Goal: Task Accomplishment & Management: Manage account settings

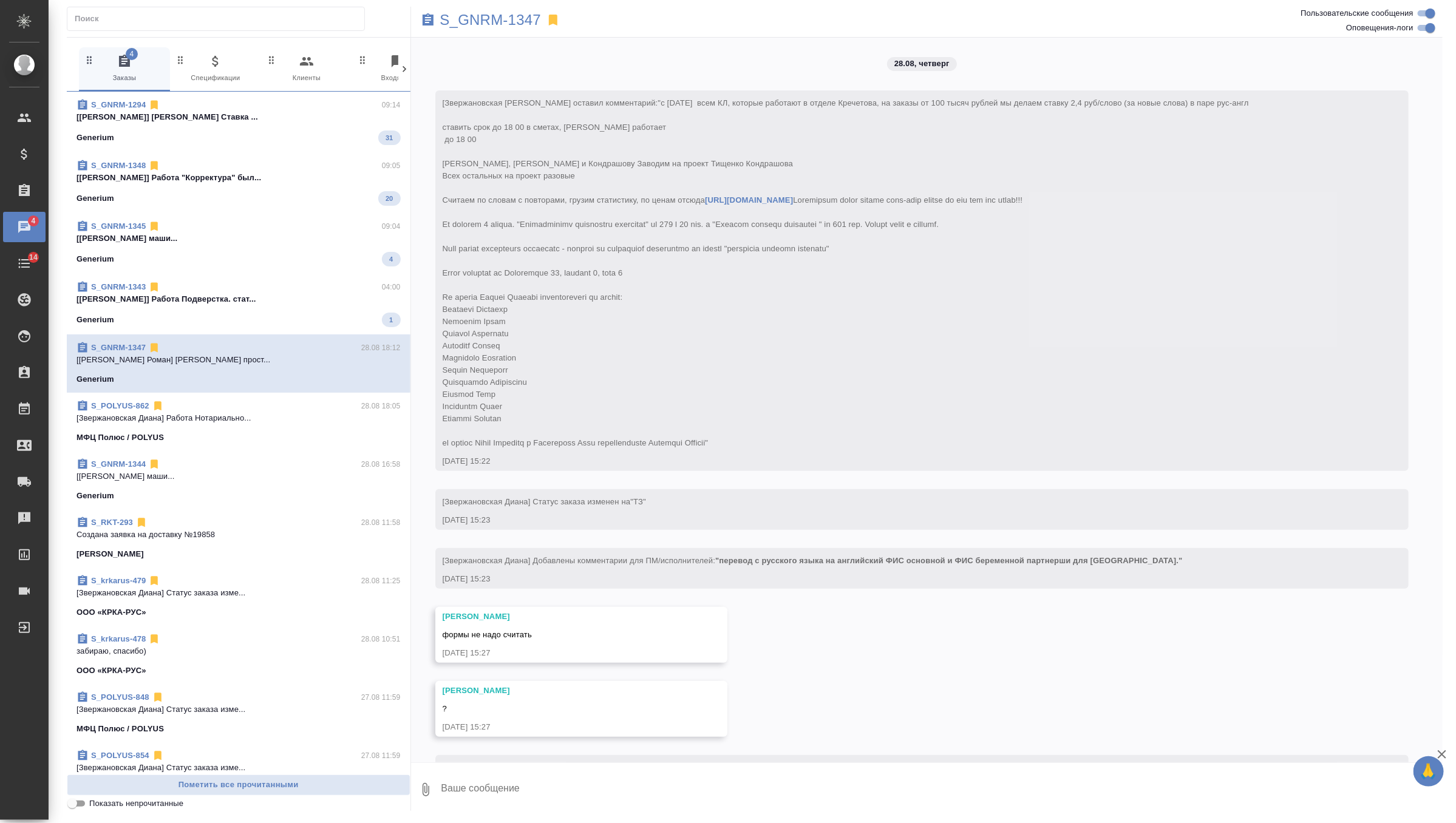
scroll to position [3979, 0]
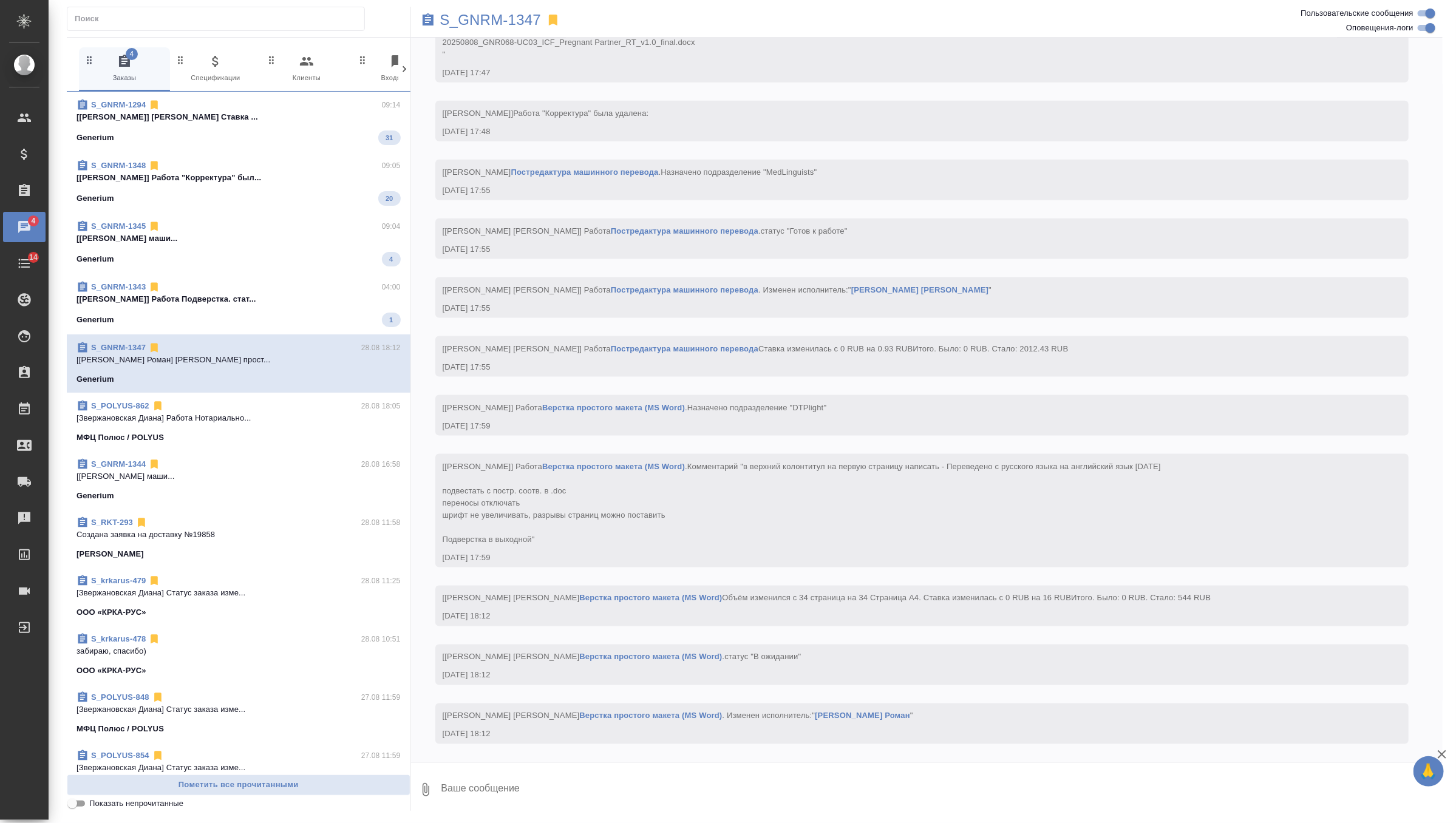
click at [322, 311] on span "S_GNRM-1343 04:00 [[PERSON_NAME]] Работа Подверстка. стат... Generium 1" at bounding box center [239, 304] width 324 height 46
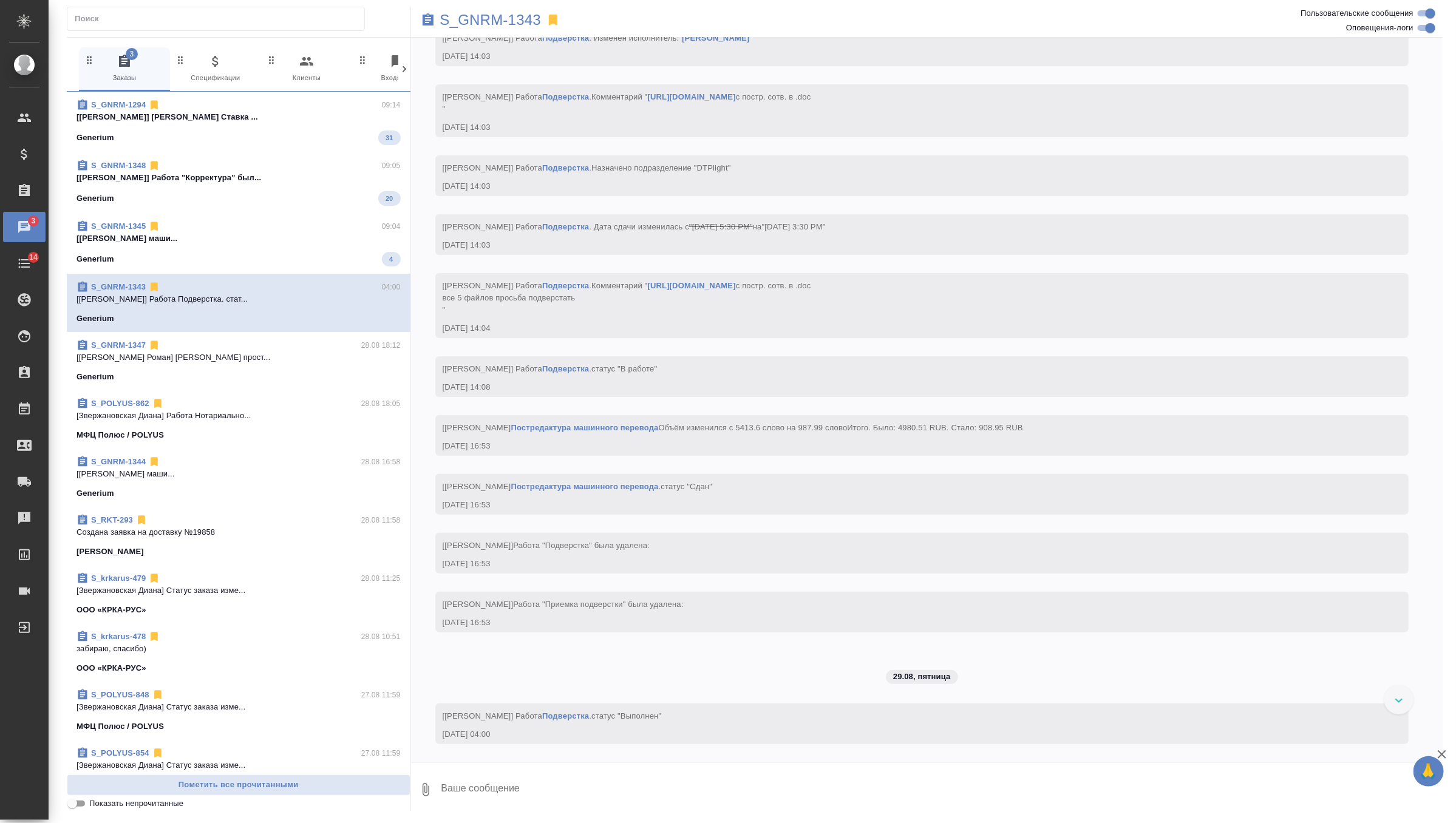
scroll to position [8874, 0]
click at [320, 261] on div "Generium 4" at bounding box center [239, 260] width 324 height 15
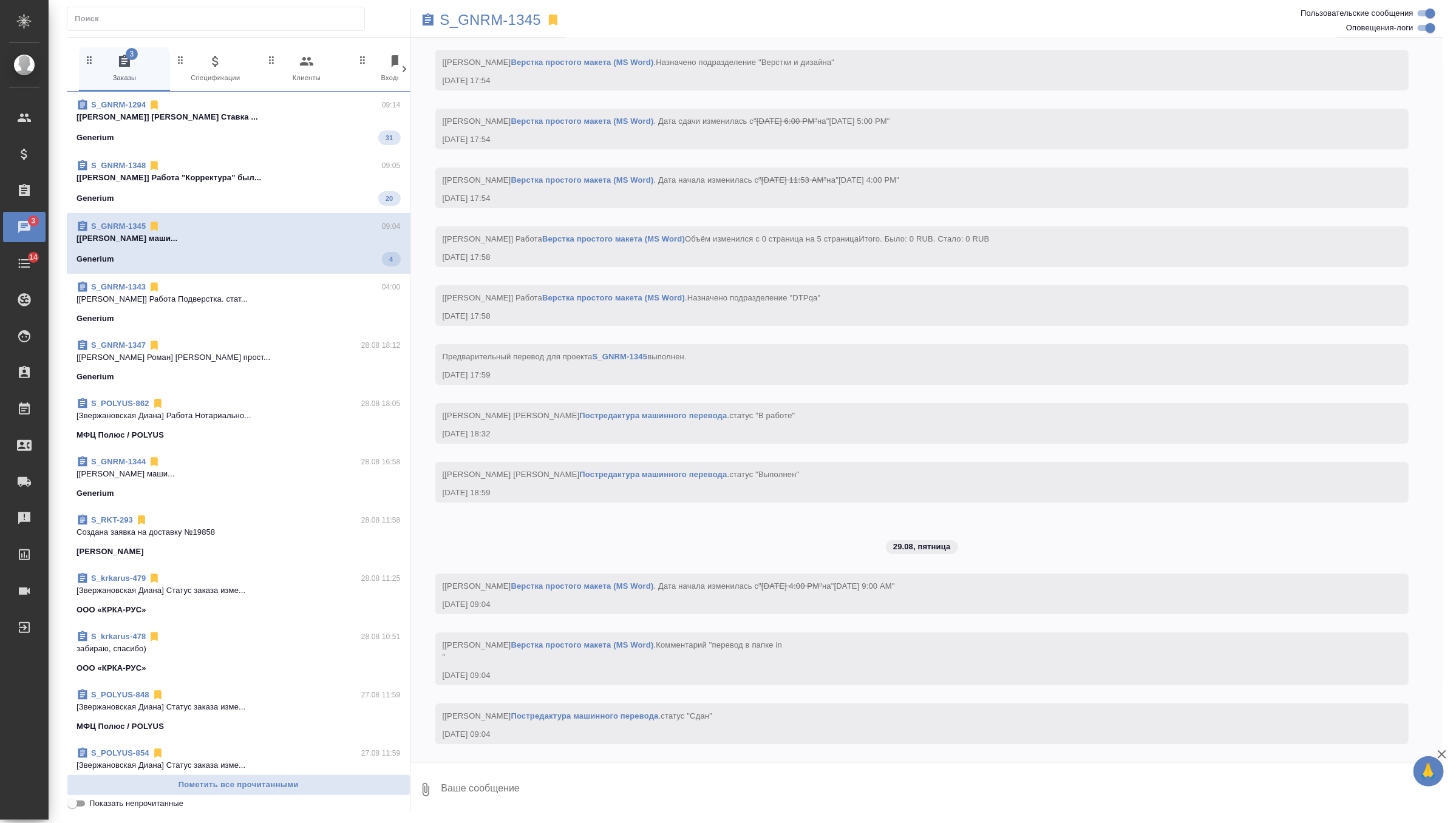
scroll to position [2538, 0]
click at [323, 209] on div "S_GNRM-1348 09:05 [[PERSON_NAME]] Работа "Корректура" был... Generium 20" at bounding box center [239, 183] width 344 height 61
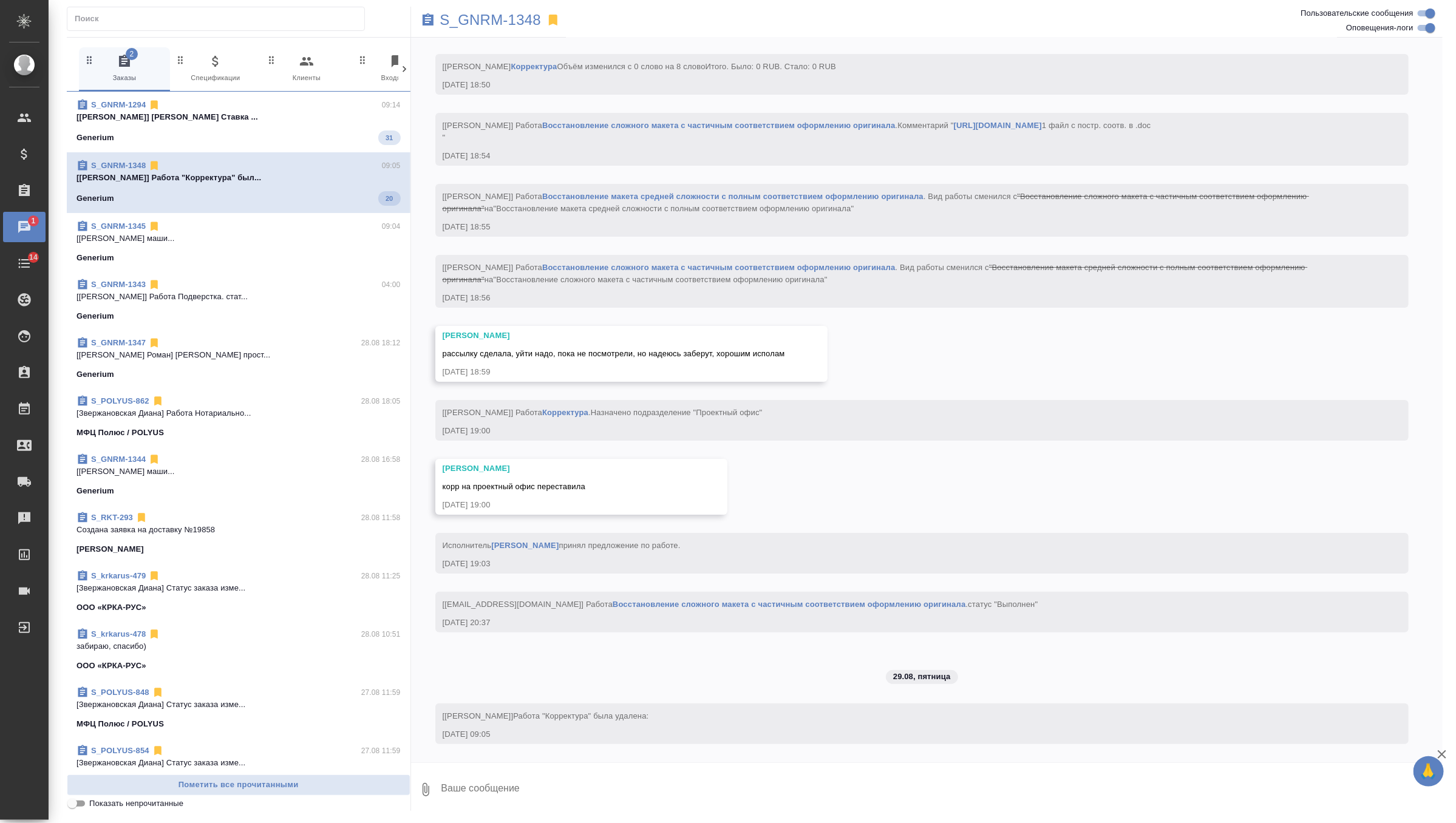
scroll to position [2814, 0]
click at [305, 115] on p "[Грабко Мария] Работа Корректура Ставка ..." at bounding box center [239, 117] width 324 height 12
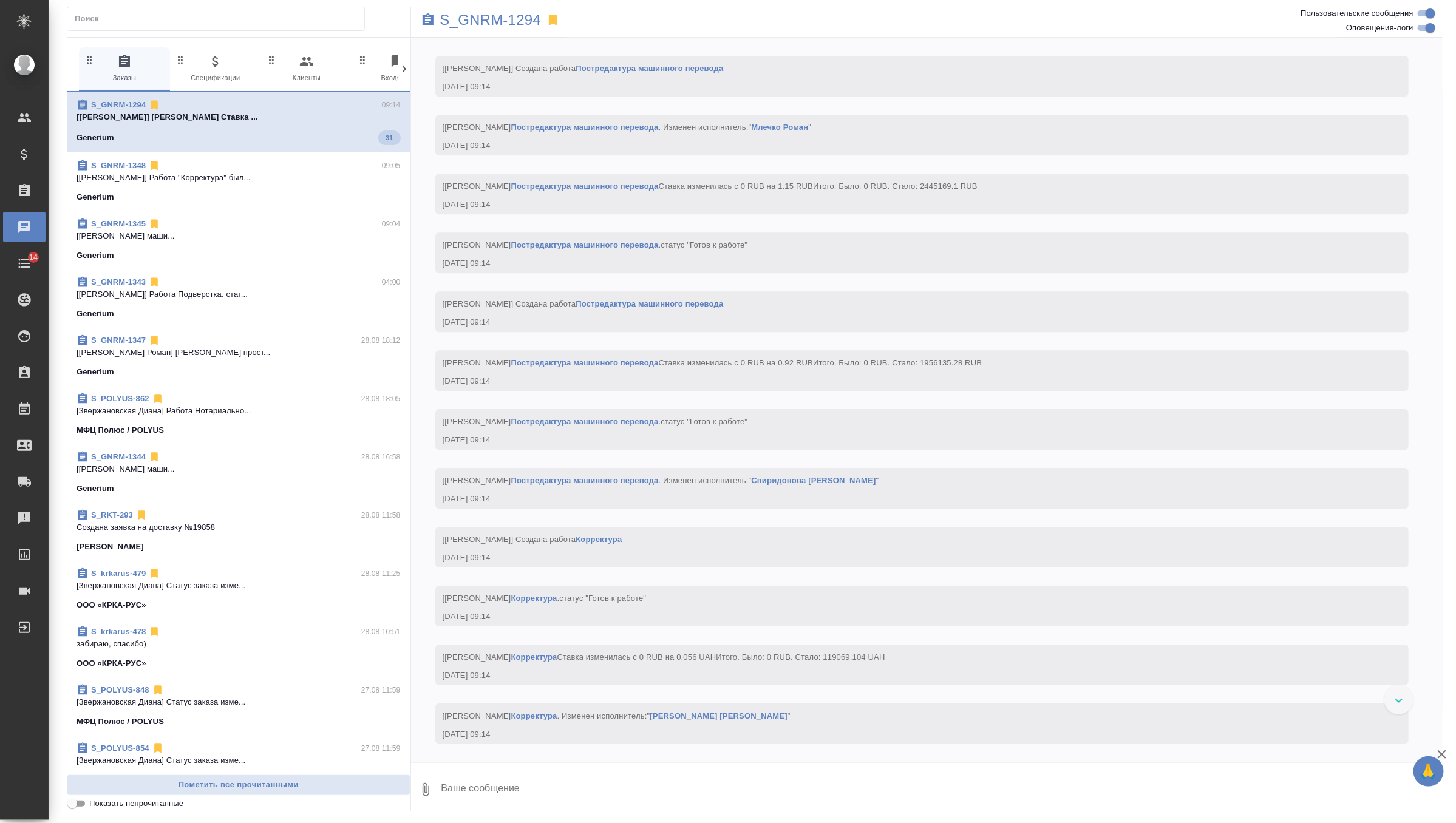
scroll to position [134460, 0]
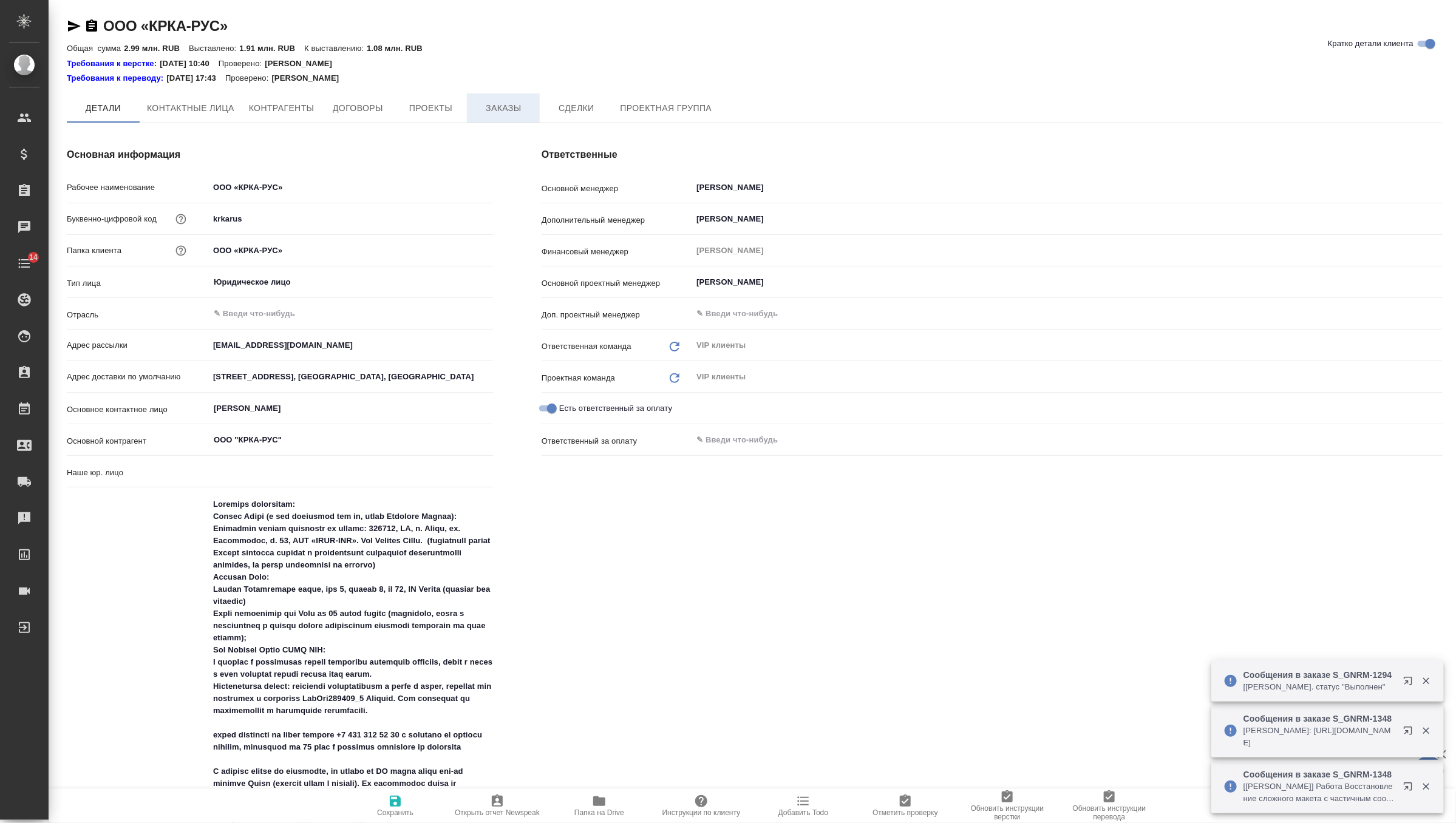
type input "(T24) Общество с ограниченной ответственностью «Трактат24»"
type textarea "x"
click at [504, 122] on button "Заказы" at bounding box center [503, 108] width 73 height 29
type textarea "x"
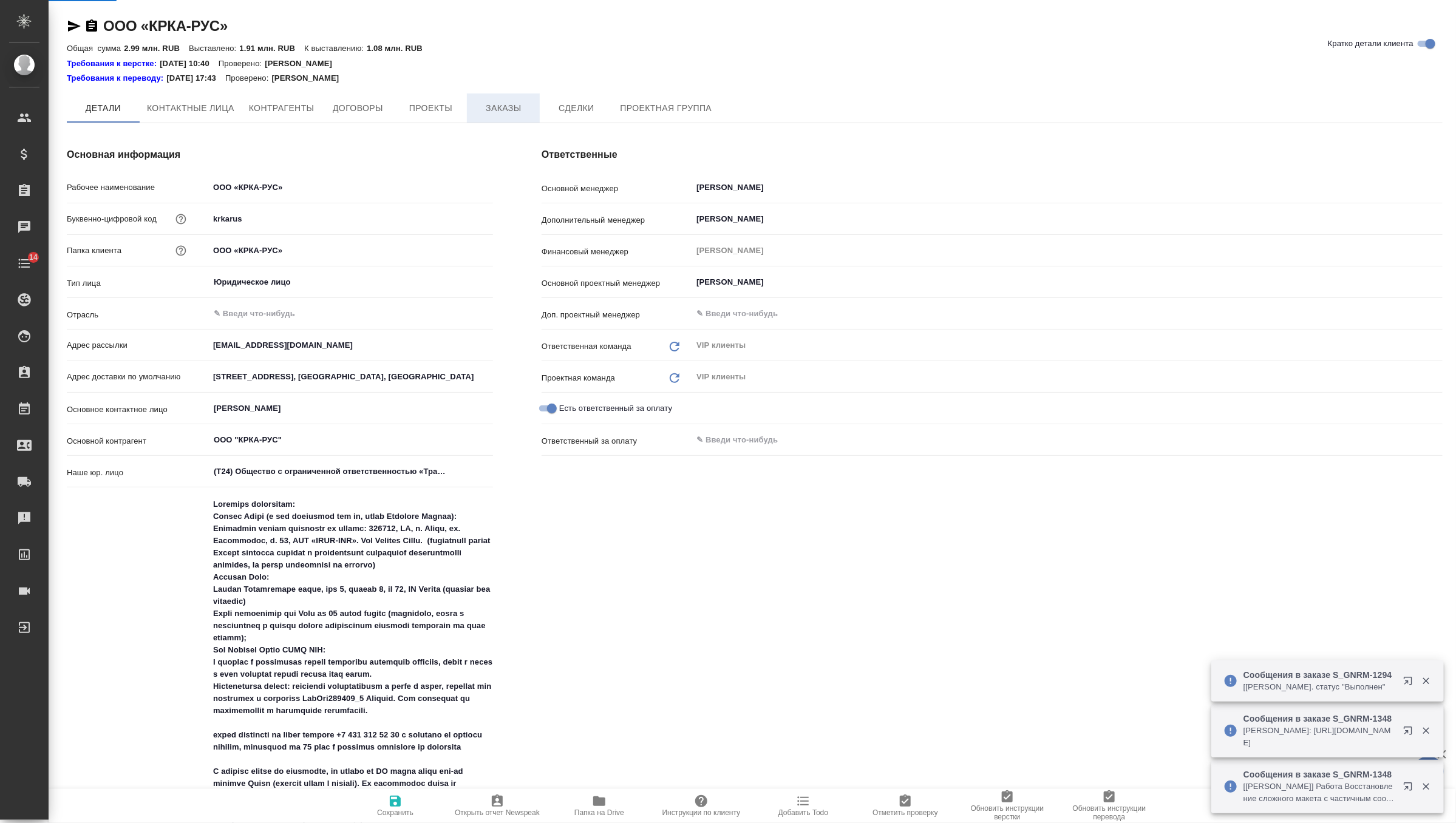
type textarea "x"
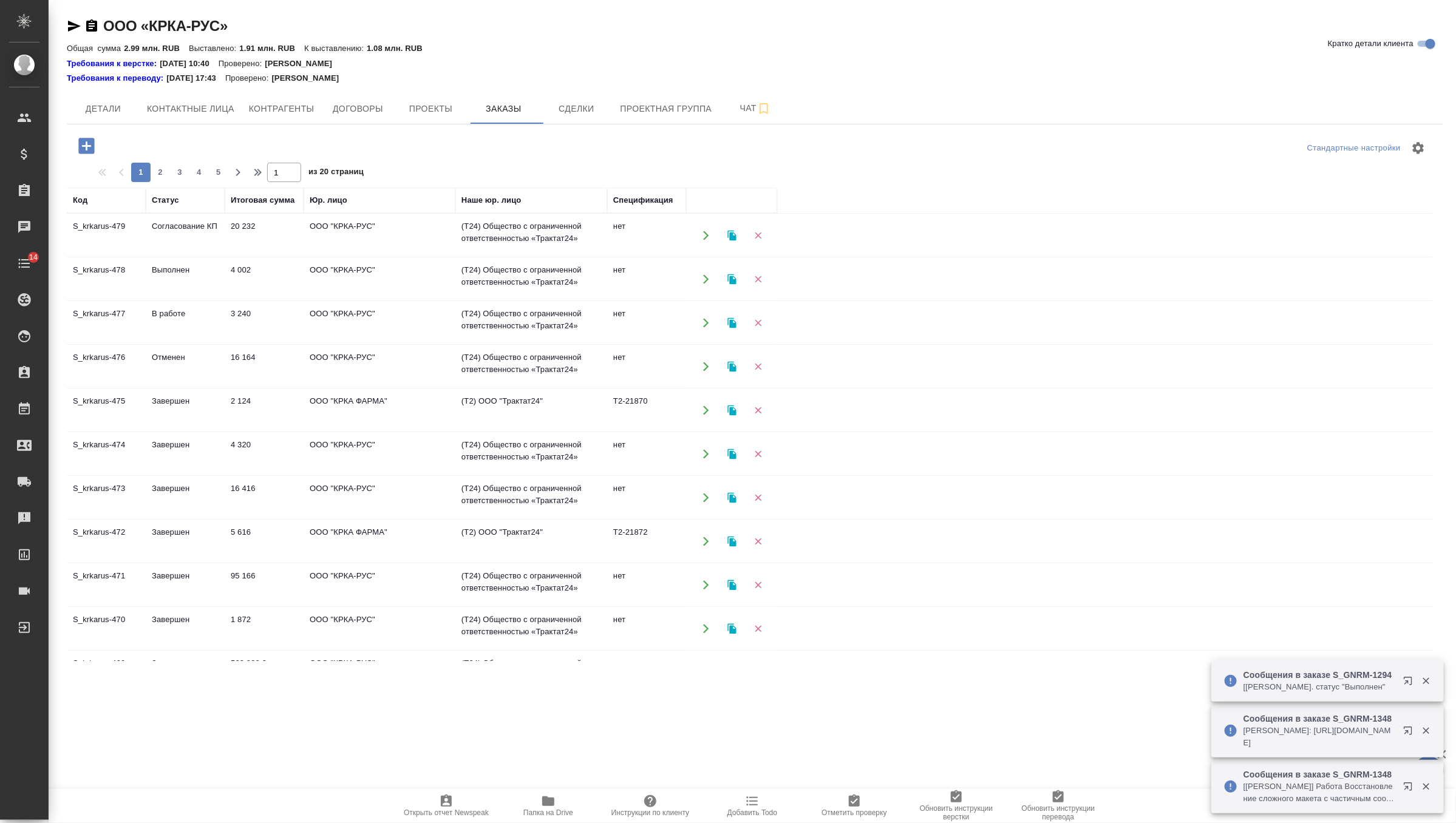
click at [255, 257] on td "3 240" at bounding box center [264, 235] width 79 height 43
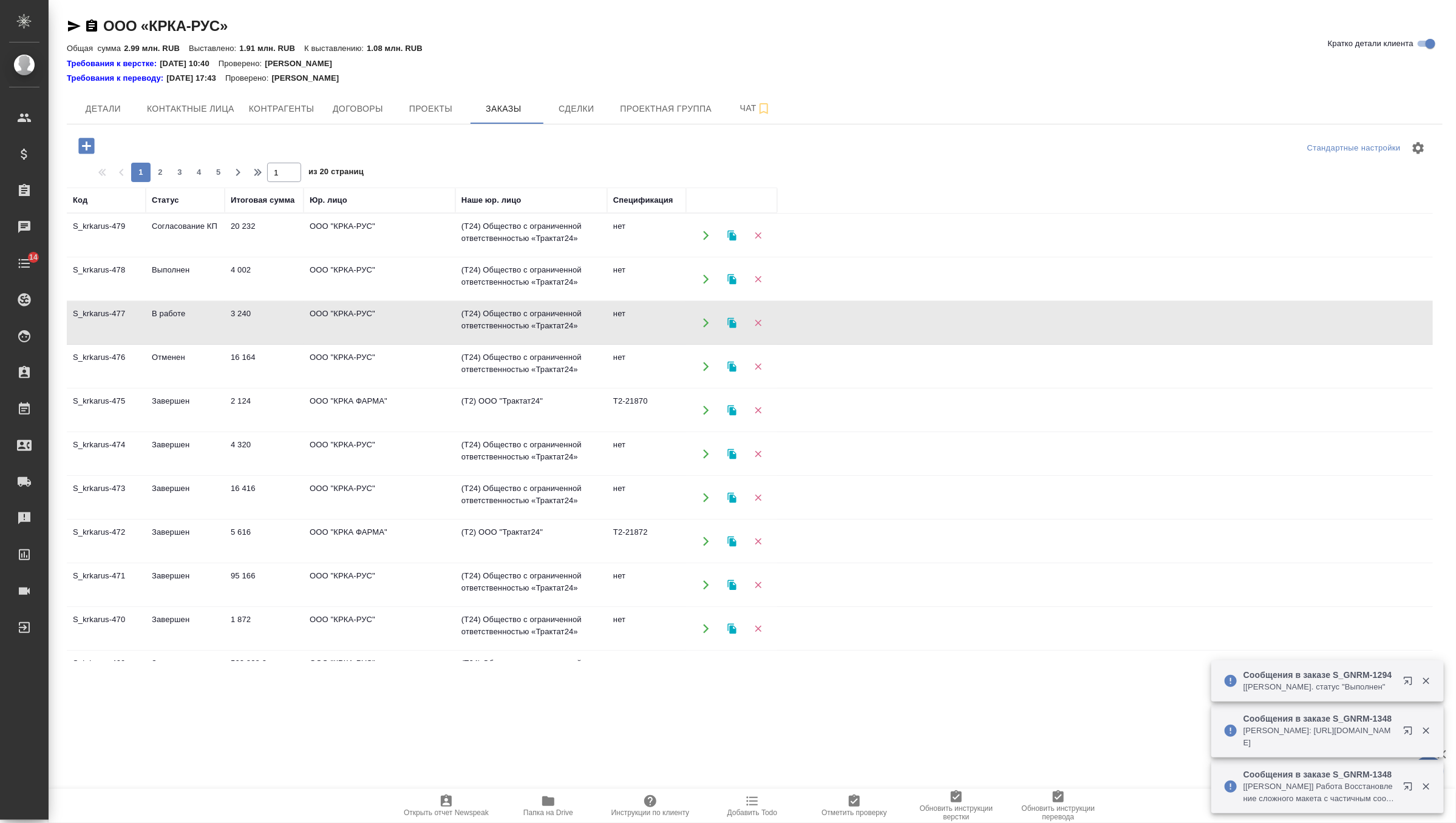
click at [255, 257] on td "3 240" at bounding box center [264, 235] width 79 height 43
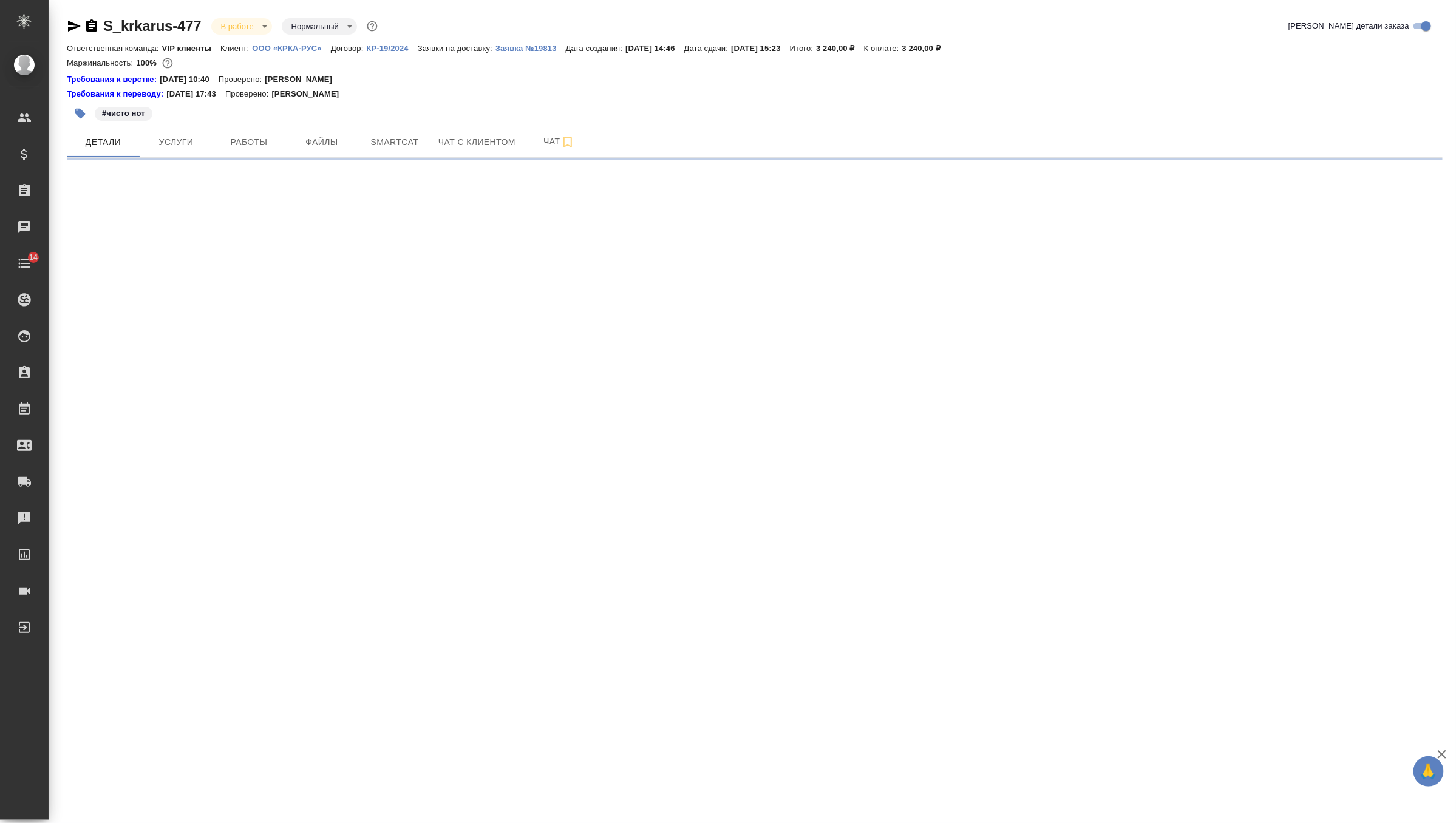
select select "RU"
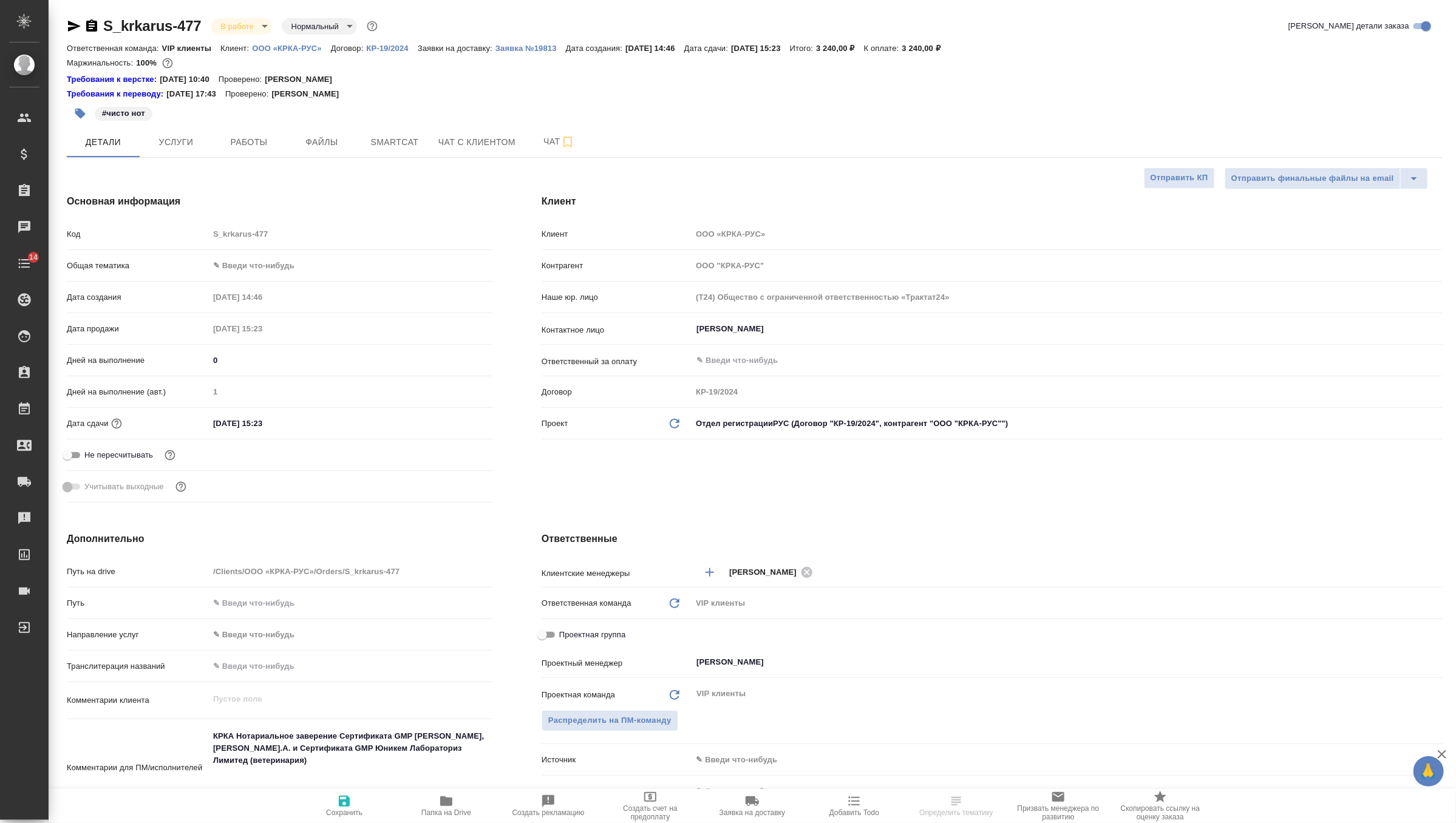
type textarea "x"
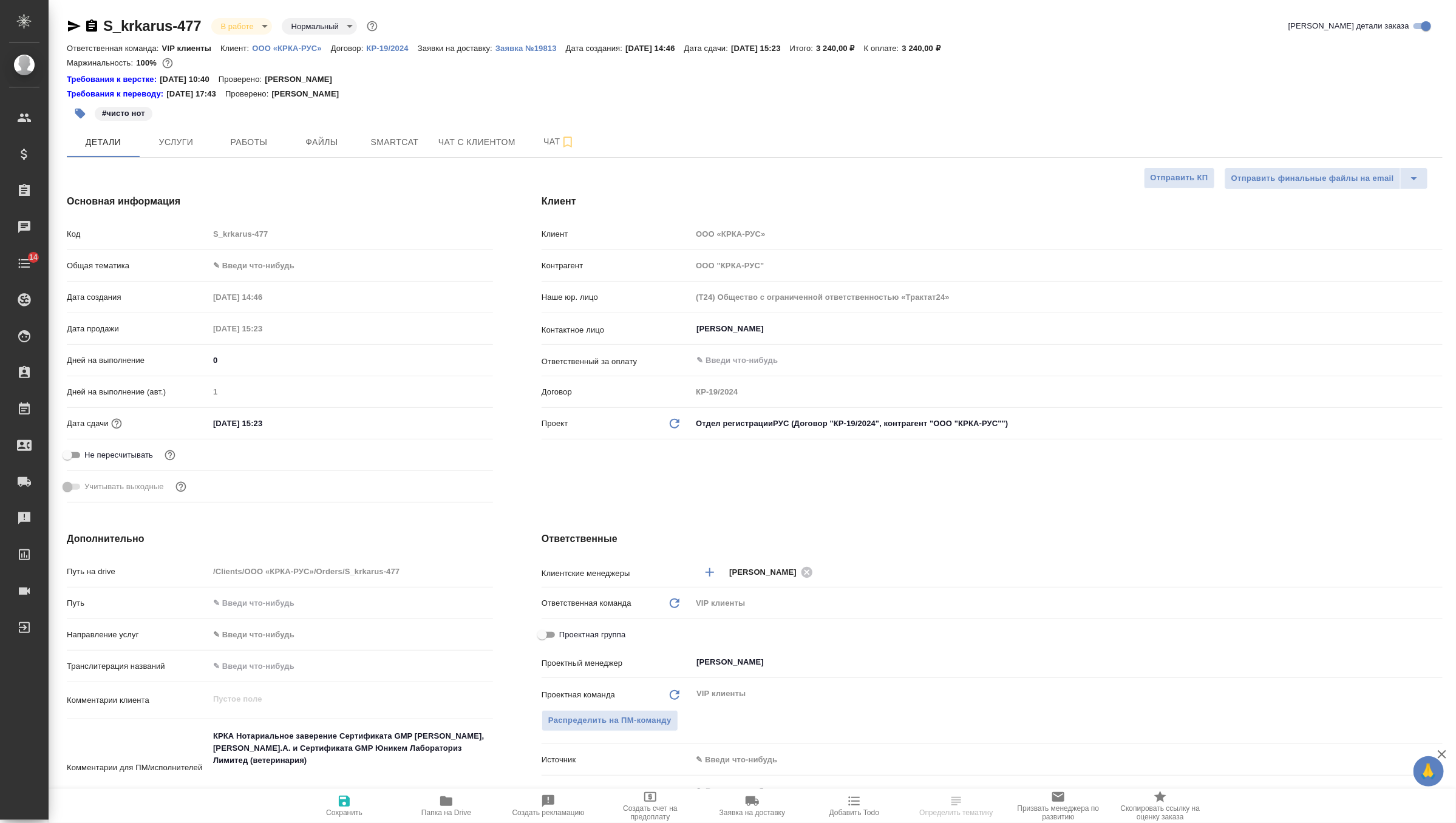
type textarea "x"
click at [538, 49] on p "Заявка №19813" at bounding box center [531, 48] width 70 height 9
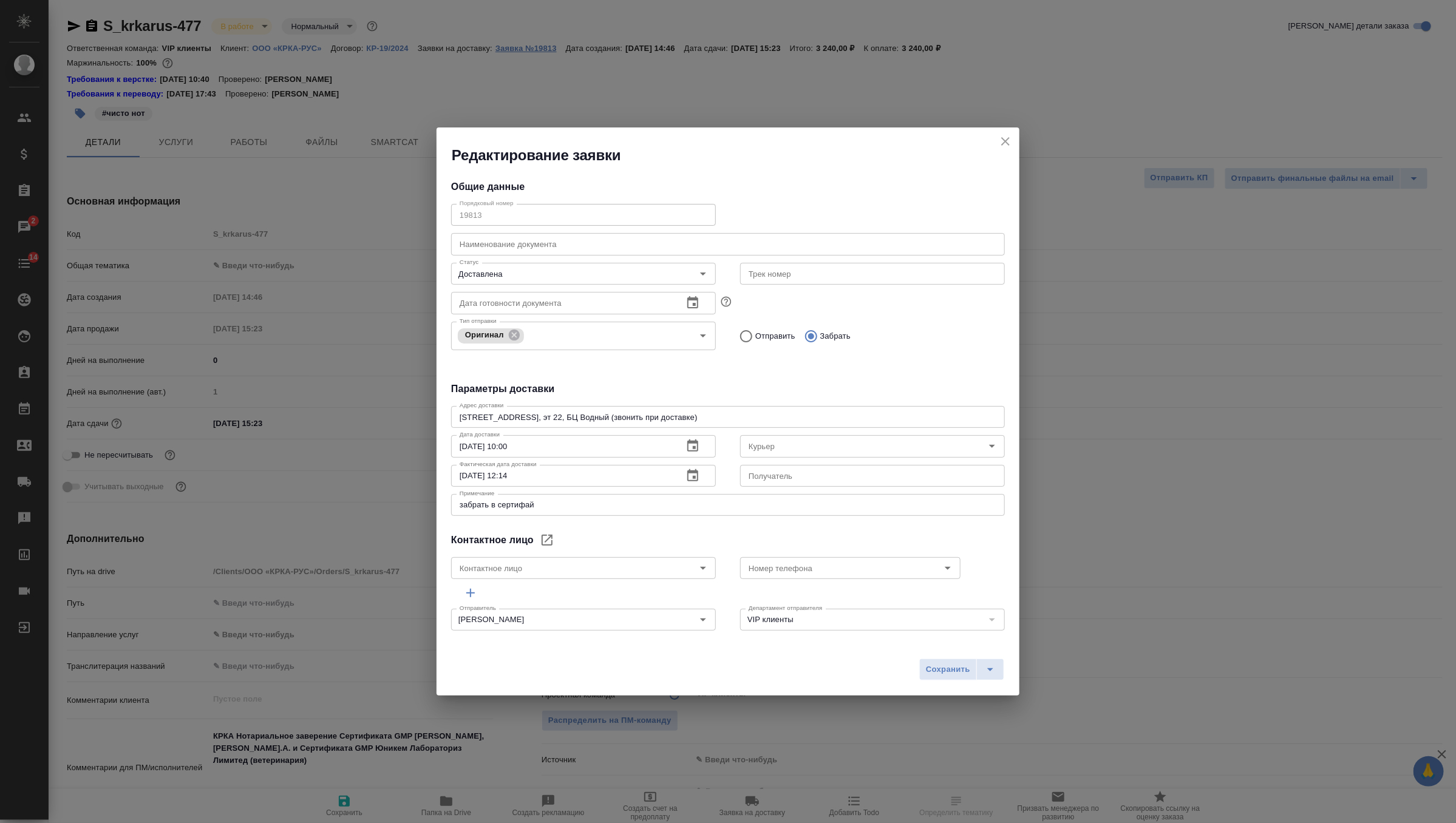
type input "Скляров Станислав"
type input "Валеева Анна"
type input "+7-903-516-44-16"
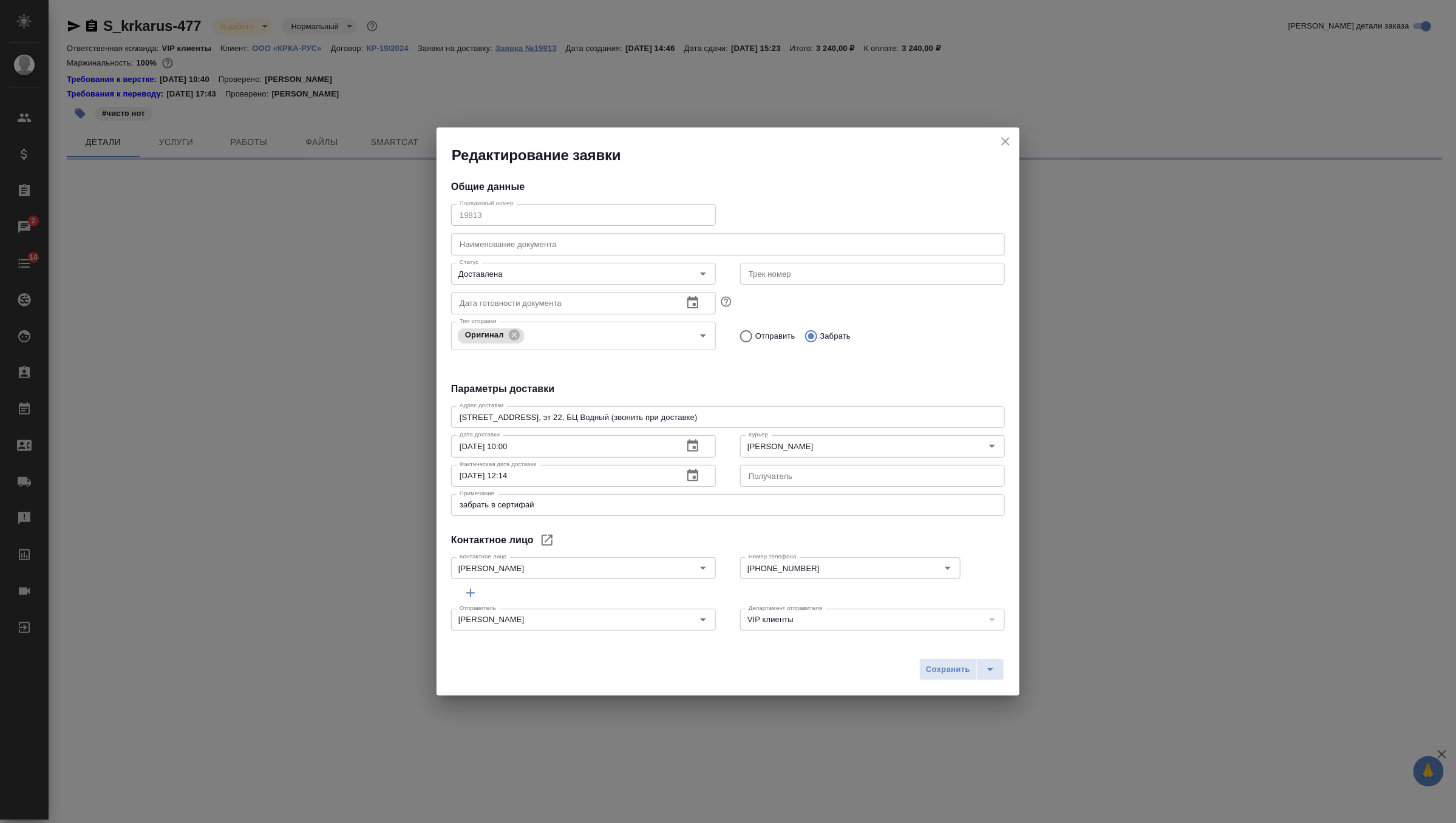
select select "RU"
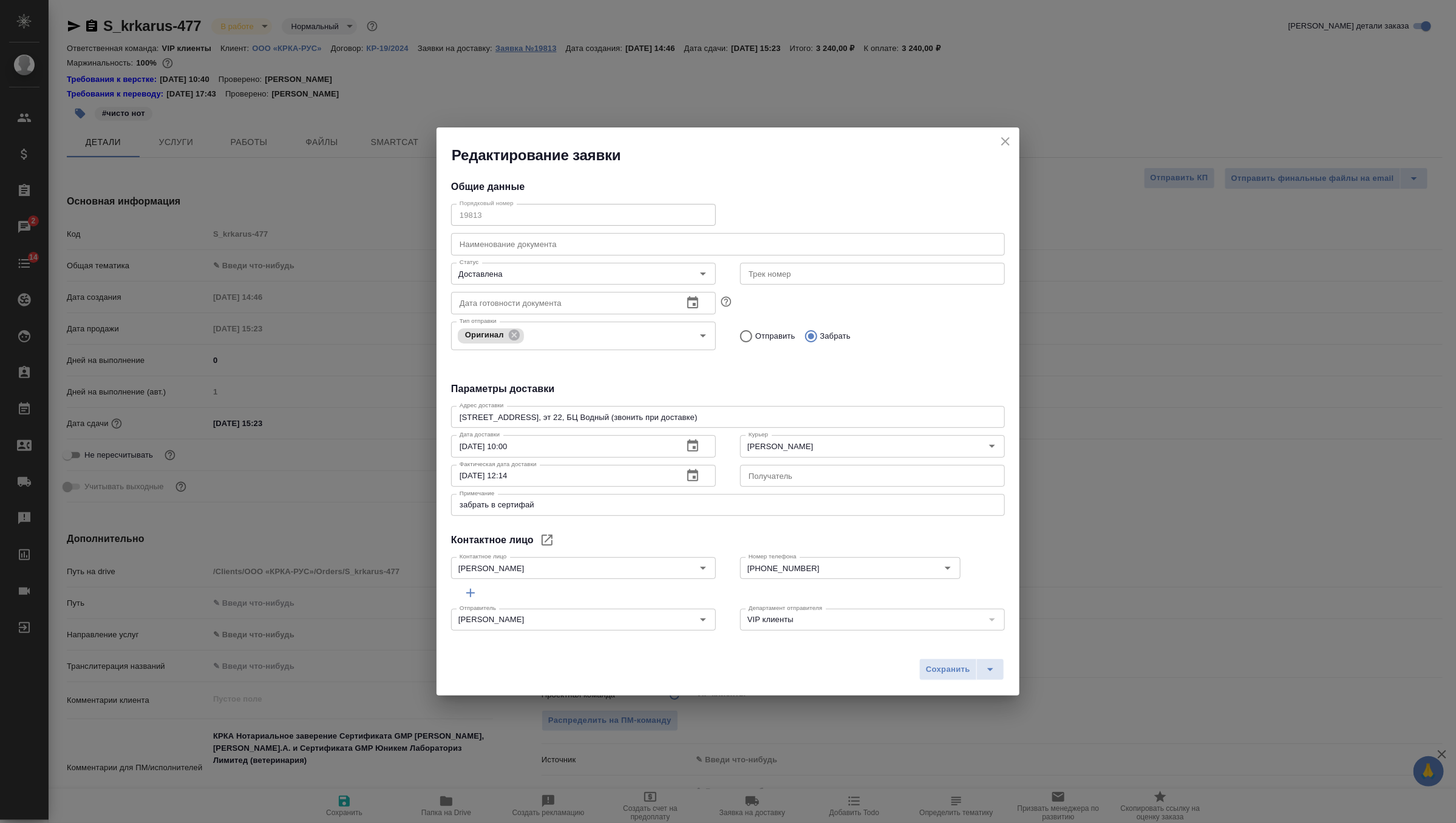
type textarea "x"
click at [1004, 143] on icon "close" at bounding box center [1005, 141] width 9 height 9
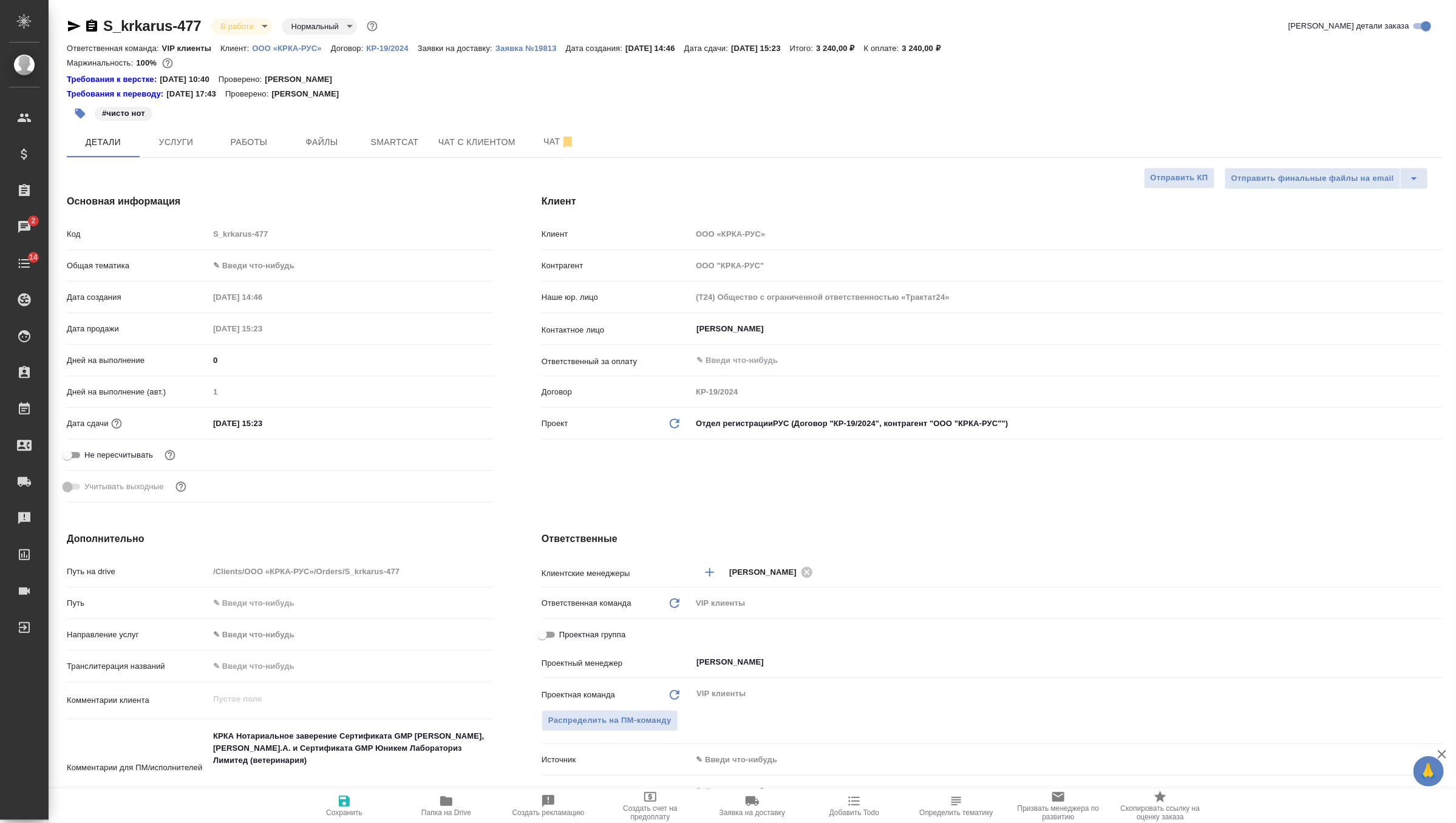
type textarea "x"
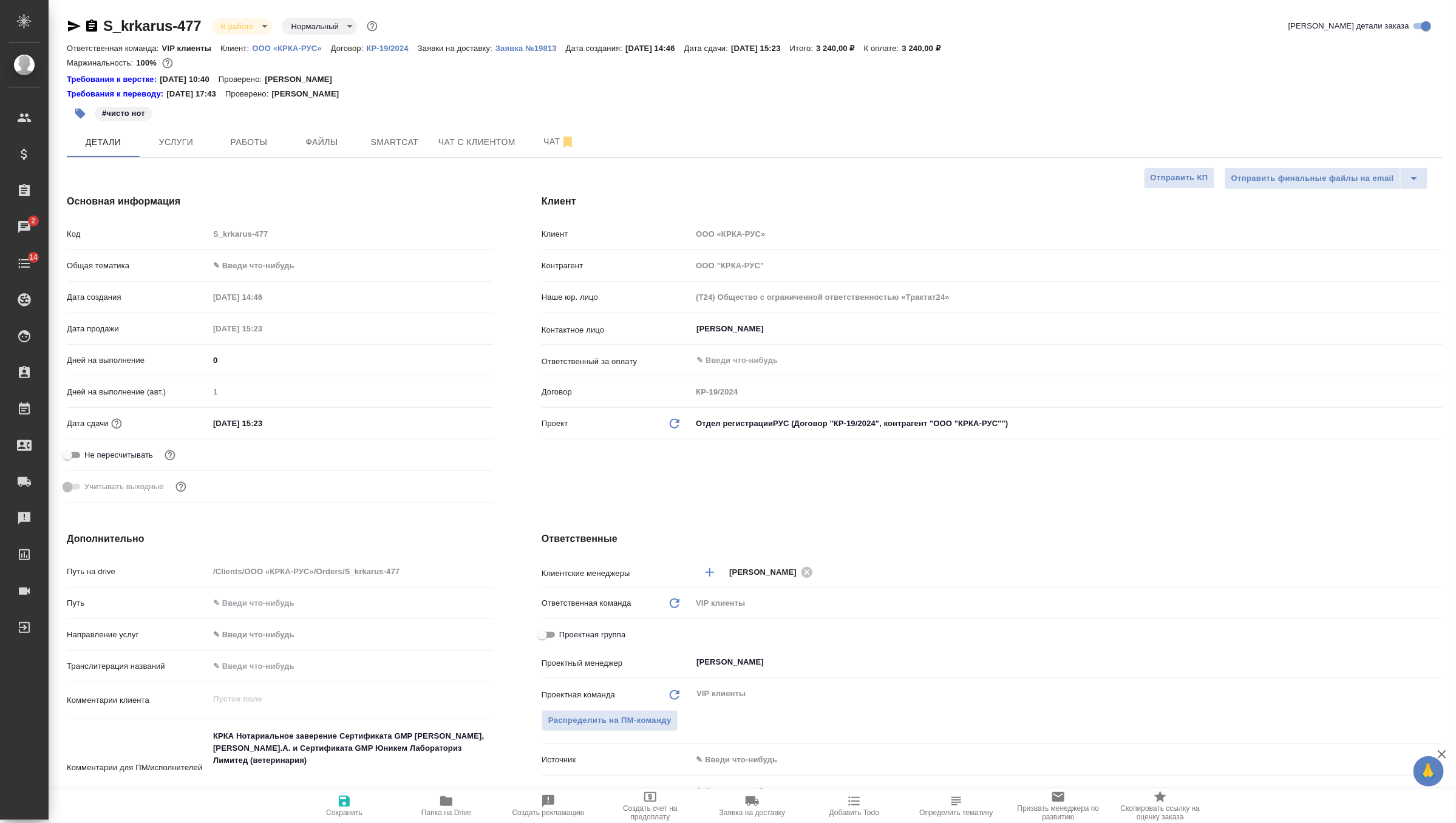
type textarea "x"
click at [545, 41] on div "Ответственная команда: VIP клиенты Клиент: ООО «КРКА-РУС» Договор: КР-19/2024 З…" at bounding box center [755, 48] width 1376 height 15
click at [545, 49] on p "Заявка №19813" at bounding box center [531, 48] width 70 height 9
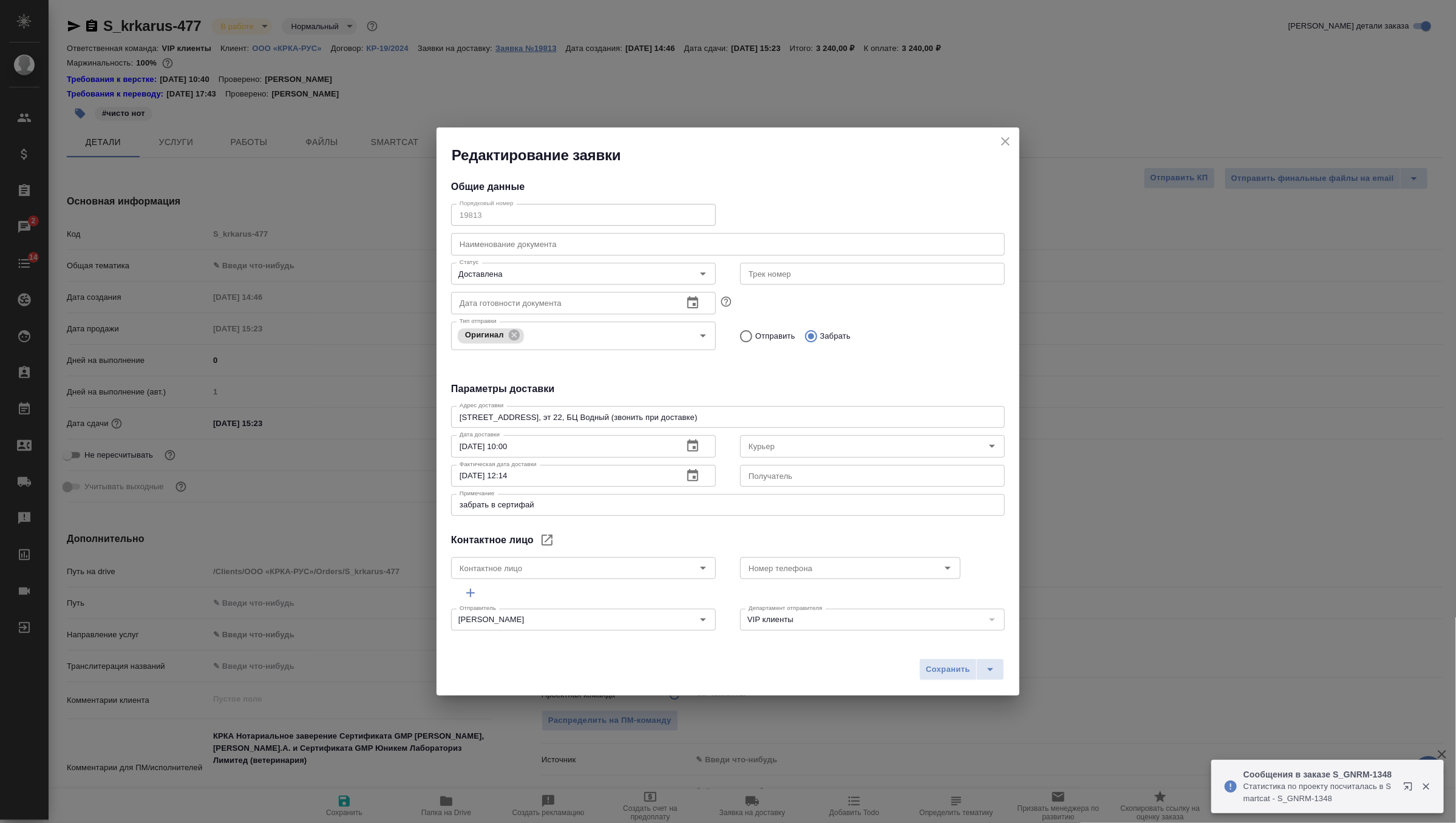
type input "Скляров Станислав"
type input "Валеева Анна"
type input "+7-903-516-44-16"
click at [1002, 140] on icon "close" at bounding box center [1005, 141] width 15 height 15
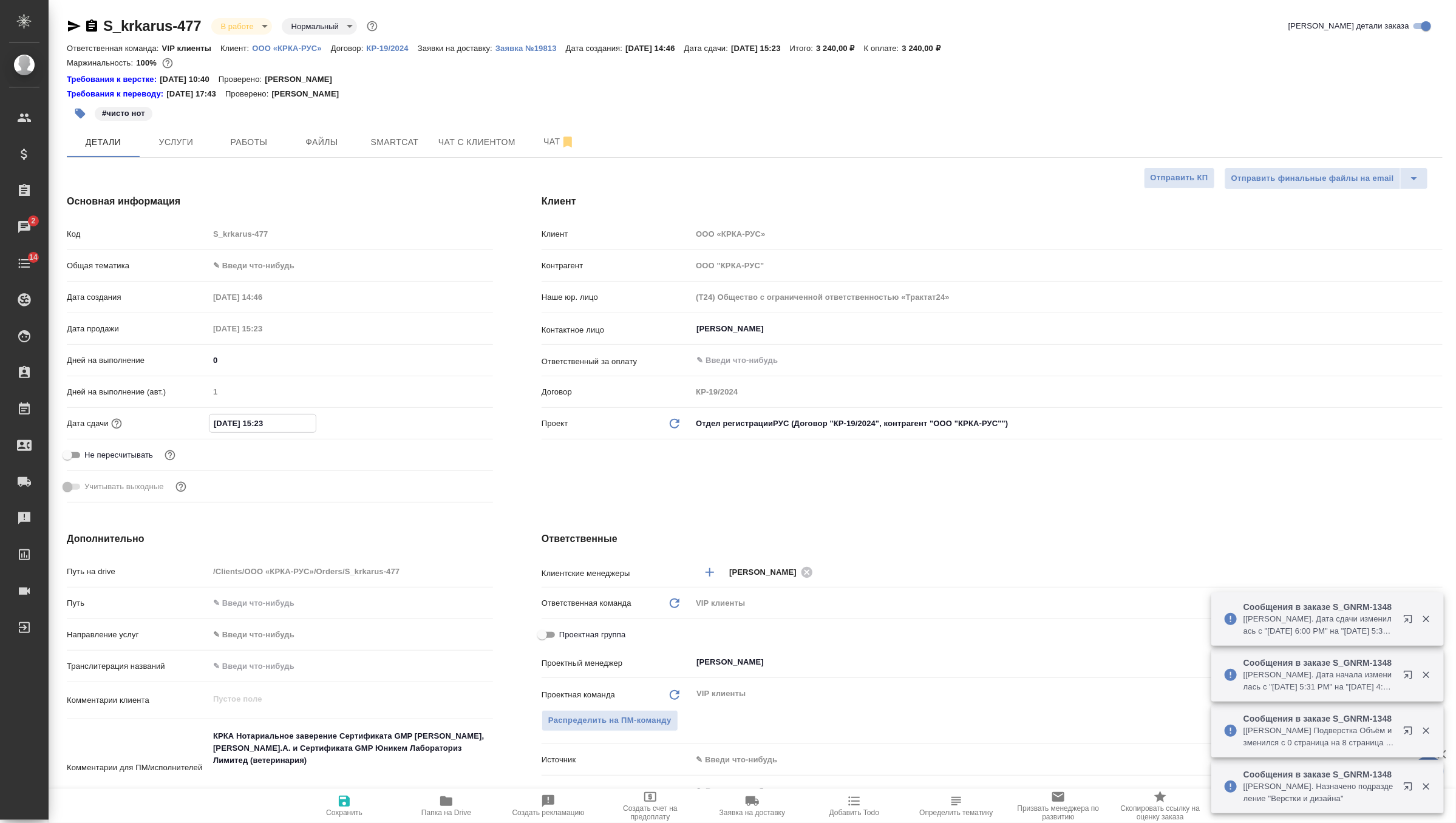
click at [276, 428] on input "27.08.2025 15:23" at bounding box center [263, 423] width 106 height 17
click at [454, 415] on icon "button" at bounding box center [458, 423] width 15 height 15
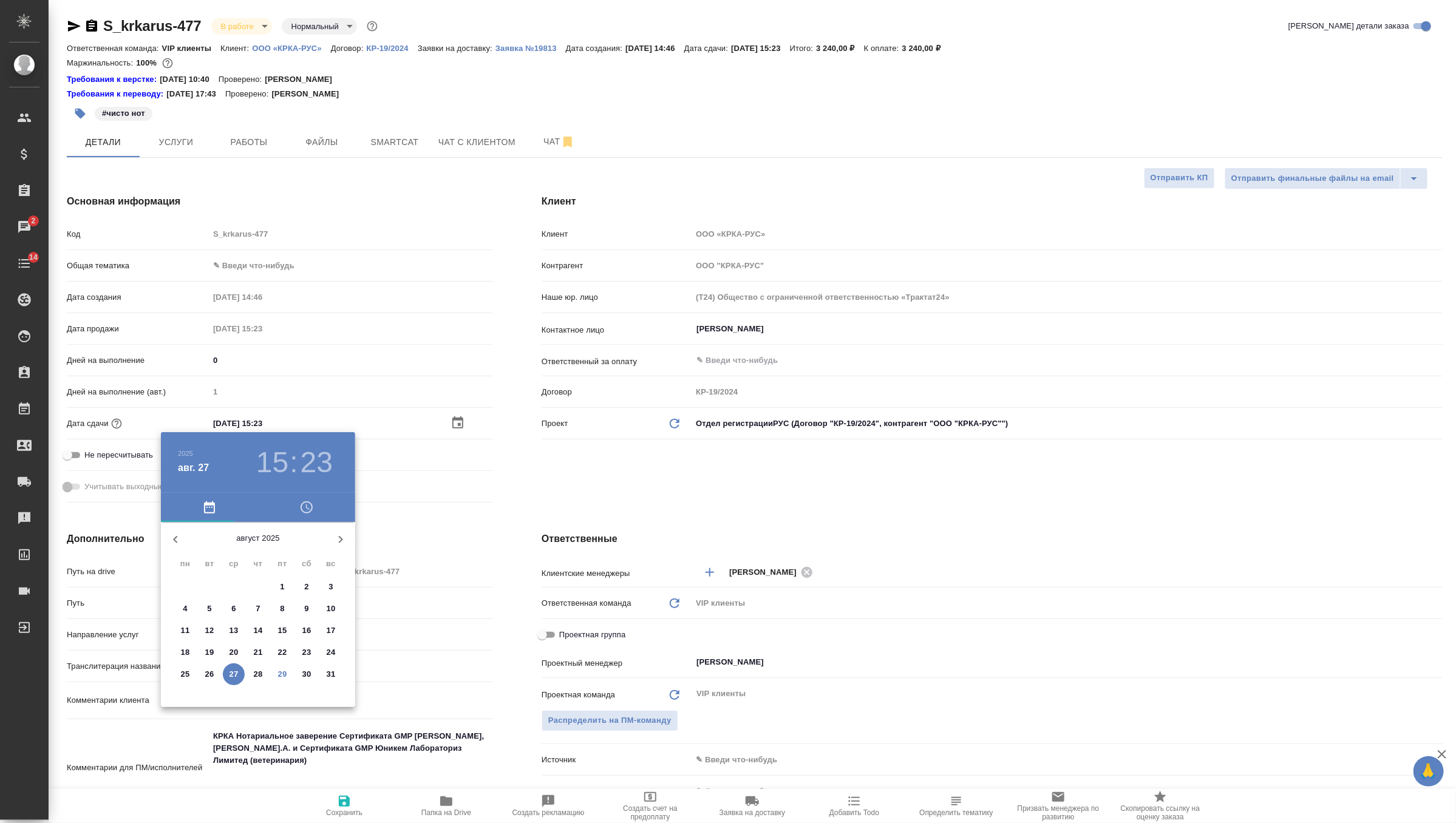
click at [281, 672] on p "29" at bounding box center [282, 675] width 9 height 12
type input "29.08.2025 15:23"
type textarea "x"
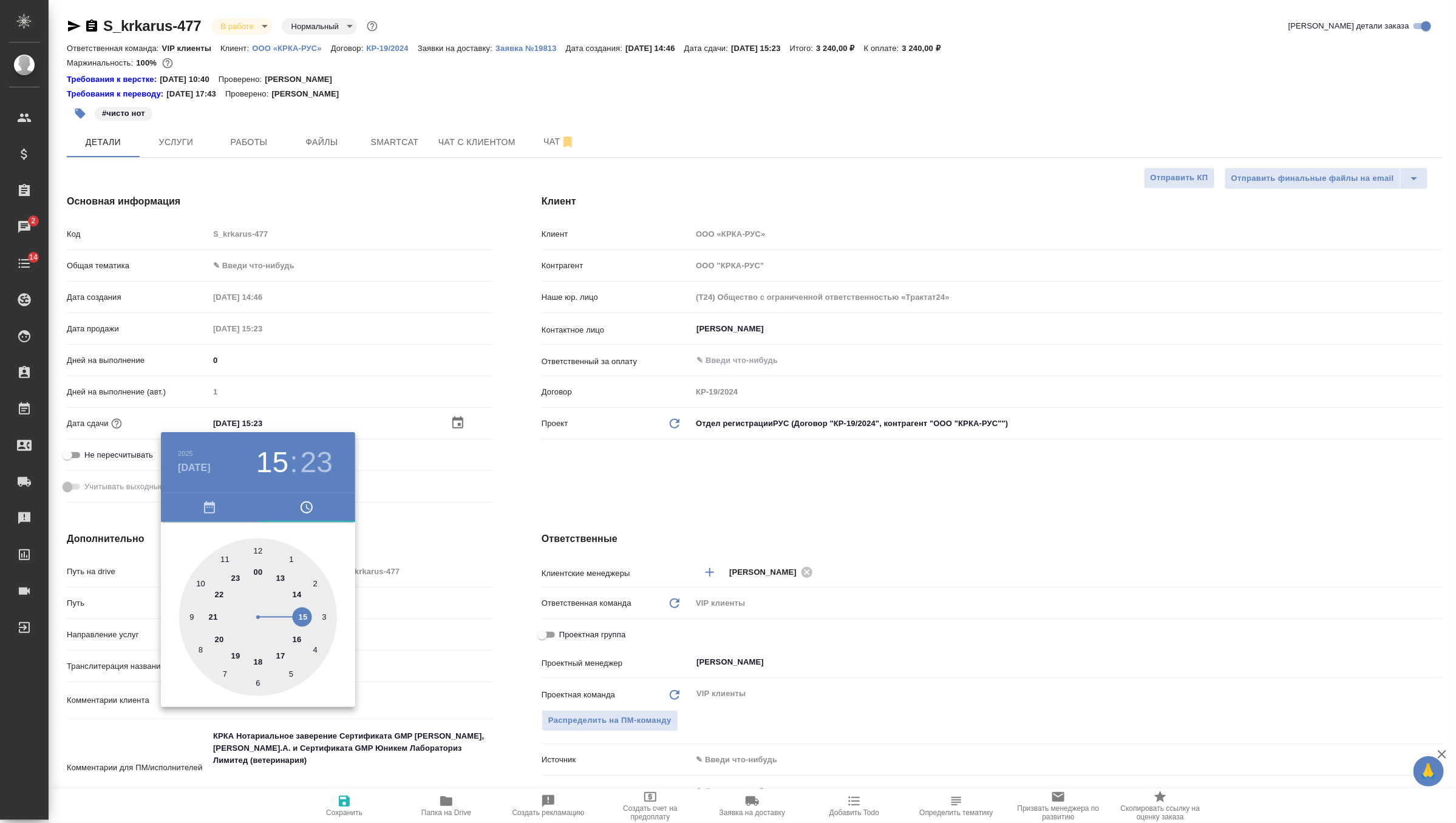
click at [293, 641] on div at bounding box center [258, 617] width 158 height 158
type input "29.08.2025 16:23"
type textarea "x"
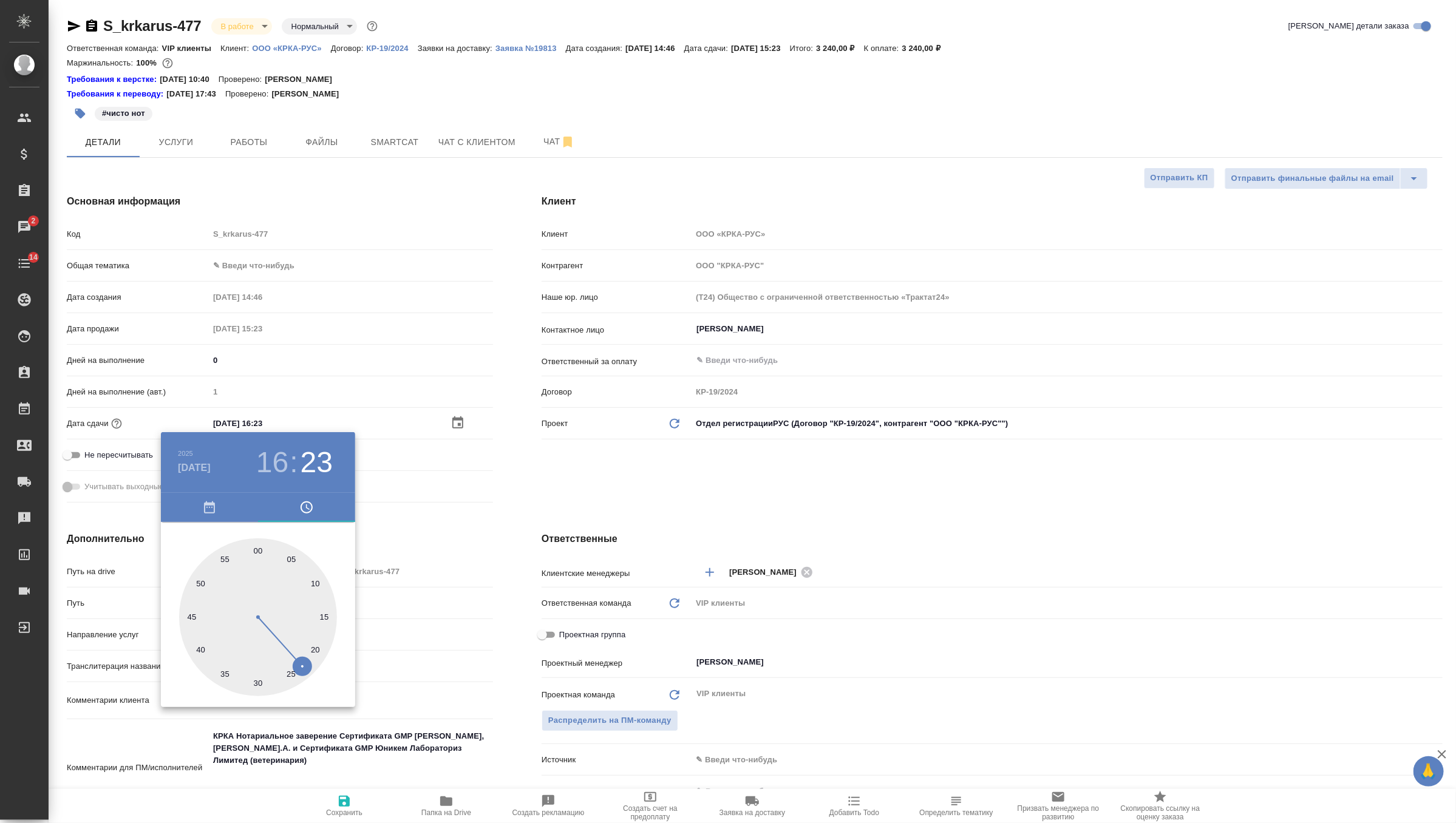
click at [253, 551] on div at bounding box center [258, 617] width 158 height 158
type input "29.08.2025 16:59"
type textarea "x"
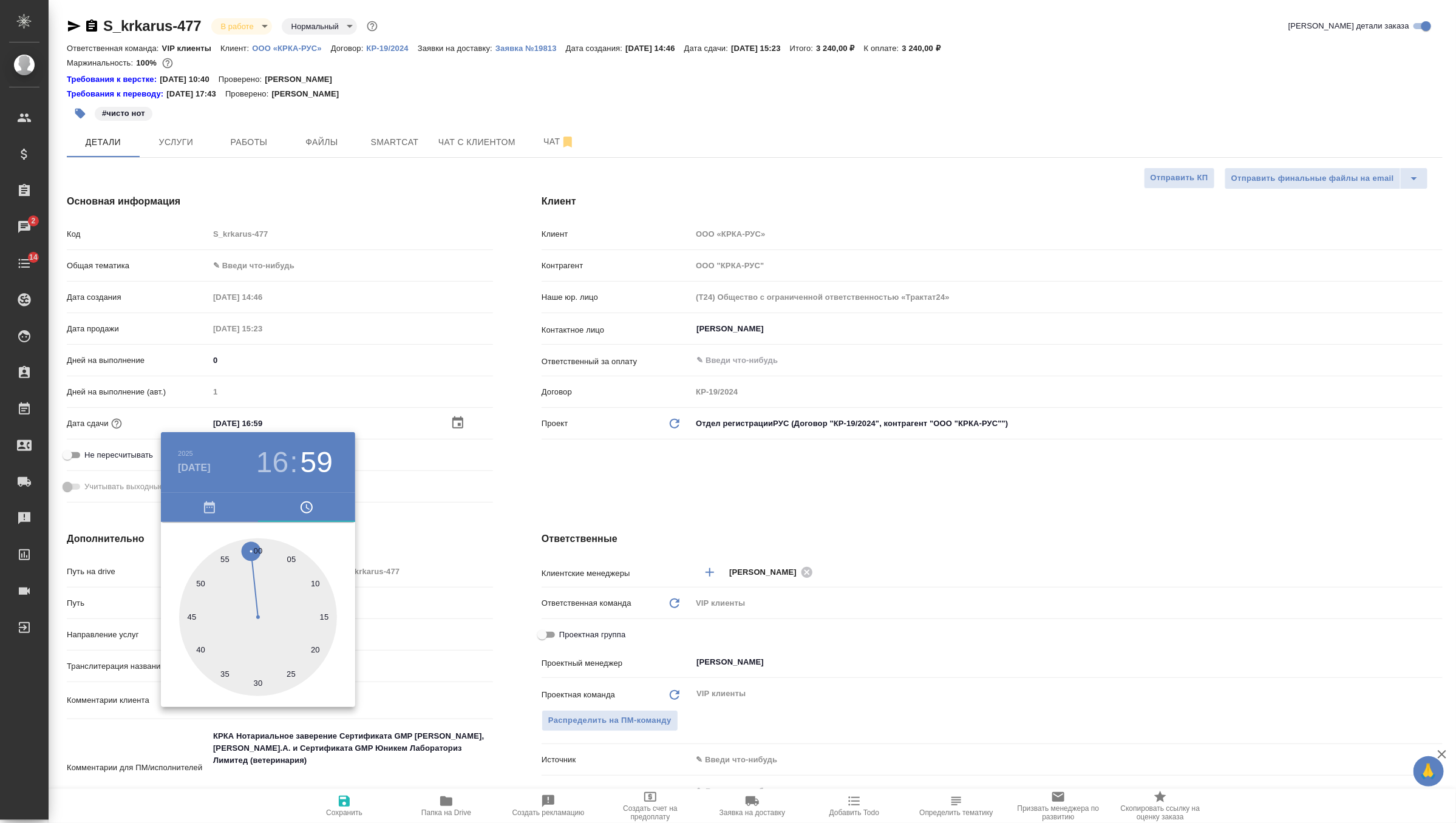
click at [255, 551] on div at bounding box center [258, 617] width 158 height 158
type textarea "x"
click at [257, 551] on div at bounding box center [258, 617] width 158 height 158
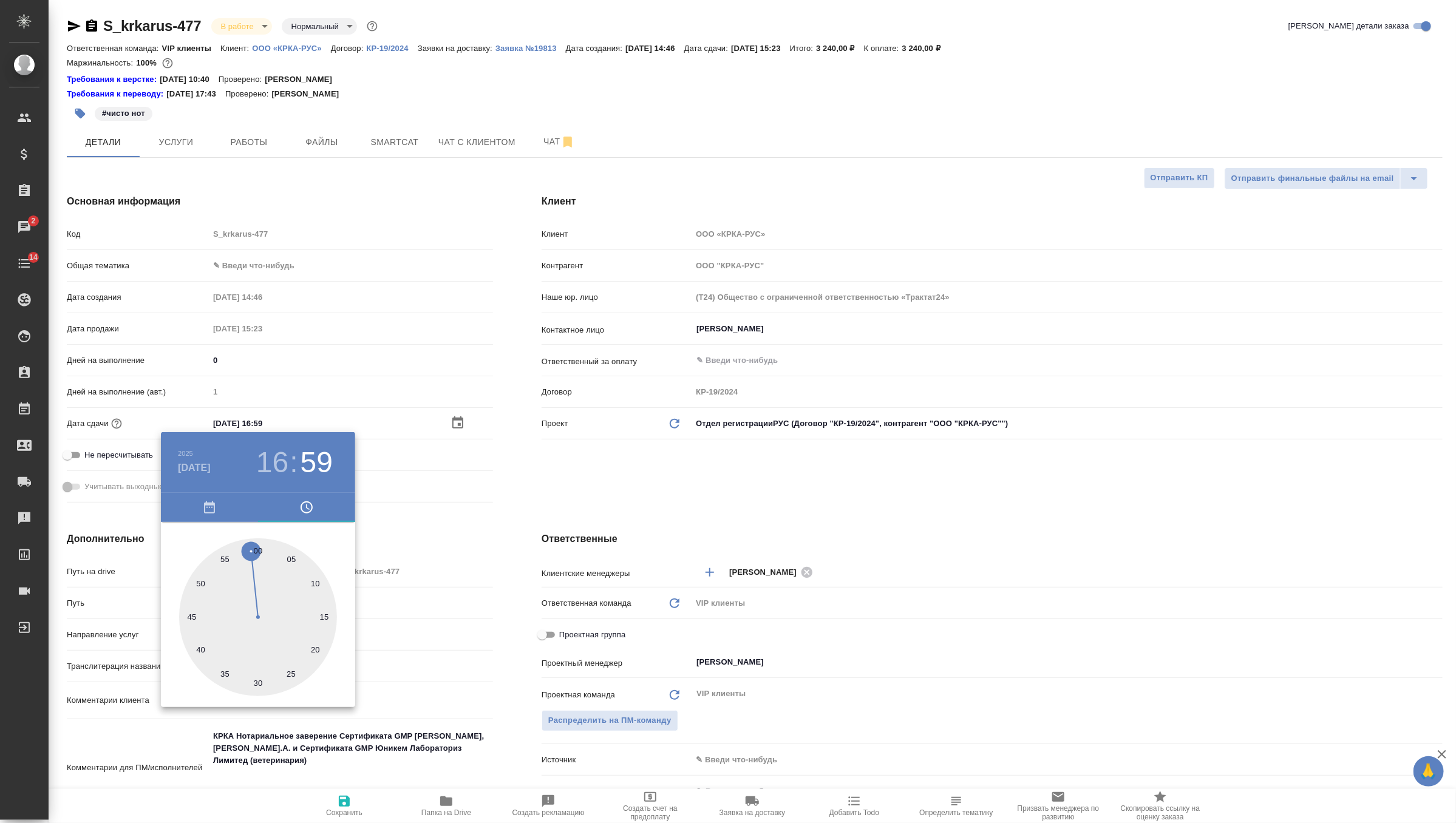
type input "29.08.2025 16:00"
type textarea "x"
click at [565, 467] on div at bounding box center [728, 412] width 1456 height 823
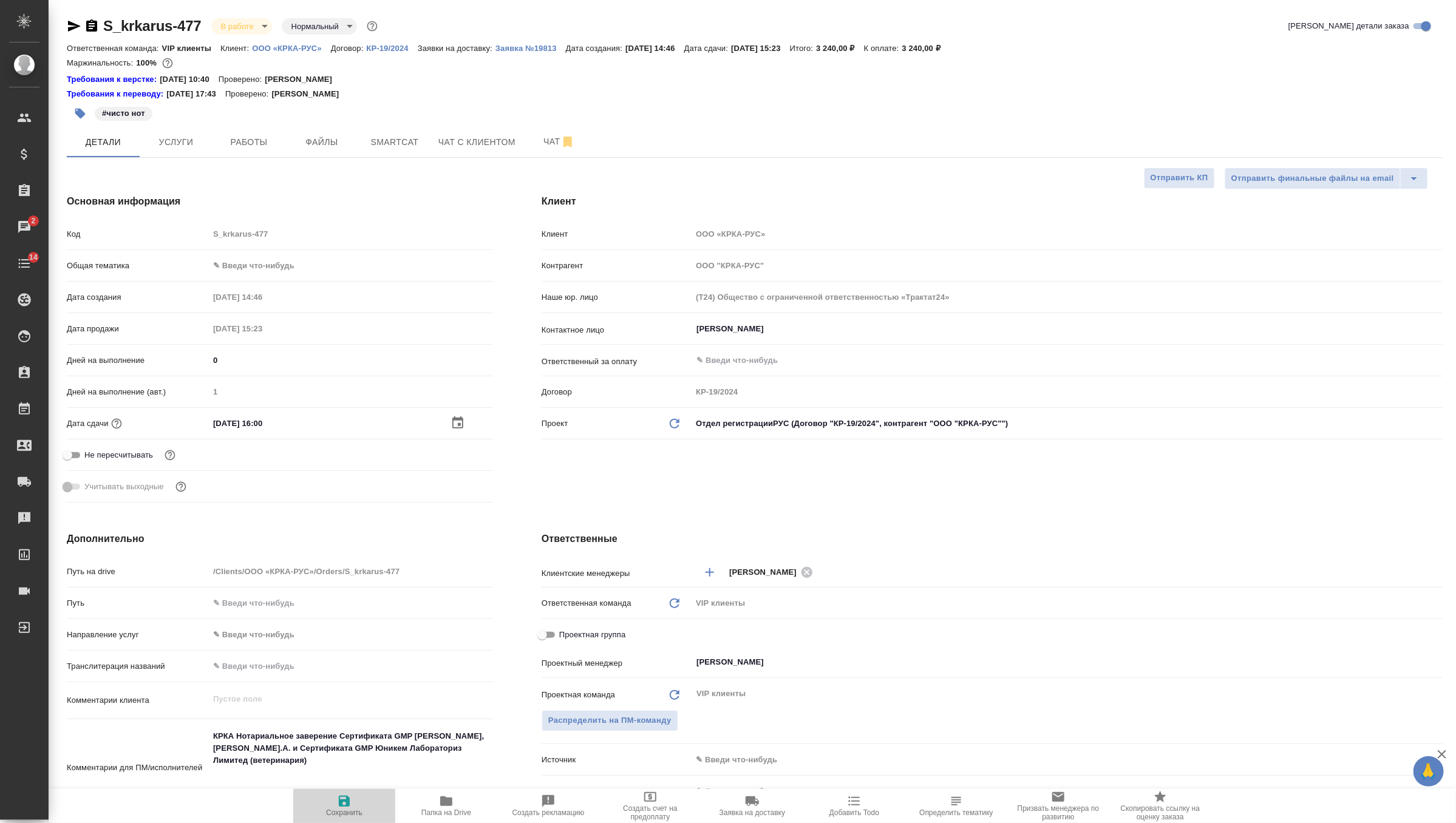
click at [347, 811] on span "Сохранить" at bounding box center [344, 813] width 36 height 9
type textarea "x"
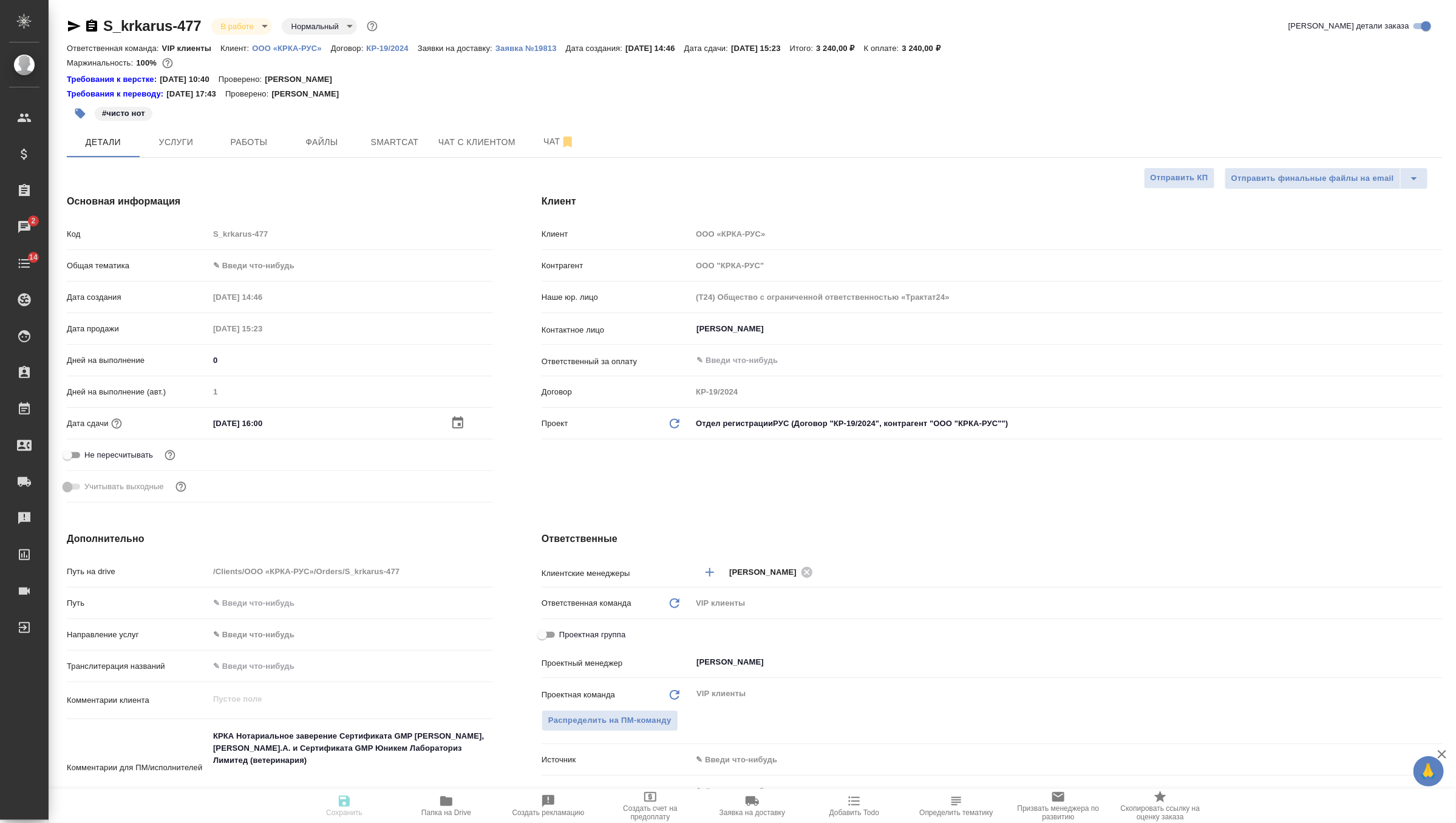
type textarea "x"
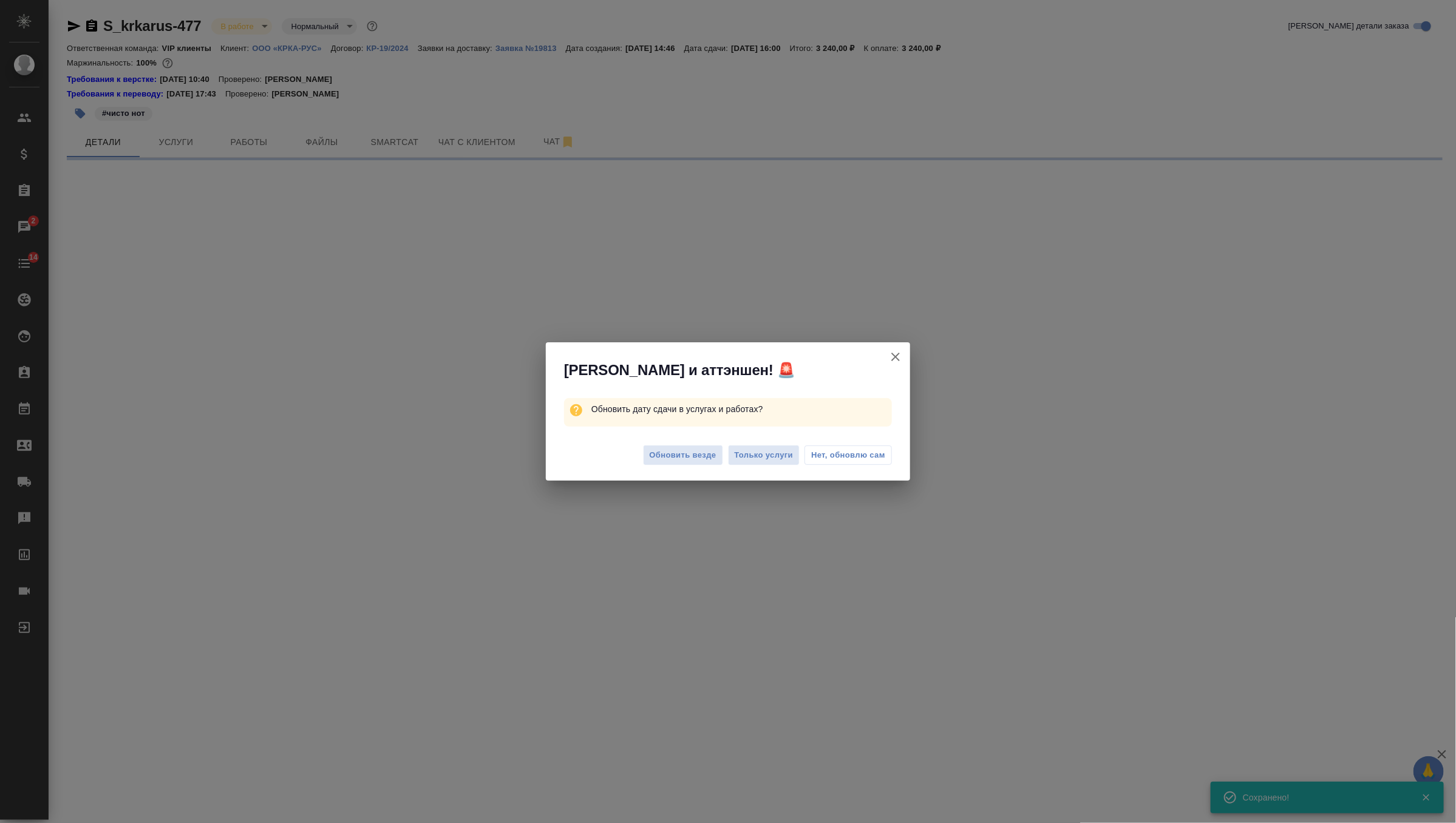
select select "RU"
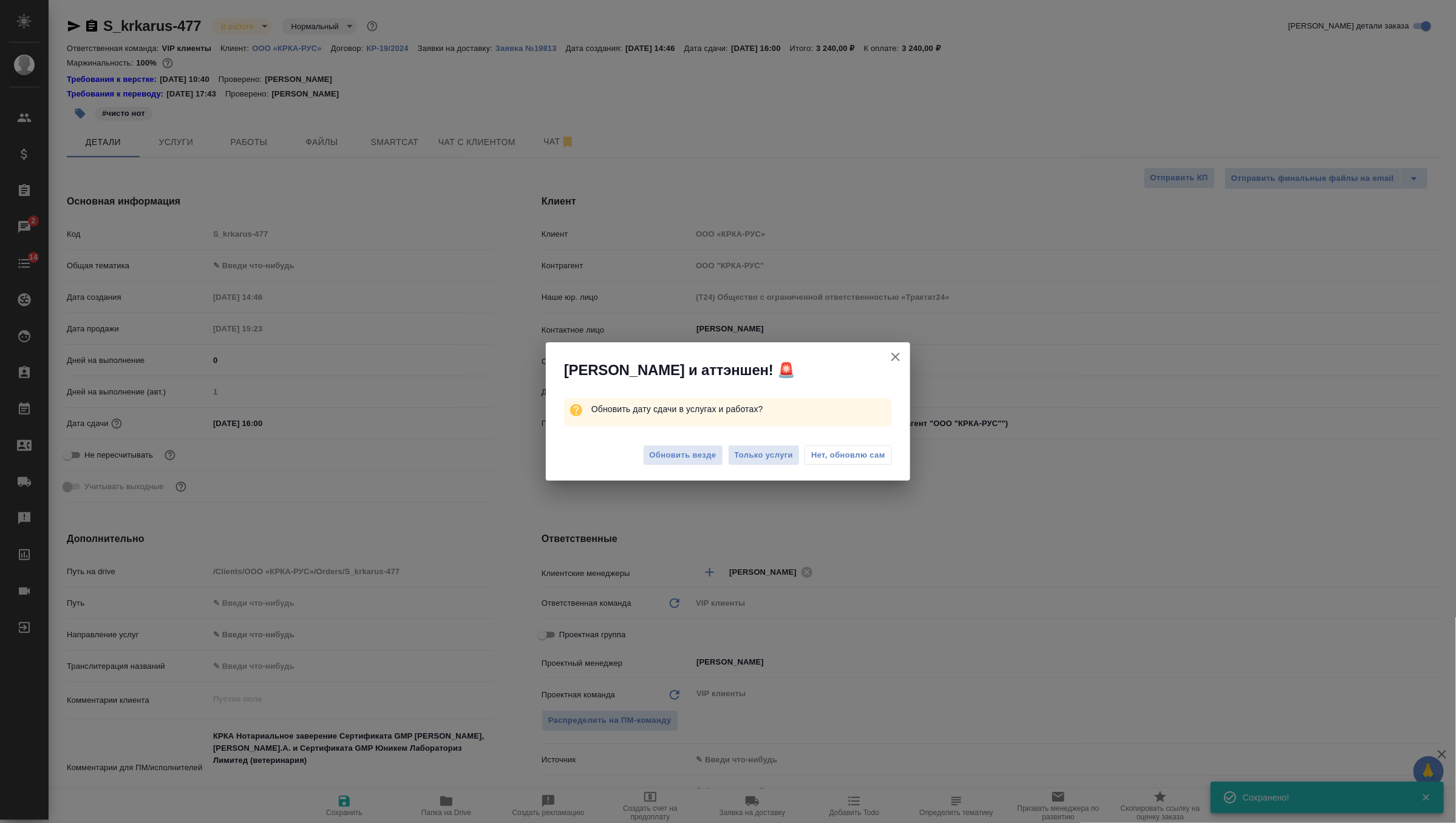
type textarea "x"
click at [695, 455] on span "Обновить везде" at bounding box center [683, 455] width 67 height 14
type textarea "x"
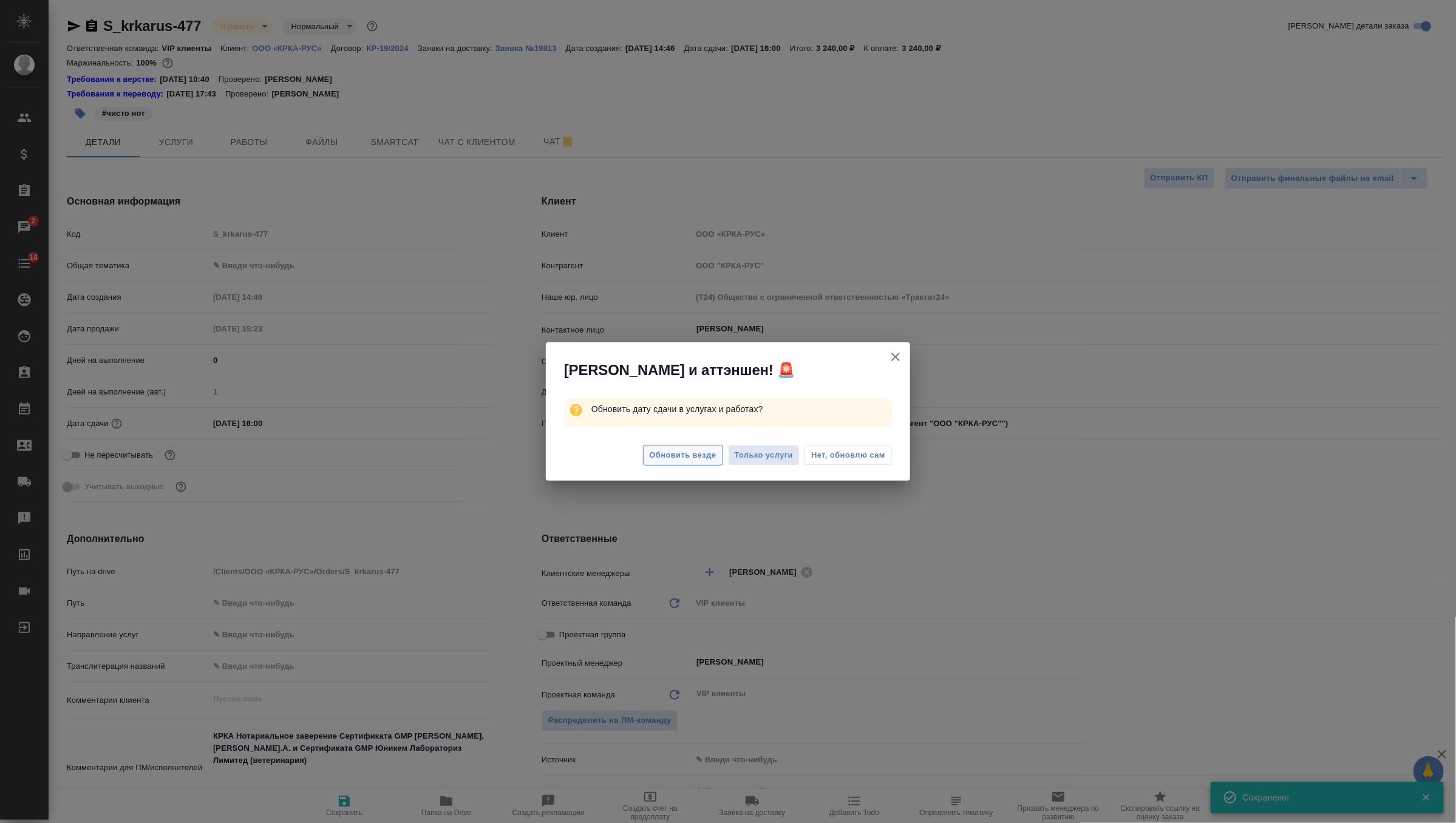
type textarea "x"
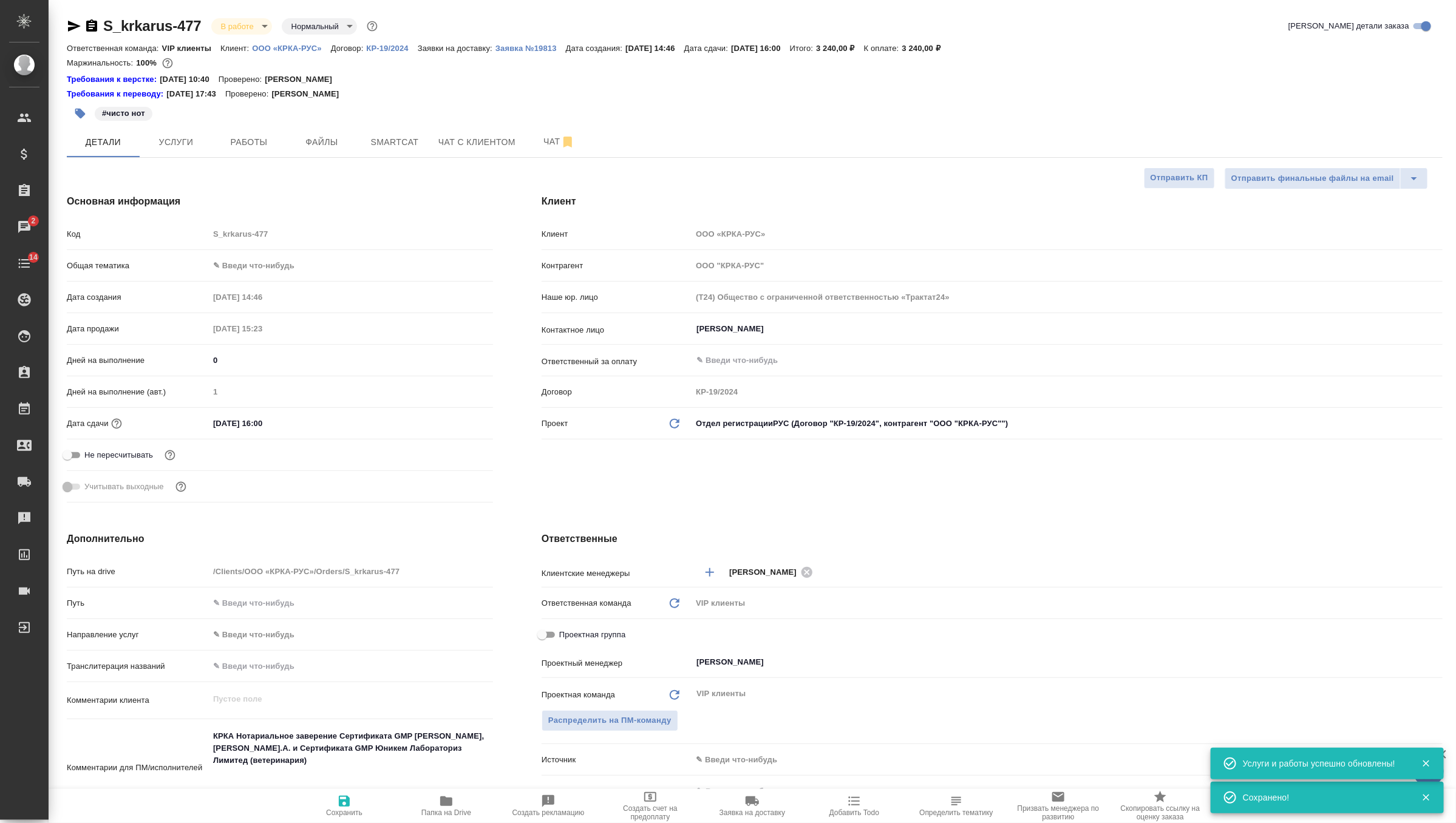
click at [747, 808] on icon "button" at bounding box center [752, 801] width 15 height 15
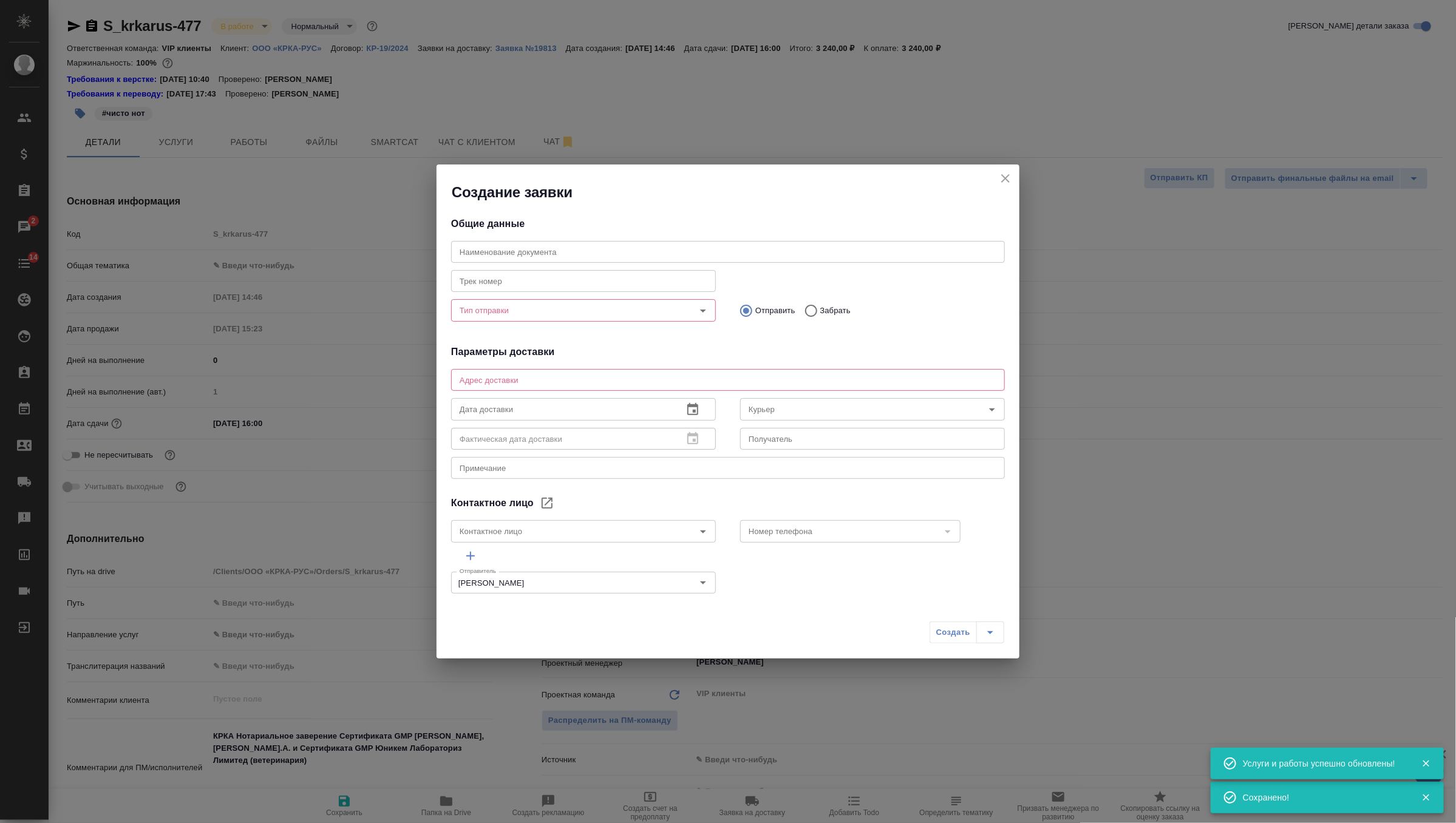
type input "Валеева Анна"
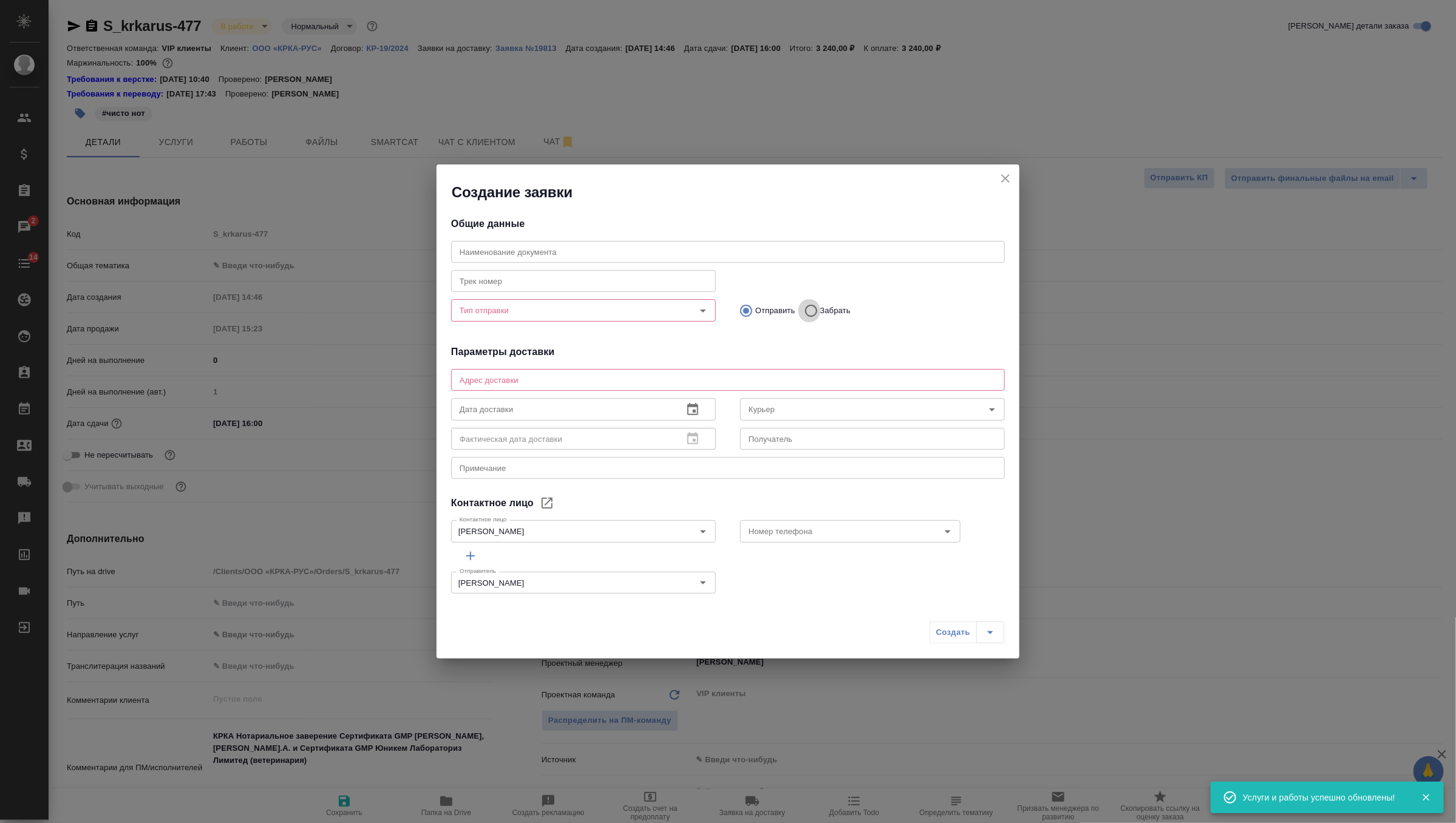
click at [819, 311] on input "Забрать" at bounding box center [809, 310] width 22 height 25
radio input "true"
click at [690, 313] on div at bounding box center [694, 311] width 32 height 17
click at [700, 313] on icon "Open" at bounding box center [703, 311] width 15 height 15
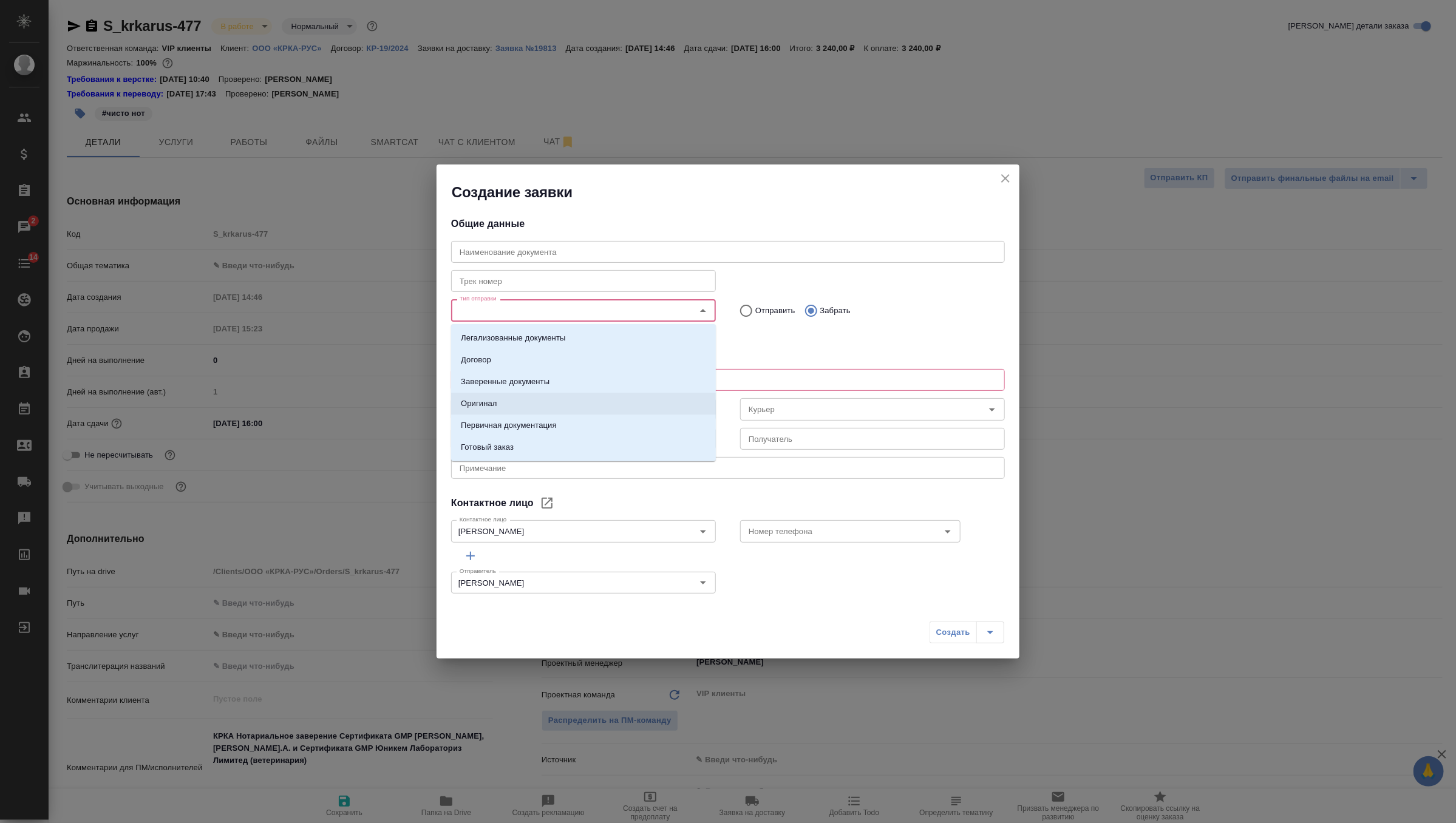
click at [617, 399] on li "Оригинал" at bounding box center [583, 403] width 265 height 22
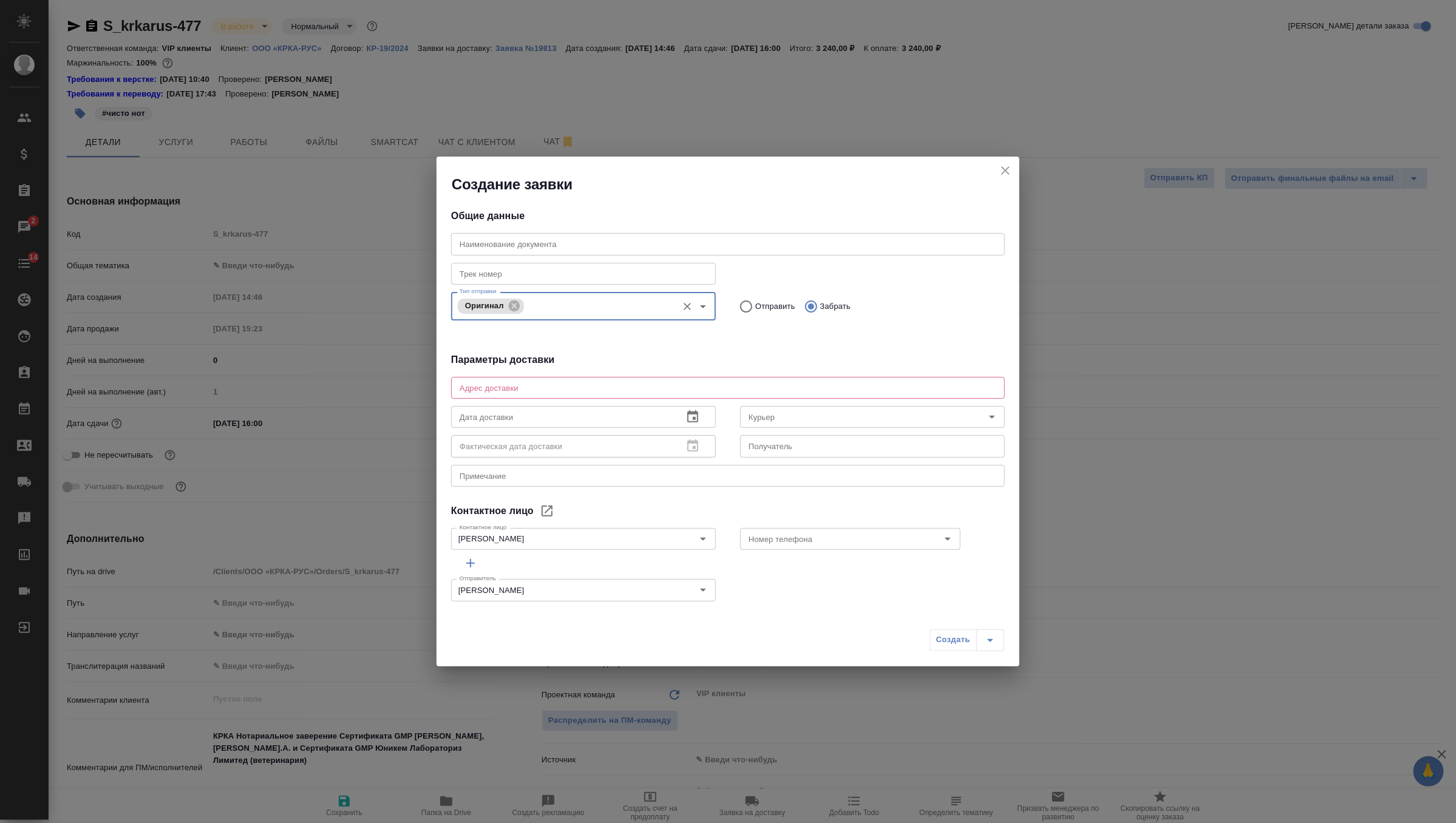
click at [701, 304] on icon "Open" at bounding box center [703, 306] width 15 height 15
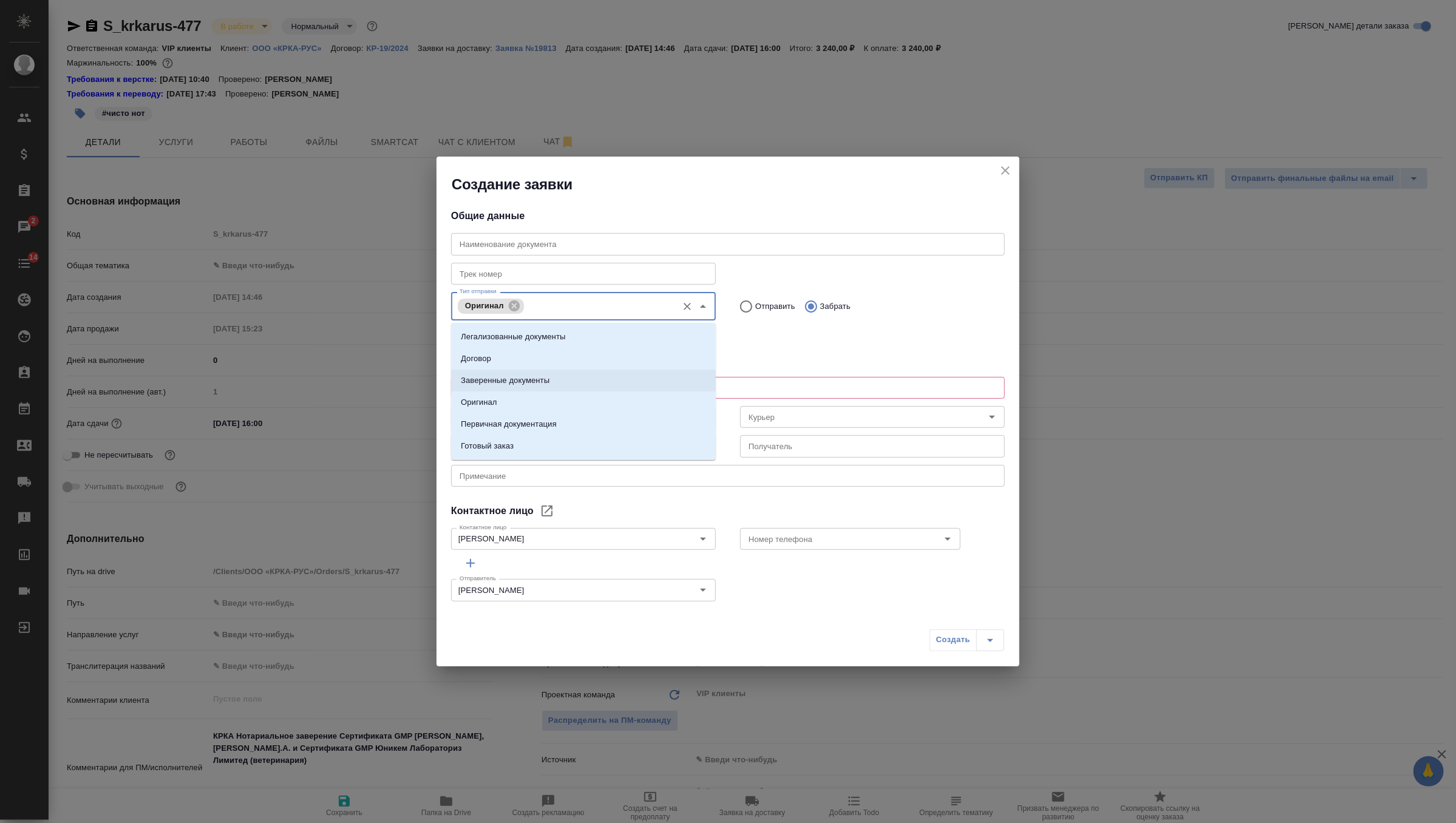
click at [624, 382] on li "Заверенные документы" at bounding box center [583, 380] width 265 height 22
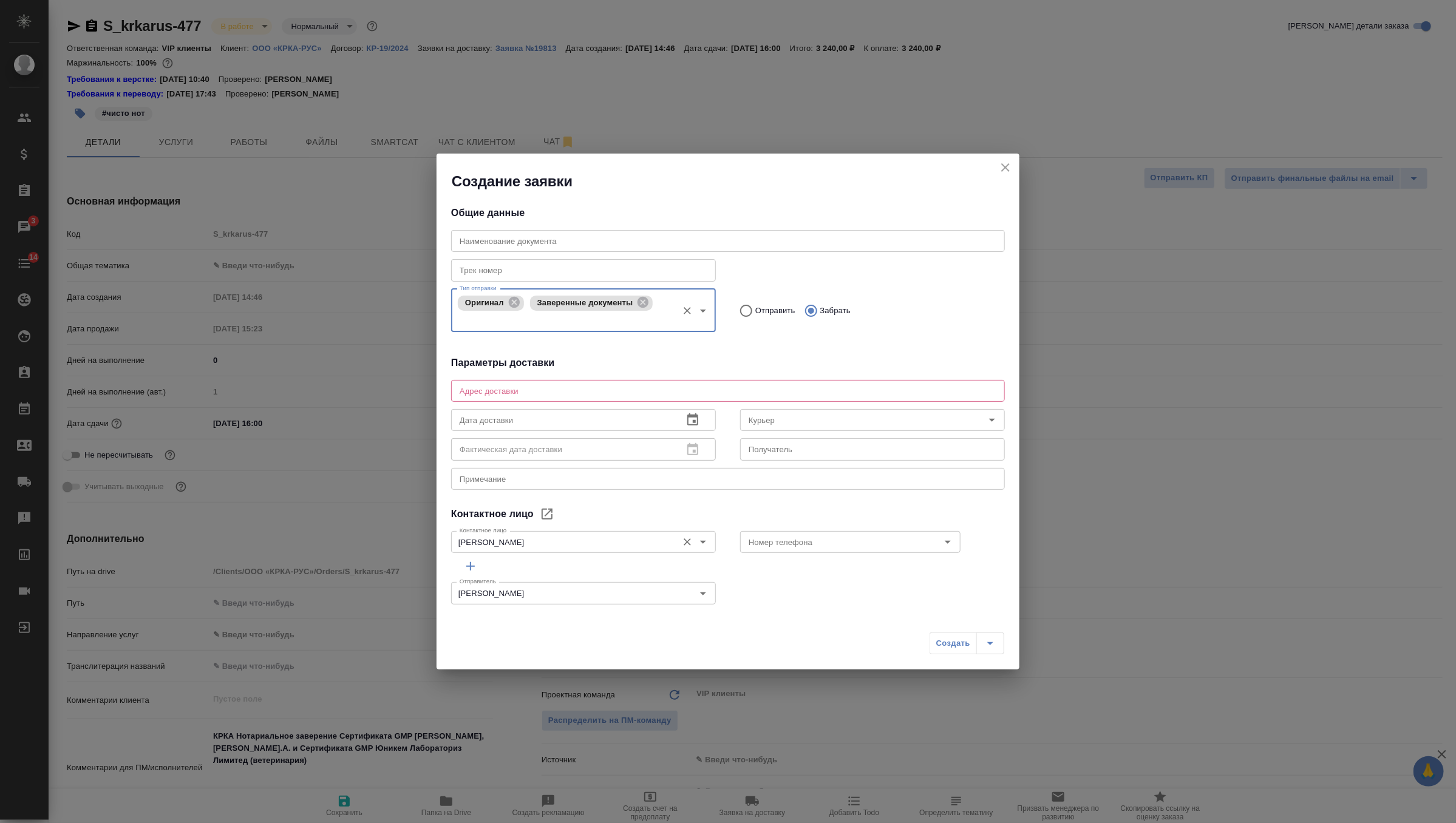
click at [676, 534] on div "Валеева Анна Контактное лицо" at bounding box center [583, 542] width 265 height 22
type textarea "x"
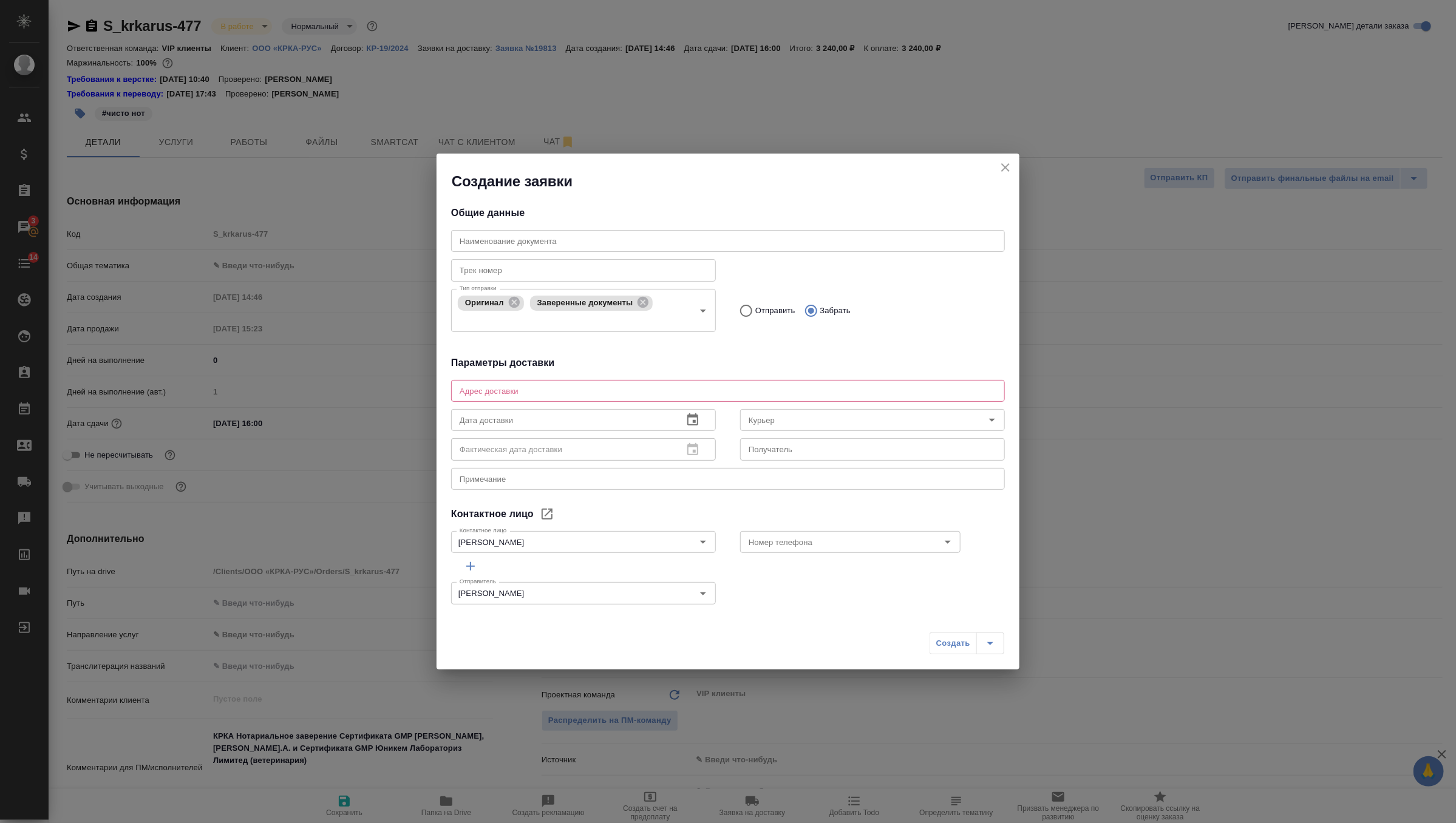
type textarea "x"
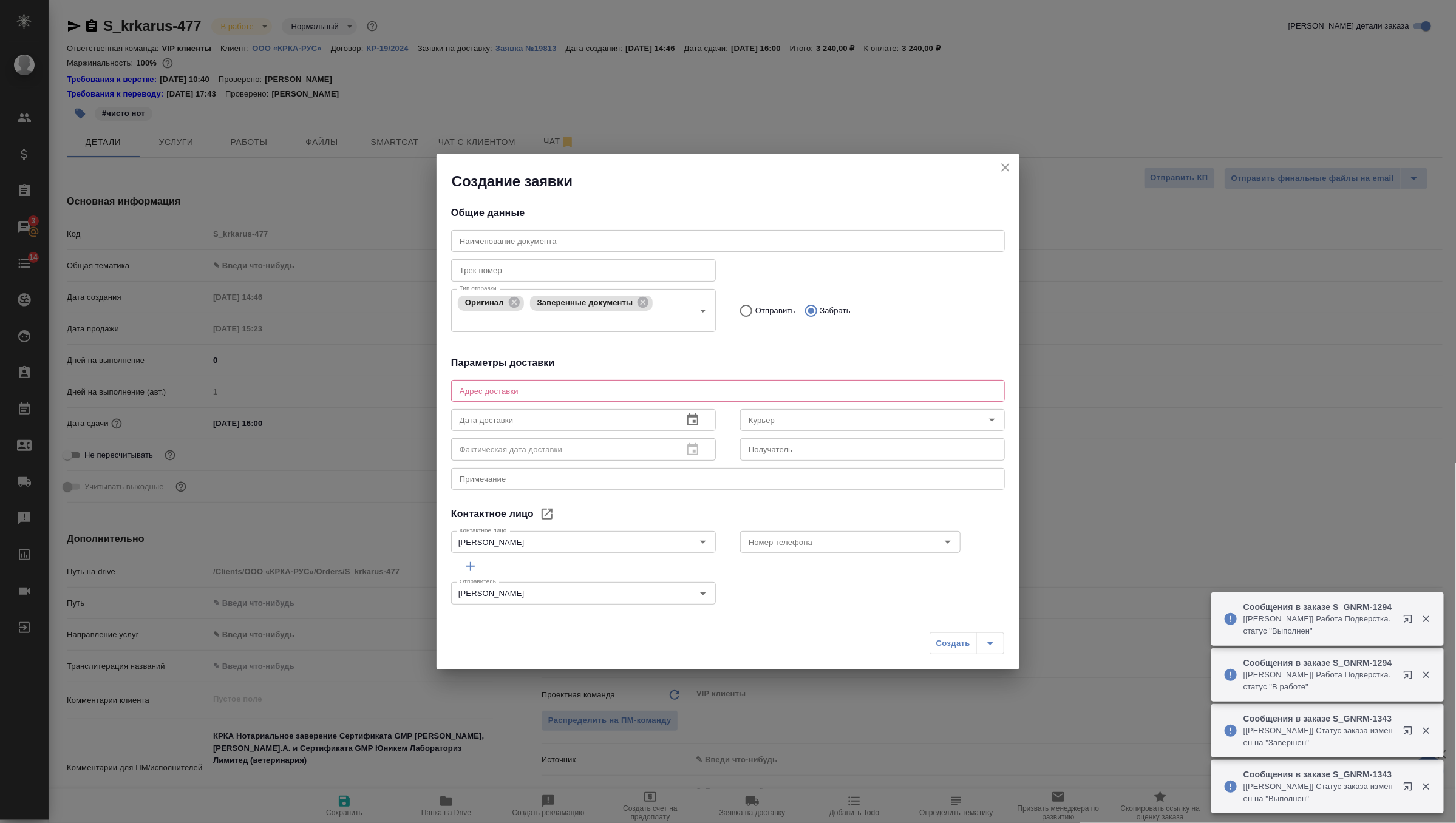
type textarea "x"
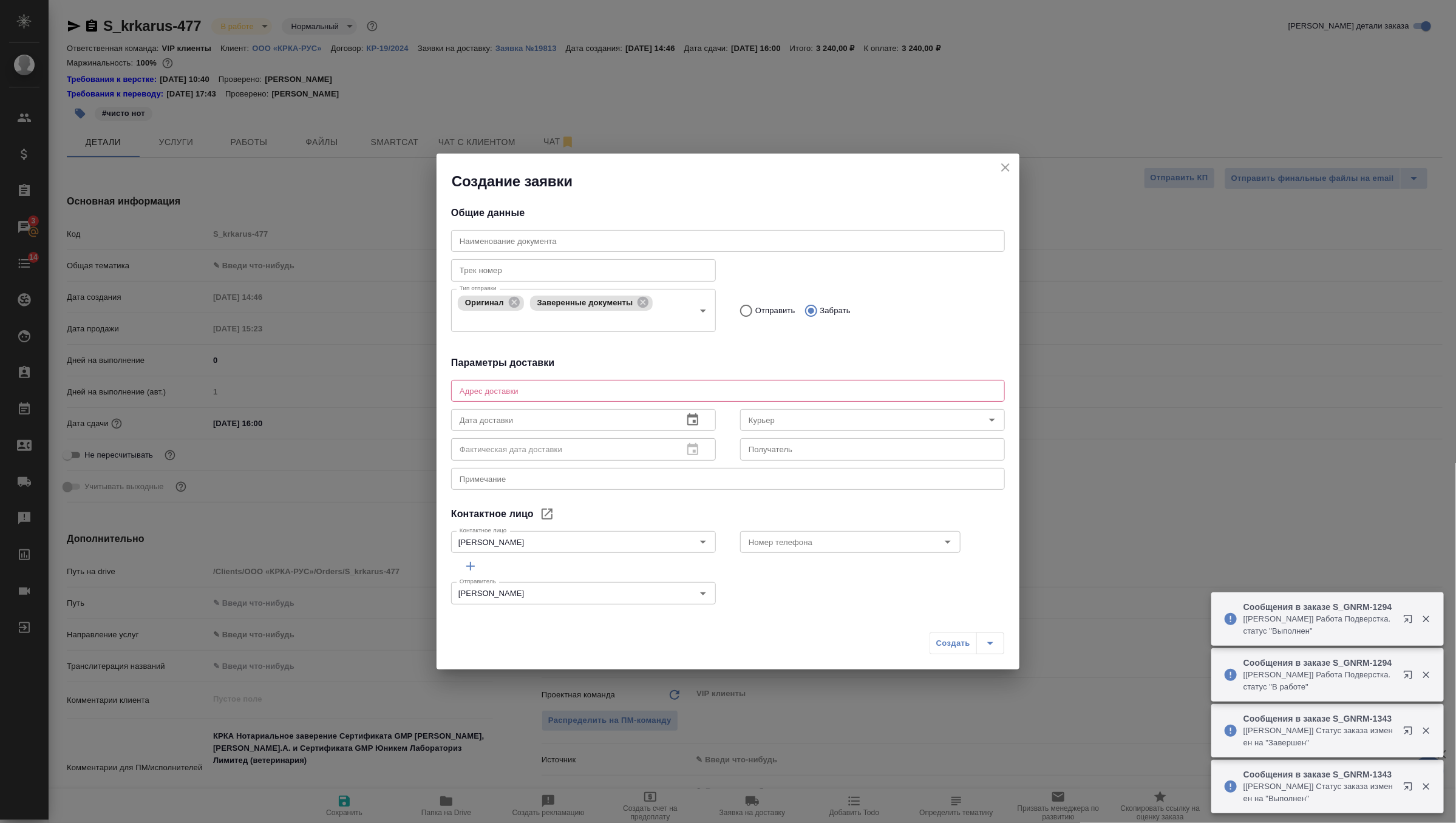
type textarea "x"
click at [554, 377] on div "Адрес доставки x Адрес доставки" at bounding box center [728, 389] width 554 height 29
click at [554, 384] on div "x Адрес доставки" at bounding box center [728, 390] width 554 height 22
paste textarea "Москва Головинское шоссе, дом 5, корпус 1, эт 22, БЦ Водный (звонить при достав…"
drag, startPoint x: 808, startPoint y: 386, endPoint x: 711, endPoint y: 387, distance: 97.0
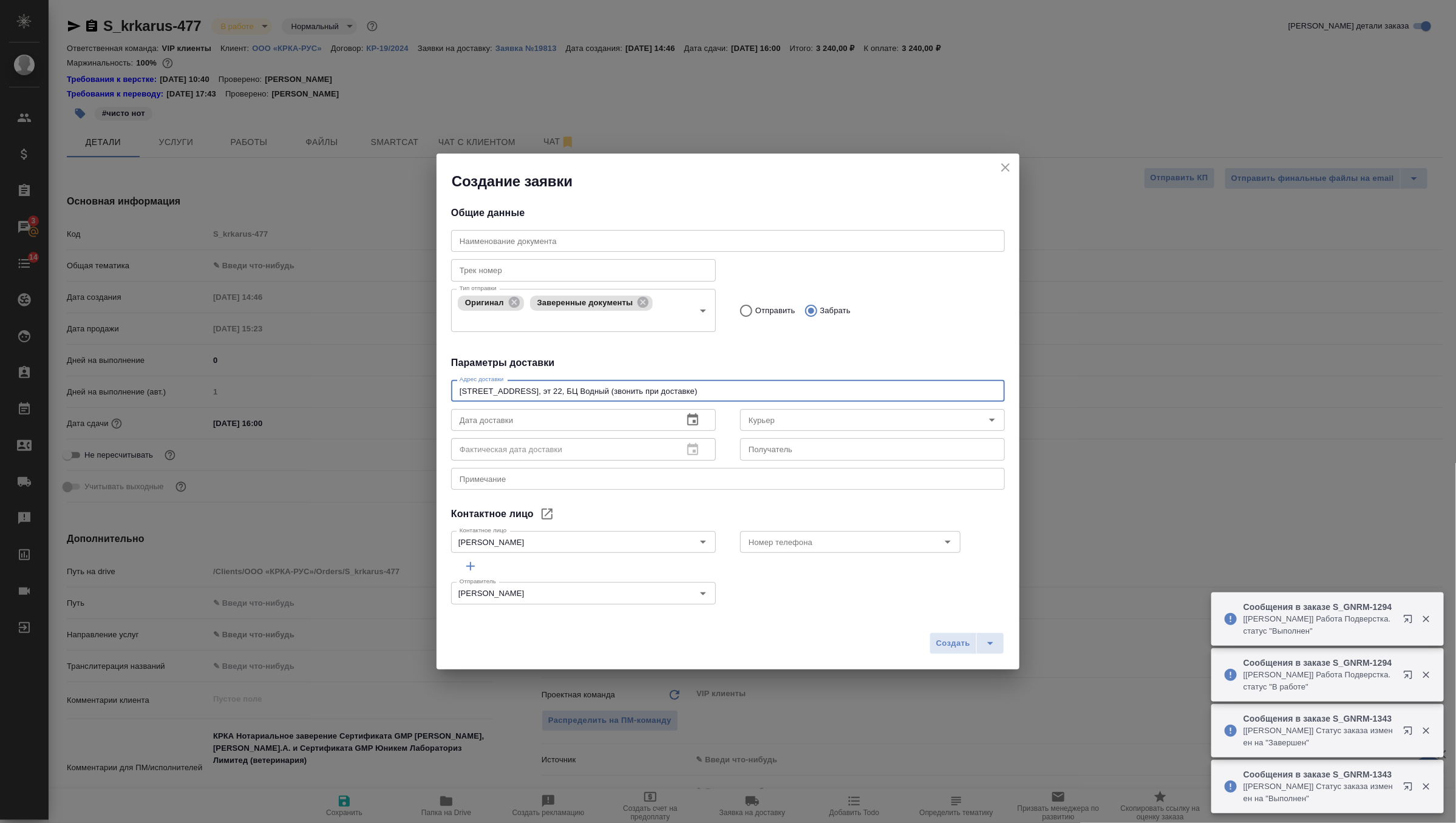
click at [711, 387] on textarea "Москва Головинское шоссе, дом 5, корпус 1, эт 22, БЦ Водный (звонить при достав…" at bounding box center [728, 391] width 536 height 9
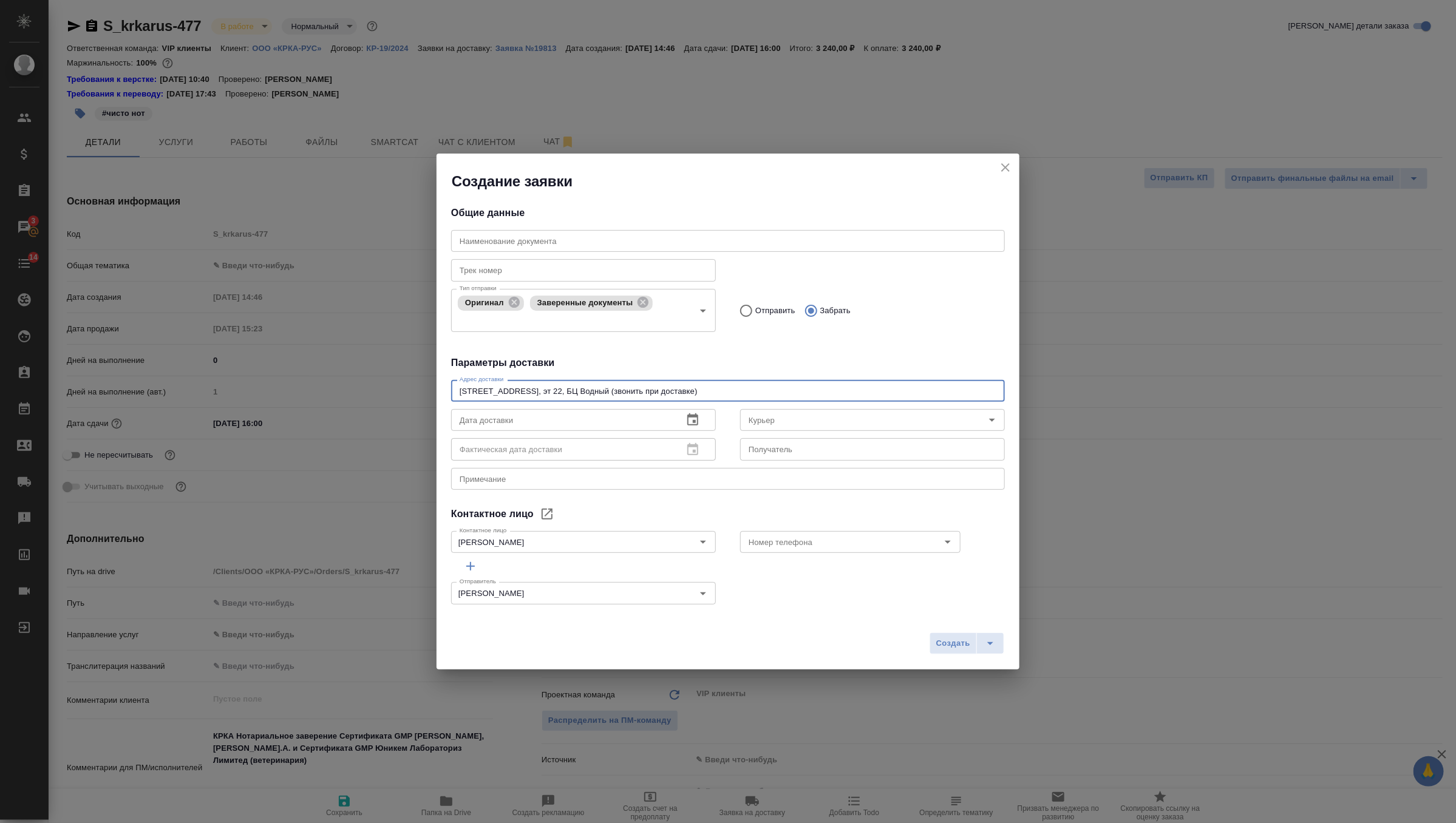
click at [818, 392] on textarea "Москва Головинское шоссе, дом 5, корпус 1, эт 22, БЦ Водный (звонить при достав…" at bounding box center [728, 391] width 536 height 9
drag, startPoint x: 811, startPoint y: 392, endPoint x: 700, endPoint y: 391, distance: 111.0
click at [700, 391] on textarea "Москва Головинское шоссе, дом 5, корпус 1, эт 22, БЦ Водный (звонить при достав…" at bounding box center [728, 391] width 536 height 9
type textarea "Москва Головинское шоссе, дом 5, корпус 1, эт 22, БЦ Водный"
click at [688, 422] on icon "button" at bounding box center [693, 420] width 11 height 12
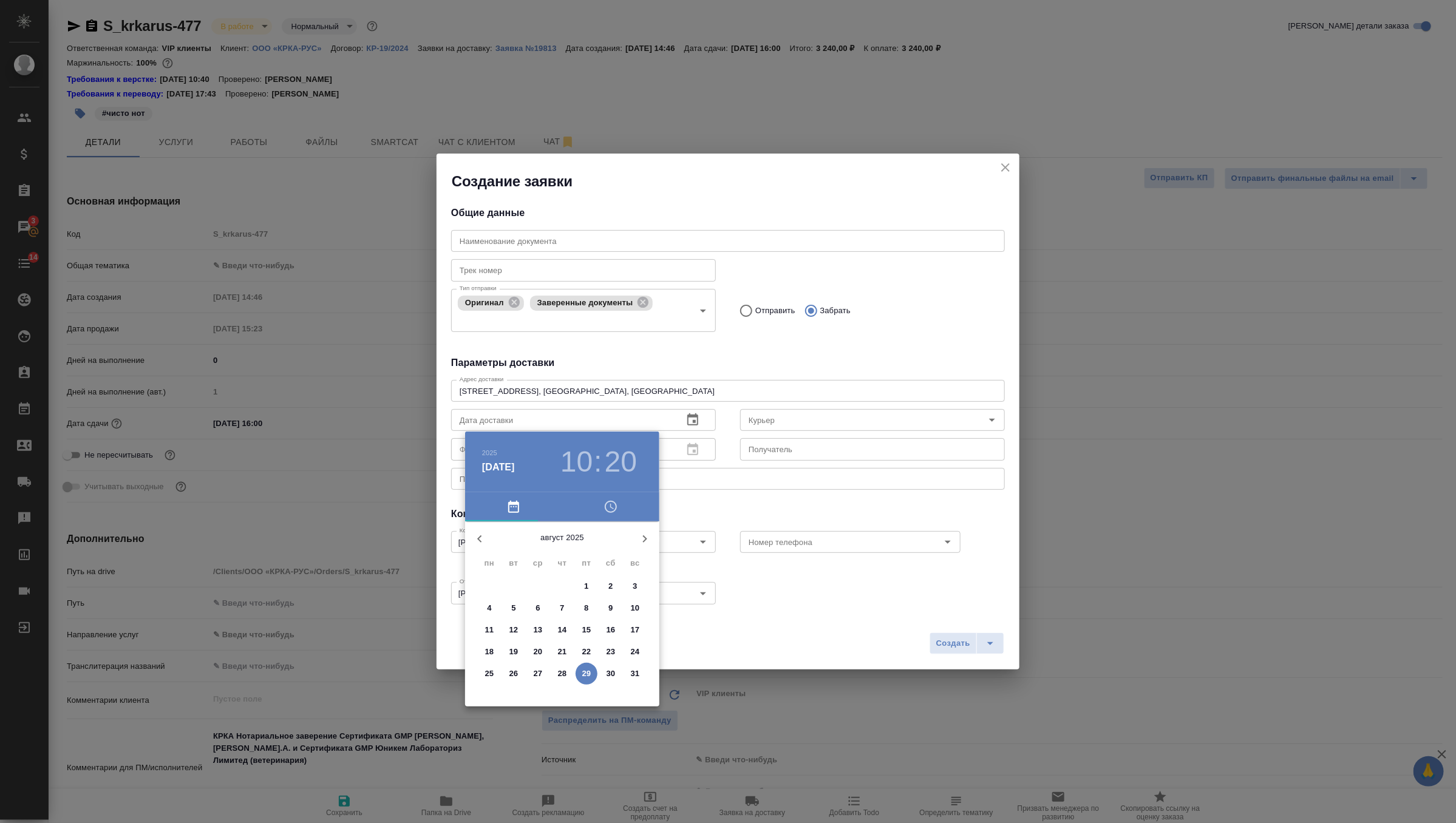
click at [585, 672] on p "29" at bounding box center [586, 674] width 9 height 12
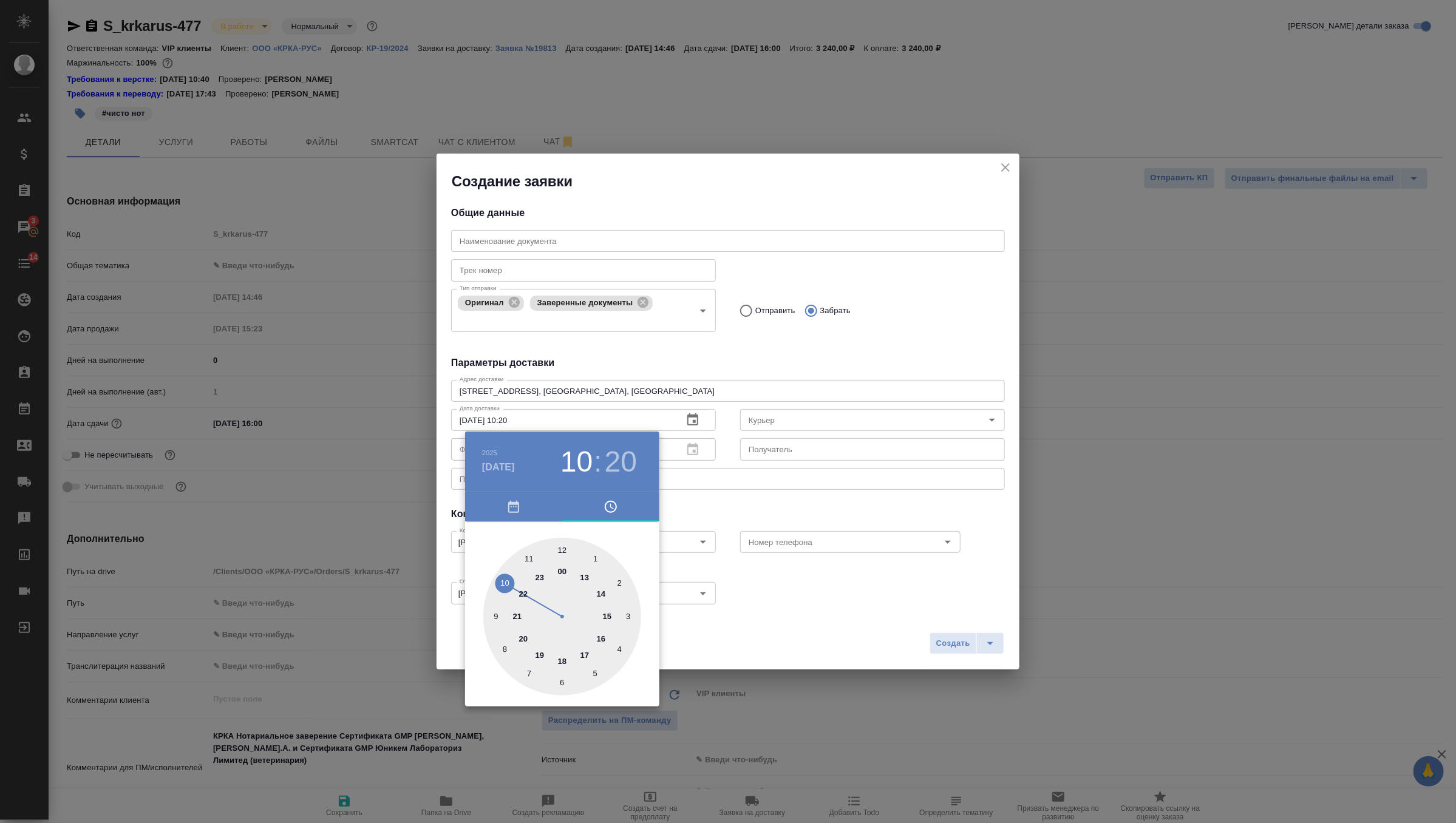
click at [587, 576] on div at bounding box center [562, 616] width 158 height 158
click at [562, 552] on div at bounding box center [562, 616] width 158 height 158
type input "29.08.2025 13:00"
click at [724, 502] on div at bounding box center [728, 412] width 1456 height 823
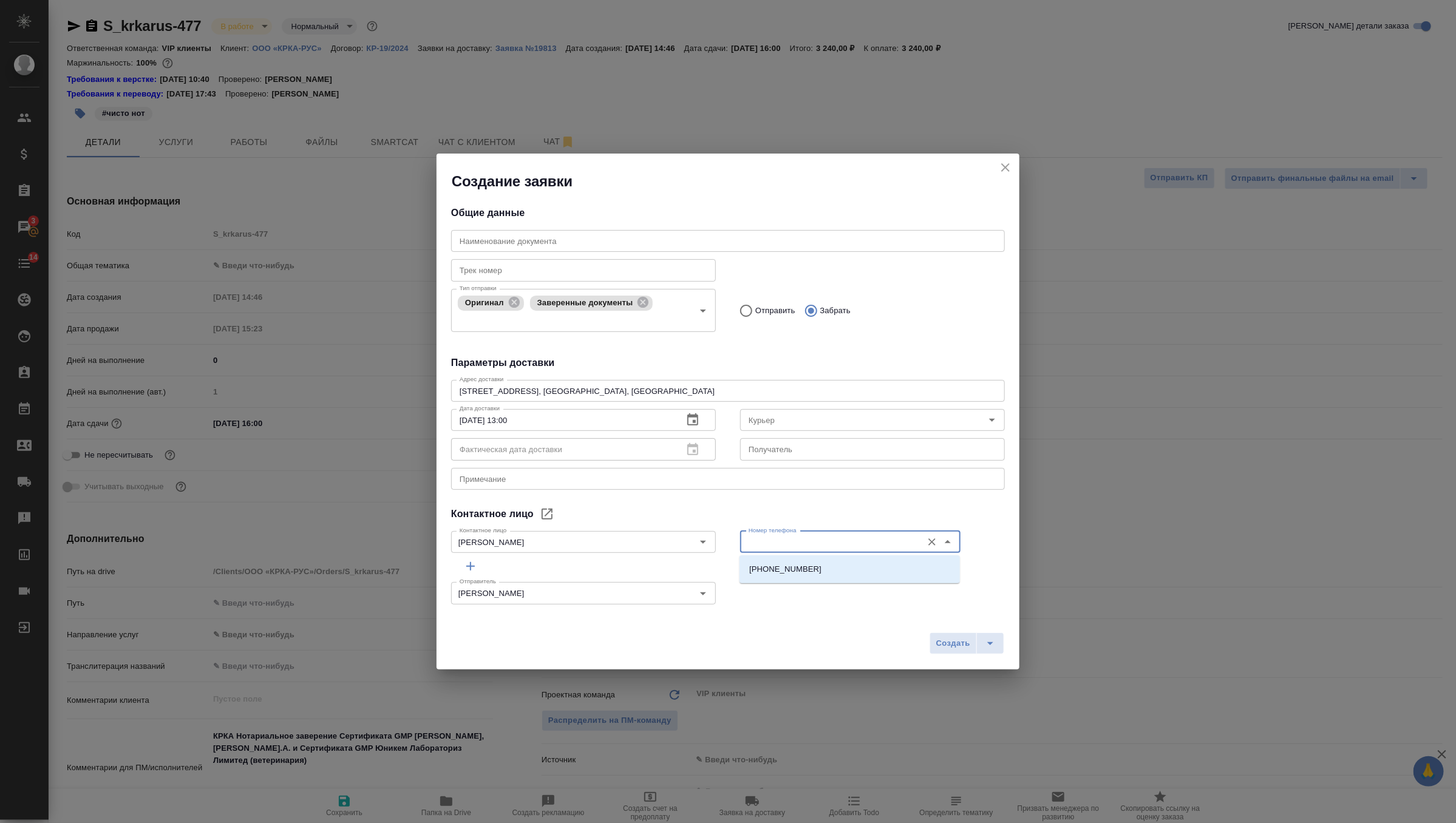
click at [785, 545] on input "Номер телефона" at bounding box center [829, 542] width 172 height 15
click at [790, 563] on p "+7-903-516-44-16" at bounding box center [785, 570] width 72 height 12
type input "+7-903-516-44-16"
click at [989, 637] on icon "split button" at bounding box center [990, 644] width 15 height 15
click at [976, 617] on li "Создать и скачать" at bounding box center [968, 617] width 87 height 19
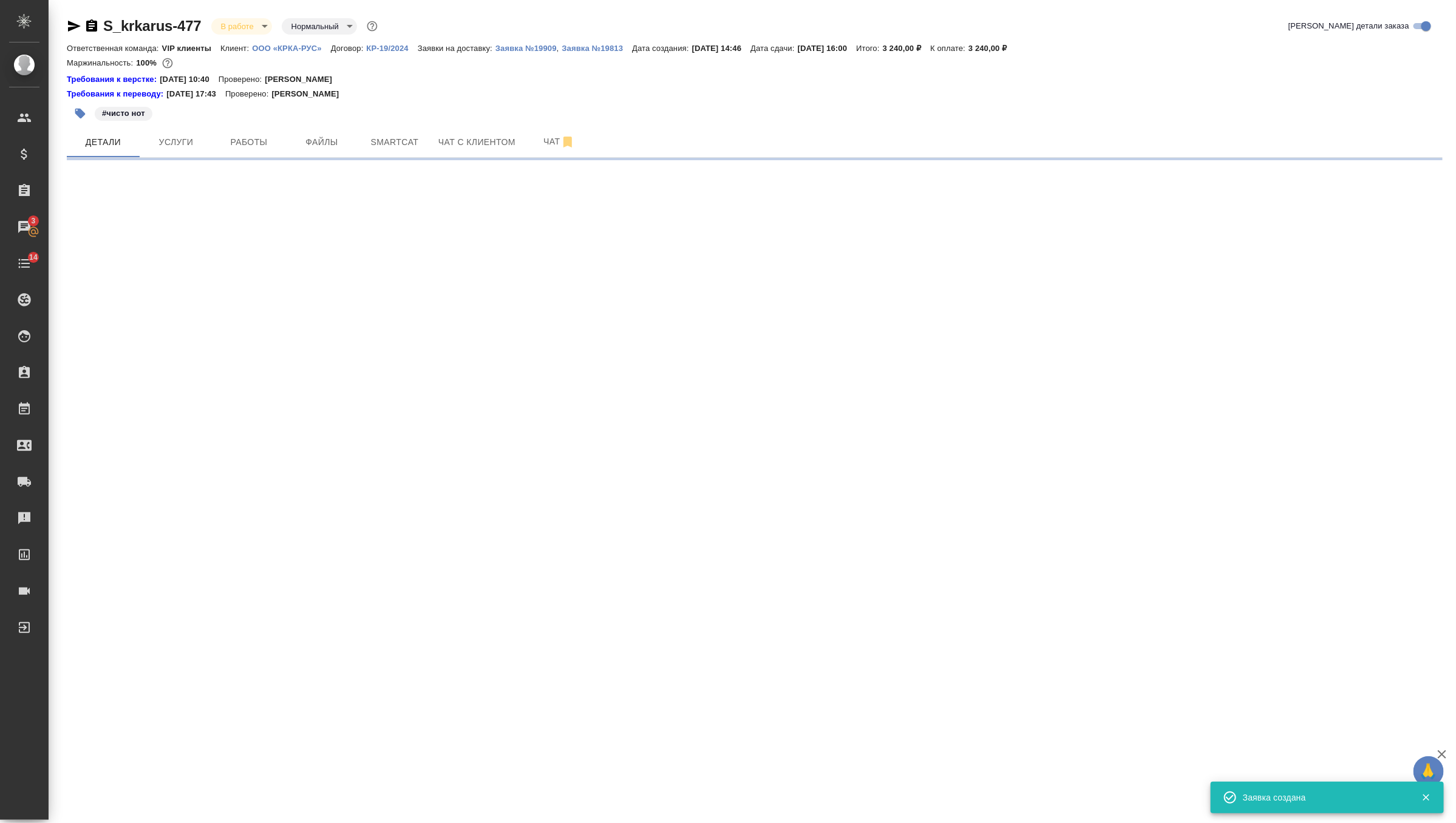
select select "RU"
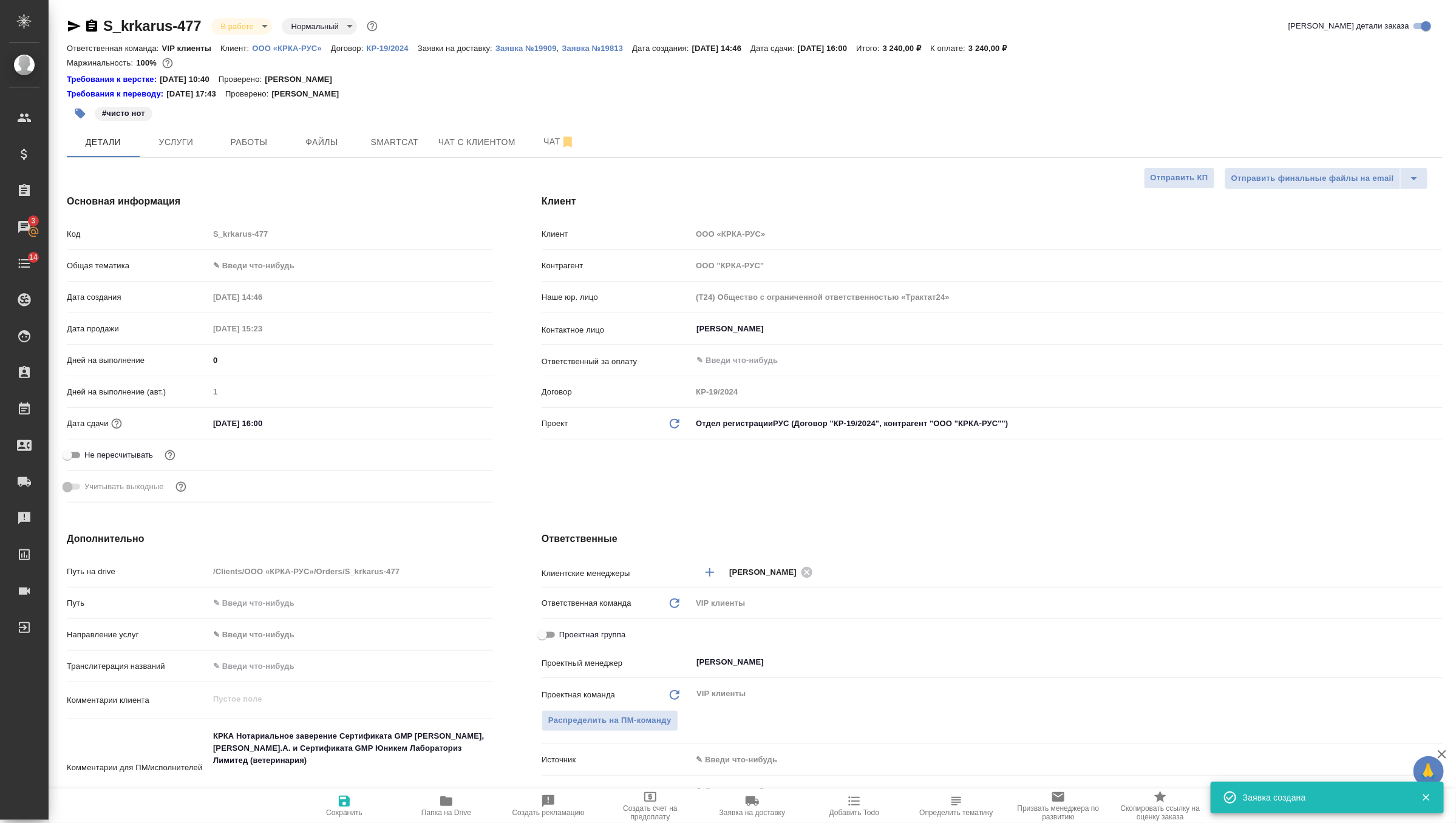
type textarea "x"
click at [554, 51] on p "Заявка №19909" at bounding box center [526, 48] width 61 height 9
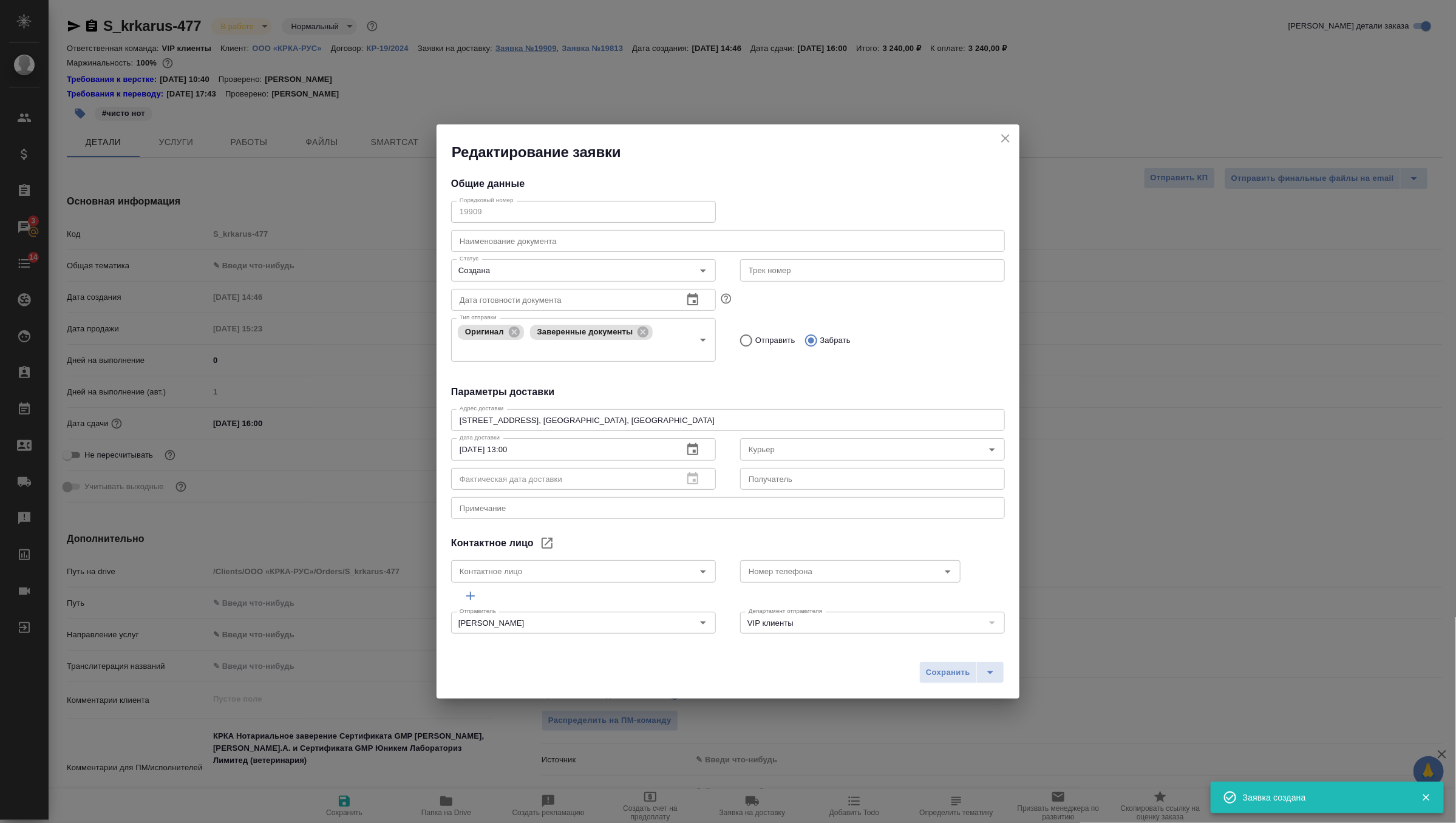
type input "Валеева Анна"
type input "+7-903-516-44-16"
click at [1005, 147] on button "close" at bounding box center [1005, 138] width 18 height 18
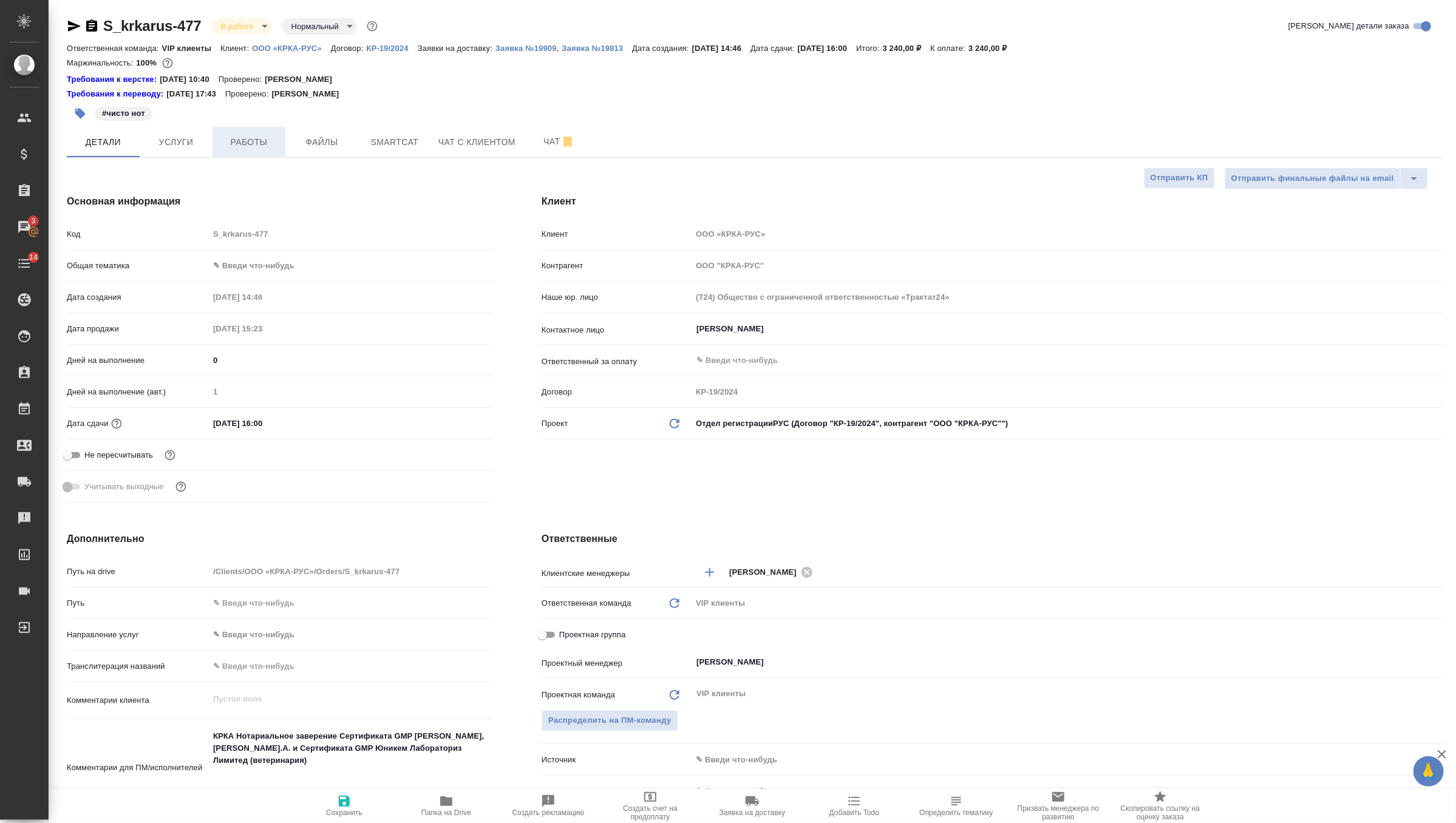
click at [249, 146] on span "Работы" at bounding box center [249, 142] width 58 height 15
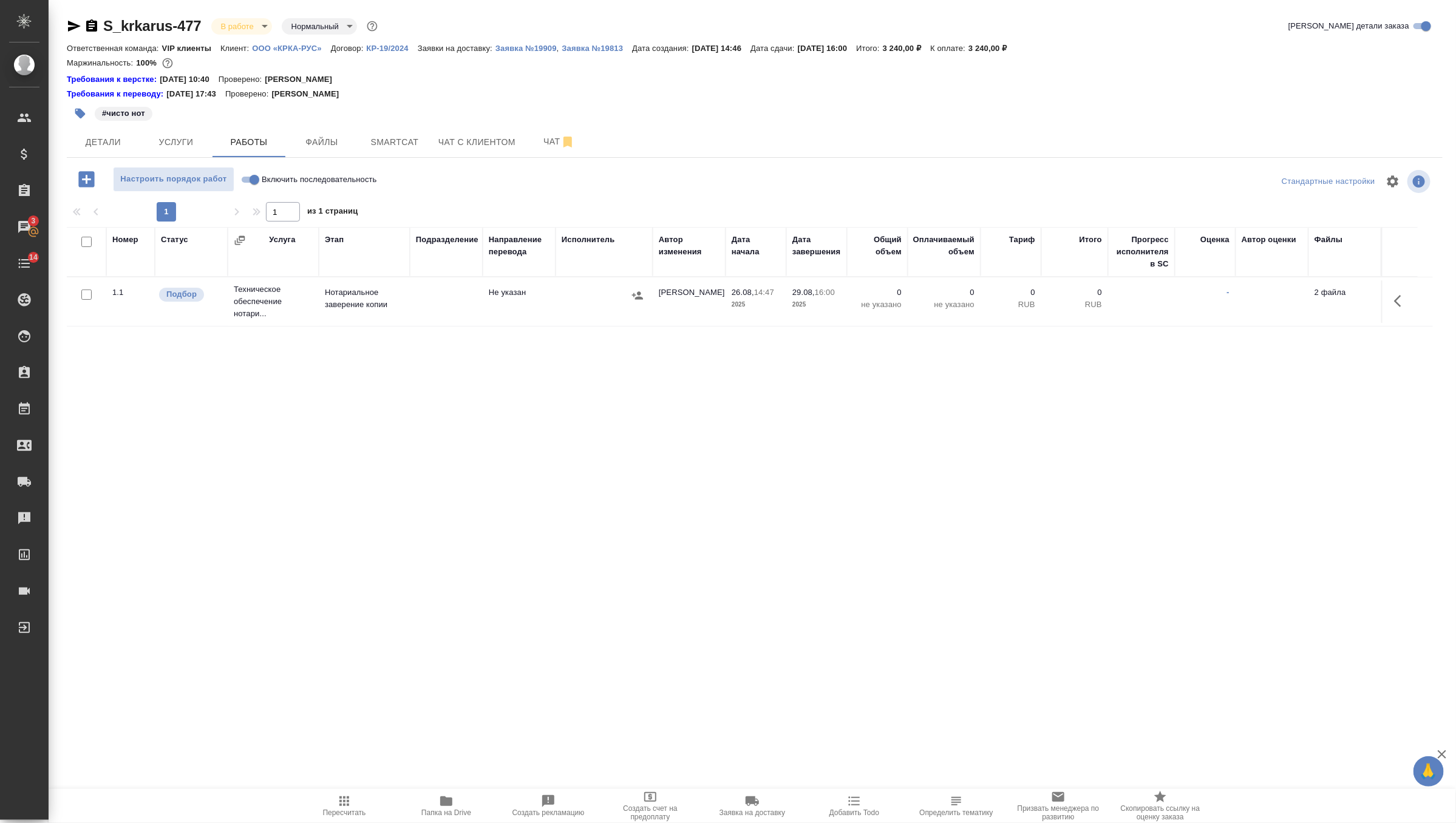
click at [1412, 290] on td at bounding box center [1399, 302] width 36 height 43
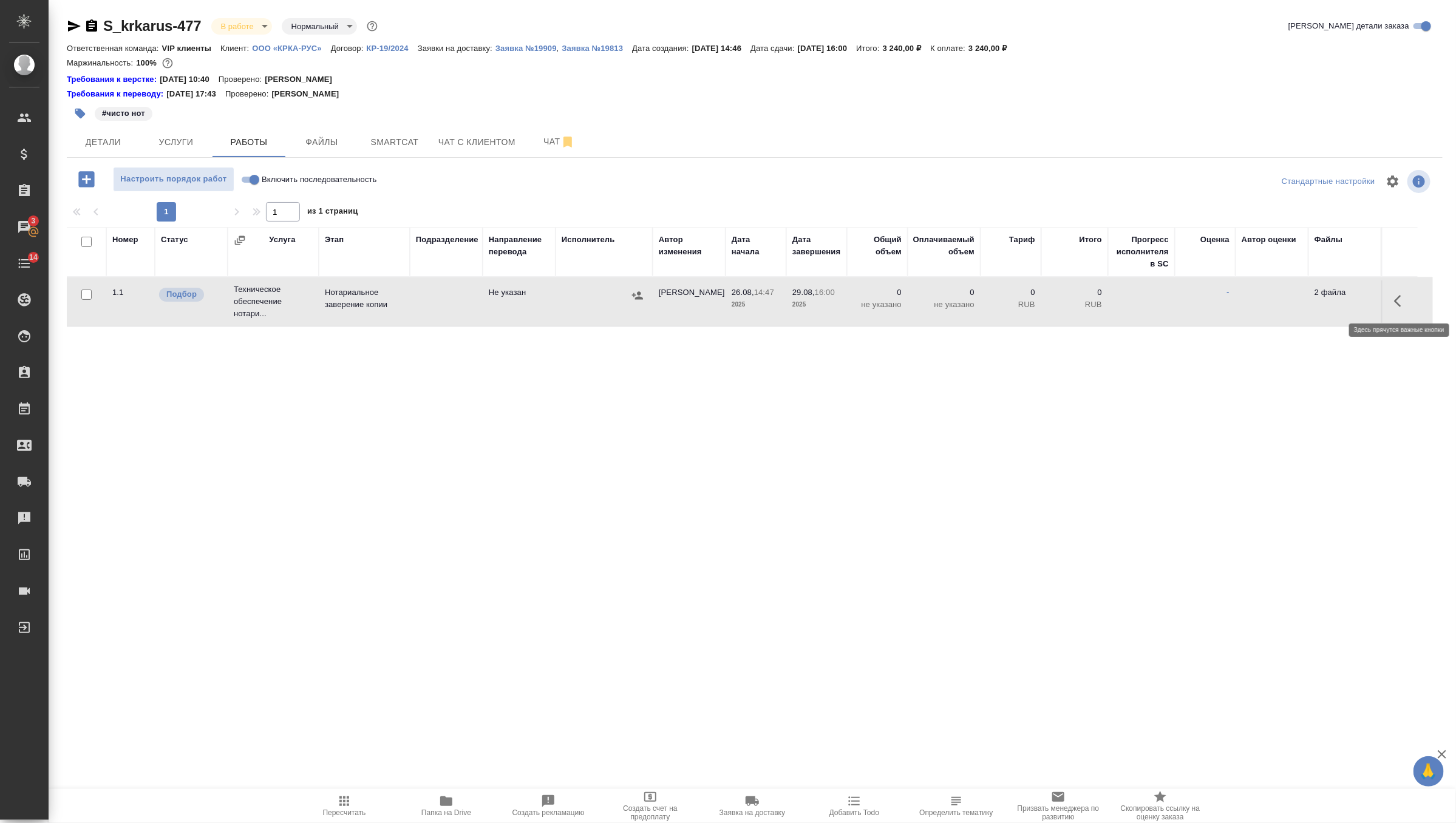
click at [1397, 300] on icon "button" at bounding box center [1402, 301] width 15 height 15
click at [1316, 293] on icon "button" at bounding box center [1312, 301] width 15 height 15
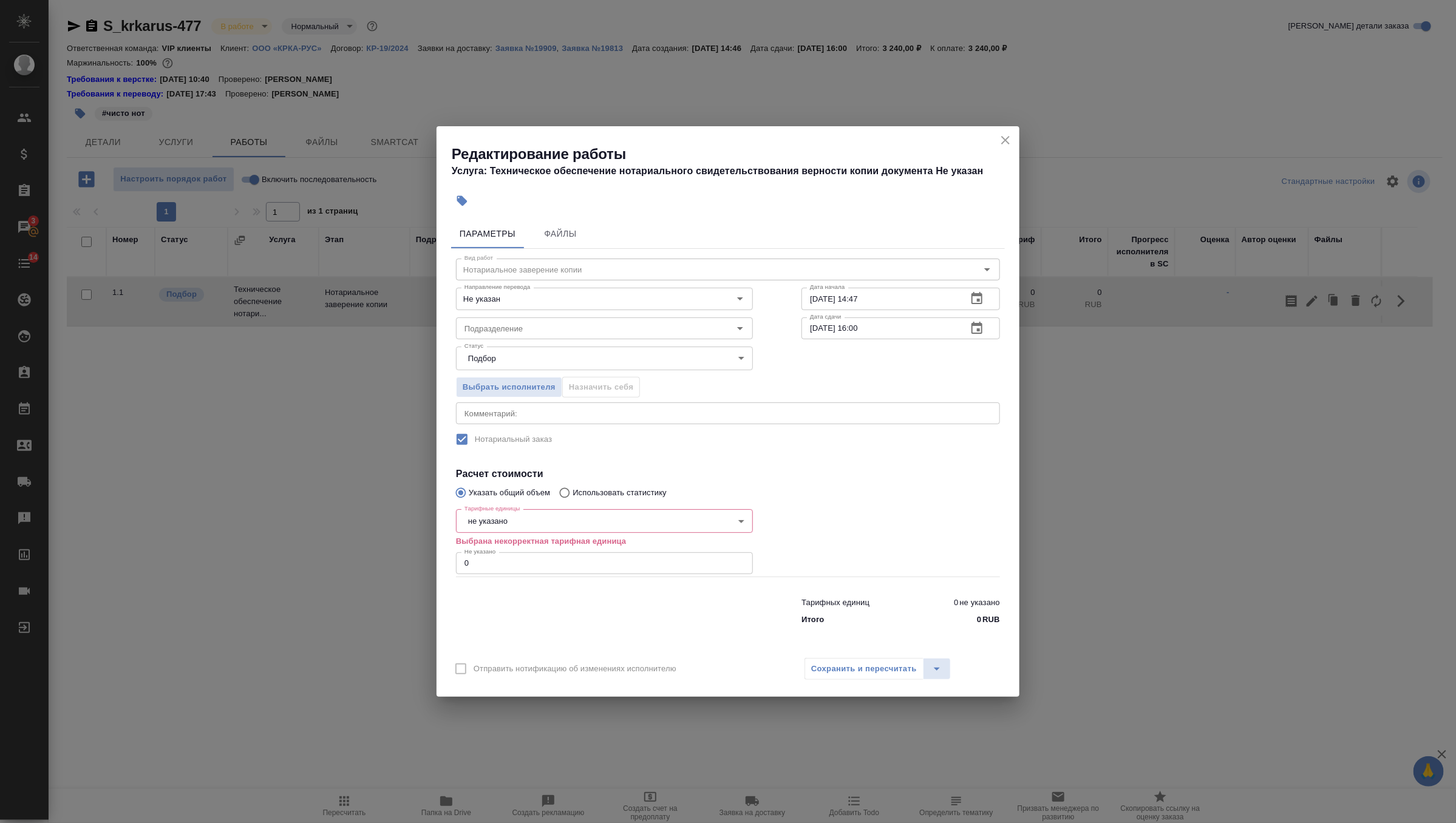
click at [1002, 150] on h2 "Редактирование работы" at bounding box center [735, 154] width 568 height 19
click at [1002, 141] on icon "close" at bounding box center [1005, 140] width 15 height 15
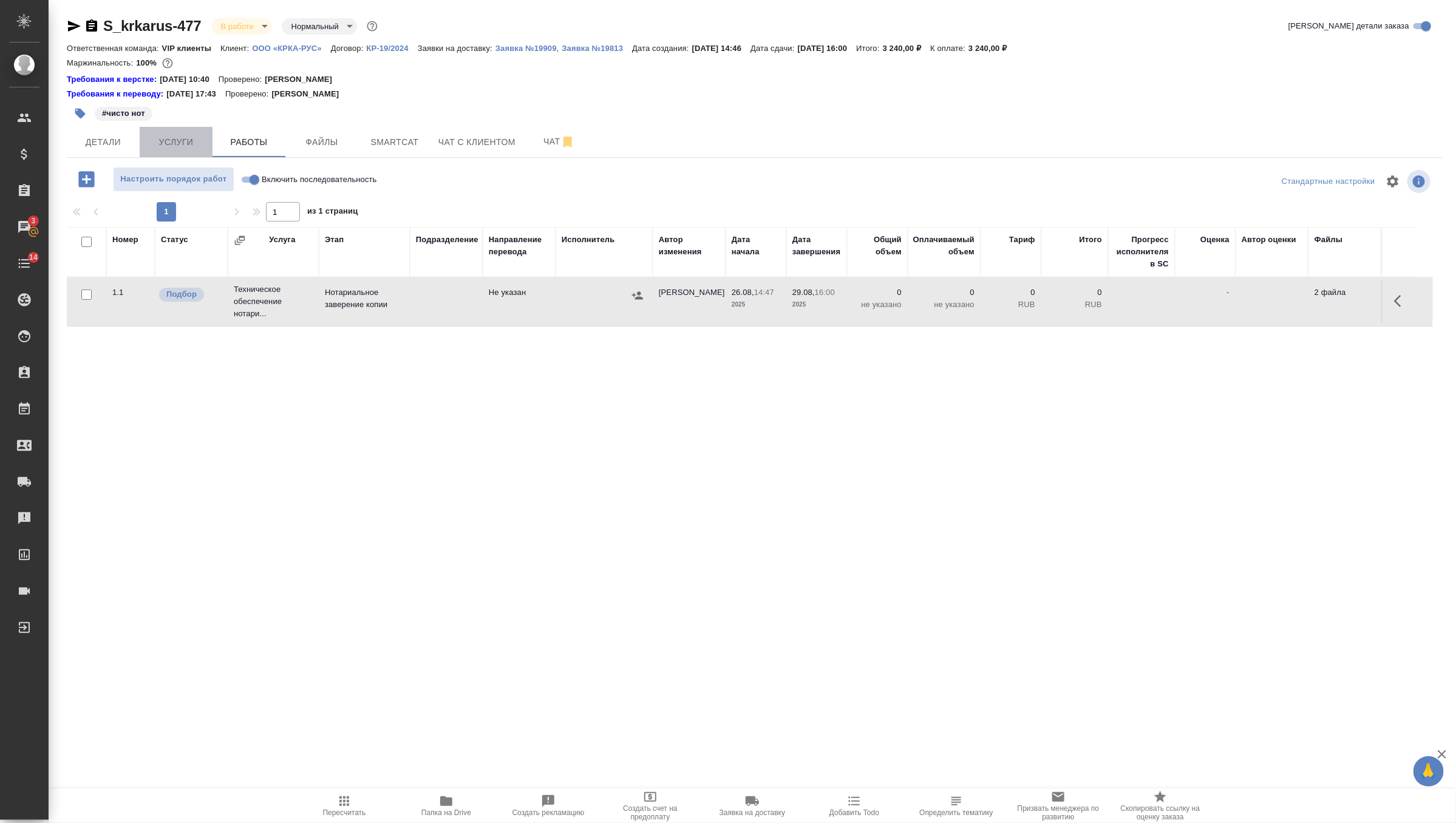
click at [184, 152] on button "Услуги" at bounding box center [176, 141] width 73 height 30
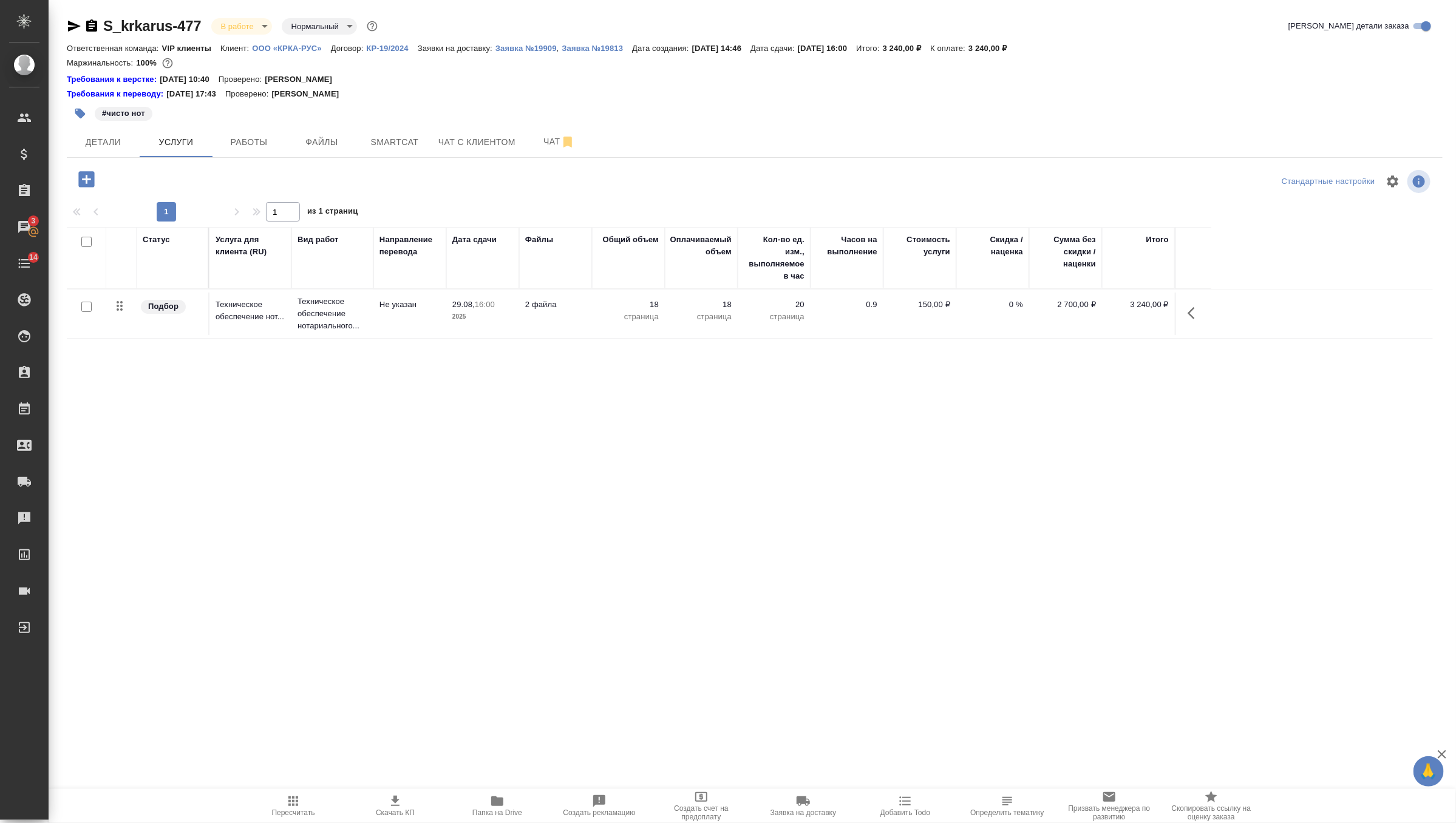
click at [247, 143] on span "Работы" at bounding box center [249, 142] width 58 height 15
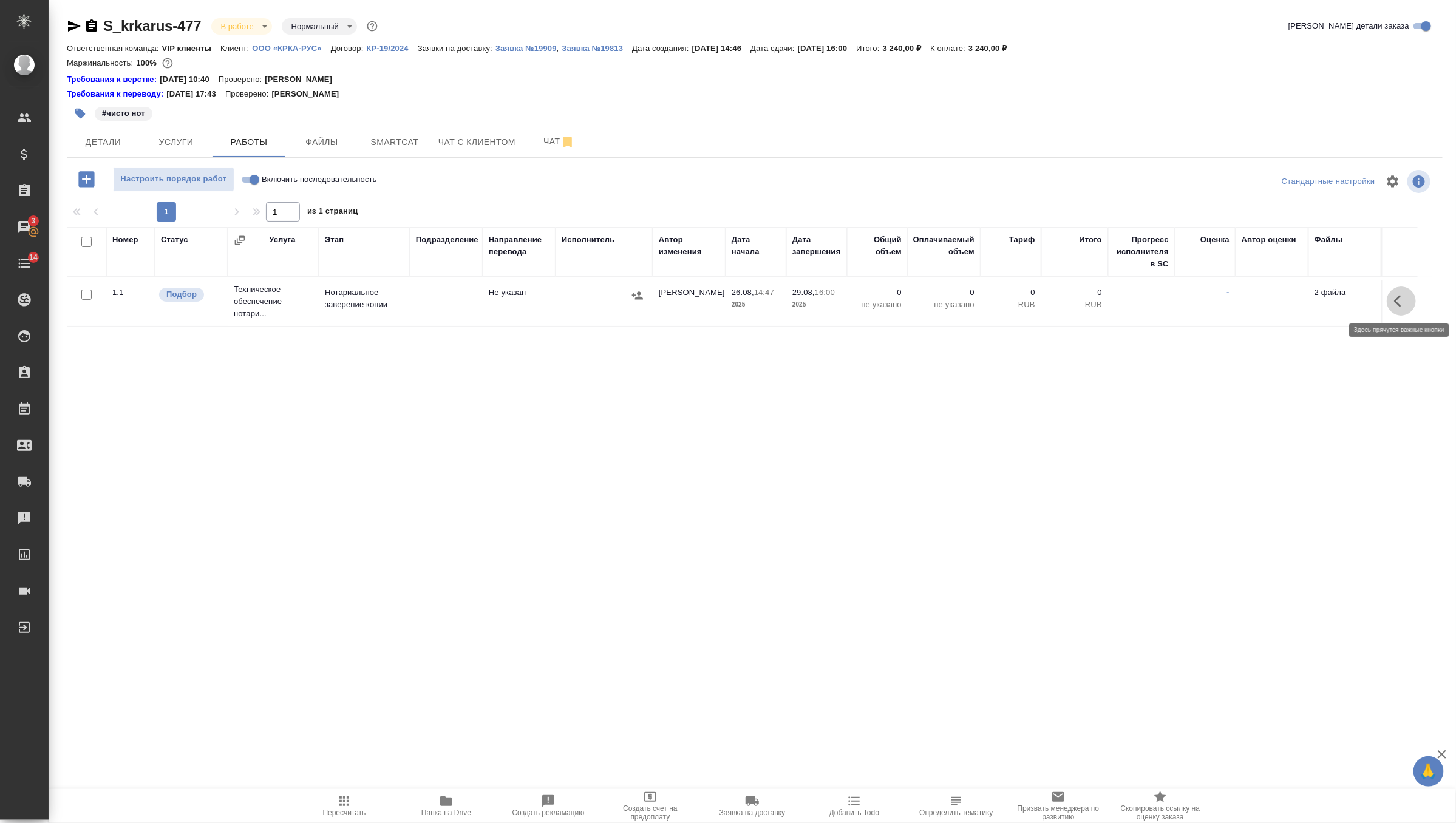
click at [1404, 295] on icon "button" at bounding box center [1402, 301] width 15 height 15
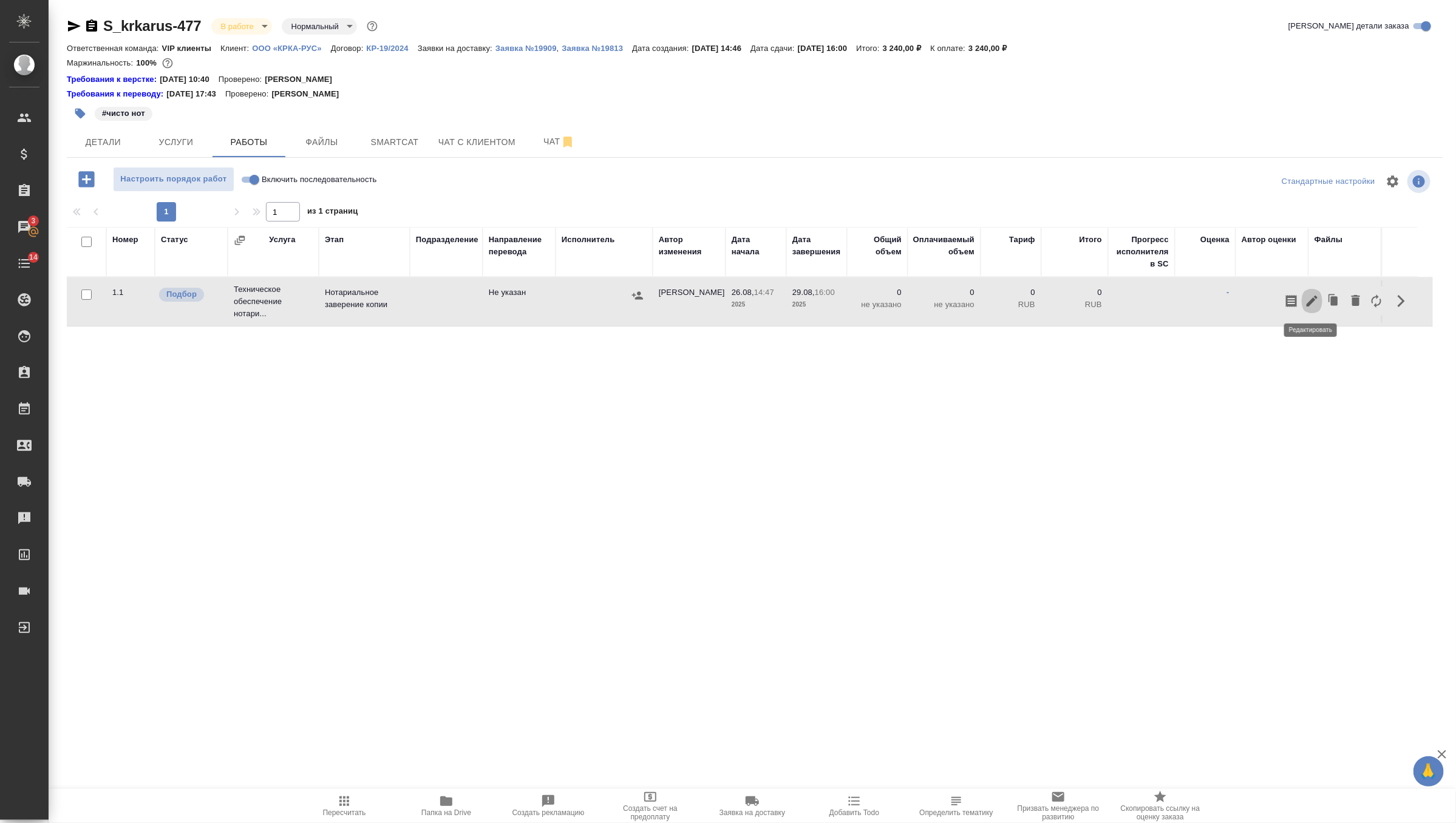
click at [1310, 298] on icon "button" at bounding box center [1312, 301] width 15 height 15
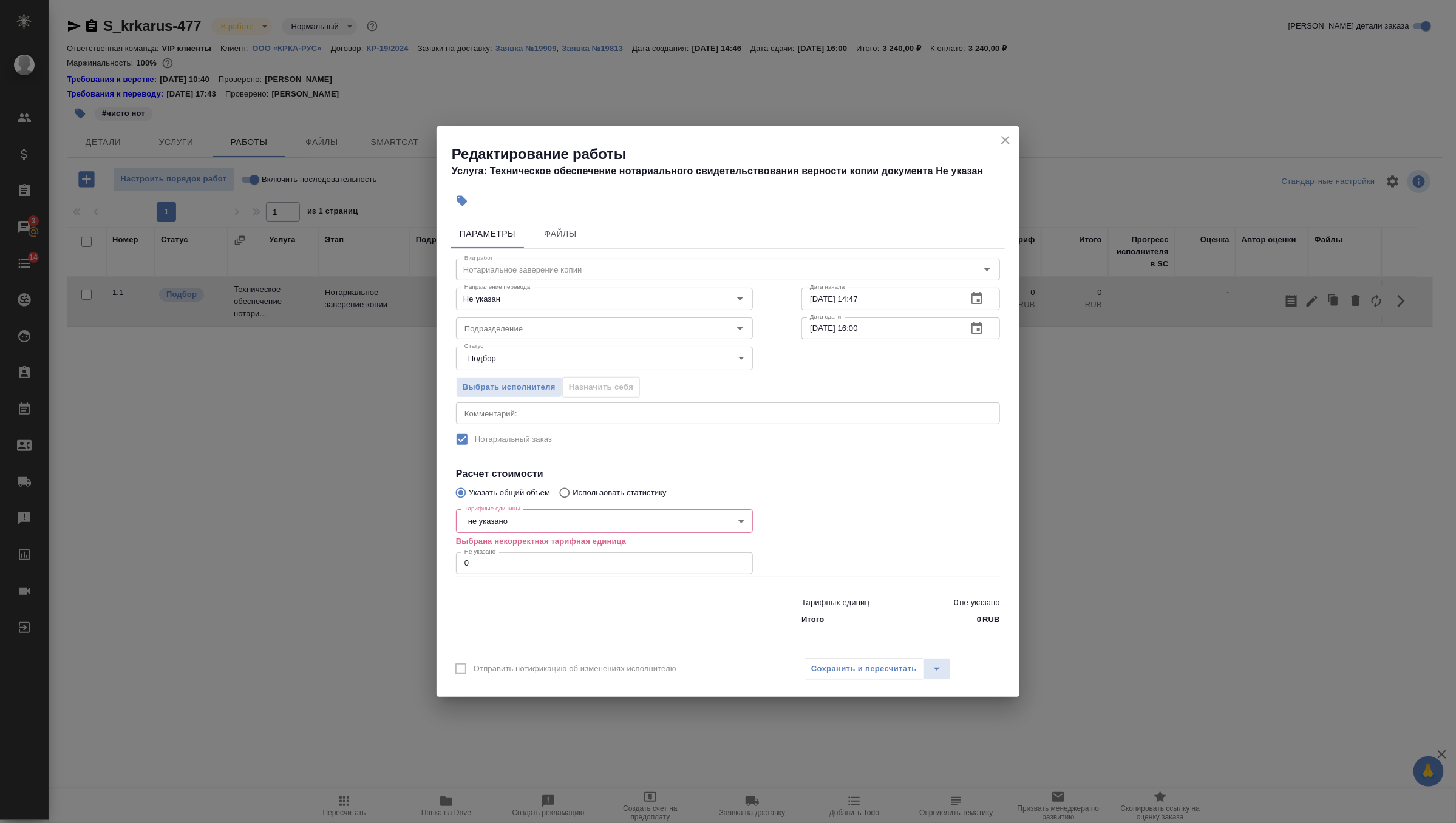
click at [532, 526] on body "🙏 .cls-1 fill:#fff; AWATERA Zverzhanovskaya Diana Клиенты Спецификации Заказы 3…" at bounding box center [728, 412] width 1456 height 823
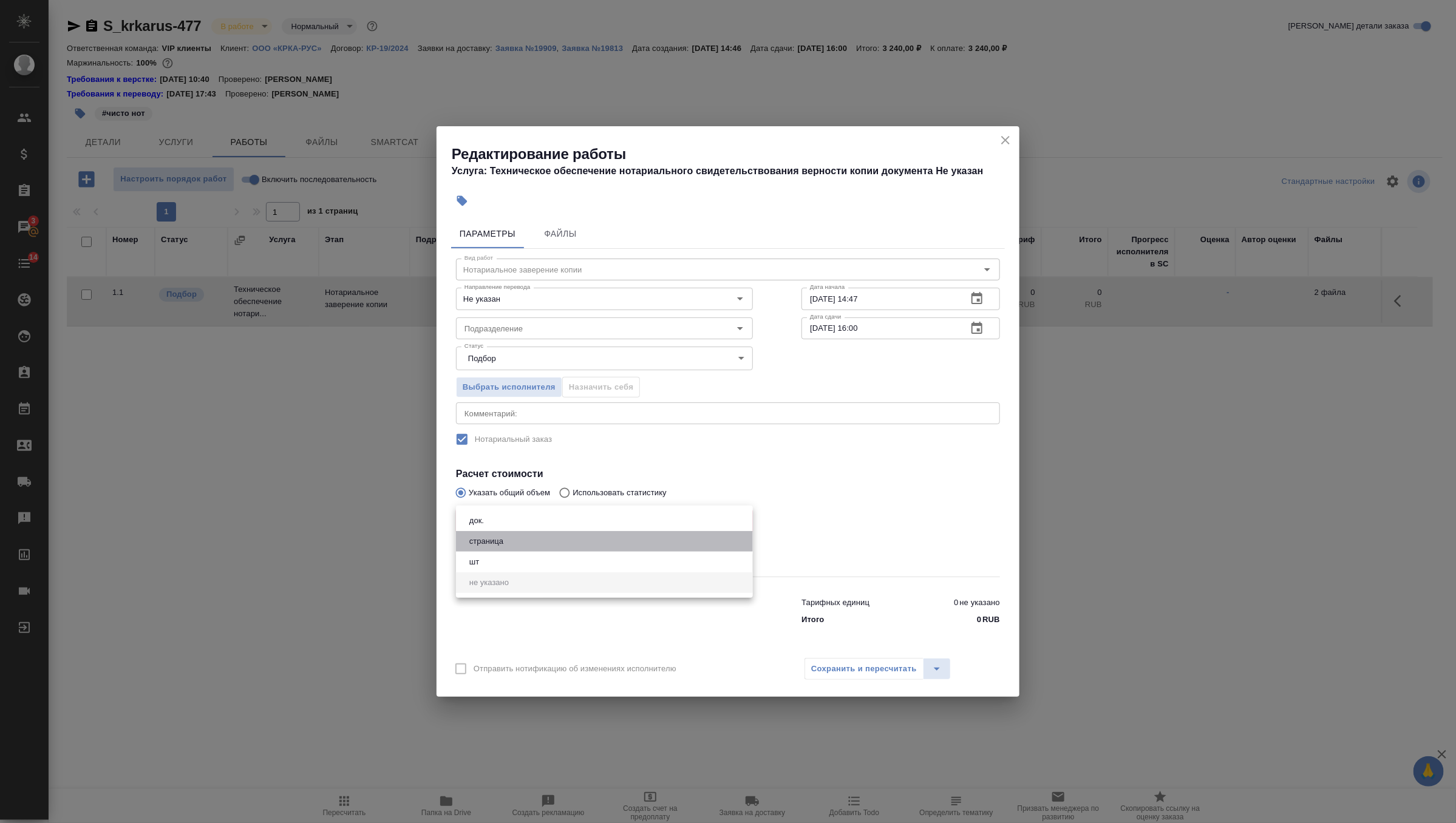
click at [511, 546] on li "страница" at bounding box center [604, 541] width 297 height 20
type input "5a8b1489cc6b4906c91bfdb2"
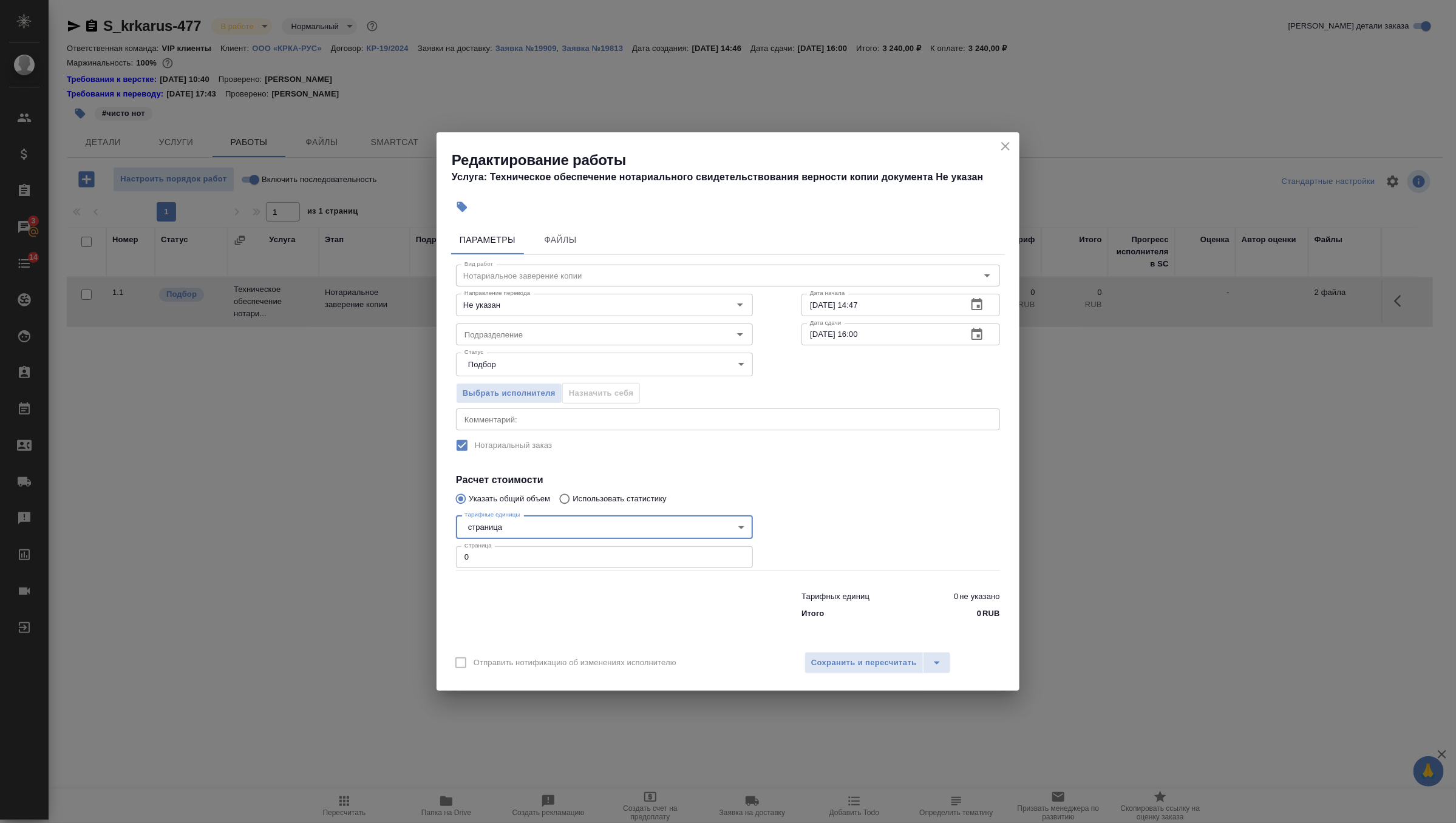
click at [504, 563] on input "0" at bounding box center [604, 557] width 297 height 22
type input "18"
click at [534, 336] on input "Подразделение" at bounding box center [584, 335] width 249 height 15
click at [527, 352] on li "Сертифай" at bounding box center [604, 361] width 297 height 22
type input "Сертифай"
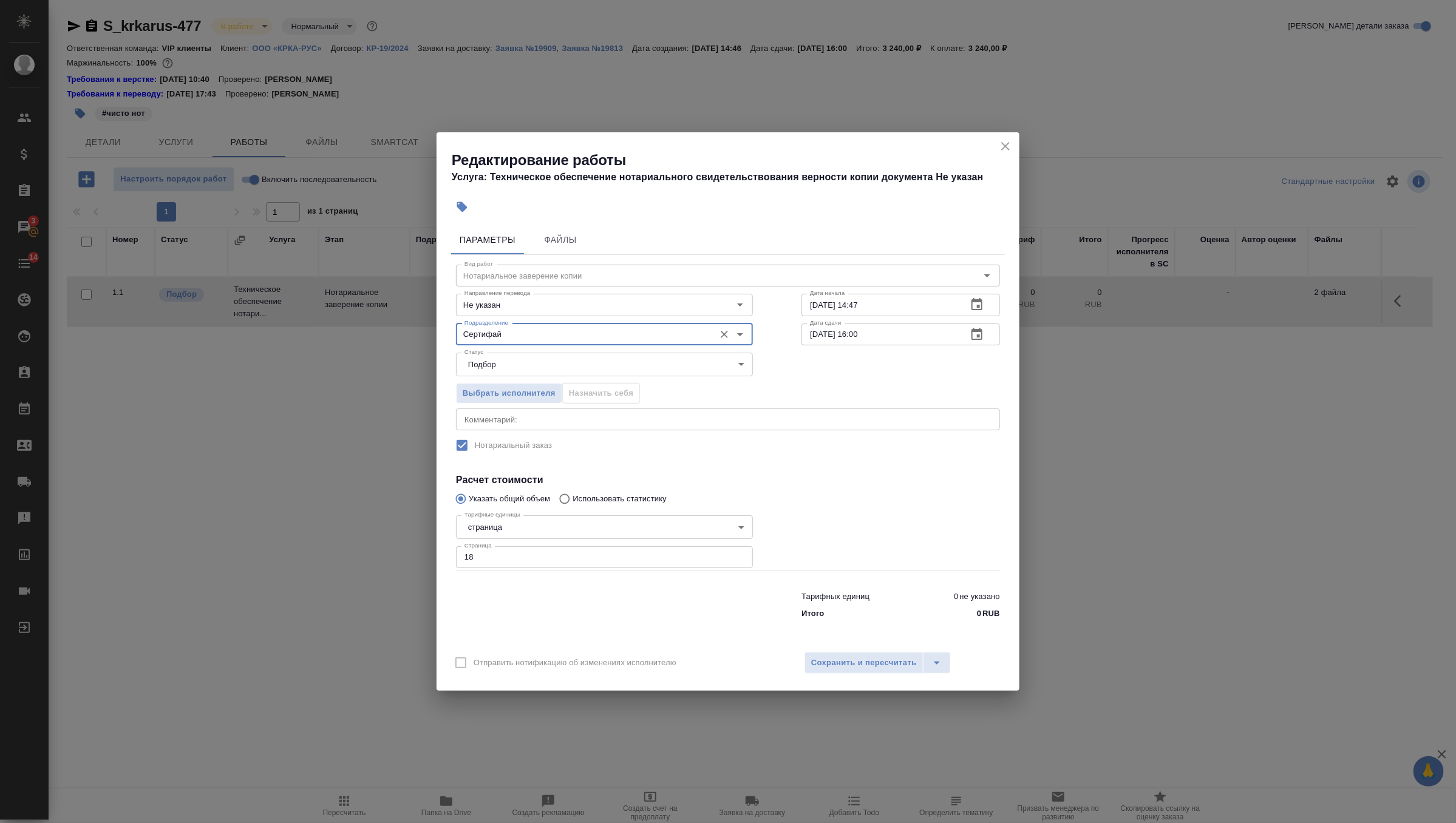
click at [981, 305] on icon "button" at bounding box center [977, 305] width 15 height 15
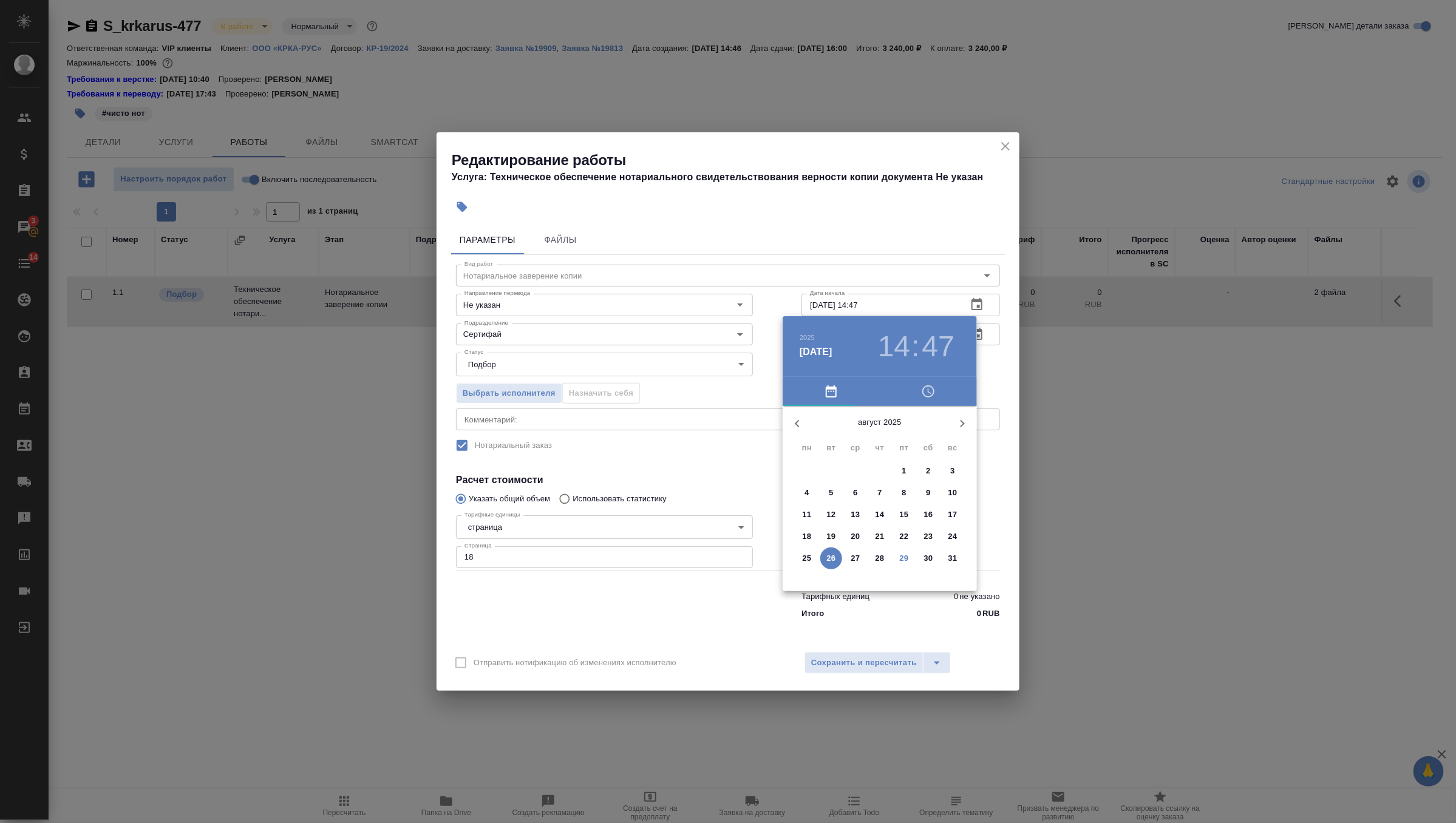
click at [881, 558] on p "28" at bounding box center [880, 559] width 9 height 12
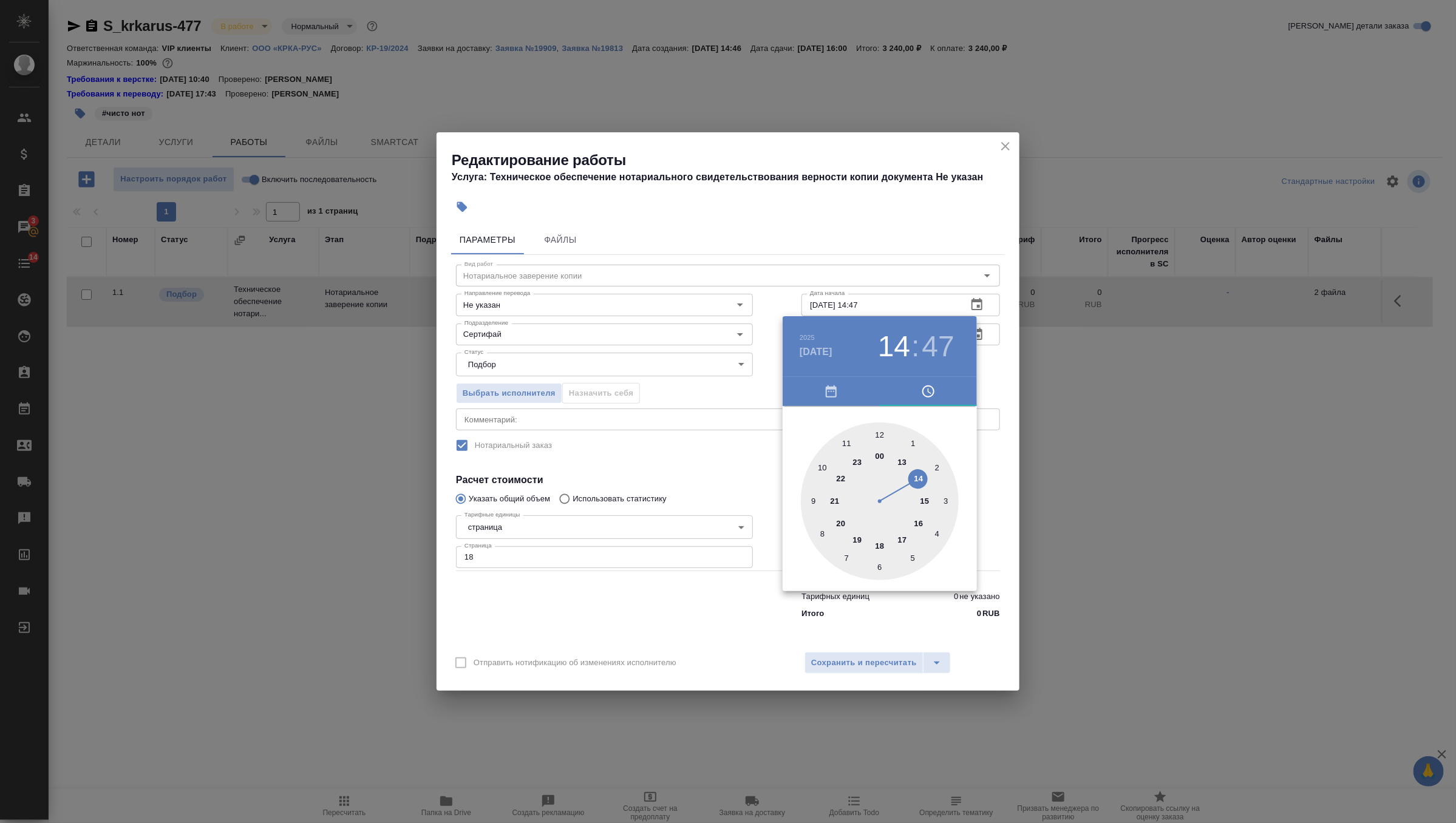
click at [792, 351] on div "2025 авг. 28 14 : 47" at bounding box center [879, 346] width 175 height 34
click at [807, 351] on h4 "авг. 28" at bounding box center [816, 352] width 33 height 15
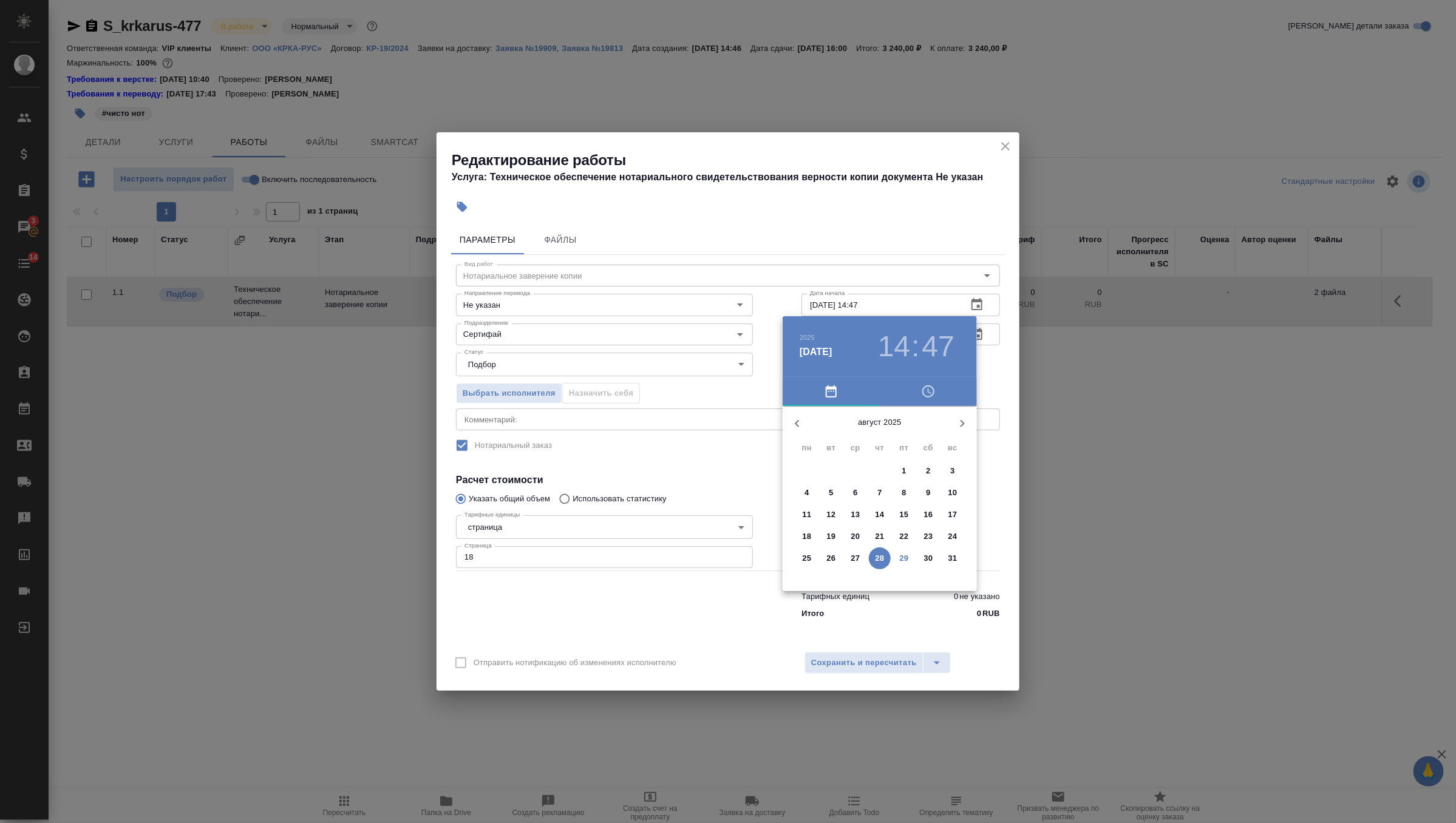
click at [902, 554] on p "29" at bounding box center [904, 559] width 9 height 12
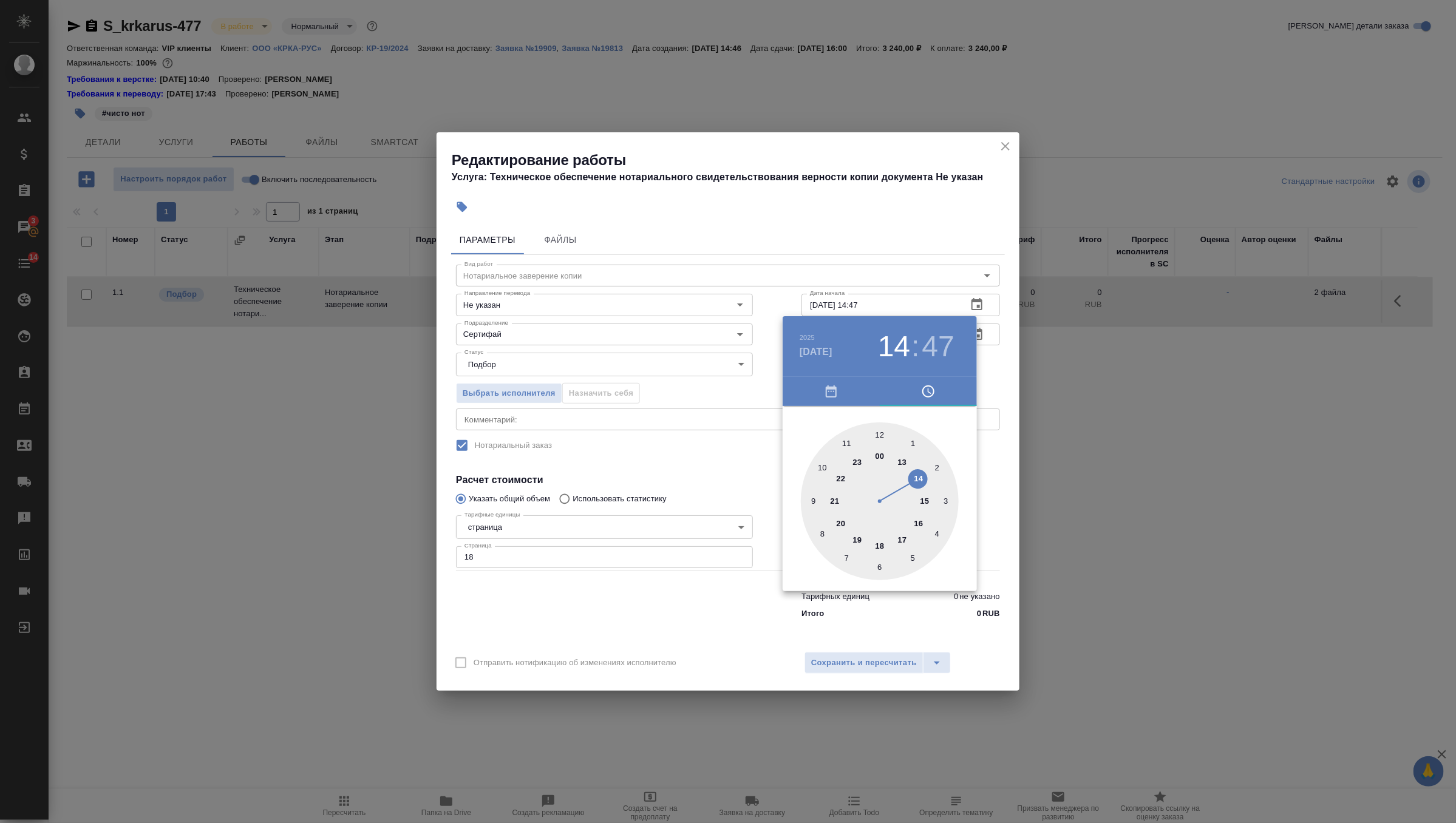
click at [819, 463] on div at bounding box center [879, 501] width 158 height 158
type input "29.08.2025 10:00"
click at [879, 431] on div at bounding box center [879, 501] width 158 height 158
click at [994, 370] on div at bounding box center [728, 412] width 1456 height 823
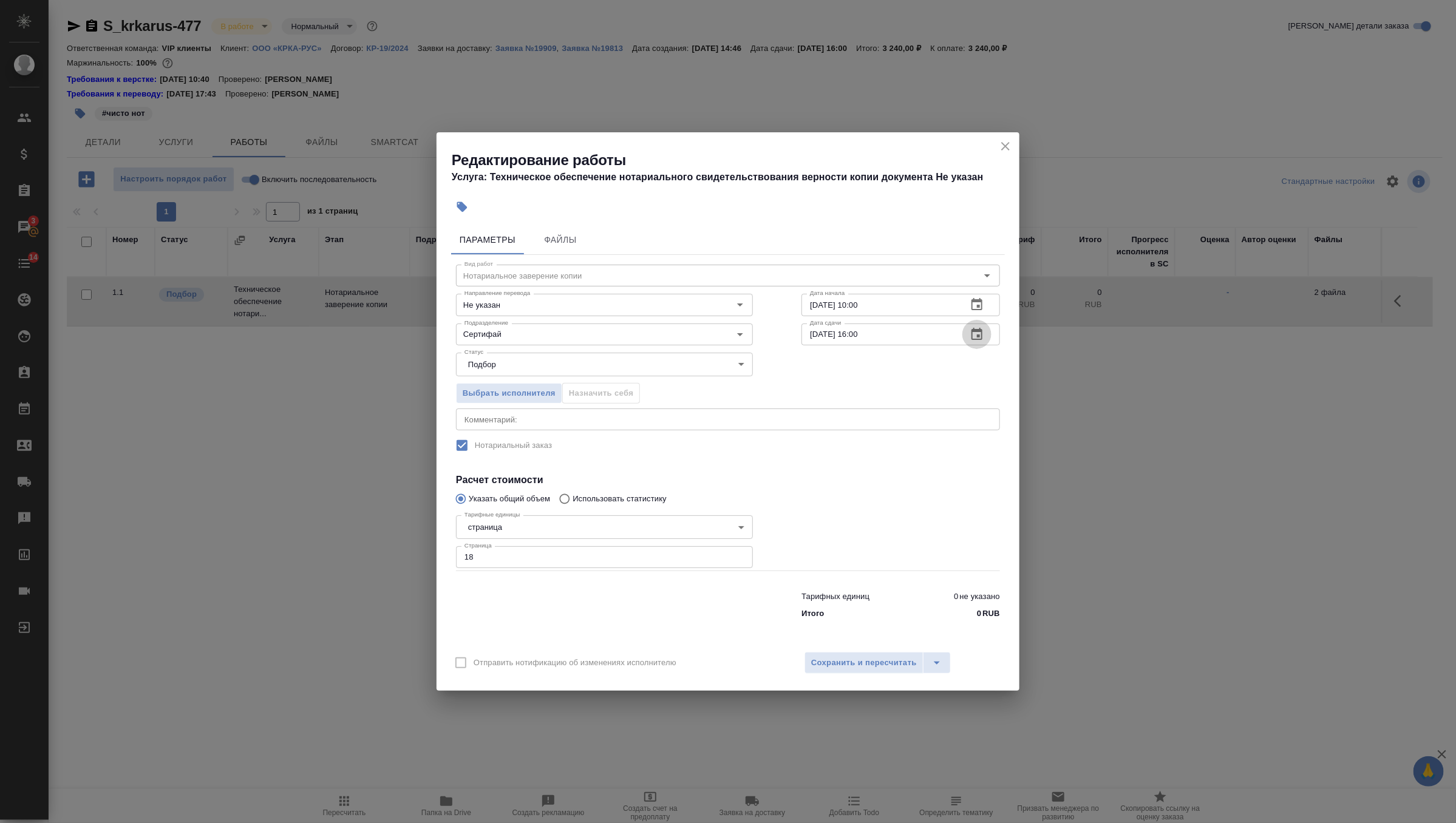
click at [974, 336] on icon "button" at bounding box center [977, 335] width 15 height 15
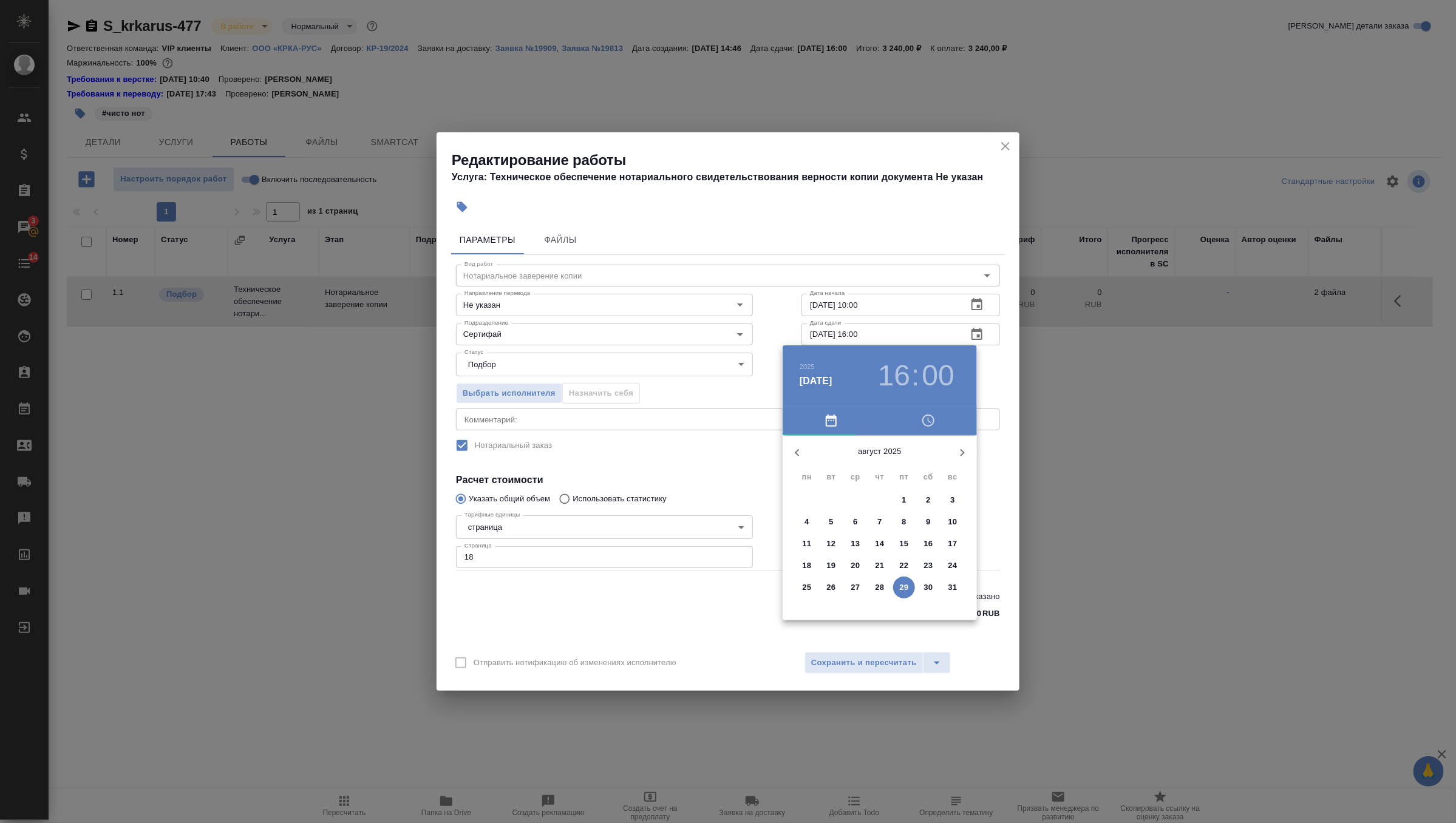
click at [904, 577] on button "29" at bounding box center [904, 587] width 22 height 22
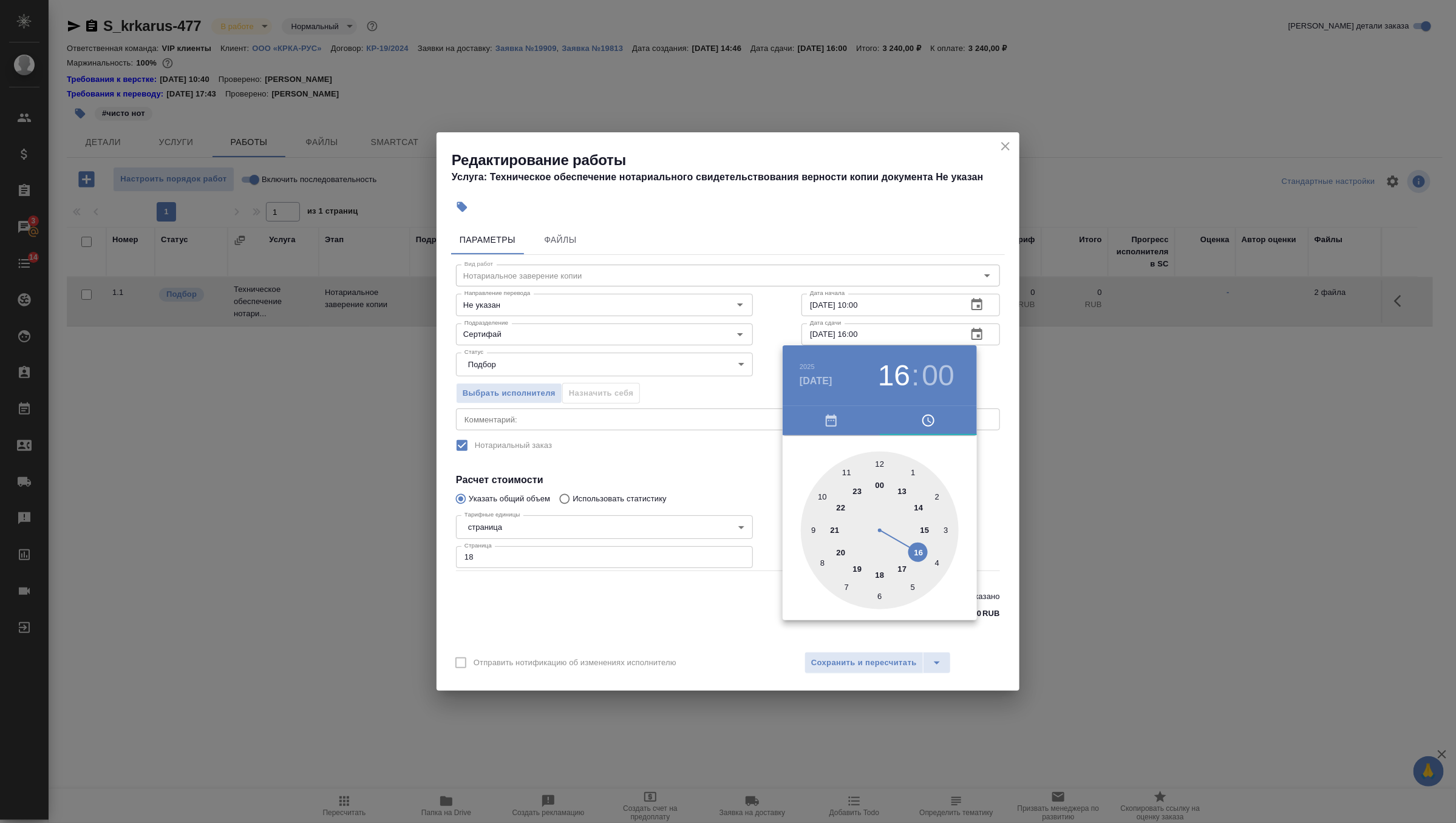
type input "29.08.2025 12:00"
click at [879, 465] on div at bounding box center [879, 530] width 158 height 158
click at [983, 383] on div at bounding box center [728, 412] width 1456 height 823
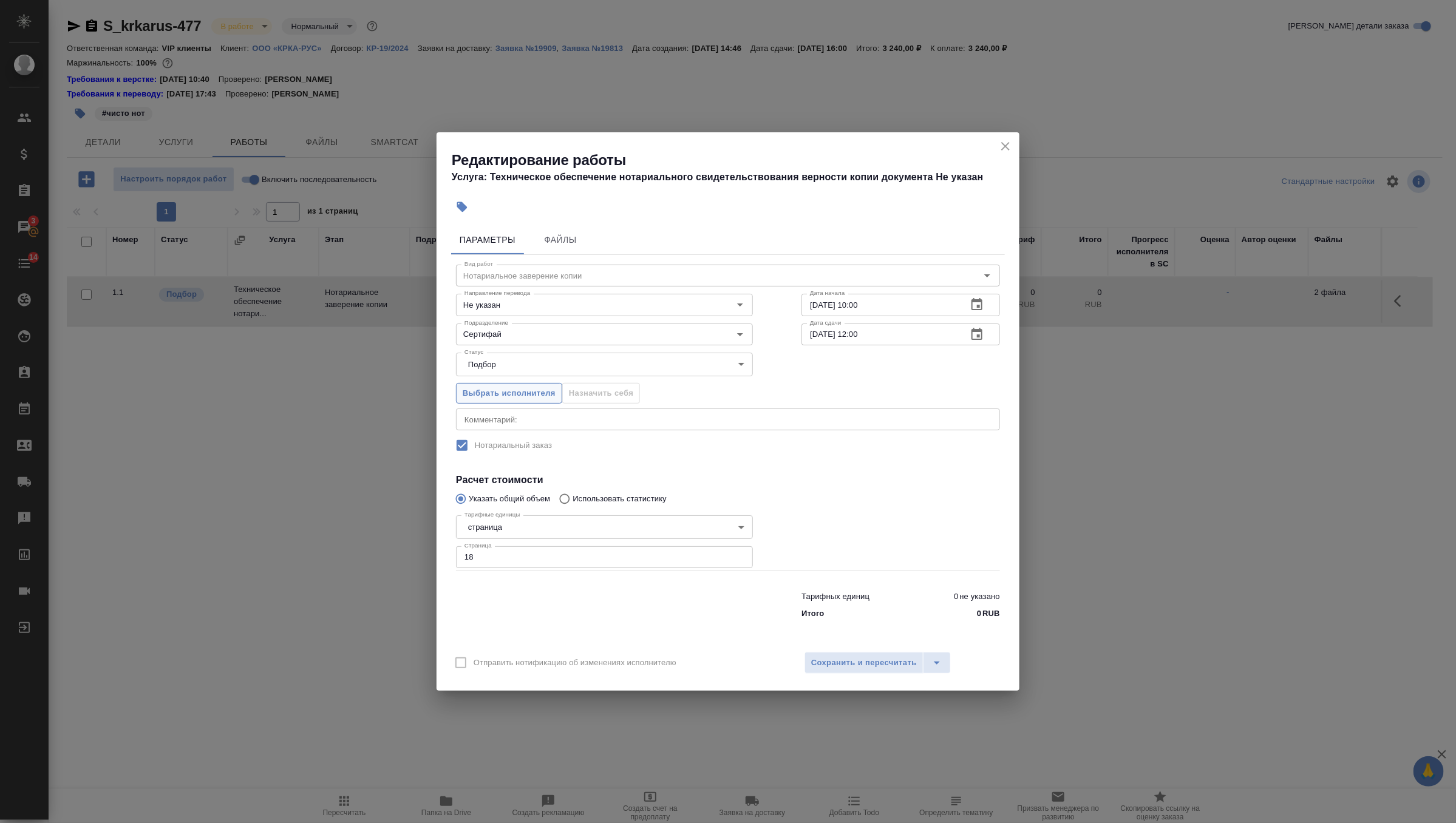
click at [548, 394] on span "Выбрать исполнителя" at bounding box center [509, 394] width 93 height 14
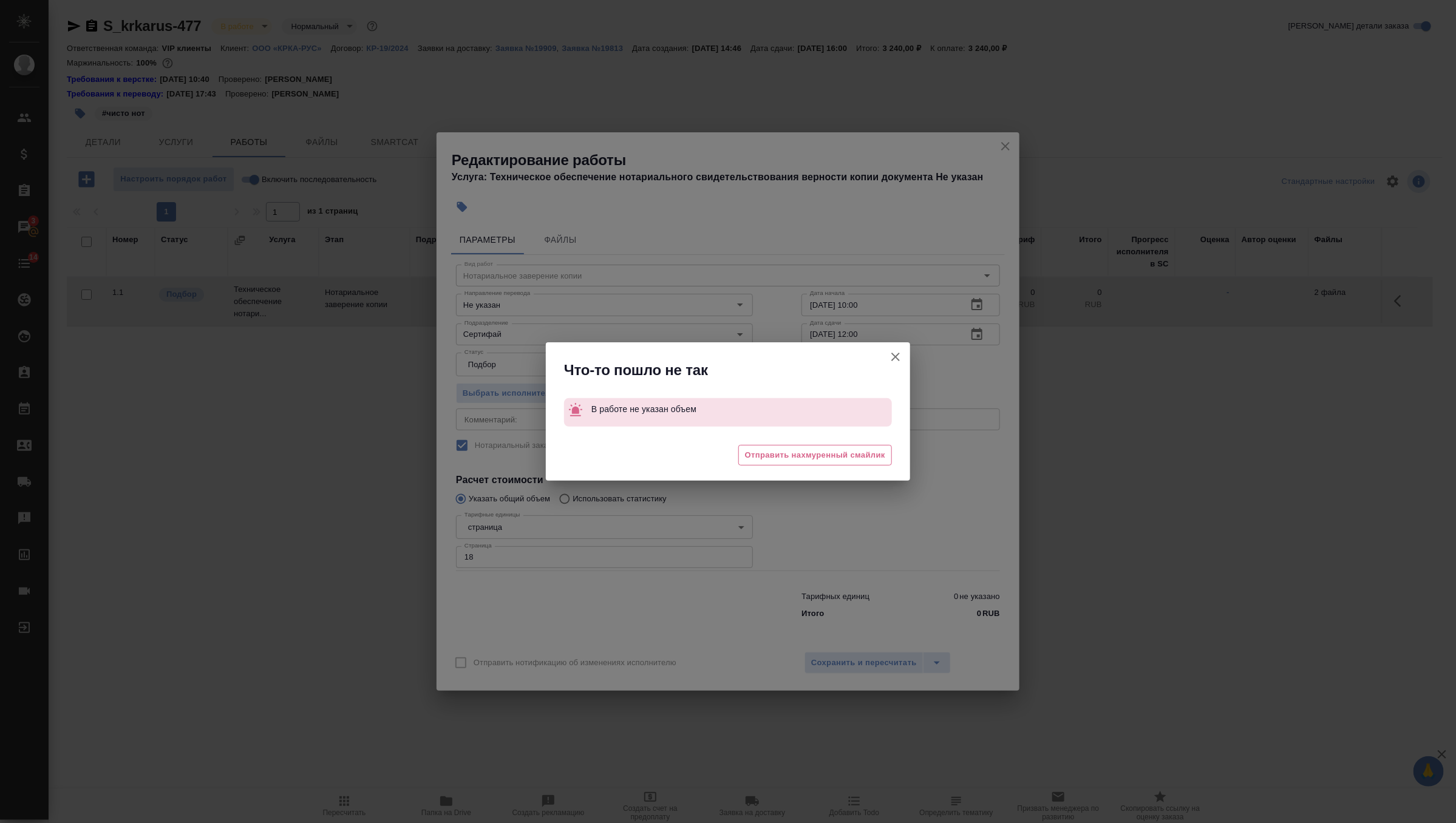
click at [895, 356] on icon "button" at bounding box center [895, 357] width 9 height 9
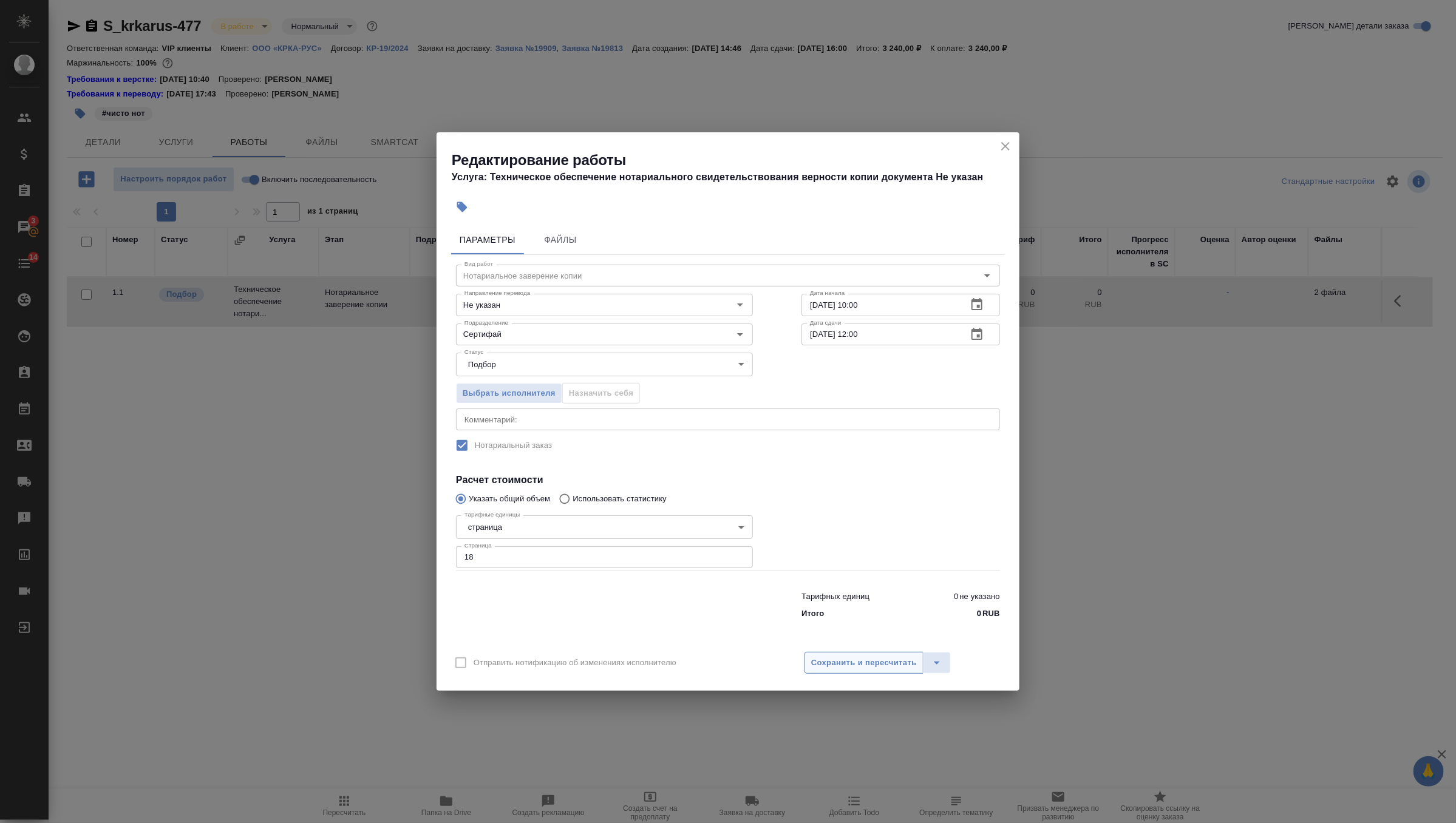
click at [859, 664] on span "Сохранить и пересчитать" at bounding box center [863, 663] width 106 height 14
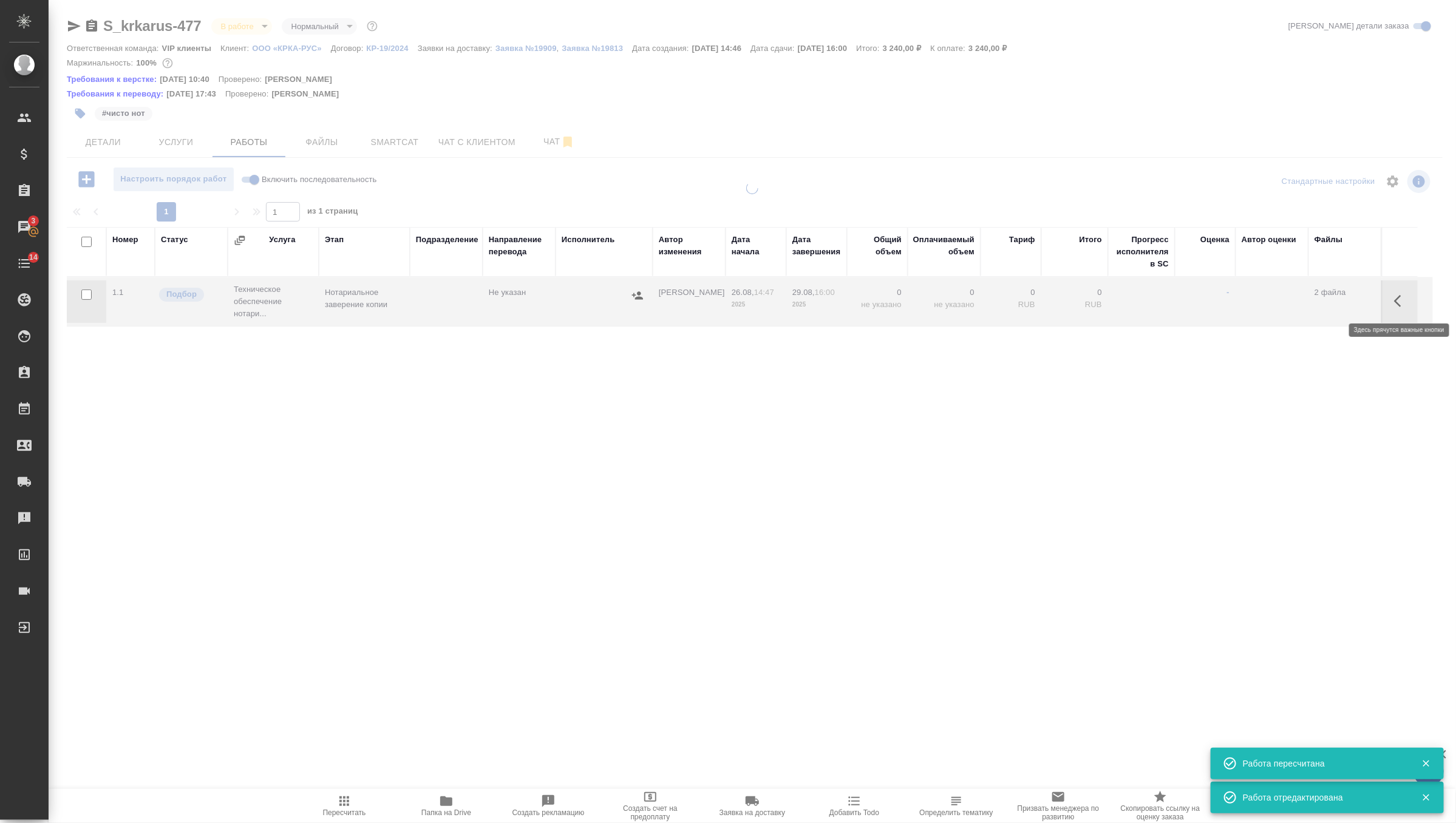
click at [1398, 305] on icon "button" at bounding box center [1398, 301] width 7 height 12
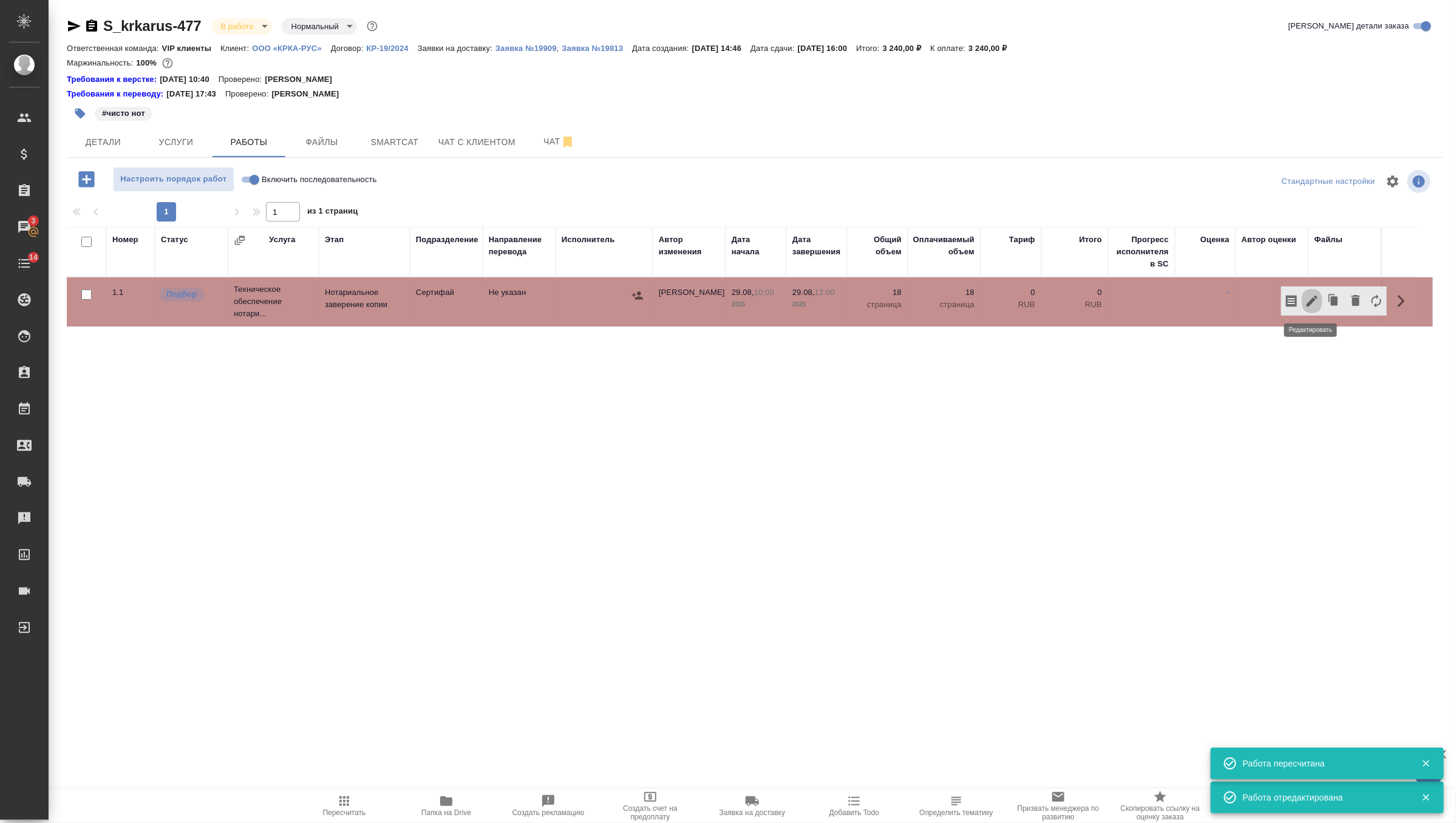
click at [1312, 298] on icon "button" at bounding box center [1312, 301] width 15 height 15
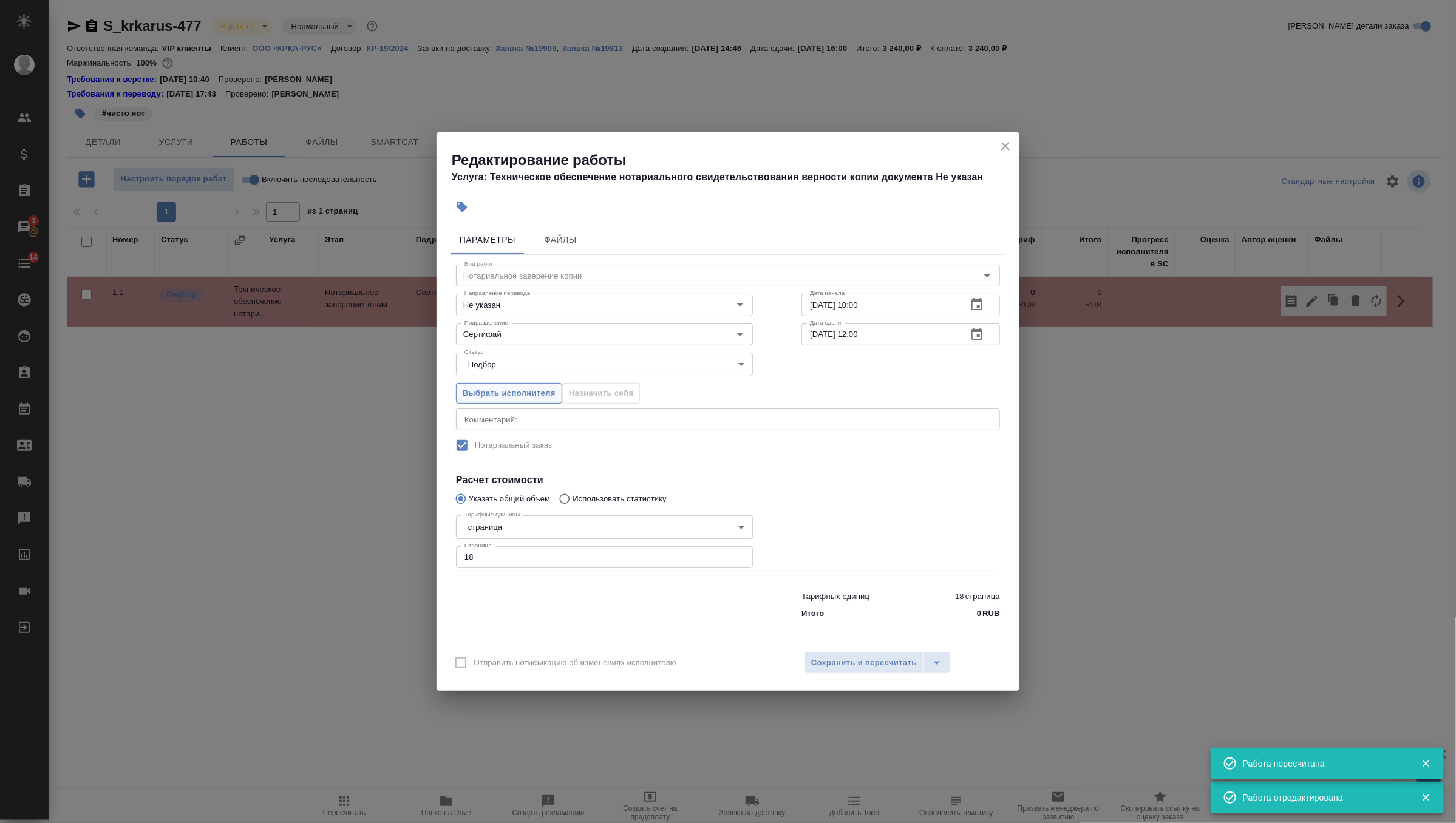
click at [536, 394] on span "Выбрать исполнителя" at bounding box center [509, 394] width 93 height 14
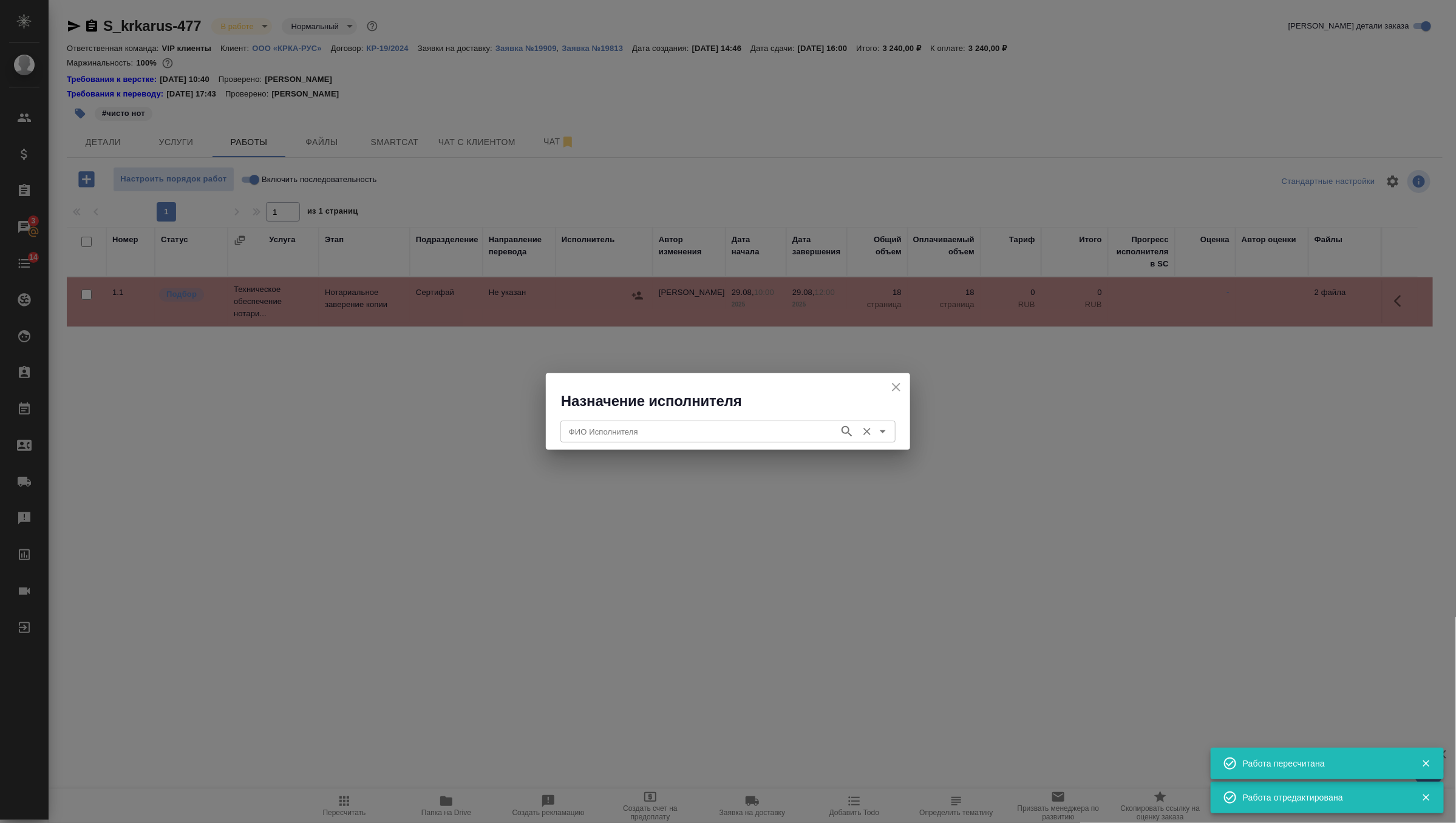
click at [642, 433] on input "ФИО Исполнителя" at bounding box center [698, 432] width 269 height 15
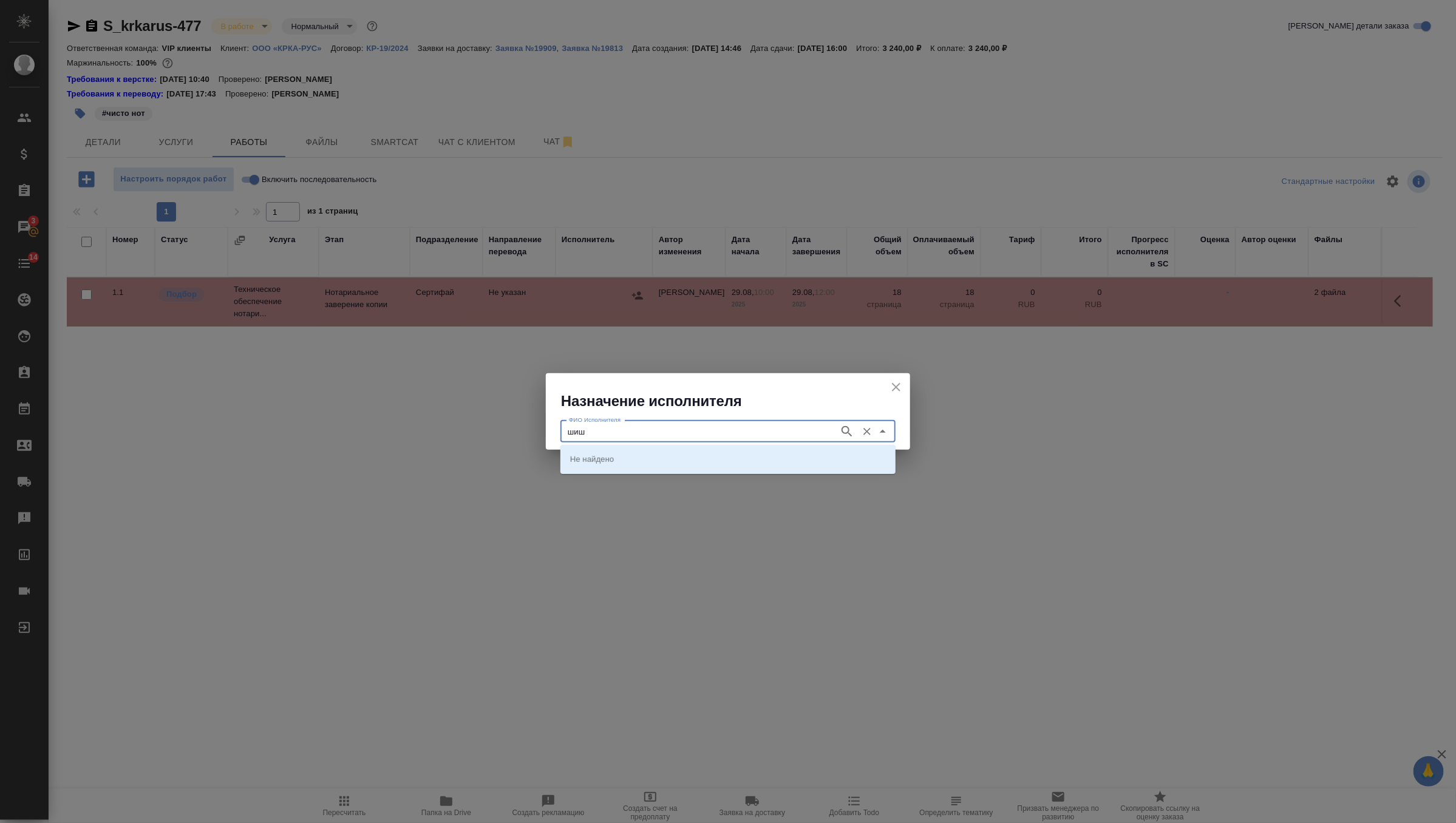
type input "шише"
click at [844, 428] on icon "button" at bounding box center [847, 431] width 11 height 11
click at [815, 463] on li "НОТАРИУС Шишенков Леонид Васильевич" at bounding box center [728, 458] width 335 height 22
type input "НОТАРИУС Шишенков Леонид Васильевич"
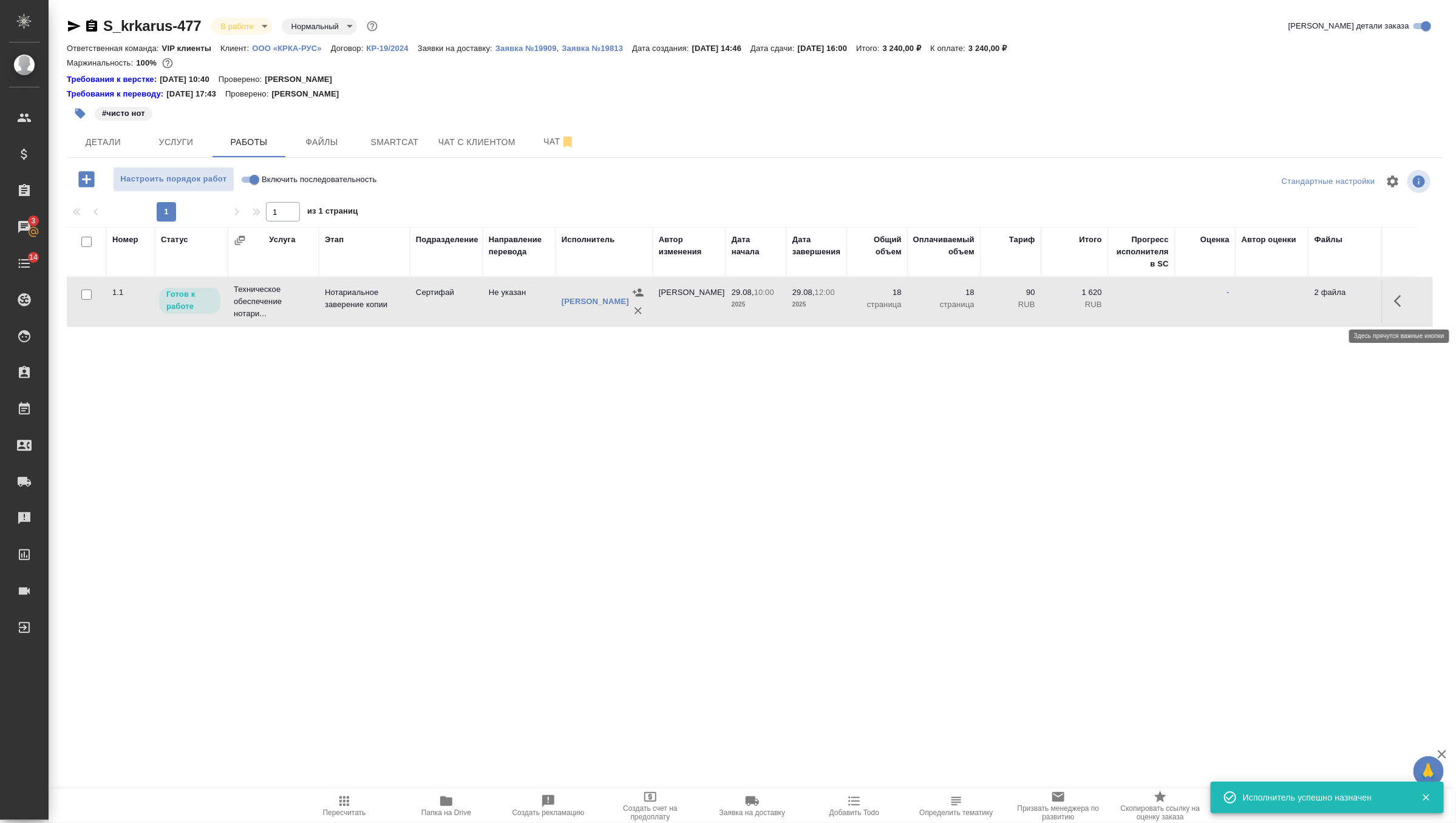
click at [1395, 308] on icon "button" at bounding box center [1402, 301] width 15 height 15
click at [1305, 308] on icon "button" at bounding box center [1312, 301] width 15 height 15
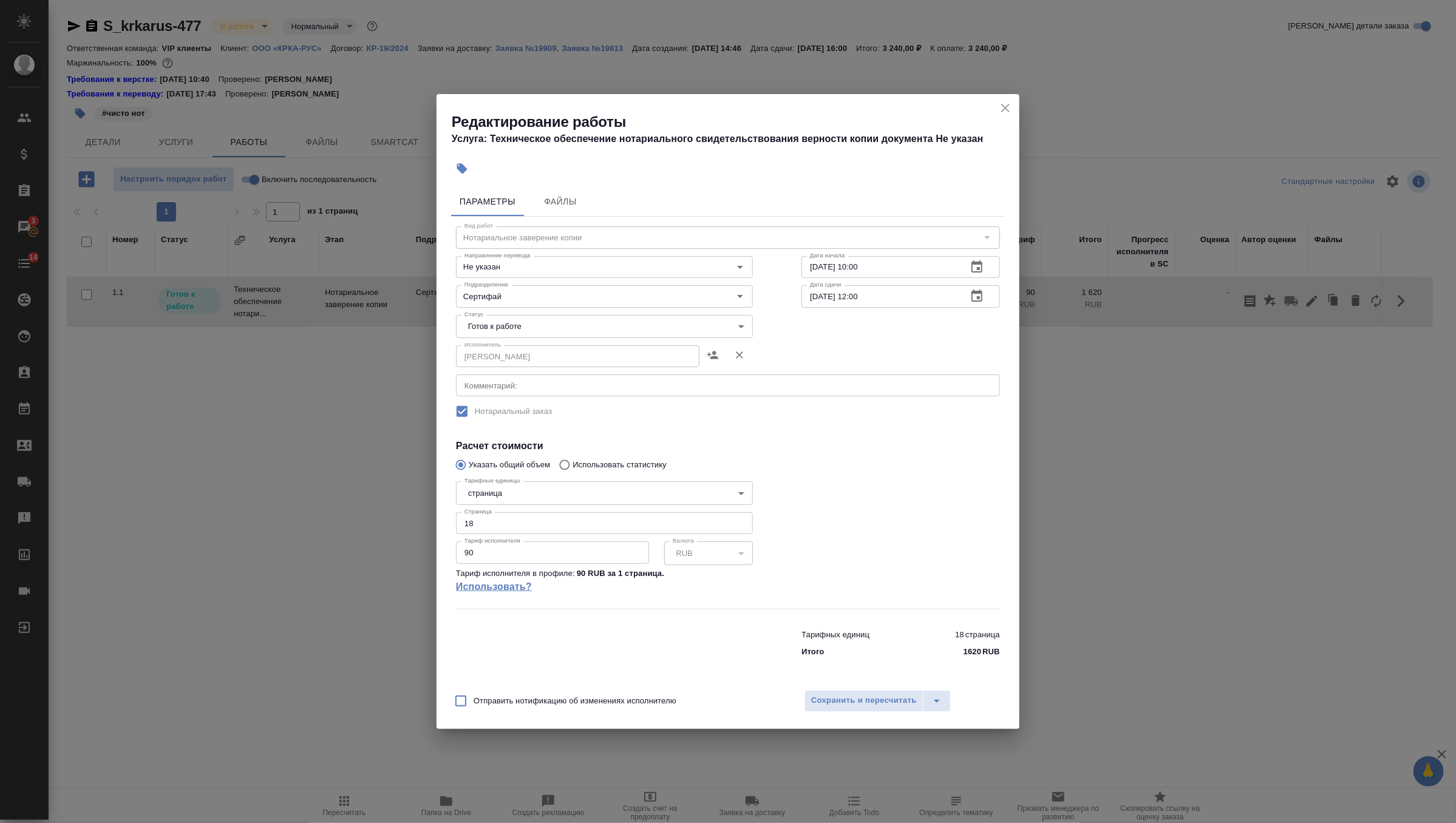
click at [512, 587] on link "Использовать?" at bounding box center [604, 587] width 297 height 15
click at [852, 694] on span "Сохранить и пересчитать" at bounding box center [863, 701] width 106 height 14
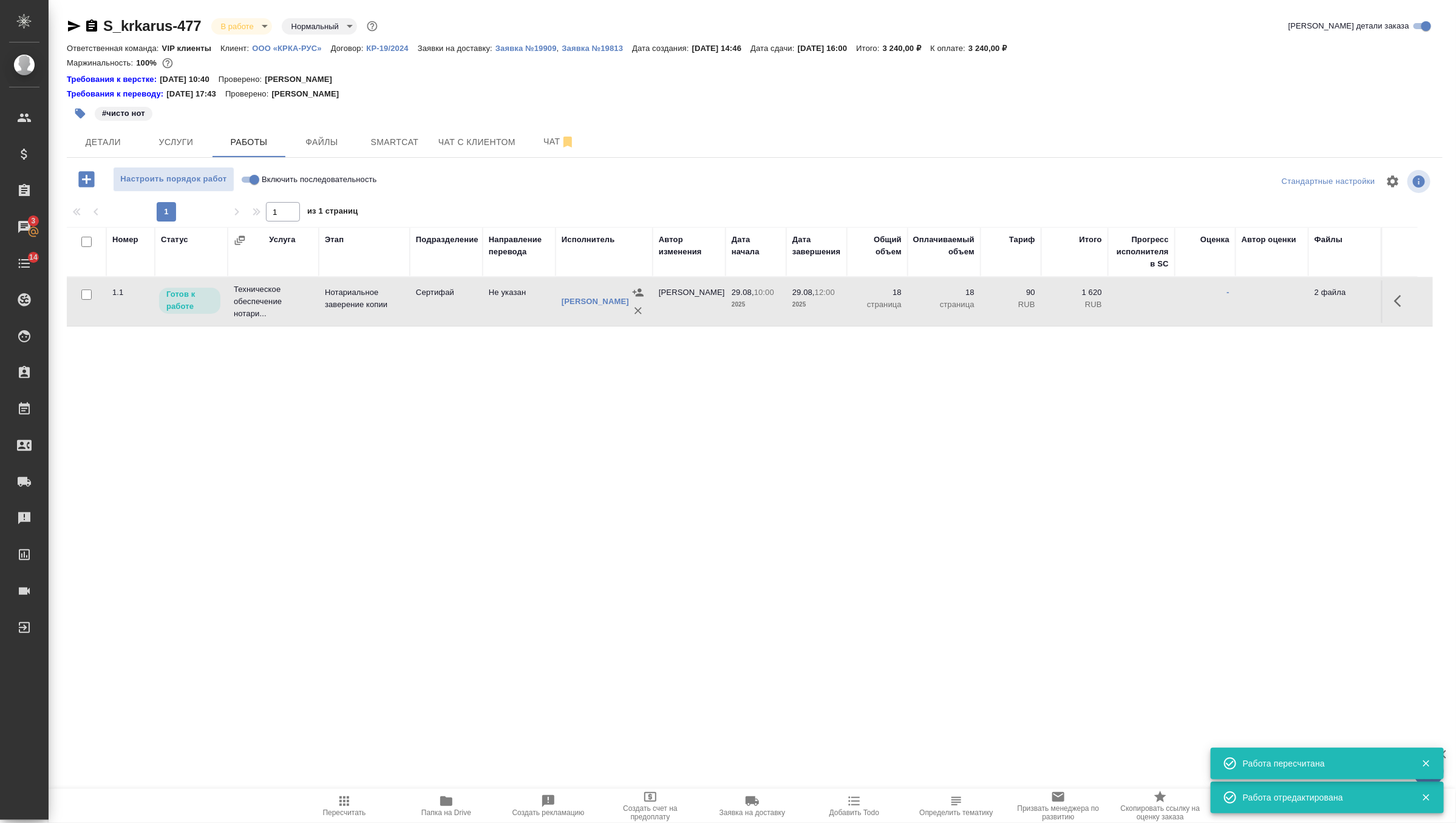
click at [341, 783] on div ".cls-1 fill:#fff; AWATERA Zverzhanovskaya Diana Клиенты Спецификации Заказы 3 Ч…" at bounding box center [728, 412] width 1456 height 823
click at [339, 804] on icon "button" at bounding box center [344, 801] width 10 height 10
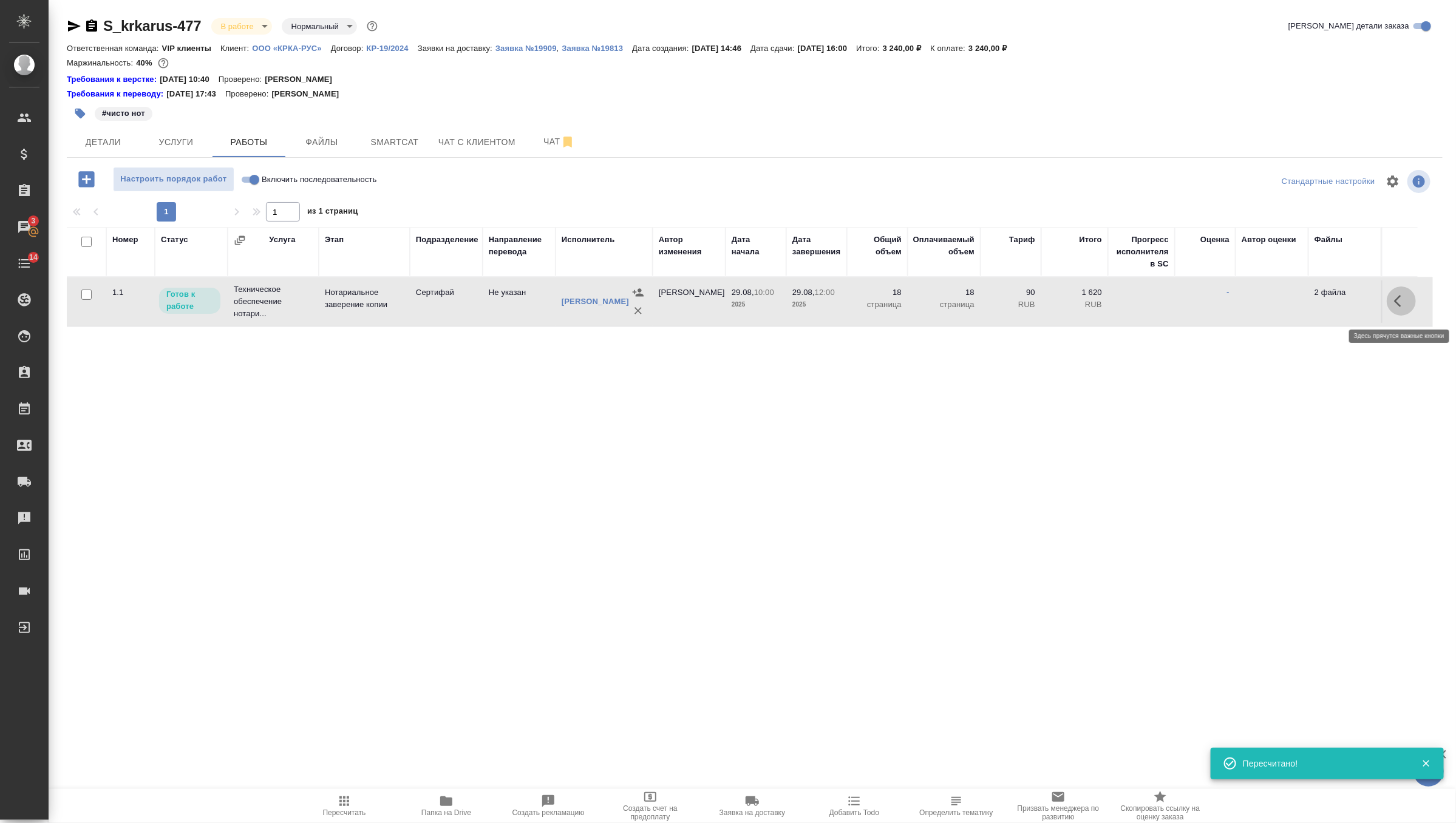
click at [1402, 307] on icon "button" at bounding box center [1402, 301] width 15 height 15
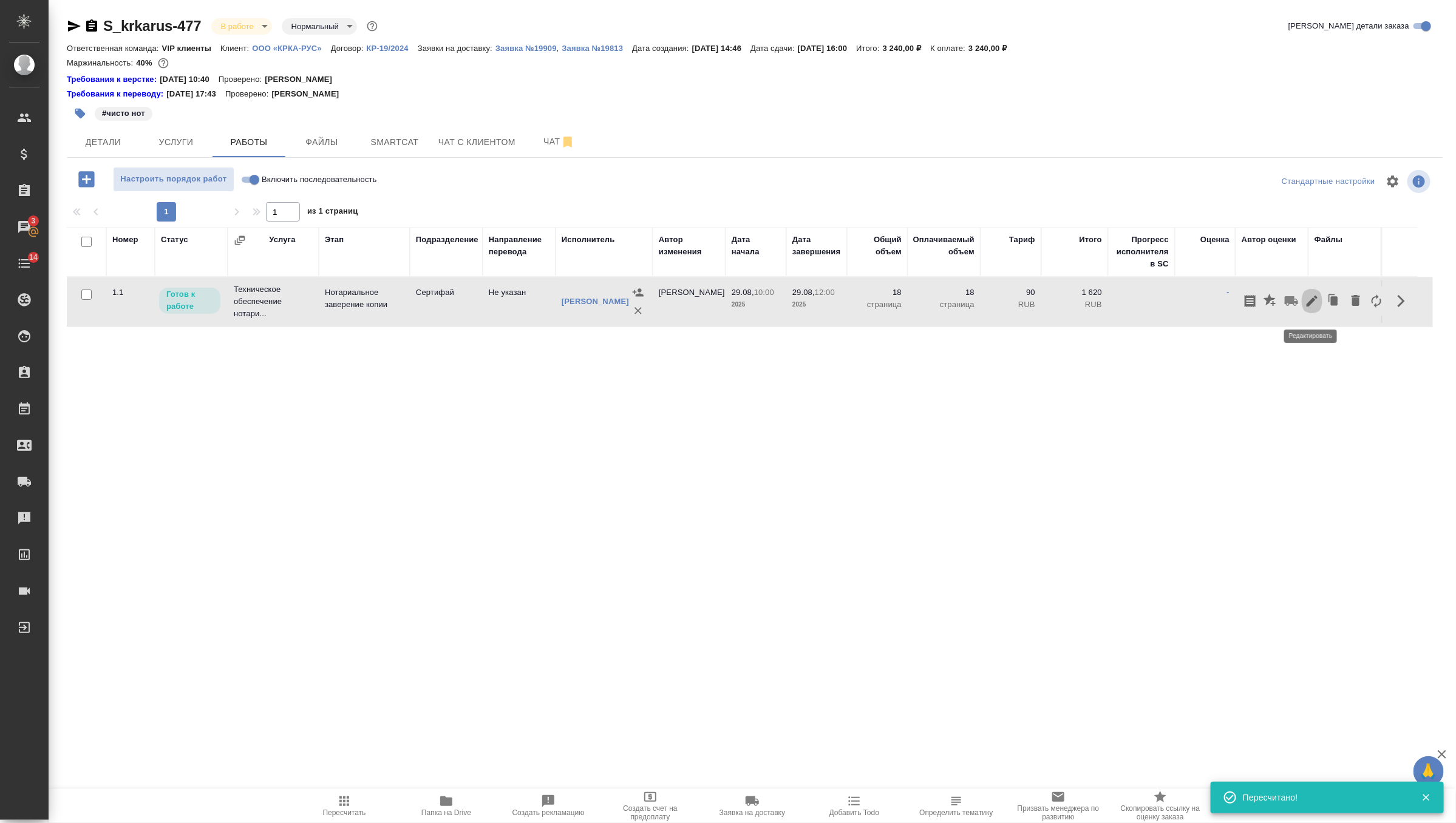
click at [1314, 305] on icon "button" at bounding box center [1312, 301] width 11 height 11
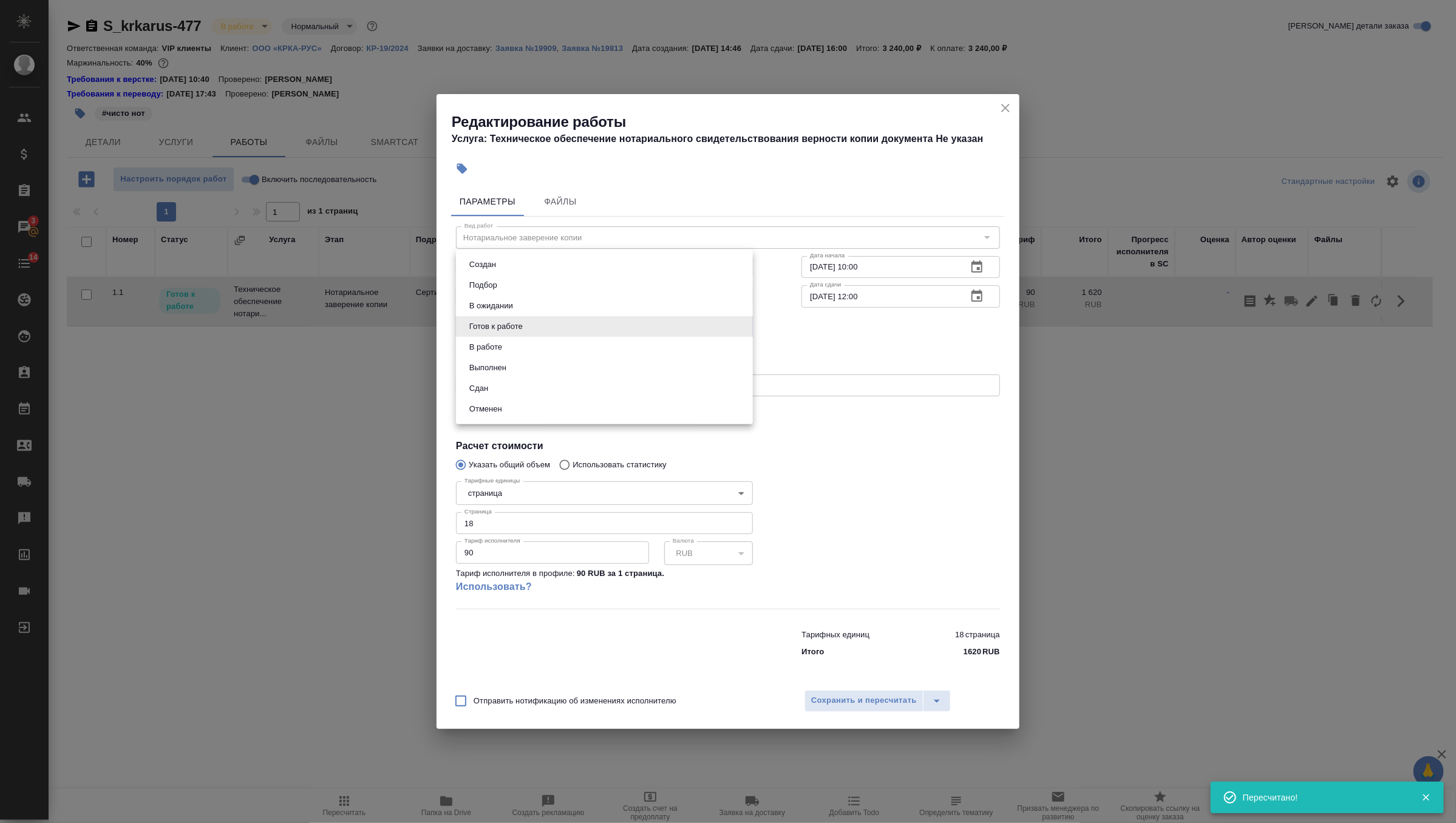
click at [605, 327] on body "🙏 .cls-1 fill:#fff; AWATERA Zverzhanovskaya Diana Клиенты Спецификации Заказы 3…" at bounding box center [728, 412] width 1456 height 823
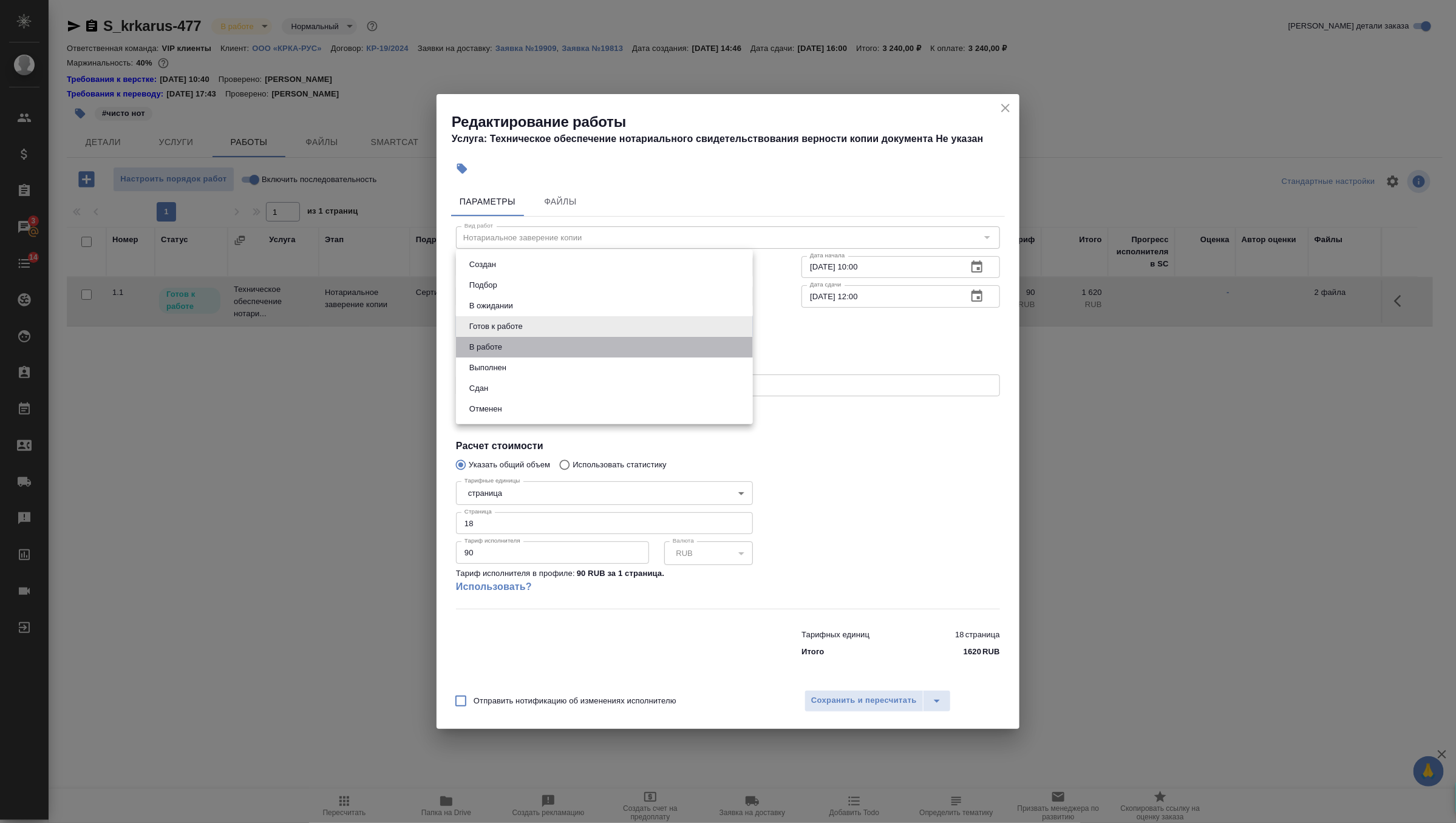
click at [585, 348] on li "В работе" at bounding box center [604, 347] width 297 height 20
type input "inProgress"
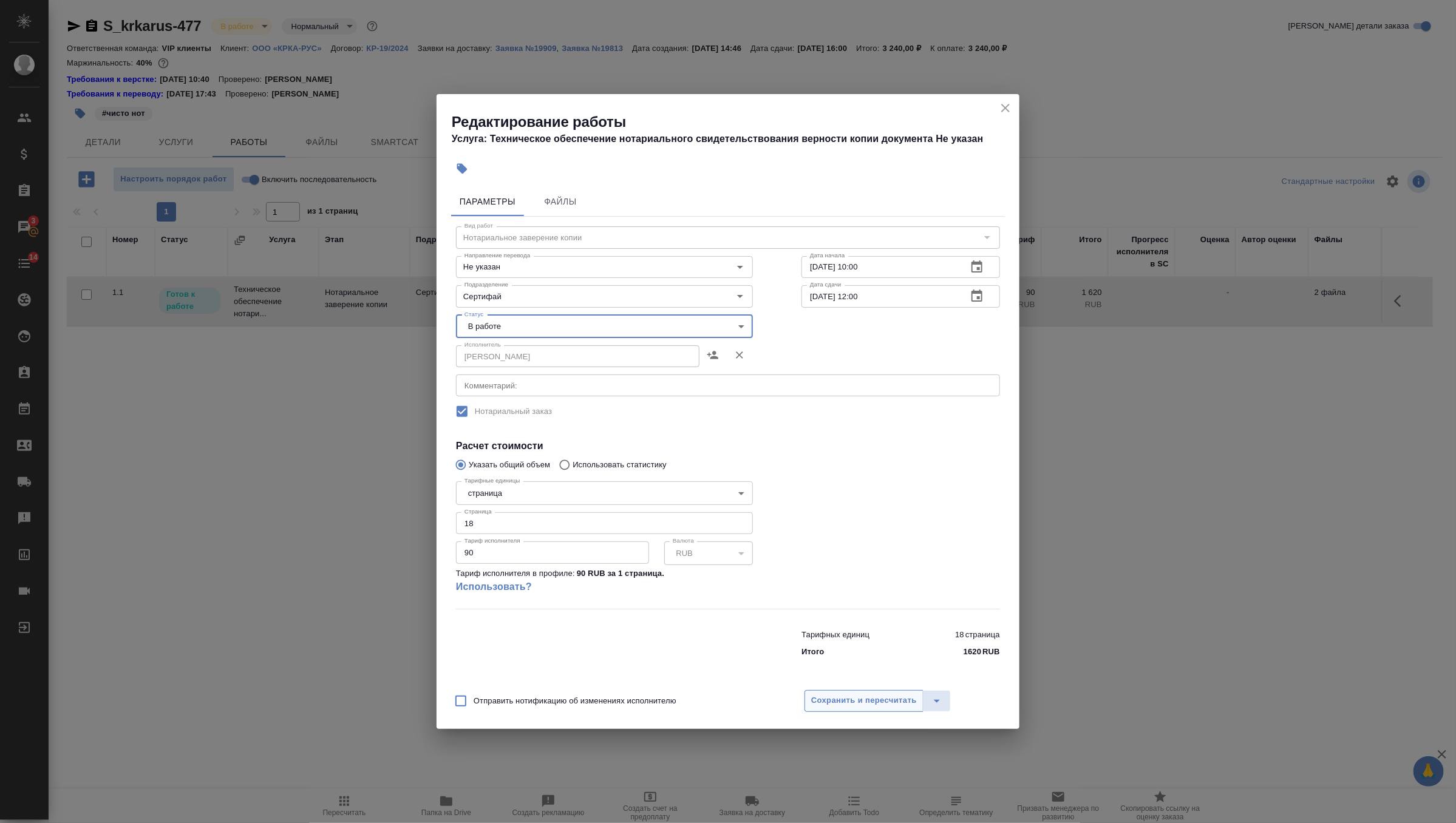
click at [830, 711] on button "Сохранить и пересчитать" at bounding box center [864, 701] width 119 height 22
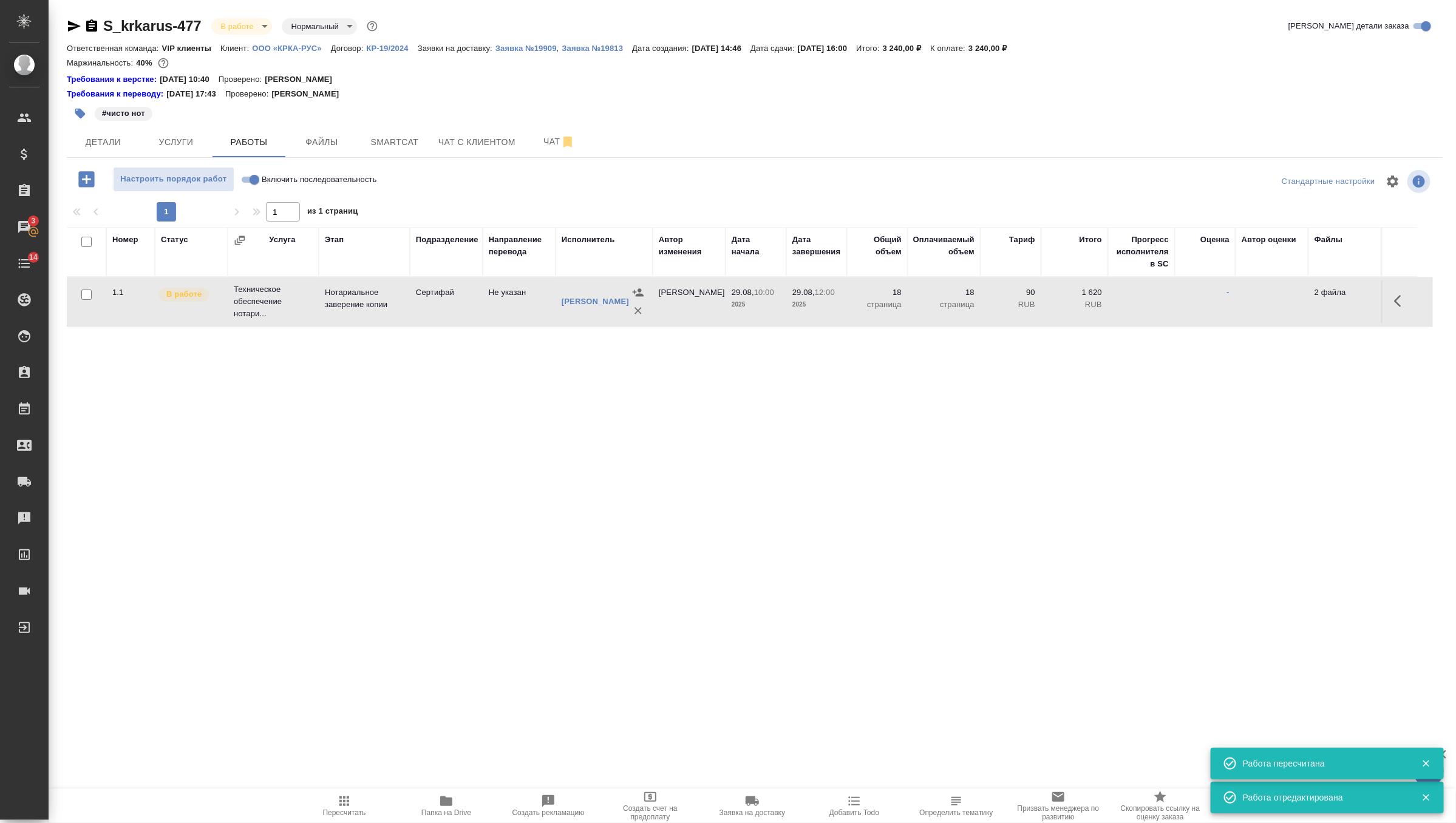
click at [103, 122] on div "#чисто нот" at bounding box center [525, 113] width 917 height 27
click at [103, 135] on span "Детали" at bounding box center [103, 142] width 58 height 15
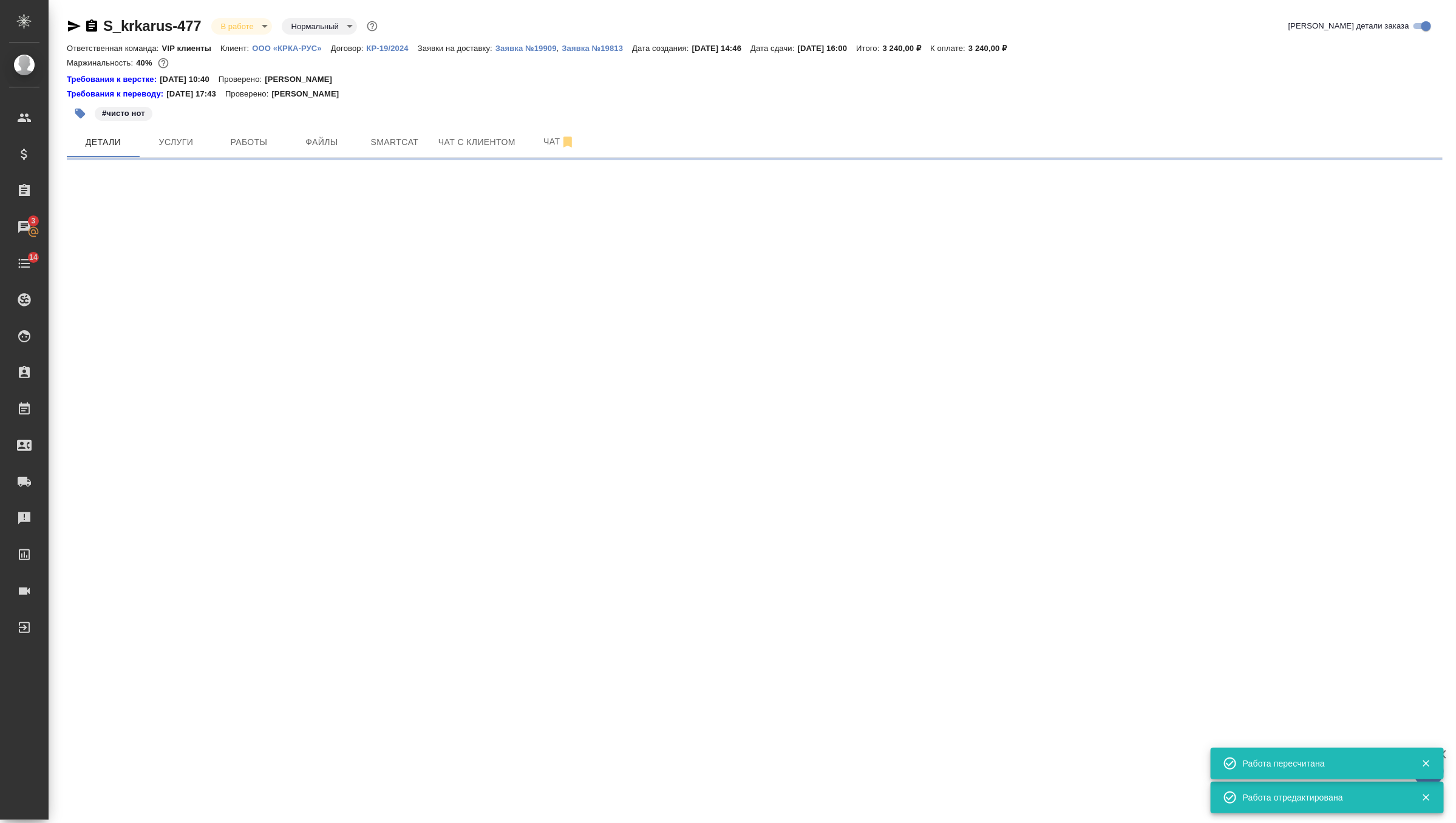
select select "RU"
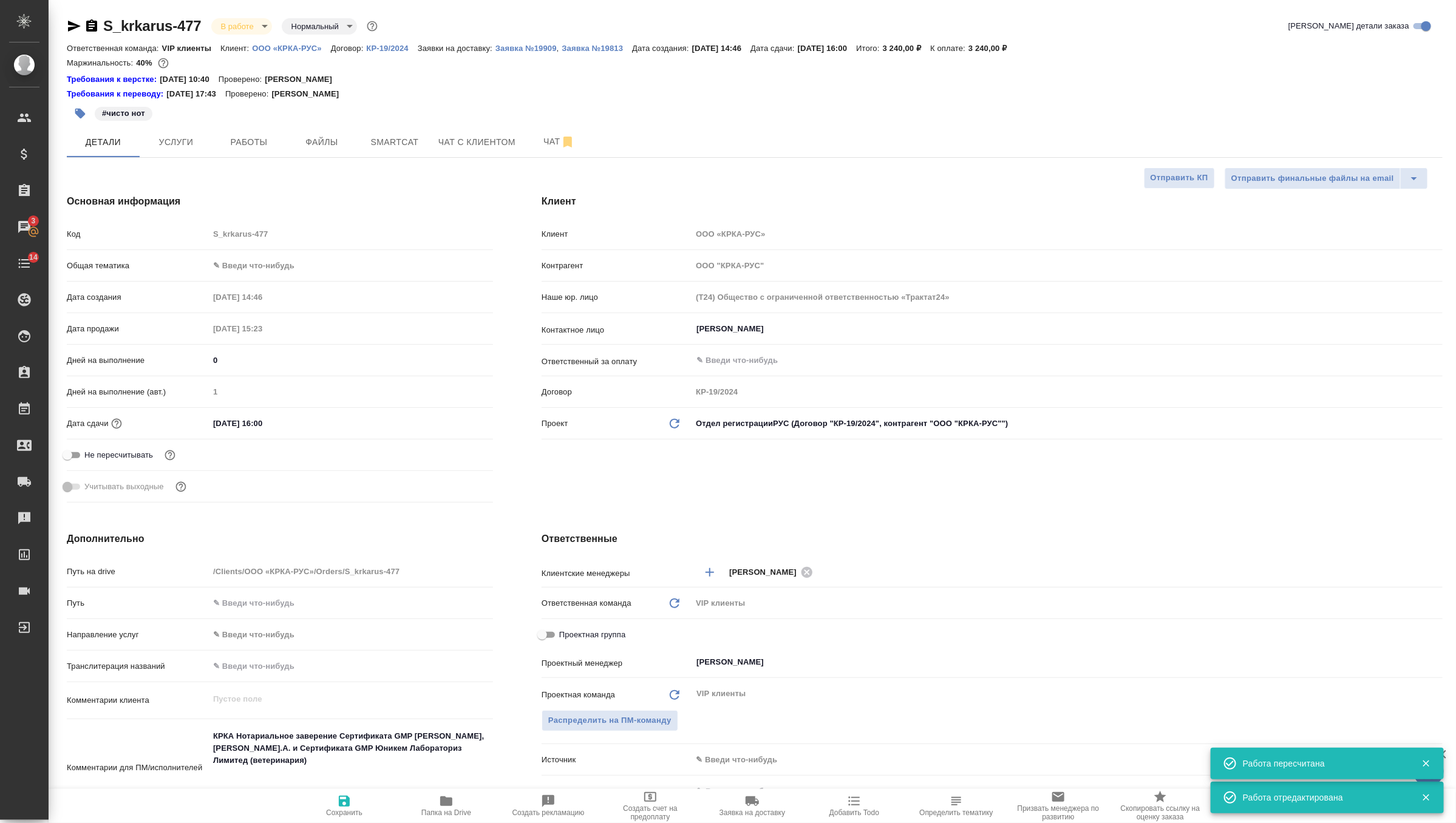
type textarea "x"
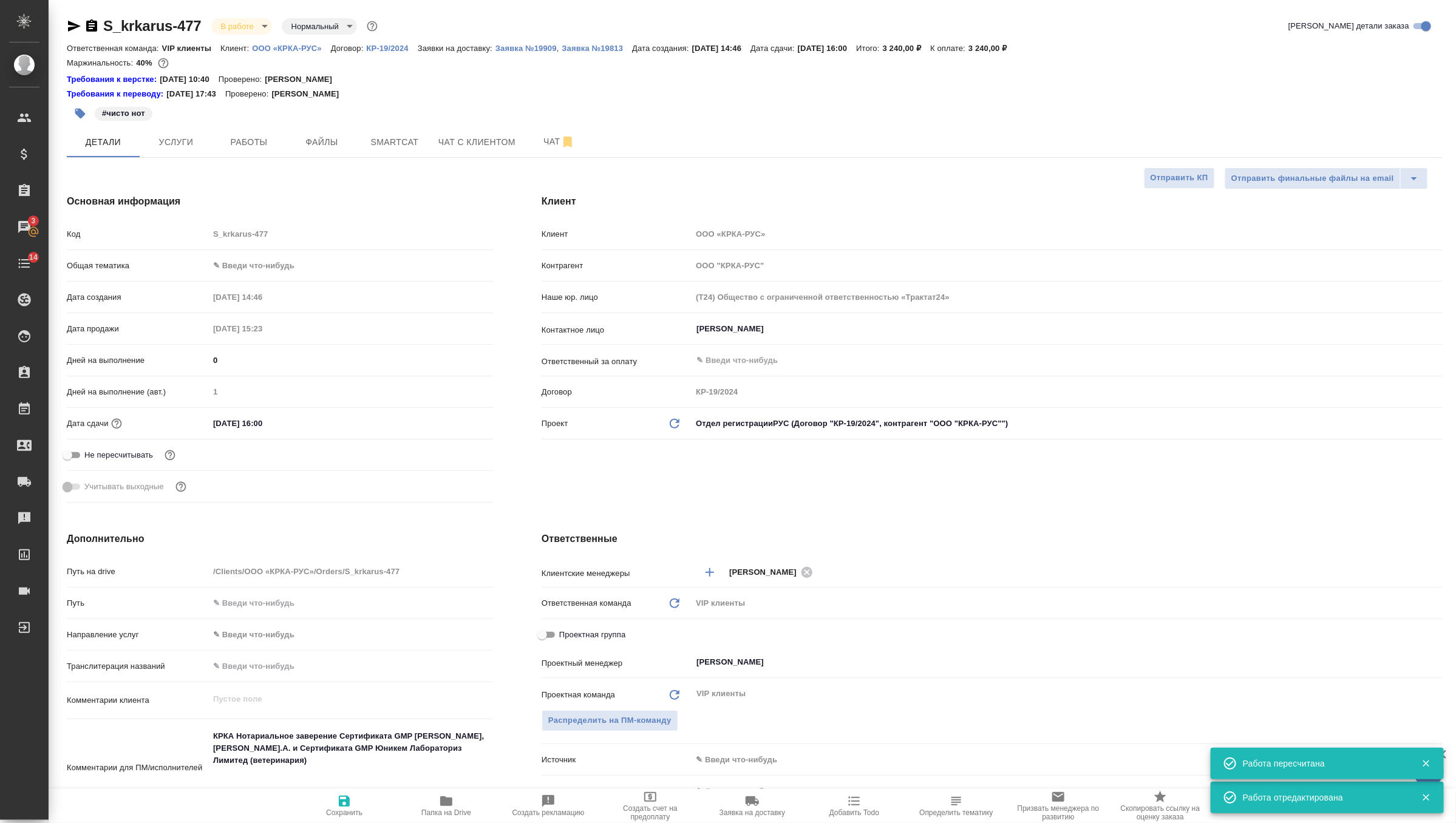
type textarea "x"
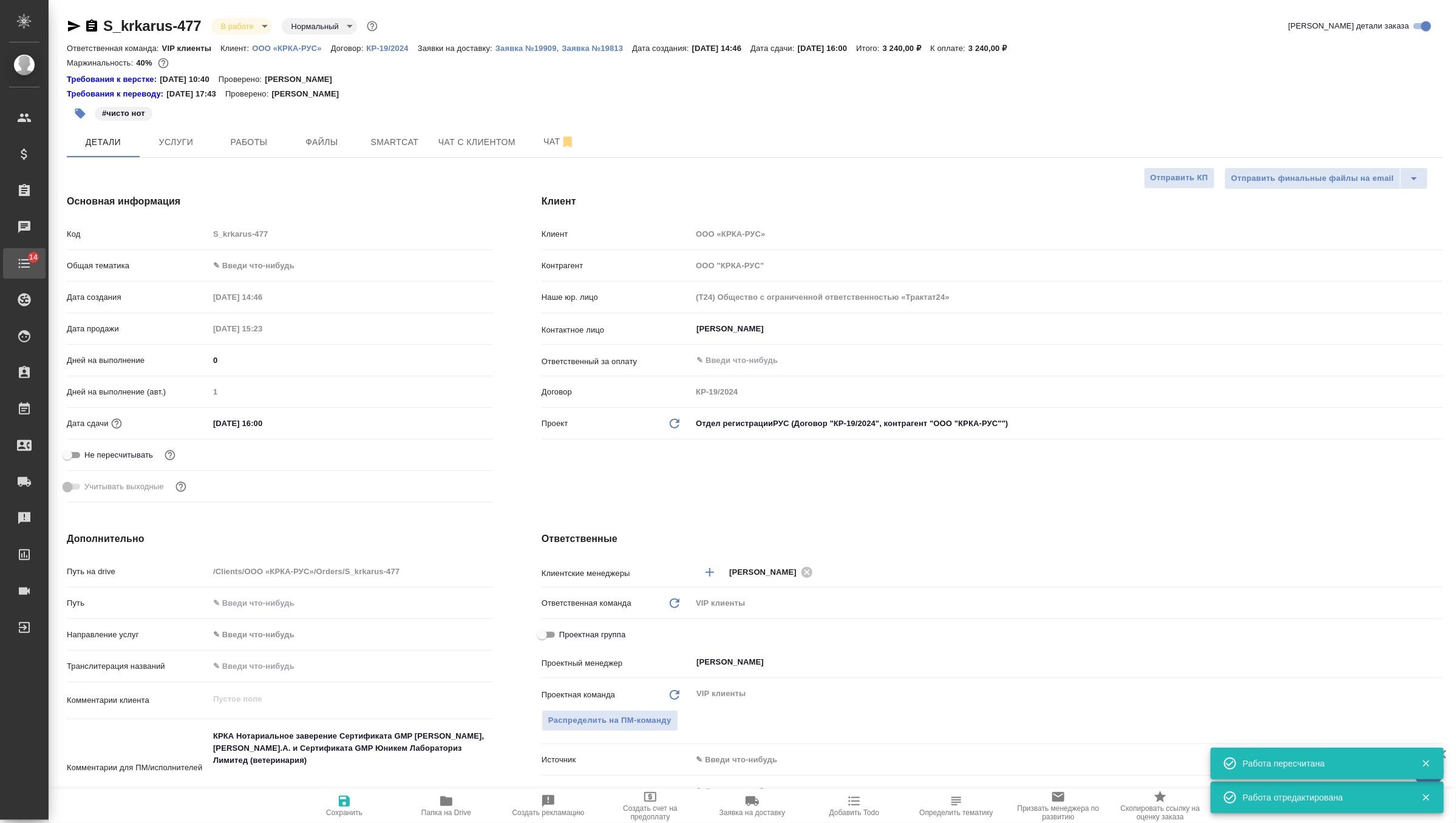
type textarea "x"
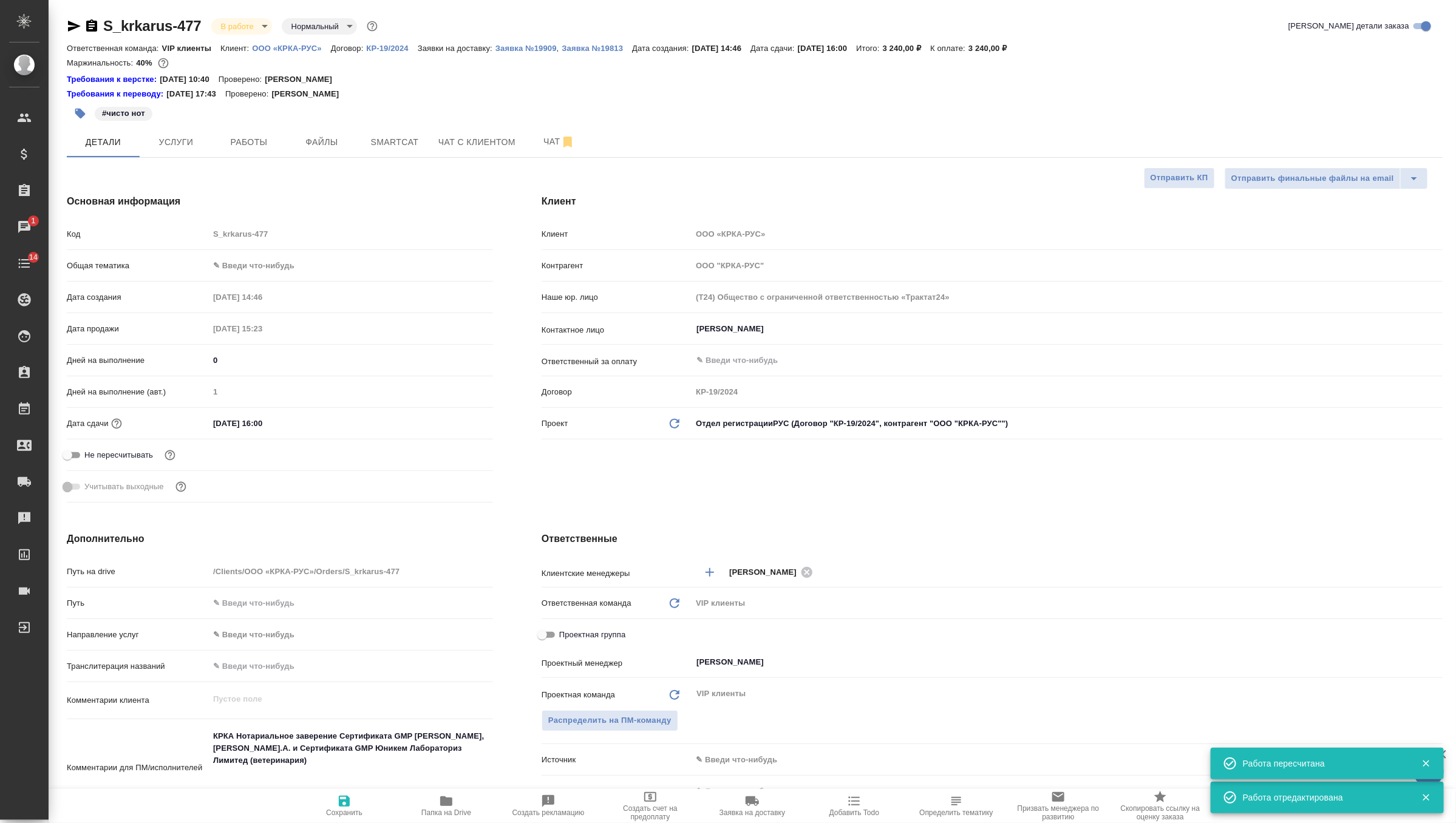
type textarea "x"
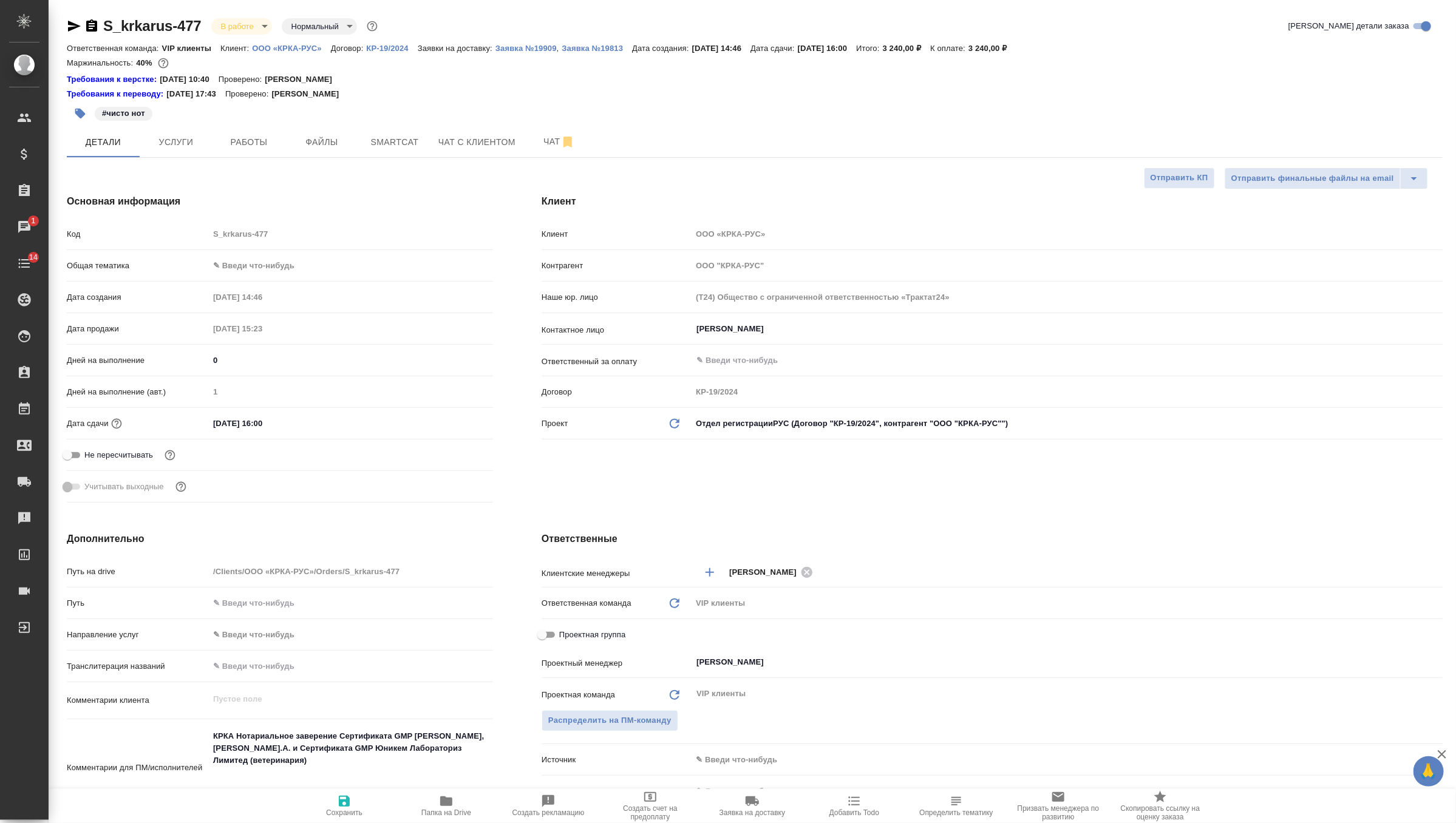
type textarea "x"
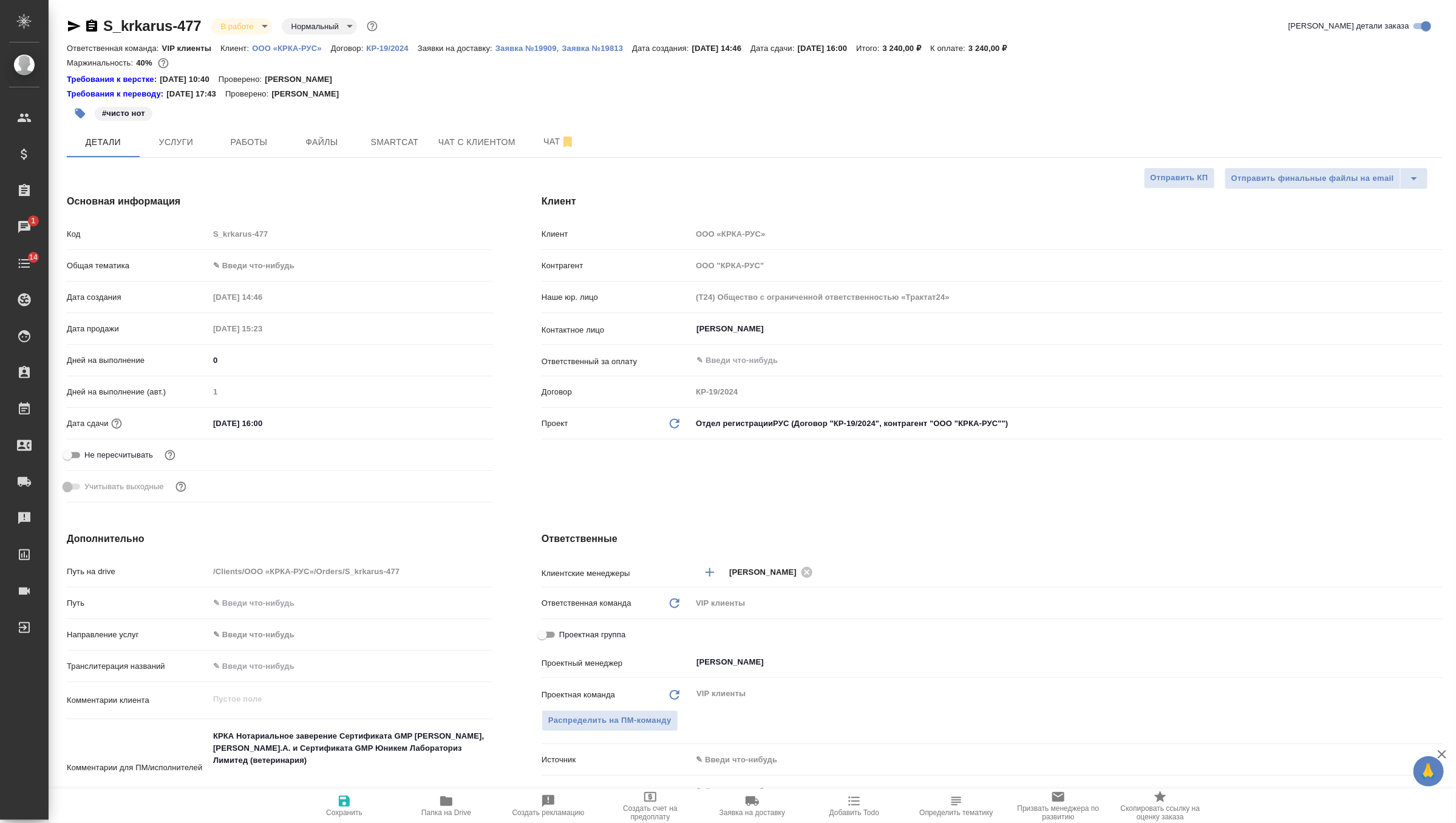
type textarea "x"
click at [247, 140] on span "Работы" at bounding box center [249, 142] width 58 height 15
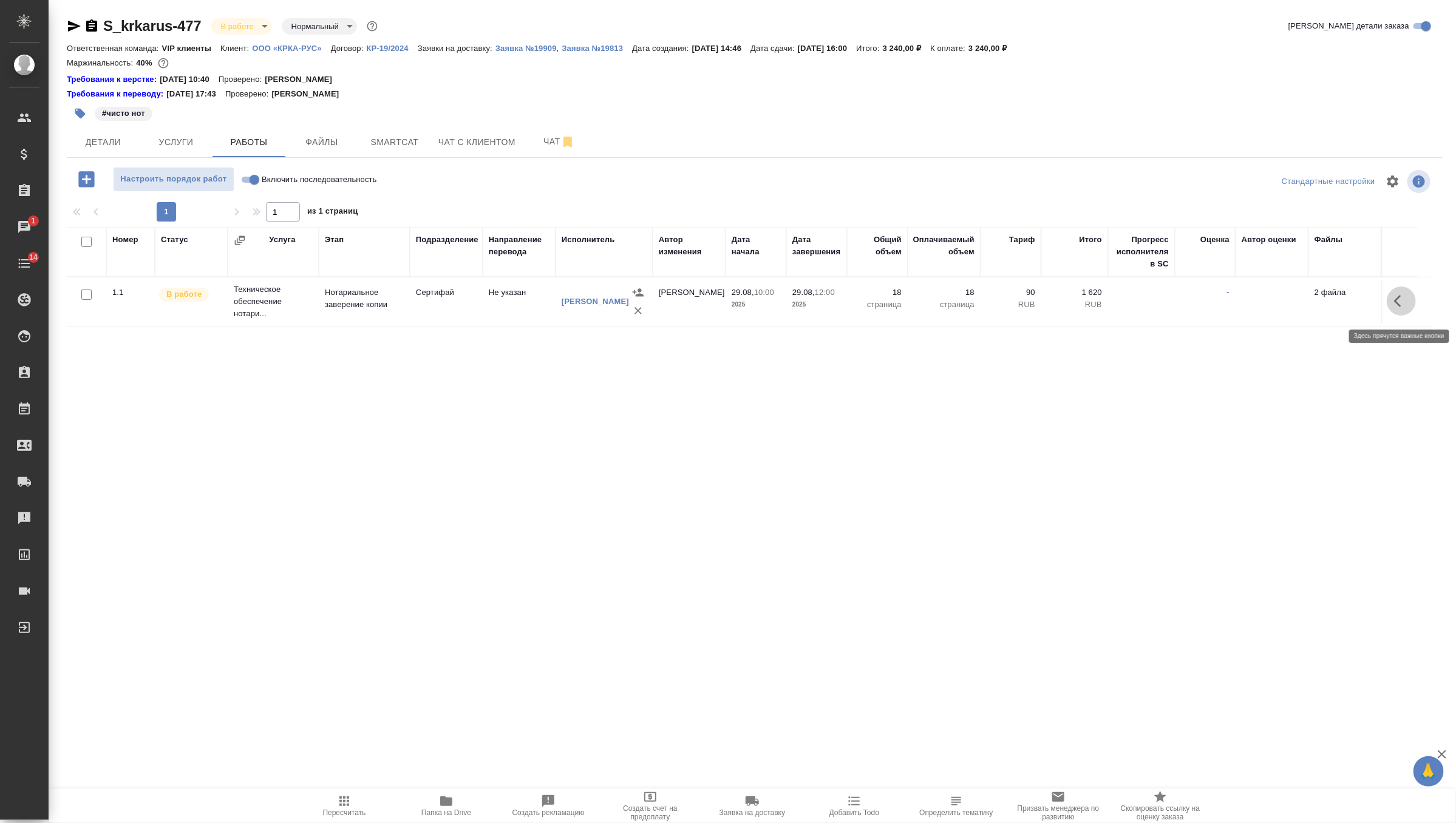
click at [1397, 308] on icon "button" at bounding box center [1402, 301] width 15 height 15
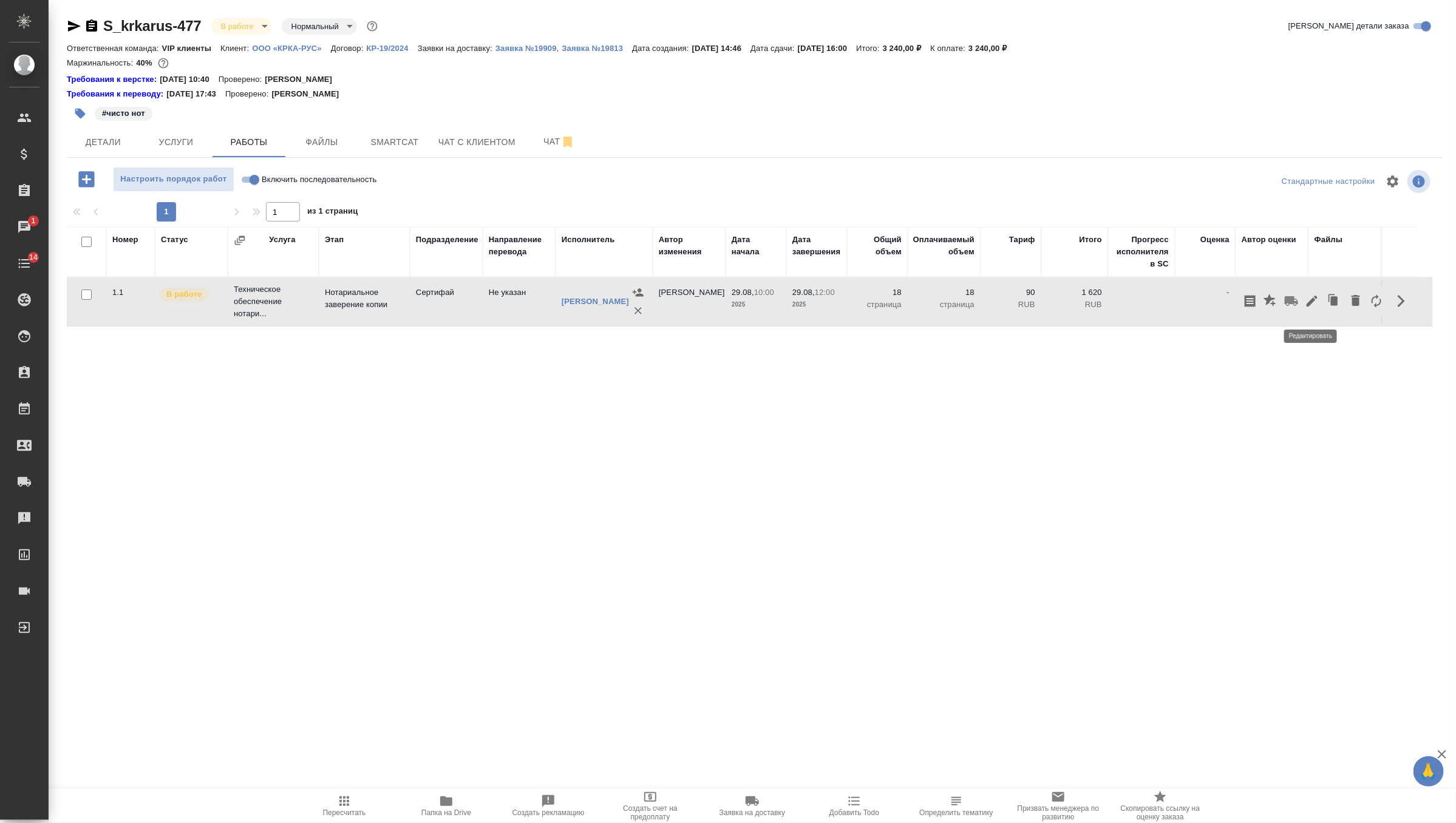
click at [1313, 308] on icon "button" at bounding box center [1312, 301] width 15 height 15
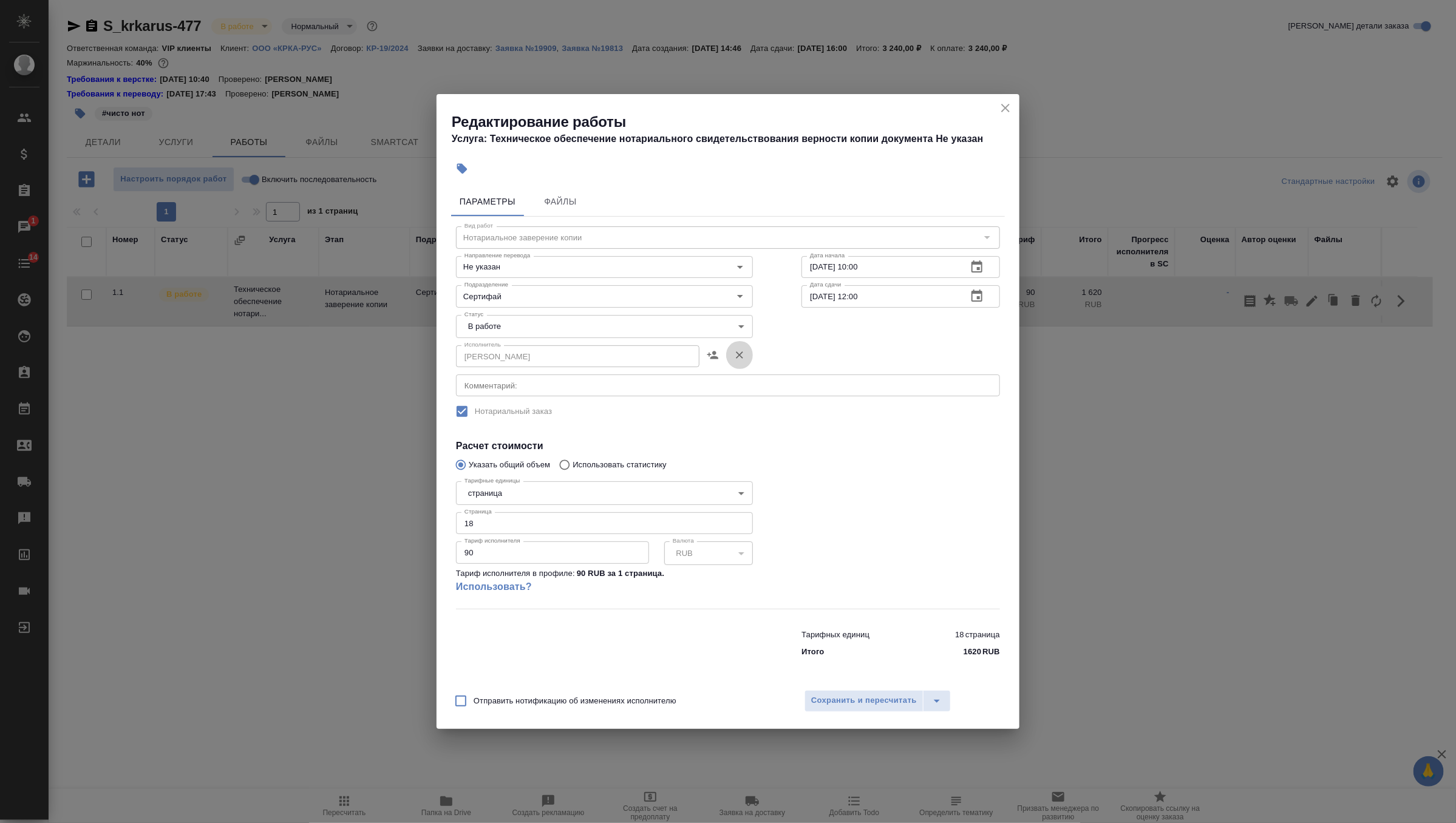
click at [740, 351] on icon "button" at bounding box center [740, 355] width 12 height 12
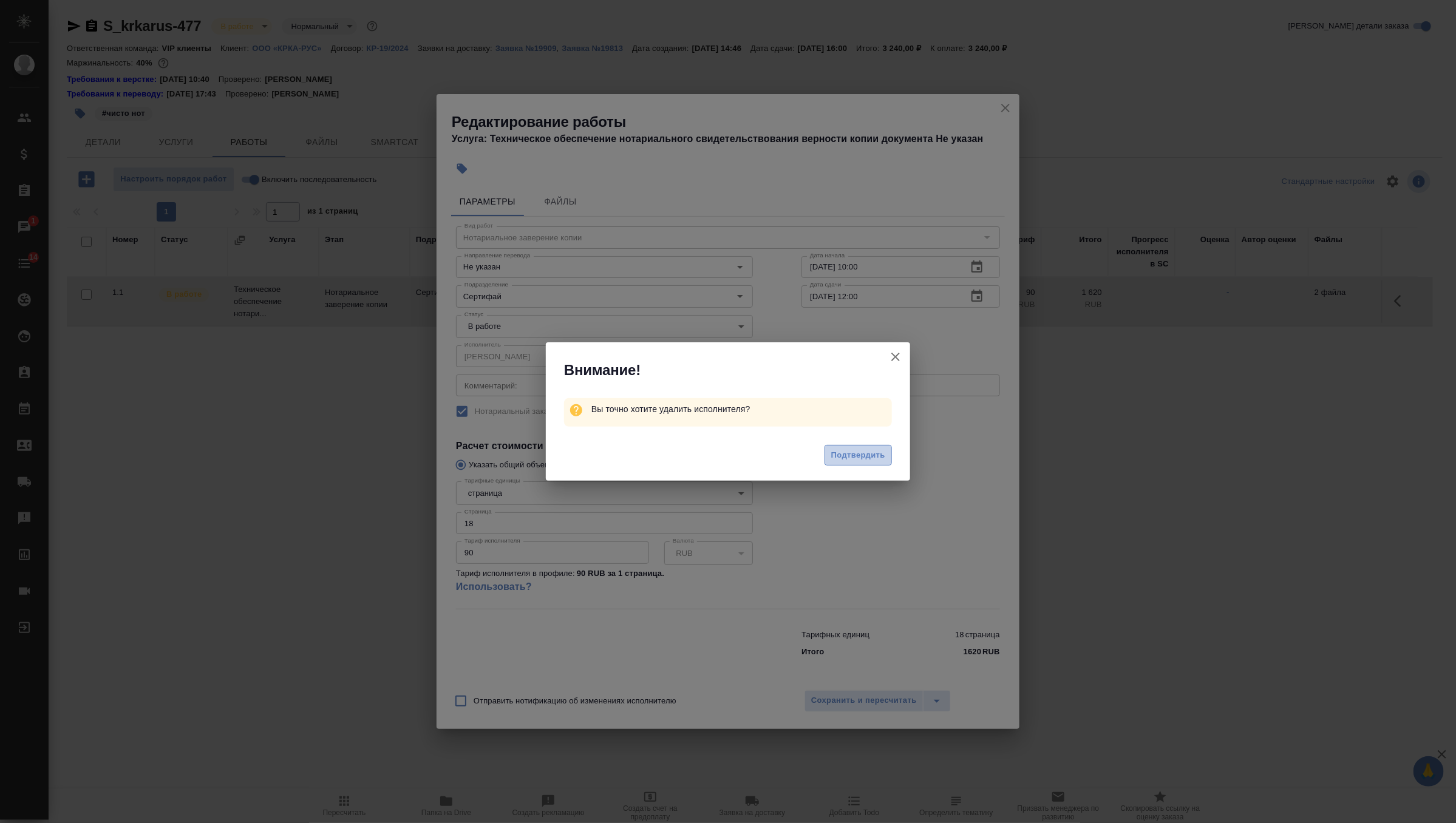
click at [889, 450] on button "Подтвердить" at bounding box center [858, 455] width 67 height 21
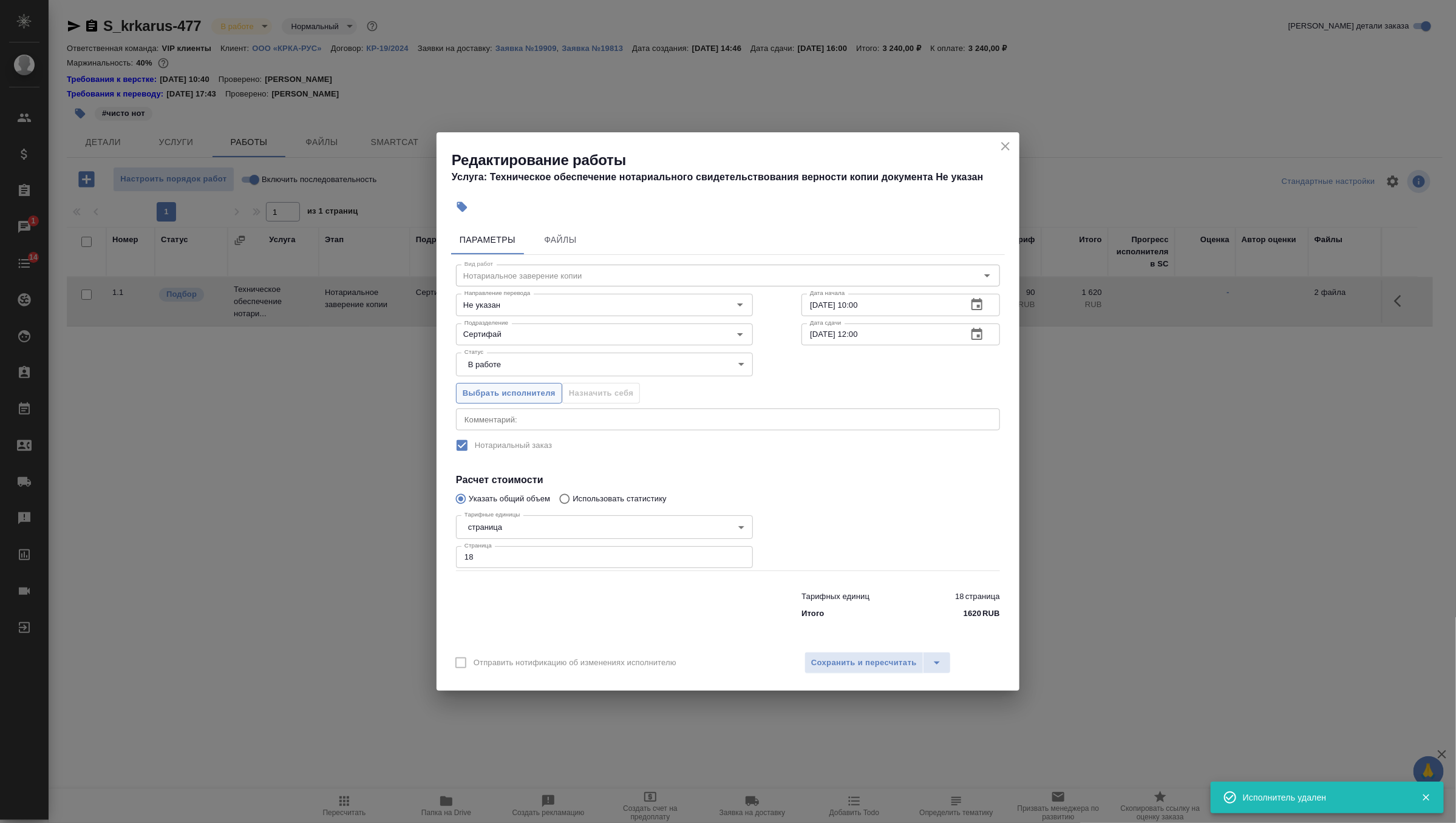
click at [548, 384] on button "Выбрать исполнителя" at bounding box center [509, 394] width 106 height 21
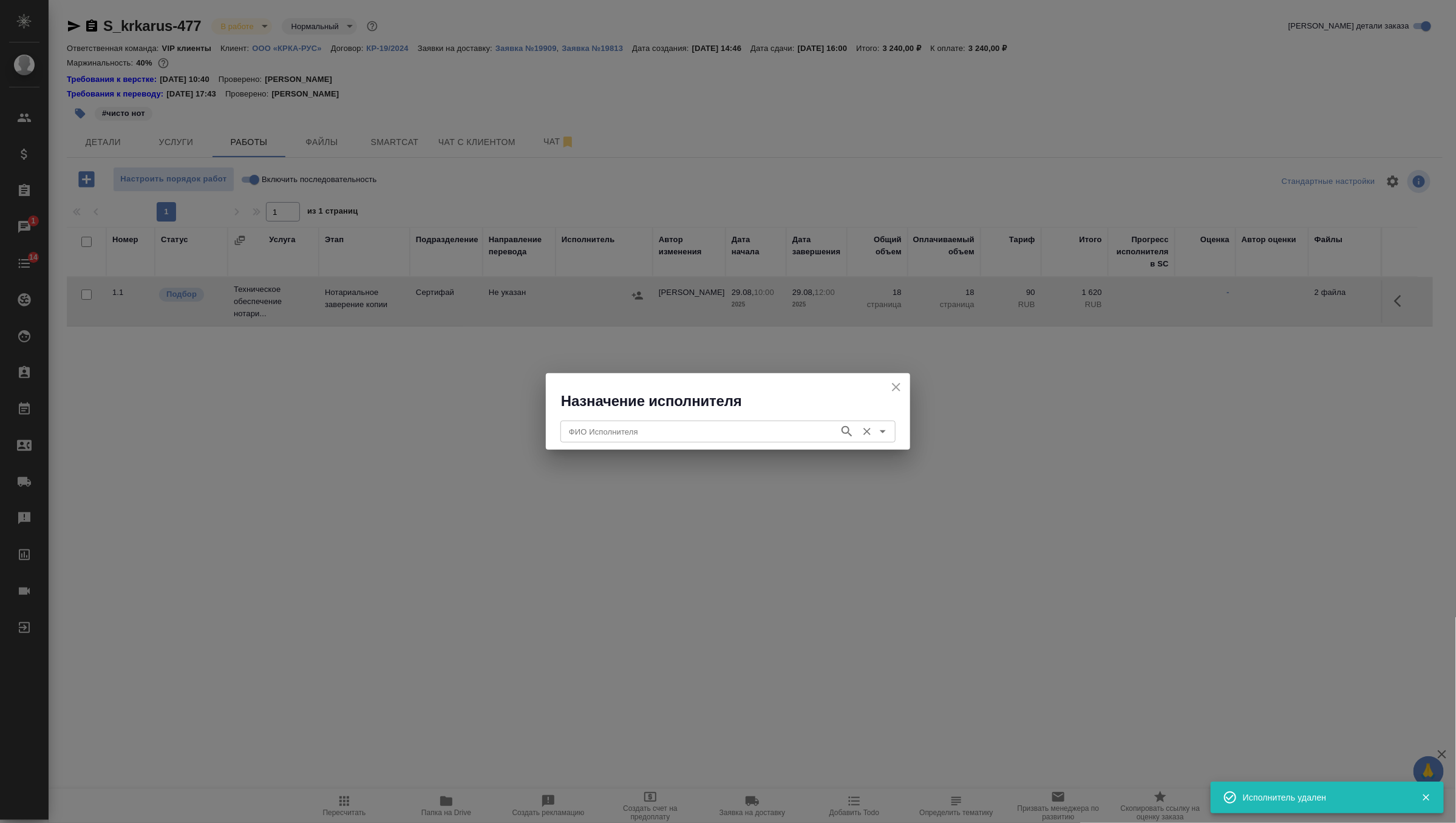
click at [675, 428] on input "ФИО Исполнителя" at bounding box center [698, 432] width 269 height 15
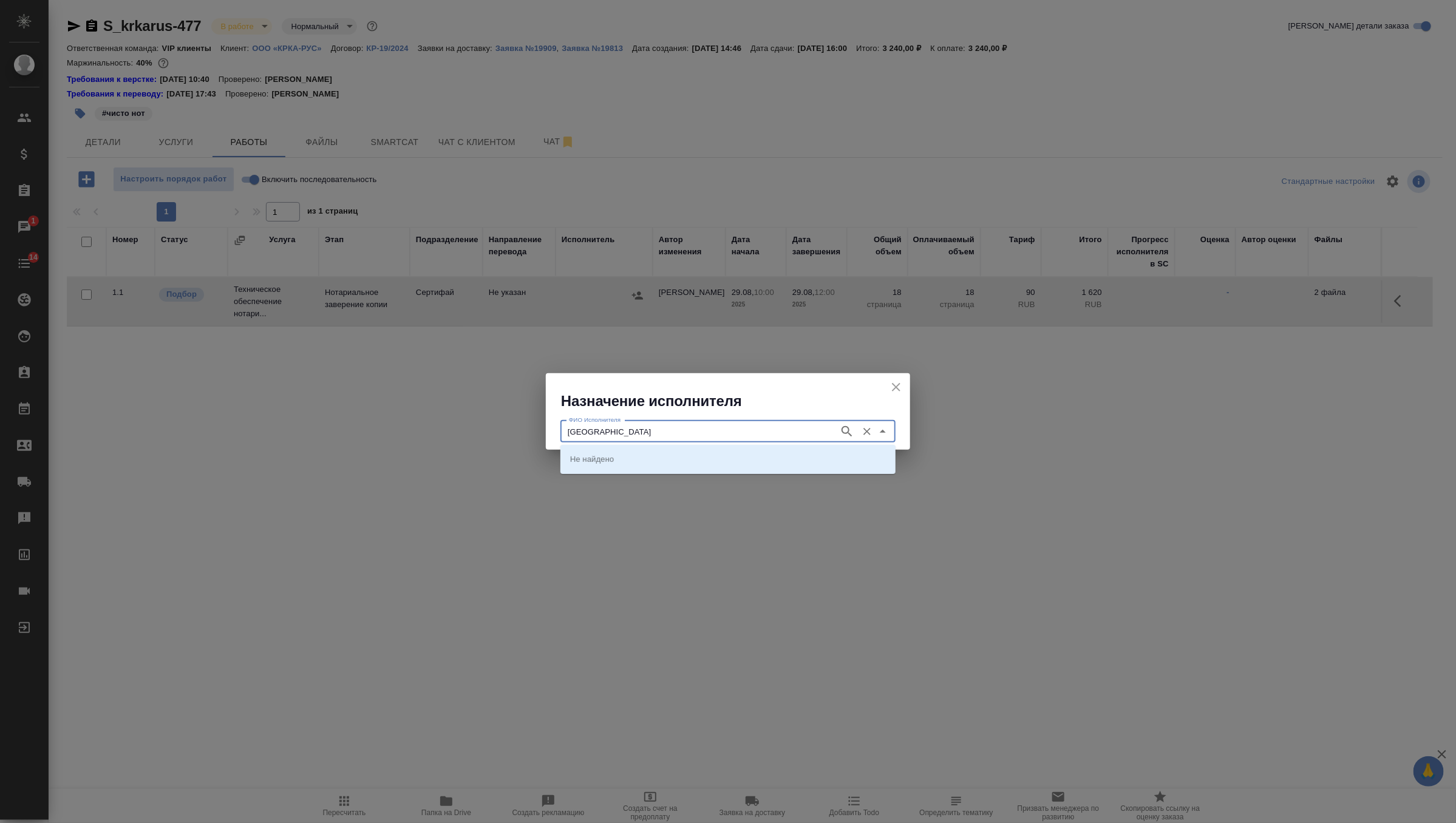
type input "юракова"
click at [845, 440] on button "button" at bounding box center [847, 431] width 18 height 18
click at [843, 426] on icon "button" at bounding box center [847, 432] width 15 height 15
click at [796, 433] on input "ФИО Исполнителя" at bounding box center [698, 432] width 269 height 15
type input "юрак"
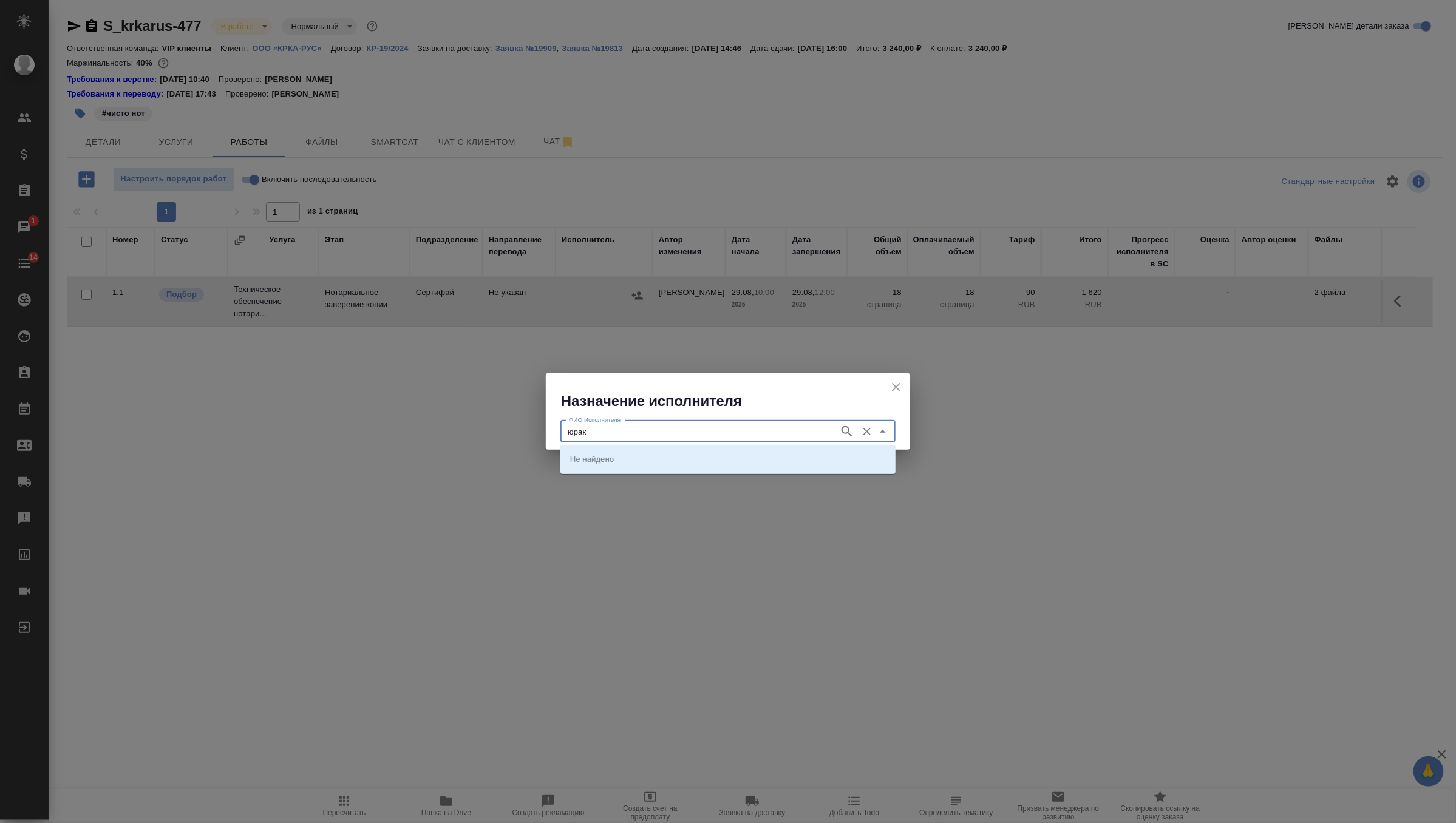
click at [868, 435] on icon "Очистить" at bounding box center [867, 432] width 12 height 12
type input "корсик"
click at [843, 431] on icon "button" at bounding box center [847, 431] width 11 height 11
click at [827, 463] on li "НОТАРИУС Корсик Мария Александровна" at bounding box center [728, 458] width 335 height 22
type input "НОТАРИУС Корсик Мария Александровна"
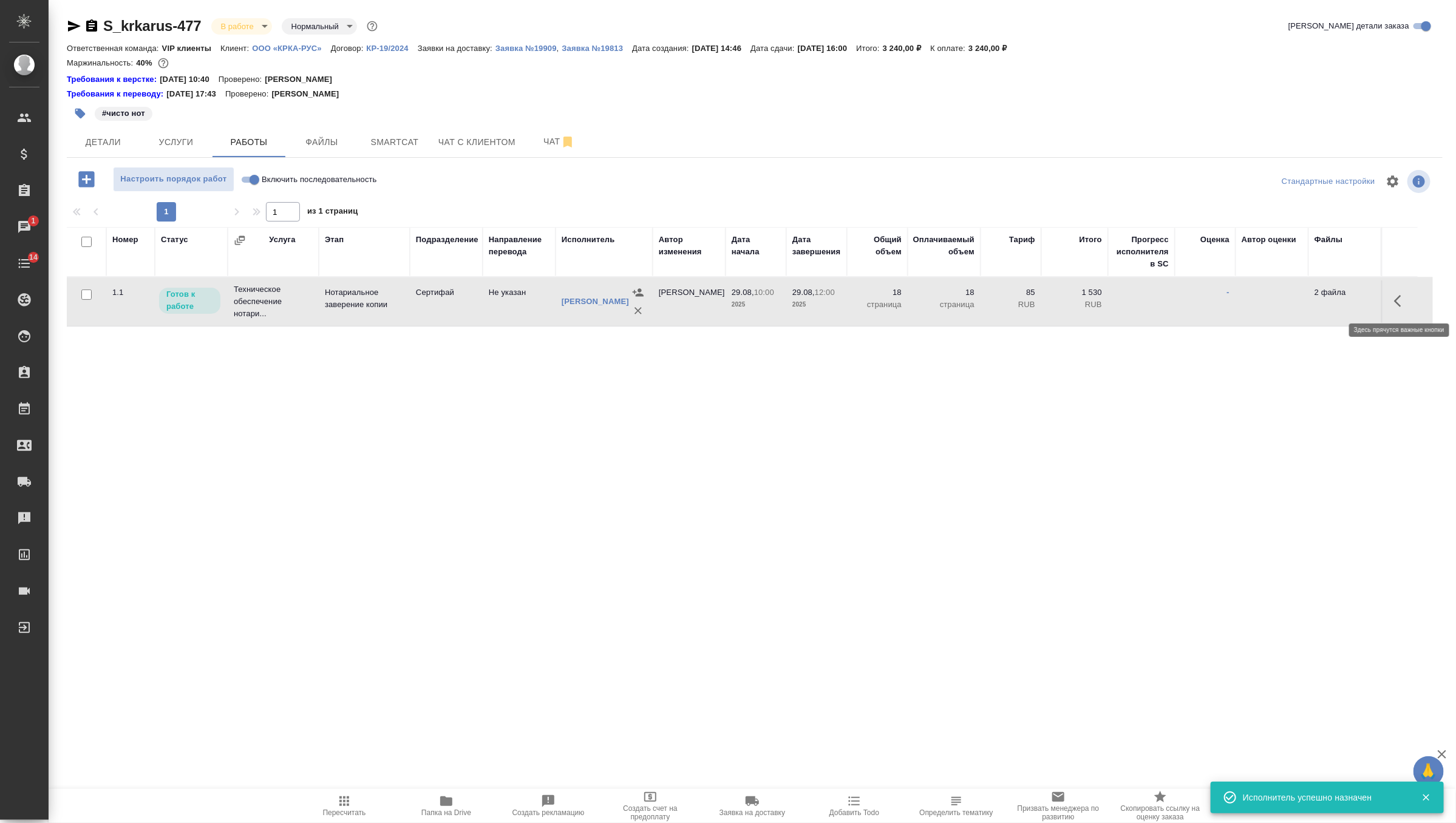
click at [1399, 298] on icon "button" at bounding box center [1402, 301] width 15 height 15
click at [1314, 300] on icon "button" at bounding box center [1312, 301] width 15 height 15
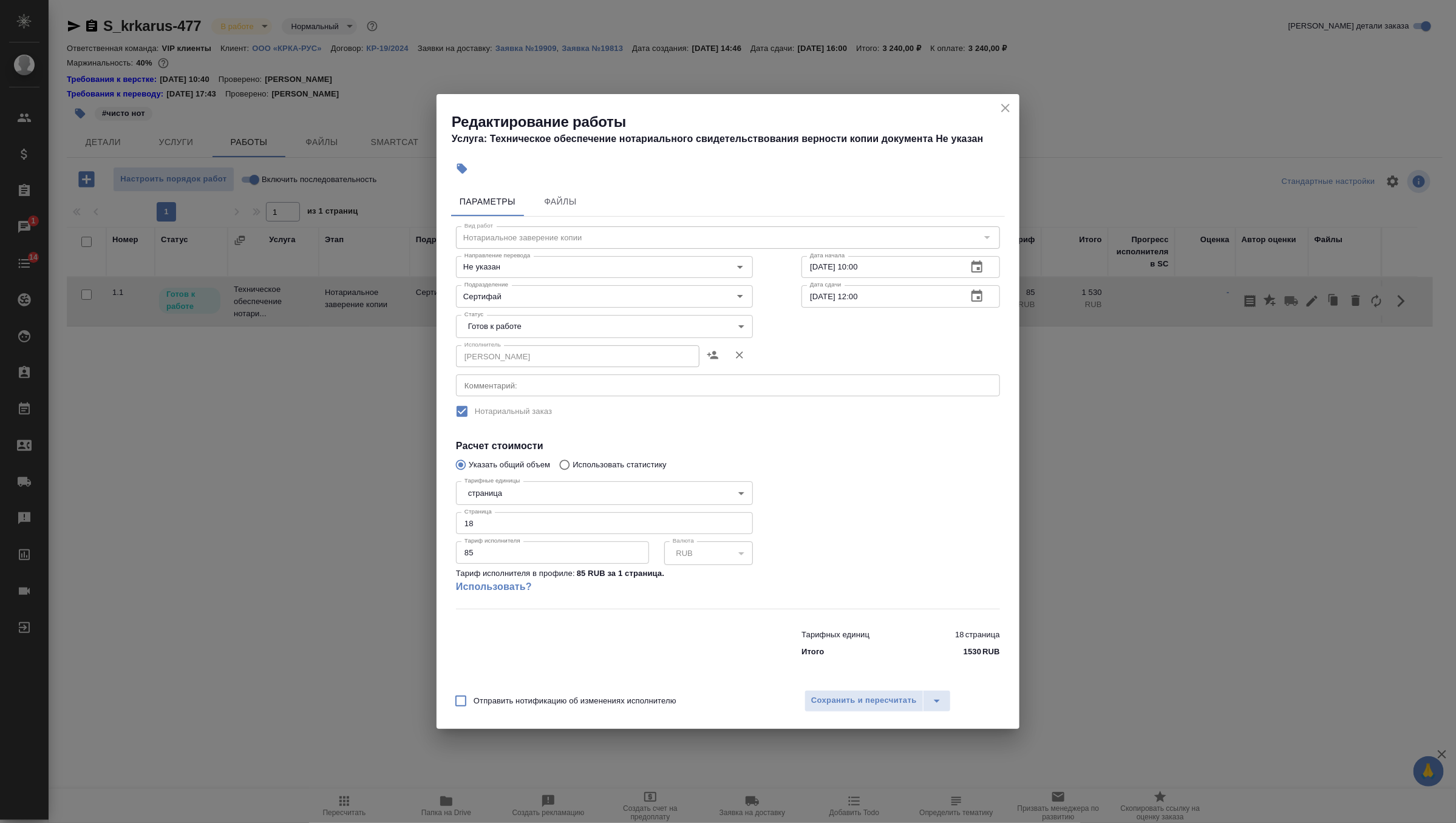
click at [861, 294] on input "29.08.2025 12:00" at bounding box center [879, 296] width 156 height 22
type input "29.08.2025 11:43"
click at [734, 327] on body "🙏 .cls-1 fill:#fff; AWATERA Zverzhanovskaya Diana Клиенты Спецификации Заказы 1…" at bounding box center [728, 412] width 1456 height 823
click at [670, 382] on li "Сдан" at bounding box center [604, 388] width 297 height 20
type input "closed"
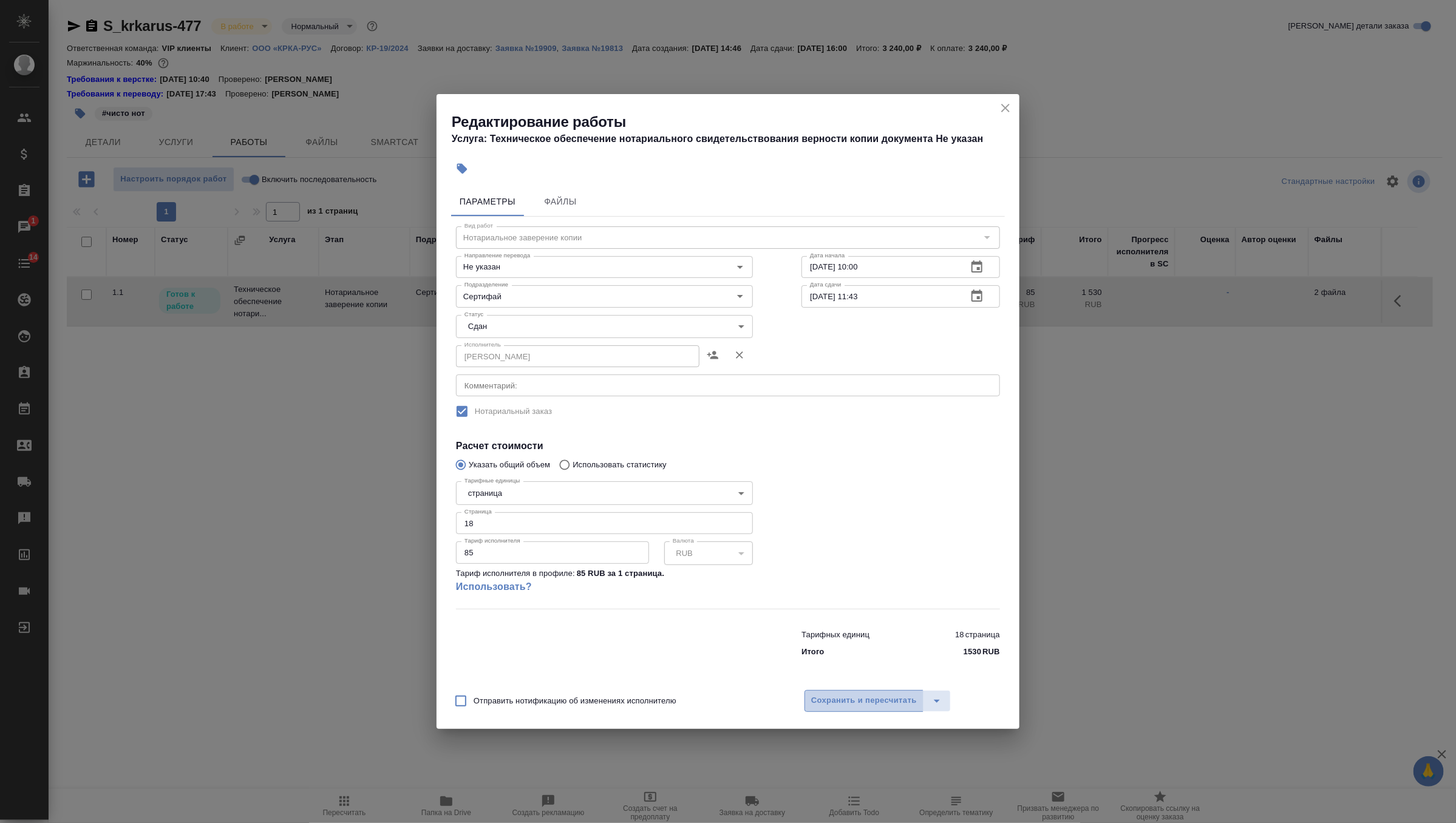
click at [868, 709] on button "Сохранить и пересчитать" at bounding box center [864, 701] width 119 height 22
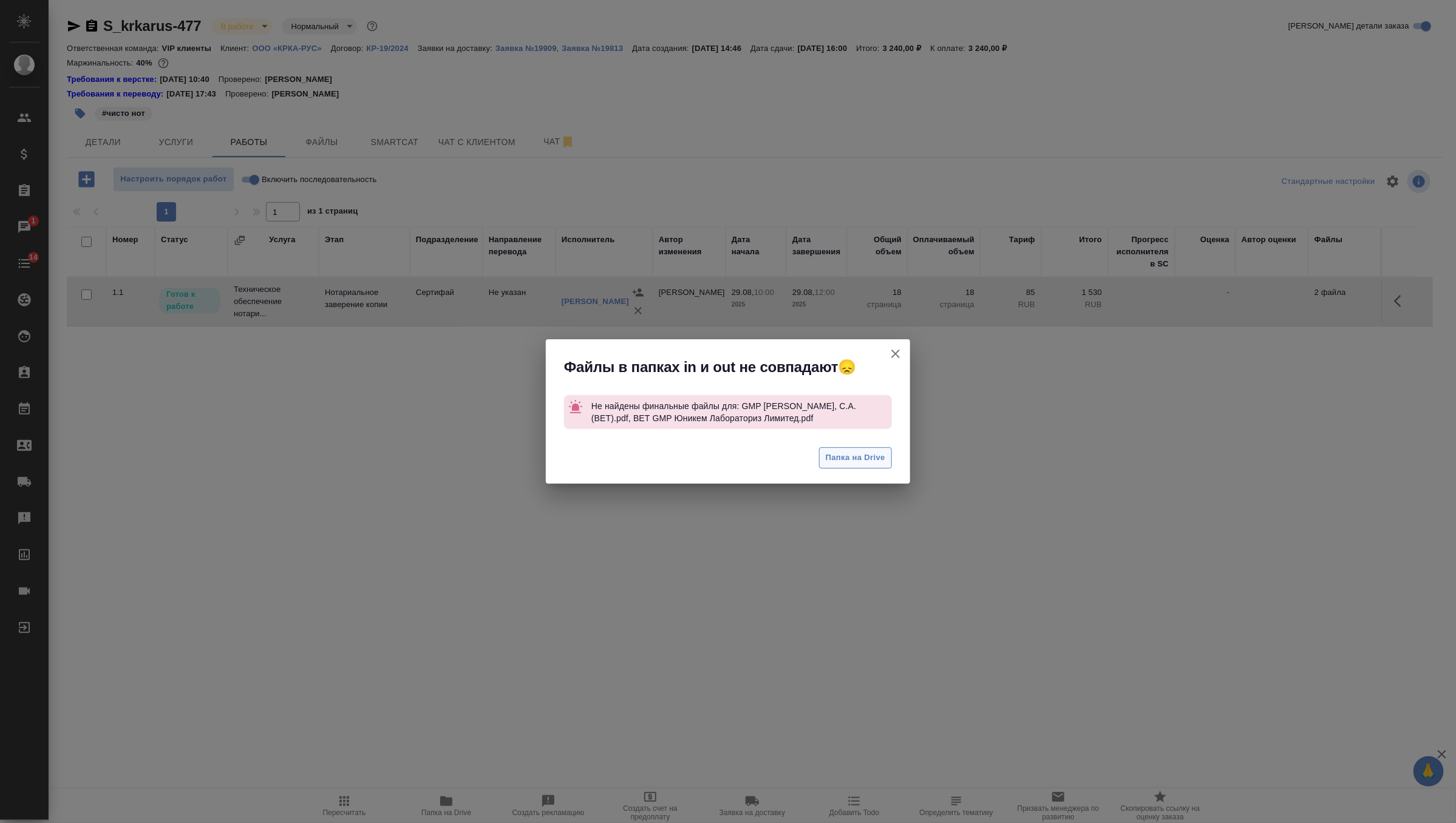
click at [873, 465] on button "Папка на Drive" at bounding box center [855, 458] width 73 height 21
click at [896, 358] on icon "button" at bounding box center [895, 354] width 15 height 15
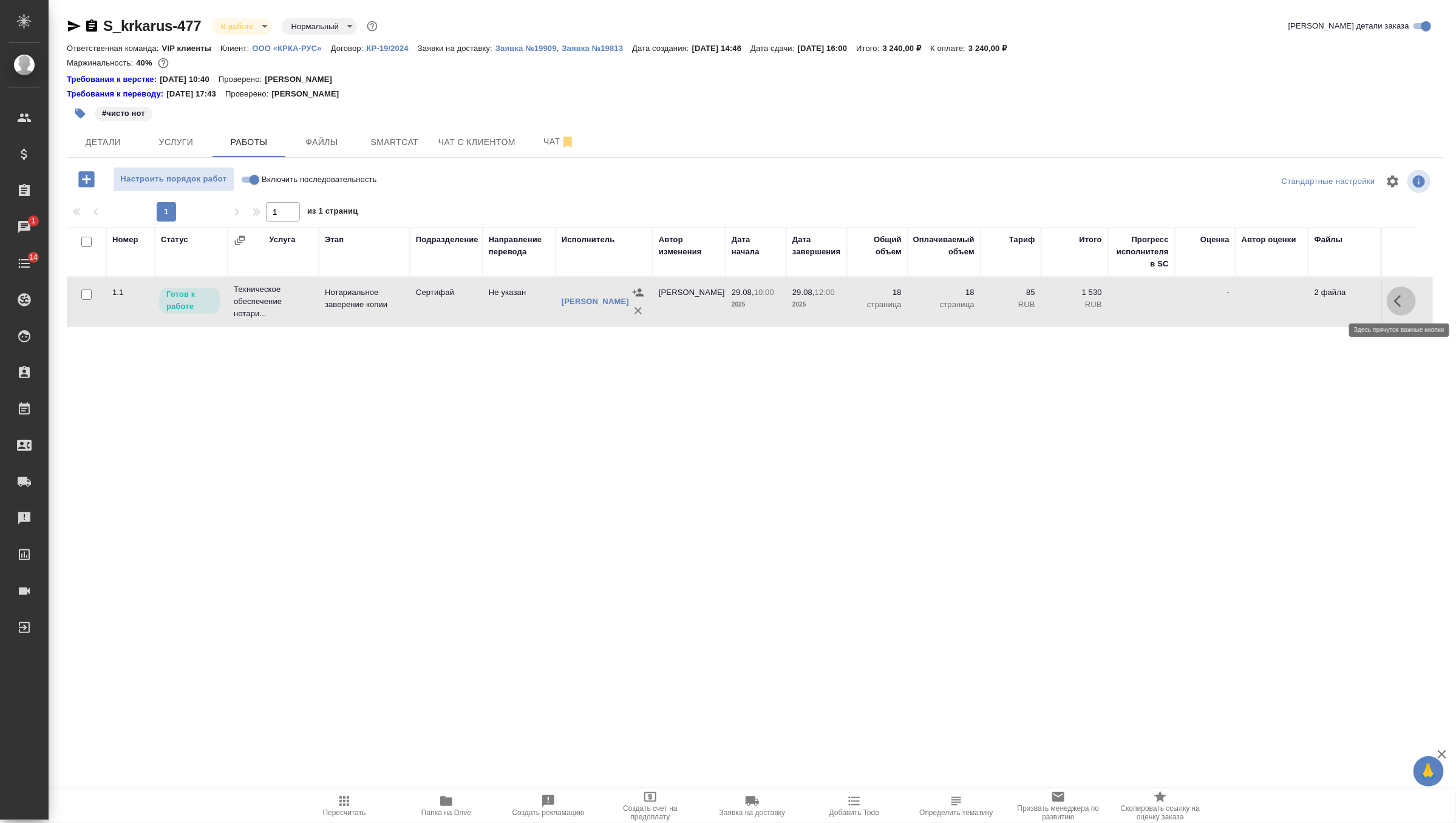
click at [1406, 302] on icon "button" at bounding box center [1402, 301] width 15 height 15
click at [1308, 301] on icon "button" at bounding box center [1312, 301] width 15 height 15
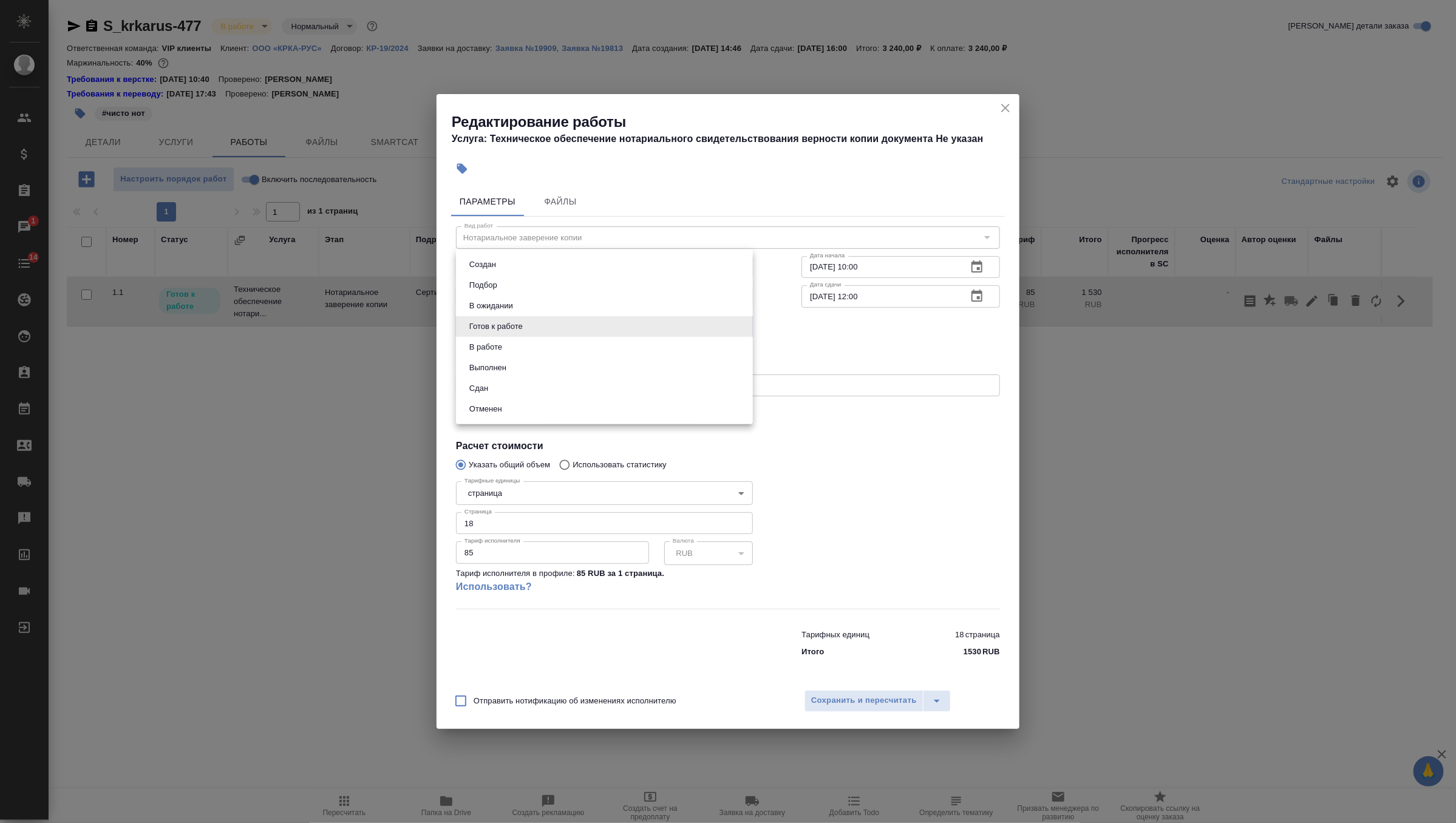
click at [727, 329] on body "🙏 .cls-1 fill:#fff; AWATERA Zverzhanovskaya Diana Клиенты Спецификации Заказы 1…" at bounding box center [728, 412] width 1456 height 823
click at [656, 391] on li "Сдан" at bounding box center [604, 388] width 297 height 20
type input "closed"
click at [871, 707] on span "Сохранить и пересчитать" at bounding box center [863, 701] width 106 height 14
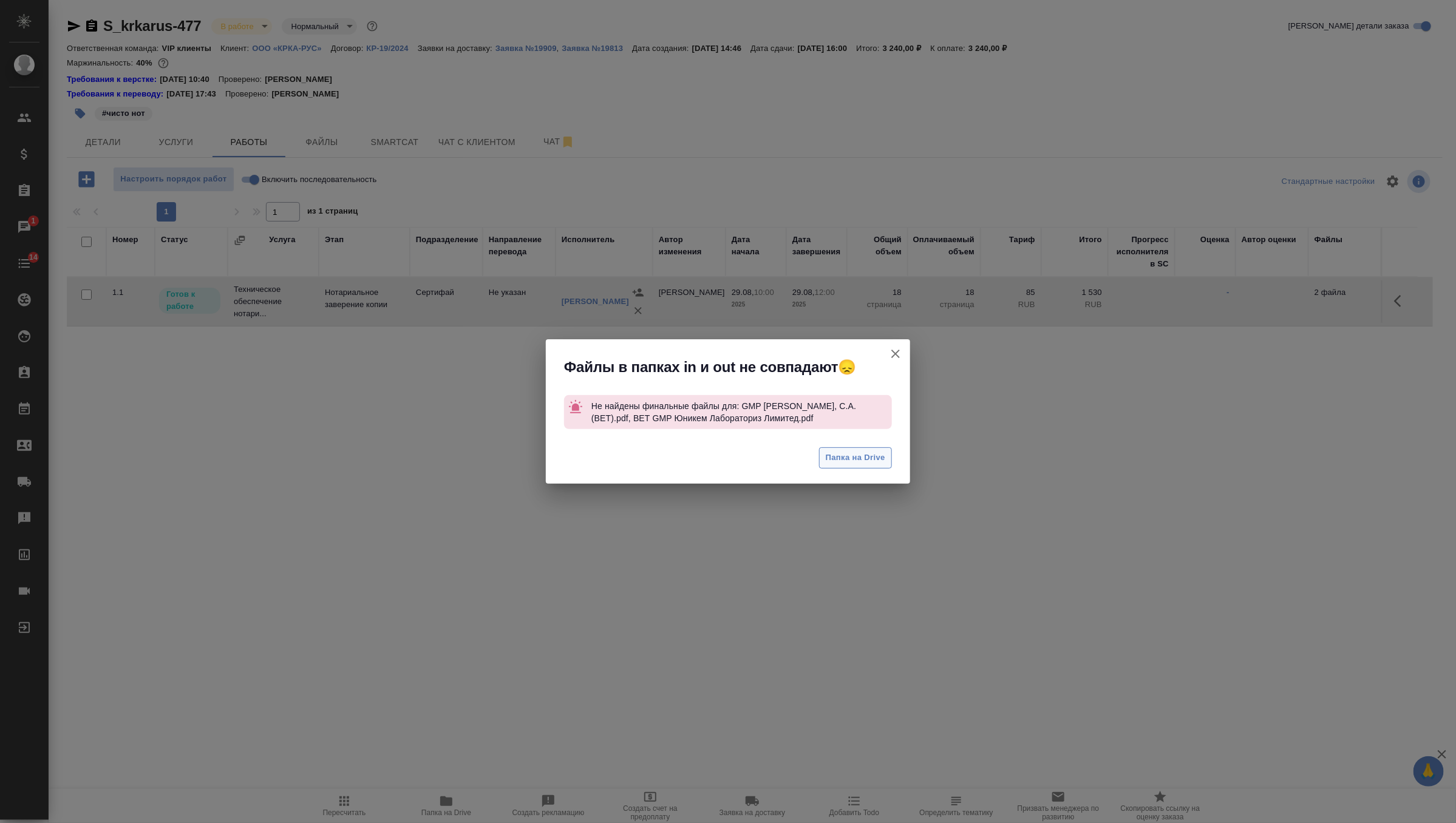
click at [860, 460] on span "Папка на Drive" at bounding box center [855, 458] width 59 height 14
click at [895, 353] on icon "button" at bounding box center [895, 354] width 9 height 9
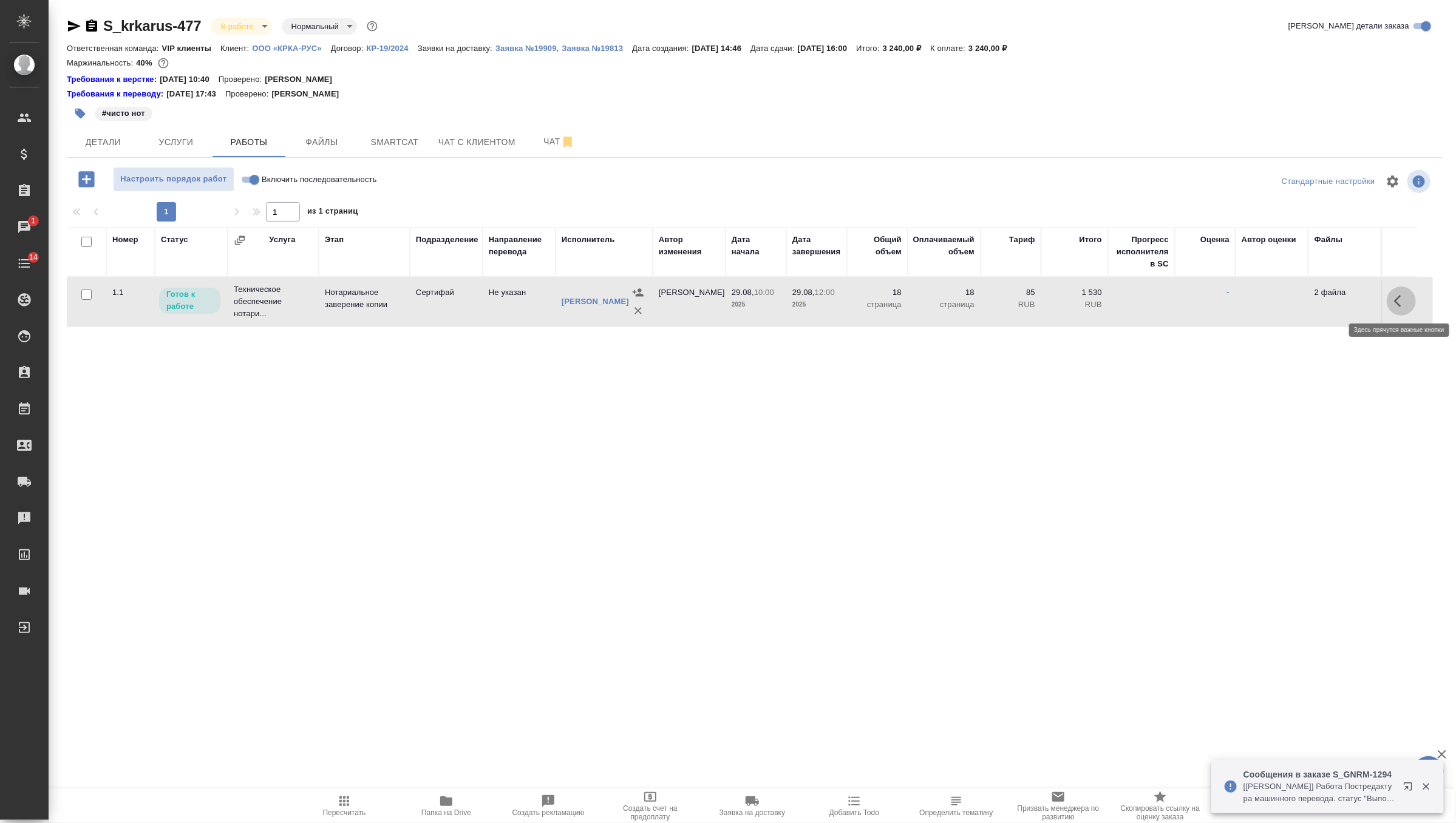
click at [1395, 291] on button "button" at bounding box center [1401, 301] width 29 height 29
click at [1315, 295] on icon "button" at bounding box center [1312, 301] width 11 height 11
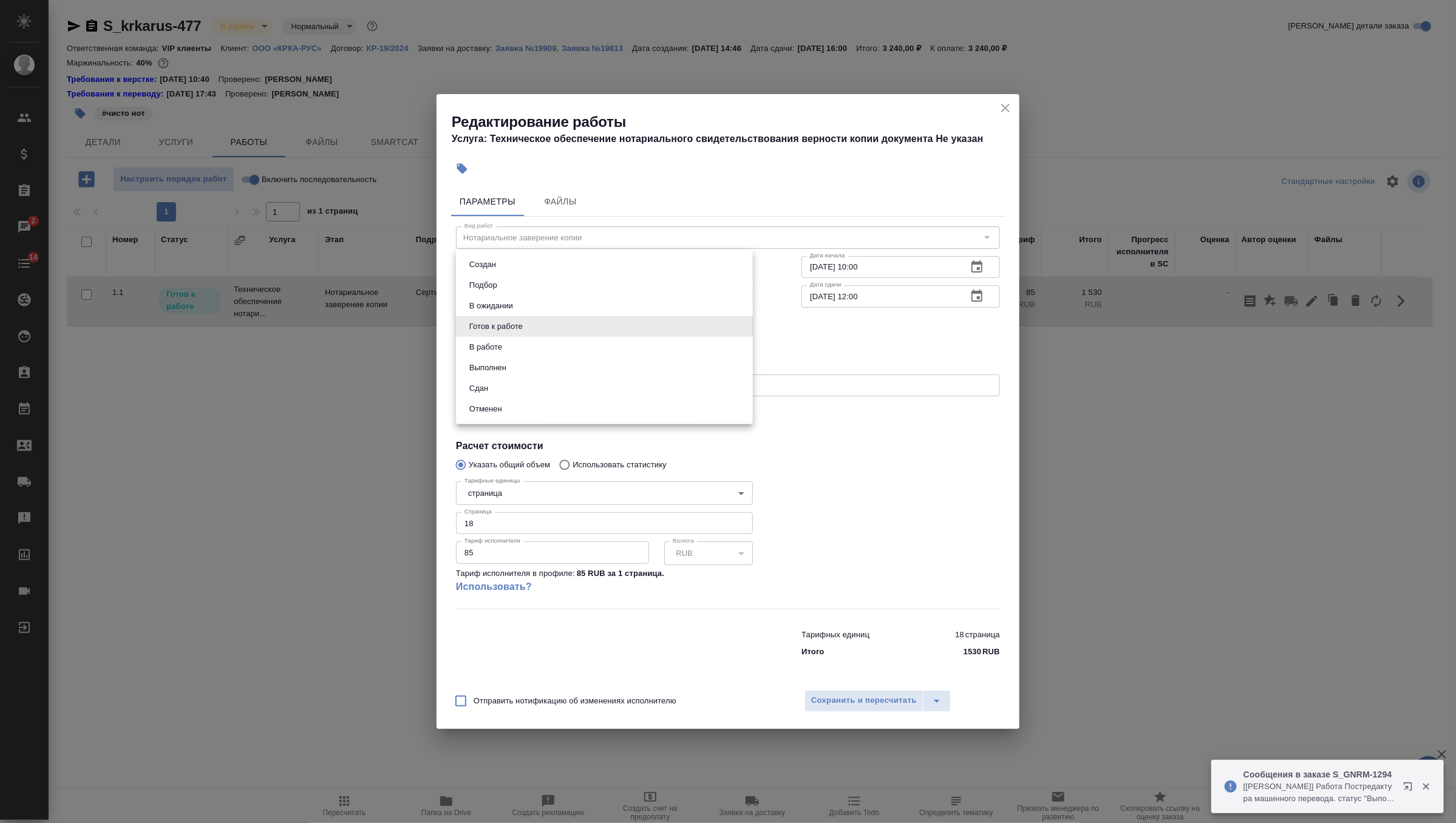
click at [745, 326] on body "🙏 .cls-1 fill:#fff; AWATERA Zverzhanovskaya Diana Клиенты Спецификации Заказы 2…" at bounding box center [728, 412] width 1456 height 823
click at [671, 369] on li "Выполнен" at bounding box center [604, 368] width 297 height 20
type input "completed"
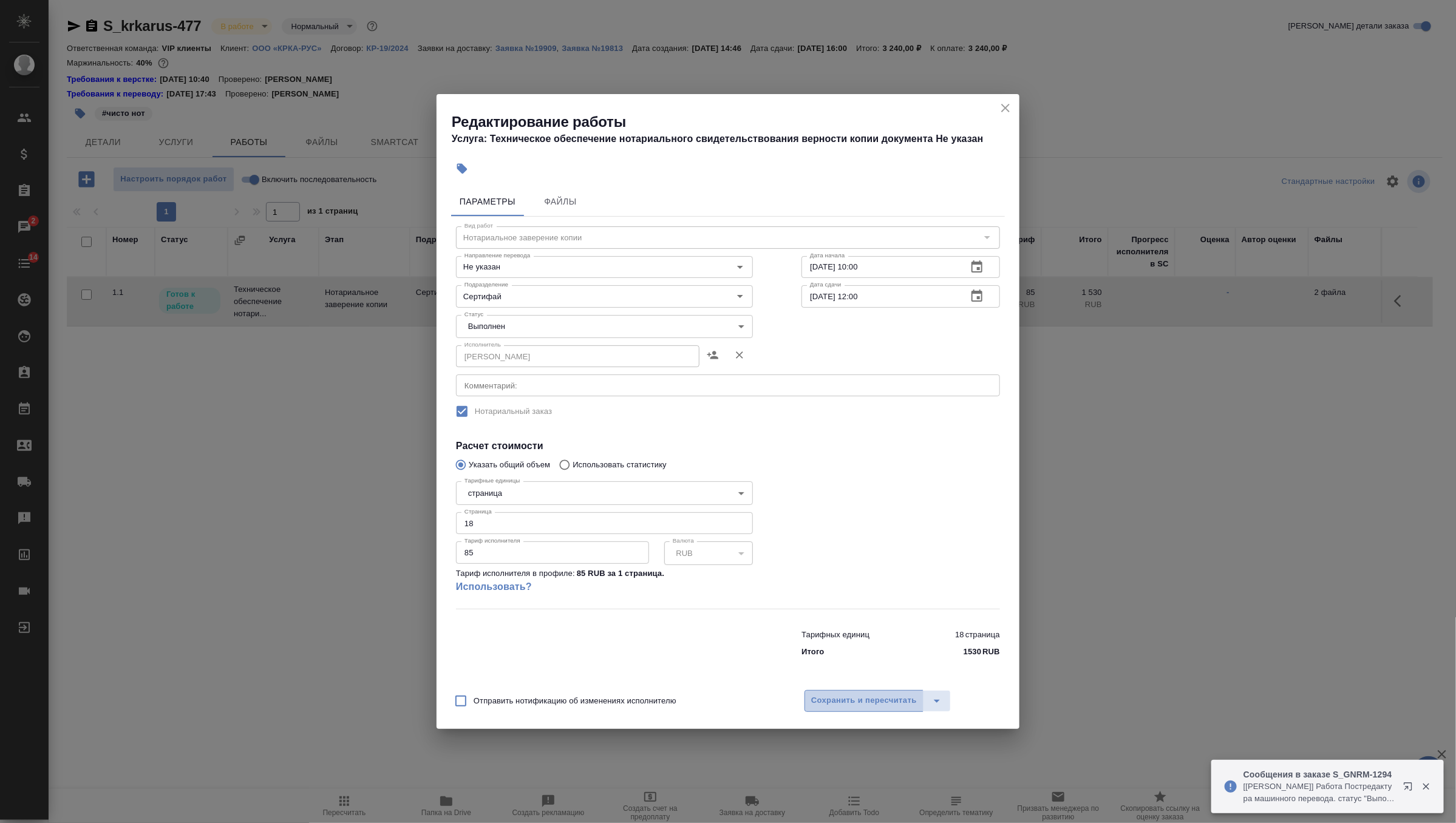
click at [888, 694] on span "Сохранить и пересчитать" at bounding box center [863, 701] width 106 height 14
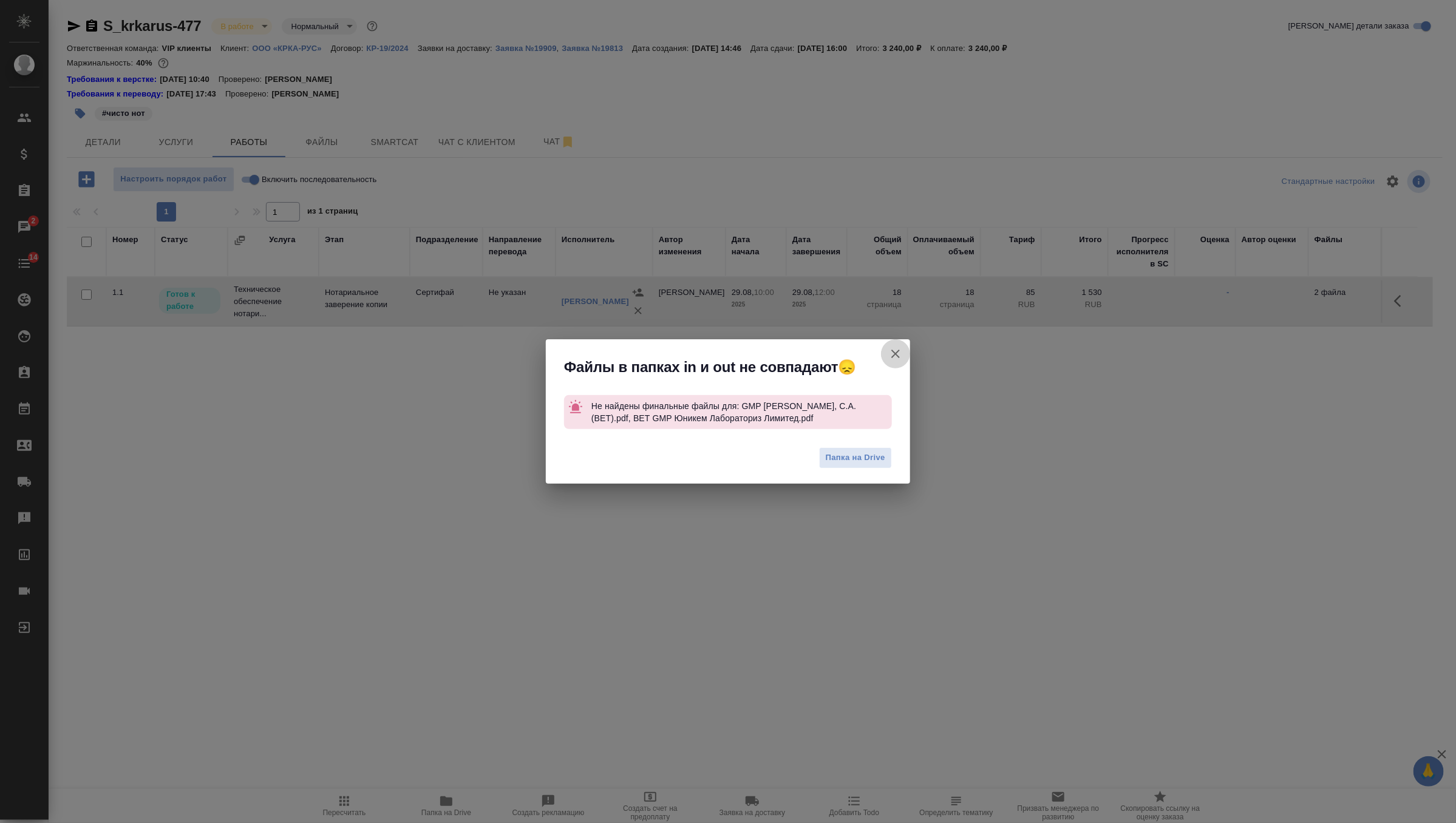
click at [893, 356] on icon "button" at bounding box center [895, 354] width 9 height 9
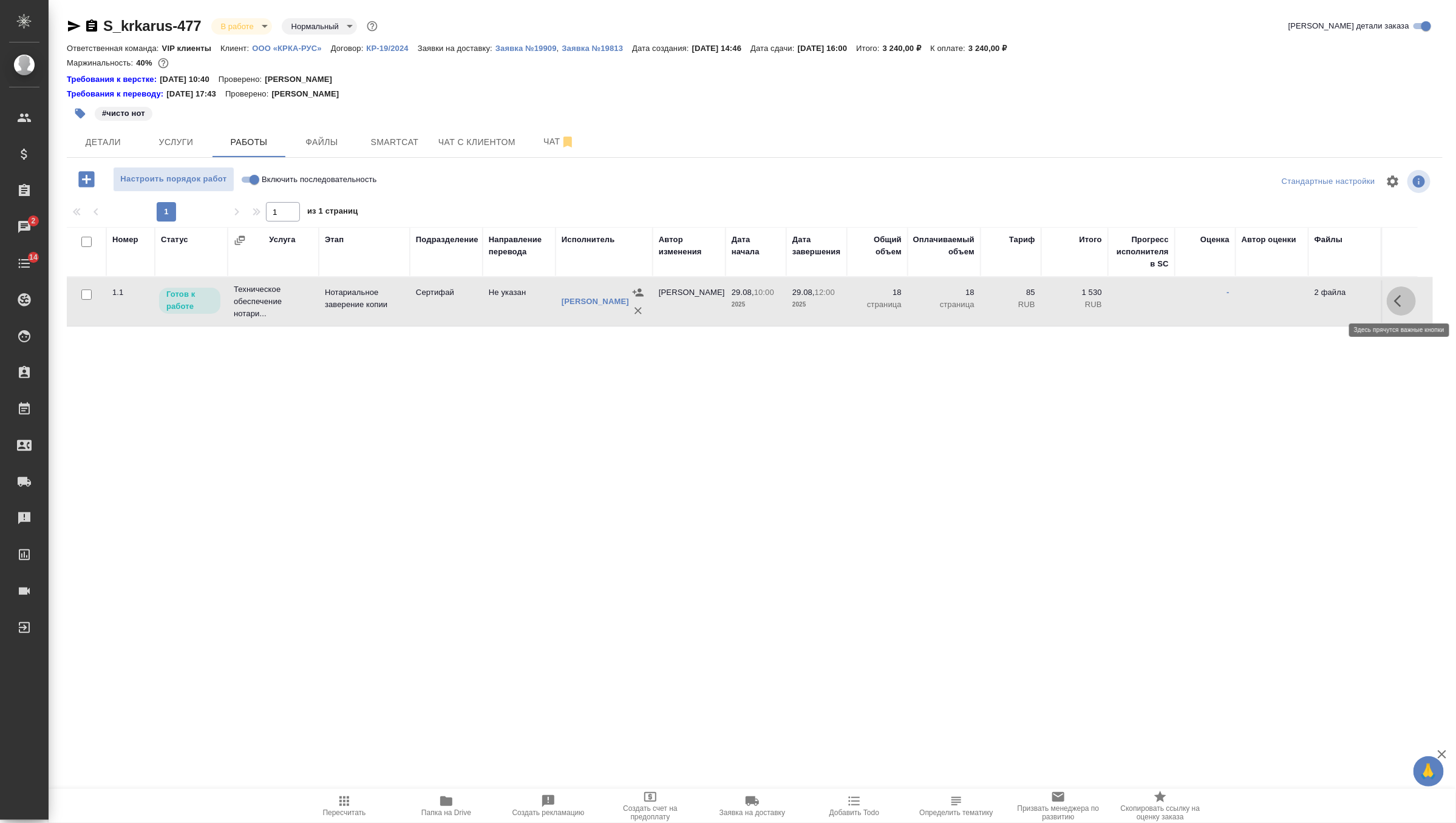
click at [1395, 299] on icon "button" at bounding box center [1402, 301] width 15 height 15
click at [1314, 300] on icon "button" at bounding box center [1312, 301] width 11 height 11
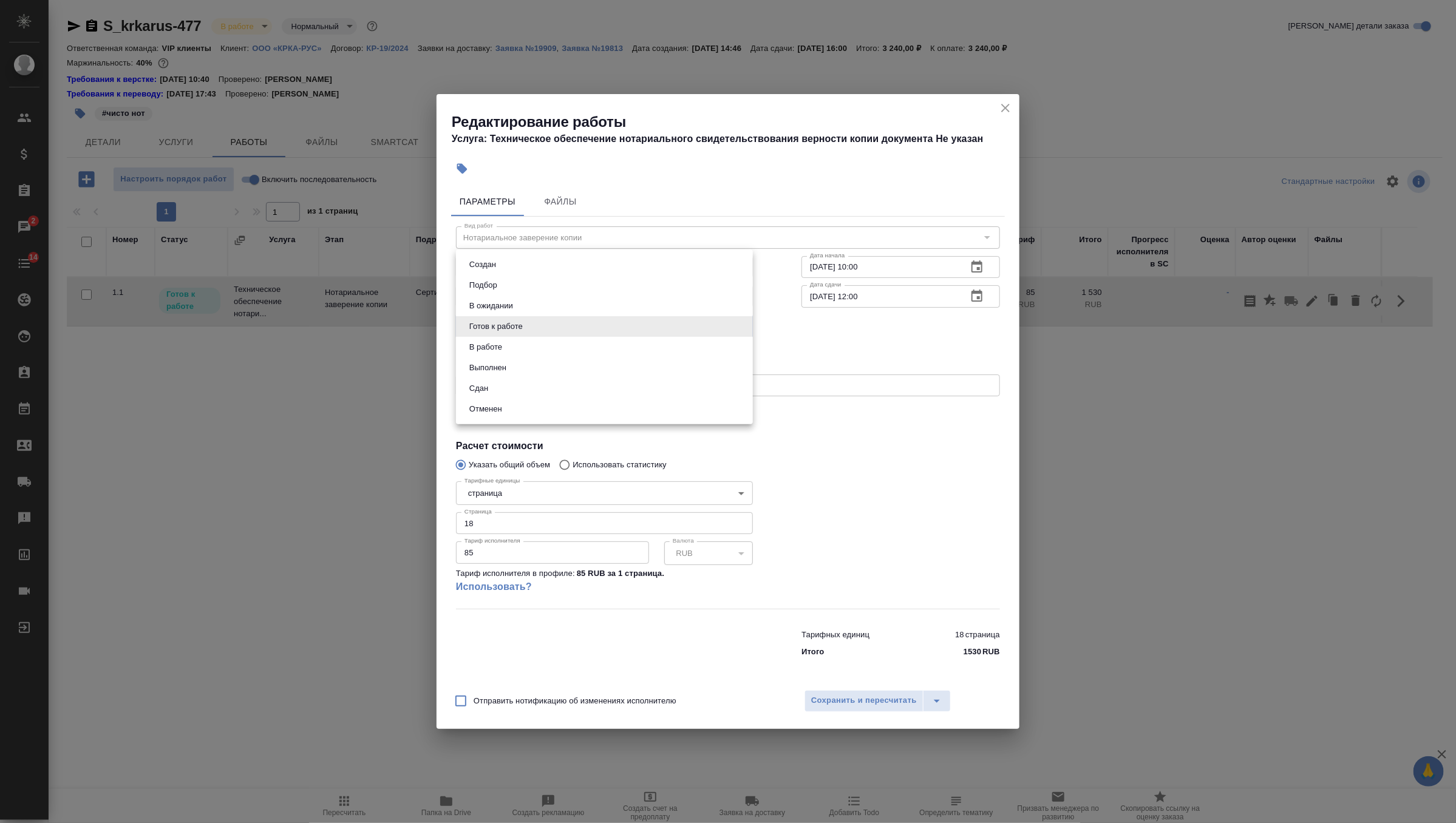
click at [734, 319] on body "🙏 .cls-1 fill:#fff; AWATERA Zverzhanovskaya Diana Клиенты Спецификации Заказы 2…" at bounding box center [728, 412] width 1456 height 823
click at [672, 388] on li "Сдан" at bounding box center [604, 388] width 297 height 20
type input "closed"
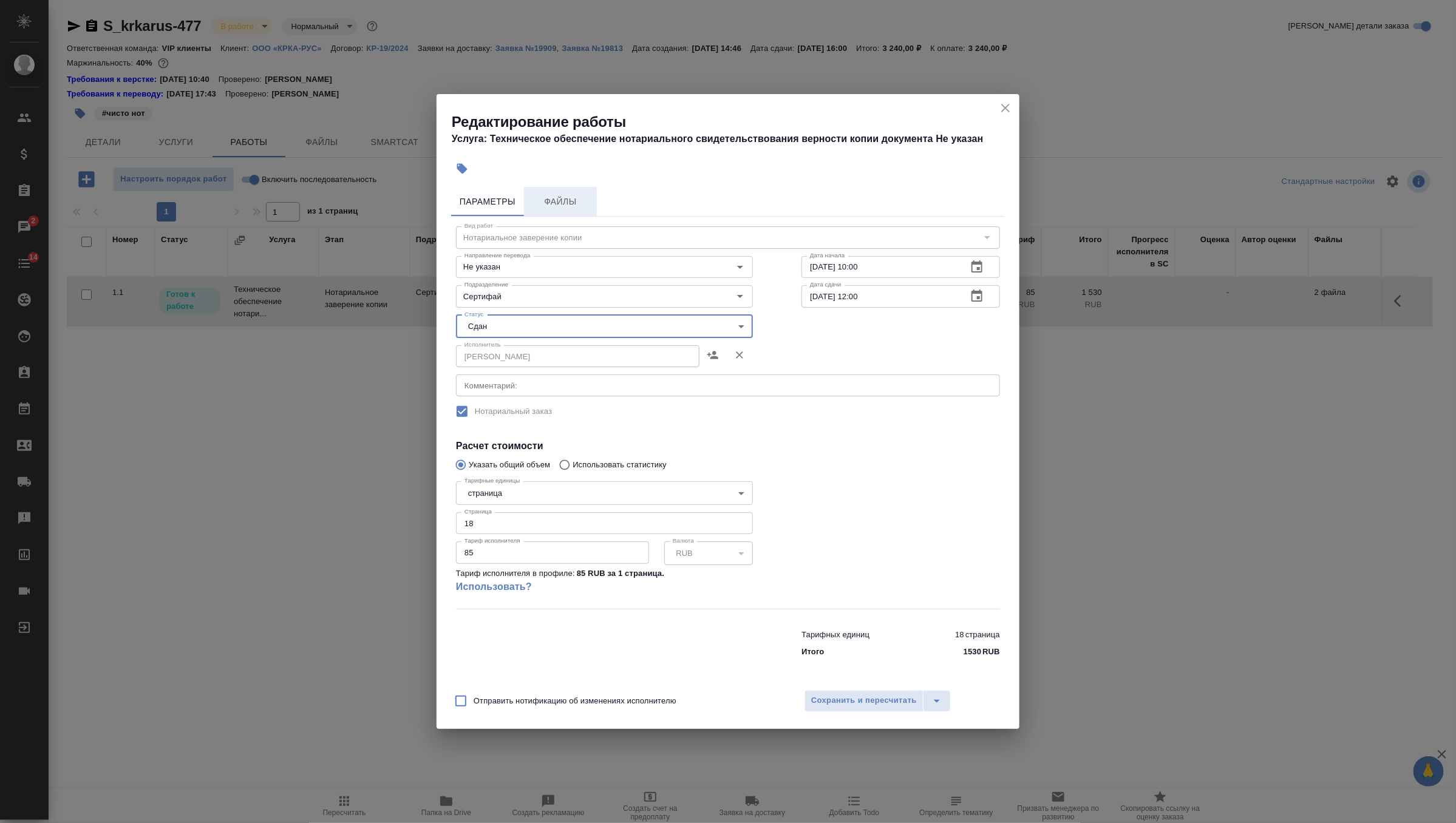
click at [556, 205] on span "Файлы" at bounding box center [561, 201] width 58 height 15
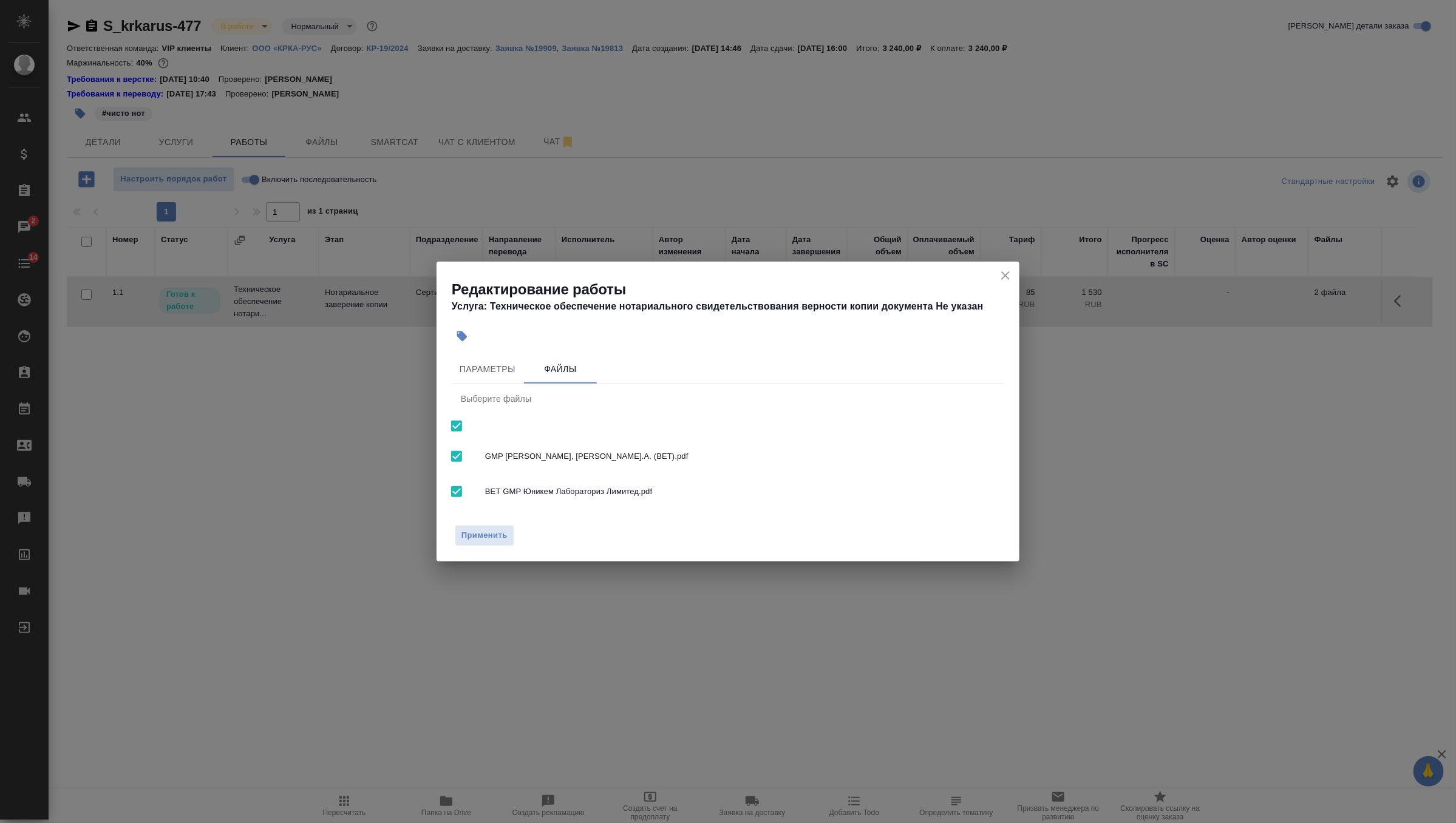
click at [457, 429] on input "checkbox" at bounding box center [456, 426] width 25 height 25
checkbox input "false"
click at [491, 533] on span "Применить" at bounding box center [485, 536] width 46 height 14
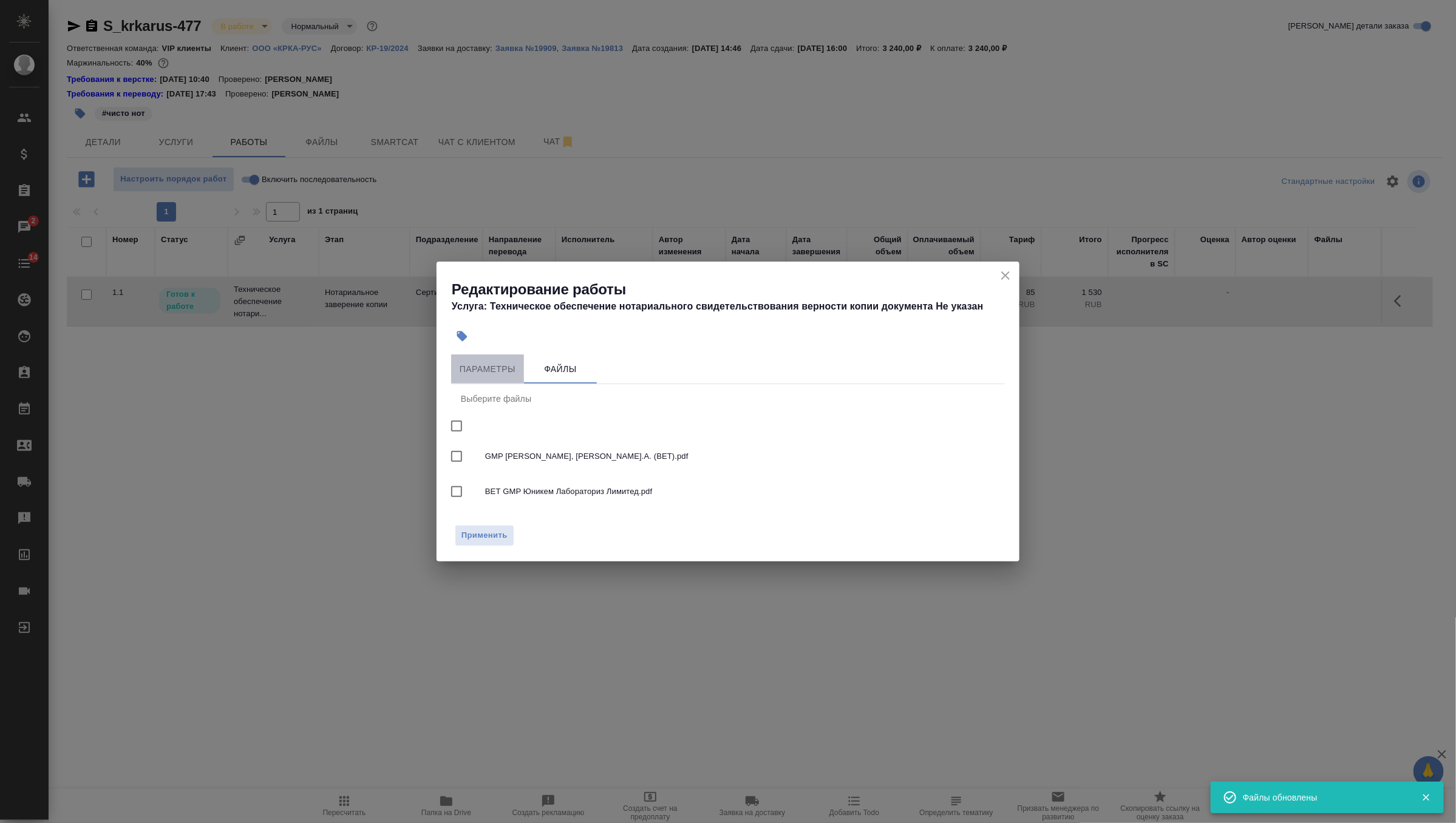
click at [503, 366] on span "Параметры" at bounding box center [488, 369] width 58 height 15
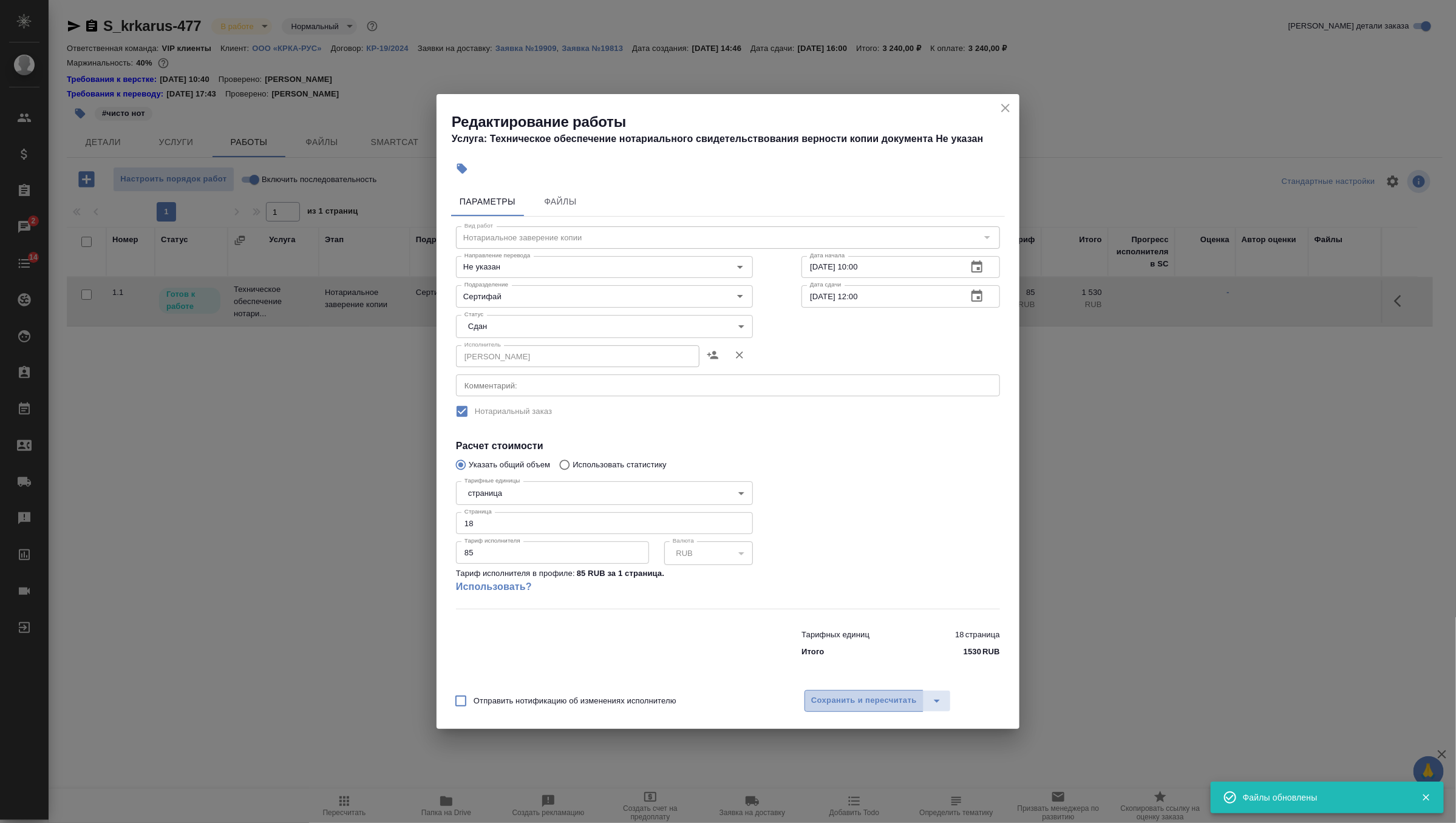
click at [834, 707] on span "Сохранить и пересчитать" at bounding box center [863, 701] width 106 height 14
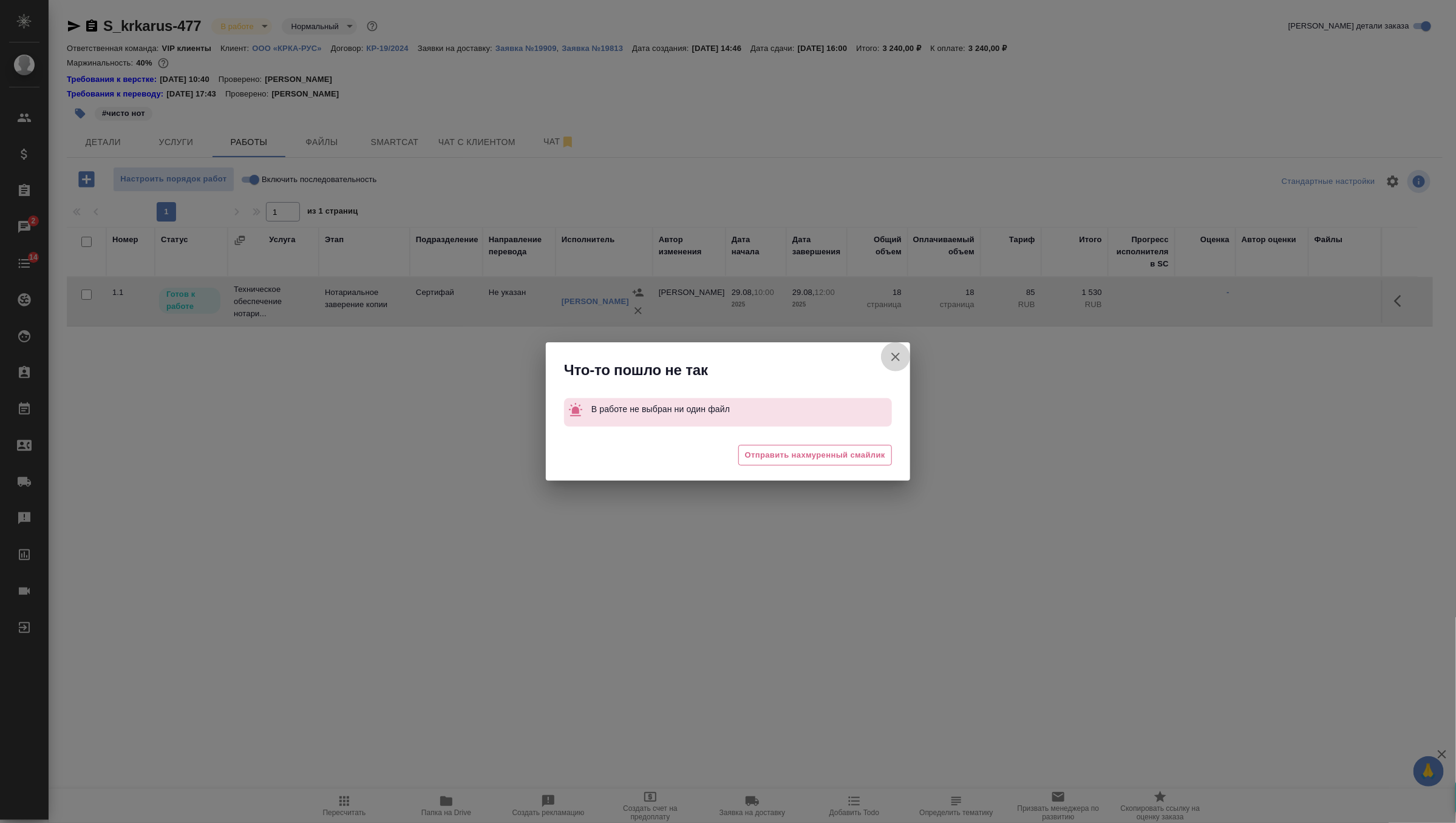
click at [897, 353] on icon "button" at bounding box center [895, 357] width 15 height 15
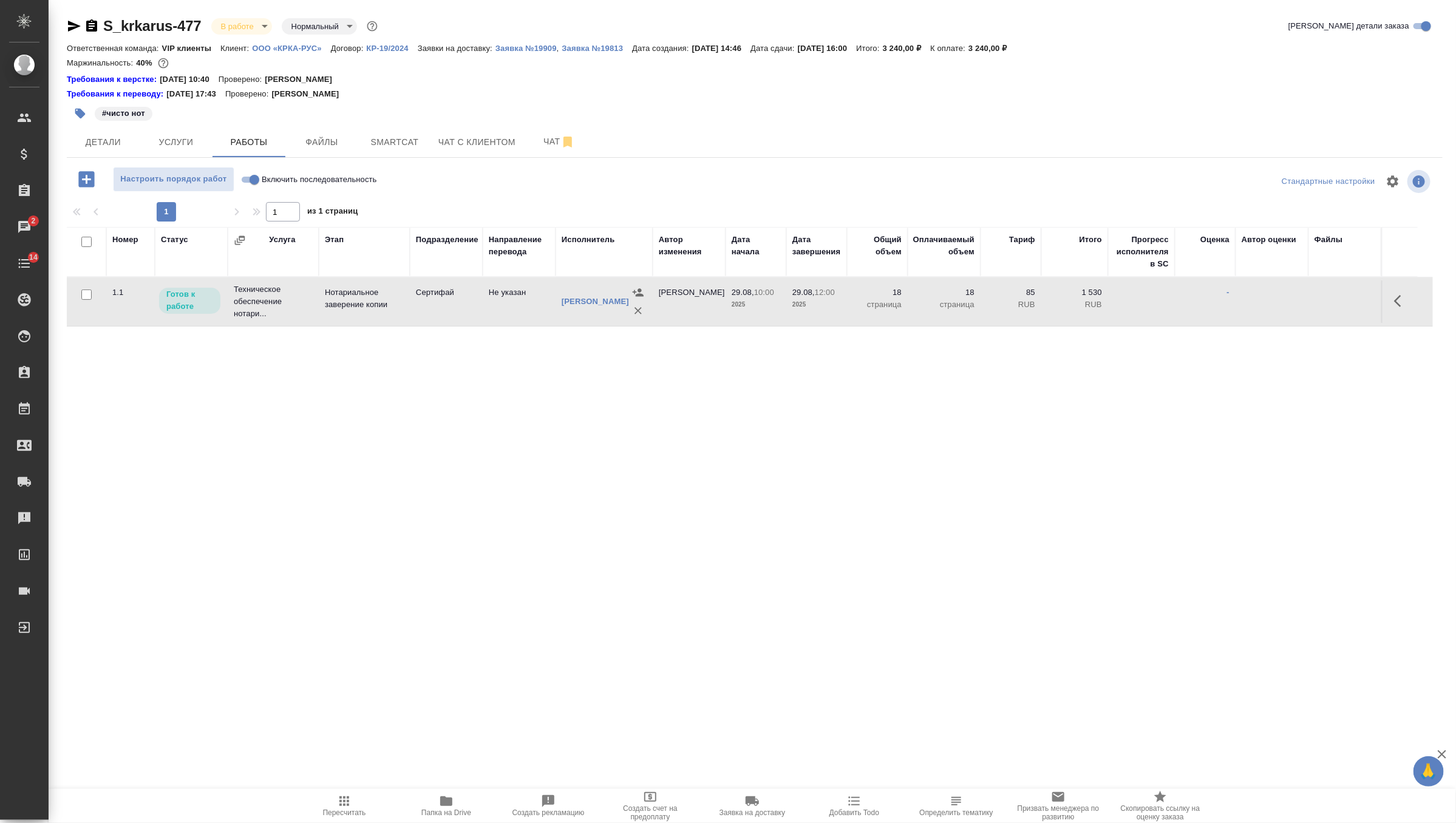
click at [1398, 306] on icon "button" at bounding box center [1402, 301] width 15 height 15
click at [1313, 307] on icon "button" at bounding box center [1312, 301] width 15 height 15
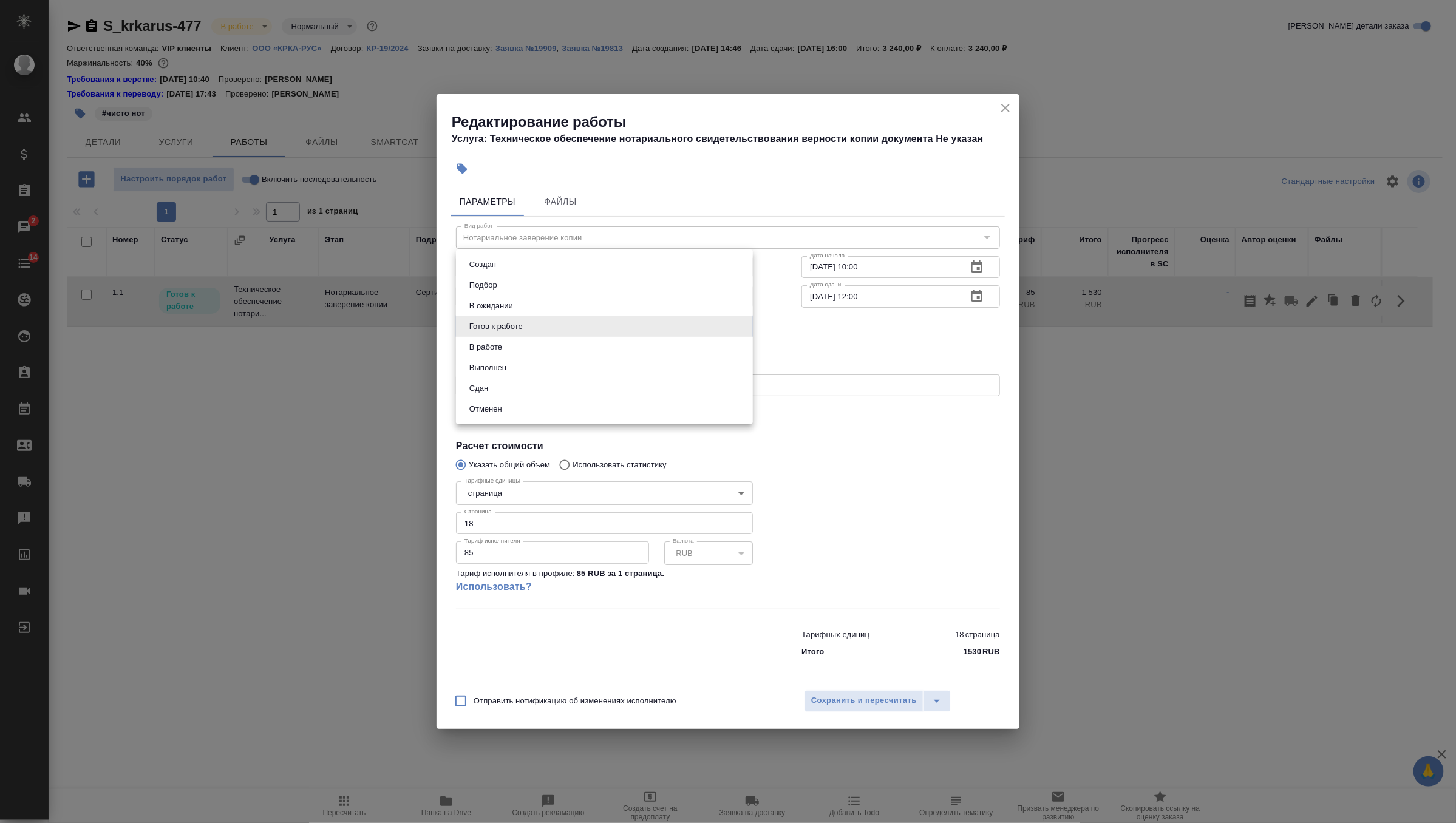
click at [672, 327] on body "🙏 .cls-1 fill:#fff; AWATERA Zverzhanovskaya Diana Клиенты Спецификации Заказы 2…" at bounding box center [728, 412] width 1456 height 823
click at [612, 382] on li "Сдан" at bounding box center [604, 388] width 297 height 20
type input "closed"
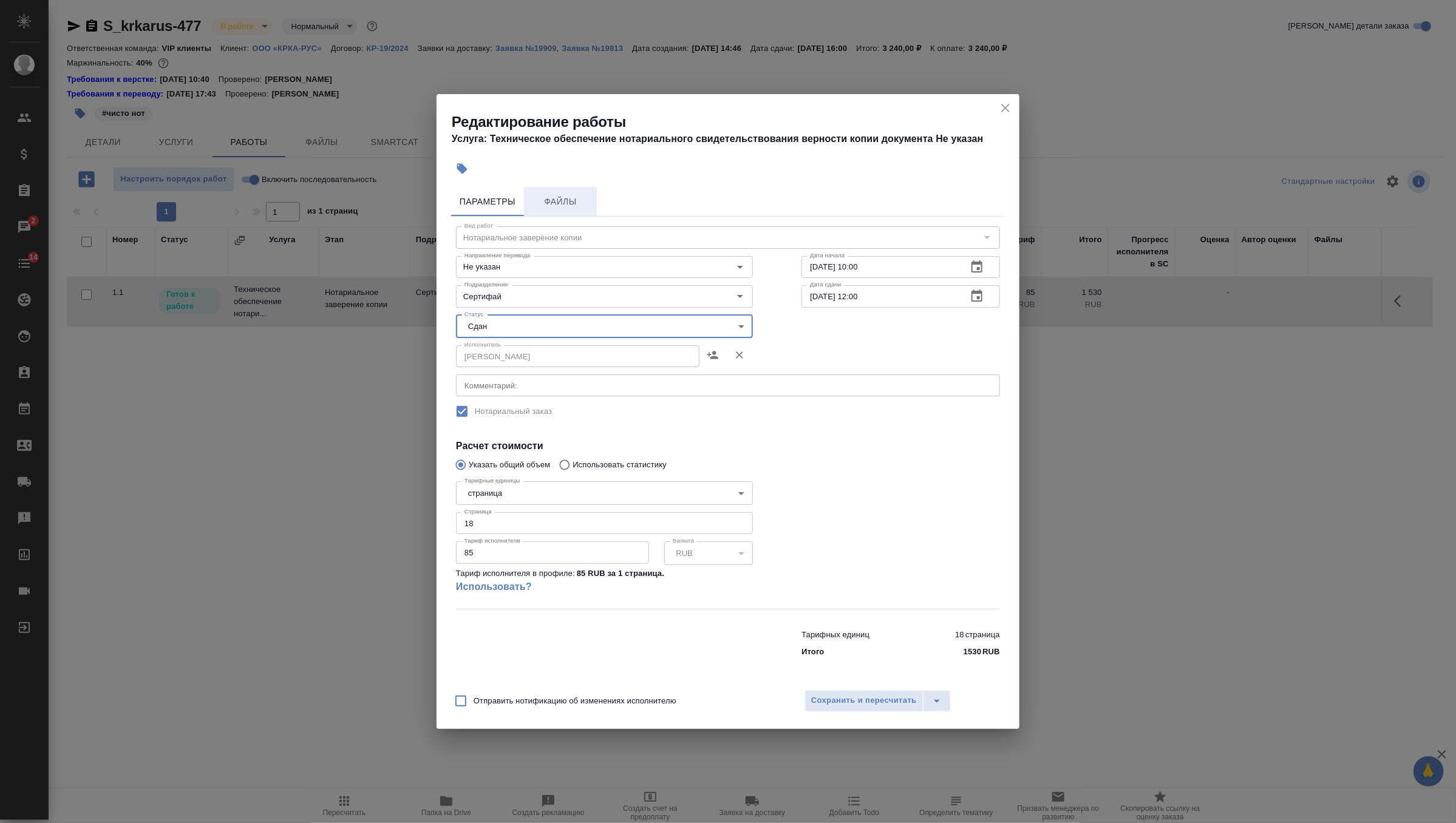
click at [571, 195] on span "Файлы" at bounding box center [561, 201] width 58 height 15
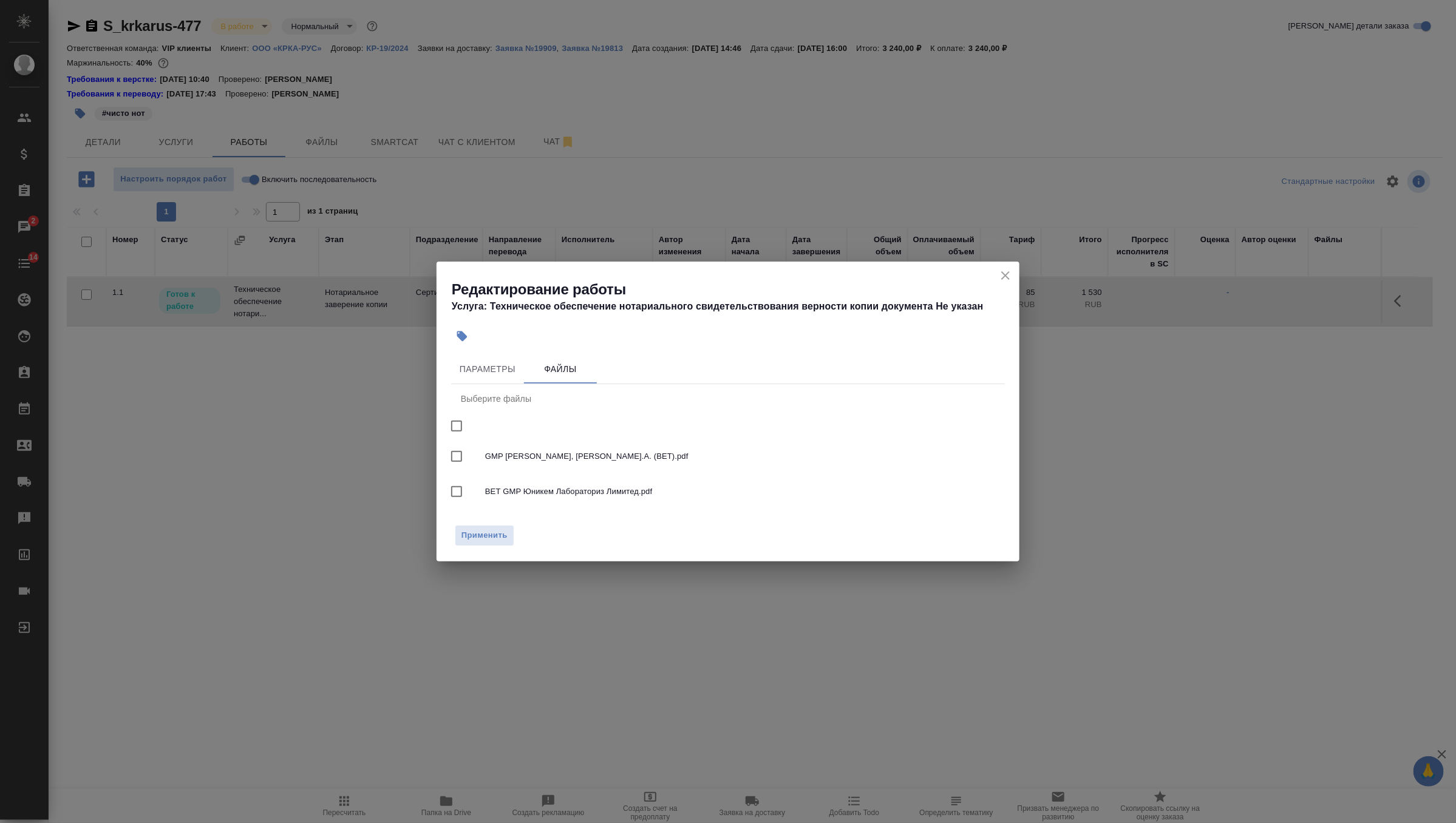
click at [459, 429] on input "checkbox" at bounding box center [456, 426] width 25 height 25
checkbox input "true"
click at [480, 541] on span "Применить" at bounding box center [485, 536] width 46 height 14
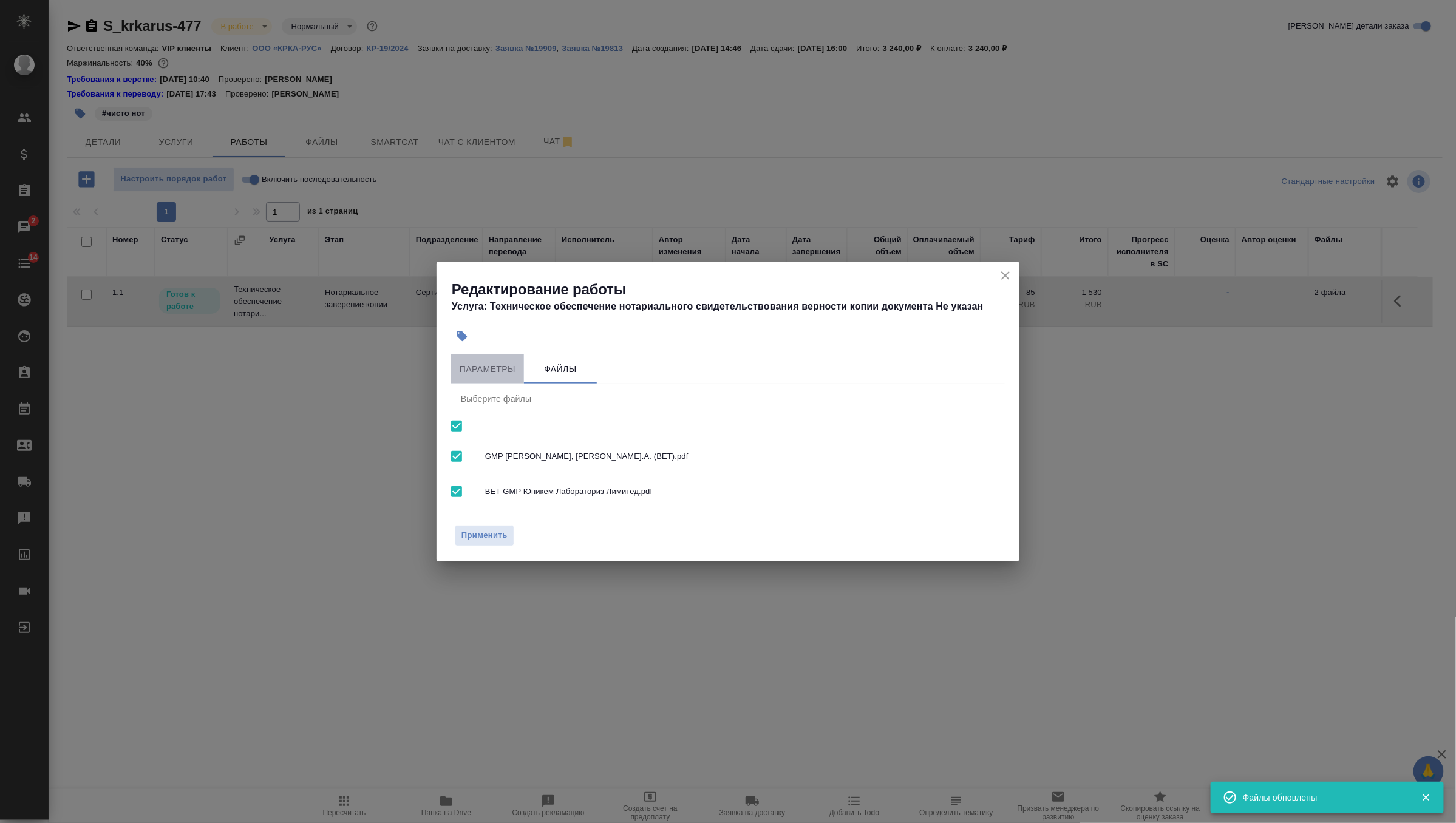
click at [483, 378] on button "Параметры" at bounding box center [488, 369] width 73 height 29
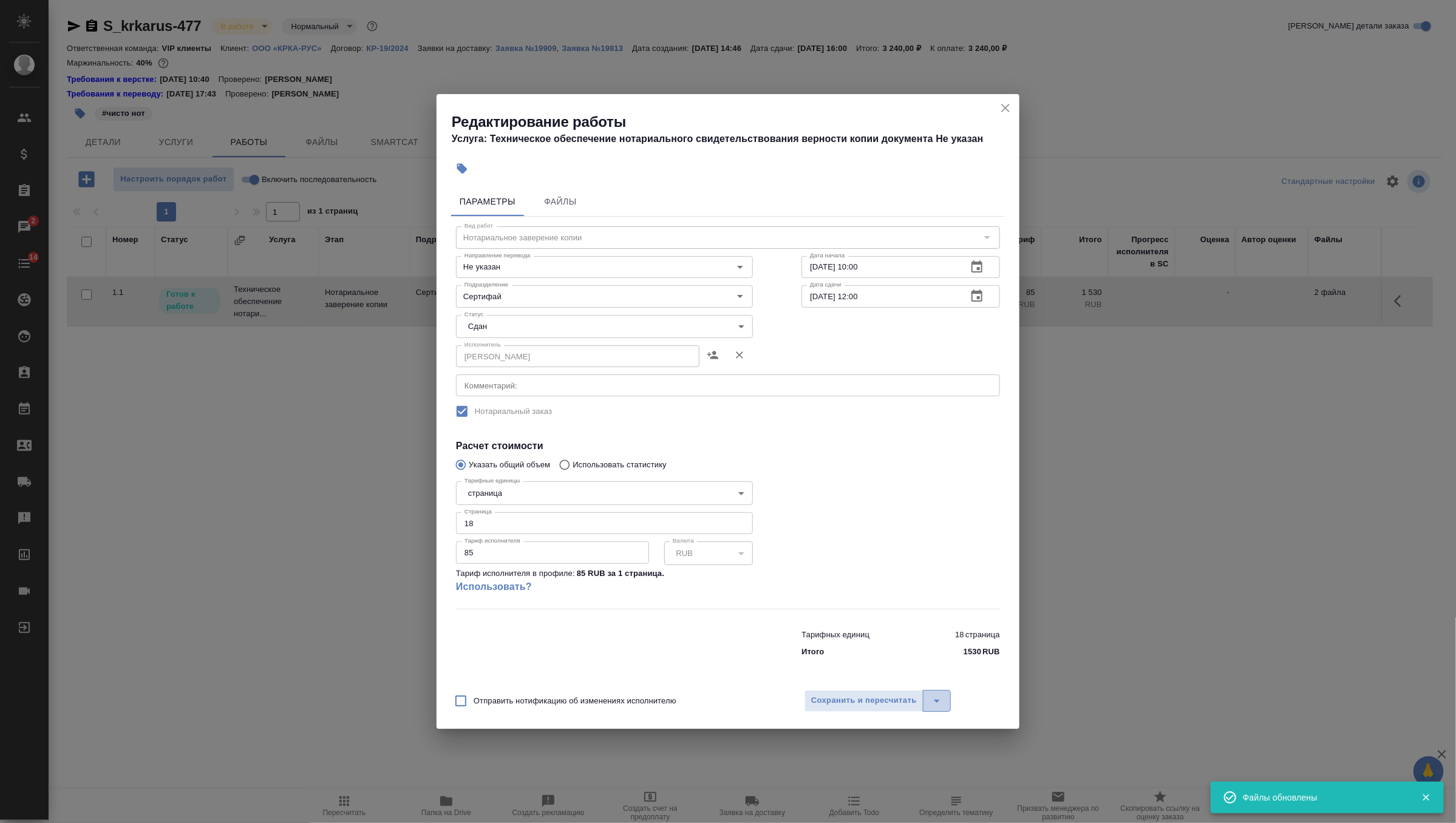
click at [936, 694] on icon "split button" at bounding box center [937, 701] width 15 height 15
click at [906, 657] on li "Сохранить" at bounding box center [878, 656] width 146 height 19
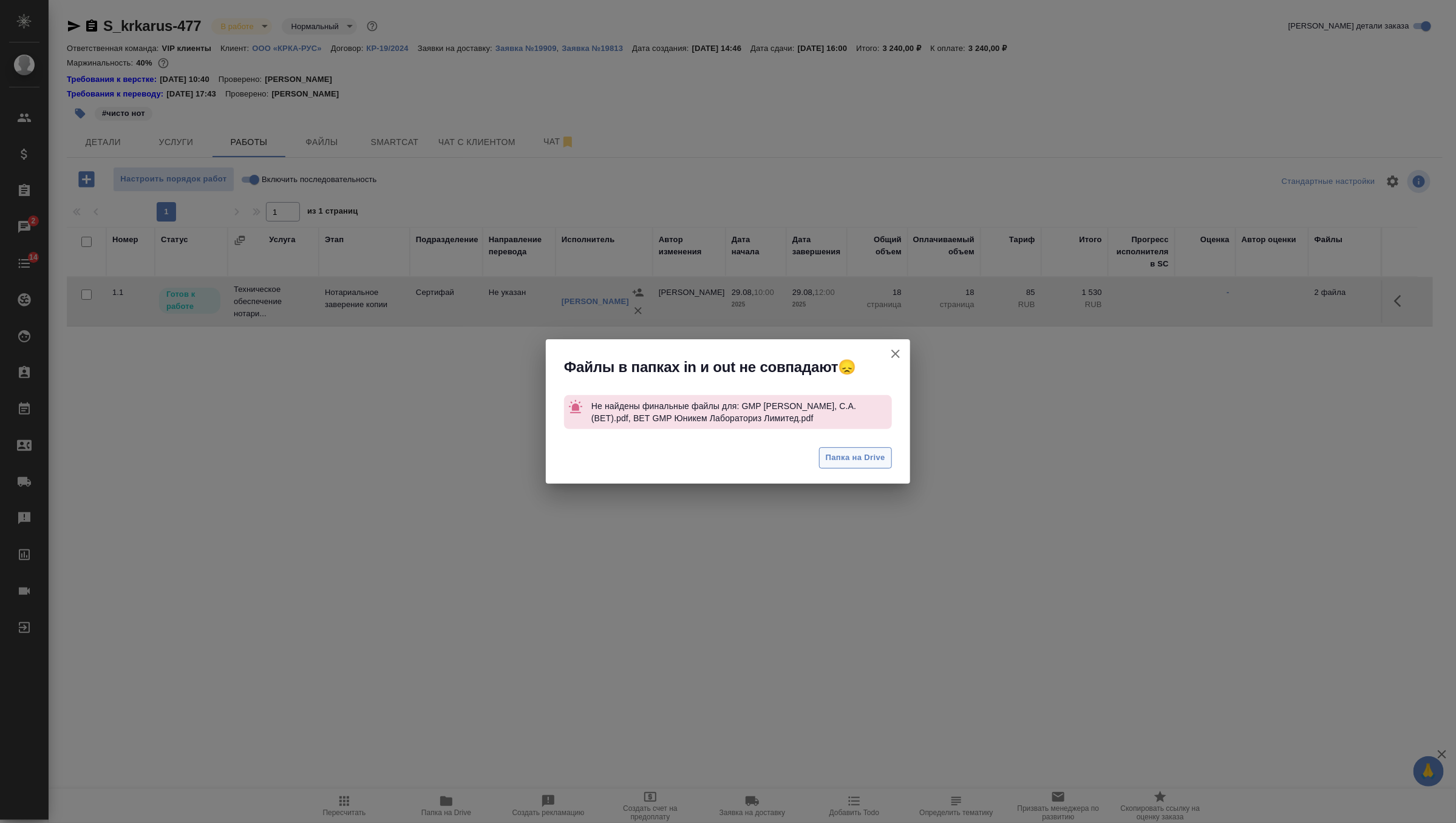
click at [852, 457] on span "Папка на Drive" at bounding box center [855, 458] width 59 height 14
click at [892, 358] on icon "button" at bounding box center [895, 354] width 15 height 15
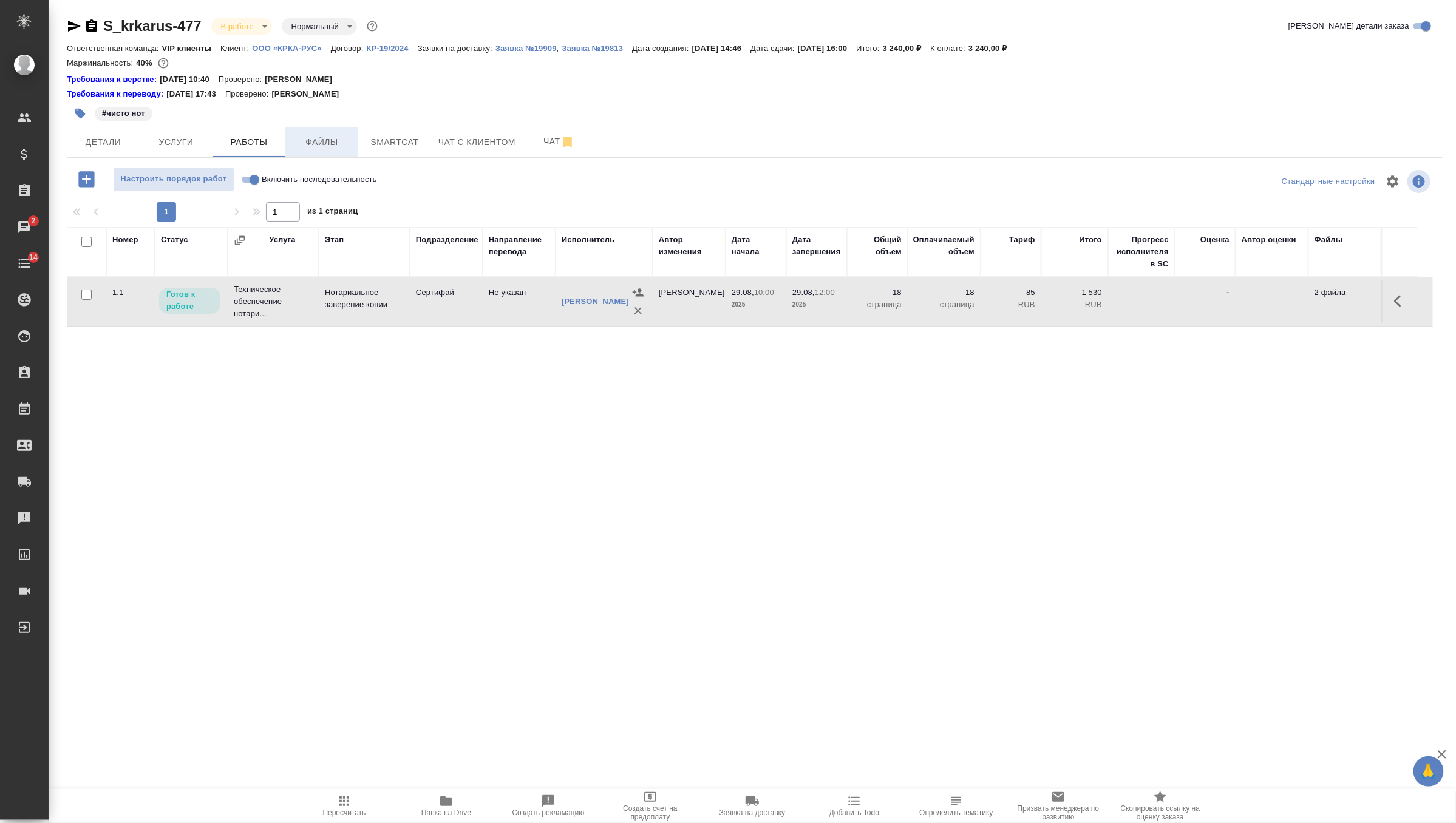
click at [313, 136] on span "Файлы" at bounding box center [322, 142] width 58 height 15
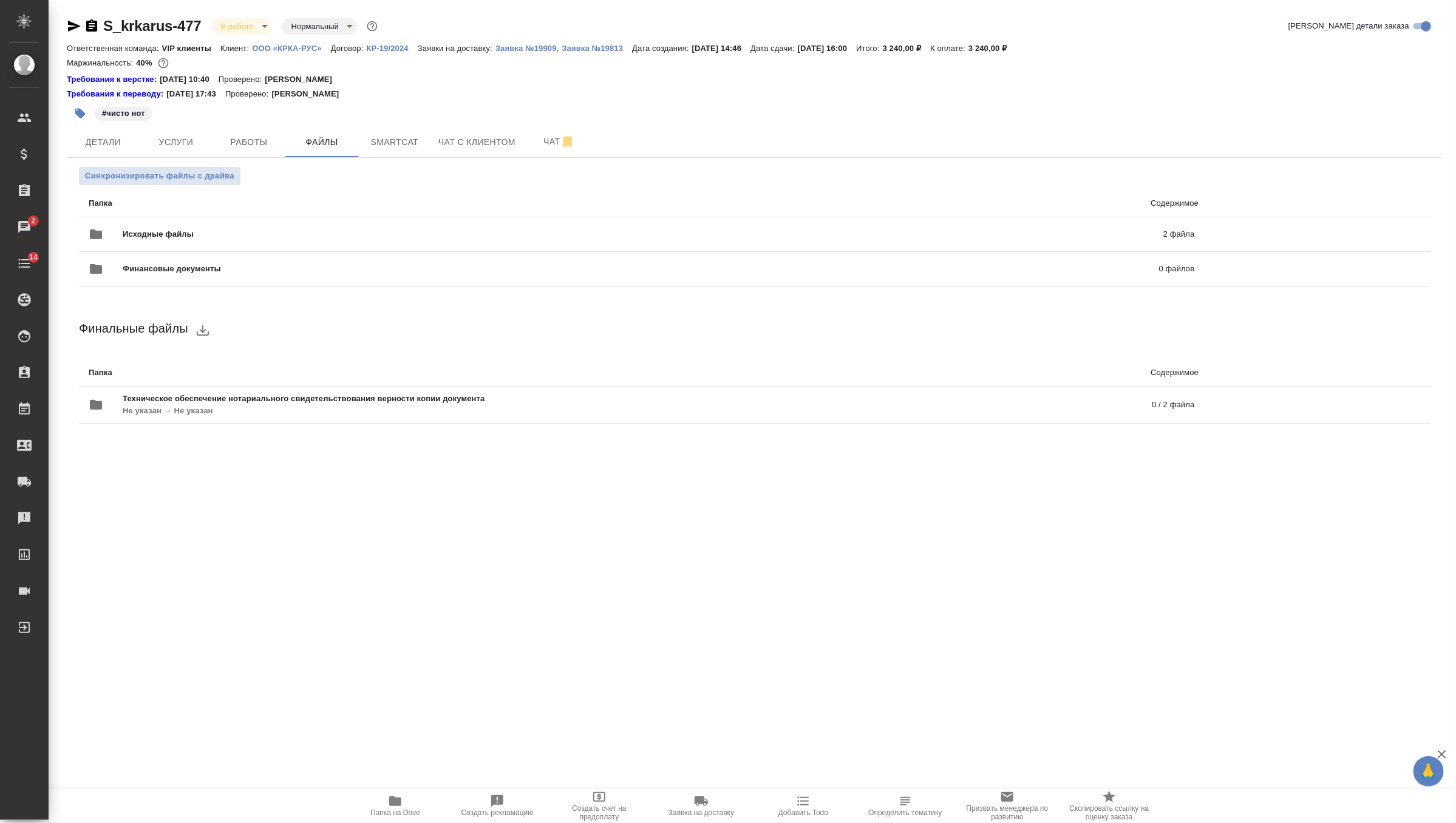
click at [240, 179] on div "Синхронизировать файлы с драйва" at bounding box center [755, 175] width 1352 height 18
click at [213, 175] on span "Синхронизировать файлы с драйва" at bounding box center [160, 176] width 150 height 12
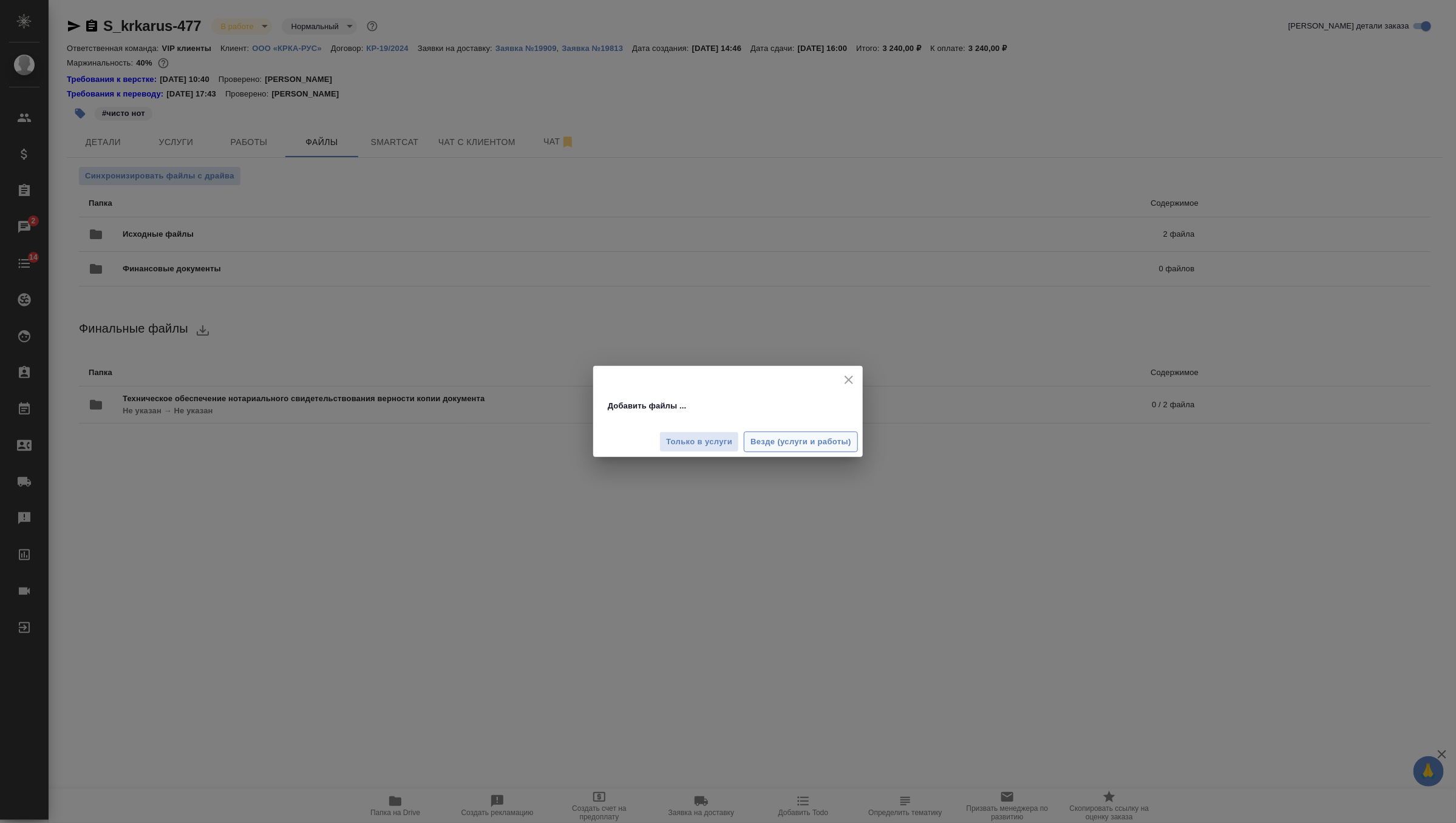
click at [785, 439] on span "Везде (услуги и работы)" at bounding box center [800, 442] width 101 height 14
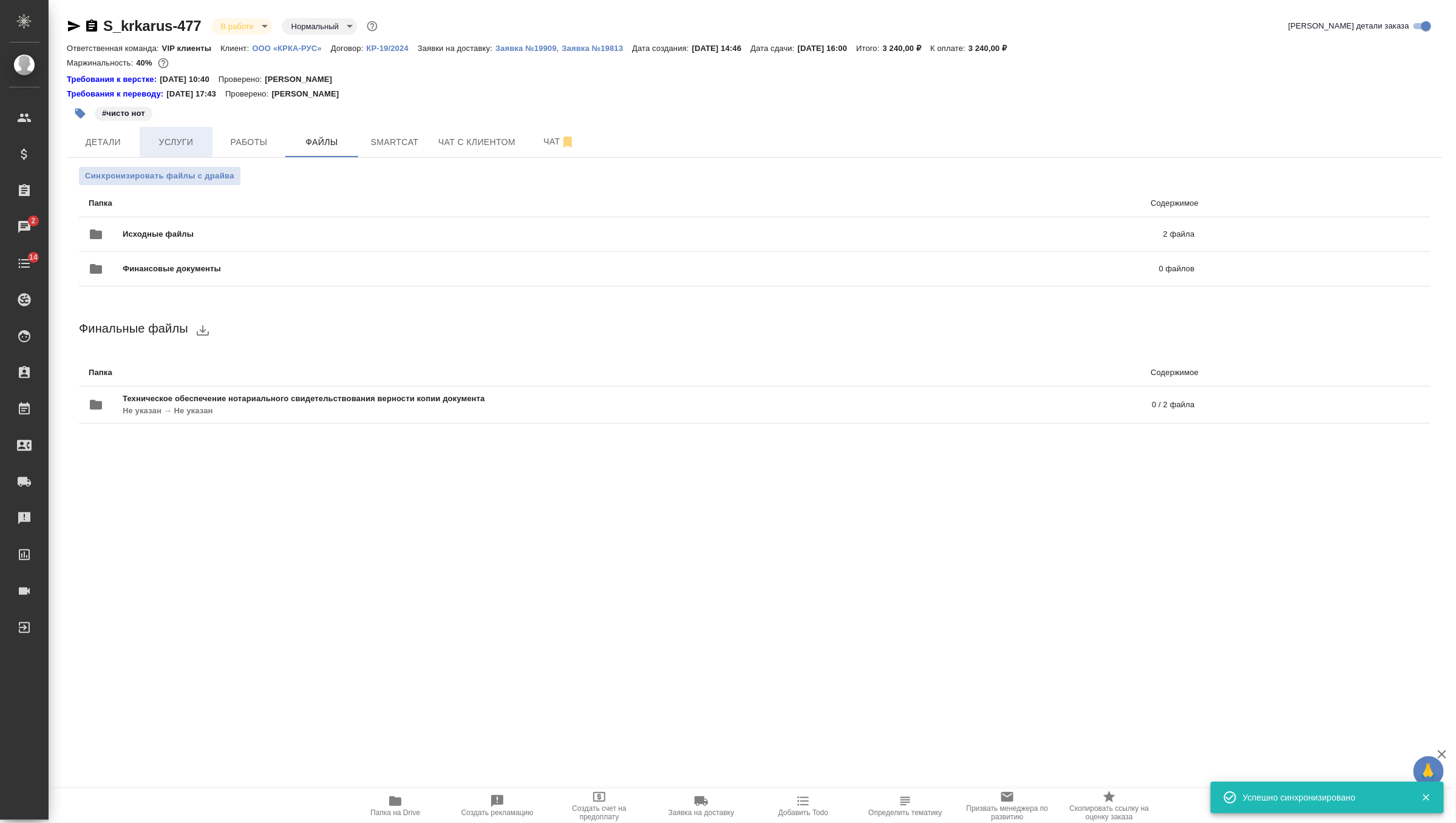
click at [188, 141] on span "Услуги" at bounding box center [176, 142] width 58 height 15
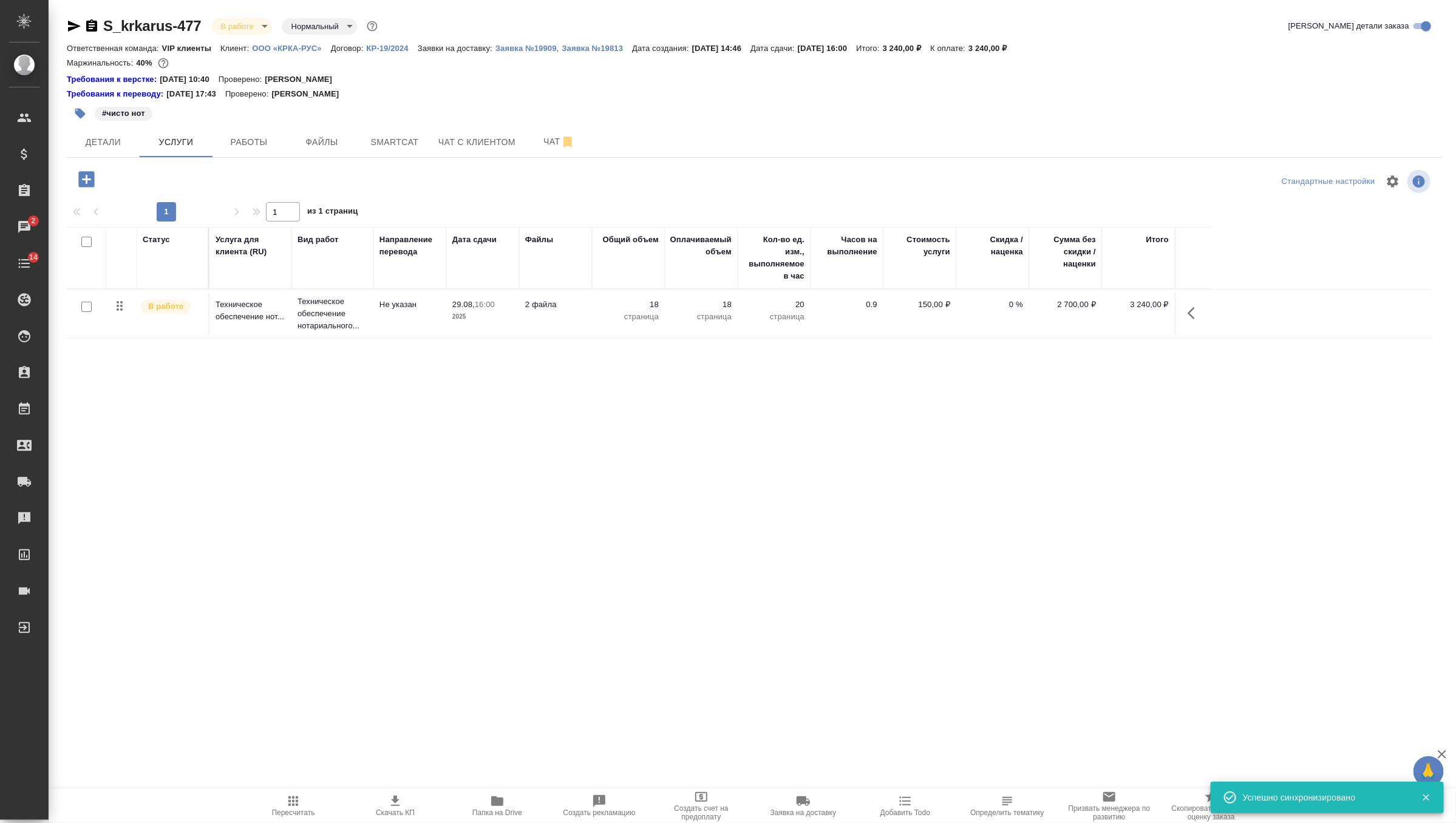
click at [1198, 310] on icon "button" at bounding box center [1195, 313] width 15 height 15
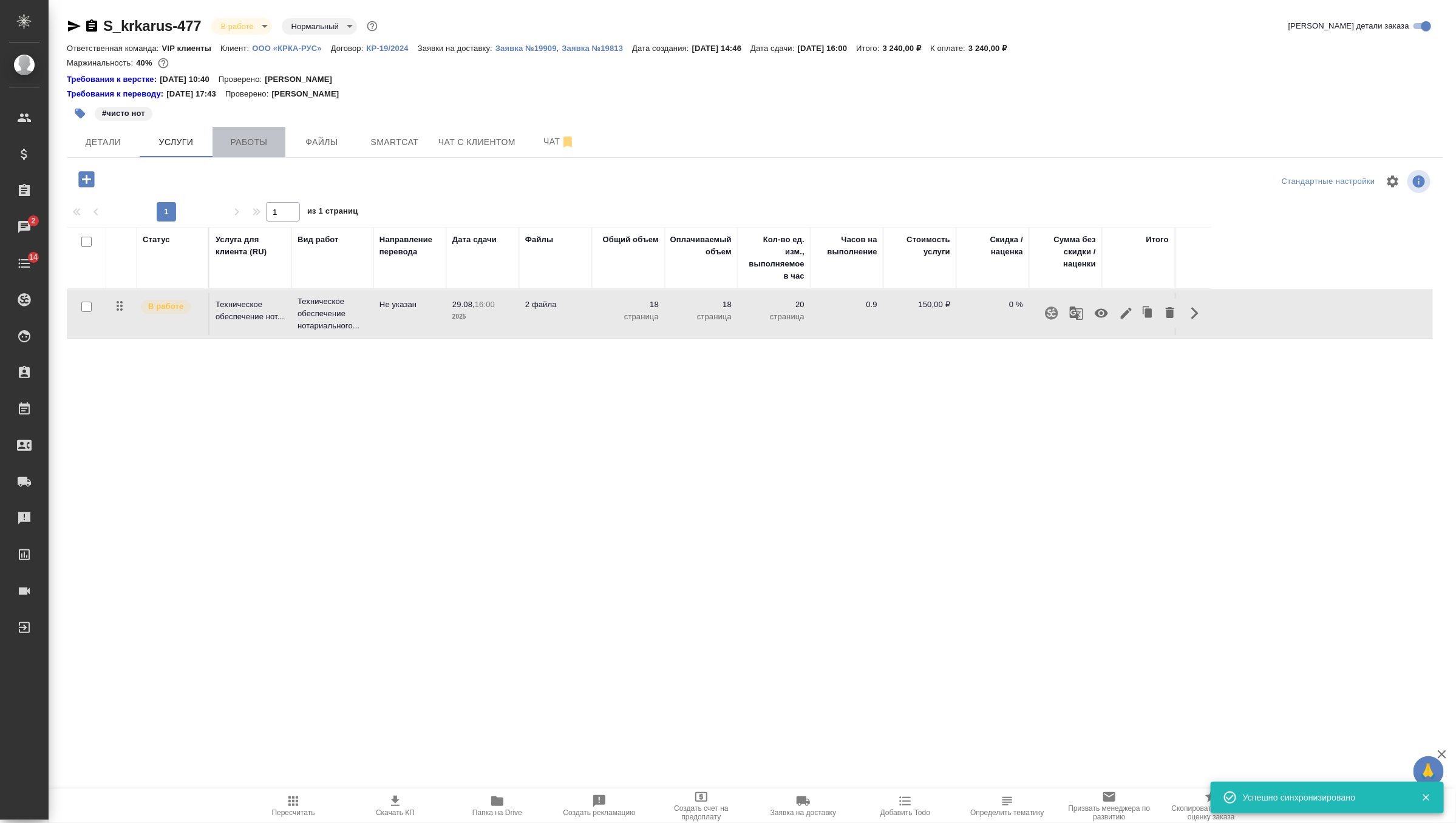
click at [279, 146] on button "Работы" at bounding box center [249, 141] width 73 height 30
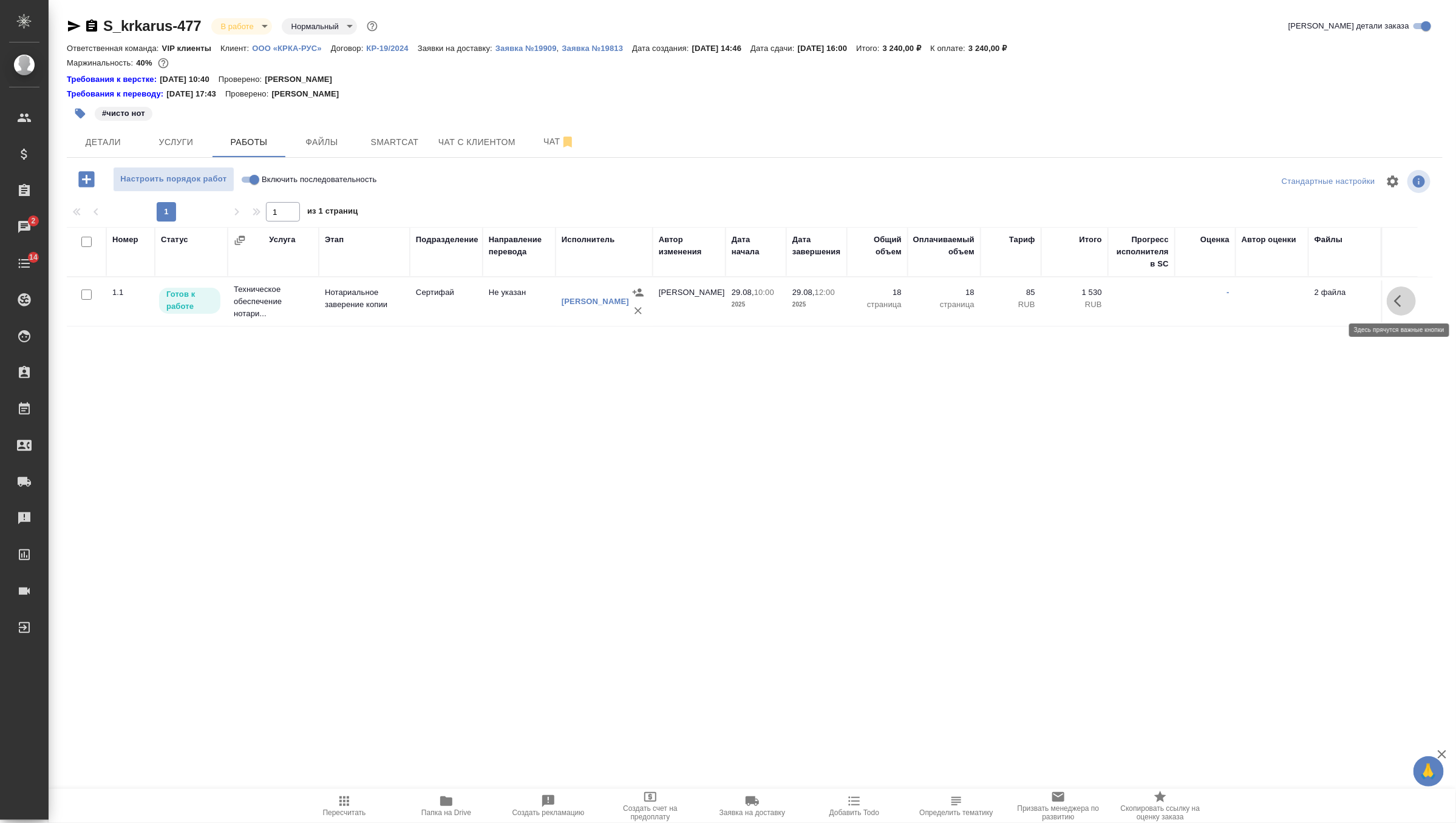
click at [1400, 297] on icon "button" at bounding box center [1402, 301] width 15 height 15
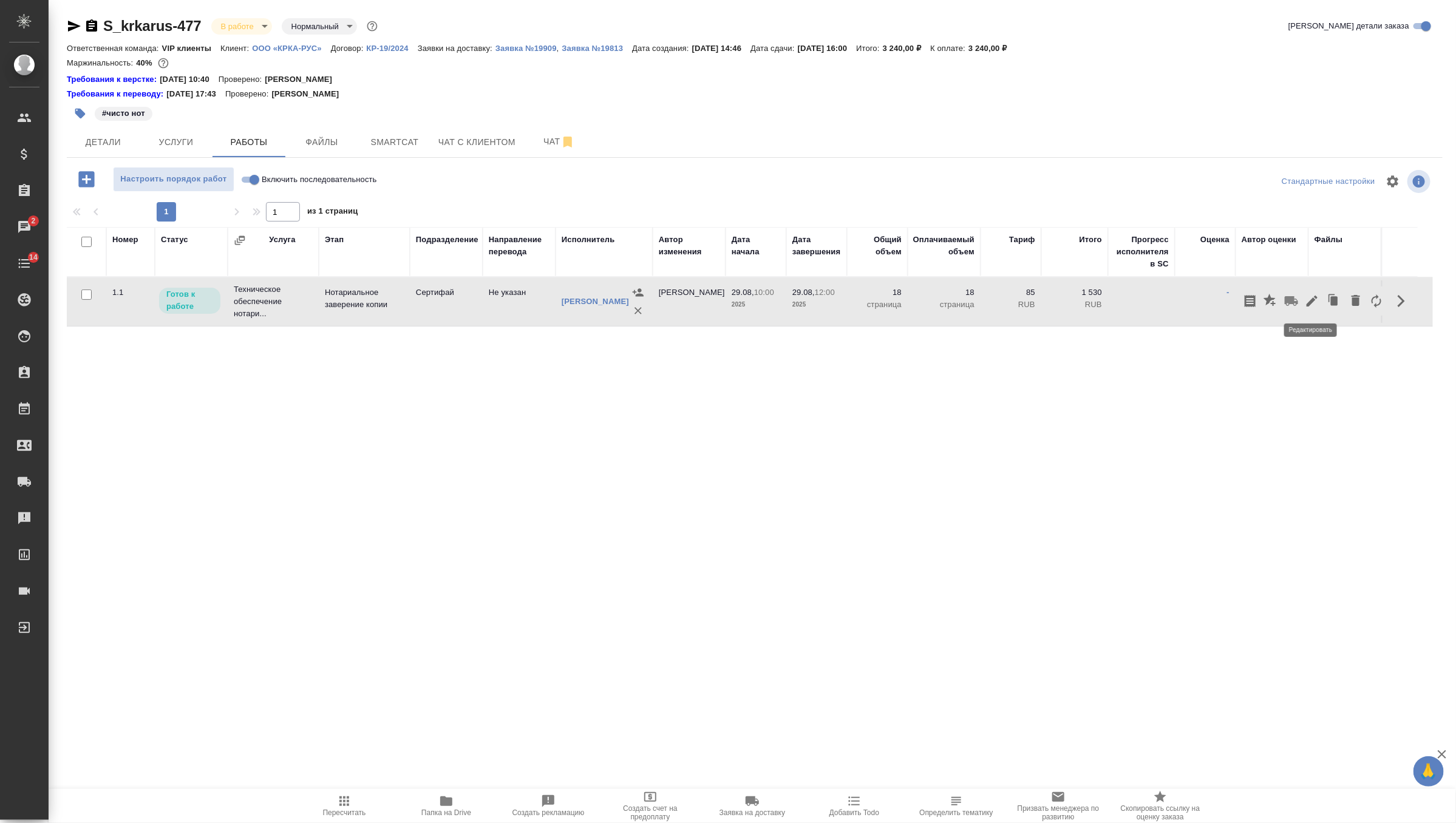
click at [1311, 302] on icon "button" at bounding box center [1312, 301] width 11 height 11
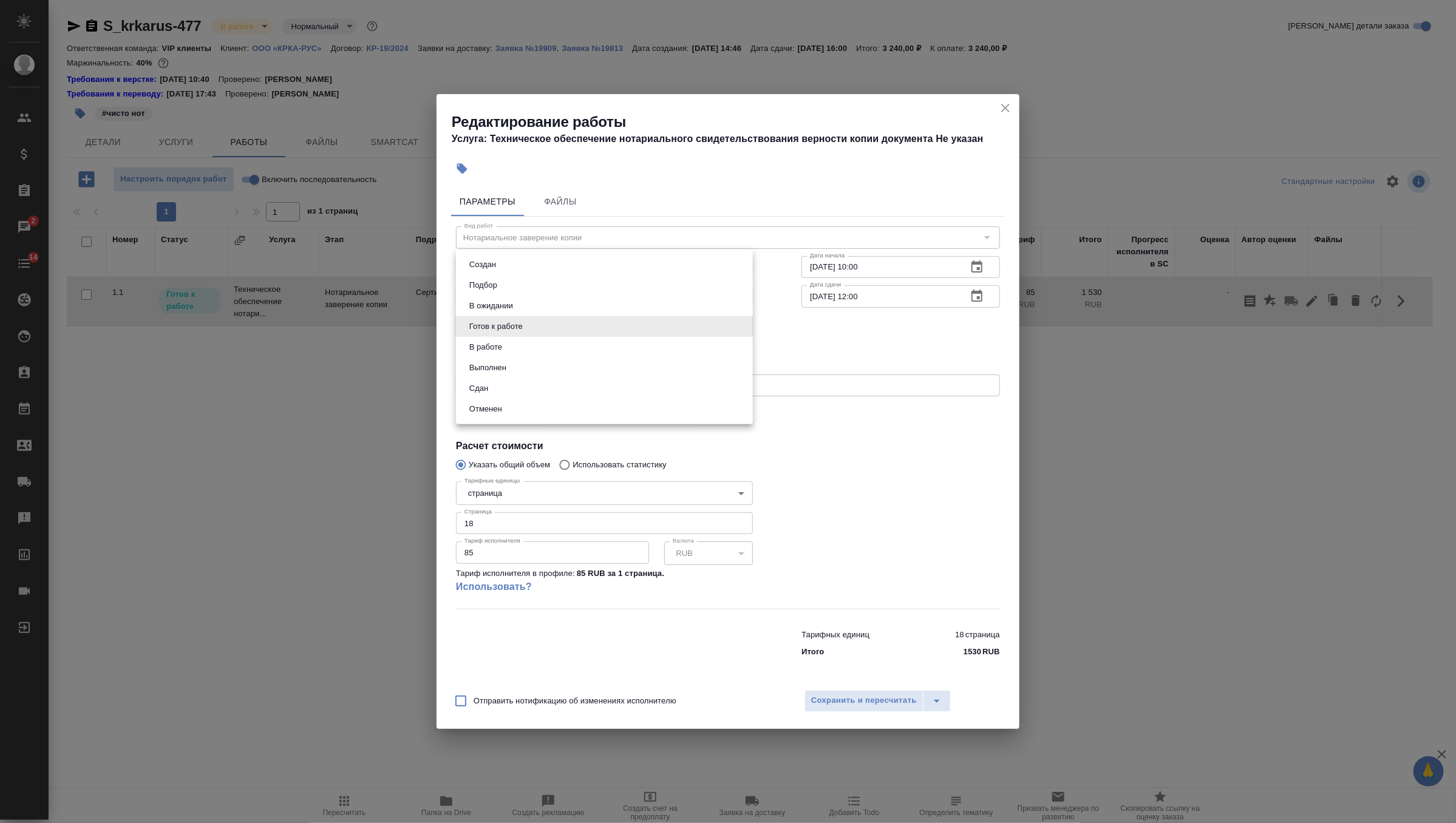
click at [643, 319] on body "🙏 .cls-1 fill:#fff; AWATERA Zverzhanovskaya Diana Клиенты Спецификации Заказы 2…" at bounding box center [728, 412] width 1456 height 823
click at [603, 386] on li "Сдан" at bounding box center [604, 388] width 297 height 20
type input "closed"
click at [876, 694] on span "Сохранить и пересчитать" at bounding box center [863, 701] width 106 height 14
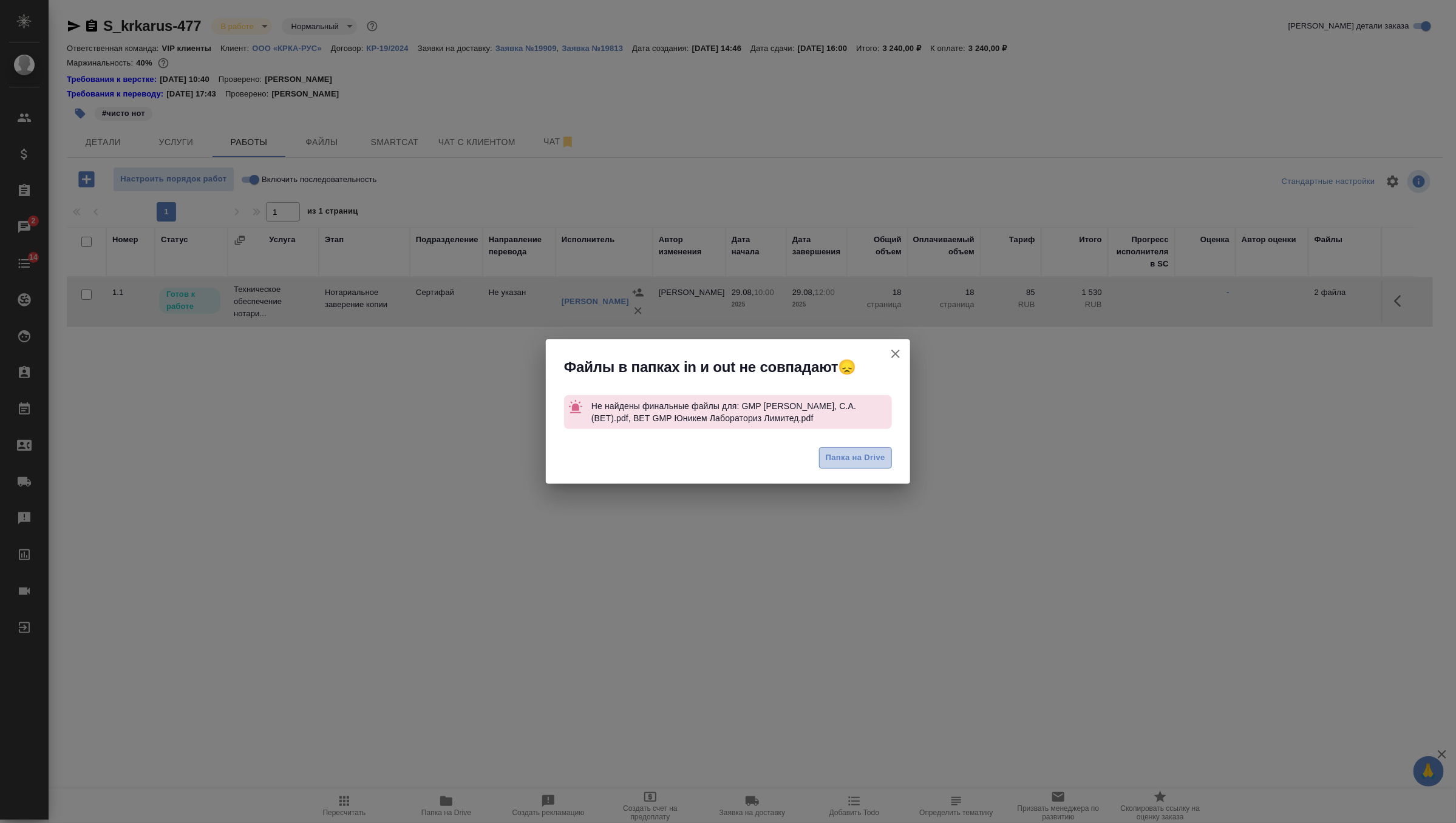
click at [871, 462] on span "Папка на Drive" at bounding box center [855, 458] width 59 height 14
click at [893, 355] on icon "button" at bounding box center [895, 354] width 15 height 15
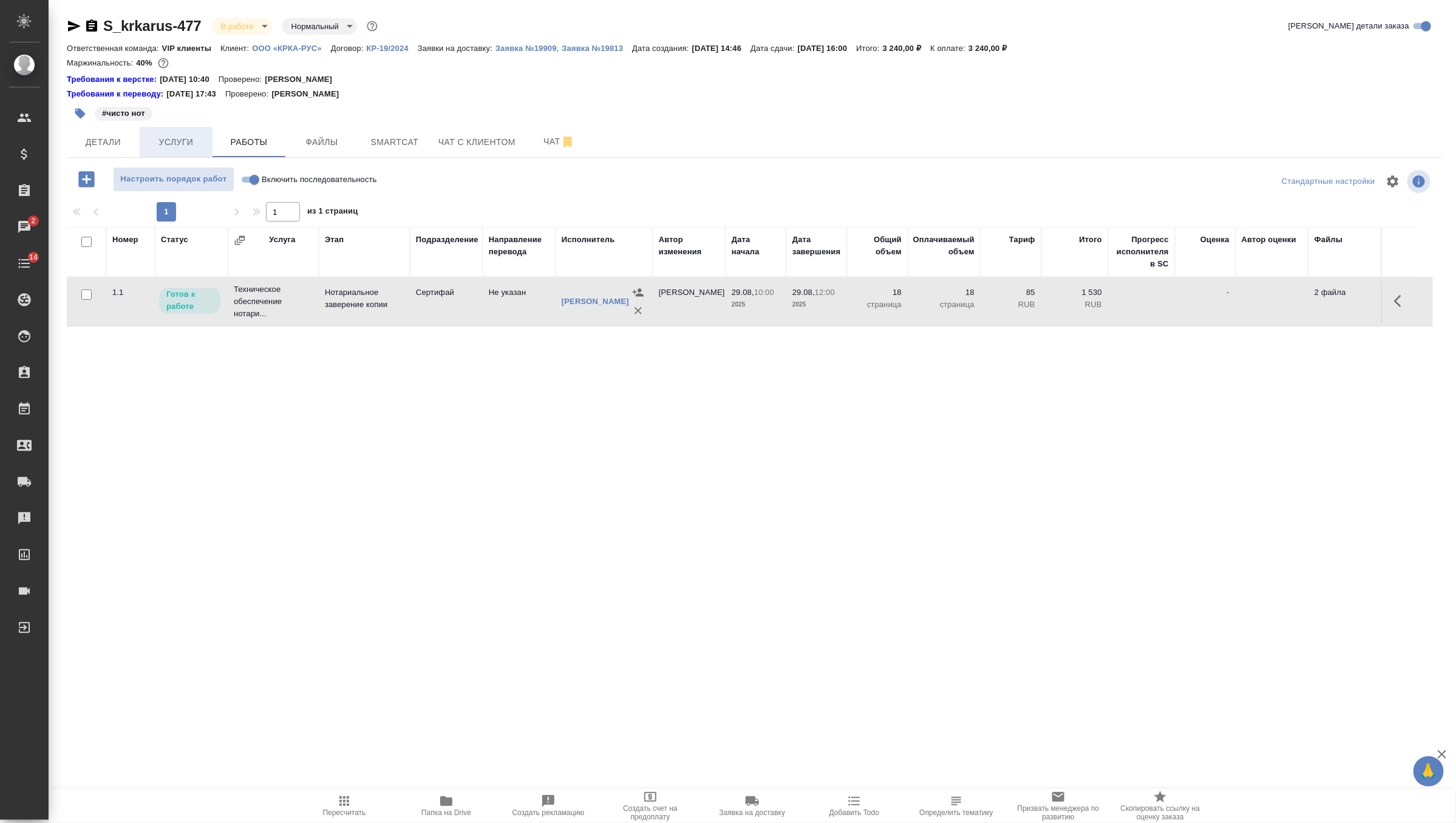
click at [180, 139] on span "Услуги" at bounding box center [176, 142] width 58 height 15
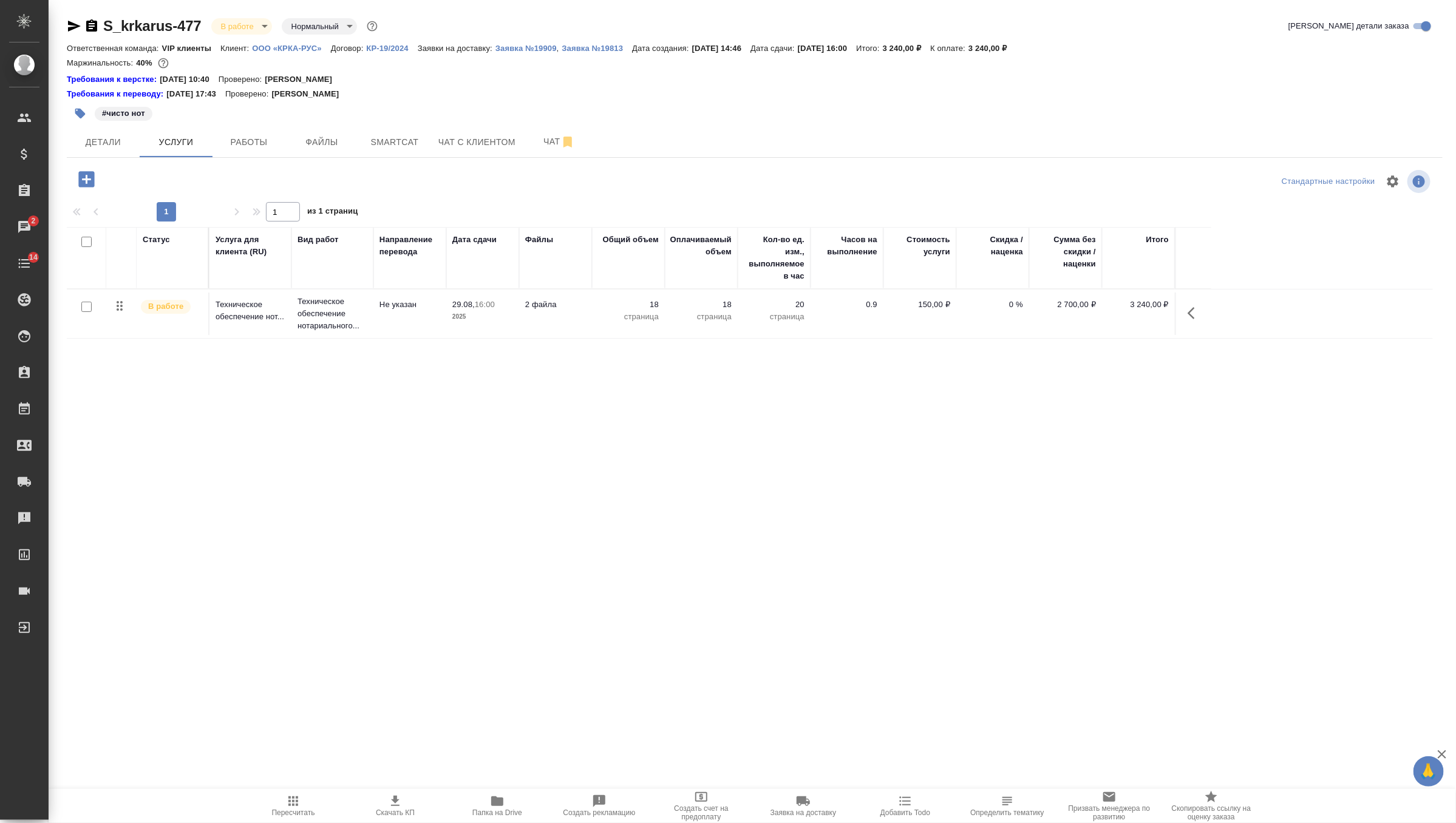
click at [1191, 313] on icon "button" at bounding box center [1195, 313] width 15 height 15
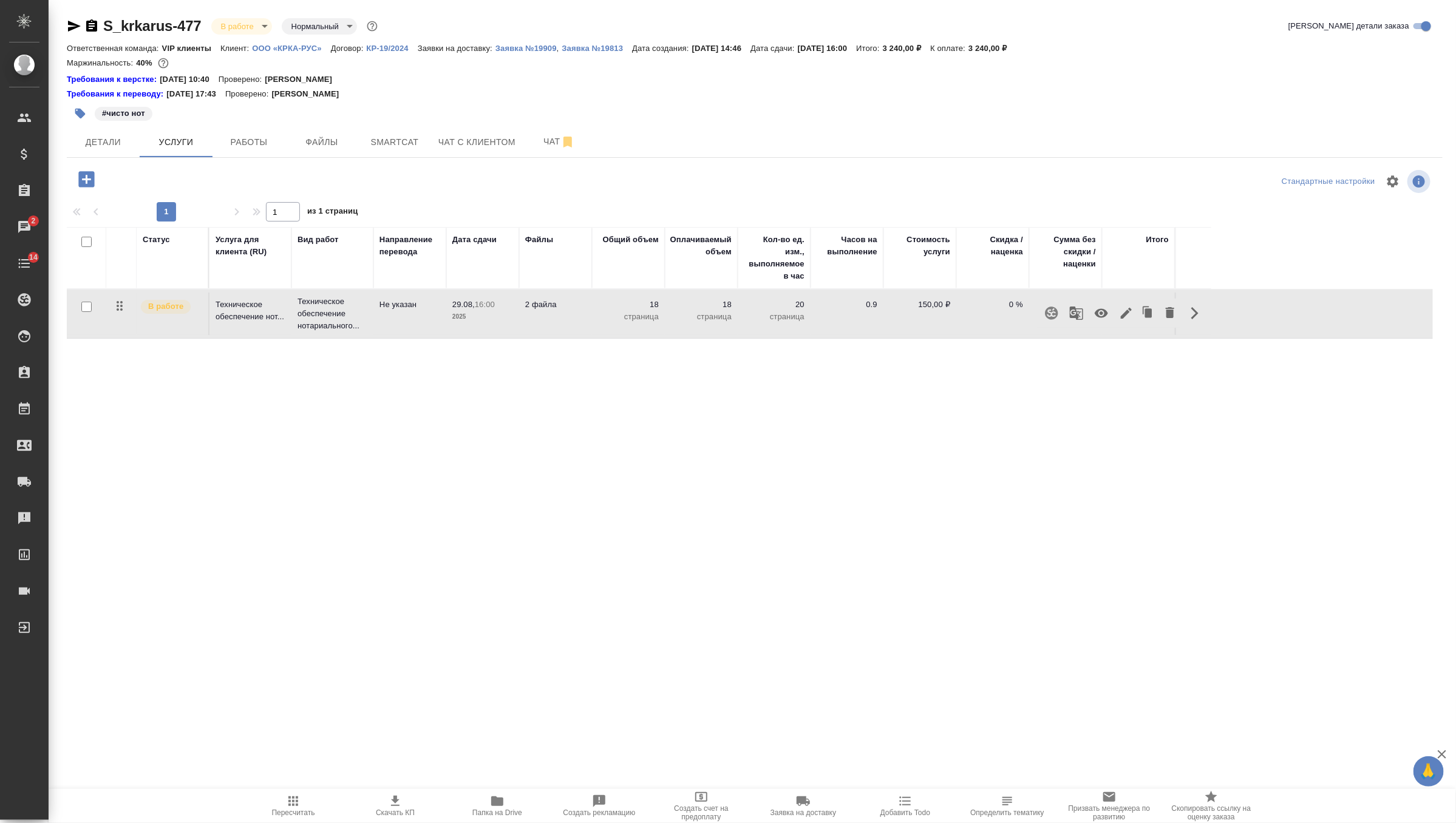
click at [1128, 311] on icon "button" at bounding box center [1126, 313] width 11 height 11
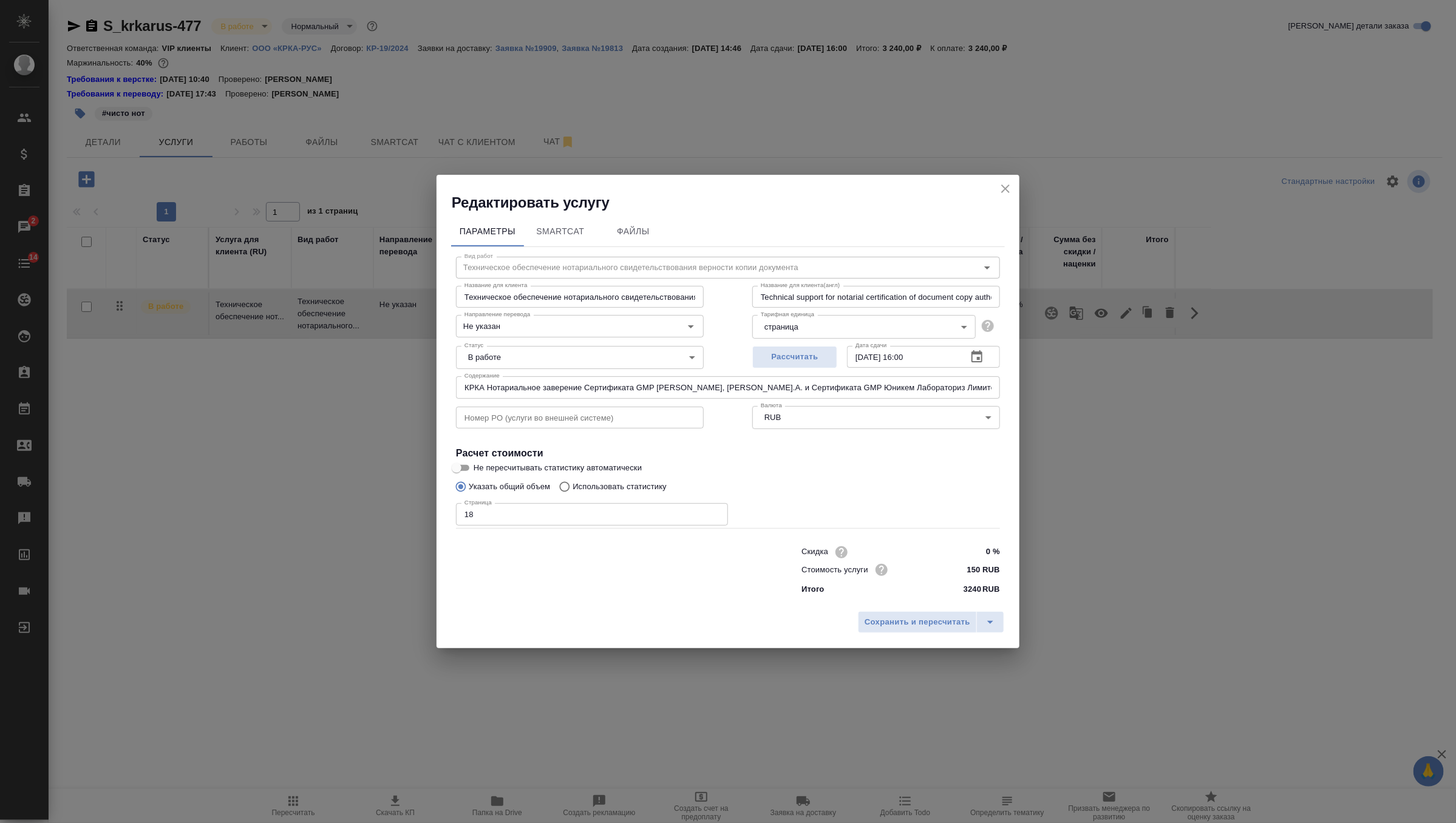
click at [632, 355] on body "🙏 .cls-1 fill:#fff; AWATERA Zverzhanovskaya Diana Клиенты Спецификации Заказы 2…" at bounding box center [728, 412] width 1456 height 823
click at [599, 399] on li "Сдан" at bounding box center [580, 399] width 248 height 20
type input "closed"
click at [909, 620] on span "Сохранить и пересчитать" at bounding box center [917, 622] width 106 height 14
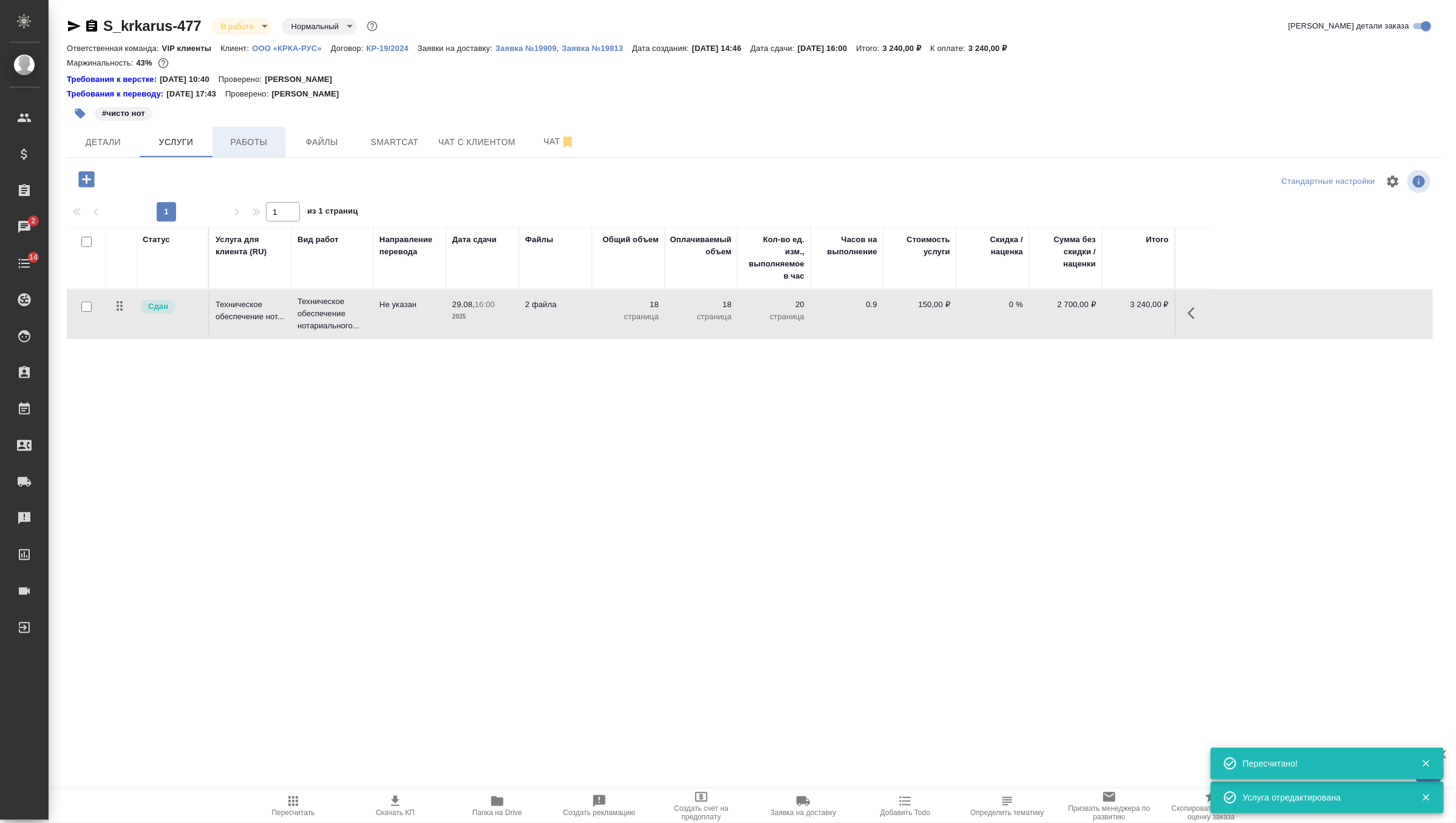
click at [266, 128] on button "Работы" at bounding box center [249, 141] width 73 height 30
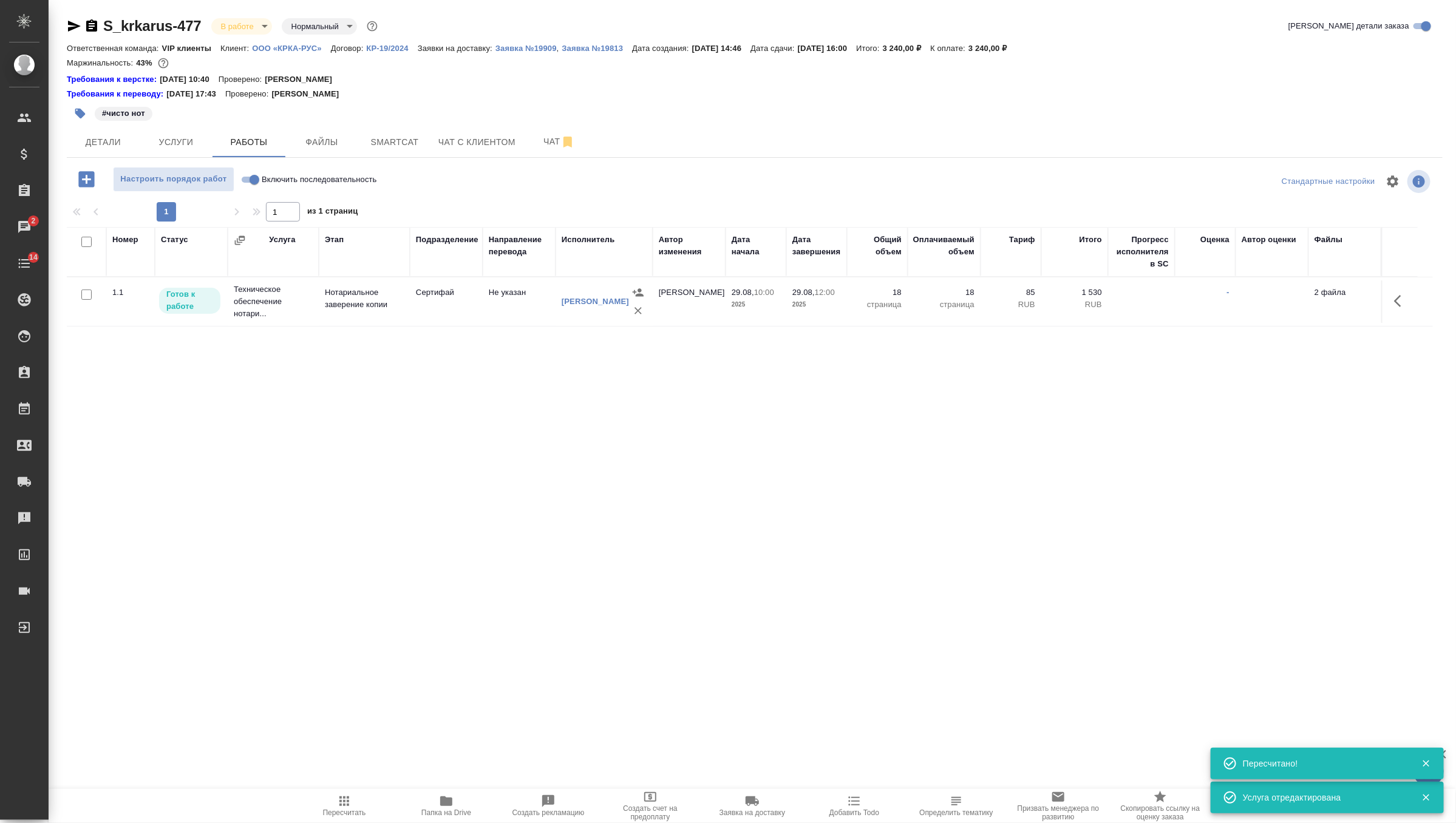
click at [1395, 303] on icon "button" at bounding box center [1402, 301] width 15 height 15
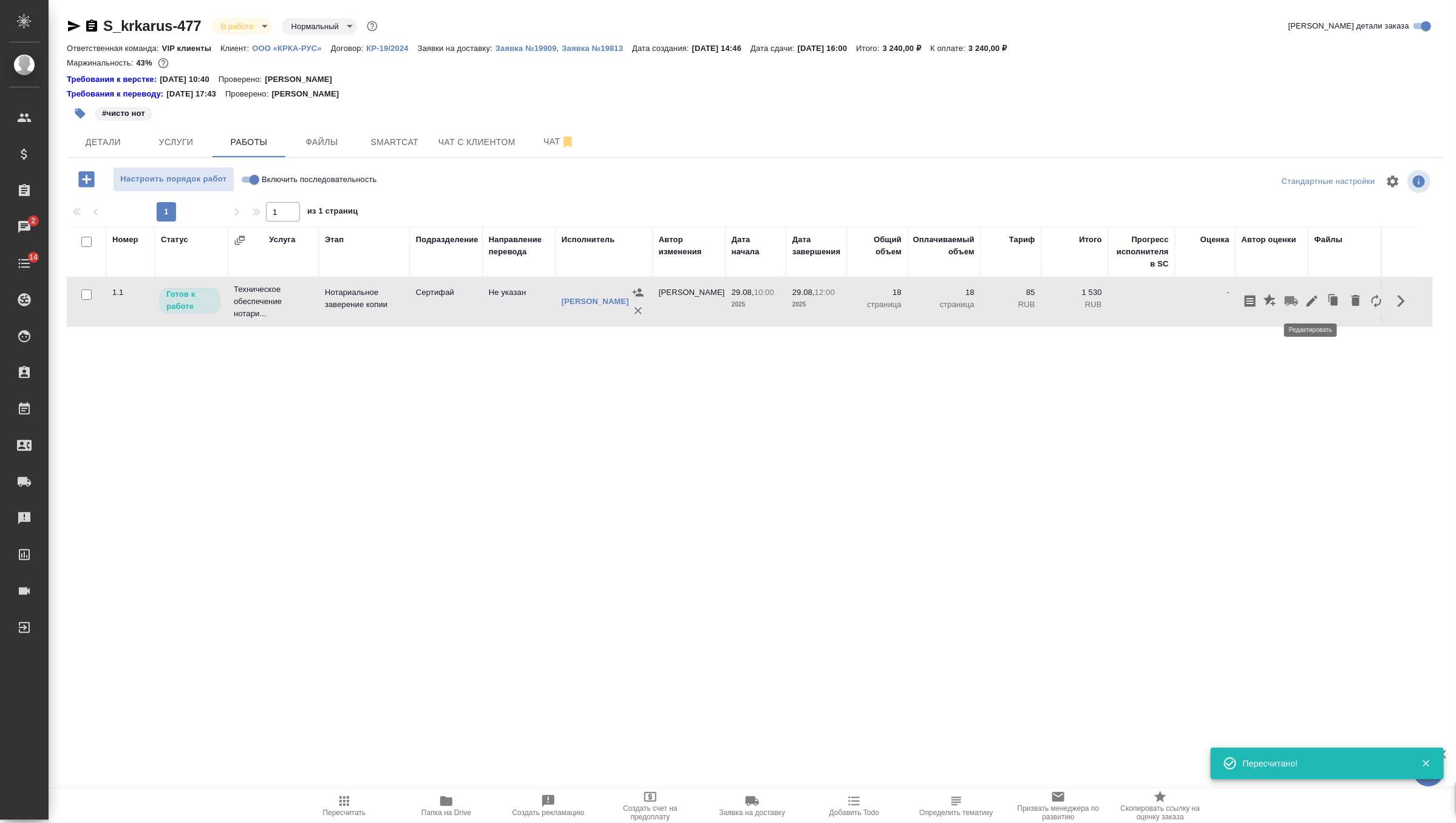
click at [1317, 303] on icon "button" at bounding box center [1312, 301] width 15 height 15
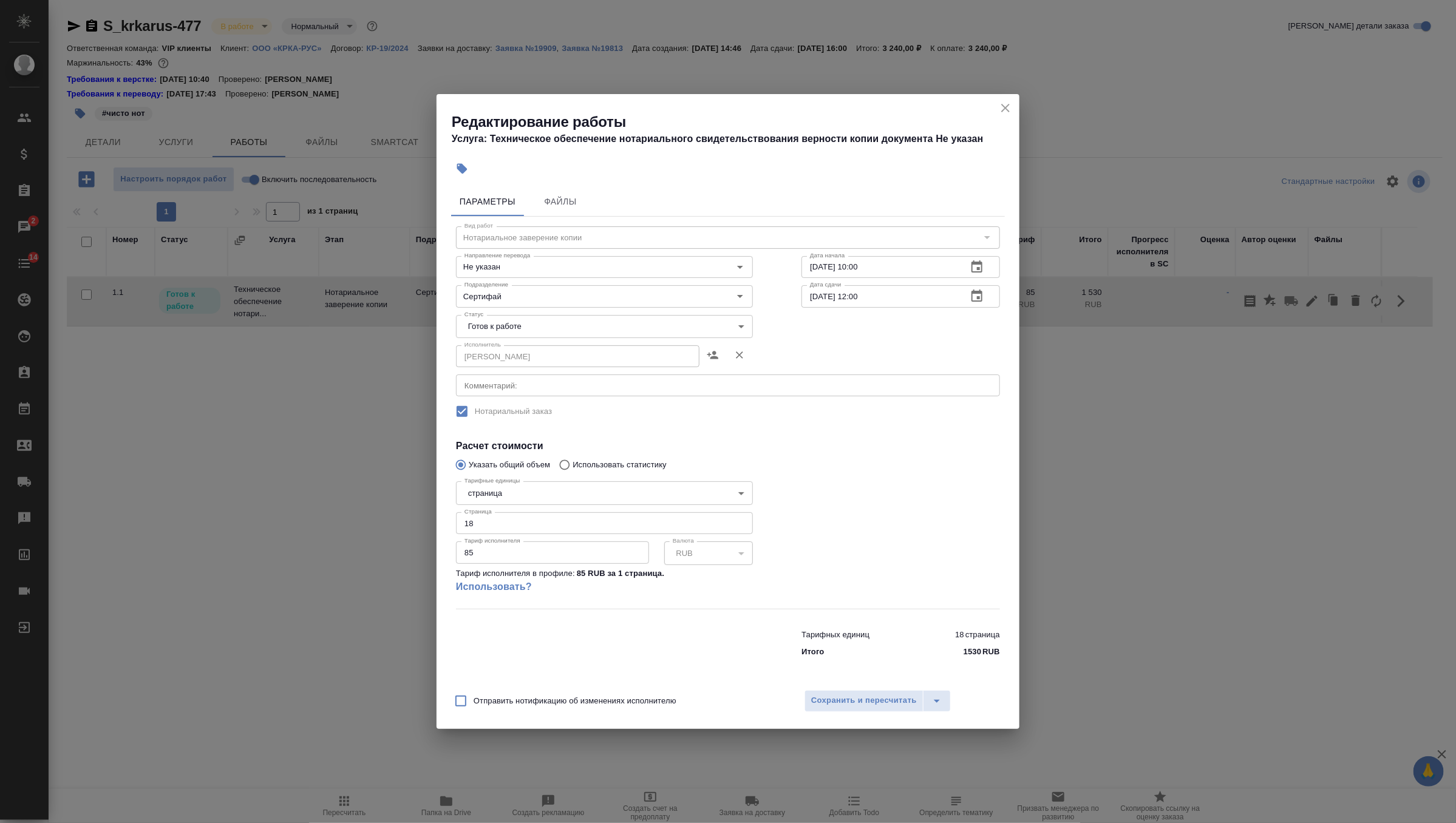
click at [654, 311] on div "Статус Готов к работе readyForWork Статус" at bounding box center [604, 326] width 345 height 79
click at [654, 320] on body "🙏 .cls-1 fill:#fff; AWATERA Zverzhanovskaya Diana Клиенты Спецификации Заказы 2…" at bounding box center [728, 412] width 1456 height 823
click at [633, 369] on li "Выполнен" at bounding box center [604, 368] width 297 height 20
type input "completed"
click at [842, 704] on span "Сохранить и пересчитать" at bounding box center [863, 701] width 106 height 14
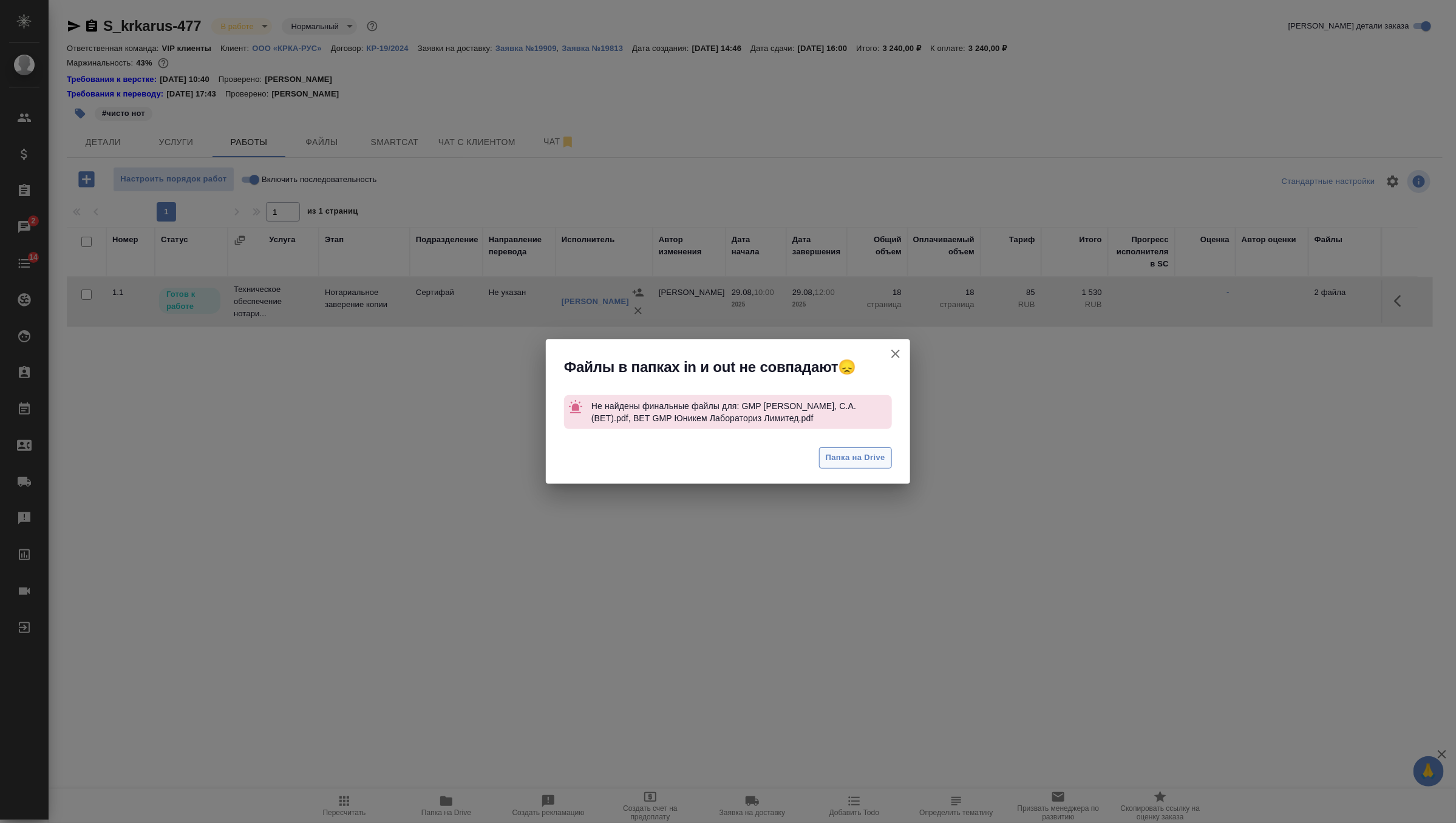
click at [871, 451] on span "Папка на Drive" at bounding box center [855, 458] width 59 height 14
click at [896, 353] on icon "button" at bounding box center [895, 354] width 9 height 9
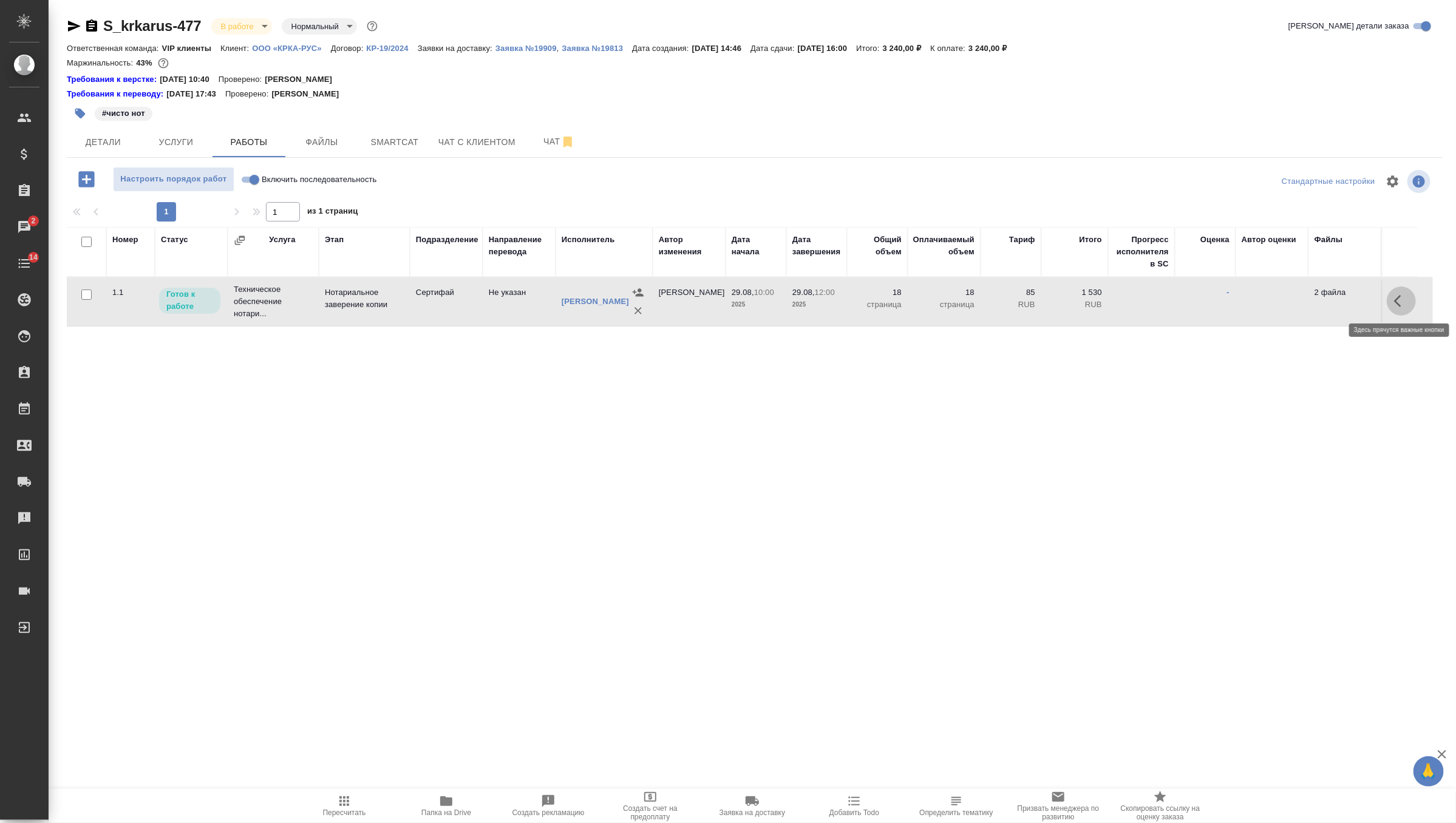
click at [1410, 301] on button "button" at bounding box center [1401, 301] width 29 height 29
click at [1311, 307] on icon "button" at bounding box center [1312, 301] width 15 height 15
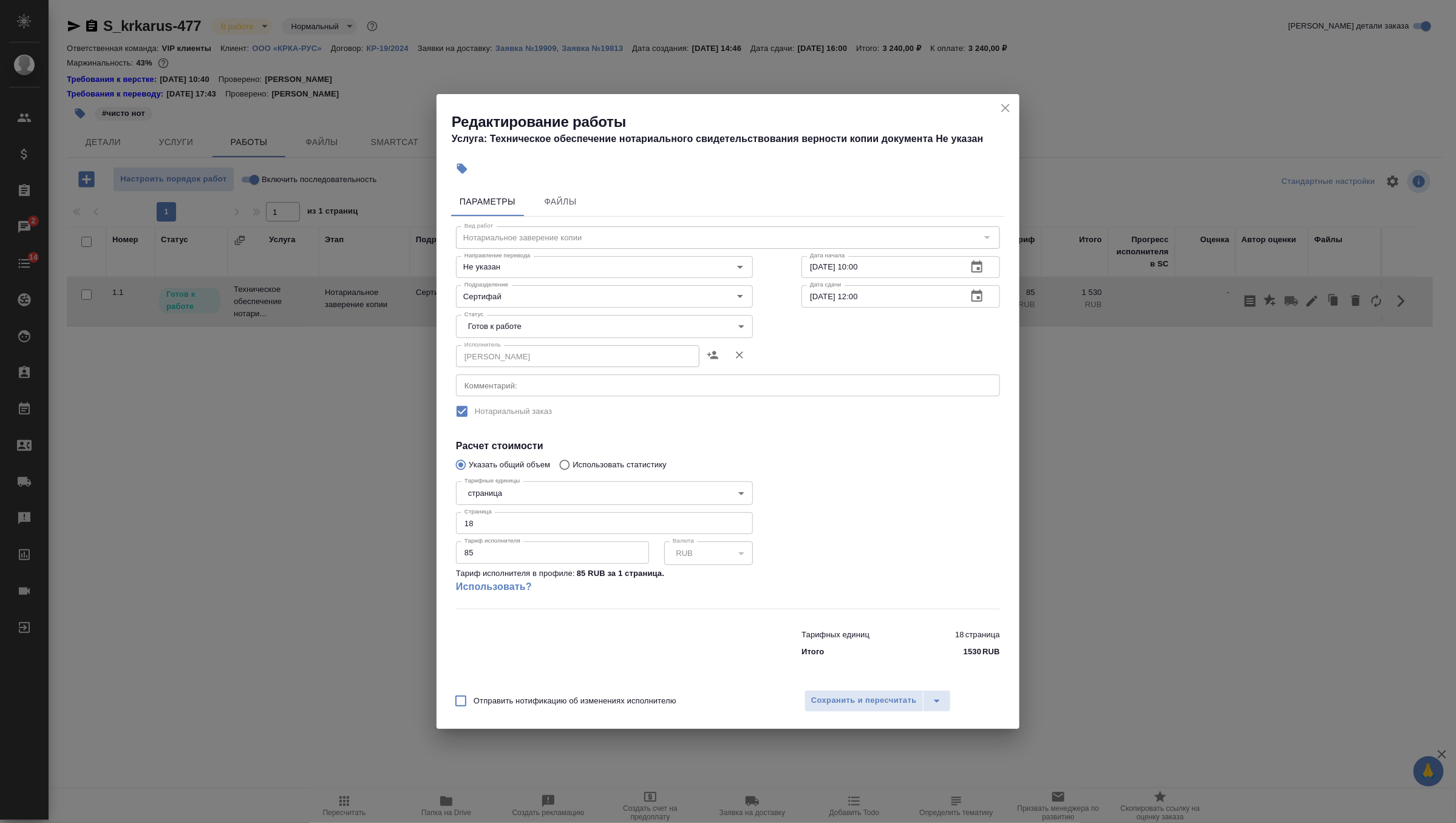
click at [680, 329] on body "🙏 .cls-1 fill:#fff; AWATERA Zverzhanovskaya Diana Клиенты Спецификации Заказы 2…" at bounding box center [728, 412] width 1456 height 823
click at [636, 391] on li "Сдан" at bounding box center [604, 388] width 297 height 20
type input "closed"
click at [837, 701] on span "Сохранить и пересчитать" at bounding box center [863, 701] width 106 height 14
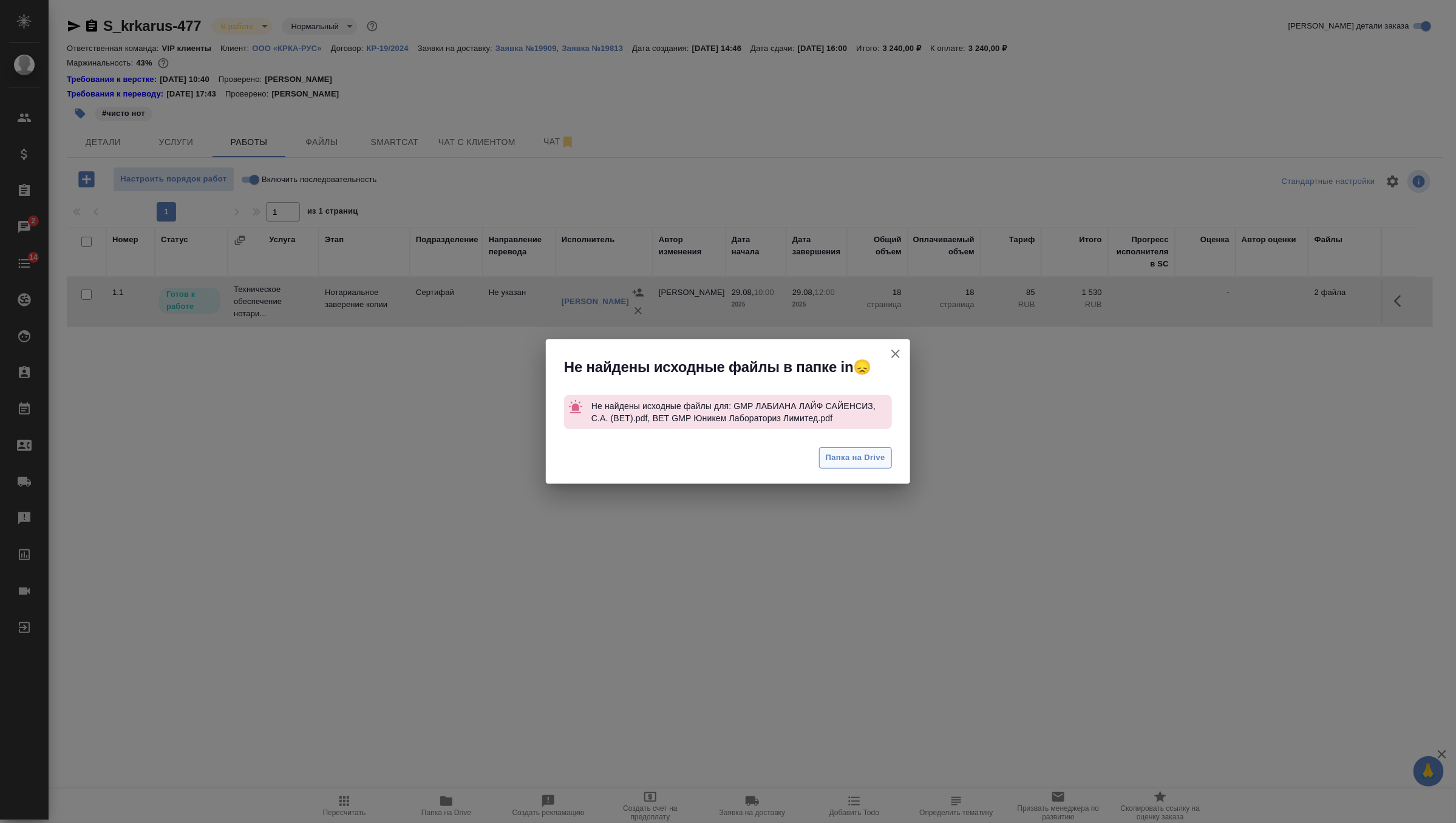
click at [872, 463] on span "Папка на Drive" at bounding box center [855, 458] width 59 height 14
click at [891, 354] on icon "button" at bounding box center [895, 354] width 15 height 15
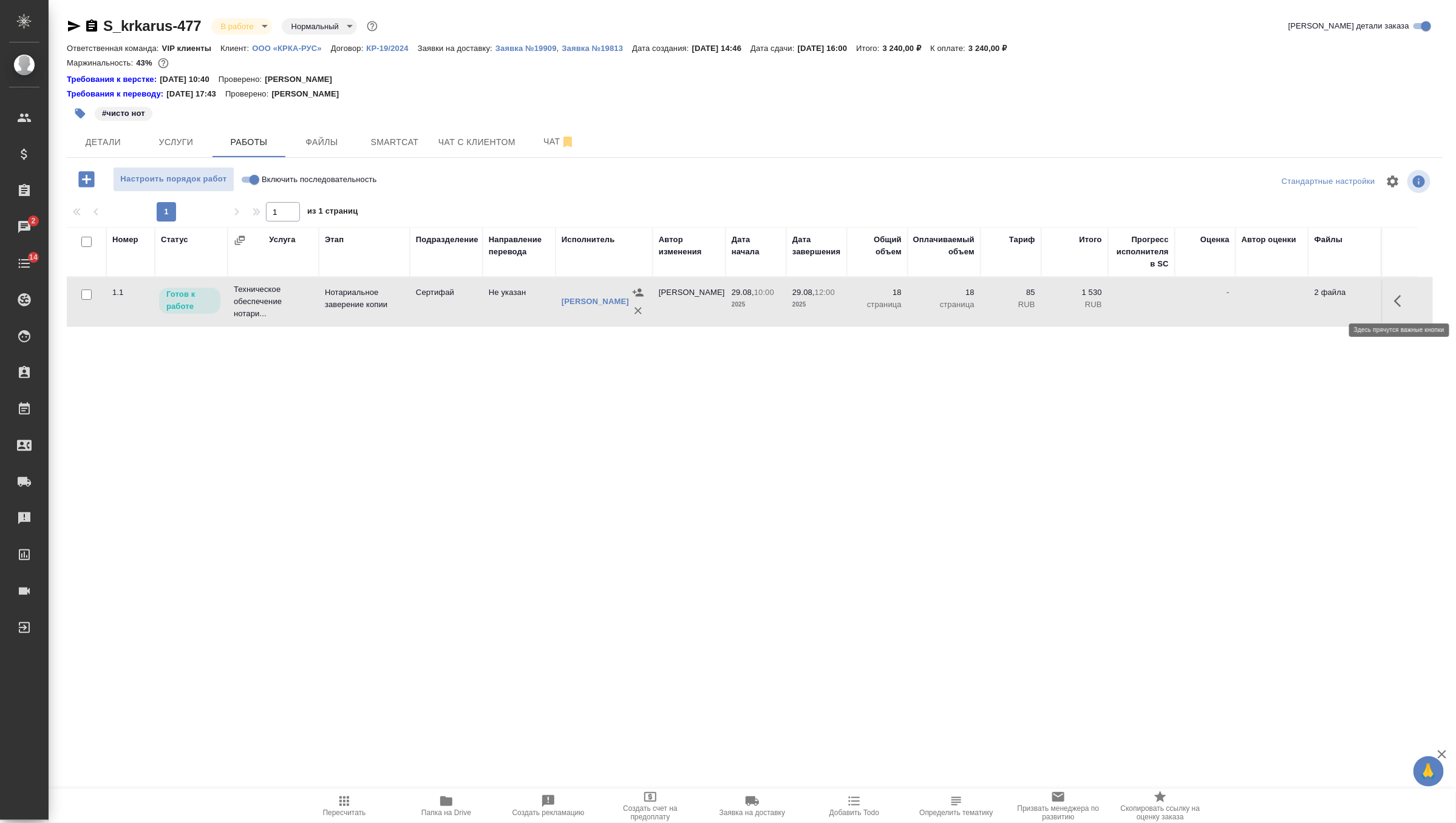
click at [1400, 297] on icon "button" at bounding box center [1402, 301] width 15 height 15
click at [1305, 298] on icon "button" at bounding box center [1312, 301] width 15 height 15
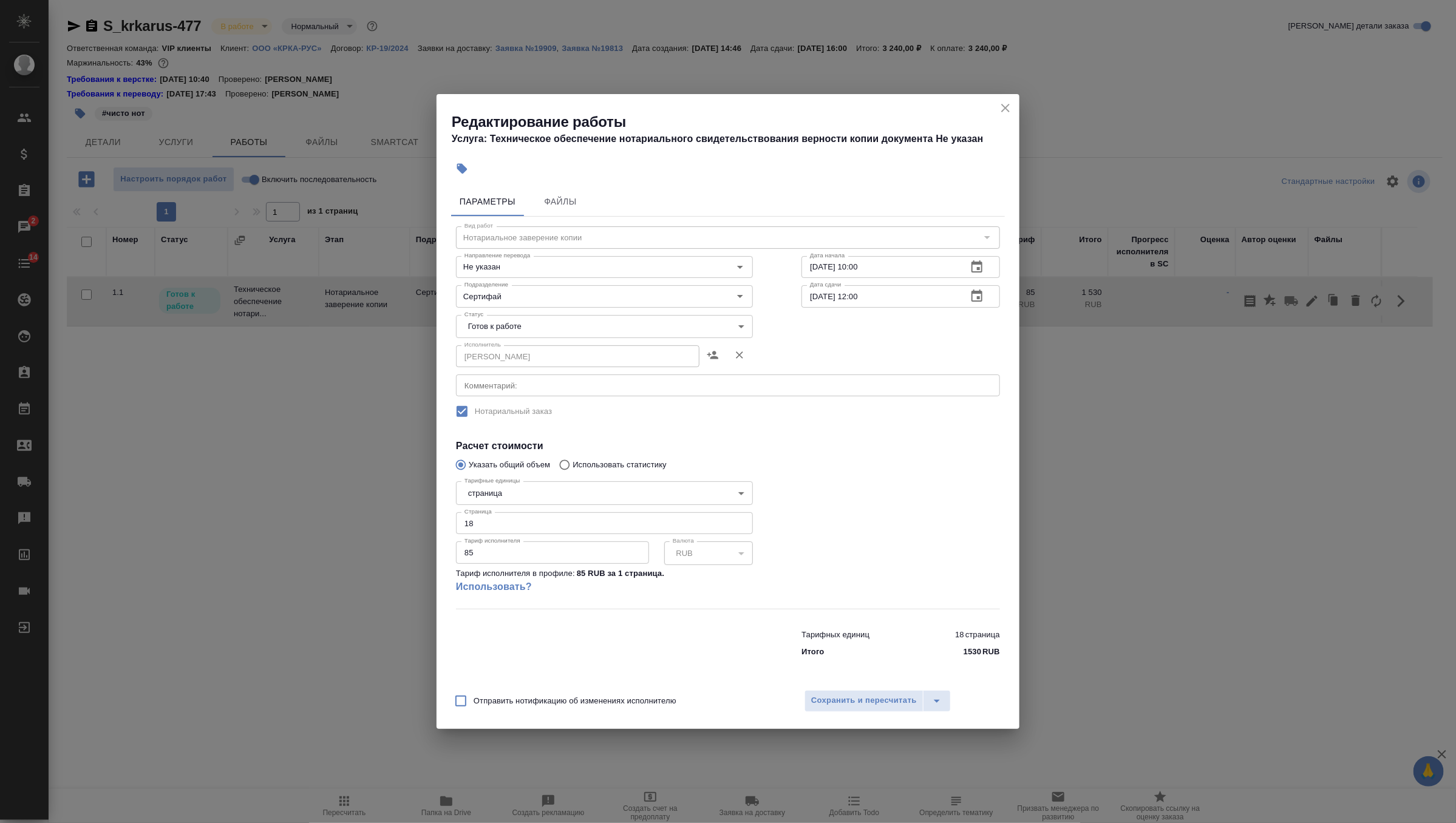
click at [731, 327] on body "🙏 .cls-1 fill:#fff; AWATERA Zverzhanovskaya Diana Клиенты Спецификации Заказы 2…" at bounding box center [728, 412] width 1456 height 823
click at [651, 389] on li "Сдан" at bounding box center [604, 388] width 297 height 20
type input "closed"
click at [884, 699] on span "Сохранить и пересчитать" at bounding box center [863, 701] width 106 height 14
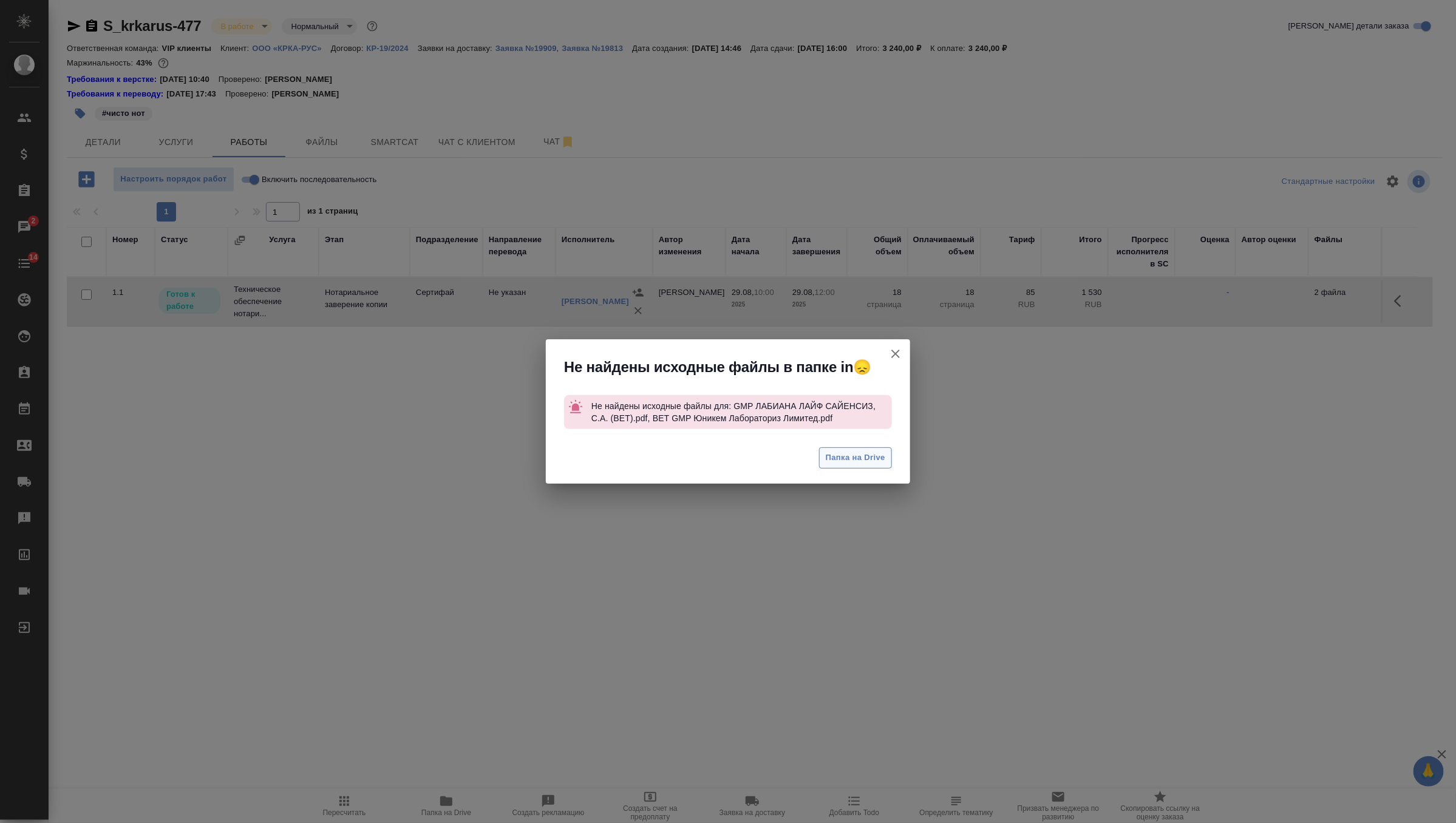
click at [868, 450] on button "Папка на Drive" at bounding box center [855, 458] width 73 height 21
click at [891, 348] on icon "button" at bounding box center [895, 354] width 15 height 15
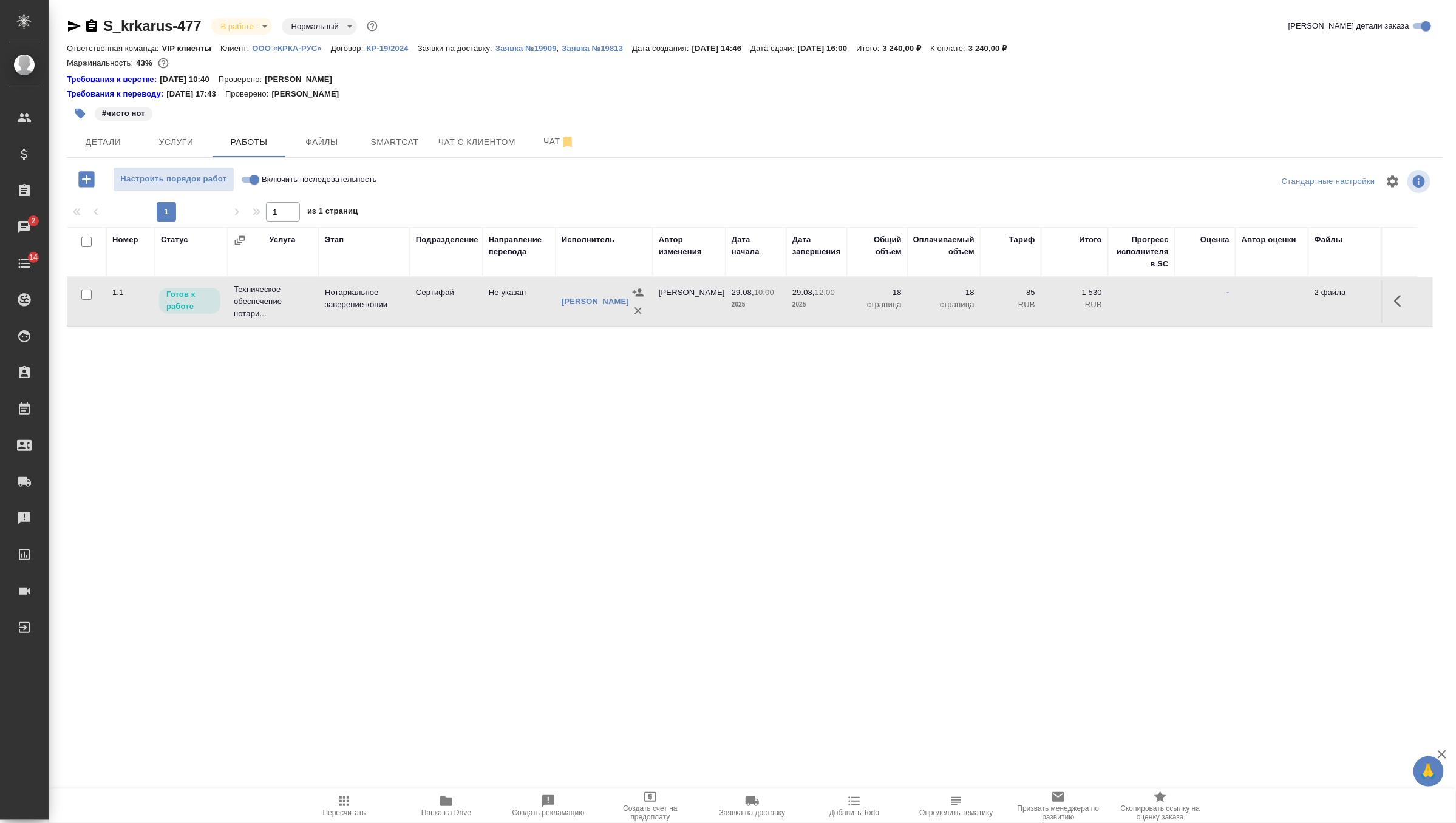
click at [231, 28] on body "🙏 .cls-1 fill:#fff; AWATERA Zverzhanovskaya Diana Клиенты Спецификации Заказы 2…" at bounding box center [728, 412] width 1456 height 823
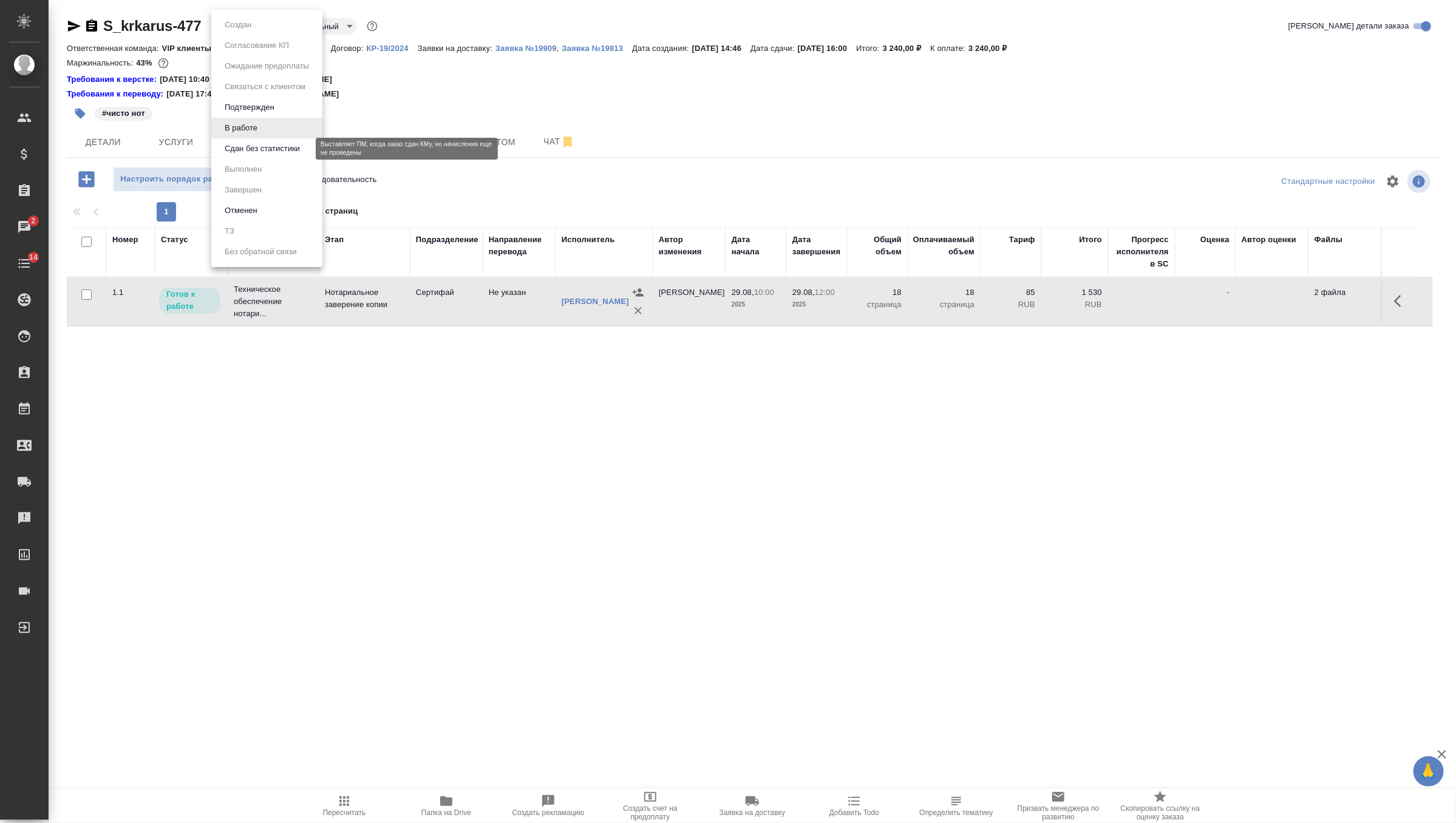
click at [266, 151] on button "Сдан без статистики" at bounding box center [263, 149] width 83 height 14
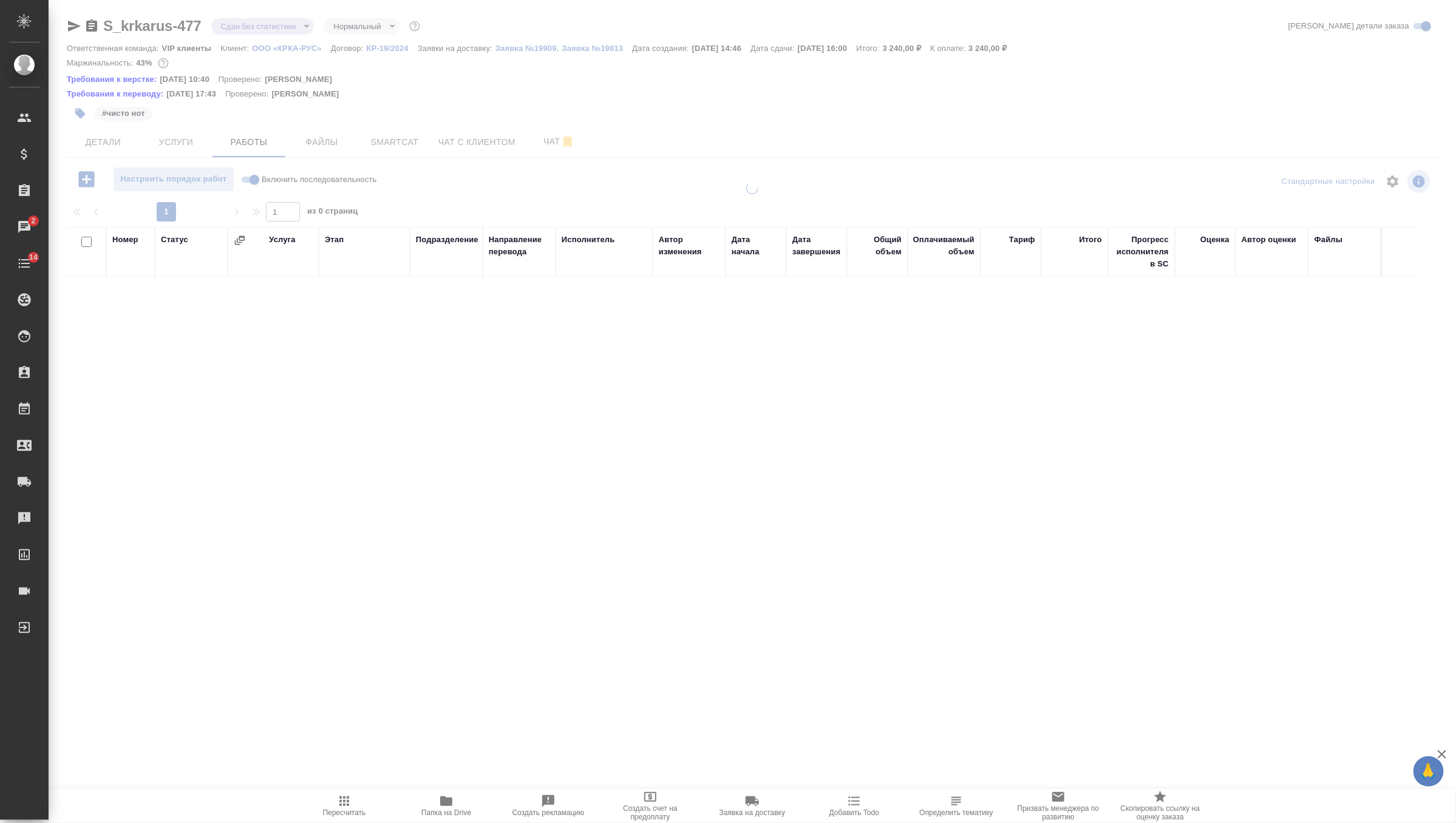
click at [252, 27] on body "🙏 .cls-1 fill:#fff; AWATERA Zverzhanovskaya Diana Клиенты Спецификации Заказы 2…" at bounding box center [728, 412] width 1456 height 823
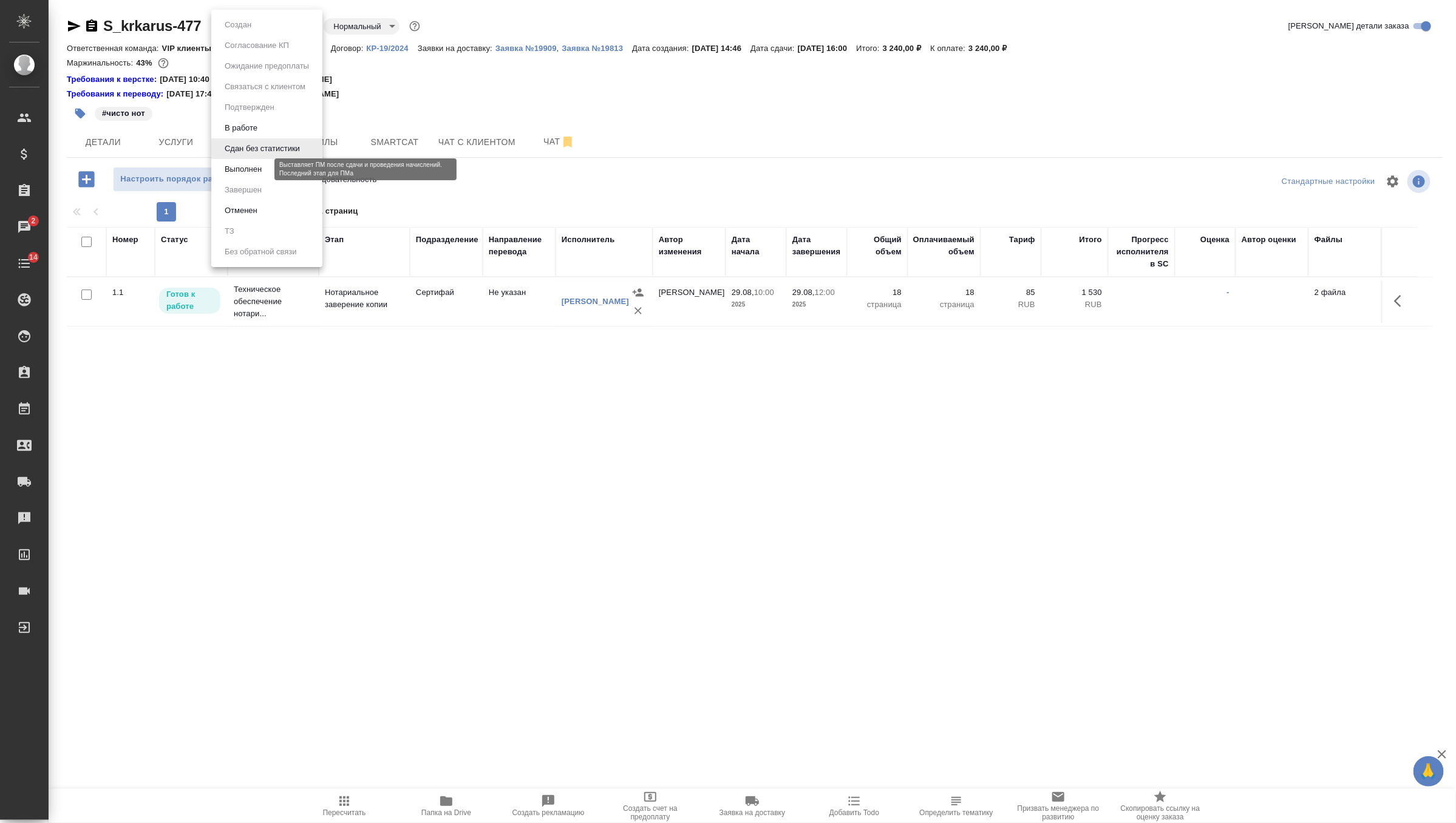
click at [256, 172] on button "Выполнен" at bounding box center [243, 169] width 44 height 14
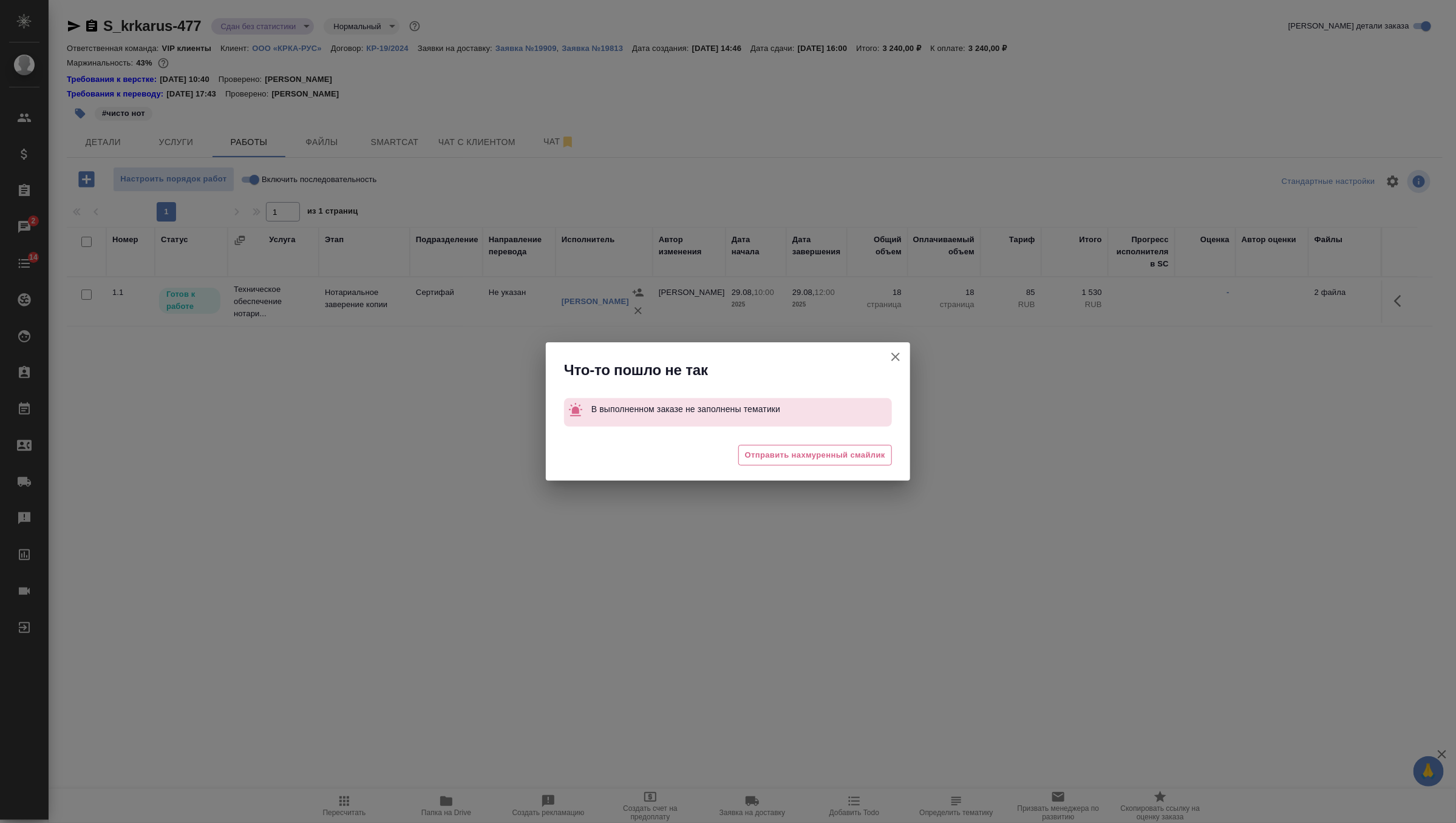
click at [894, 361] on icon "button" at bounding box center [895, 357] width 15 height 15
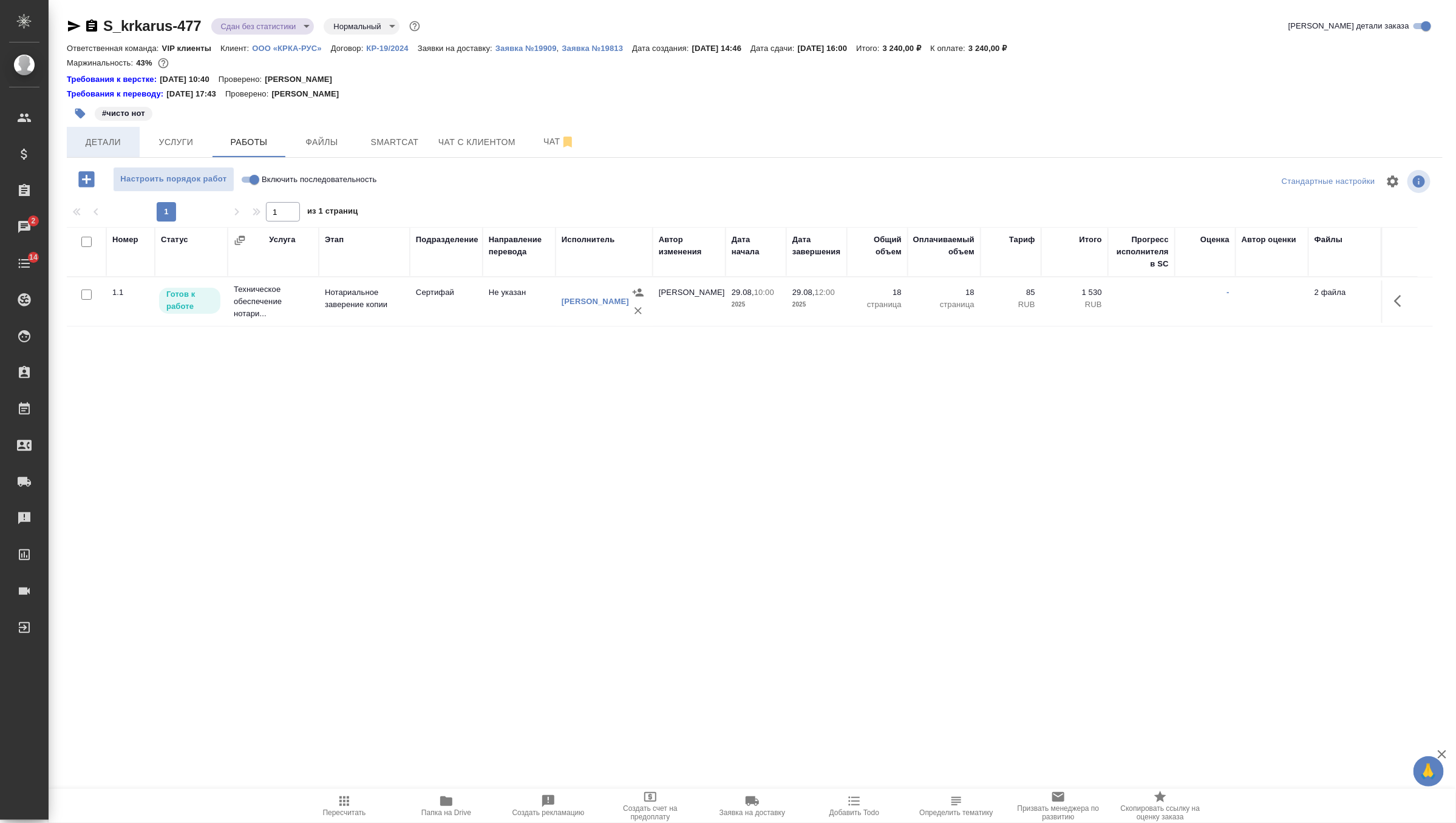
click at [113, 145] on span "Детали" at bounding box center [103, 142] width 58 height 15
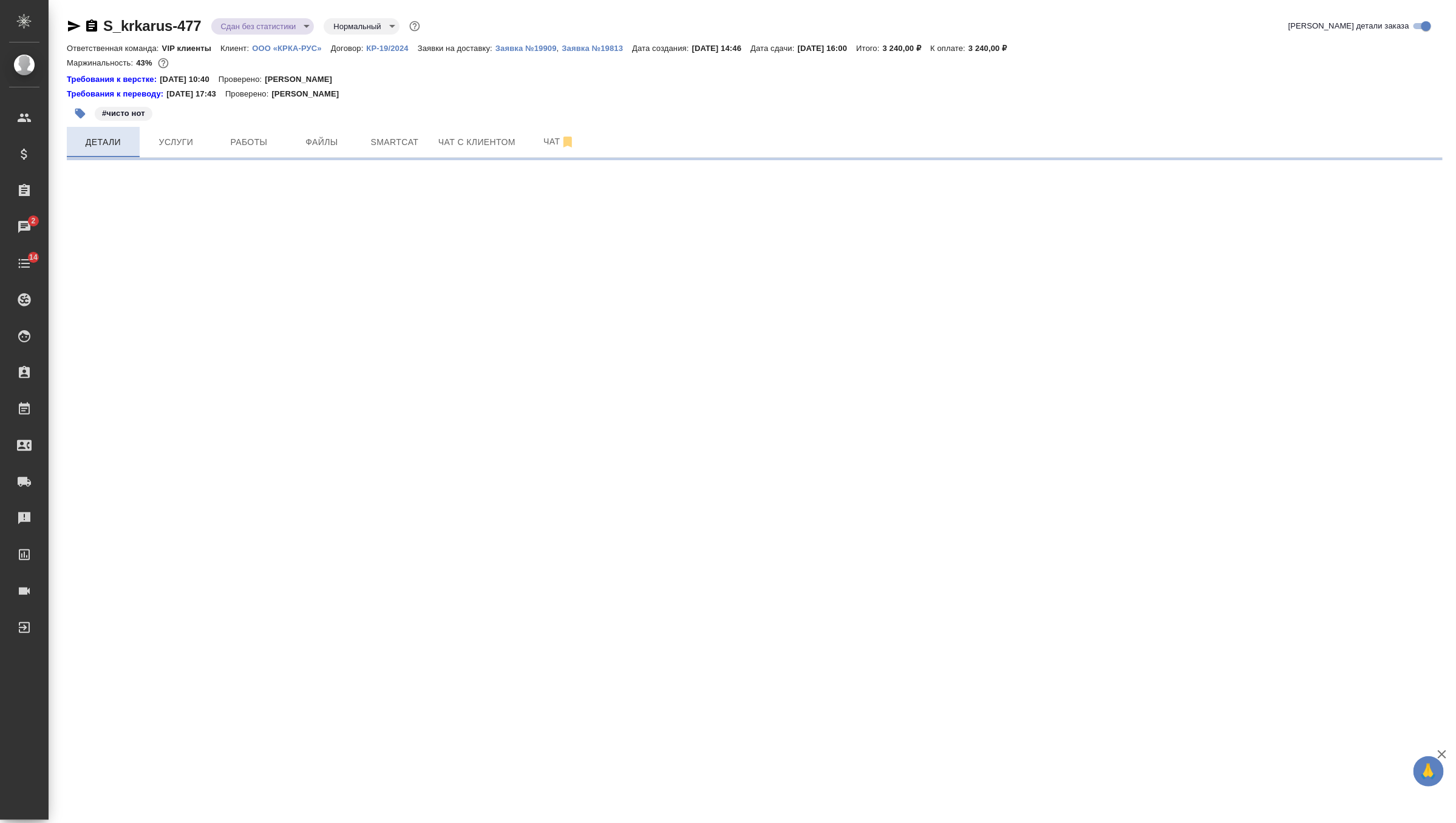
select select "RU"
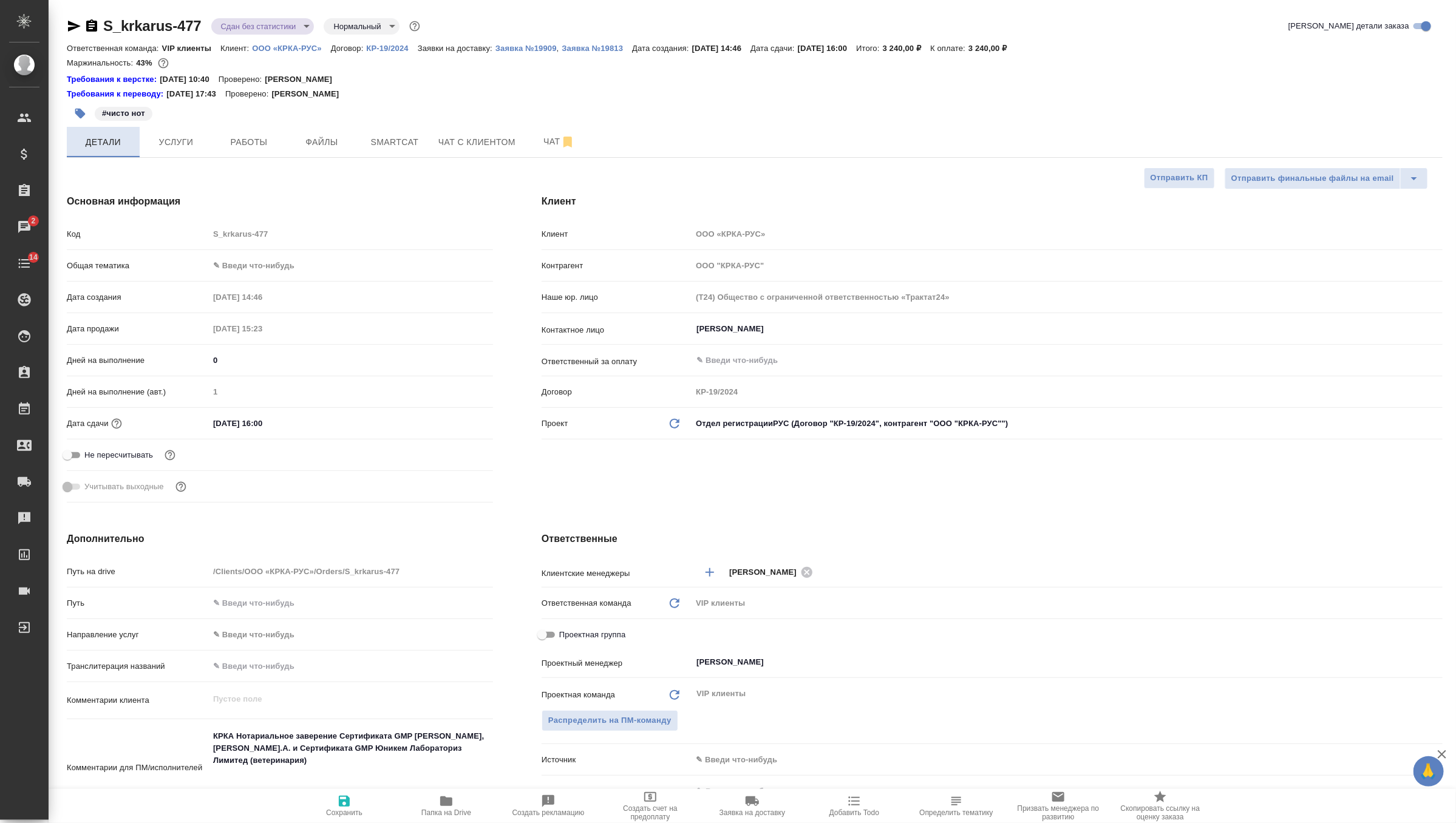
type textarea "x"
click at [265, 268] on body "🙏 .cls-1 fill:#fff; AWATERA Zverzhanovskaya Diana Клиенты Спецификации Заказы 2…" at bounding box center [728, 412] width 1456 height 823
click at [268, 324] on li "Медицина" at bounding box center [351, 323] width 284 height 19
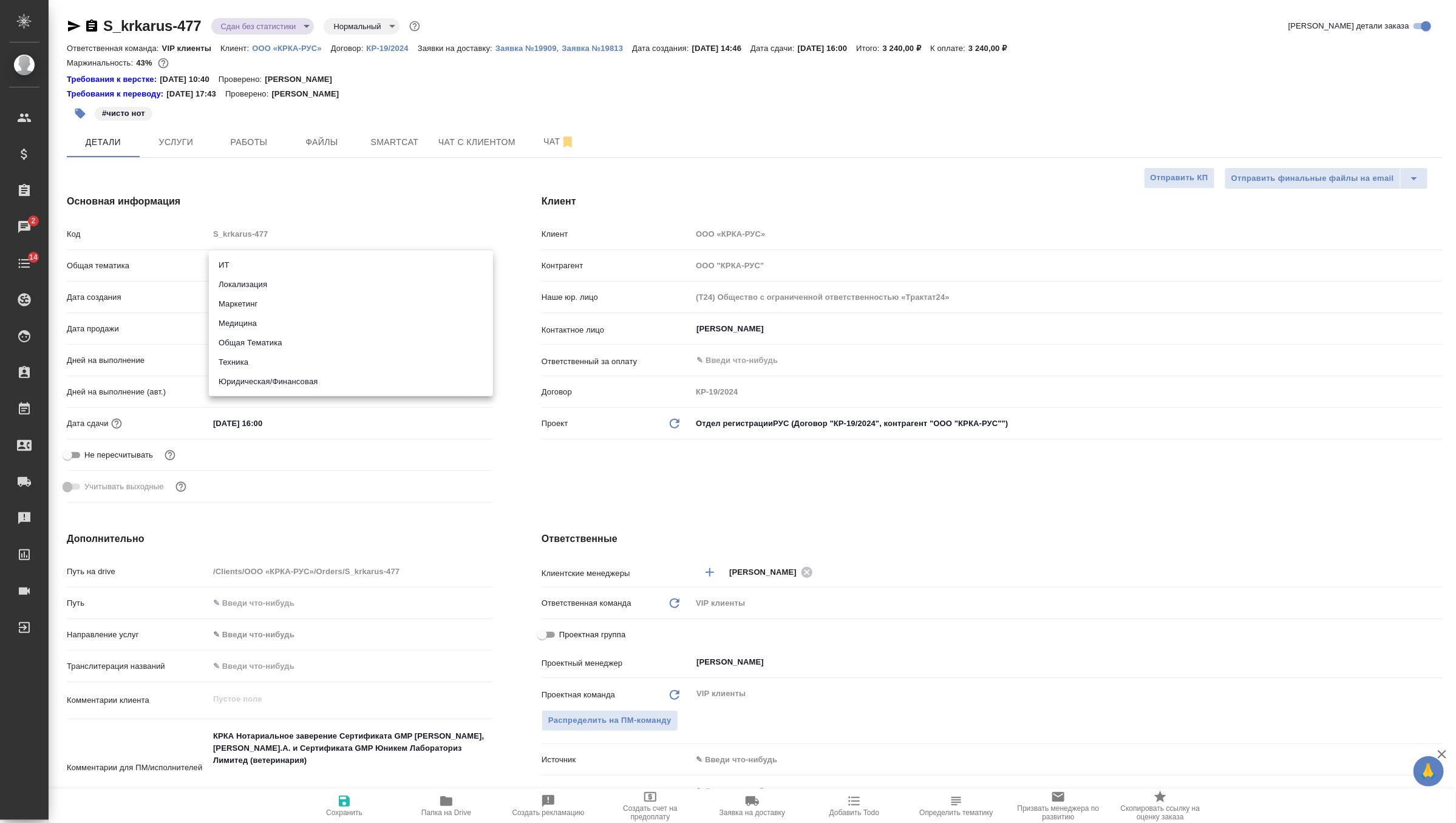
type input "med"
type textarea "x"
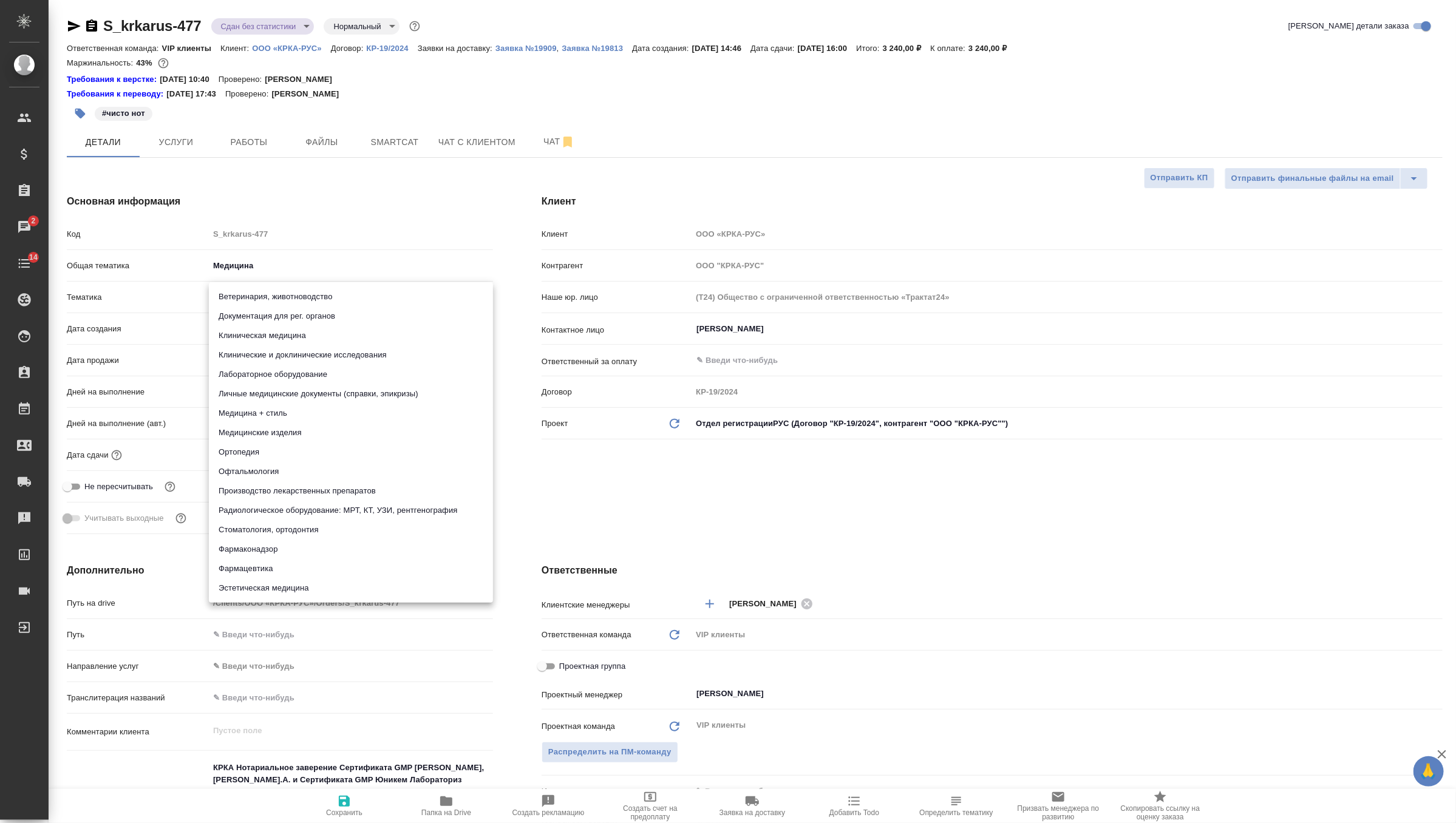
click at [273, 296] on body "🙏 .cls-1 fill:#fff; AWATERA Zverzhanovskaya Diana Клиенты Спецификации Заказы 2…" at bounding box center [728, 412] width 1456 height 823
click at [272, 319] on li "Документация для рег. органов" at bounding box center [351, 316] width 284 height 19
type textarea "x"
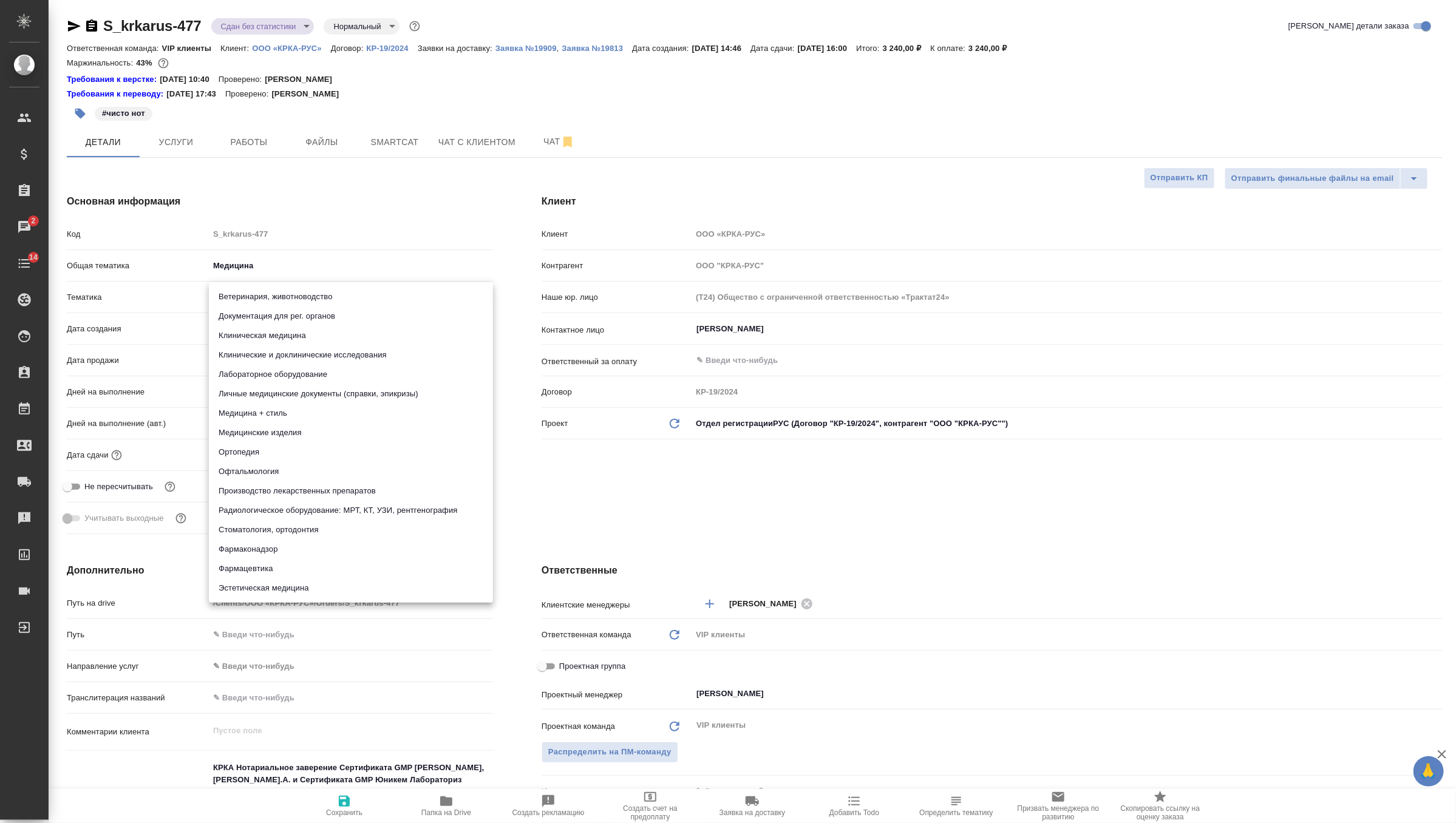
type input "5f647205b73bc97568ca66c6"
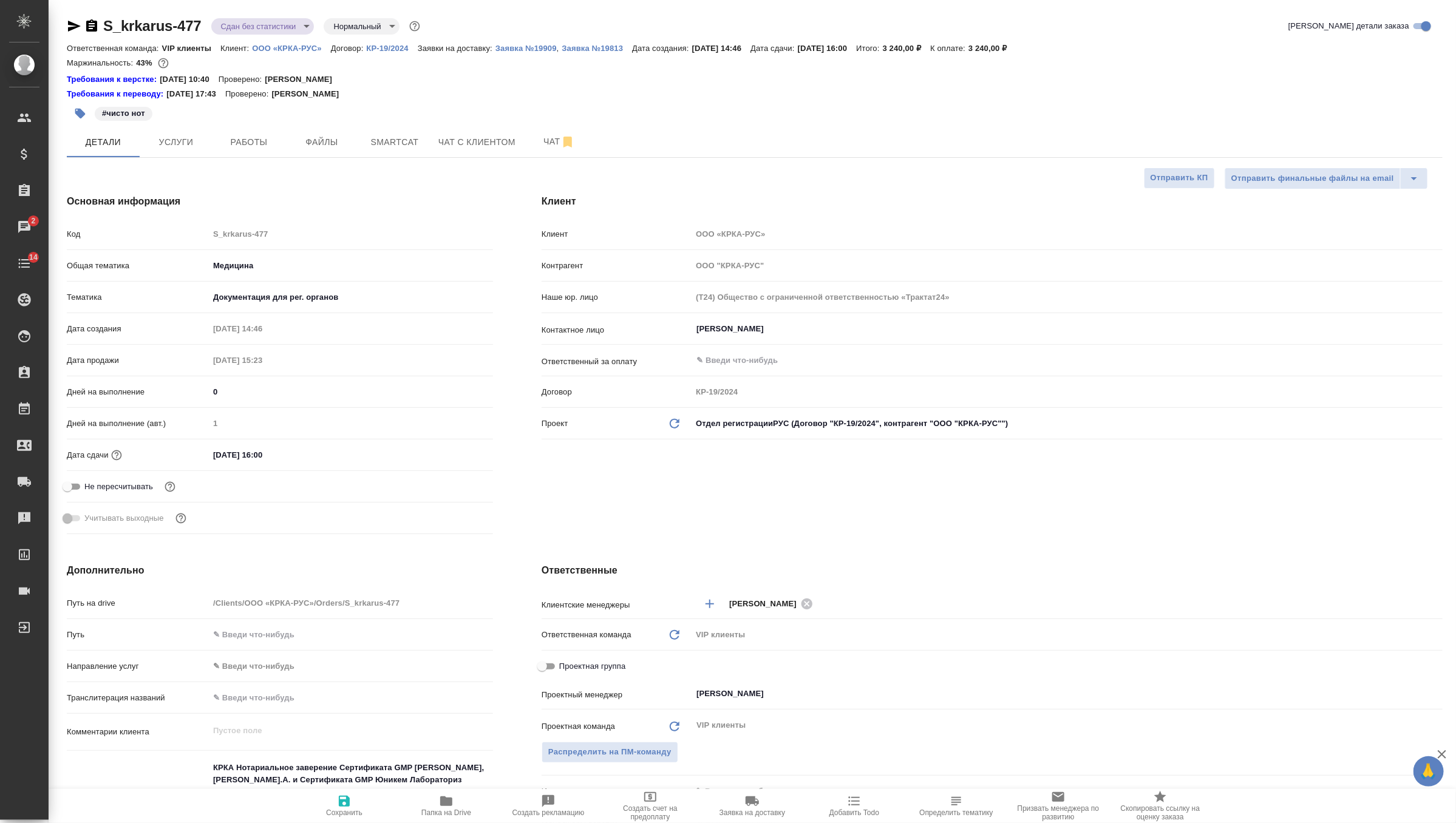
click at [345, 810] on span "Сохранить" at bounding box center [344, 813] width 36 height 9
type textarea "x"
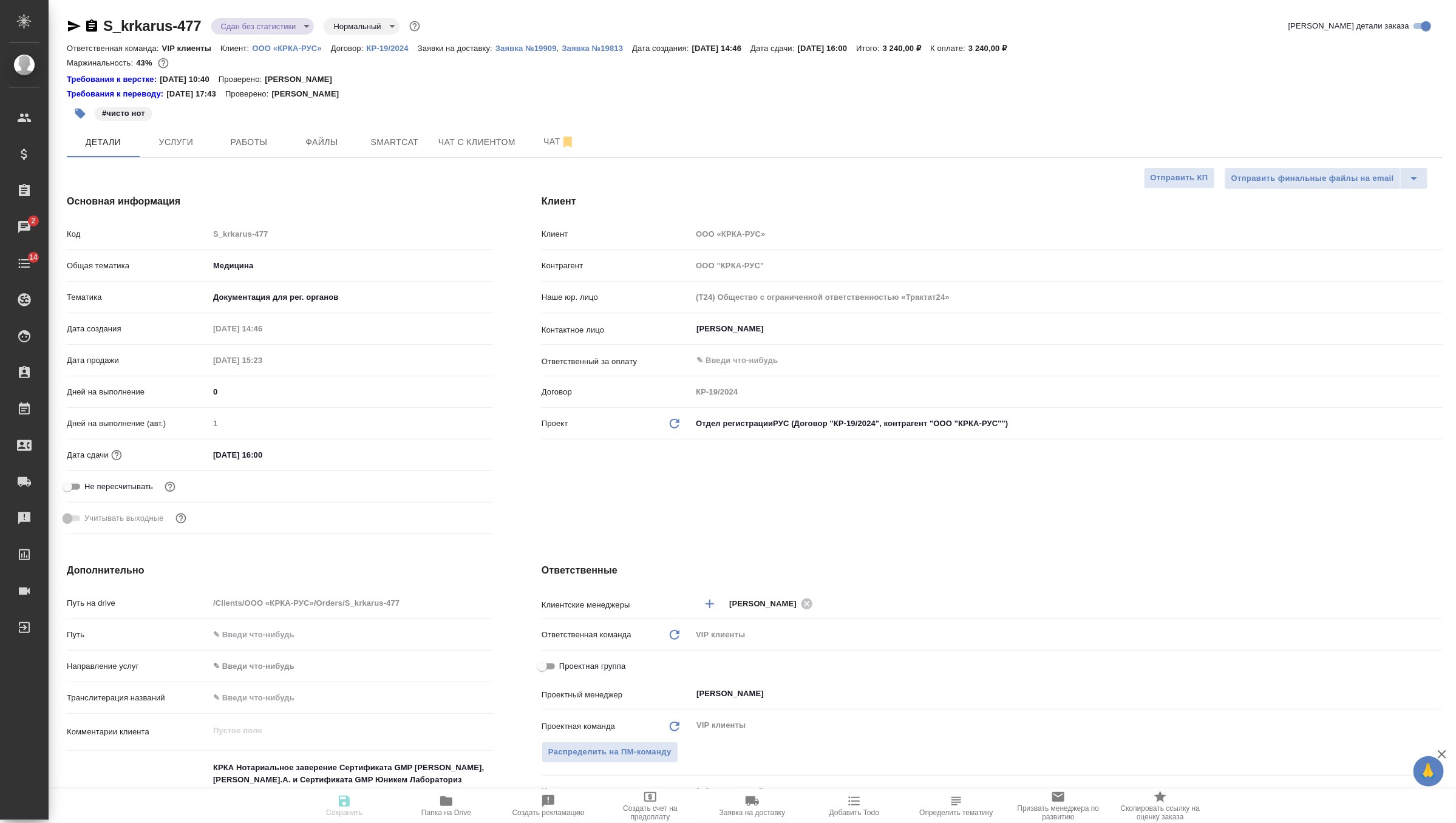
type textarea "x"
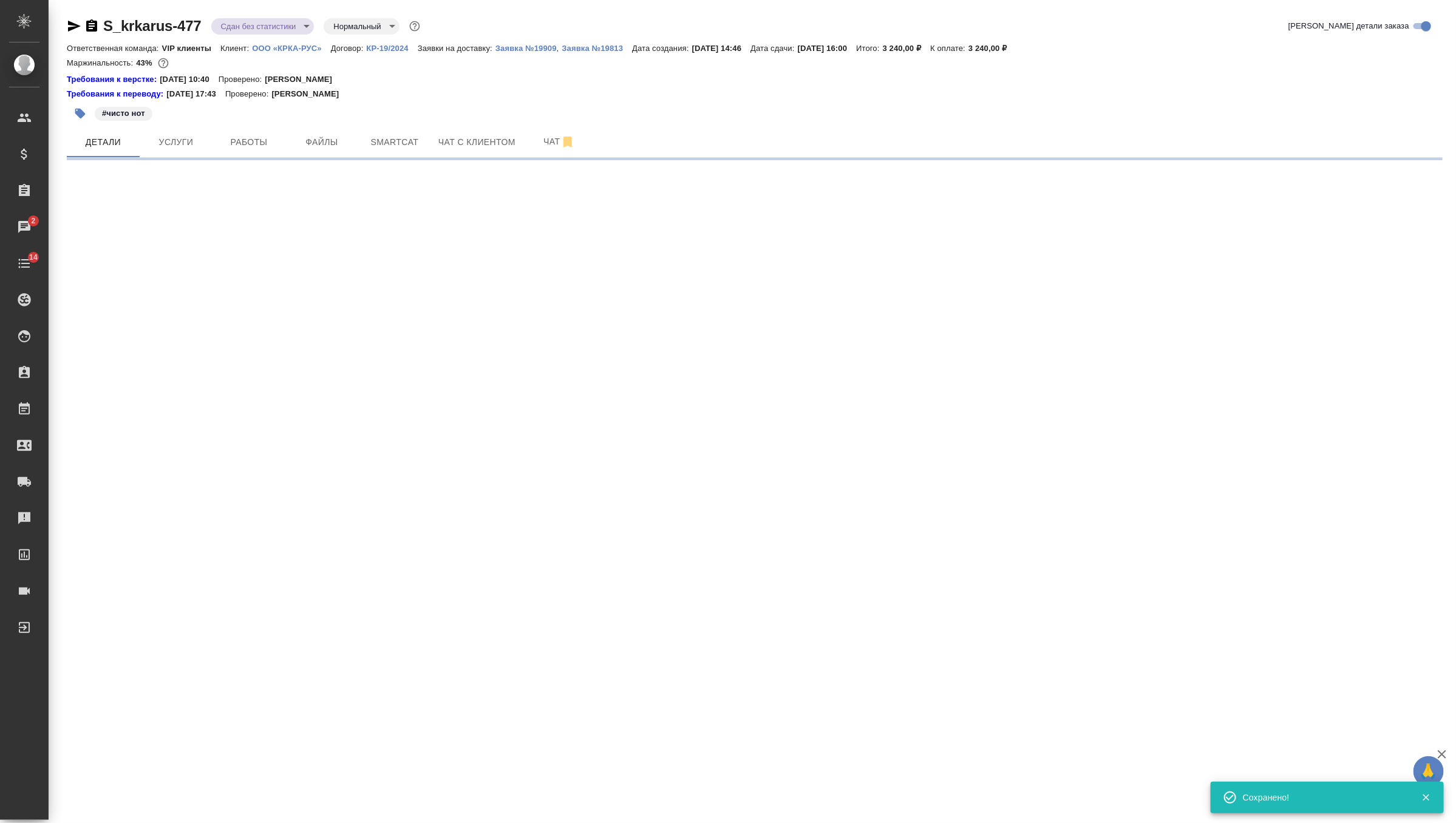
select select "RU"
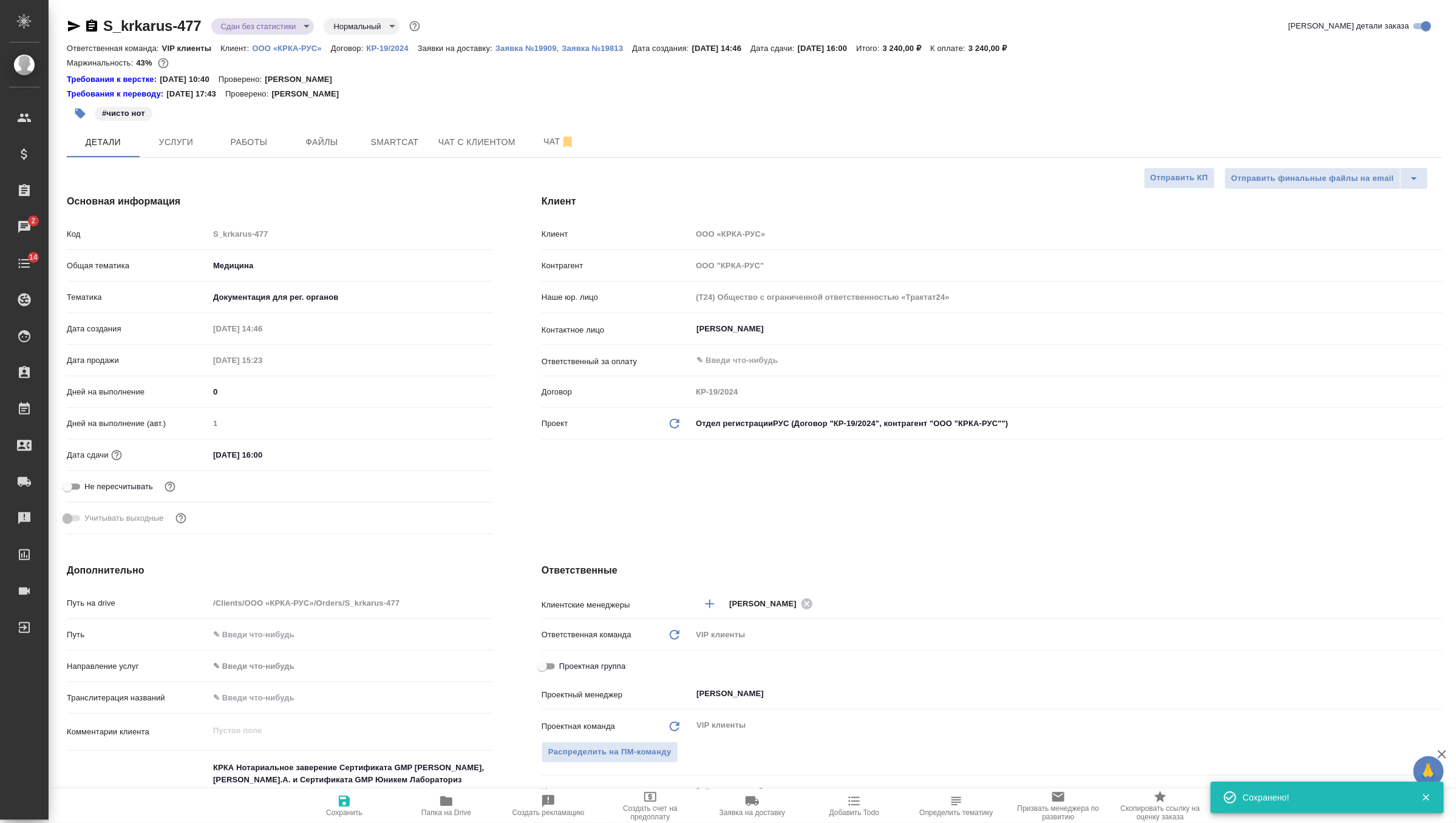
type textarea "x"
click at [253, 25] on body "🙏 .cls-1 fill:#fff; AWATERA Zverzhanovskaya Diana Клиенты Спецификации Заказы 2…" at bounding box center [728, 412] width 1456 height 823
click at [250, 177] on li "Выполнен" at bounding box center [267, 169] width 111 height 20
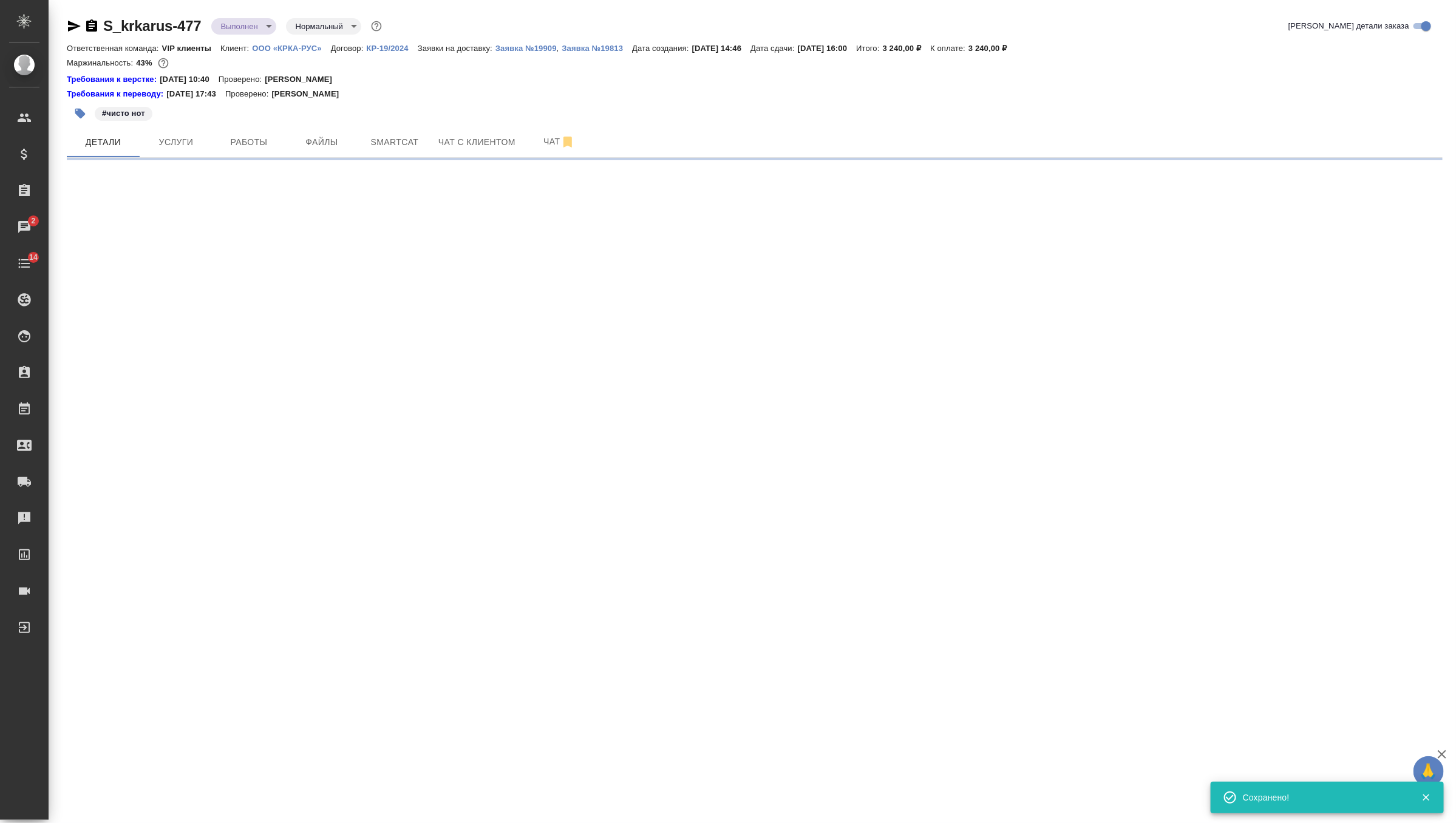
select select "RU"
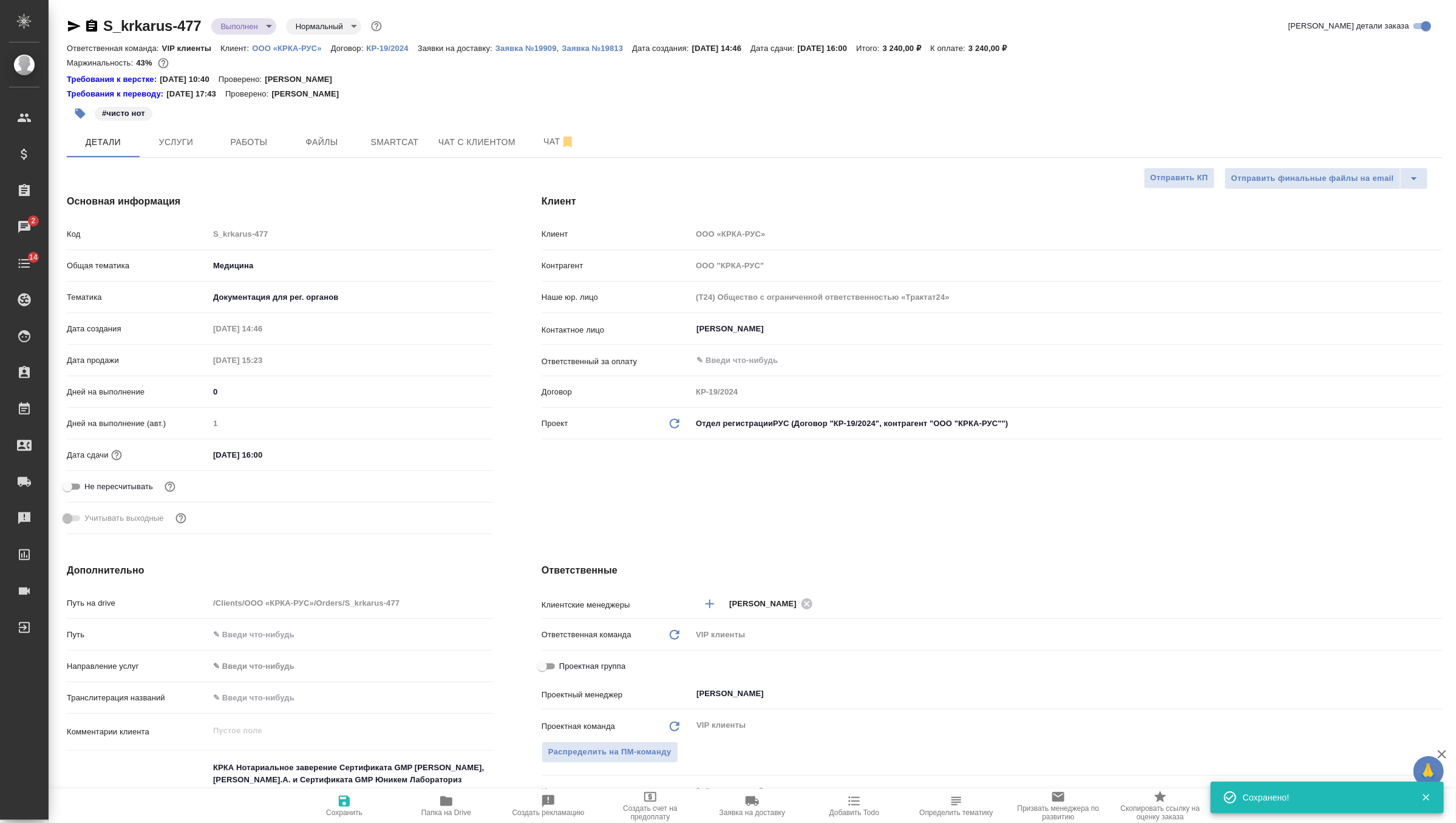
type textarea "x"
click at [244, 152] on button "Работы" at bounding box center [249, 141] width 73 height 30
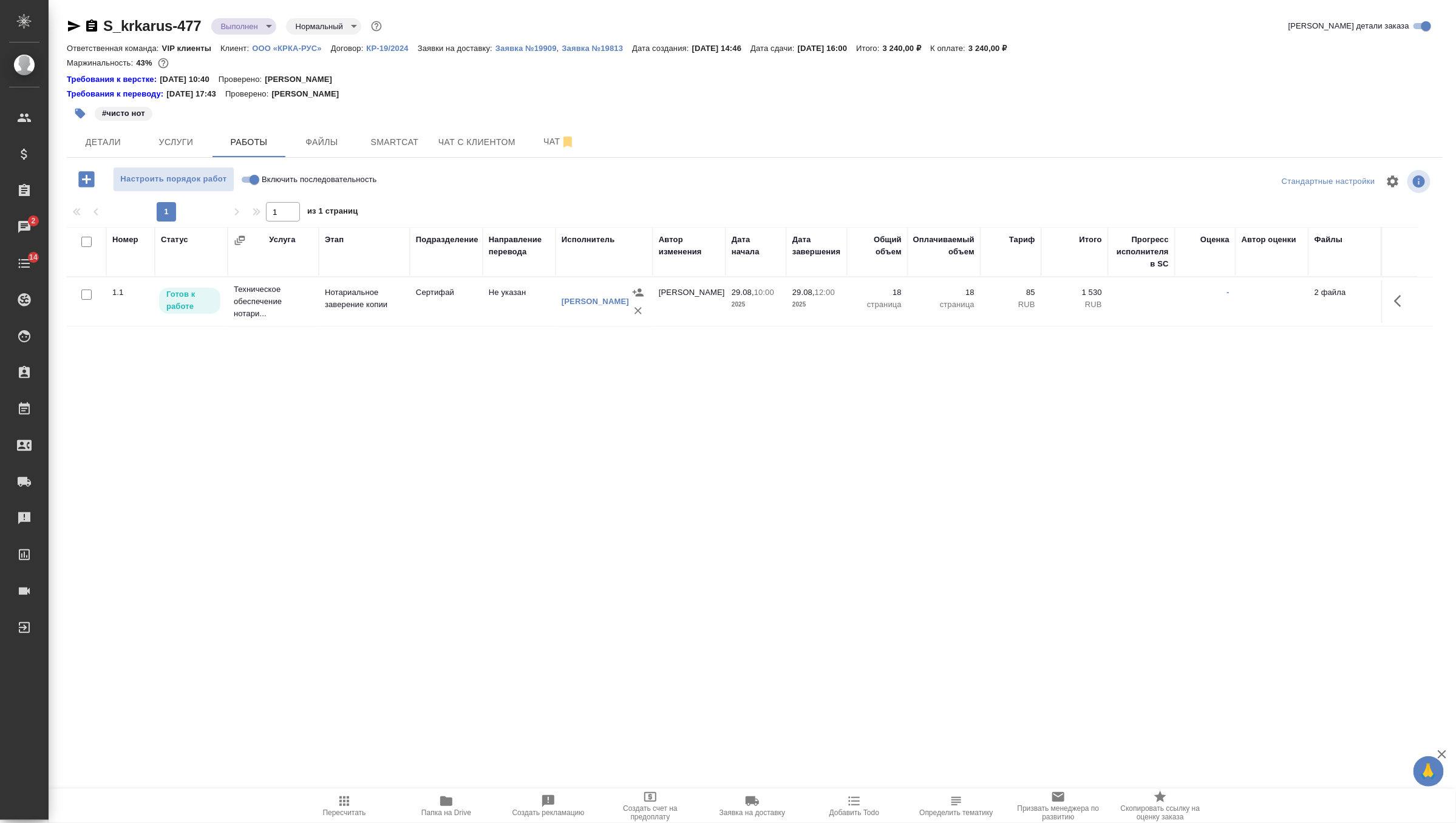
click at [1396, 293] on icon "button" at bounding box center [1402, 301] width 15 height 15
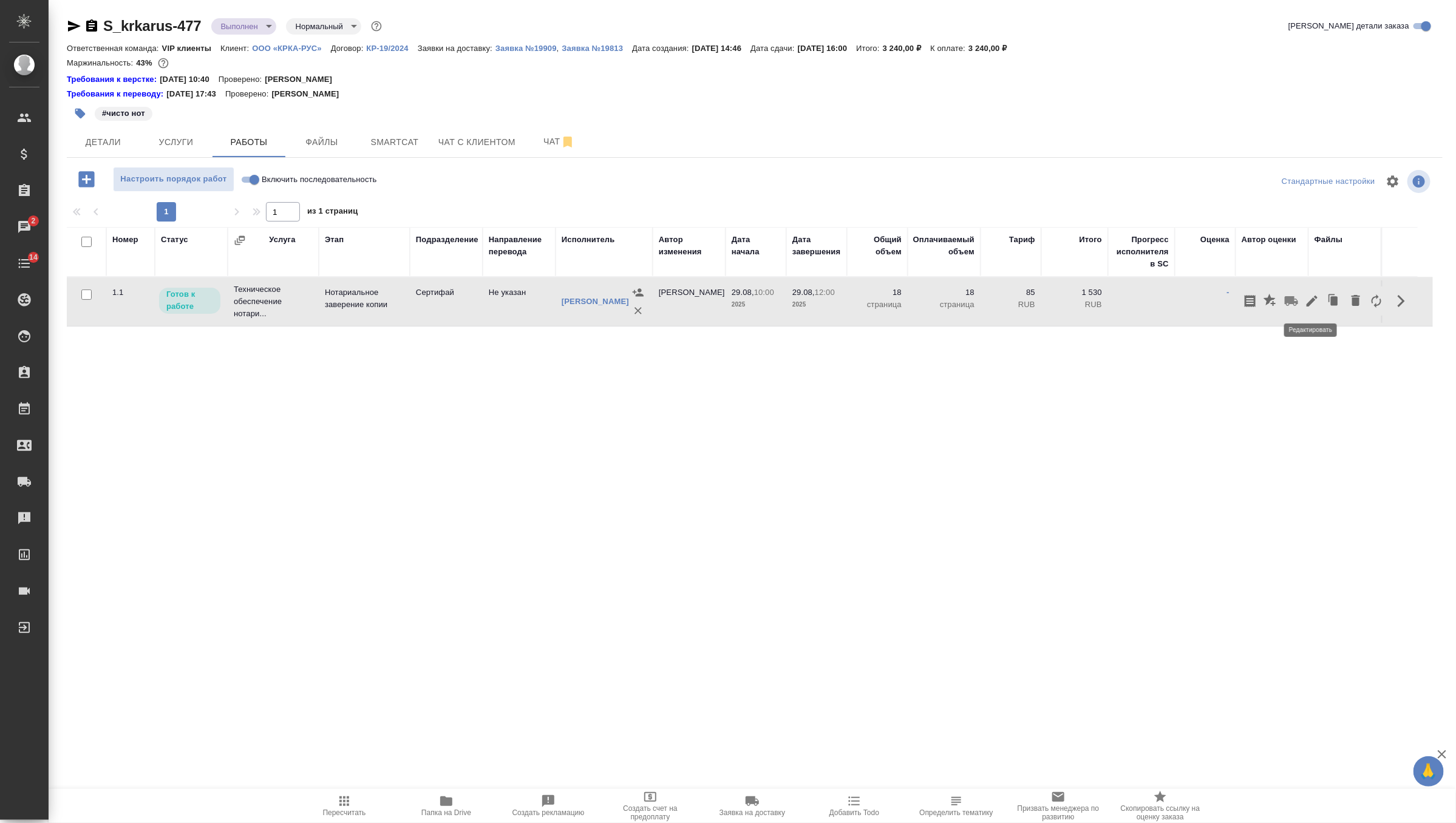
click at [1312, 305] on icon "button" at bounding box center [1312, 301] width 15 height 15
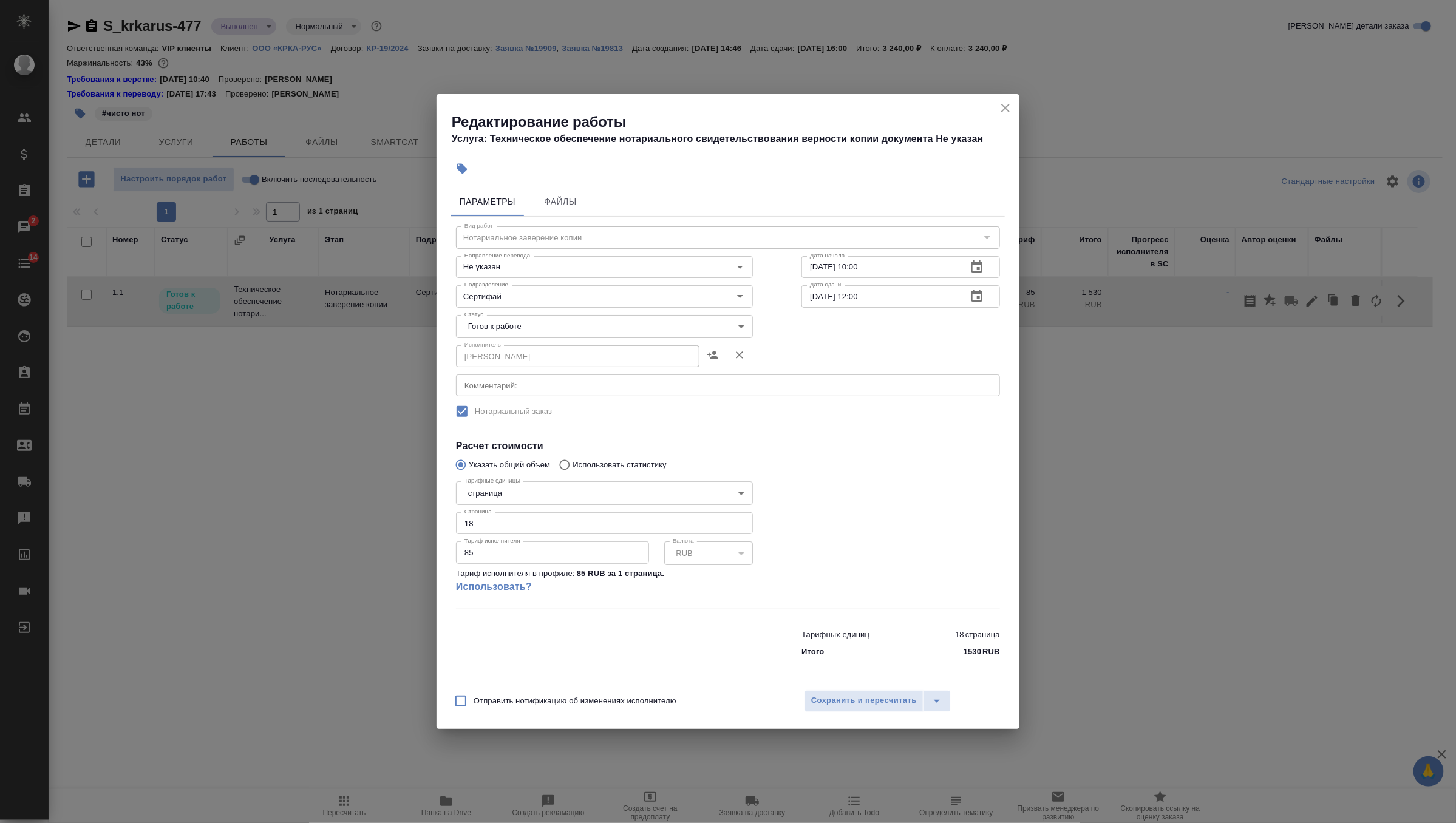
click at [591, 329] on body "🙏 .cls-1 fill:#fff; AWATERA Zverzhanovskaya Diana Клиенты Спецификации Заказы 2…" at bounding box center [728, 412] width 1456 height 823
click at [569, 374] on li "Выполнен" at bounding box center [604, 368] width 297 height 20
type input "completed"
click at [861, 704] on span "Сохранить и пересчитать" at bounding box center [863, 701] width 106 height 14
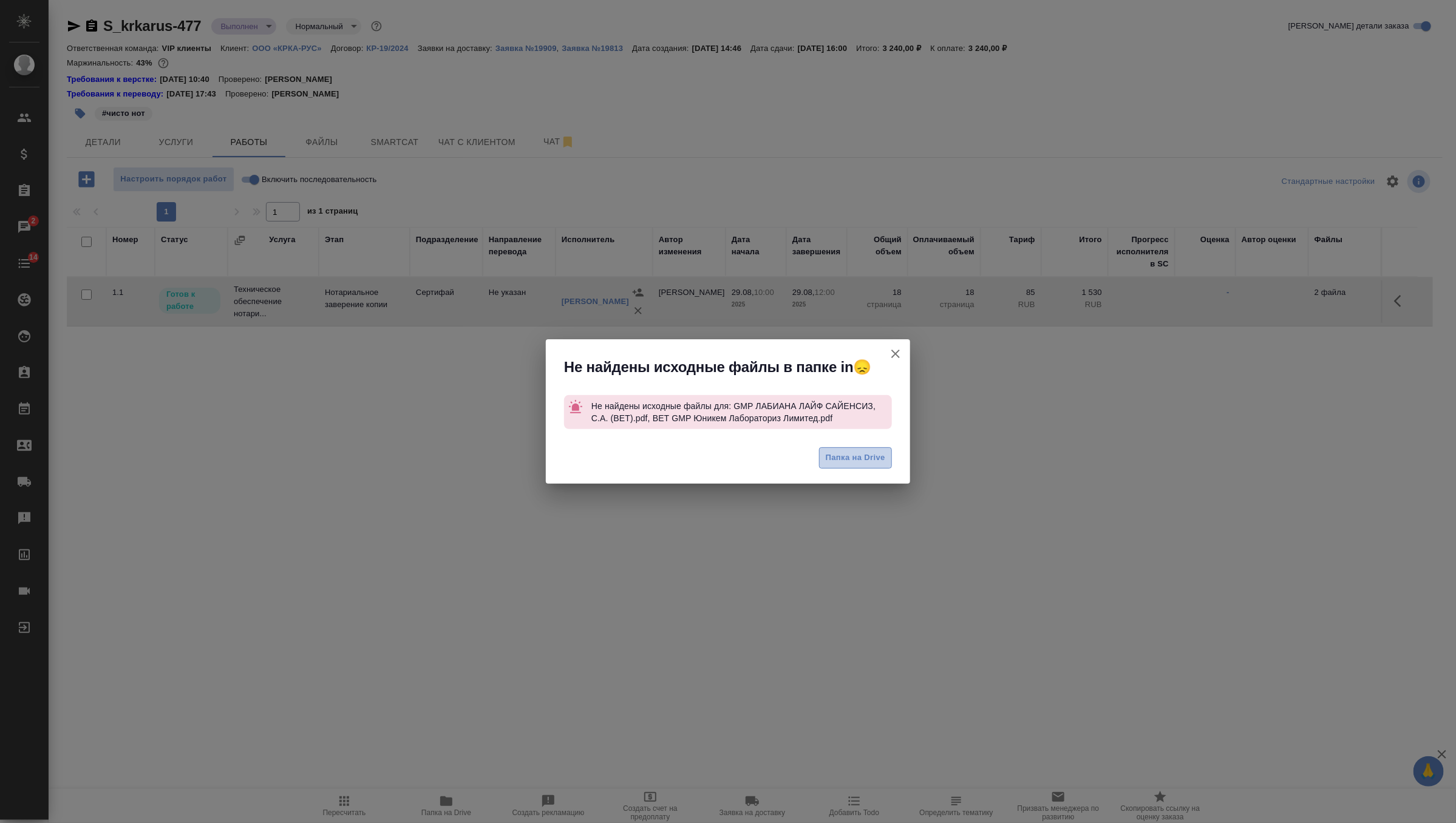
click at [877, 462] on span "Папка на Drive" at bounding box center [855, 458] width 59 height 14
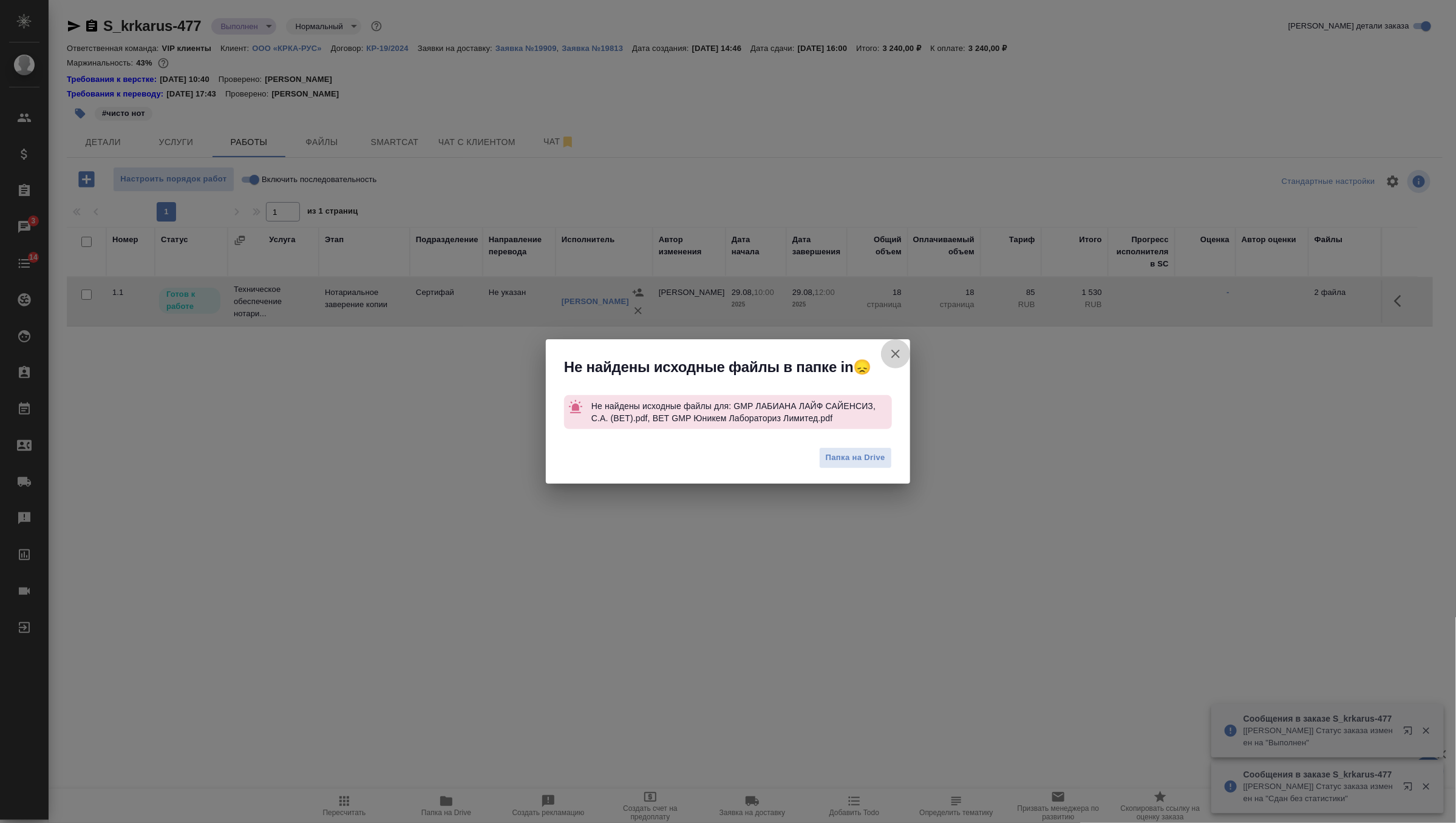
click at [894, 354] on icon "button" at bounding box center [895, 354] width 9 height 9
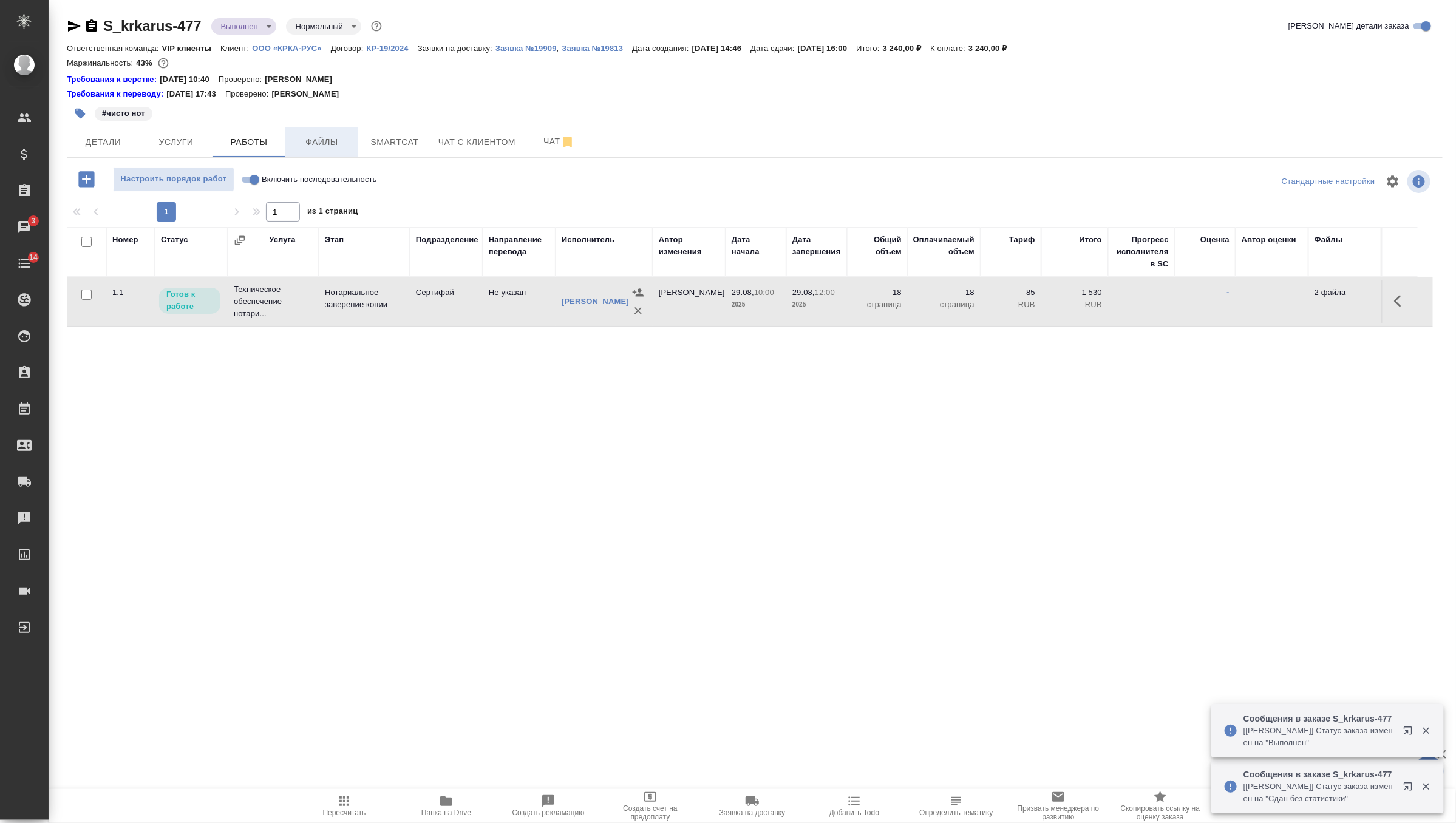
click at [336, 144] on span "Файлы" at bounding box center [322, 142] width 58 height 15
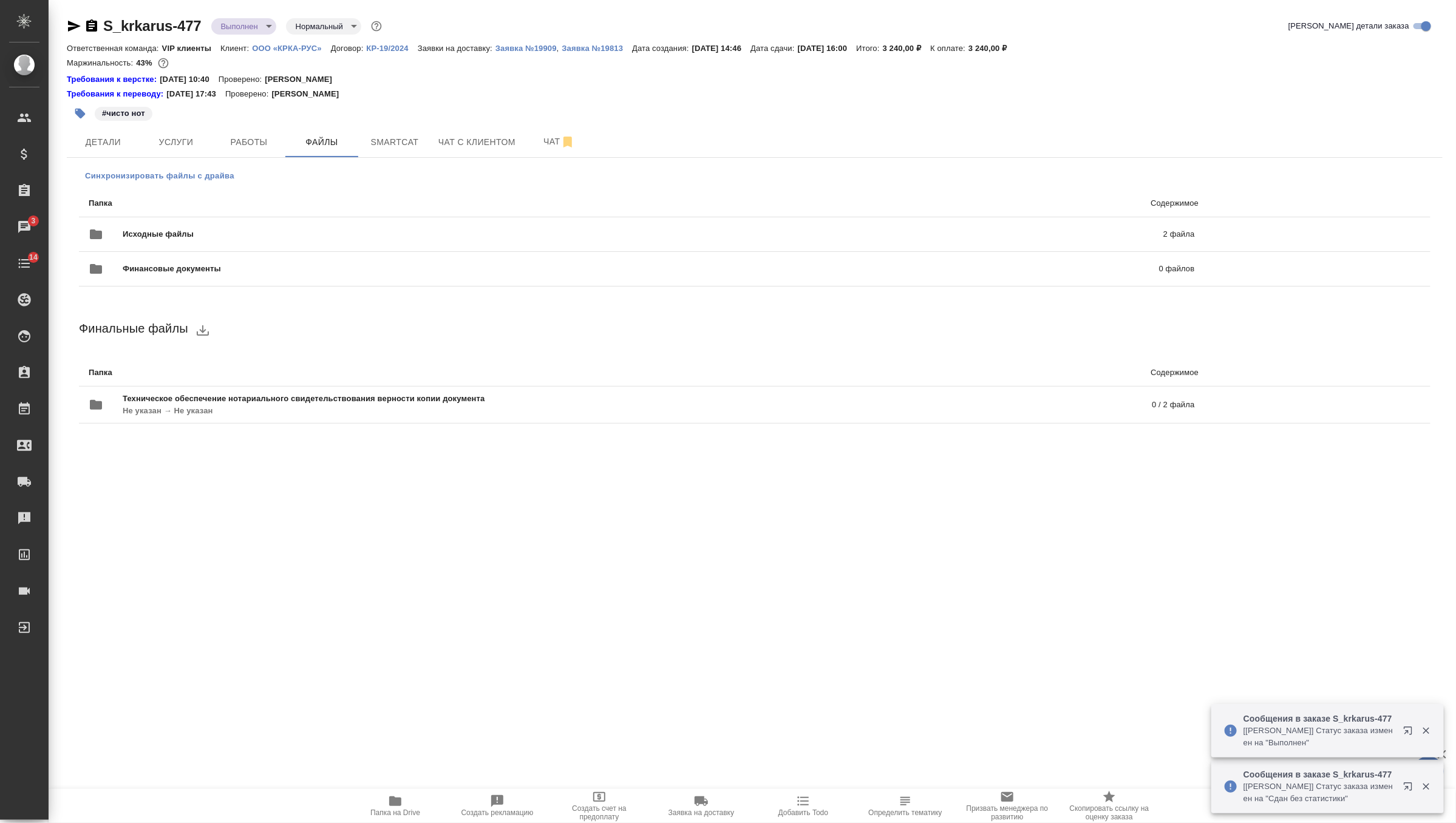
click at [224, 170] on span "Синхронизировать файлы с драйва" at bounding box center [160, 176] width 150 height 12
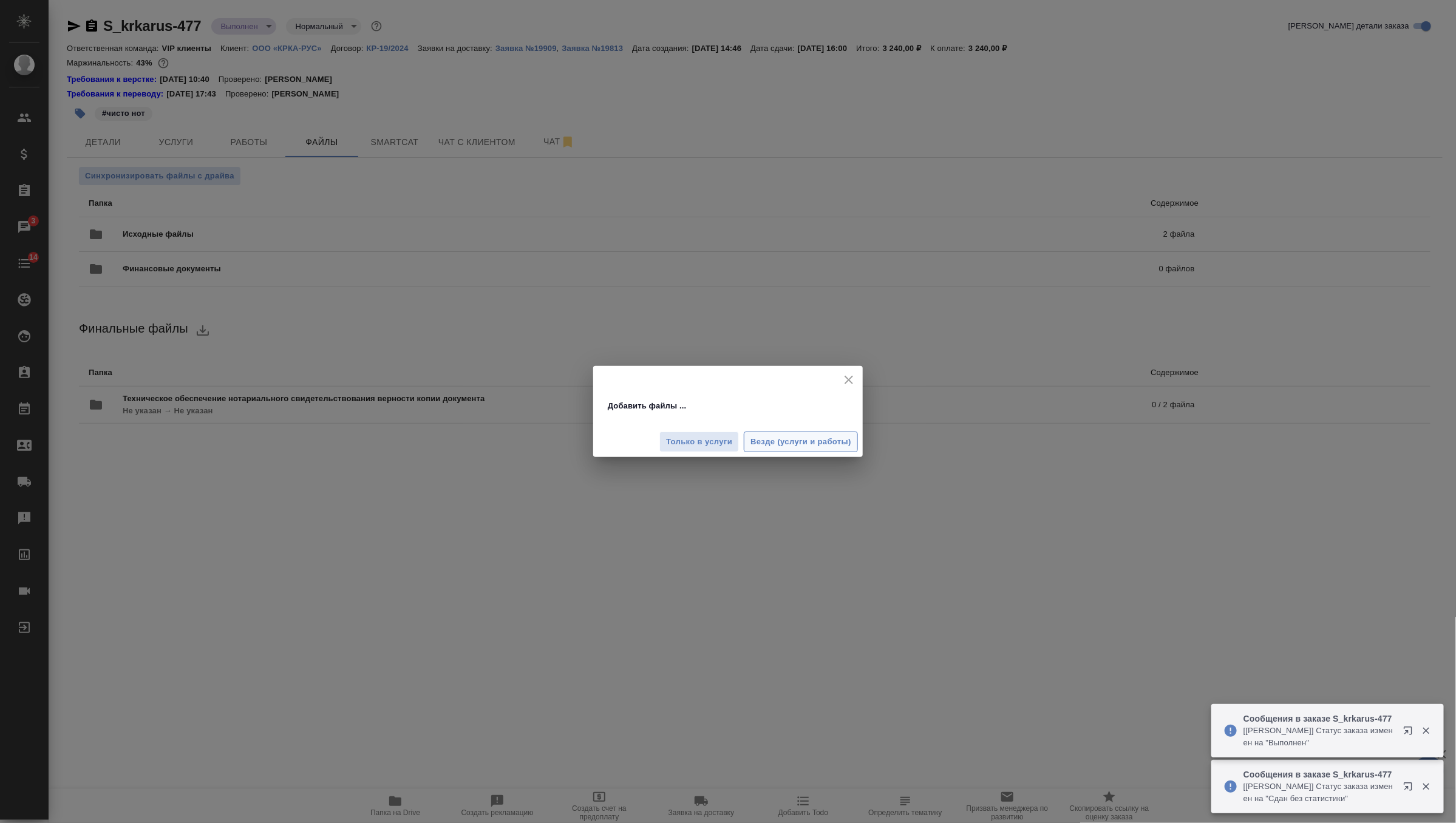
click at [798, 441] on span "Везде (услуги и работы)" at bounding box center [800, 442] width 101 height 14
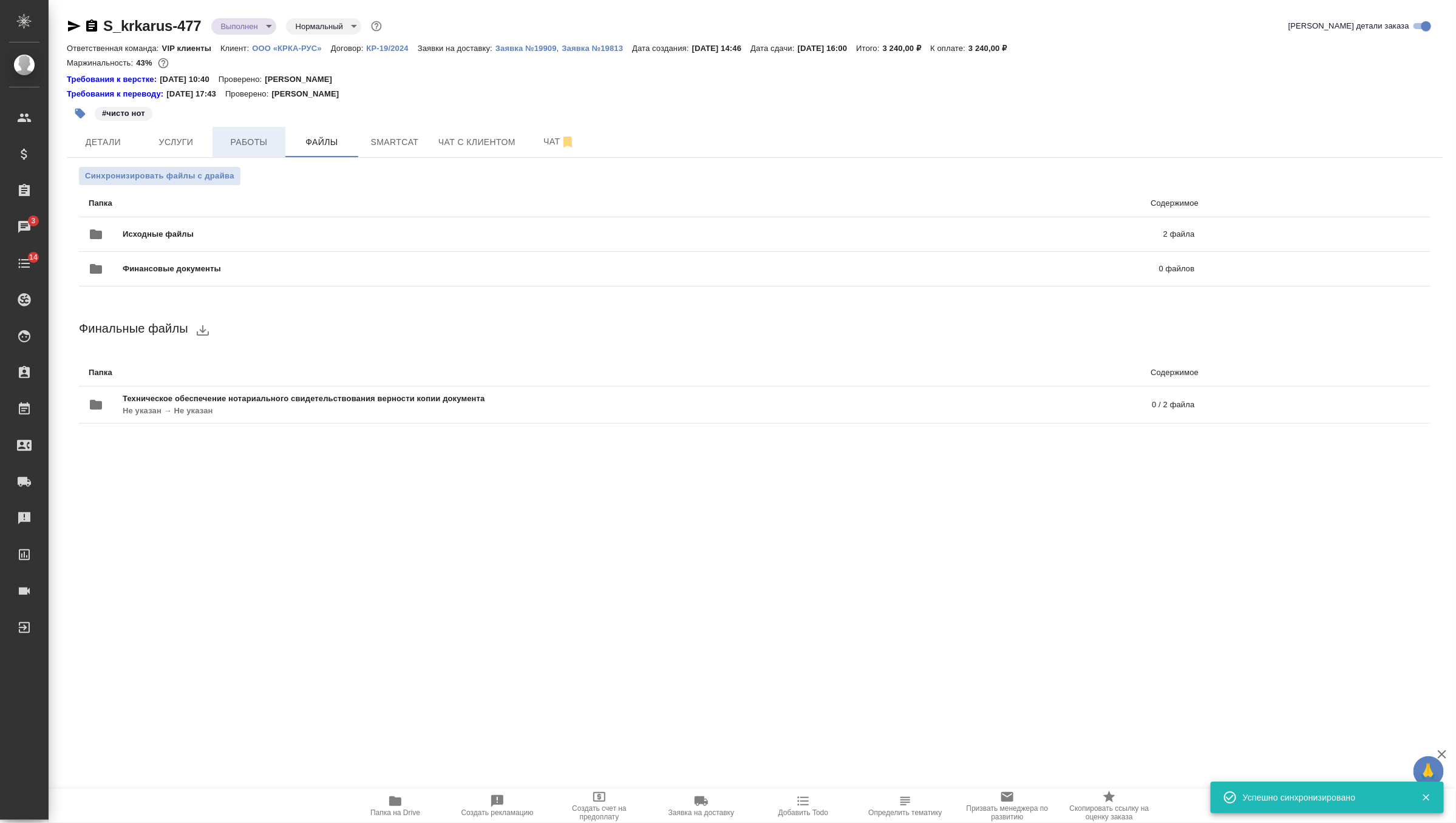
click at [263, 145] on span "Работы" at bounding box center [249, 142] width 58 height 15
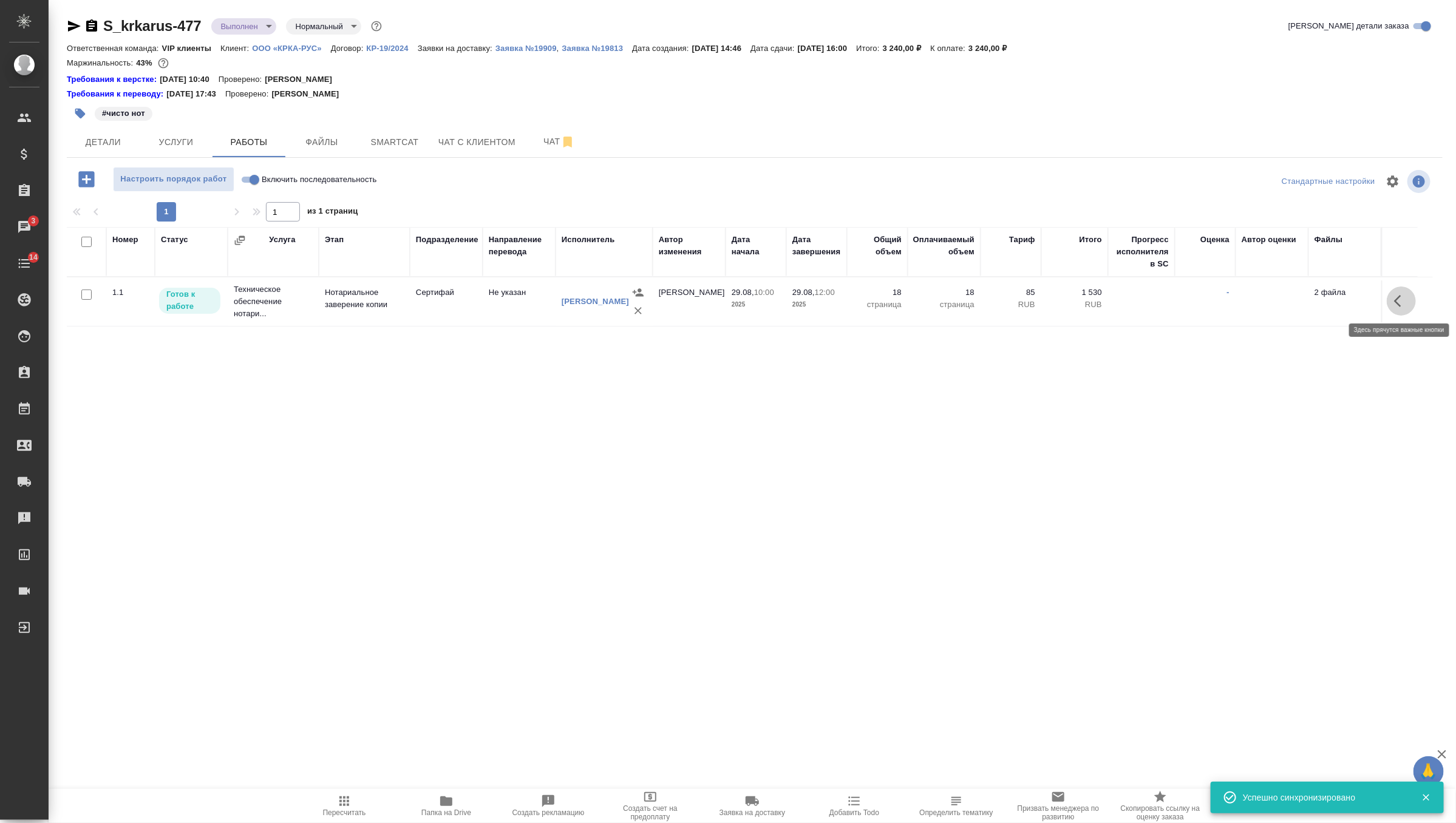
click at [1405, 304] on icon "button" at bounding box center [1402, 301] width 15 height 15
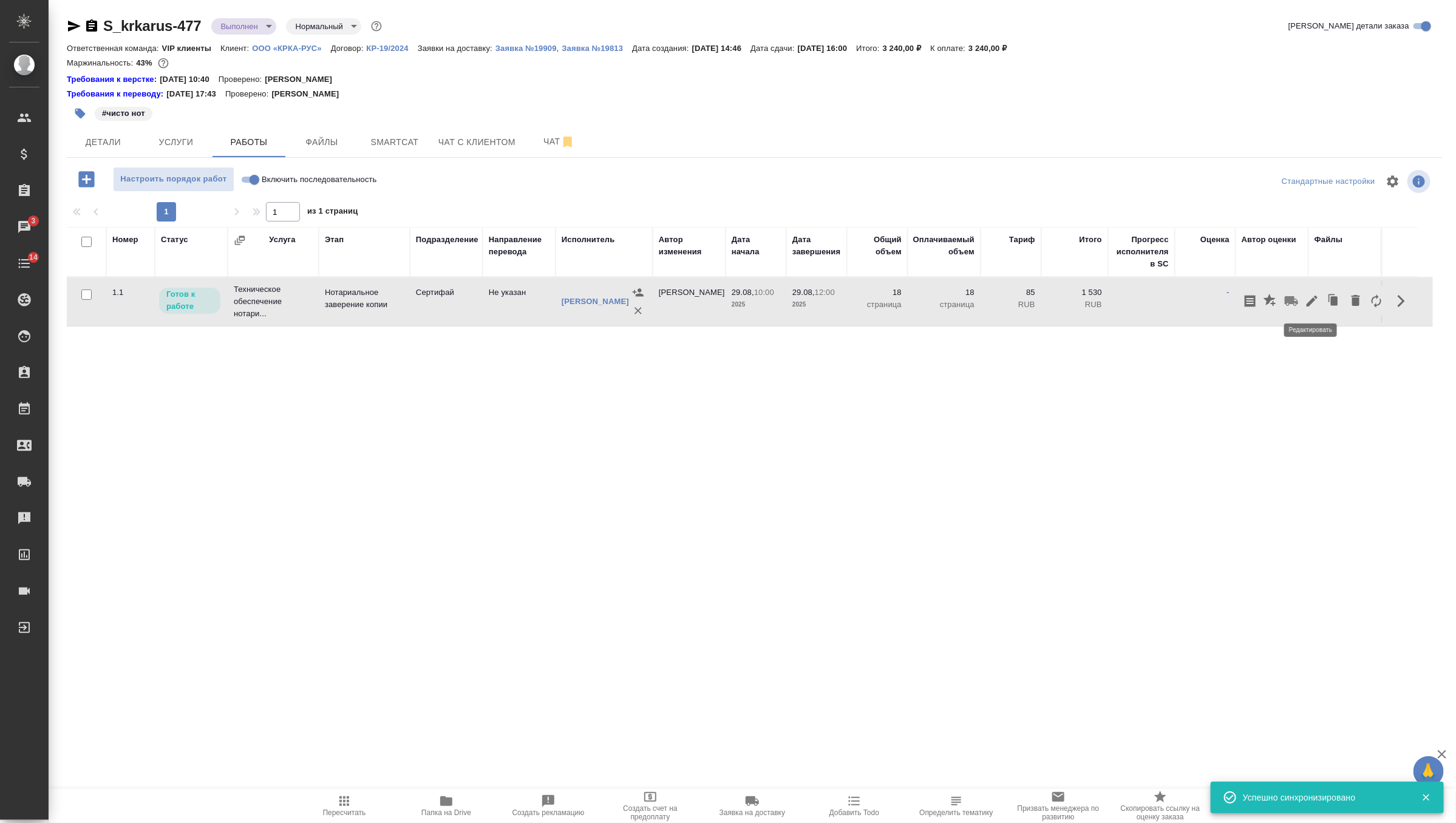
click at [1315, 310] on button "button" at bounding box center [1311, 301] width 20 height 29
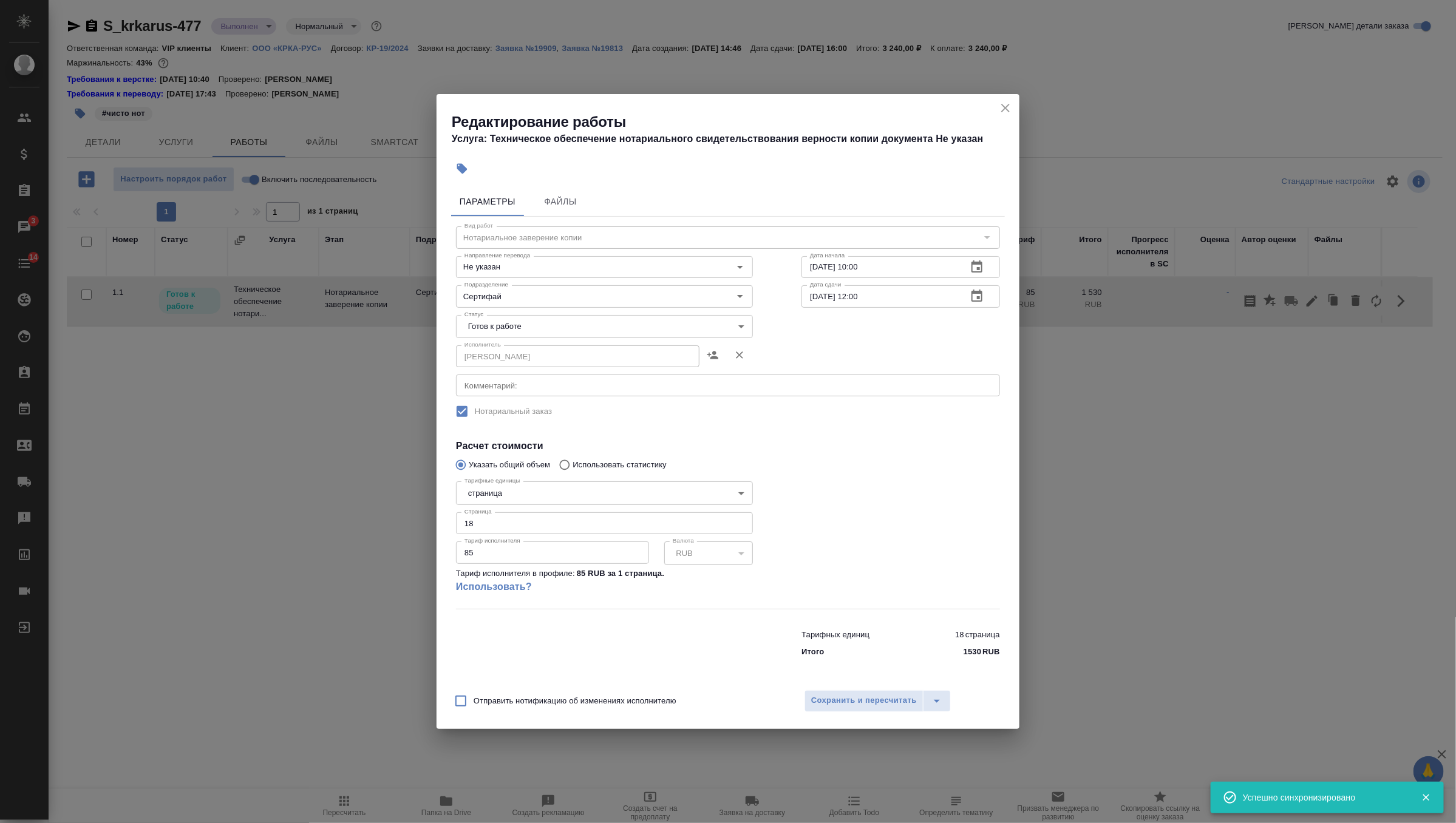
click at [656, 326] on body "🙏 .cls-1 fill:#fff; AWATERA Zverzhanovskaya Diana Клиенты Спецификации Заказы 3…" at bounding box center [728, 412] width 1456 height 823
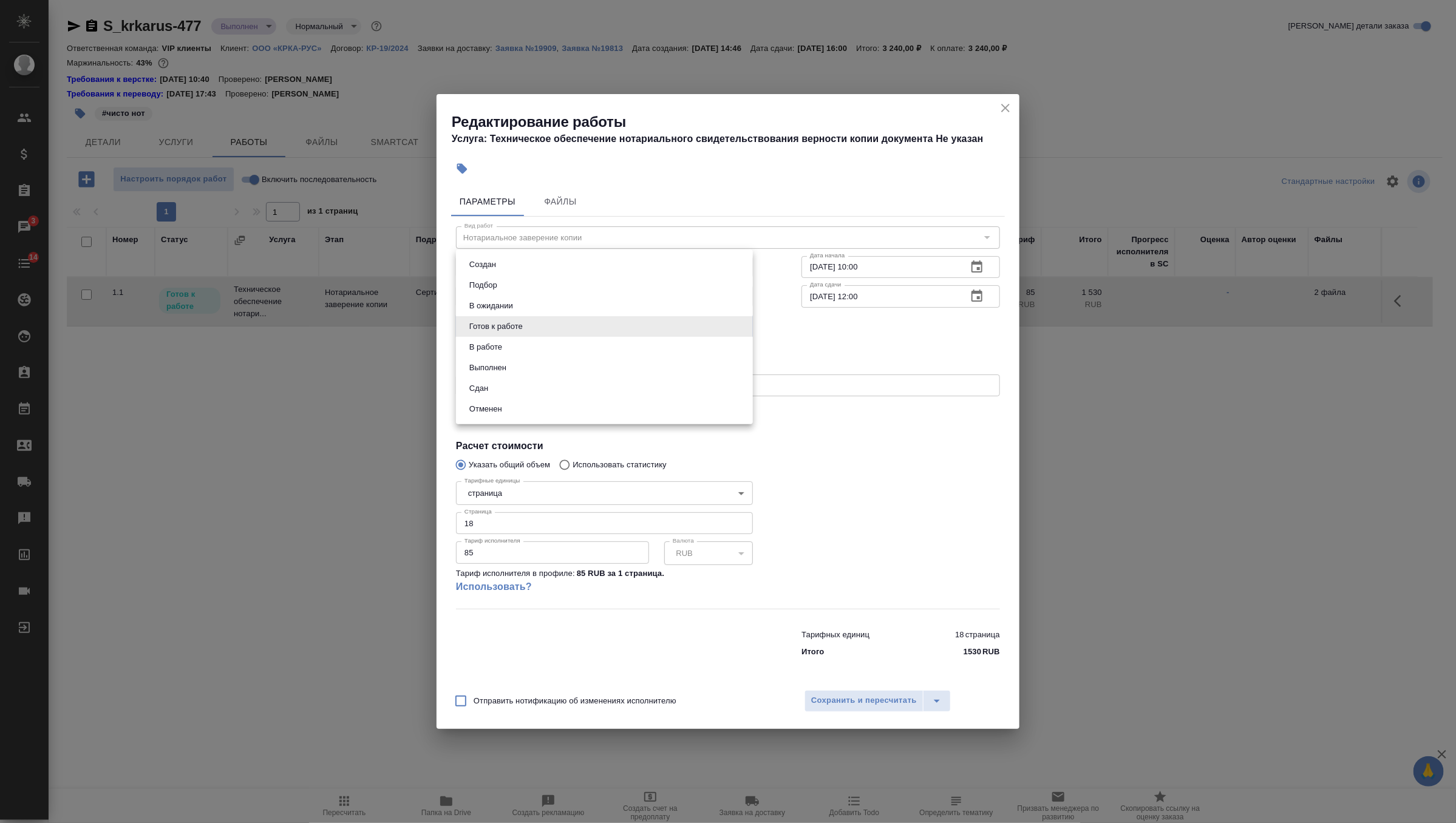
click at [613, 391] on li "Сдан" at bounding box center [604, 388] width 297 height 20
type input "closed"
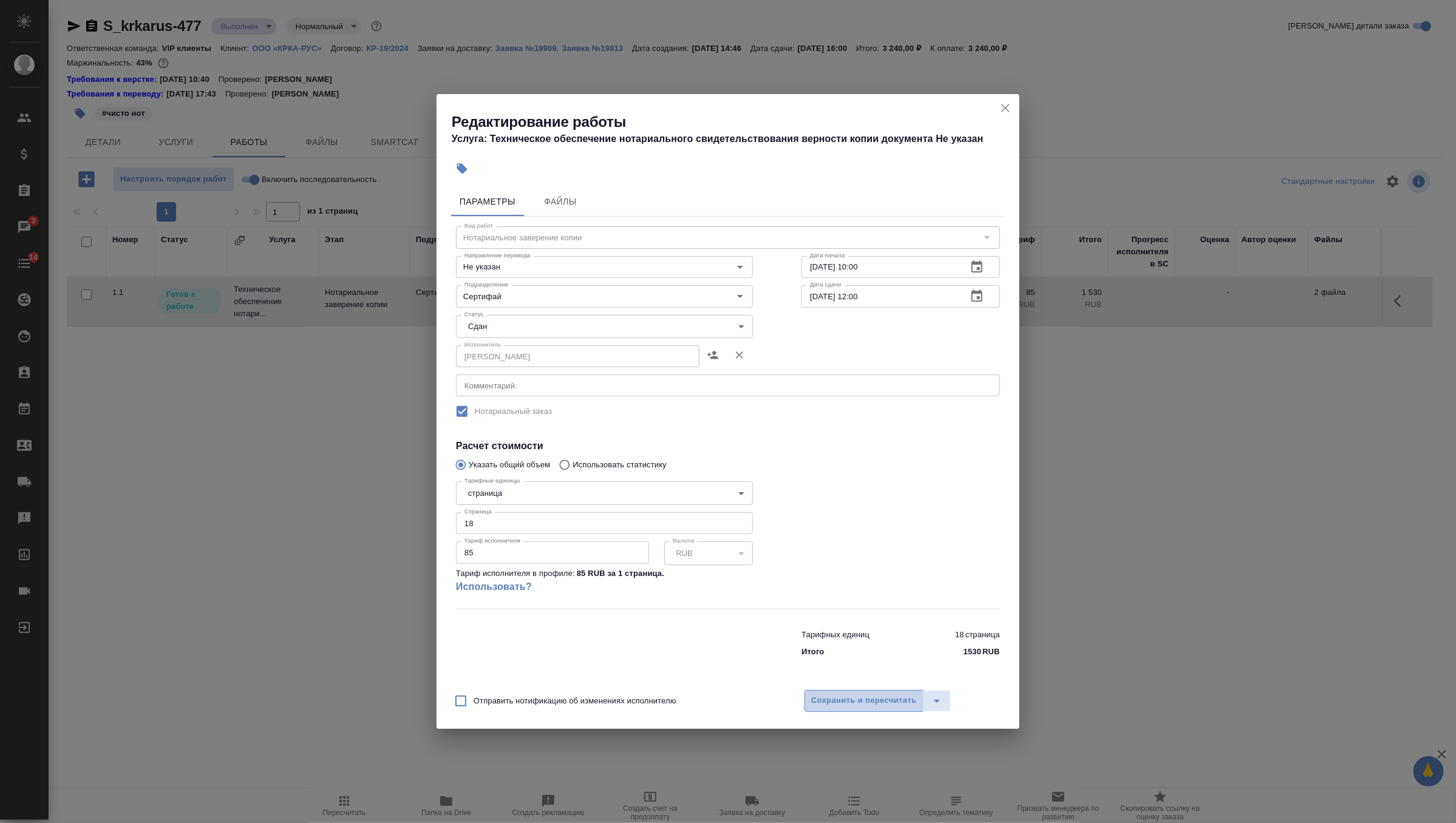
click at [876, 697] on span "Сохранить и пересчитать" at bounding box center [863, 701] width 106 height 14
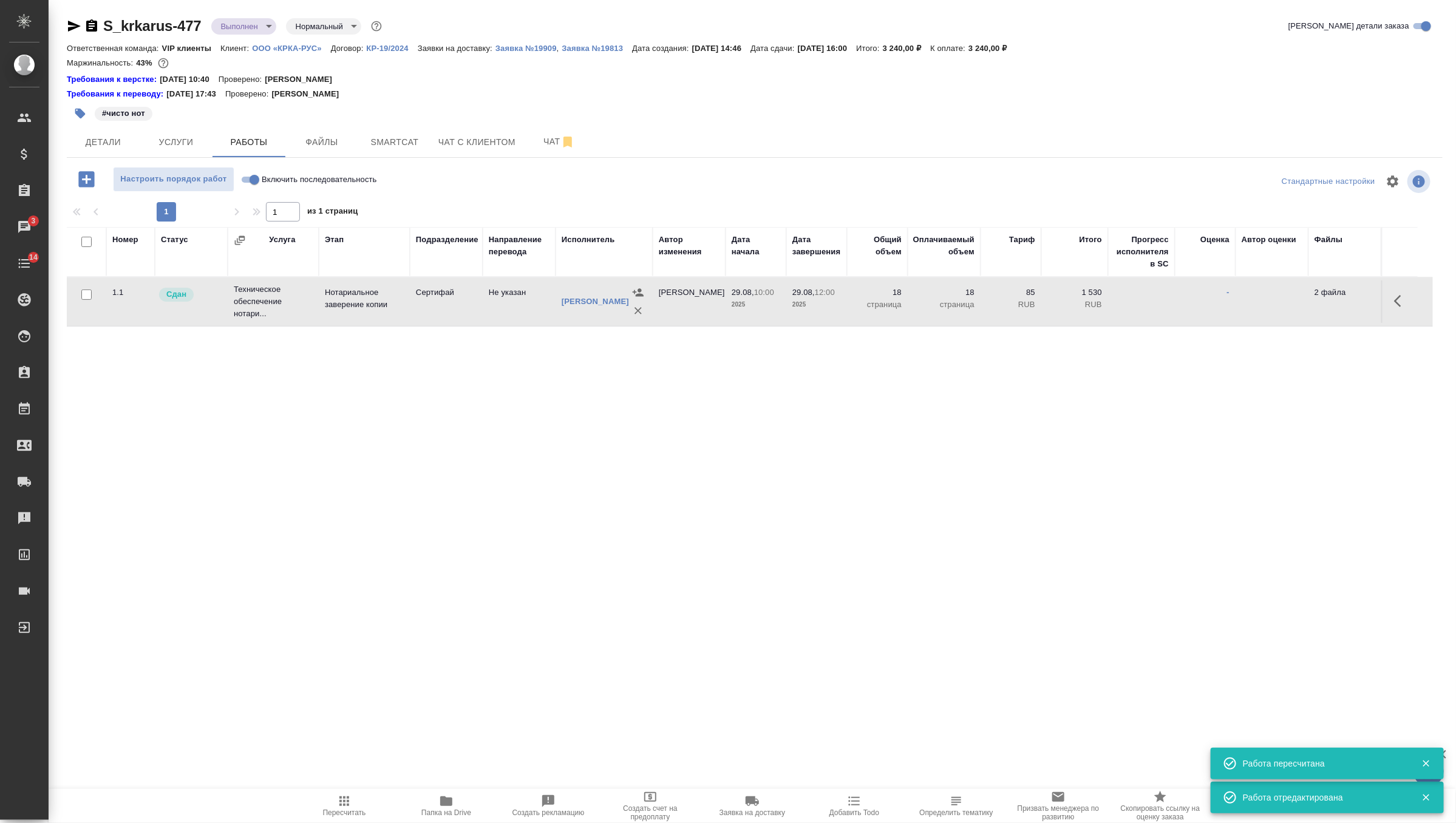
click at [1399, 305] on icon "button" at bounding box center [1398, 301] width 7 height 12
click at [1318, 301] on icon "button" at bounding box center [1312, 301] width 15 height 15
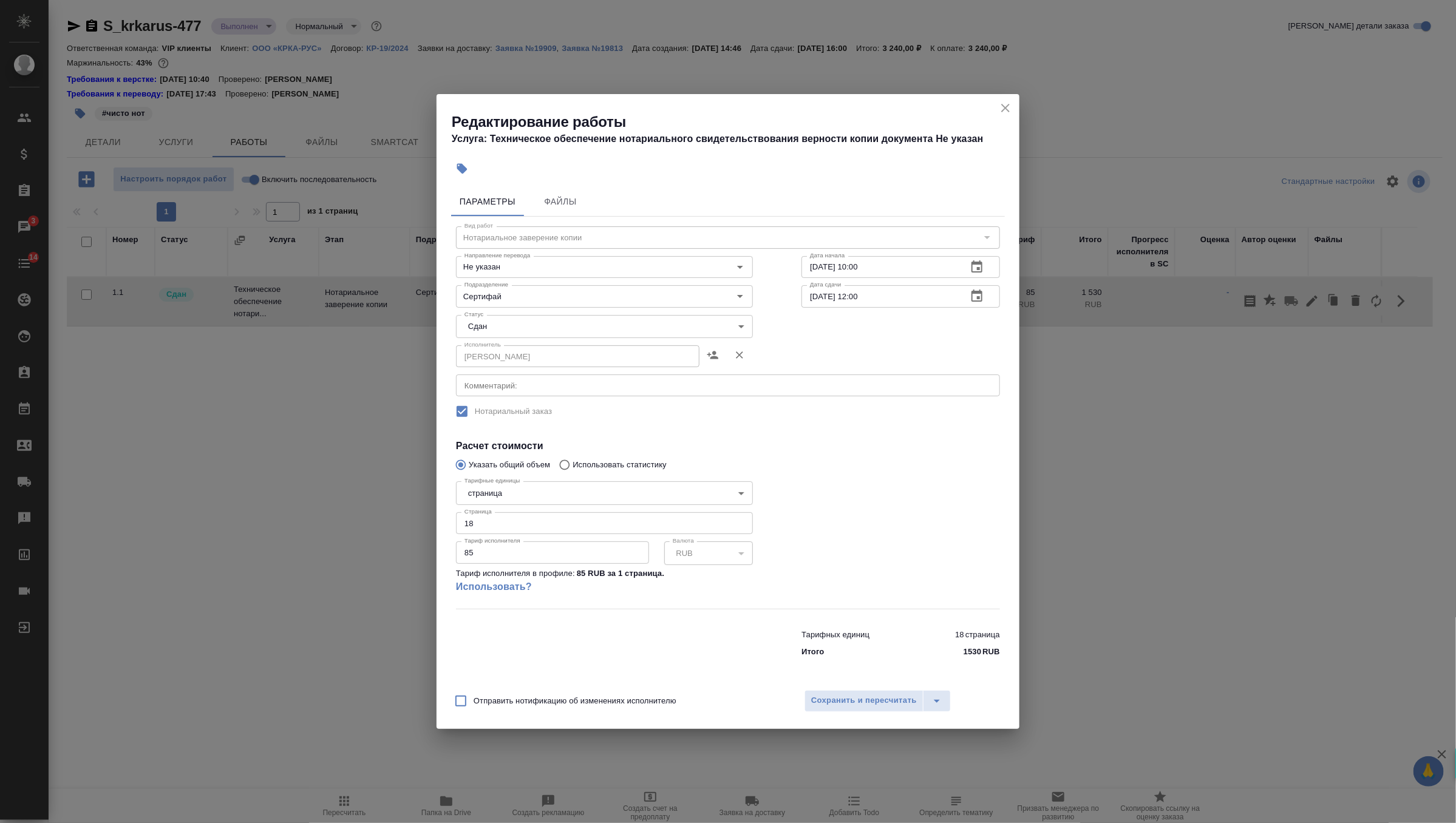
click at [587, 319] on body "🙏 .cls-1 fill:#fff; AWATERA Zverzhanovskaya Diana Клиенты Спецификации Заказы 3…" at bounding box center [728, 412] width 1456 height 823
click at [1007, 98] on div at bounding box center [728, 412] width 1456 height 823
click at [1007, 106] on icon "close" at bounding box center [1005, 108] width 9 height 9
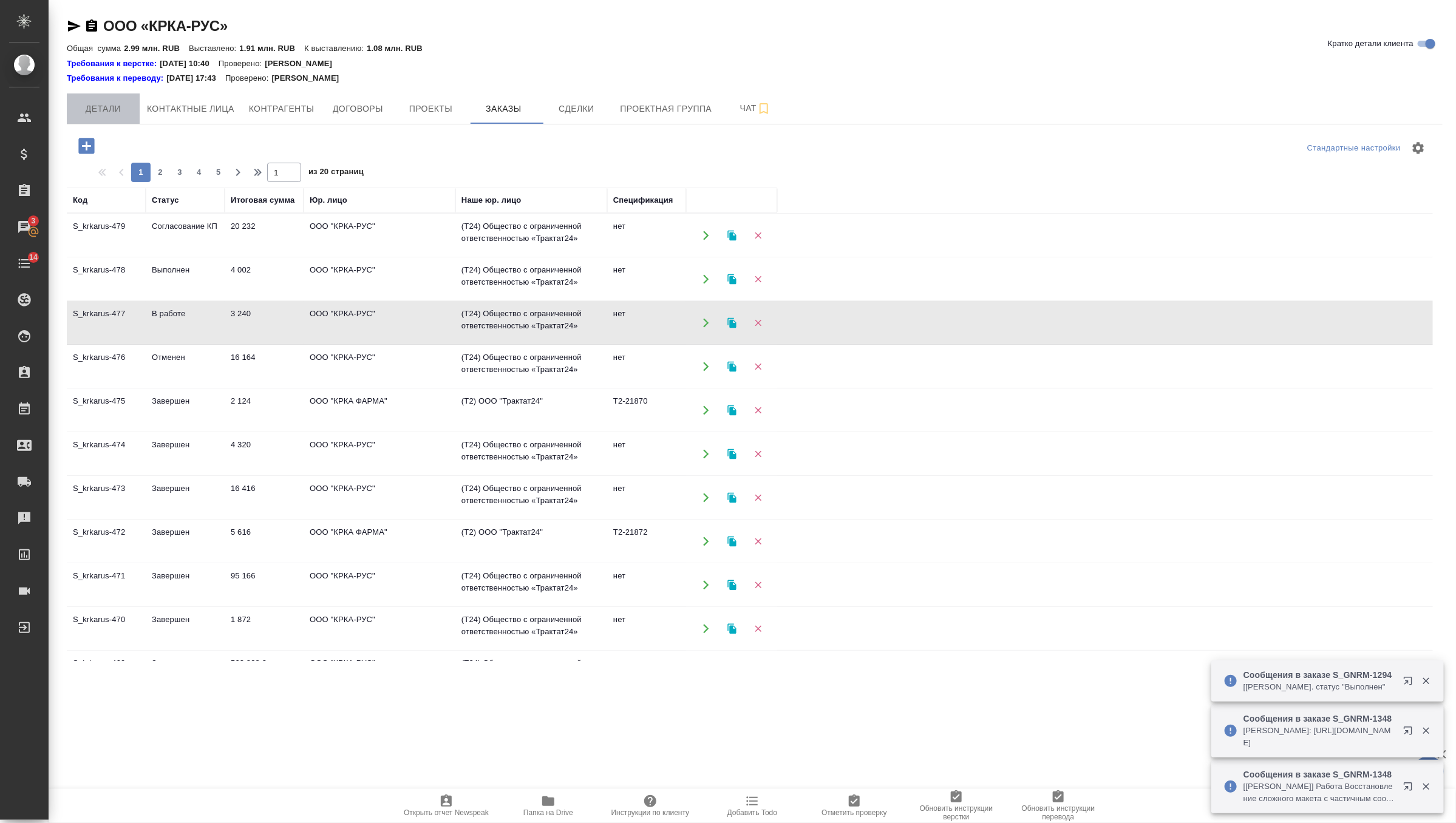
click at [107, 110] on span "Детали" at bounding box center [103, 109] width 58 height 15
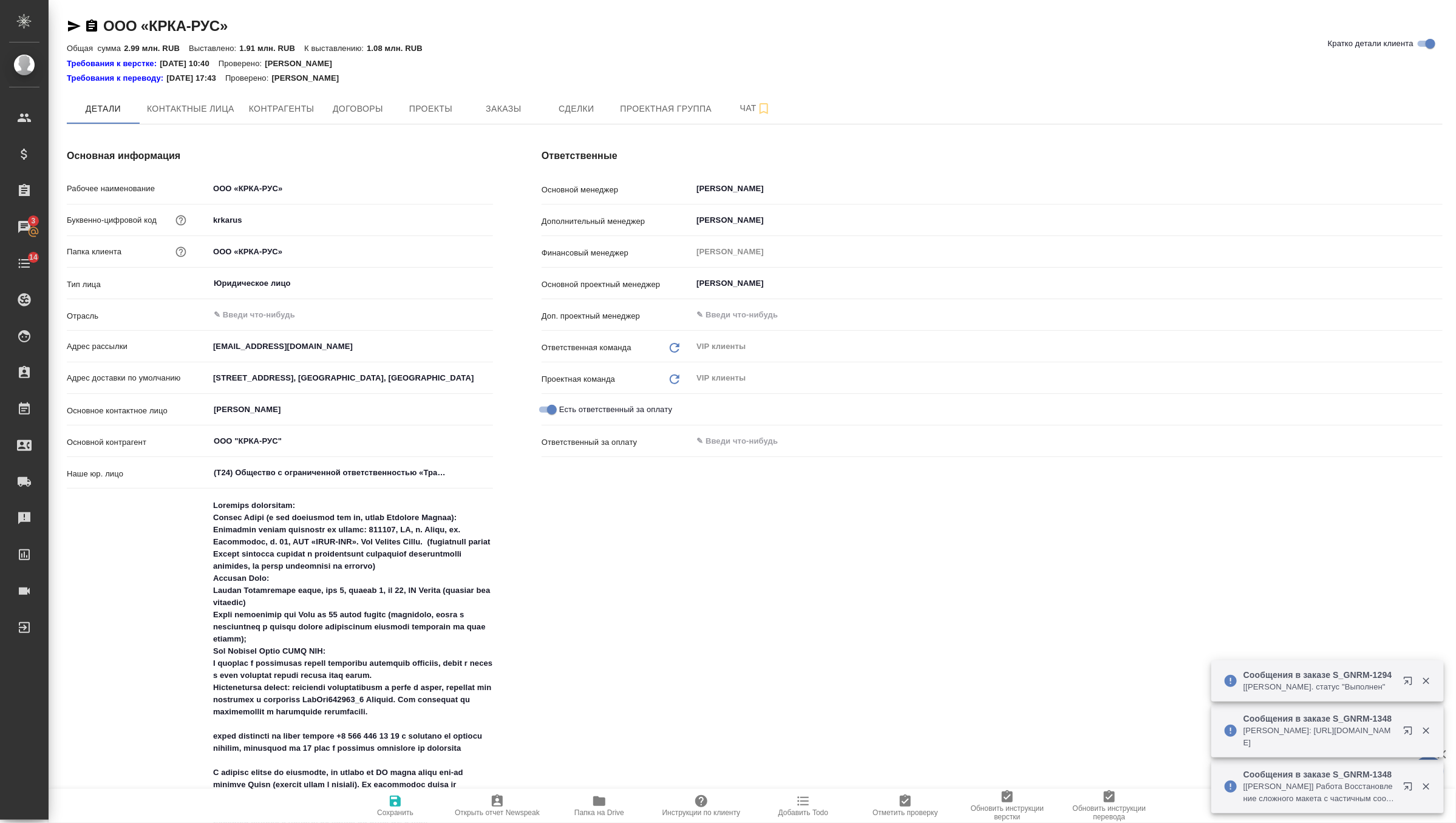
scroll to position [115, 0]
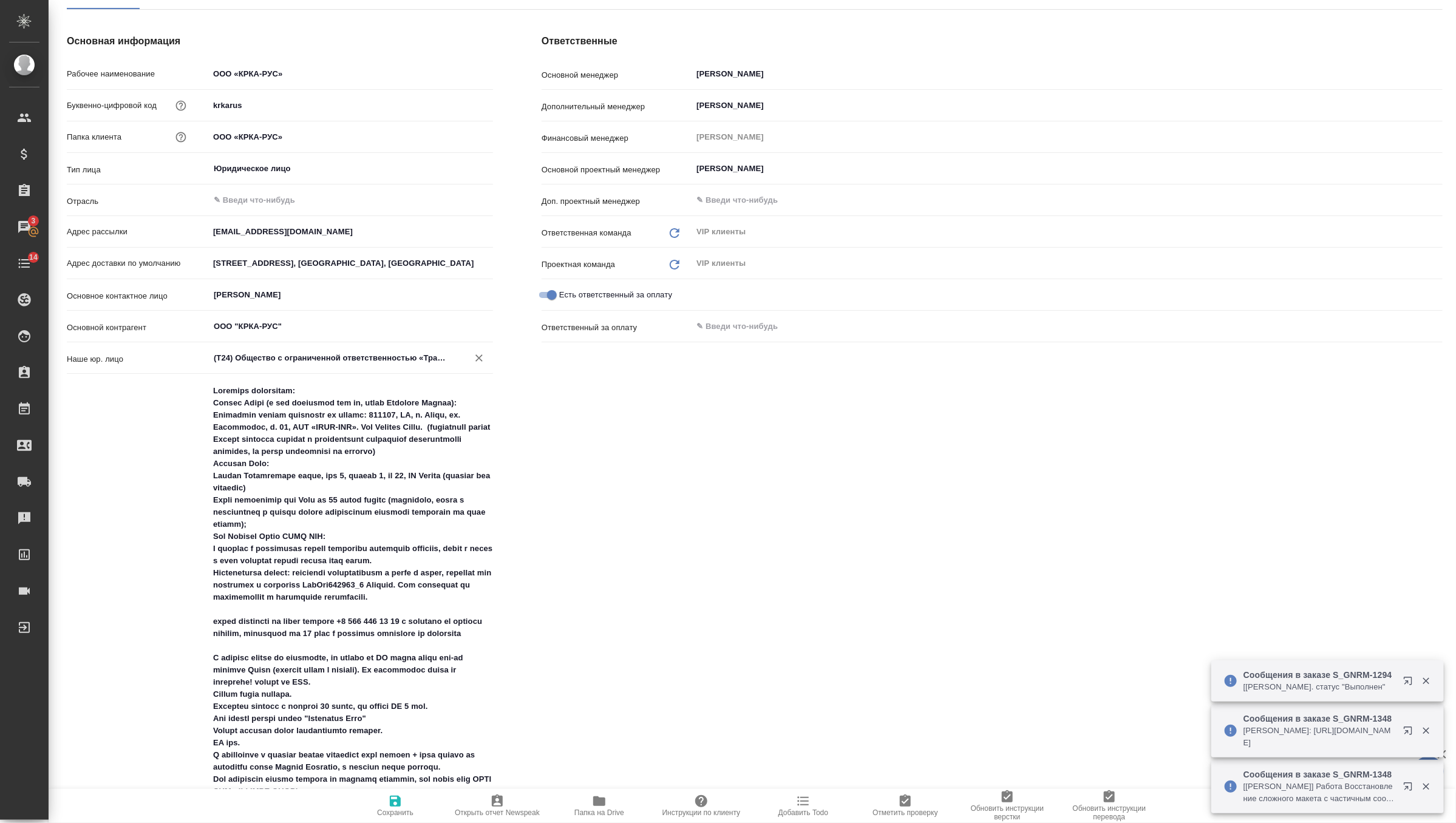
type textarea "x"
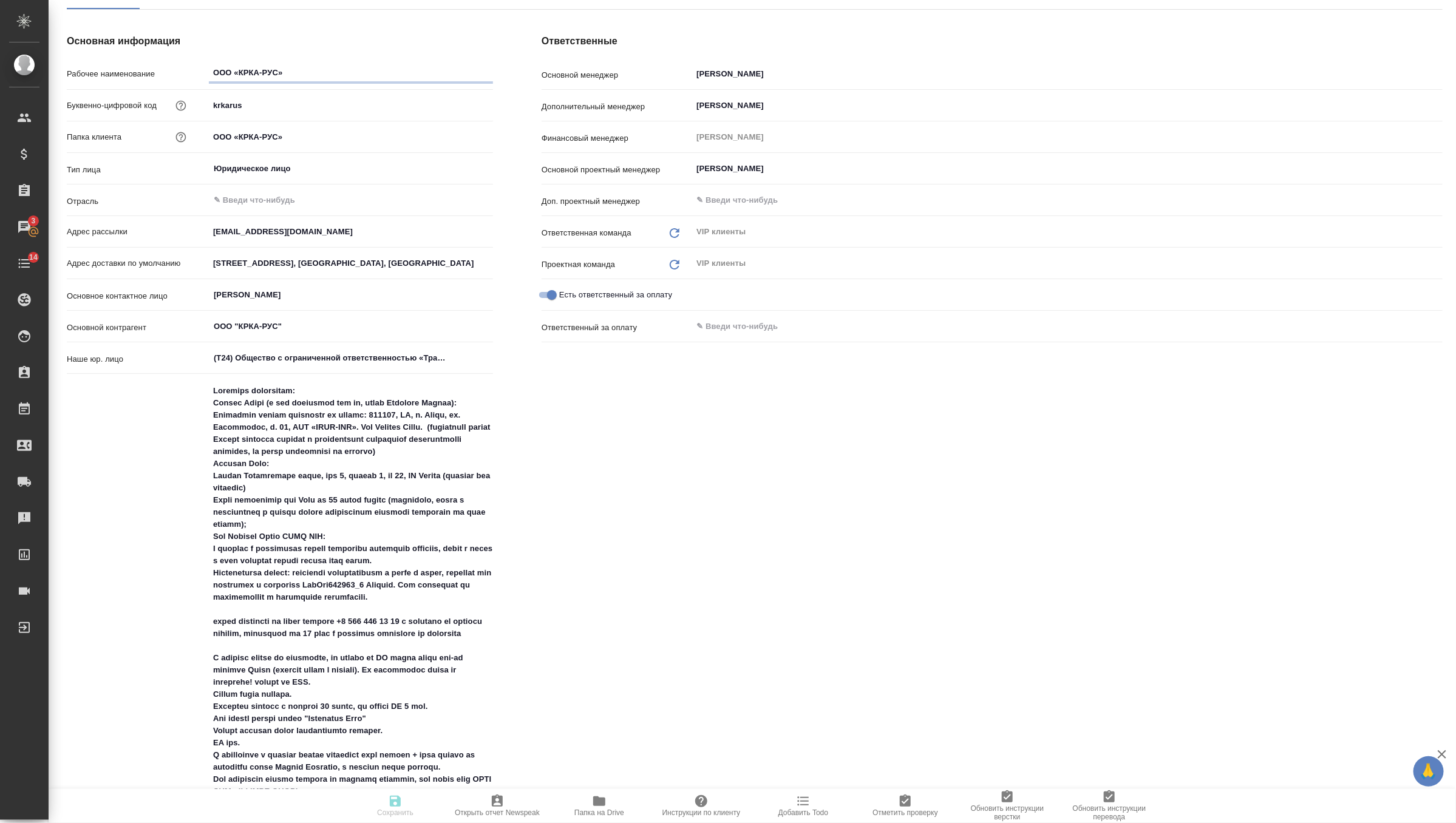
type textarea "x"
drag, startPoint x: 214, startPoint y: 488, endPoint x: 348, endPoint y: 502, distance: 134.7
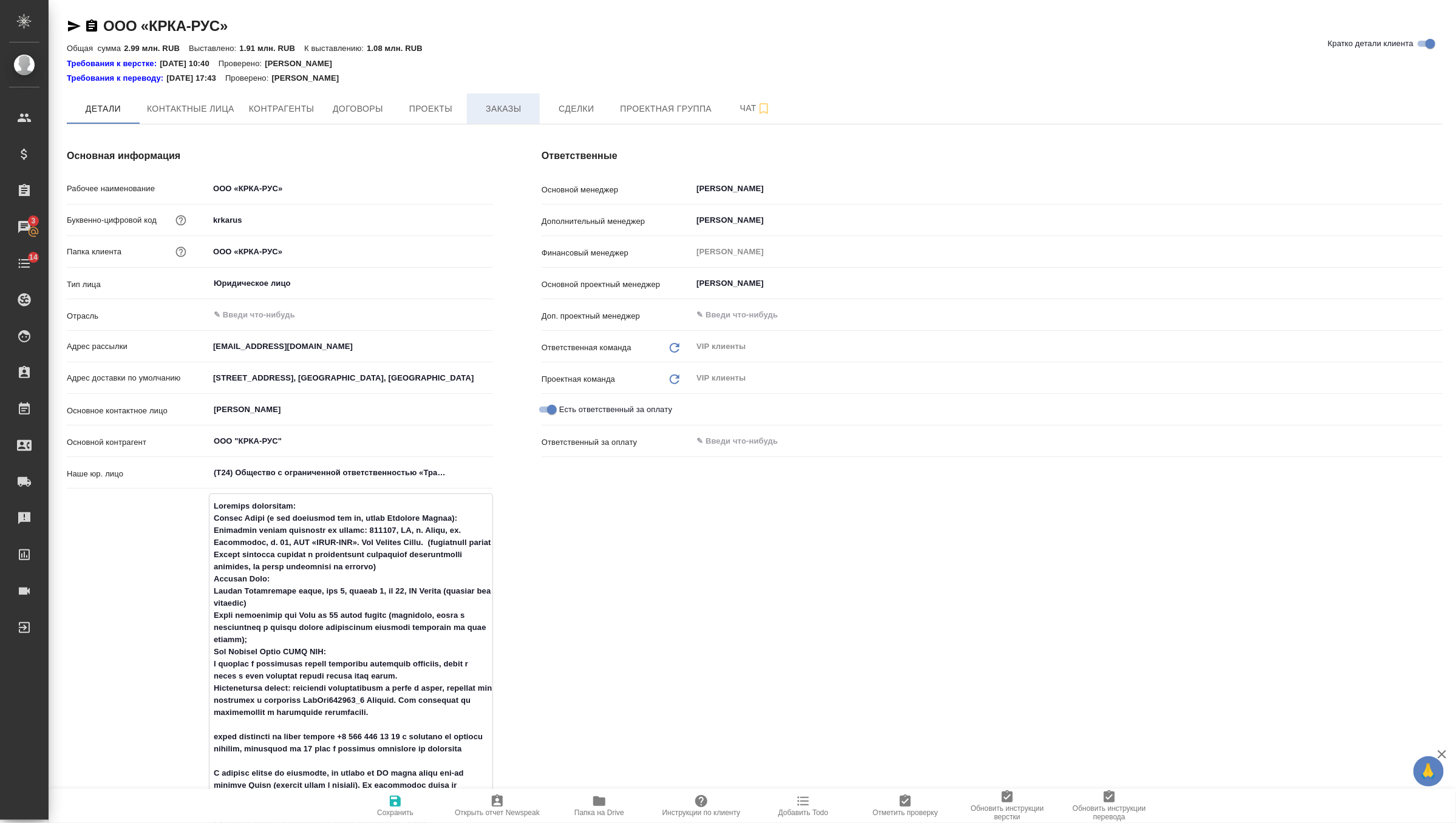
type textarea "x"
click at [515, 109] on span "Заказы" at bounding box center [503, 109] width 58 height 15
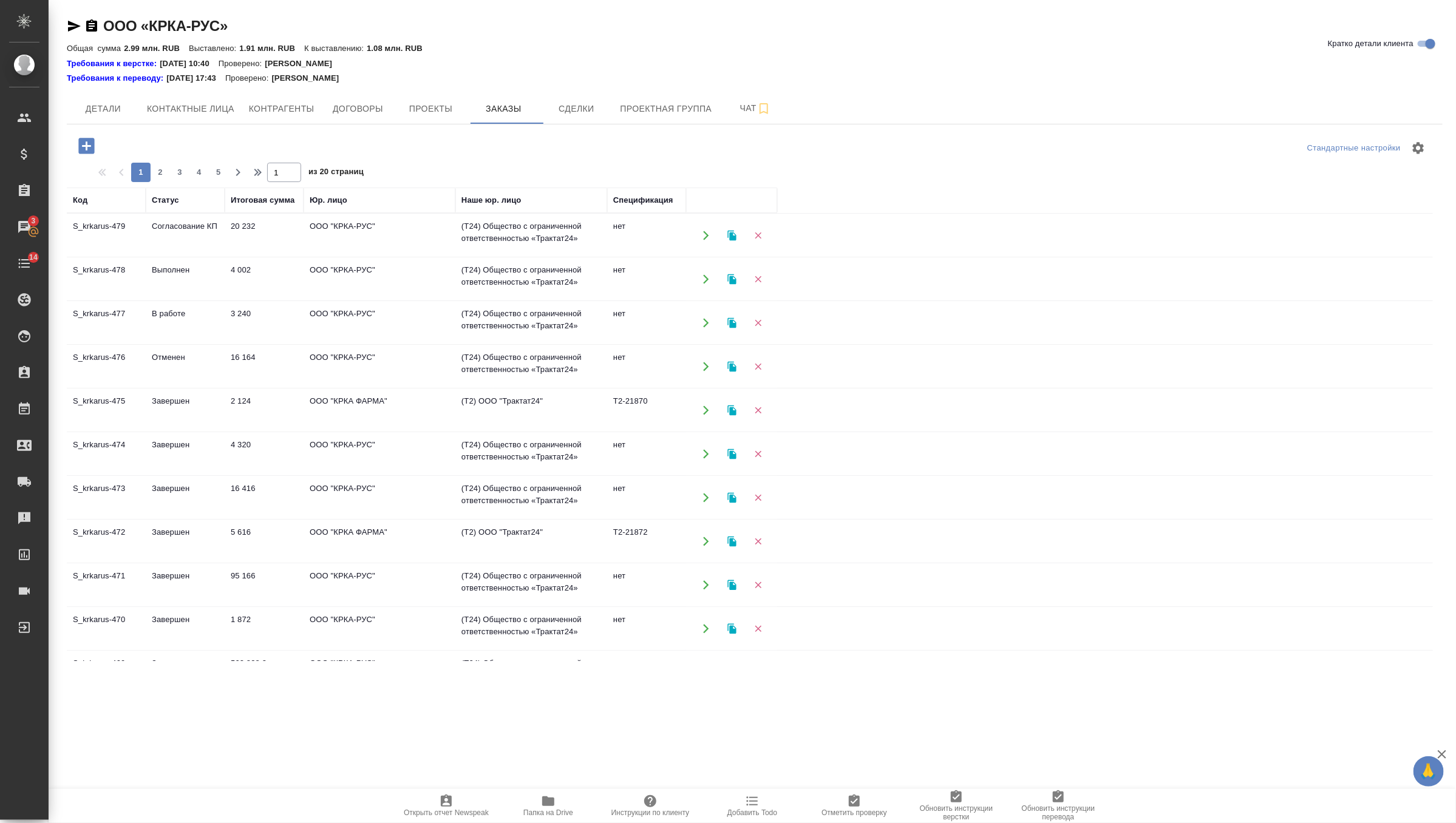
click at [281, 242] on td "20 232" at bounding box center [264, 235] width 79 height 43
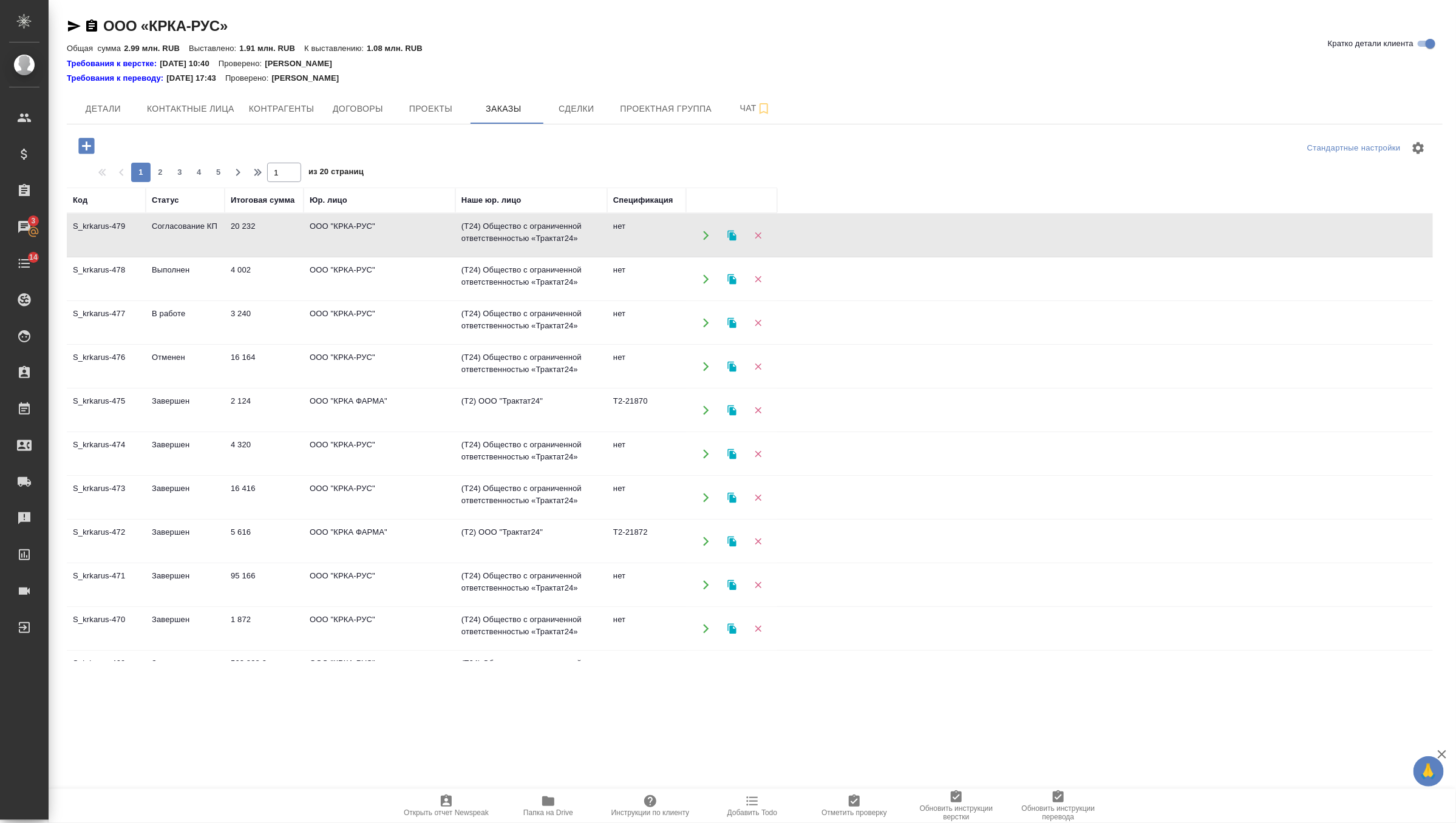
click at [281, 242] on td "20 232" at bounding box center [264, 235] width 79 height 43
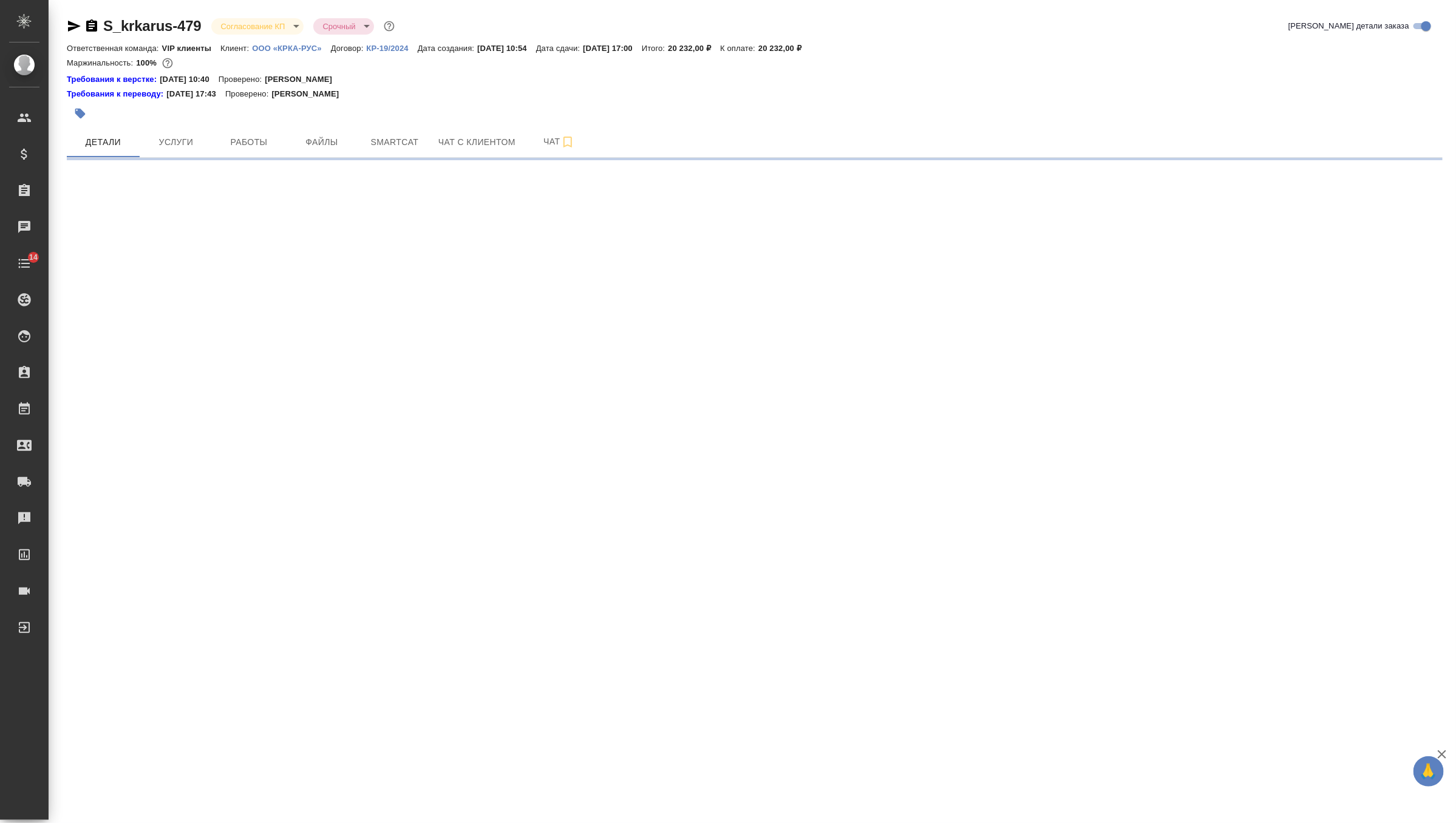
select select "RU"
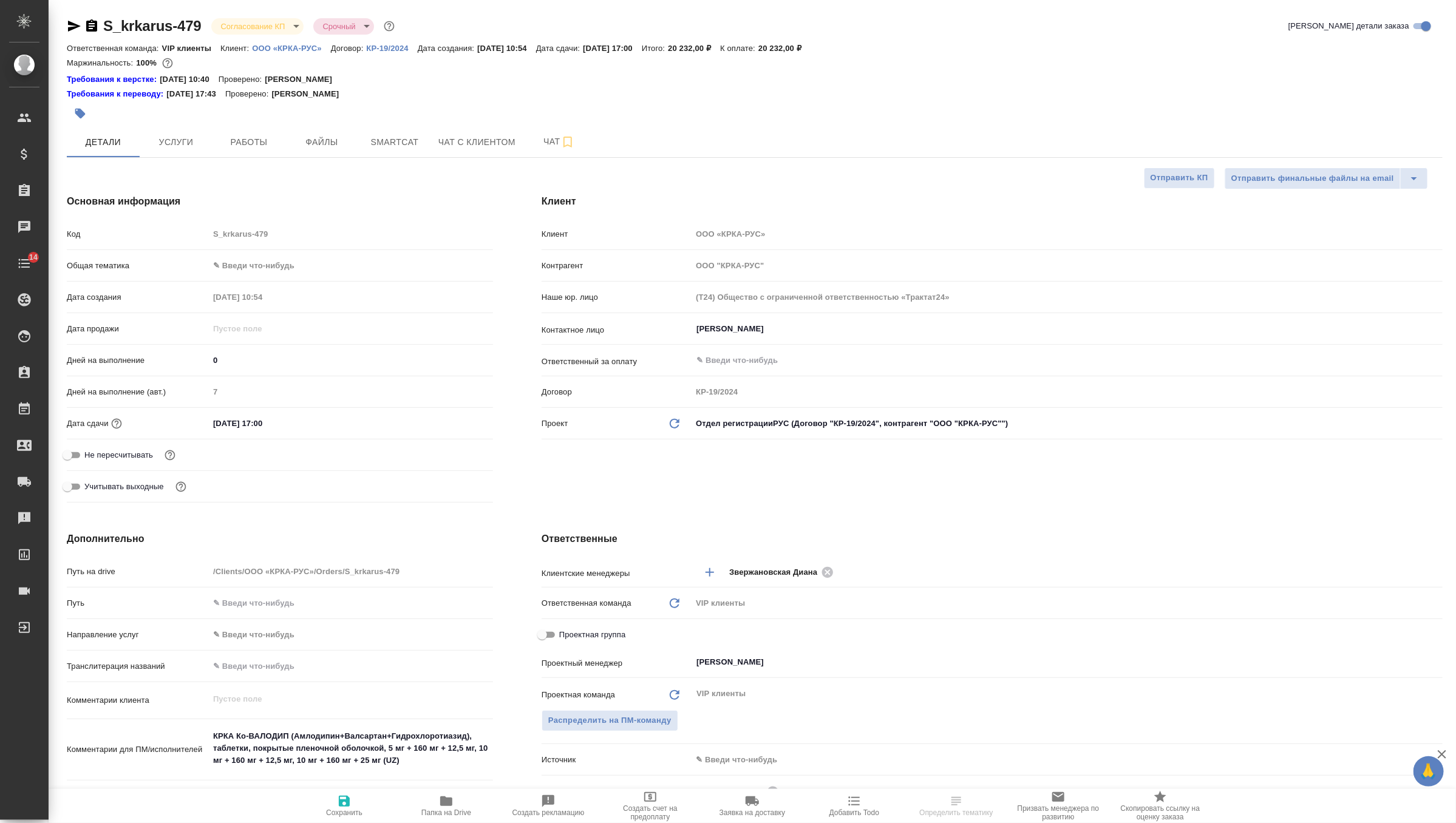
type textarea "x"
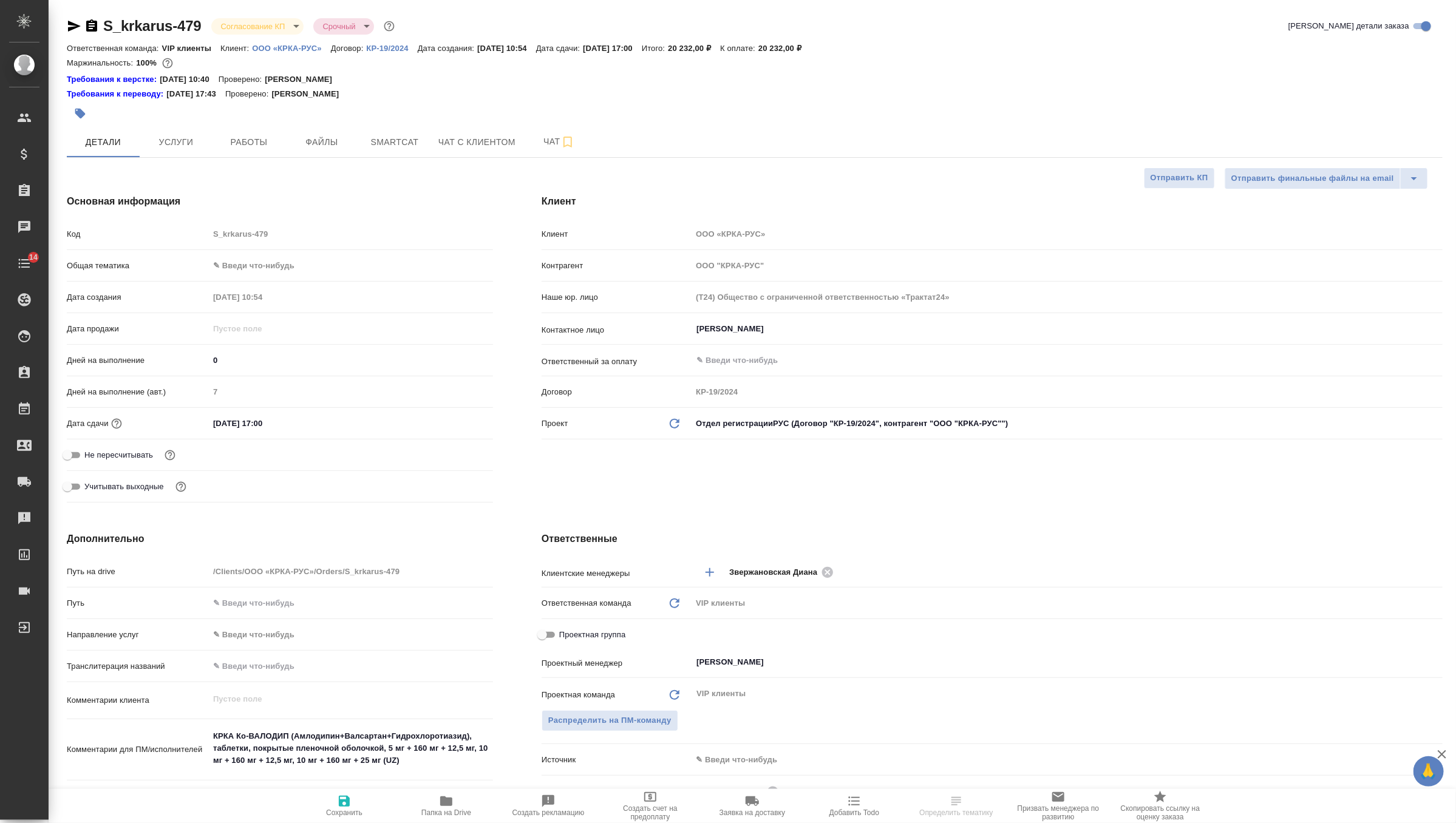
type textarea "x"
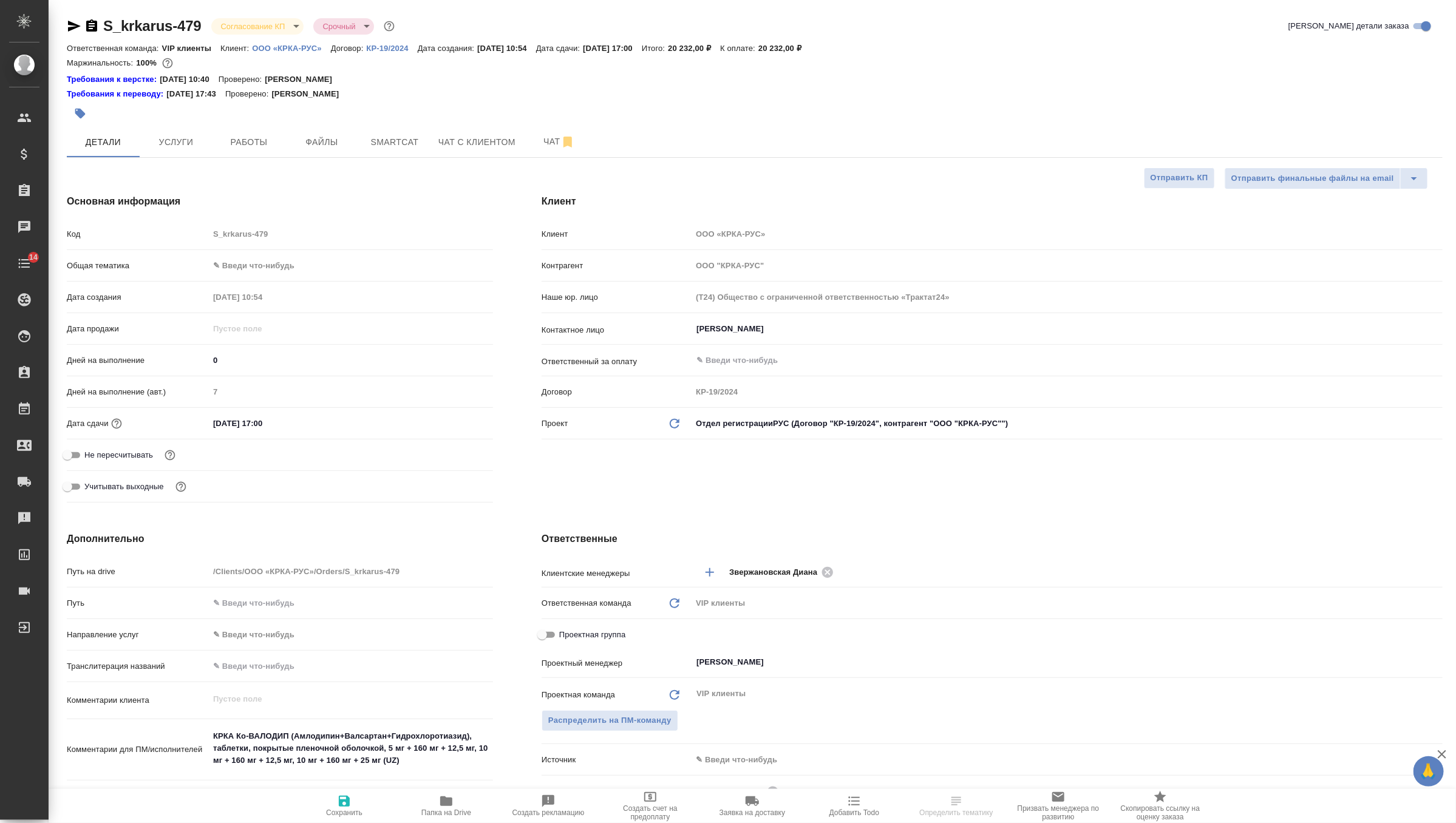
type textarea "x"
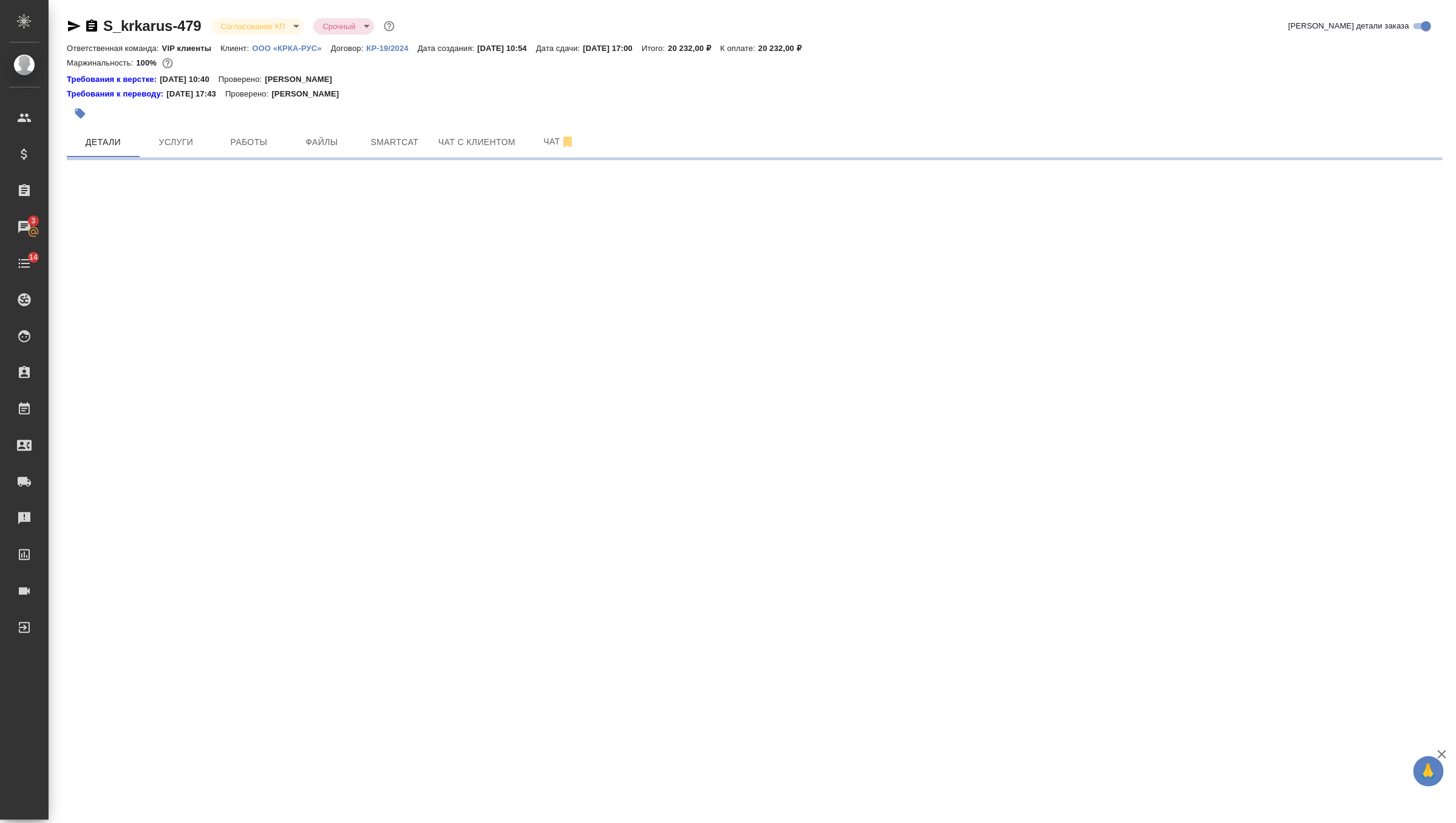
select select "RU"
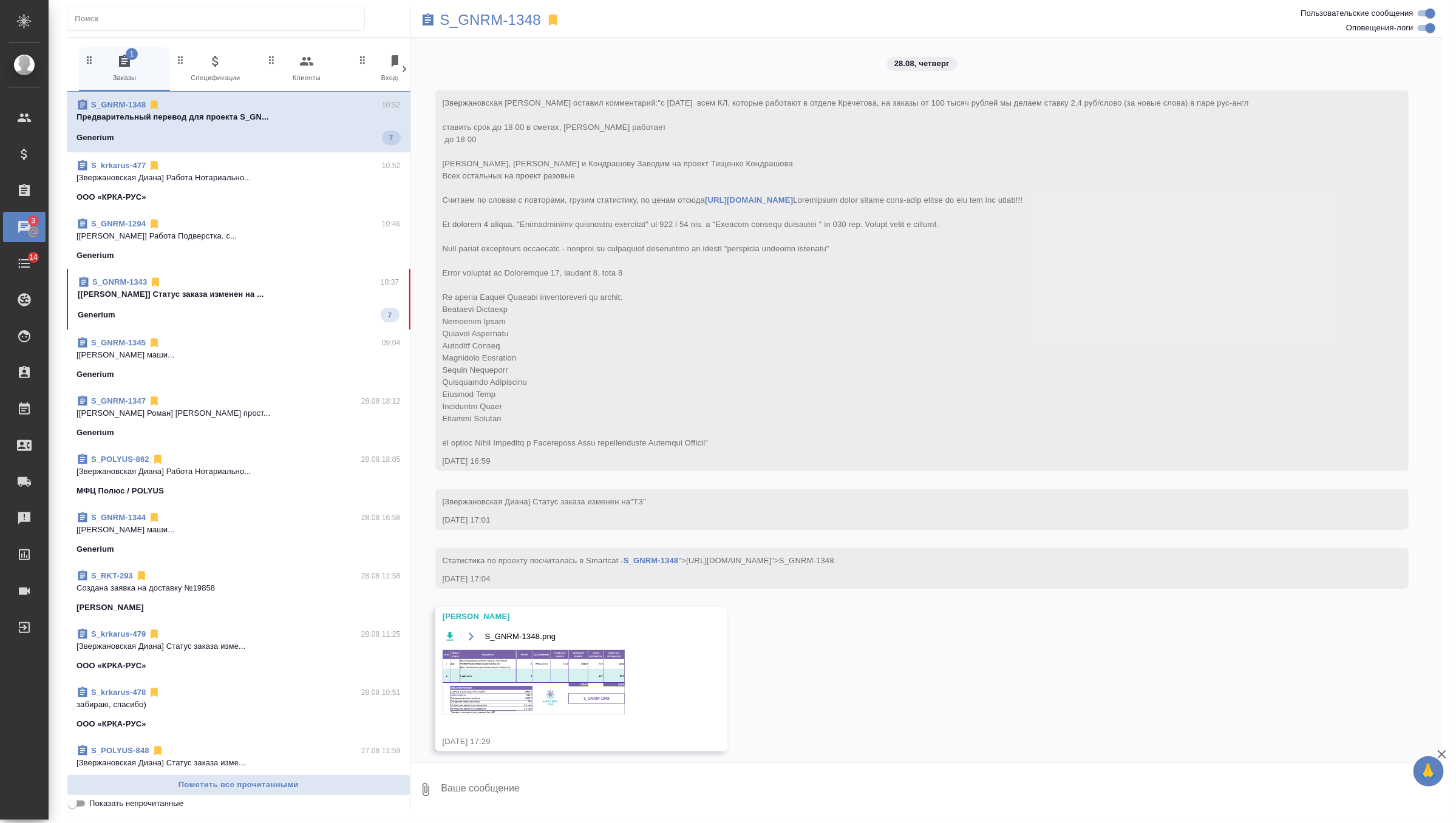
scroll to position [3430, 0]
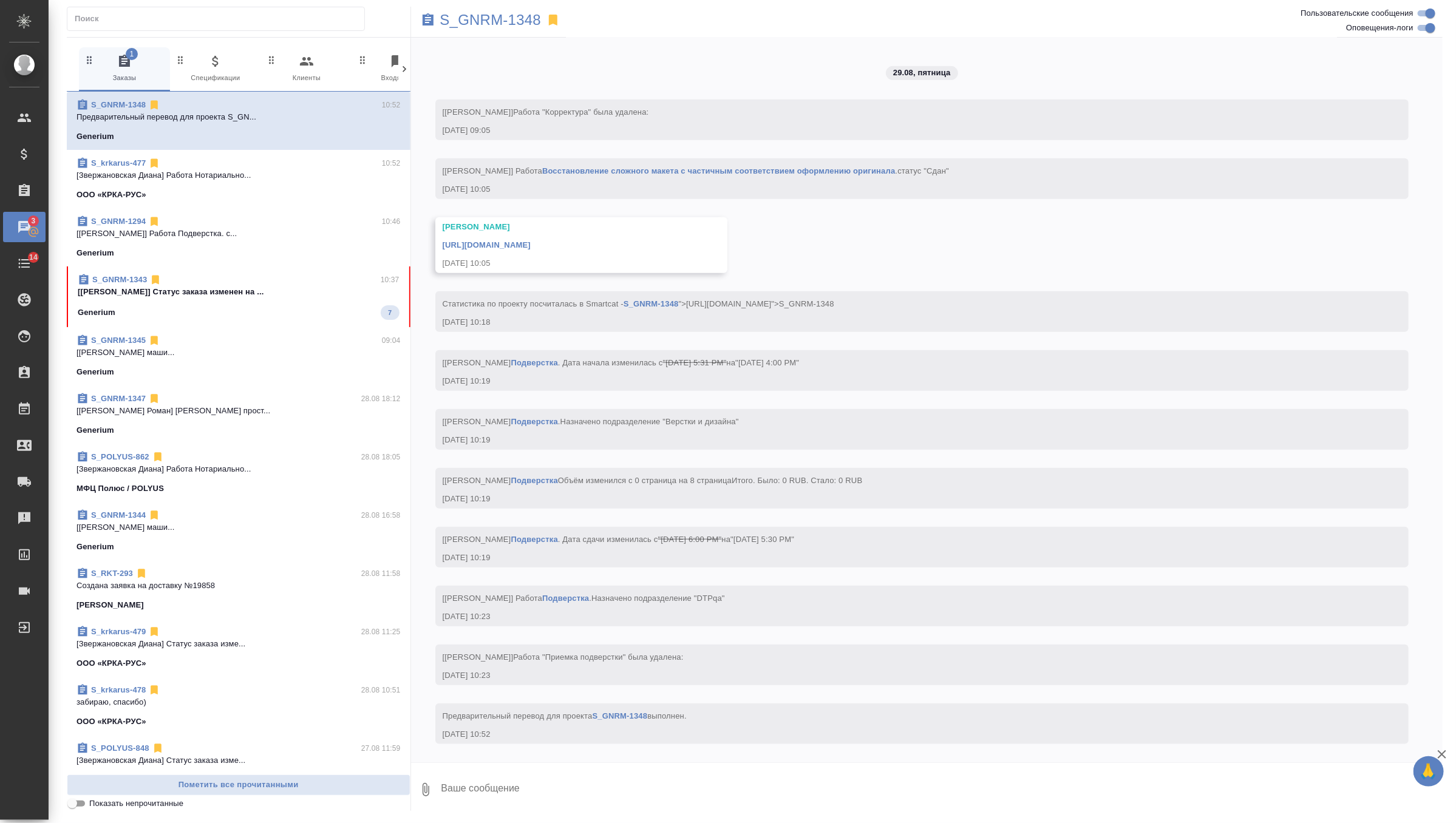
click at [282, 299] on span "S_GNRM-1343 10:37 [[PERSON_NAME]] Статус заказа изменен на ... Generium 7" at bounding box center [239, 297] width 322 height 46
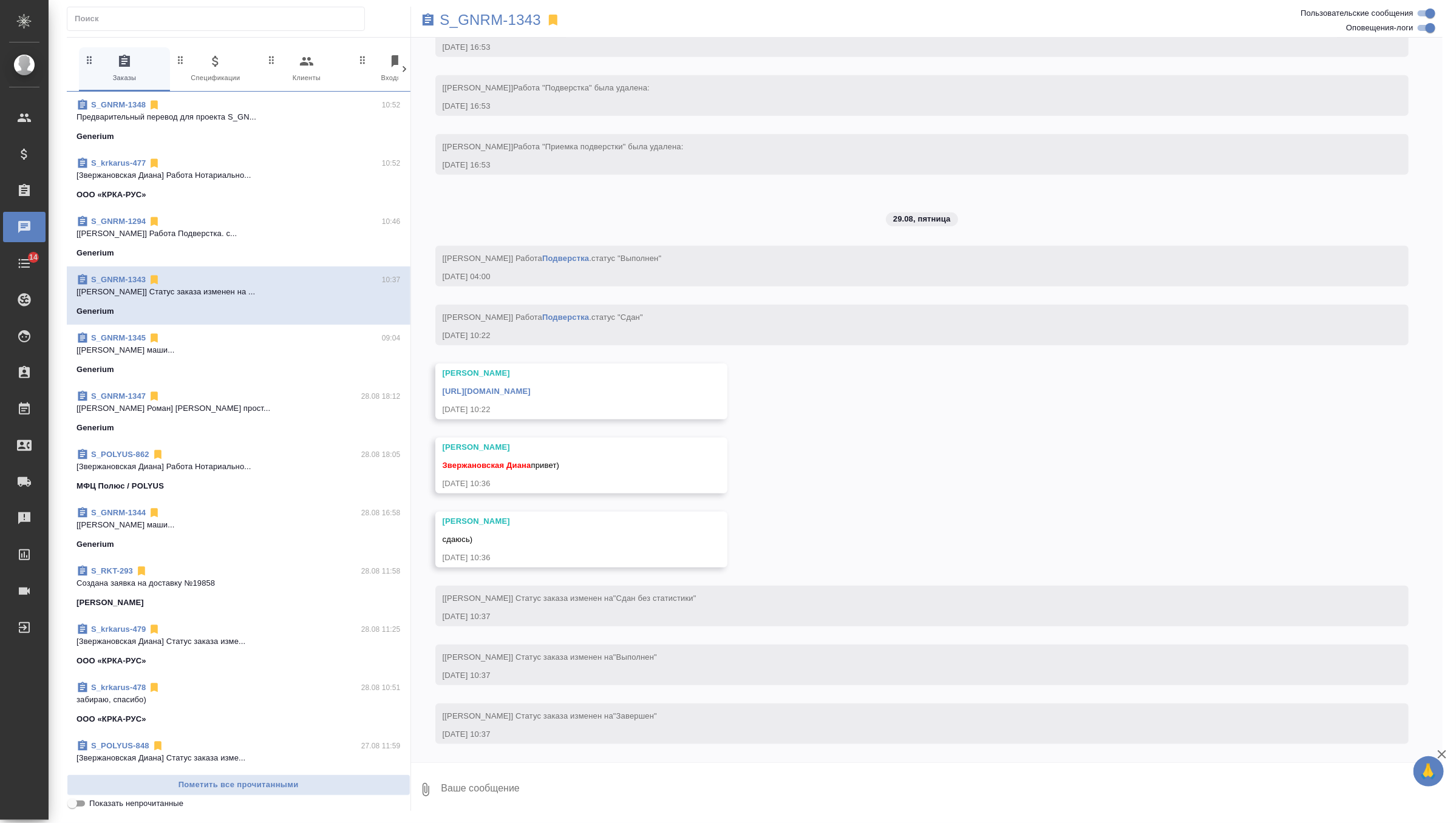
scroll to position [9400, 0]
click at [502, 783] on textarea at bounding box center [941, 790] width 1003 height 41
type textarea "спасибо, забираю)"
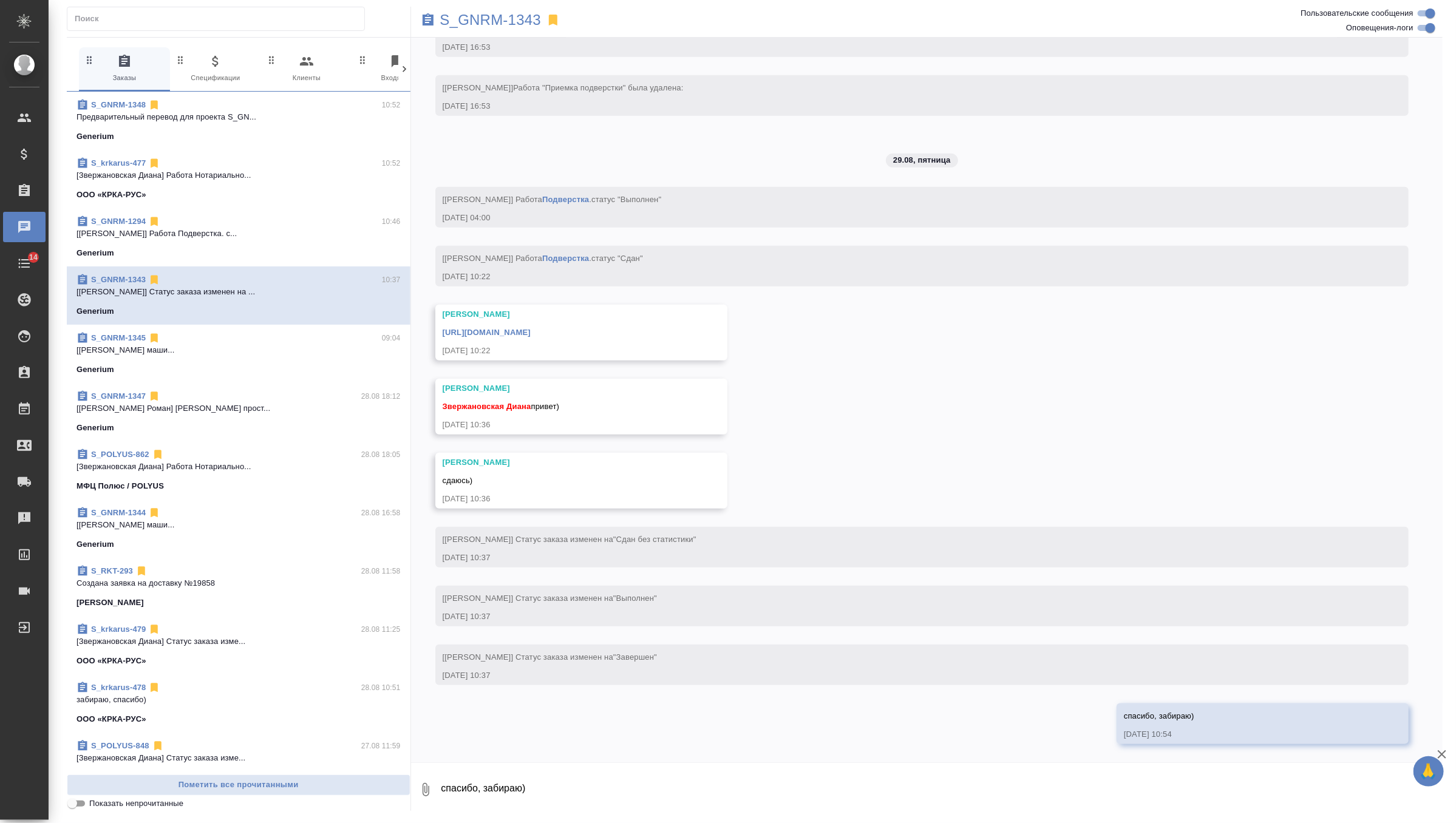
scroll to position [9459, 0]
click at [531, 331] on link "https://drive.awatera.com/apps/files/files/10188617?dir=/Shares/Generium/Orders…" at bounding box center [486, 332] width 88 height 9
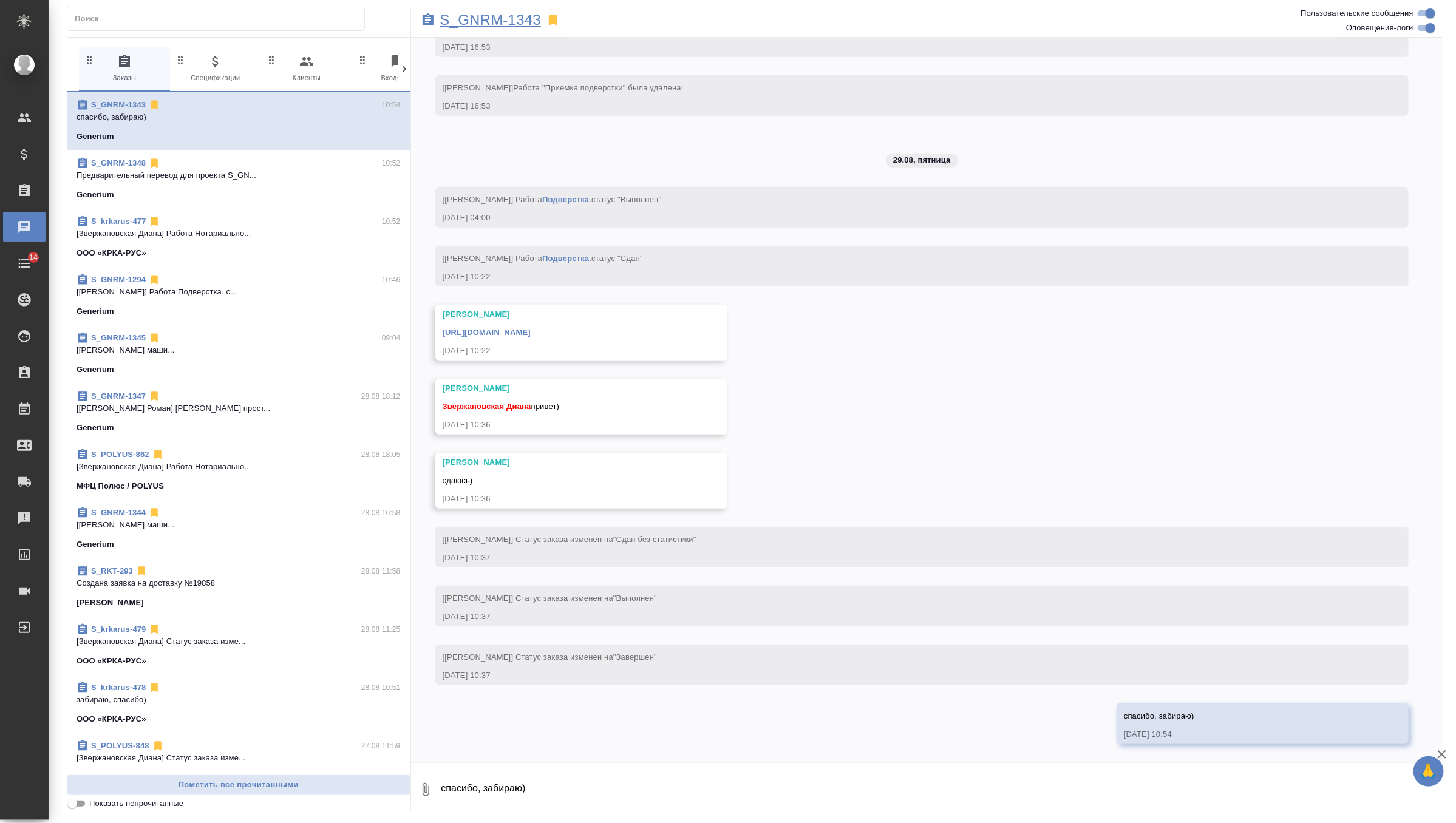
click at [496, 17] on p "S_GNRM-1343" at bounding box center [491, 20] width 101 height 12
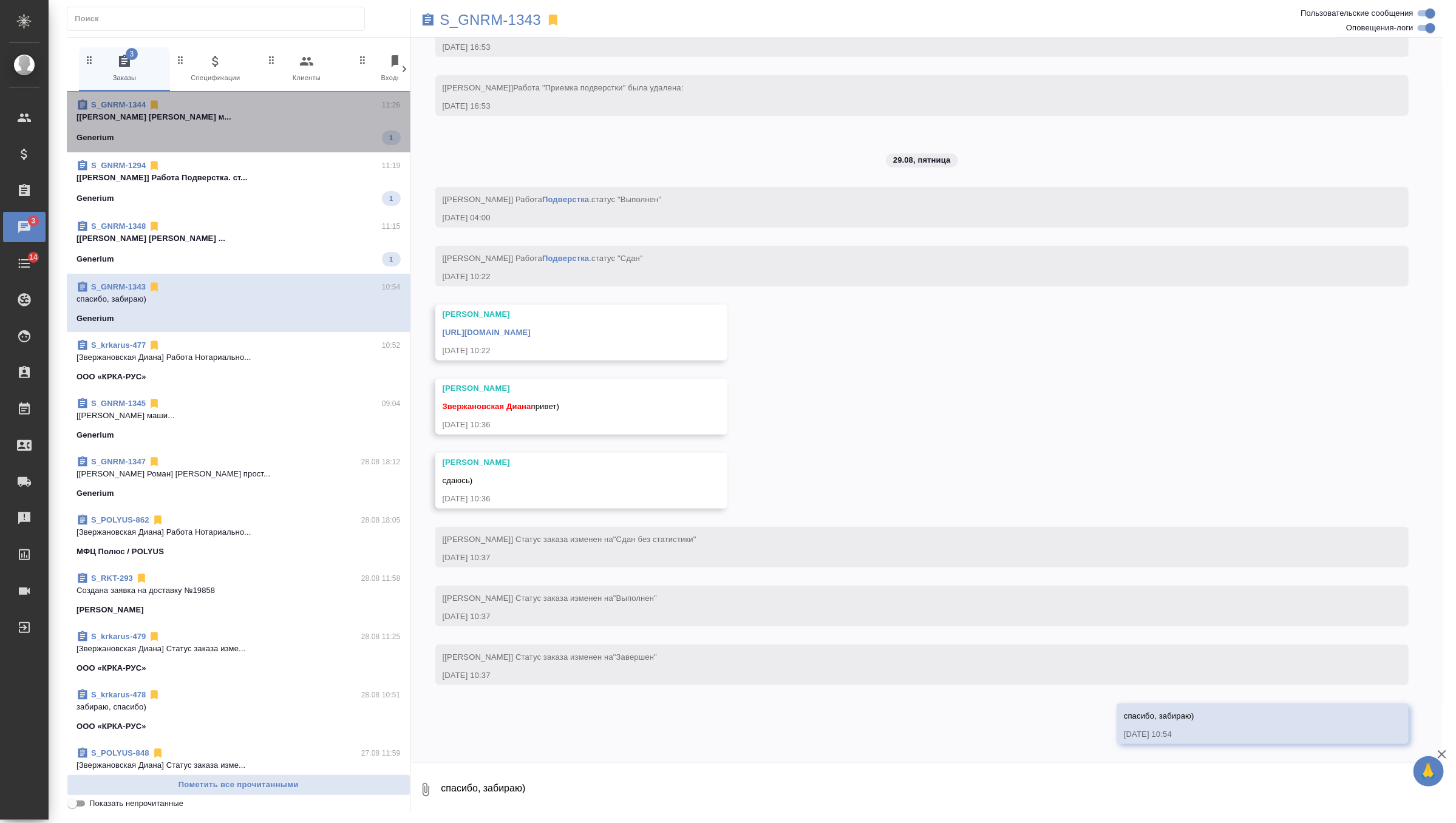
click at [352, 128] on span "S_GNRM-1344 11:26 [Дмитриева Ольга] Работа Постредактура м... Generium 1" at bounding box center [239, 122] width 324 height 46
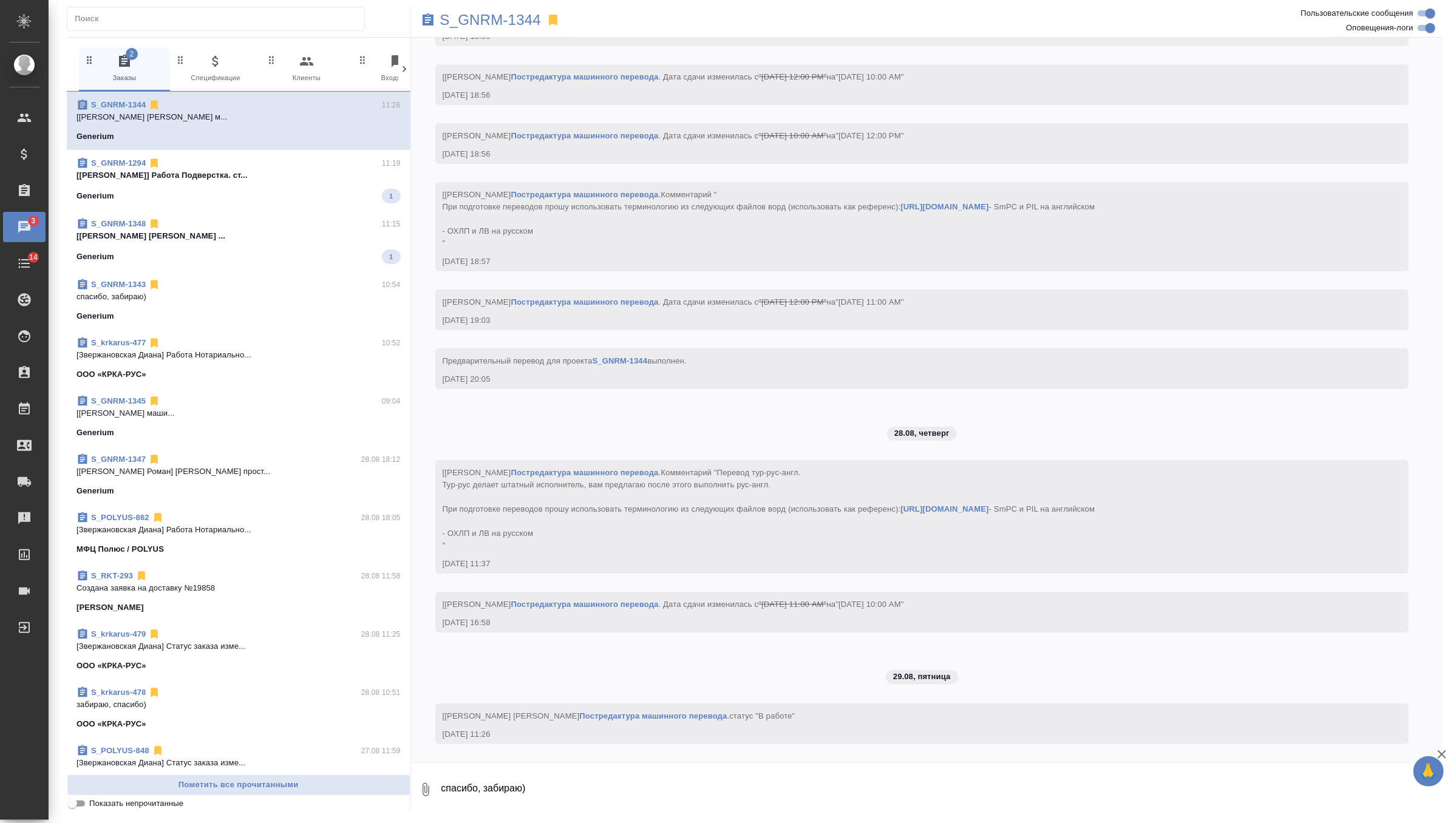
scroll to position [5722, 0]
click at [338, 191] on div "Generium 1" at bounding box center [239, 196] width 324 height 15
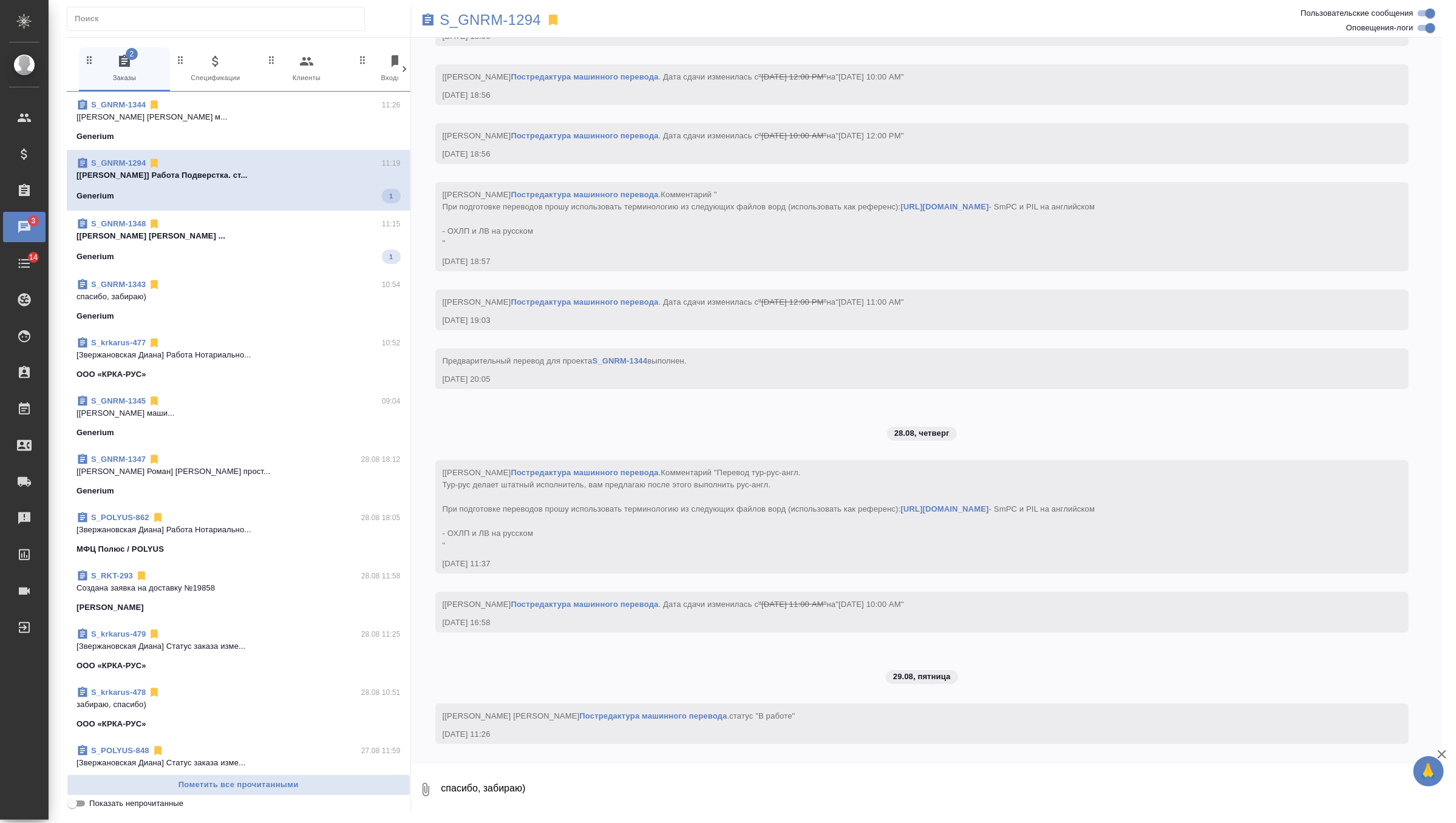
click at [326, 234] on p "[Черняева Татьяна] Работа Постредактура ..." at bounding box center [239, 236] width 324 height 12
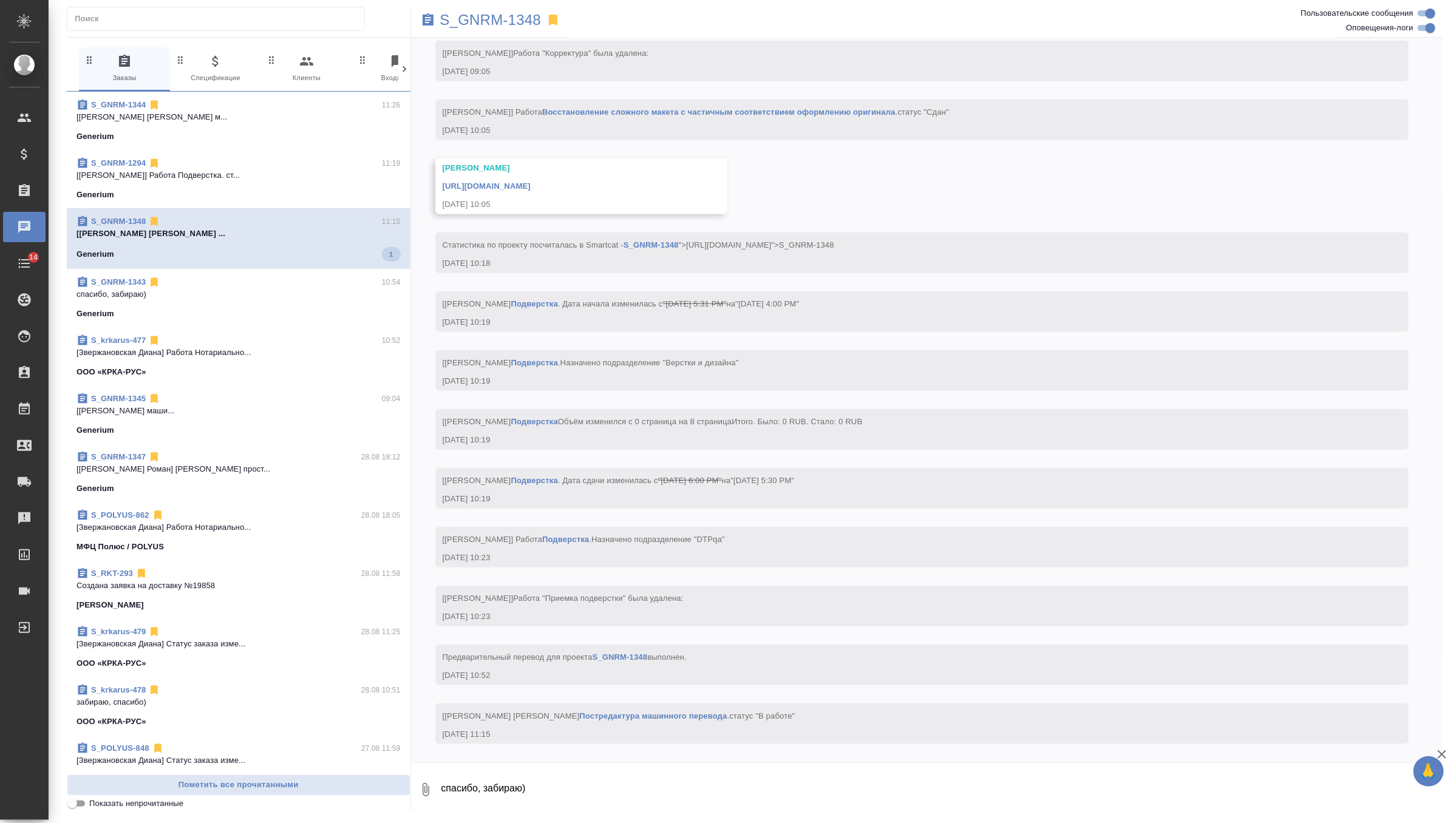
scroll to position [3489, 0]
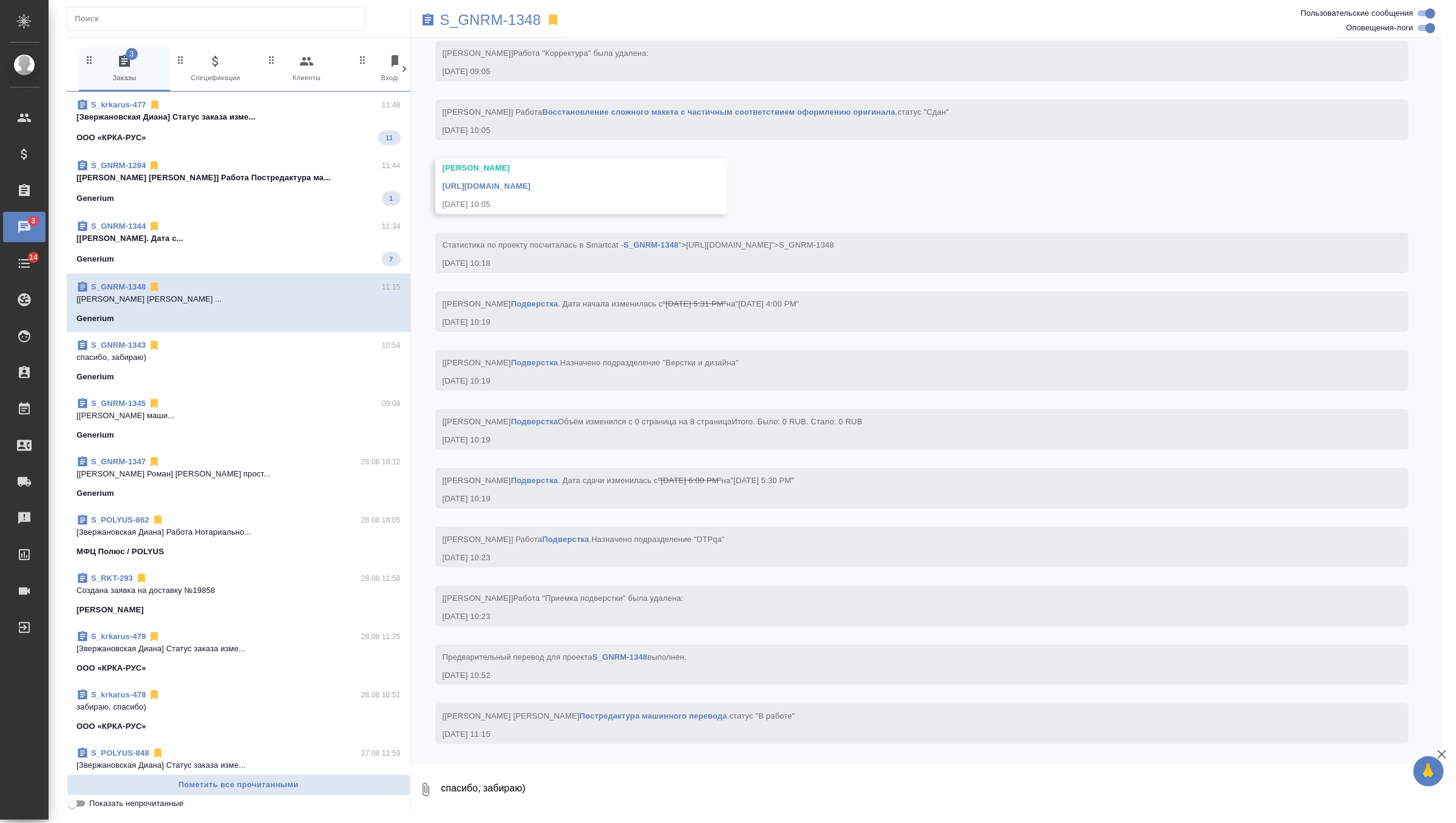
click at [325, 117] on p "[Звержановская Диана] Статус заказа изме..." at bounding box center [239, 117] width 324 height 12
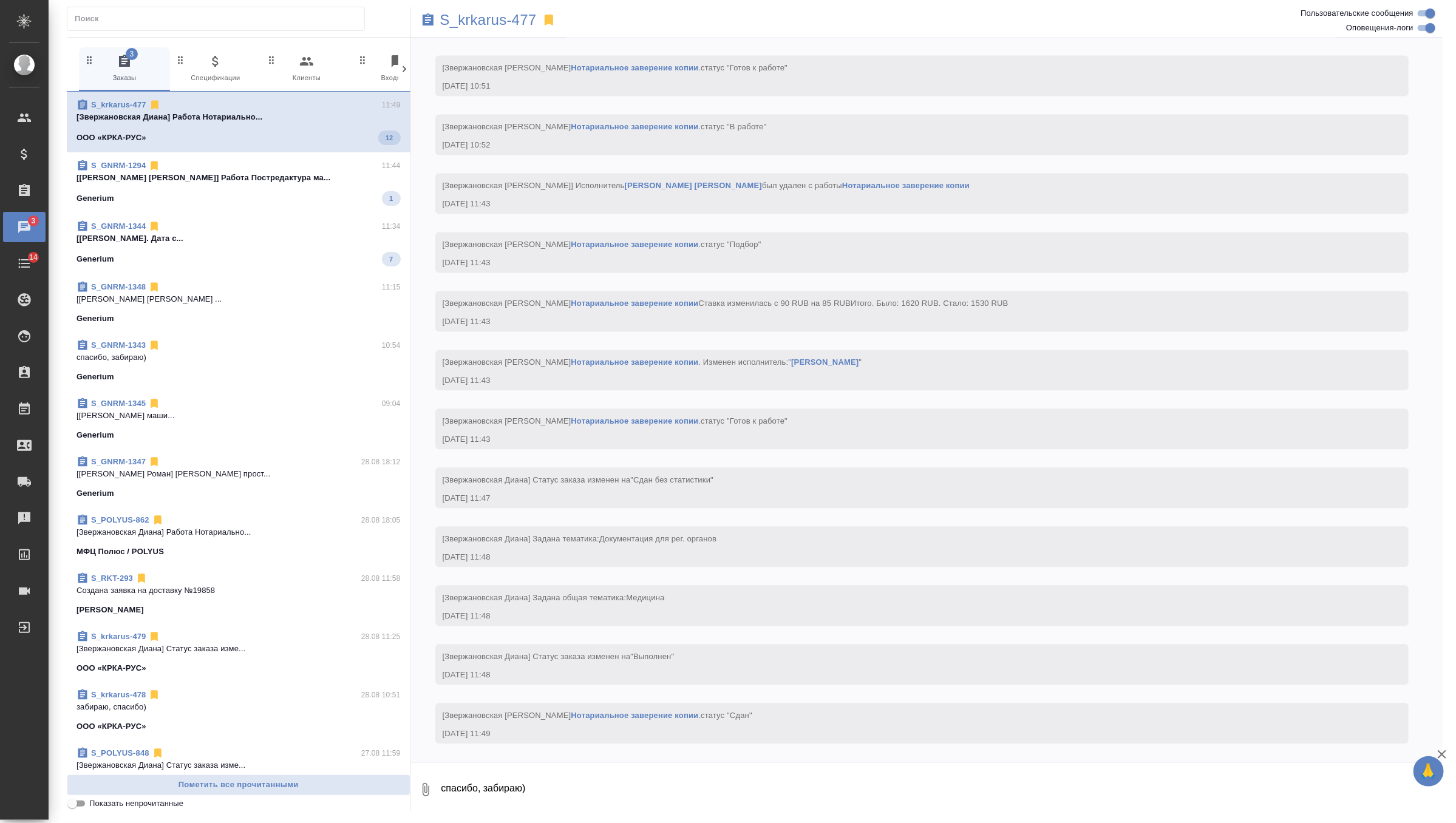
scroll to position [1521, 0]
click at [311, 164] on div "S_GNRM-1294 11:44" at bounding box center [239, 166] width 324 height 12
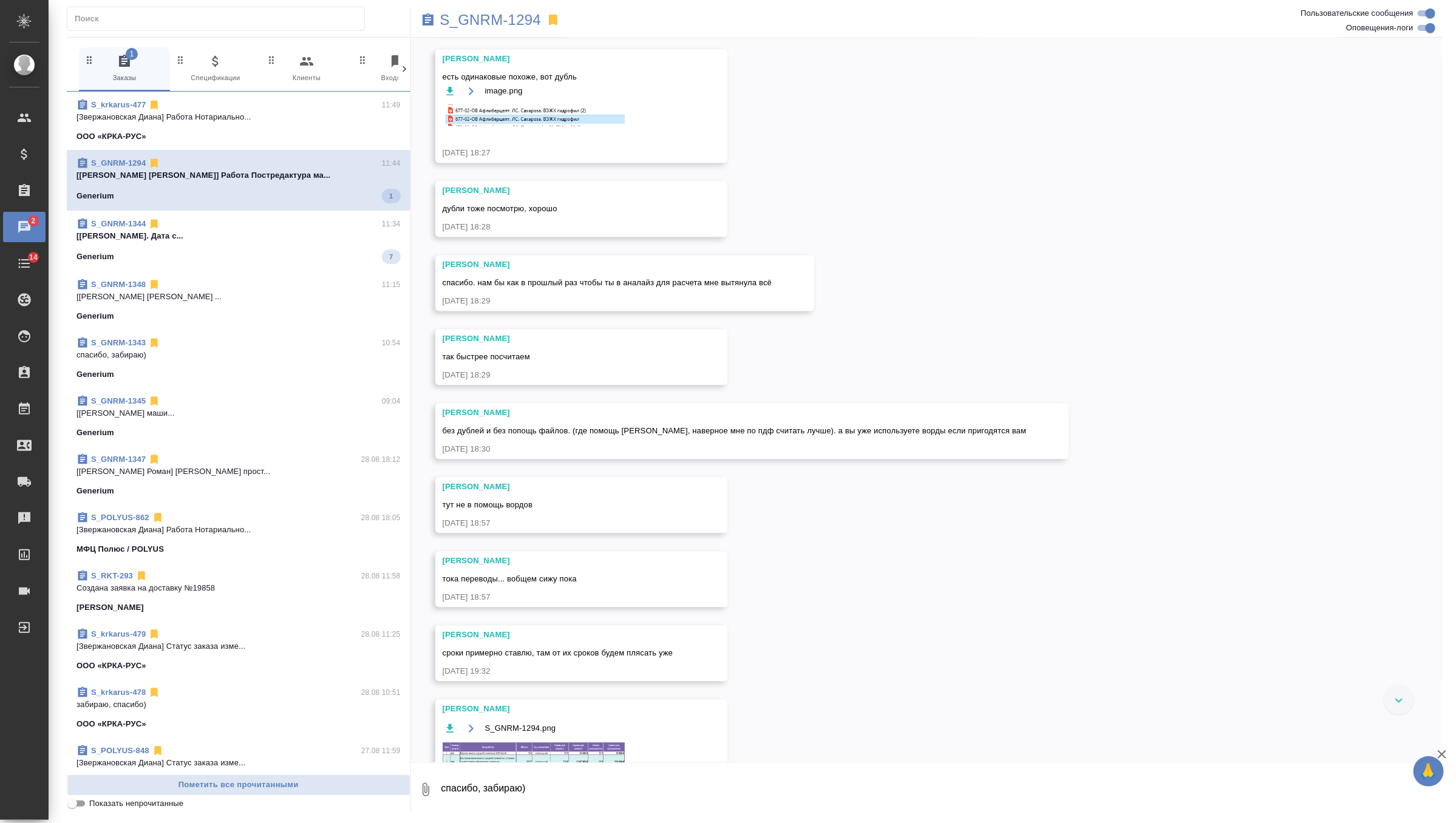
scroll to position [134811, 0]
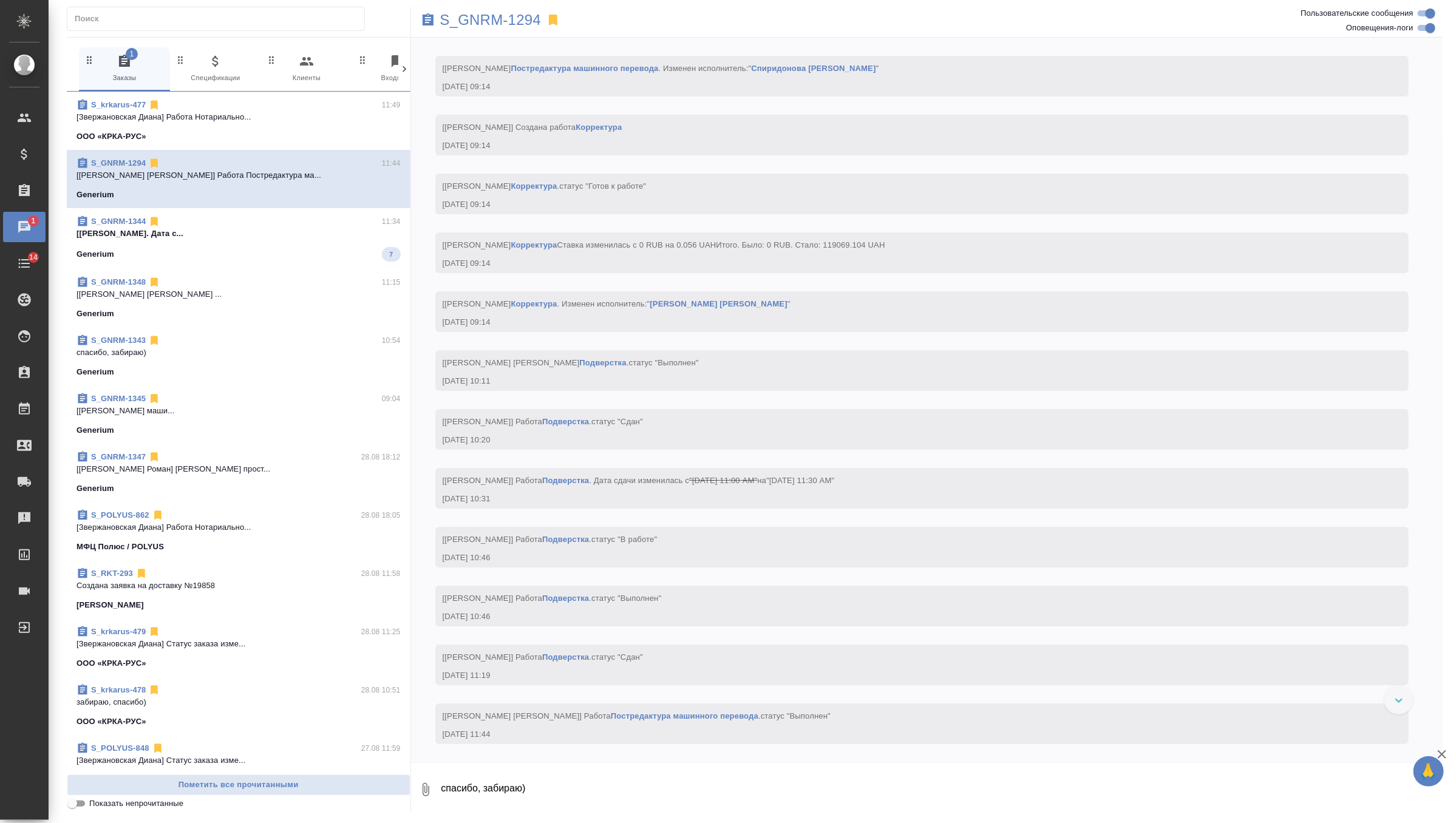
click at [273, 112] on p "[Звержановская Диана] Работа Нотариально..." at bounding box center [239, 117] width 324 height 12
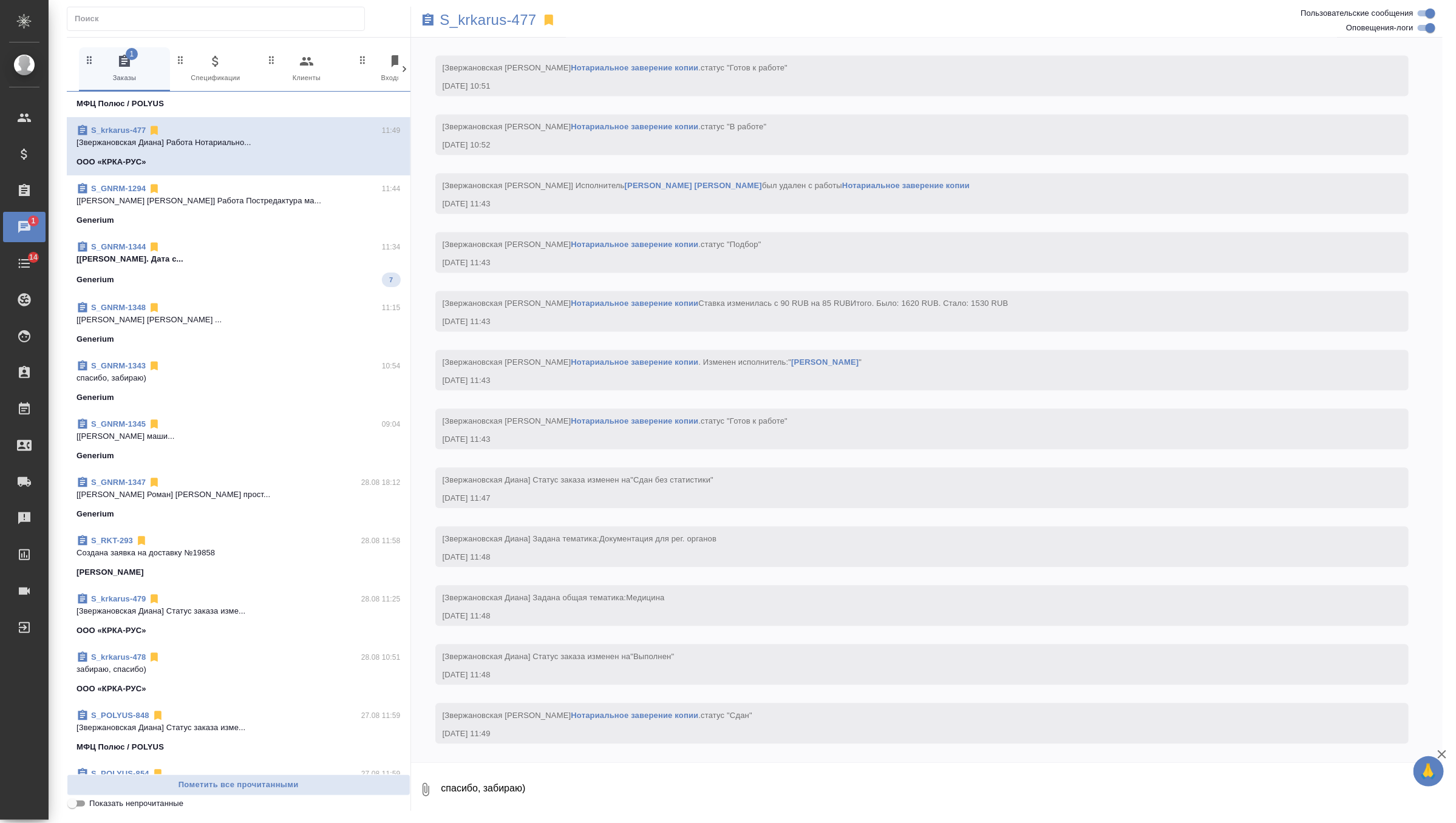
scroll to position [0, 0]
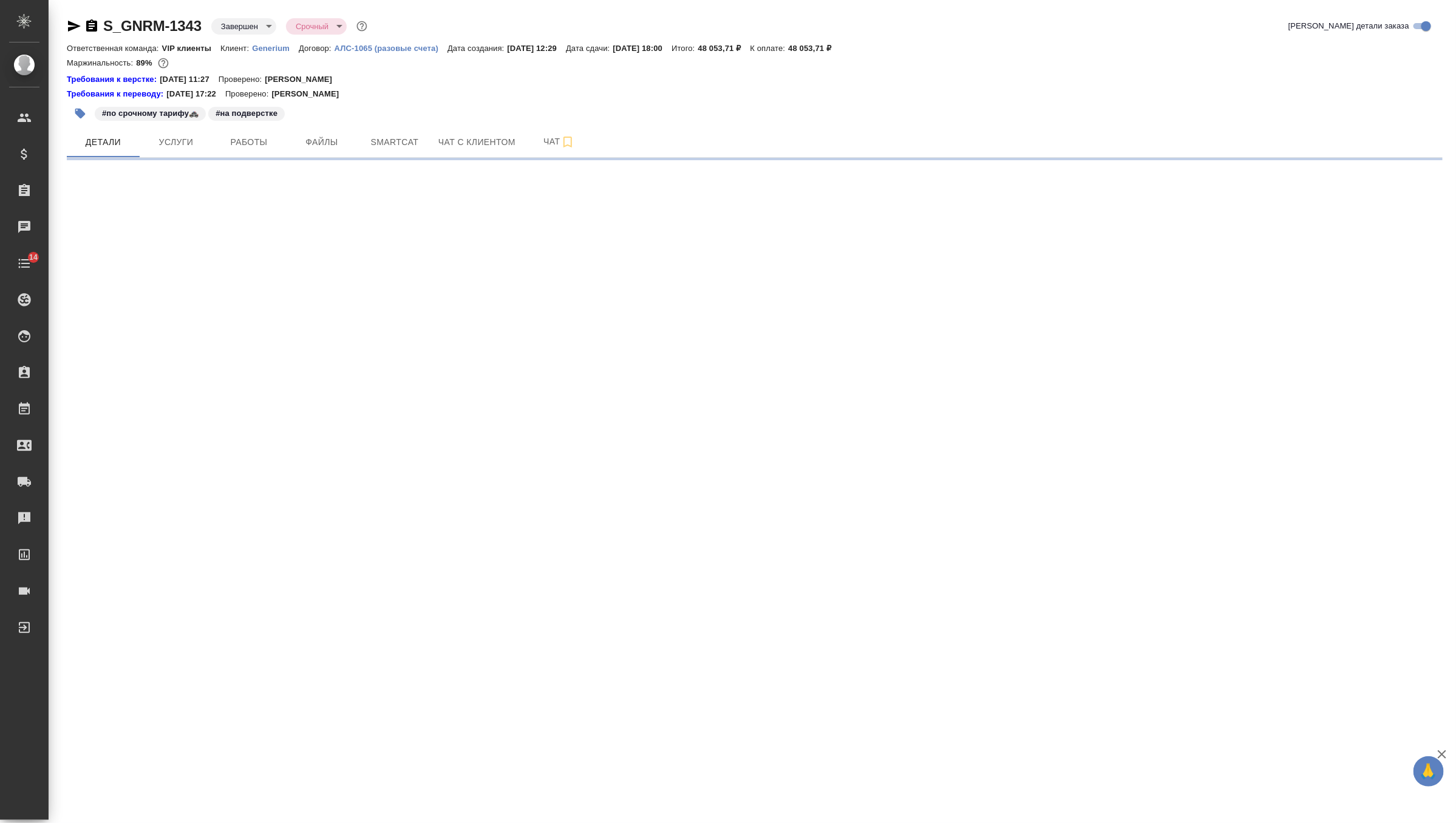
select select "RU"
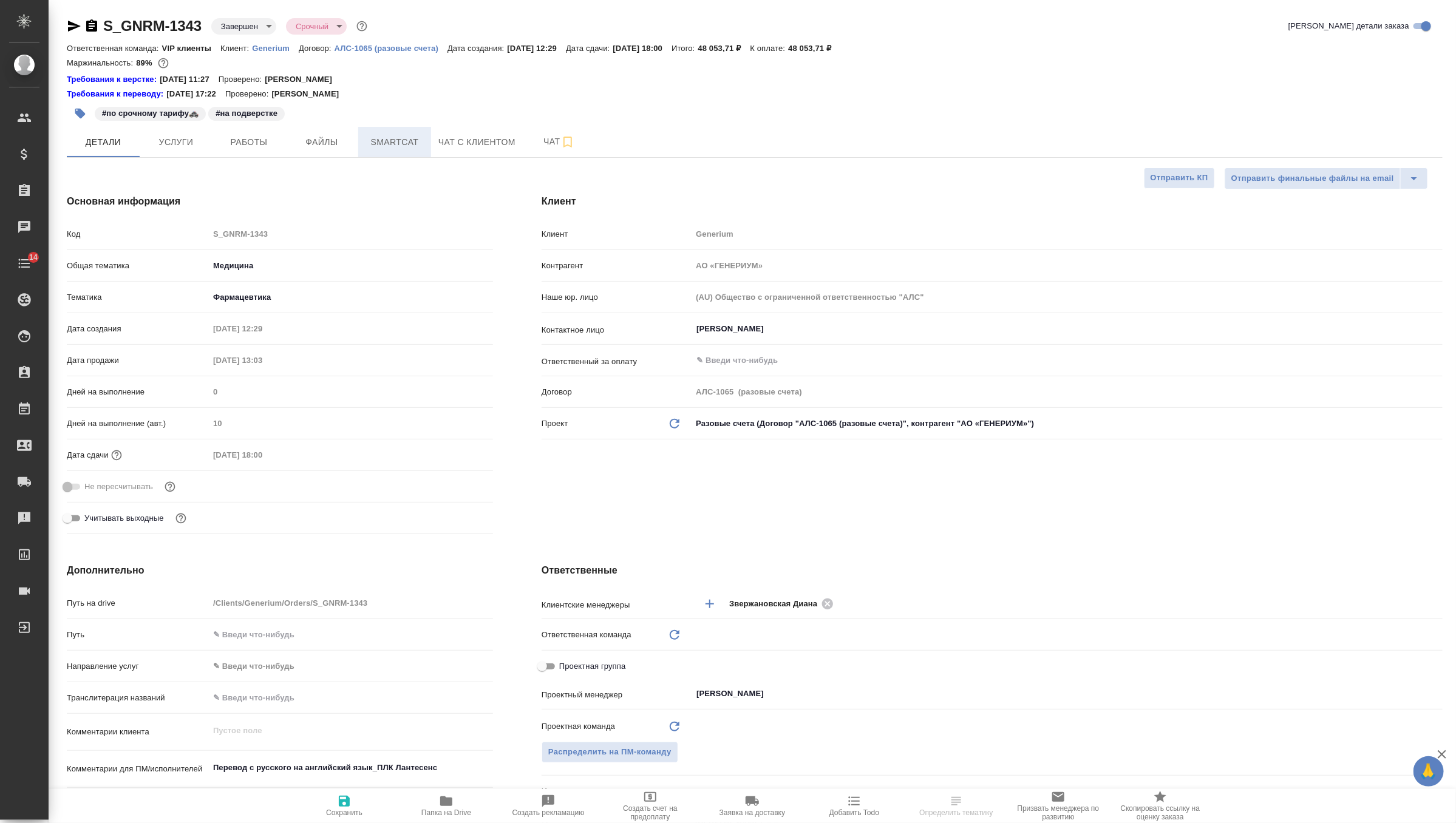
type textarea "x"
type input "VIP клиенты"
type textarea "x"
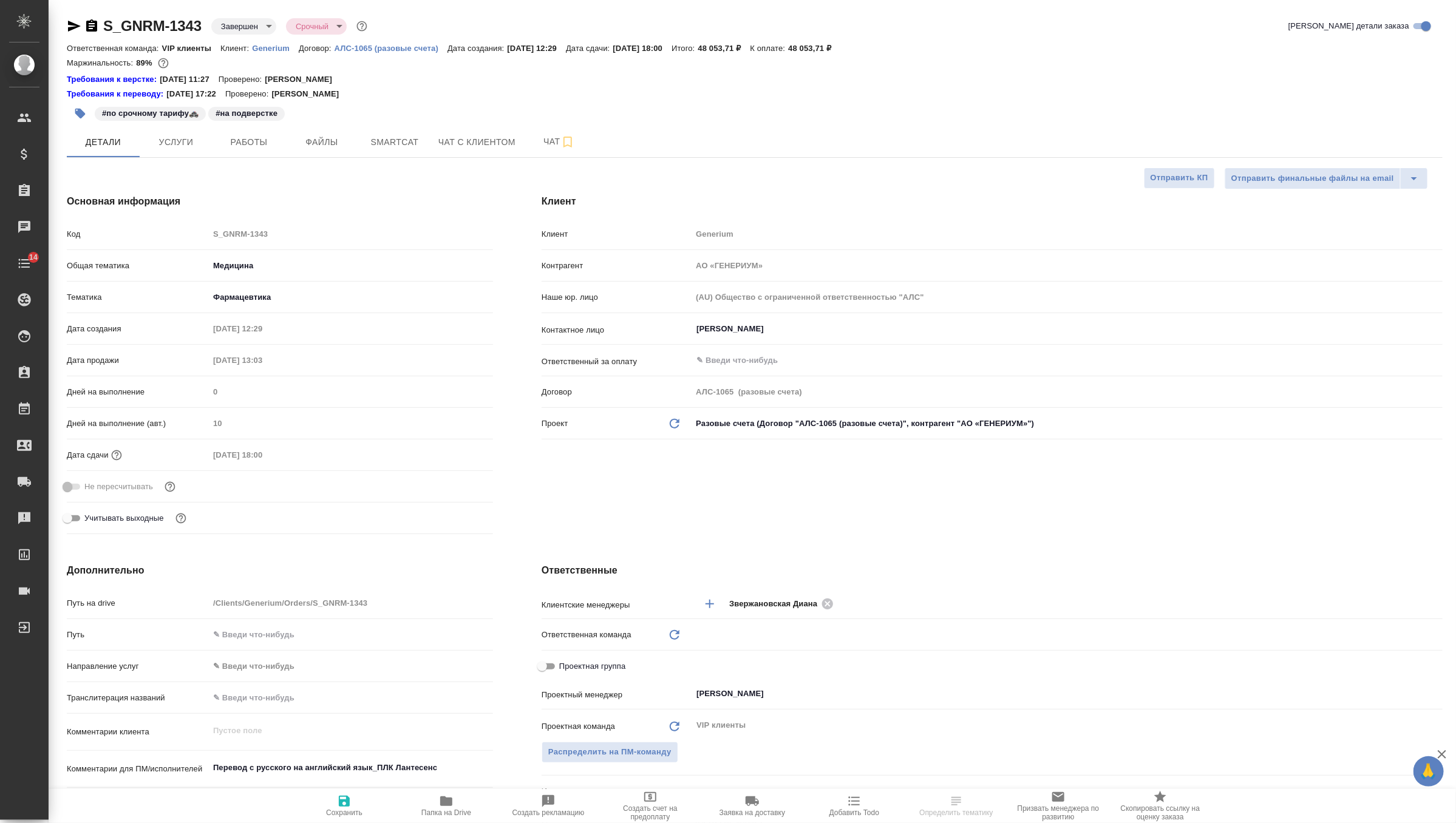
type textarea "x"
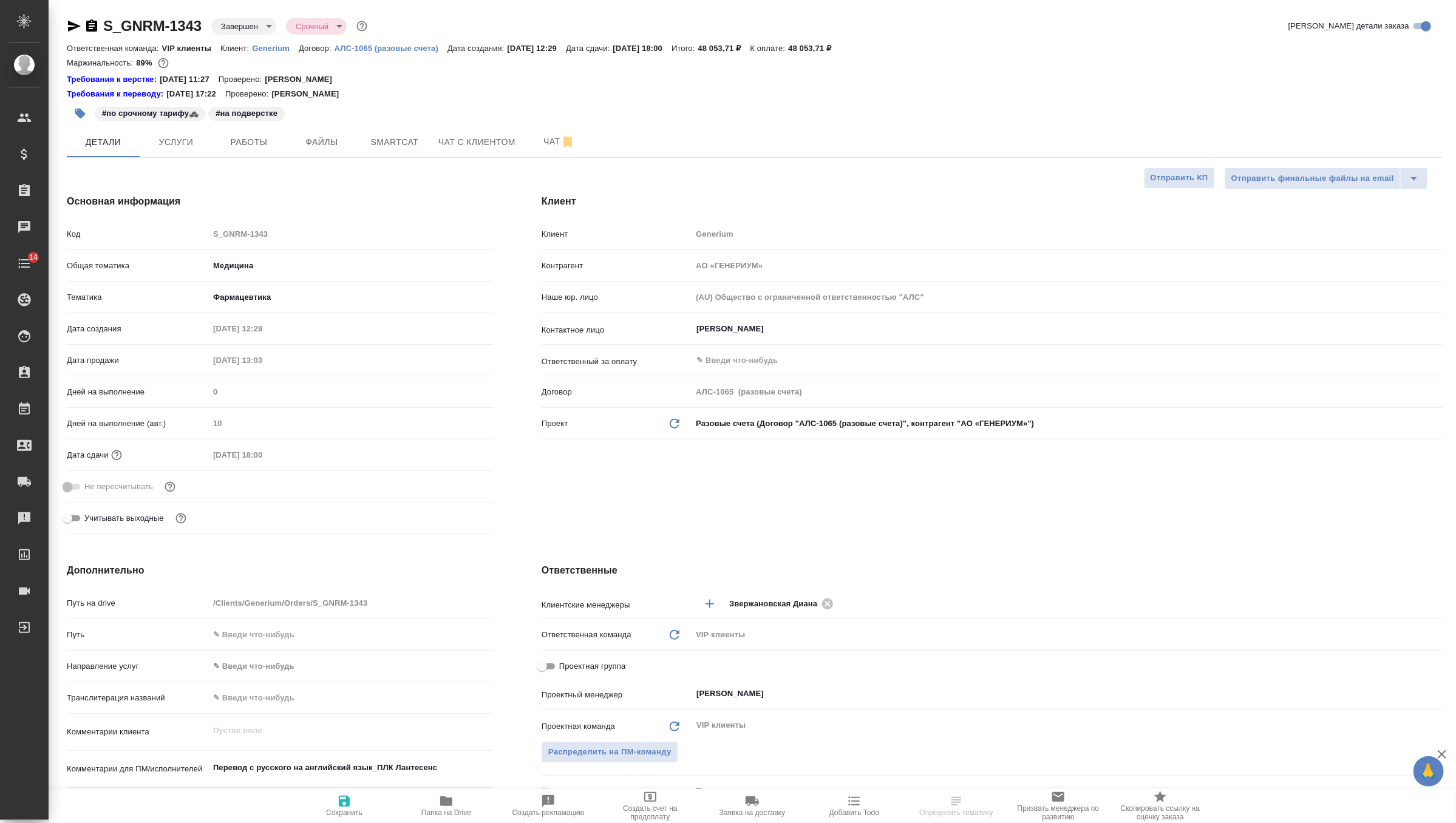
click at [439, 806] on icon "button" at bounding box center [446, 801] width 15 height 15
type textarea "x"
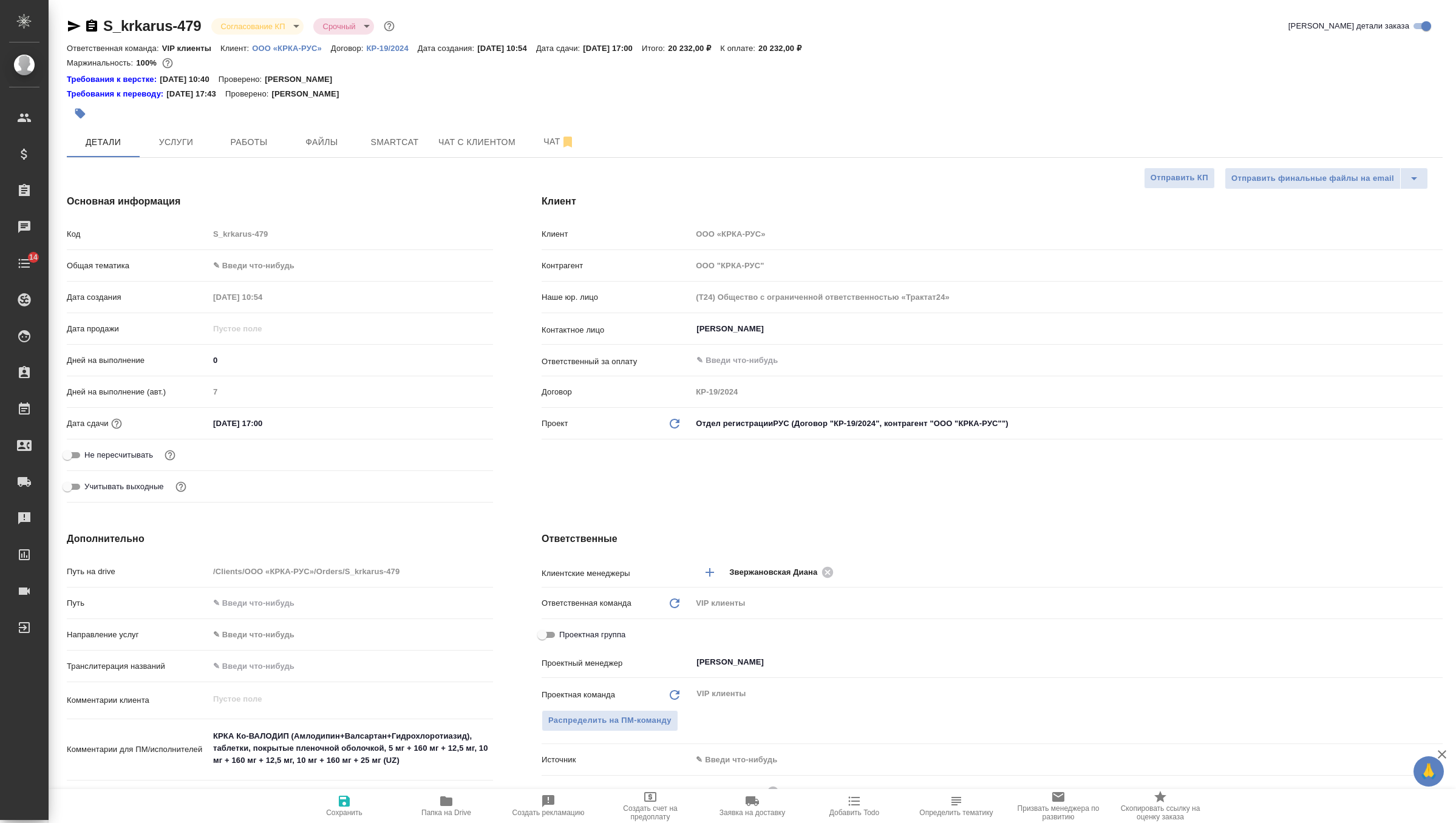
select select "RU"
click at [537, 147] on span "Чат" at bounding box center [559, 141] width 58 height 15
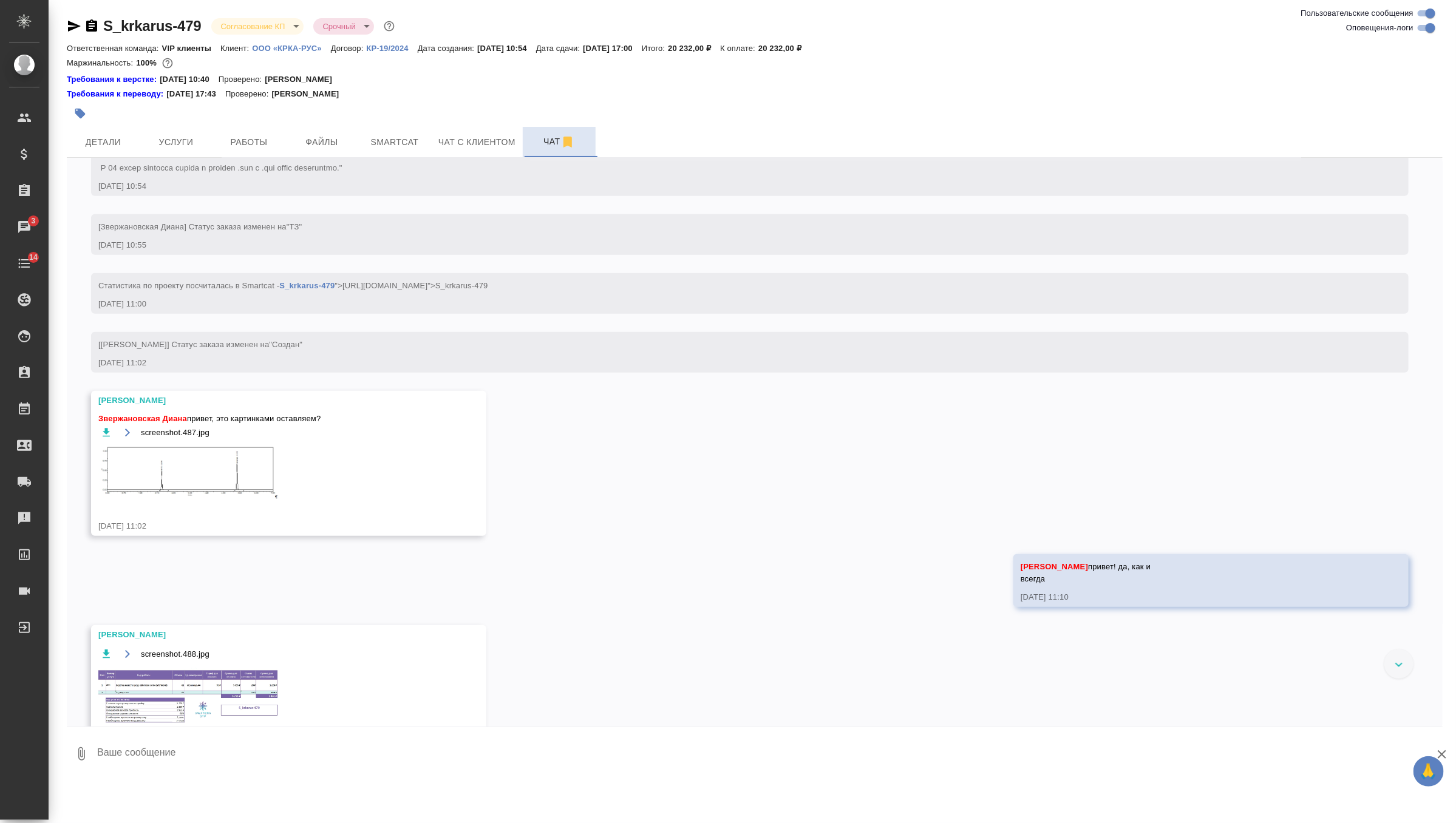
scroll to position [629, 0]
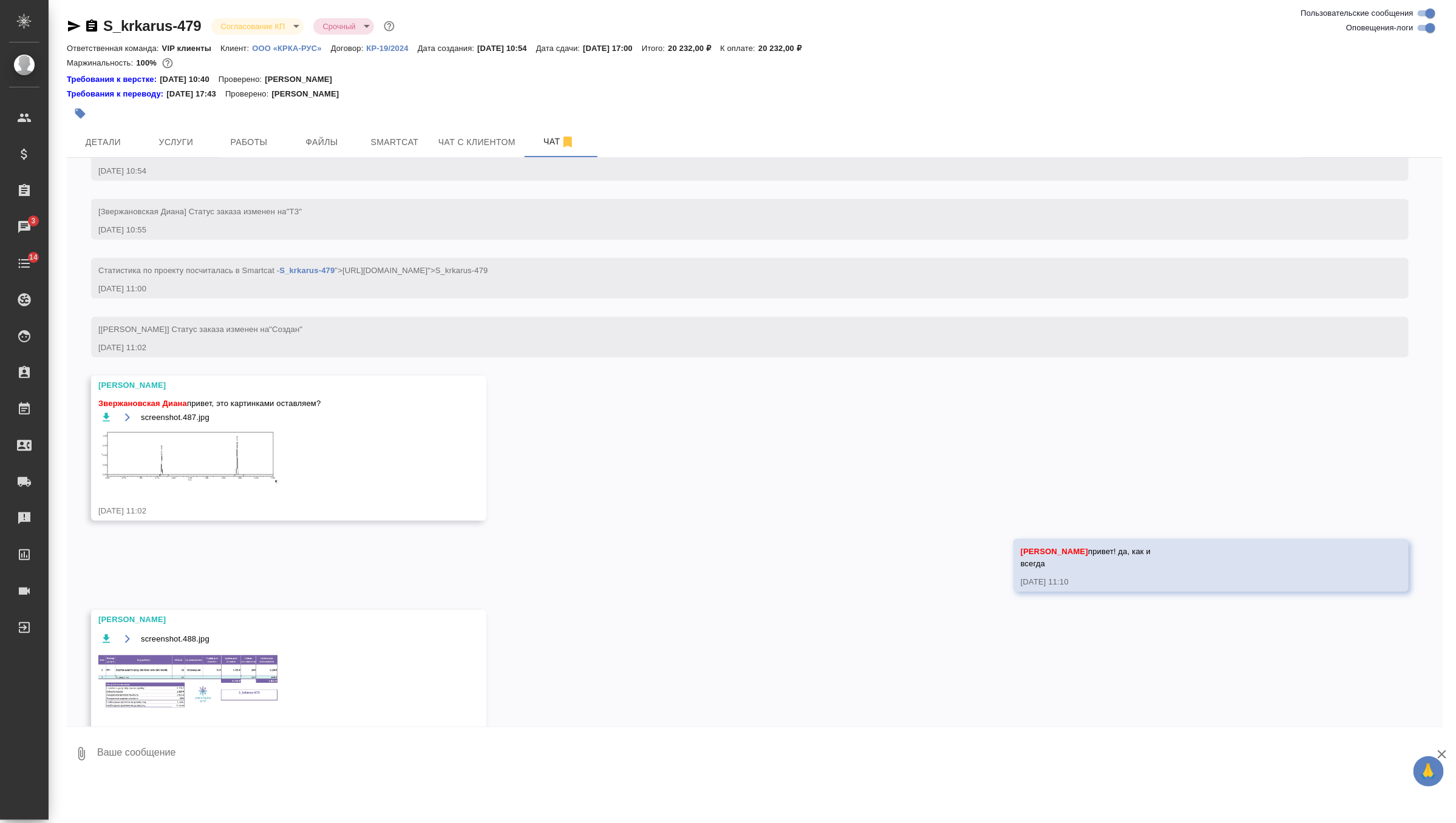
click at [184, 693] on img at bounding box center [189, 682] width 182 height 57
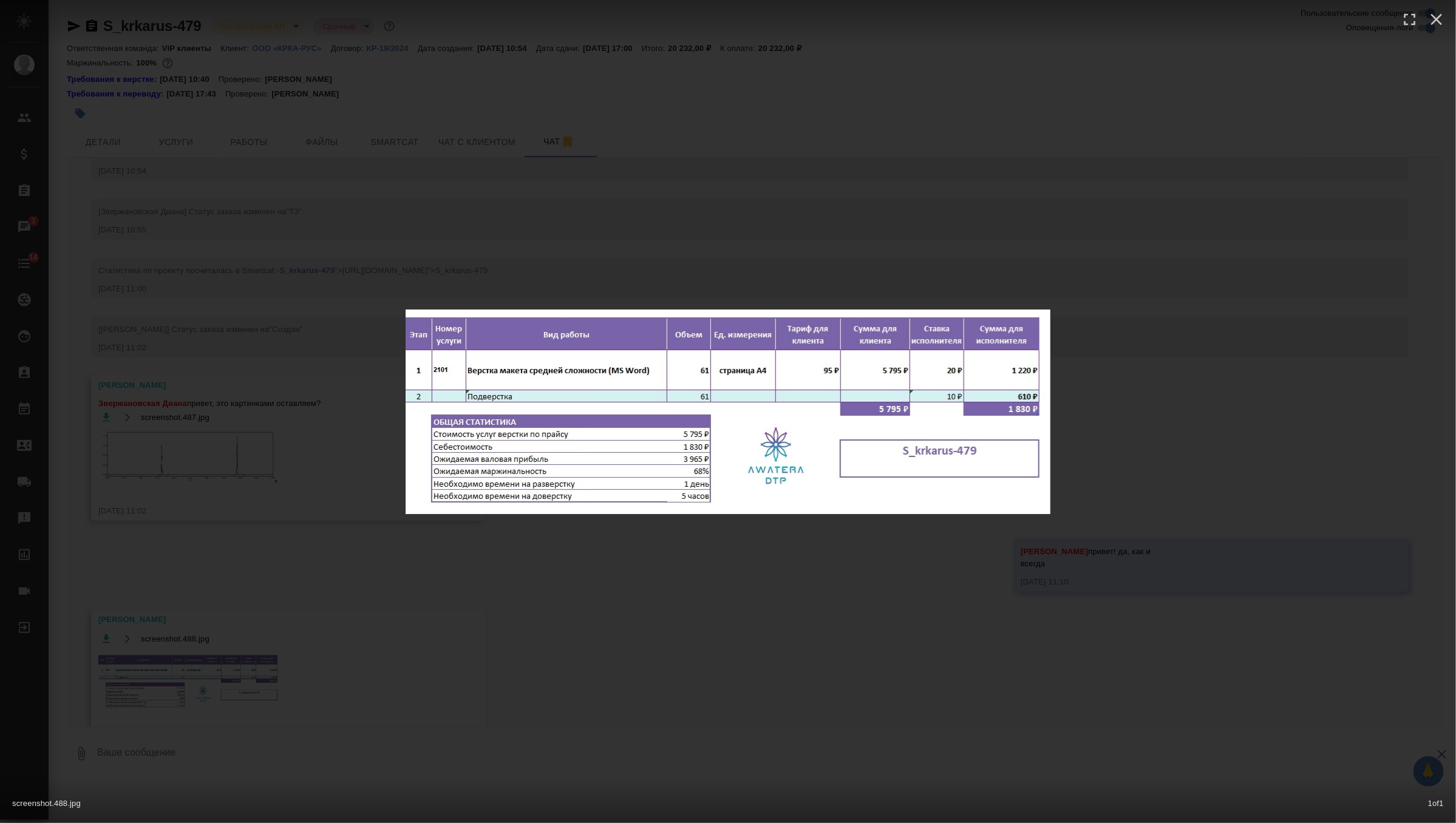
click at [617, 281] on div "screenshot.488.jpg 1 of 1" at bounding box center [728, 412] width 1456 height 823
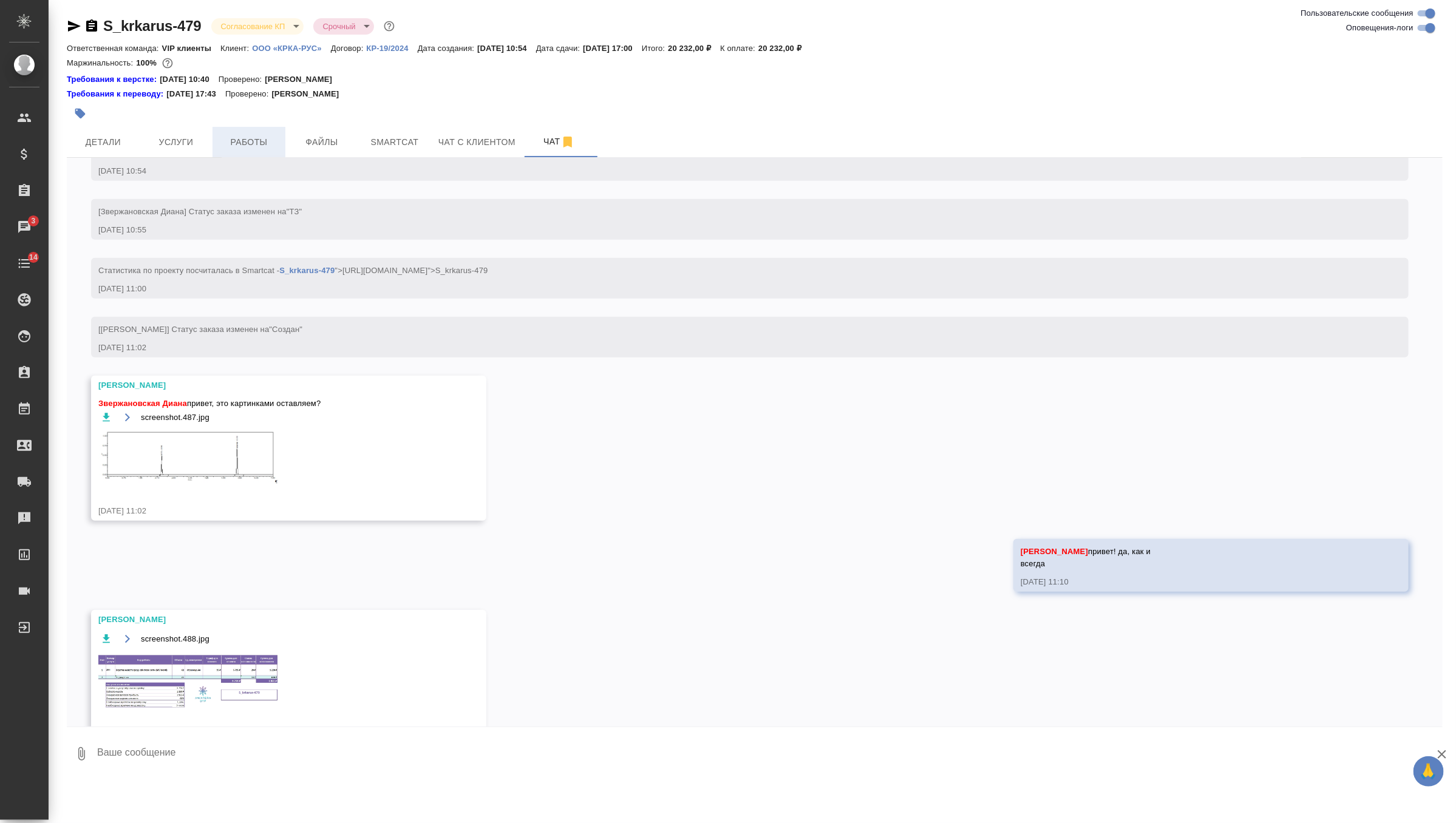
click at [265, 149] on span "Работы" at bounding box center [249, 142] width 58 height 15
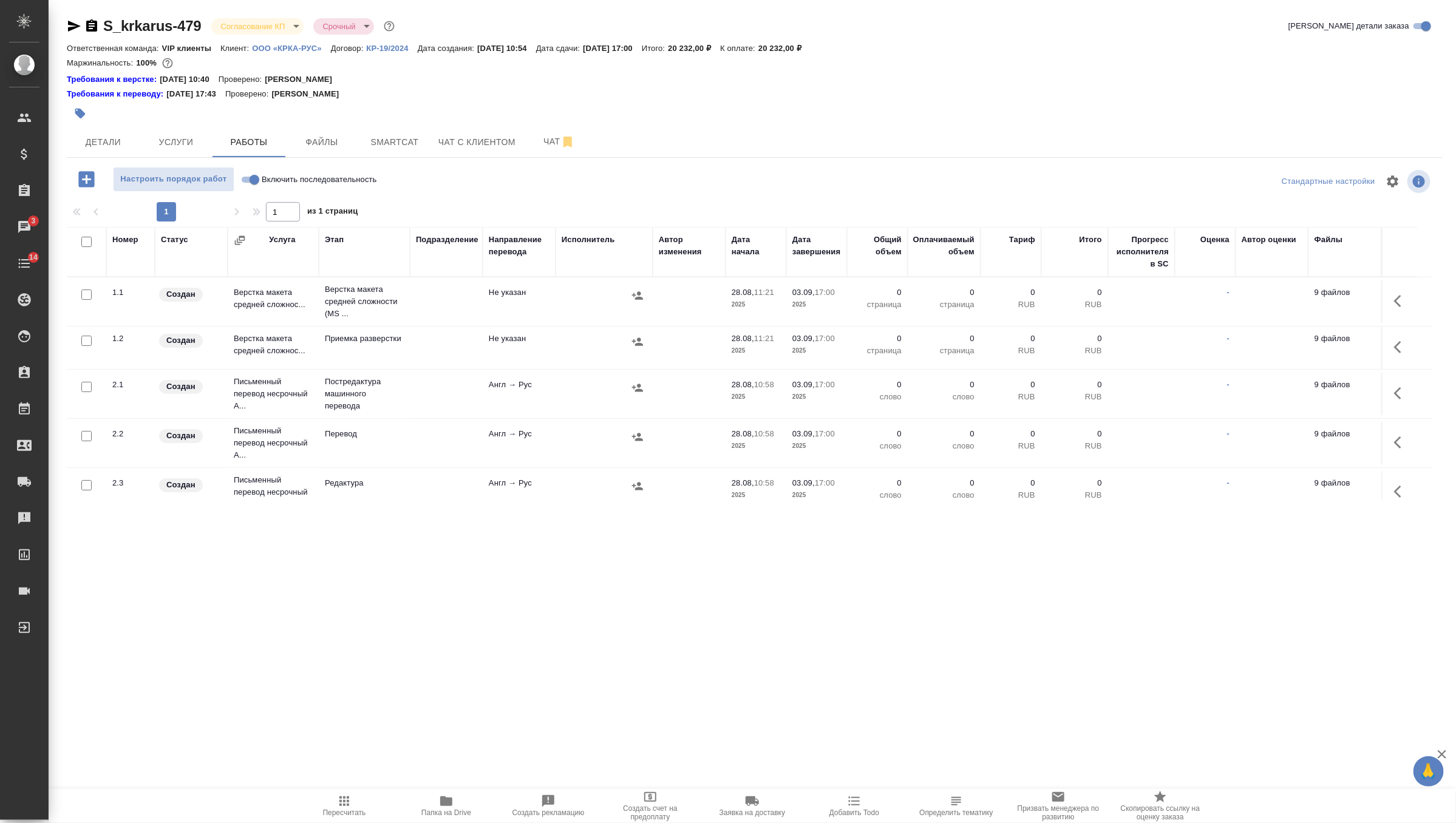
click at [286, 25] on body "🙏 .cls-1 fill:#fff; AWATERA Zverzhanovskaya Diana Клиенты Спецификации Заказы 3…" at bounding box center [728, 412] width 1456 height 823
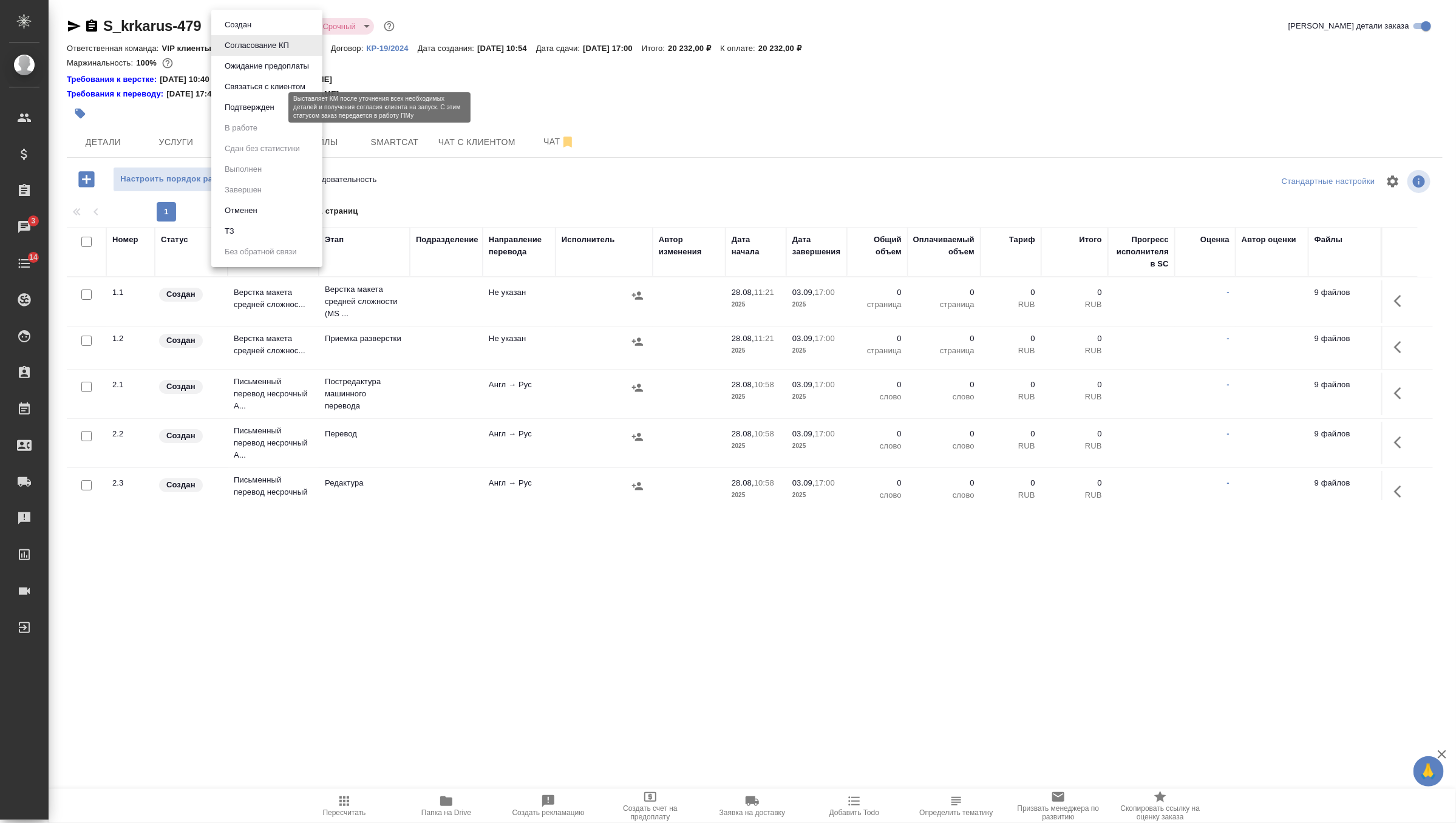
click at [272, 111] on button "Подтвержден" at bounding box center [250, 108] width 57 height 14
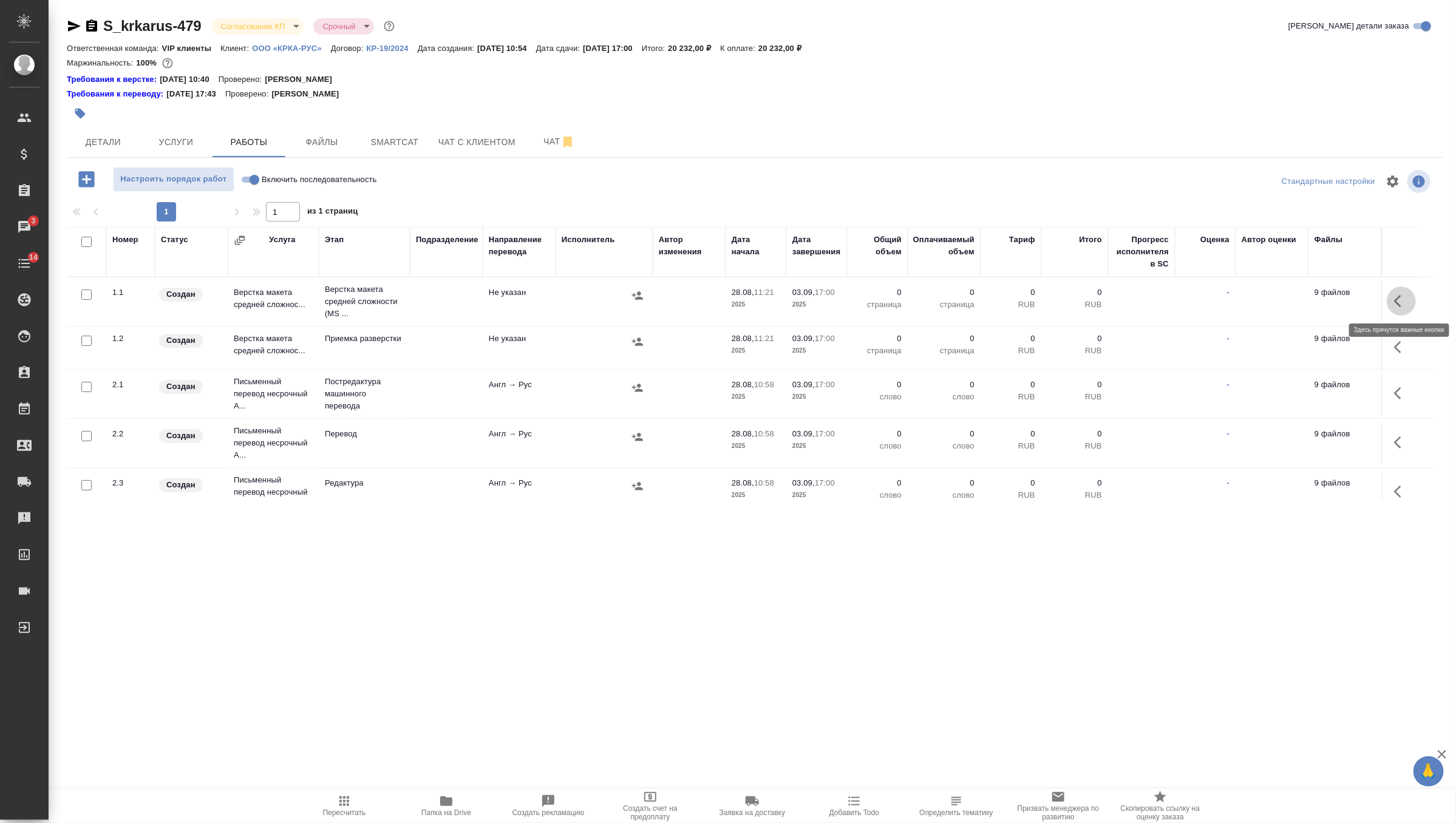
click at [1400, 298] on icon "button" at bounding box center [1402, 301] width 15 height 15
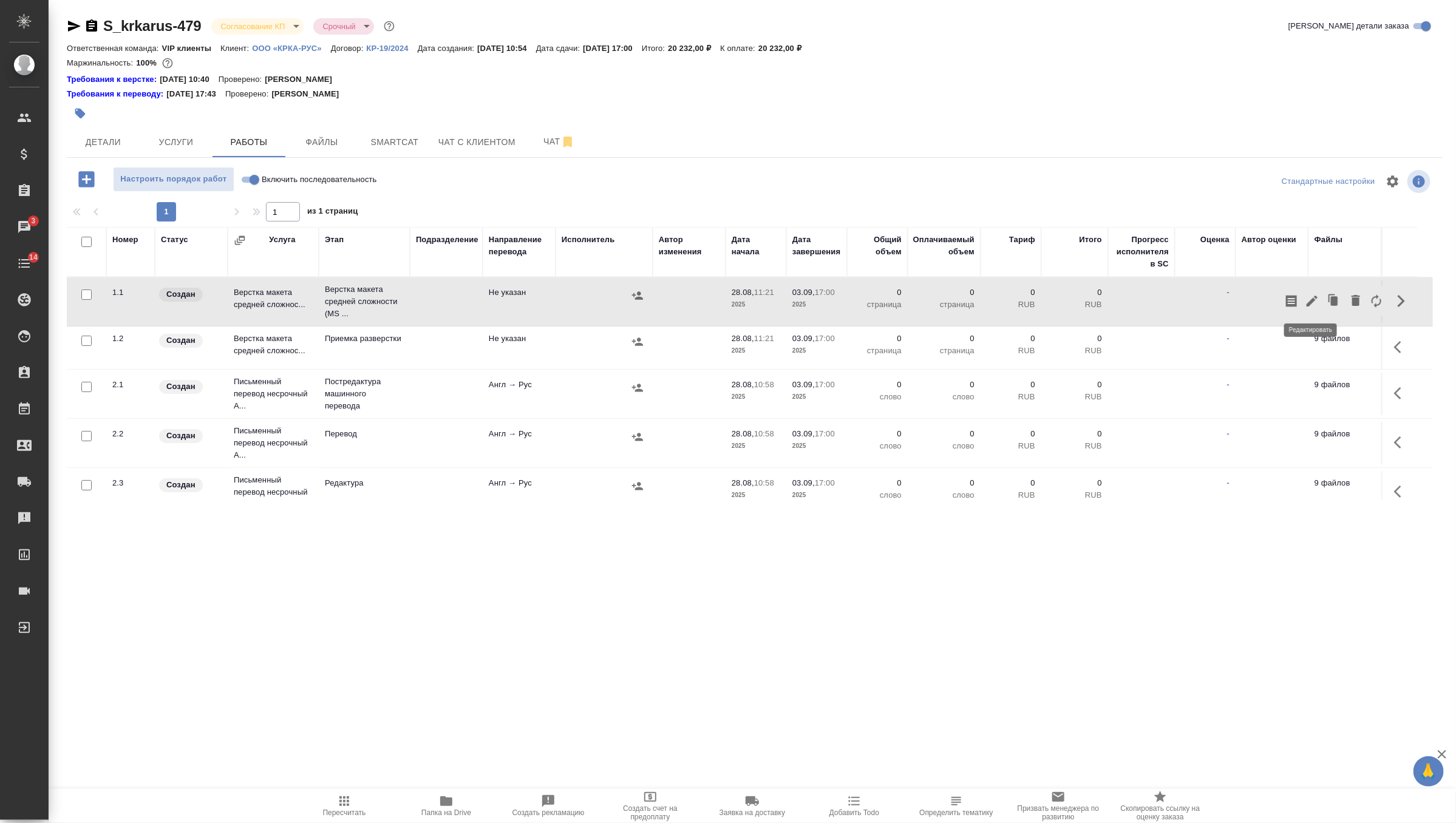
click at [1314, 300] on icon "button" at bounding box center [1312, 301] width 11 height 11
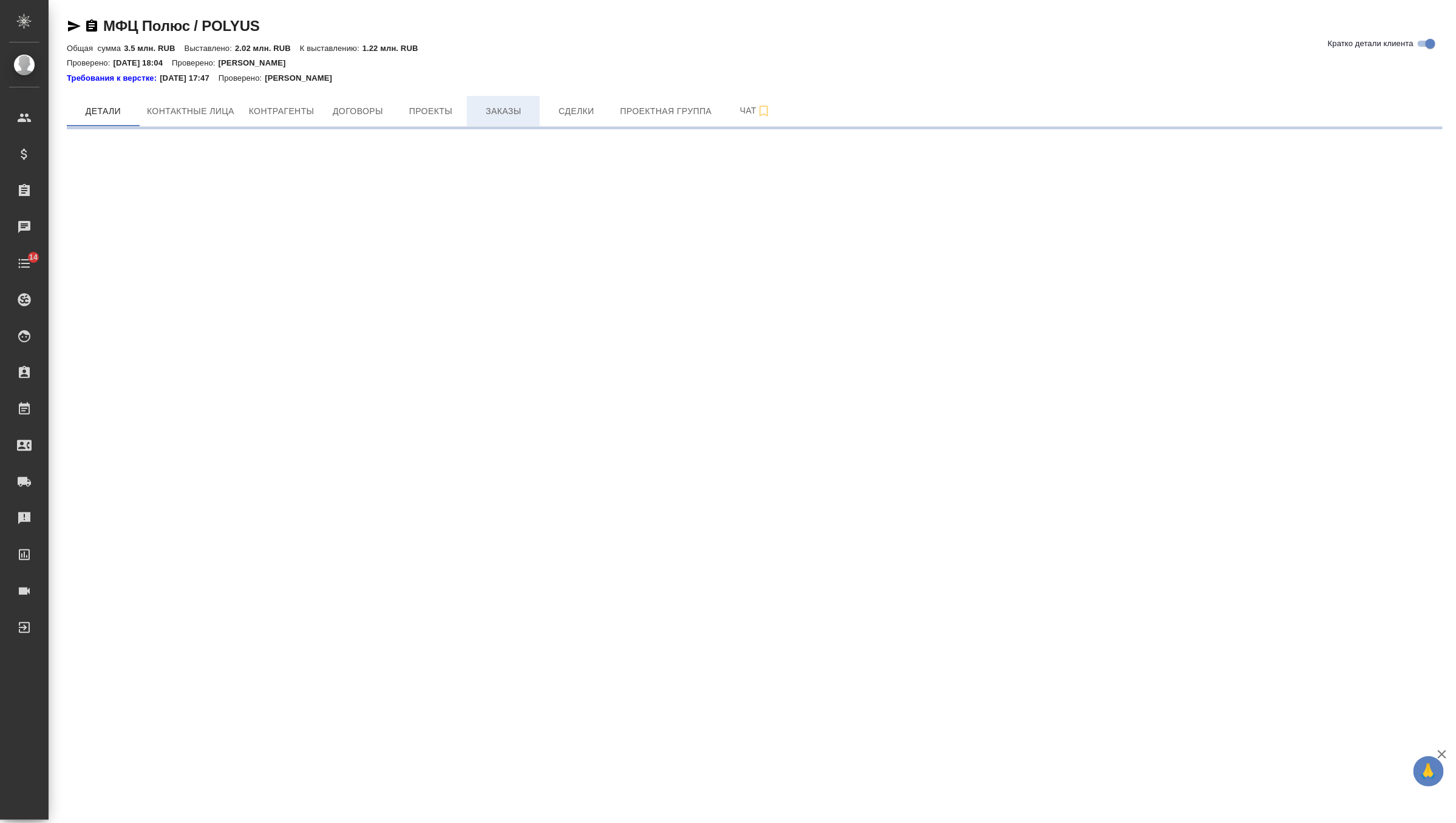
click at [497, 117] on span "Заказы" at bounding box center [503, 111] width 58 height 15
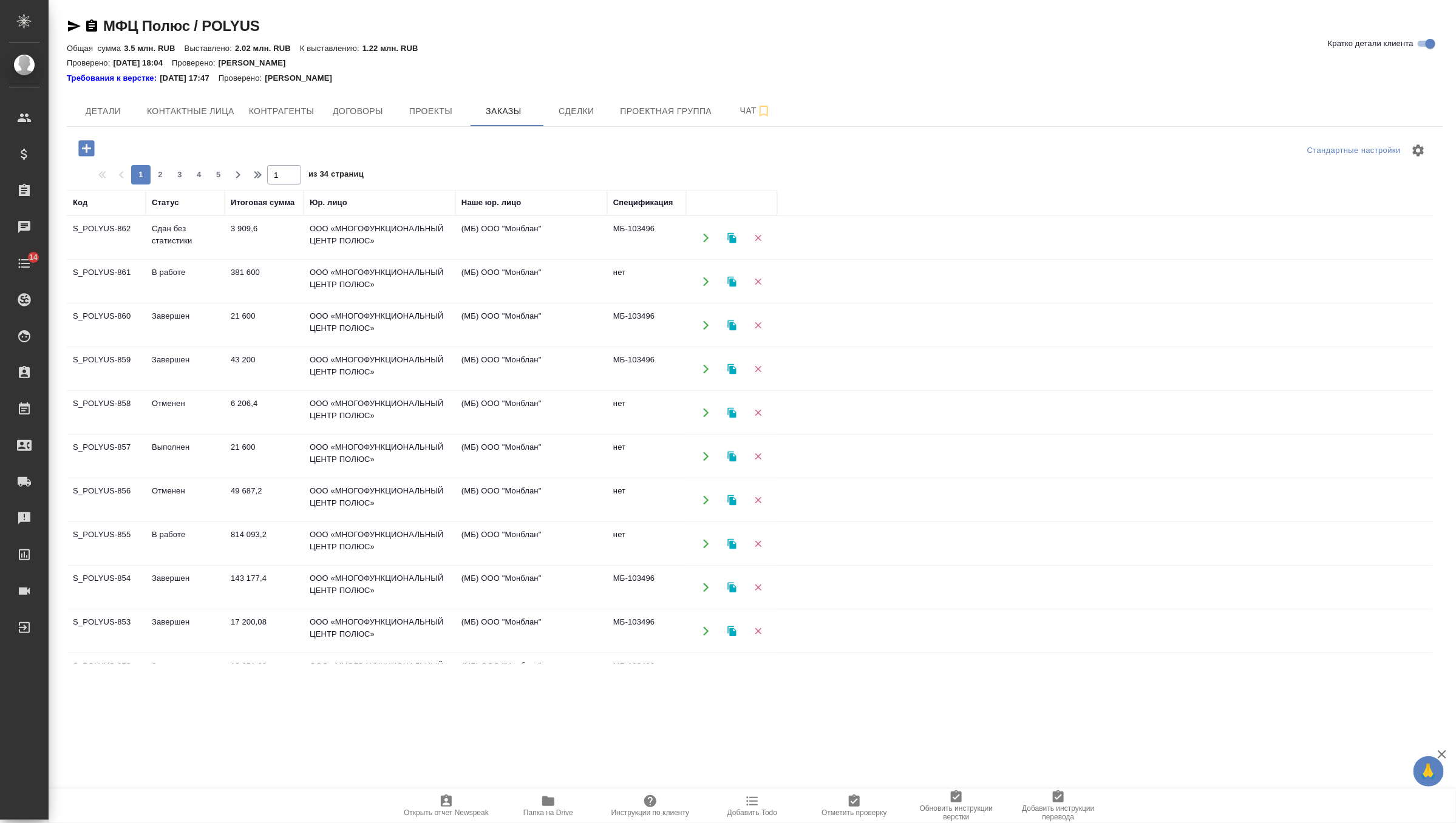
click at [272, 241] on td "3 909,6" at bounding box center [264, 238] width 79 height 43
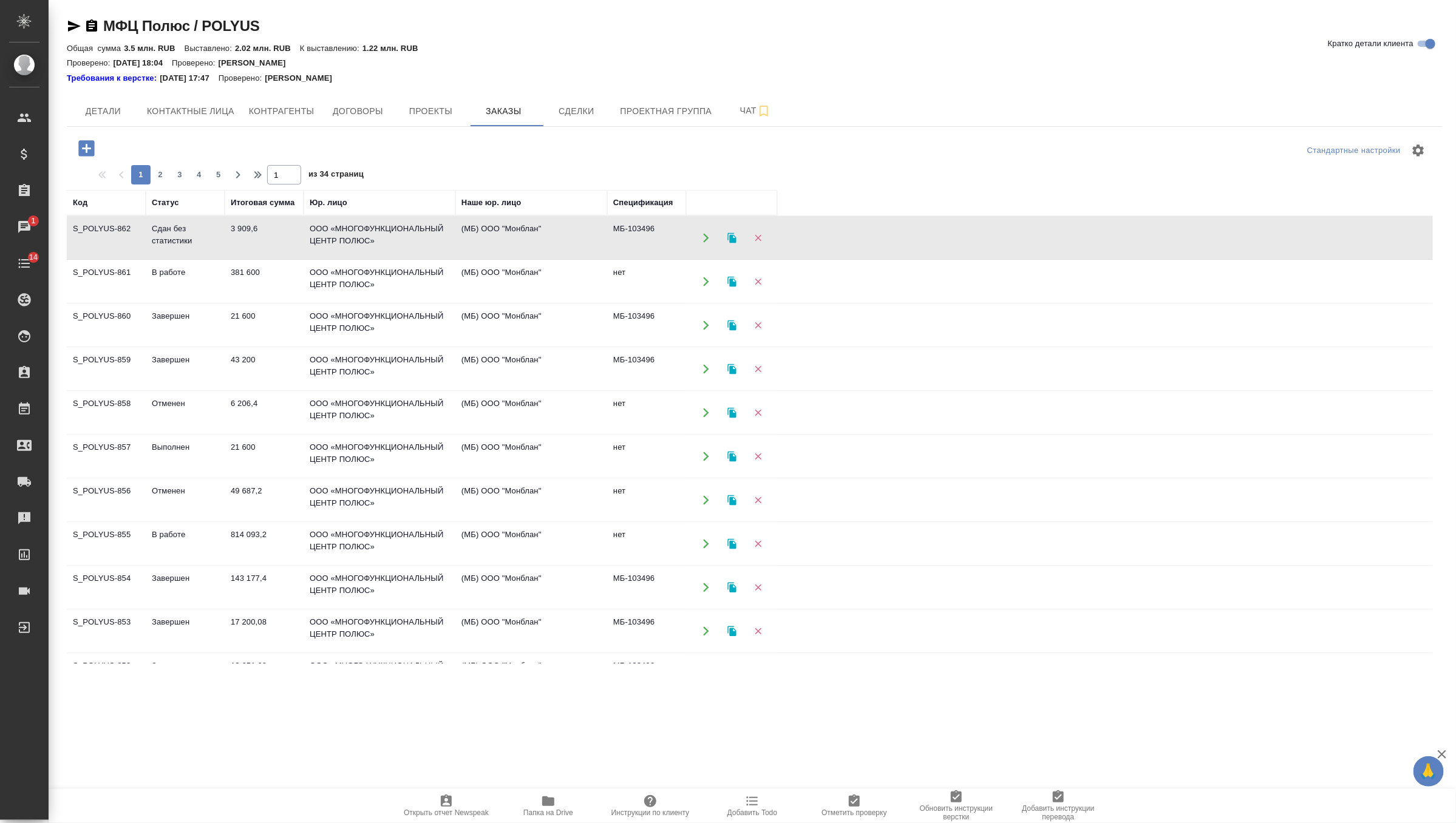
click at [266, 240] on td "3 909,6" at bounding box center [264, 238] width 79 height 43
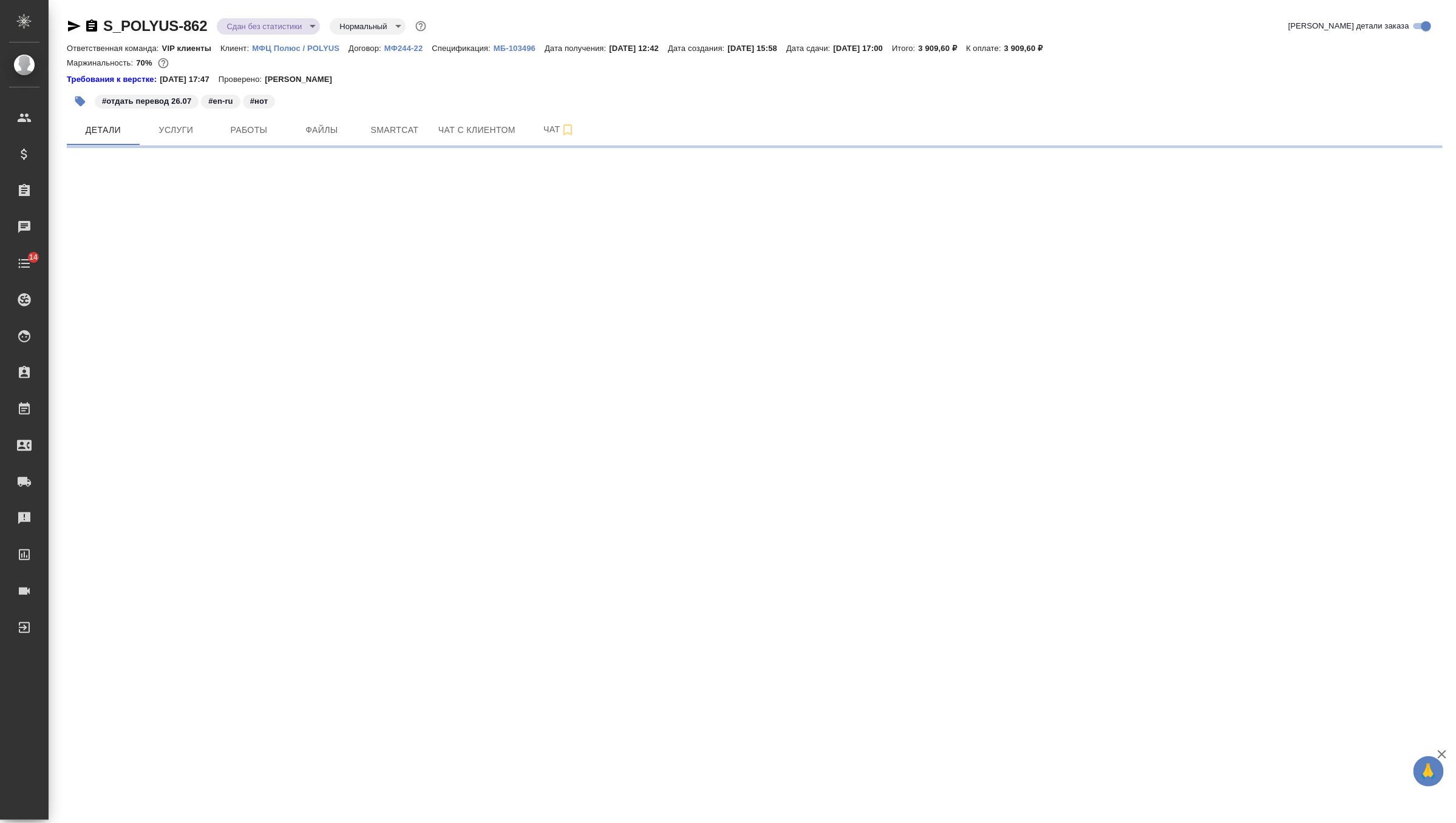
select select "RU"
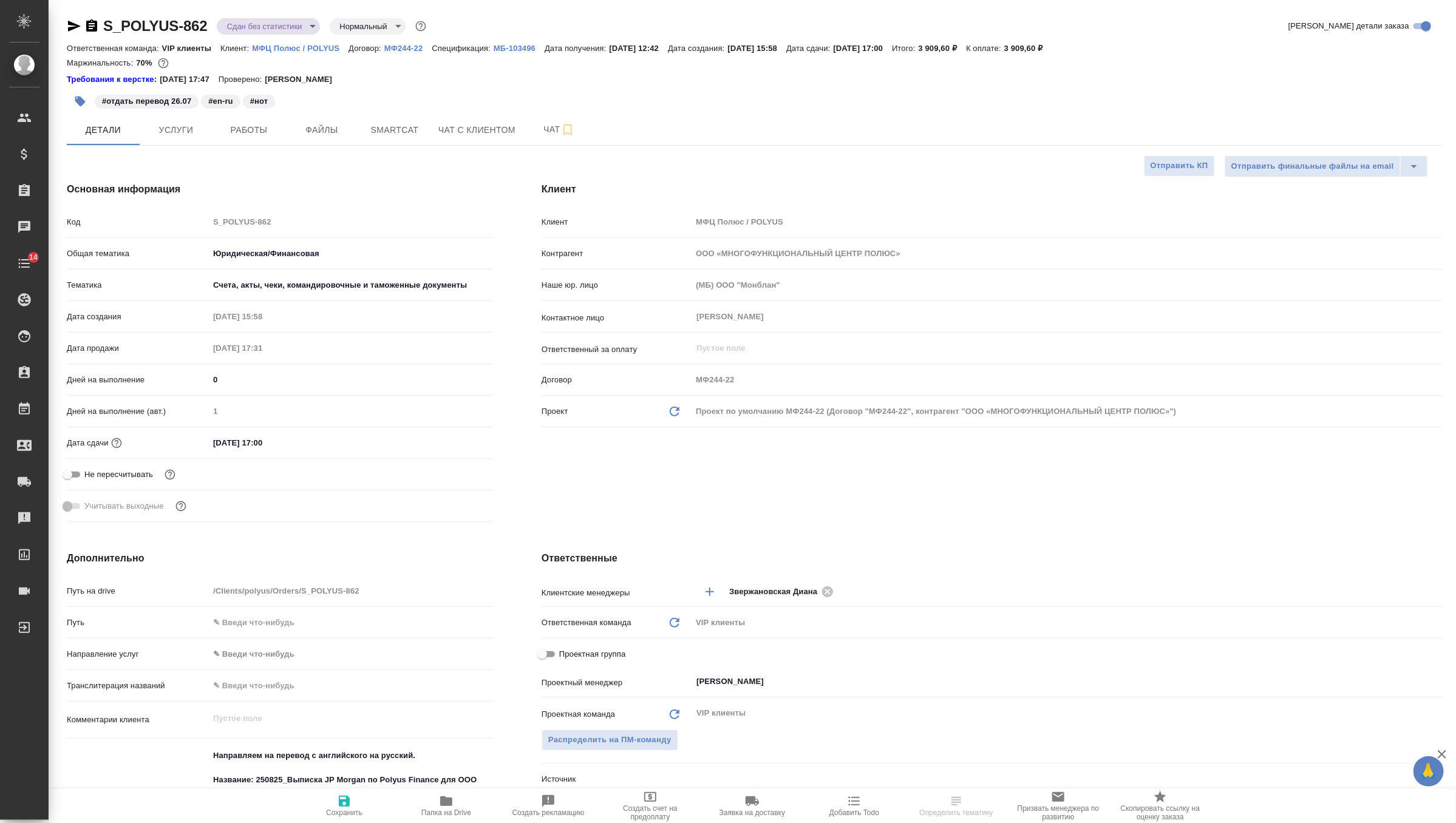
type textarea "x"
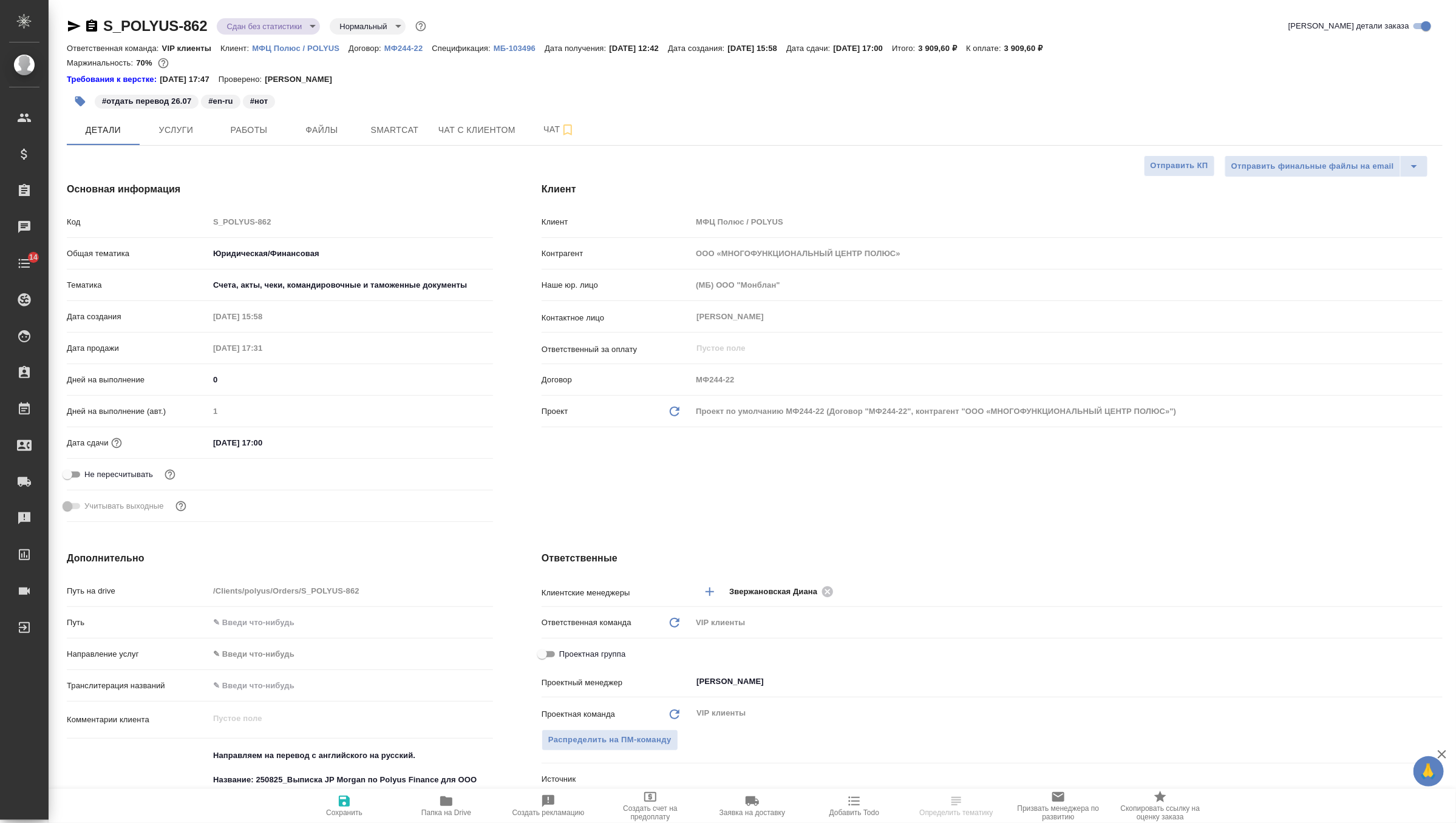
type textarea "x"
click at [751, 806] on icon "button" at bounding box center [752, 801] width 15 height 15
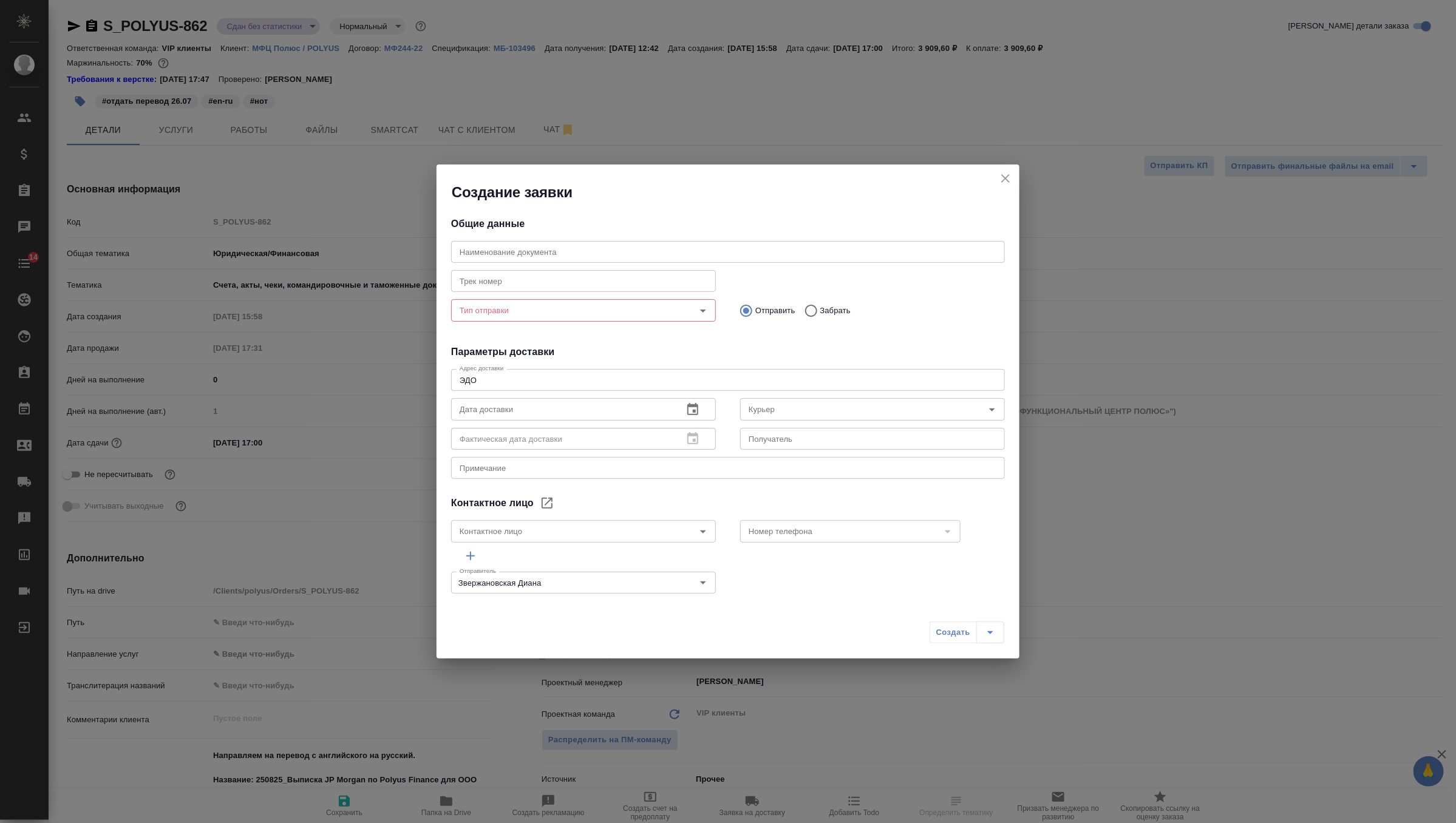
type input "[PERSON_NAME]"
click at [708, 312] on icon "Open" at bounding box center [703, 311] width 15 height 15
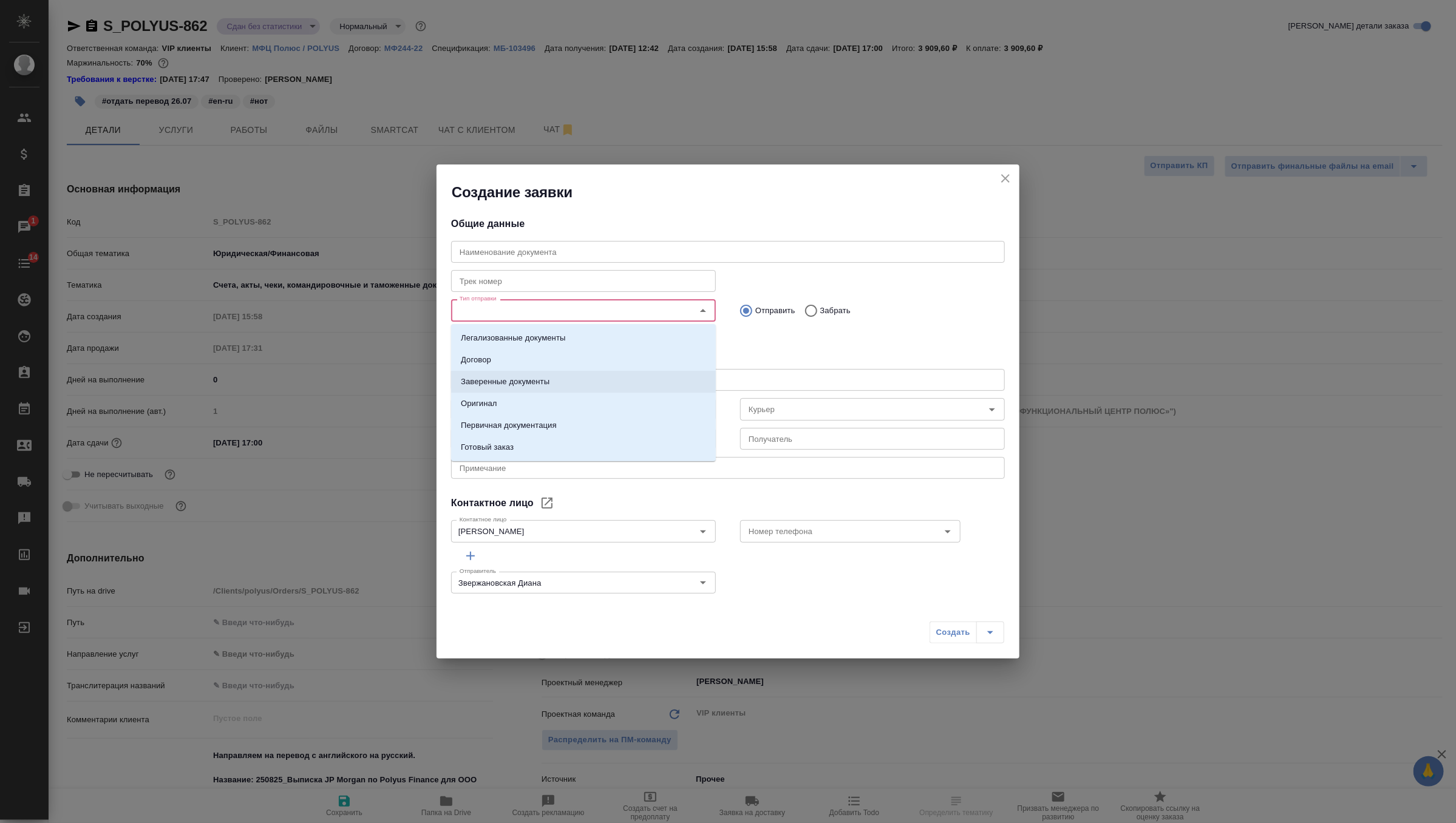
click at [613, 381] on li "Заверенные документы" at bounding box center [583, 381] width 265 height 22
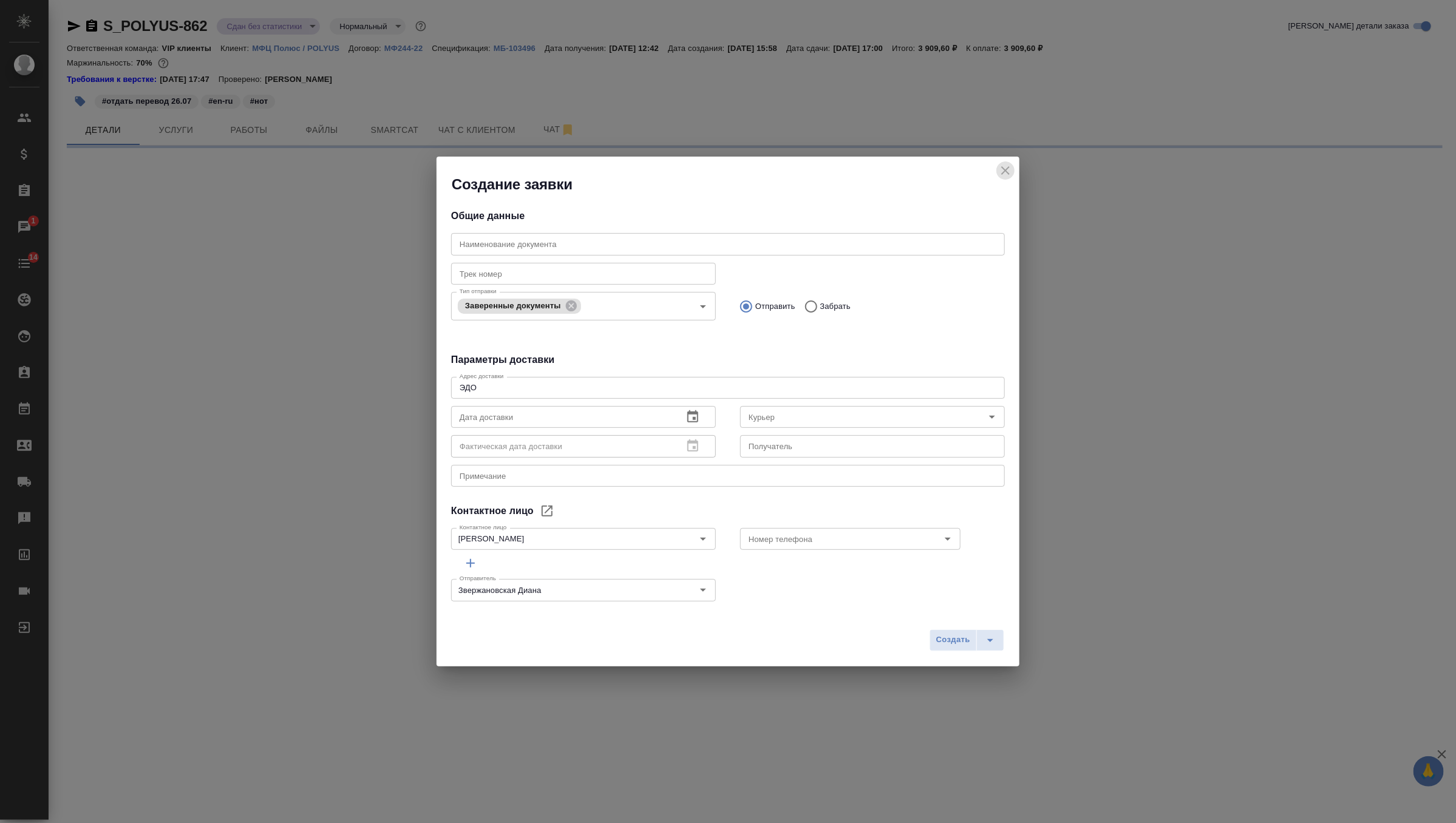
click at [1009, 172] on icon "close" at bounding box center [1005, 171] width 15 height 15
select select "RU"
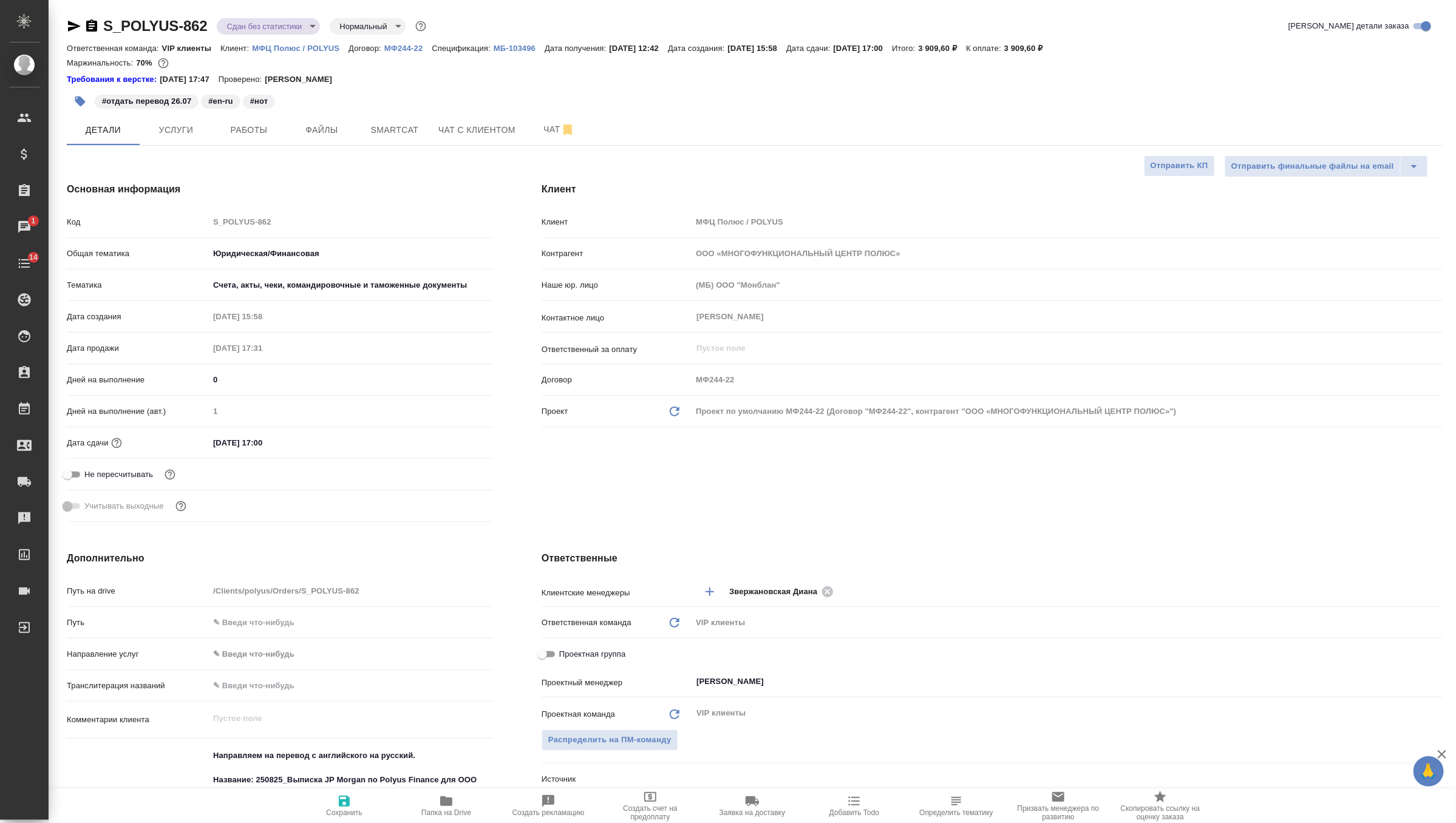
type textarea "x"
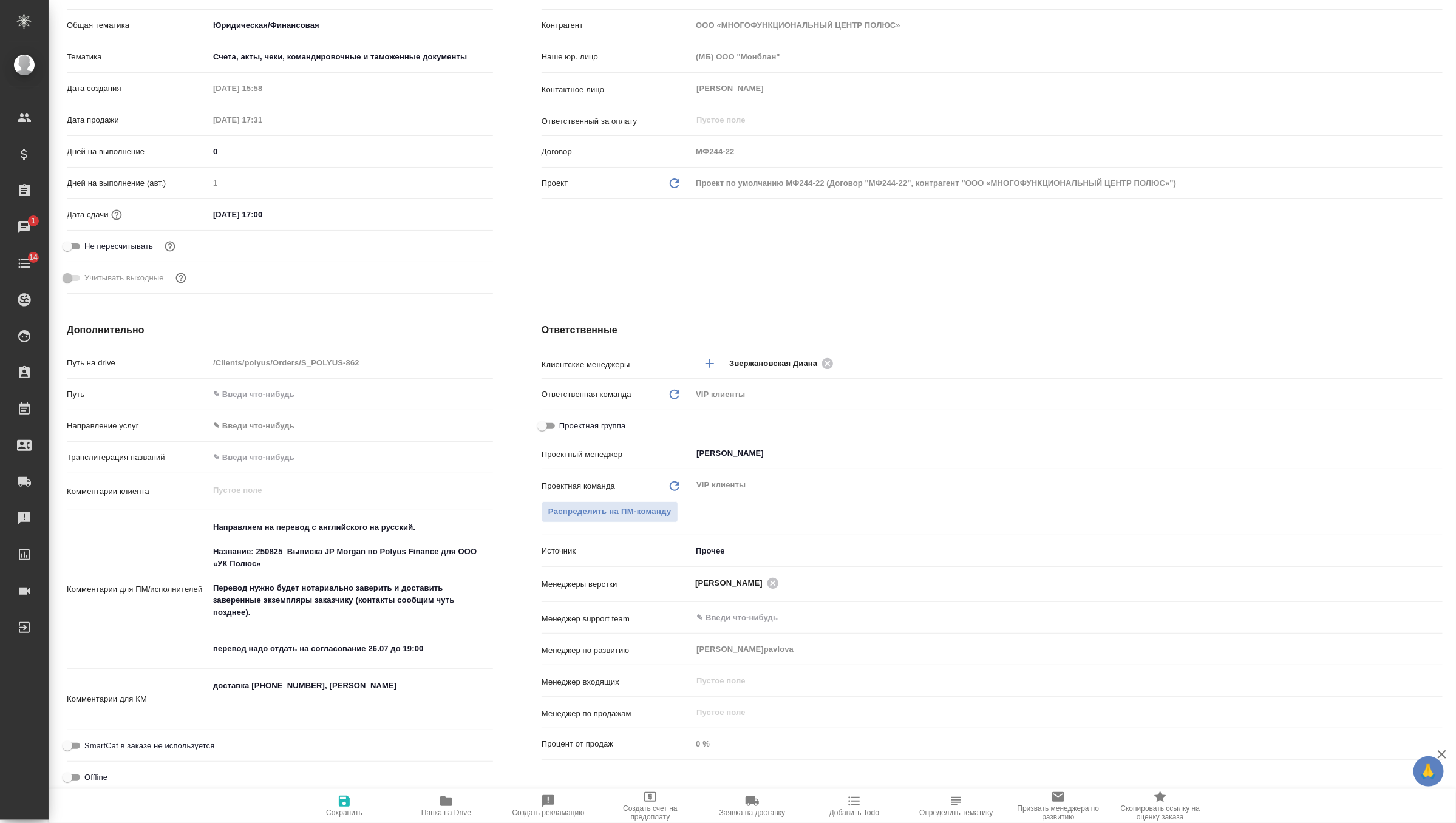
scroll to position [234, 0]
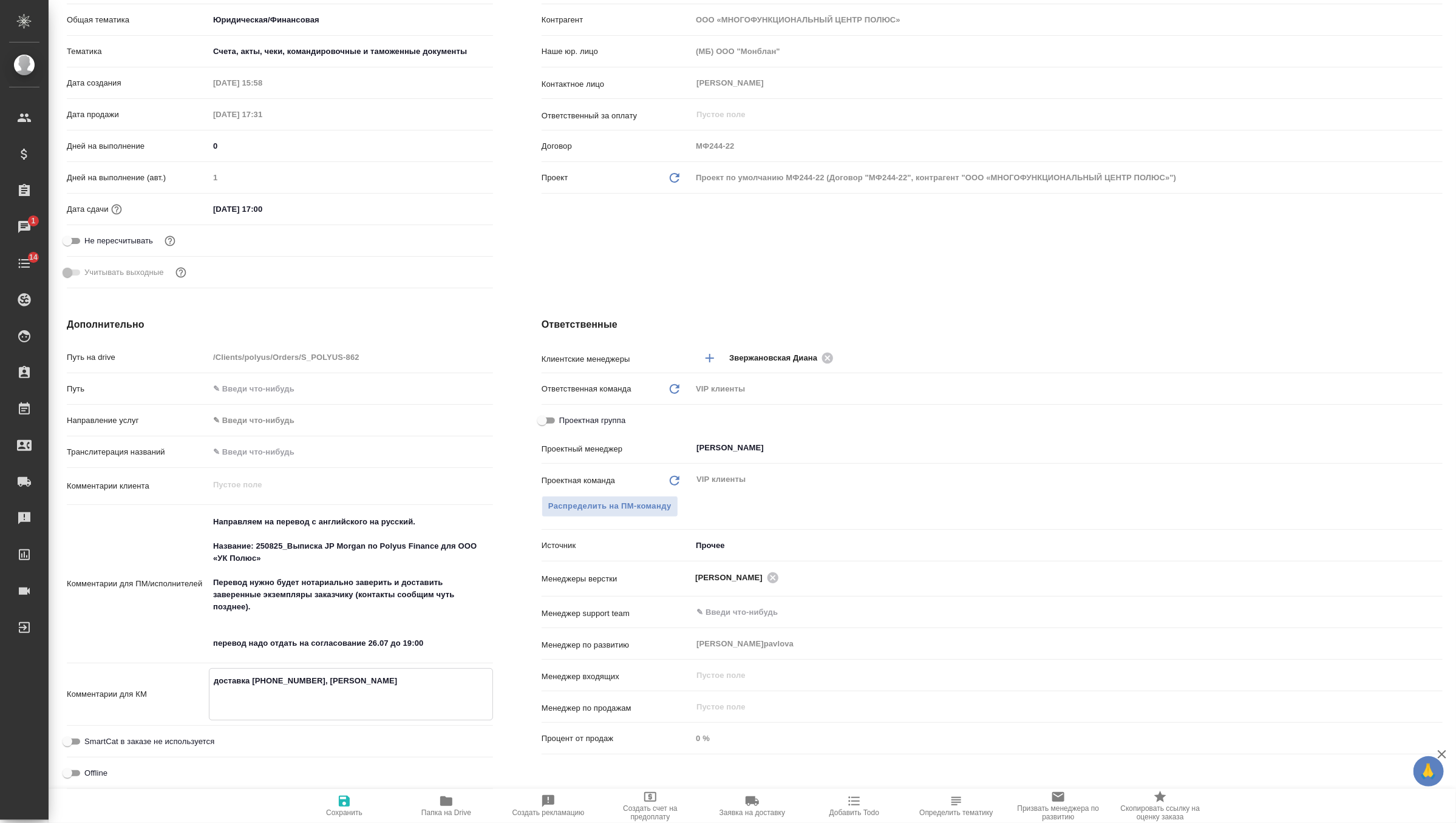
drag, startPoint x: 389, startPoint y: 681, endPoint x: 254, endPoint y: 680, distance: 135.0
click at [254, 680] on textarea "доставка +7 9163861534, Екатерина Мороз" at bounding box center [351, 693] width 283 height 45
type textarea "x"
click at [979, 509] on div "Распределить на ПМ-команду" at bounding box center [992, 507] width 901 height 21
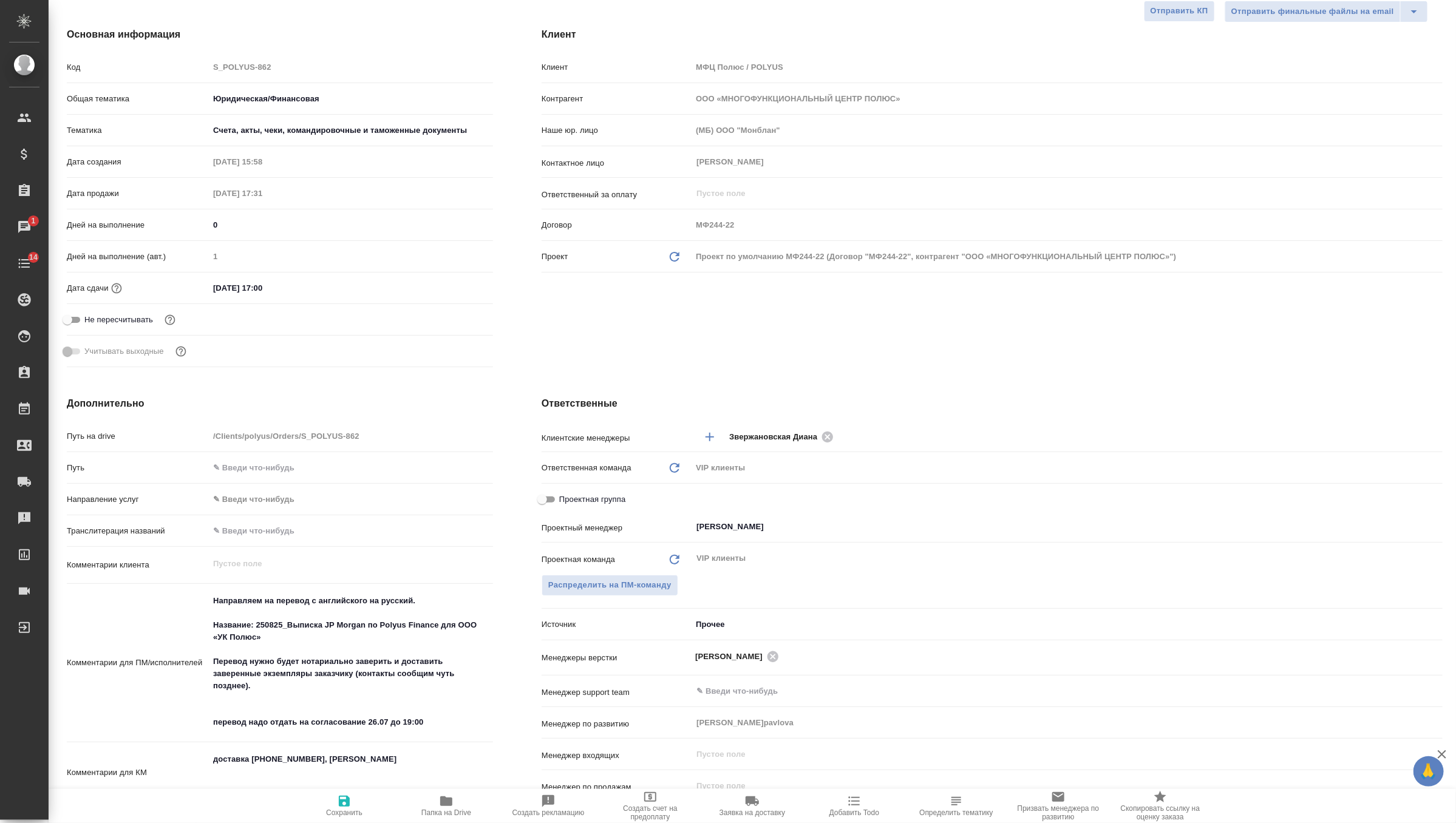
scroll to position [0, 0]
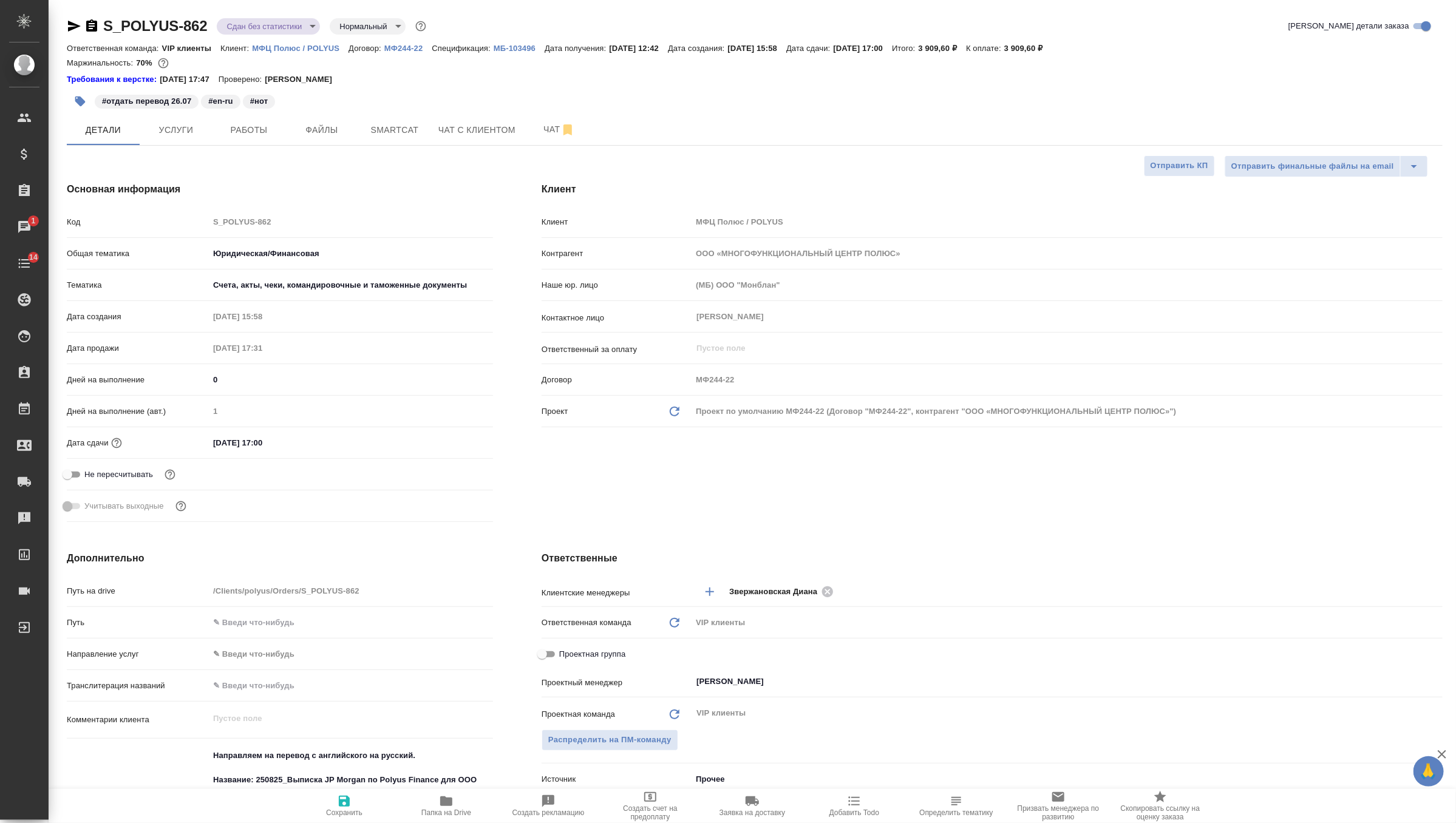
type textarea "x"
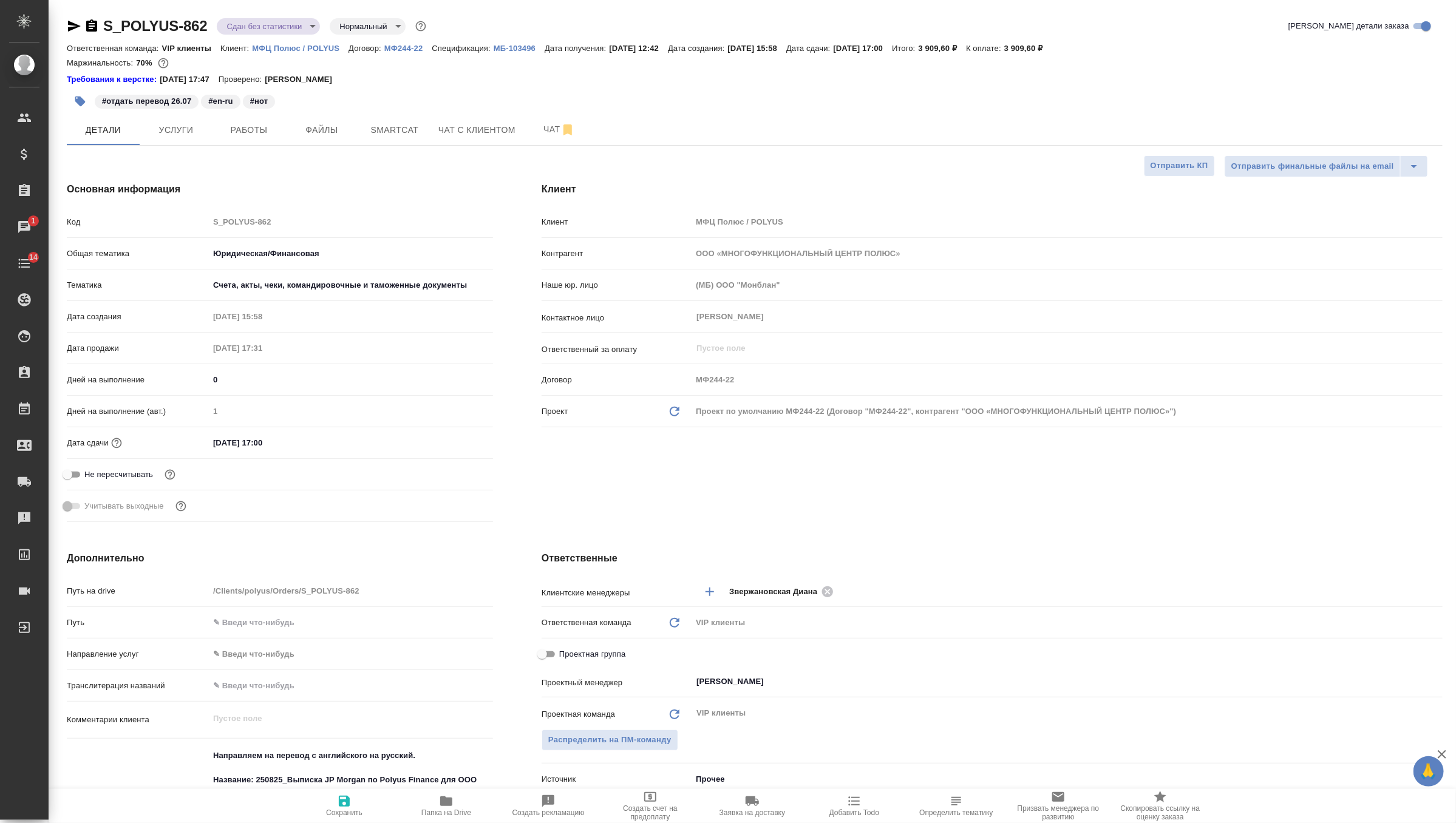
type textarea "x"
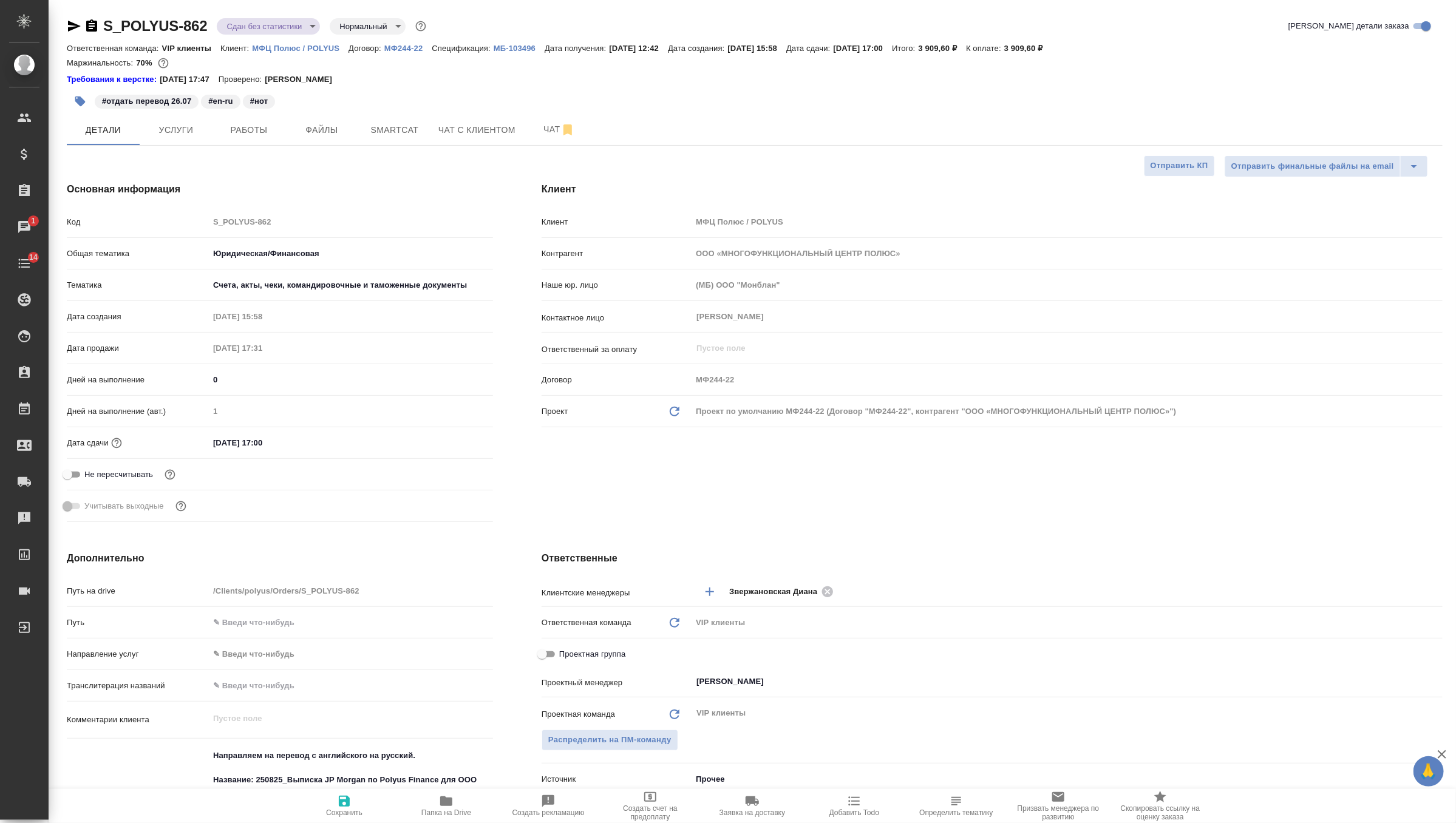
type textarea "x"
click at [746, 806] on icon "button" at bounding box center [752, 801] width 15 height 15
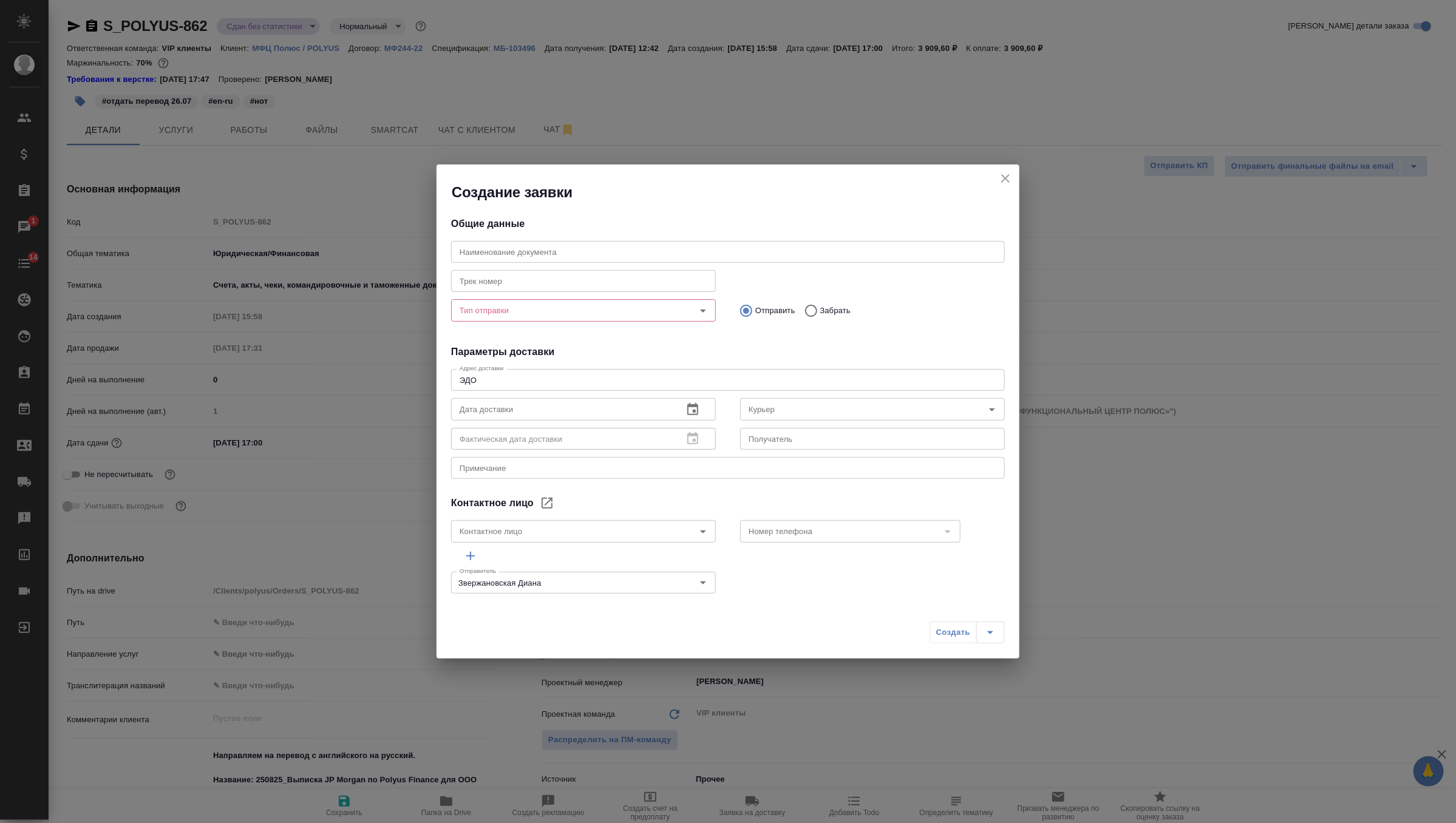
type input "Башмаков Дмитрий"
click at [569, 319] on div "Тип отправки" at bounding box center [583, 310] width 265 height 22
click at [708, 312] on icon "Open" at bounding box center [703, 311] width 15 height 15
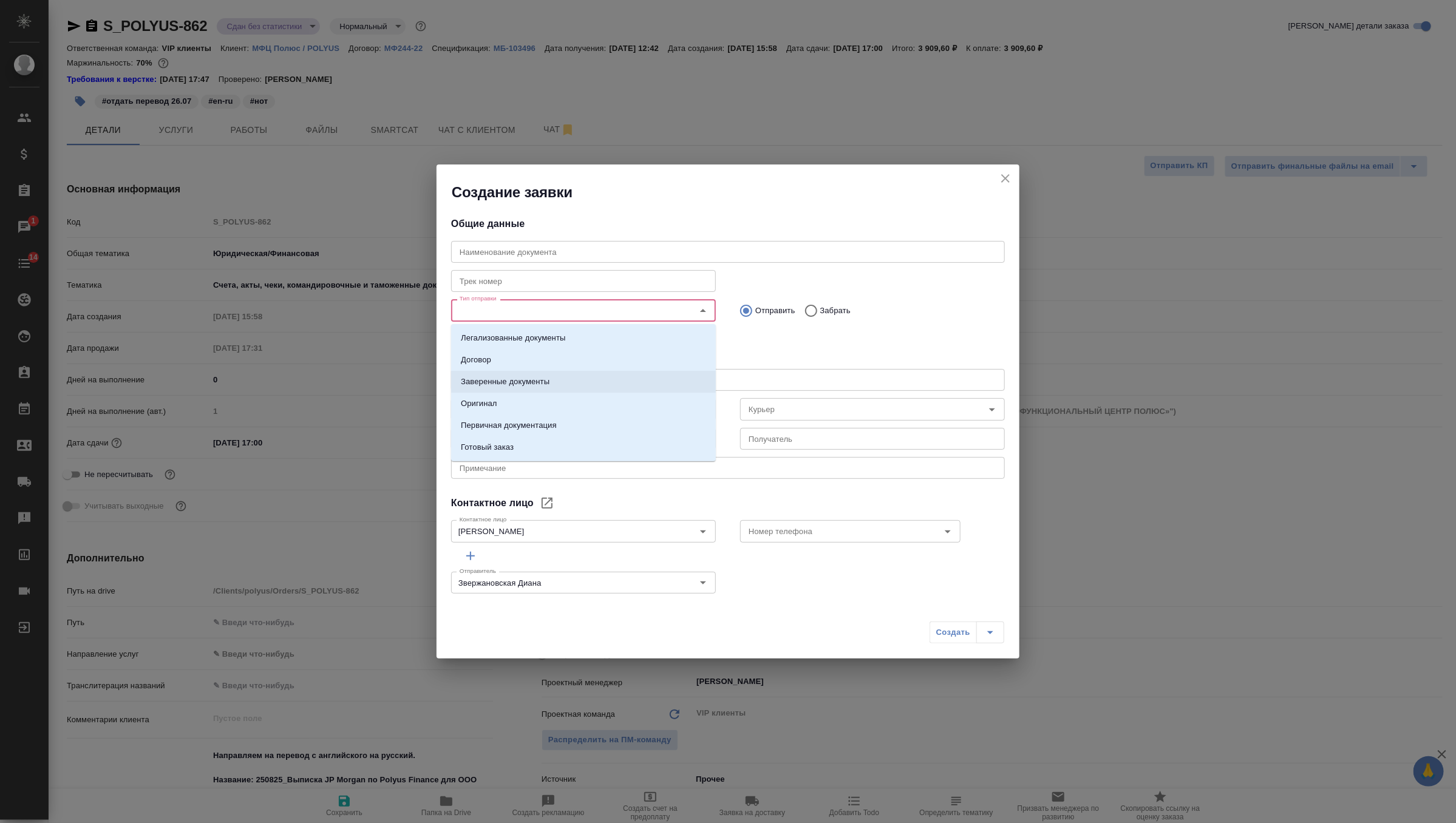
click at [611, 376] on li "Заверенные документы" at bounding box center [583, 381] width 265 height 22
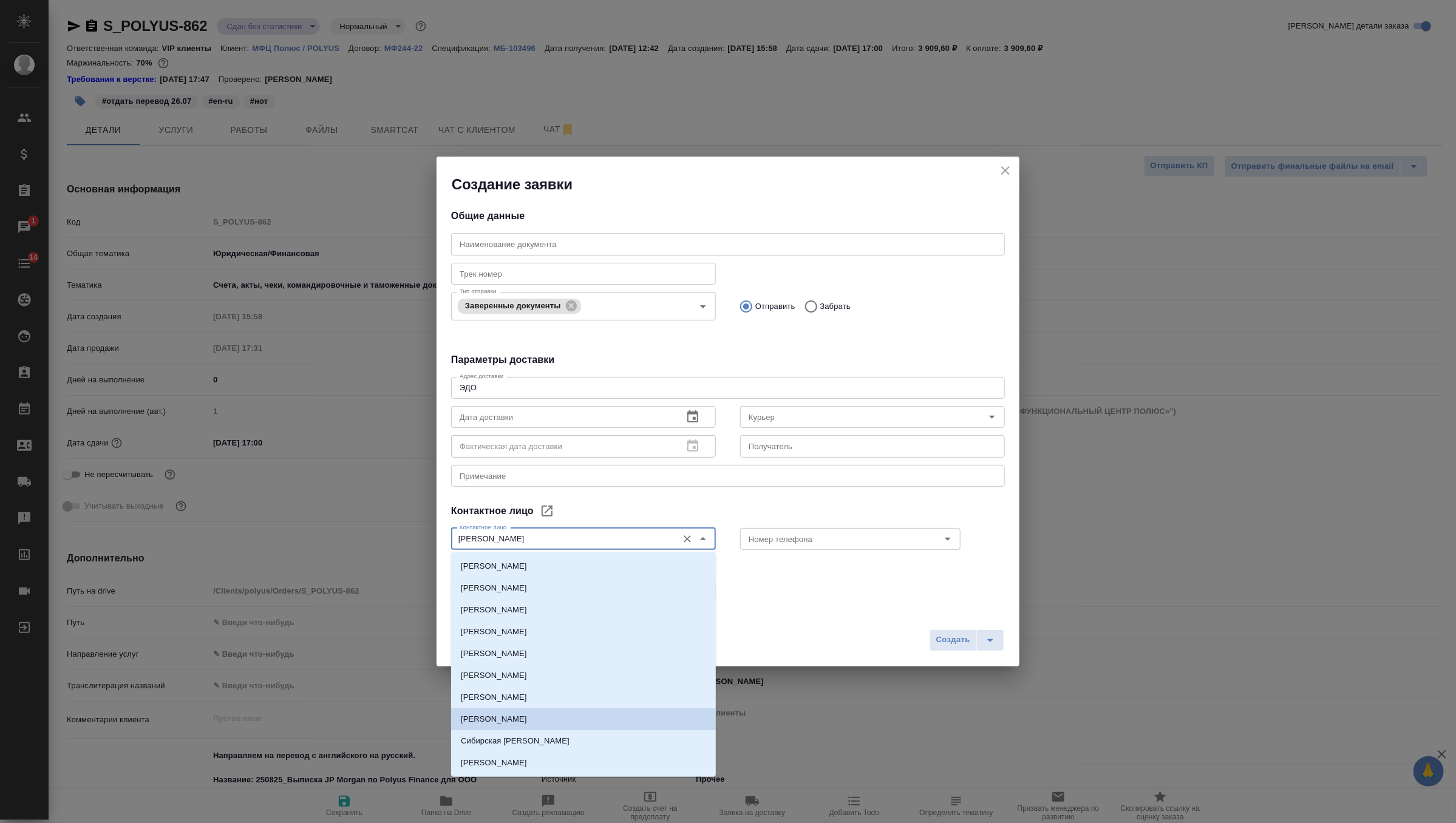
click at [666, 541] on input "Башмаков Дмитрий" at bounding box center [563, 539] width 217 height 15
click at [614, 484] on div "x Примечание" at bounding box center [728, 476] width 554 height 22
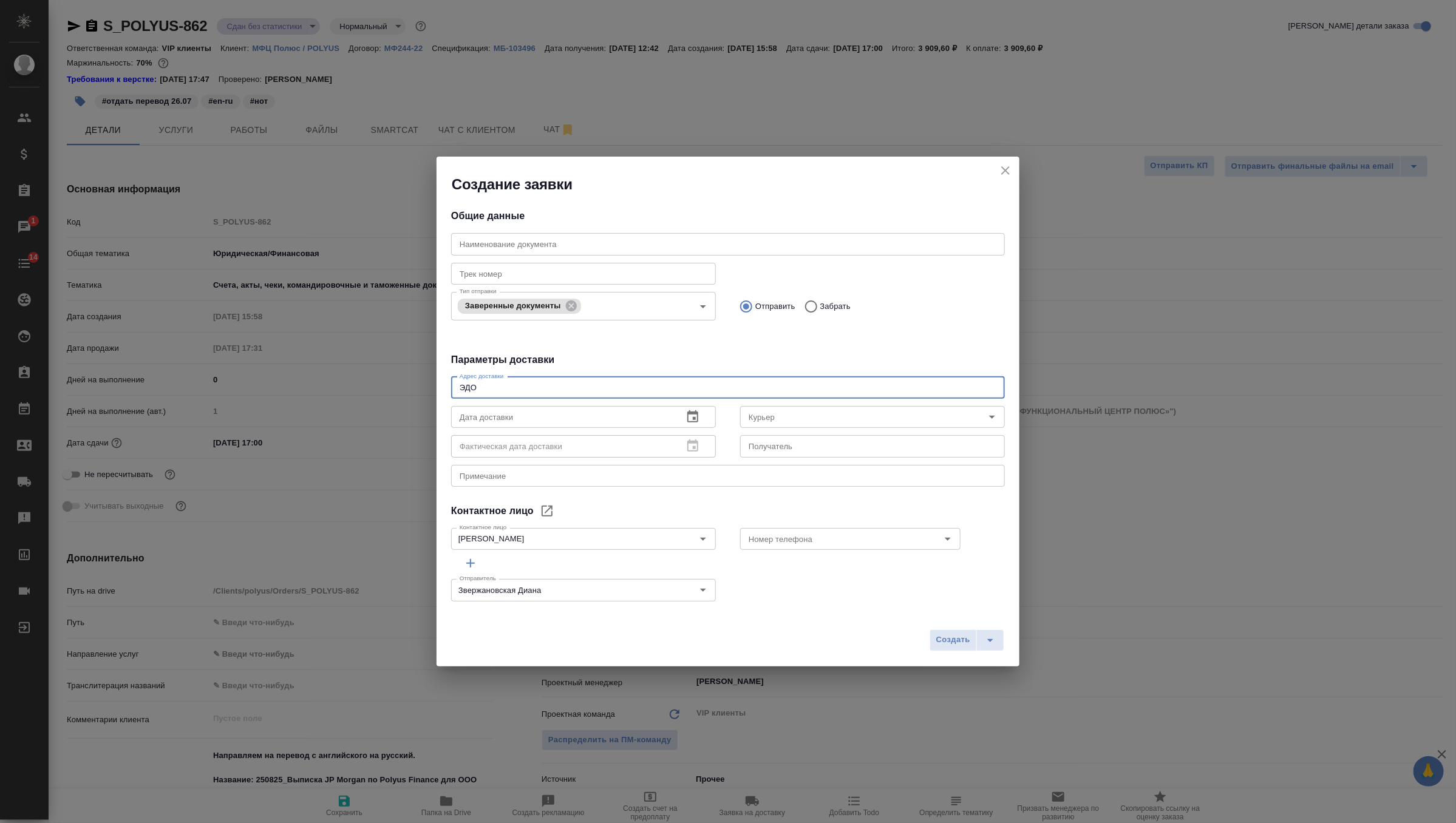
drag, startPoint x: 489, startPoint y: 385, endPoint x: 392, endPoint y: 385, distance: 97.0
click at [392, 385] on div "Создание заявки Общие данные Наименование документа Наименование документа Трек…" at bounding box center [728, 412] width 1456 height 823
type textarea "К"
type textarea "Москва, ул. Красина, 6"
click at [508, 483] on div "x Примечание" at bounding box center [728, 476] width 554 height 22
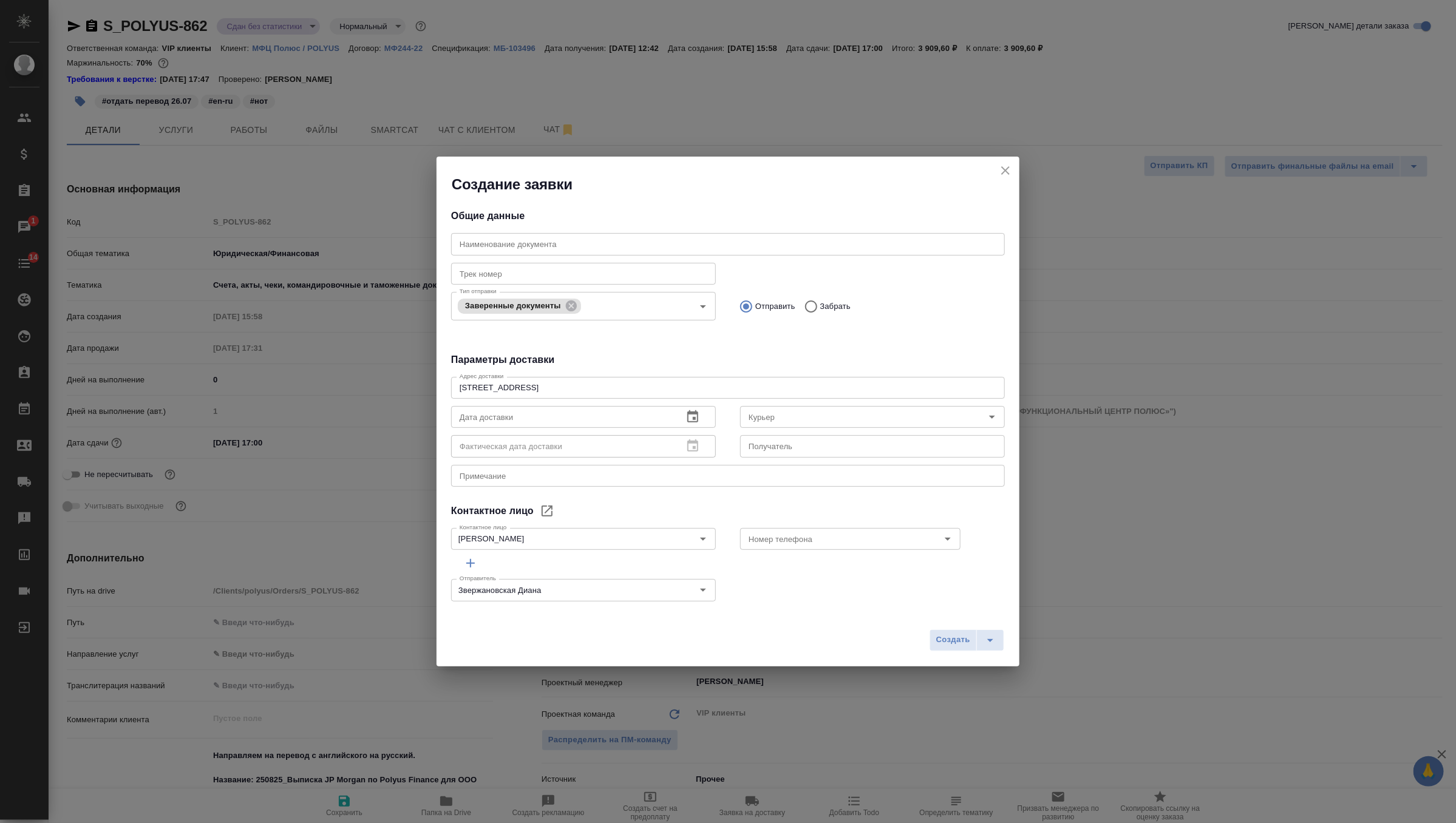
type textarea "x"
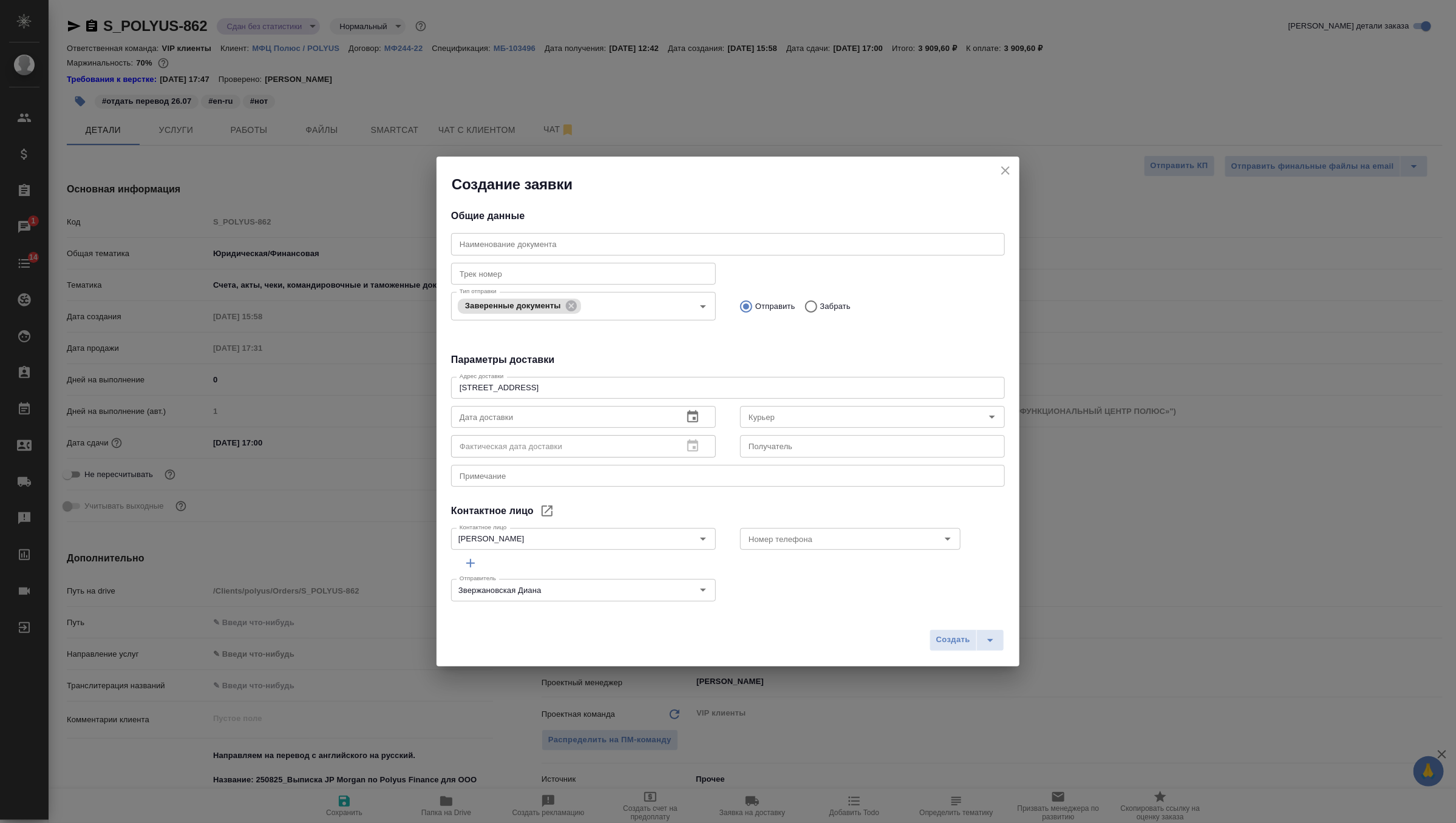
type textarea "x"
click at [992, 641] on icon "split button" at bounding box center [990, 641] width 15 height 15
click at [983, 615] on li "Создать и скачать" at bounding box center [968, 614] width 87 height 19
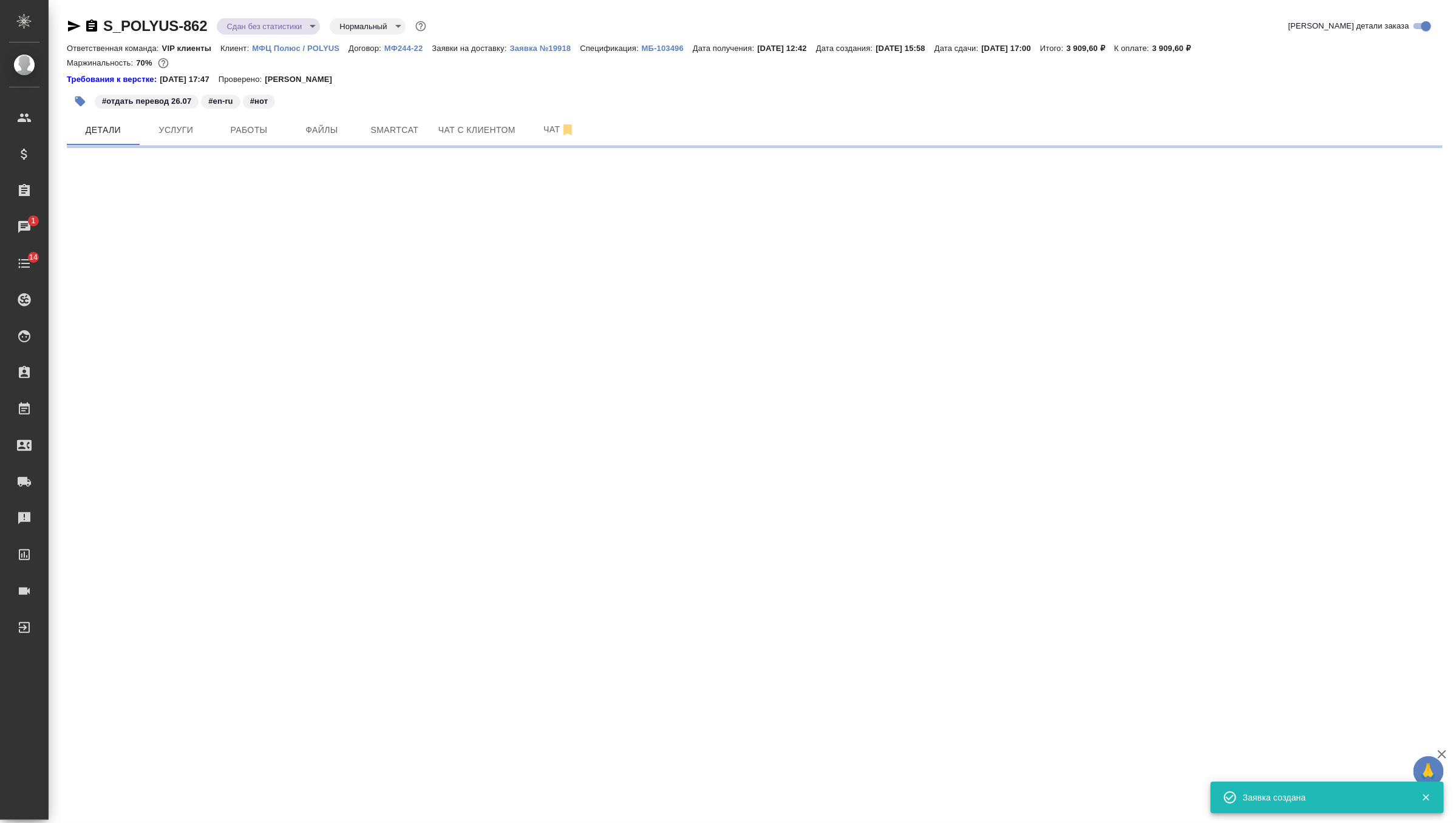
select select "RU"
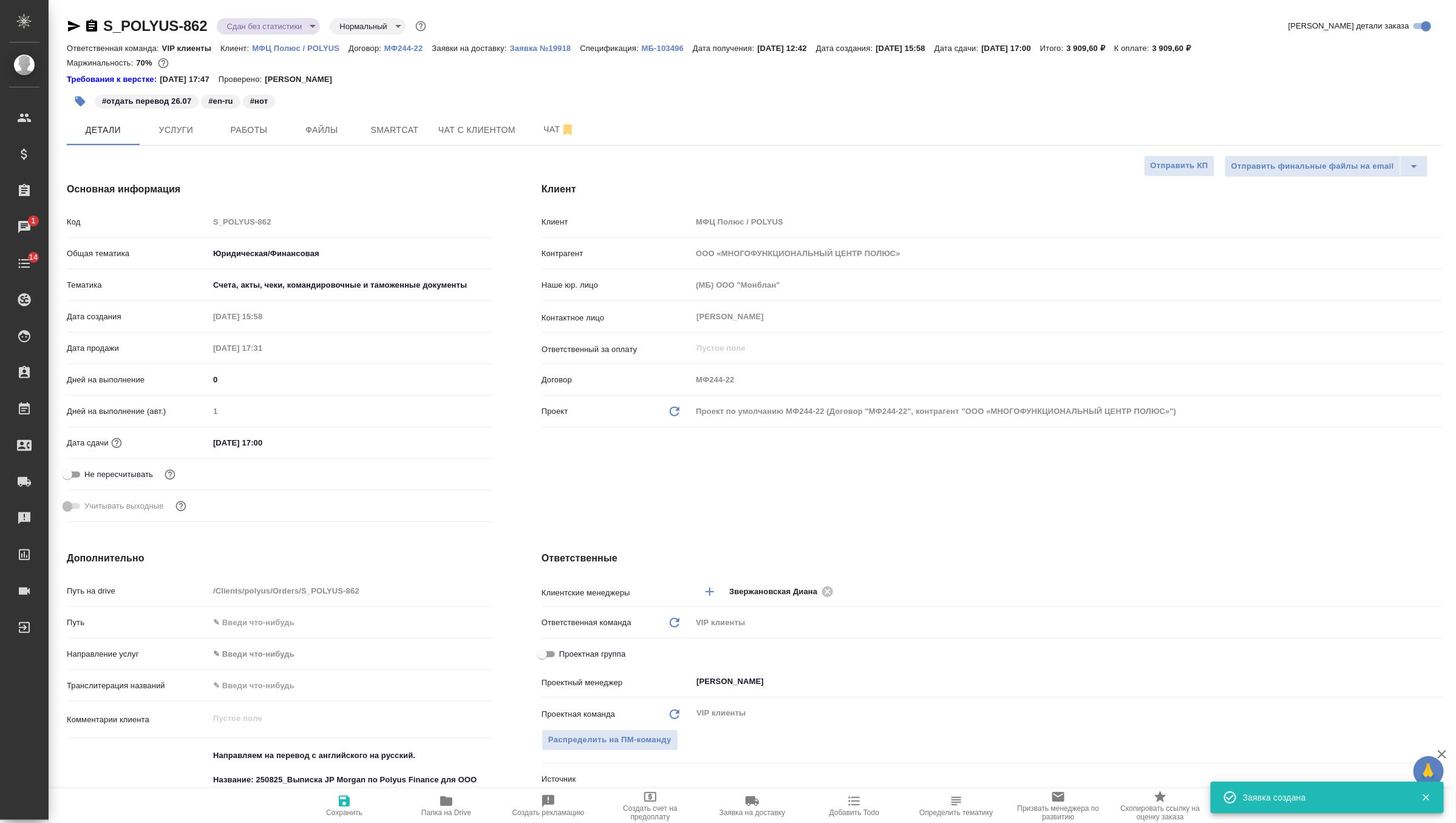
type textarea "x"
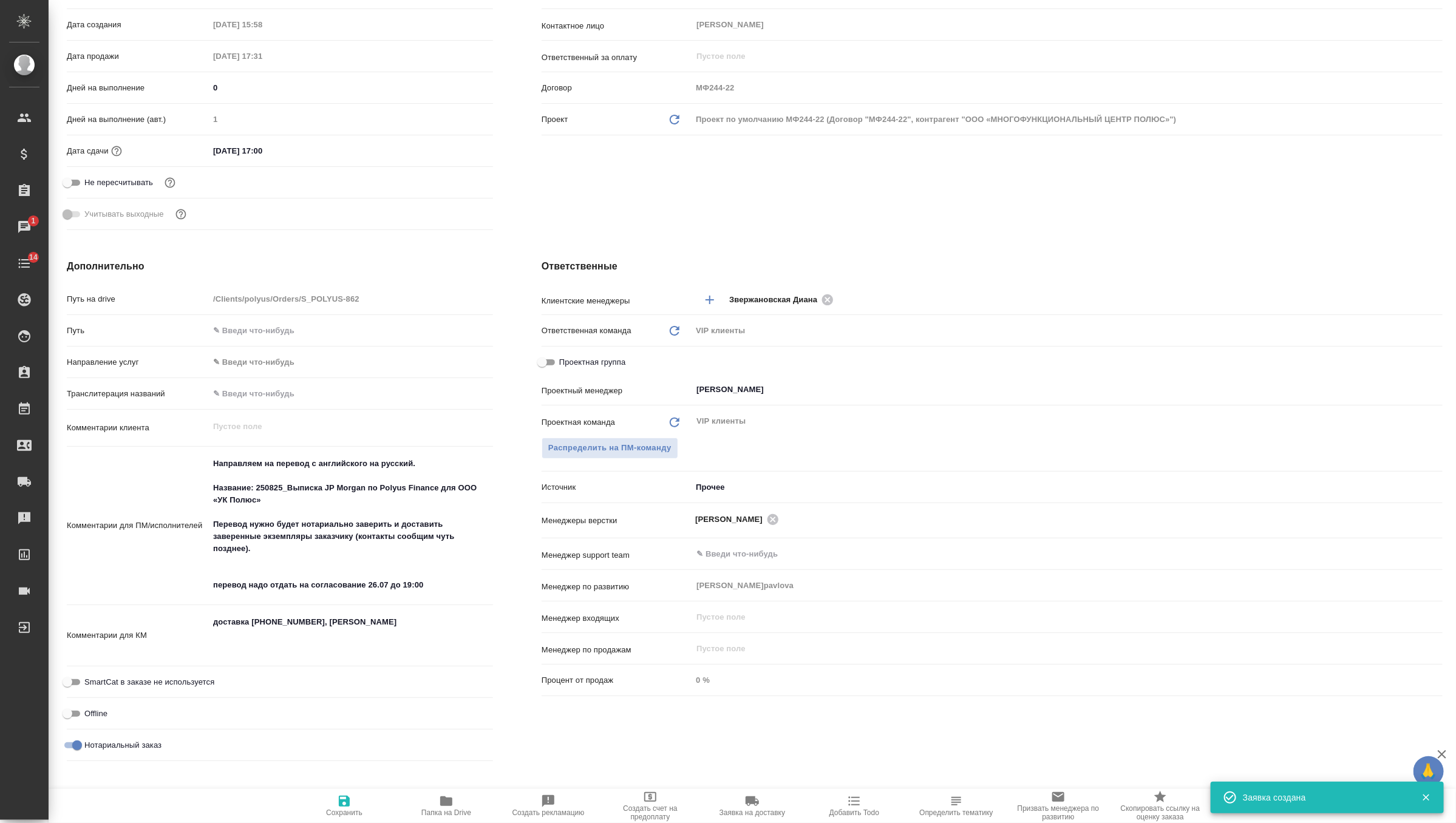
scroll to position [421, 0]
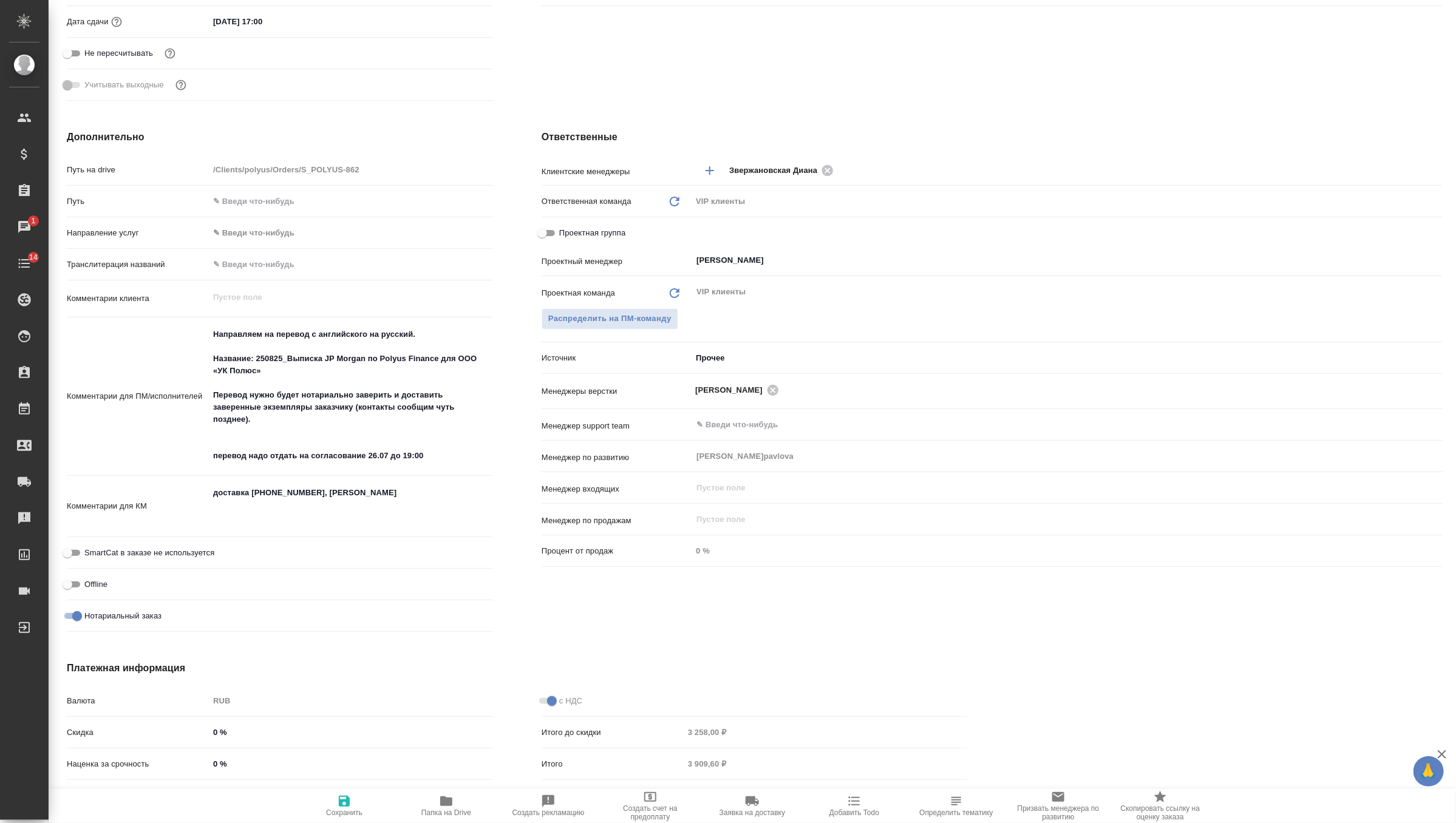
type textarea "x"
drag, startPoint x: 307, startPoint y: 494, endPoint x: 255, endPoint y: 496, distance: 52.0
click at [255, 496] on textarea "доставка +7 9163861534, Екатерина Мороз" at bounding box center [351, 505] width 283 height 45
click at [291, 492] on textarea "доставка +7 9163861534, Екатерина Мороз" at bounding box center [351, 505] width 283 height 45
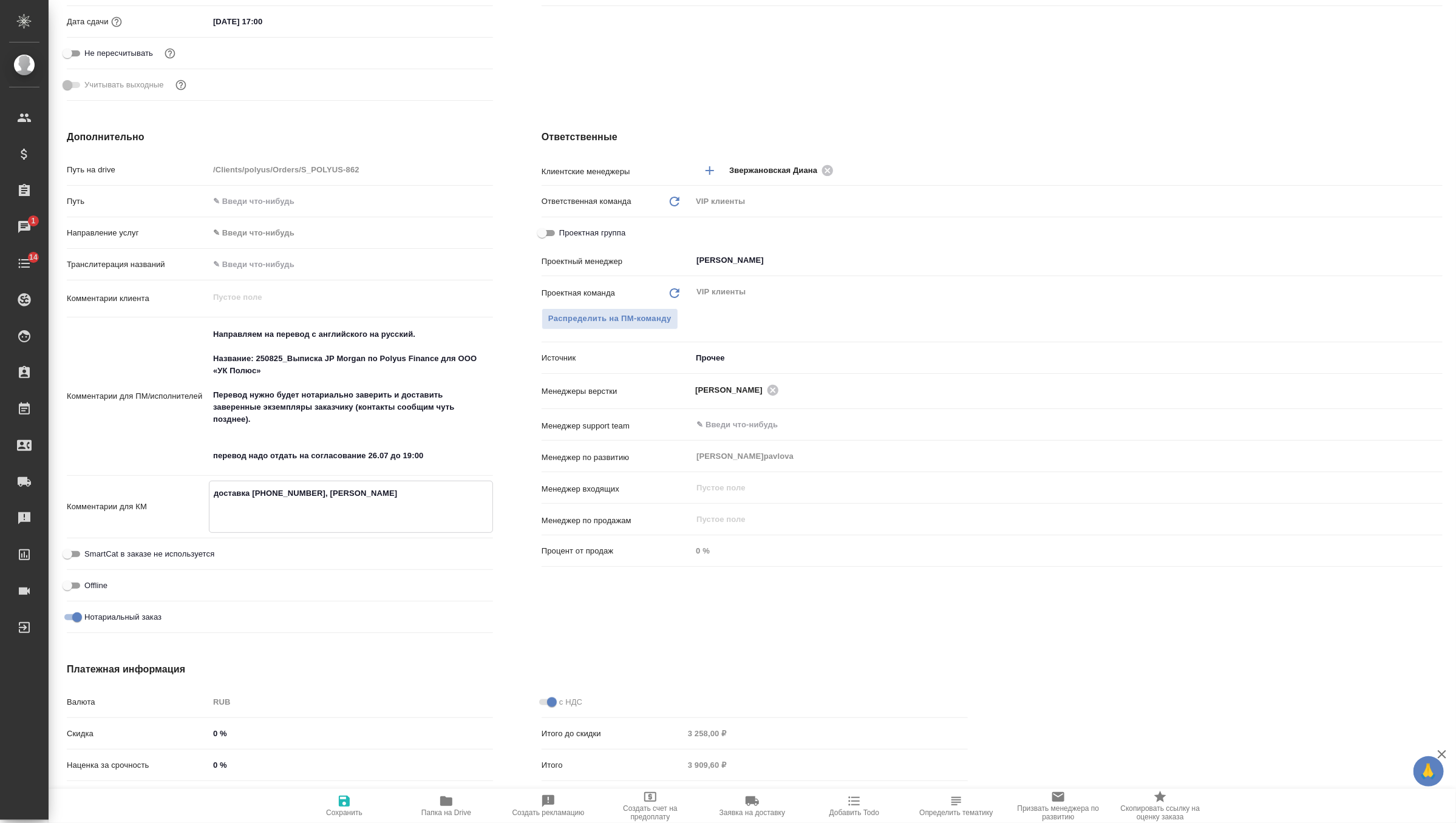
click at [291, 492] on textarea "доставка +7 9163861534, Екатерина Мороз" at bounding box center [351, 505] width 283 height 45
drag, startPoint x: 253, startPoint y: 494, endPoint x: 309, endPoint y: 495, distance: 56.0
click at [309, 495] on textarea "доставка +7 9163861534, Екатерина Мороз" at bounding box center [351, 505] width 283 height 45
type textarea "x"
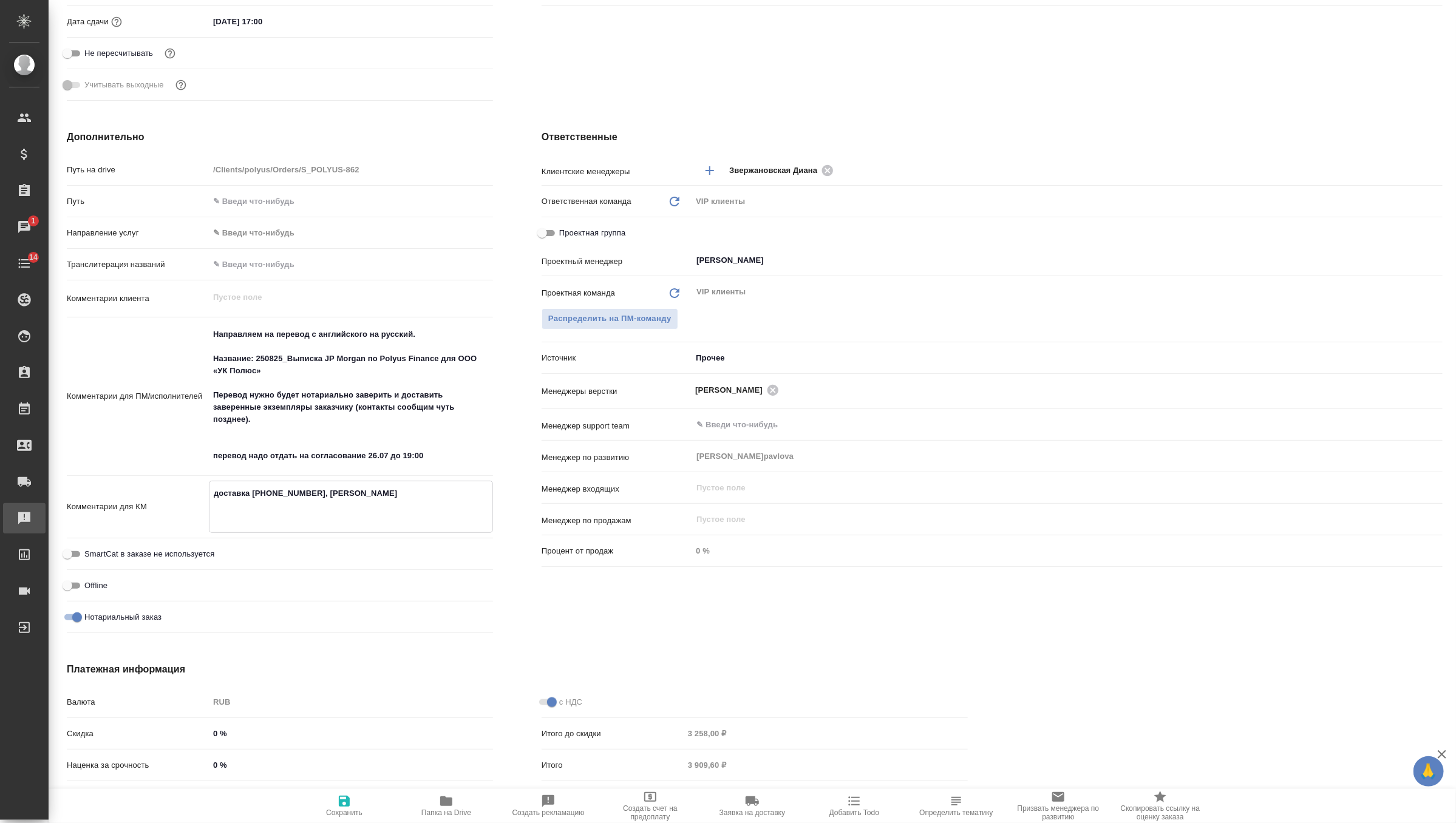
type textarea "x"
click at [1085, 357] on body "🙏 .cls-1 fill:#fff; AWATERA Zverzhanovskaya Diana Клиенты Спецификации Заказы 1…" at bounding box center [728, 412] width 1456 height 823
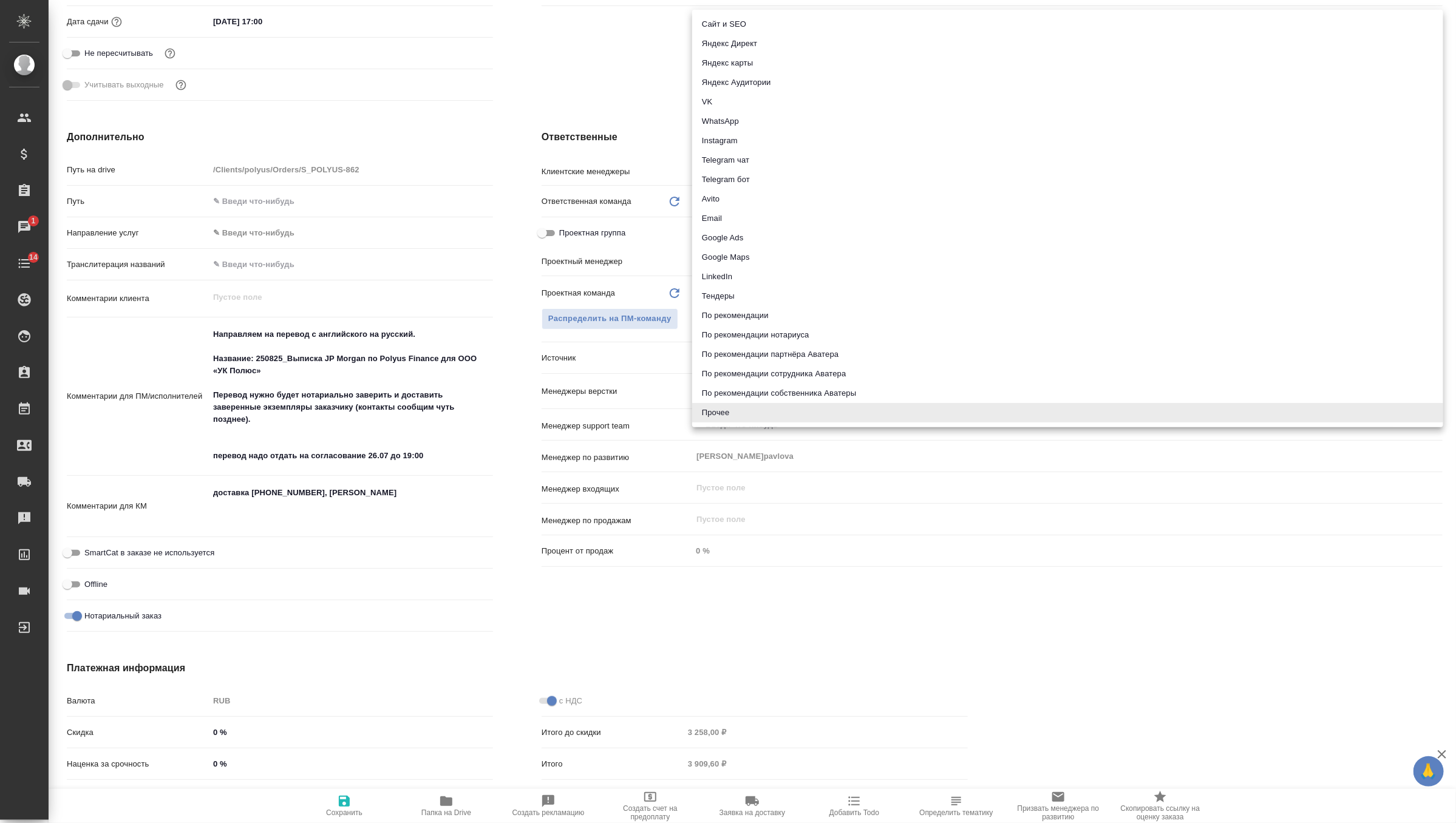
click at [733, 651] on div at bounding box center [728, 412] width 1456 height 823
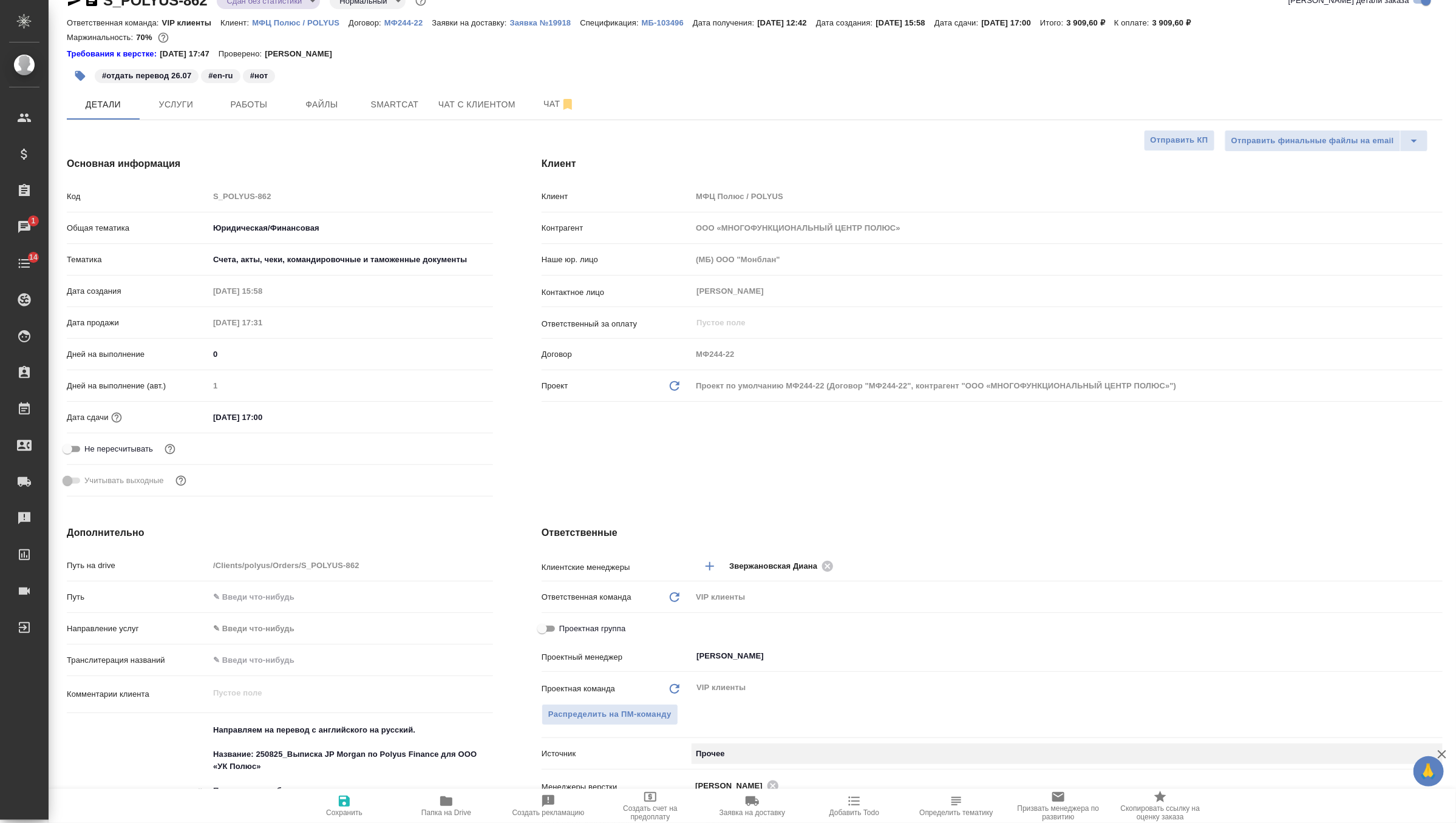
scroll to position [0, 0]
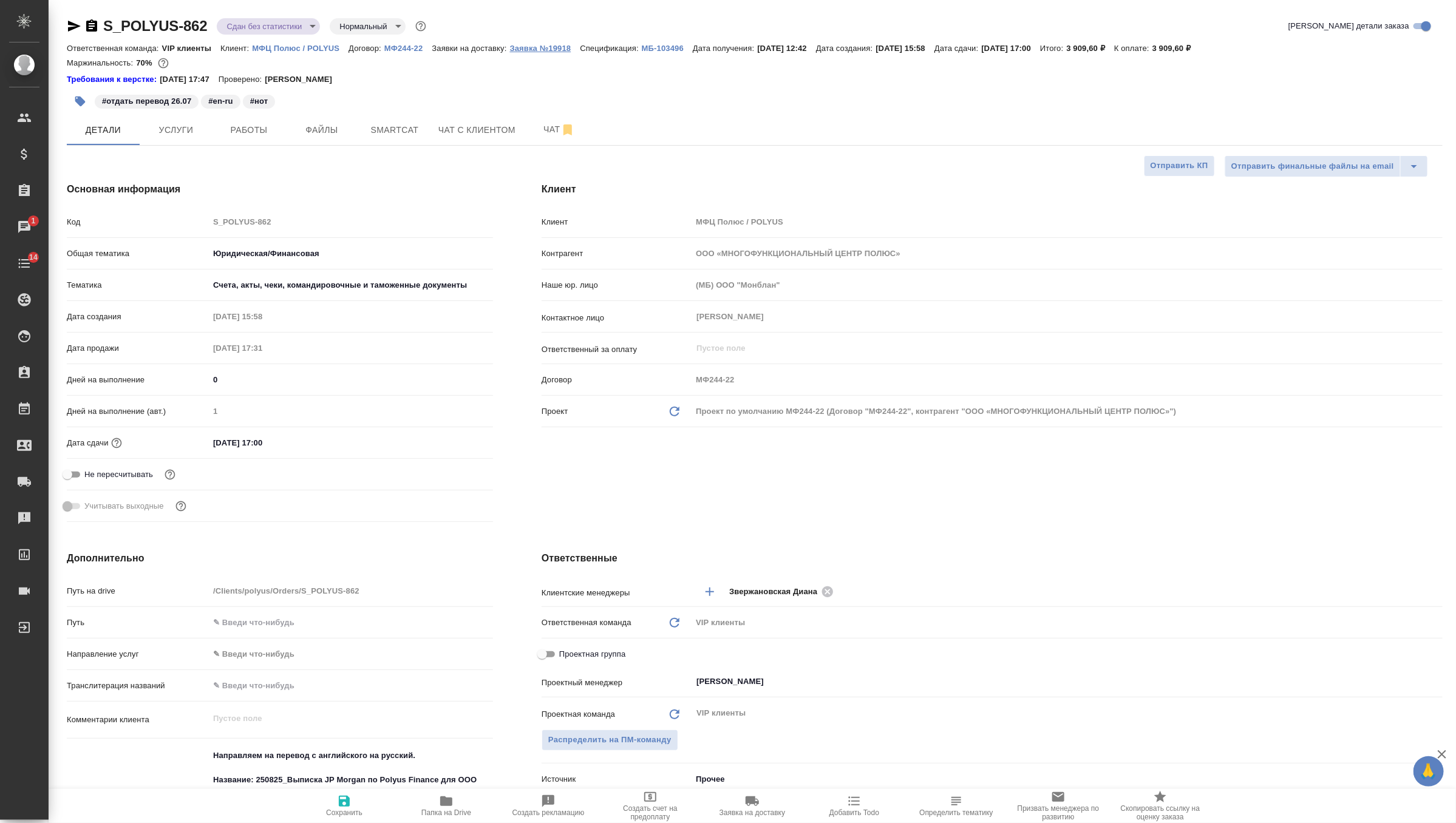
click at [561, 46] on p "Заявка №19918" at bounding box center [545, 48] width 70 height 9
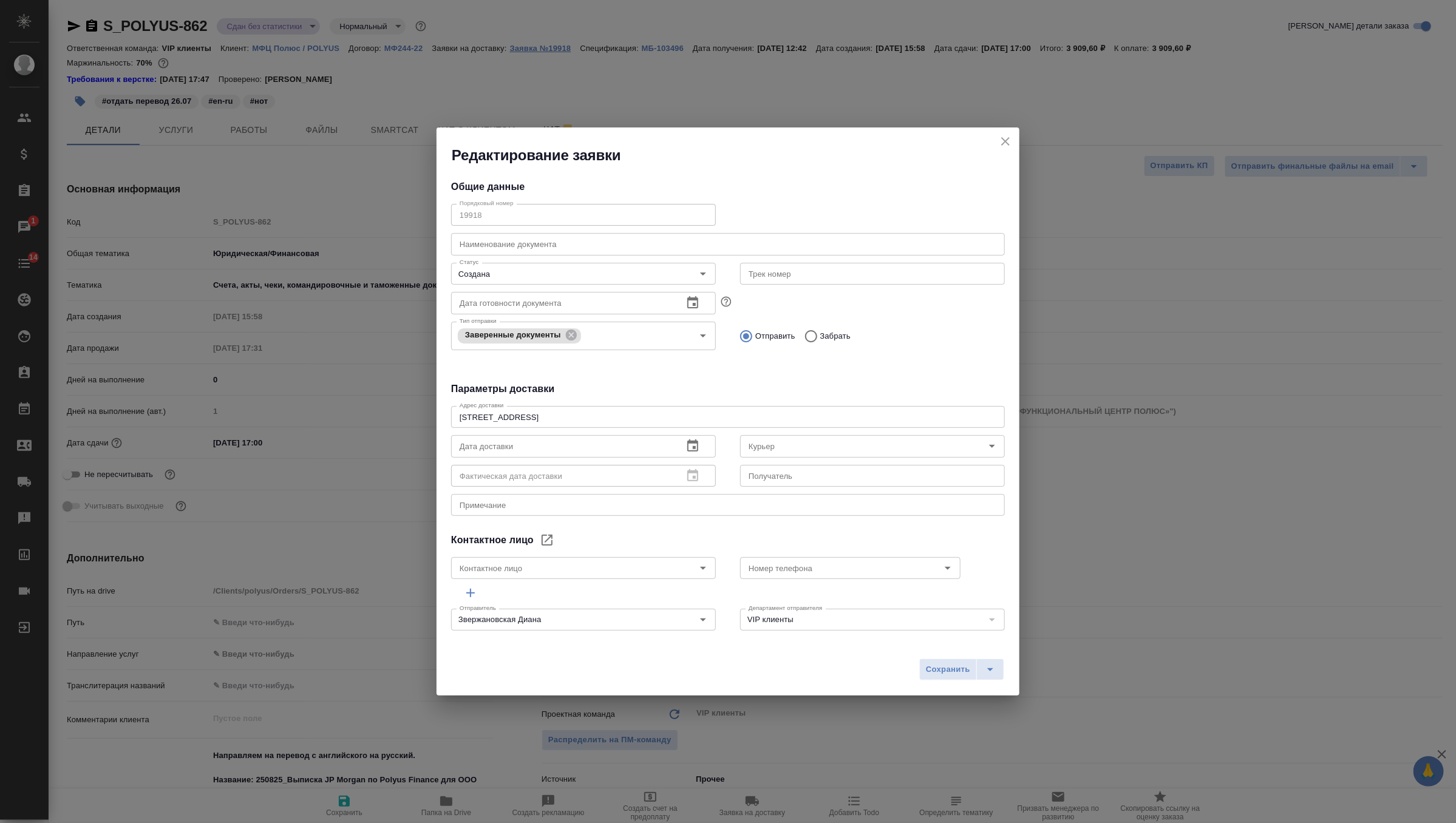
type input "Башмаков Дмитрий"
click at [1002, 144] on icon "close" at bounding box center [1005, 141] width 9 height 9
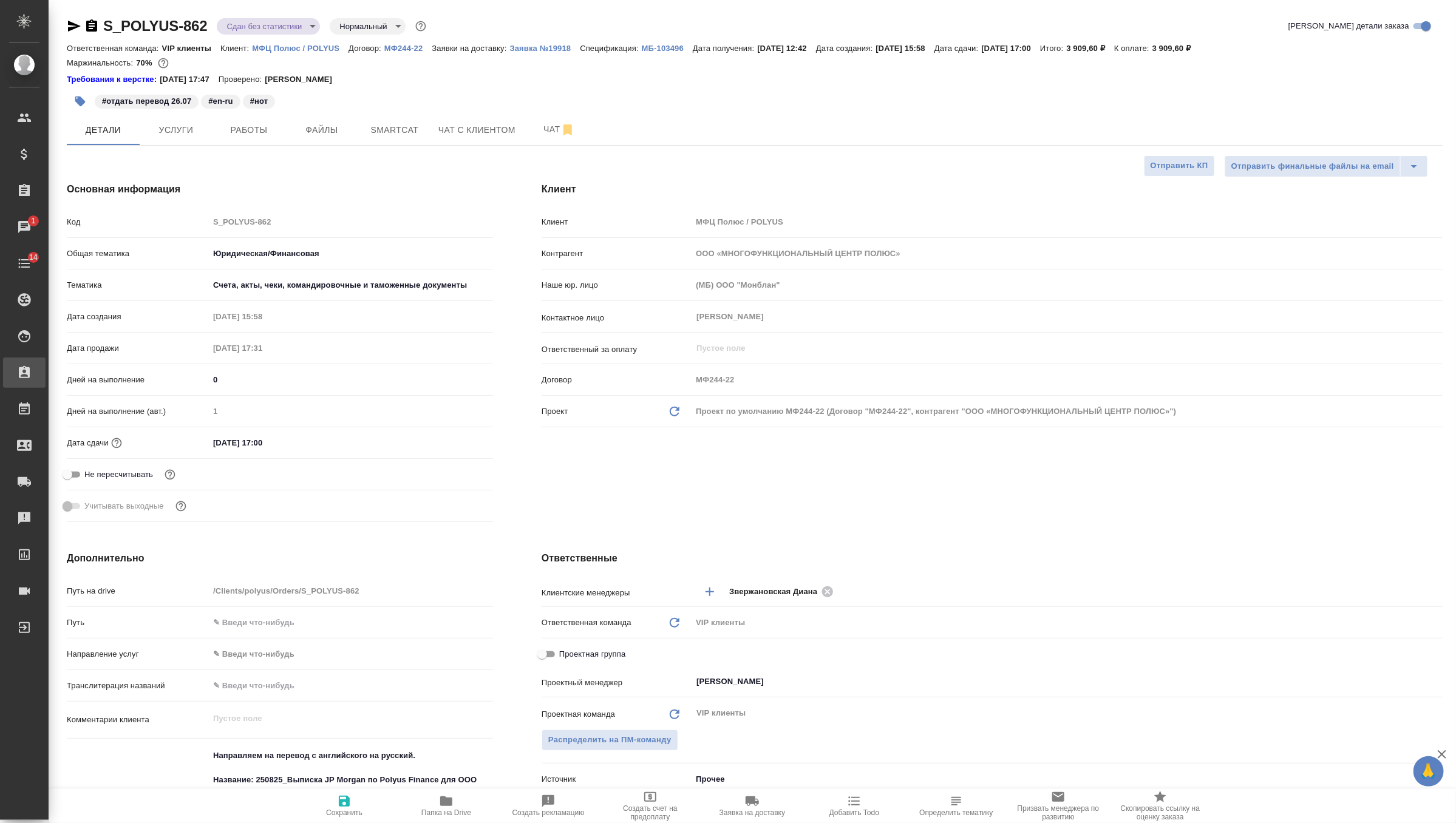
type textarea "x"
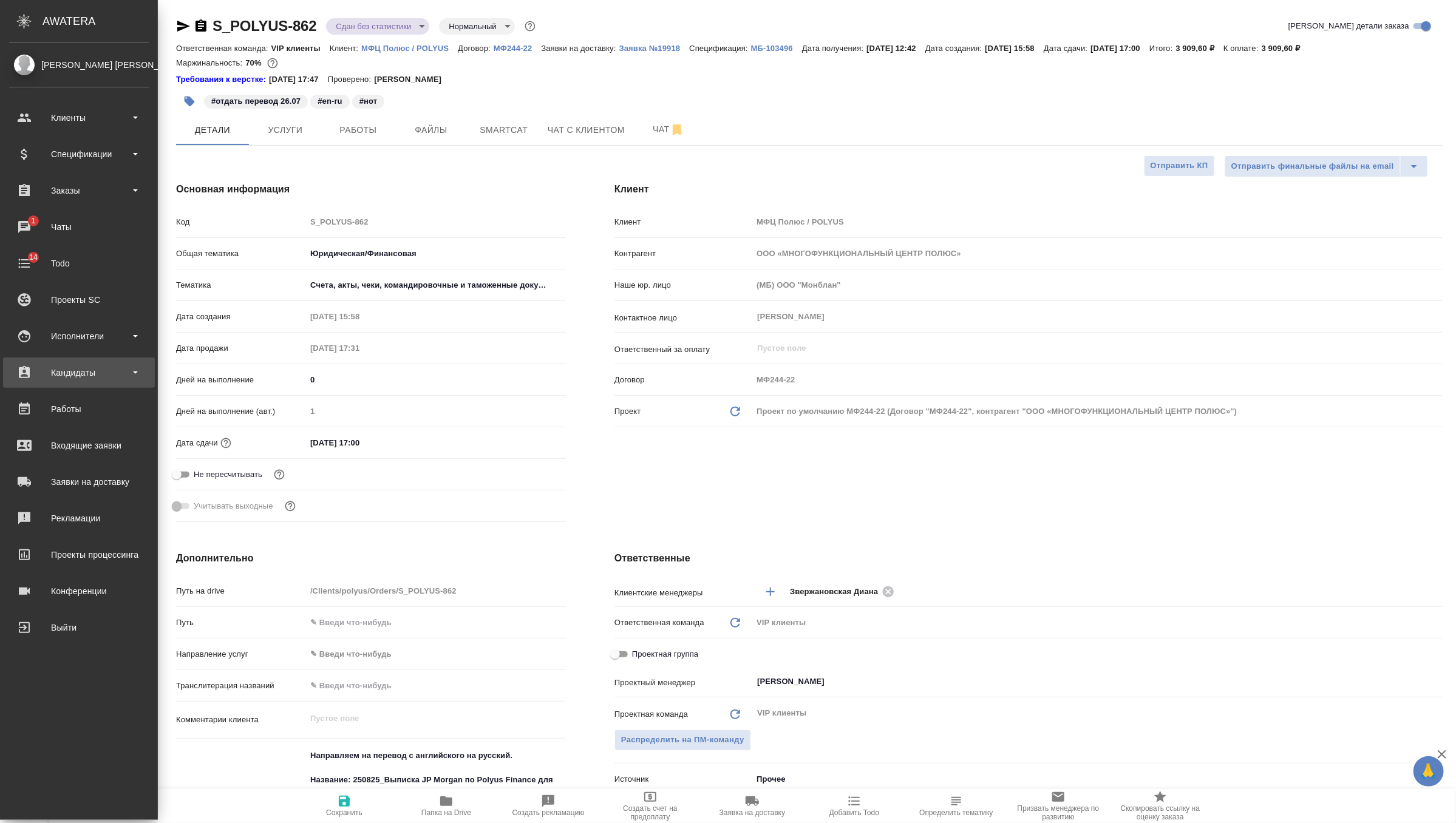
type textarea "x"
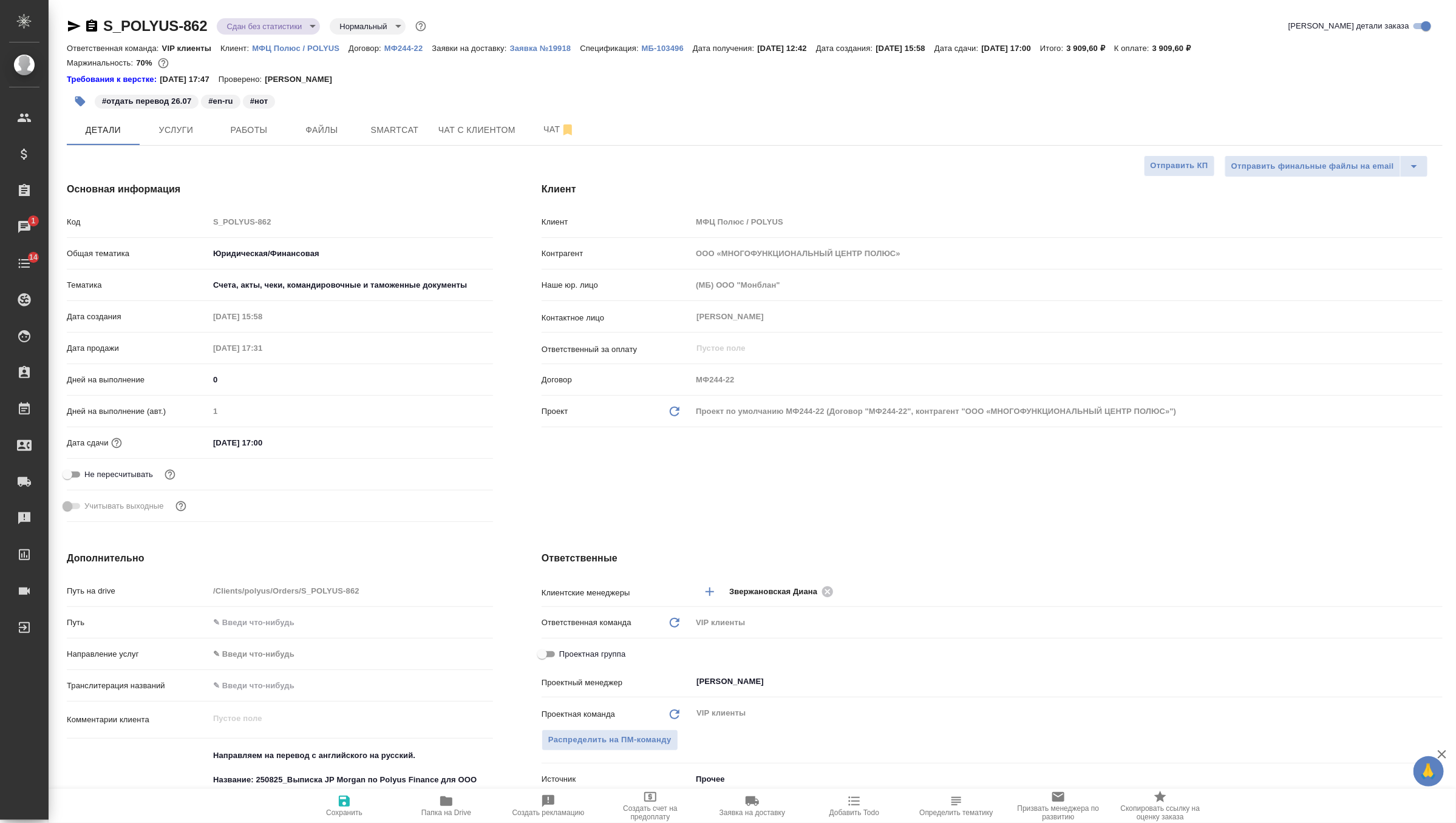
type textarea "x"
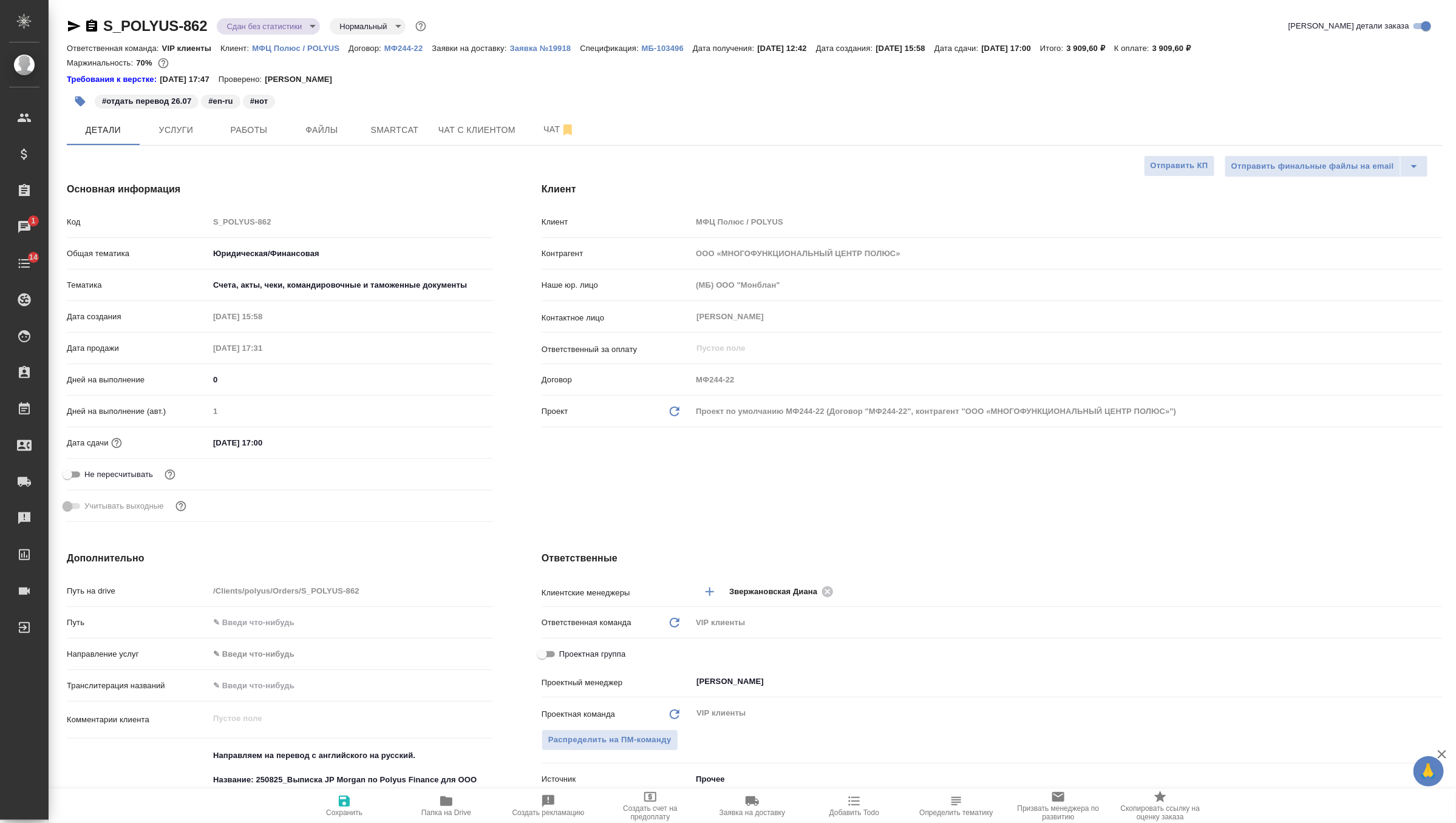
type textarea "x"
click at [556, 47] on p "Заявка №19918" at bounding box center [545, 48] width 70 height 9
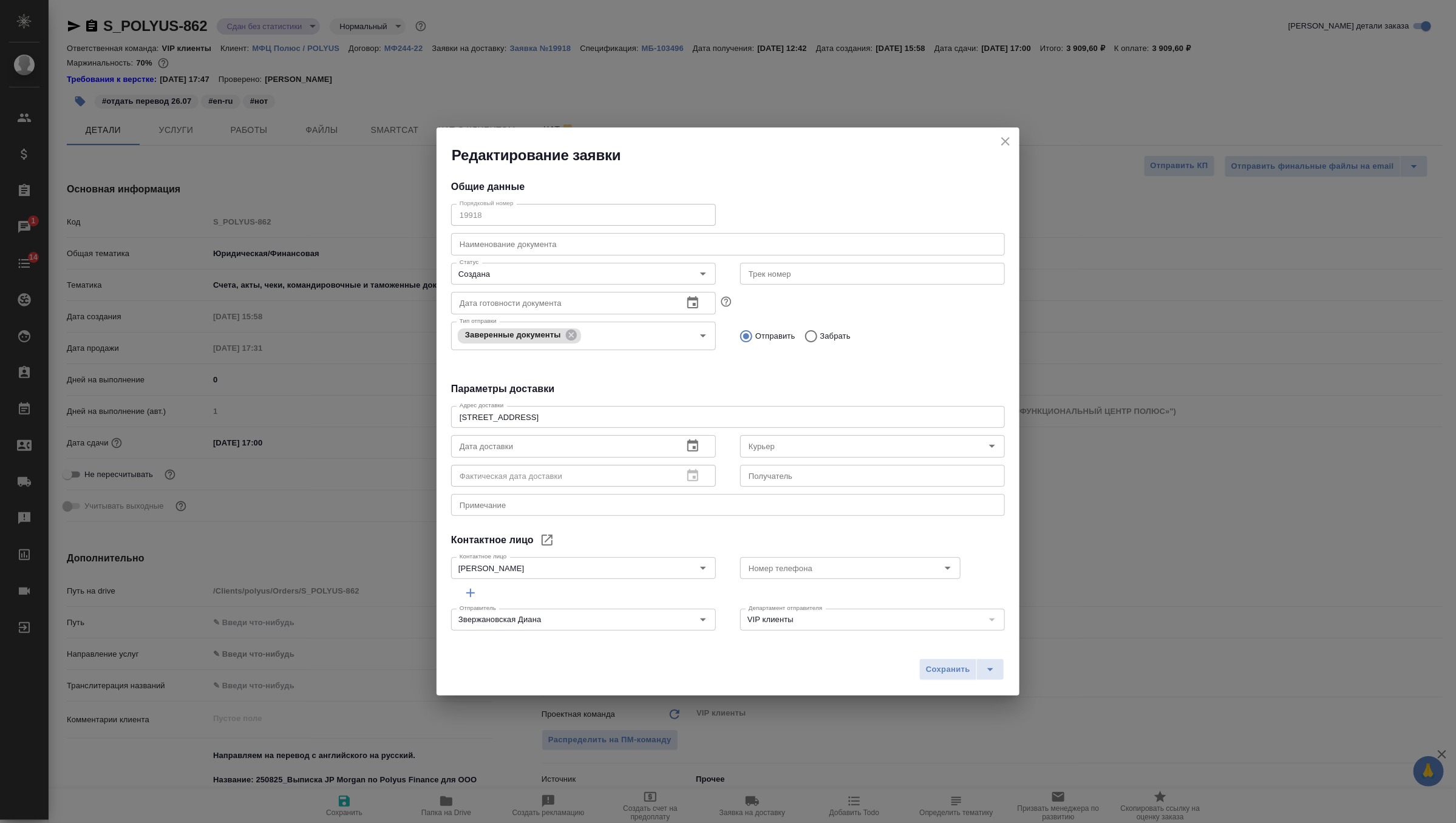
click at [690, 445] on icon "button" at bounding box center [693, 446] width 15 height 15
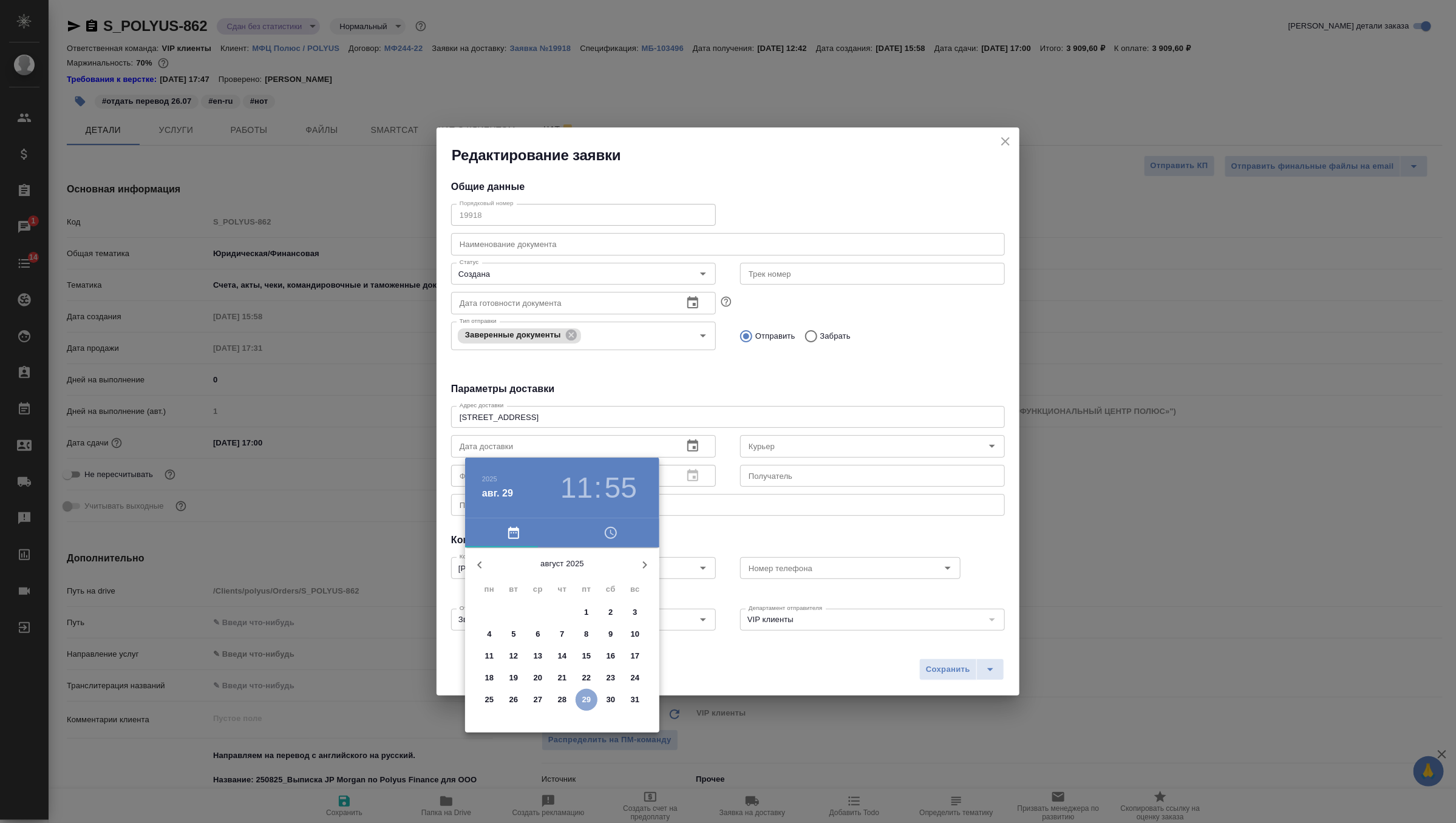
click at [586, 703] on p "29" at bounding box center [586, 700] width 9 height 12
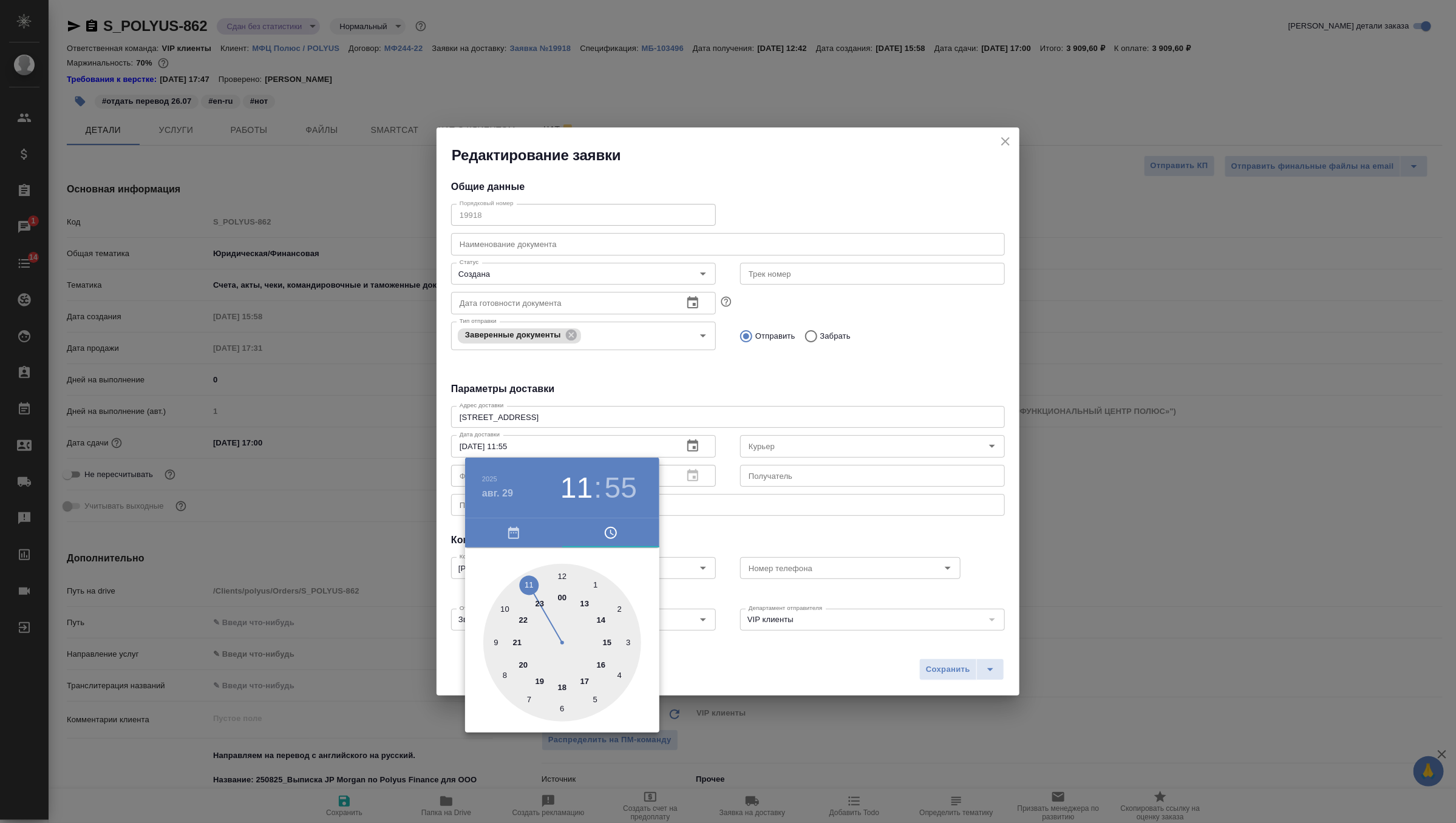
click at [603, 618] on div at bounding box center [562, 643] width 158 height 158
click at [561, 575] on div at bounding box center [562, 643] width 158 height 158
type input "29.08.2025 14:00"
click at [774, 530] on div at bounding box center [728, 412] width 1456 height 823
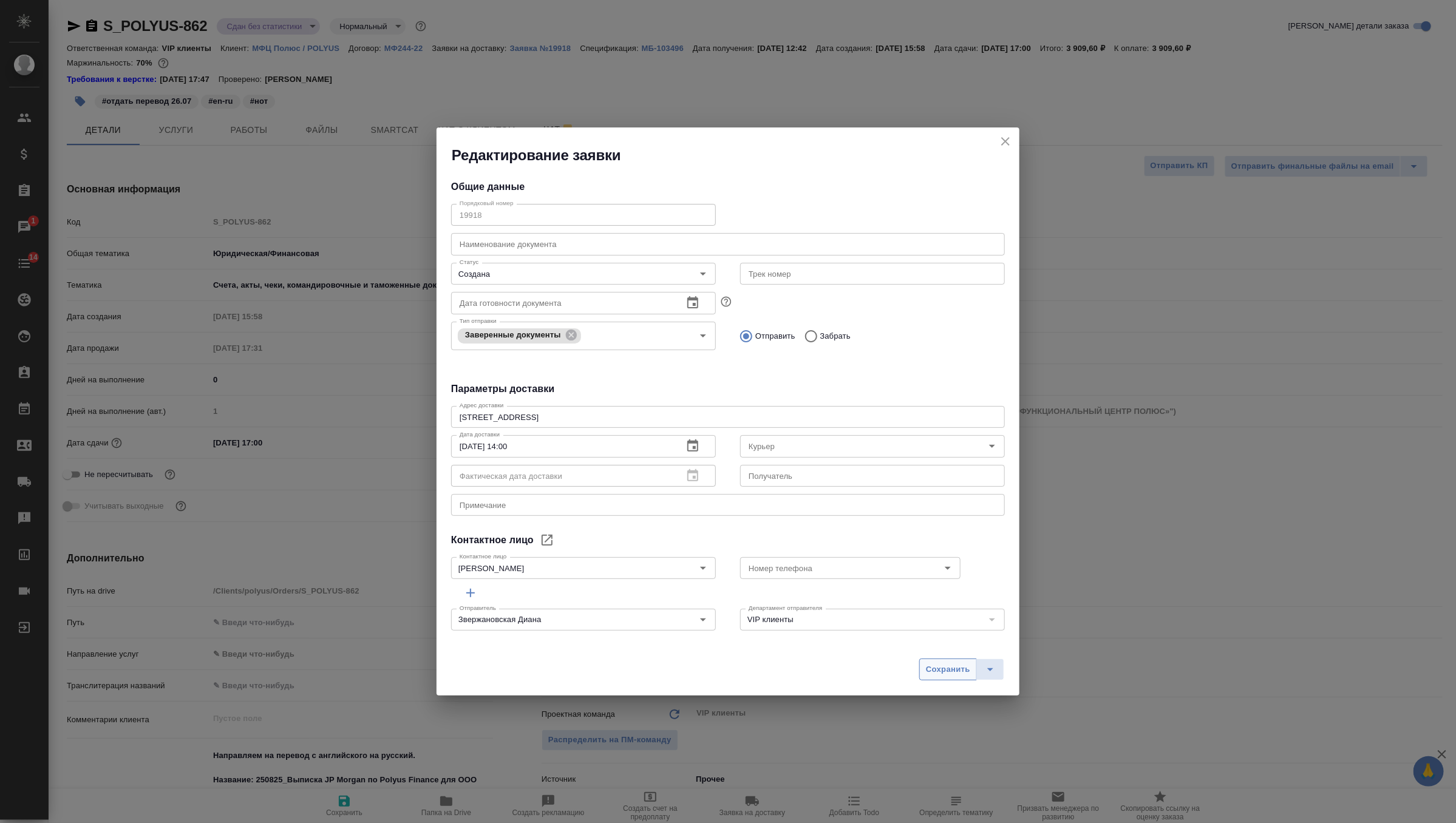
click at [950, 671] on span "Сохранить" at bounding box center [948, 670] width 44 height 14
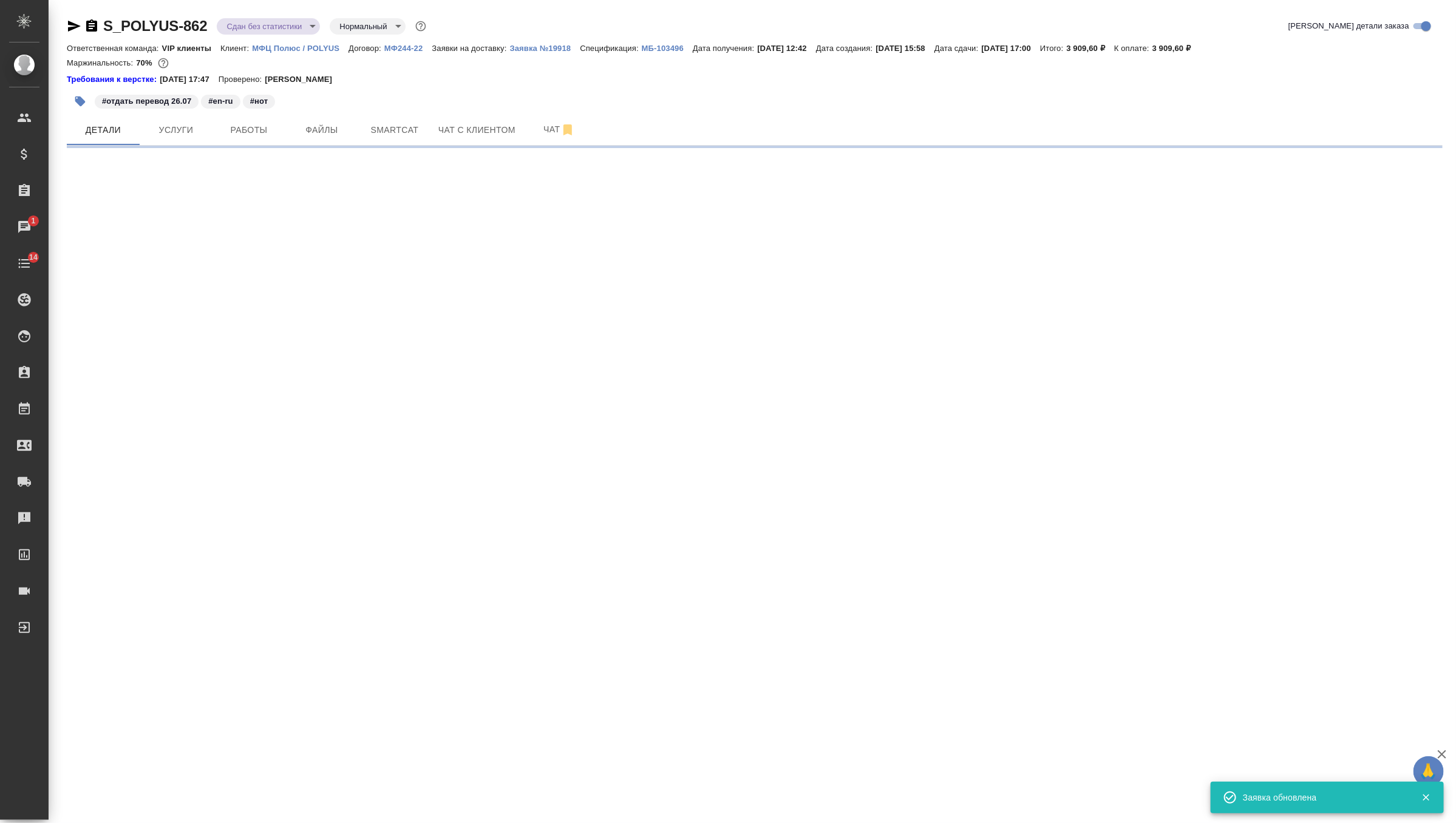
select select "RU"
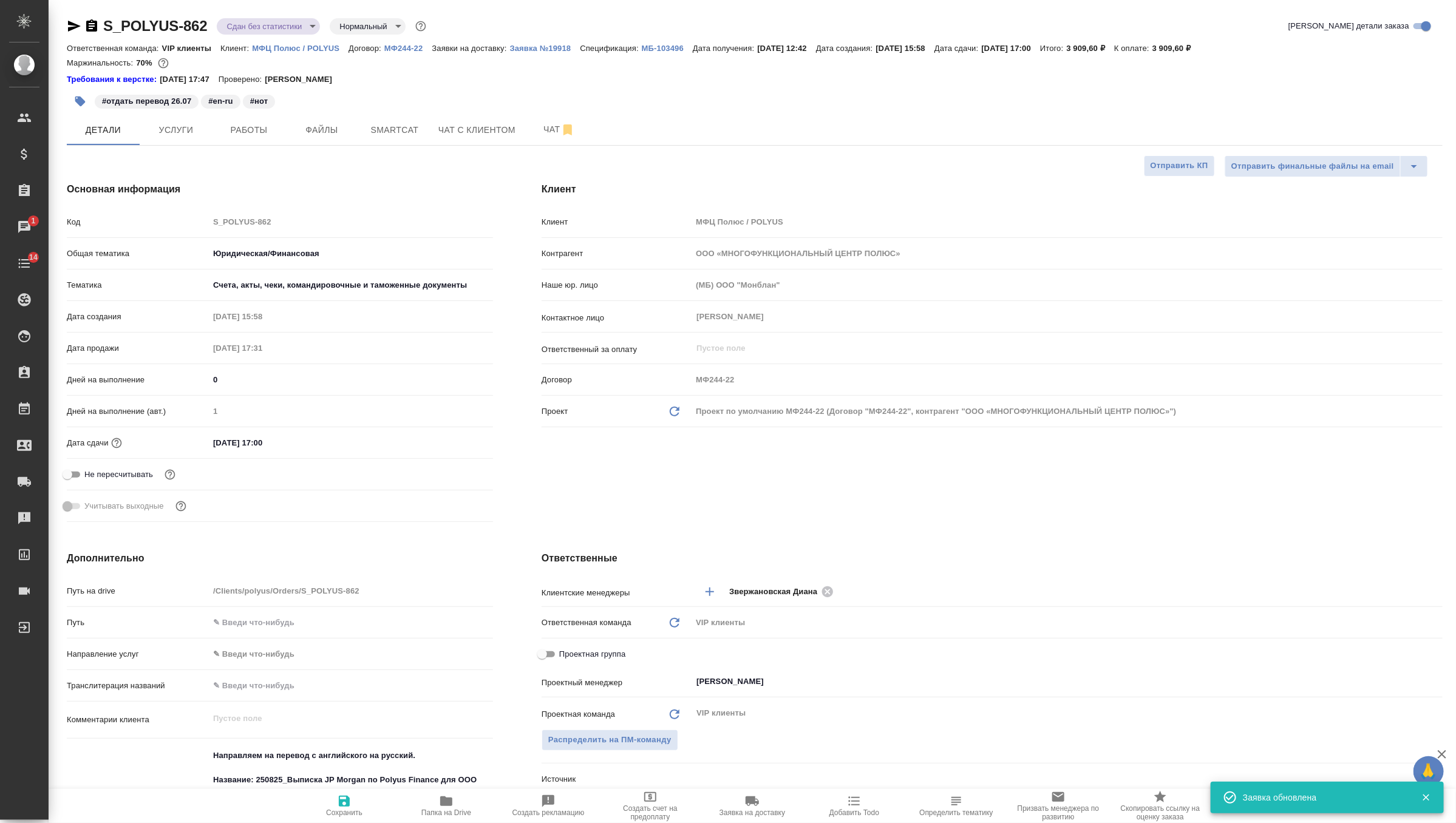
type textarea "x"
click at [570, 48] on p "Заявка №19918" at bounding box center [545, 48] width 70 height 9
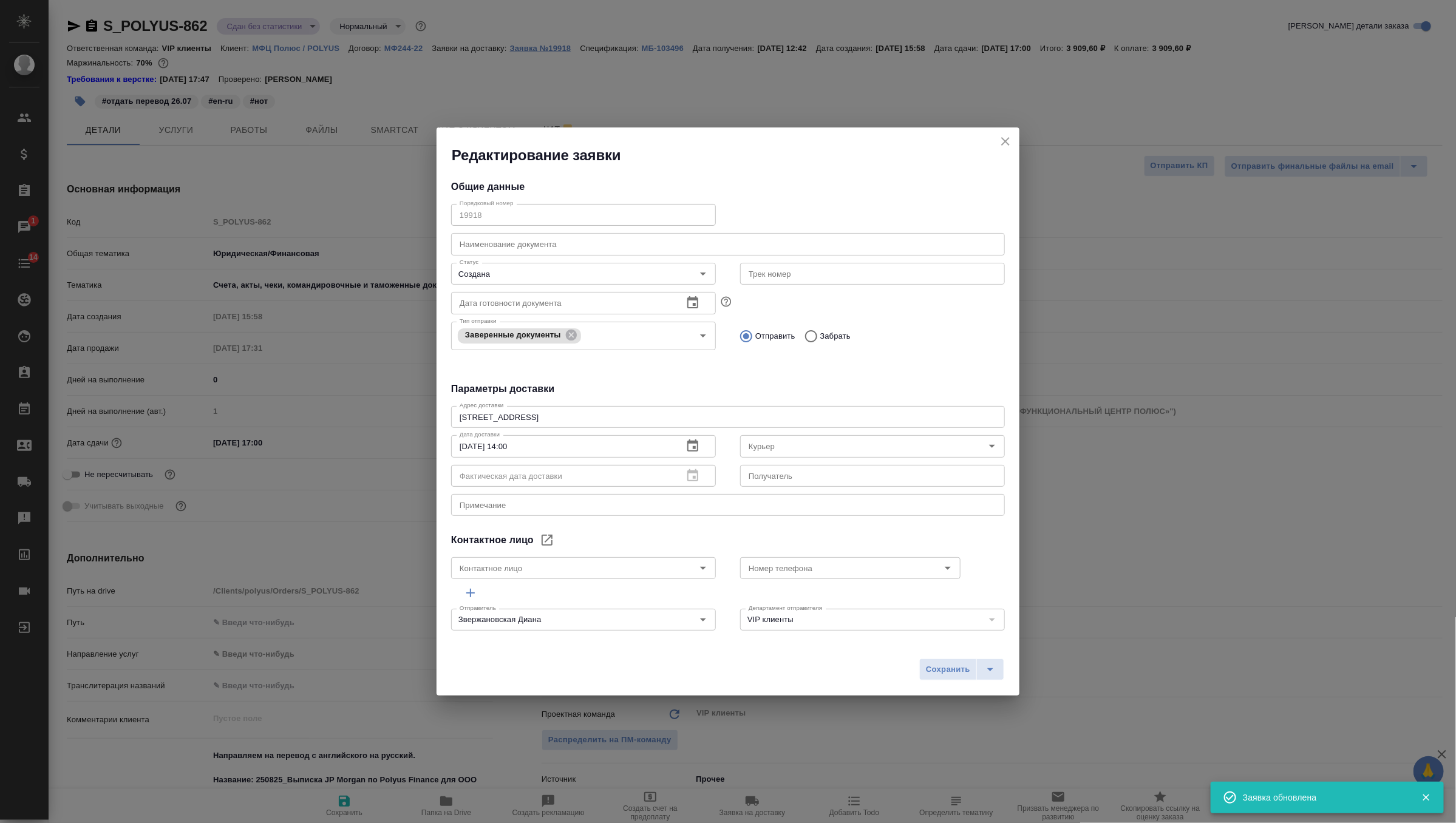
type input "Башмаков Дмитрий"
drag, startPoint x: 535, startPoint y: 446, endPoint x: 394, endPoint y: 447, distance: 141.0
click at [394, 447] on div "Редактирование заявки Общие данные Порядковый номер 19918 Порядковый номер Наим…" at bounding box center [728, 412] width 1456 height 823
click at [1004, 141] on icon "close" at bounding box center [1005, 141] width 15 height 15
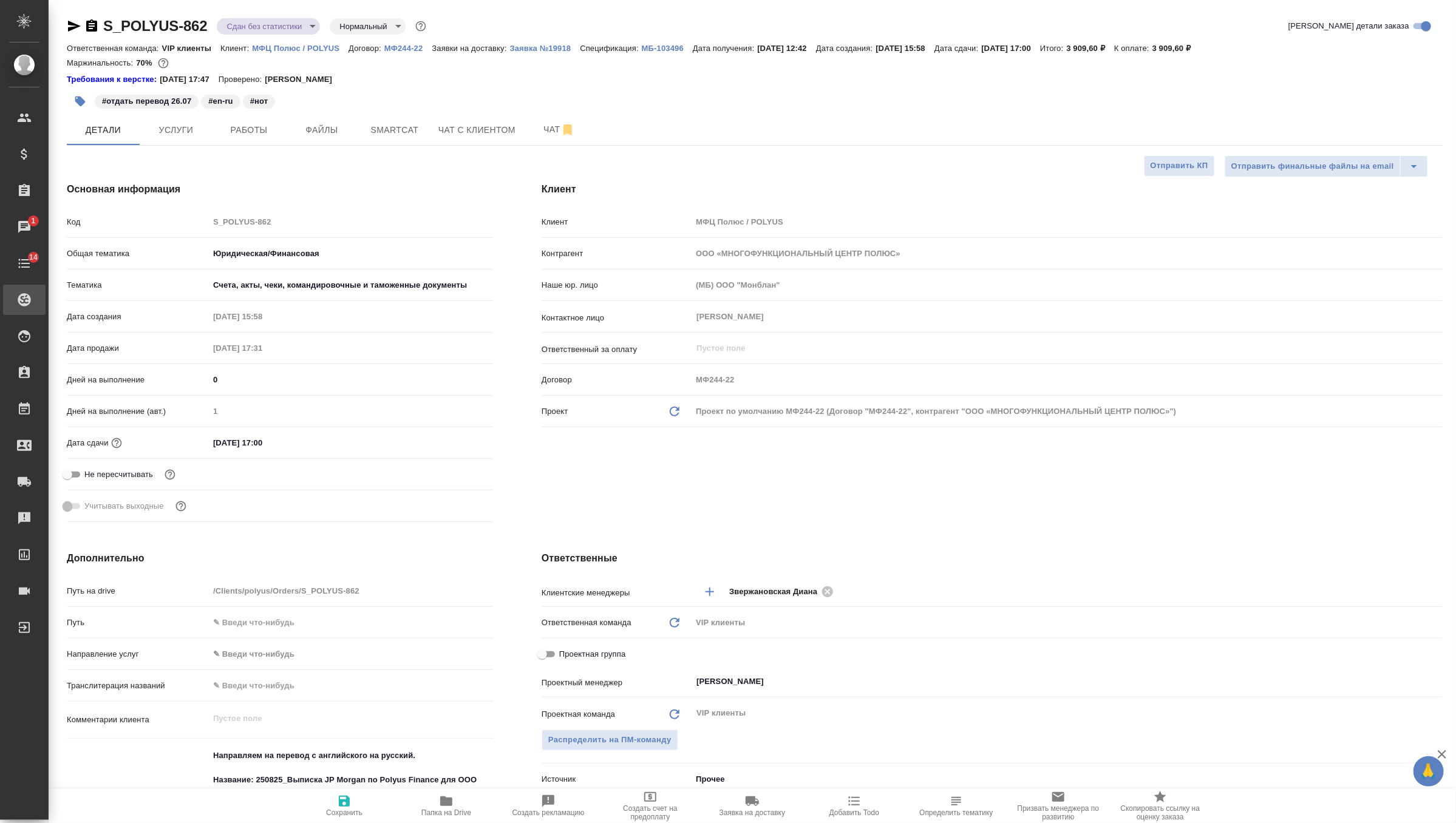
type textarea "x"
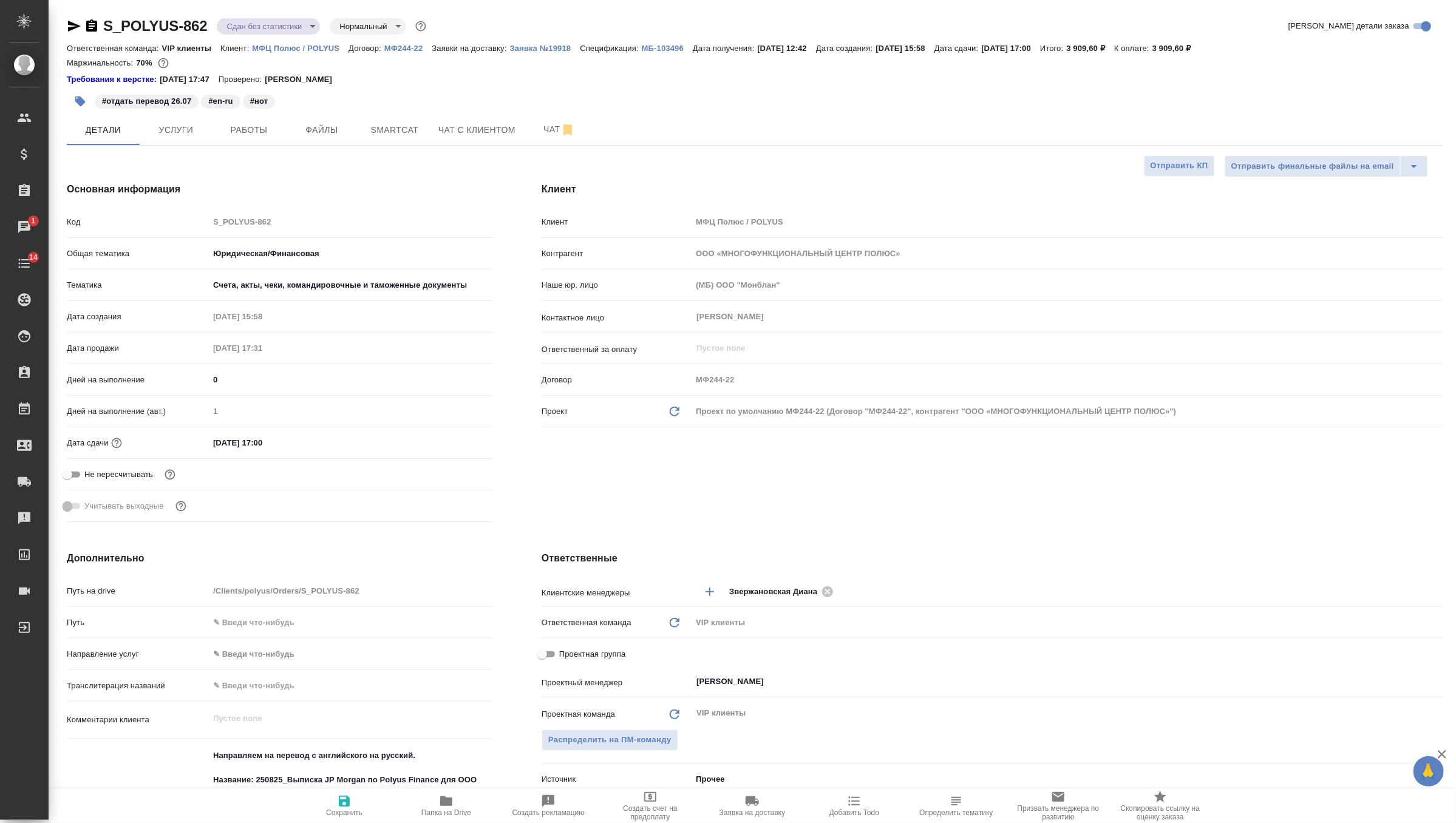
type textarea "x"
click at [255, 116] on button "Работы" at bounding box center [249, 130] width 73 height 30
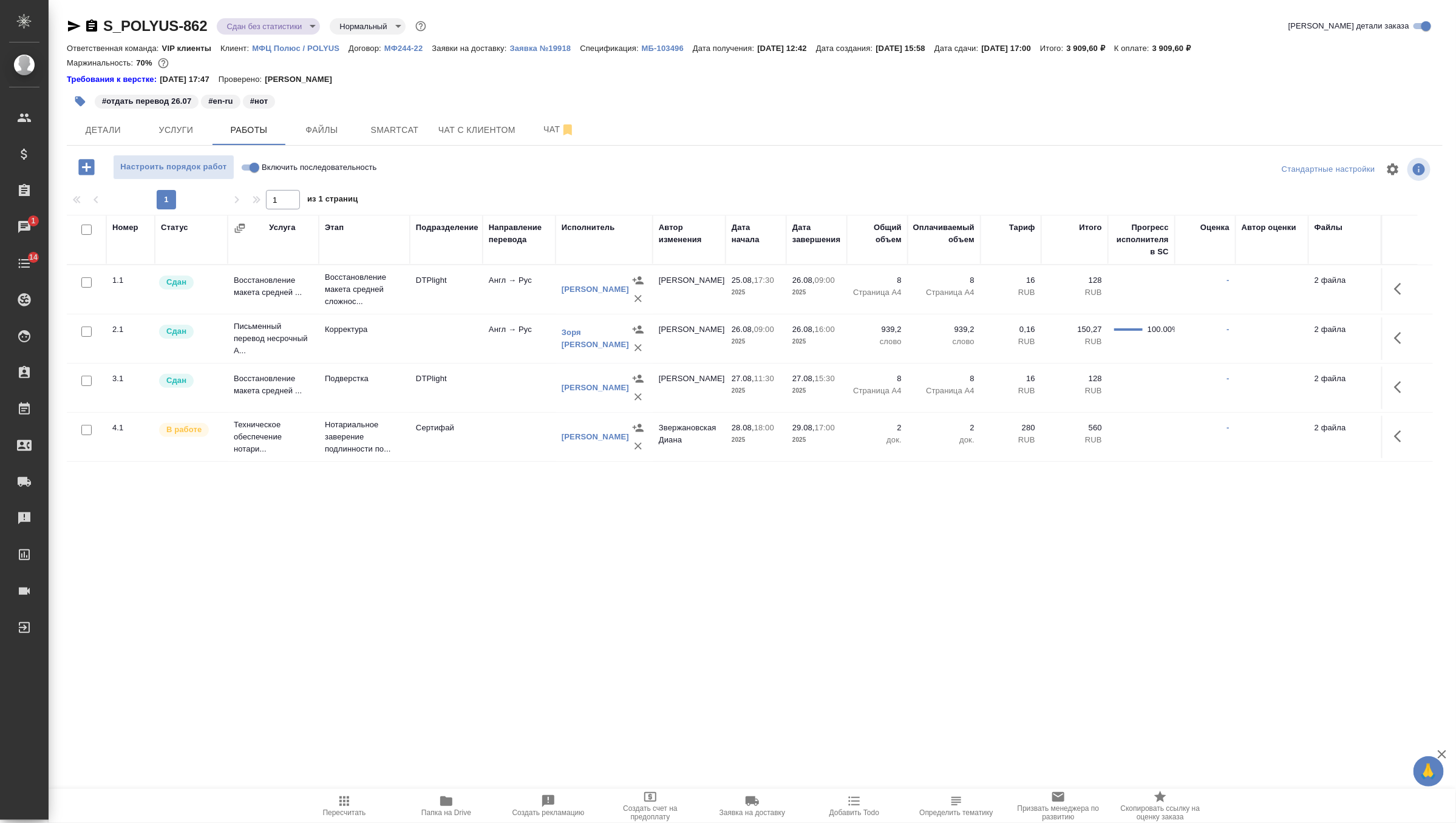
click at [1390, 449] on button "button" at bounding box center [1401, 436] width 29 height 29
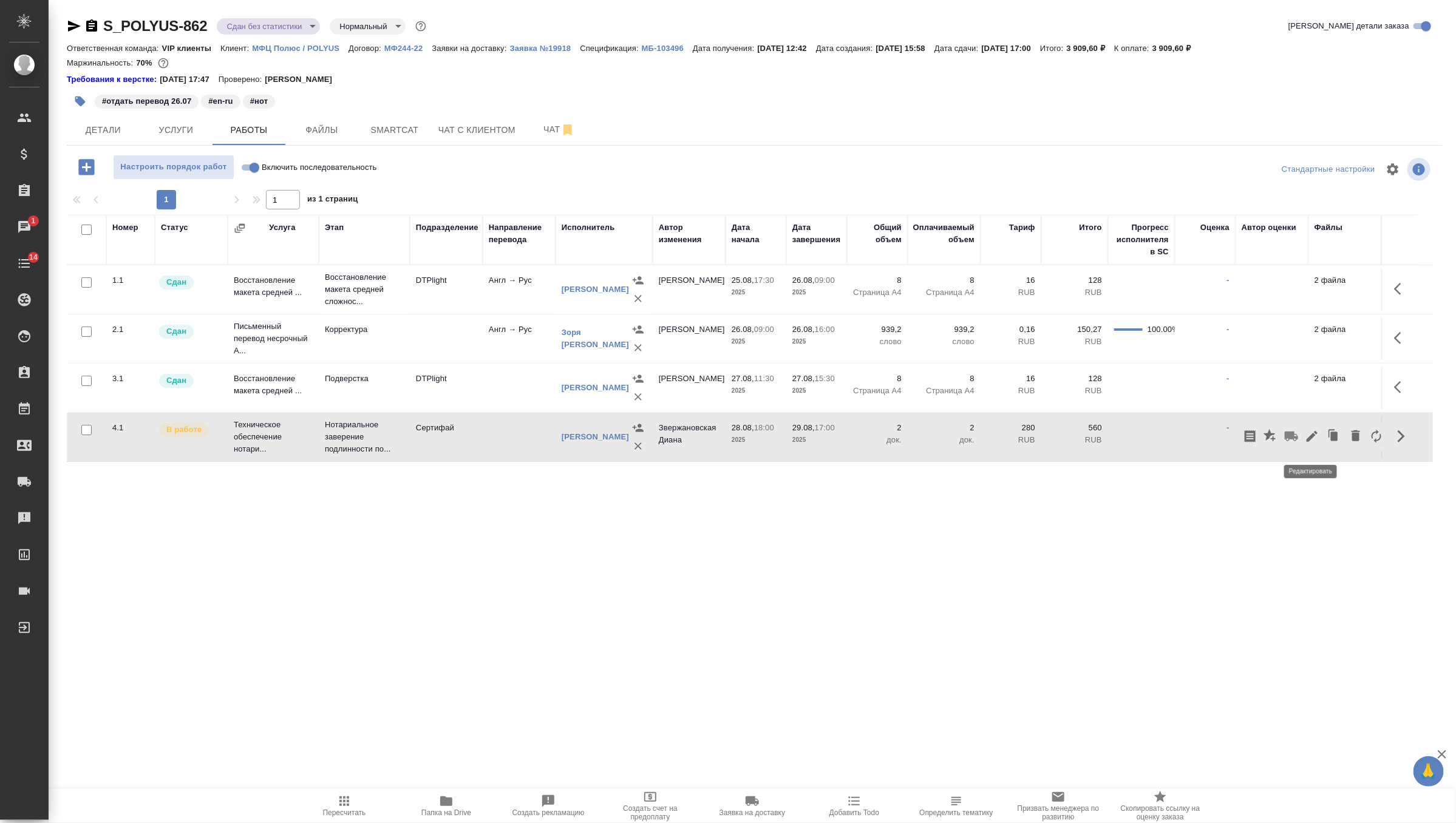
click at [1319, 444] on icon "button" at bounding box center [1312, 437] width 15 height 15
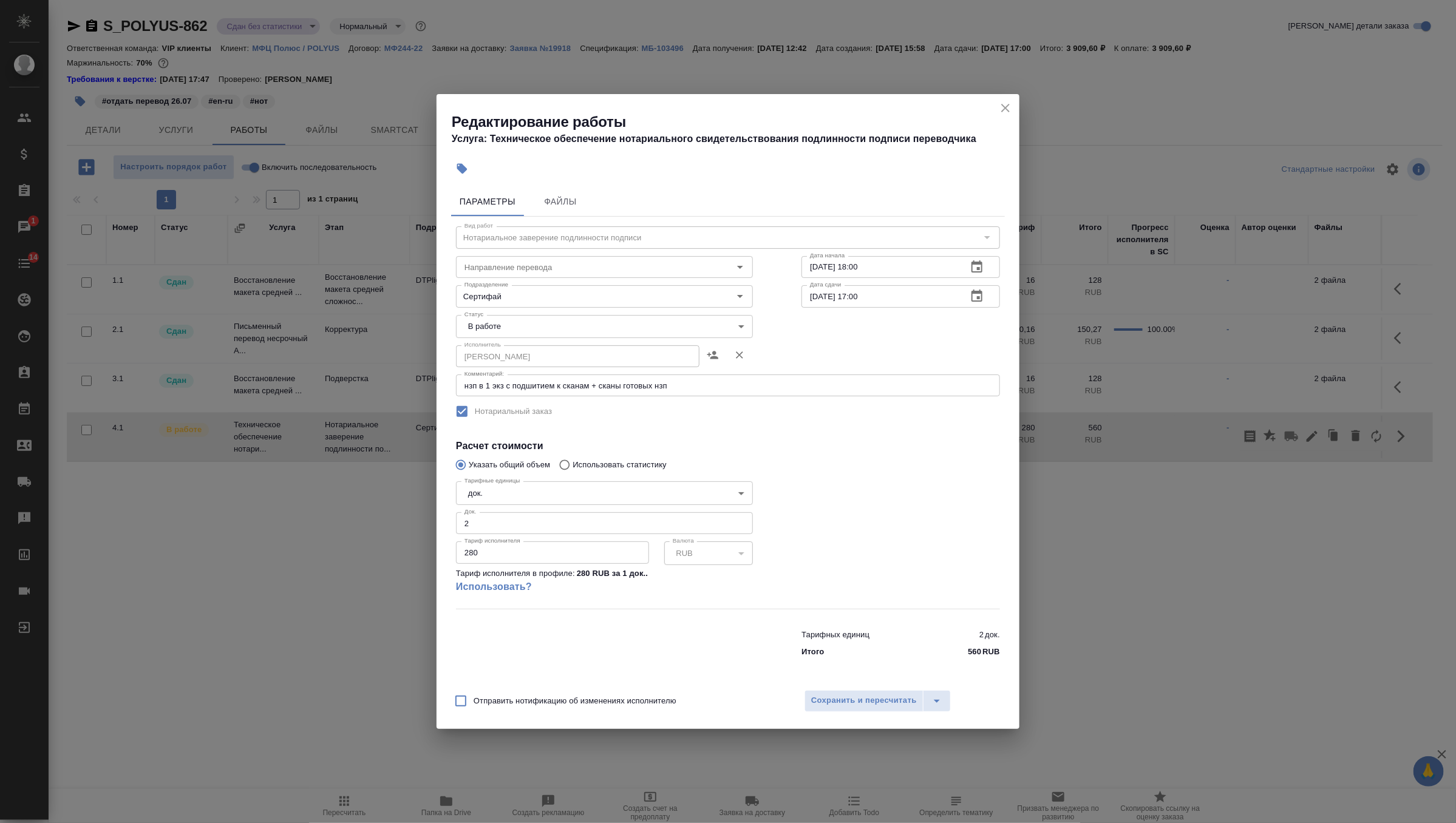
click at [748, 350] on button "button" at bounding box center [739, 355] width 27 height 29
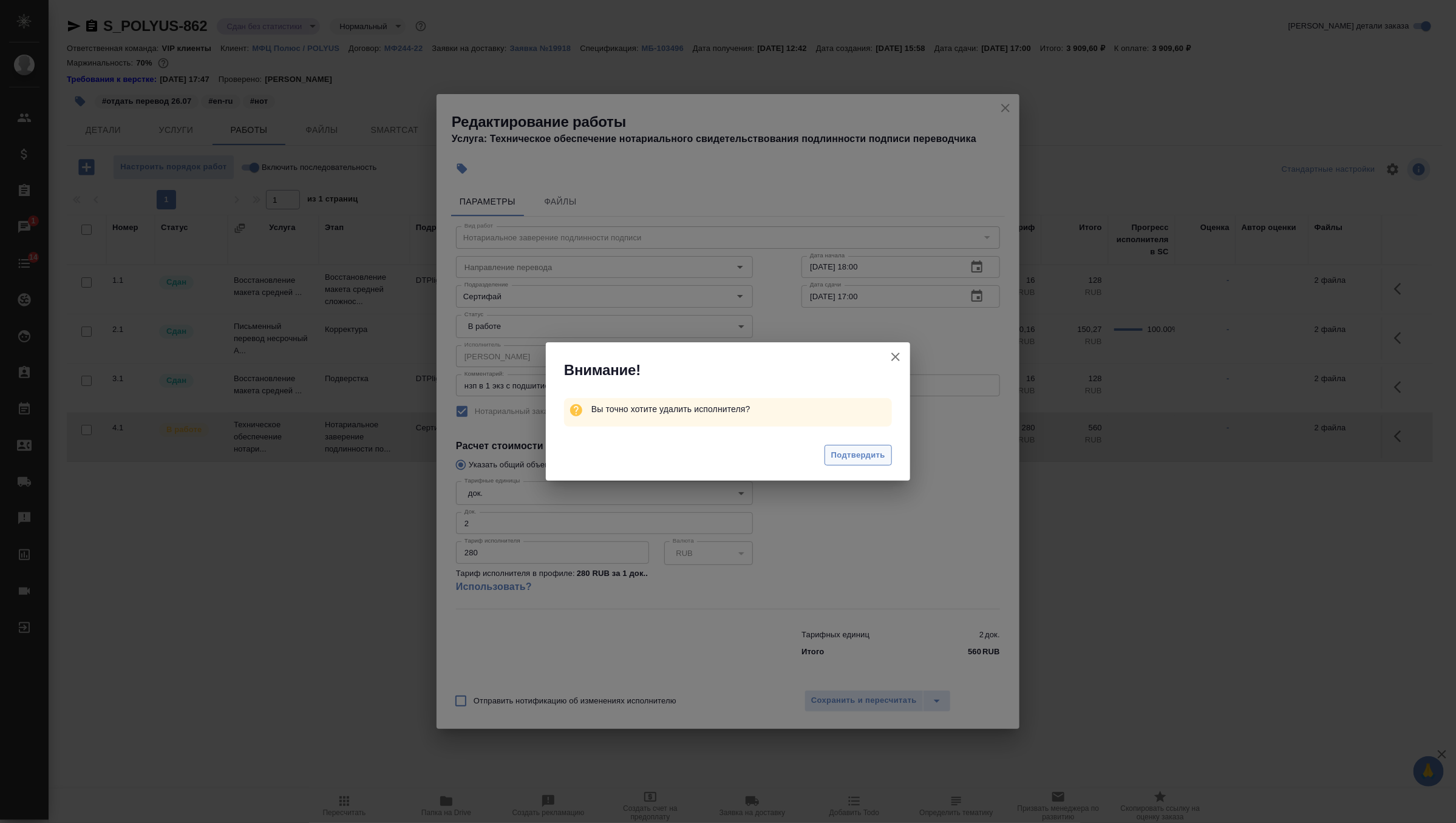
click at [849, 449] on span "Подтвердить" at bounding box center [858, 455] width 54 height 14
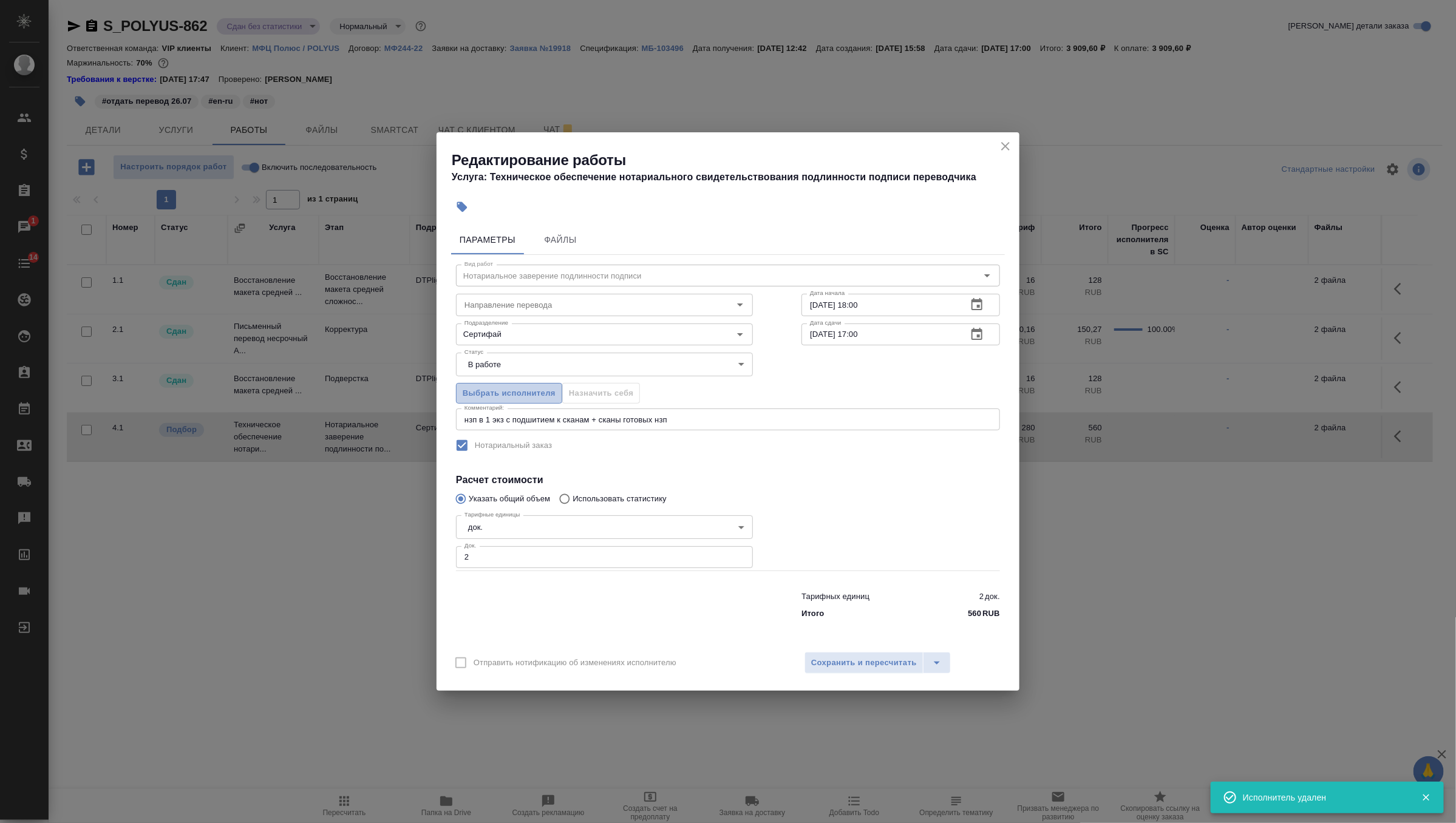
click at [535, 397] on span "Выбрать исполнителя" at bounding box center [509, 394] width 93 height 14
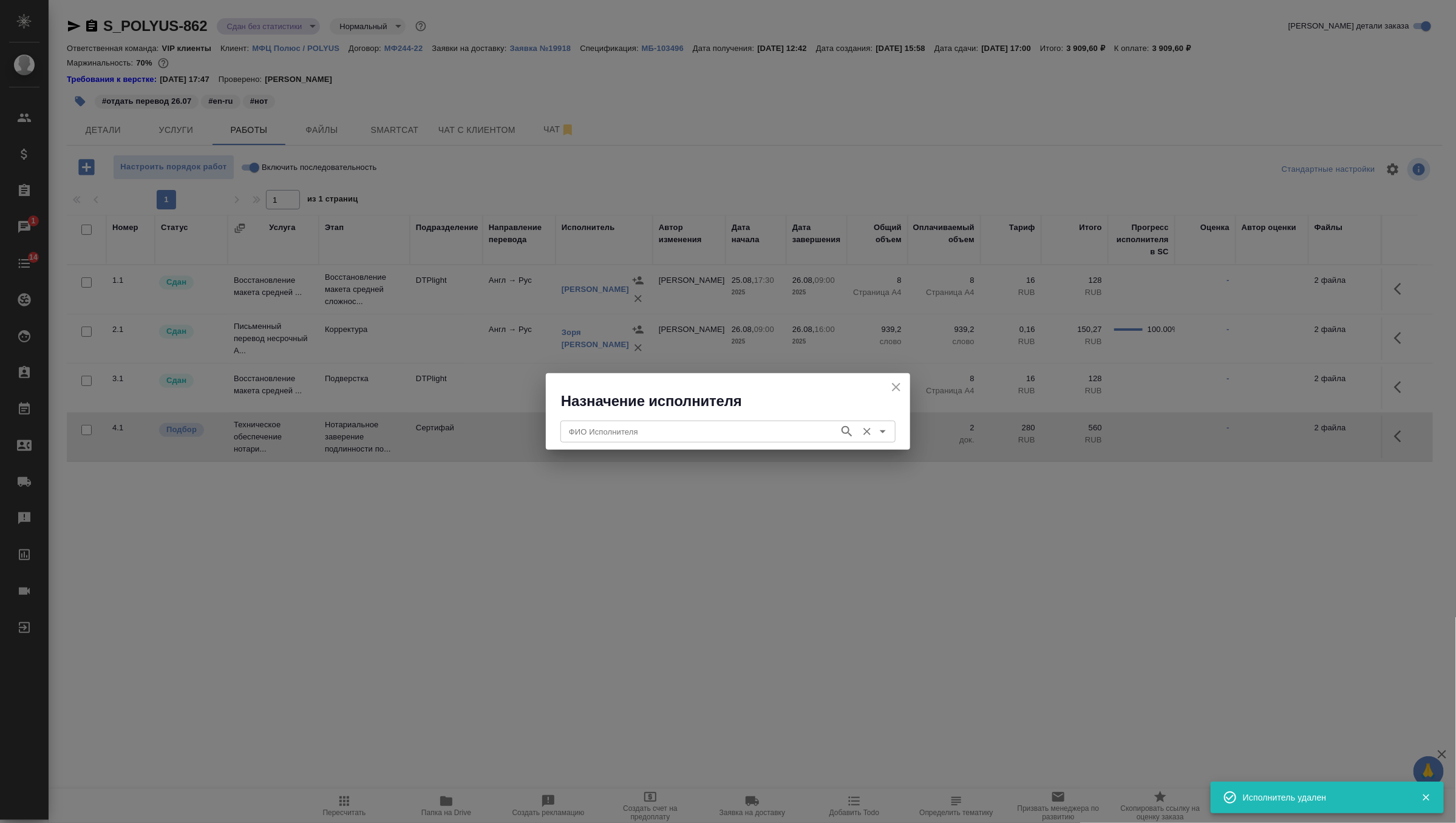
click at [676, 431] on input "ФИО Исполнителя" at bounding box center [698, 432] width 269 height 15
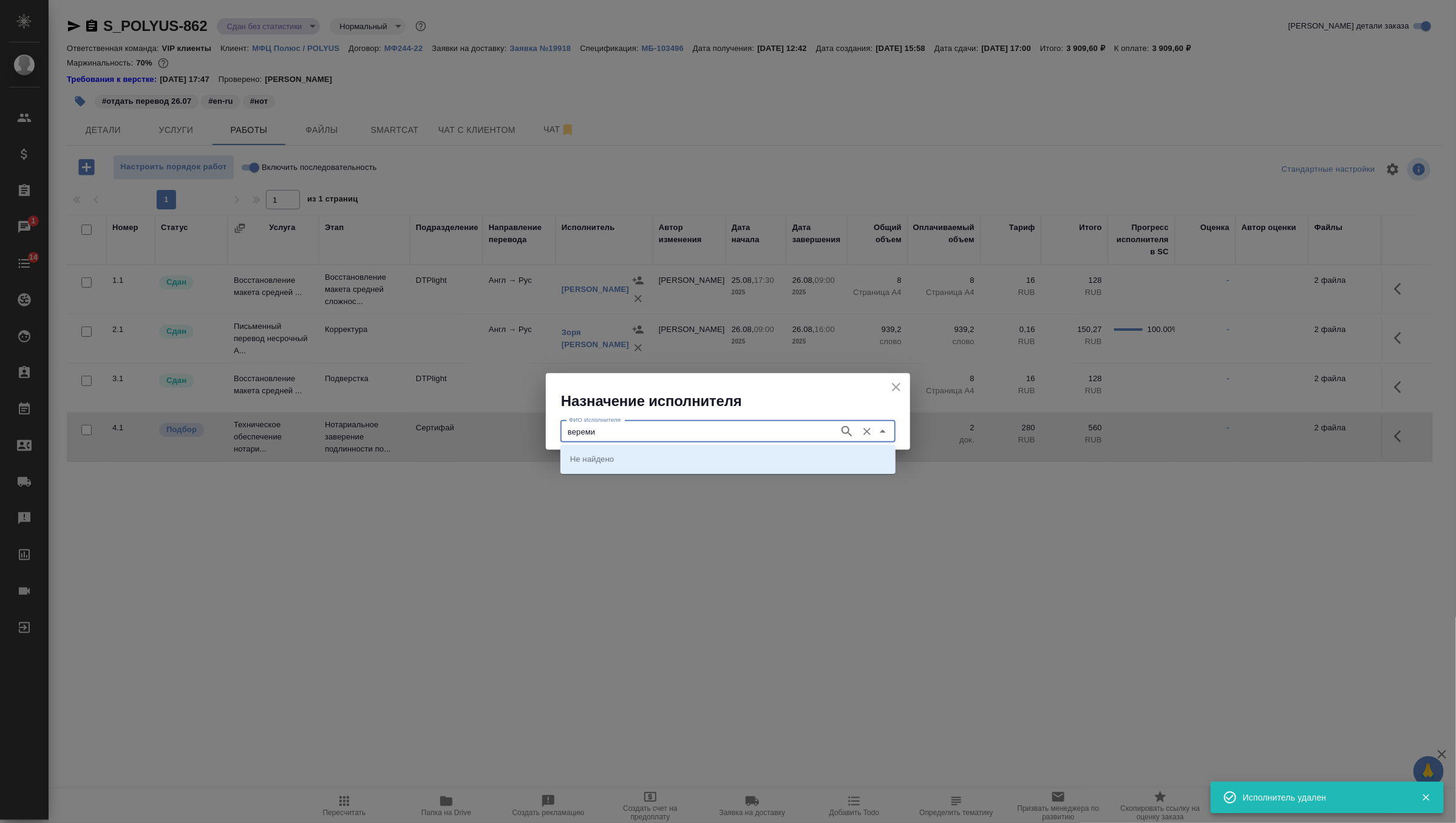
type input "веремий"
click at [848, 433] on icon "button" at bounding box center [847, 431] width 11 height 11
type input "верем"
click at [849, 433] on icon "button" at bounding box center [847, 431] width 11 height 11
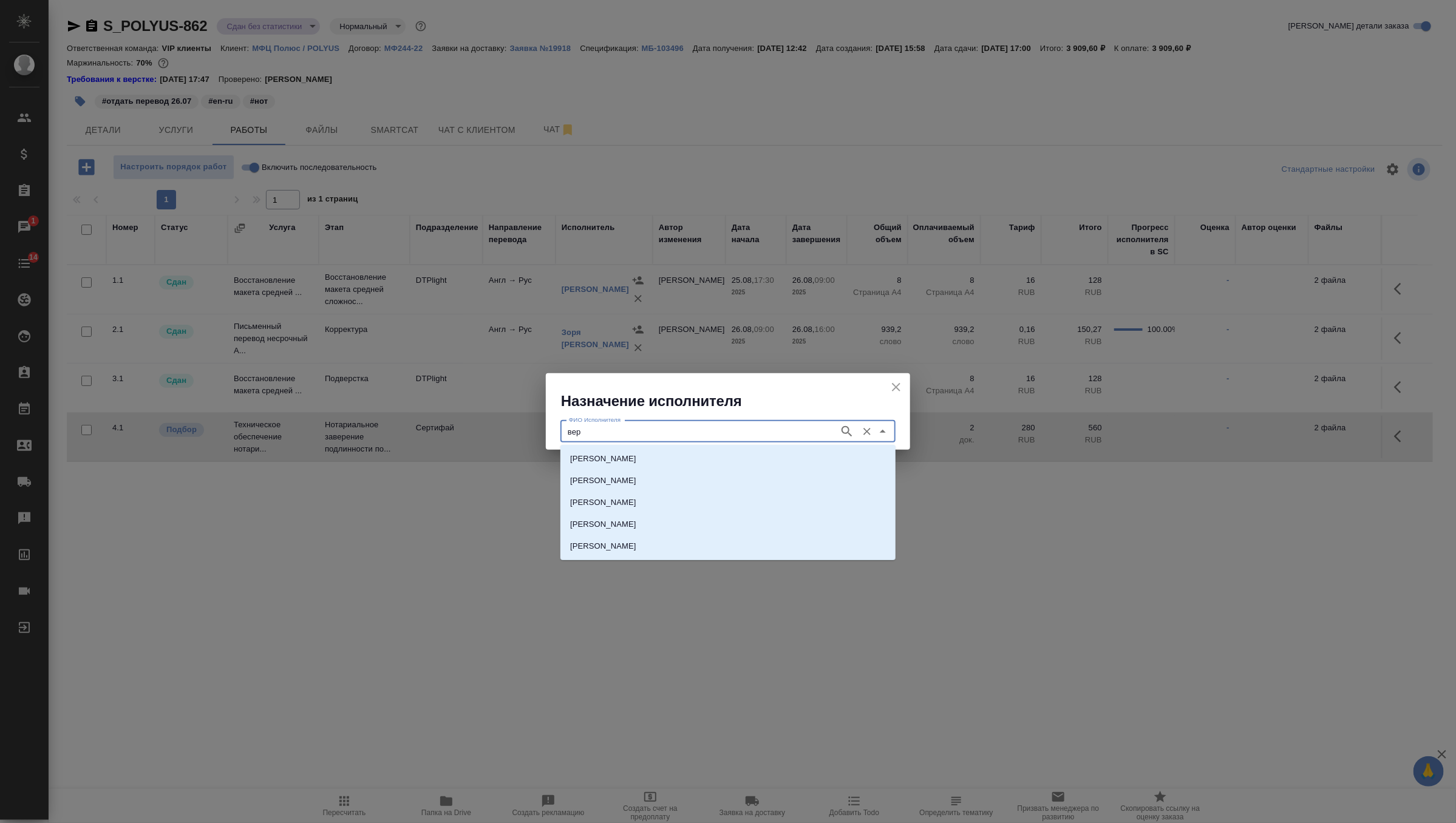
type input "вери"
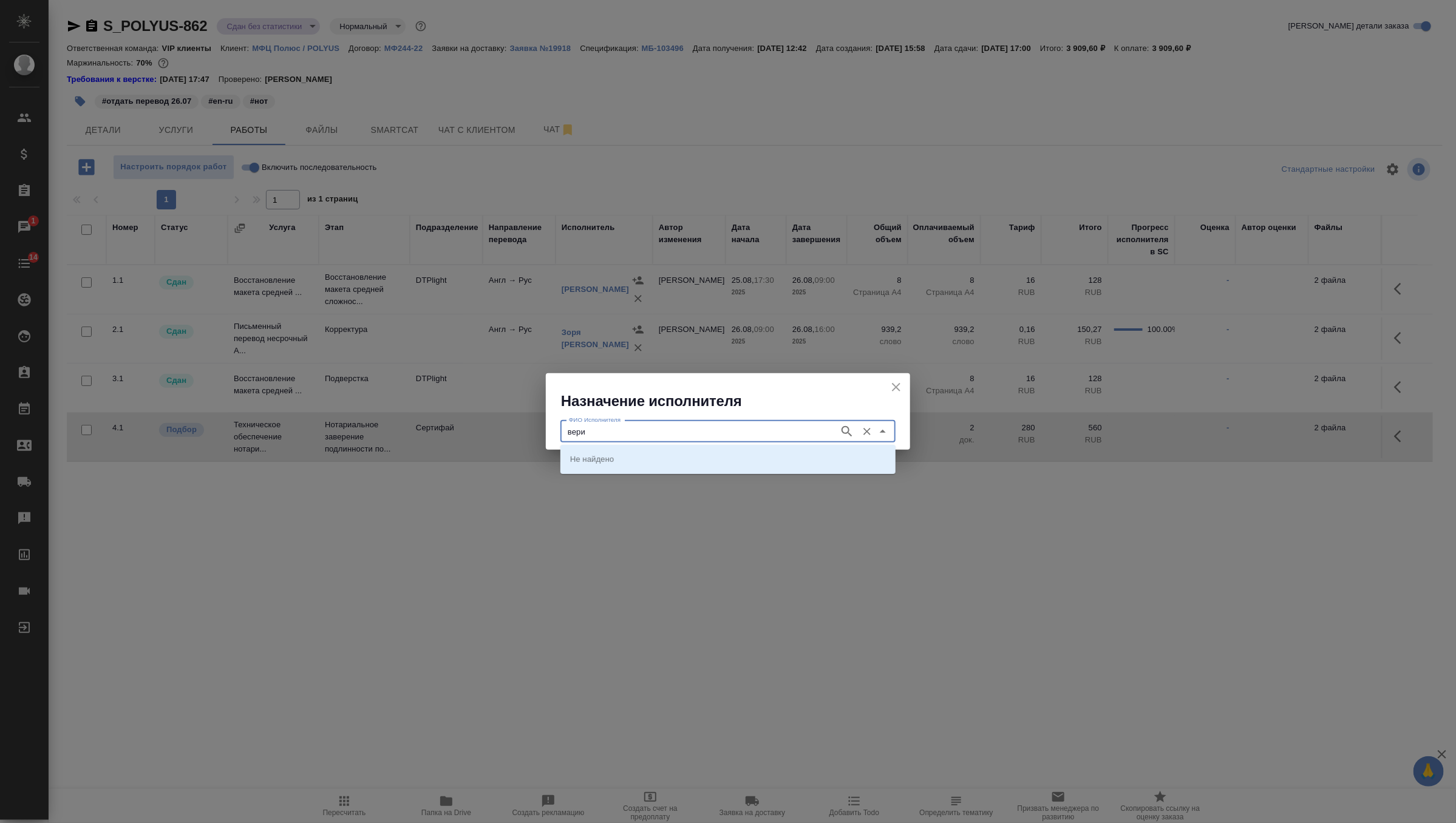
click at [841, 433] on icon "button" at bounding box center [847, 432] width 15 height 15
type input "веремий"
click at [838, 431] on button "button" at bounding box center [847, 431] width 18 height 18
click at [900, 386] on icon "close" at bounding box center [896, 387] width 15 height 15
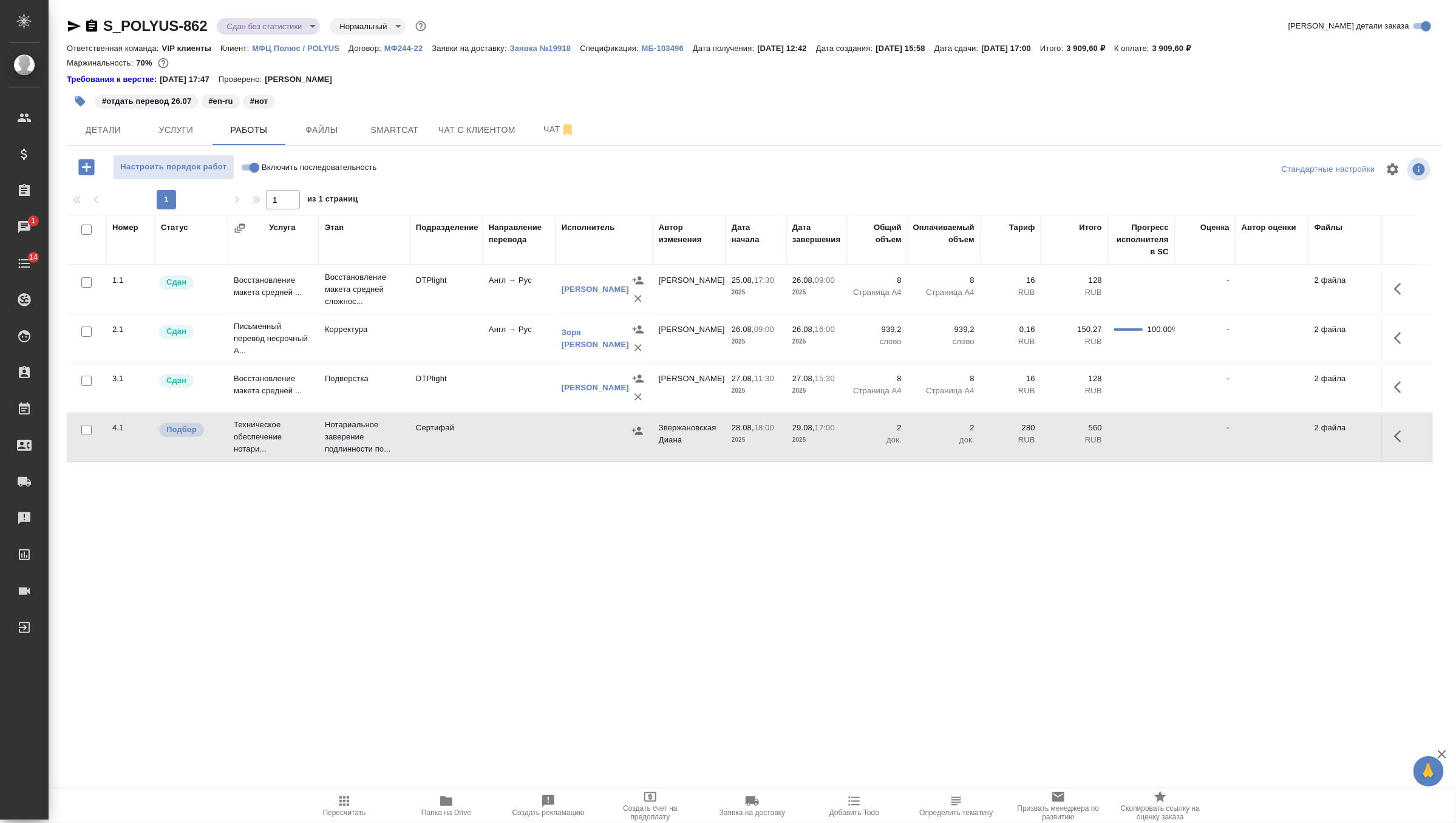
click at [1395, 433] on icon "button" at bounding box center [1402, 437] width 15 height 15
click at [1310, 441] on icon "button" at bounding box center [1312, 437] width 15 height 15
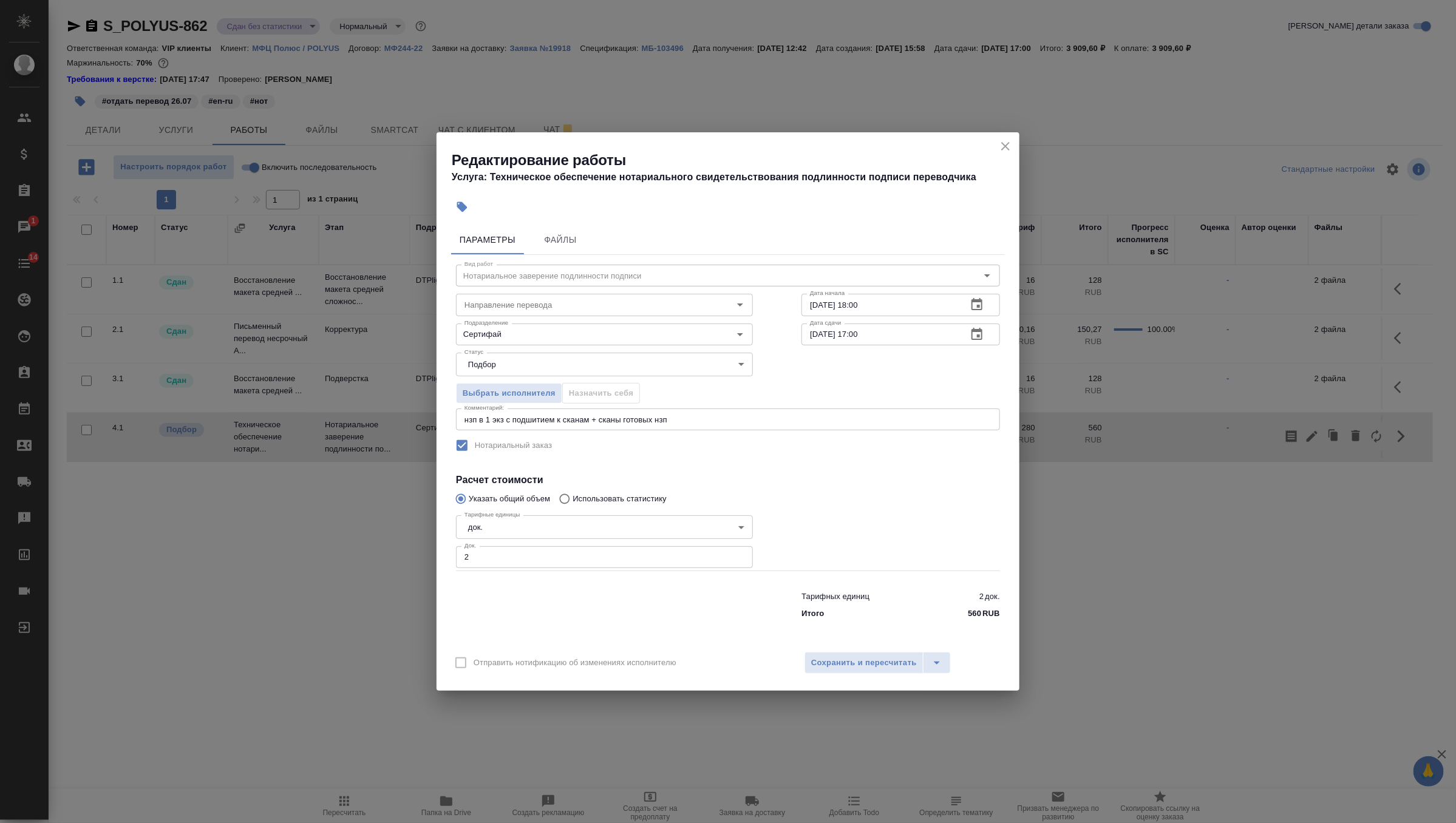
click at [674, 362] on body "🙏 .cls-1 fill:#fff; AWATERA Zverzhanovskaya Diana Клиенты Спецификации Заказы 1…" at bounding box center [728, 412] width 1456 height 823
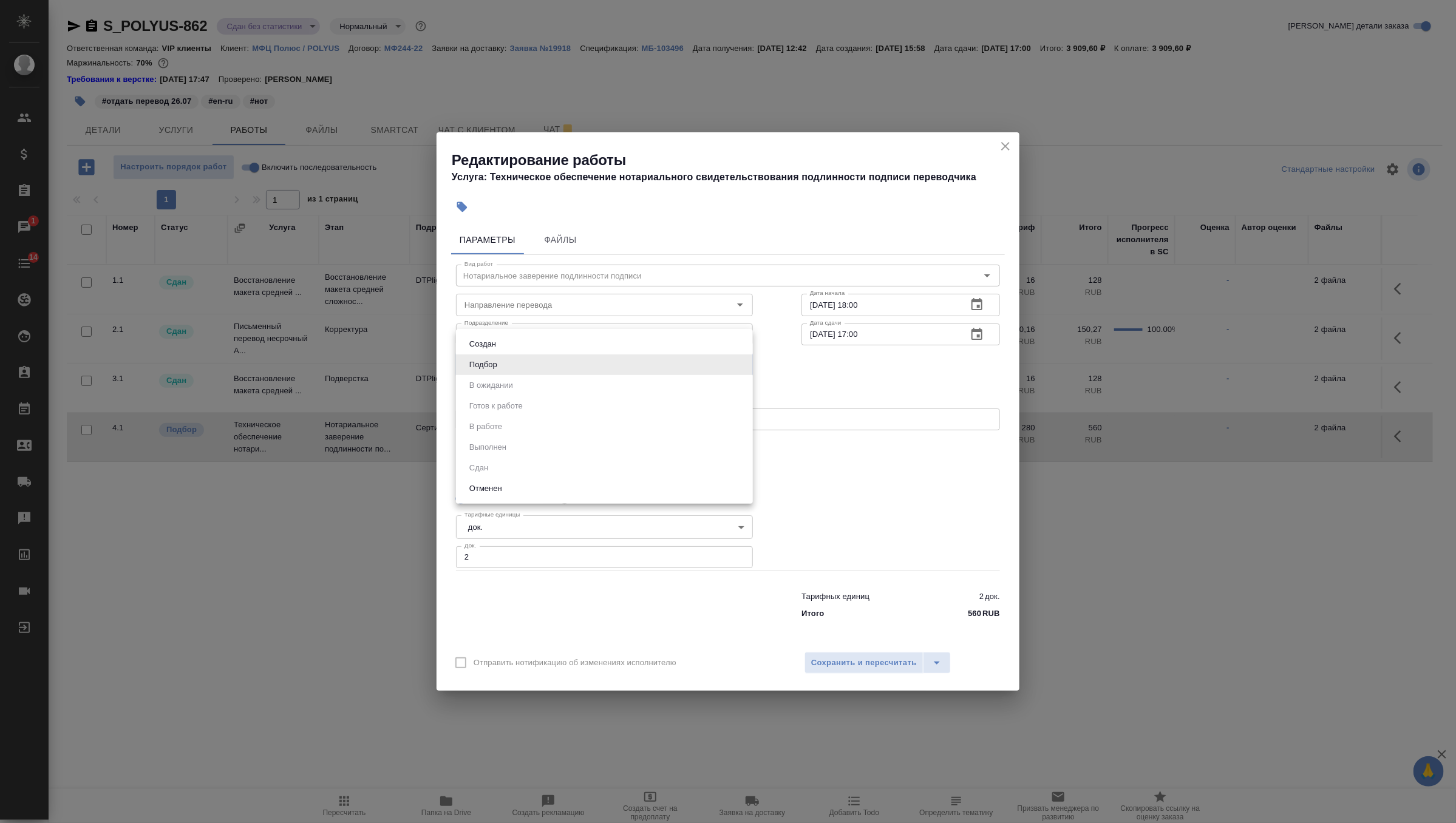
click at [641, 368] on li "Подбор" at bounding box center [604, 365] width 297 height 20
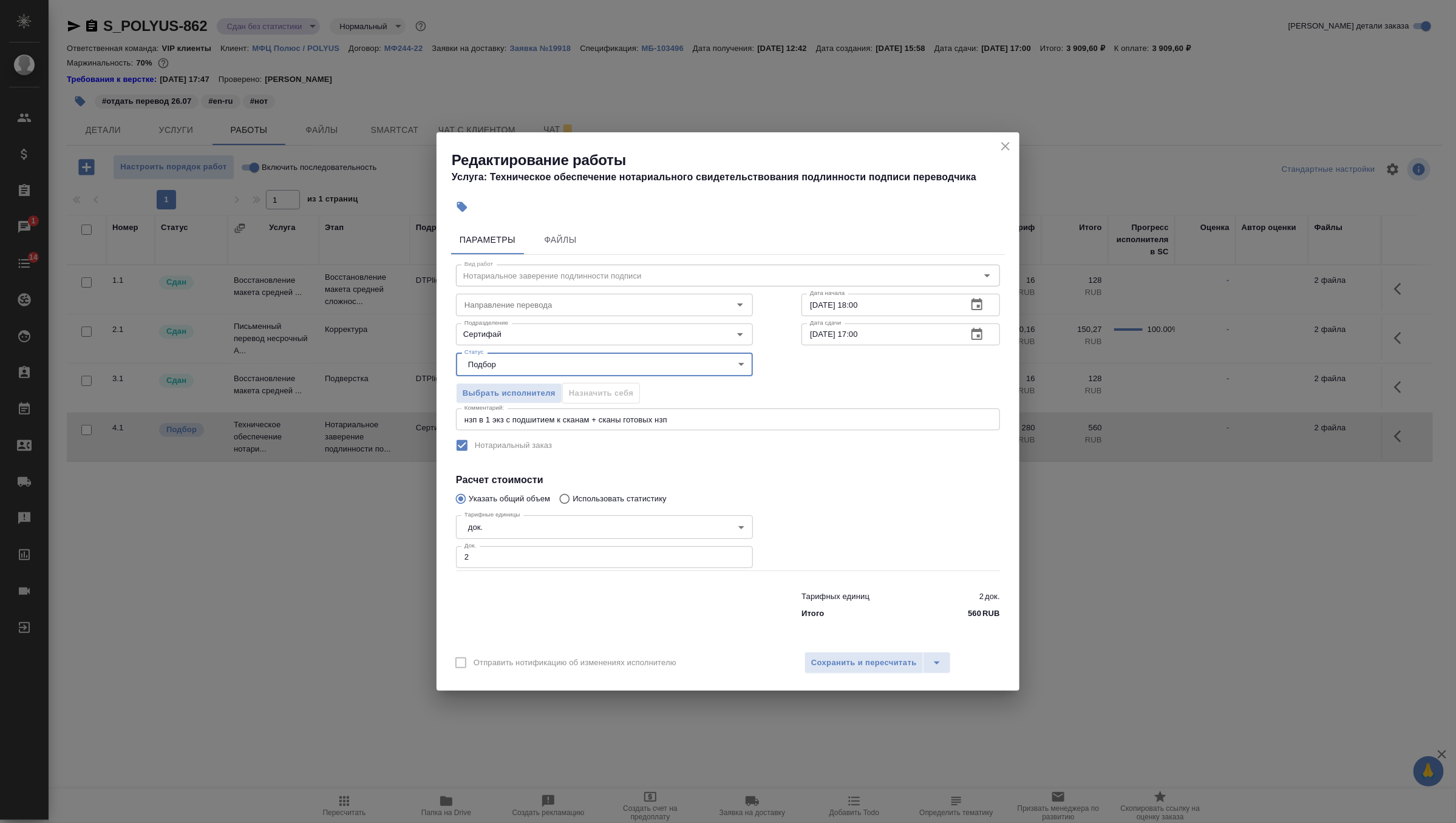
click at [598, 365] on body "🙏 .cls-1 fill:#fff; AWATERA Zverzhanovskaya Diana Клиенты Спецификации Заказы 1…" at bounding box center [728, 412] width 1456 height 823
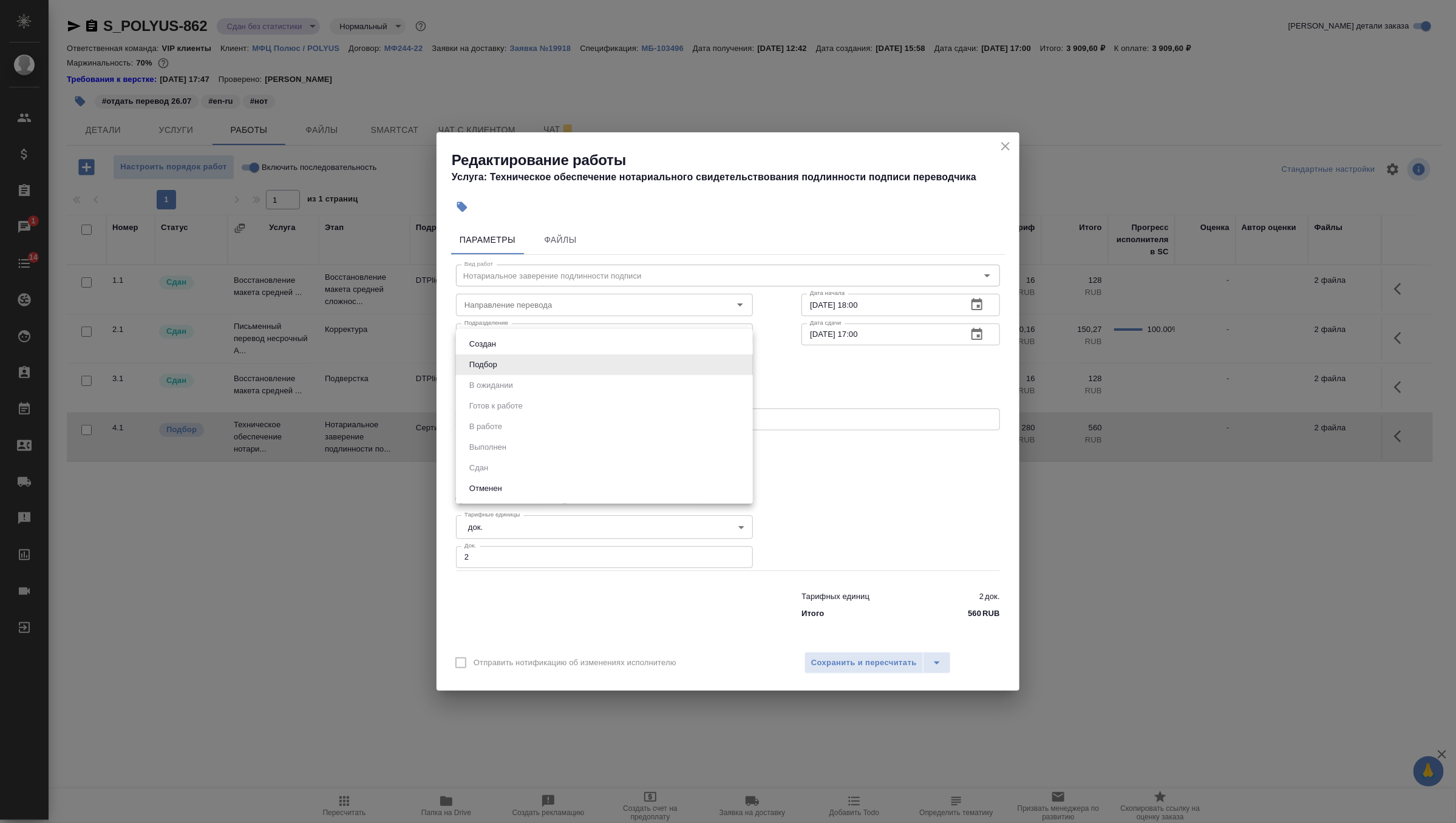
click at [598, 364] on li "Подбор" at bounding box center [604, 365] width 297 height 20
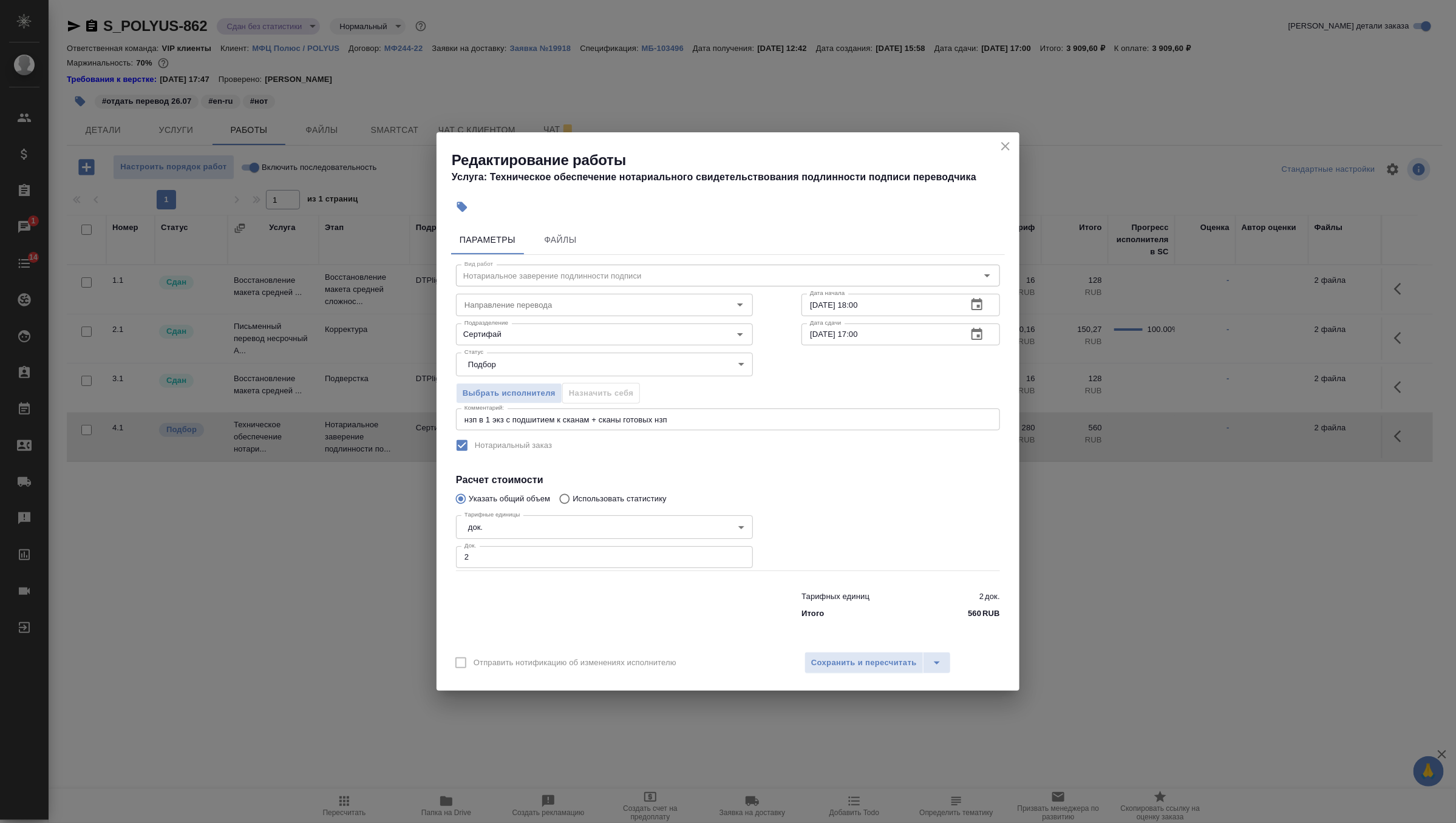
click at [494, 403] on div "Выбрать исполнителя Назначить себя" at bounding box center [604, 392] width 345 height 74
click at [507, 392] on span "Выбрать исполнителя" at bounding box center [509, 394] width 93 height 14
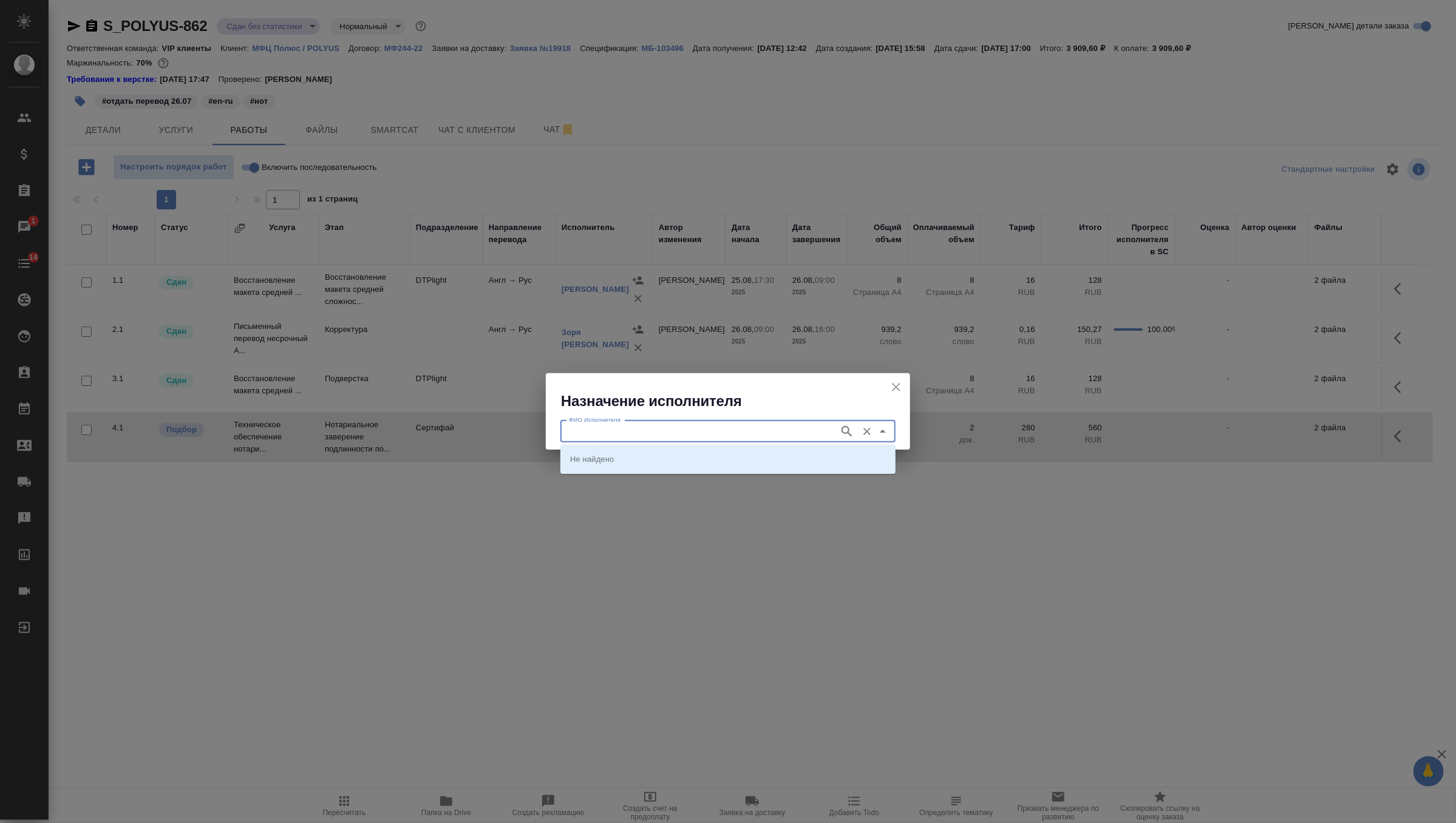
click at [679, 433] on input "ФИО Исполнителя" at bounding box center [698, 432] width 269 height 15
type input "веремий"
click at [847, 431] on icon "button" at bounding box center [847, 432] width 15 height 15
click at [898, 389] on icon "close" at bounding box center [896, 387] width 9 height 9
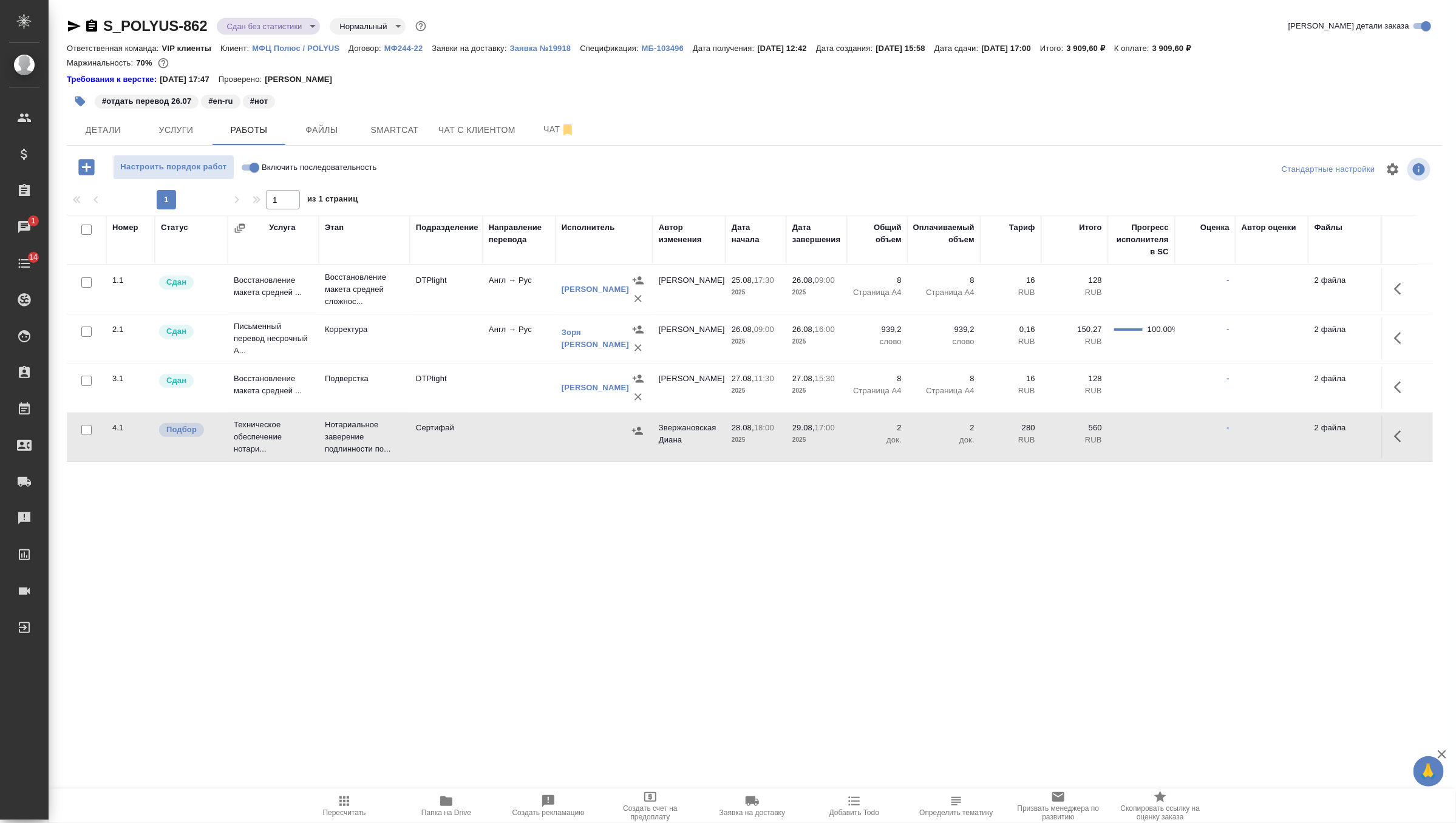
click at [1398, 442] on button "button" at bounding box center [1401, 436] width 29 height 29
click at [1308, 441] on icon "button" at bounding box center [1312, 437] width 15 height 15
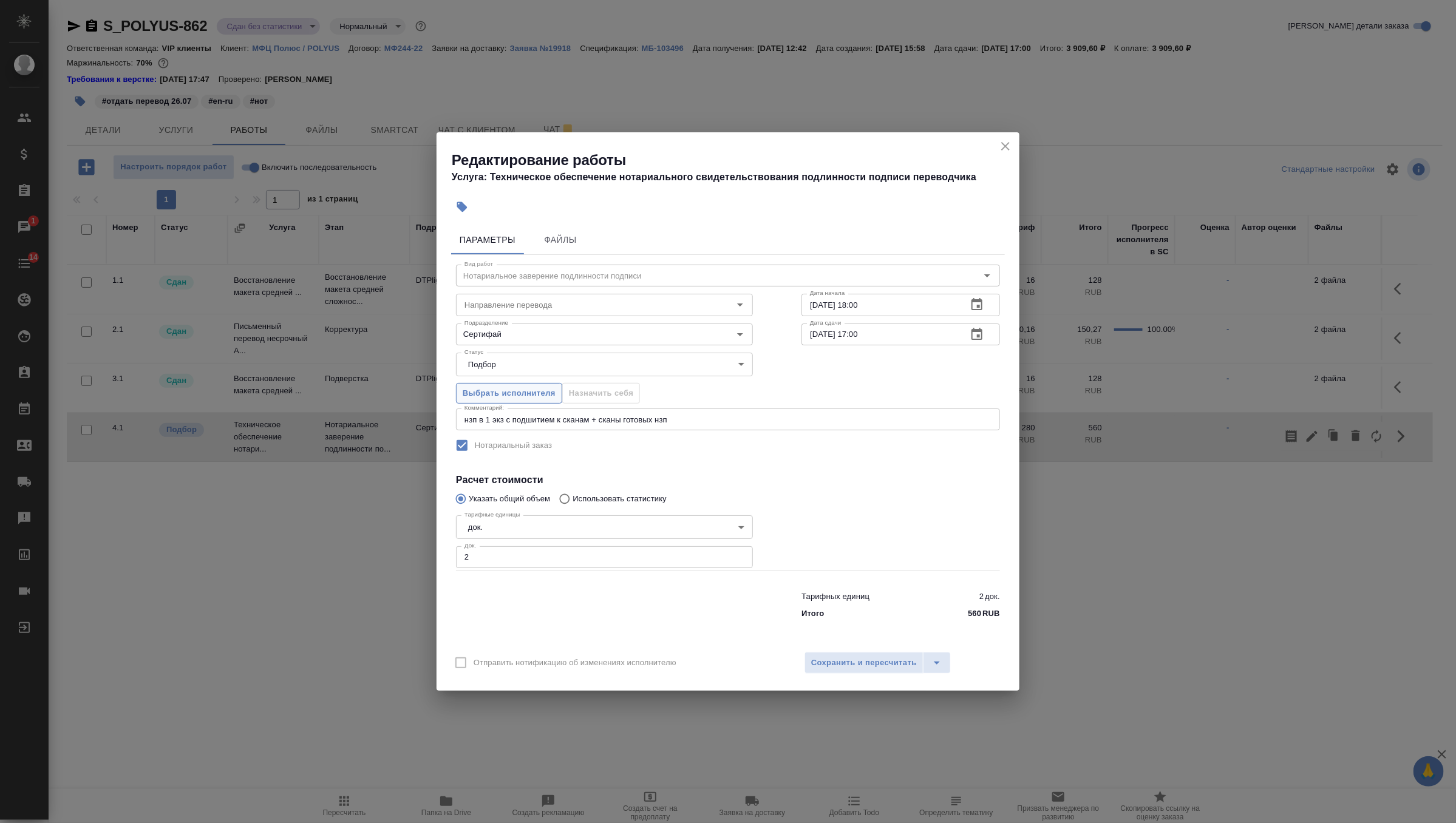
click at [543, 399] on span "Выбрать исполнителя" at bounding box center [509, 394] width 93 height 14
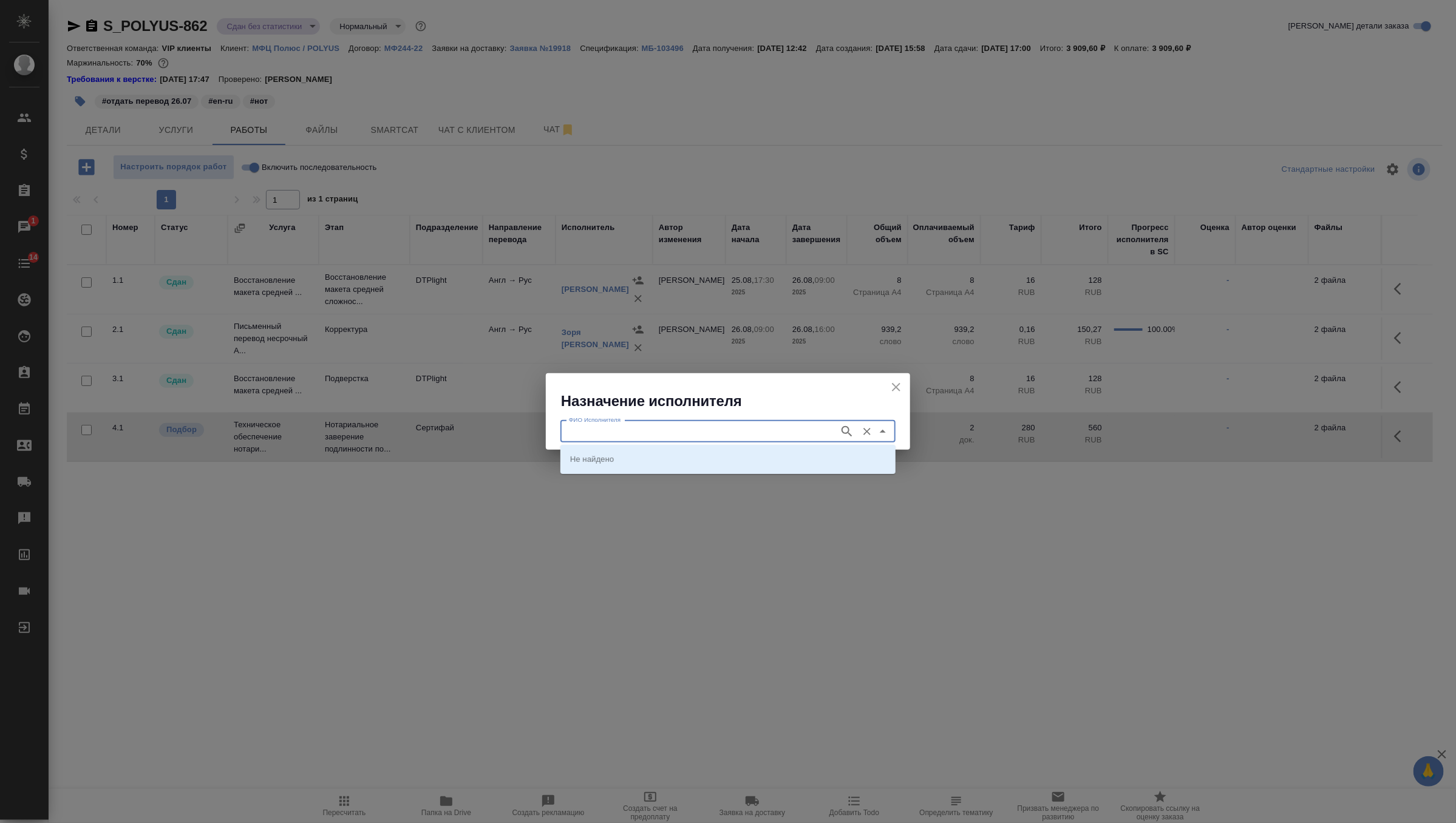
click at [660, 426] on input "ФИО Исполнителя" at bounding box center [698, 432] width 269 height 15
type input "шишен"
click at [844, 431] on icon "button" at bounding box center [847, 432] width 15 height 15
click at [829, 458] on li "НОТАРИУС Шишенков Леонид Васильевич" at bounding box center [728, 458] width 335 height 22
type input "НОТАРИУС Шишенков Леонид Васильевич"
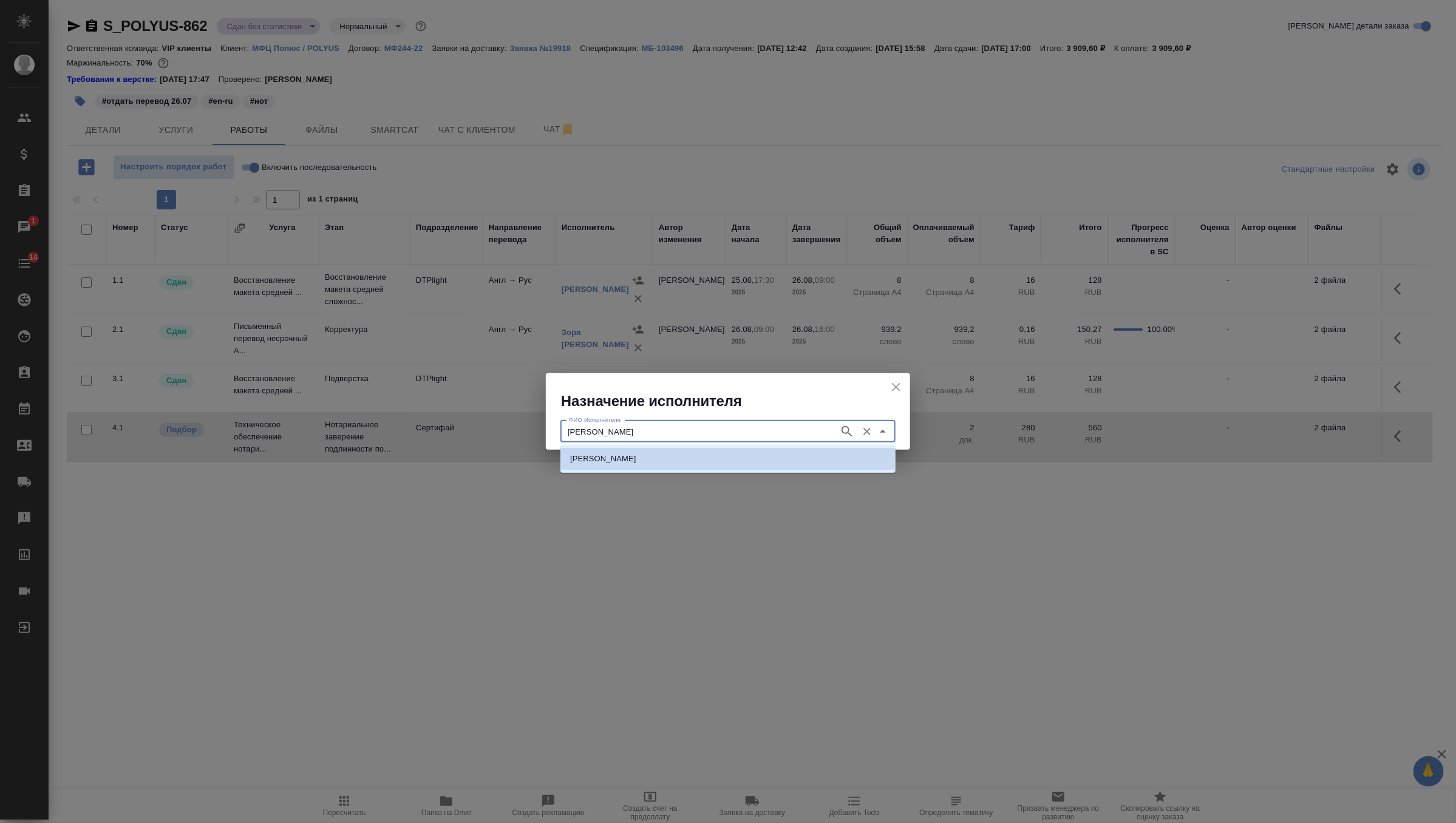
click at [817, 432] on input "НОТАРИУС Шишенков Леонид Васильевич" at bounding box center [698, 432] width 269 height 15
click at [785, 460] on li "НОТАРИУС Шишенков Леонид Васильевич" at bounding box center [728, 458] width 335 height 22
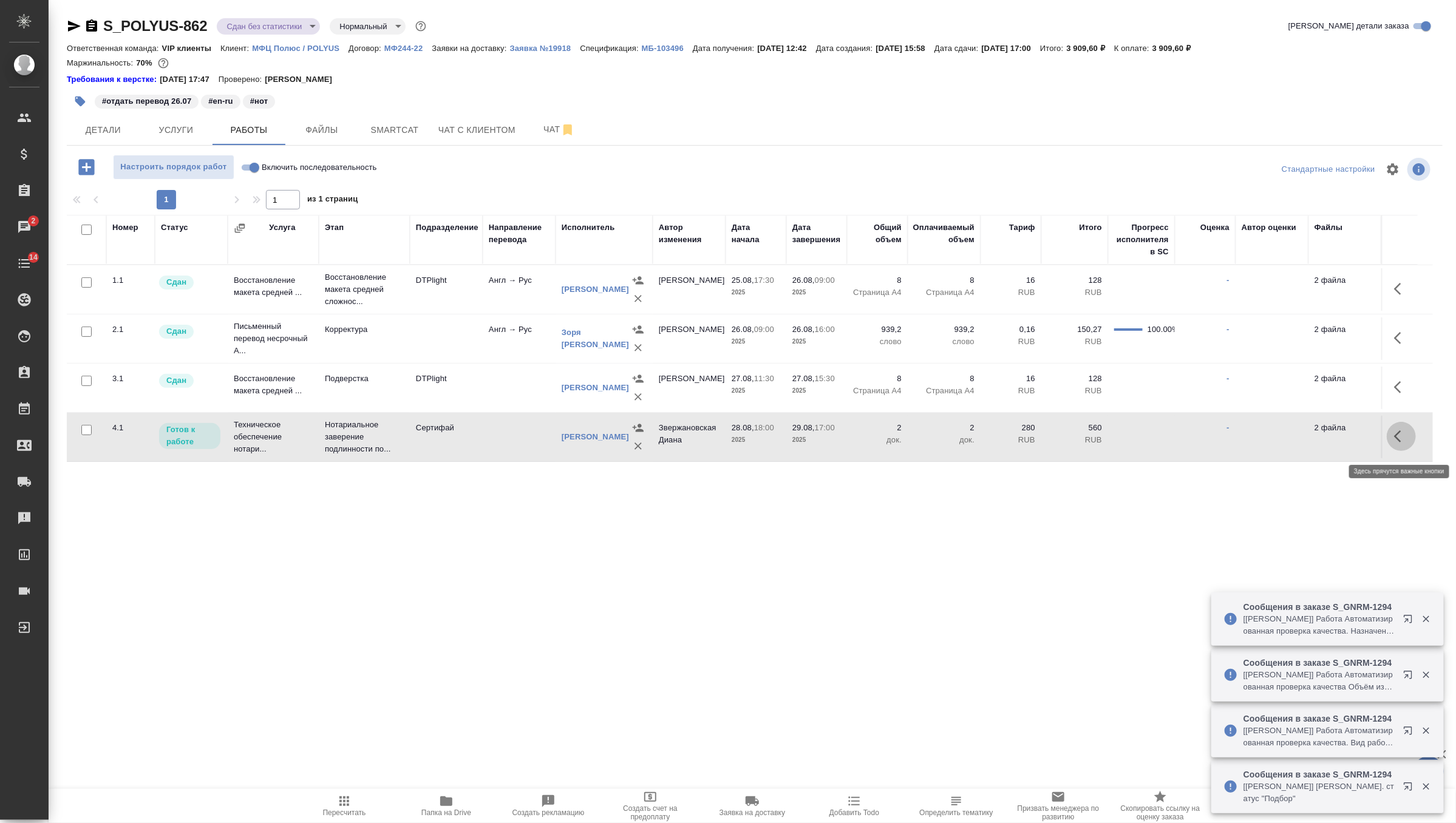
click at [1397, 439] on icon "button" at bounding box center [1398, 437] width 7 height 12
click at [1305, 440] on icon "button" at bounding box center [1312, 437] width 15 height 15
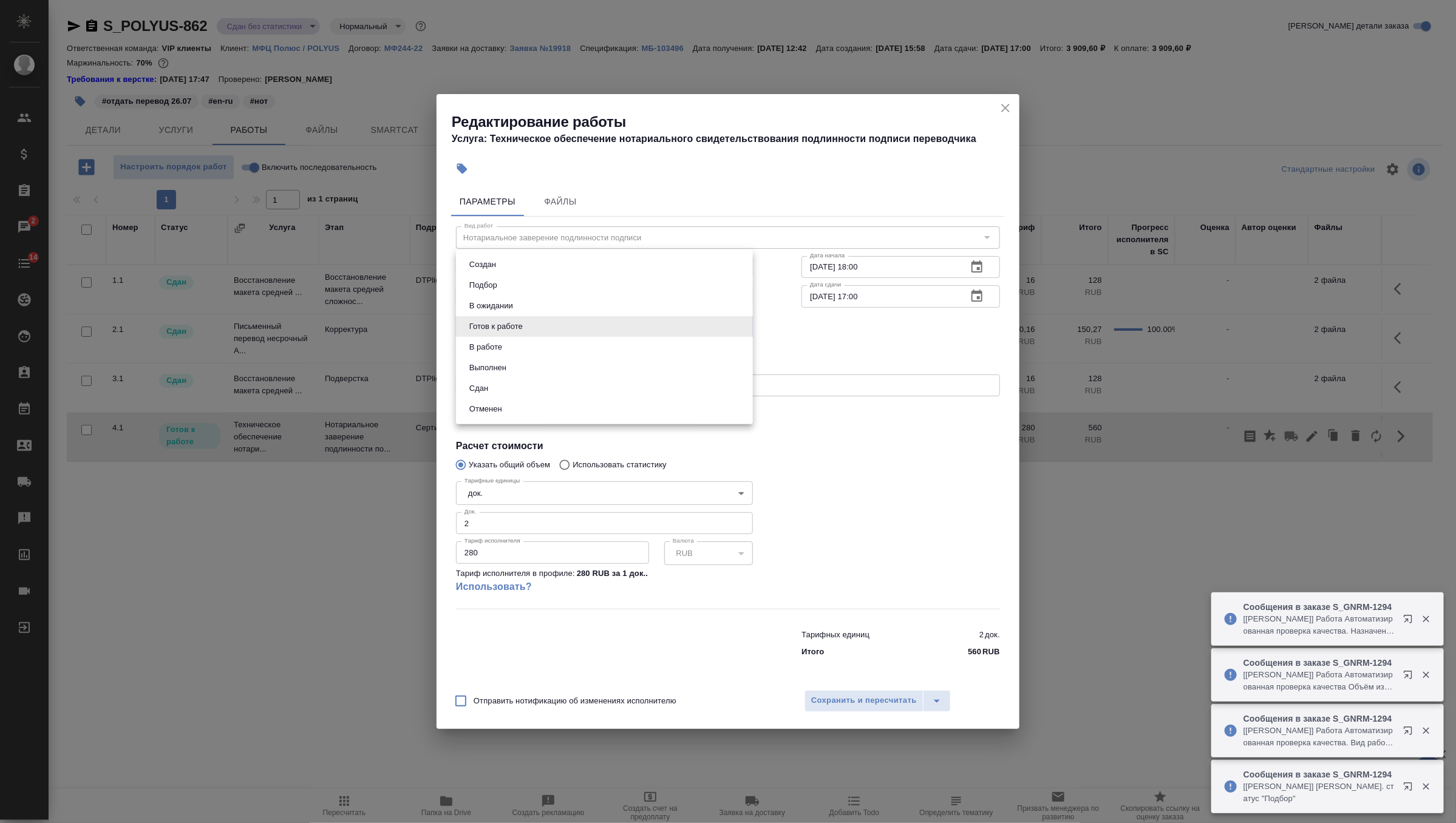
click at [641, 336] on body "🙏 .cls-1 fill:#fff; AWATERA Zverzhanovskaya Diana Клиенты Спецификации Заказы 2…" at bounding box center [728, 412] width 1456 height 823
click at [591, 393] on li "Сдан" at bounding box center [604, 388] width 297 height 20
type input "closed"
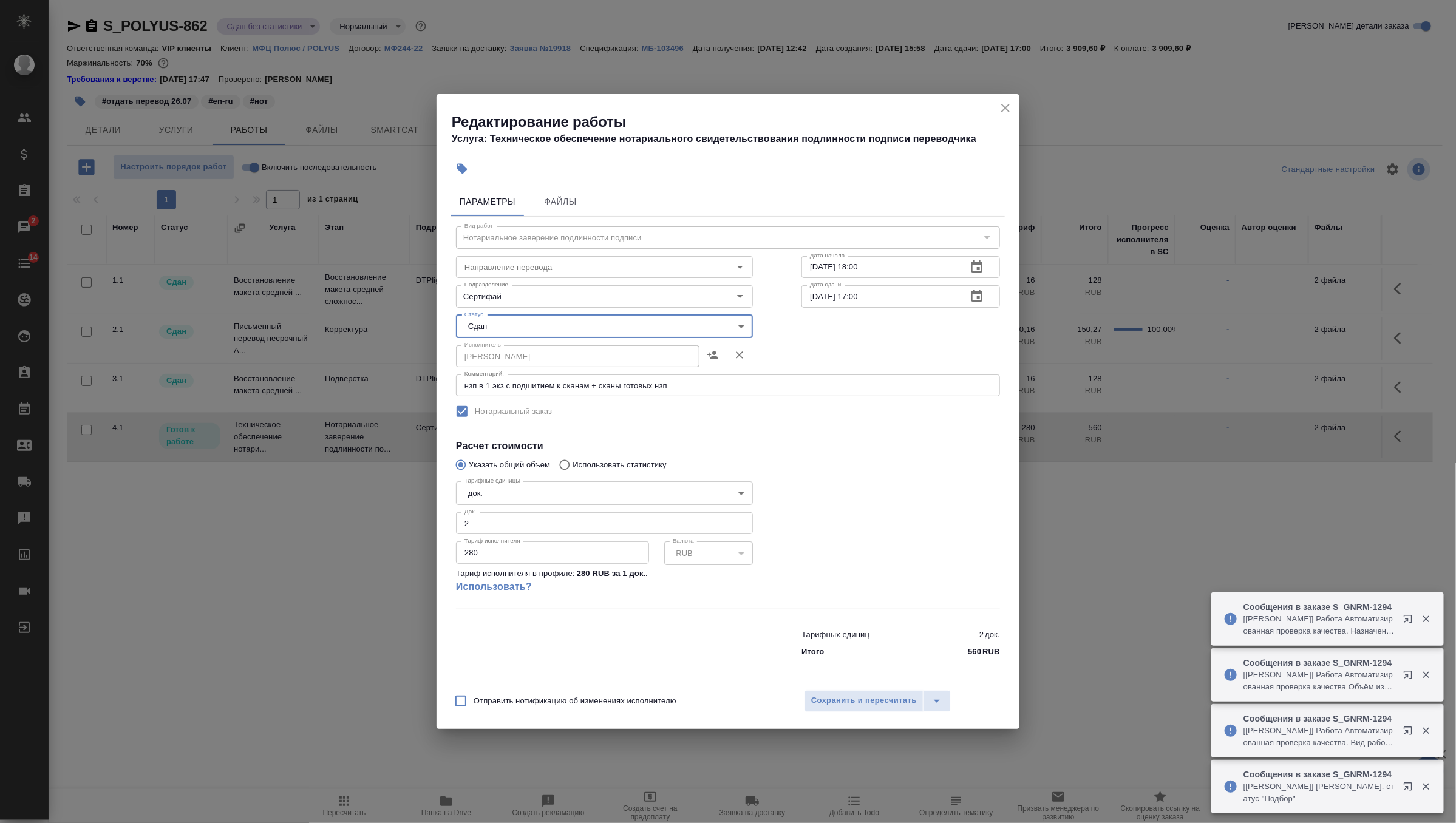
click at [840, 687] on div "Отправить нотификацию об изменениях исполнителю Сохранить и пересчитать" at bounding box center [727, 706] width 583 height 47
click at [840, 706] on span "Сохранить и пересчитать" at bounding box center [863, 701] width 106 height 14
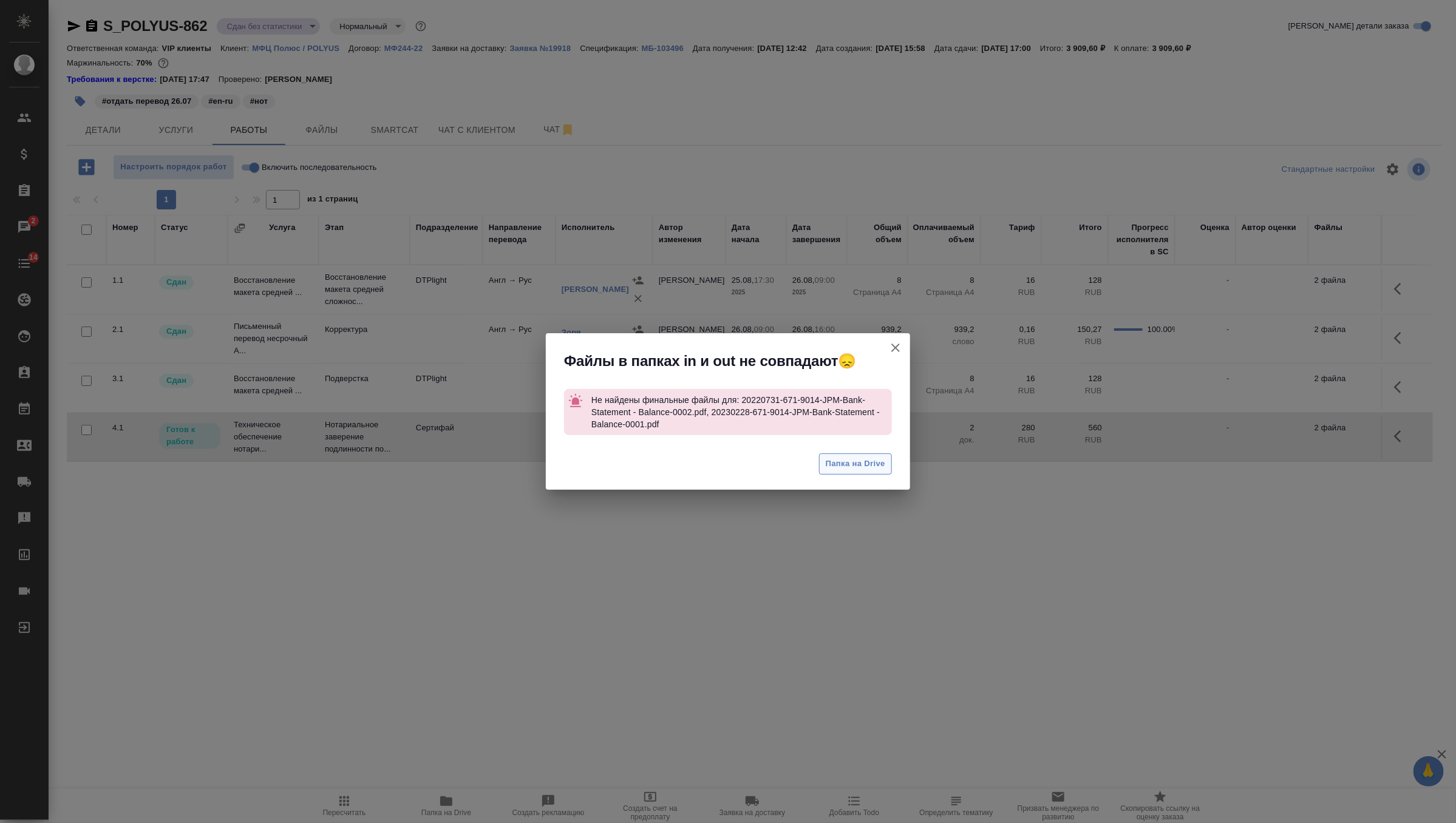
click at [868, 473] on button "Папка на Drive" at bounding box center [855, 464] width 73 height 21
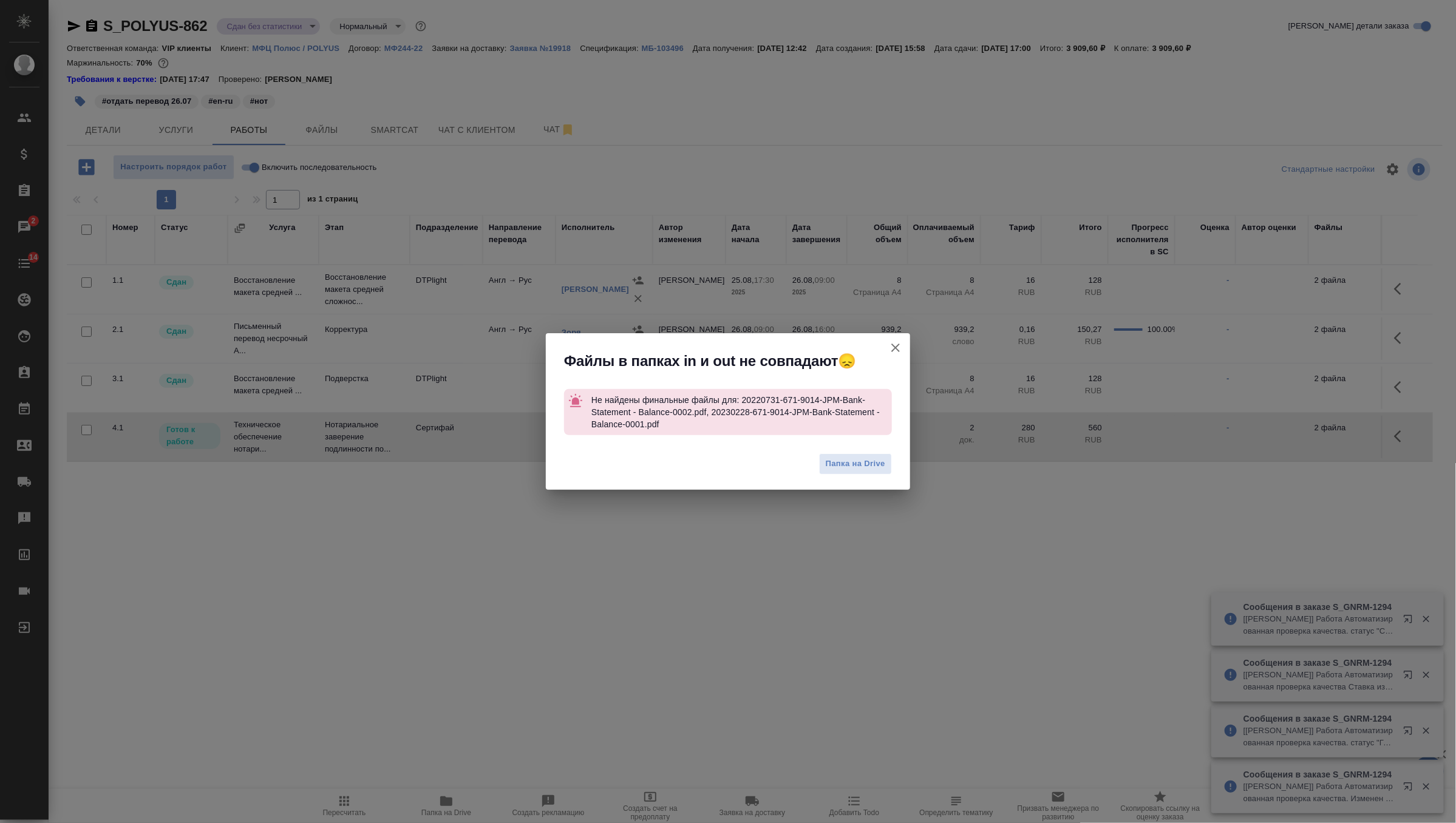
click at [894, 347] on icon "button" at bounding box center [895, 348] width 9 height 9
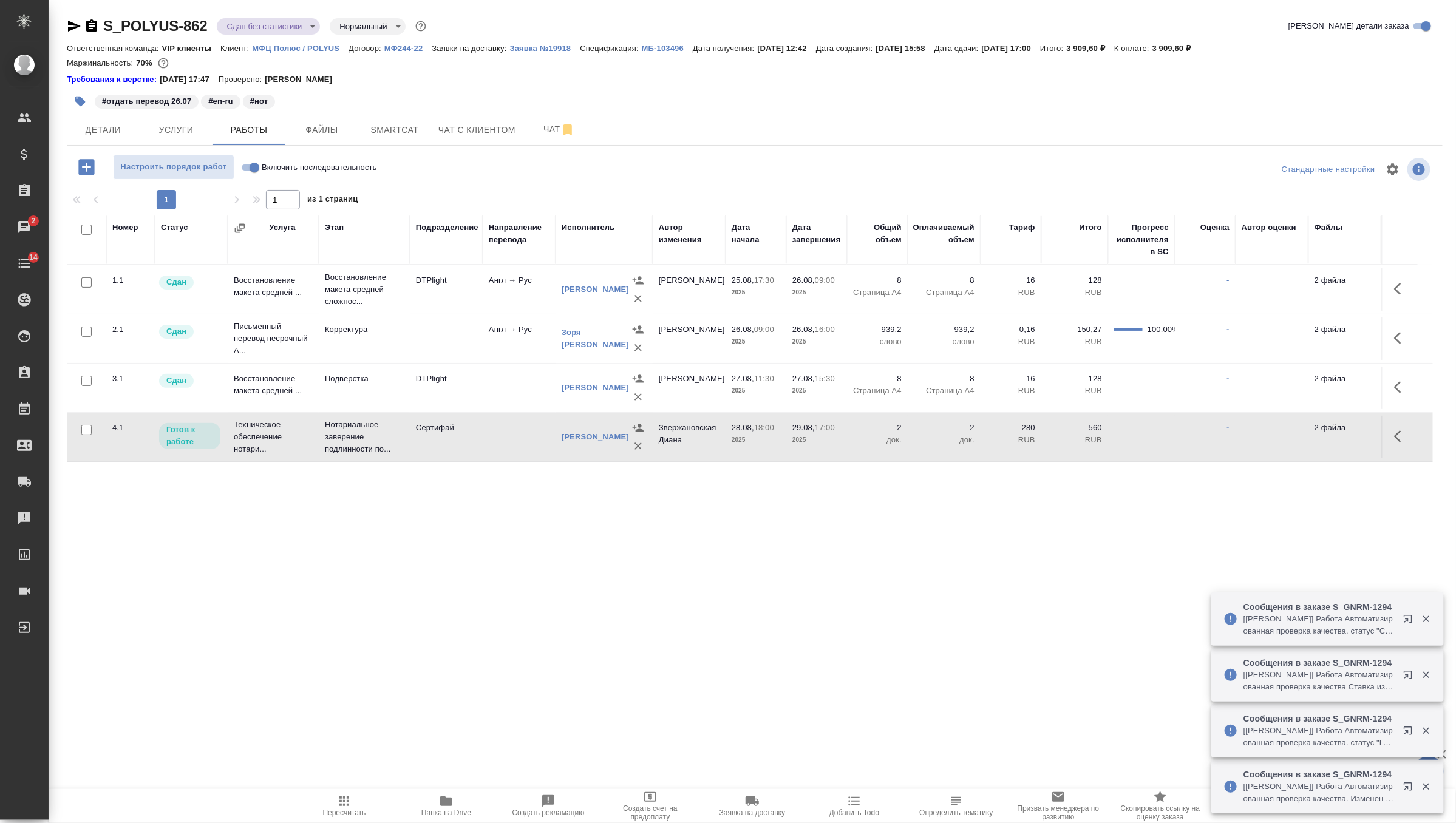
click at [1394, 434] on icon "button" at bounding box center [1402, 437] width 15 height 15
click at [1307, 442] on icon "button" at bounding box center [1312, 436] width 11 height 11
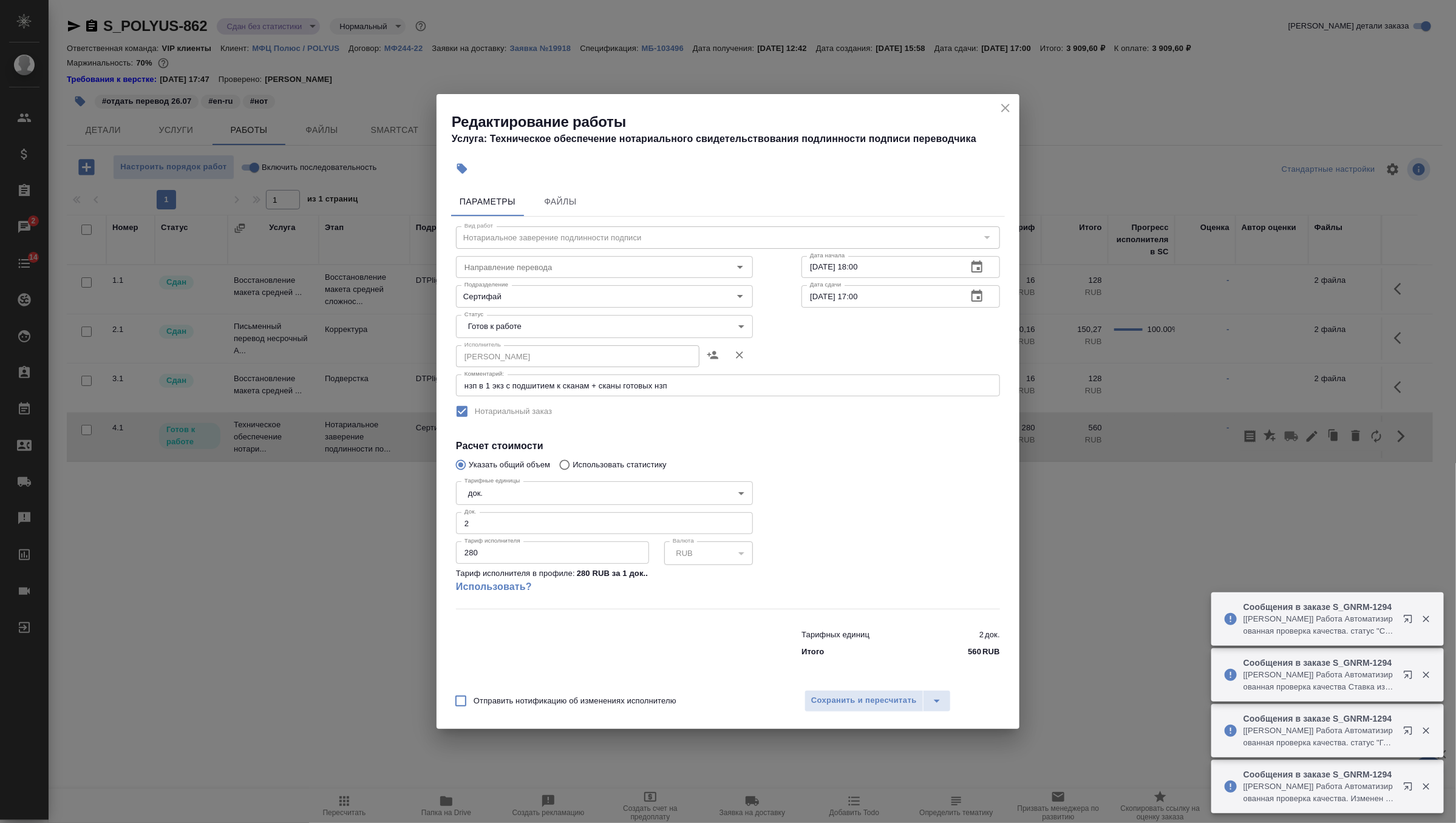
click at [862, 300] on input "29.08.2025 17:00" at bounding box center [879, 296] width 156 height 22
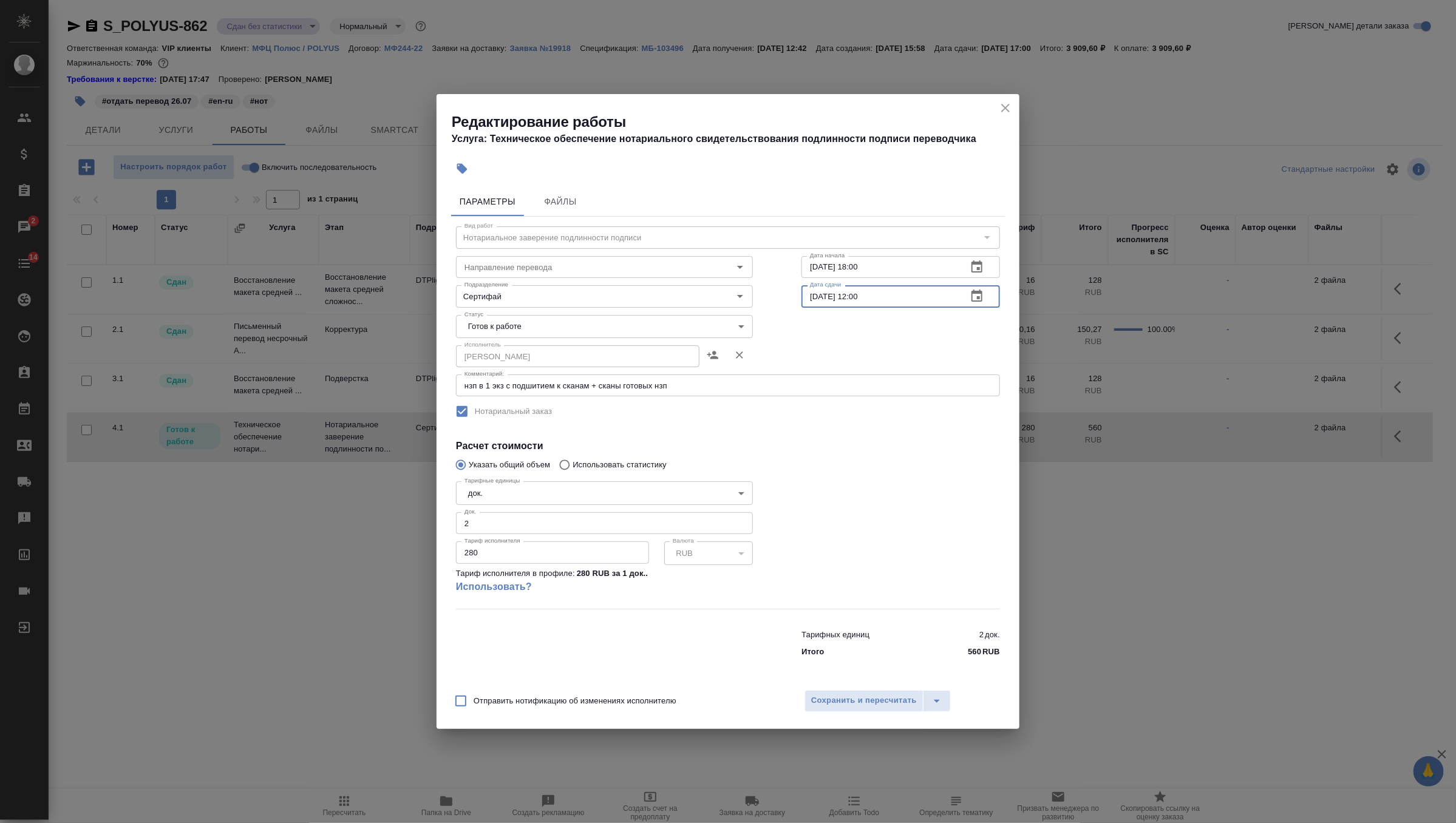
type input "29.08.2025 12:00"
click at [621, 327] on body "🙏 .cls-1 fill:#fff; AWATERA Zverzhanovskaya Diana Клиенты Спецификации Заказы 2…" at bounding box center [728, 412] width 1456 height 823
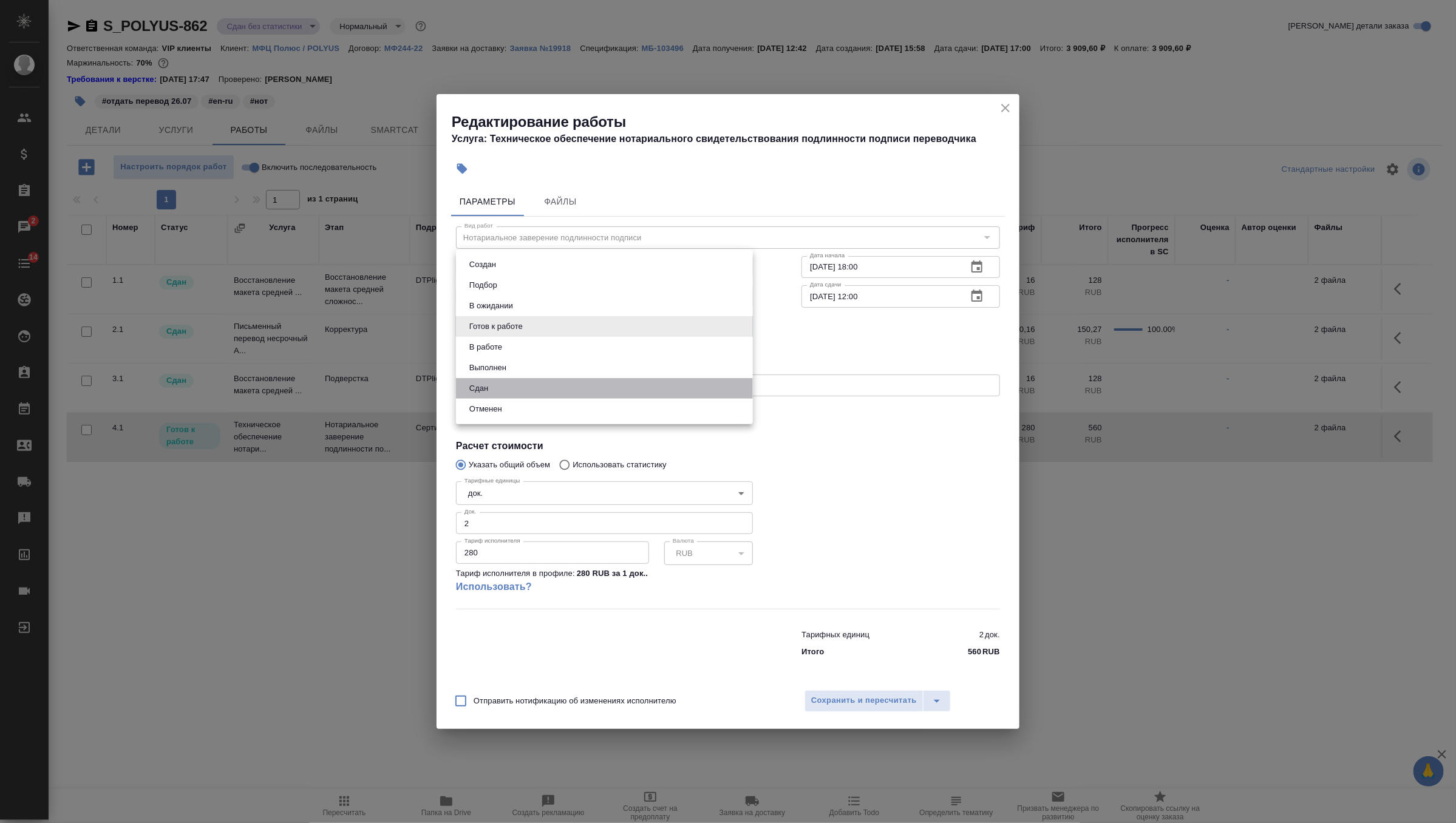
click at [591, 390] on li "Сдан" at bounding box center [604, 388] width 297 height 20
type input "closed"
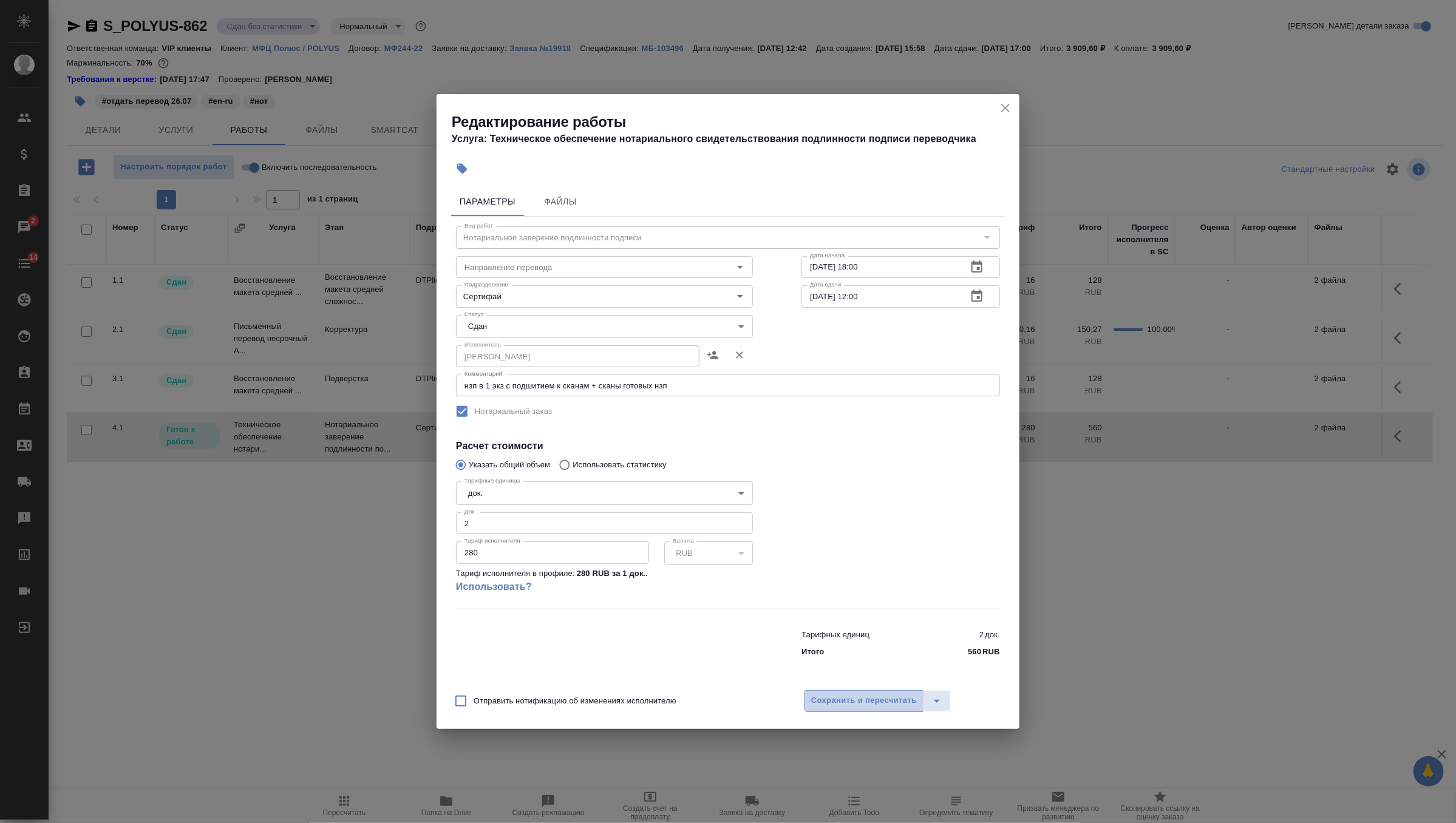
click at [837, 699] on span "Сохранить и пересчитать" at bounding box center [863, 701] width 106 height 14
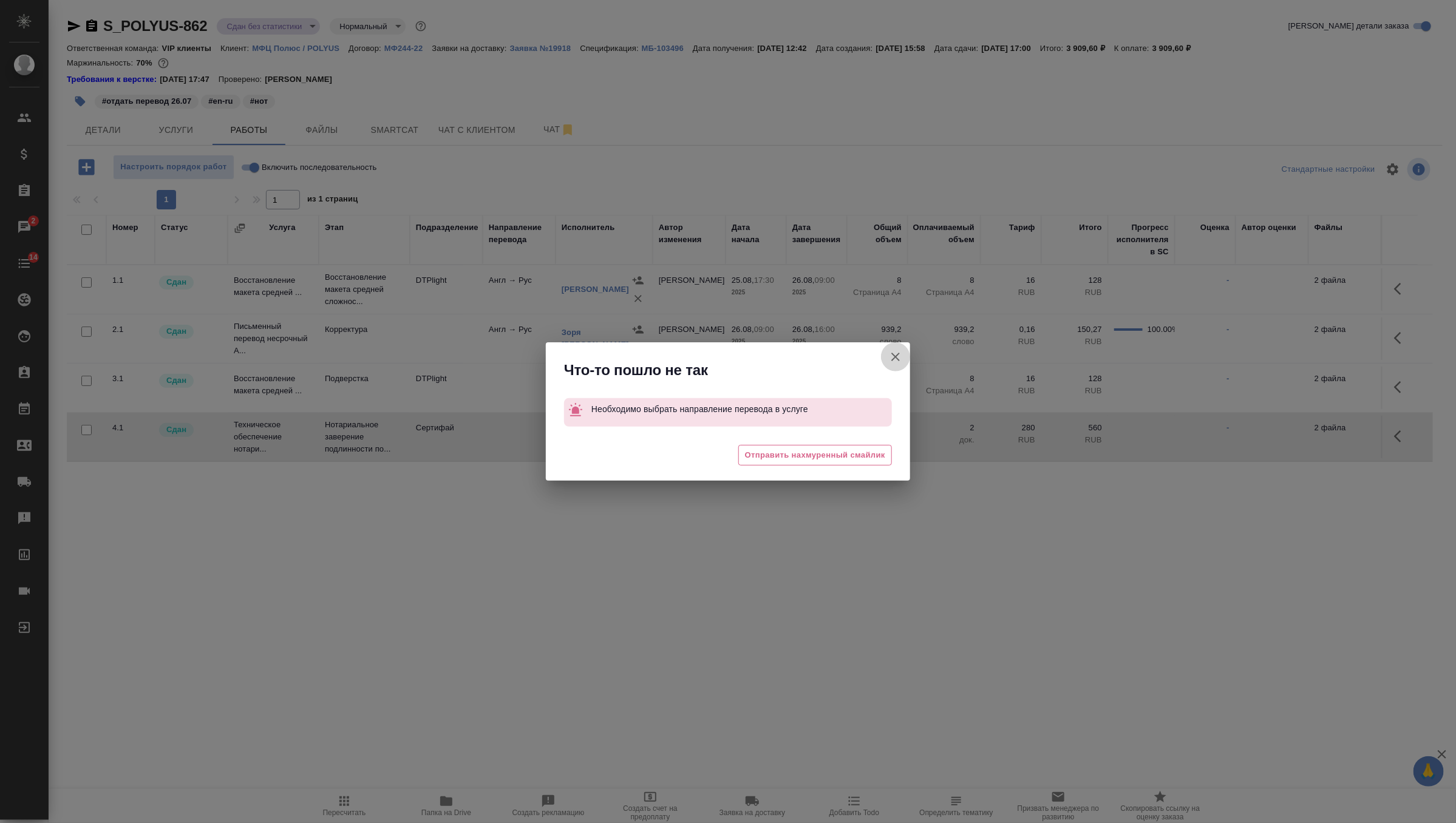
click at [900, 345] on button "Группировать работы по услугам" at bounding box center [895, 357] width 29 height 29
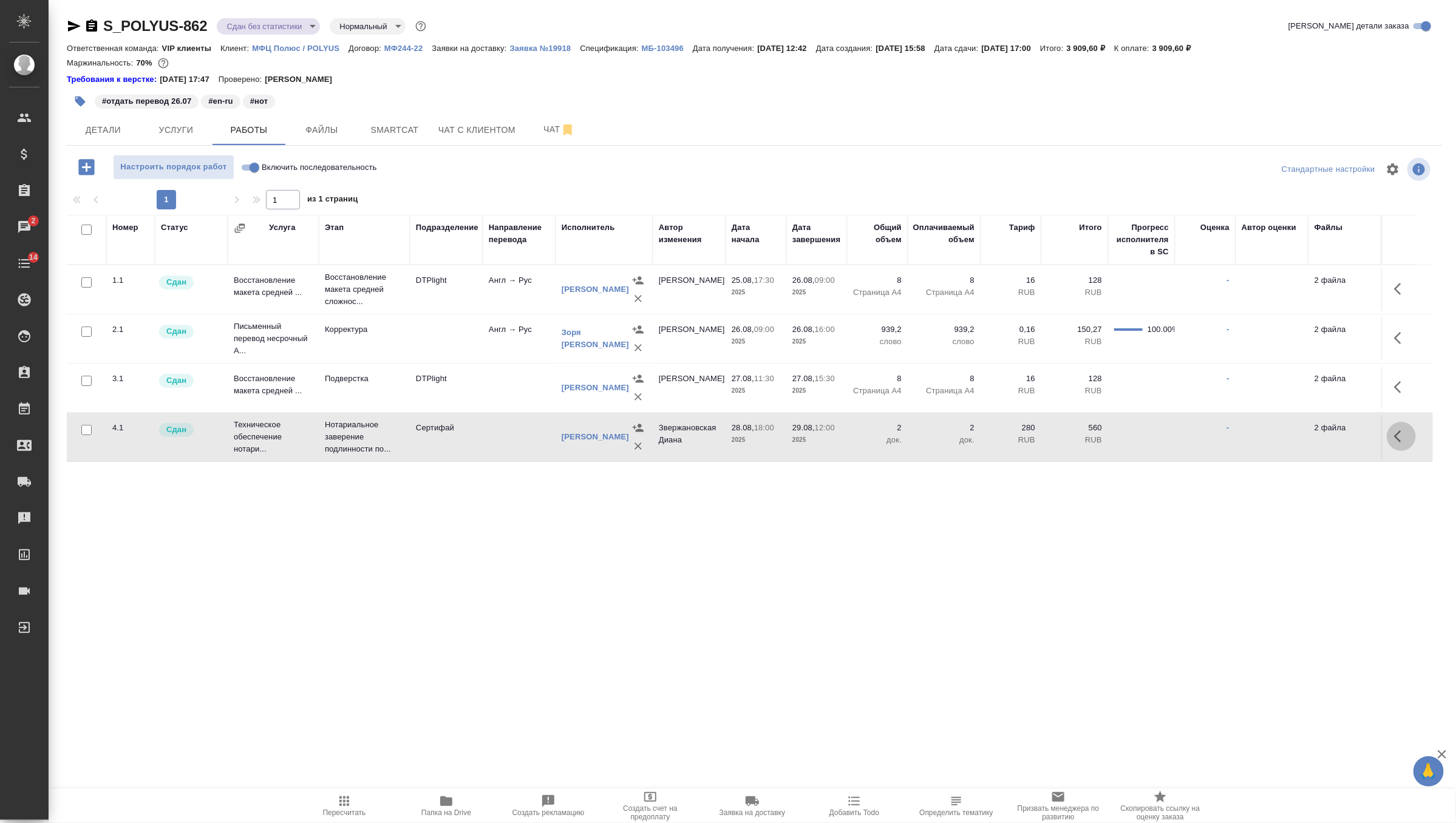
click at [1397, 442] on icon "button" at bounding box center [1398, 437] width 7 height 12
click at [185, 135] on span "Услуги" at bounding box center [176, 130] width 58 height 15
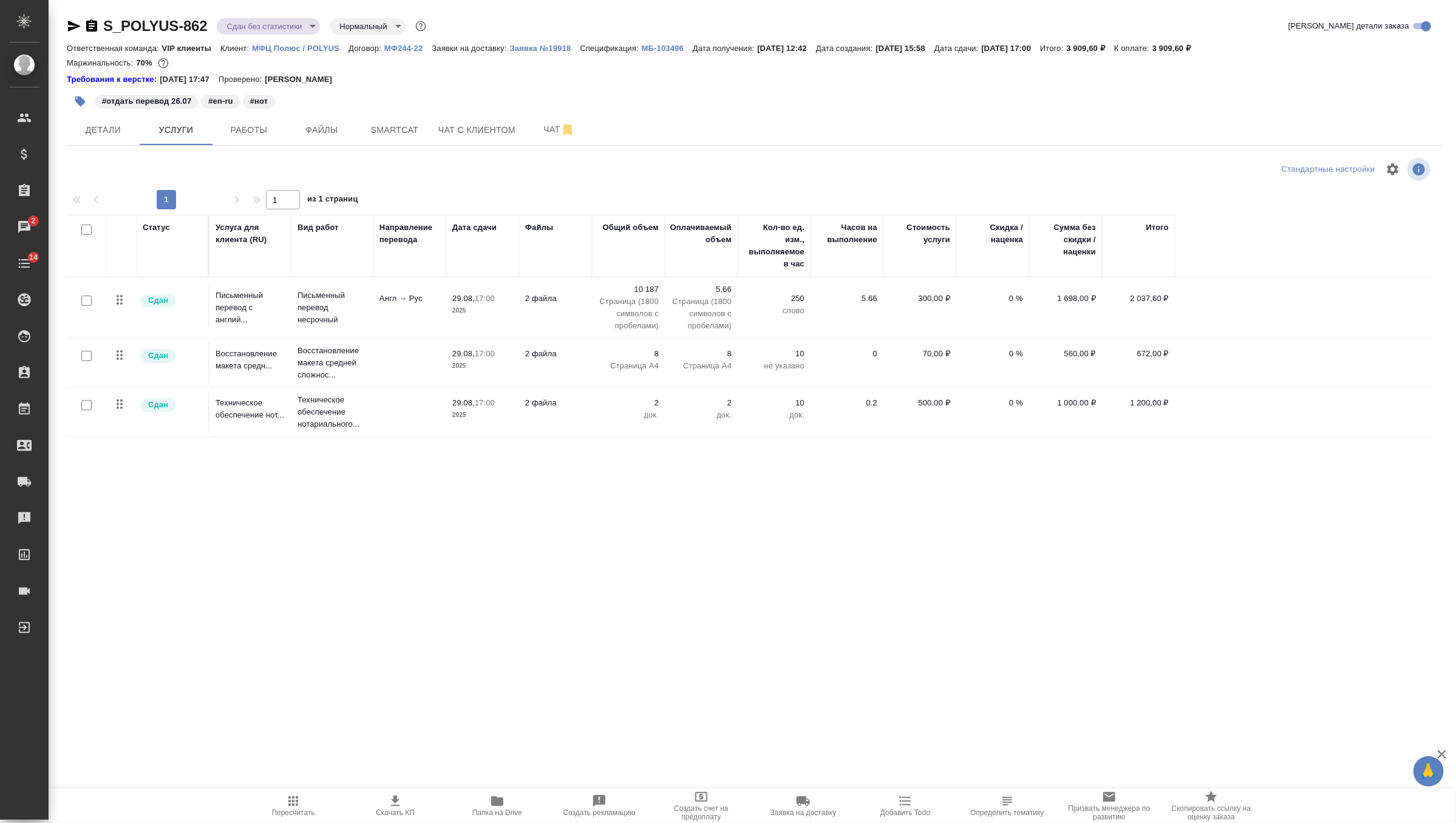
click at [278, 27] on body "🙏 .cls-1 fill:#fff; AWATERA Zverzhanovskaya Diana Клиенты Спецификации Заказы 2…" at bounding box center [728, 412] width 1456 height 823
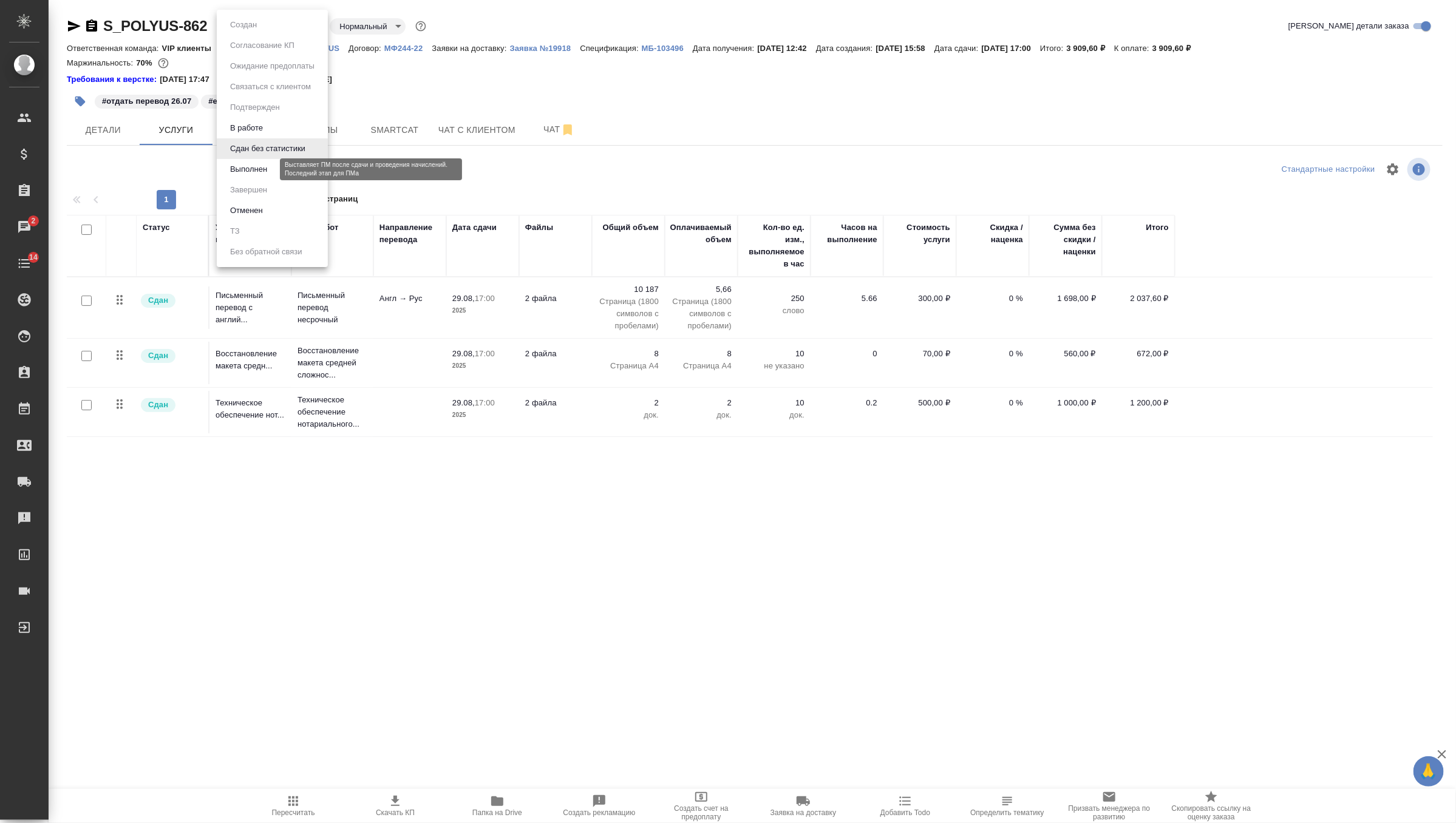
click at [269, 167] on button "Выполнен" at bounding box center [248, 169] width 44 height 14
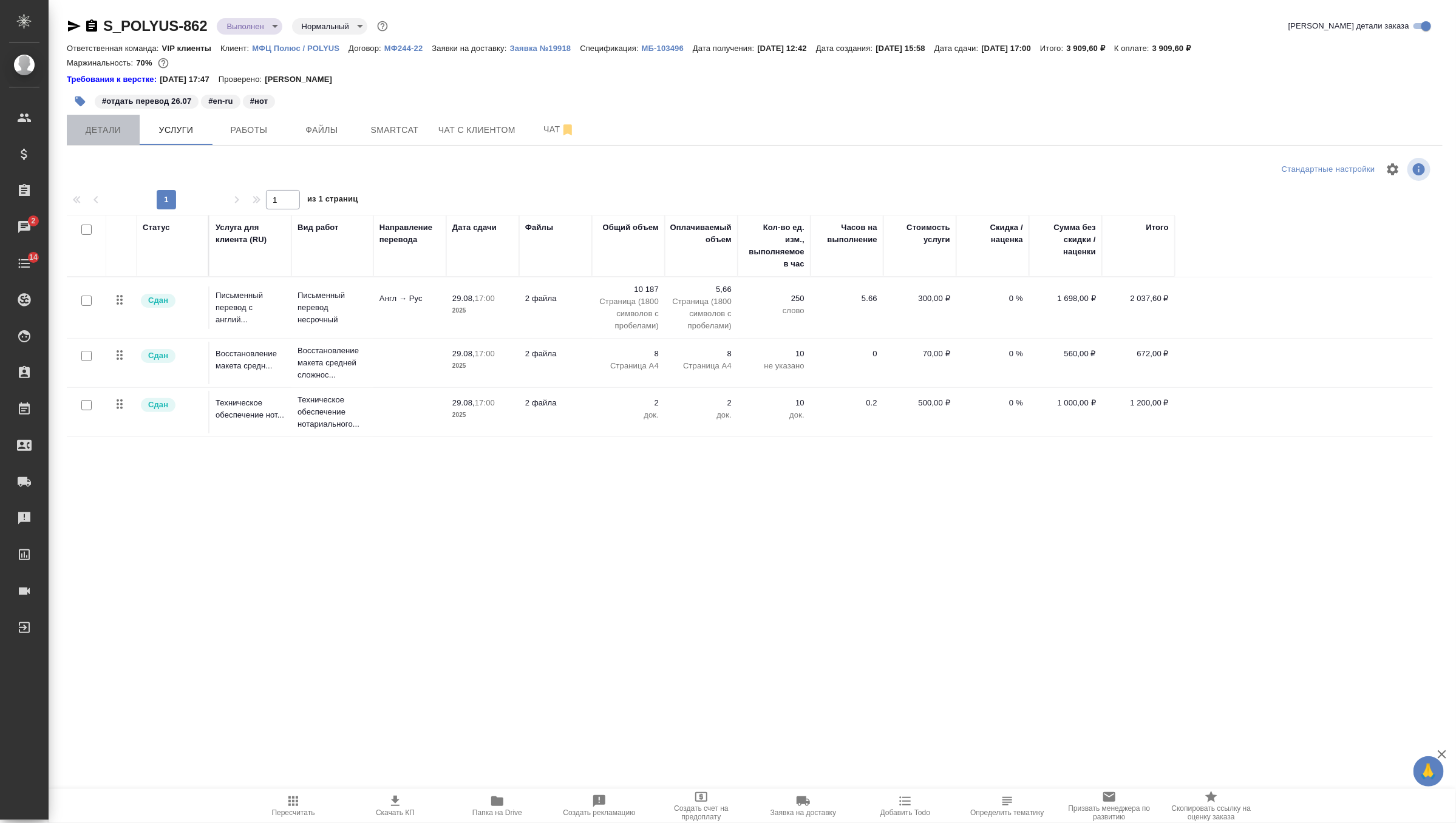
click at [114, 130] on span "Детали" at bounding box center [103, 130] width 58 height 15
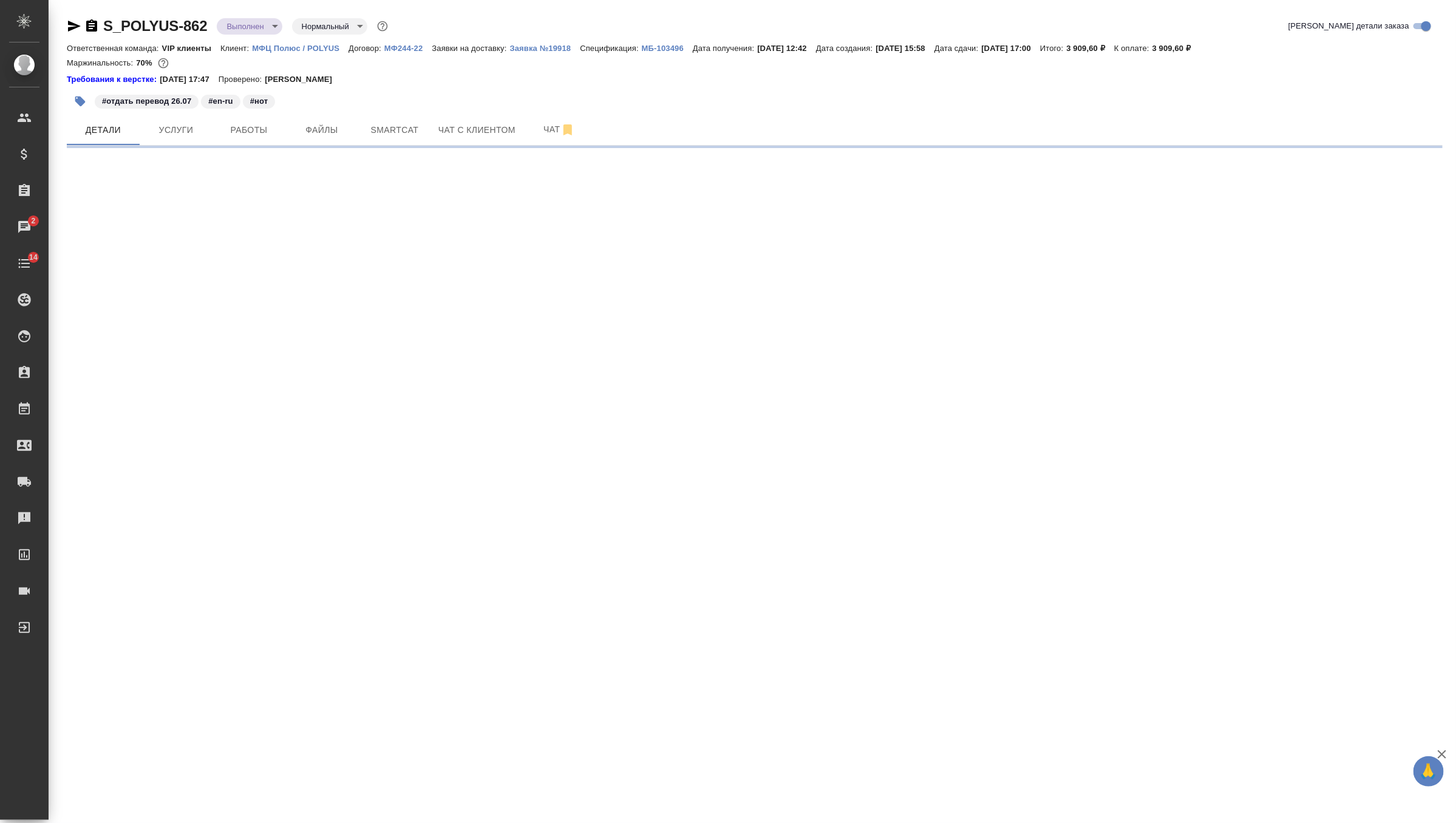
click at [258, 28] on body "🙏 .cls-1 fill:#fff; AWATERA Zverzhanovskaya Diana Клиенты Спецификации Заказы 2…" at bounding box center [728, 412] width 1456 height 823
select select "RU"
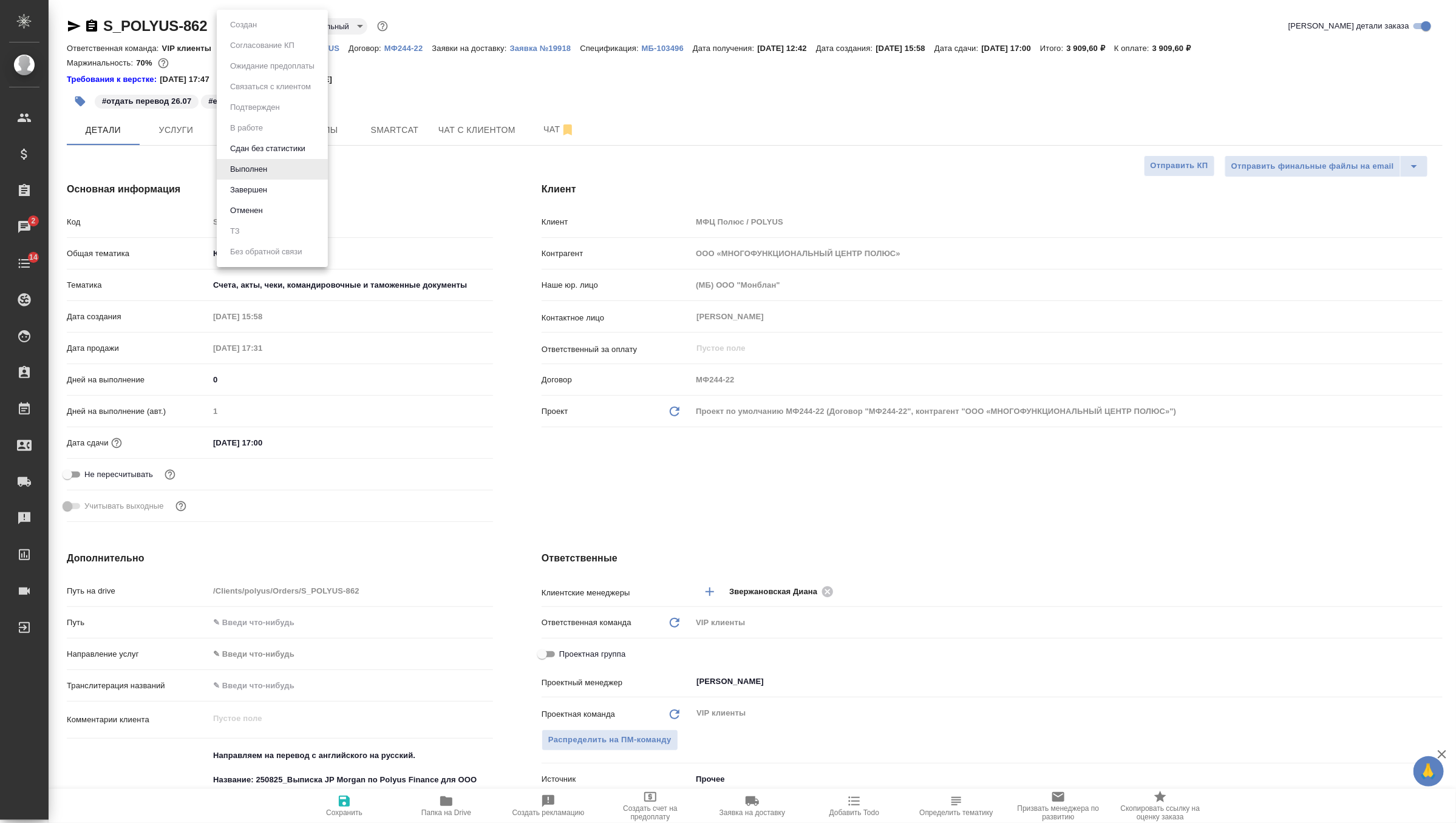
type textarea "x"
click at [411, 99] on div at bounding box center [728, 412] width 1456 height 823
click at [659, 43] on link "МБ-103496" at bounding box center [667, 48] width 51 height 11
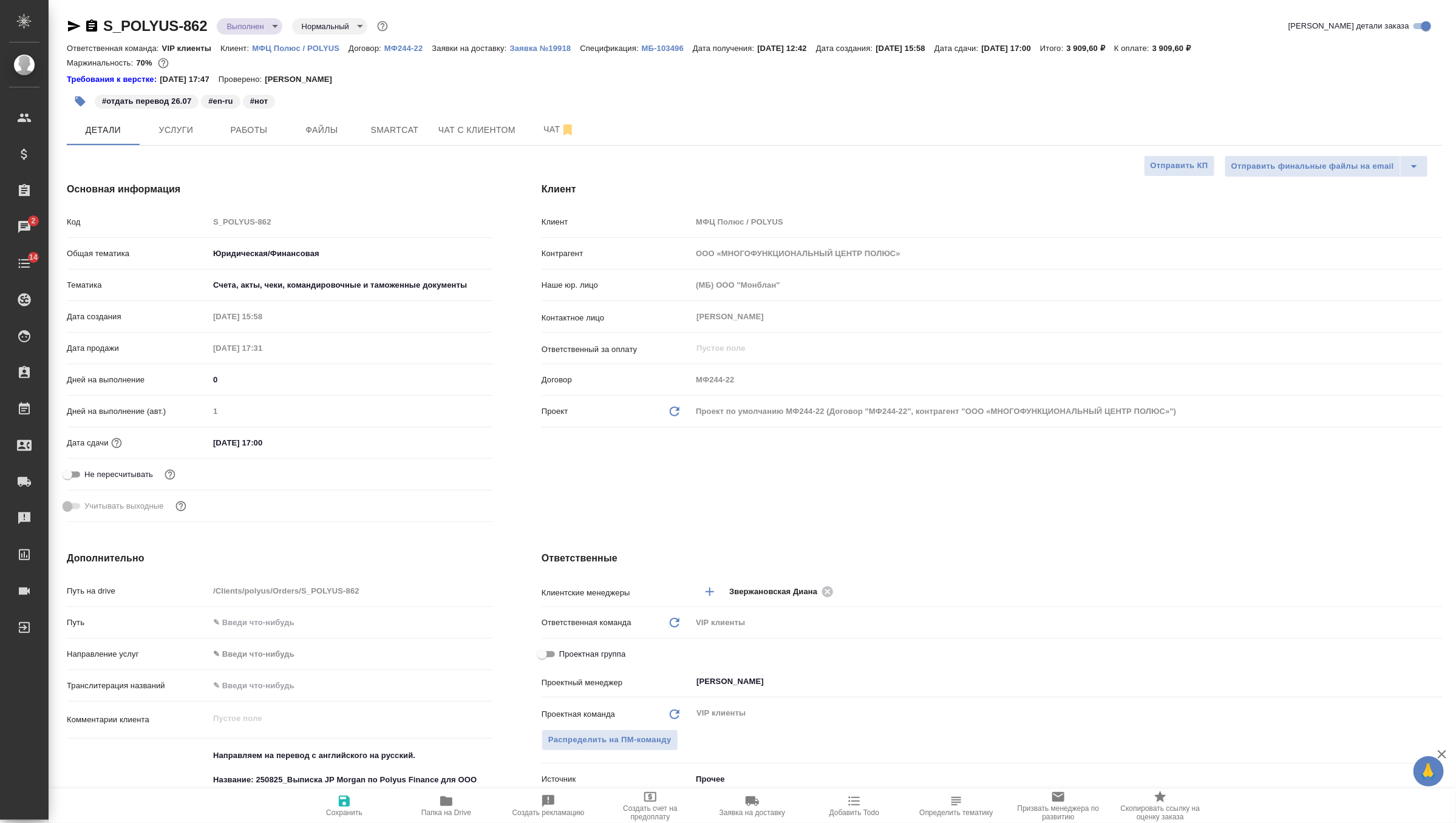
type textarea "x"
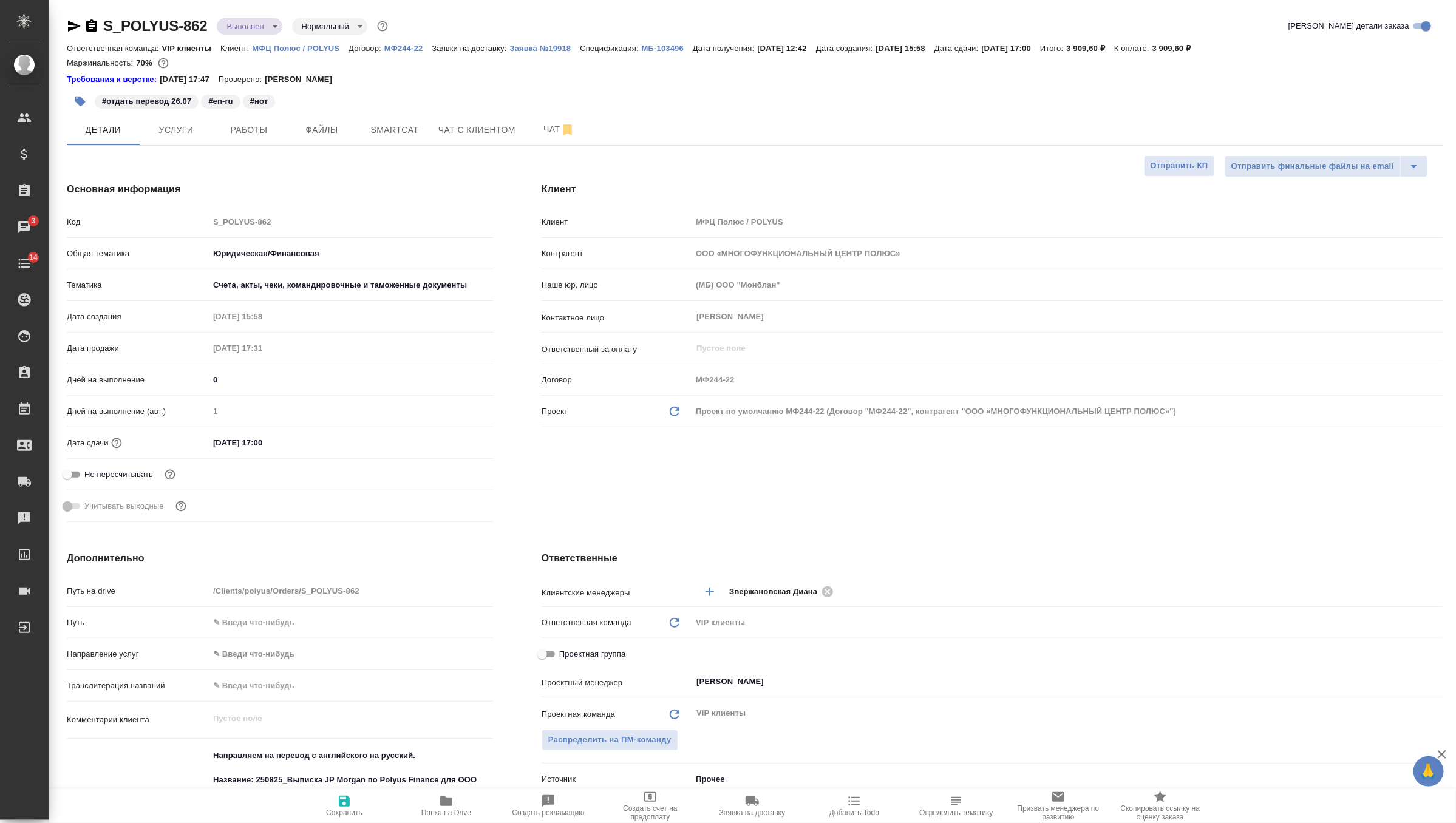
type textarea "x"
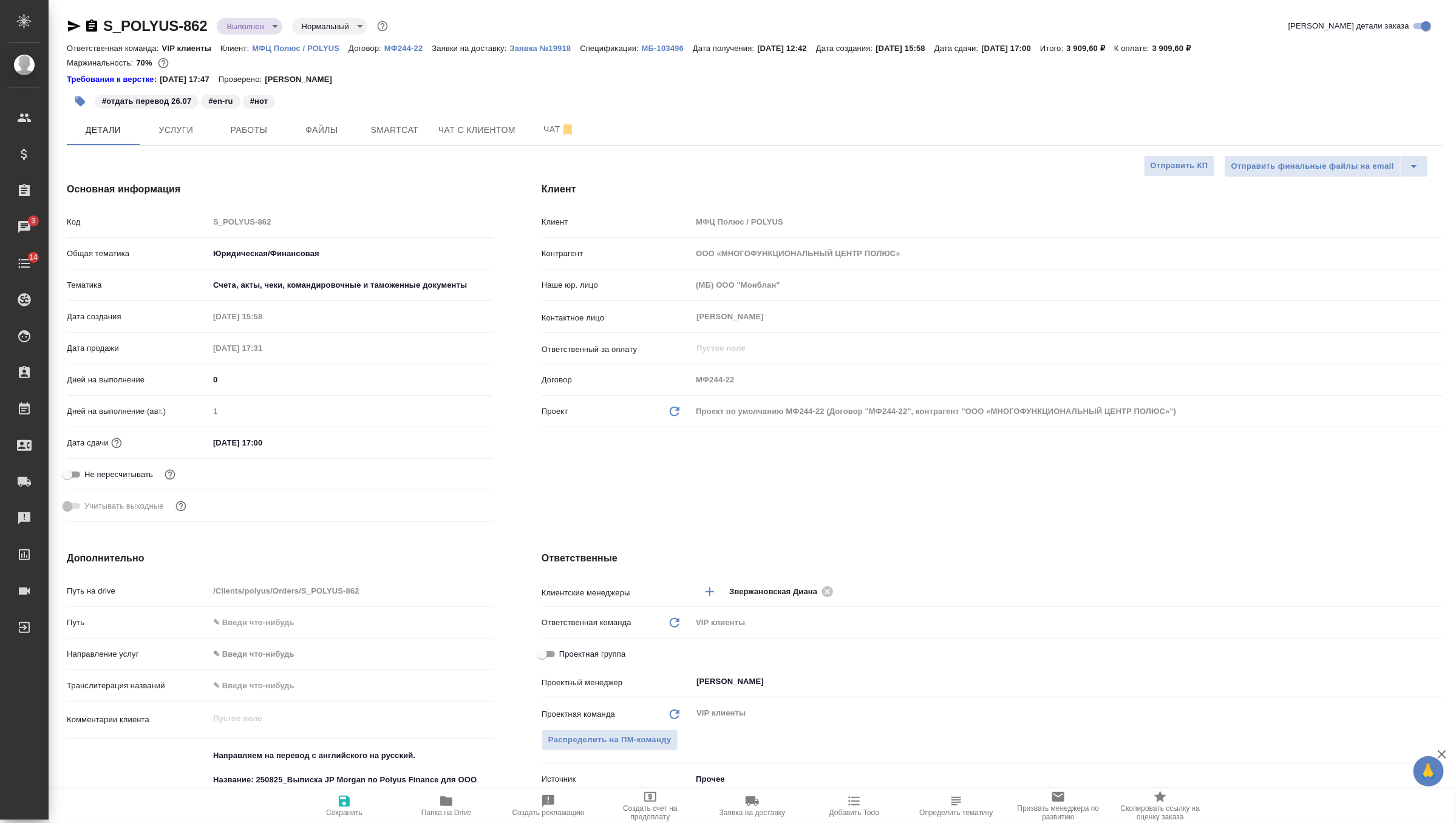
type textarea "x"
click at [328, 138] on button "Файлы" at bounding box center [322, 130] width 73 height 30
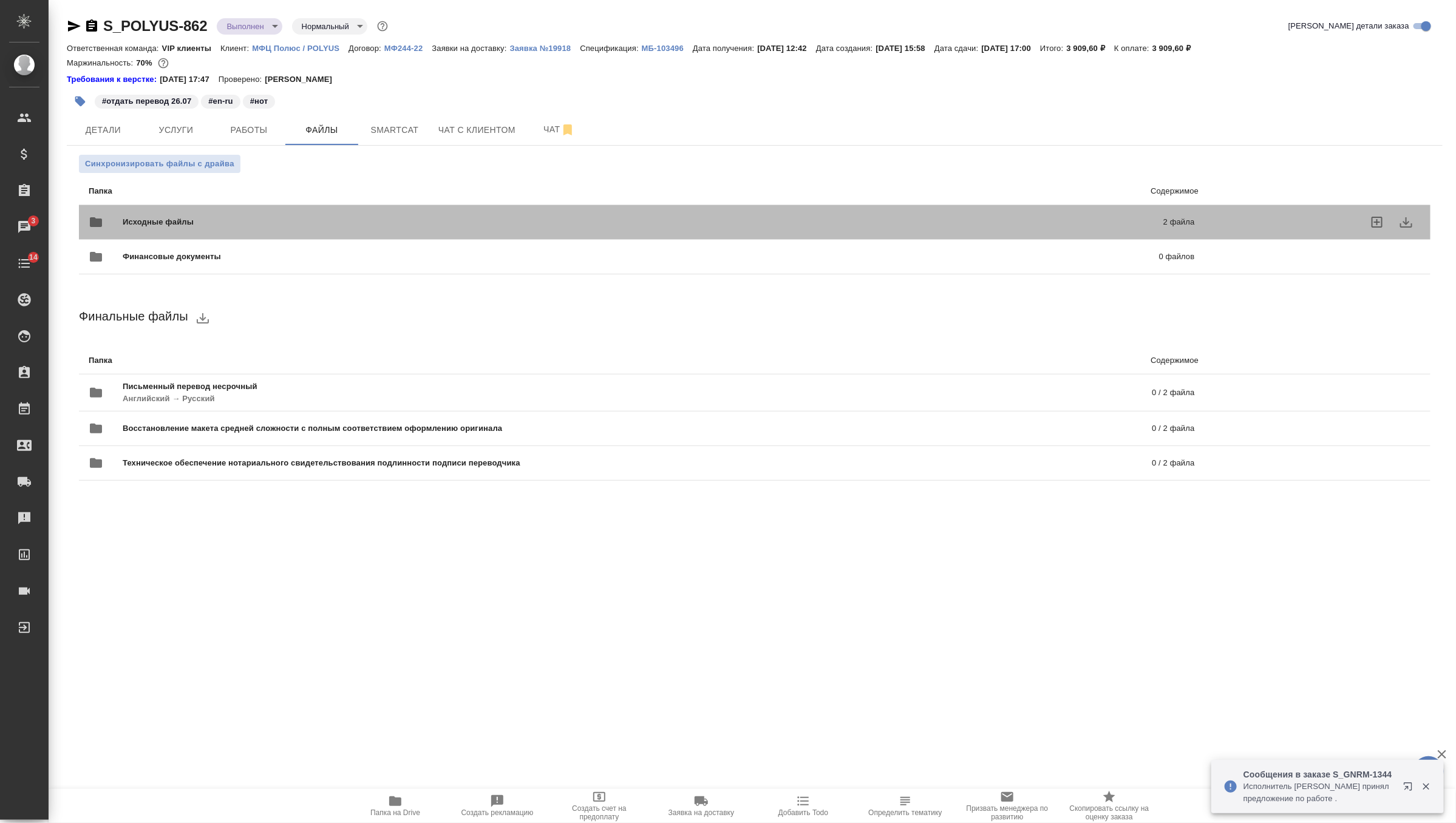
click at [266, 223] on span "Исходные файлы" at bounding box center [400, 222] width 556 height 12
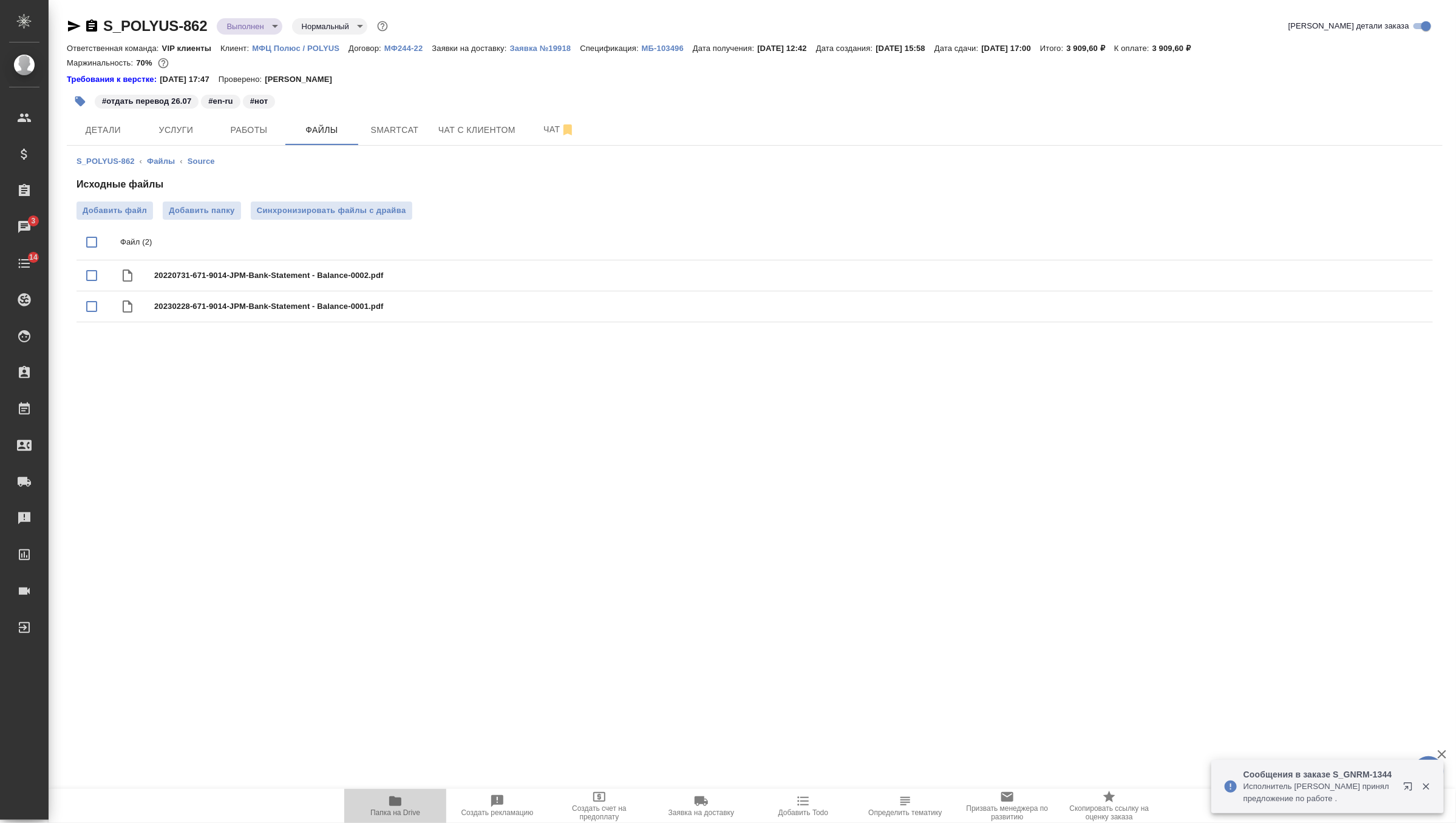
click at [388, 803] on icon "button" at bounding box center [396, 801] width 15 height 15
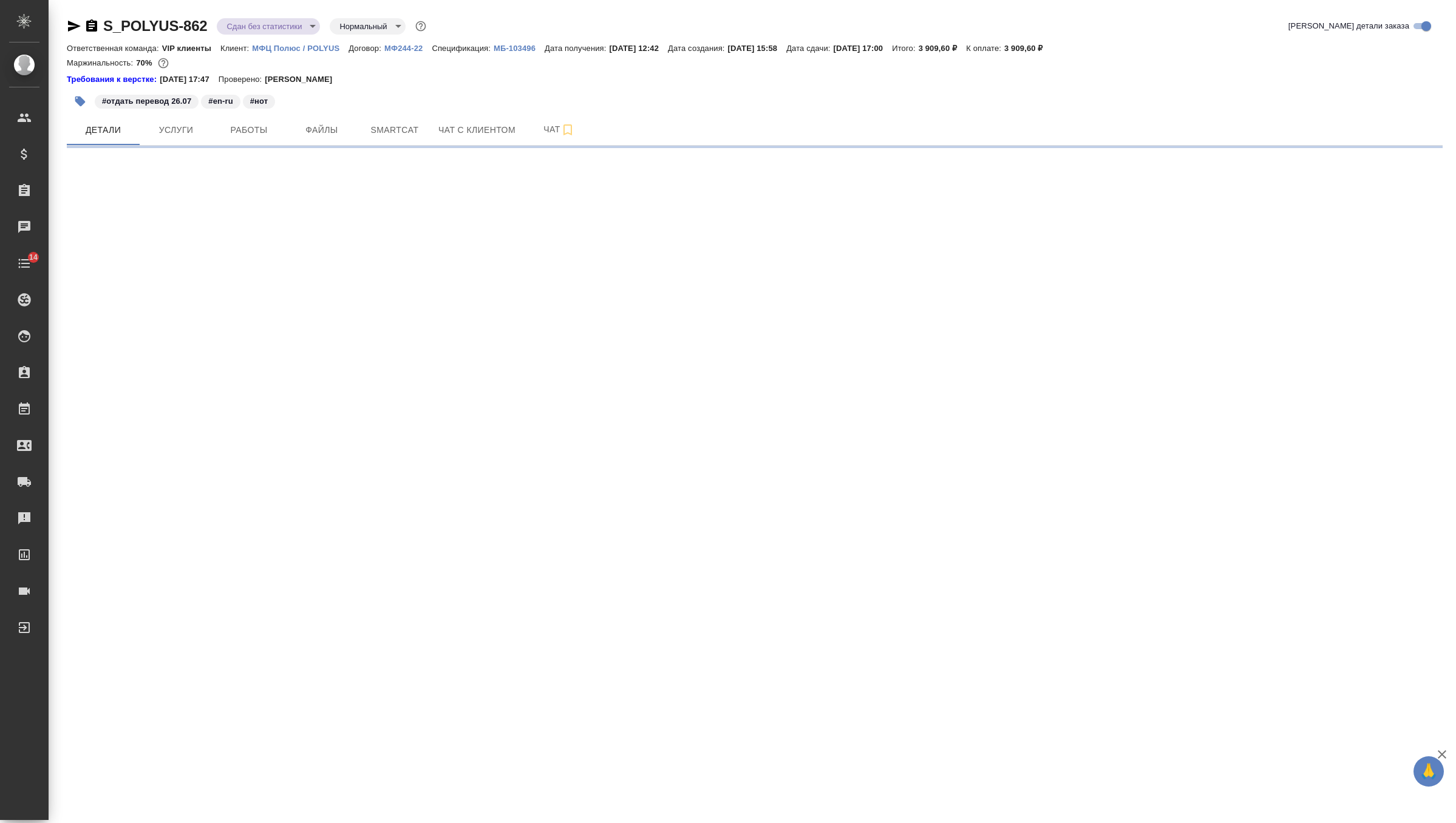
select select "RU"
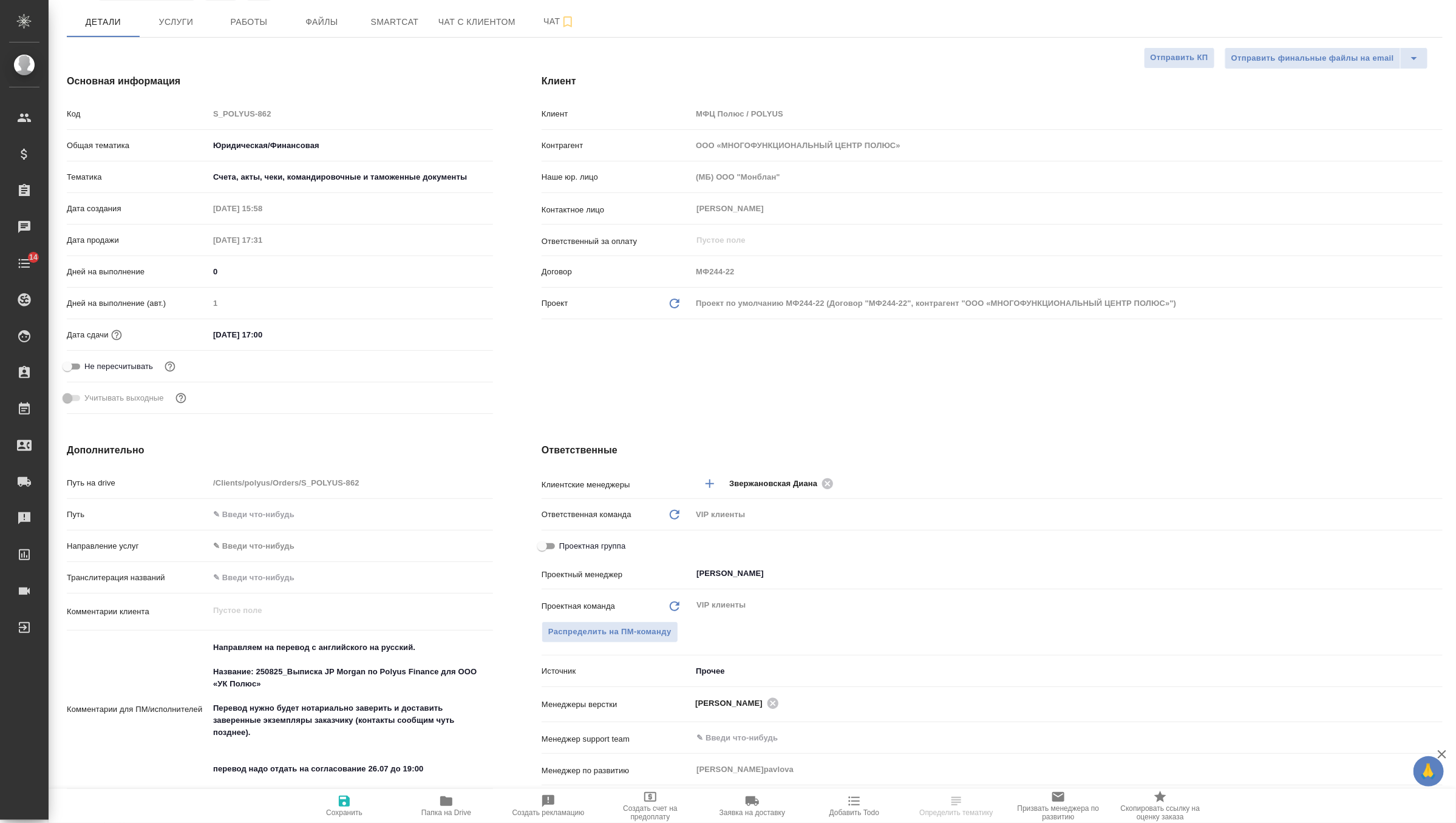
type textarea "x"
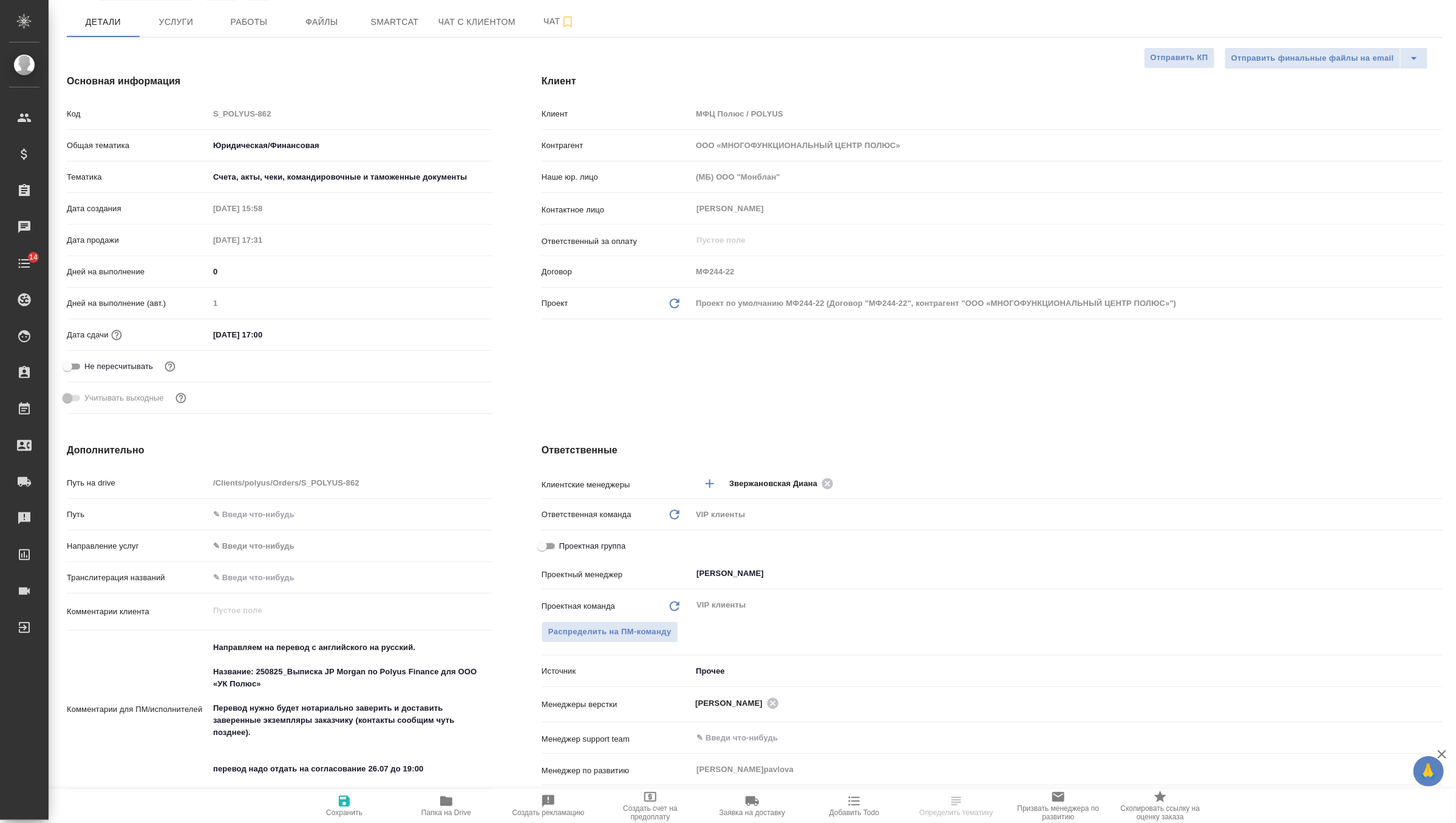
type textarea "x"
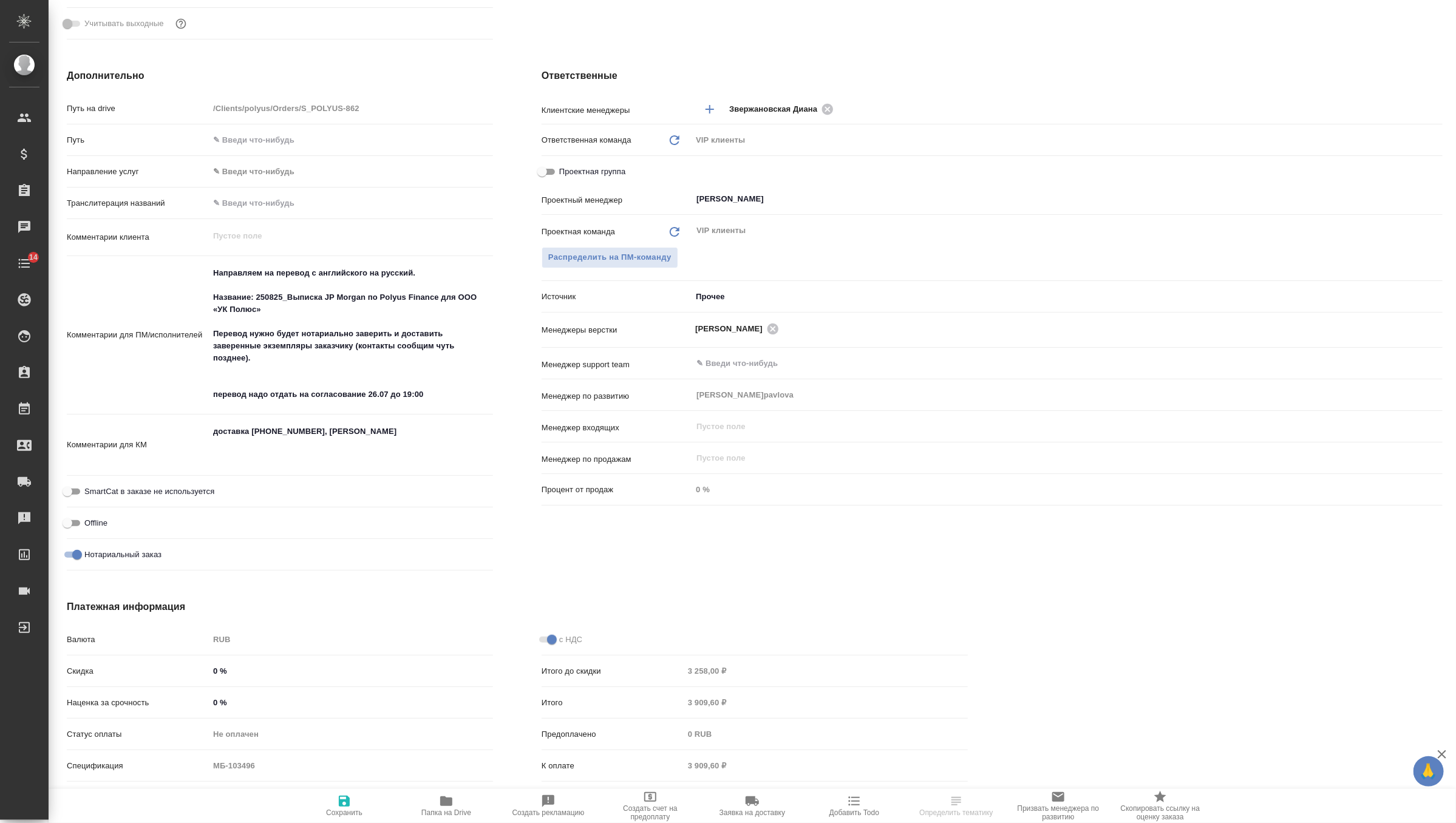
type textarea "x"
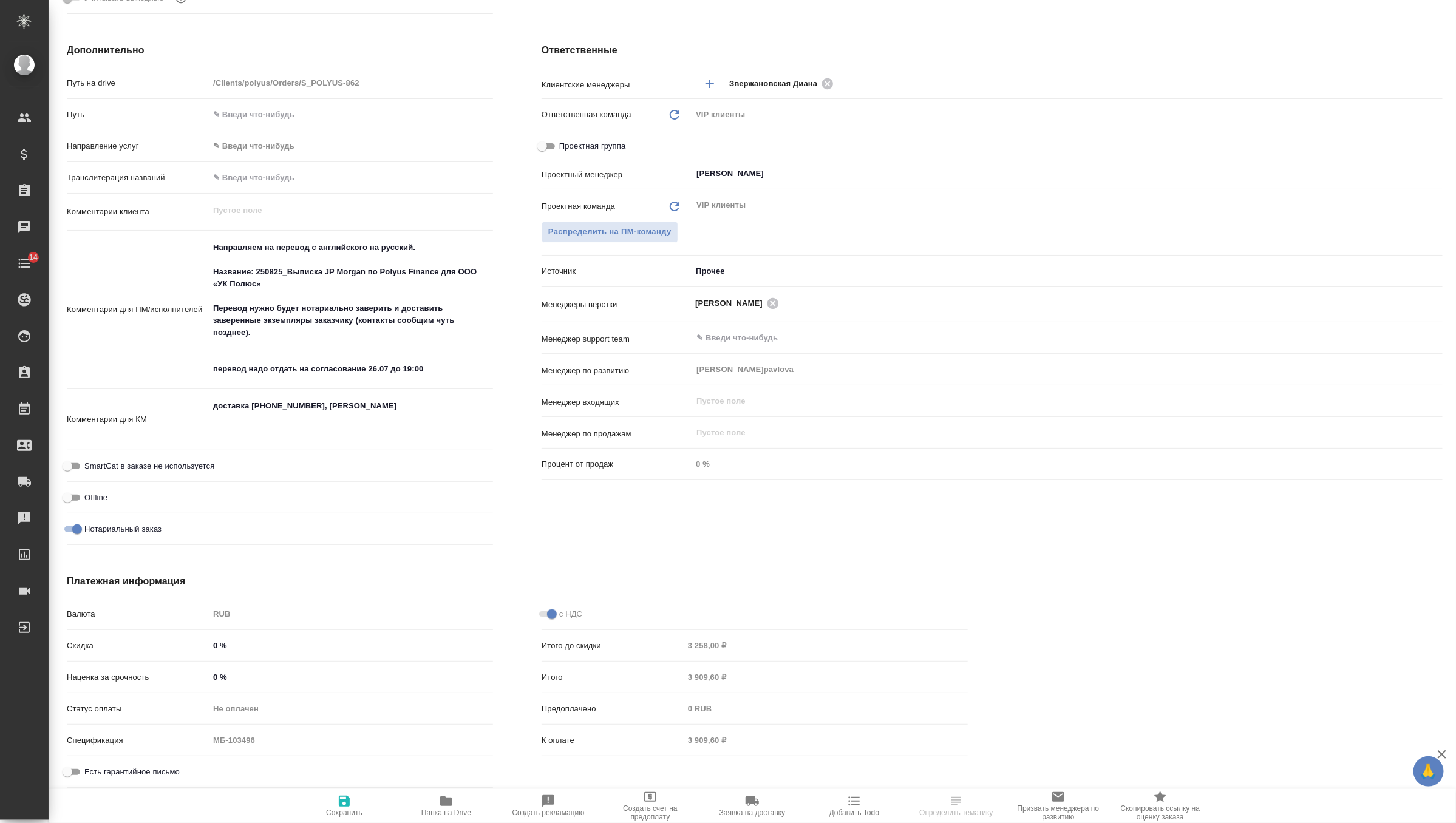
type textarea "x"
select select "RU"
type textarea "x"
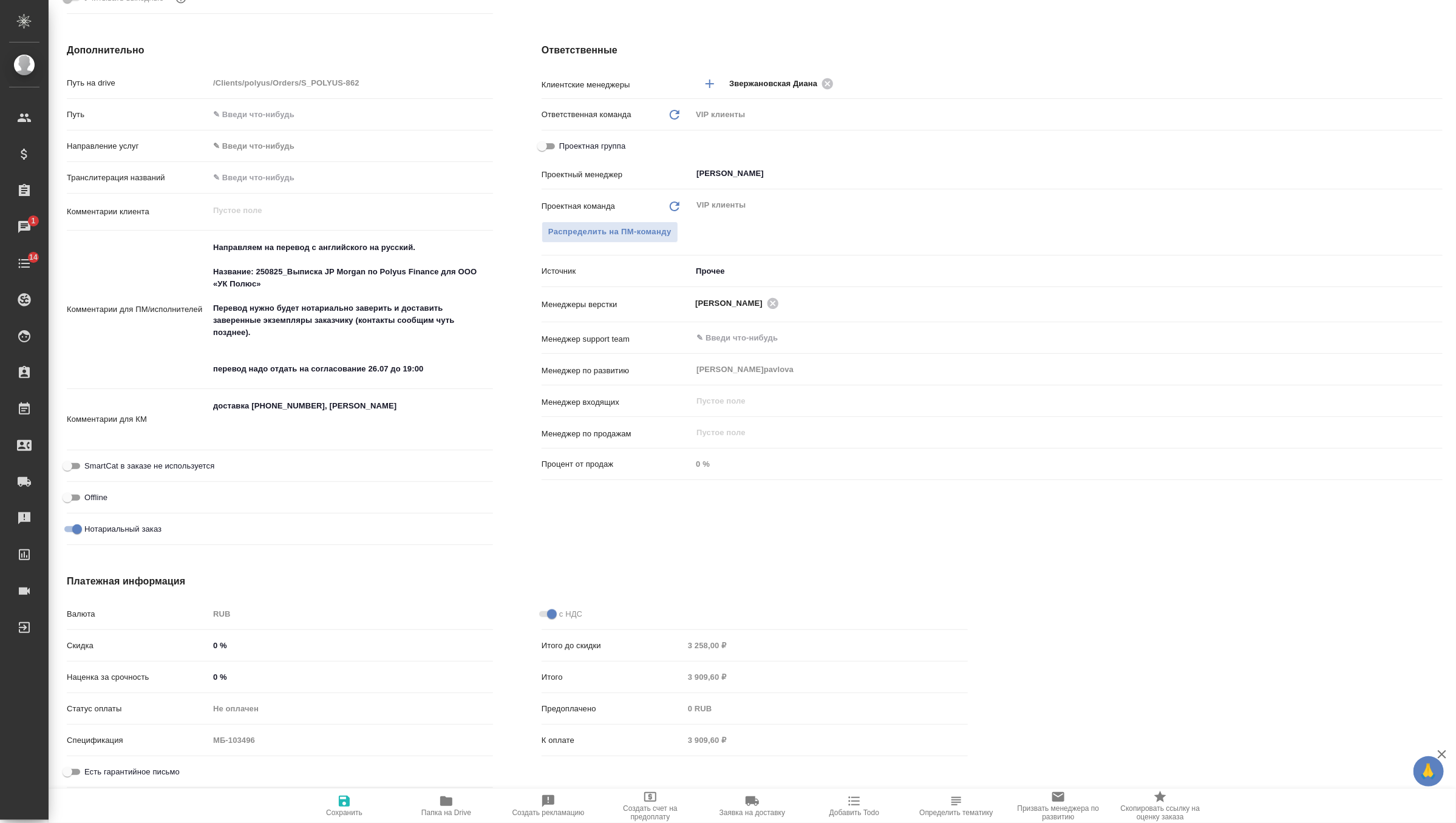
type textarea "x"
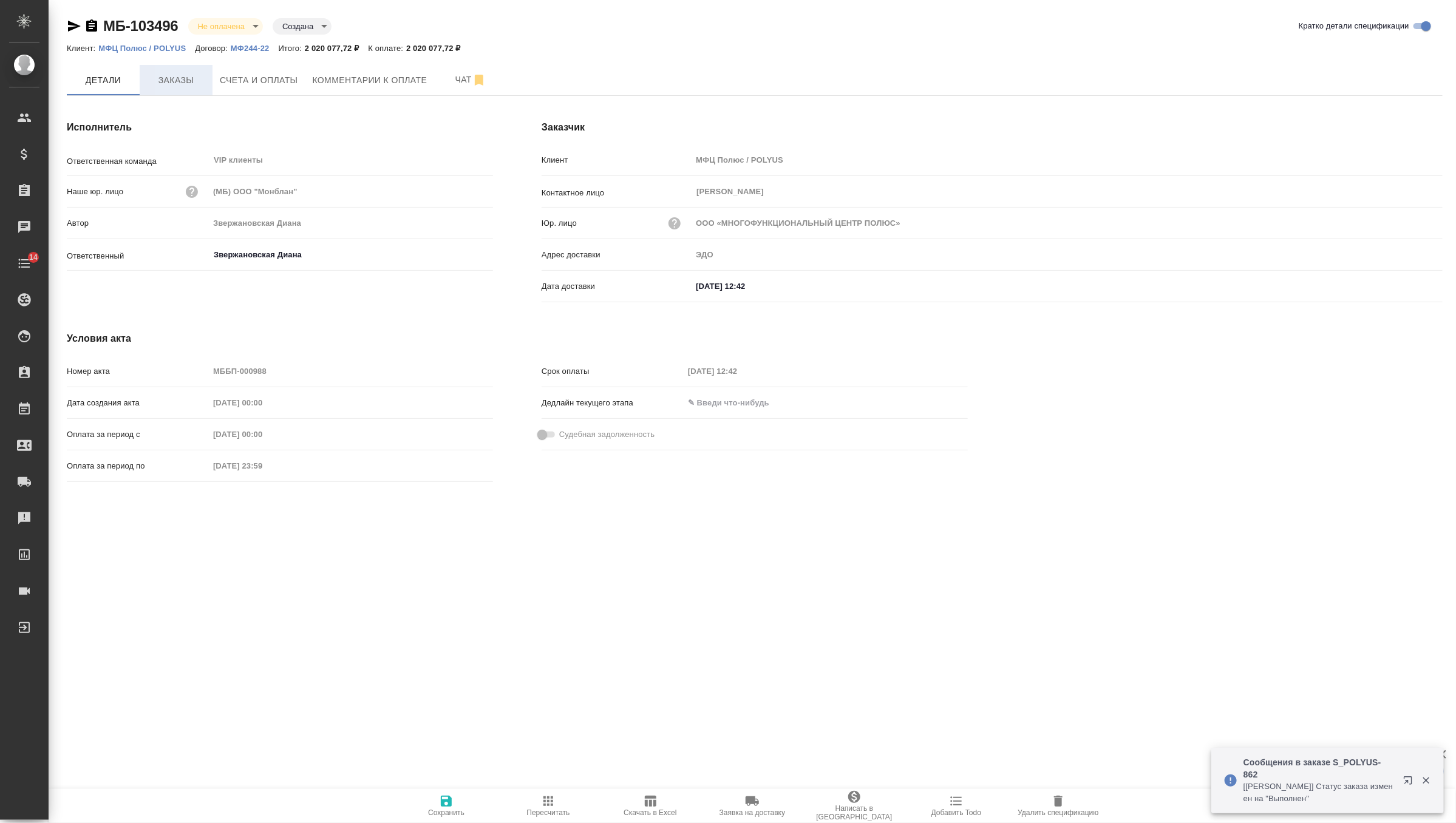
click at [205, 85] on button "Заказы" at bounding box center [176, 80] width 73 height 30
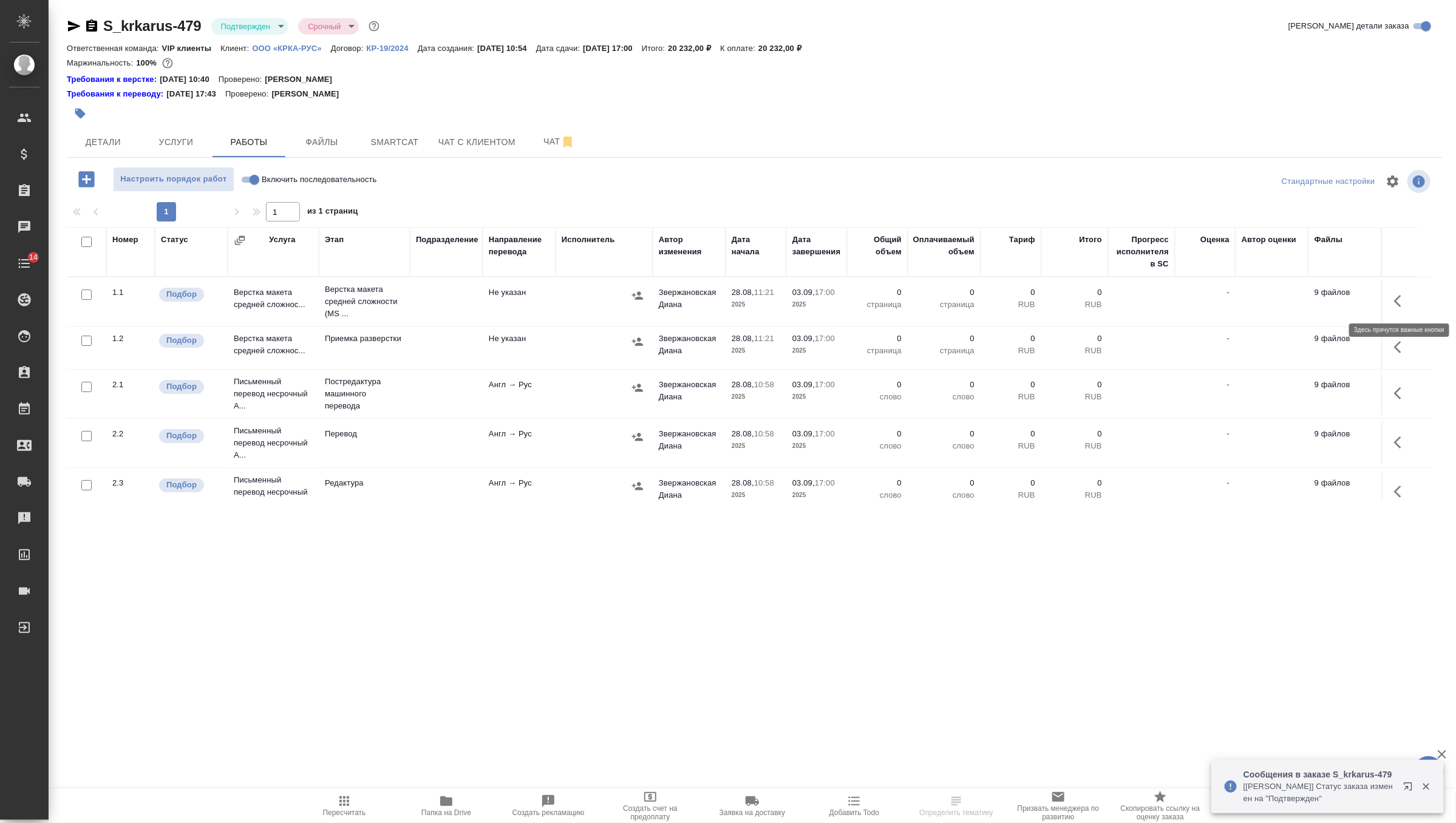
click at [1398, 305] on icon "button" at bounding box center [1402, 301] width 15 height 15
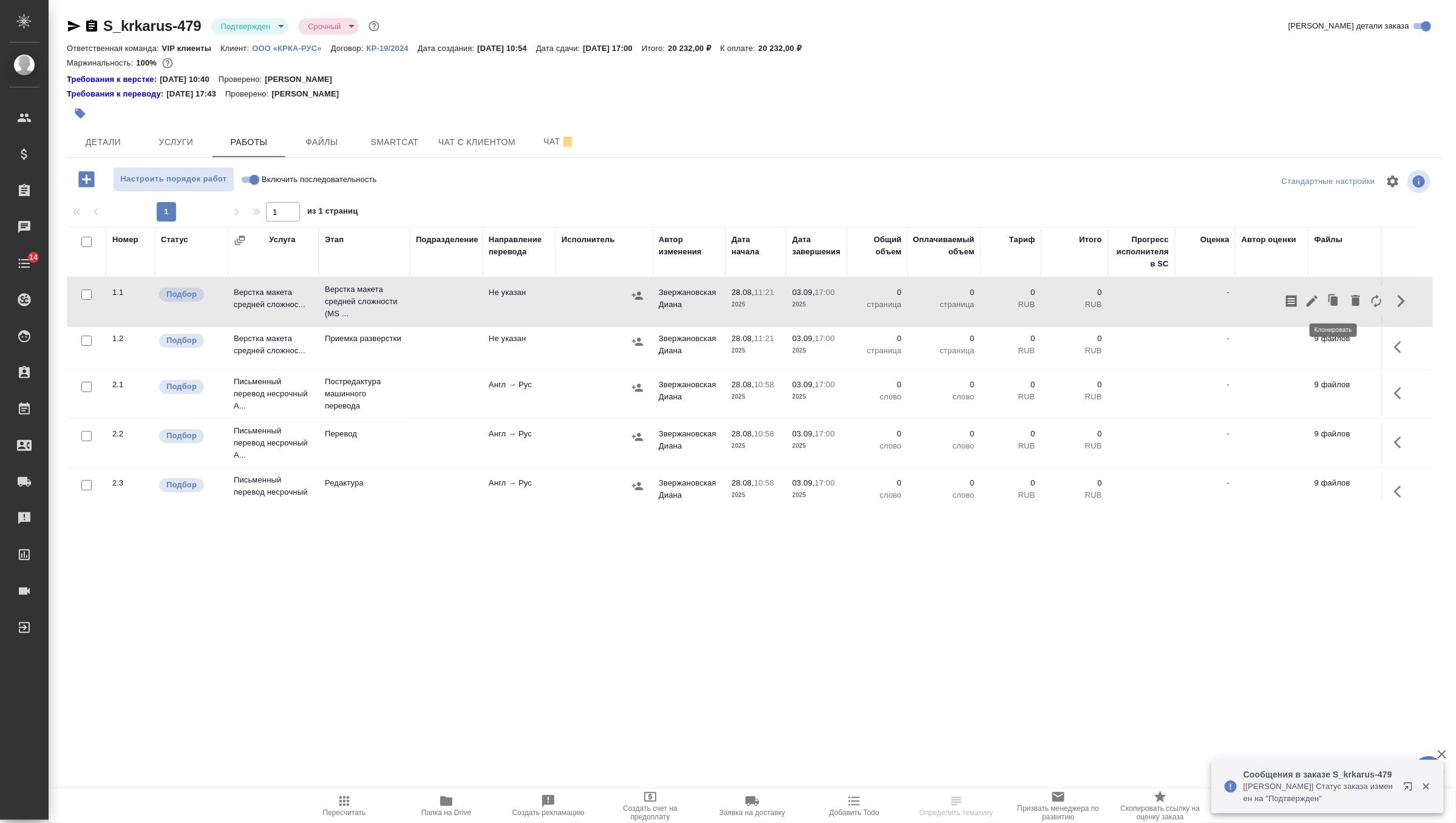
click at [1314, 301] on icon "button" at bounding box center [1312, 301] width 15 height 15
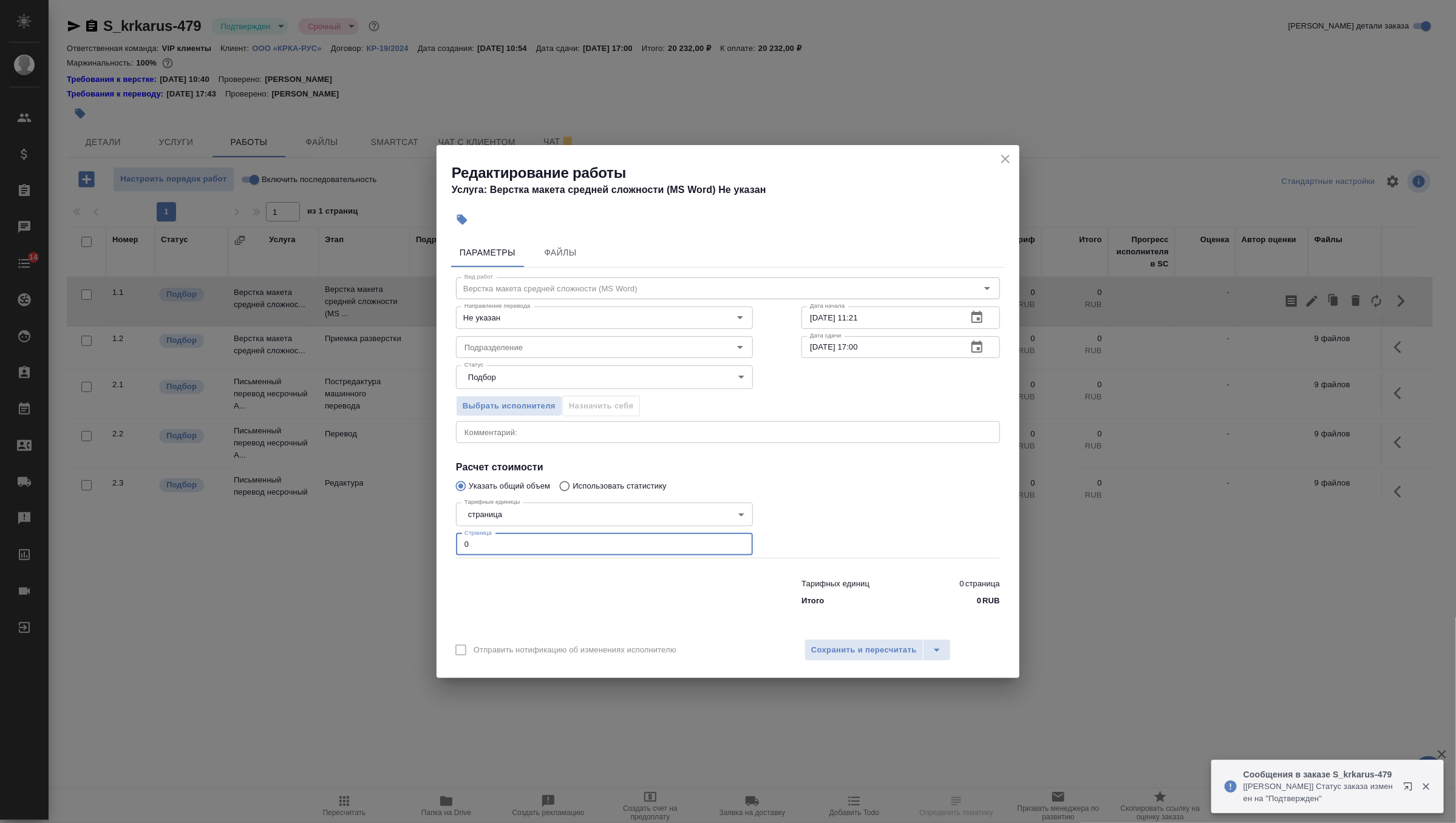
click at [643, 541] on input "0" at bounding box center [604, 544] width 297 height 22
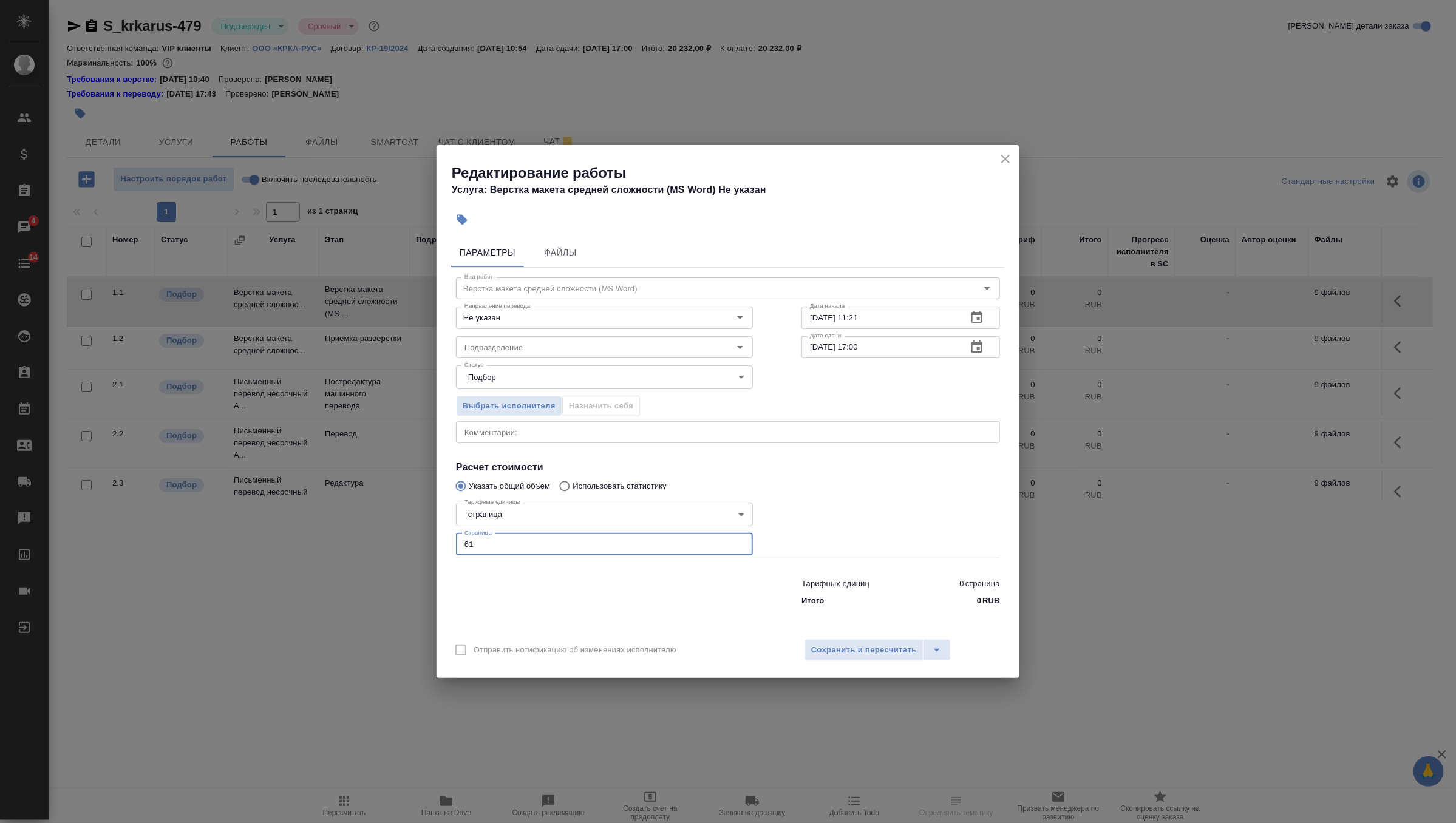
type input "61"
click at [980, 323] on icon "button" at bounding box center [977, 317] width 11 height 12
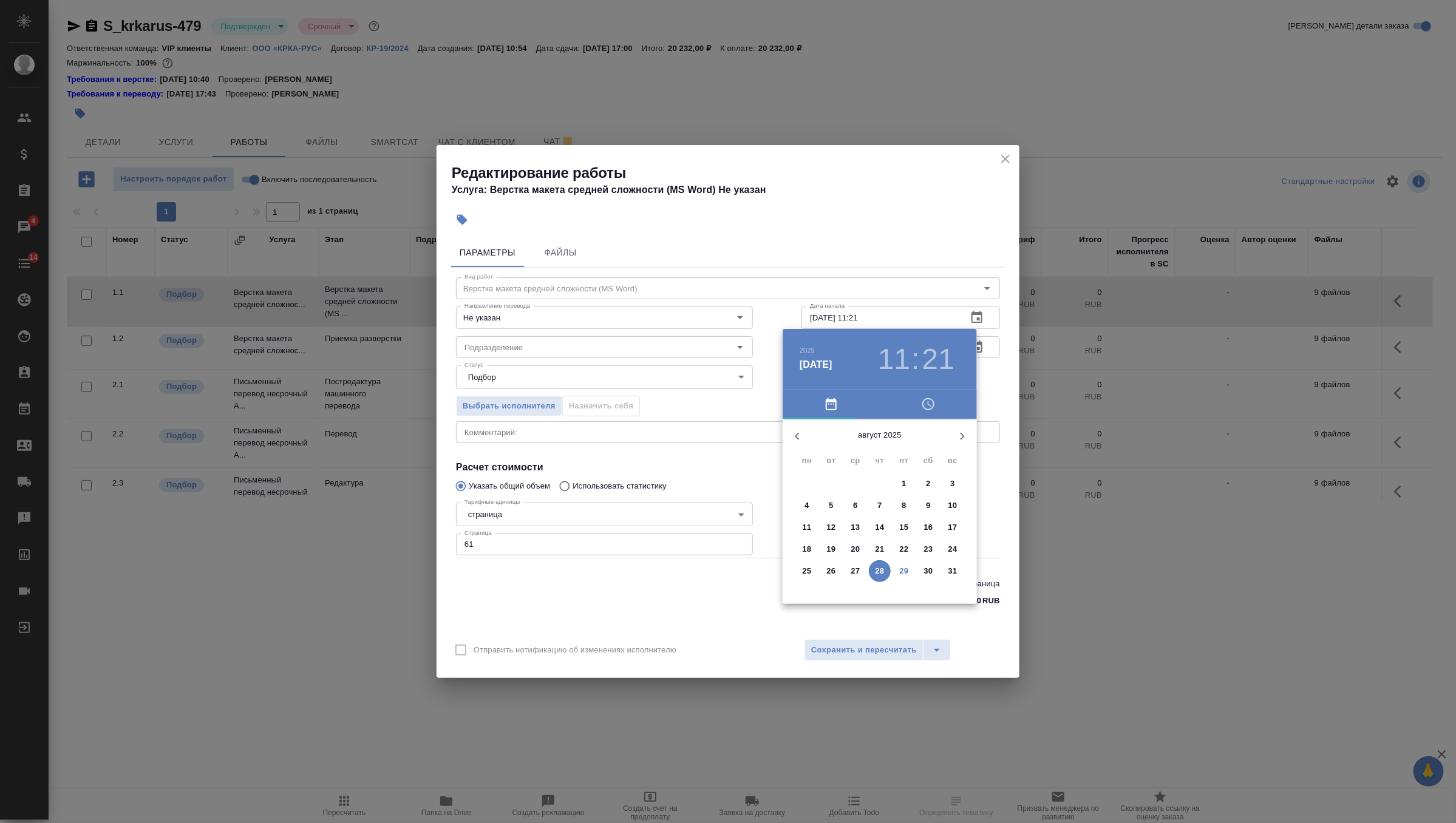
click at [902, 565] on p "29" at bounding box center [904, 572] width 9 height 12
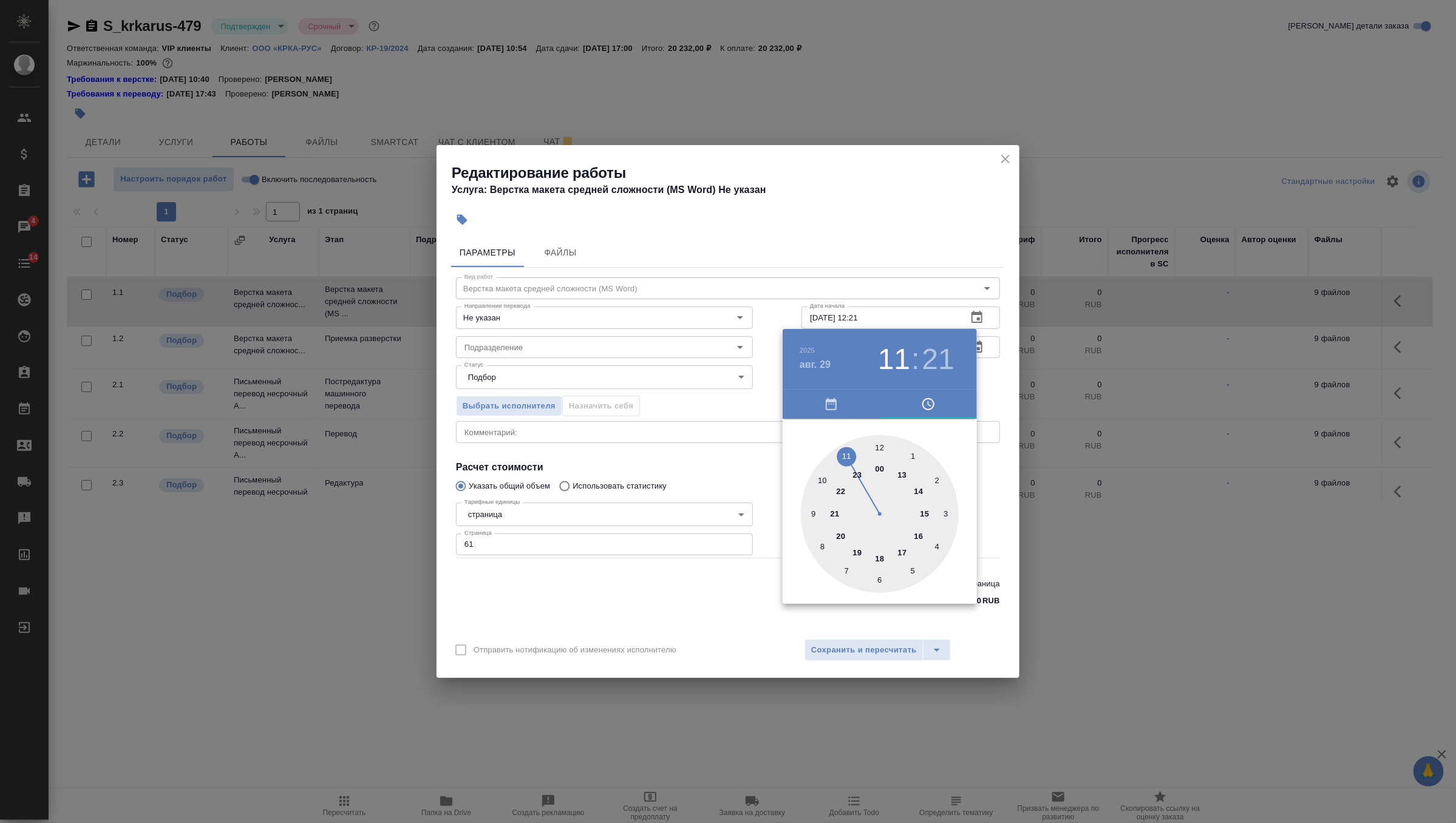
click at [881, 444] on div at bounding box center [879, 513] width 158 height 158
type input "29.08.2025 12:00"
click at [879, 443] on div at bounding box center [879, 513] width 158 height 158
click at [987, 395] on div at bounding box center [728, 412] width 1456 height 823
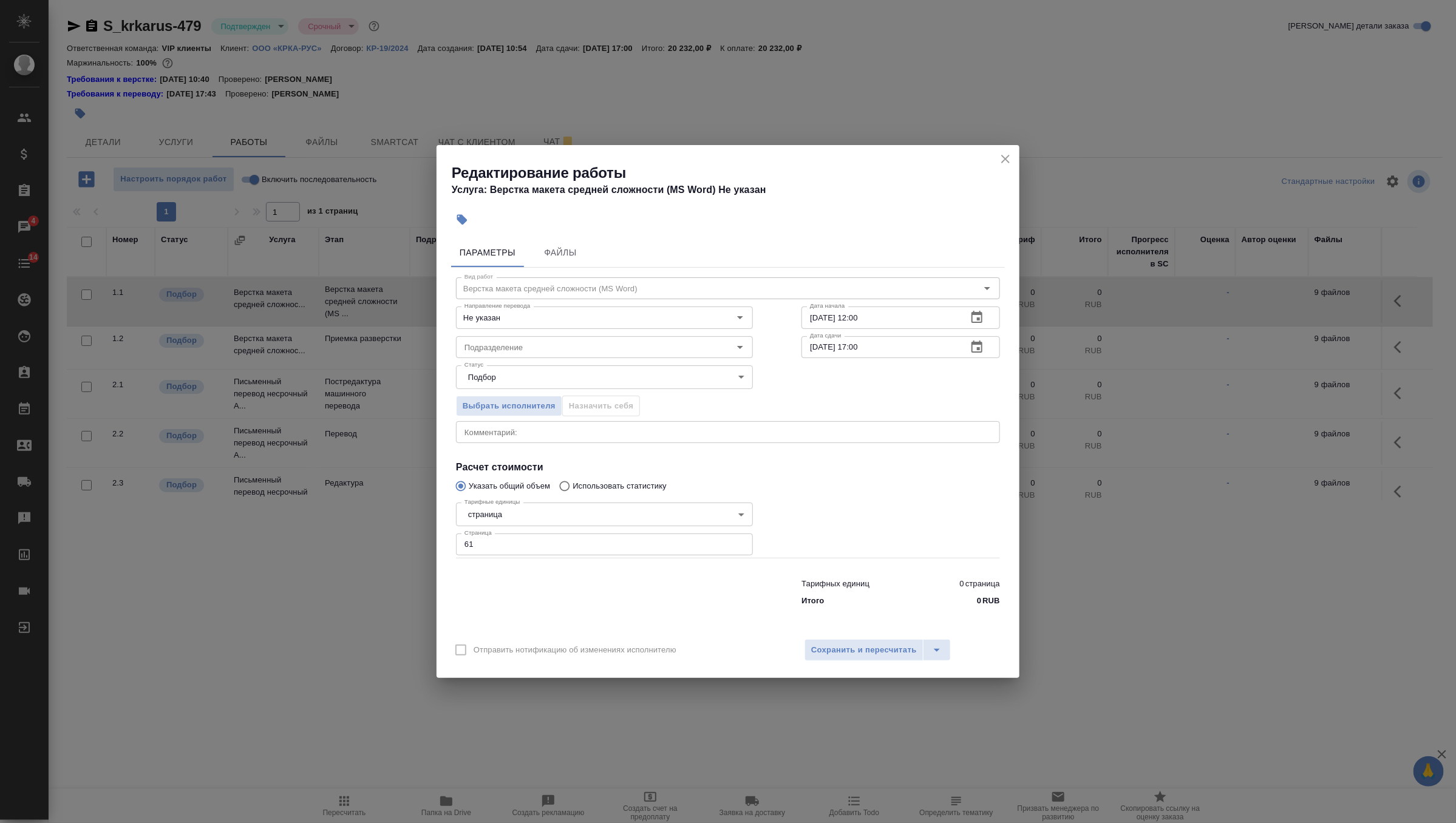
click at [976, 347] on icon "button" at bounding box center [977, 347] width 15 height 15
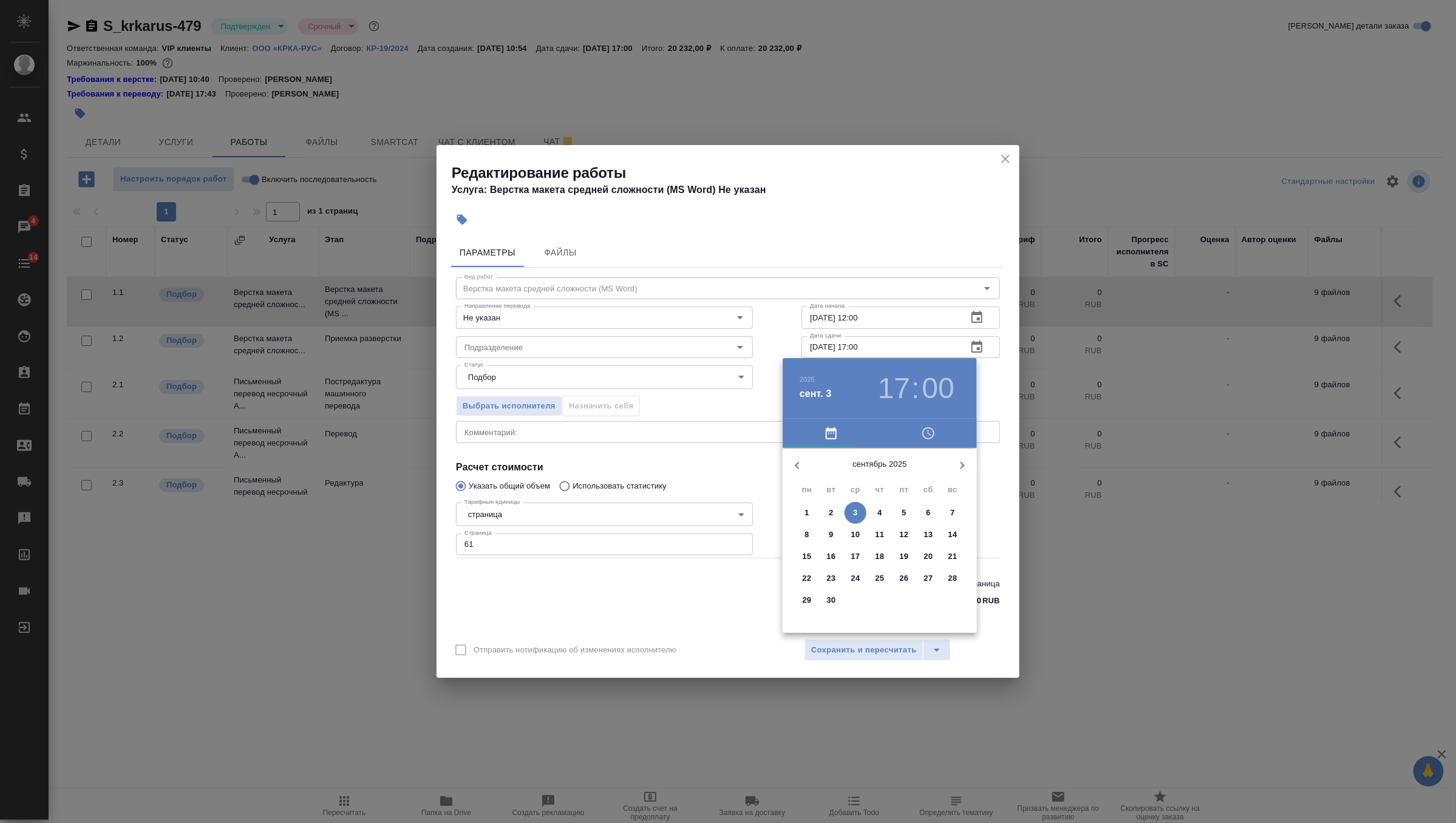
click at [798, 463] on icon "button" at bounding box center [797, 466] width 4 height 7
click at [924, 597] on p "30" at bounding box center [928, 601] width 9 height 12
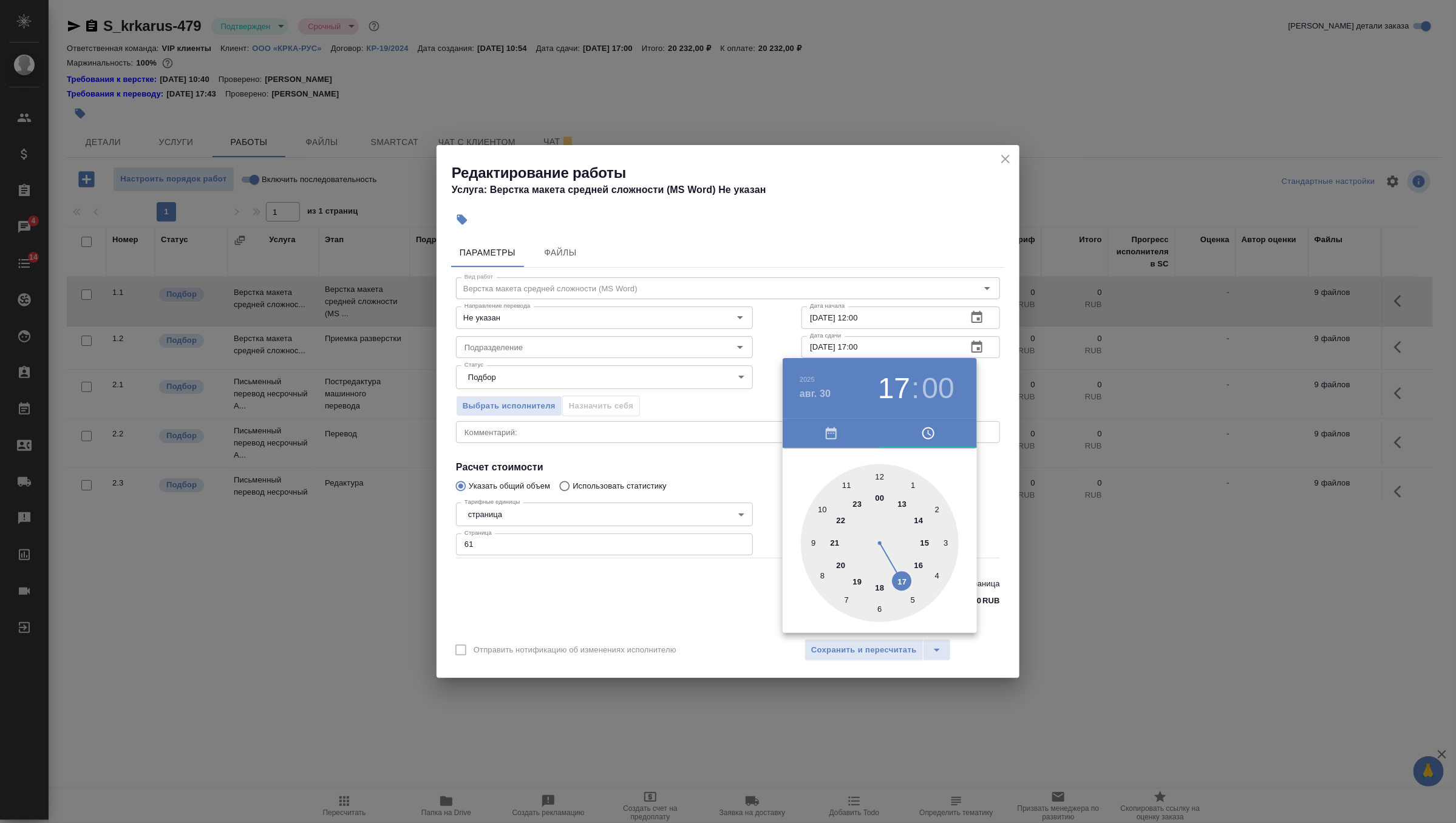
click at [882, 476] on div at bounding box center [879, 543] width 158 height 158
type input "30.08.2025 12:00"
click at [993, 383] on div at bounding box center [728, 412] width 1456 height 823
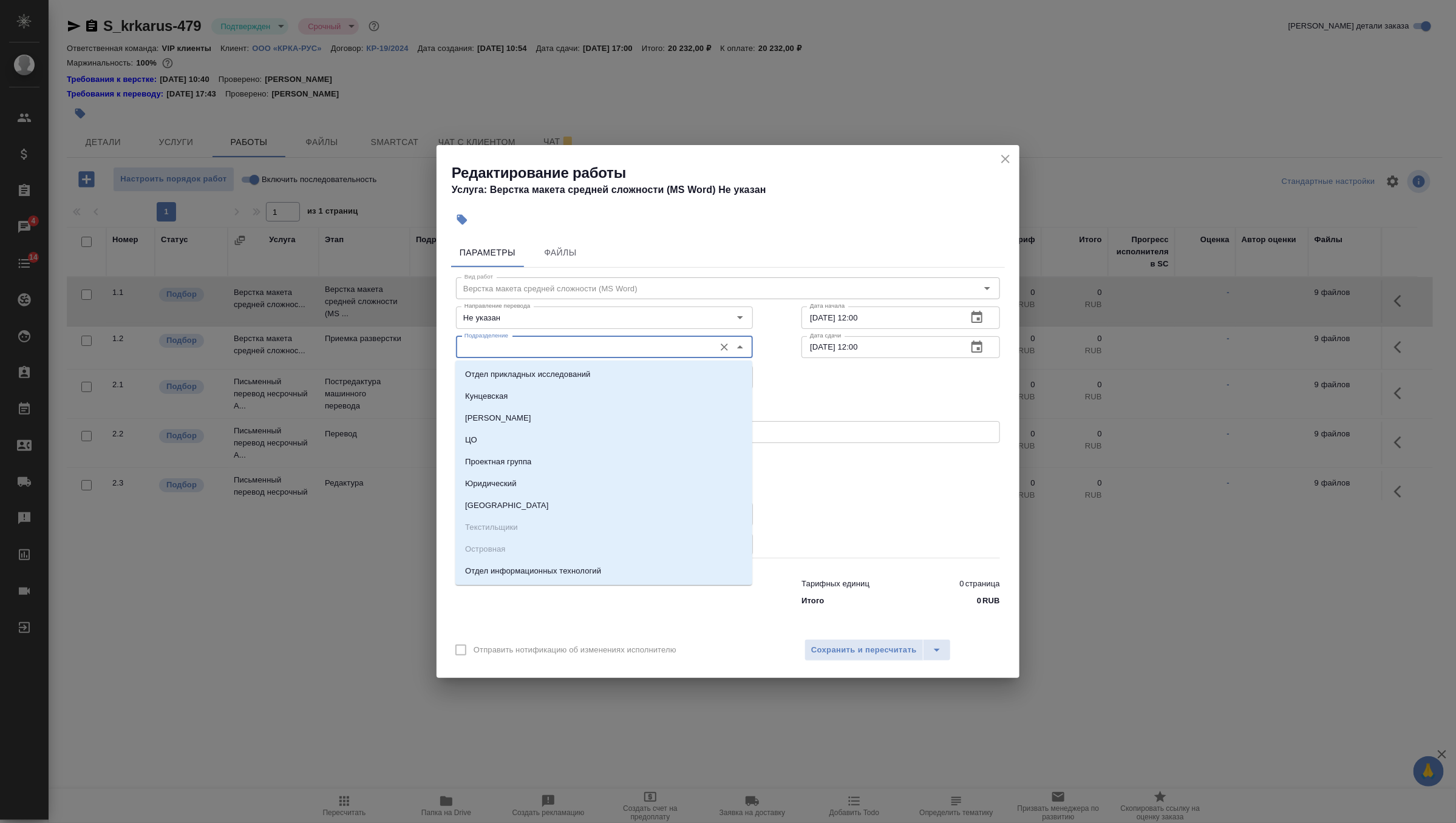
click at [633, 351] on input "Подразделение" at bounding box center [584, 347] width 249 height 15
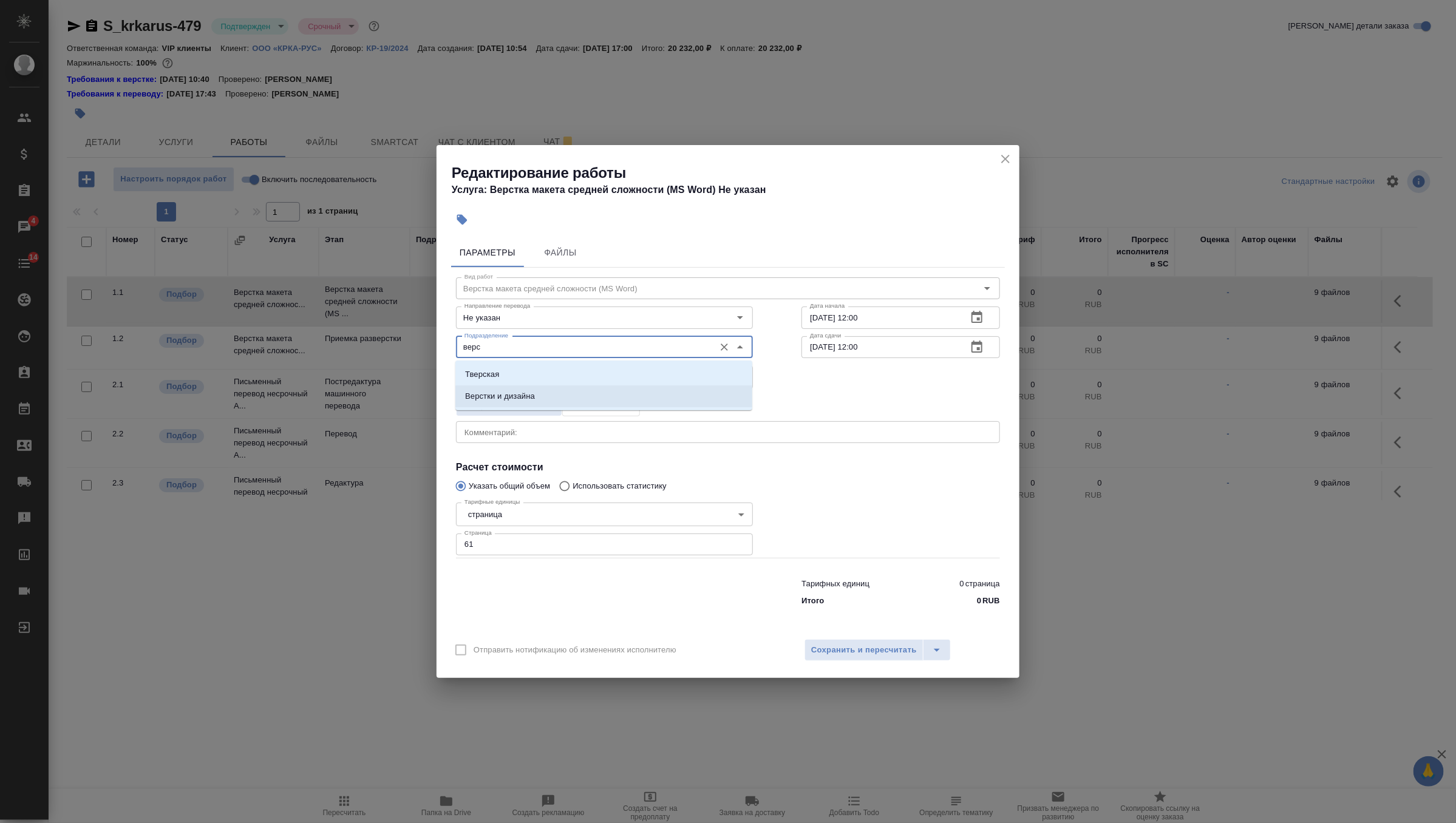
click at [609, 400] on li "Верстки и дизайна" at bounding box center [604, 396] width 297 height 22
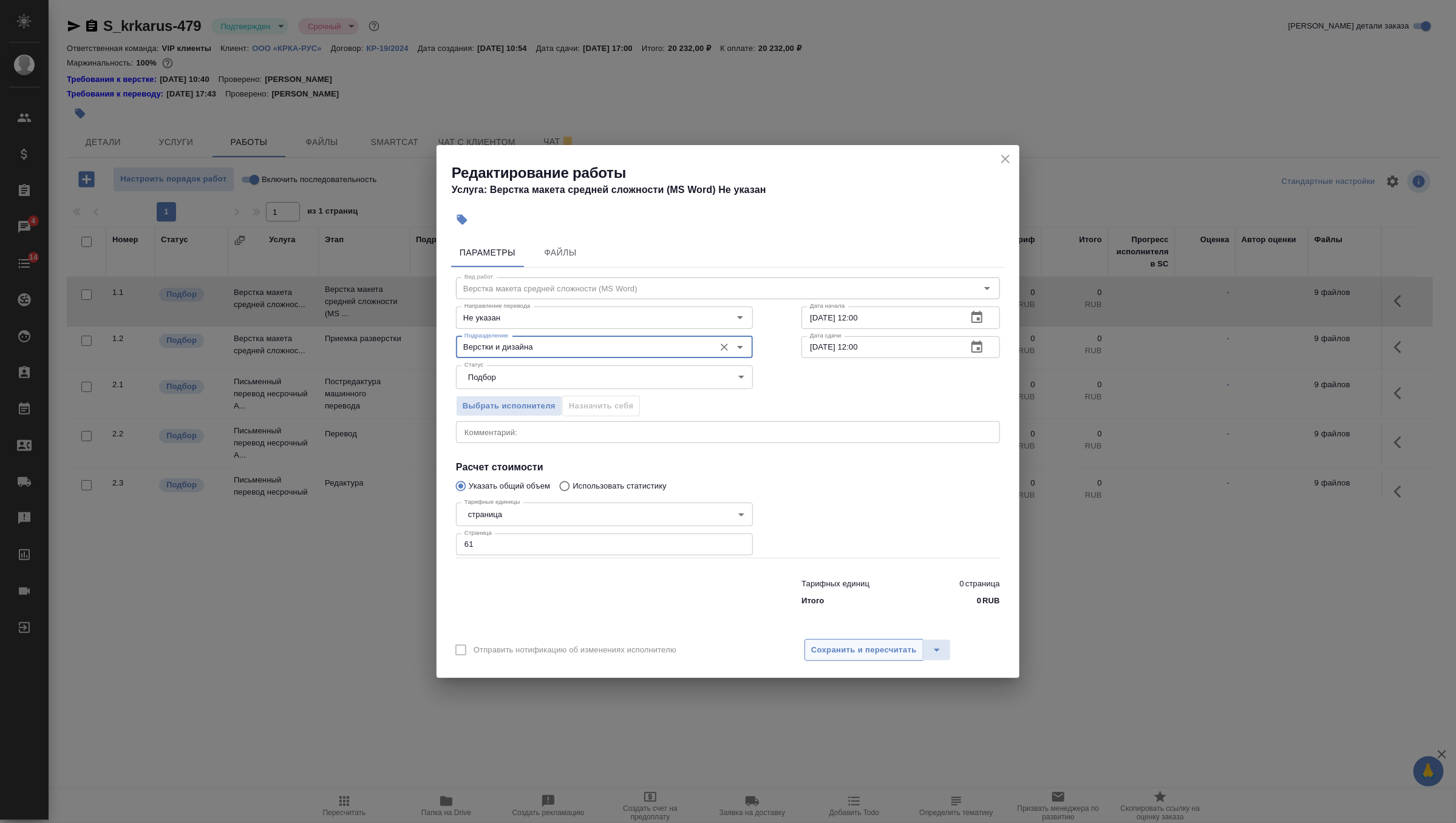
type input "Верстки и дизайна"
click at [860, 652] on span "Сохранить и пересчитать" at bounding box center [863, 650] width 106 height 14
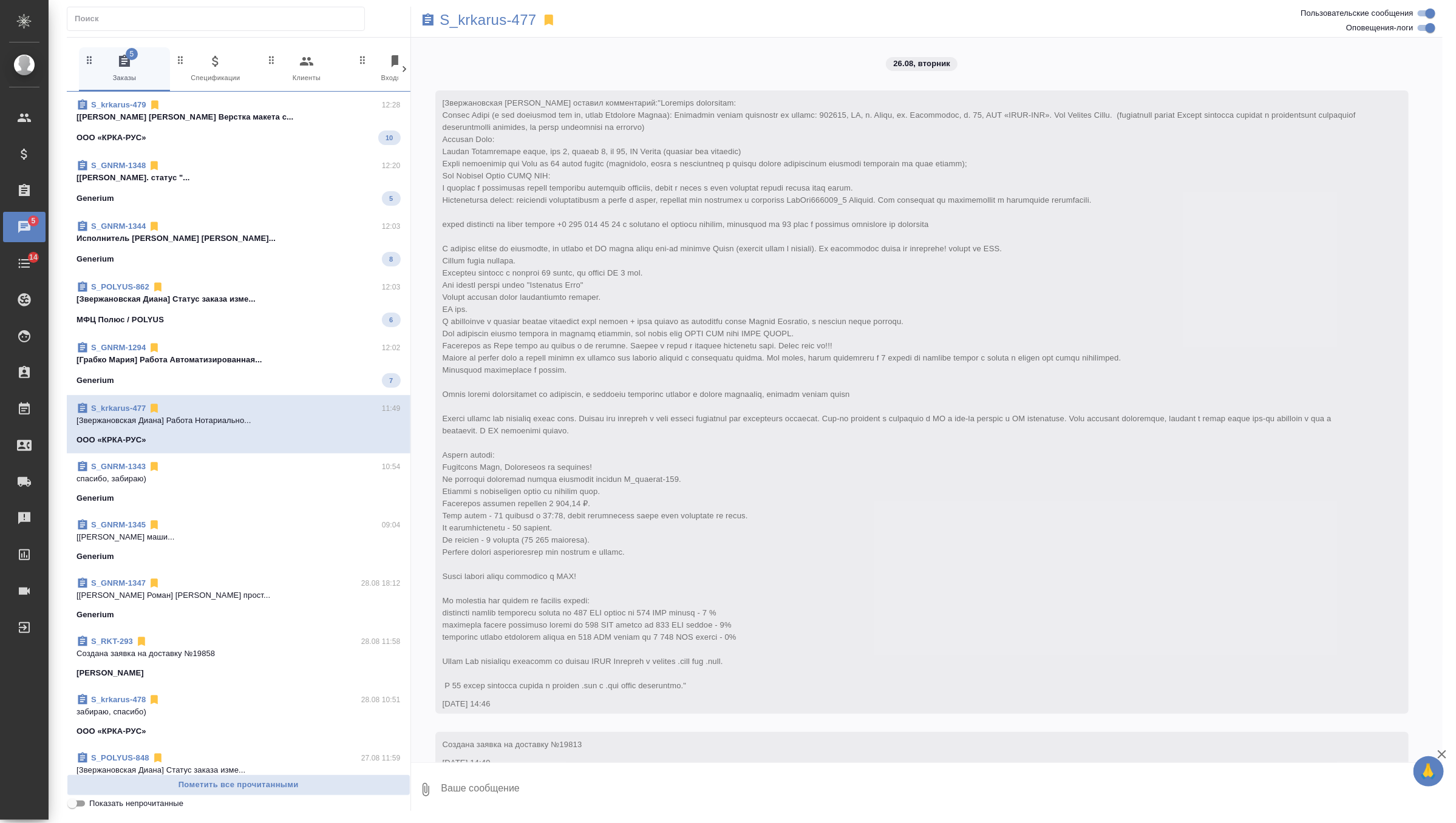
scroll to position [1521, 0]
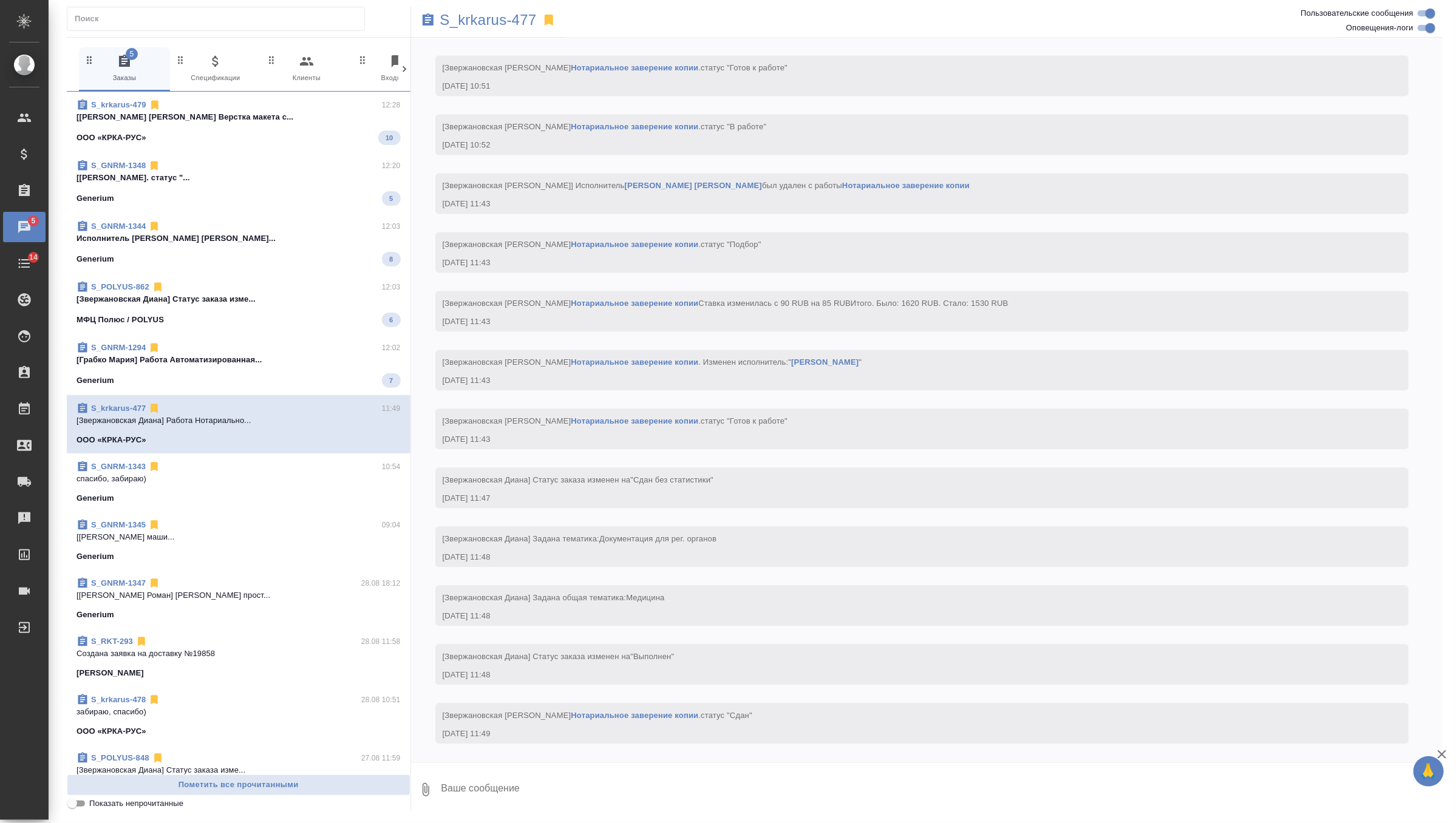
click at [273, 120] on p "[[PERSON_NAME] [PERSON_NAME] Верстка макета с..." at bounding box center [239, 117] width 324 height 12
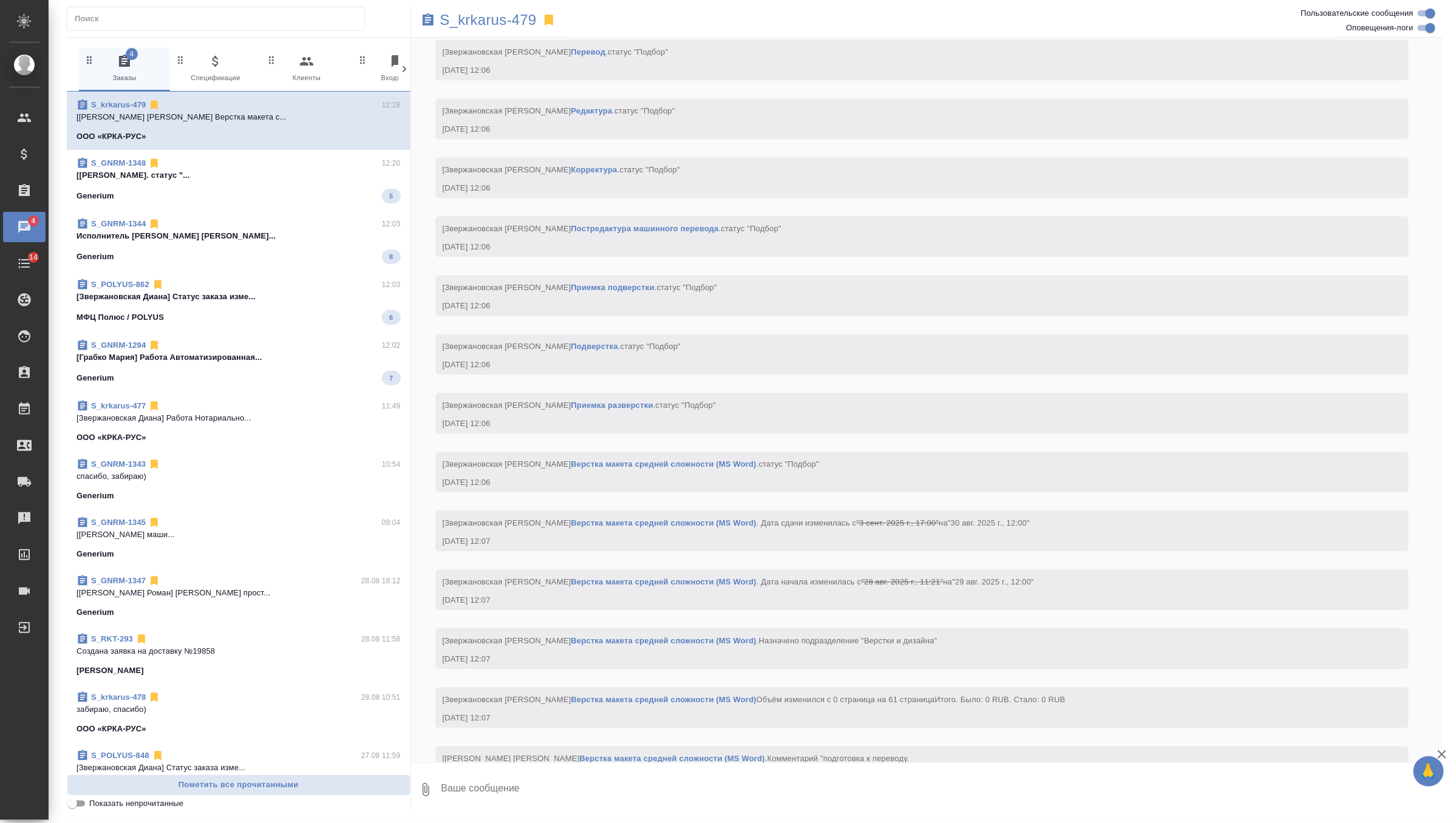
scroll to position [1556, 0]
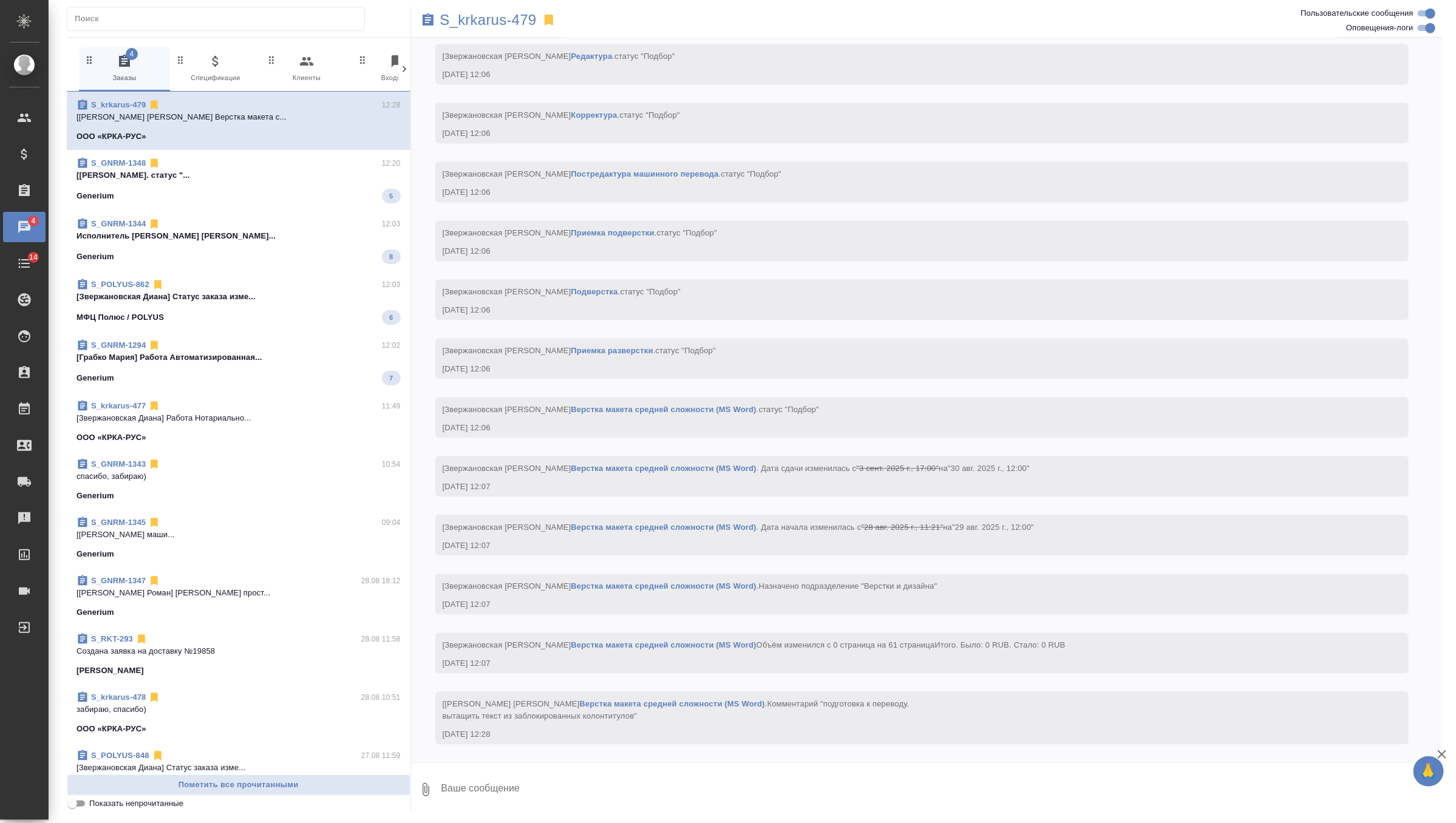
click at [235, 160] on div "S_GNRM-1348 12:20" at bounding box center [239, 163] width 324 height 12
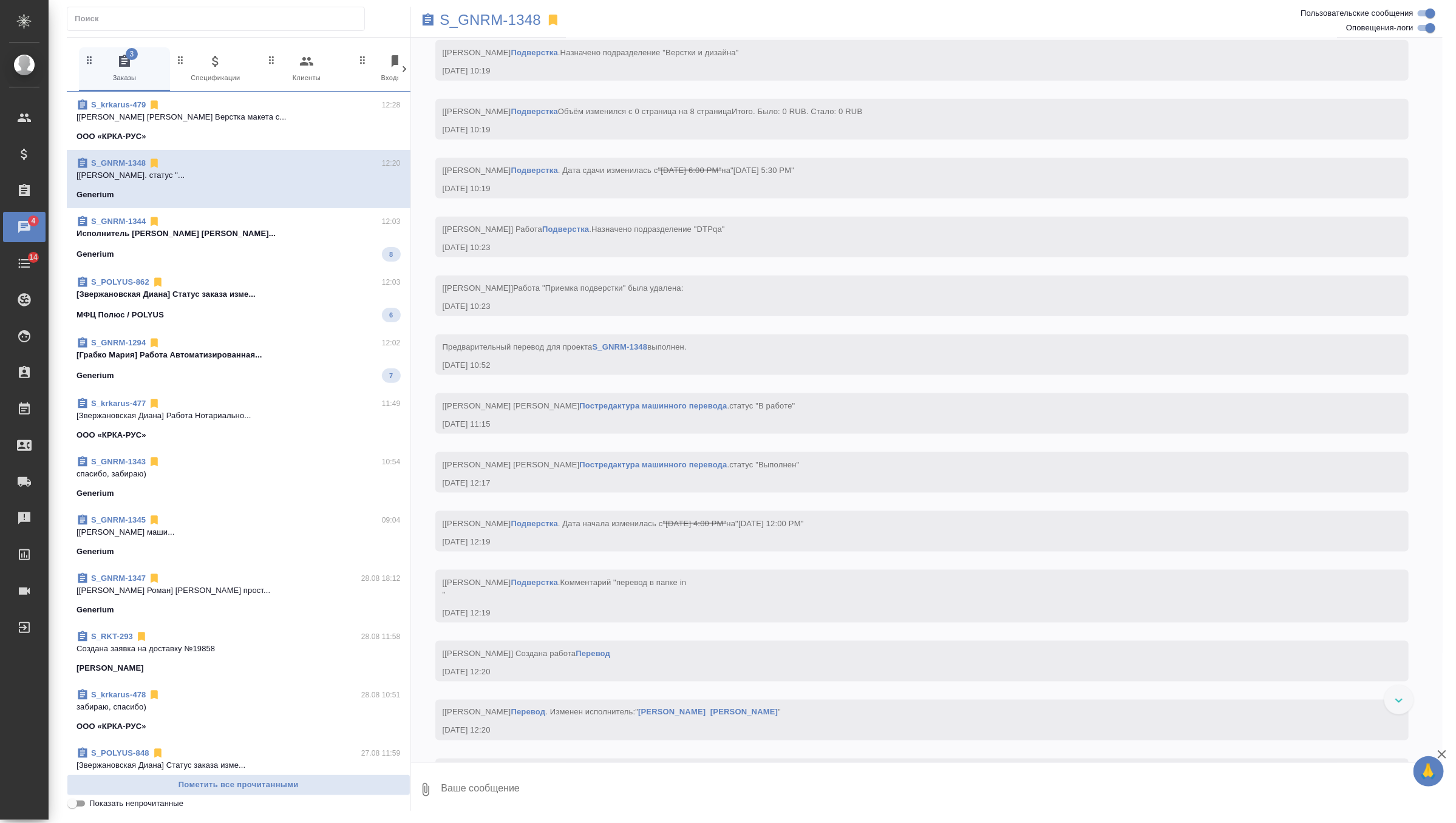
scroll to position [3861, 0]
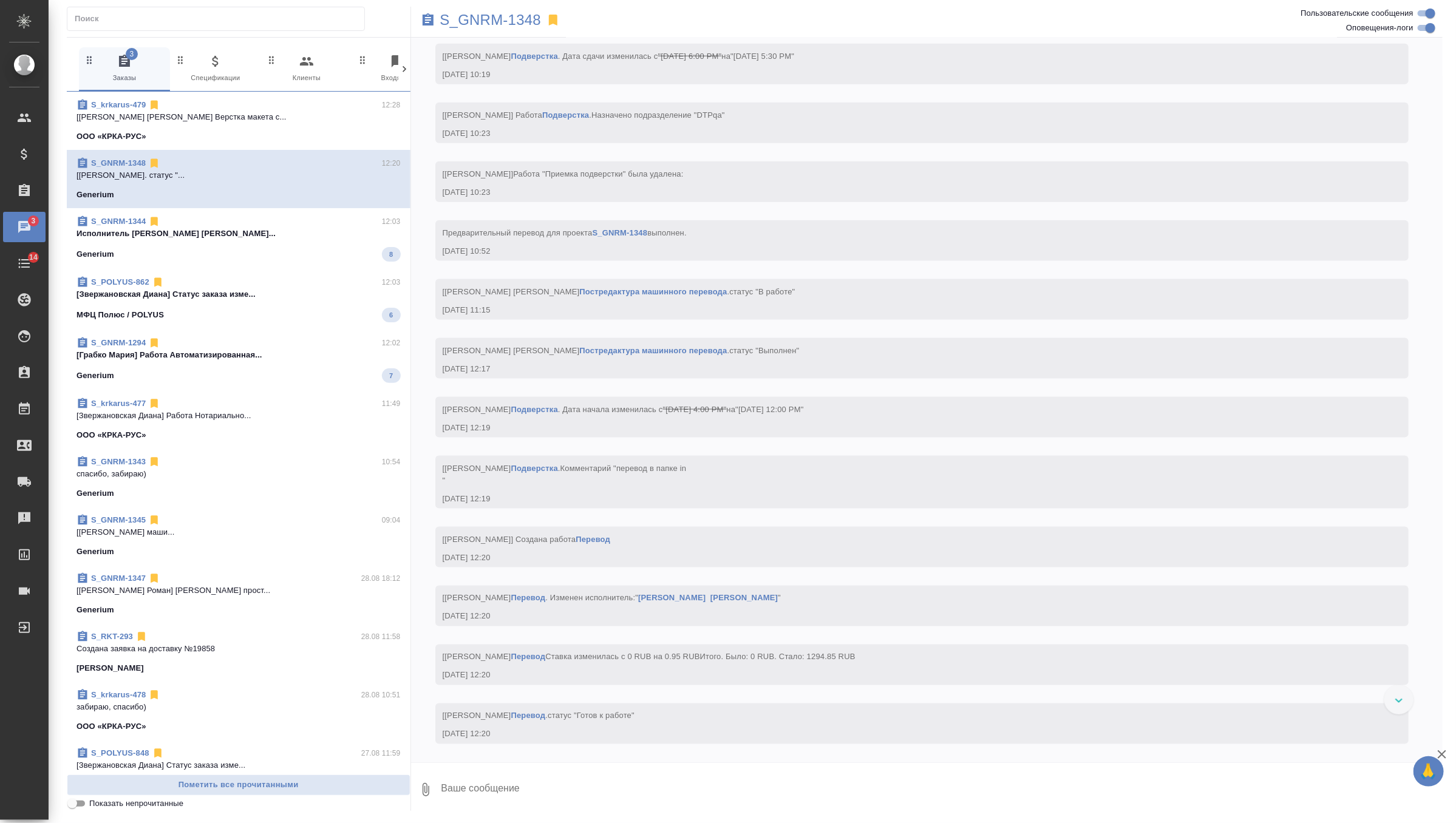
click at [278, 237] on p "Исполнитель [PERSON_NAME] [PERSON_NAME]..." at bounding box center [239, 234] width 324 height 12
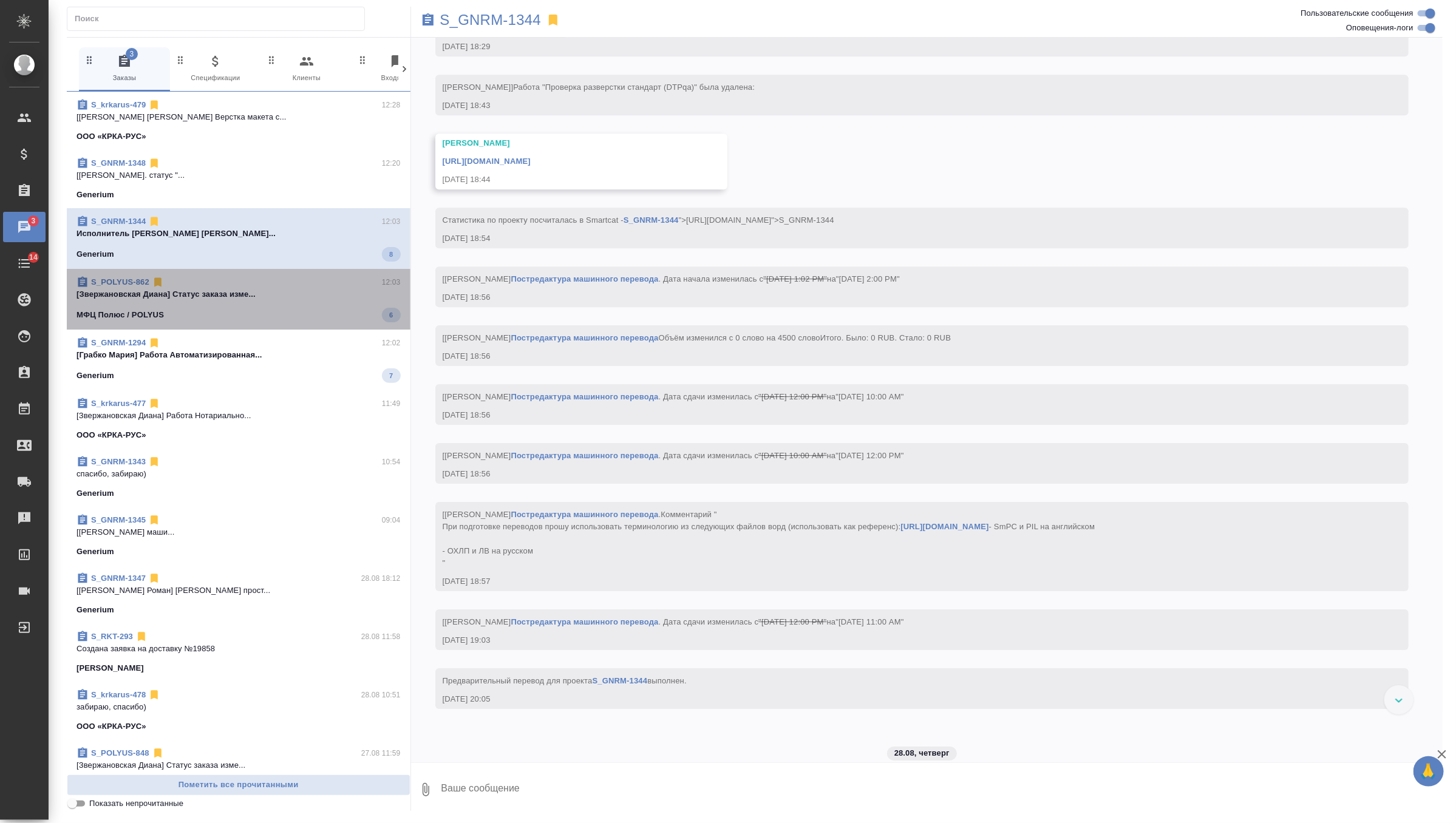
click at [284, 308] on div "МФЦ Полюс / POLYUS 6" at bounding box center [239, 315] width 324 height 15
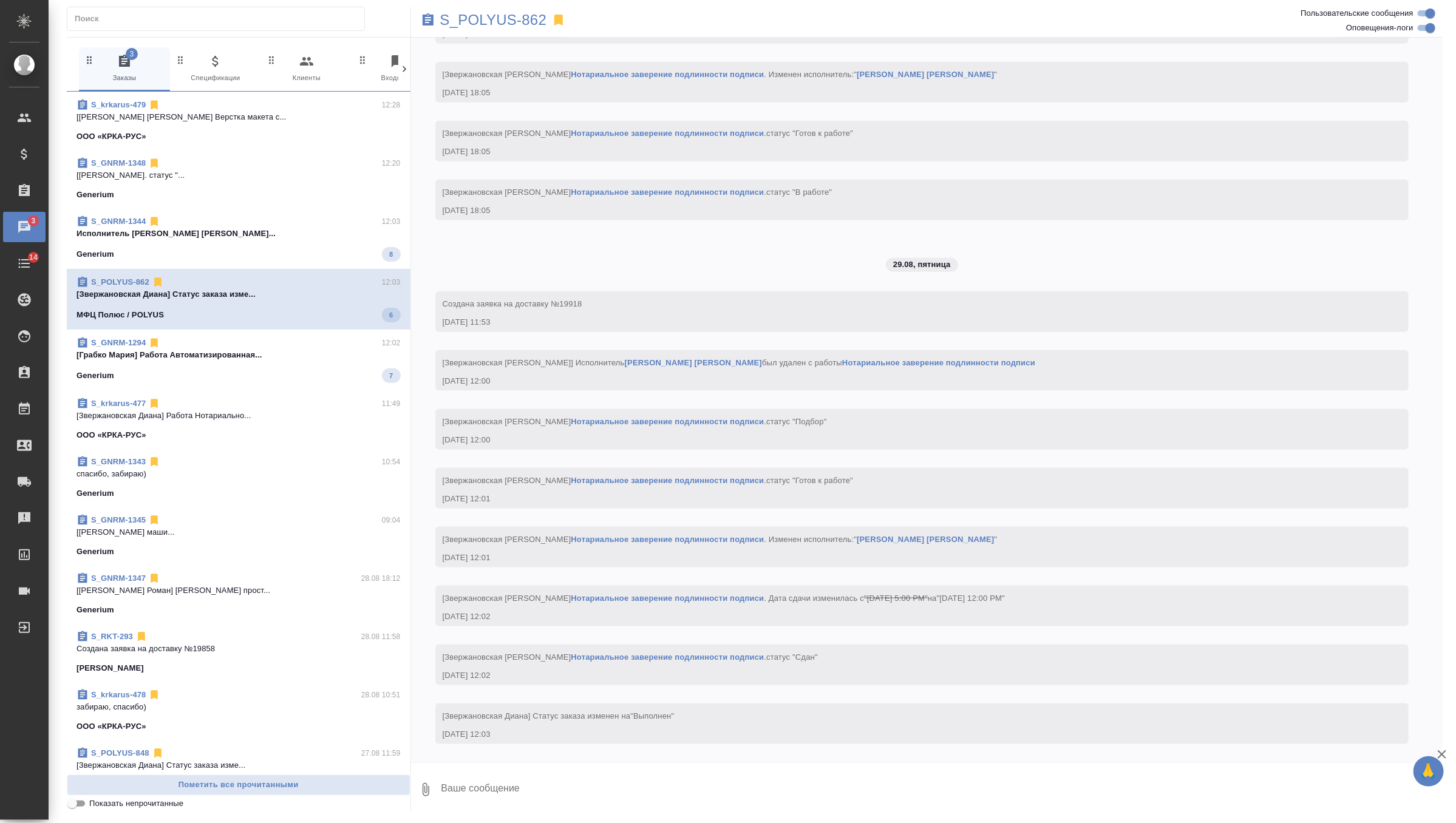
scroll to position [6726, 0]
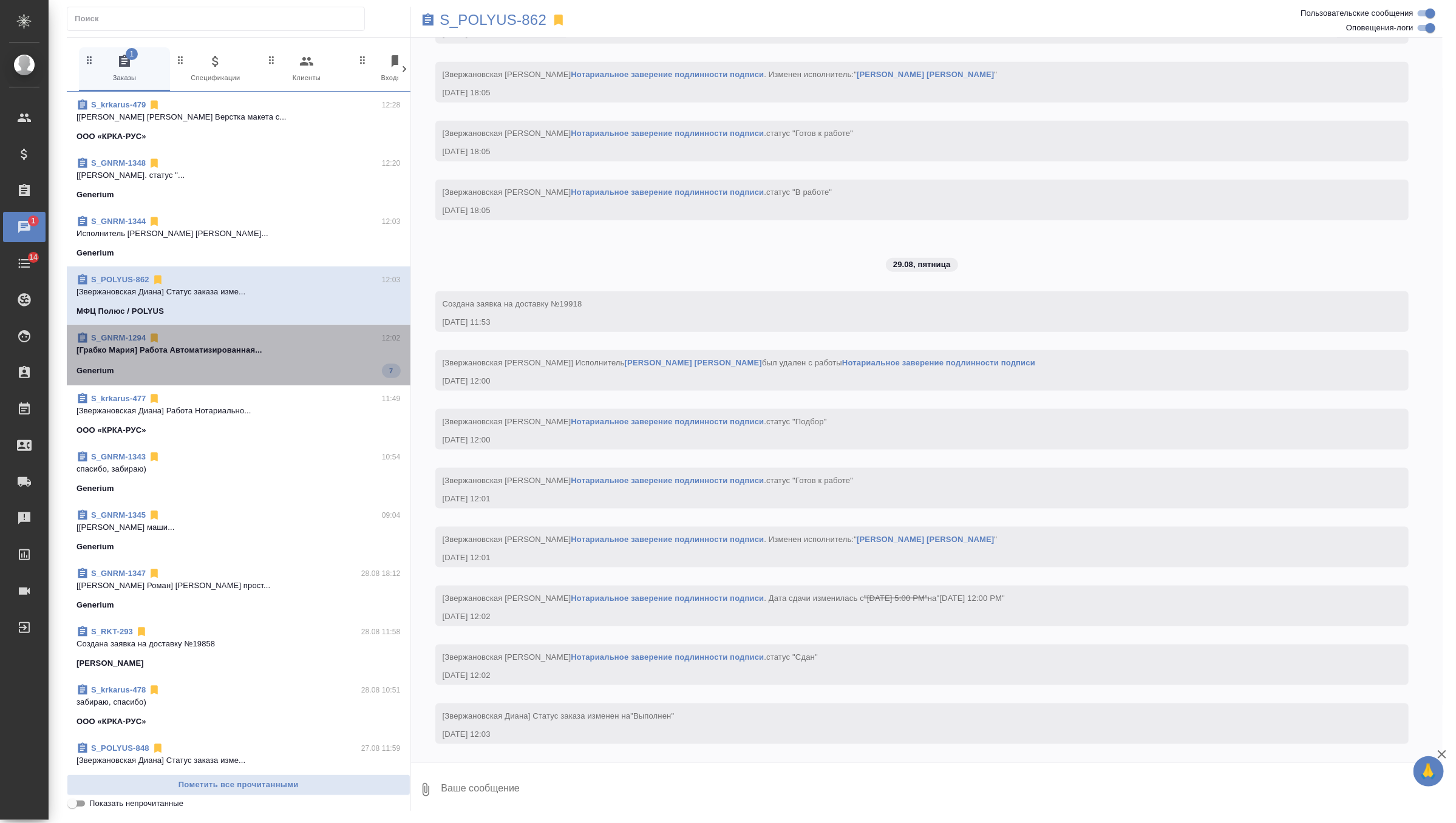
click at [281, 366] on div "Generium 7" at bounding box center [239, 371] width 324 height 15
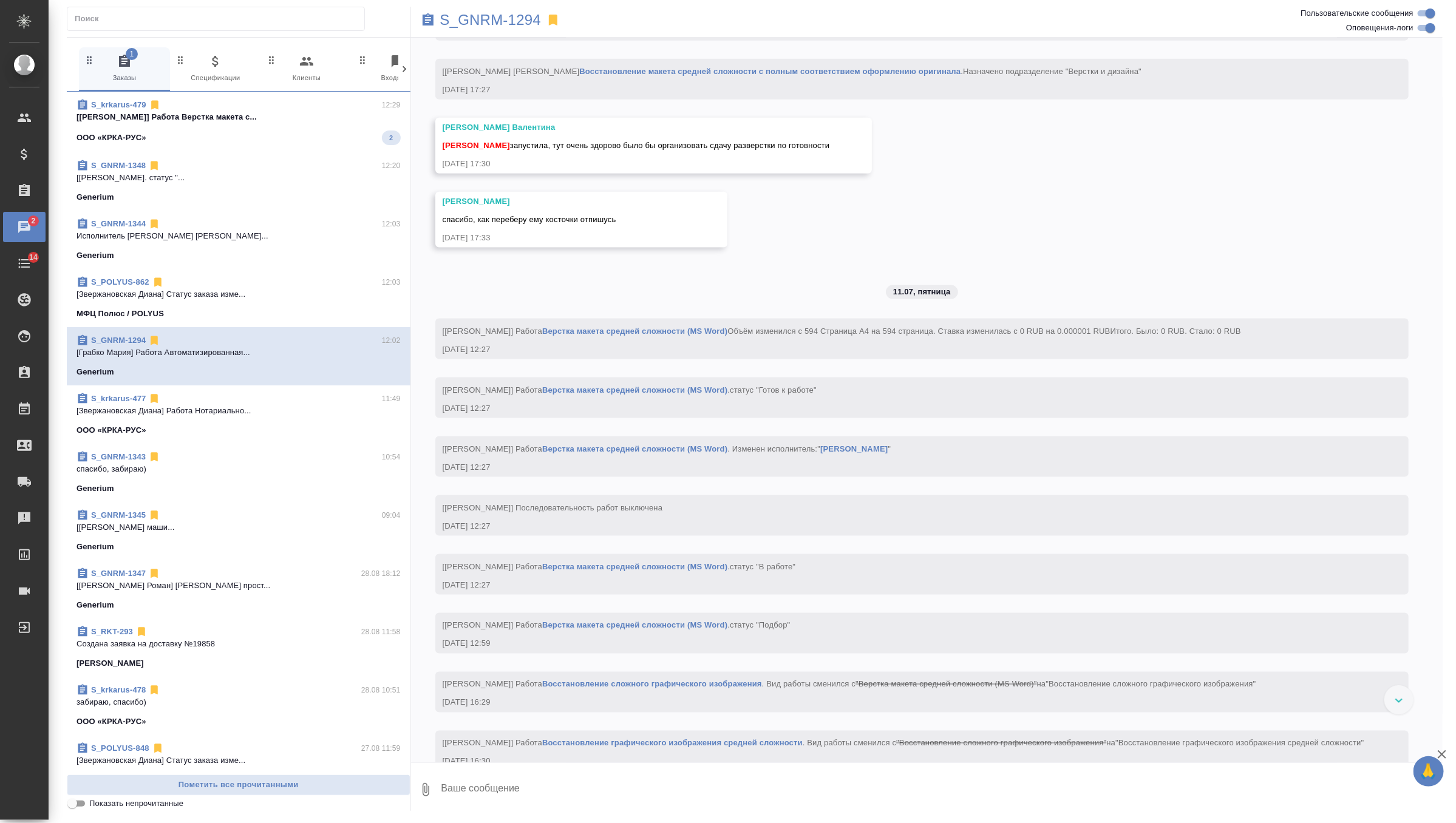
click at [165, 468] on p "спасибо, забираю)" at bounding box center [239, 470] width 324 height 12
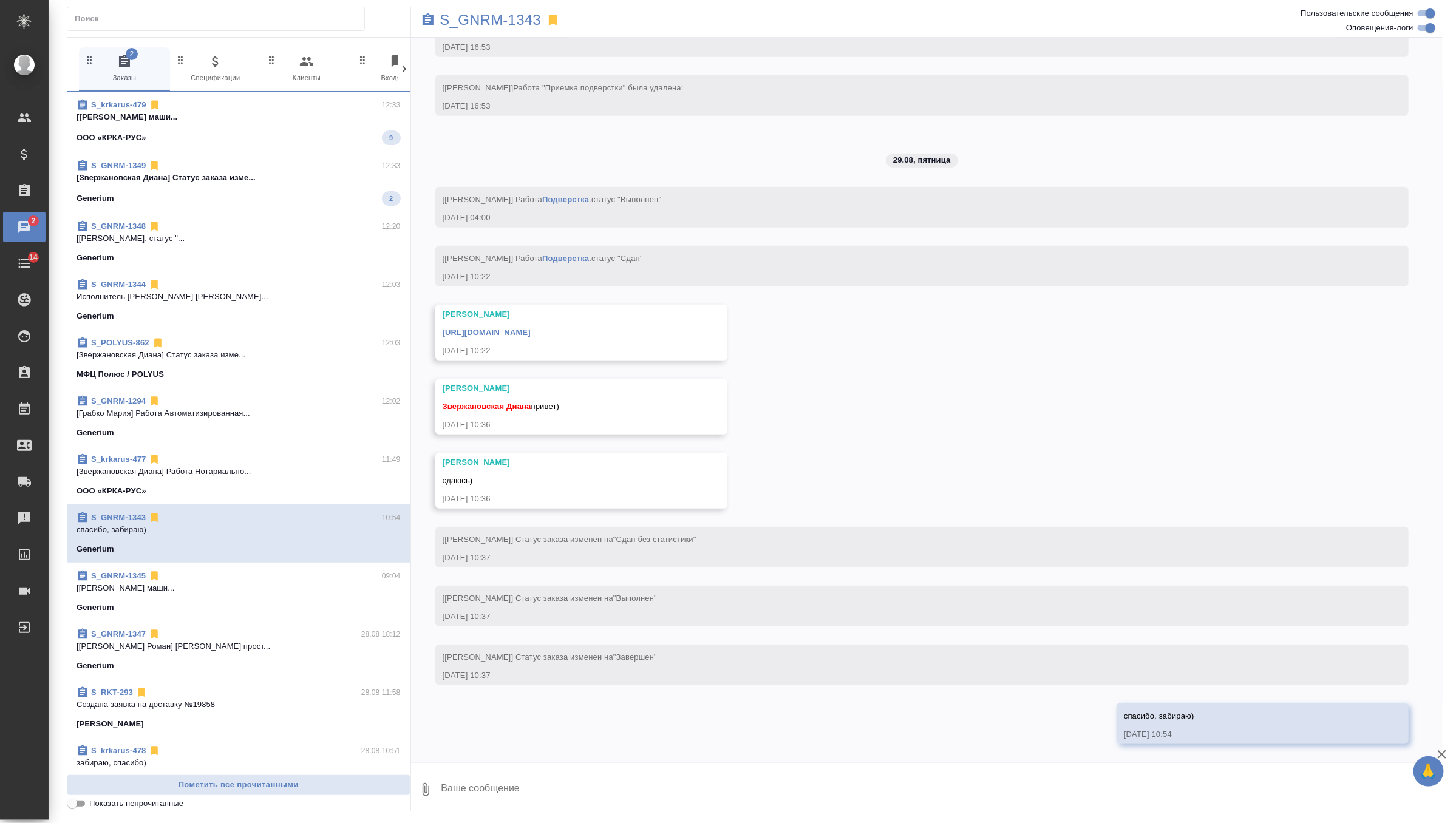
scroll to position [9459, 0]
click at [153, 516] on icon at bounding box center [154, 518] width 7 height 9
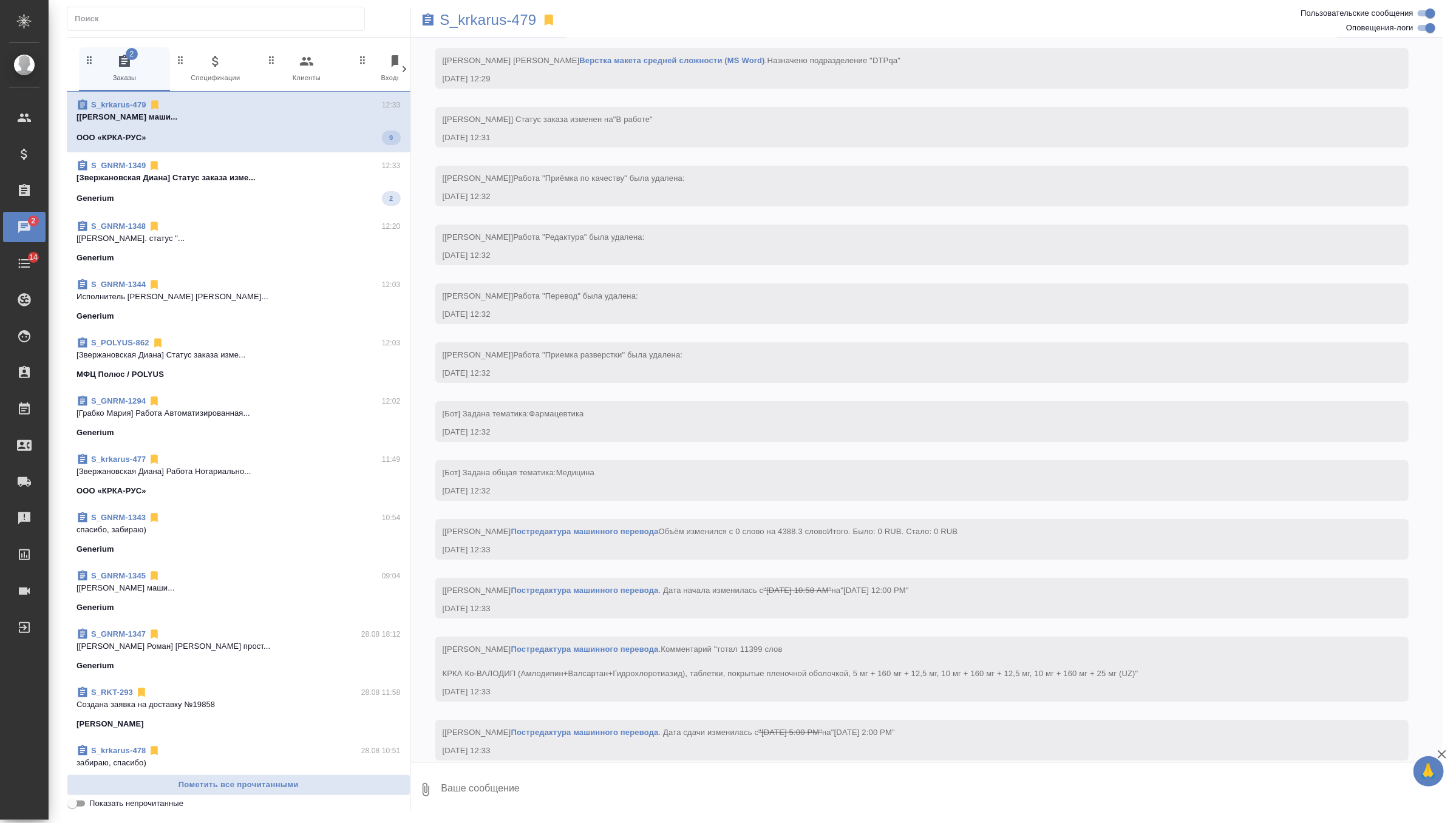
scroll to position [2546, 0]
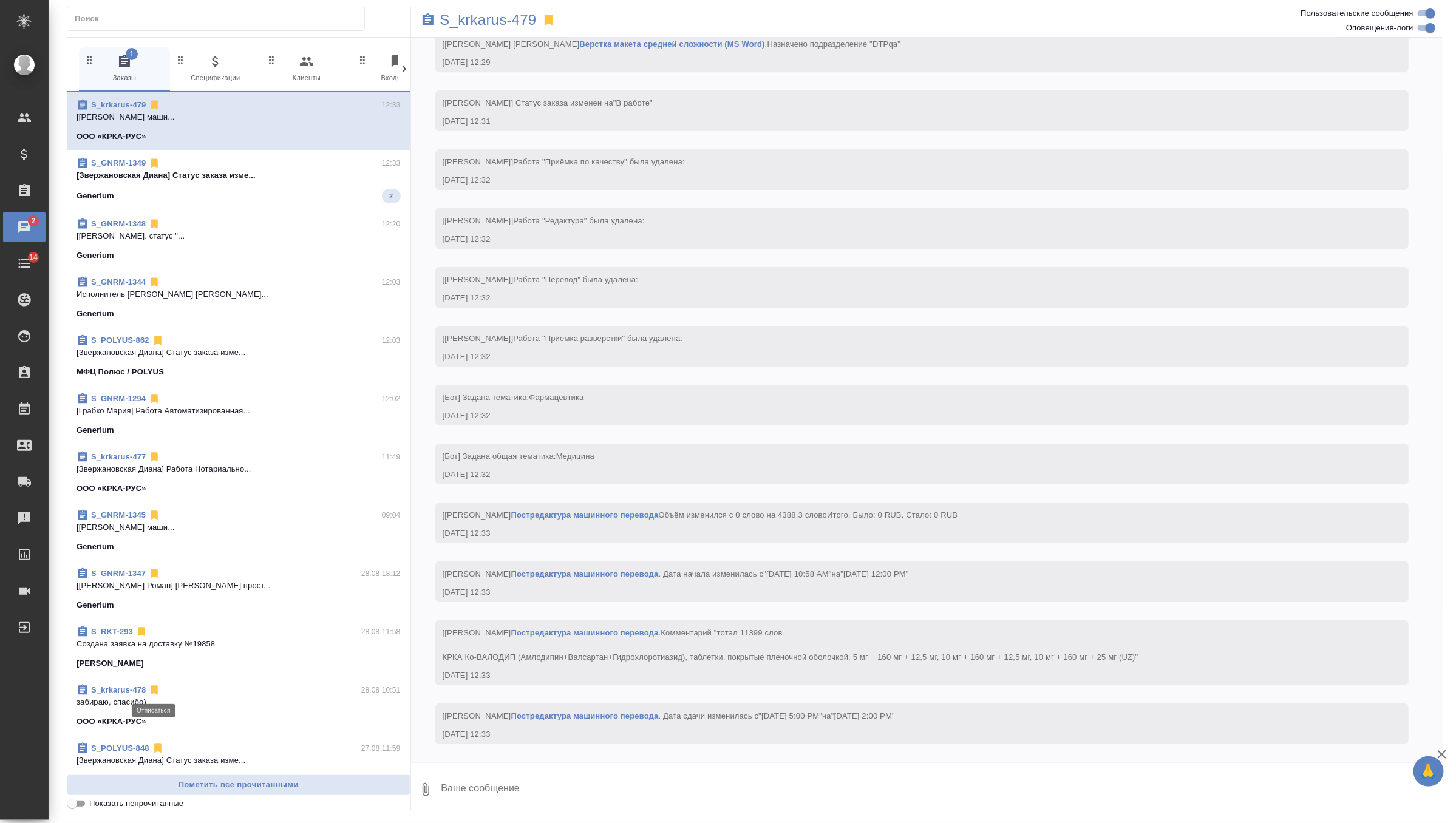
click at [155, 690] on icon at bounding box center [155, 690] width 7 height 9
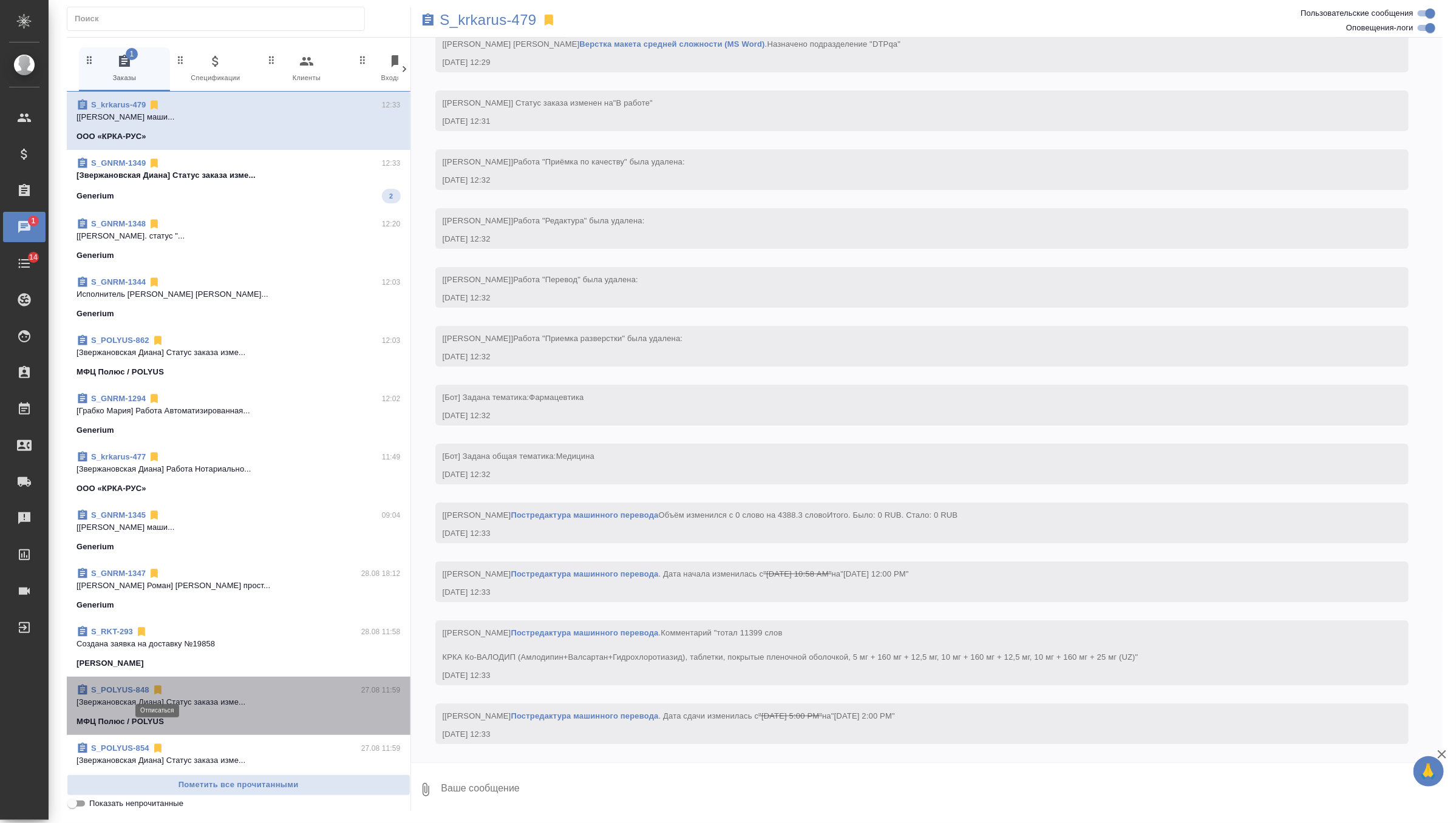
click at [155, 690] on icon at bounding box center [158, 690] width 7 height 9
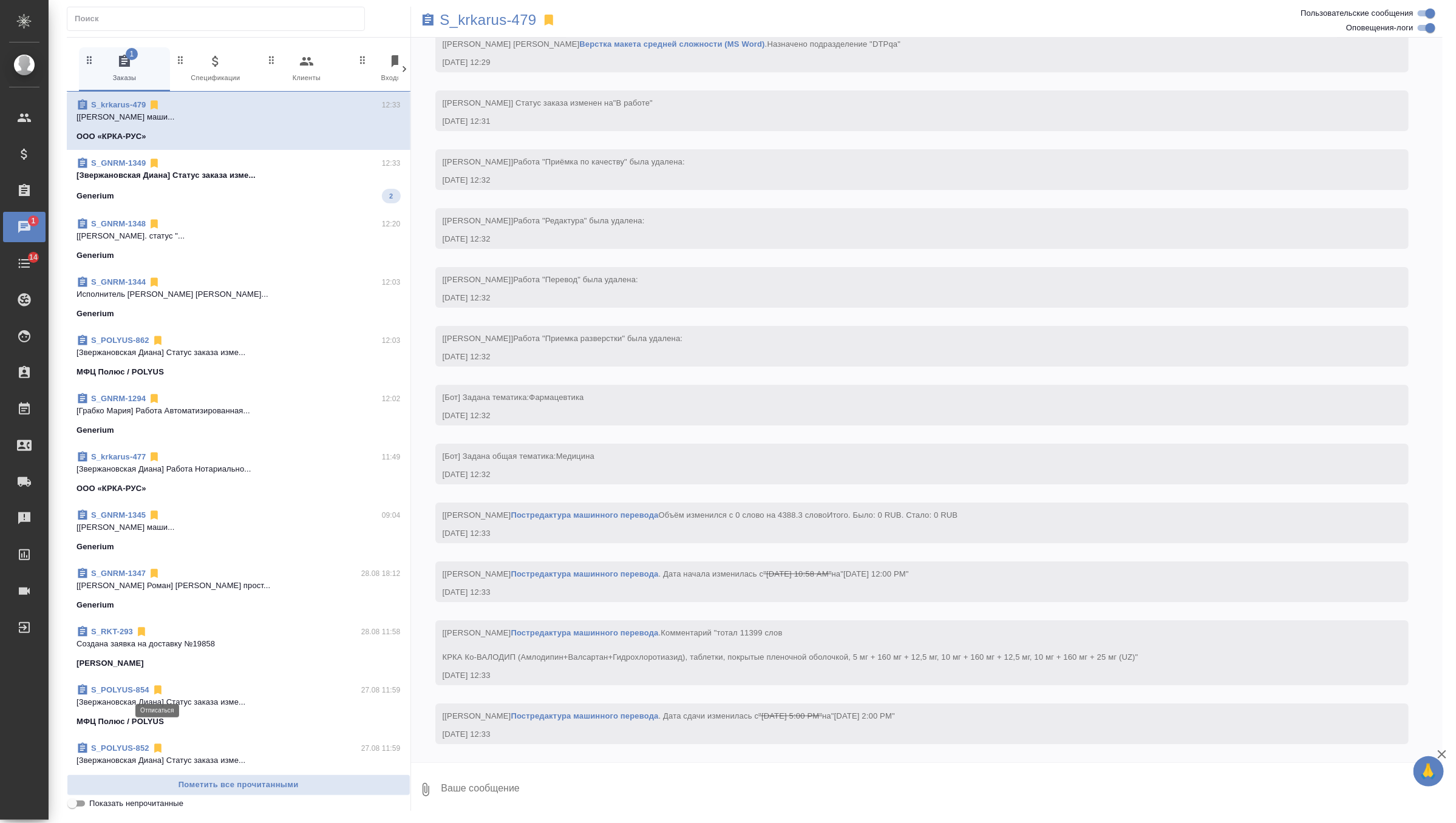
click at [156, 692] on icon at bounding box center [158, 690] width 7 height 9
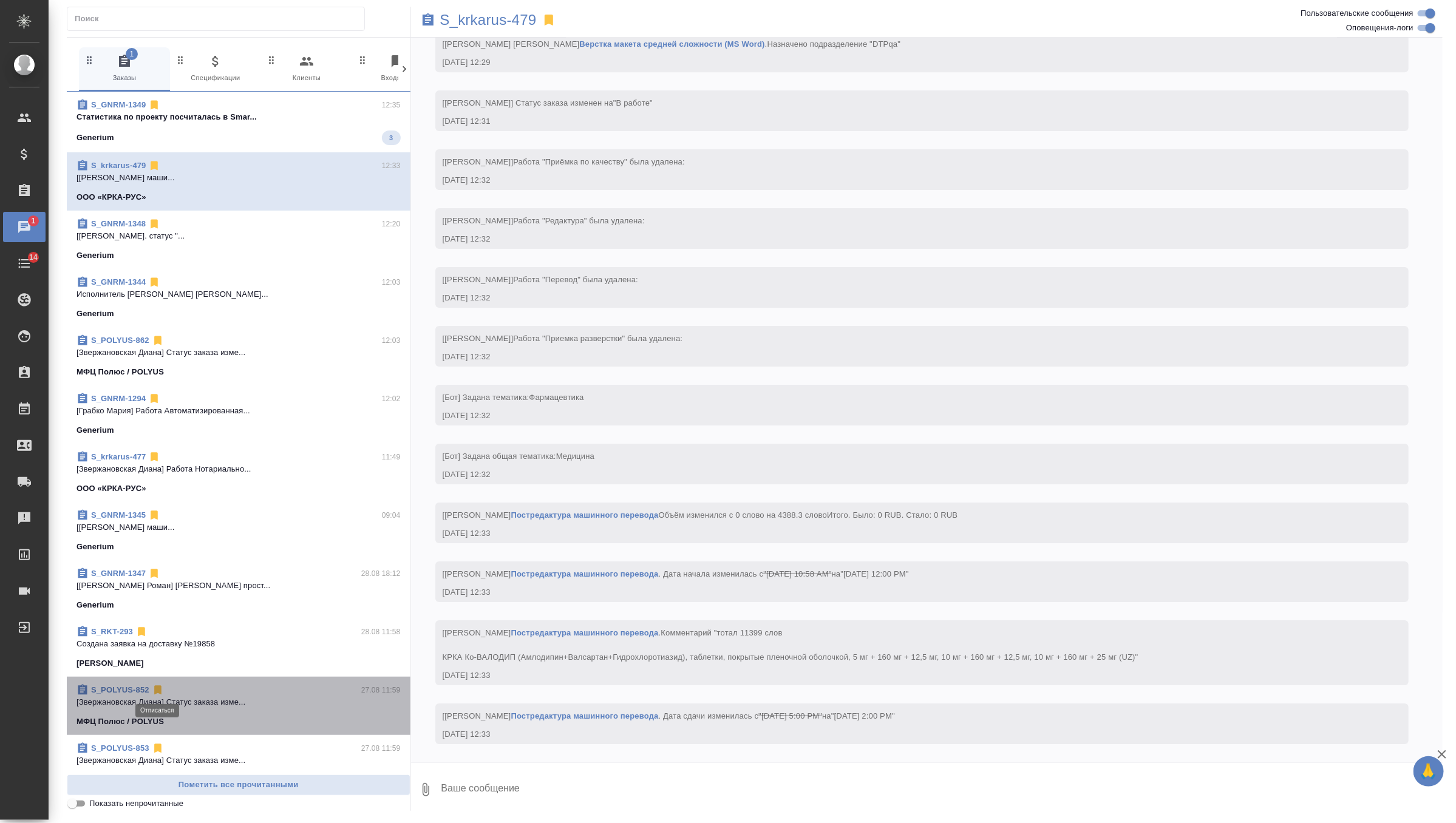
click at [158, 690] on icon at bounding box center [158, 690] width 7 height 9
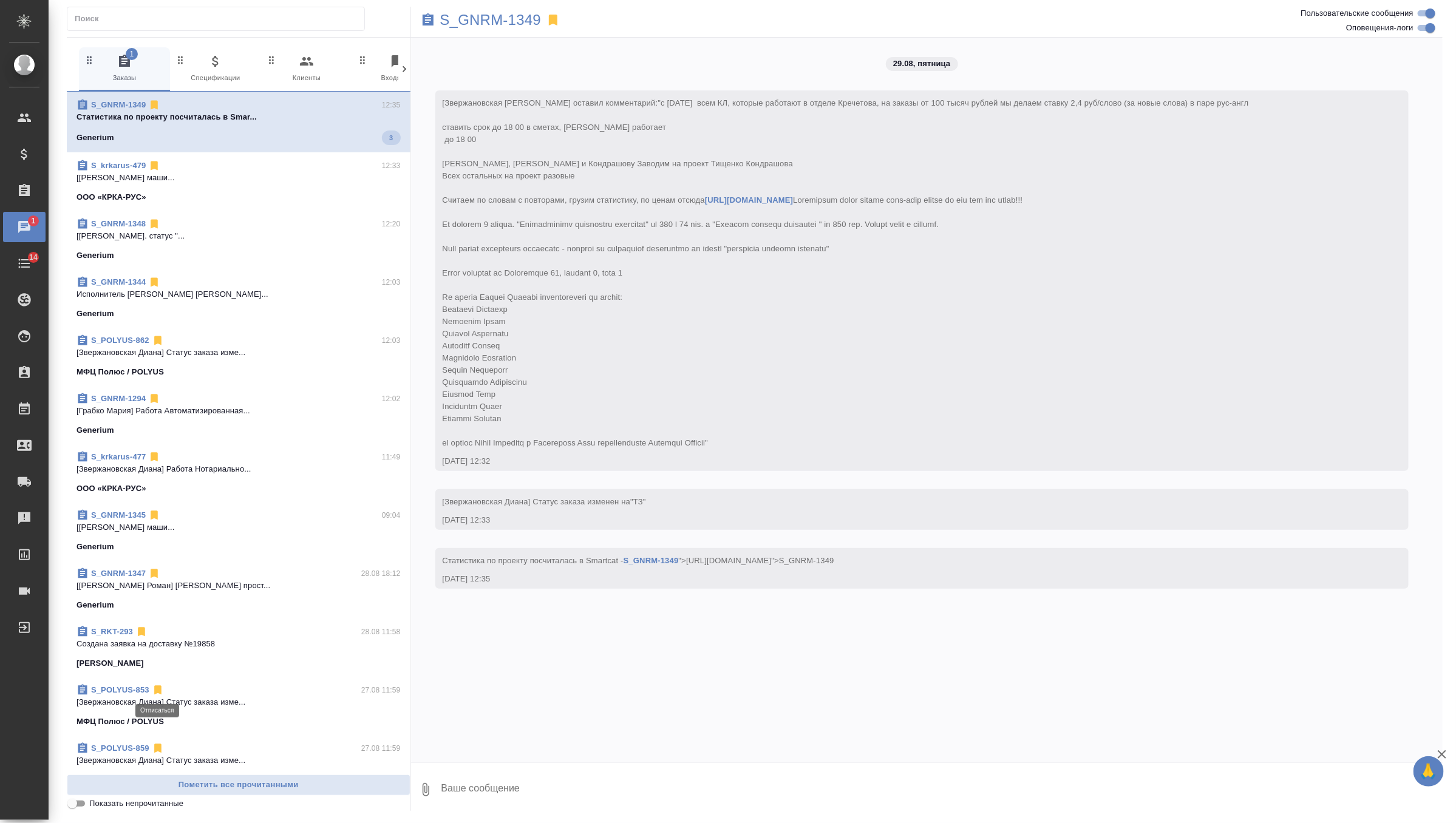
scroll to position [0, 0]
click at [158, 690] on icon at bounding box center [158, 690] width 7 height 9
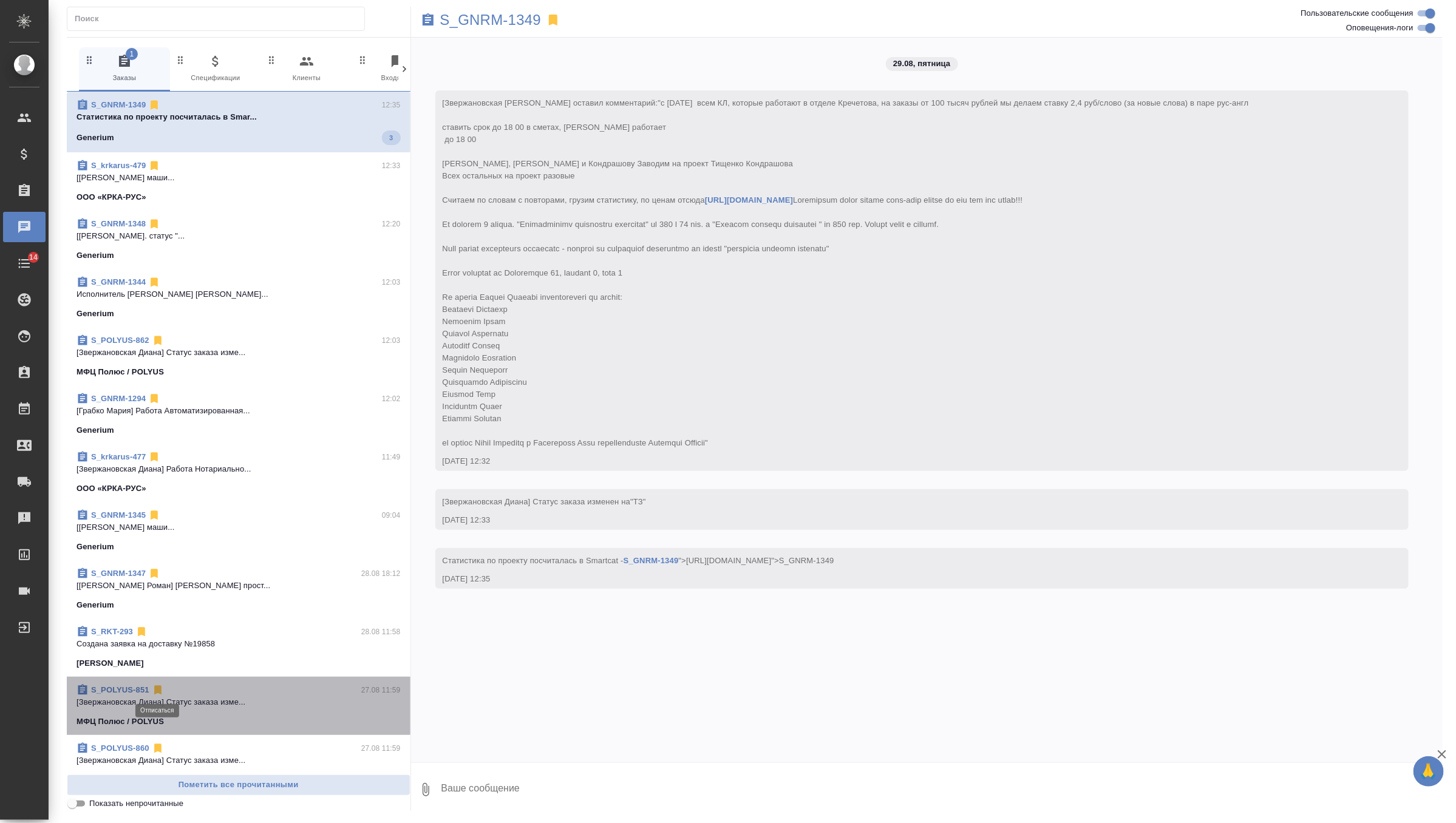
click at [158, 690] on icon at bounding box center [158, 690] width 7 height 9
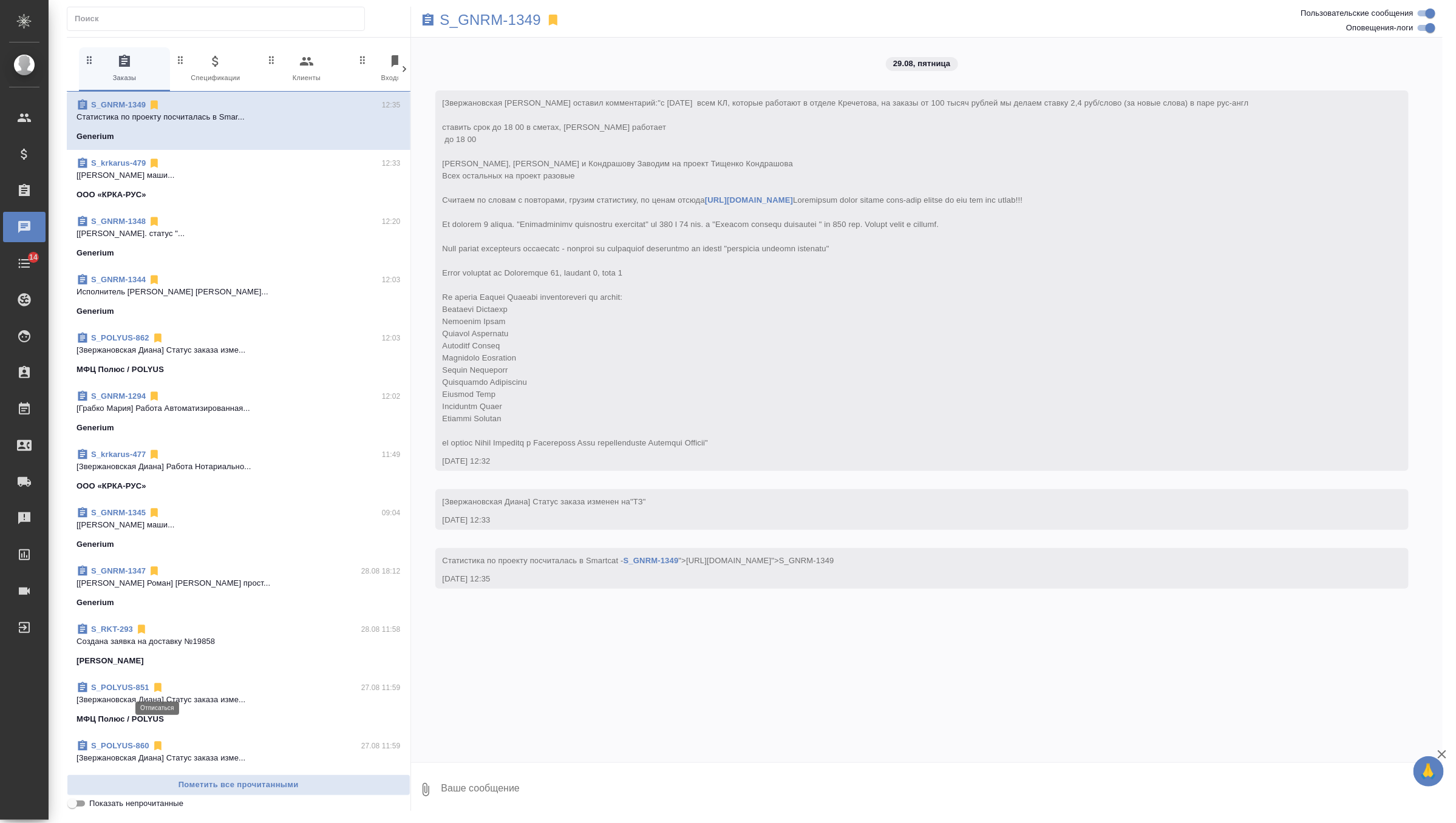
click at [158, 690] on icon at bounding box center [158, 688] width 7 height 9
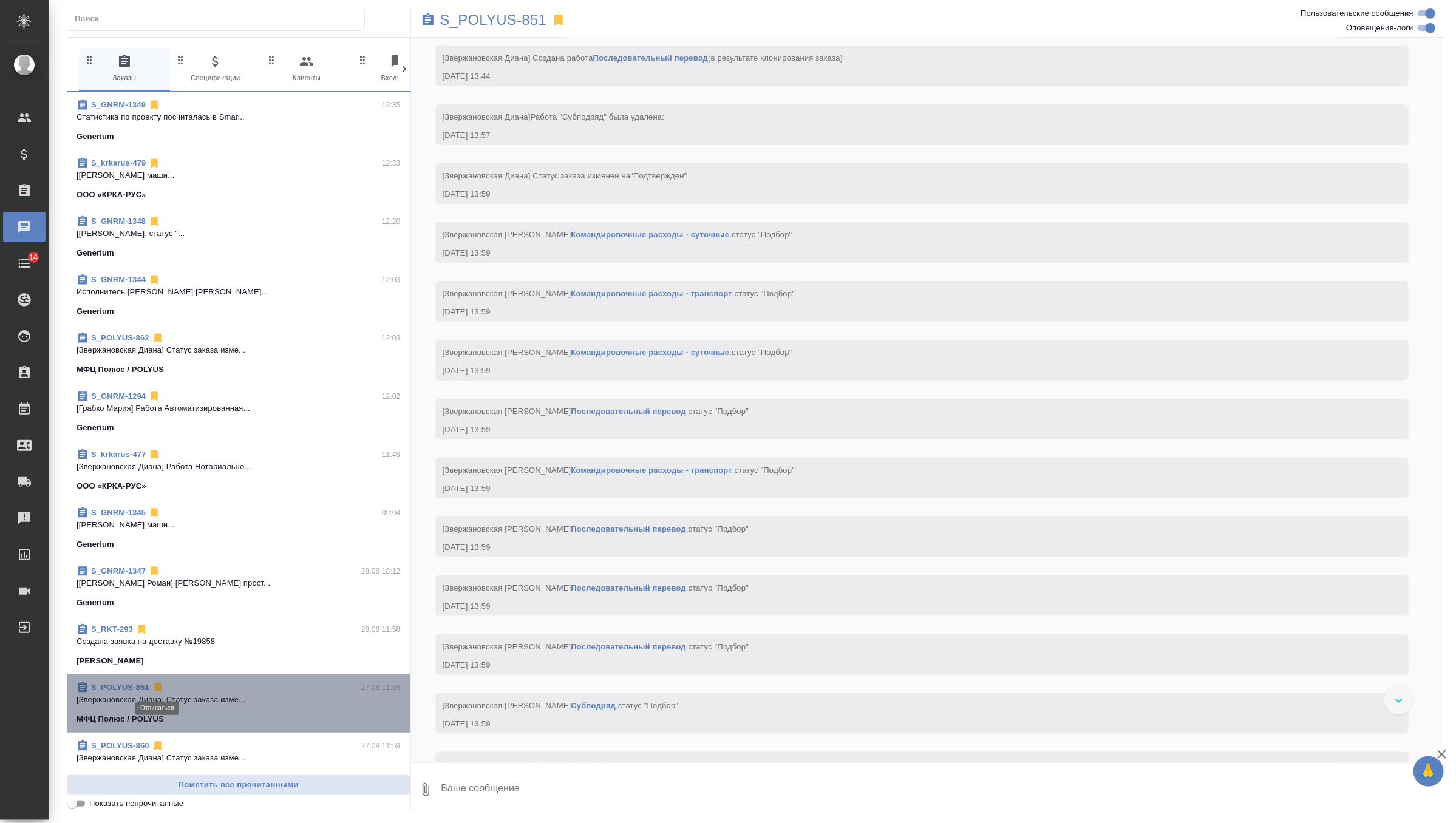
click at [158, 690] on icon at bounding box center [158, 688] width 7 height 9
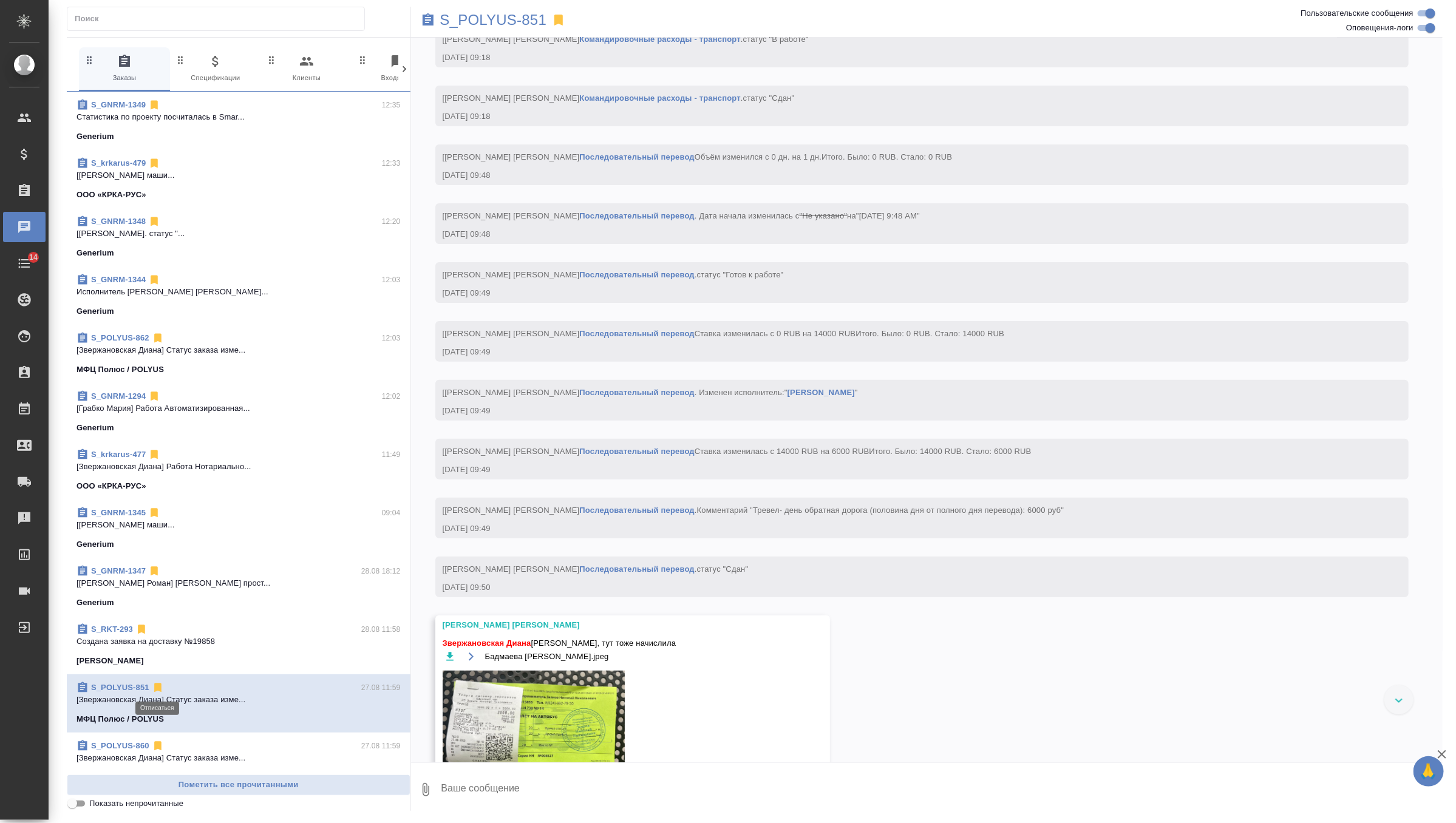
click at [158, 686] on icon at bounding box center [158, 688] width 7 height 9
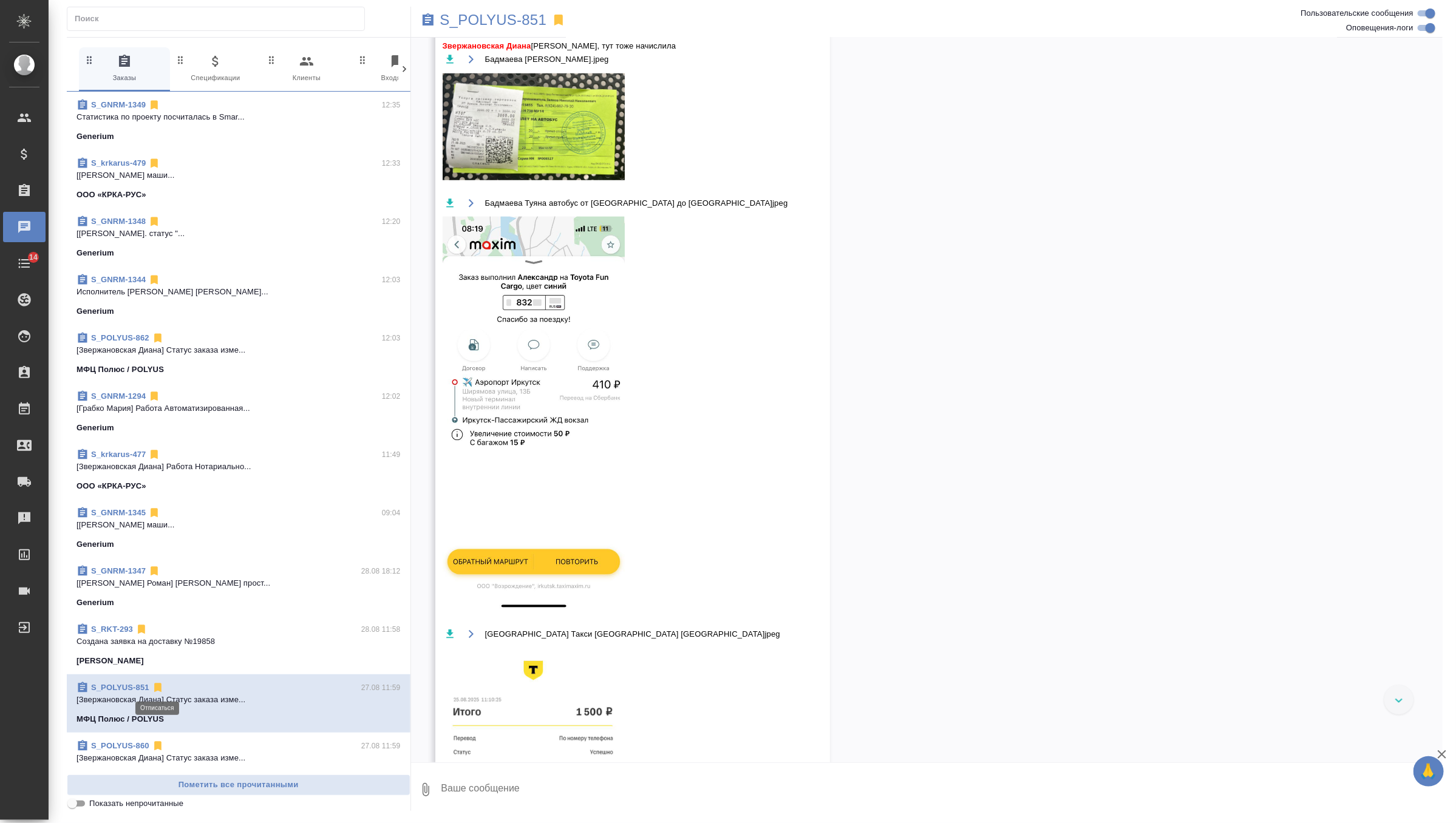
scroll to position [9426, 0]
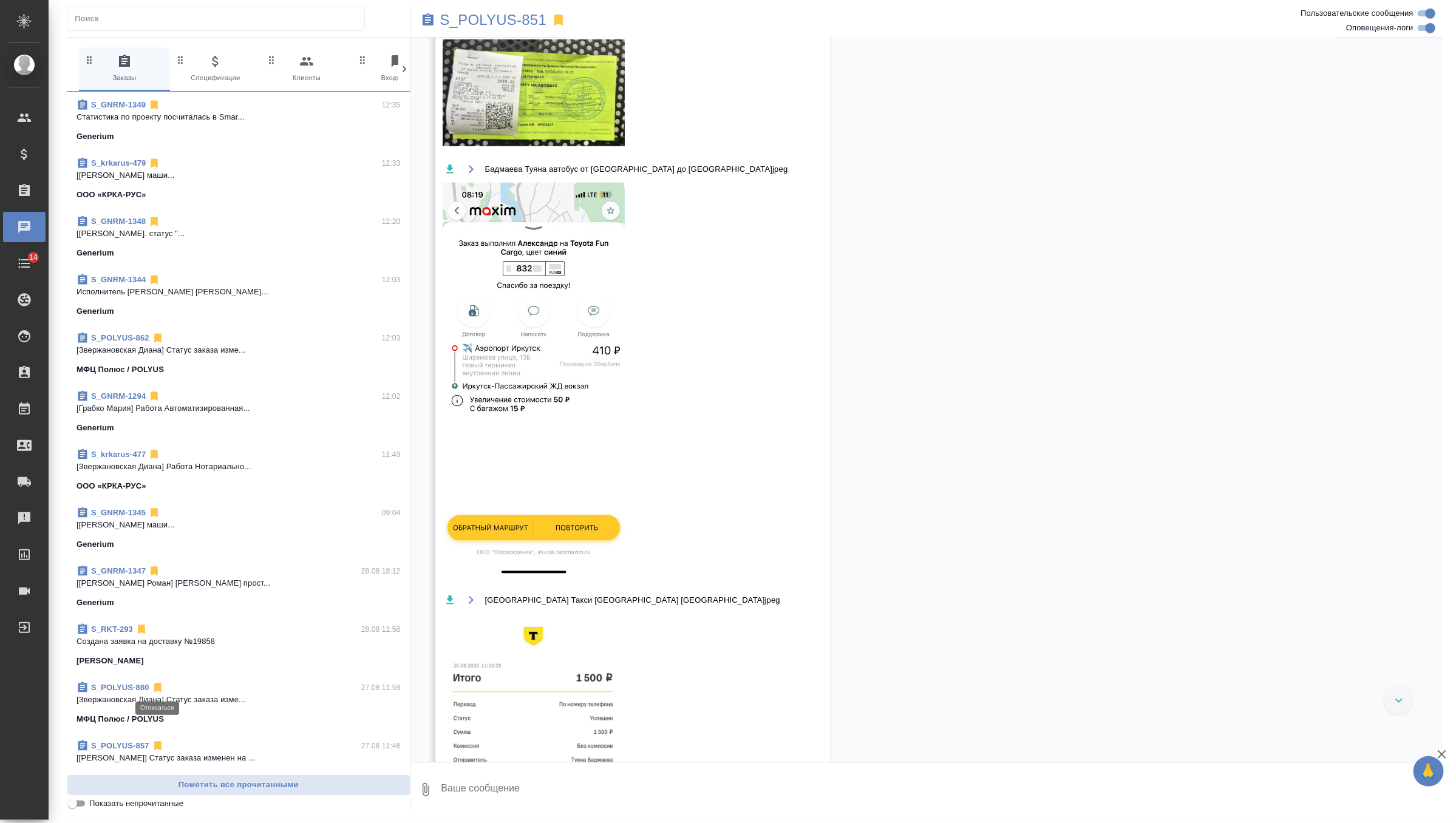
click at [158, 686] on icon at bounding box center [158, 688] width 7 height 9
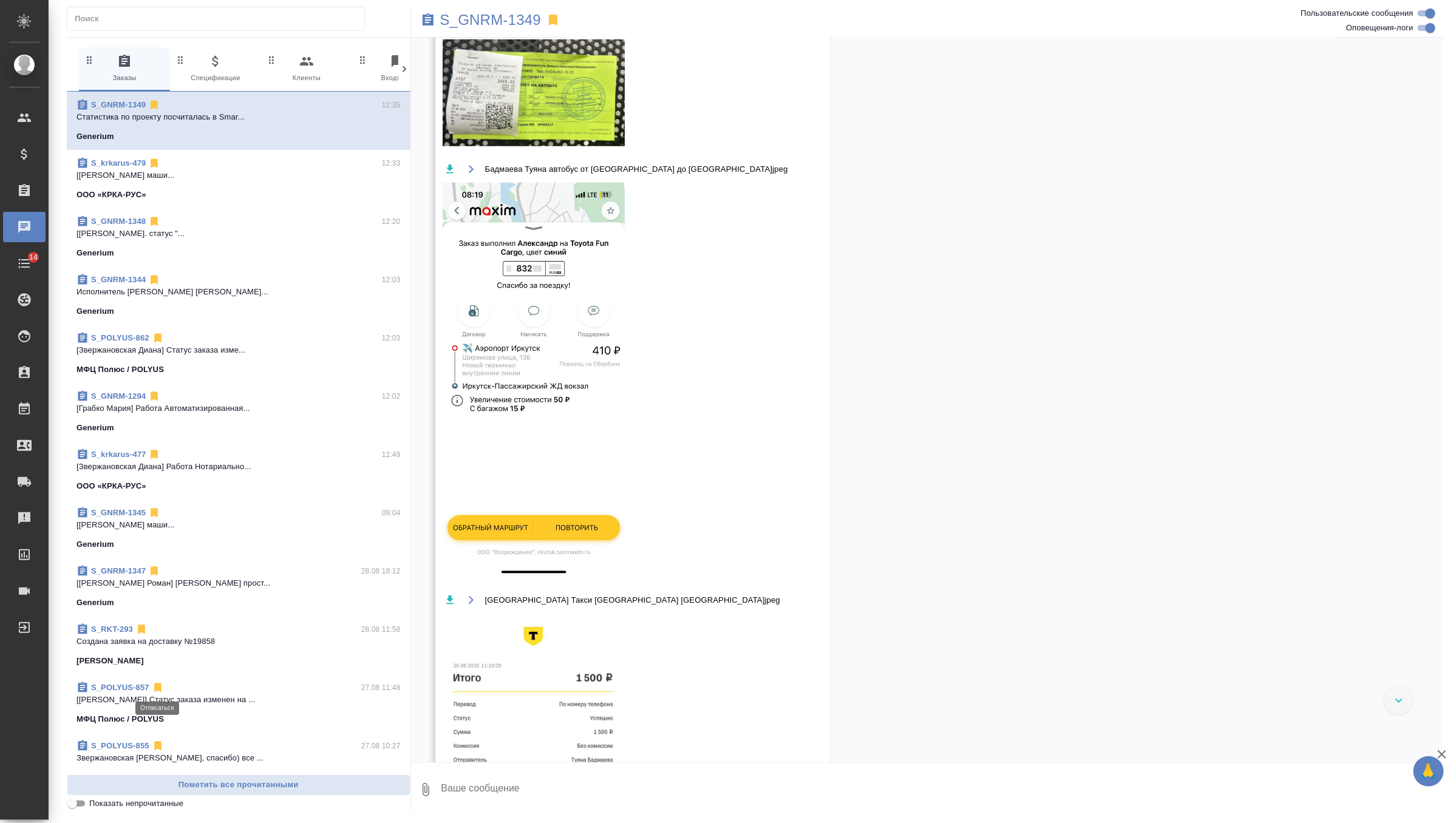
scroll to position [0, 0]
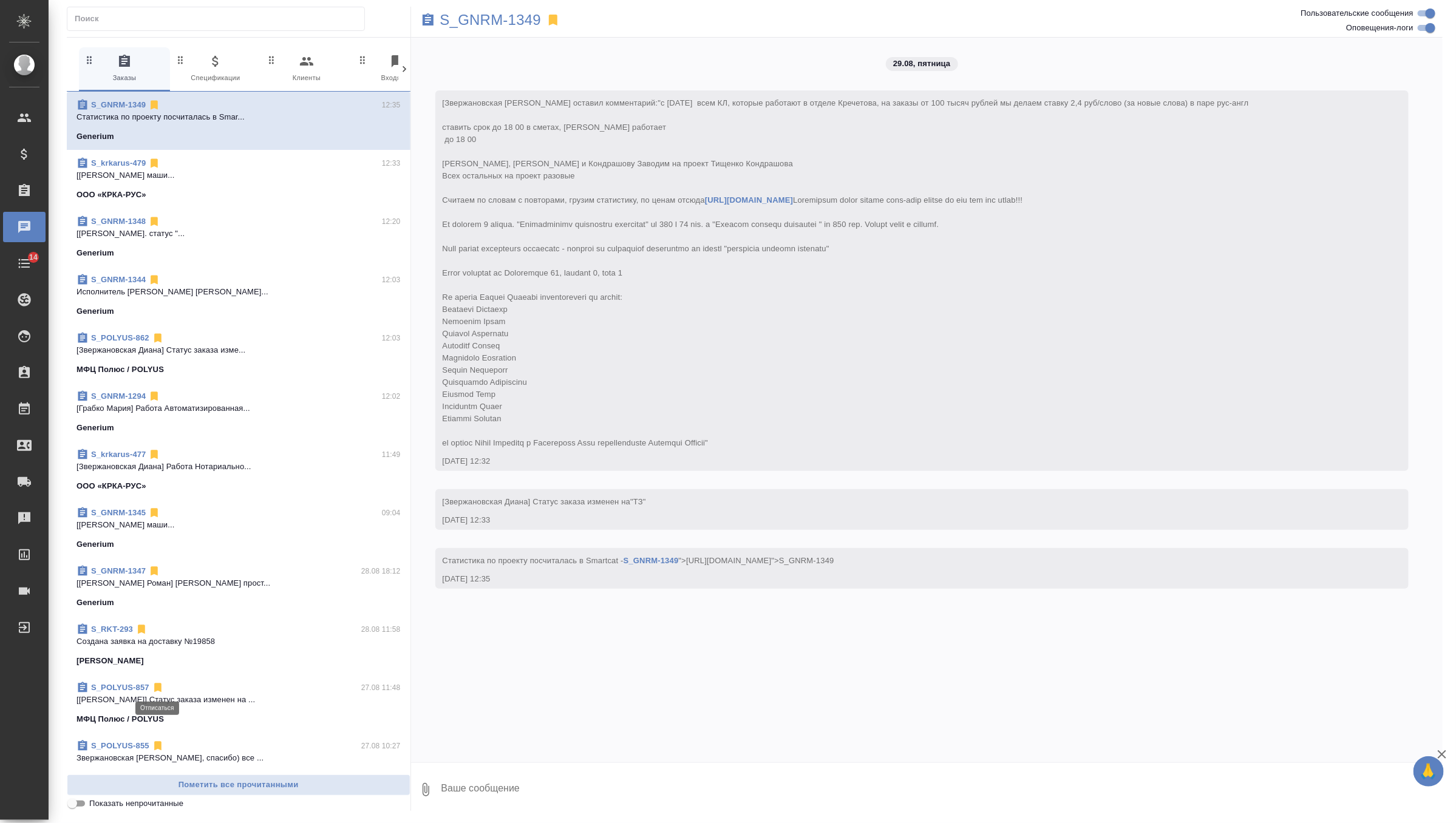
click at [158, 686] on icon at bounding box center [158, 688] width 7 height 9
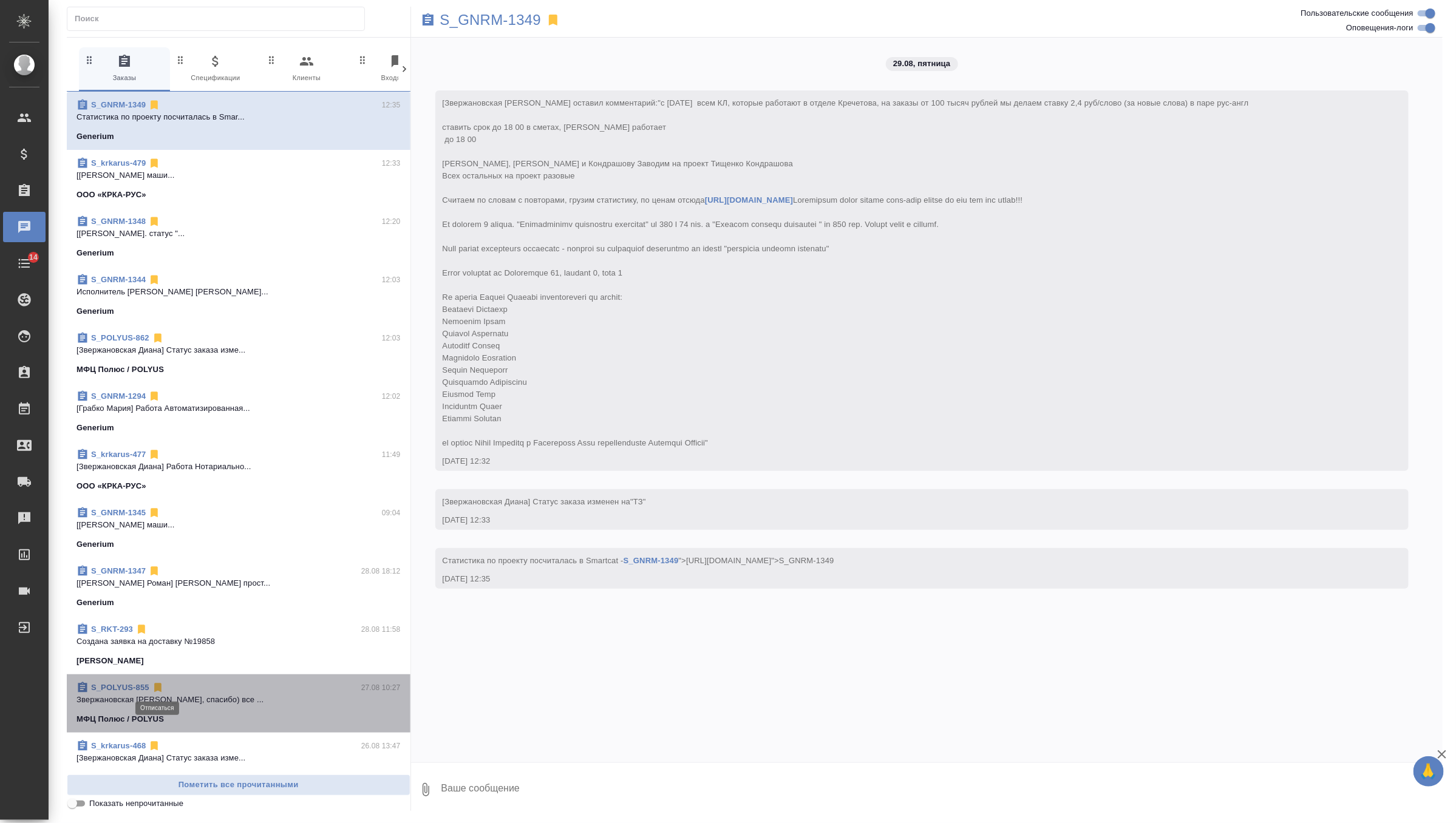
click at [158, 686] on icon at bounding box center [158, 688] width 7 height 9
click at [158, 686] on icon at bounding box center [154, 688] width 12 height 12
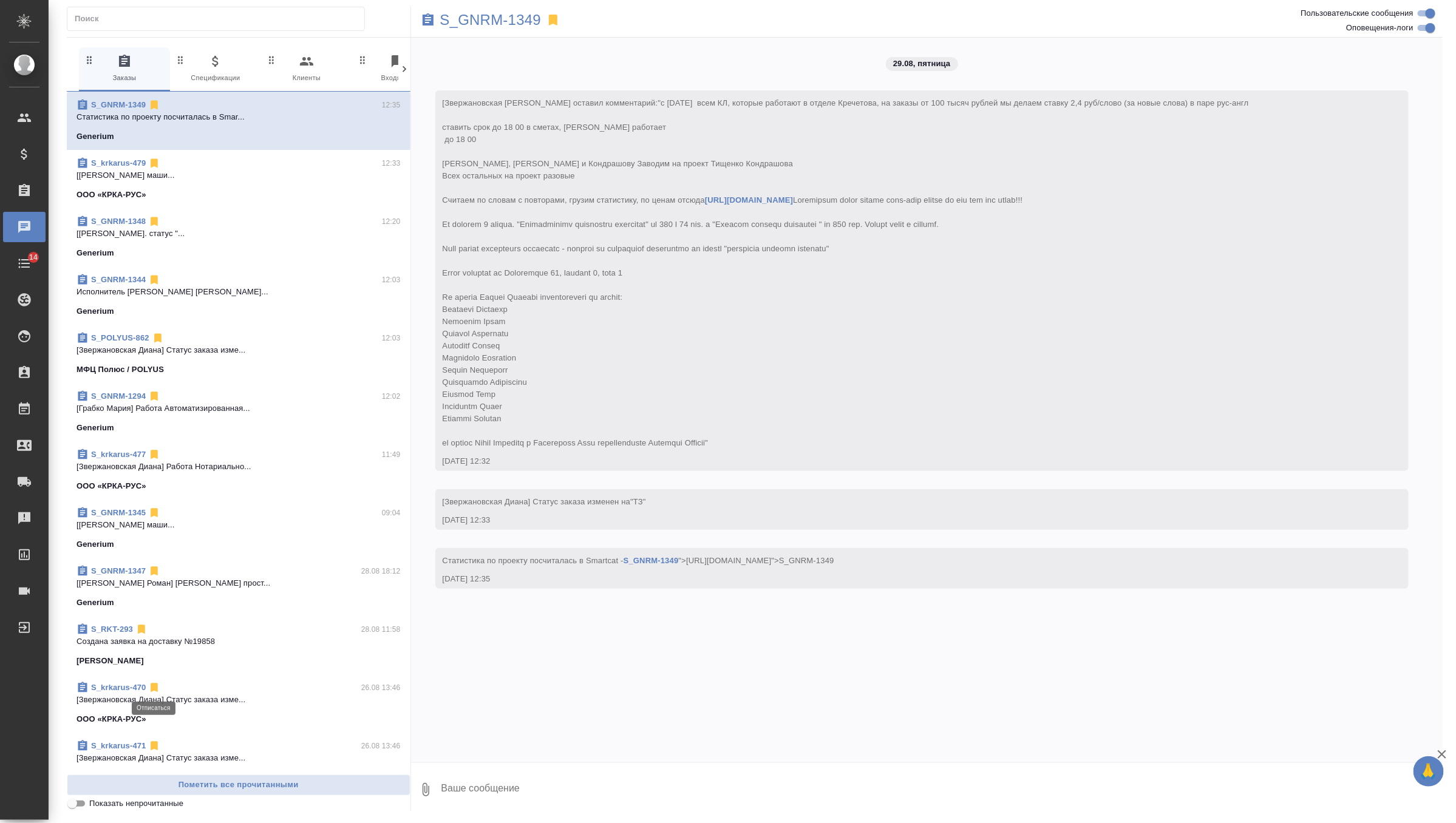
click at [158, 686] on icon at bounding box center [154, 688] width 12 height 12
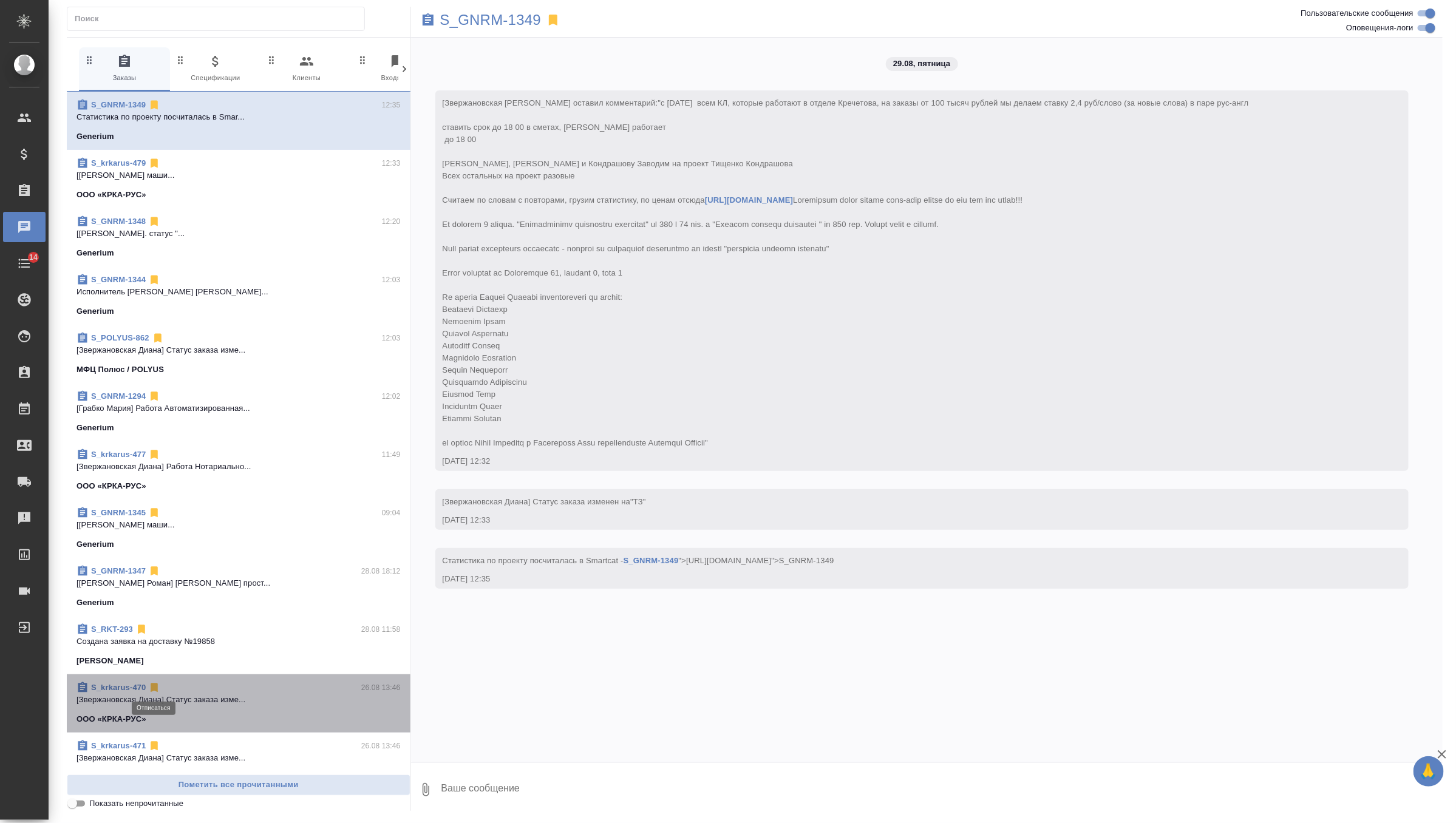
click at [158, 686] on icon at bounding box center [154, 688] width 12 height 12
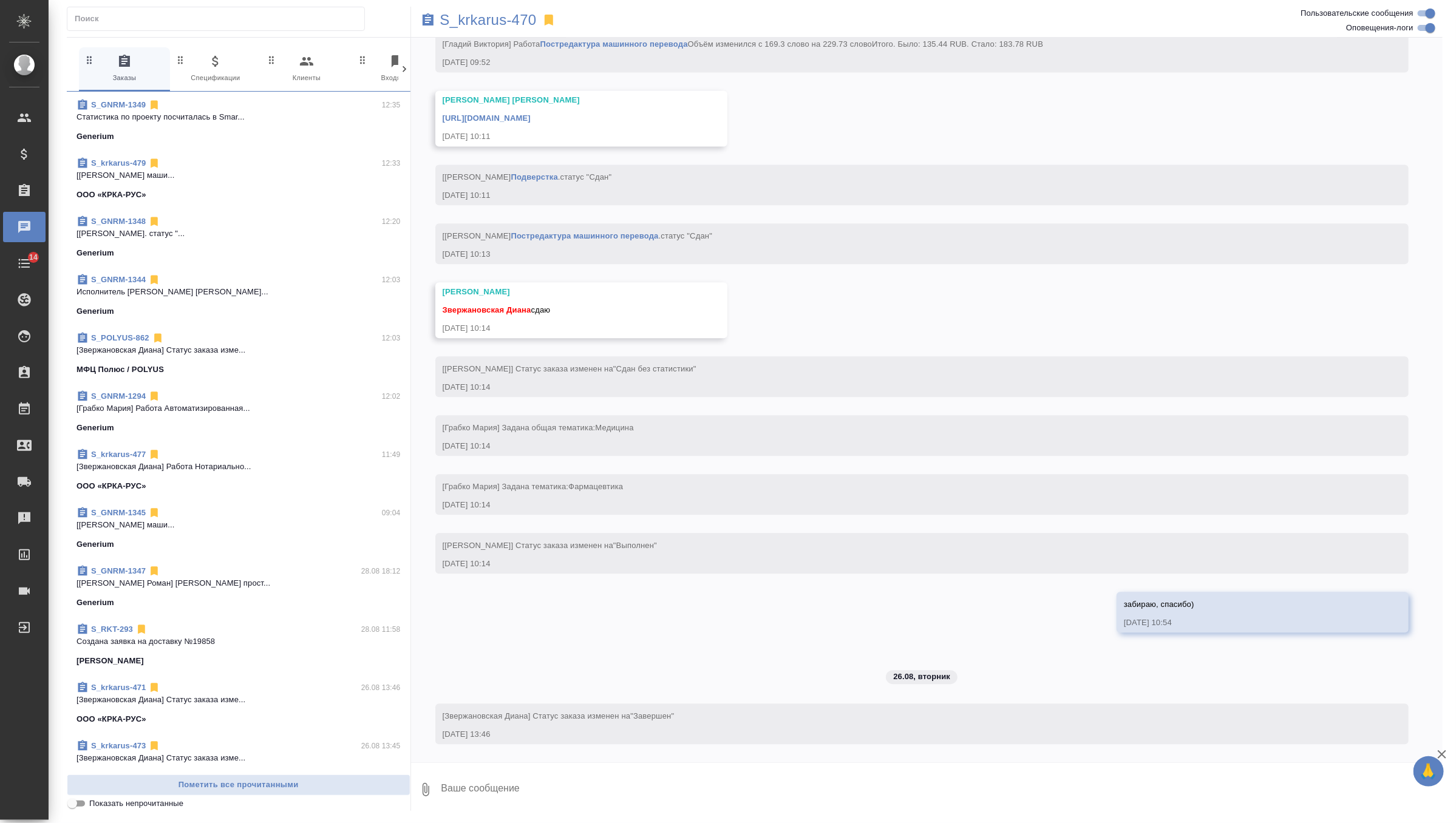
click at [331, 105] on div "S_GNRM-1349 12:35" at bounding box center [239, 105] width 324 height 12
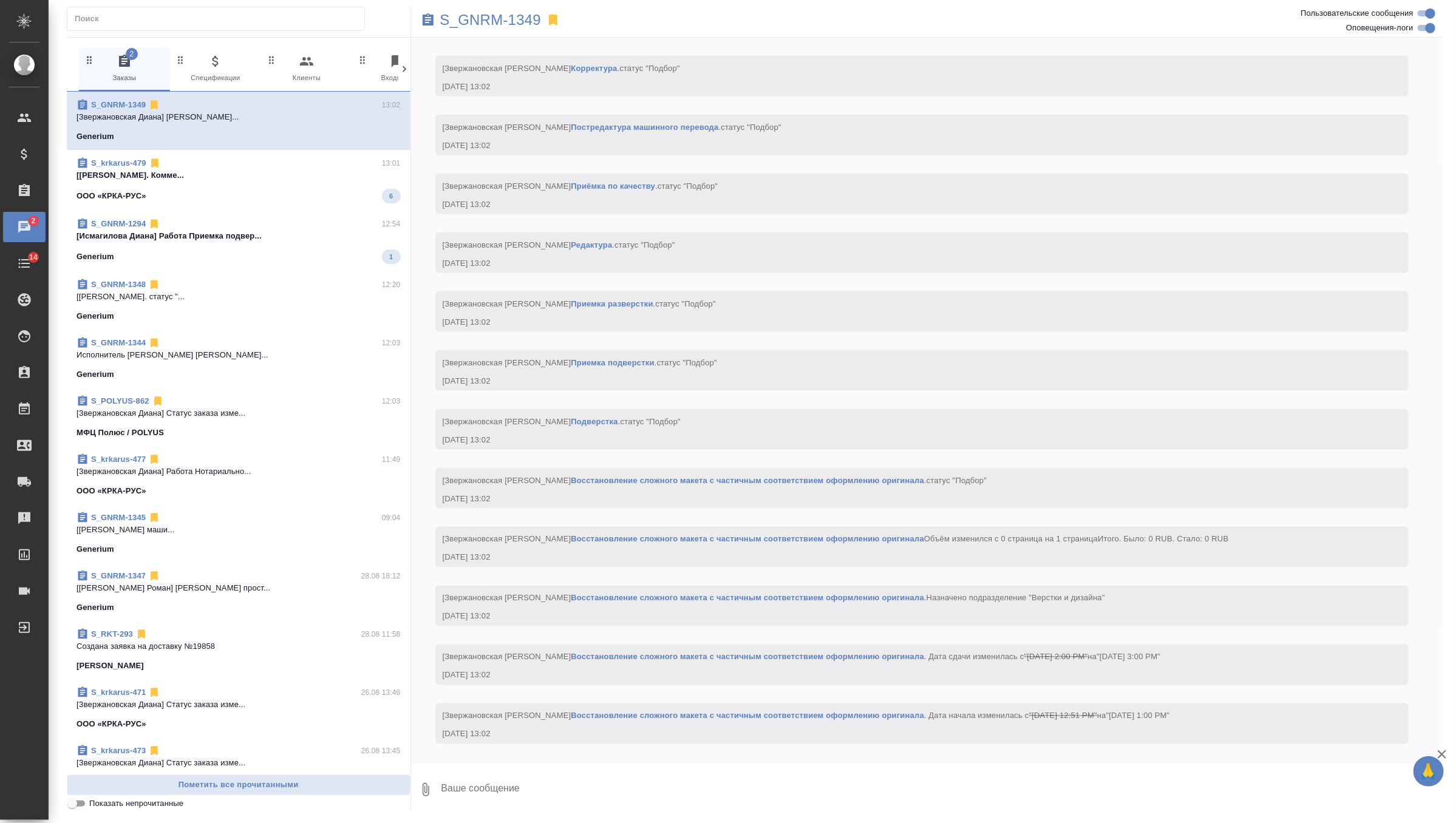
scroll to position [977, 0]
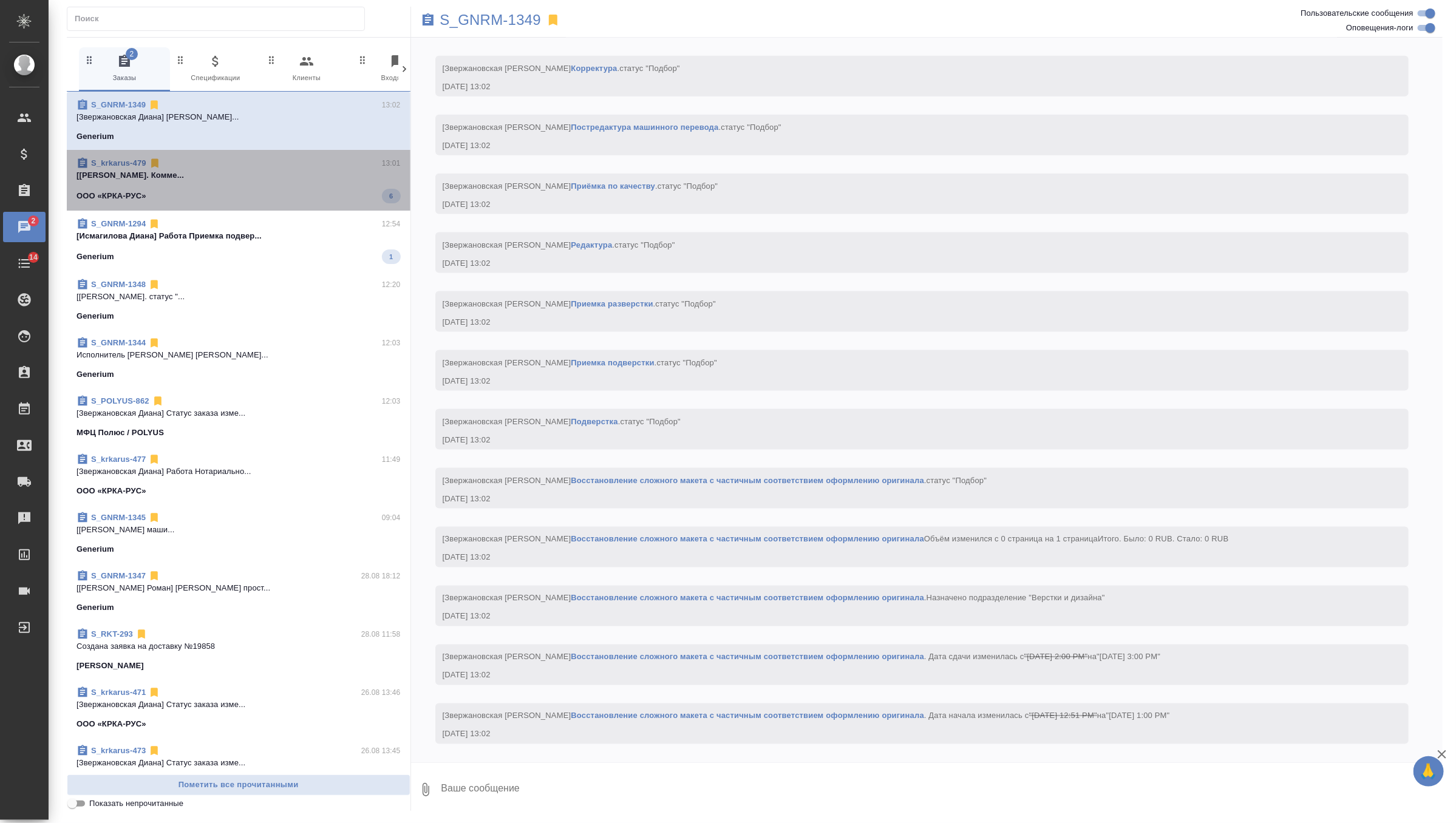
click at [318, 169] on p "[Грабко Мария] Работа Подверстка. Комме..." at bounding box center [239, 175] width 324 height 12
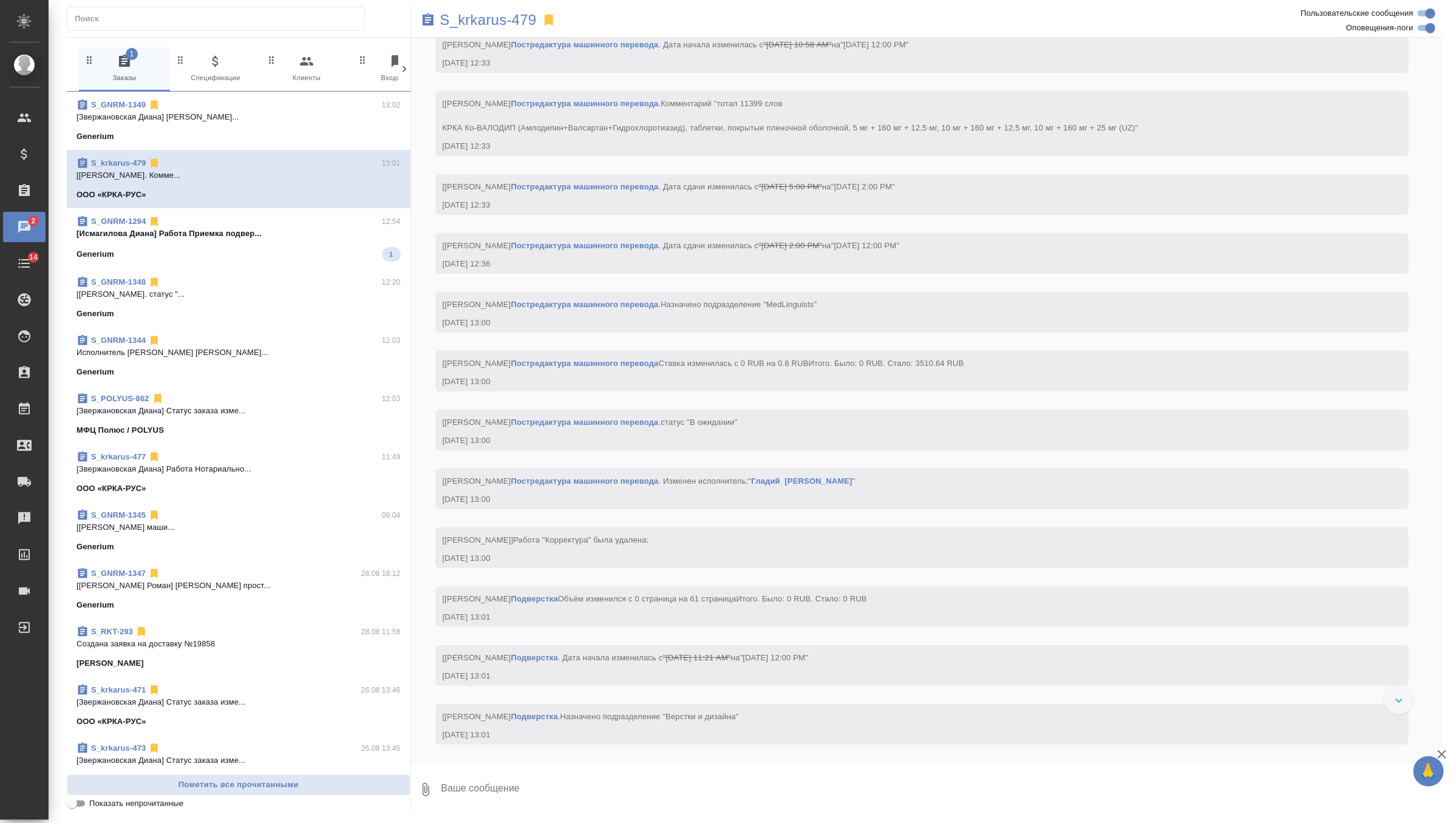
scroll to position [3049, 0]
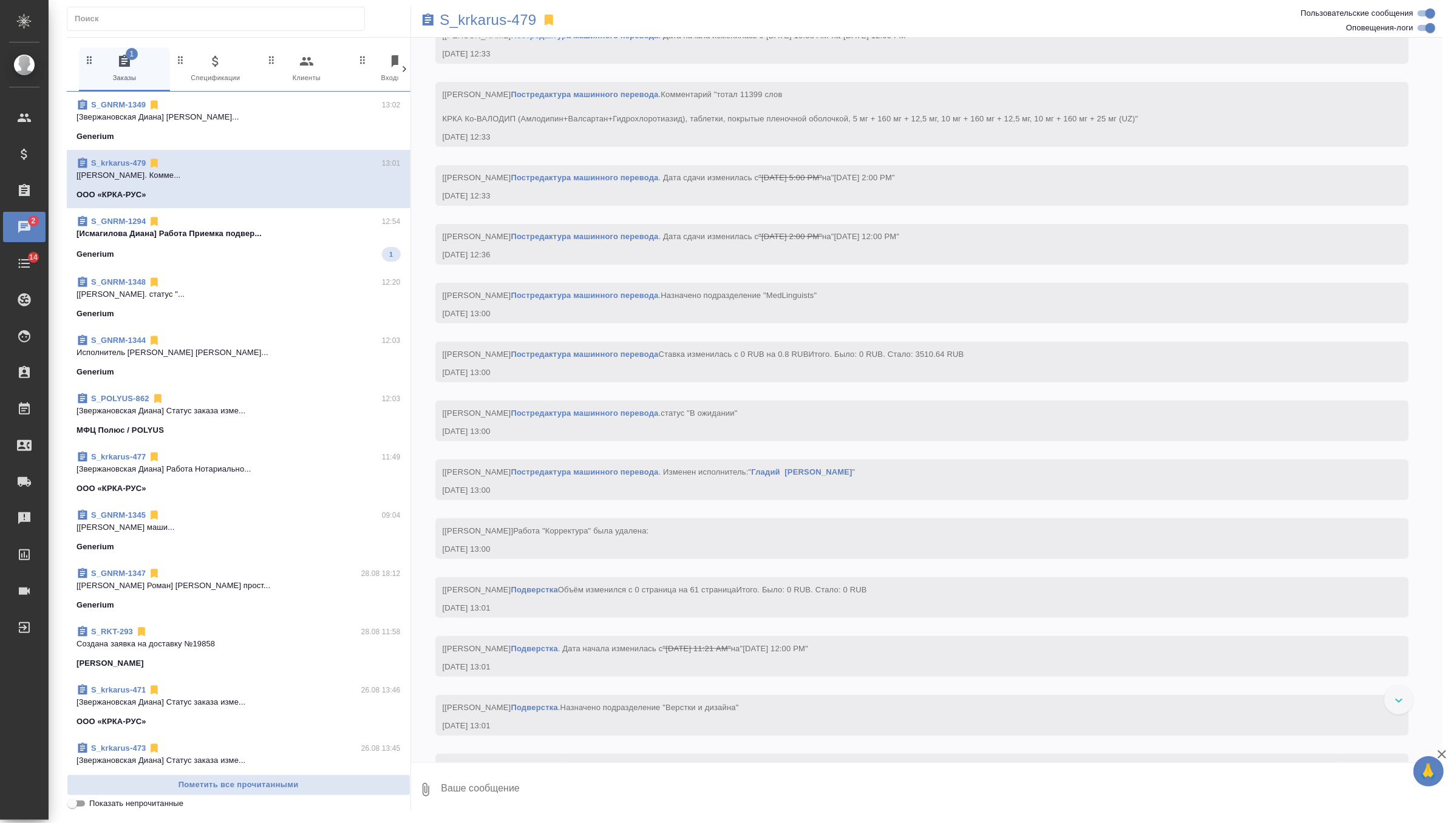
click at [307, 251] on div "Generium 1" at bounding box center [239, 255] width 324 height 15
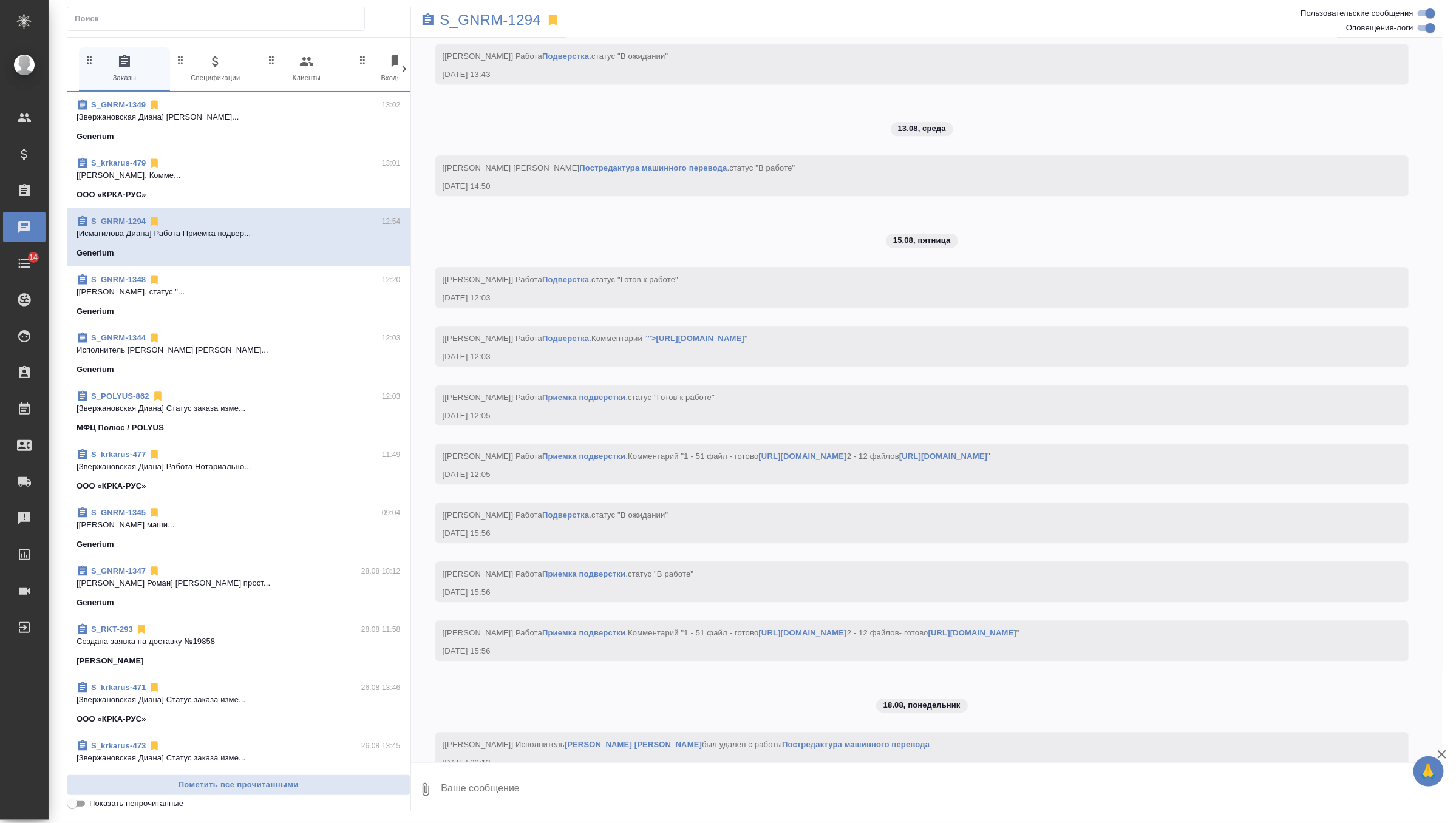
scroll to position [135485, 0]
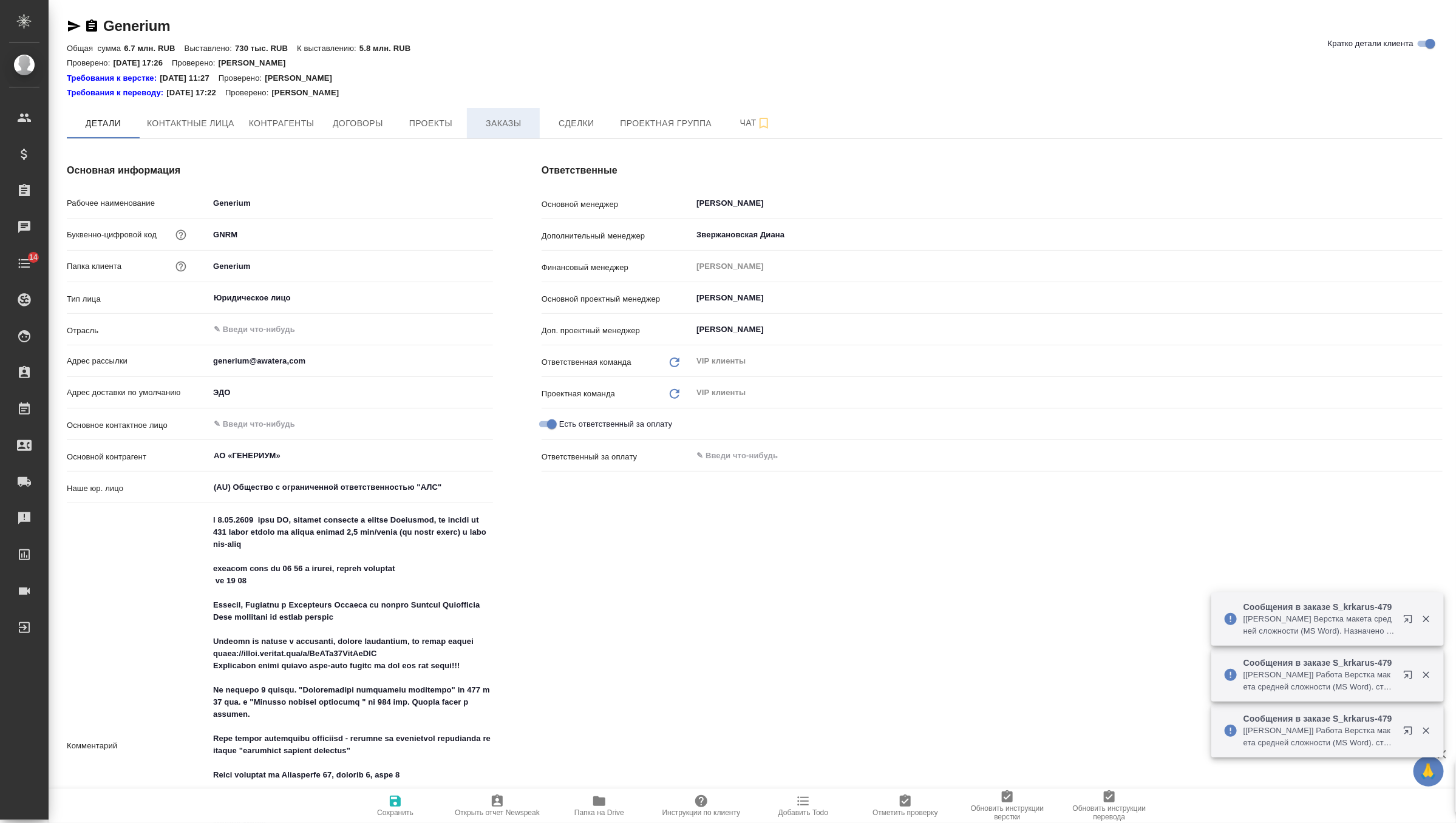
click at [512, 117] on span "Заказы" at bounding box center [503, 124] width 58 height 15
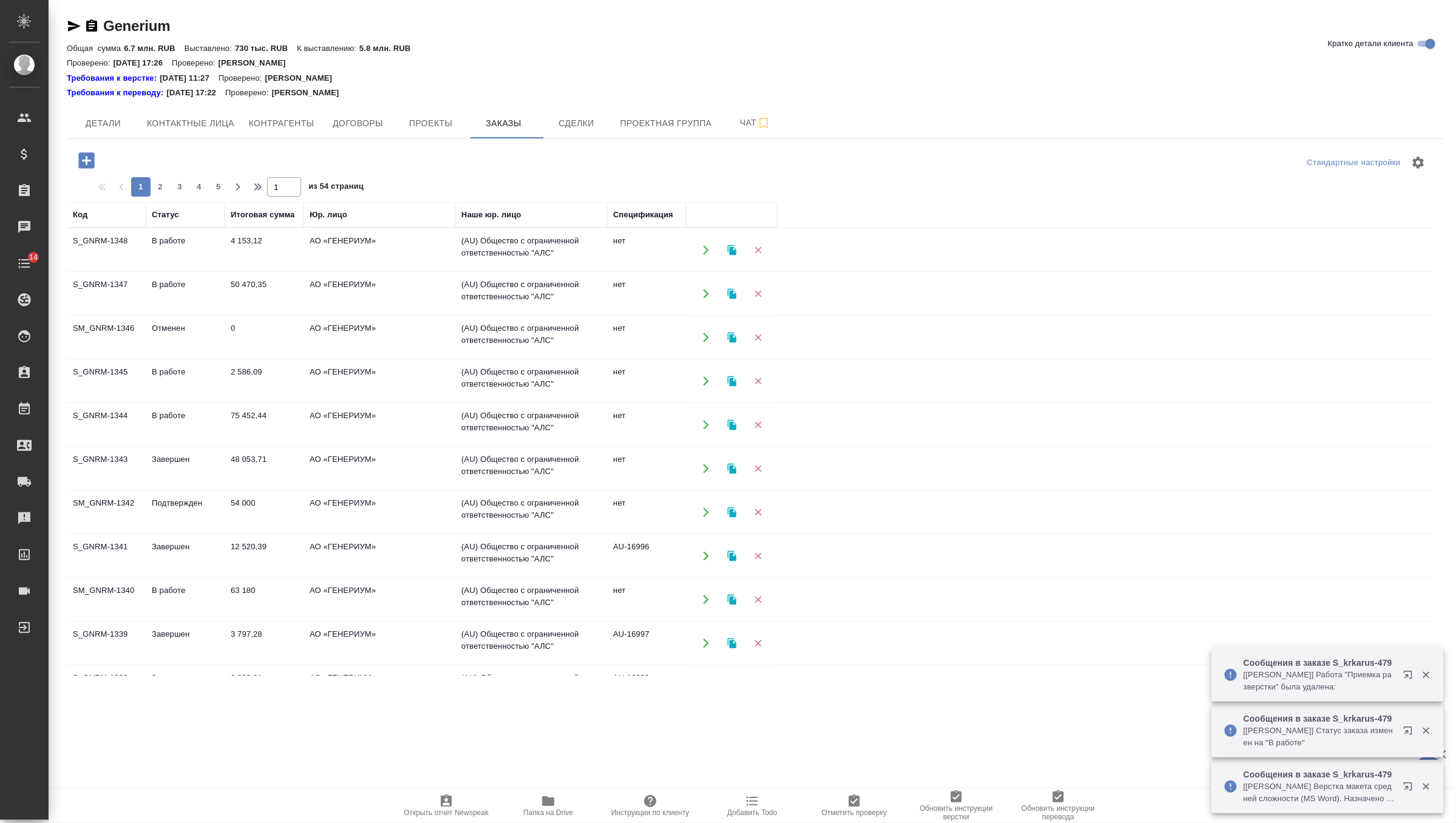
click at [90, 157] on icon "button" at bounding box center [87, 161] width 16 height 16
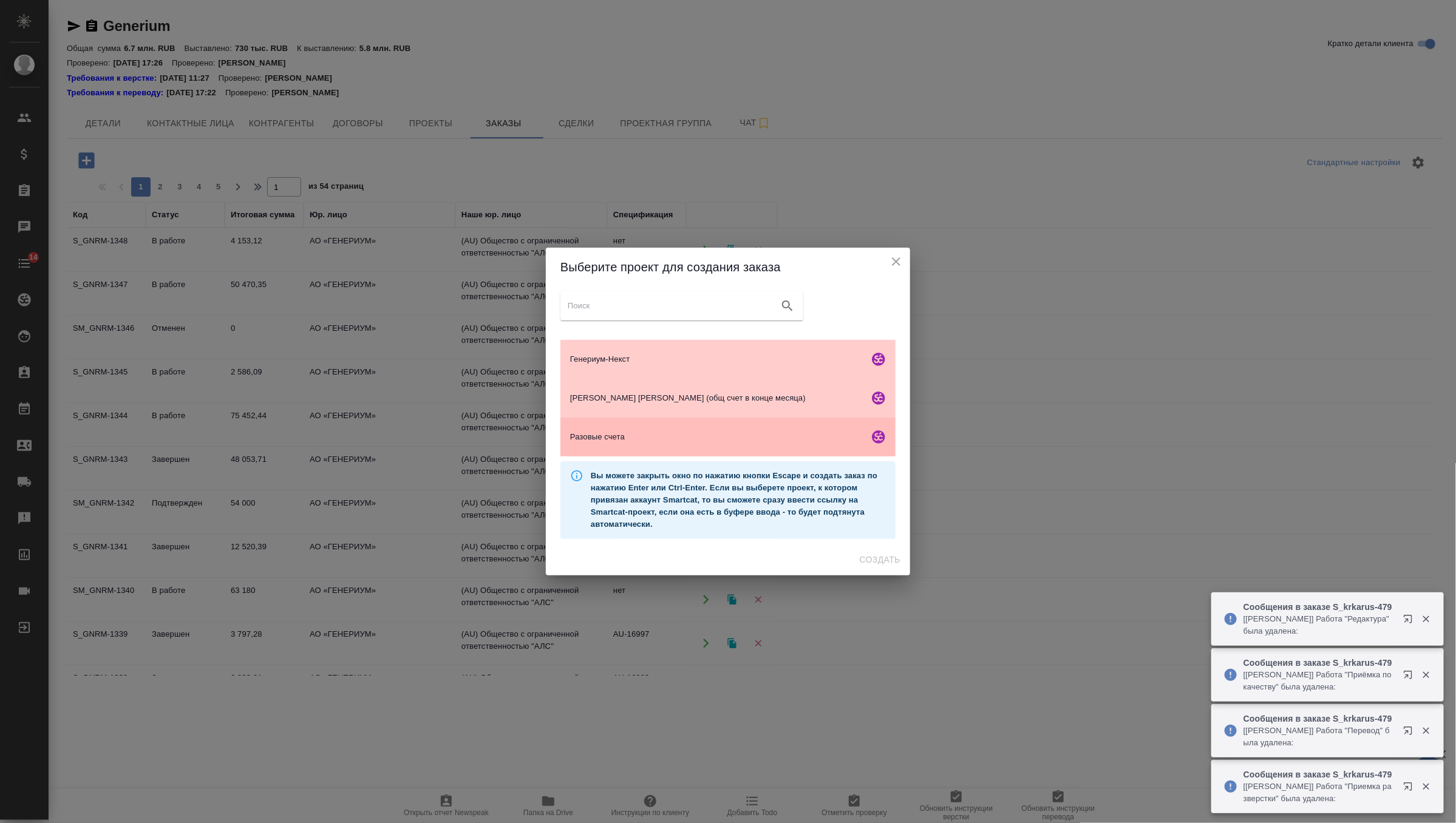
click at [644, 439] on span "Разовые счета" at bounding box center [716, 437] width 294 height 12
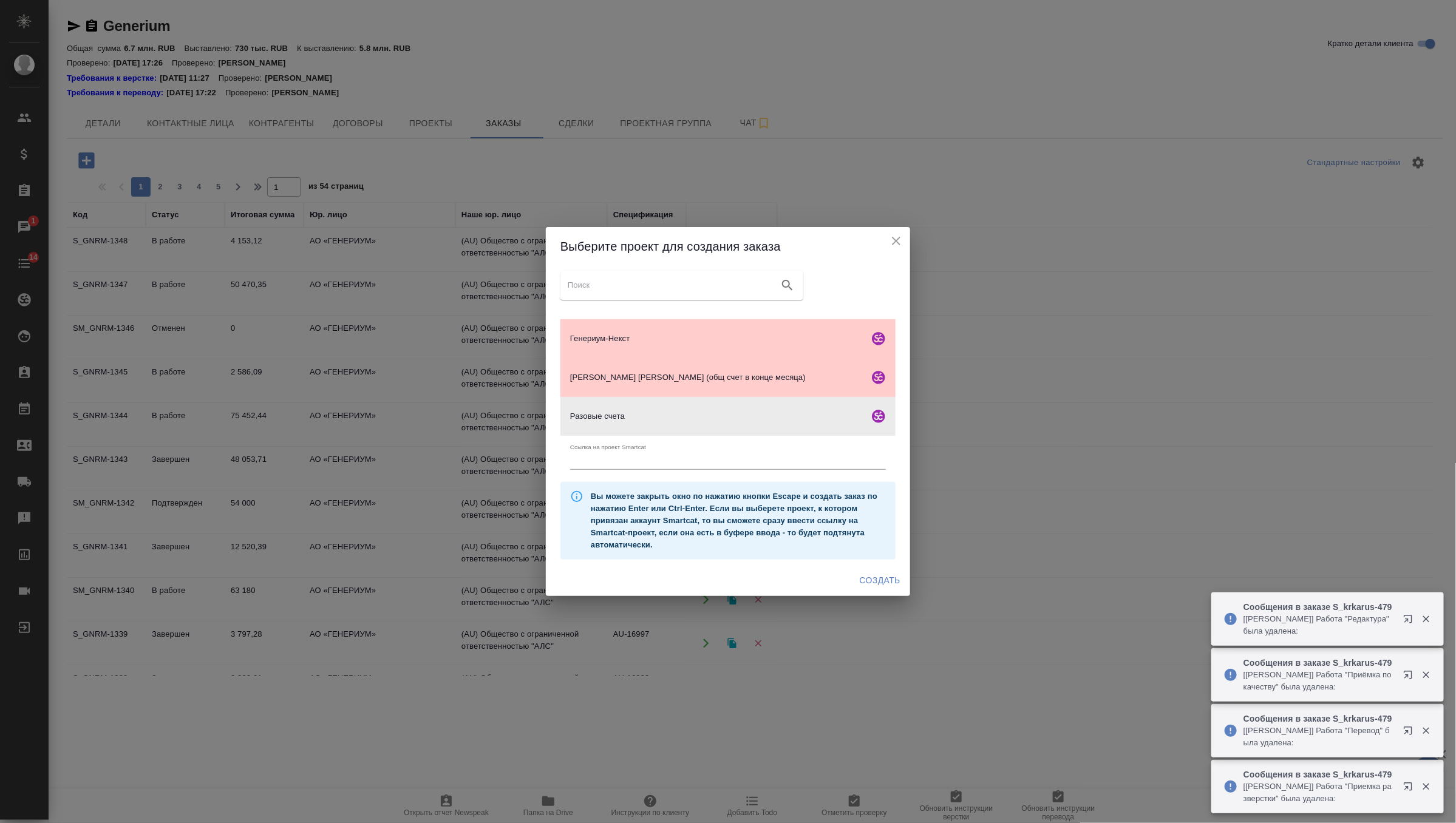
click at [863, 583] on span "Создать" at bounding box center [880, 580] width 41 height 15
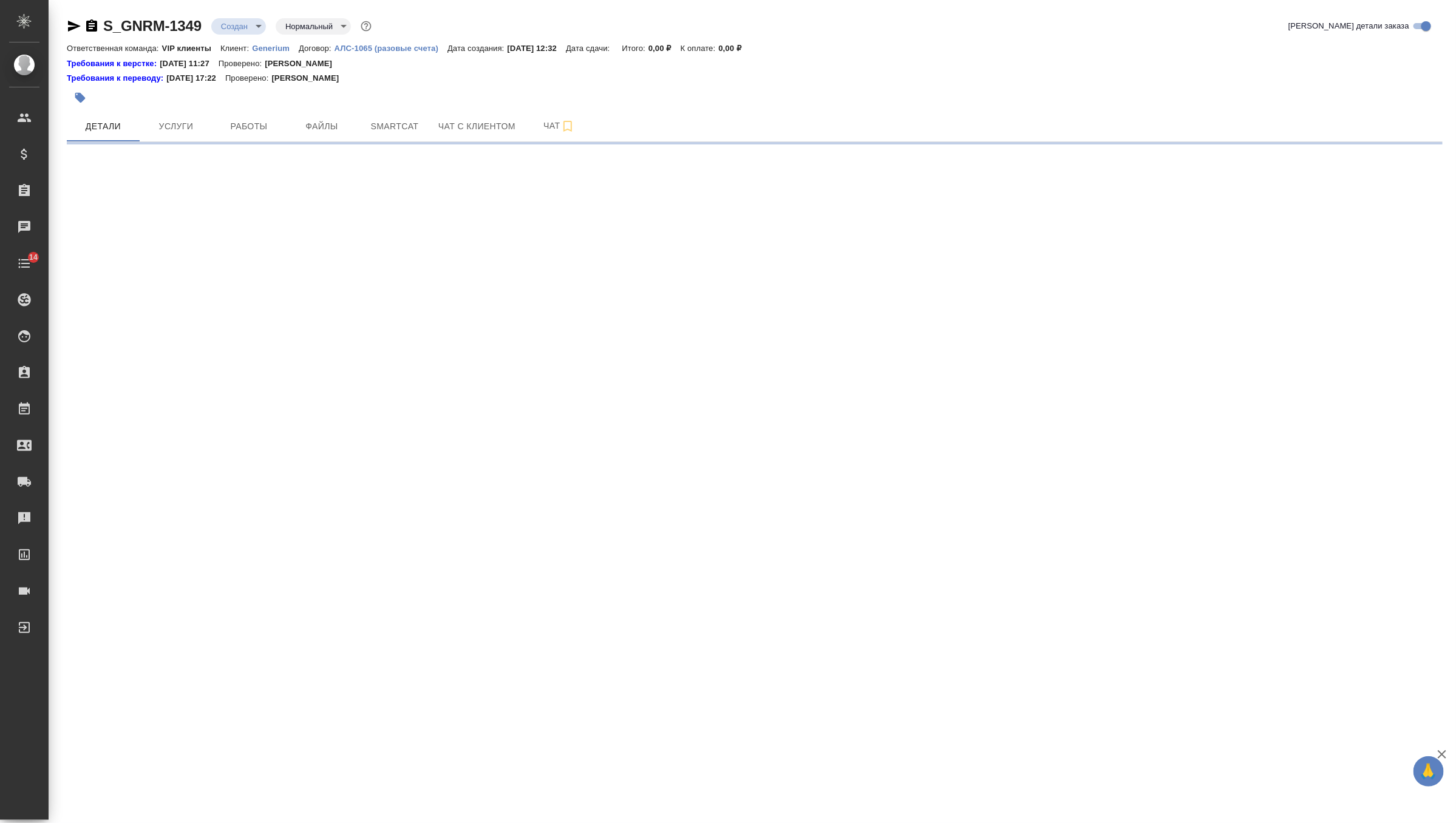
select select "RU"
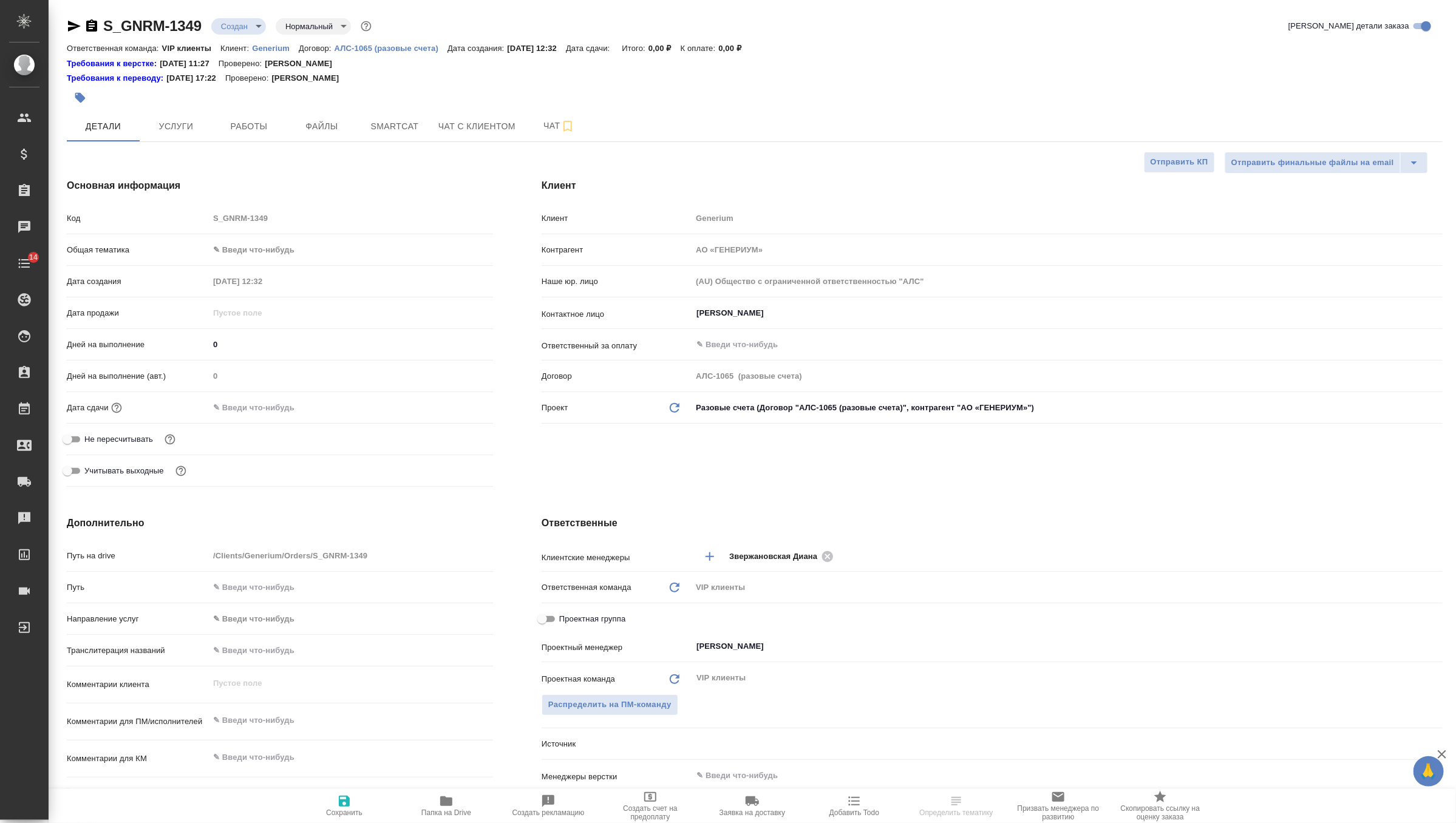
type textarea "x"
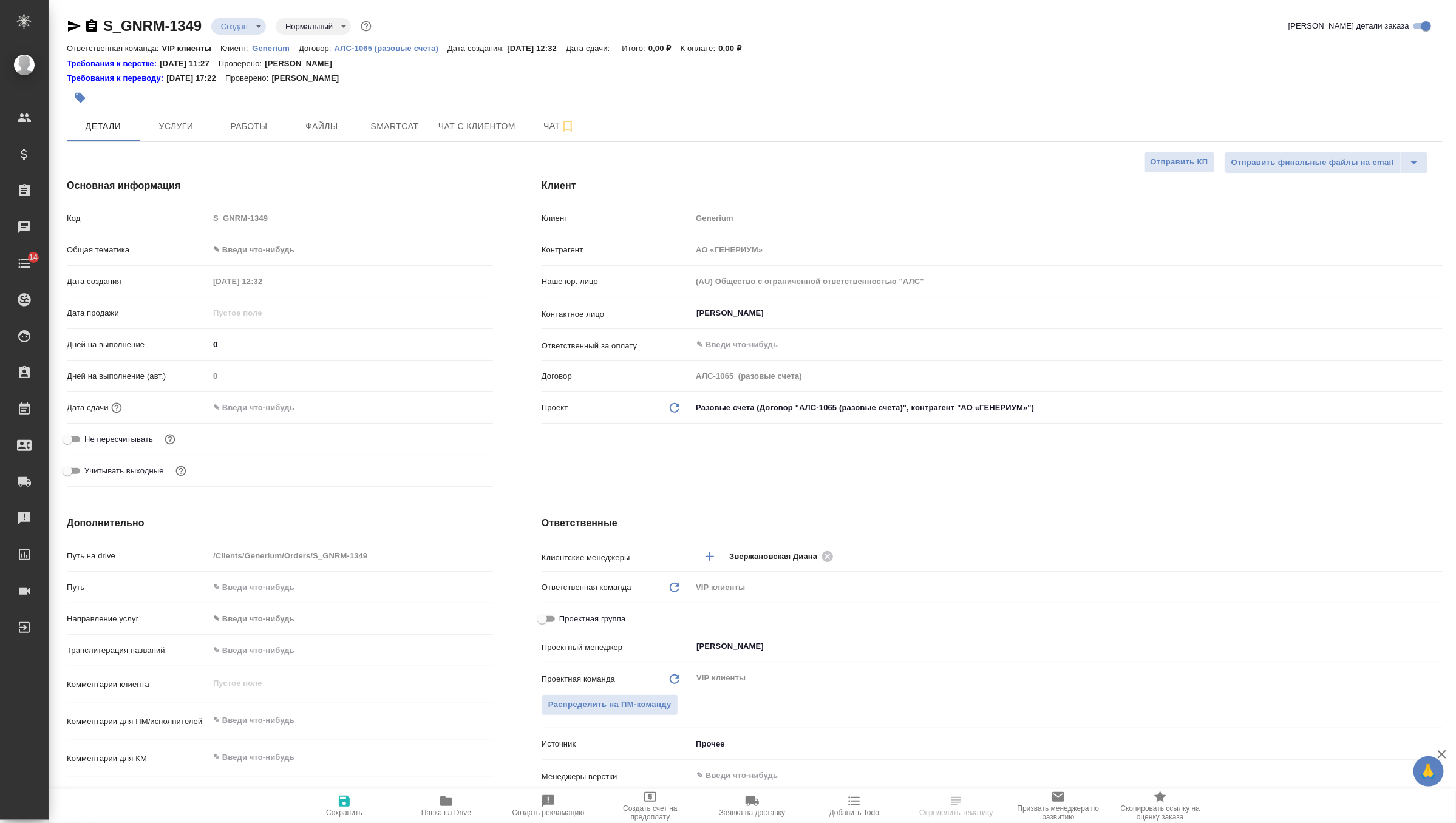
type textarea "x"
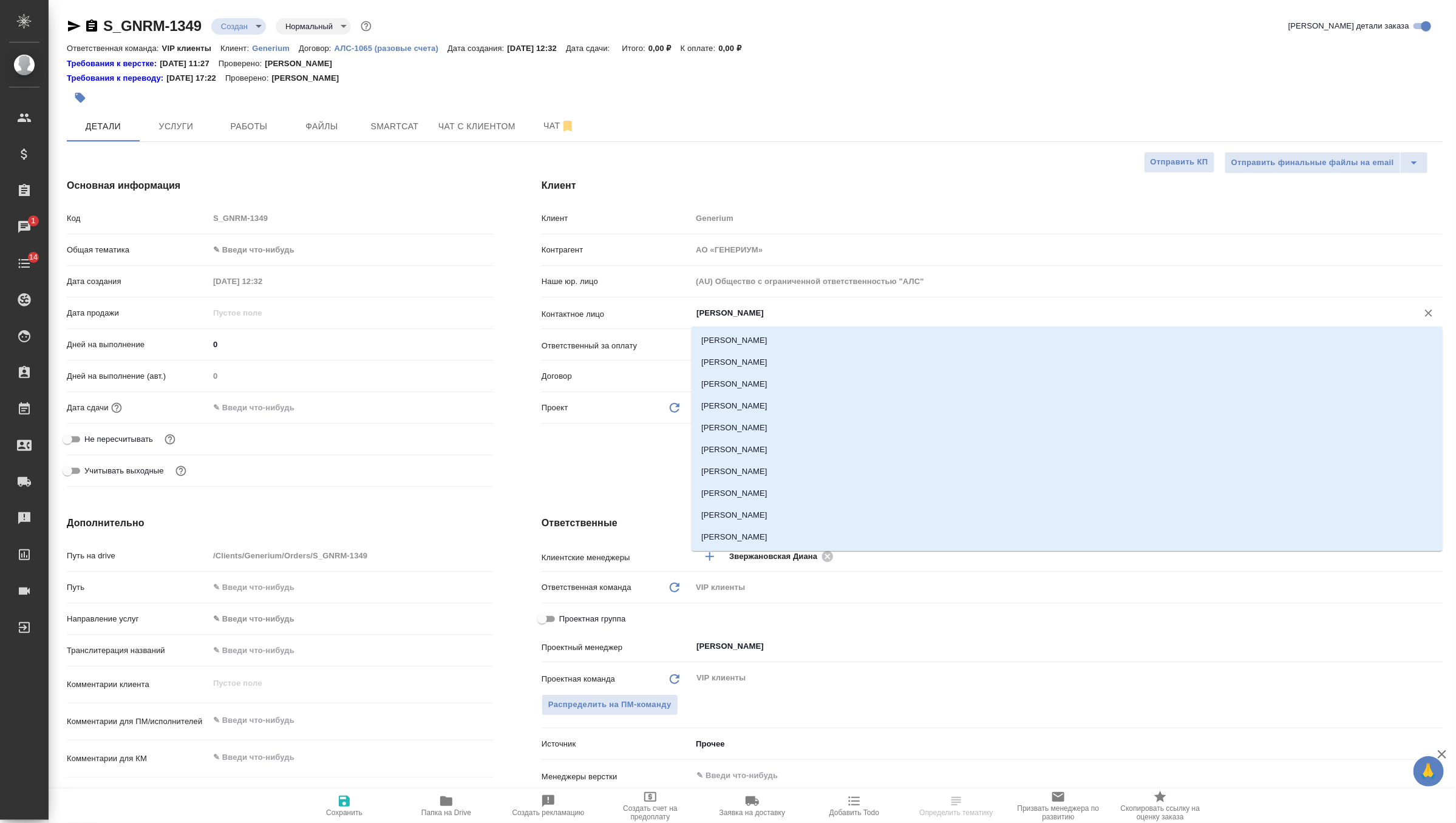
click at [760, 308] on input "[PERSON_NAME]" at bounding box center [1047, 313] width 703 height 15
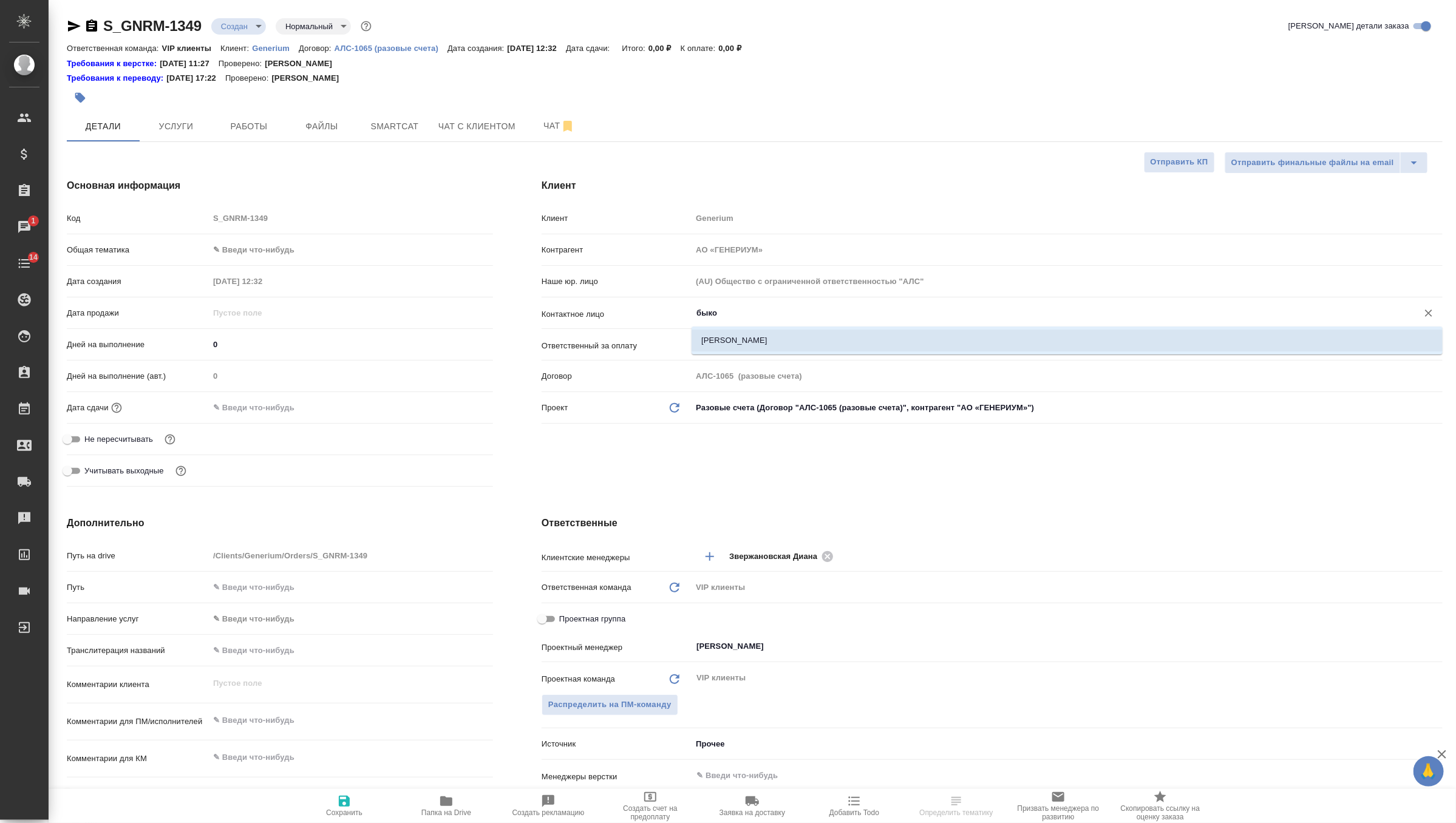
click at [771, 352] on ul "[PERSON_NAME]" at bounding box center [1067, 350] width 751 height 22
click at [781, 340] on li "[PERSON_NAME]" at bounding box center [1067, 340] width 751 height 22
type input "[PERSON_NAME]"
type textarea "x"
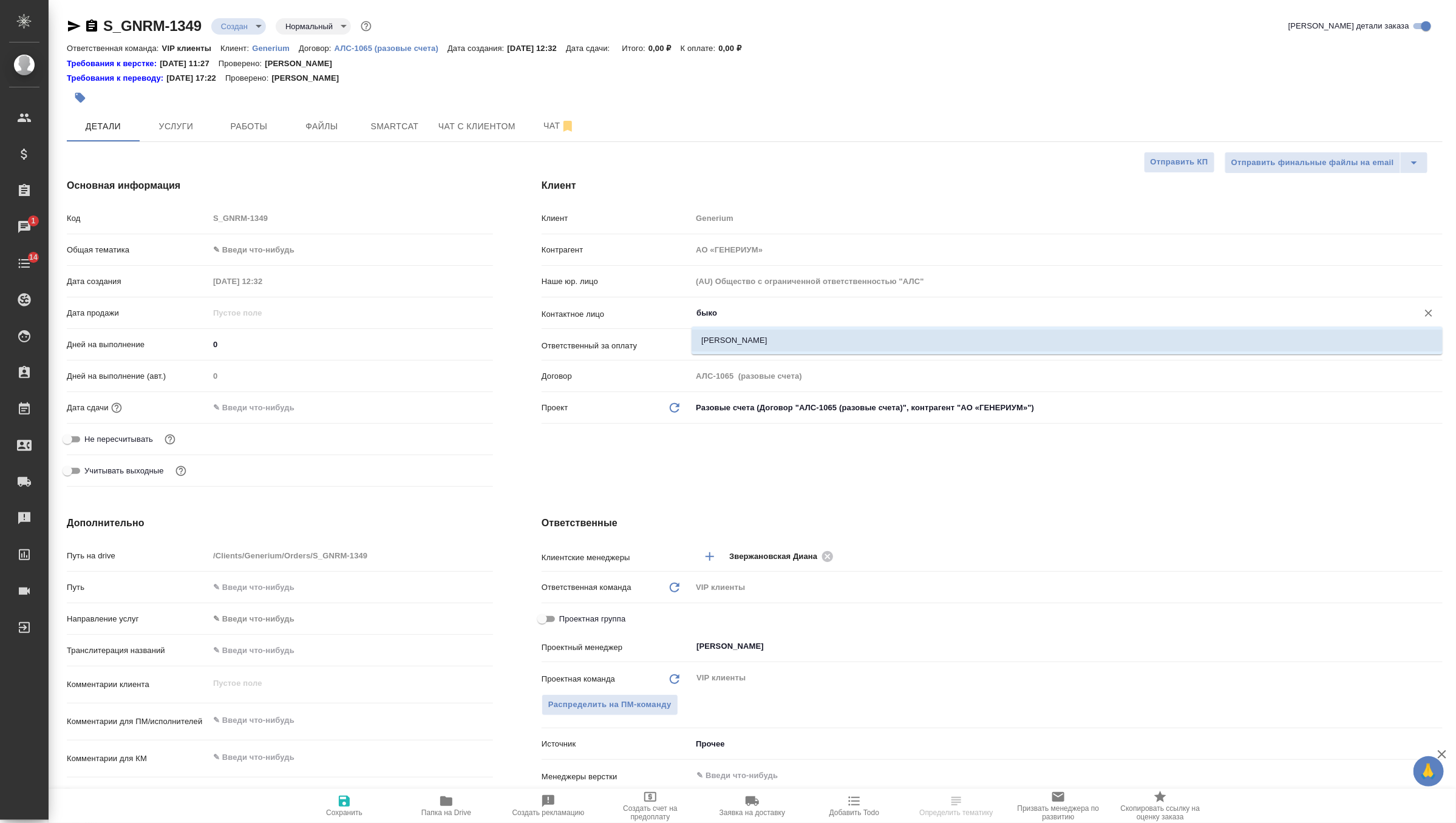
type textarea "x"
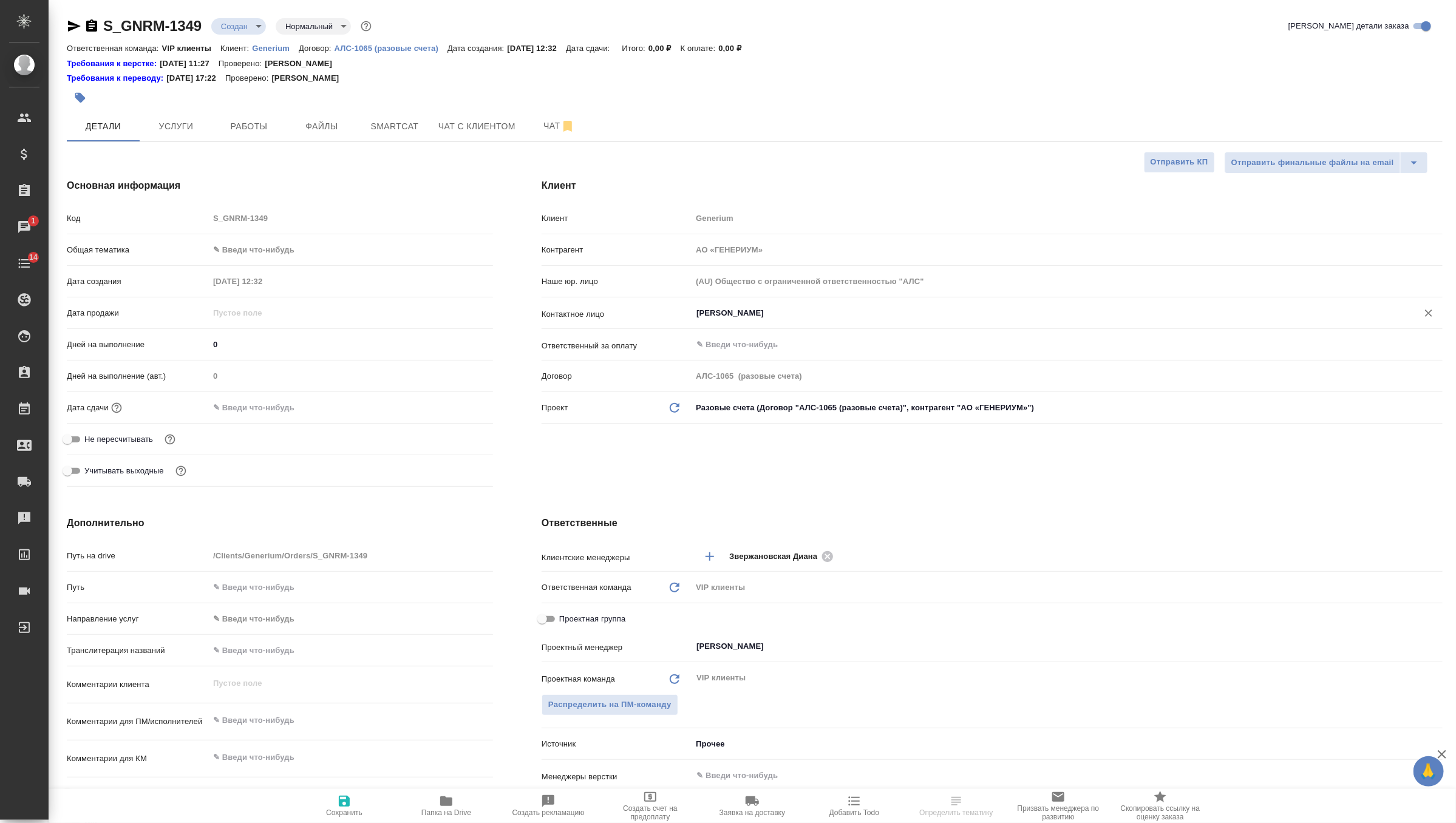
type input "[PERSON_NAME]"
click at [349, 812] on span "Сохранить" at bounding box center [344, 813] width 36 height 9
type textarea "x"
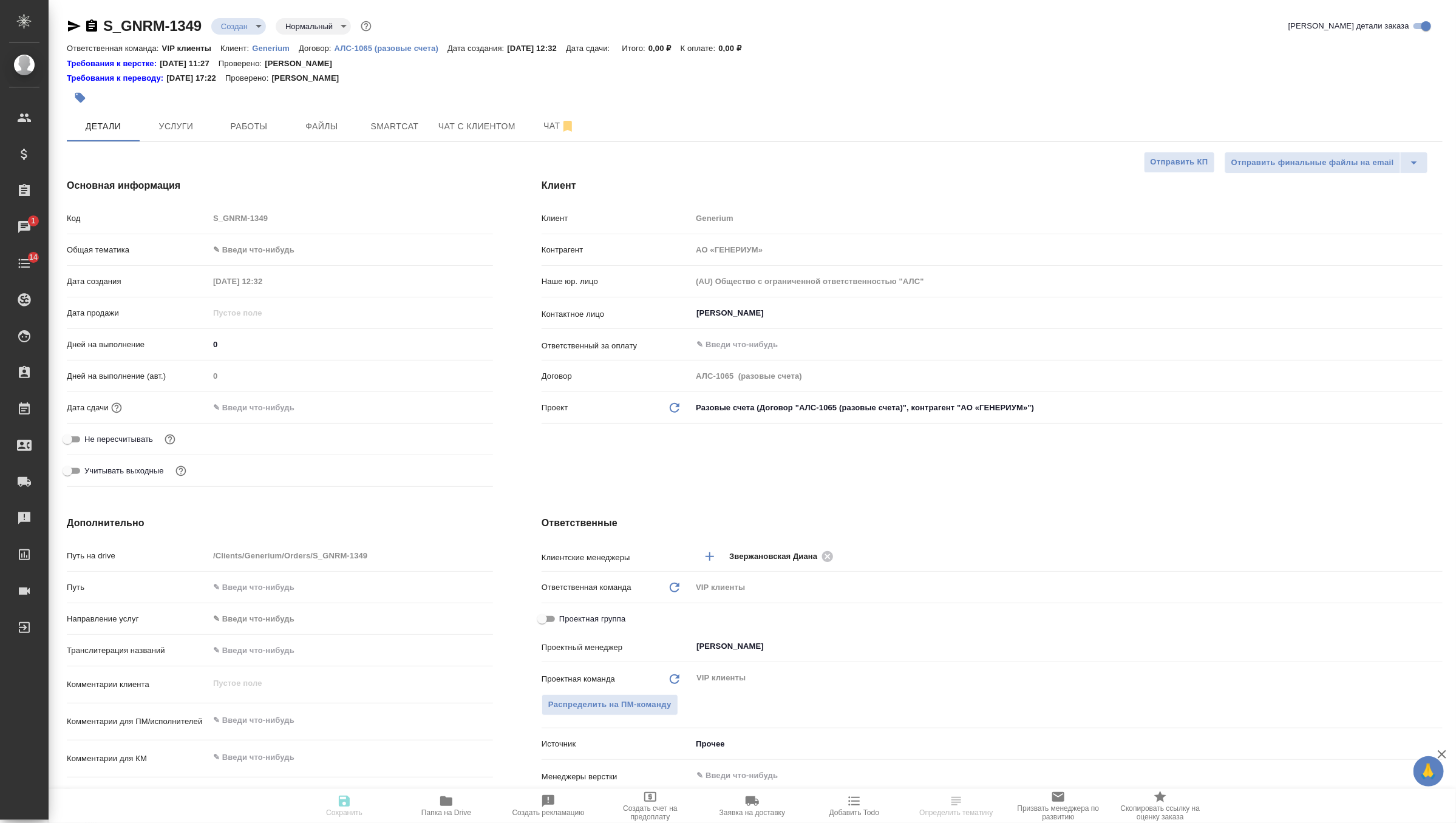
type textarea "x"
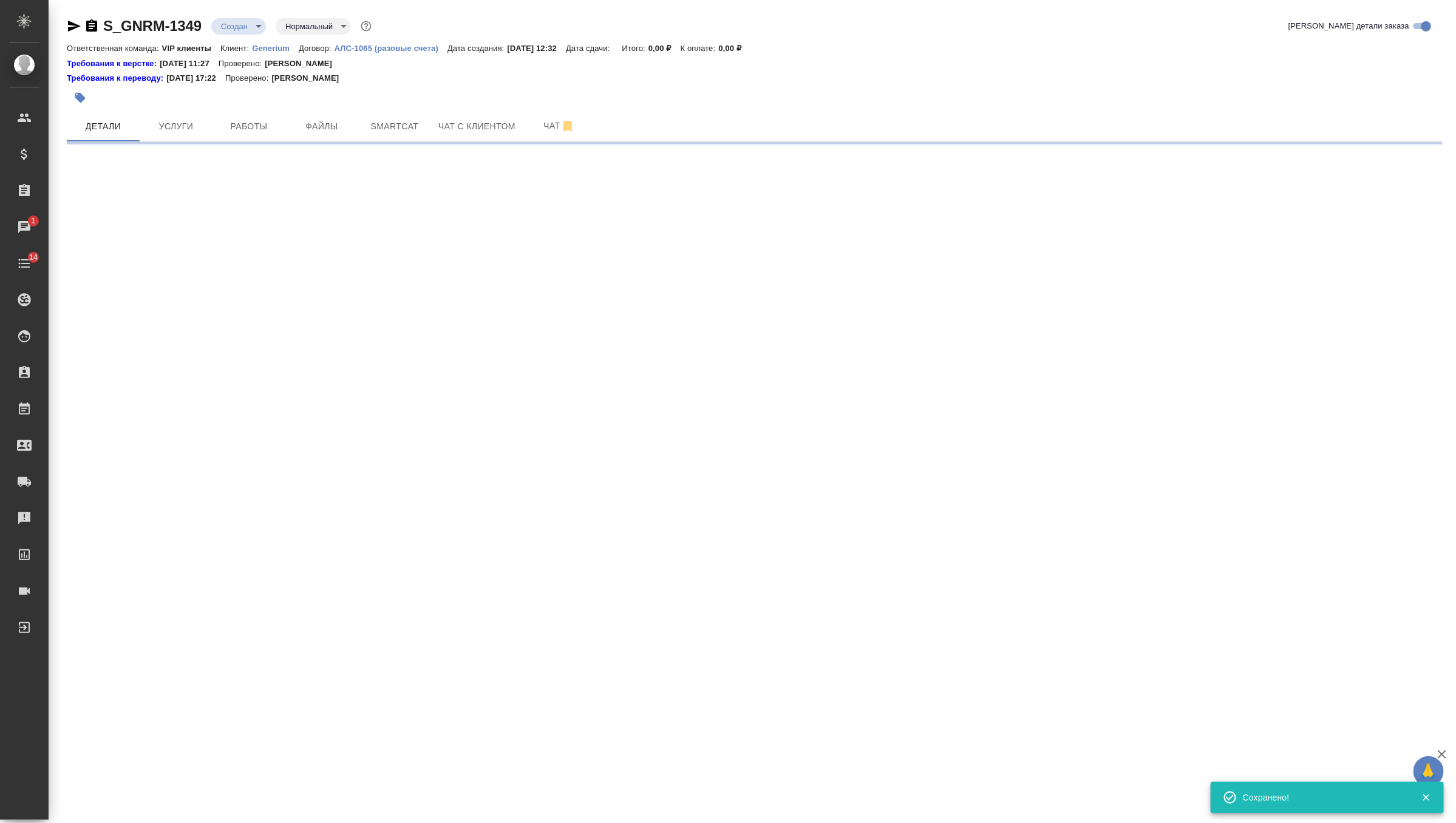
select select "RU"
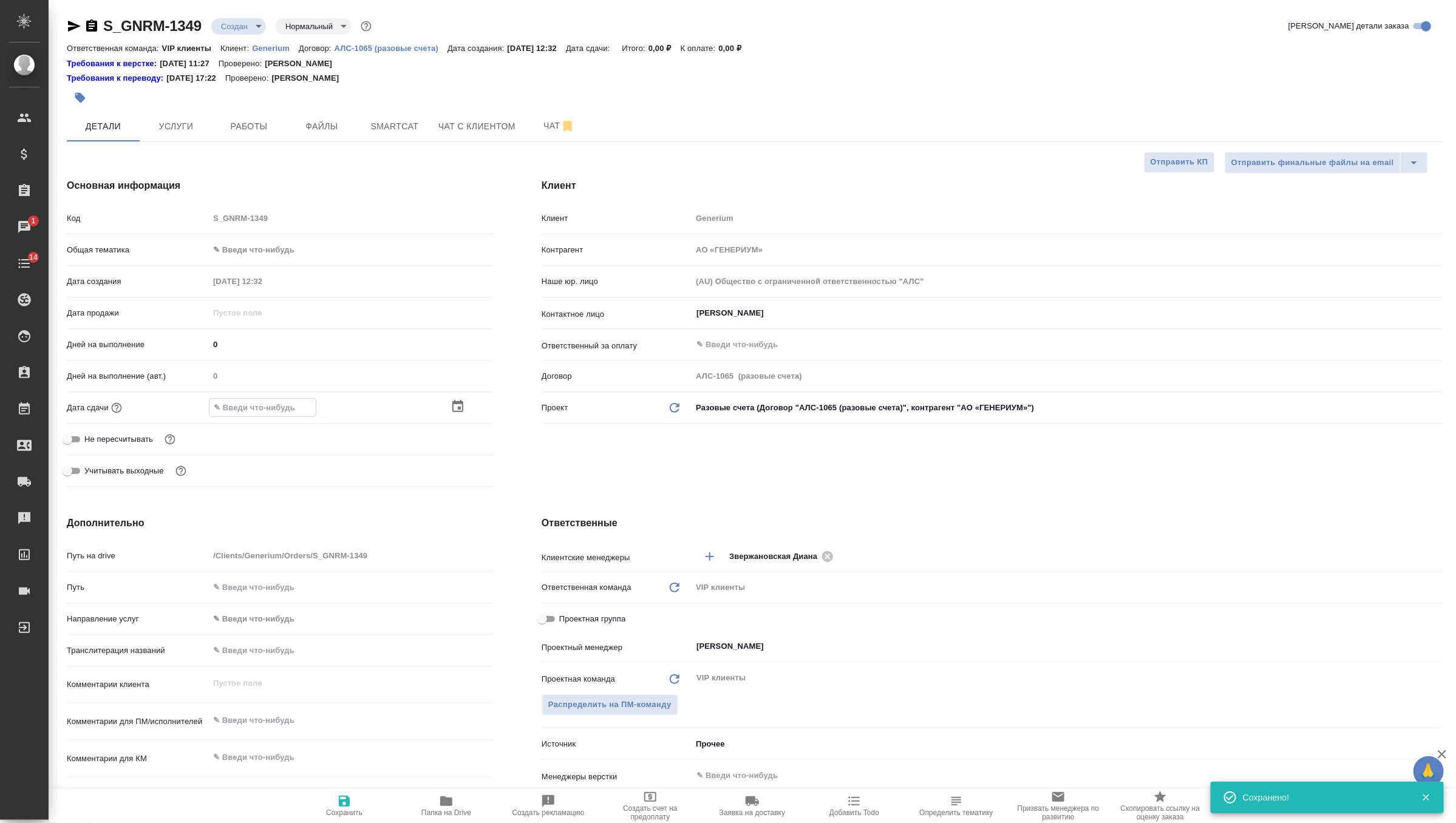
click at [460, 397] on div "Дата сдачи" at bounding box center [280, 407] width 426 height 21
click at [460, 412] on icon "button" at bounding box center [458, 407] width 11 height 12
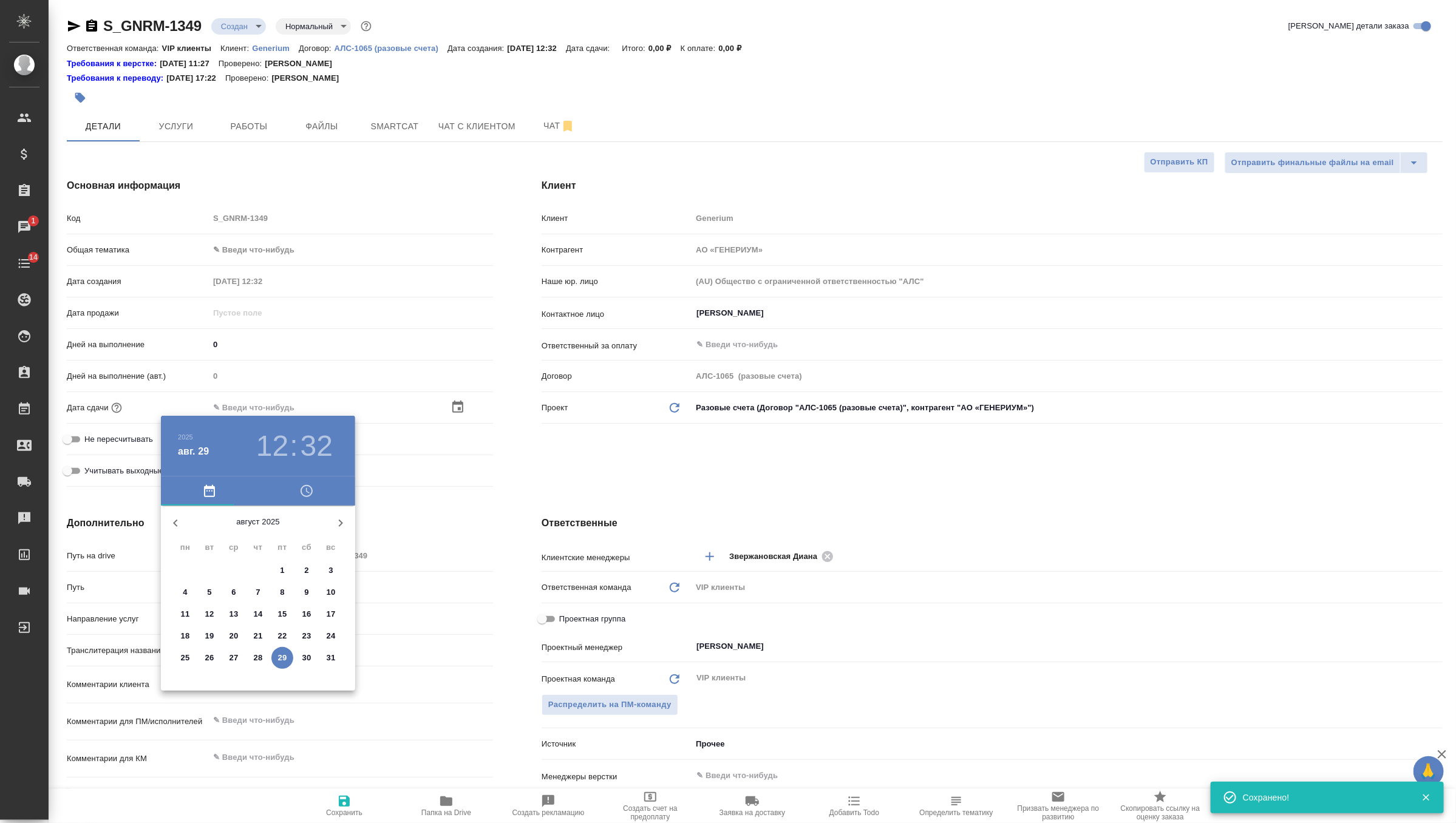
click at [335, 521] on icon "button" at bounding box center [341, 523] width 15 height 15
click at [187, 569] on p "1" at bounding box center [185, 571] width 4 height 12
type input "[DATE] 12:32"
type textarea "x"
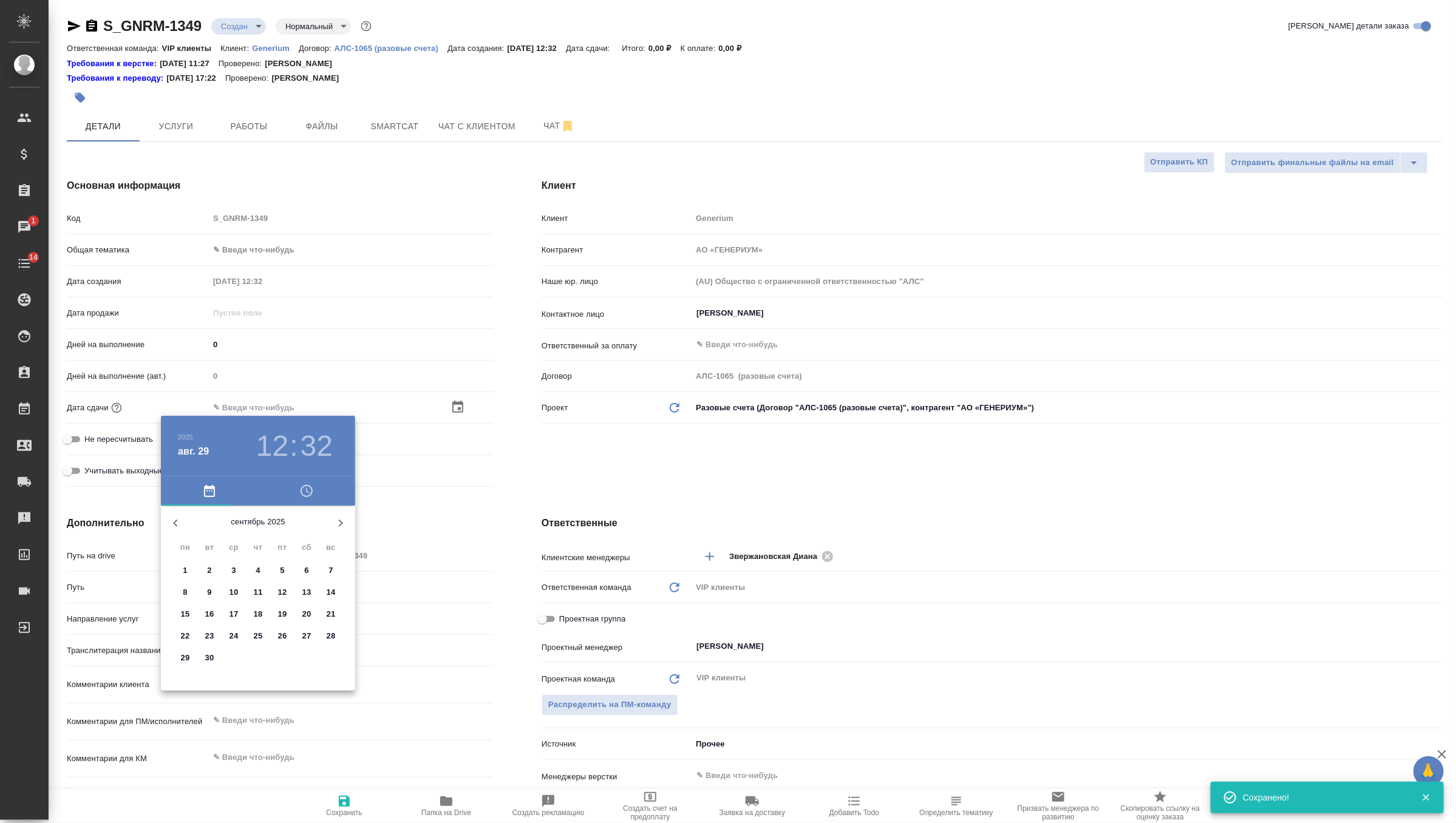
type textarea "x"
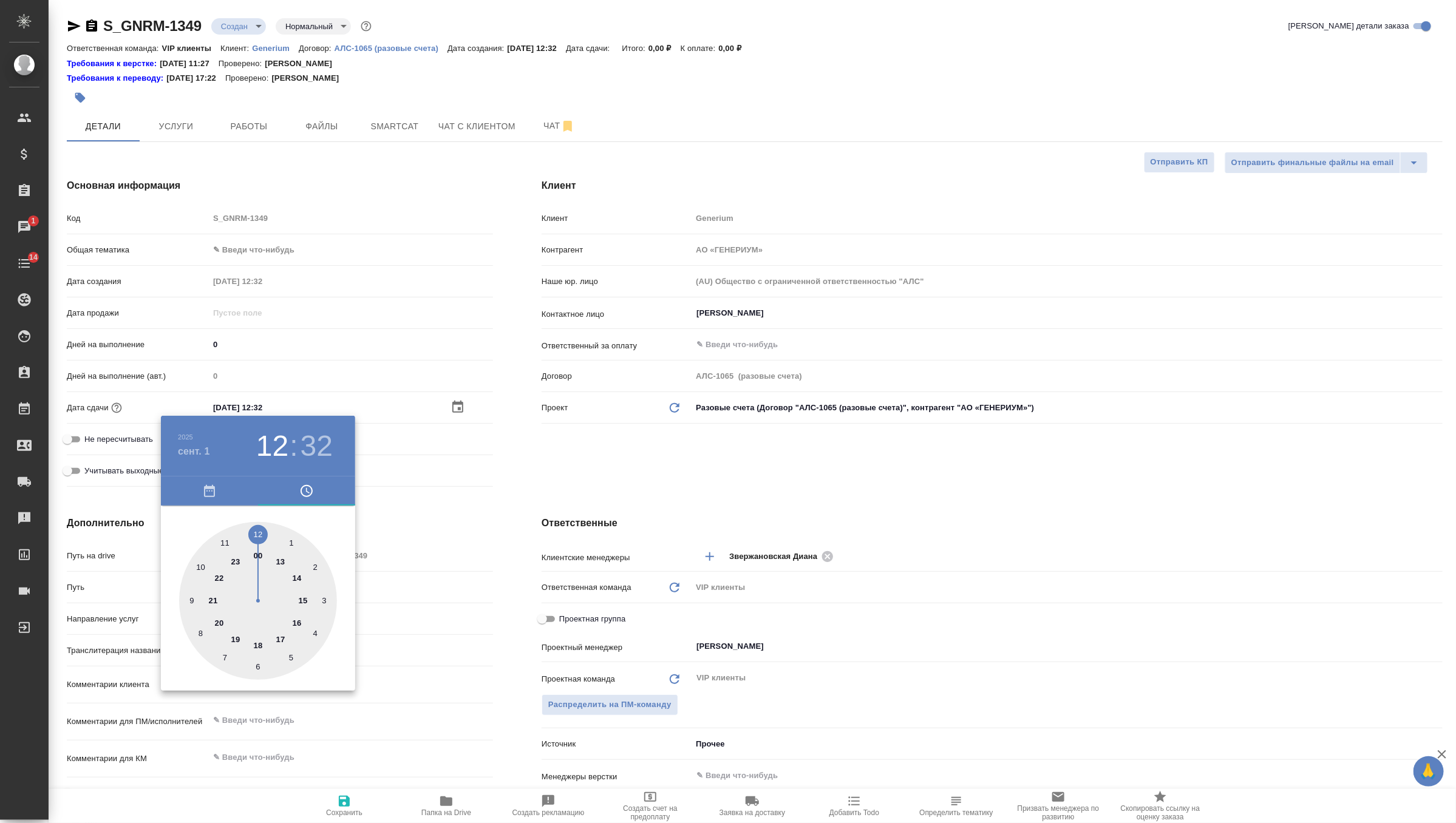
click at [258, 645] on div at bounding box center [258, 601] width 158 height 158
type input "[DATE] 18:32"
type textarea "x"
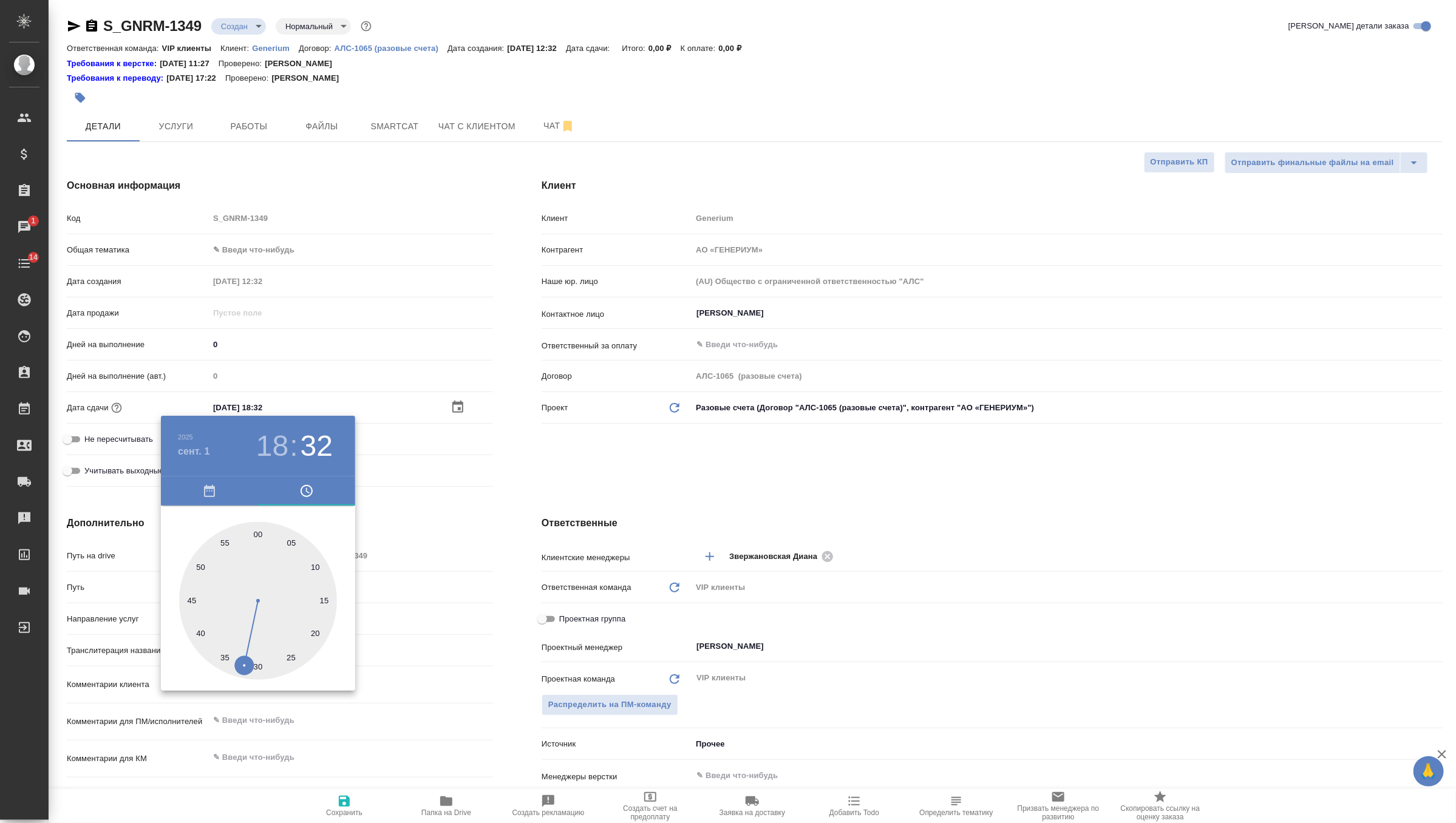
type input "[DATE] 18:00"
type textarea "x"
click at [256, 535] on div at bounding box center [258, 601] width 158 height 158
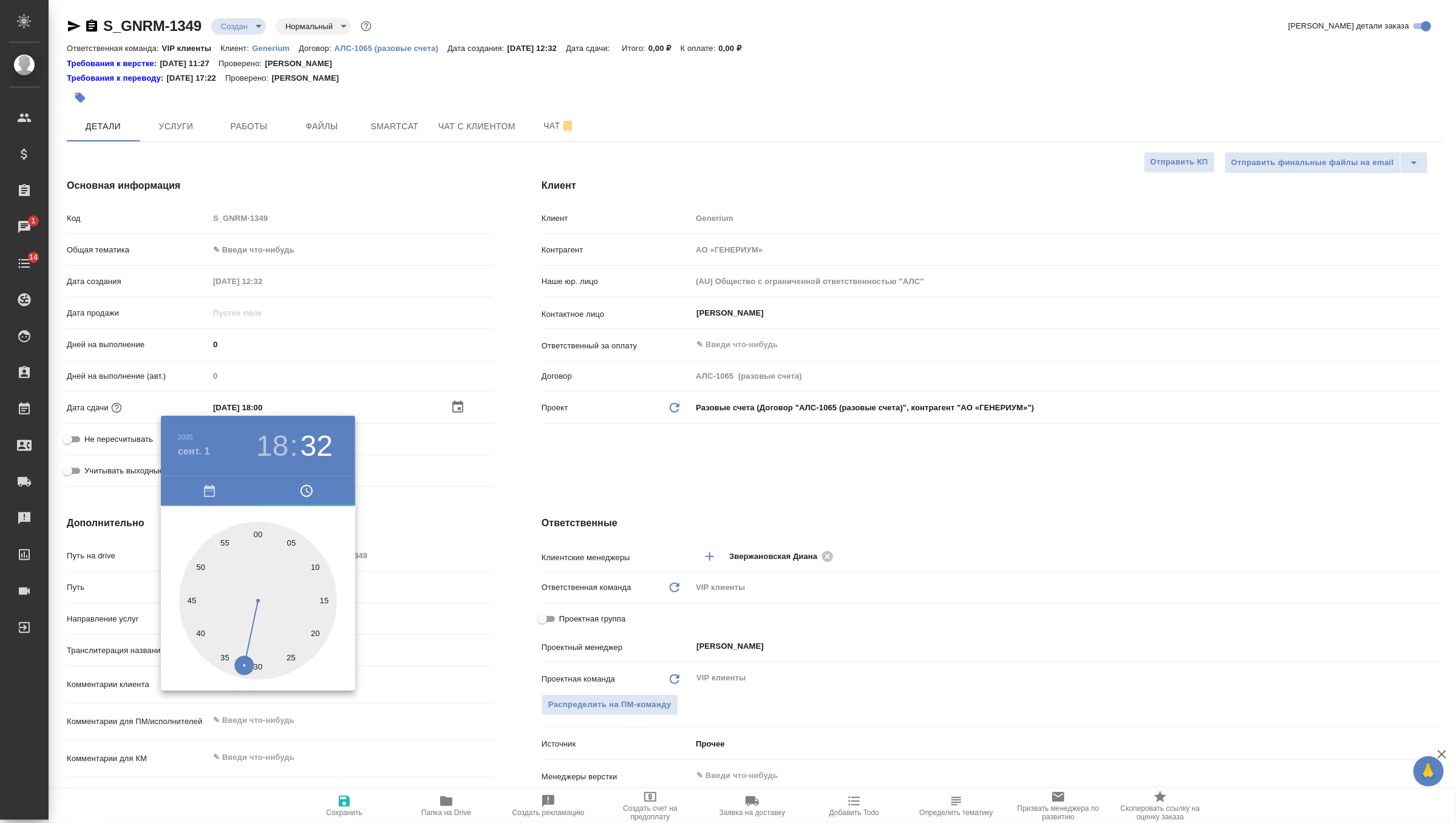
type textarea "x"
click at [531, 456] on div at bounding box center [728, 412] width 1456 height 823
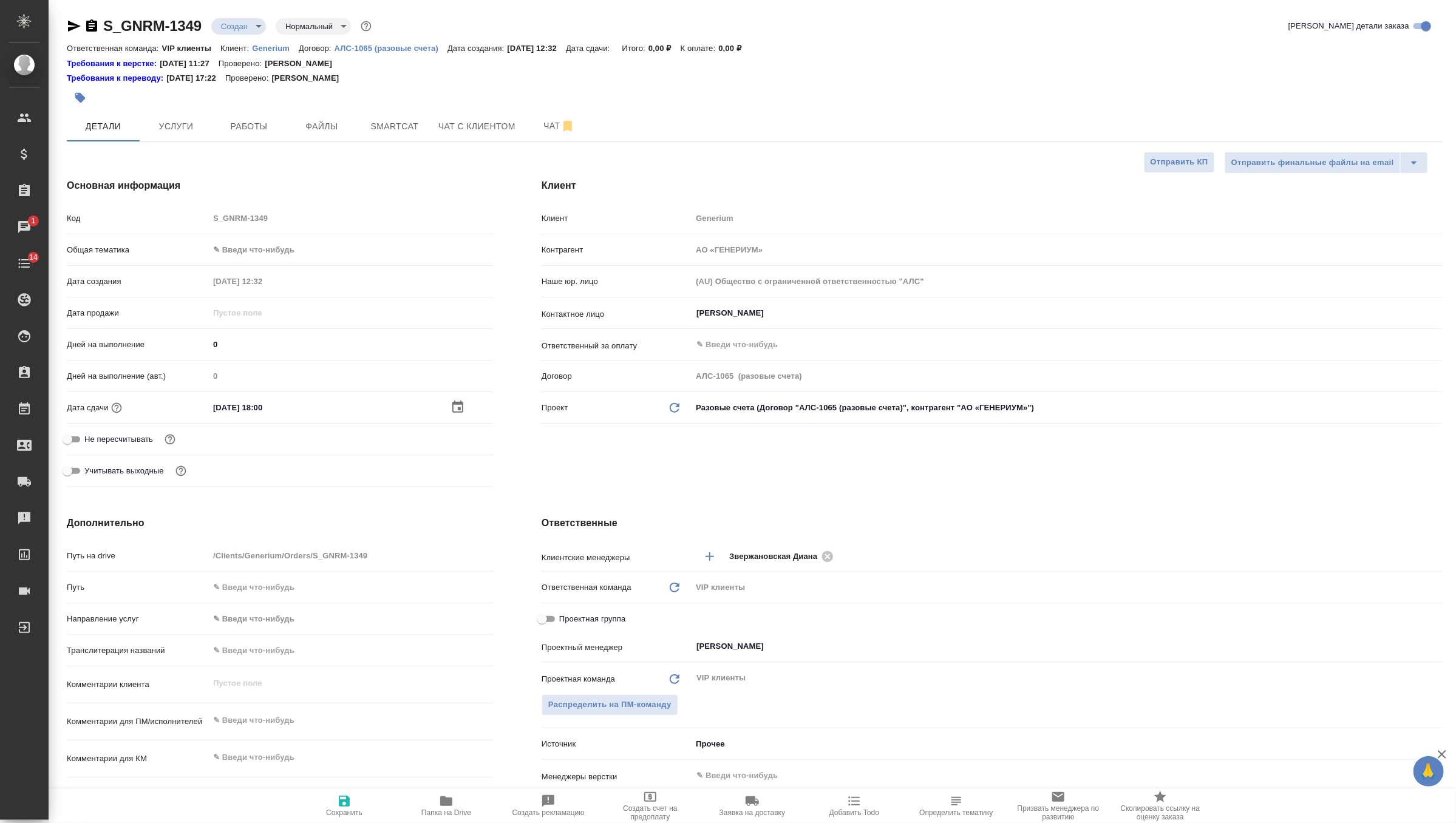
click at [345, 816] on span "Сохранить" at bounding box center [344, 813] width 36 height 9
type textarea "x"
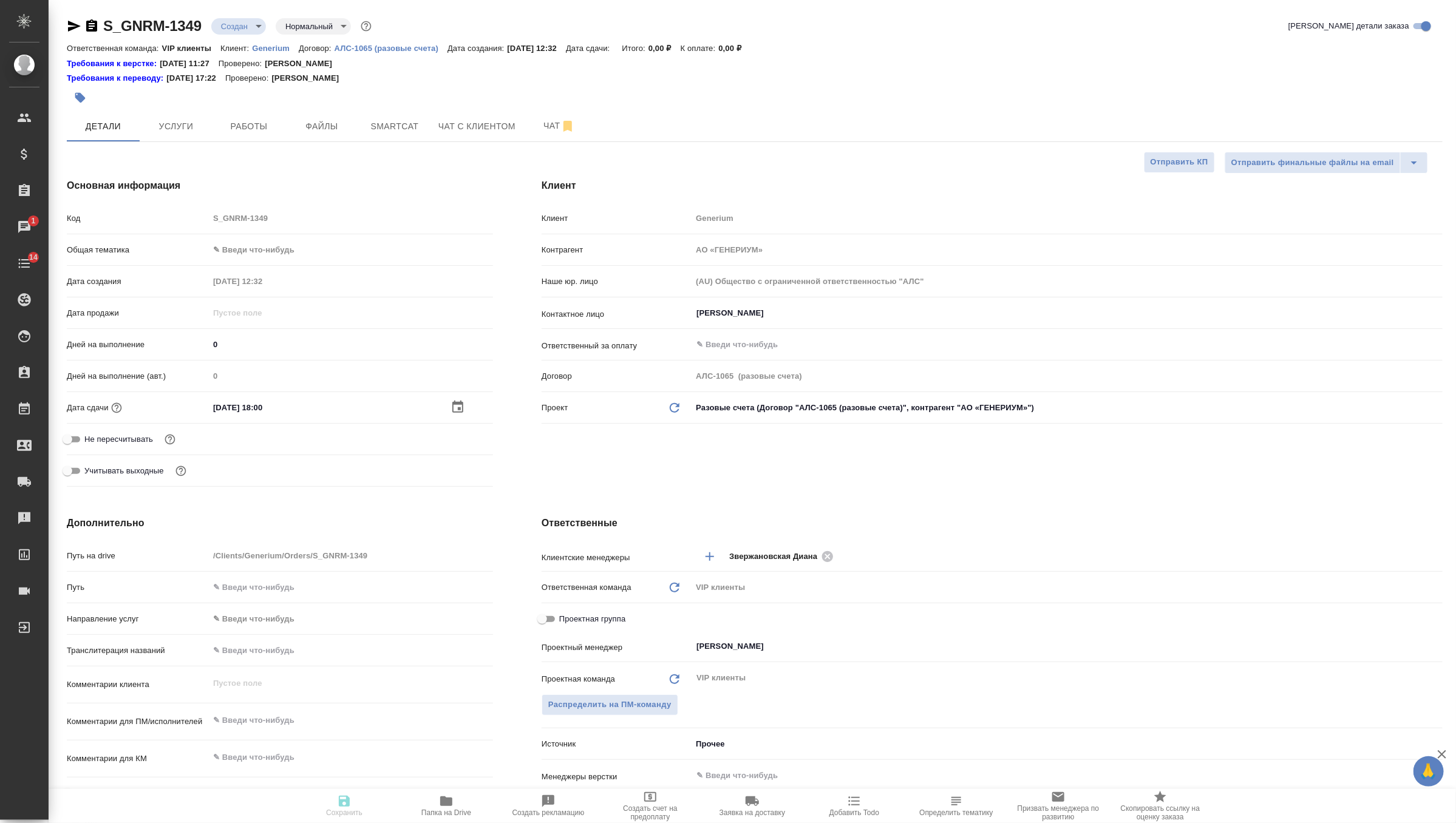
type textarea "x"
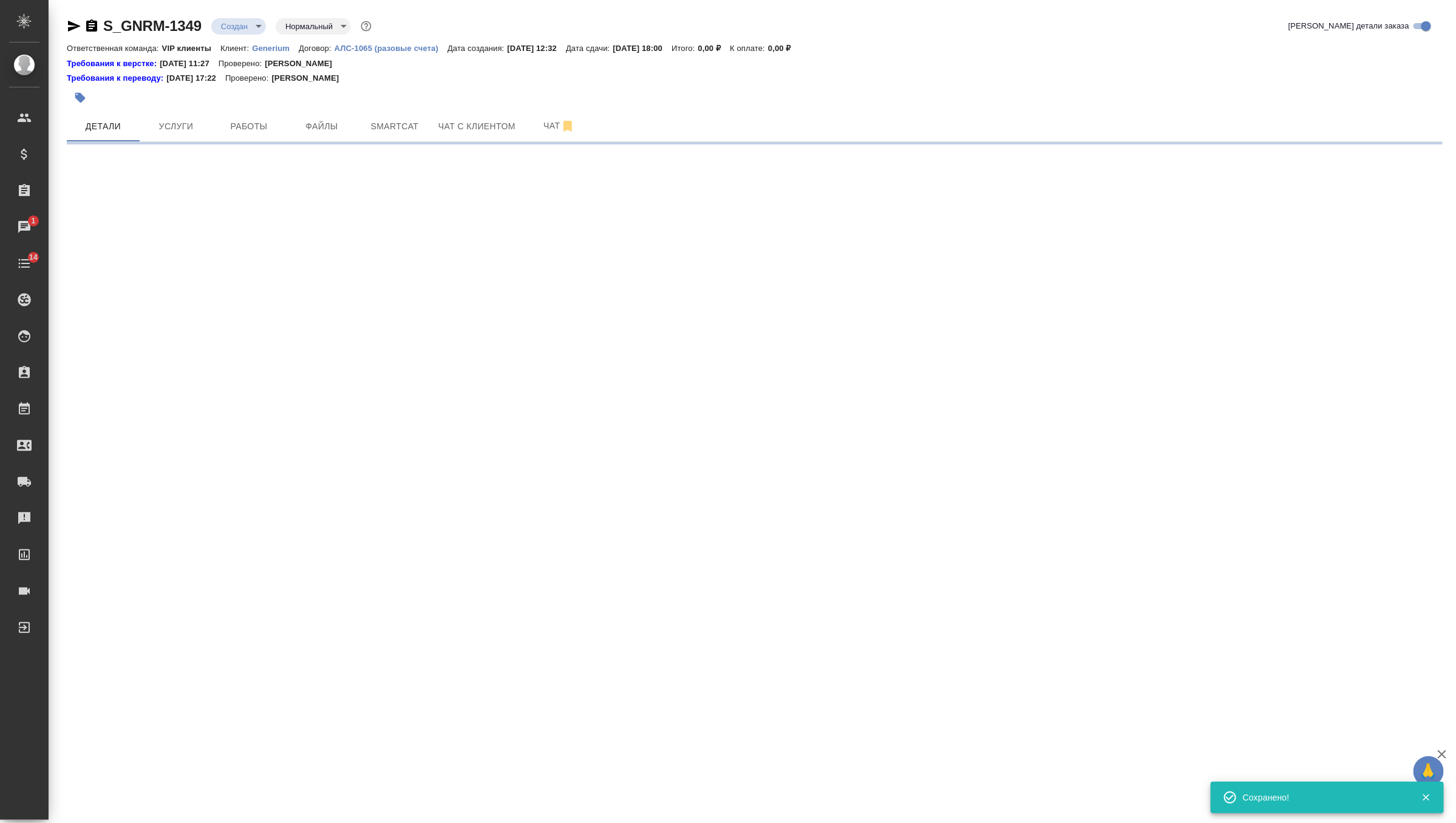
select select "RU"
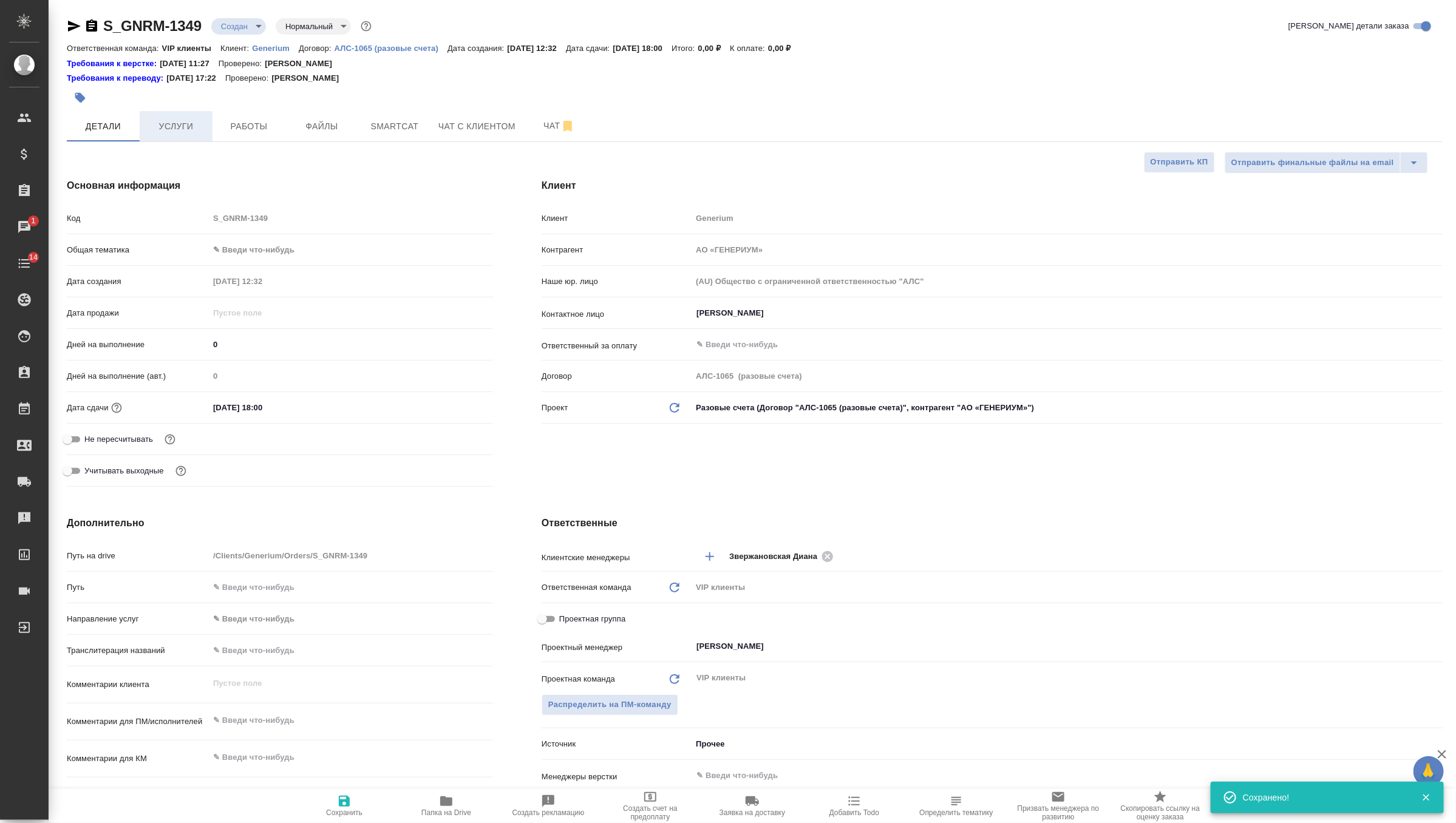
type textarea "x"
click at [364, 132] on button "Smartcat" at bounding box center [395, 126] width 73 height 30
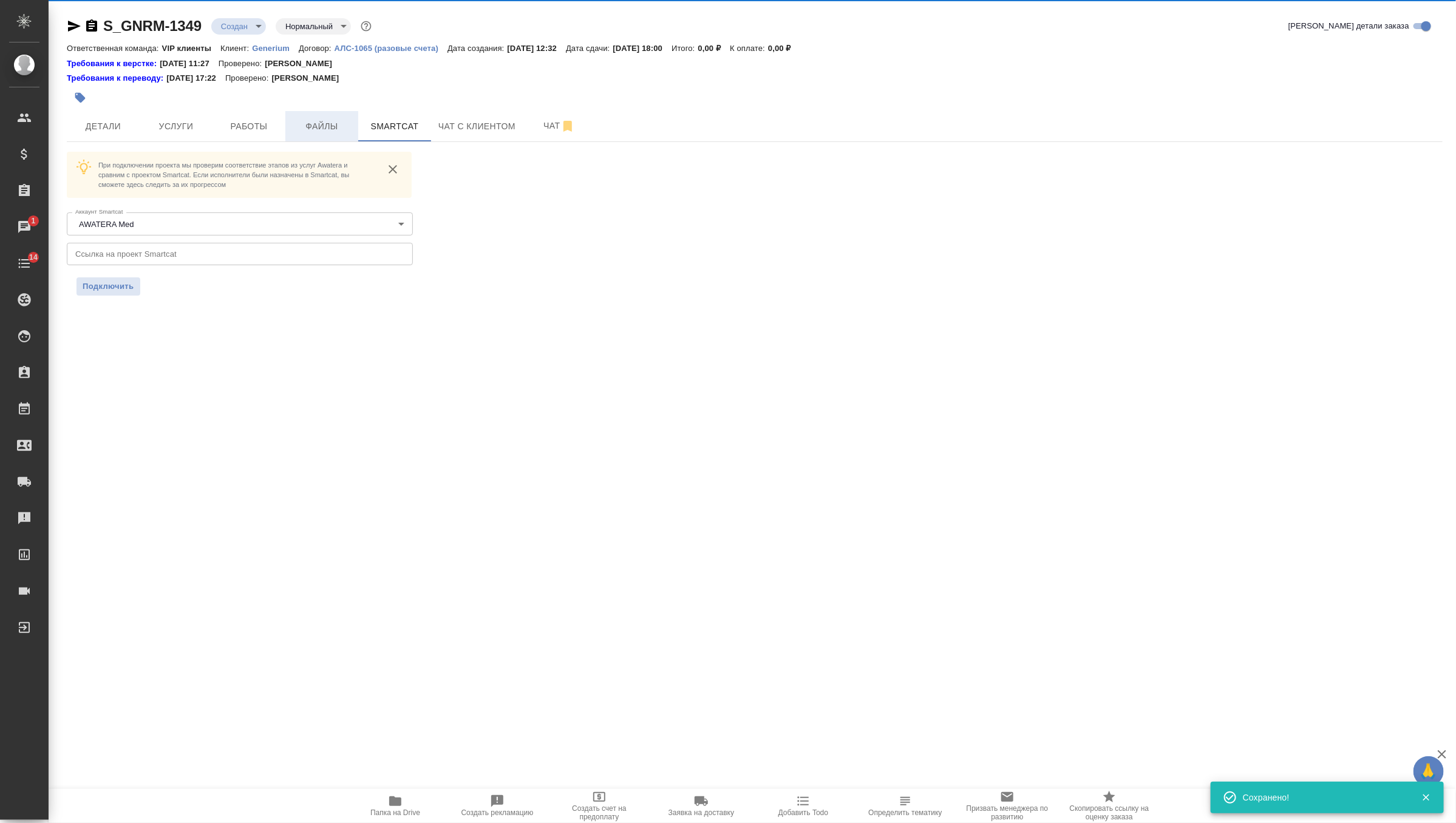
click at [333, 129] on span "Файлы" at bounding box center [322, 127] width 58 height 15
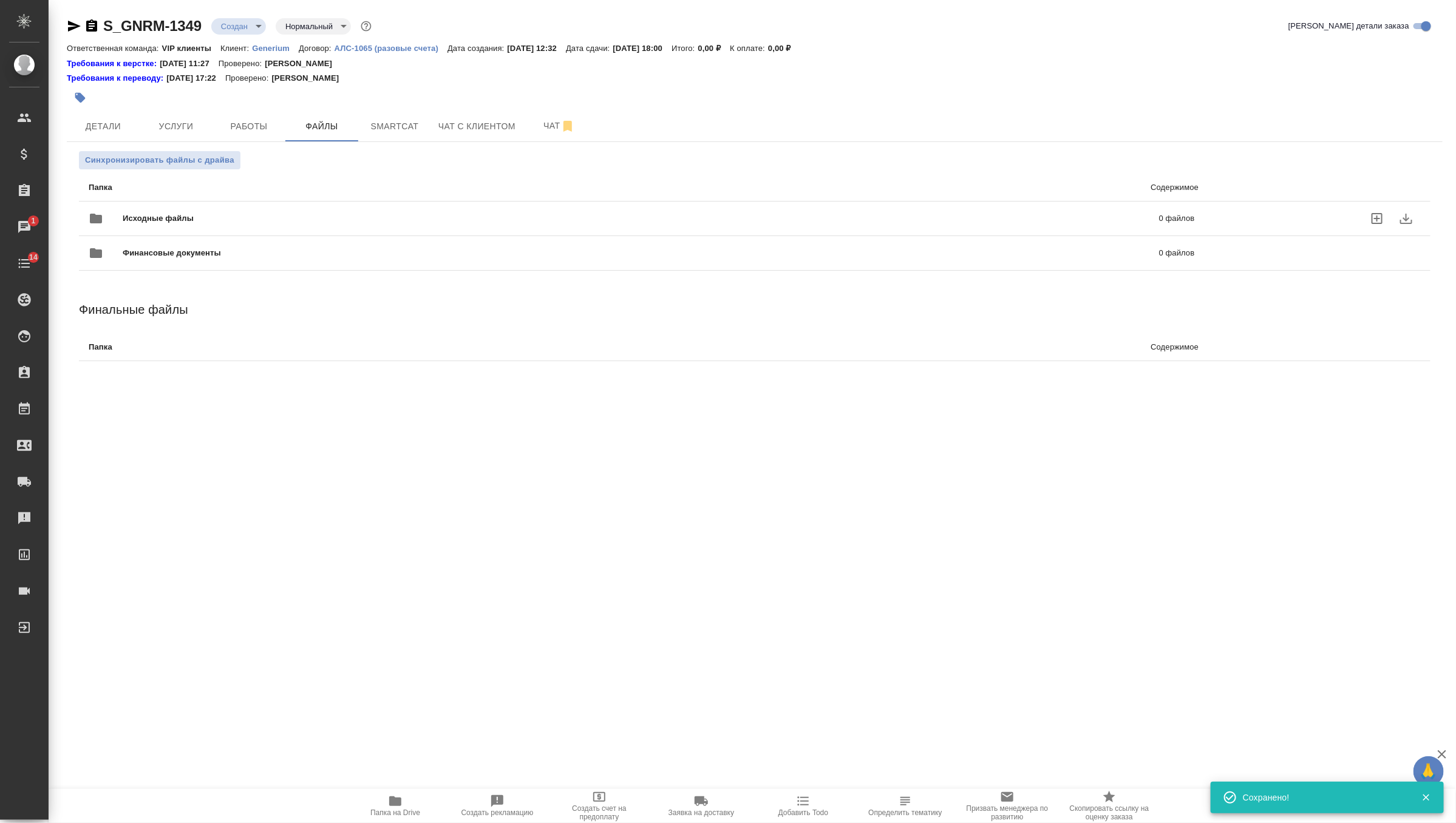
click at [160, 213] on span "Исходные файлы" at bounding box center [399, 219] width 554 height 12
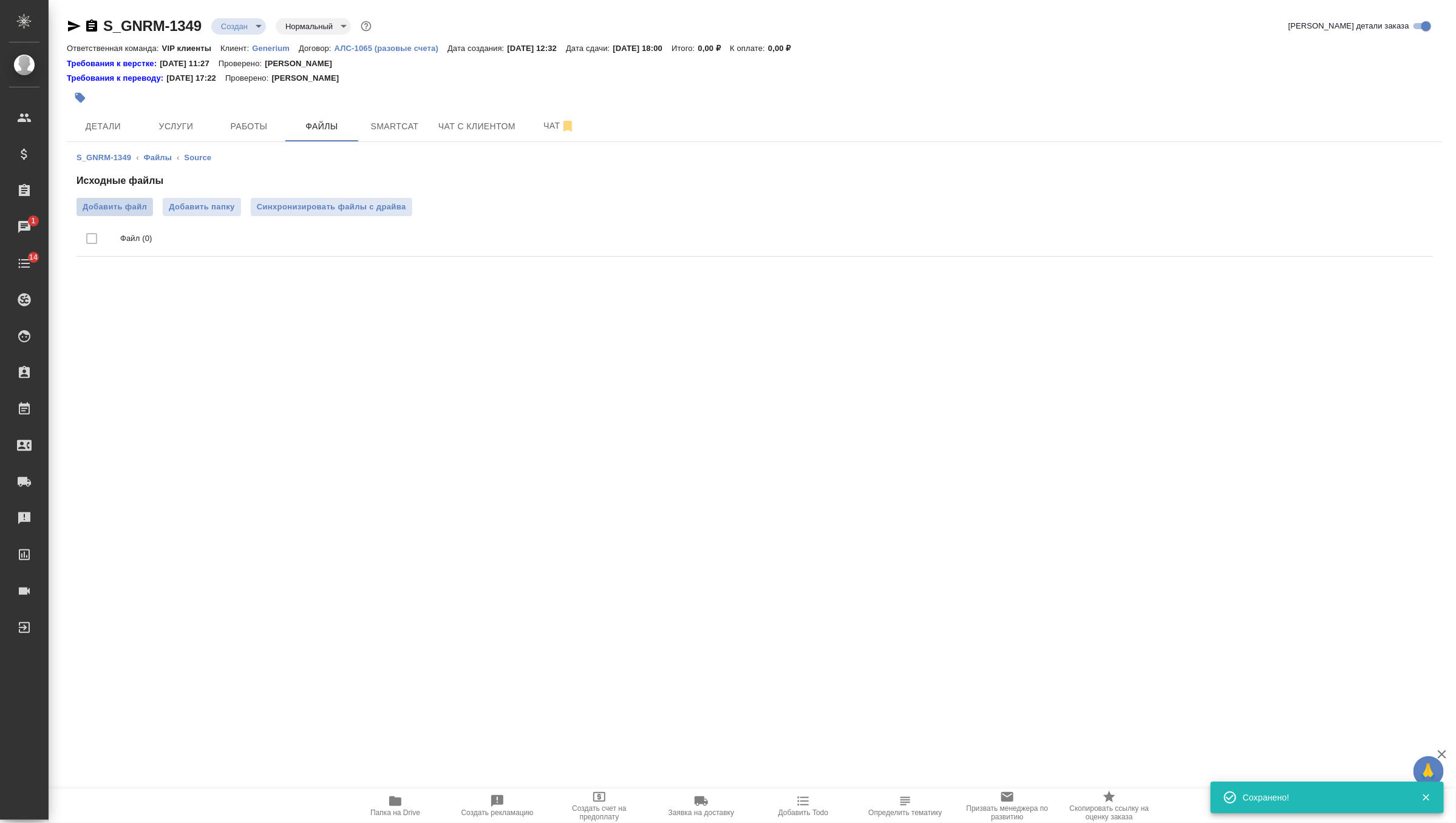
click at [113, 203] on span "Добавить файл" at bounding box center [115, 207] width 64 height 12
click at [0, 0] on input "Добавить файл" at bounding box center [0, 0] width 0 height 0
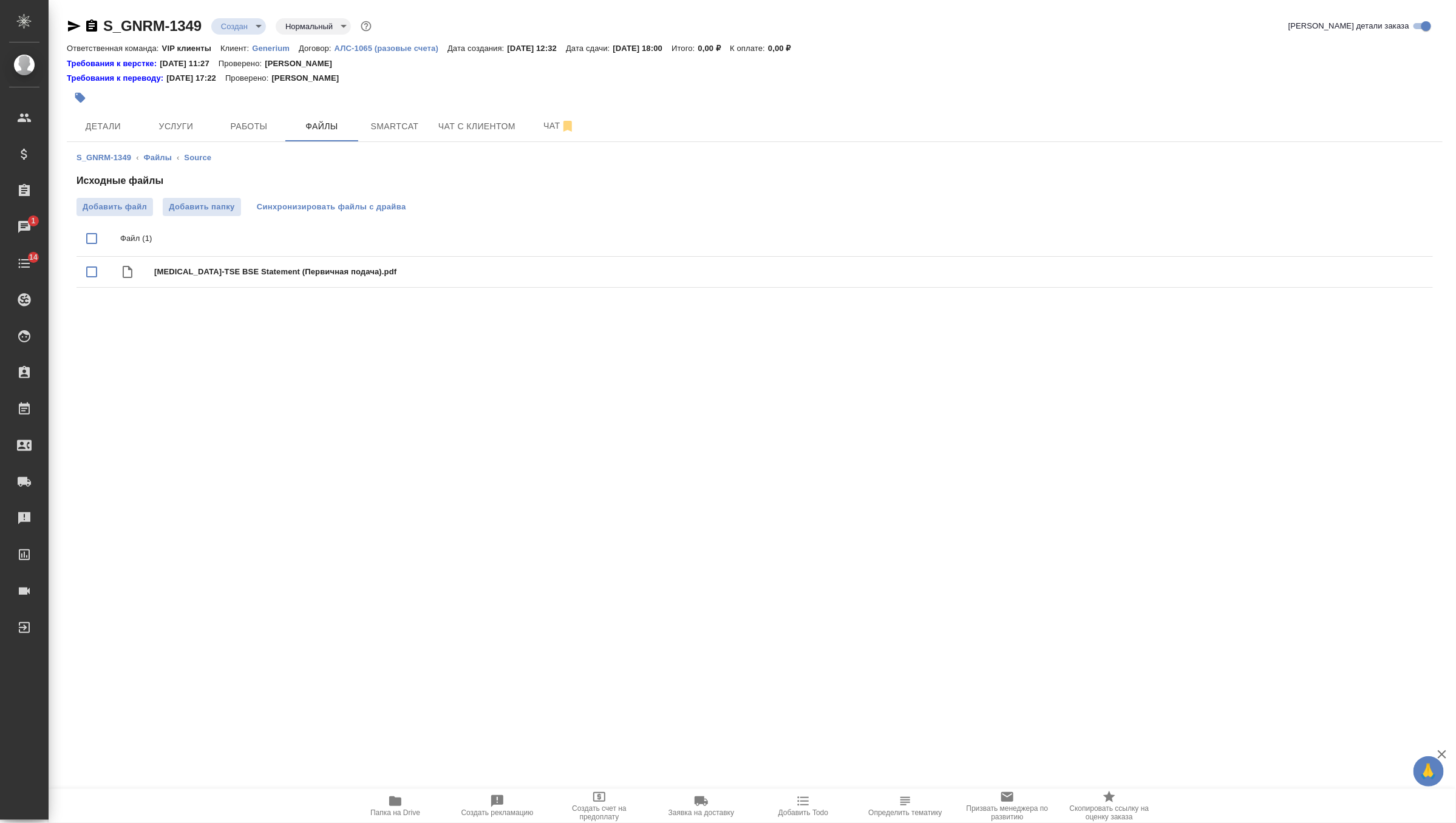
click at [347, 213] on span "Синхронизировать файлы с драйва" at bounding box center [332, 207] width 150 height 12
click at [250, 28] on body "🙏 .cls-1 fill:#fff; AWATERA Zverzhanovskaya [PERSON_NAME] Спецификации Заказы 1…" at bounding box center [728, 412] width 1456 height 823
click at [255, 236] on li "ТЗ" at bounding box center [267, 232] width 111 height 20
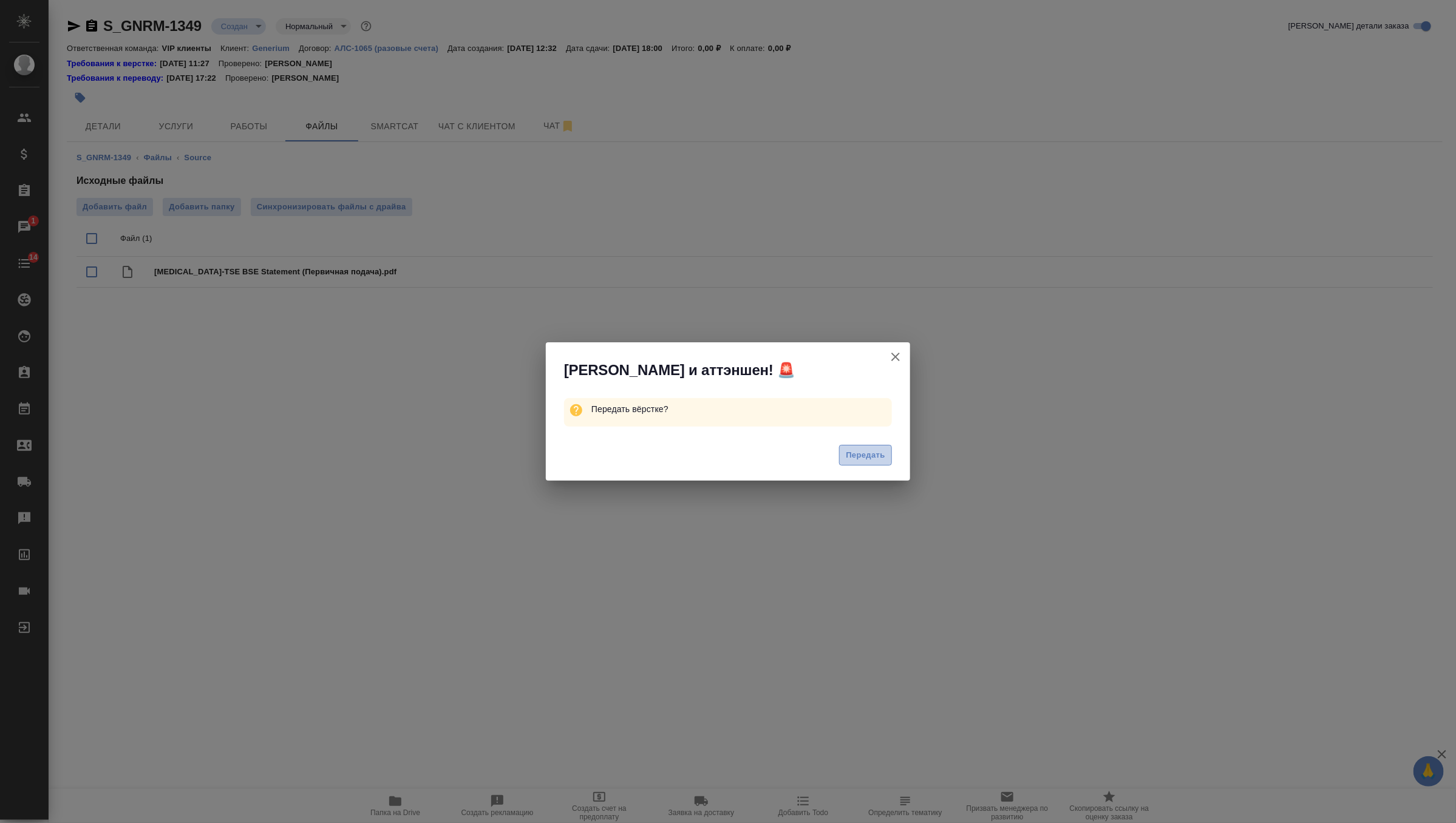
click at [874, 465] on button "Передать" at bounding box center [865, 455] width 53 height 21
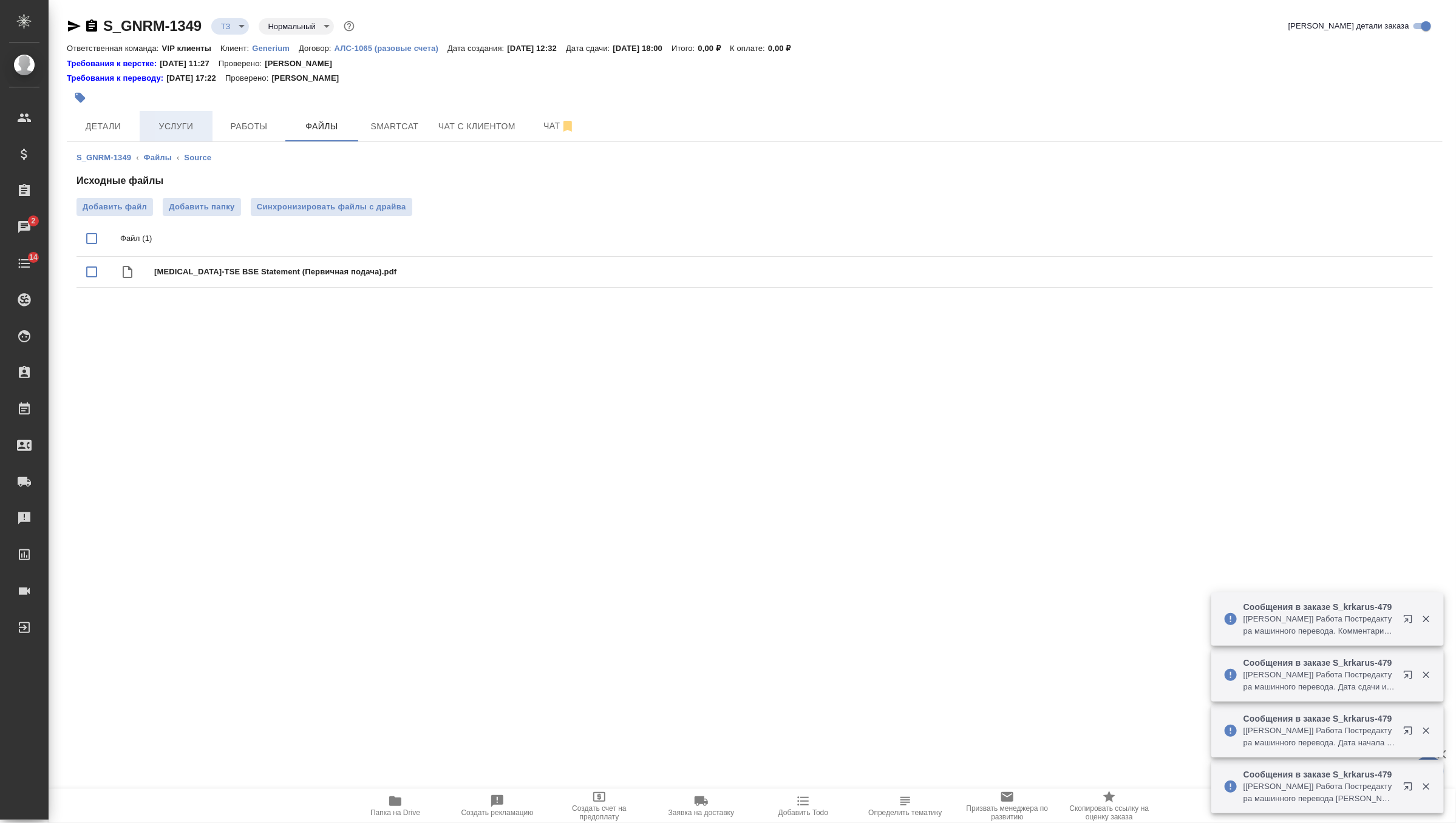
click at [191, 124] on span "Услуги" at bounding box center [176, 127] width 58 height 15
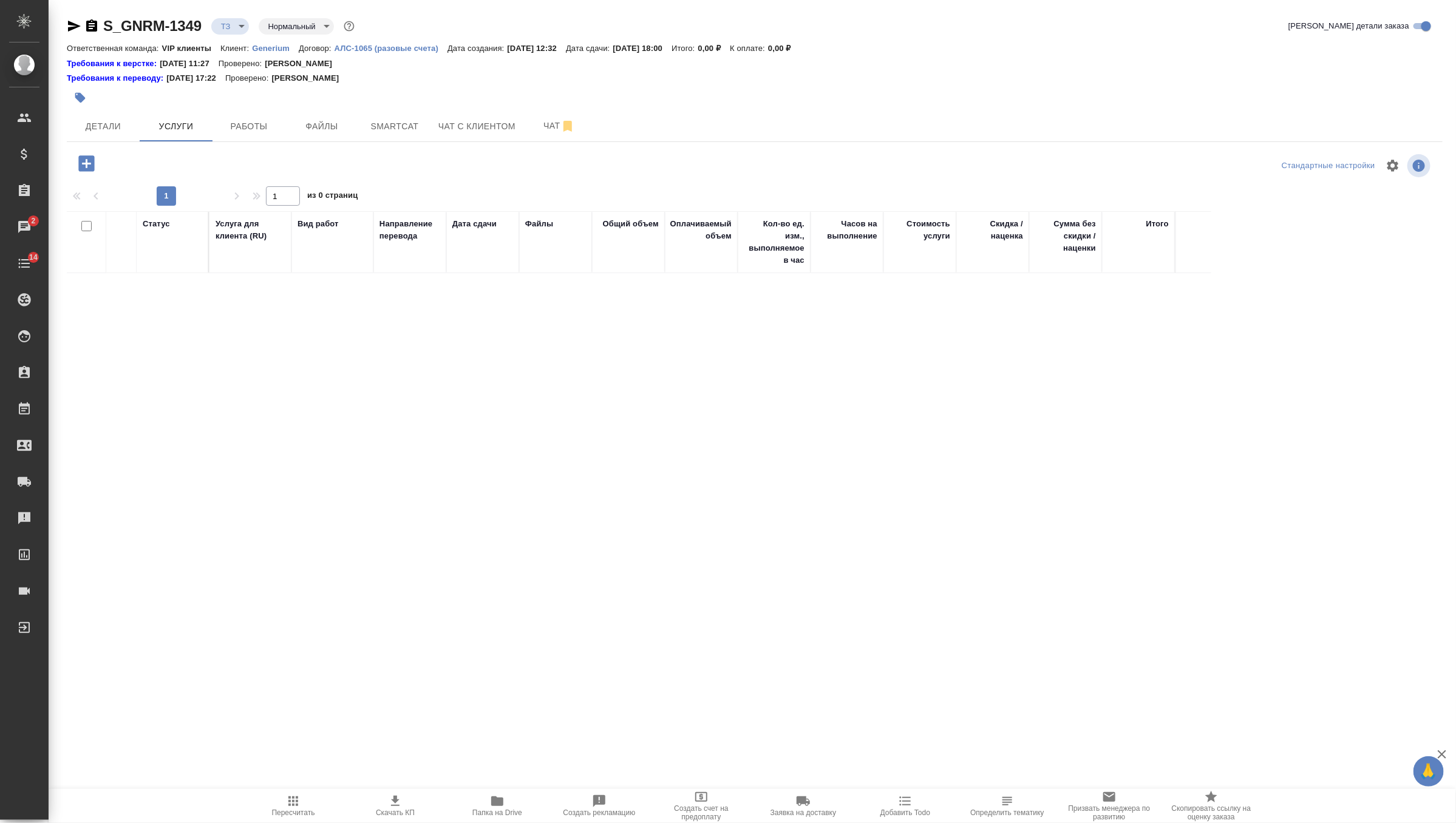
click at [87, 163] on icon "button" at bounding box center [87, 164] width 21 height 21
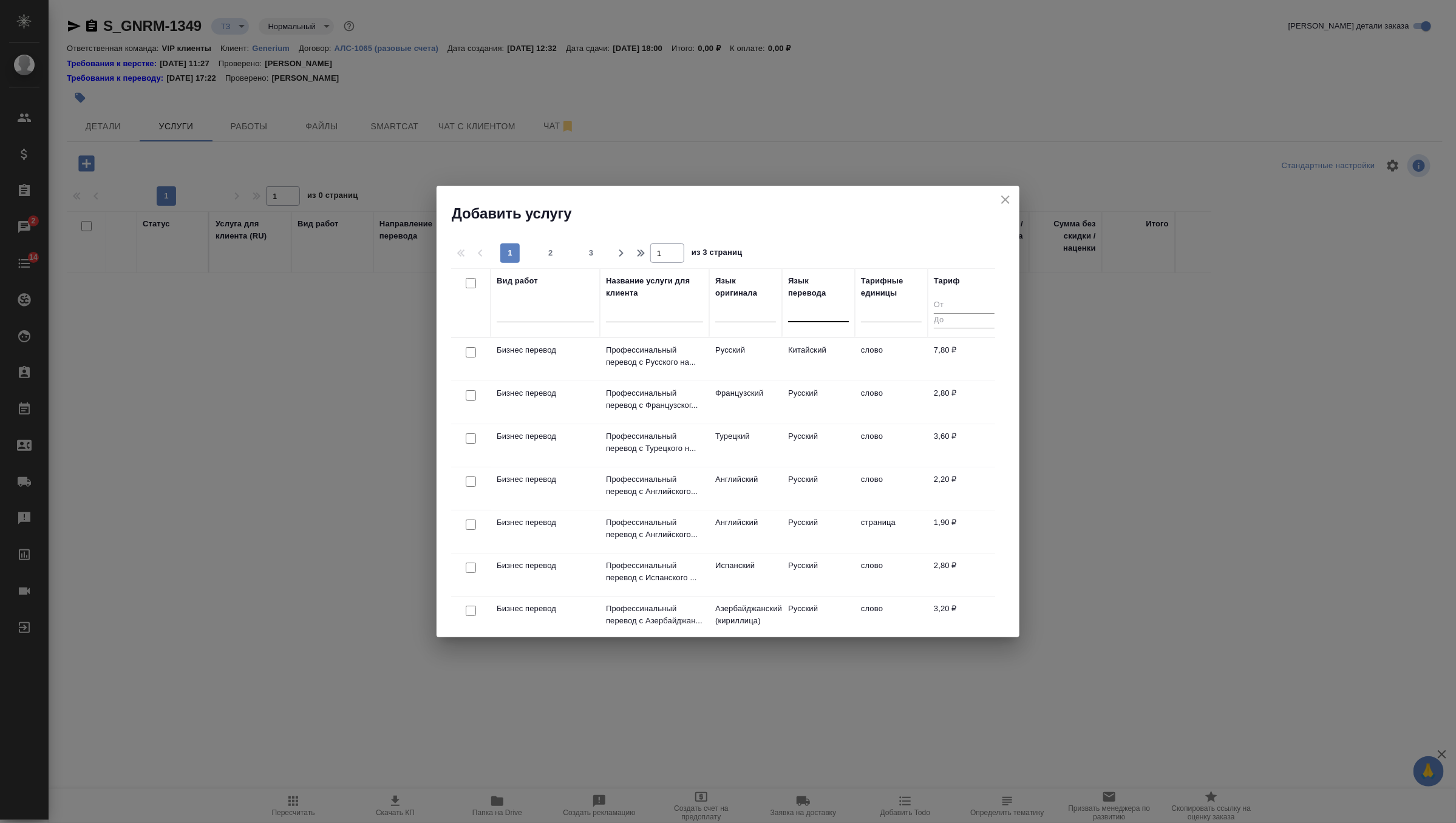
click at [818, 313] on div at bounding box center [818, 310] width 61 height 17
type input "рус"
click at [833, 355] on div "Русский" at bounding box center [879, 348] width 182 height 22
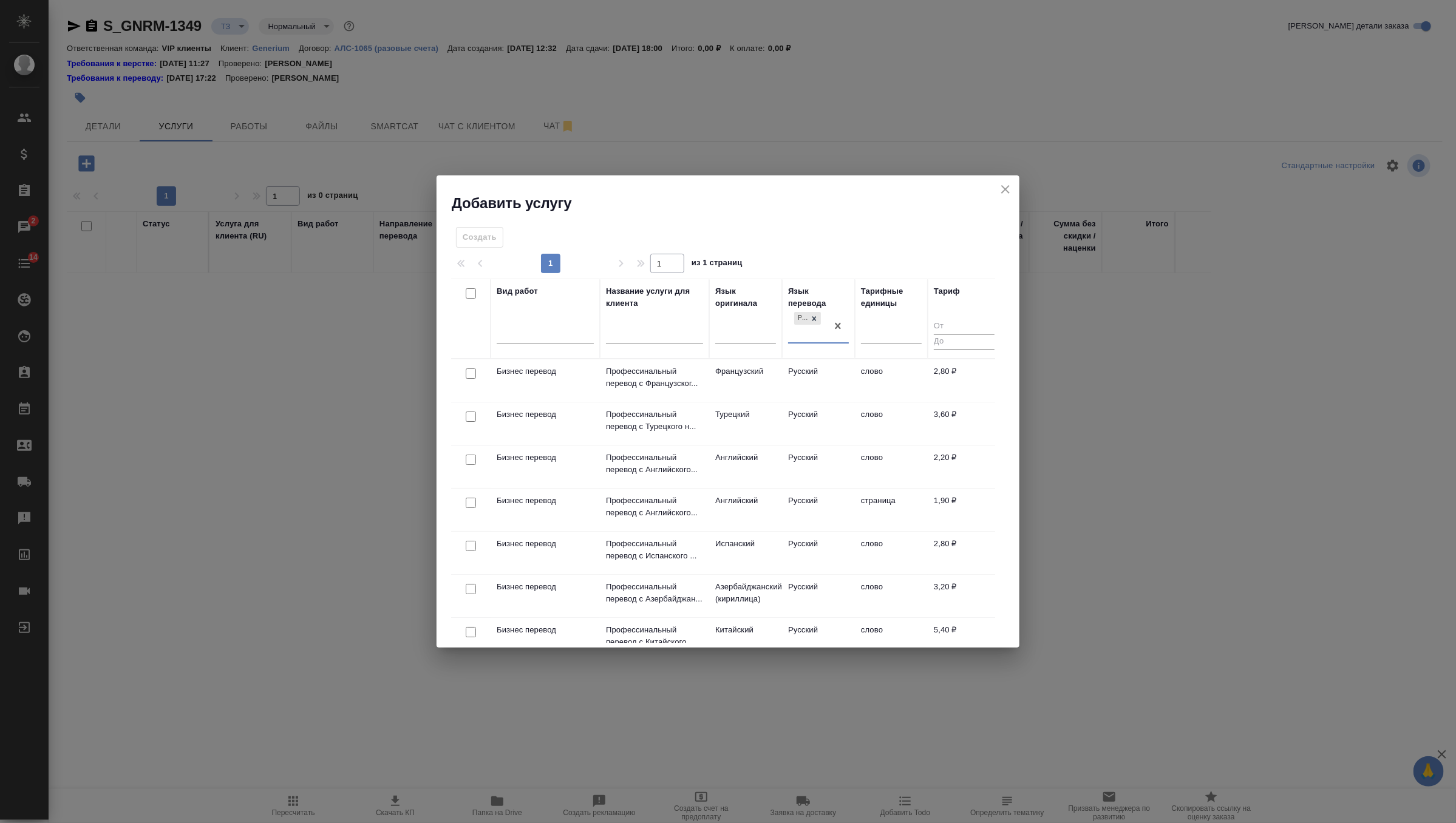
click at [468, 458] on input "checkbox" at bounding box center [470, 460] width 11 height 11
checkbox input "true"
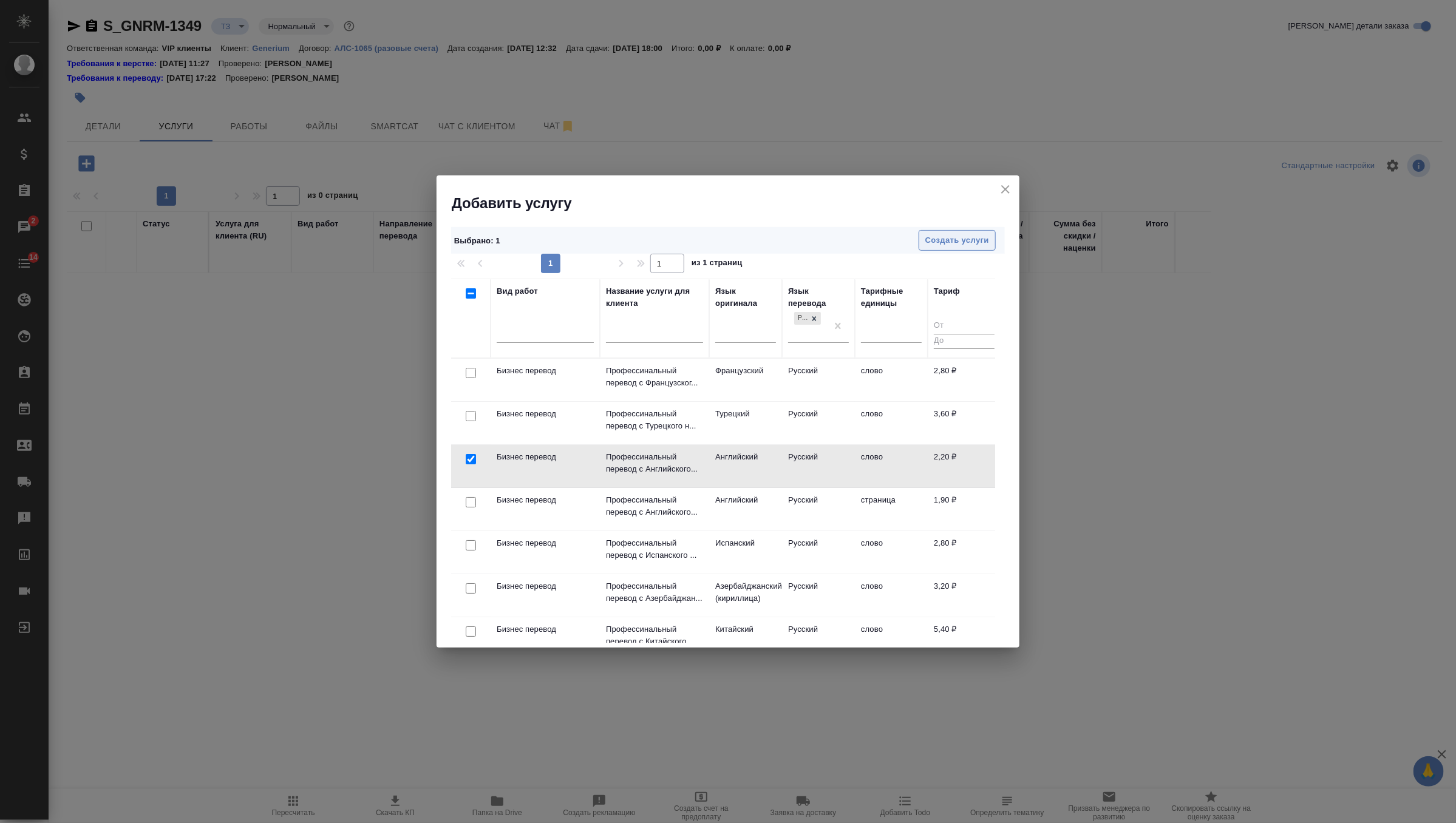
click at [984, 234] on span "Создать услуги" at bounding box center [957, 240] width 64 height 14
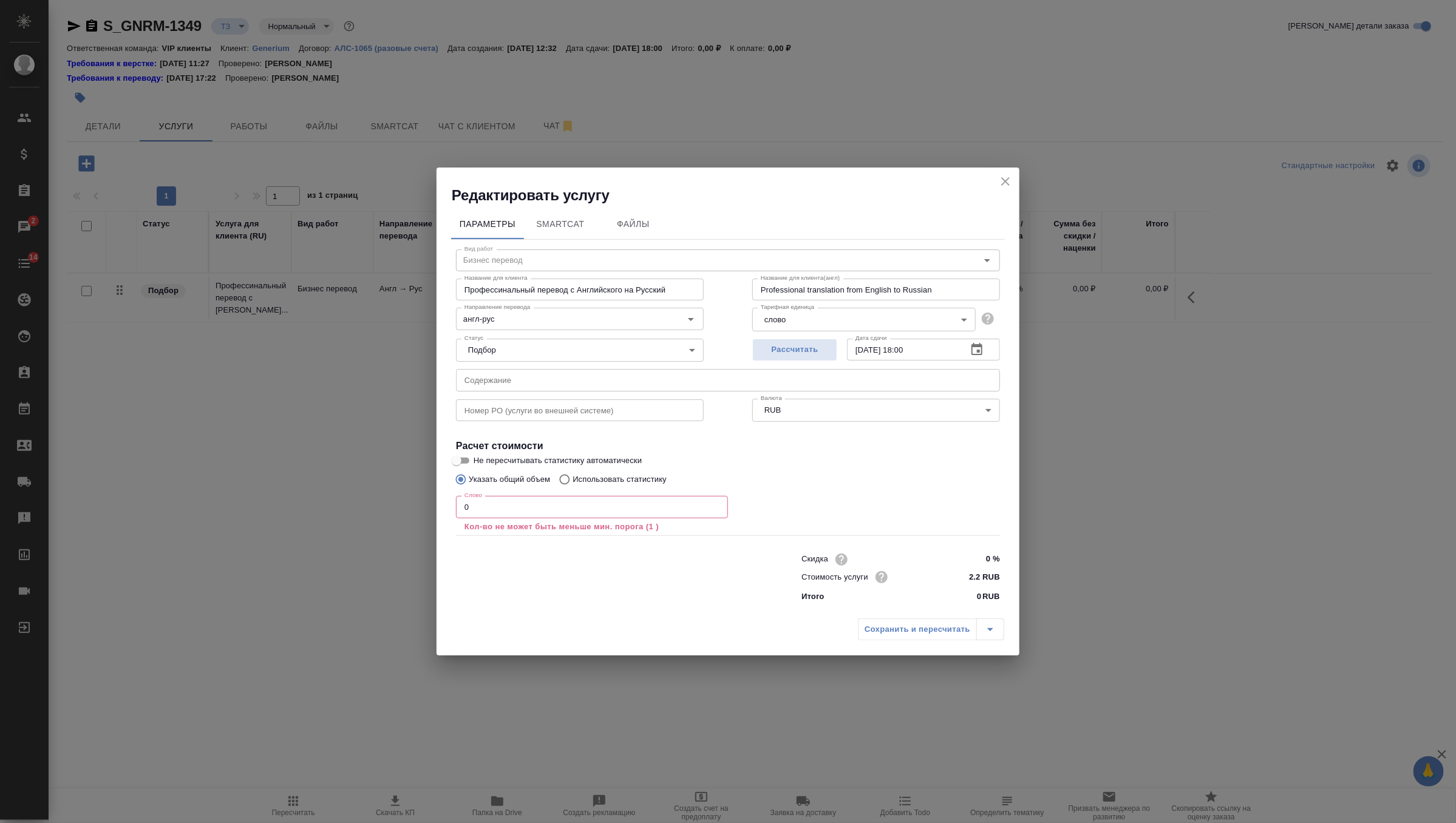
click at [491, 510] on input "0" at bounding box center [592, 507] width 272 height 22
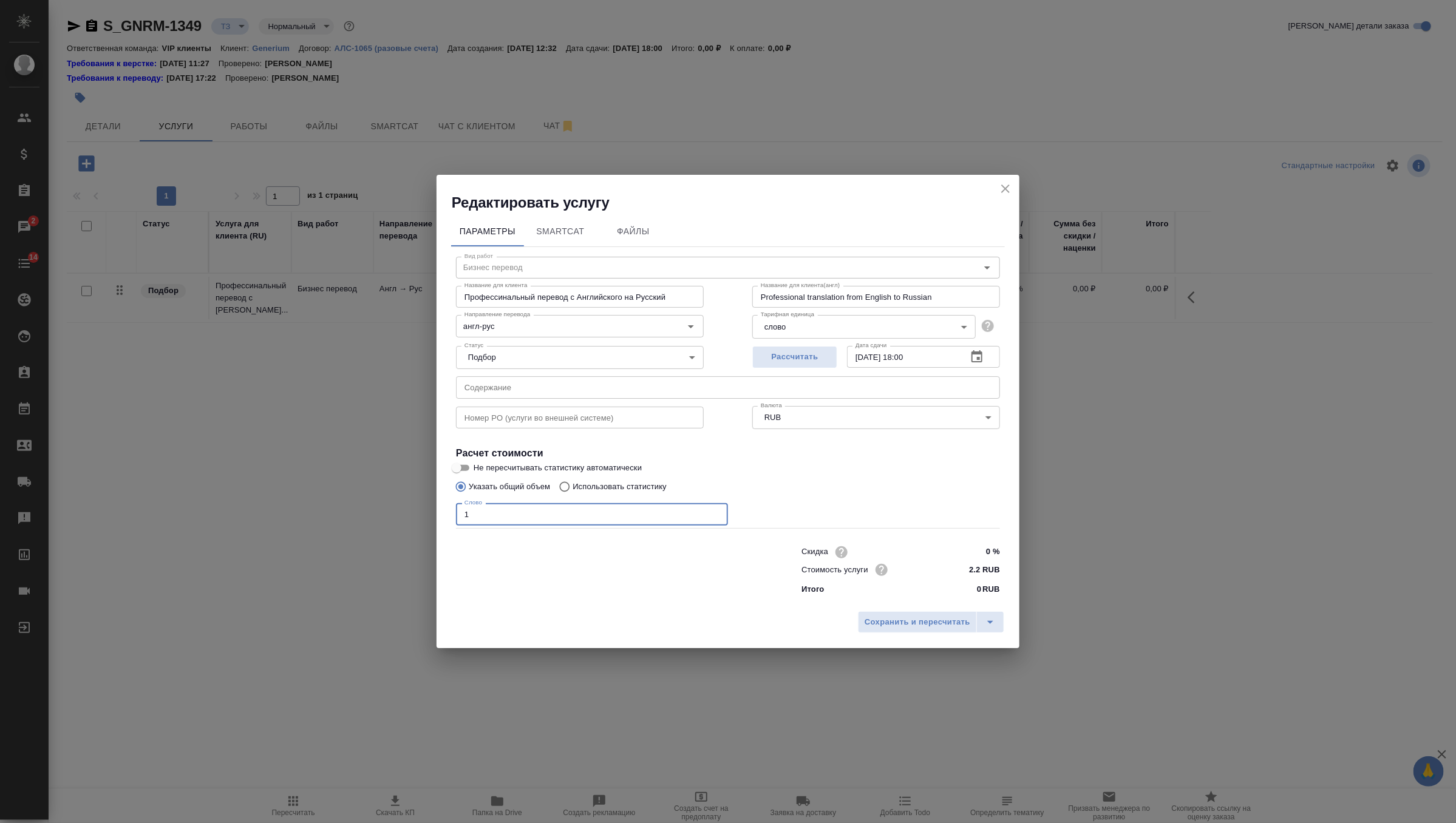
type input "1"
click at [467, 470] on input "Не пересчитывать статистику автоматически" at bounding box center [456, 468] width 44 height 15
checkbox input "true"
click at [929, 622] on span "Сохранить и пересчитать" at bounding box center [917, 622] width 106 height 14
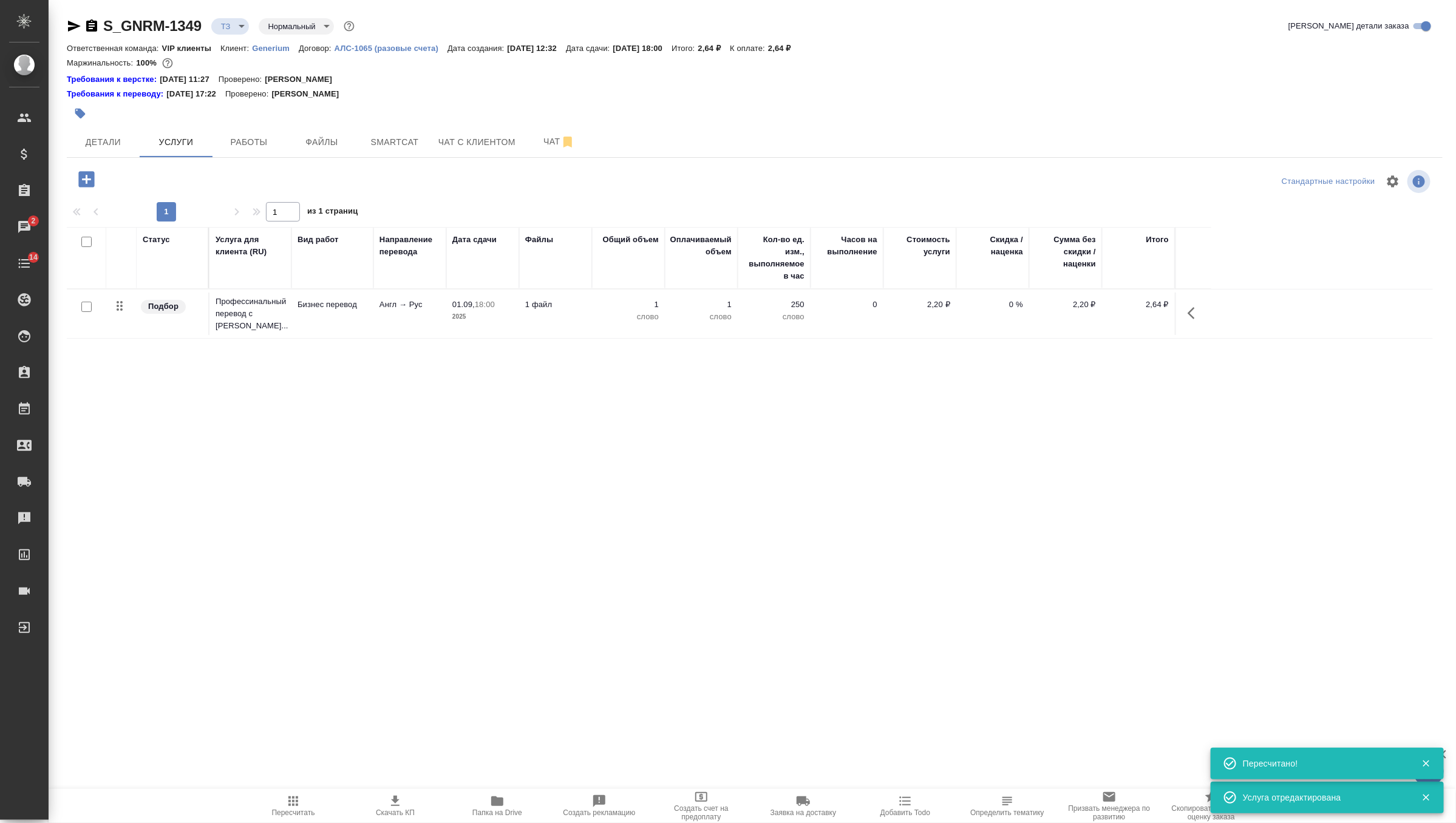
click at [88, 303] on input "checkbox" at bounding box center [87, 306] width 11 height 11
checkbox input "true"
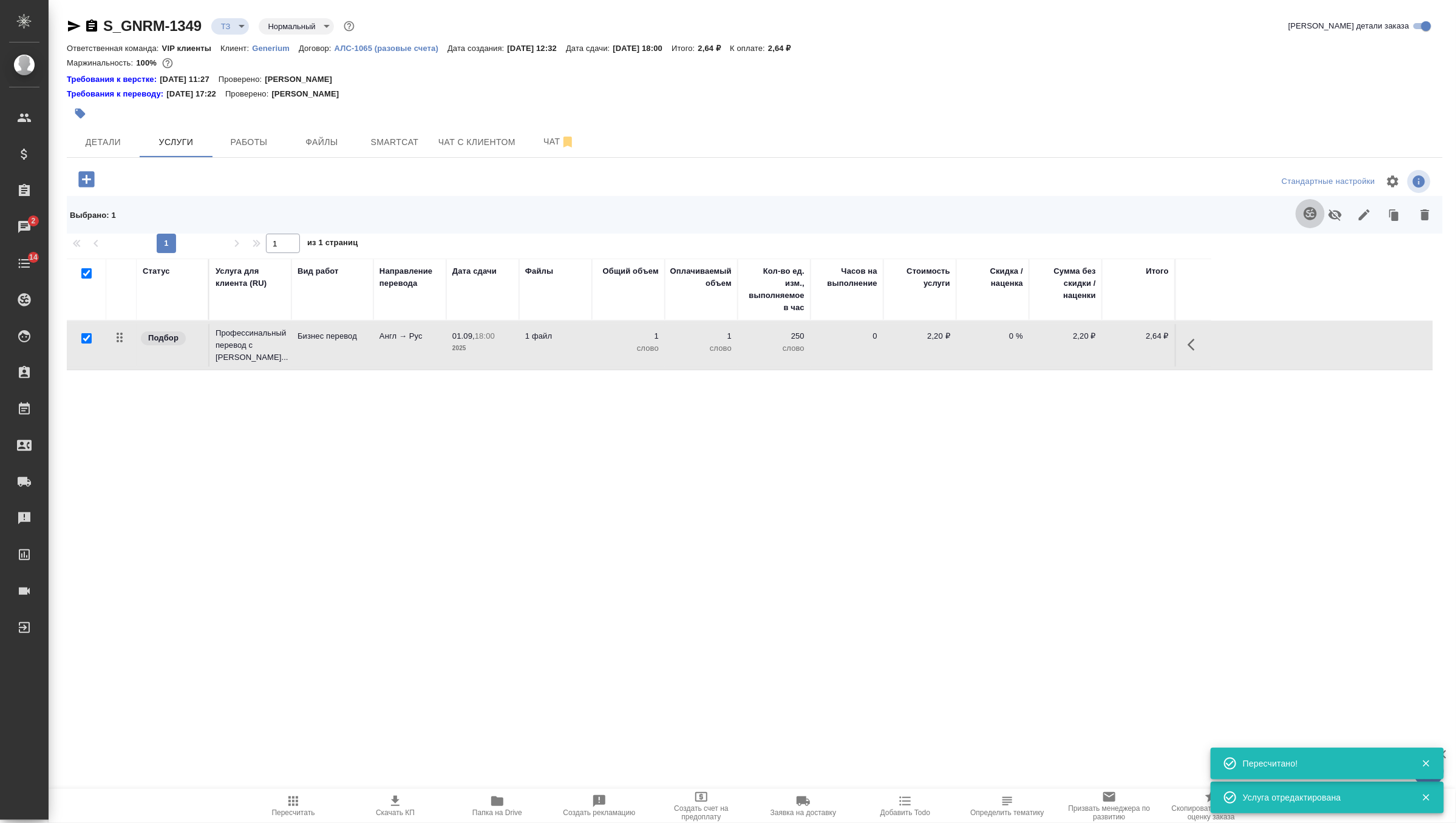
click at [1311, 213] on icon "button" at bounding box center [1310, 214] width 15 height 15
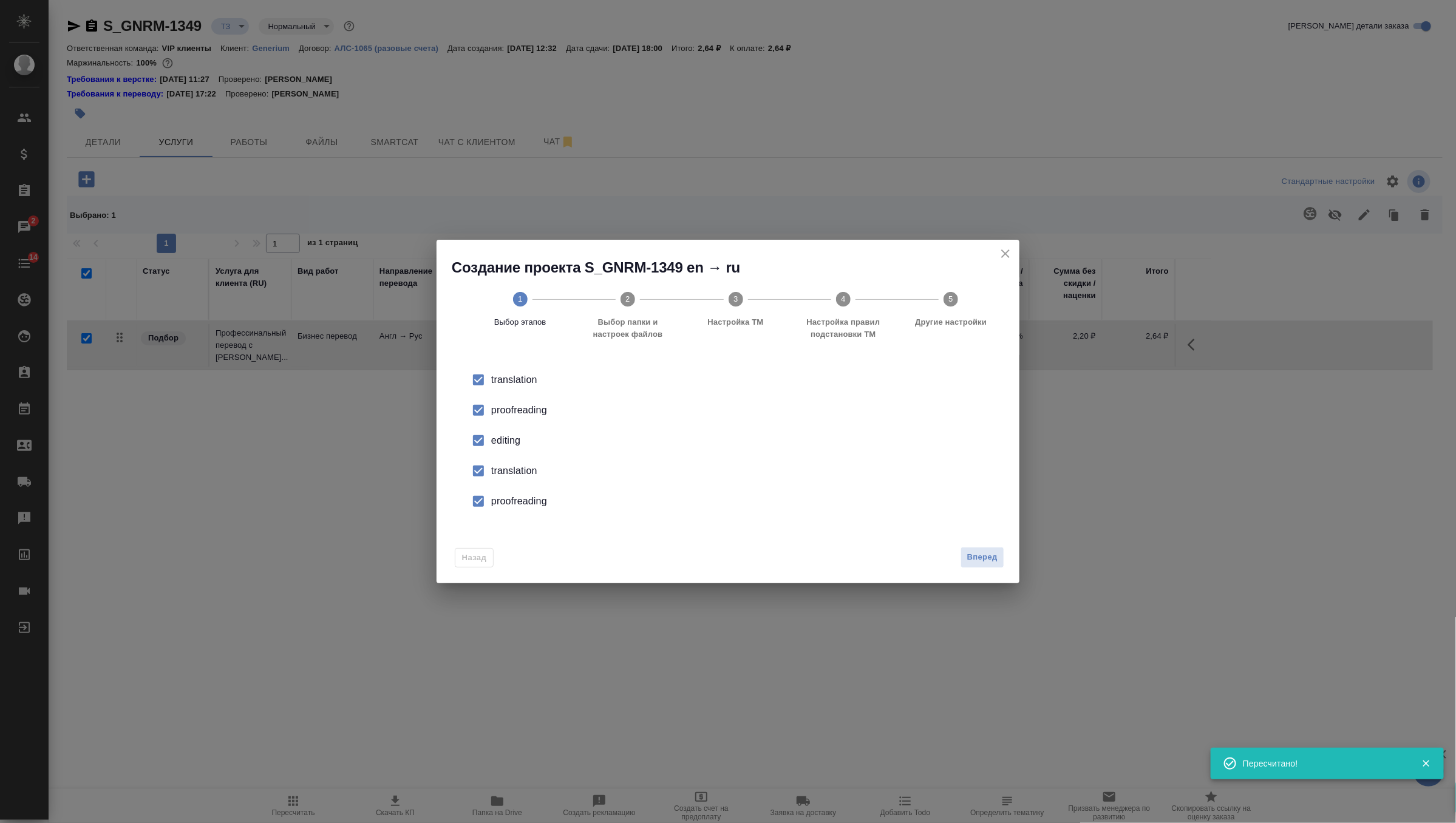
click at [491, 449] on li "editing" at bounding box center [728, 441] width 544 height 30
click at [504, 387] on div "translation" at bounding box center [741, 380] width 499 height 15
click at [504, 492] on li "proofreading" at bounding box center [728, 501] width 544 height 30
click at [993, 560] on span "Вперед" at bounding box center [982, 557] width 30 height 14
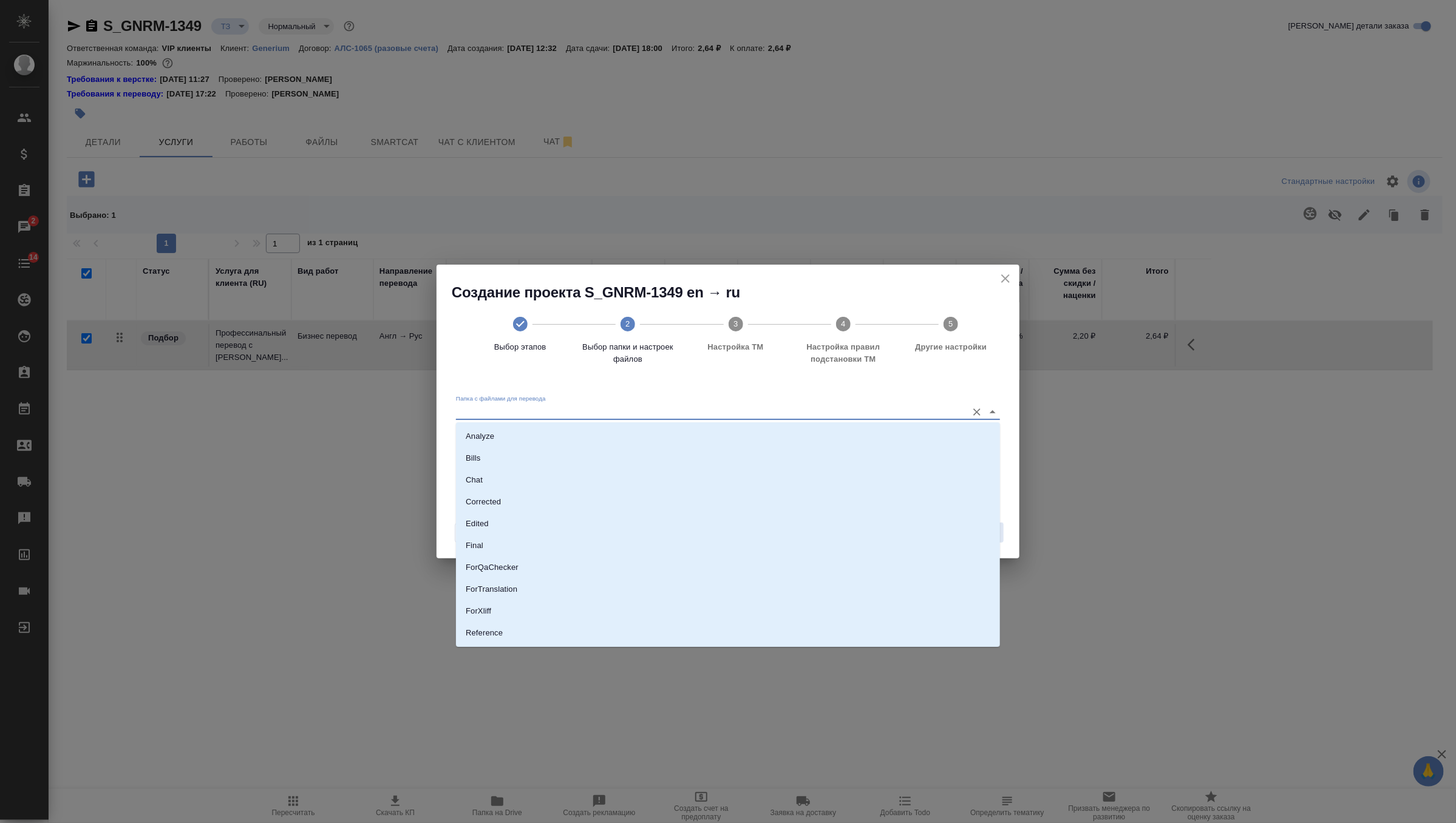
click at [925, 415] on input "Папка с файлами для перевода" at bounding box center [708, 412] width 505 height 15
click at [576, 591] on li "Source" at bounding box center [728, 591] width 544 height 22
type input "Source"
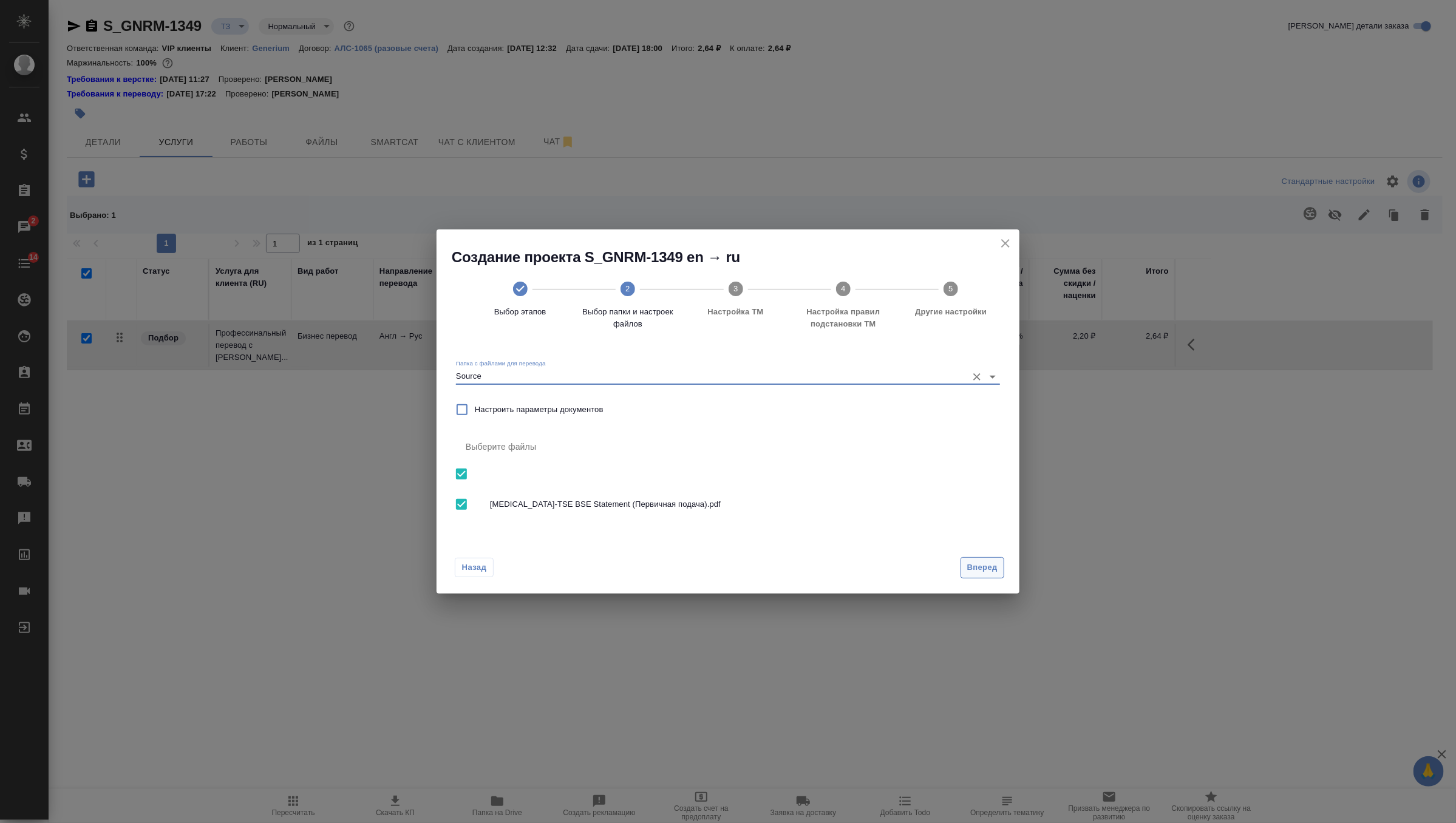
click at [978, 568] on span "Вперед" at bounding box center [982, 568] width 30 height 14
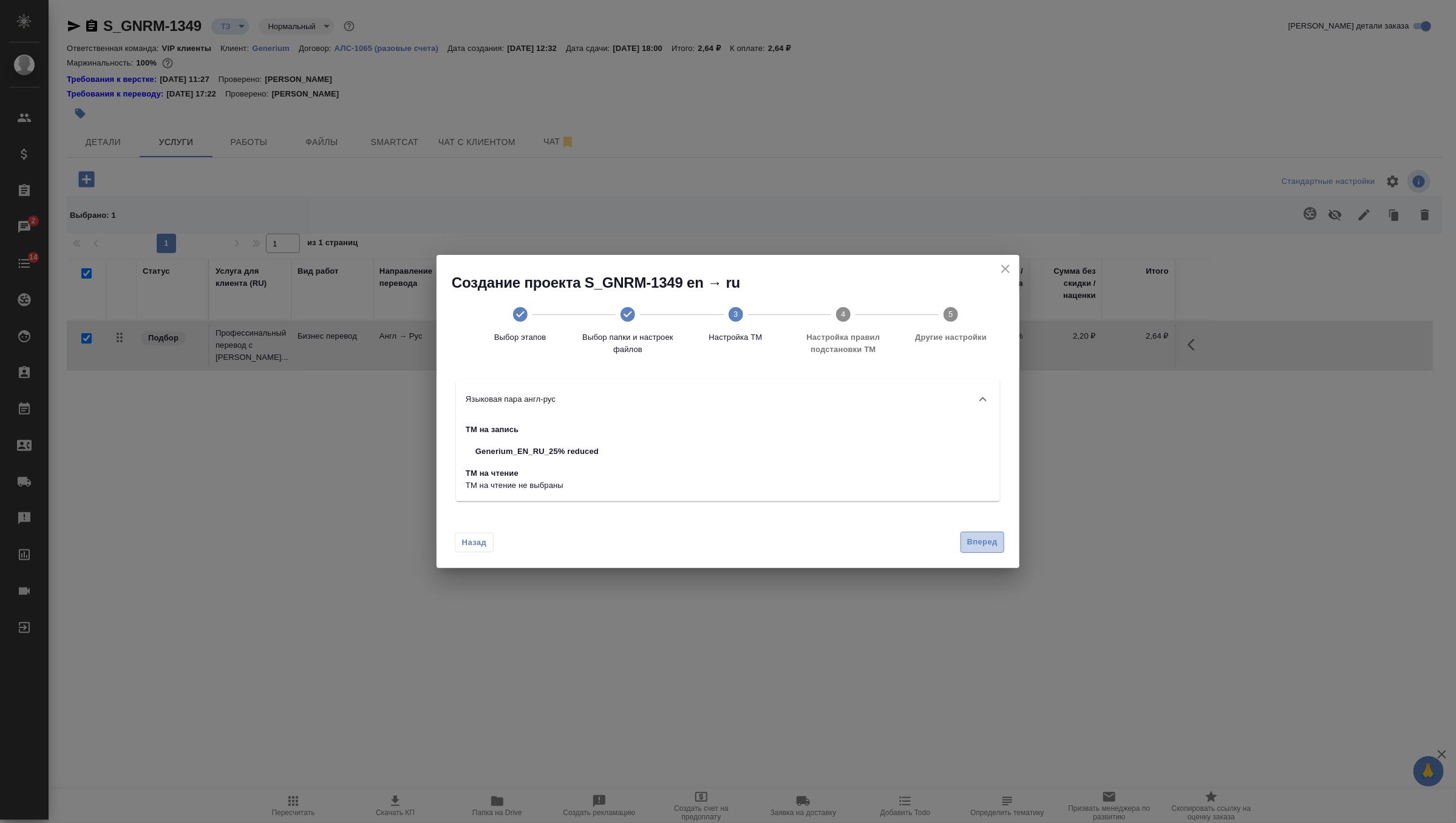
click at [984, 542] on span "Вперед" at bounding box center [982, 542] width 30 height 14
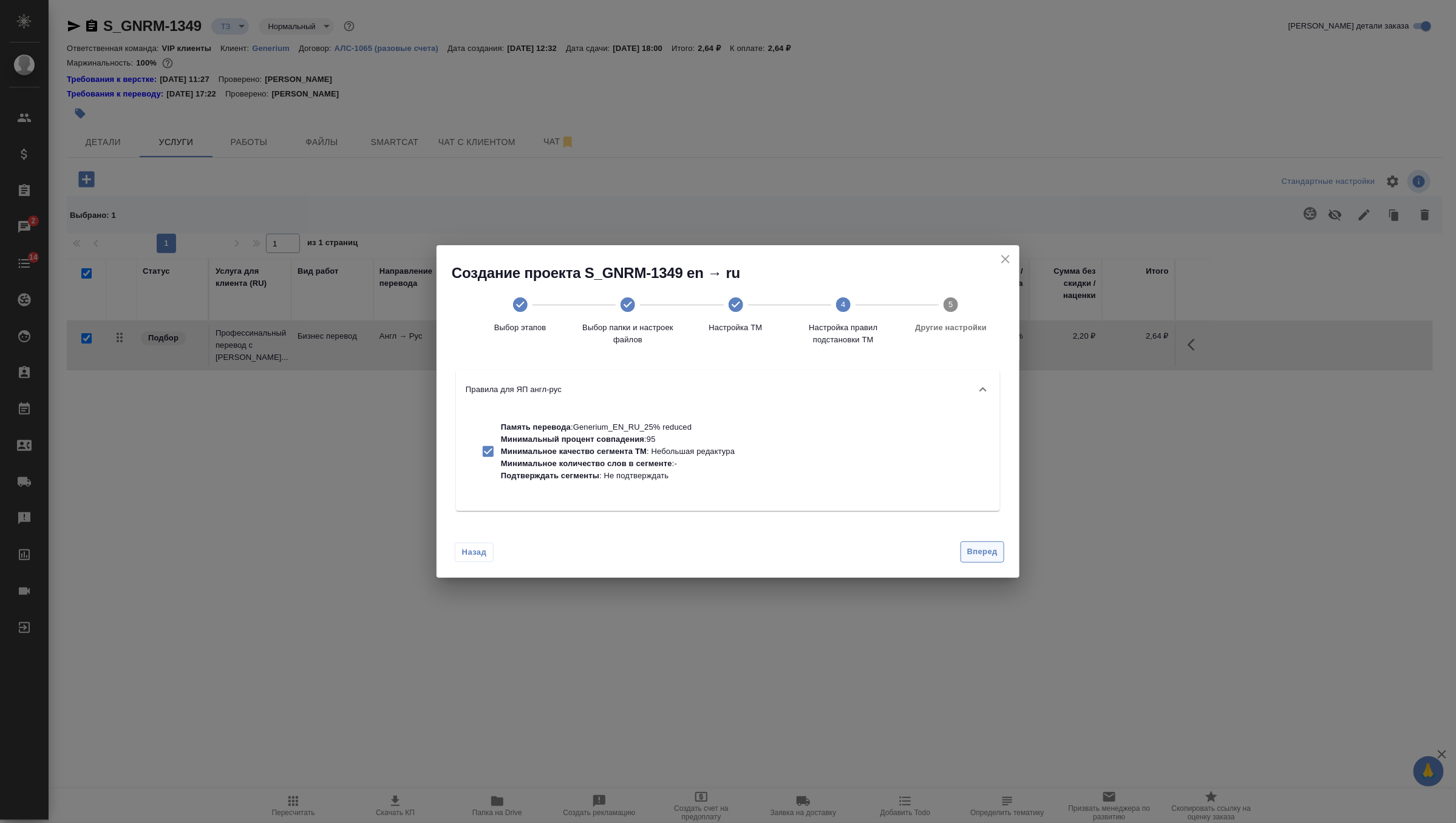
click at [983, 552] on span "Вперед" at bounding box center [982, 552] width 30 height 14
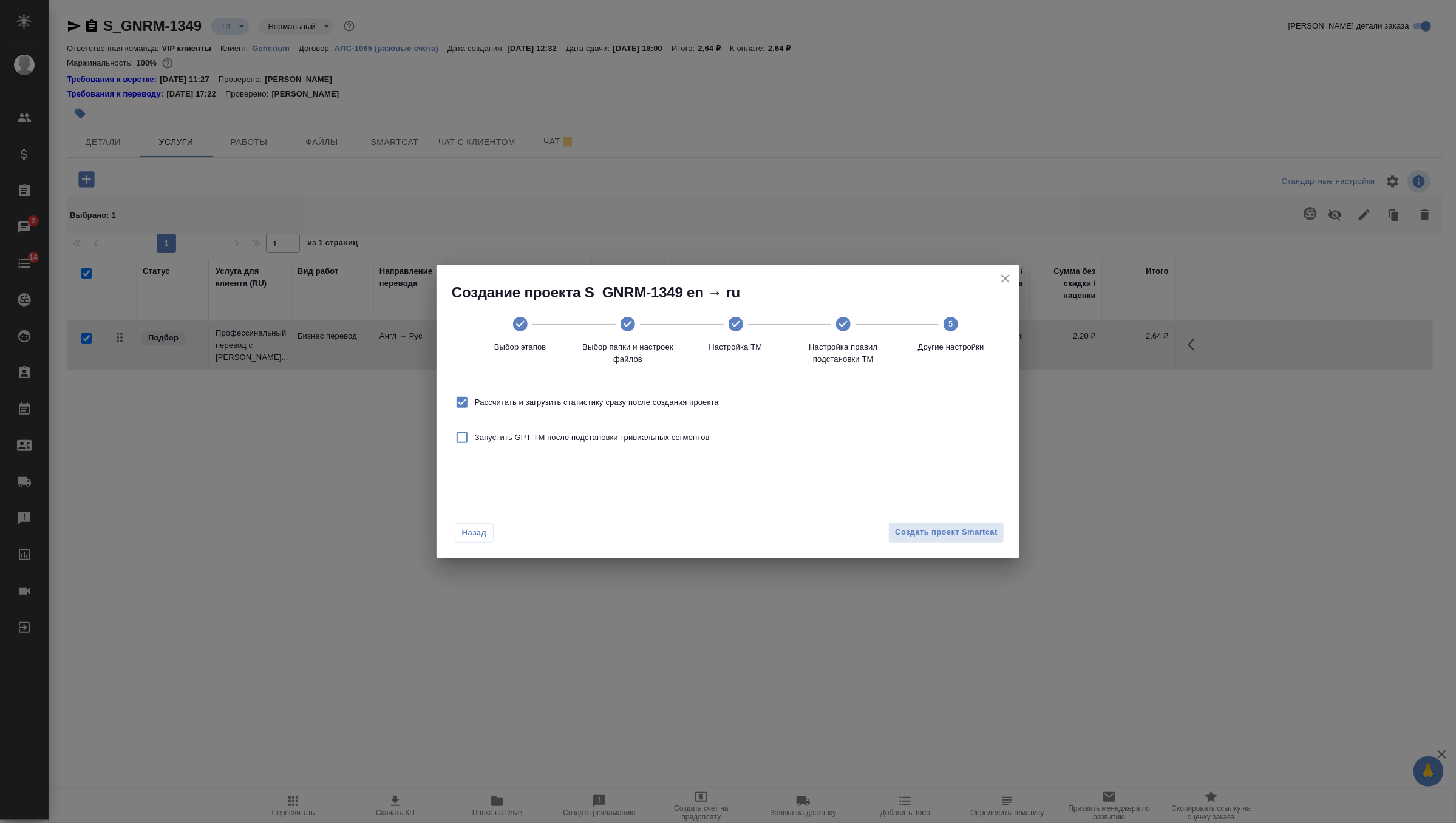
click at [713, 399] on span "Рассчитать и загрузить статистику сразу после создания проекта" at bounding box center [596, 403] width 244 height 12
click at [475, 399] on input "Рассчитать и загрузить статистику сразу после создания проекта" at bounding box center [462, 402] width 25 height 25
checkbox input "false"
click at [954, 530] on span "Создать проект Smartcat" at bounding box center [946, 533] width 103 height 14
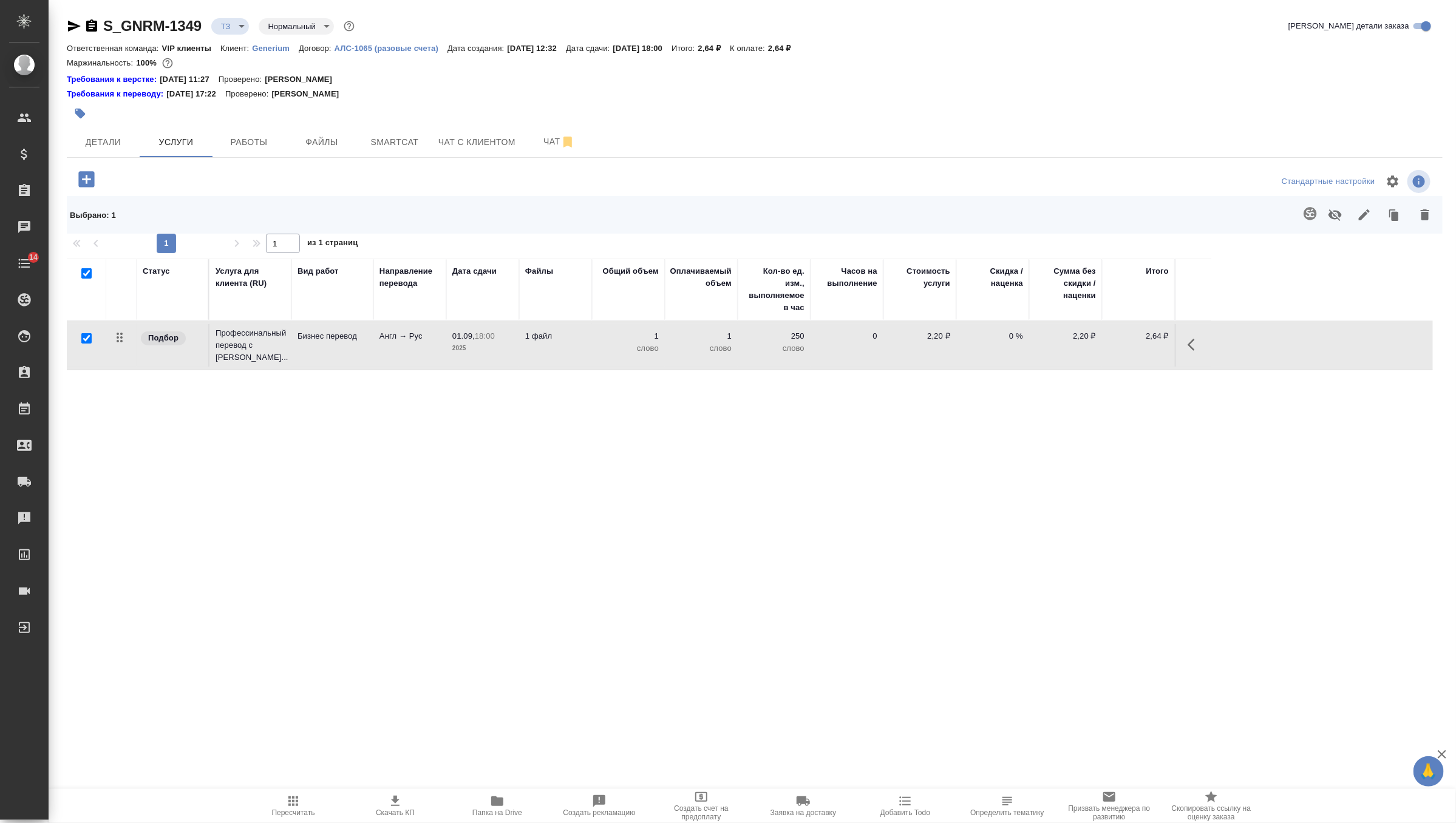
click at [521, 348] on td "1 файл" at bounding box center [556, 345] width 73 height 43
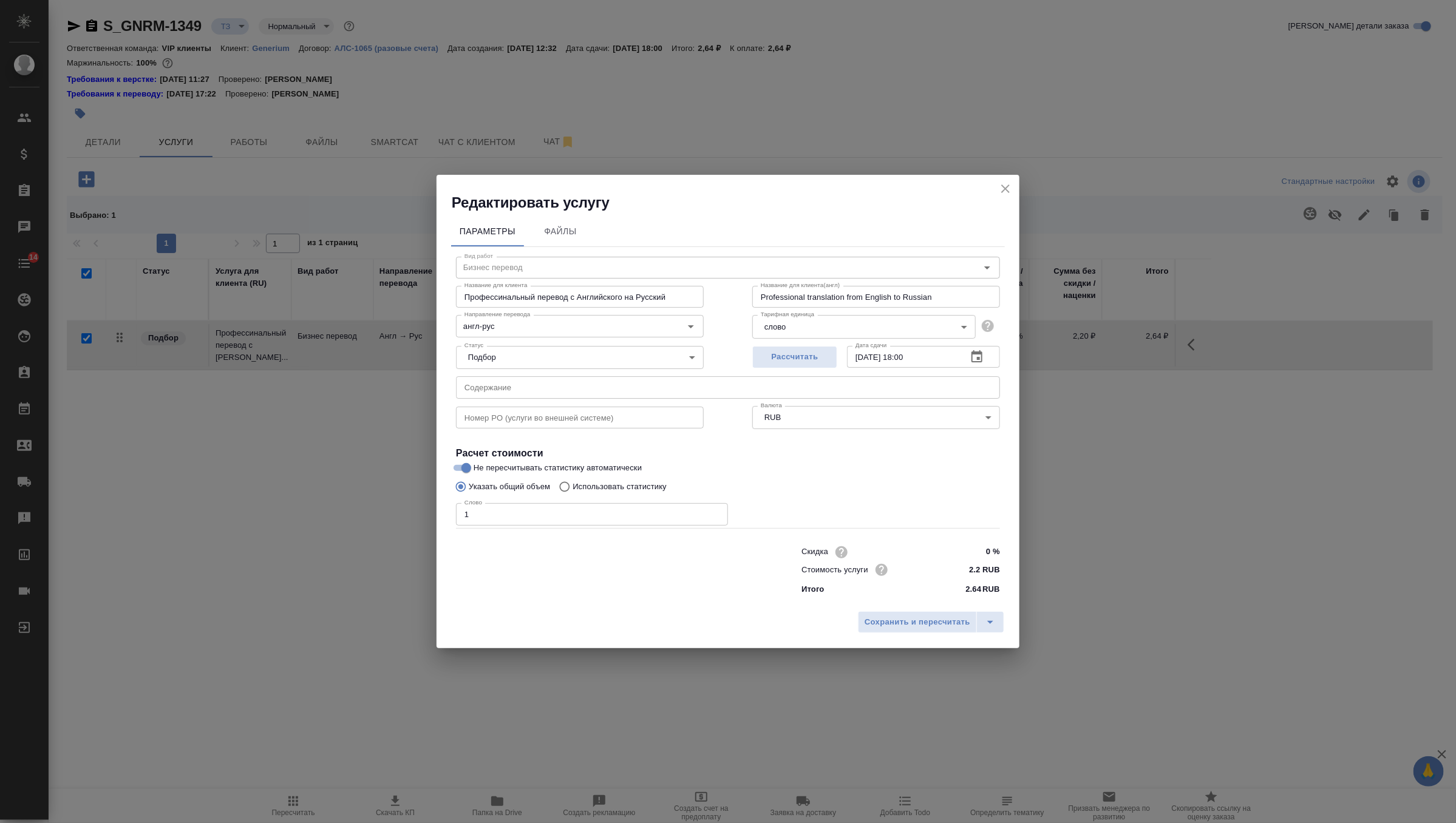
click at [612, 491] on p "Использовать статистику" at bounding box center [619, 487] width 94 height 12
click at [572, 491] on input "Использовать статистику" at bounding box center [562, 486] width 19 height 23
radio input "true"
radio input "false"
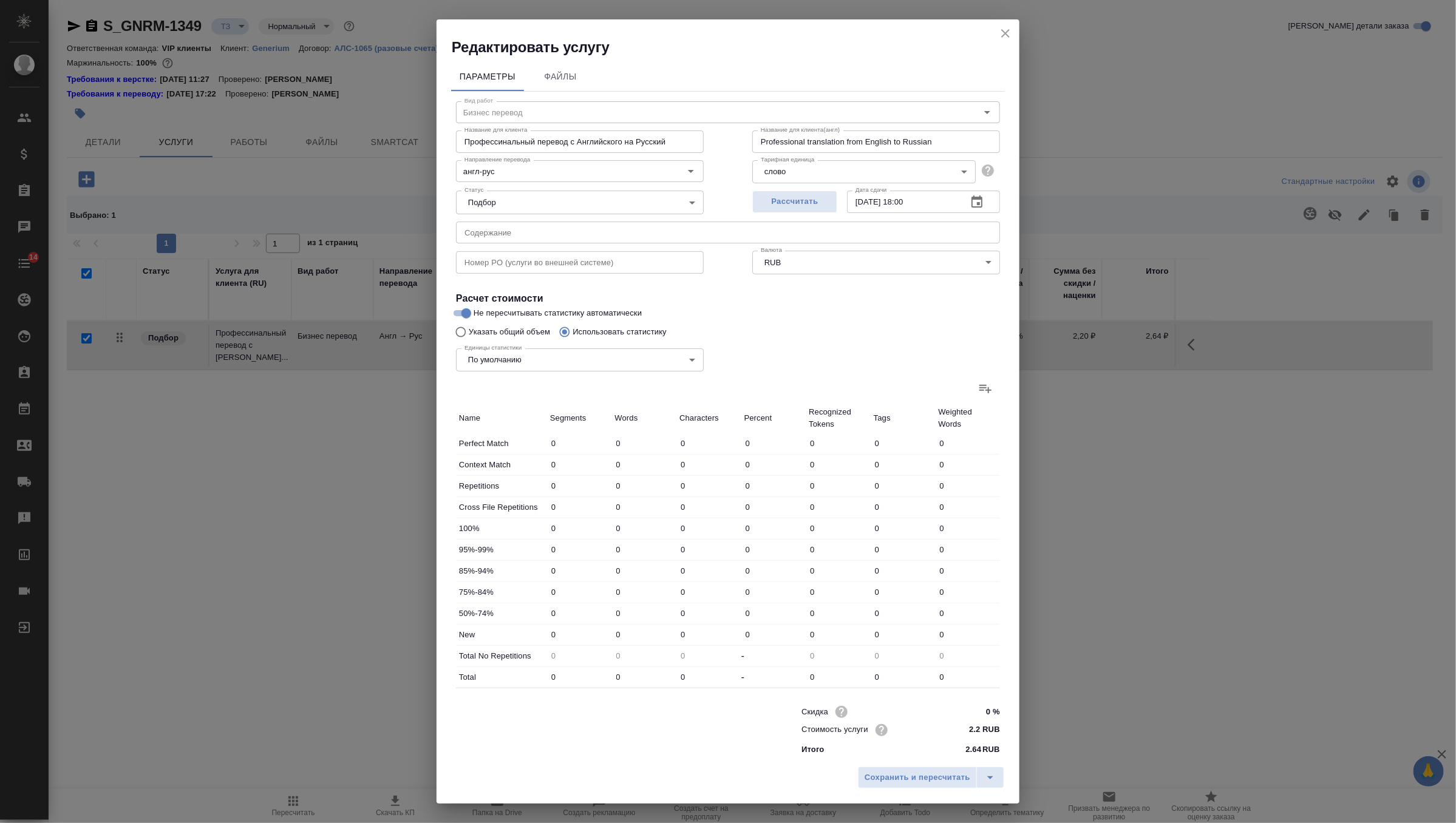
click at [983, 384] on icon at bounding box center [986, 389] width 15 height 15
click at [0, 0] on input "file" at bounding box center [0, 0] width 0 height 0
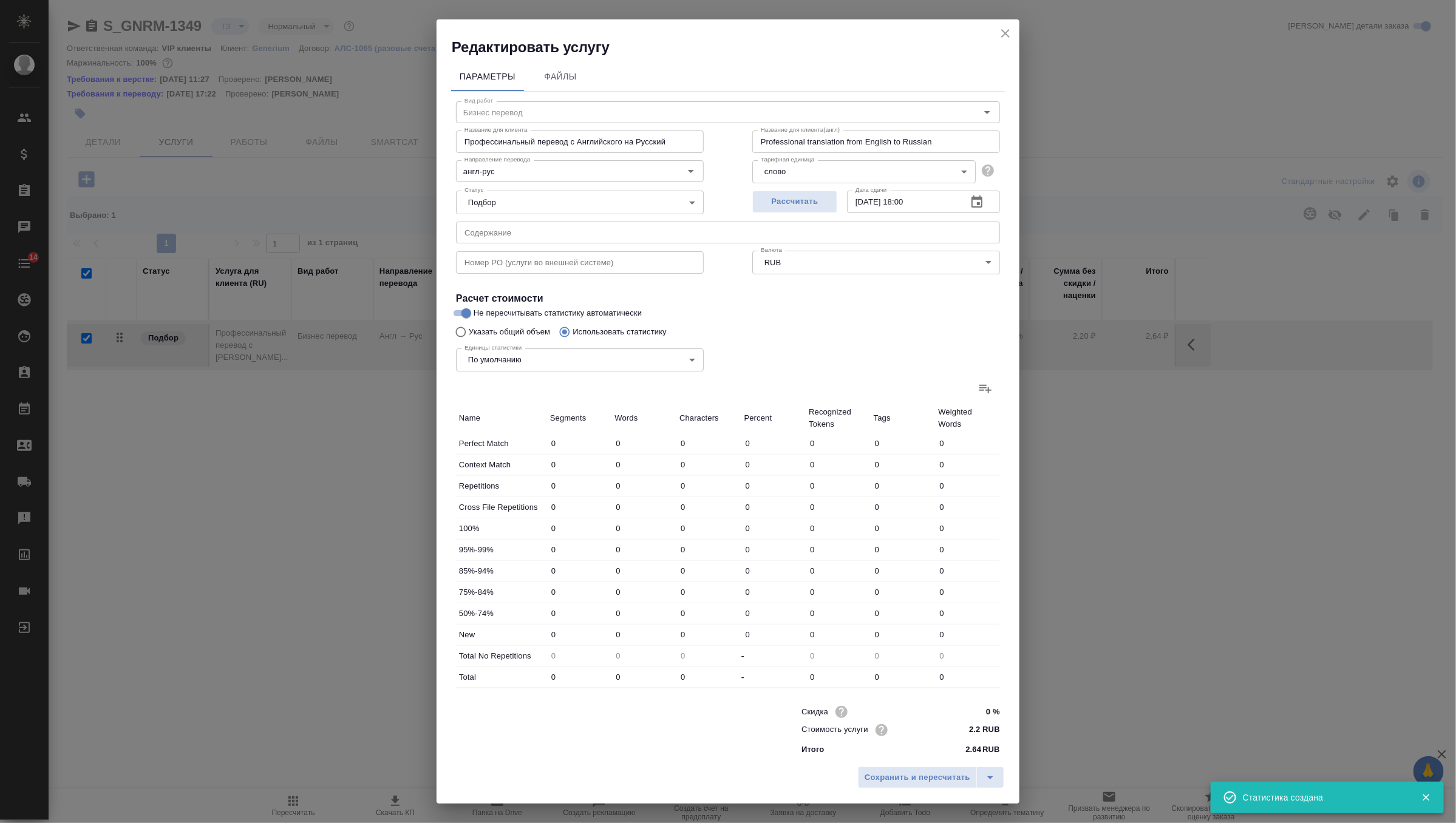
scroll to position [2, 0]
type input "2"
type input "5"
type input "47"
type input "5"
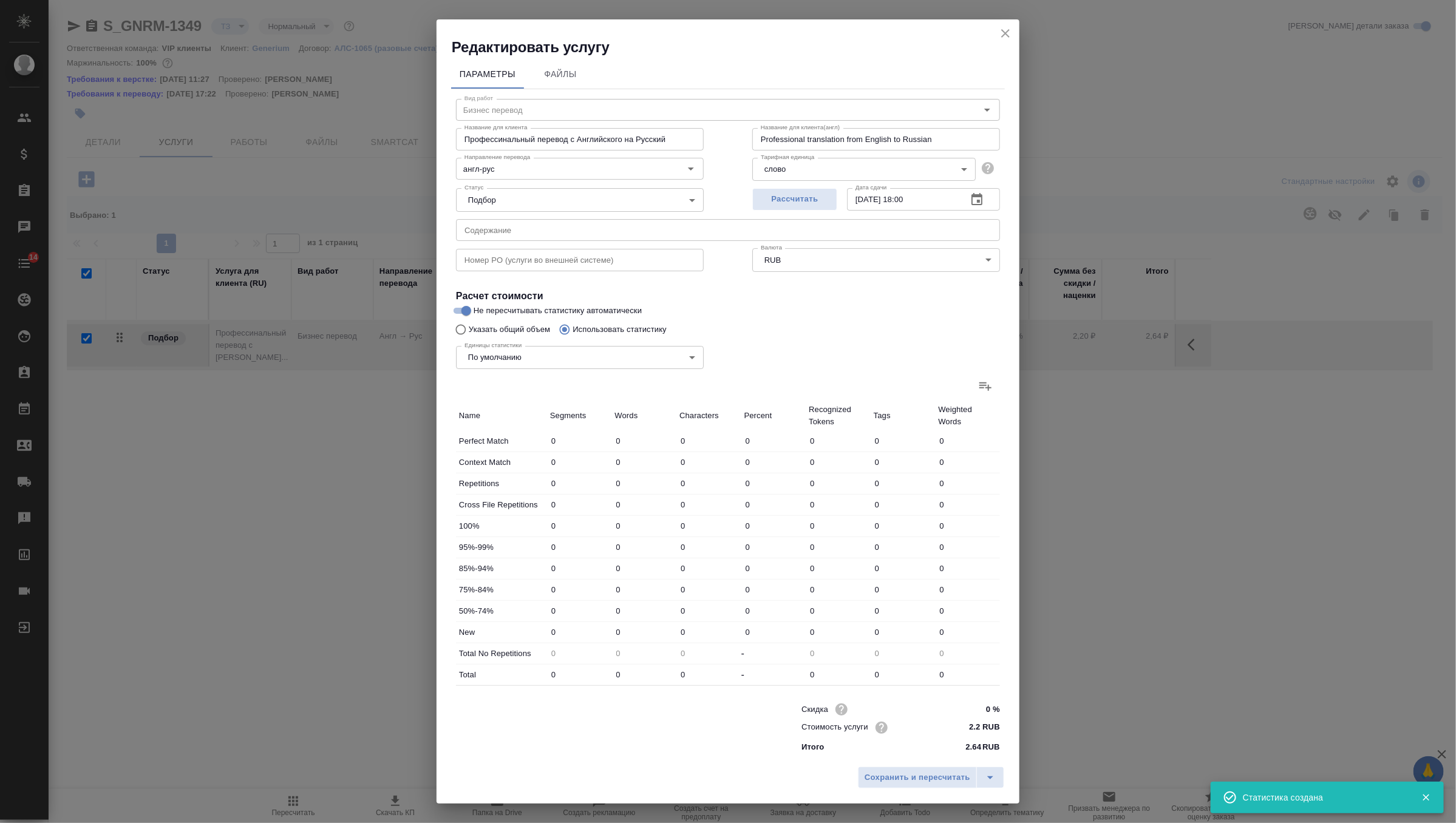
type input "33"
type input "248"
type input "2"
type input "5"
type input "49"
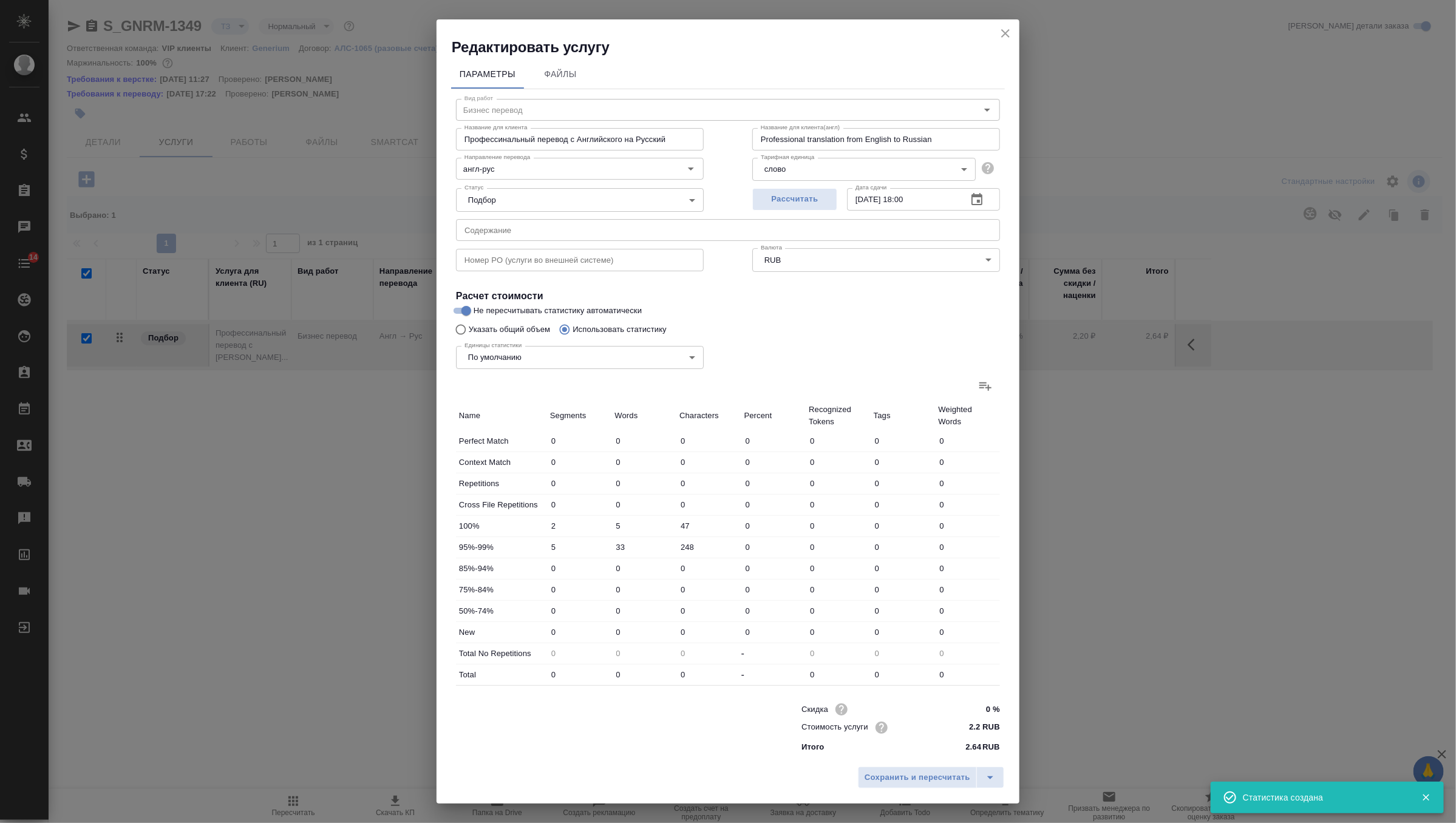
type input "13"
type input "126"
type input "852"
type input "19"
type input "168"
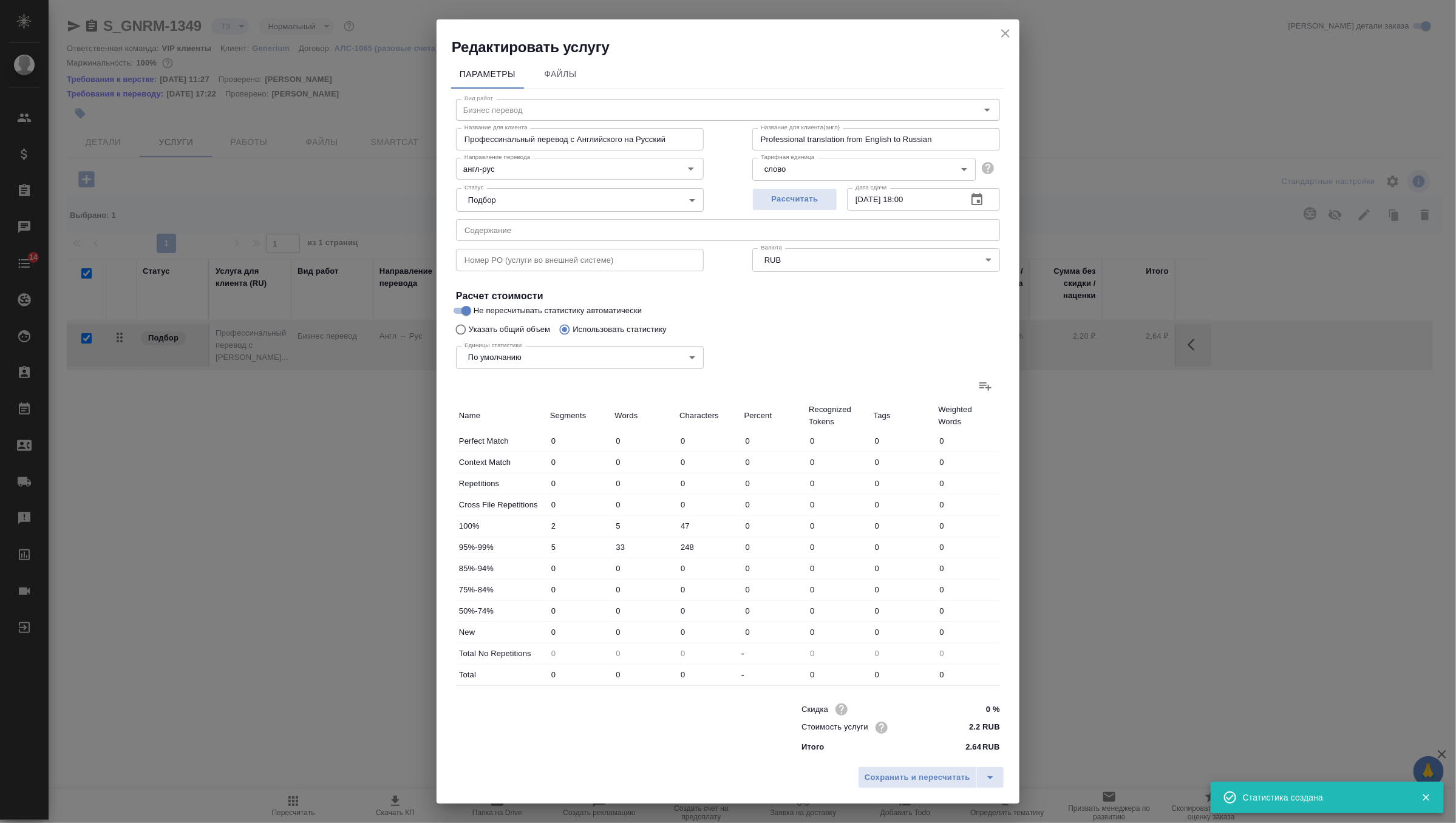
type input "1194"
type input "19"
type input "168"
type input "1194"
click at [894, 779] on span "Сохранить и пересчитать" at bounding box center [917, 778] width 106 height 14
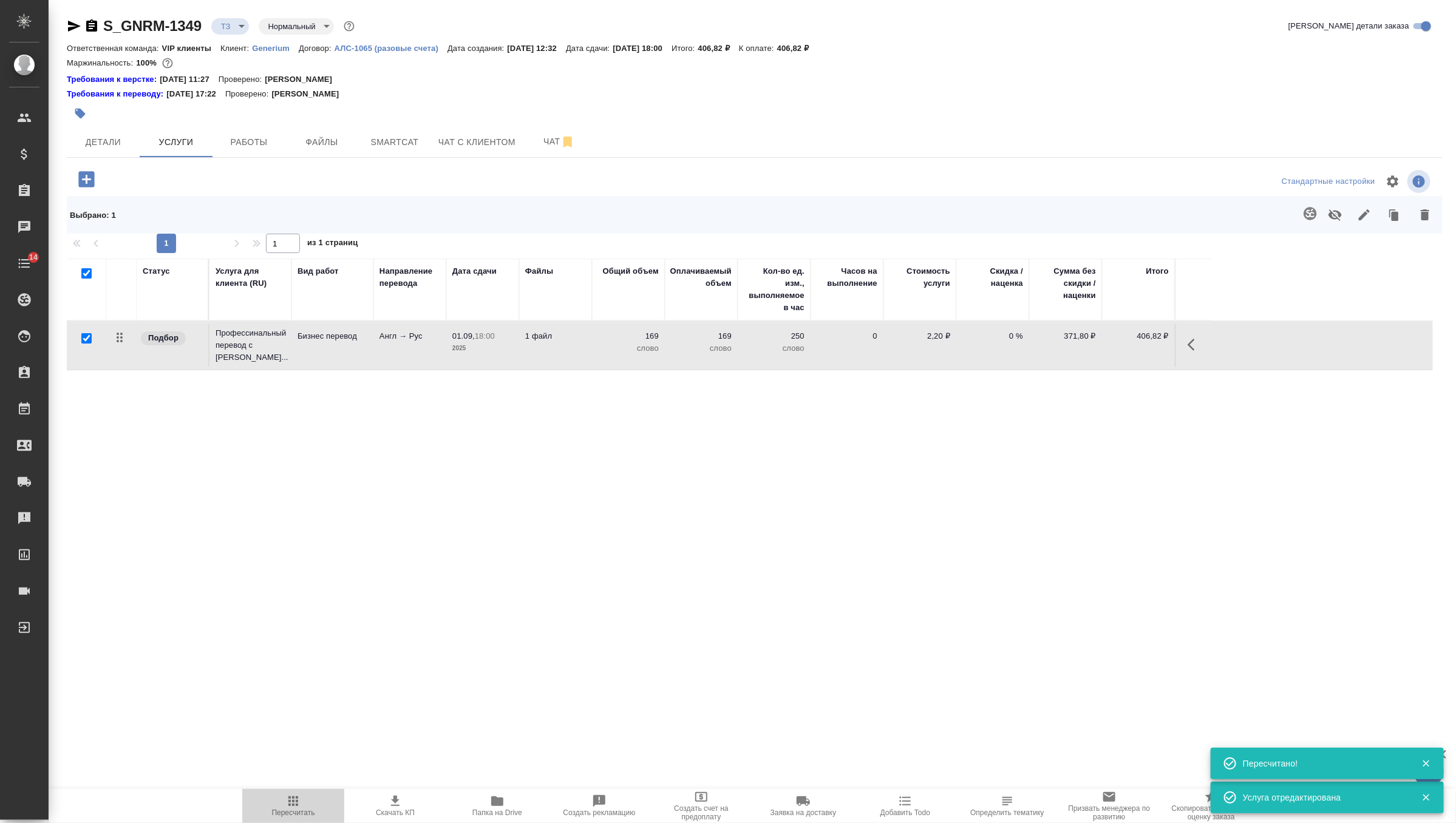
click at [297, 800] on icon "button" at bounding box center [294, 801] width 15 height 15
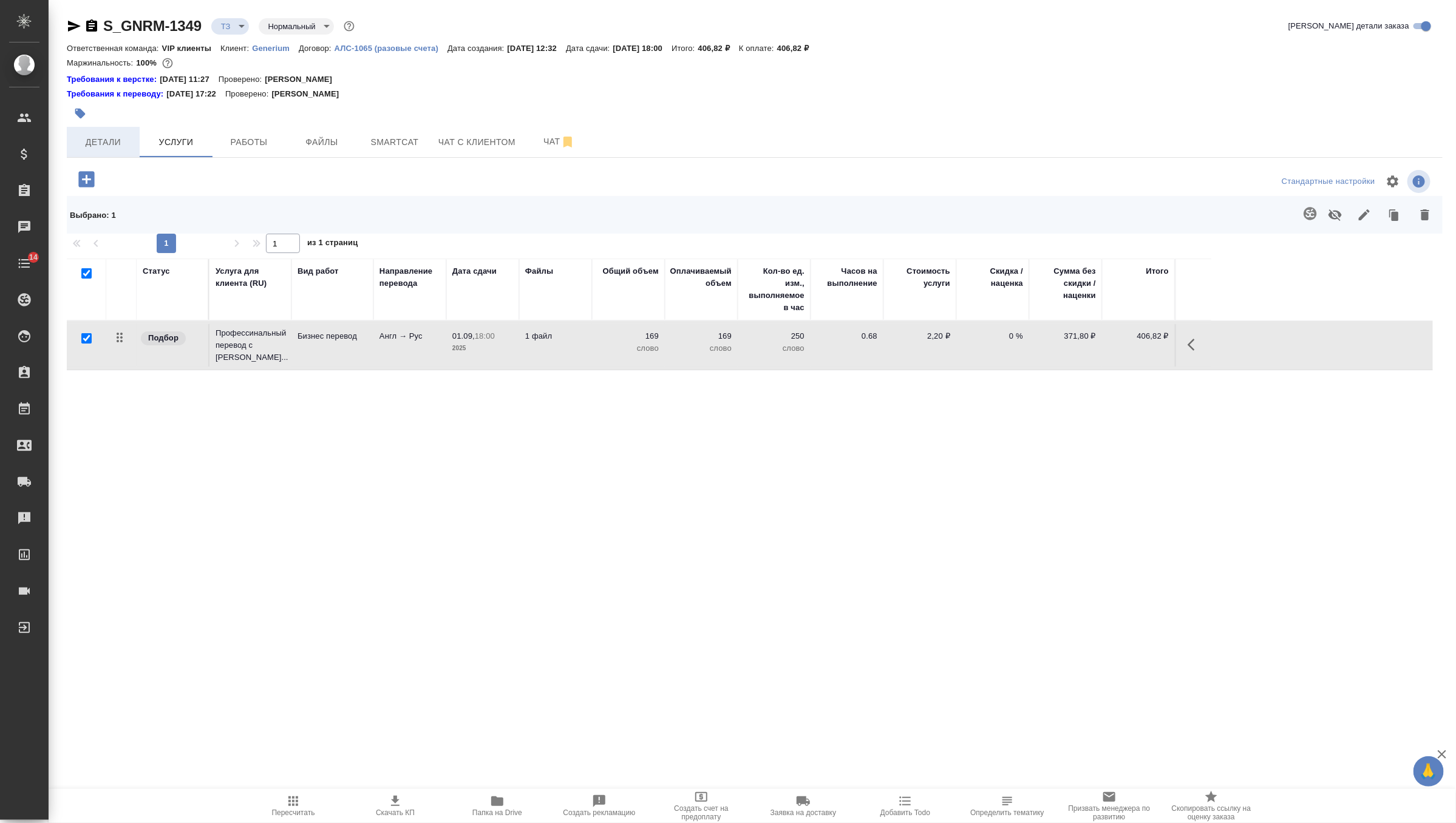
click at [132, 148] on button "Детали" at bounding box center [103, 141] width 73 height 30
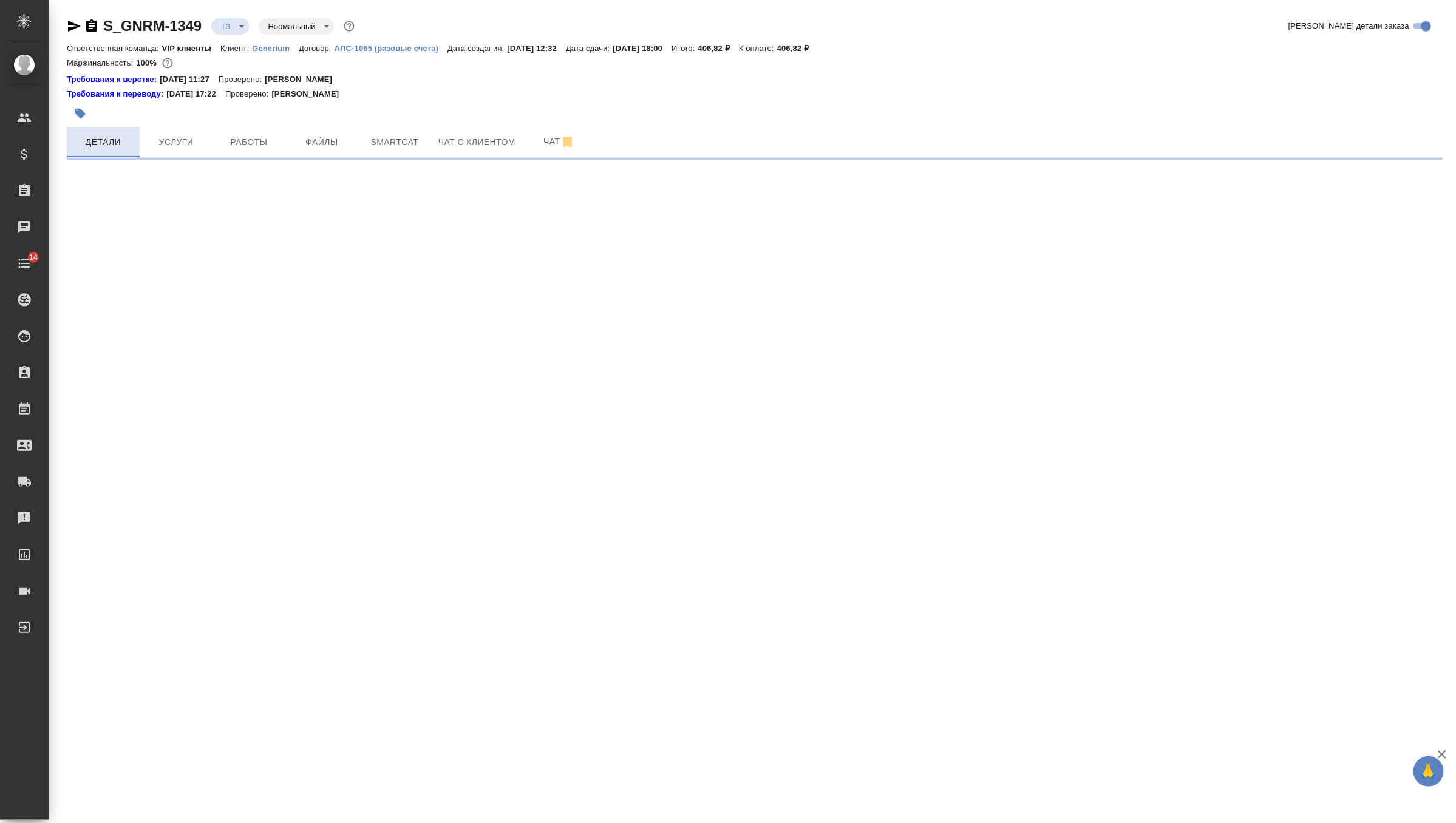
select select "RU"
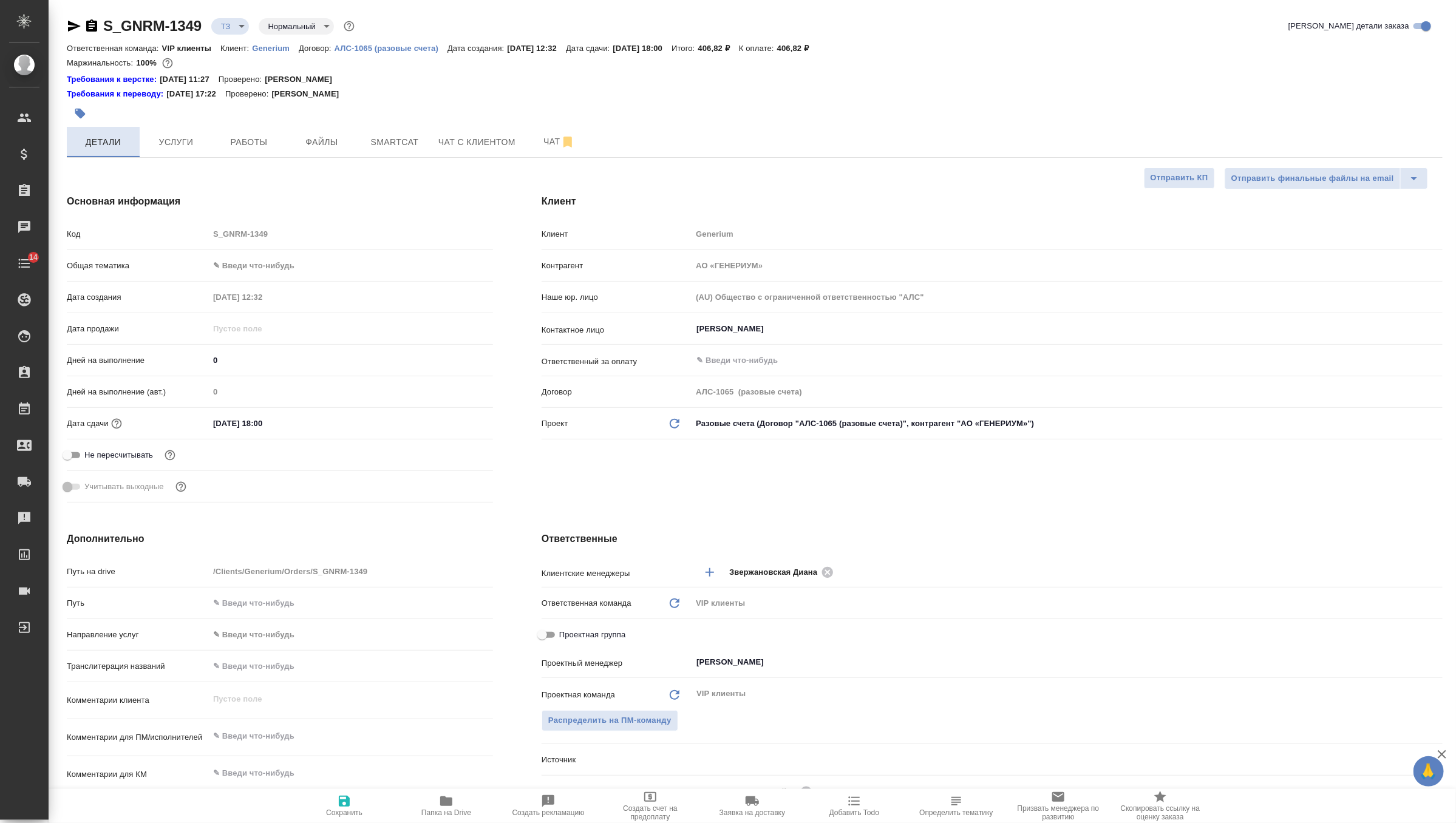
type textarea "x"
click at [265, 425] on input "01.09.2025 18:00" at bounding box center [263, 423] width 106 height 17
type input "01.09.2025 10:0_"
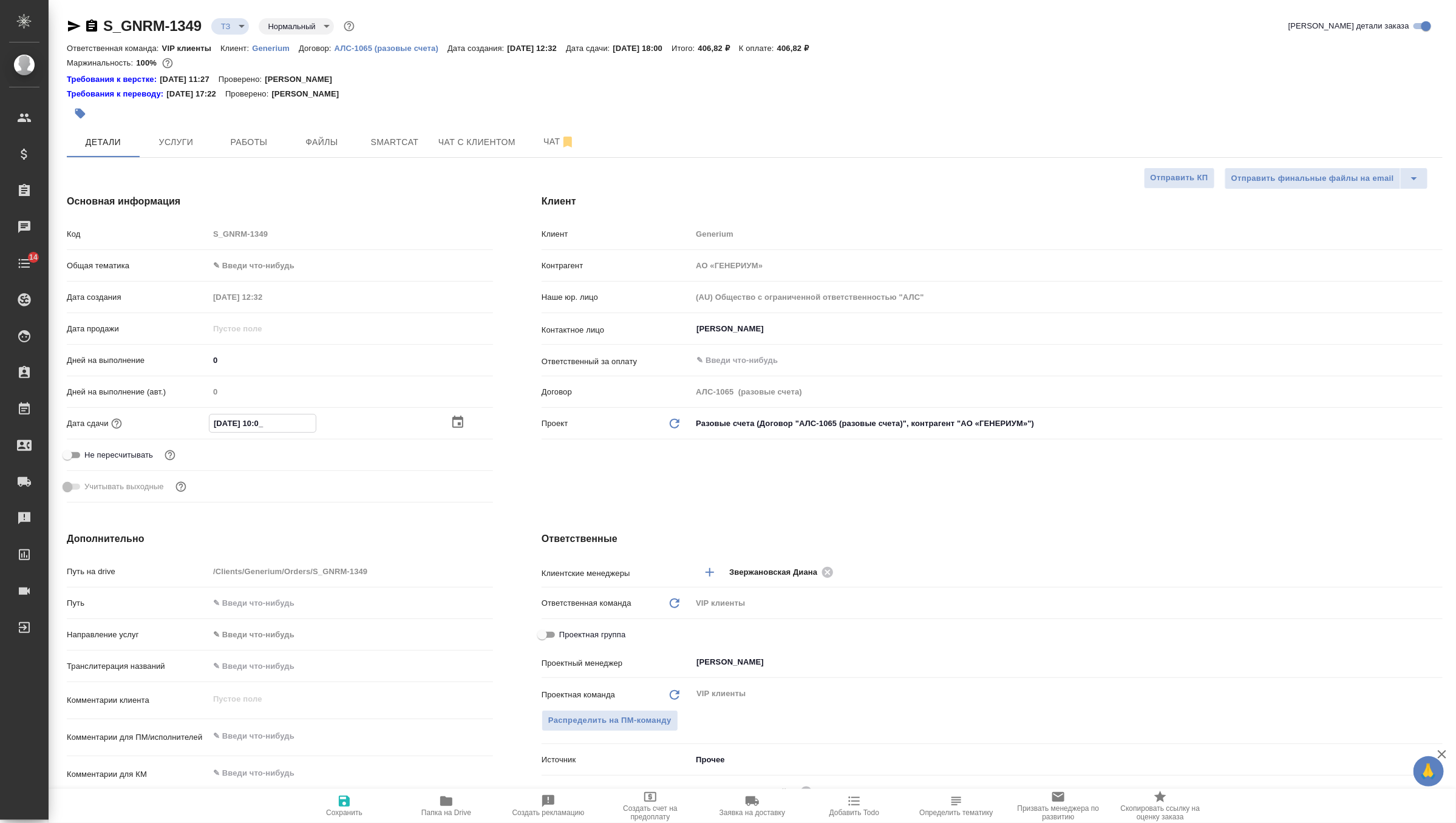
type textarea "x"
type input "01.09.2025 14:00"
type textarea "x"
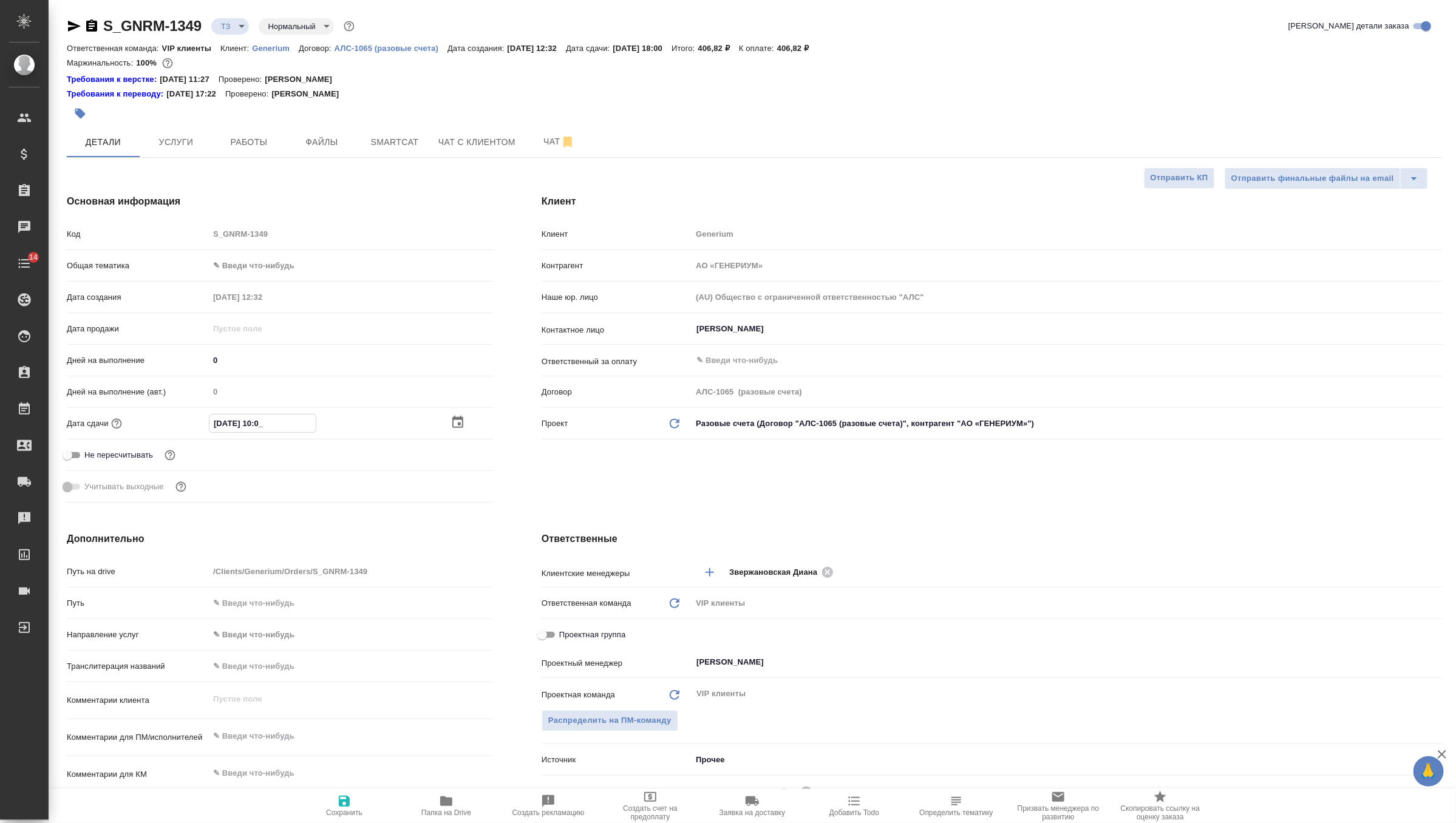
type textarea "x"
type input "01.09.2025 14:00"
click at [350, 795] on icon "button" at bounding box center [344, 801] width 15 height 15
type textarea "x"
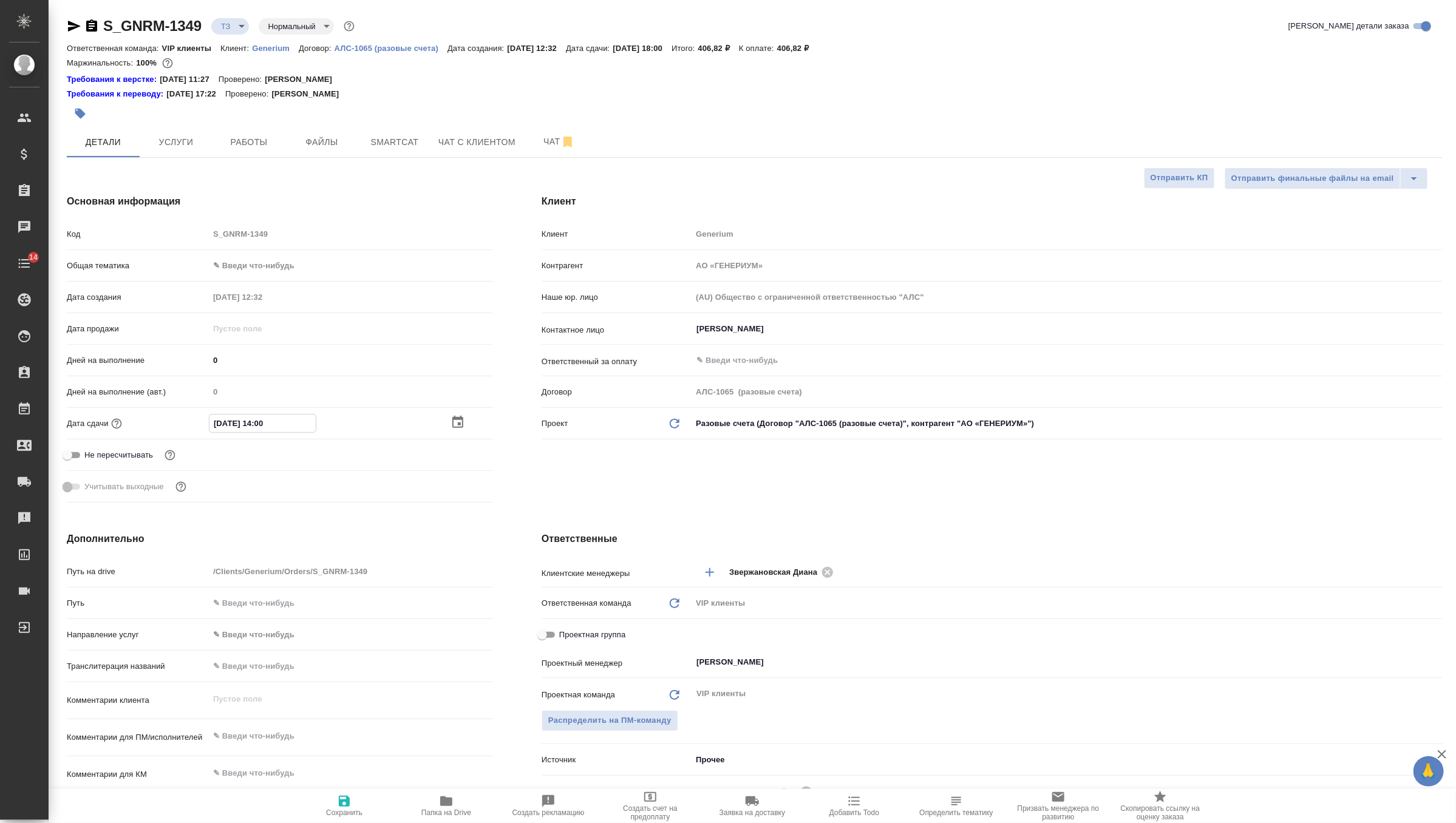
type textarea "x"
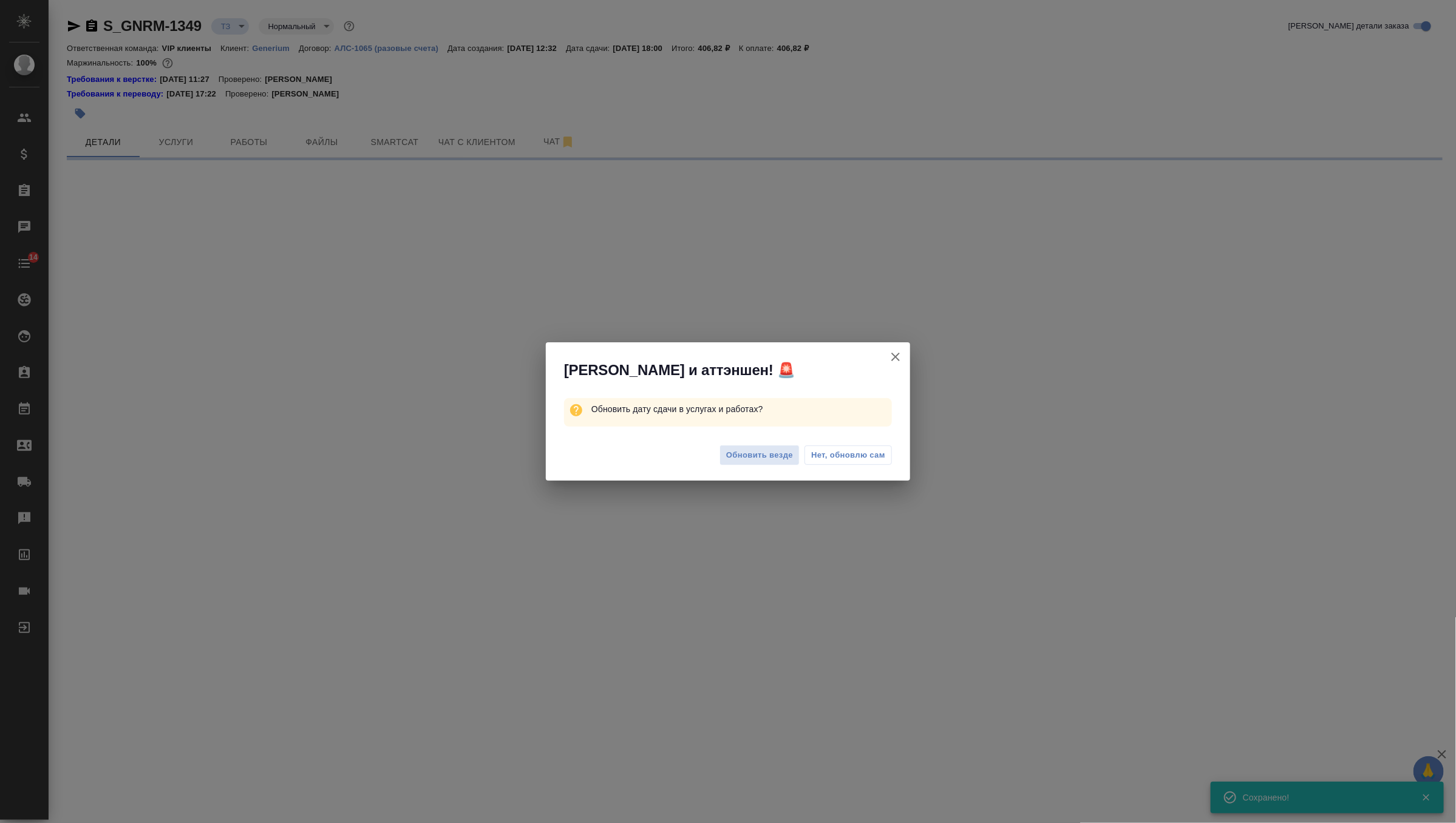
select select "RU"
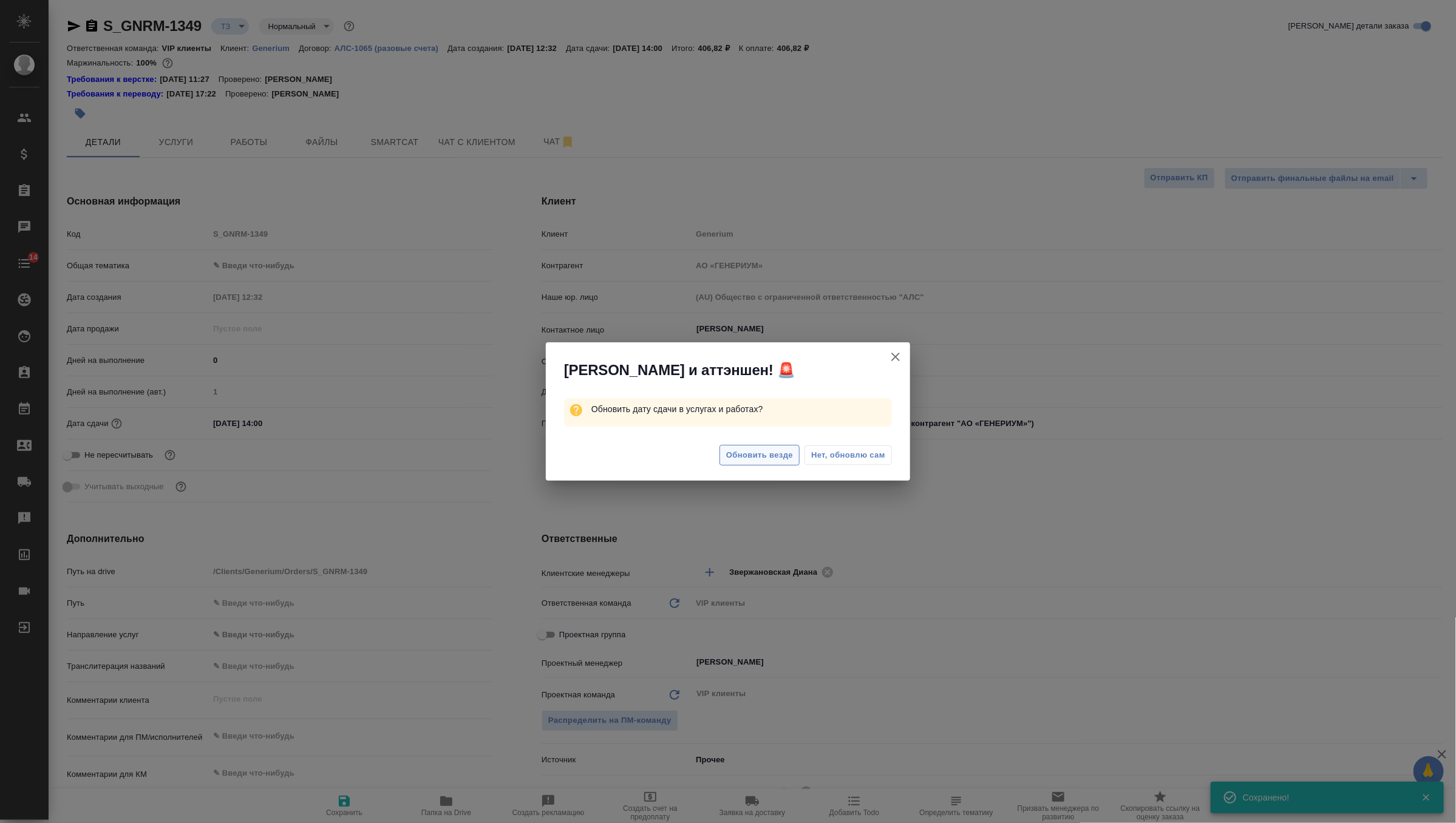
type textarea "x"
click at [736, 454] on span "Обновить везде" at bounding box center [760, 455] width 67 height 14
type textarea "x"
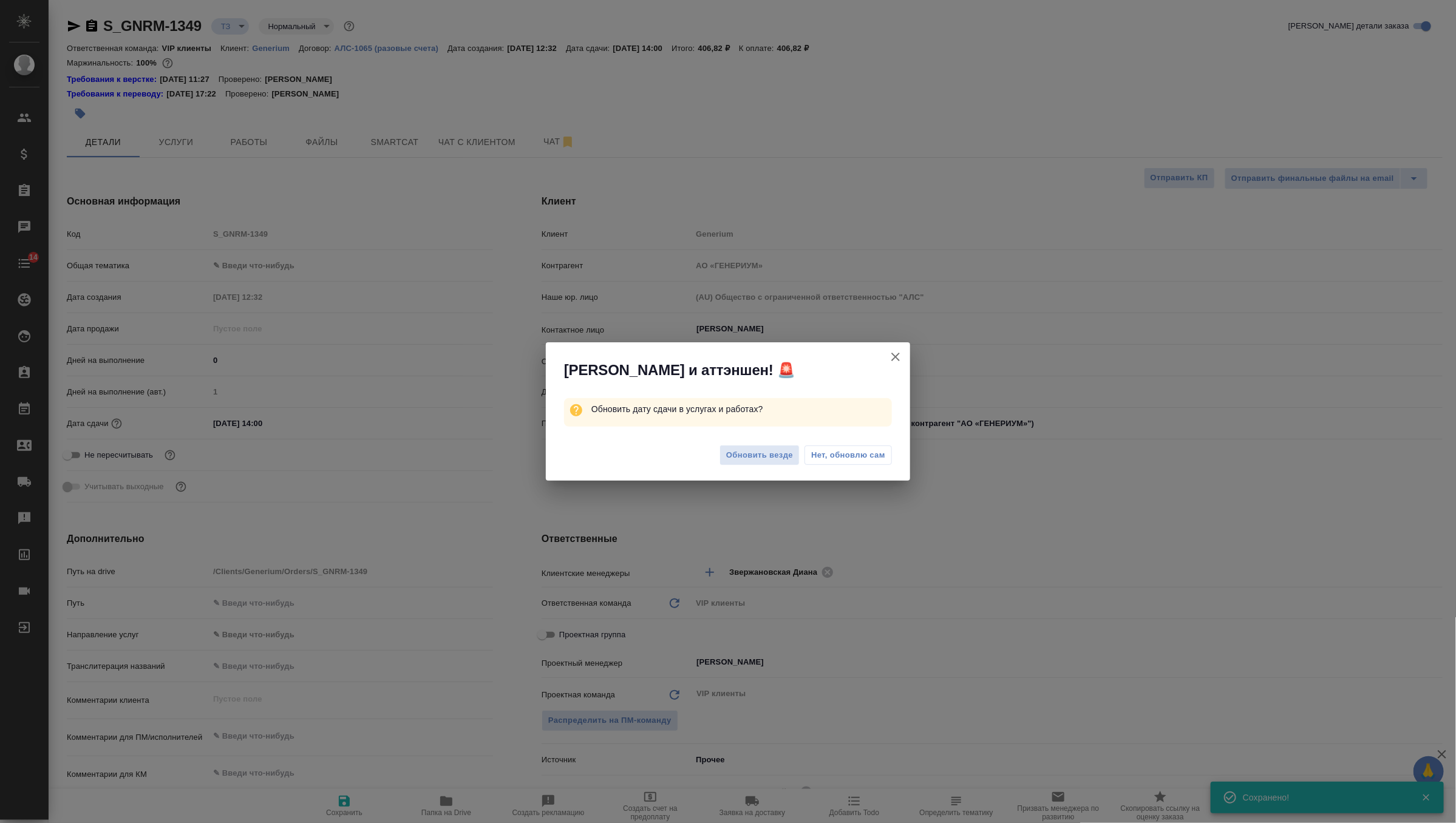
type textarea "x"
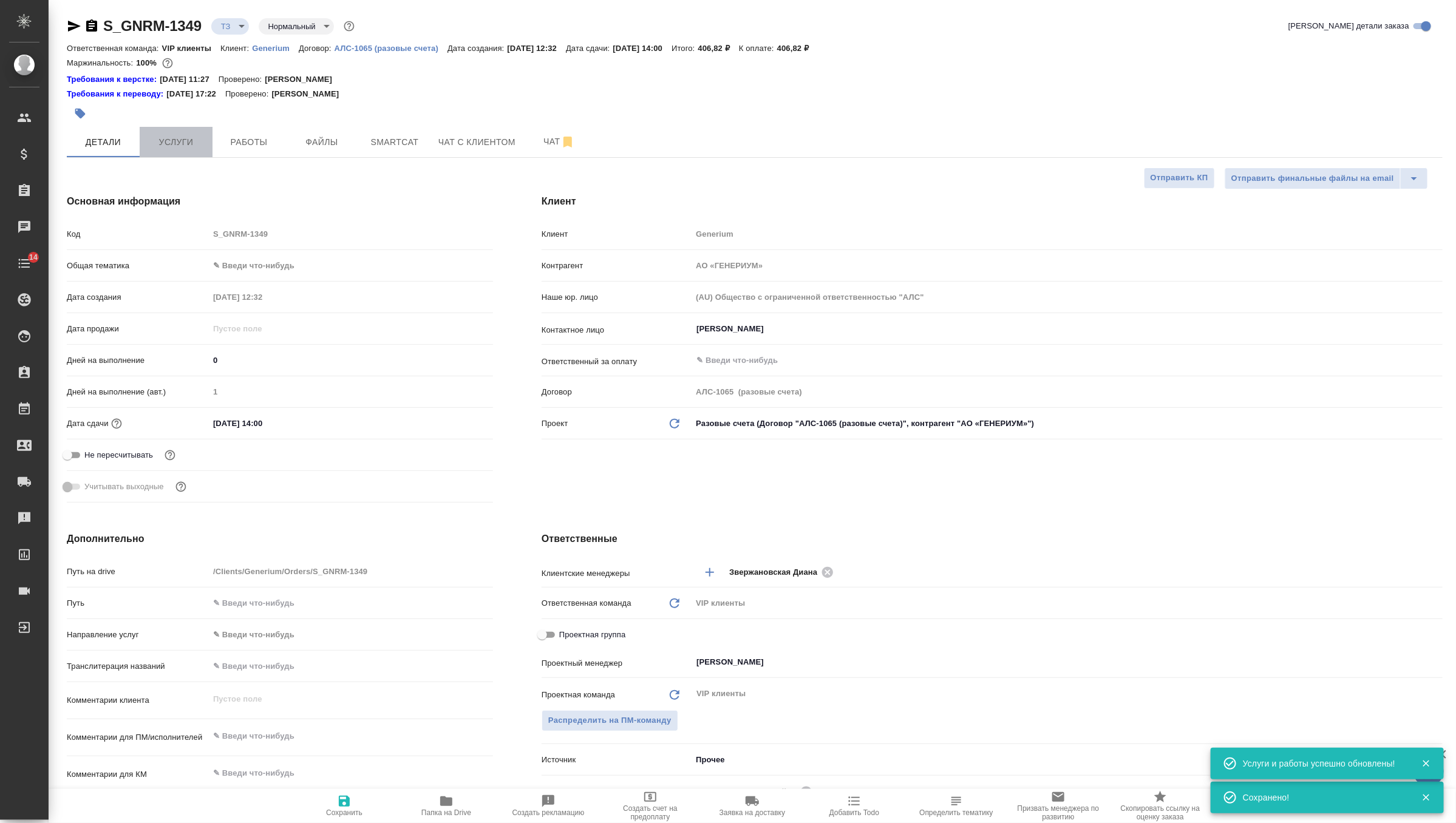
click at [183, 138] on span "Услуги" at bounding box center [176, 142] width 58 height 15
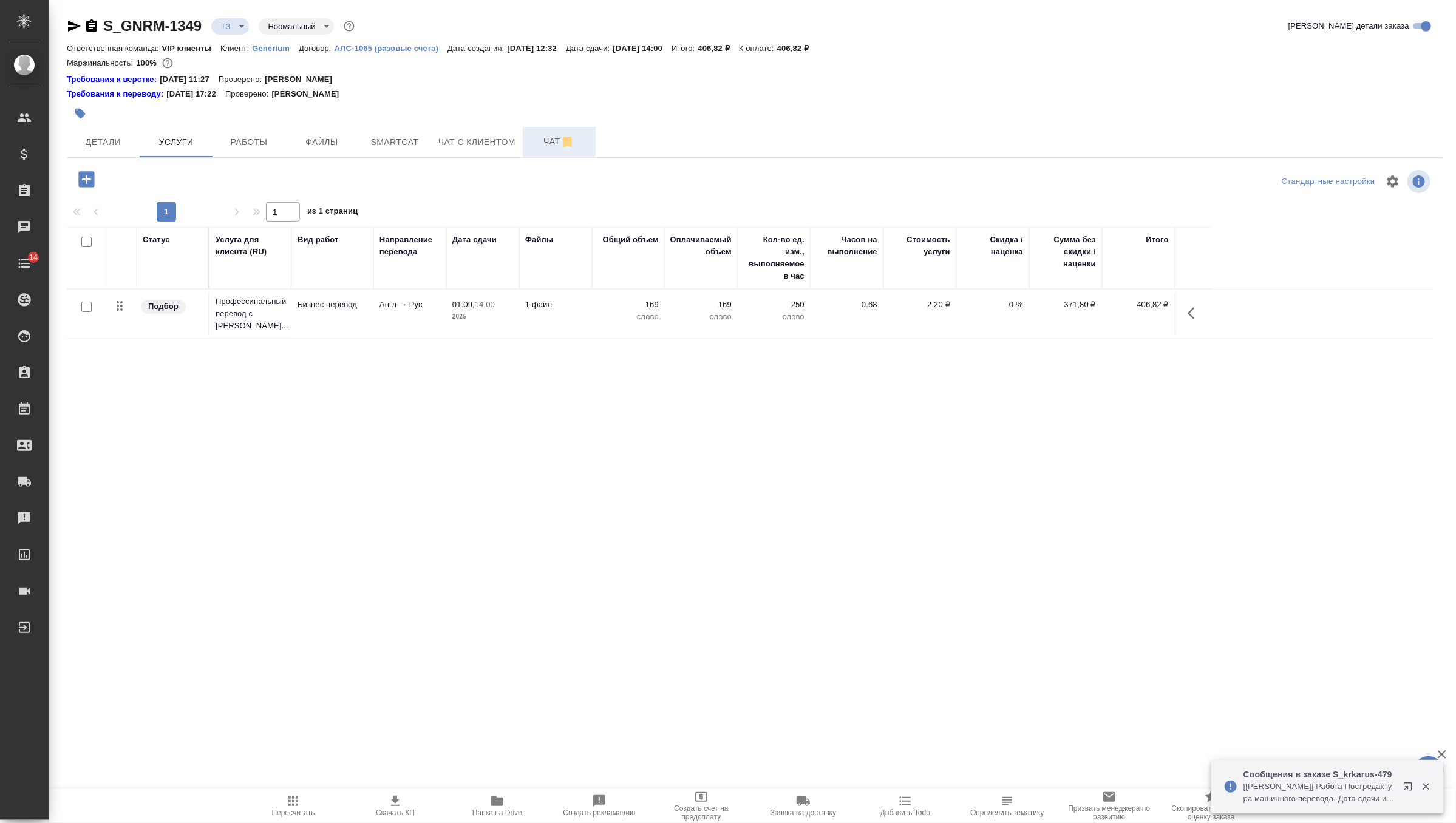
click at [546, 146] on span "Чат" at bounding box center [559, 141] width 58 height 15
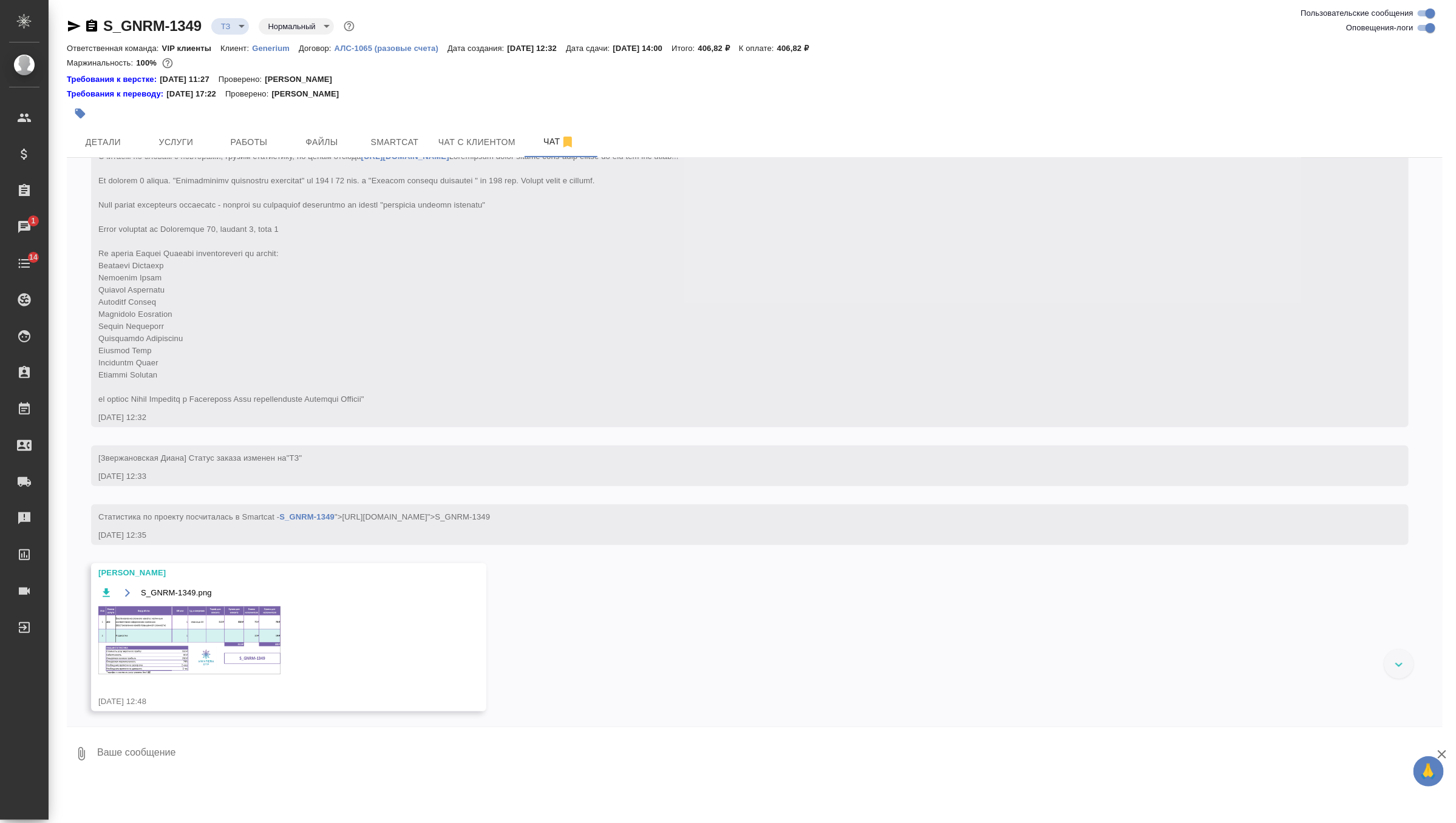
scroll to position [169, 0]
click at [217, 623] on img at bounding box center [189, 635] width 182 height 68
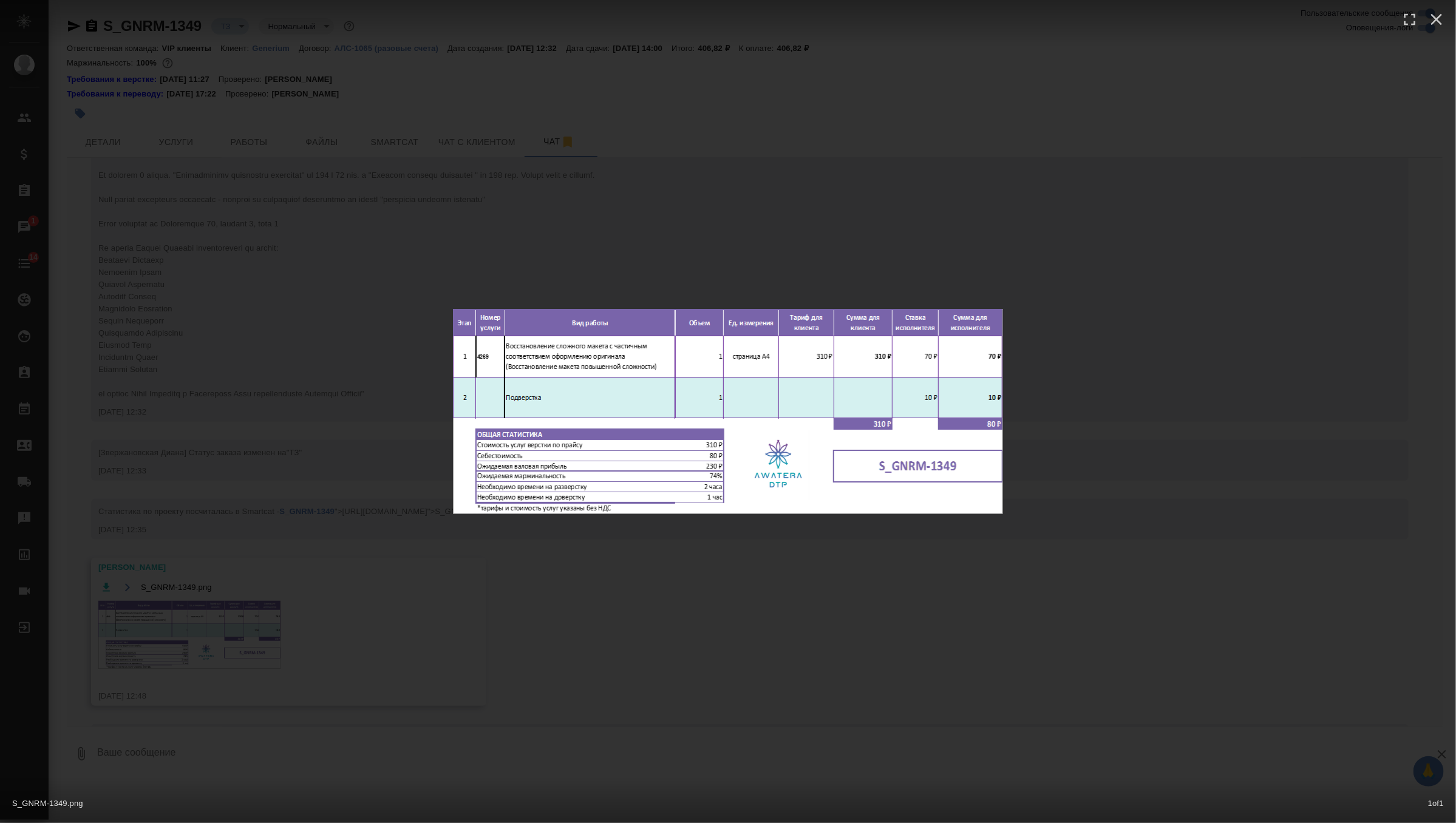
click at [583, 614] on div "S_GNRM-1349.png 1 of 1" at bounding box center [728, 412] width 1456 height 823
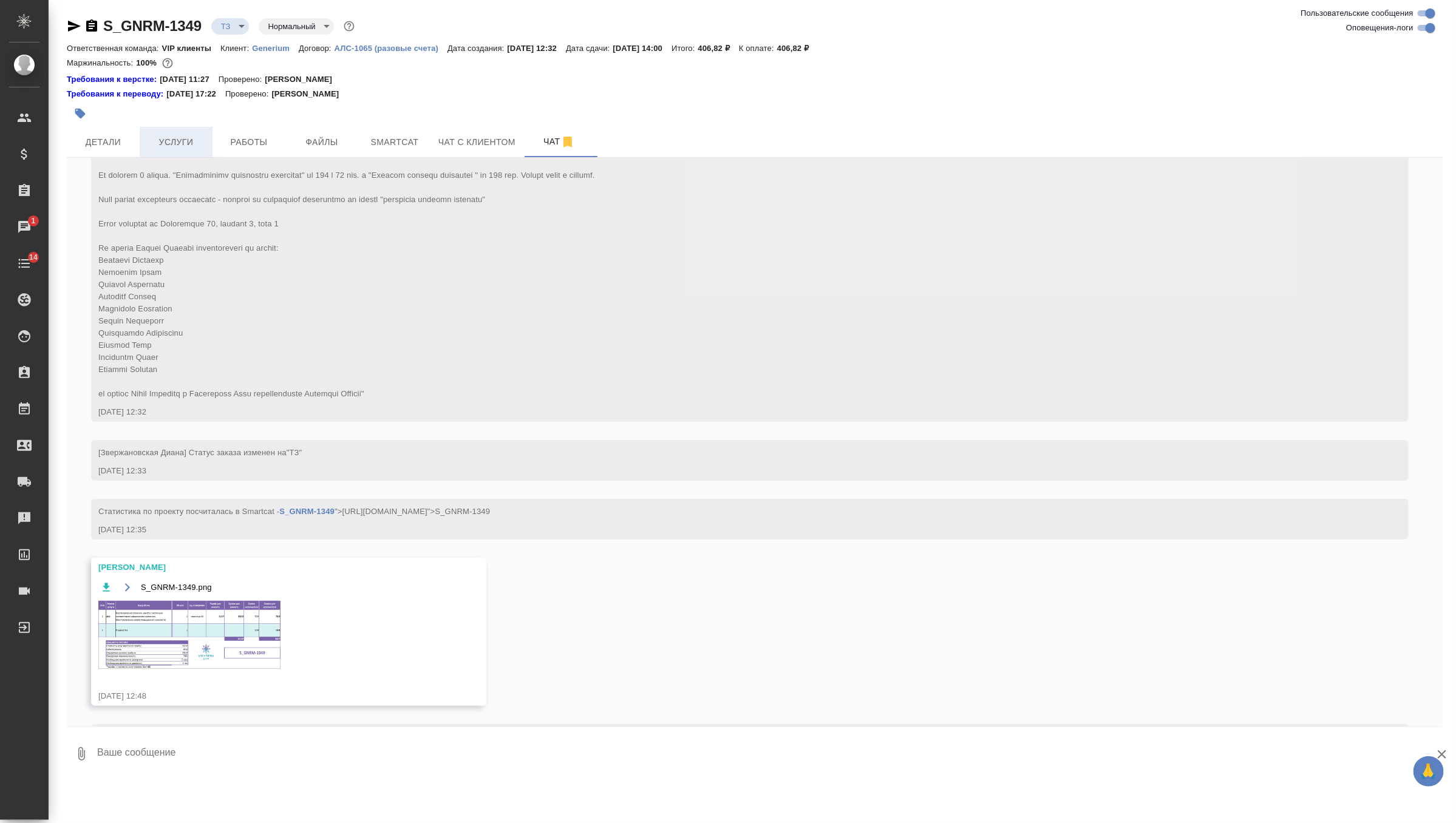
click at [182, 145] on span "Услуги" at bounding box center [176, 142] width 58 height 15
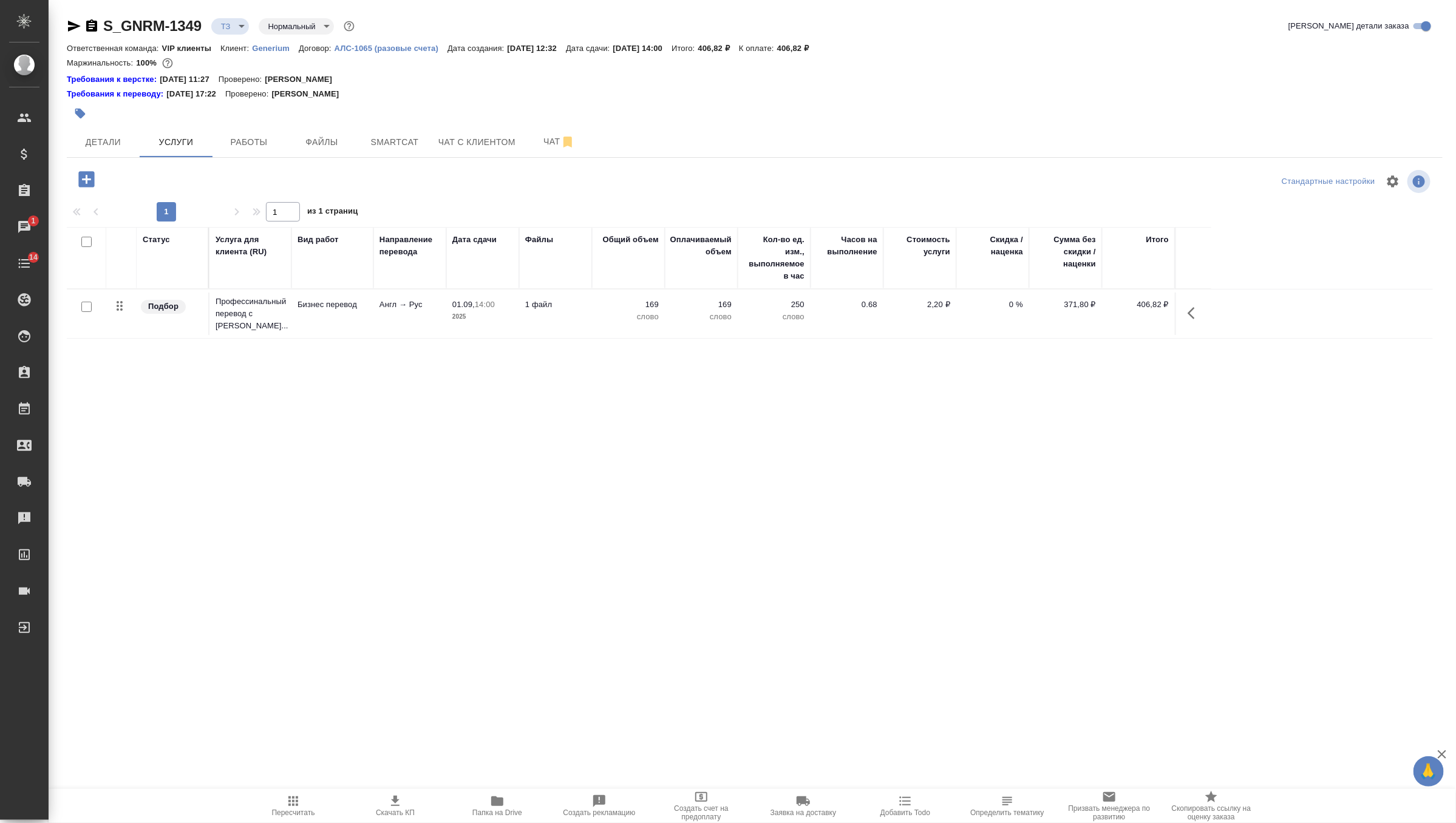
click at [87, 172] on icon "button" at bounding box center [87, 179] width 16 height 16
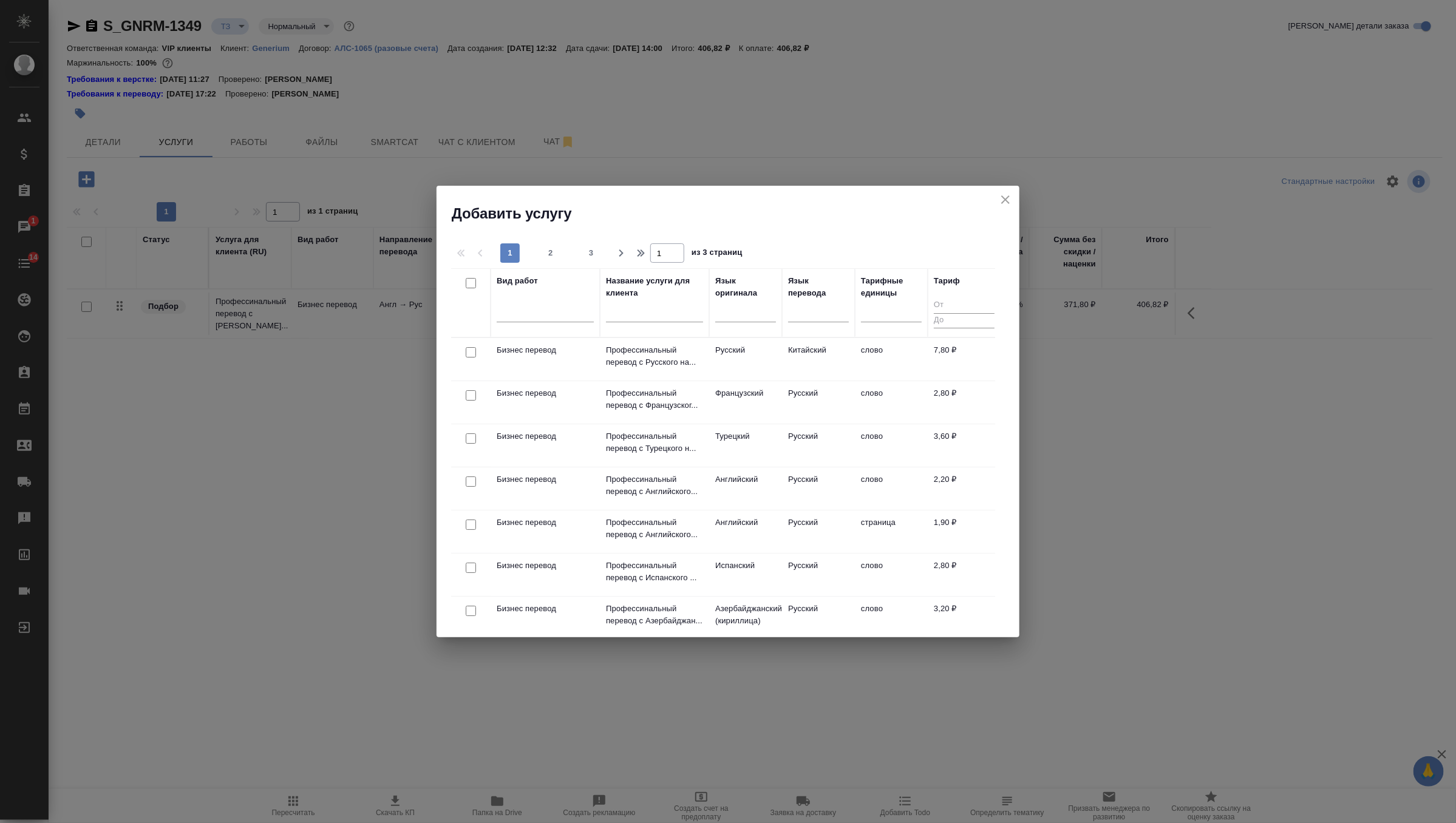
click at [546, 323] on div at bounding box center [545, 314] width 97 height 32
click at [547, 316] on div at bounding box center [545, 310] width 97 height 17
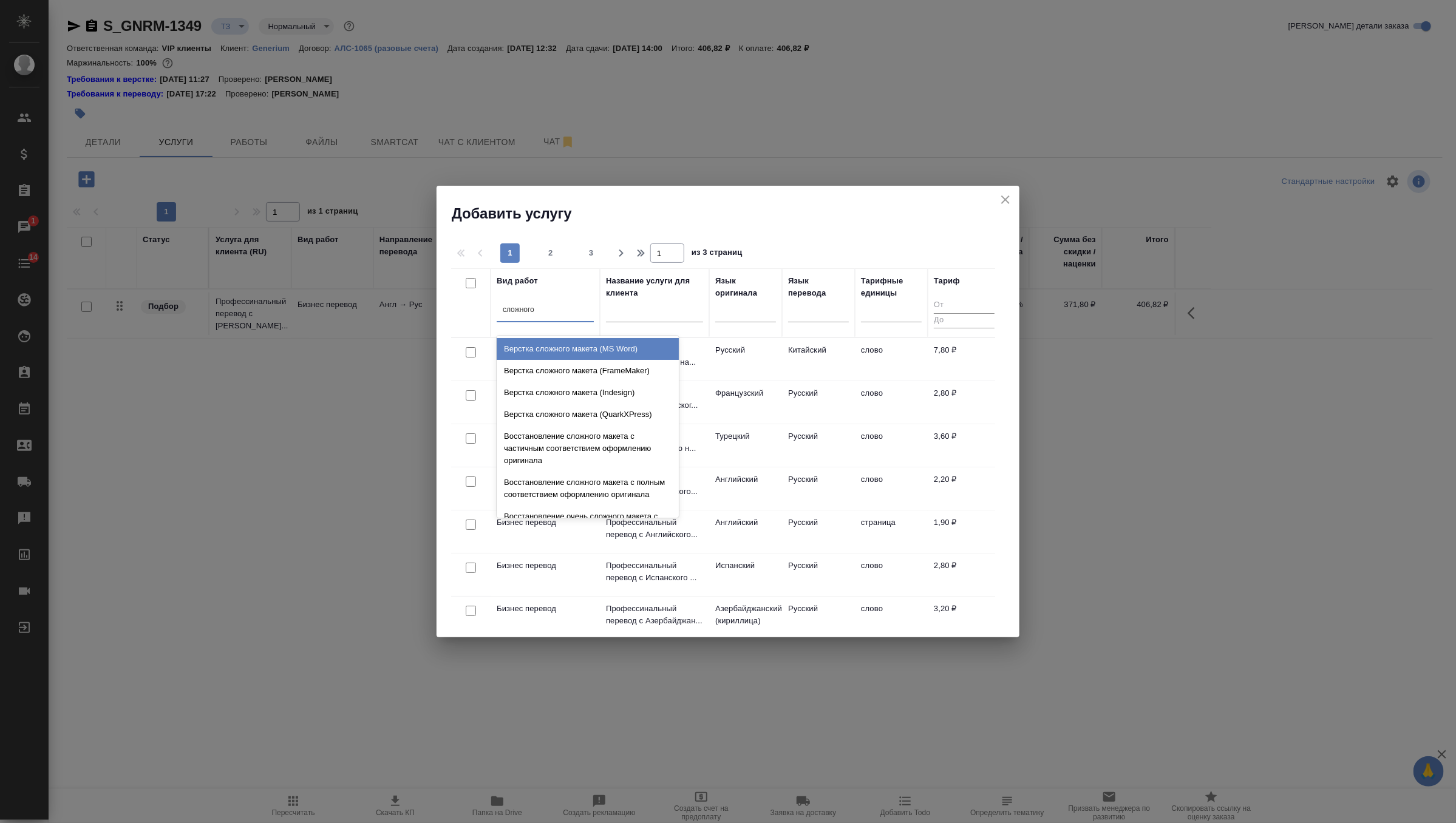
type input "сложного"
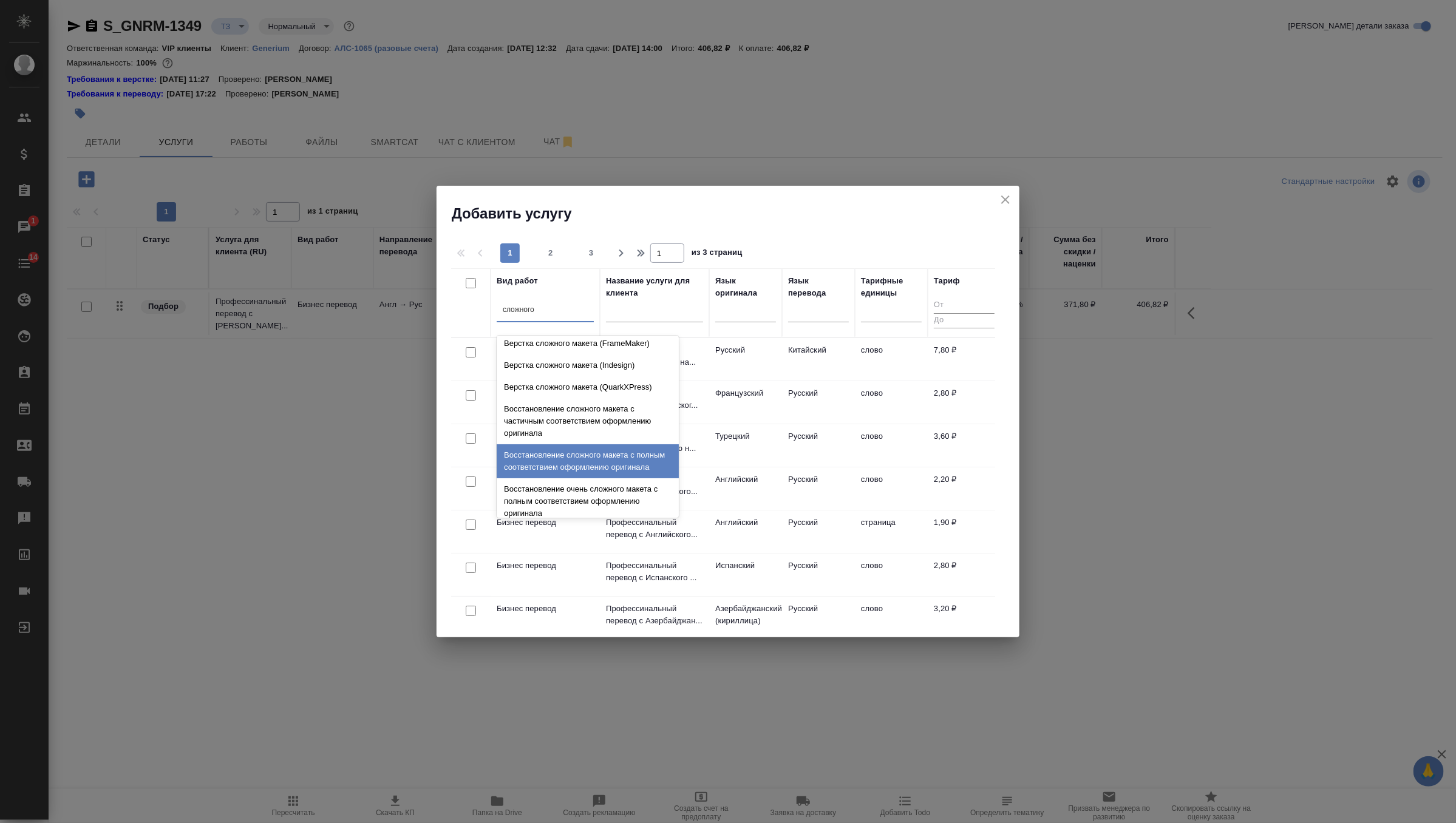
scroll to position [70, 0]
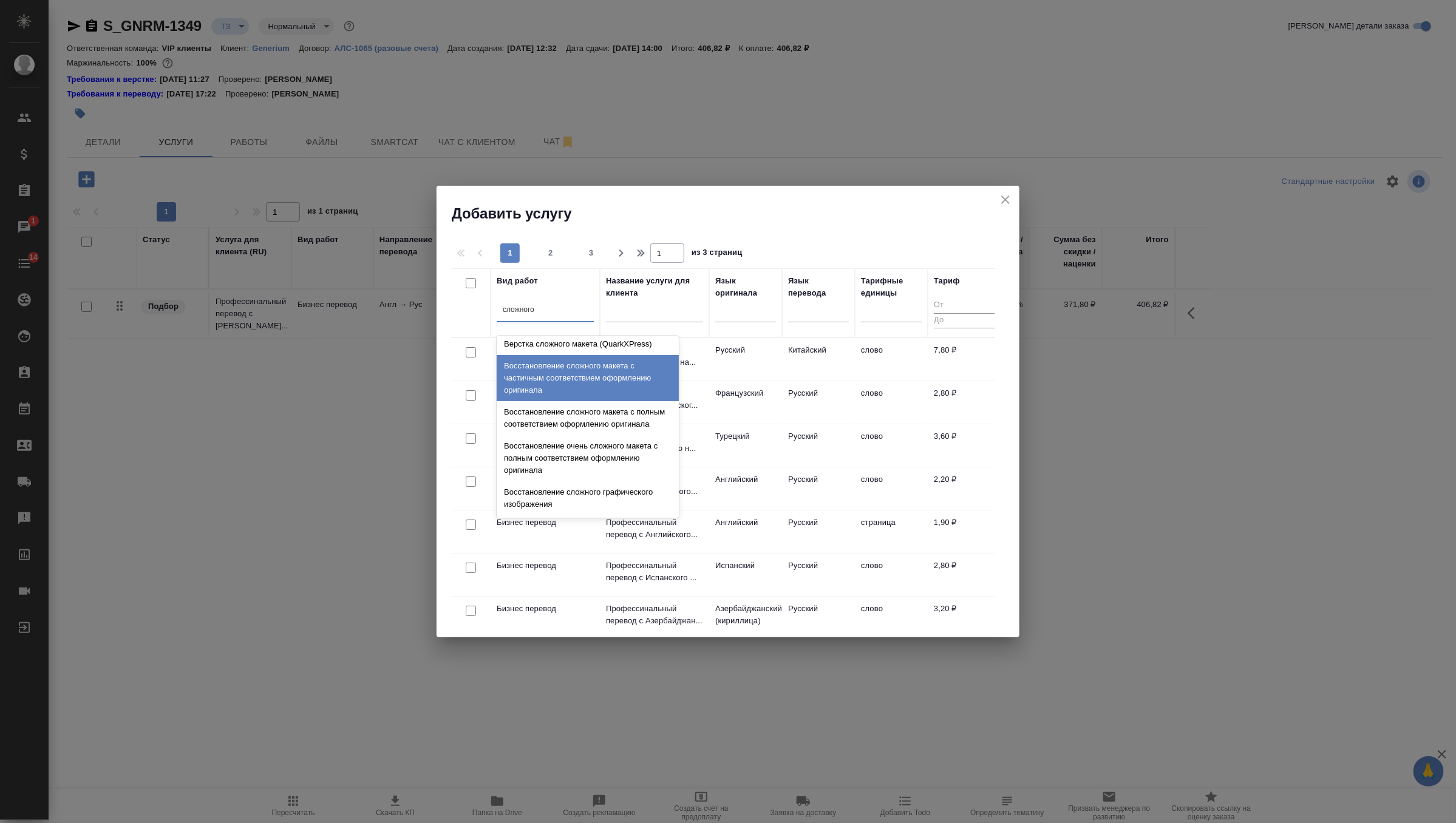
click at [614, 379] on div "Восстановление сложного макета с частичным соответствием оформлению оригинала" at bounding box center [588, 378] width 182 height 46
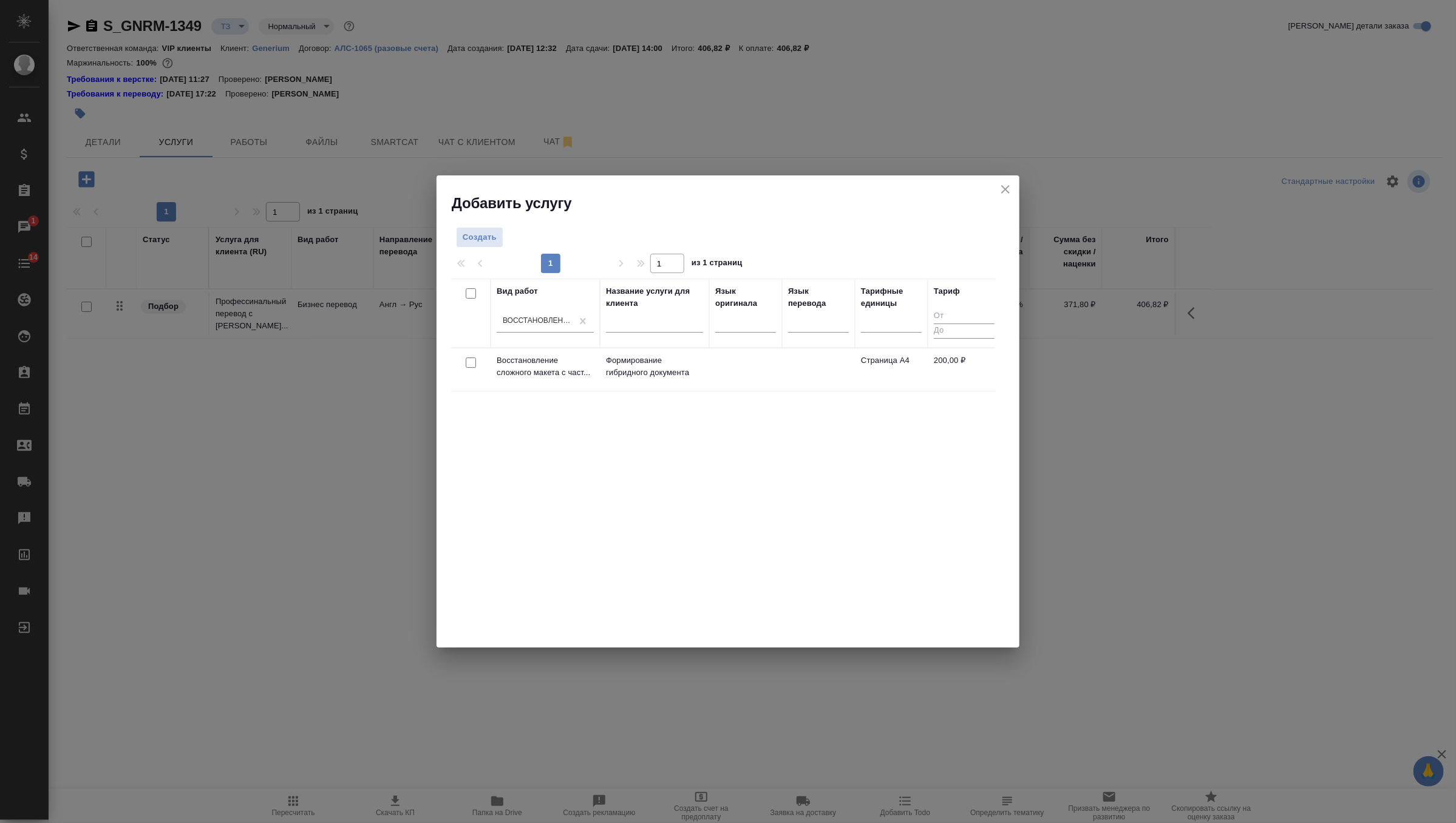
click at [472, 362] on input "checkbox" at bounding box center [470, 363] width 11 height 11
checkbox input "true"
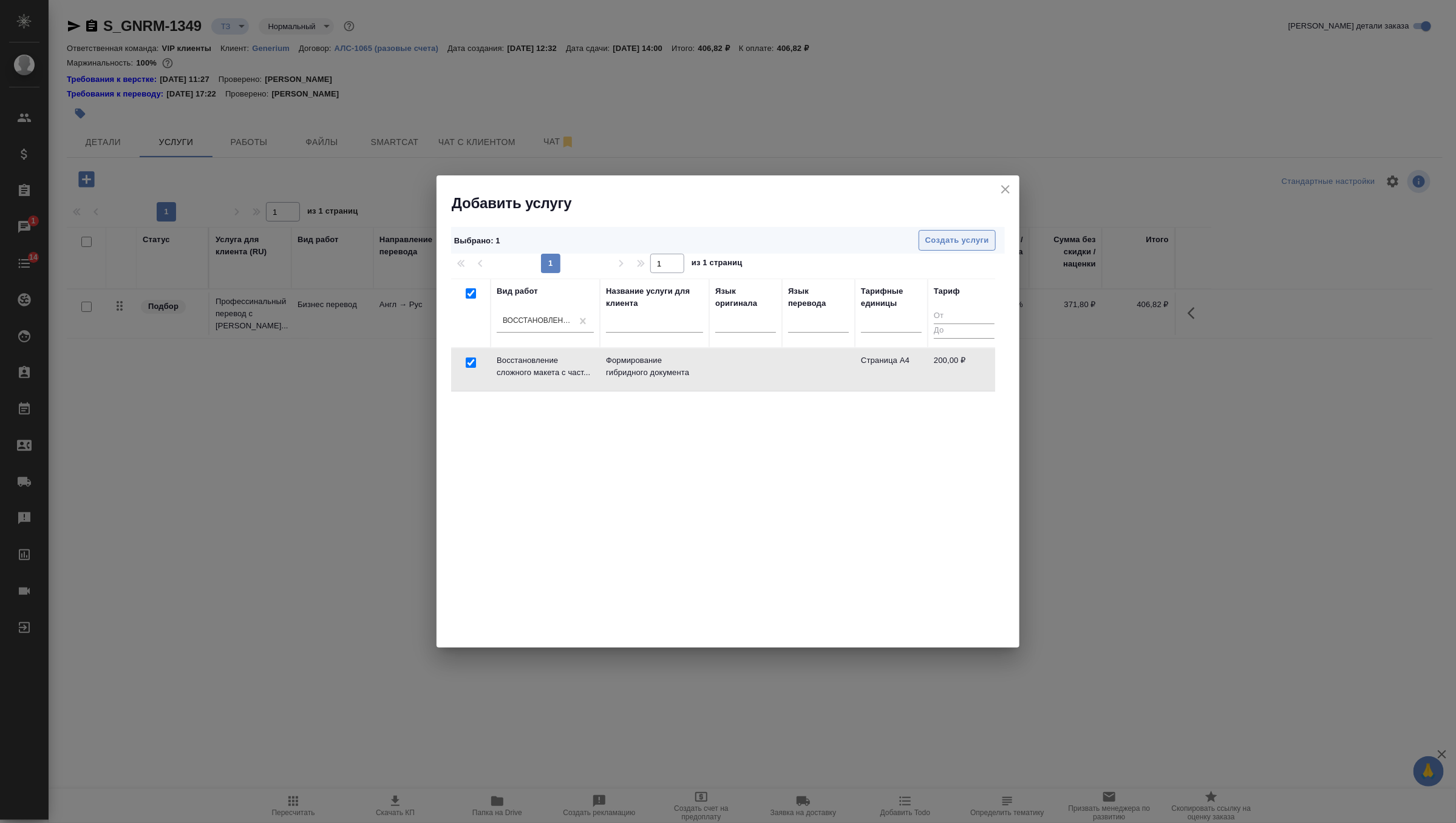
click at [964, 243] on span "Создать услуги" at bounding box center [957, 240] width 64 height 14
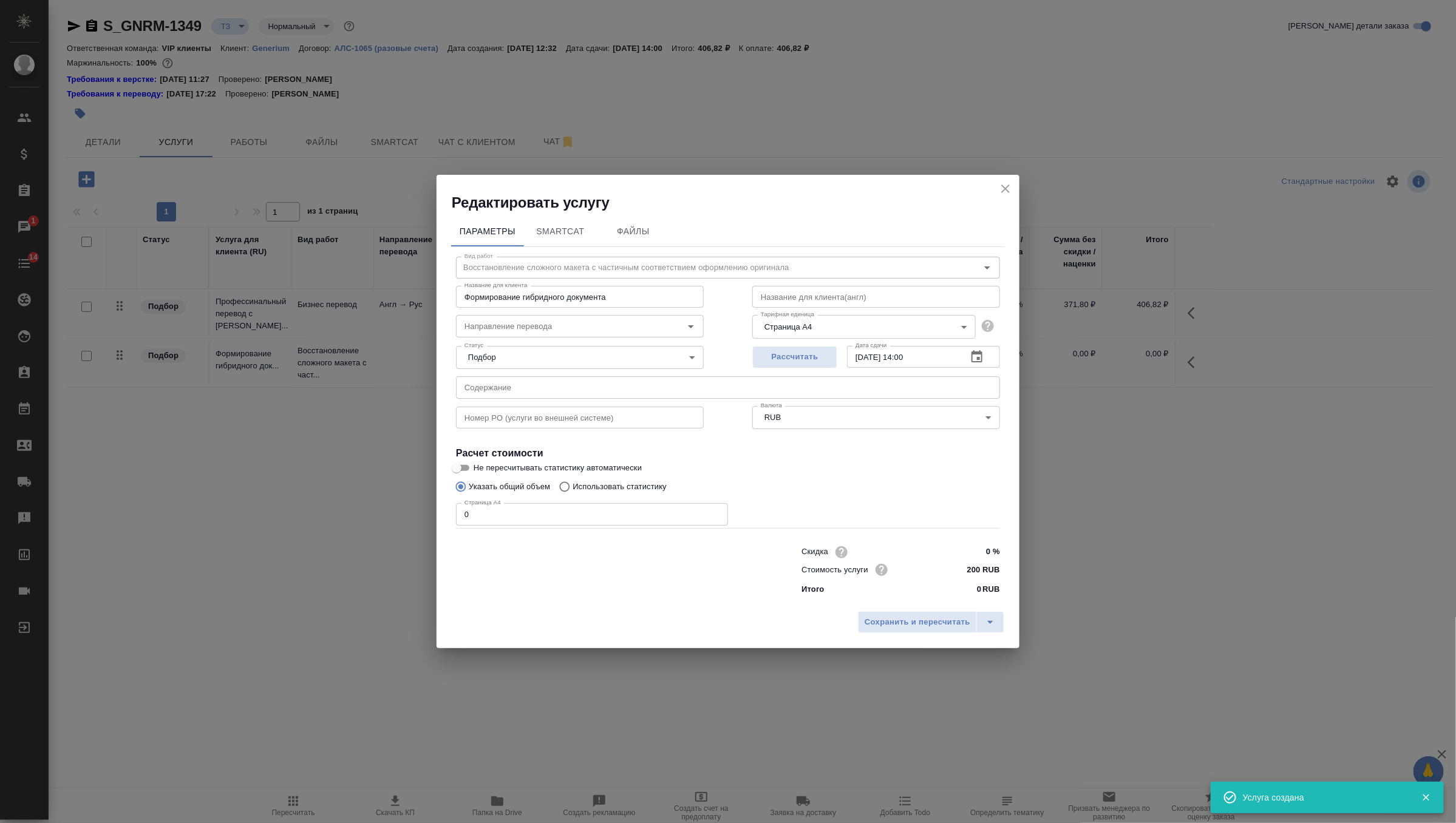
click at [500, 500] on div "Страница А4 0 Страница А4" at bounding box center [592, 513] width 272 height 29
click at [500, 506] on input "0" at bounding box center [592, 513] width 272 height 22
type input "1"
click at [925, 627] on span "Сохранить и пересчитать" at bounding box center [917, 622] width 106 height 14
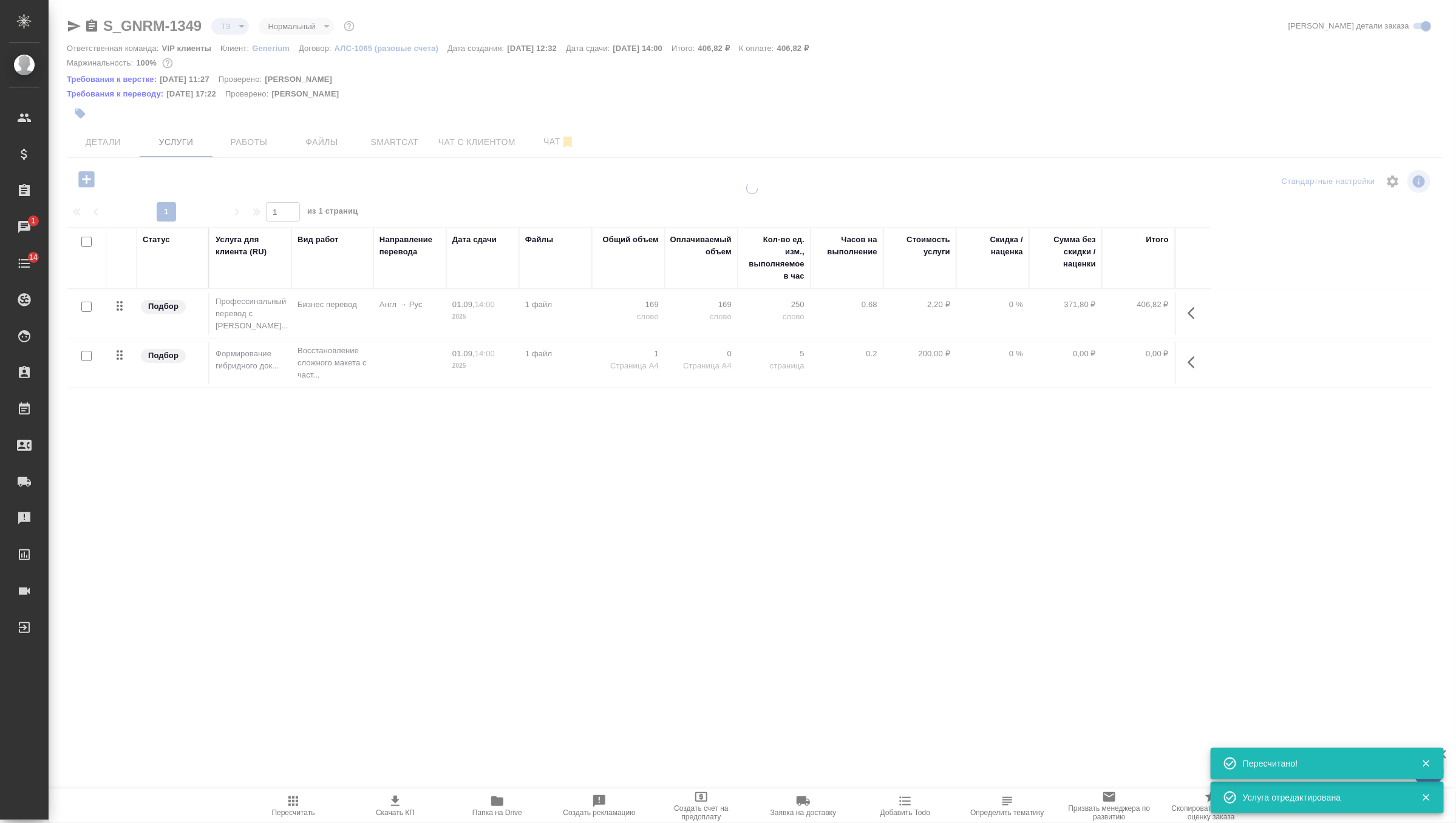
type input "new"
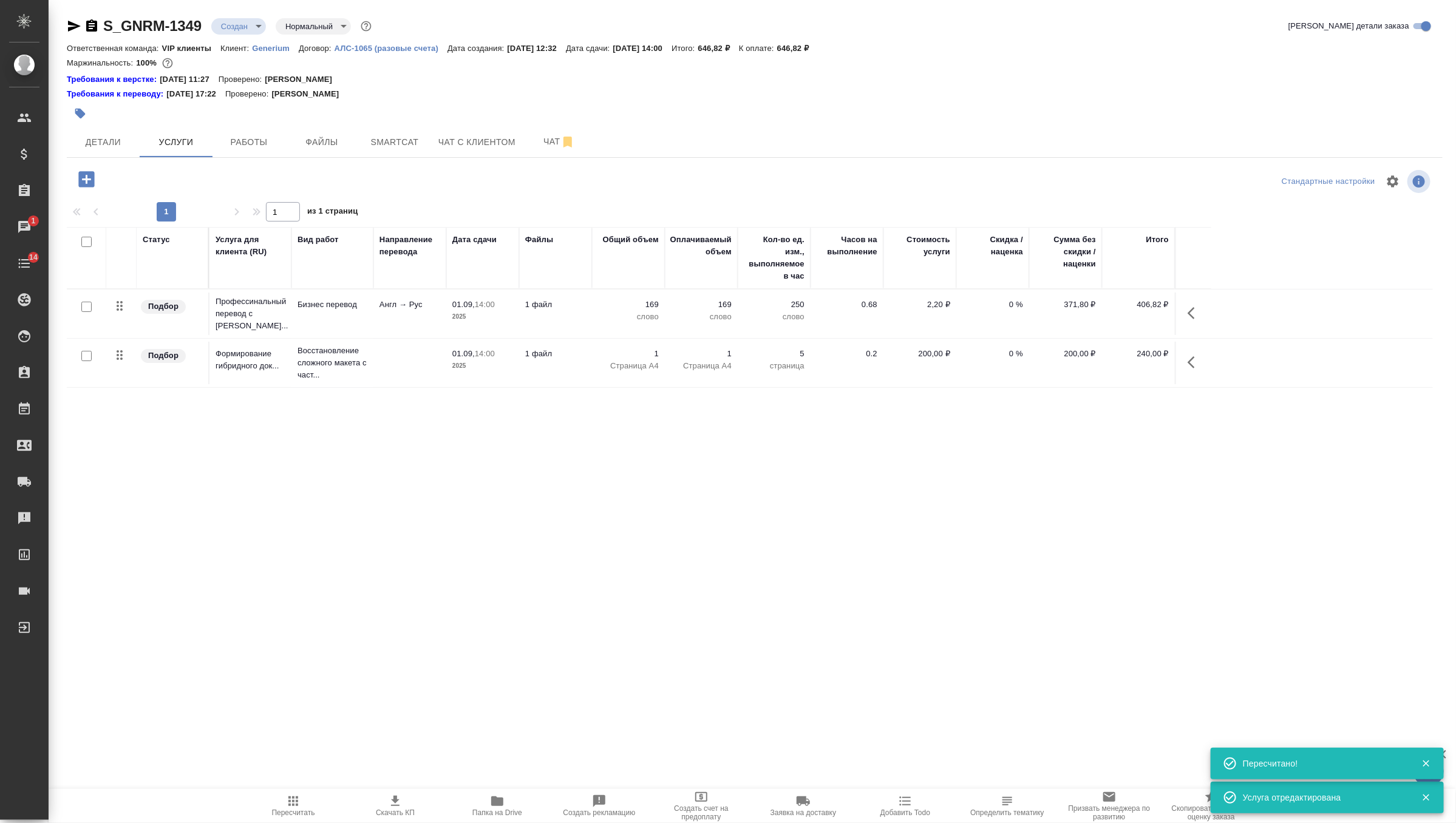
click at [284, 806] on span "Пересчитать" at bounding box center [293, 805] width 87 height 23
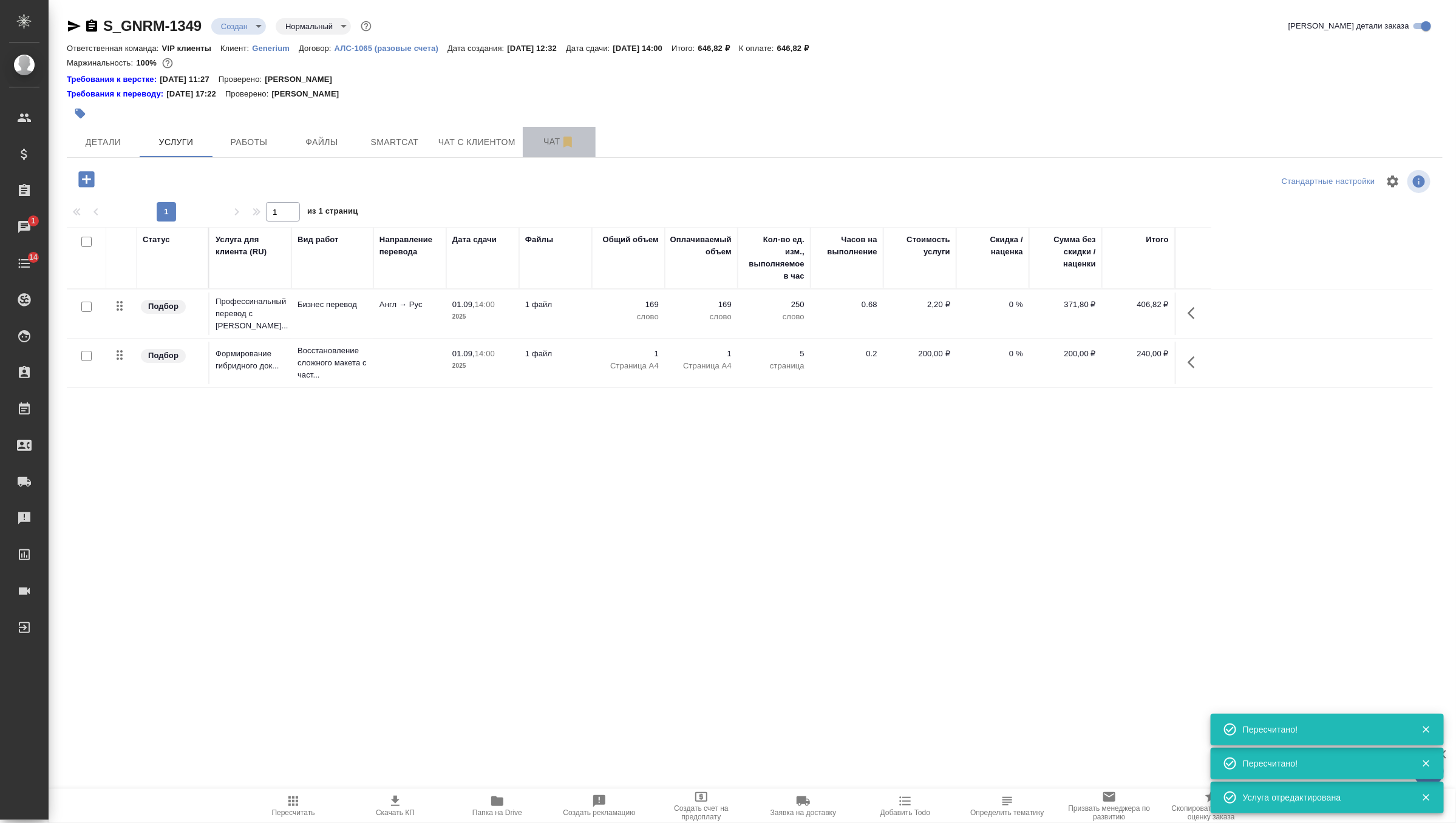
click at [556, 140] on span "Чат" at bounding box center [559, 141] width 58 height 15
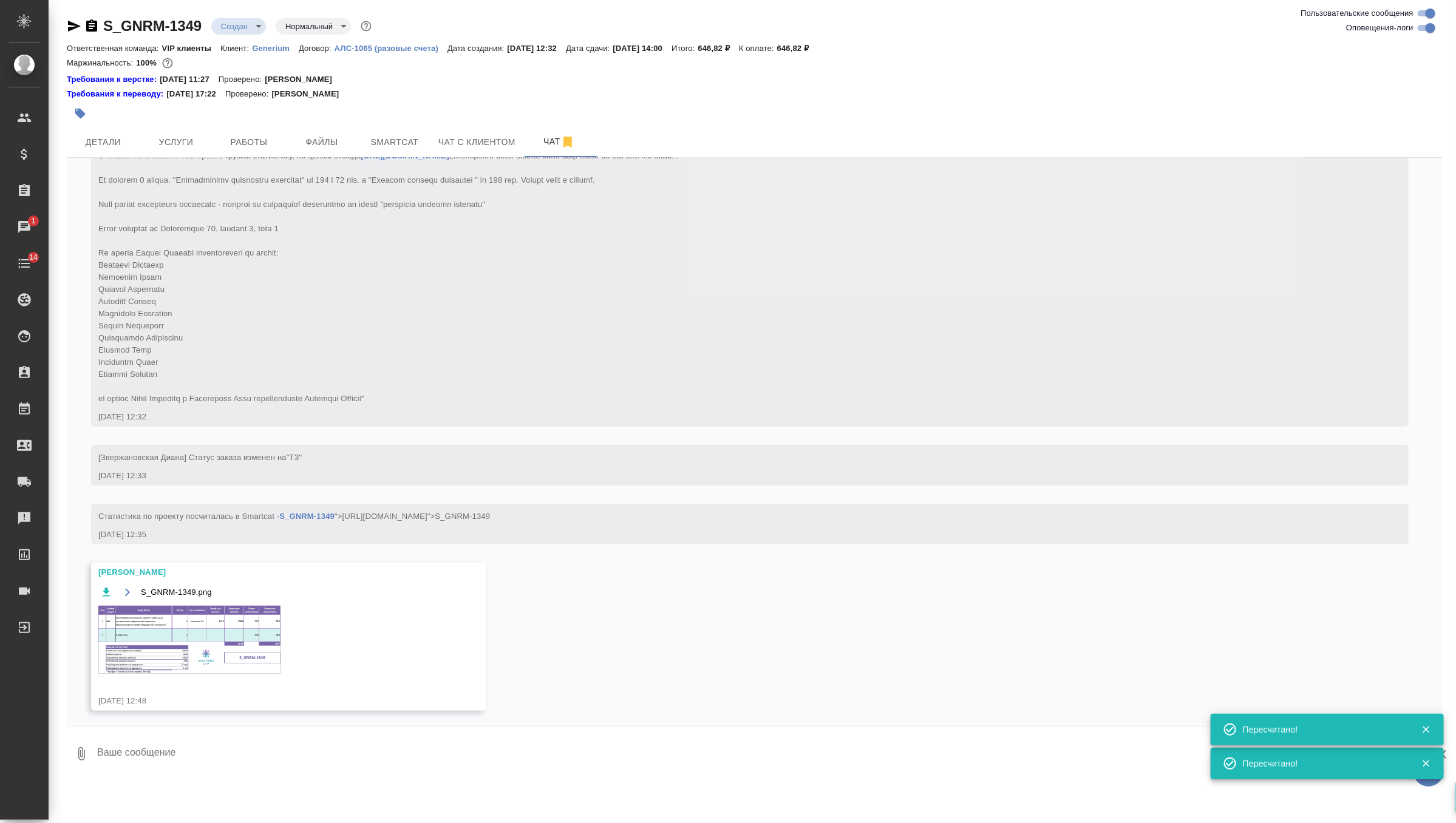
scroll to position [169, 0]
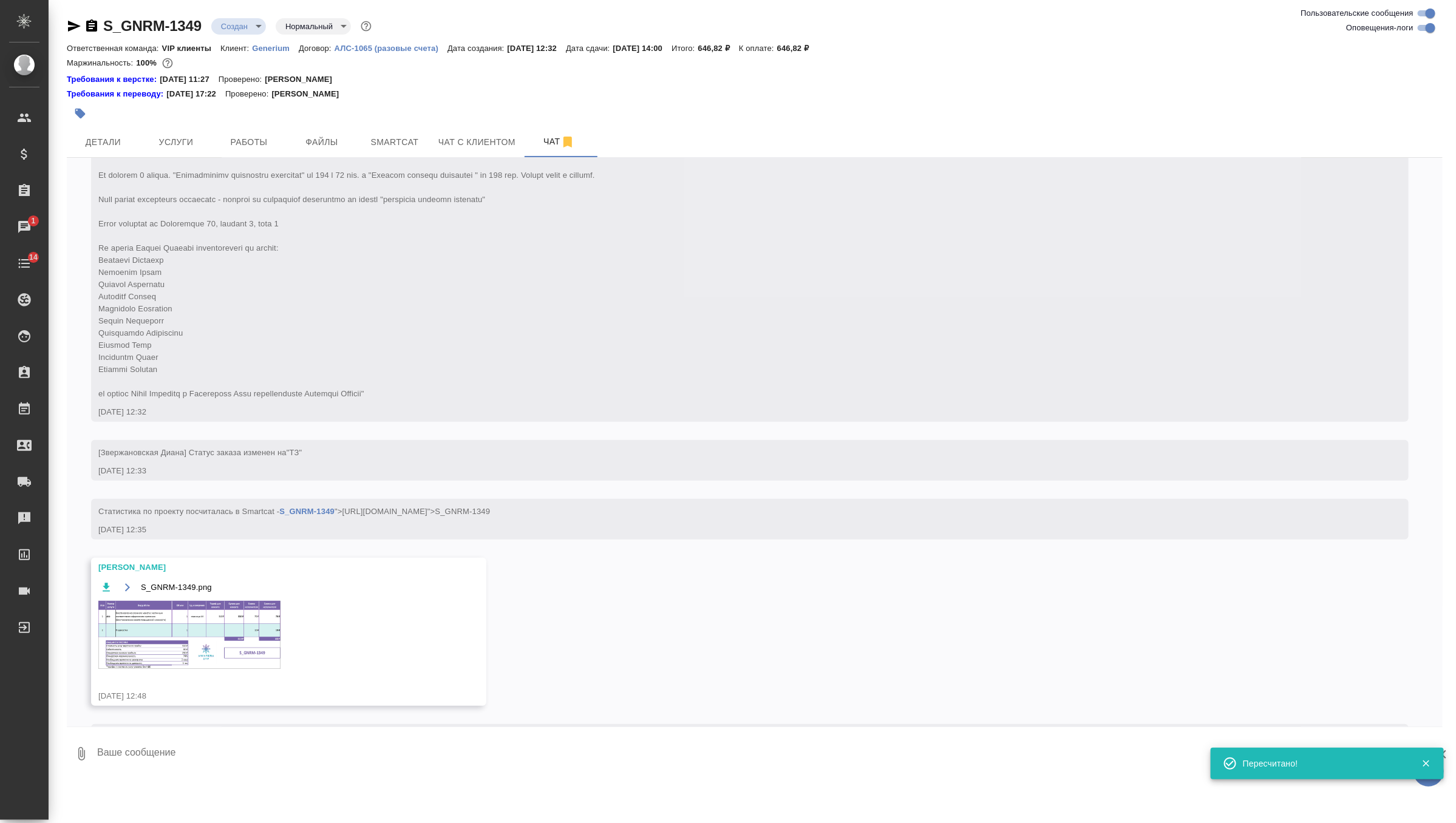
click at [188, 621] on img at bounding box center [189, 635] width 182 height 68
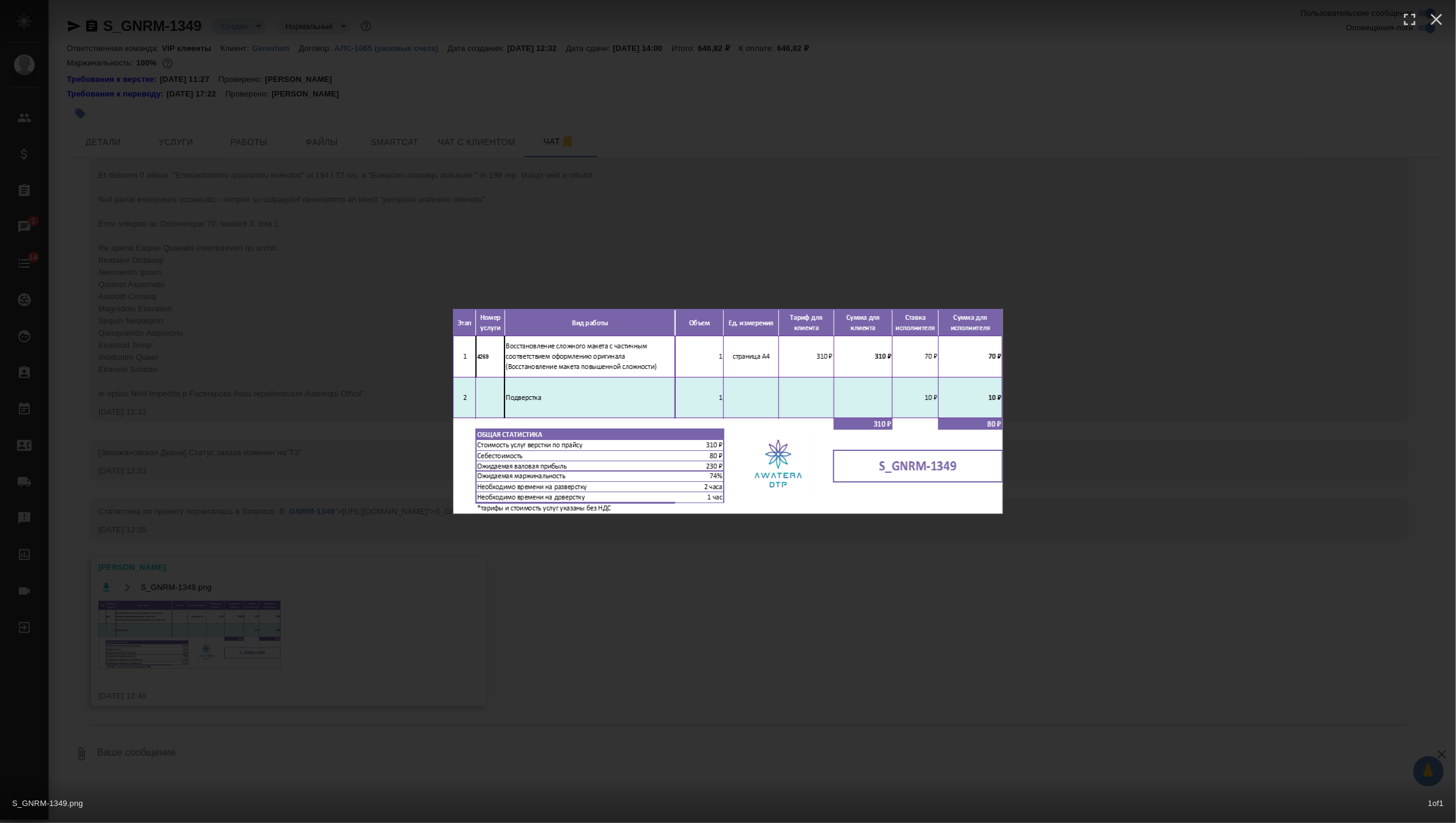
click at [671, 234] on div "S_GNRM-1349.png 1 of 1" at bounding box center [728, 412] width 1456 height 823
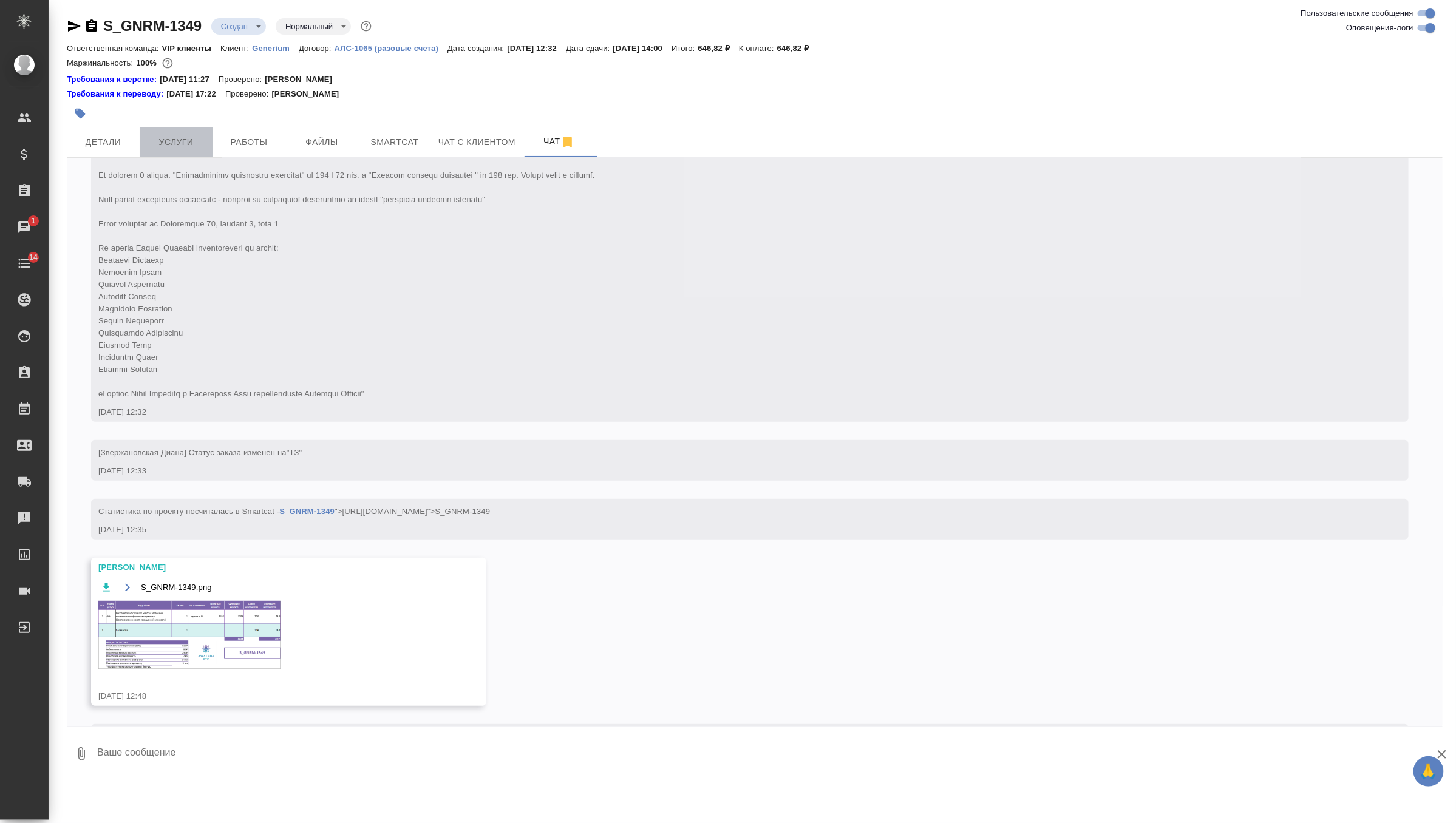
click at [183, 140] on span "Услуги" at bounding box center [176, 142] width 58 height 15
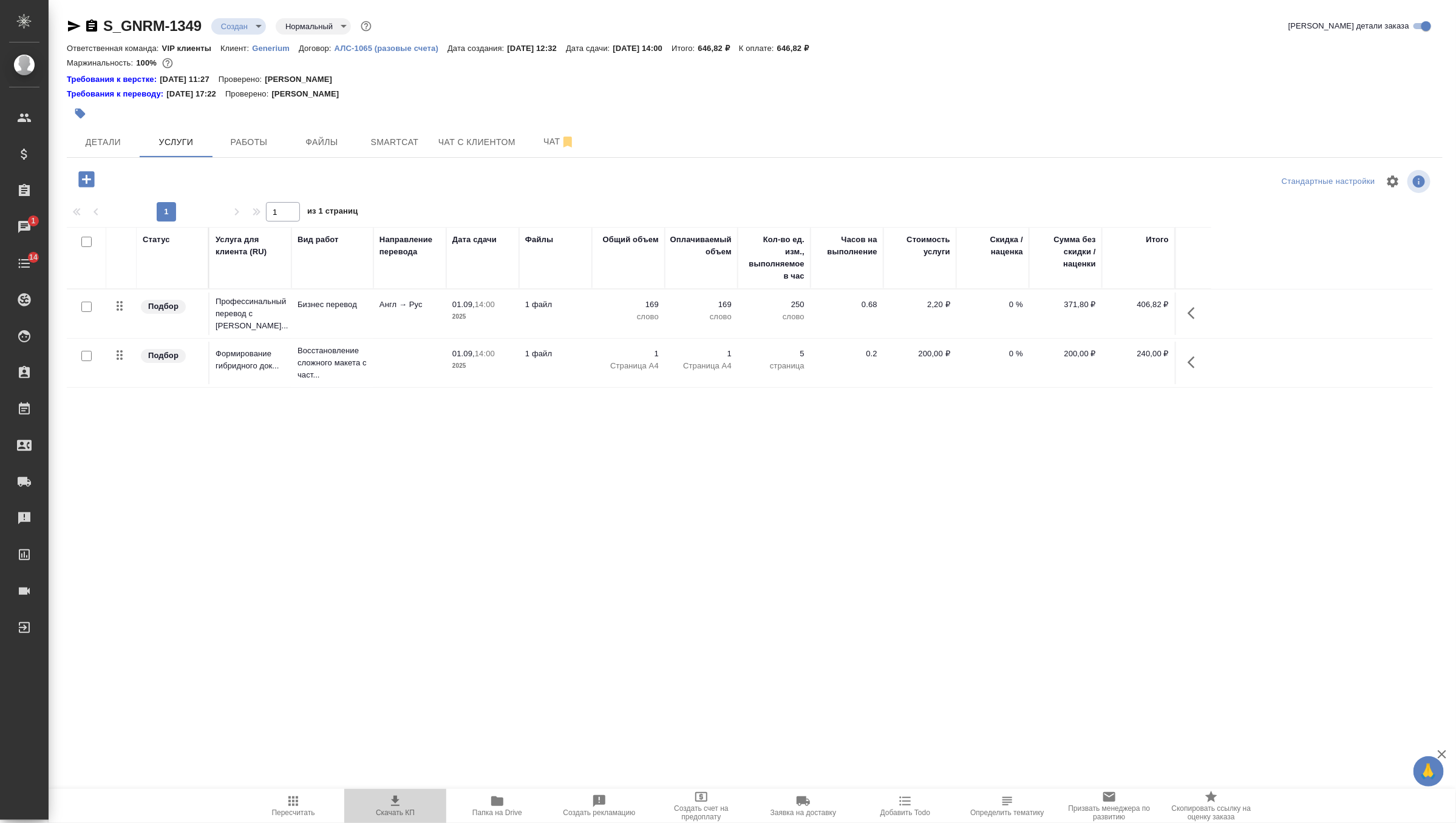
click at [390, 803] on icon "button" at bounding box center [396, 801] width 15 height 15
click at [95, 24] on icon "button" at bounding box center [91, 25] width 11 height 12
click at [243, 17] on body "🙏 .cls-1 fill:#fff; AWATERA Zverzhanovskaya Diana Клиенты Спецификации Заказы 1…" at bounding box center [728, 412] width 1456 height 823
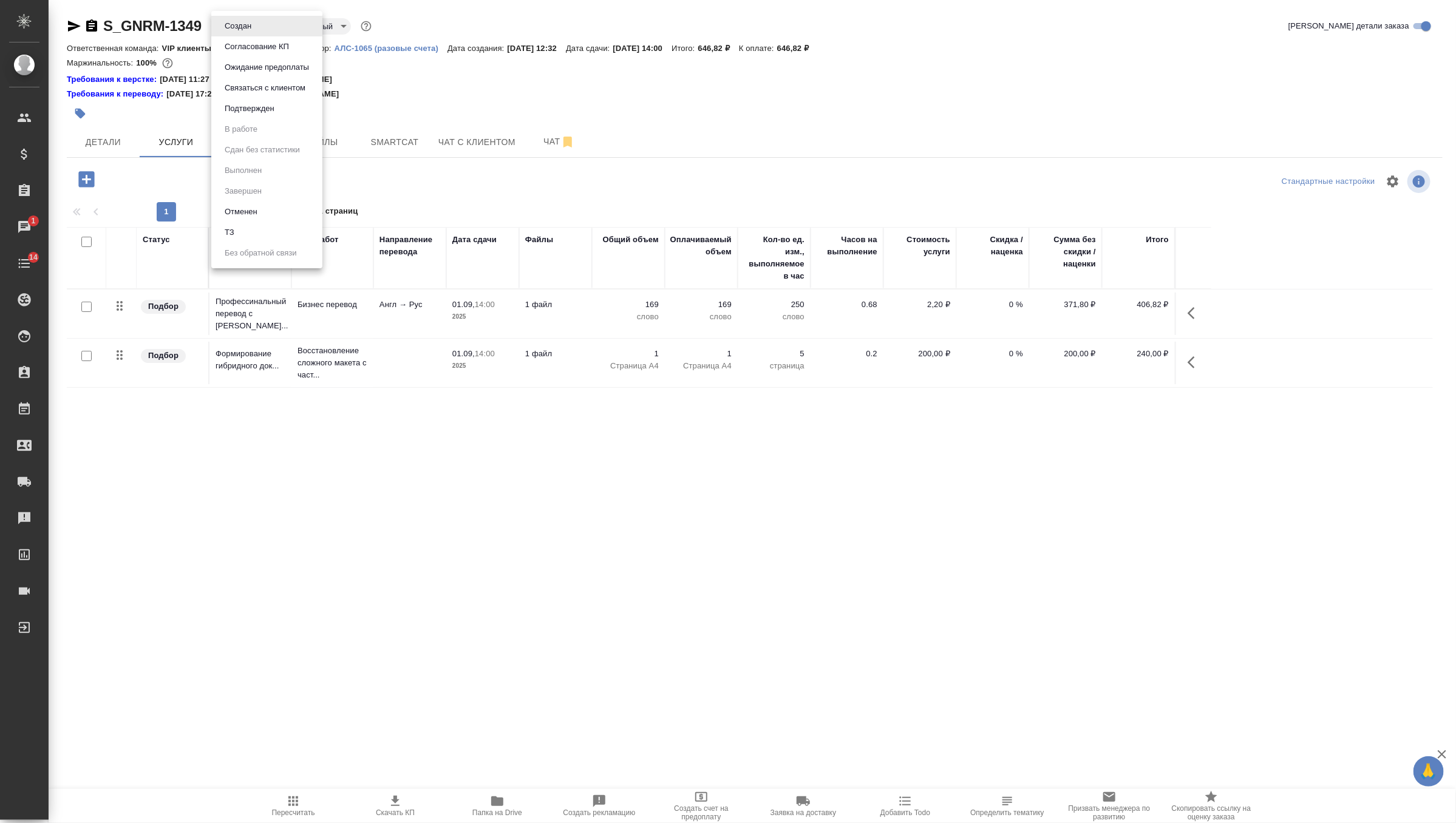
click at [255, 33] on button "Согласование КП" at bounding box center [238, 26] width 34 height 14
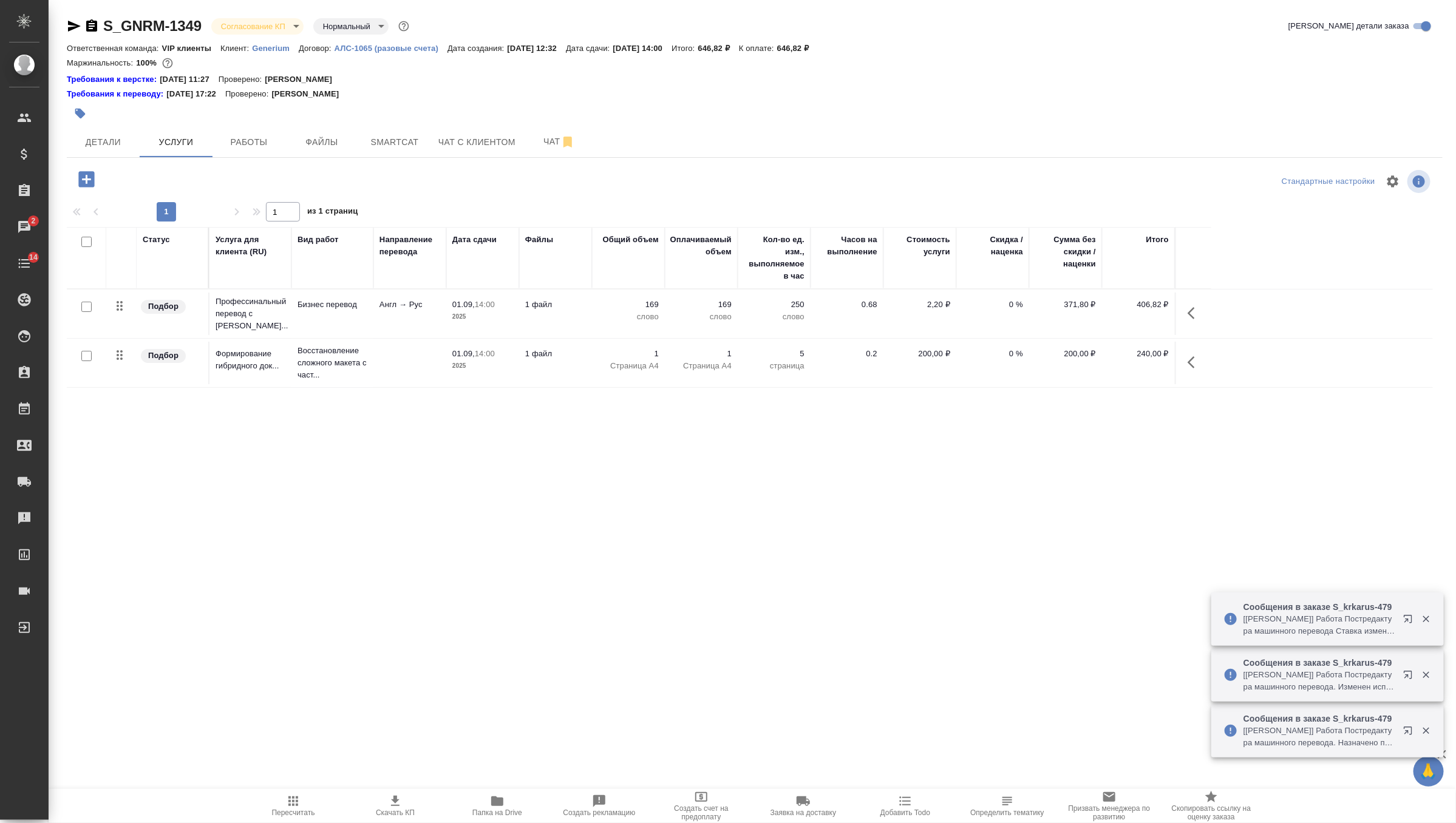
click at [282, 23] on body "🙏 .cls-1 fill:#fff; AWATERA Zverzhanovskaya Diana Клиенты Спецификации Заказы 2…" at bounding box center [728, 412] width 1456 height 823
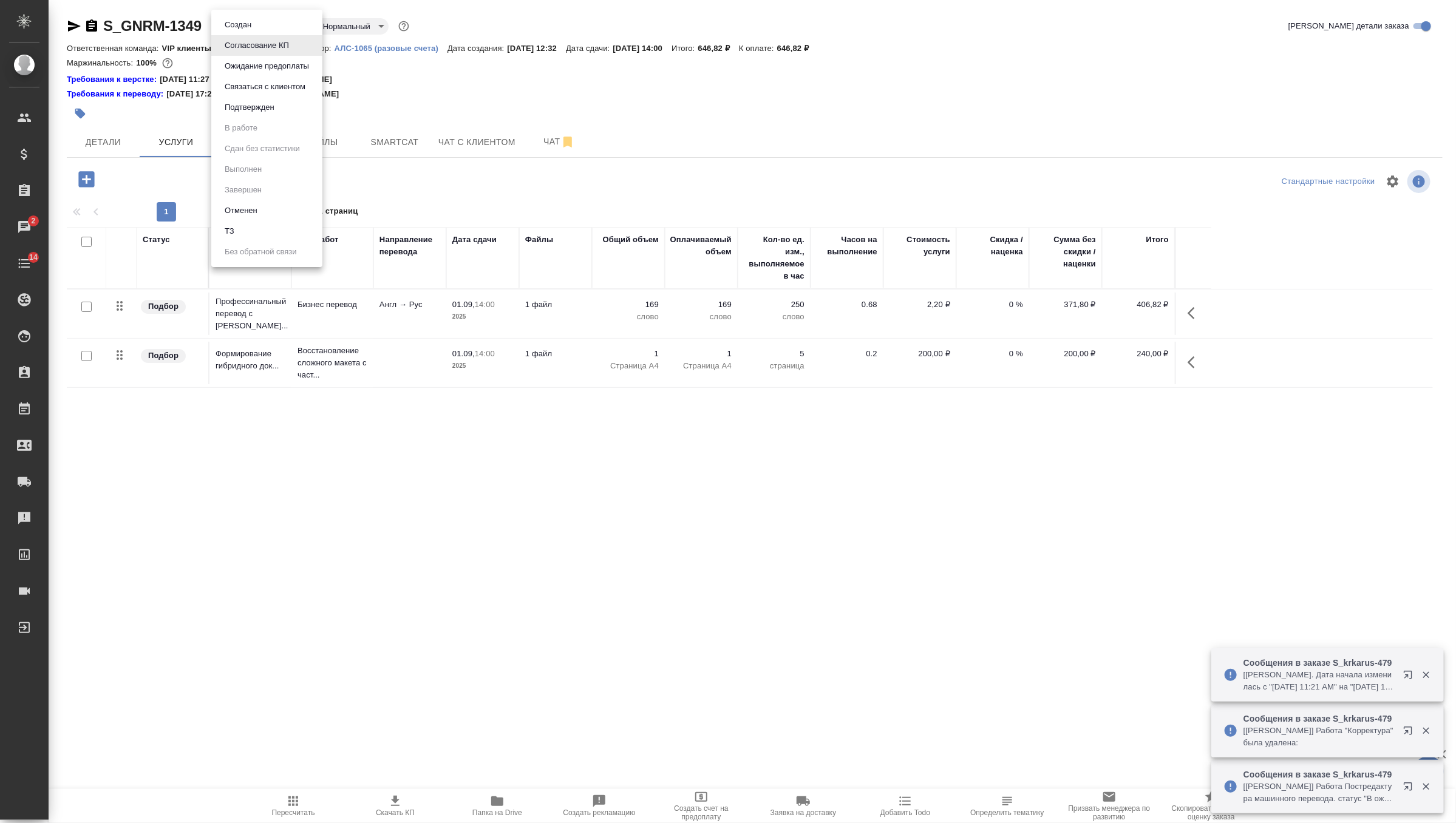
click at [288, 102] on li "Подтвержден" at bounding box center [267, 107] width 111 height 20
click at [548, 141] on span "Чат" at bounding box center [559, 141] width 58 height 15
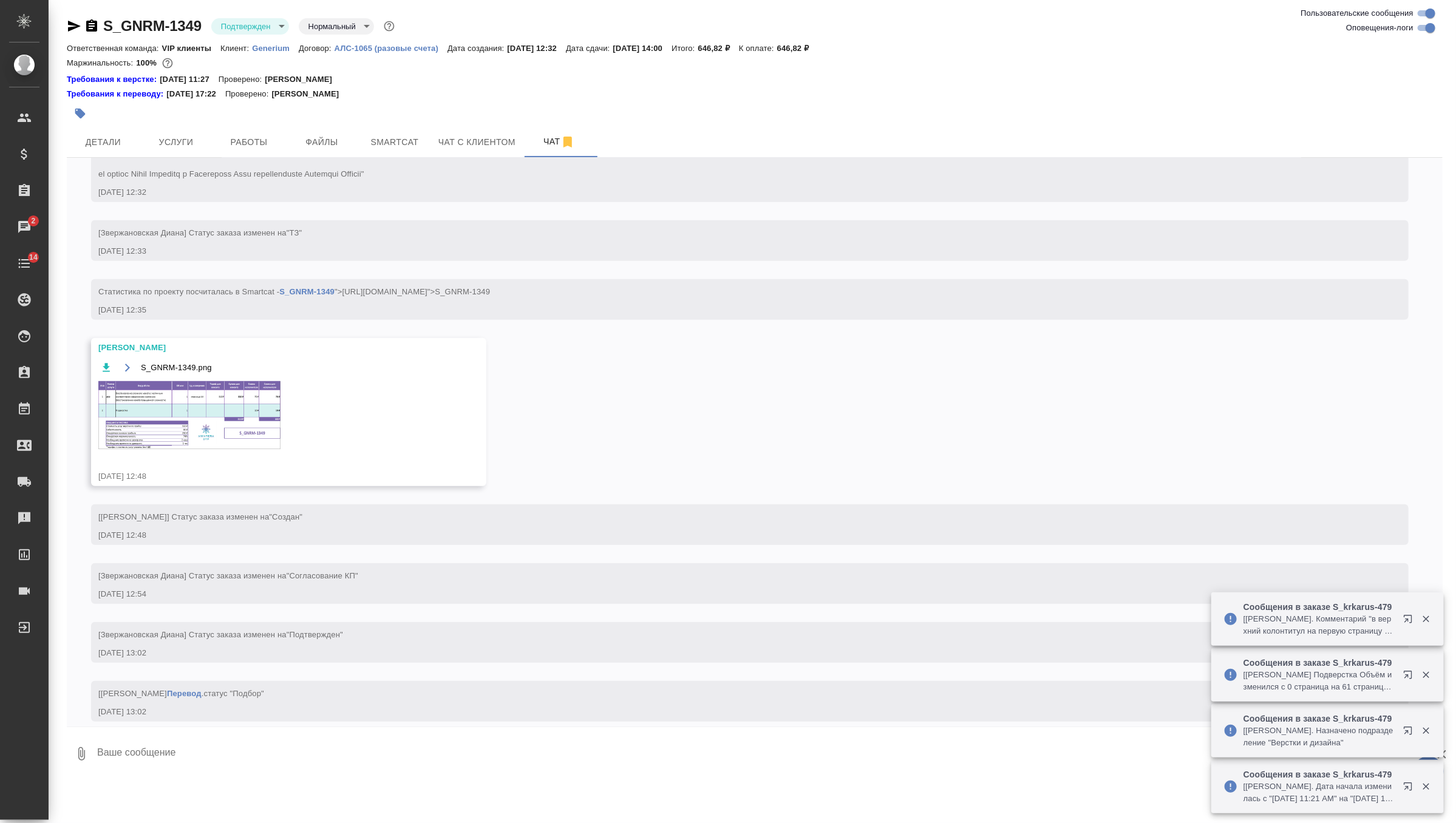
scroll to position [373, 0]
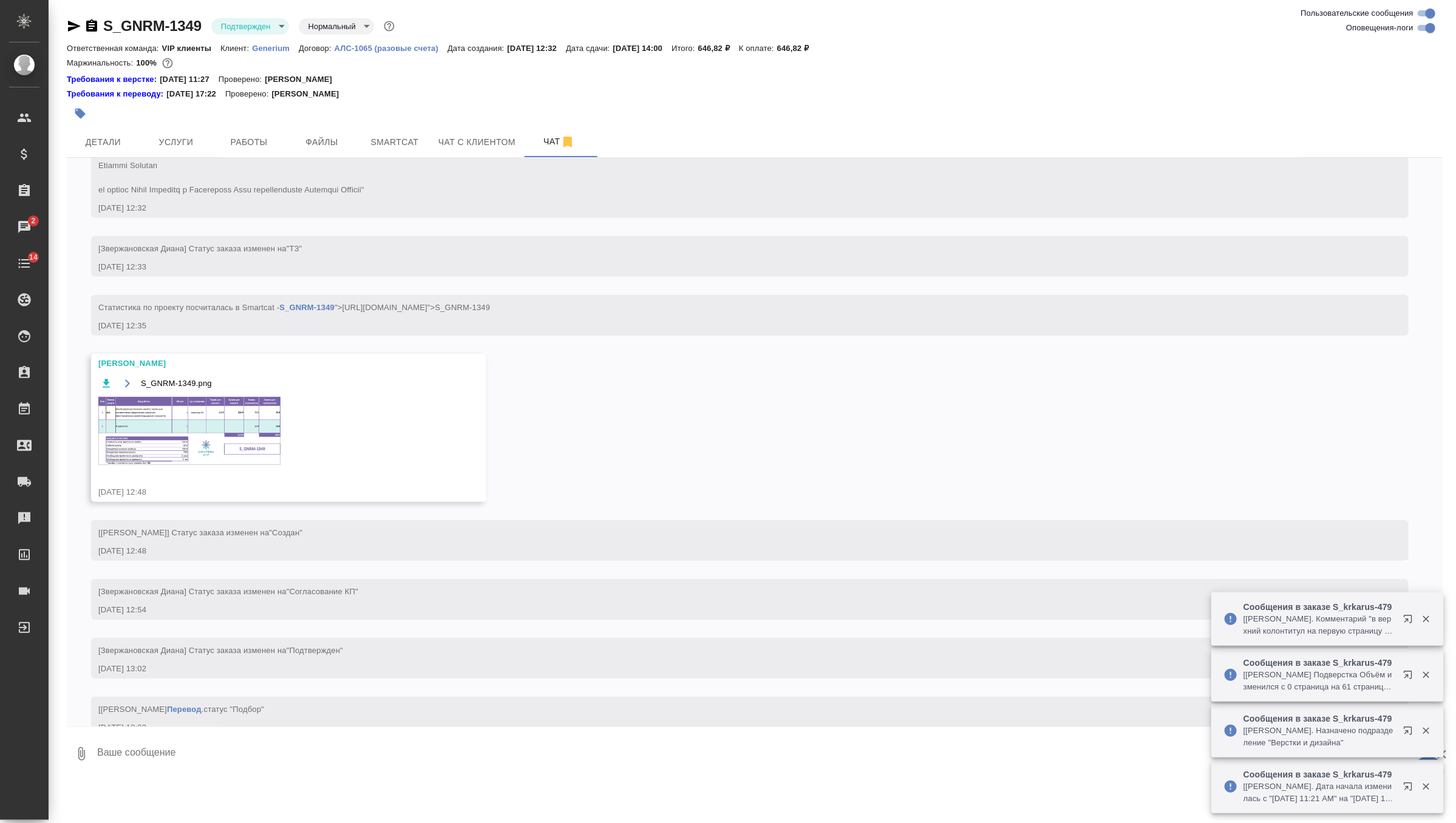
click at [250, 446] on img at bounding box center [189, 431] width 182 height 68
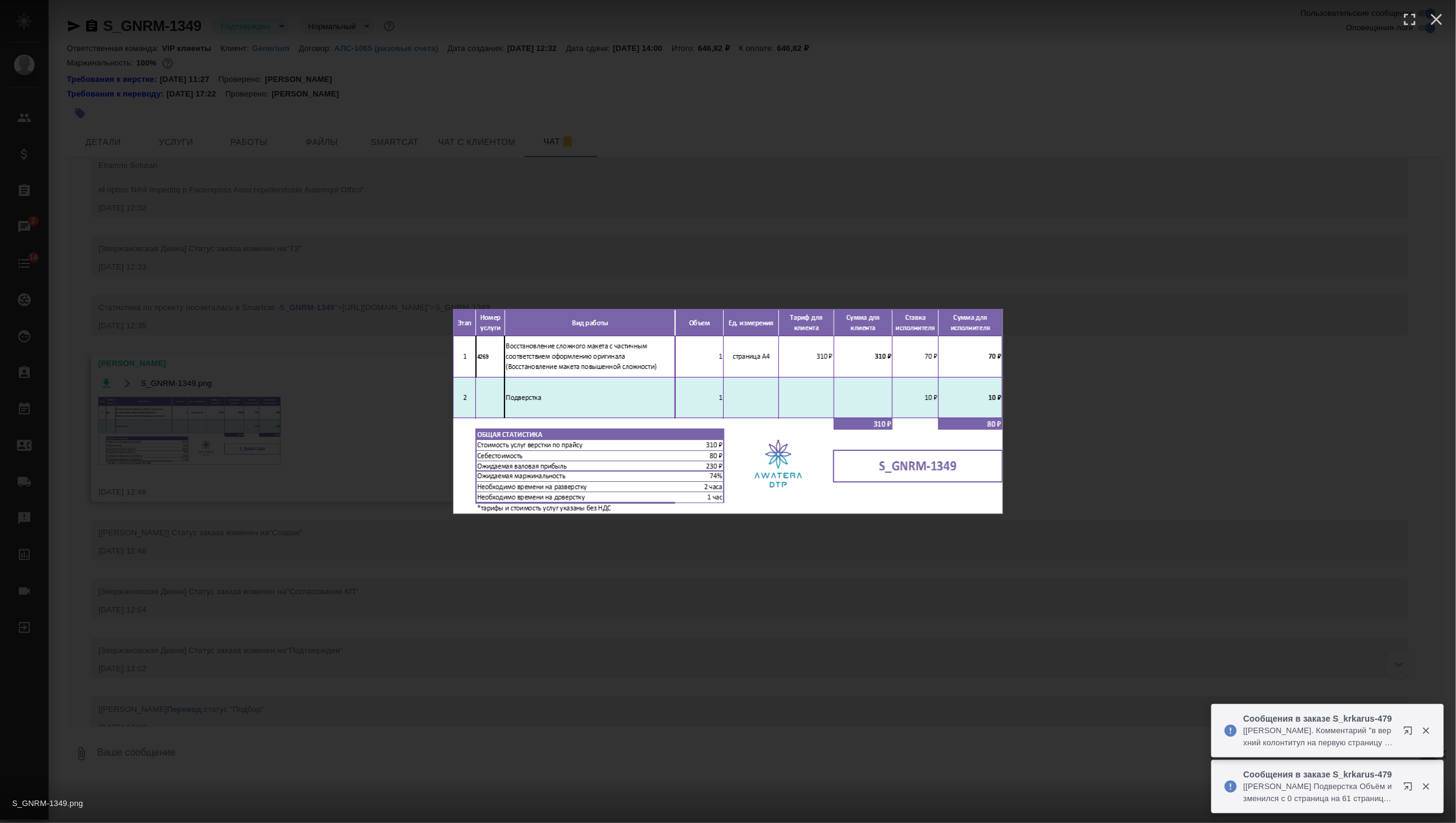
click at [614, 609] on div "S_GNRM-1349.png 1 of 1" at bounding box center [728, 412] width 1456 height 823
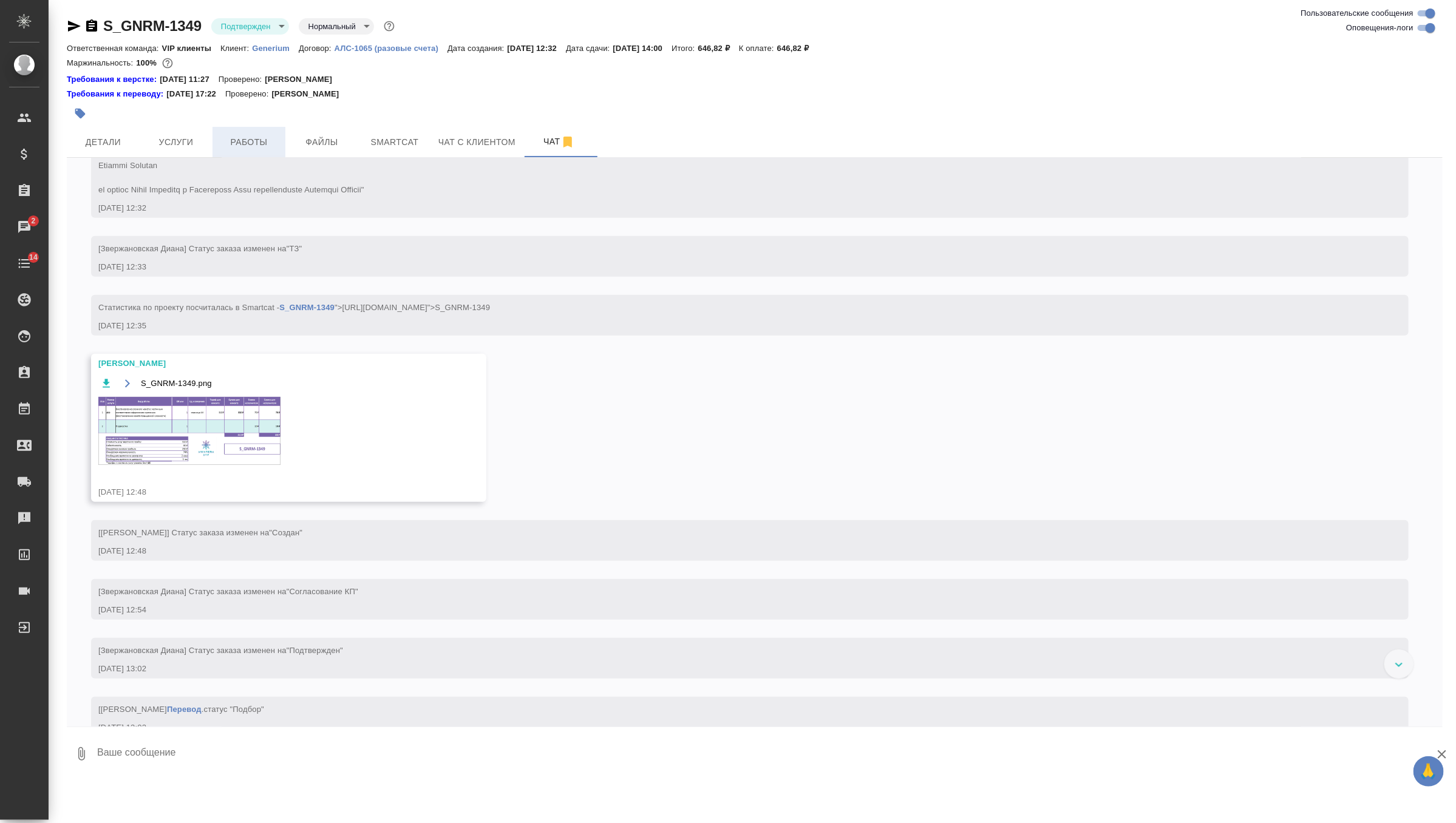
click at [260, 146] on span "Работы" at bounding box center [249, 142] width 58 height 15
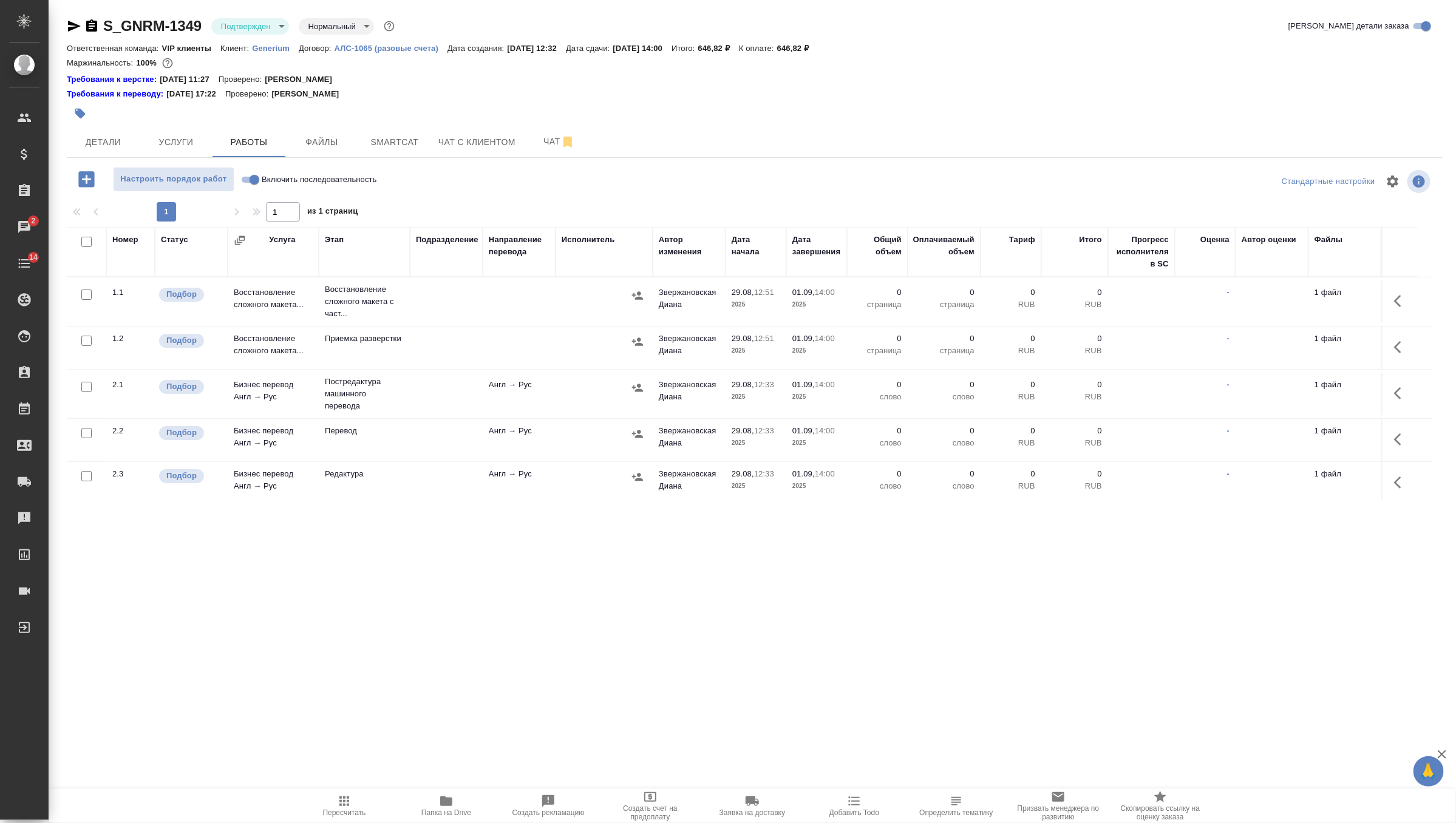
click at [1396, 295] on icon "button" at bounding box center [1402, 301] width 15 height 15
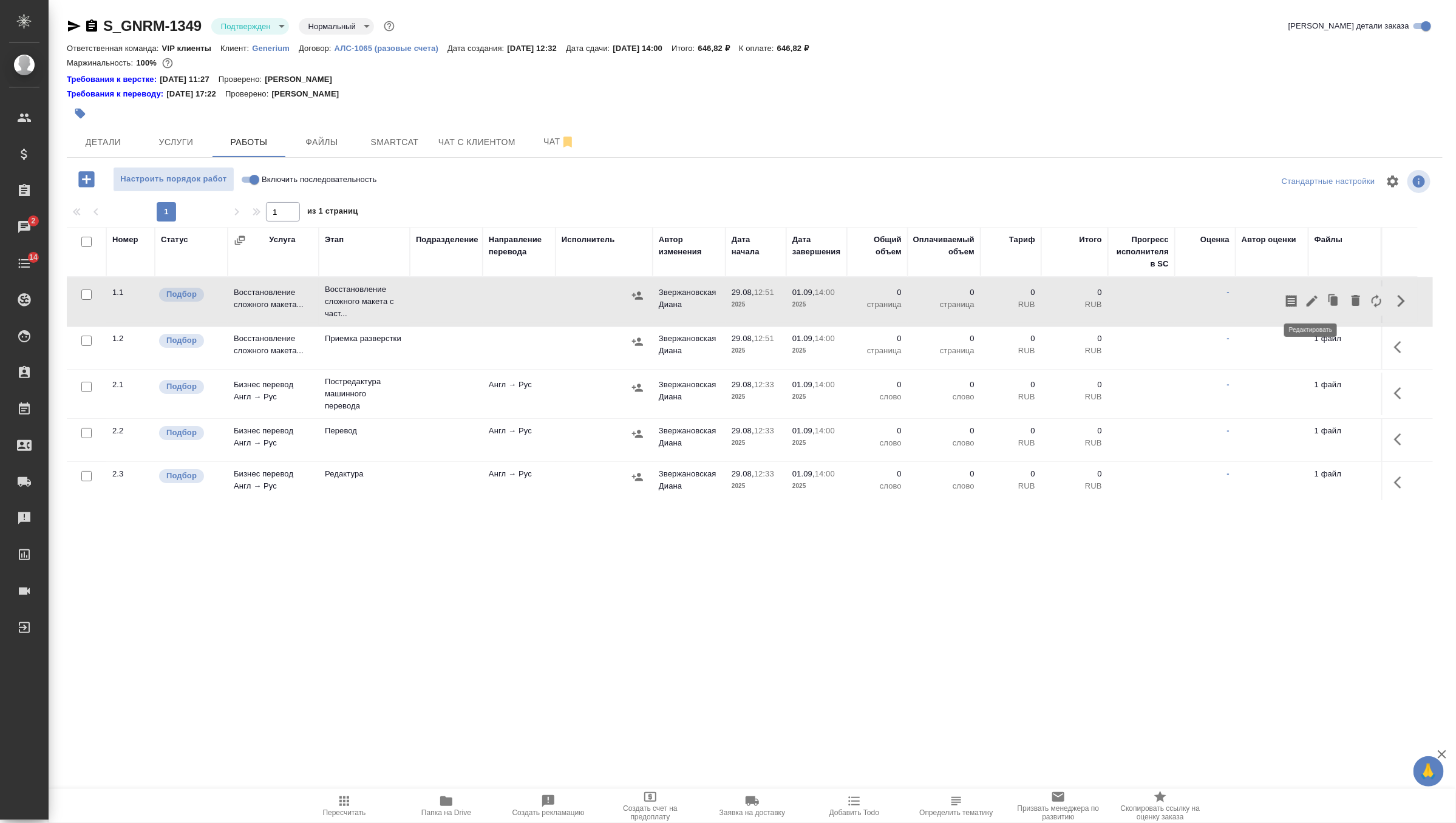
click at [1311, 309] on button "button" at bounding box center [1311, 301] width 20 height 29
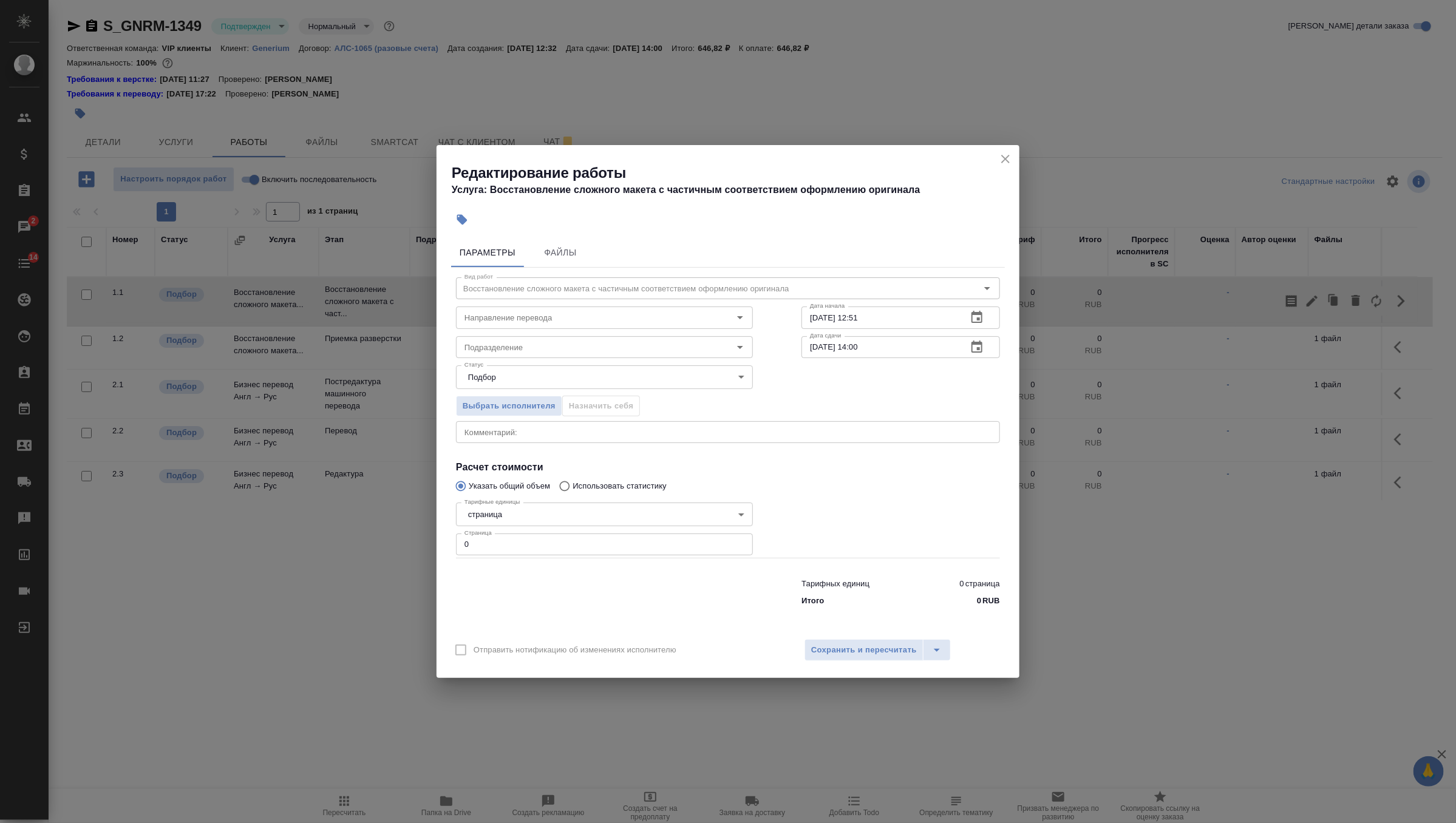
click at [634, 531] on div "Тарифные единицы страница 5a8b1489cc6b4906c91bfdb2 Тарифные единицы Страница 0 …" at bounding box center [604, 528] width 297 height 60
click at [634, 539] on input "0" at bounding box center [604, 544] width 297 height 22
type input "1"
click at [947, 322] on input "29.08.2025 12:51" at bounding box center [879, 317] width 156 height 22
type input "29.08.2025 13:00"
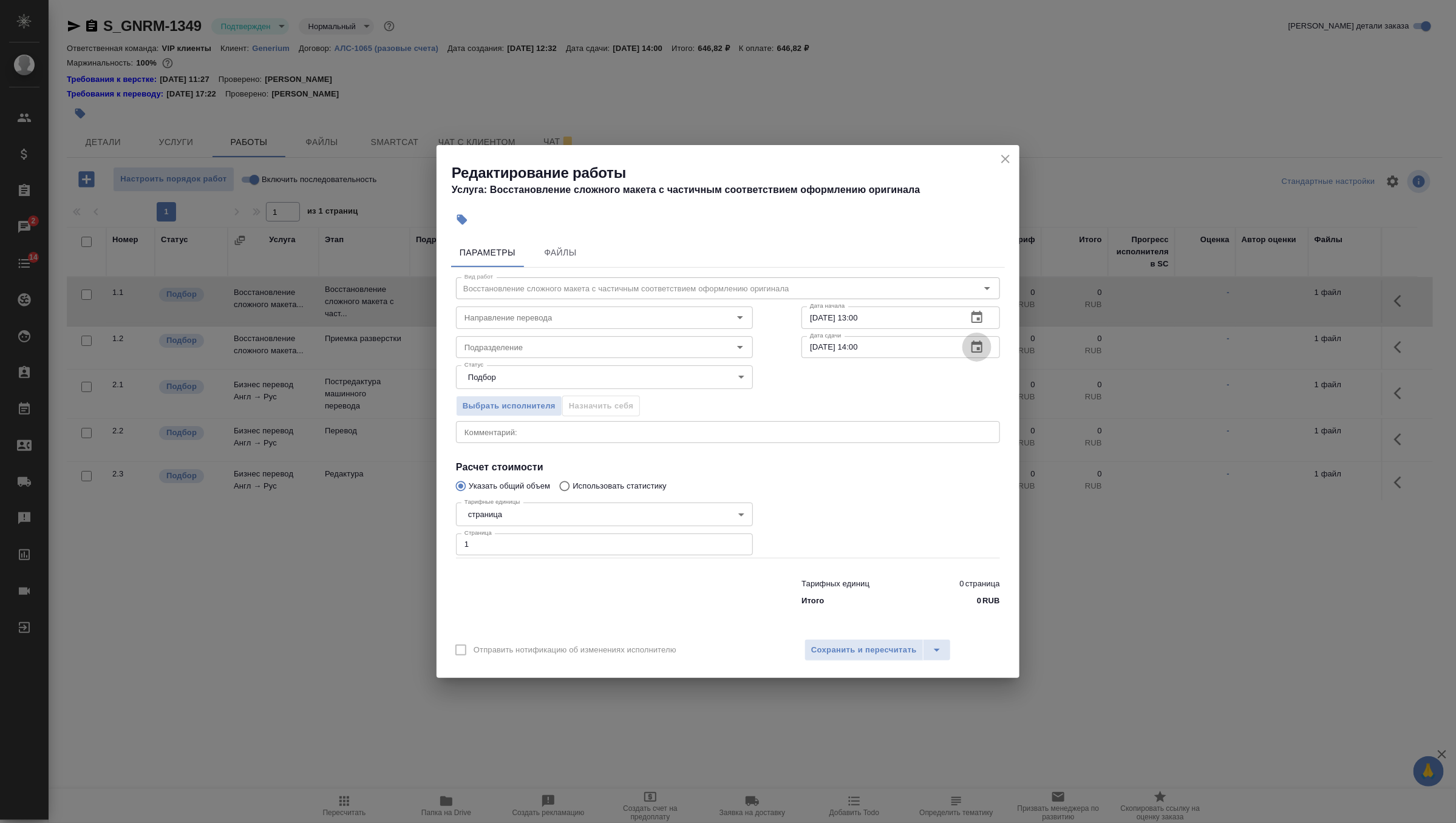
click at [978, 347] on icon "button" at bounding box center [977, 347] width 15 height 15
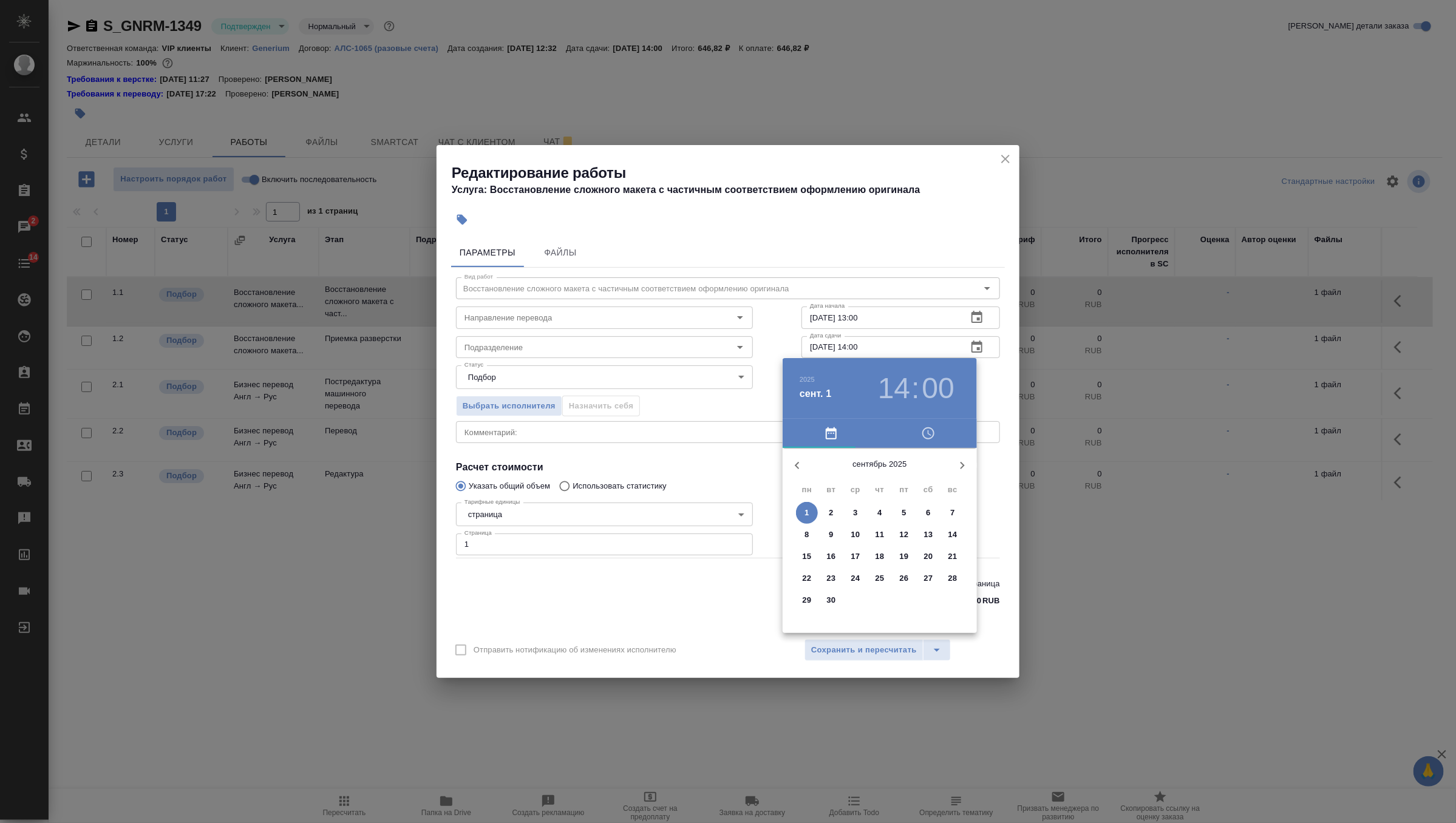
click at [794, 464] on icon "button" at bounding box center [797, 466] width 15 height 15
click at [906, 602] on p "29" at bounding box center [904, 601] width 9 height 12
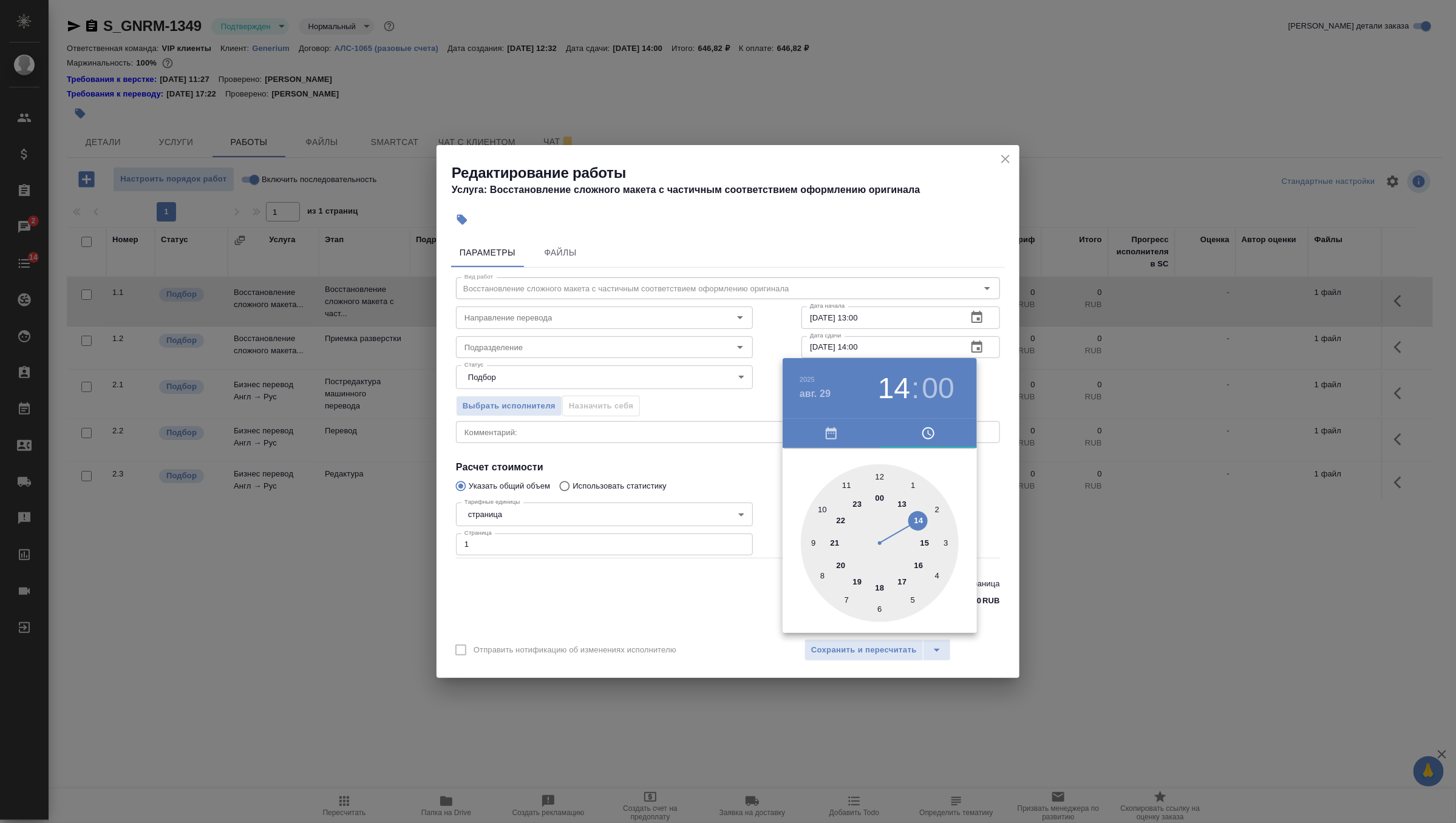
click at [926, 543] on div at bounding box center [879, 543] width 158 height 158
type input "29.08.2025 15:00"
click at [991, 397] on div at bounding box center [728, 412] width 1456 height 823
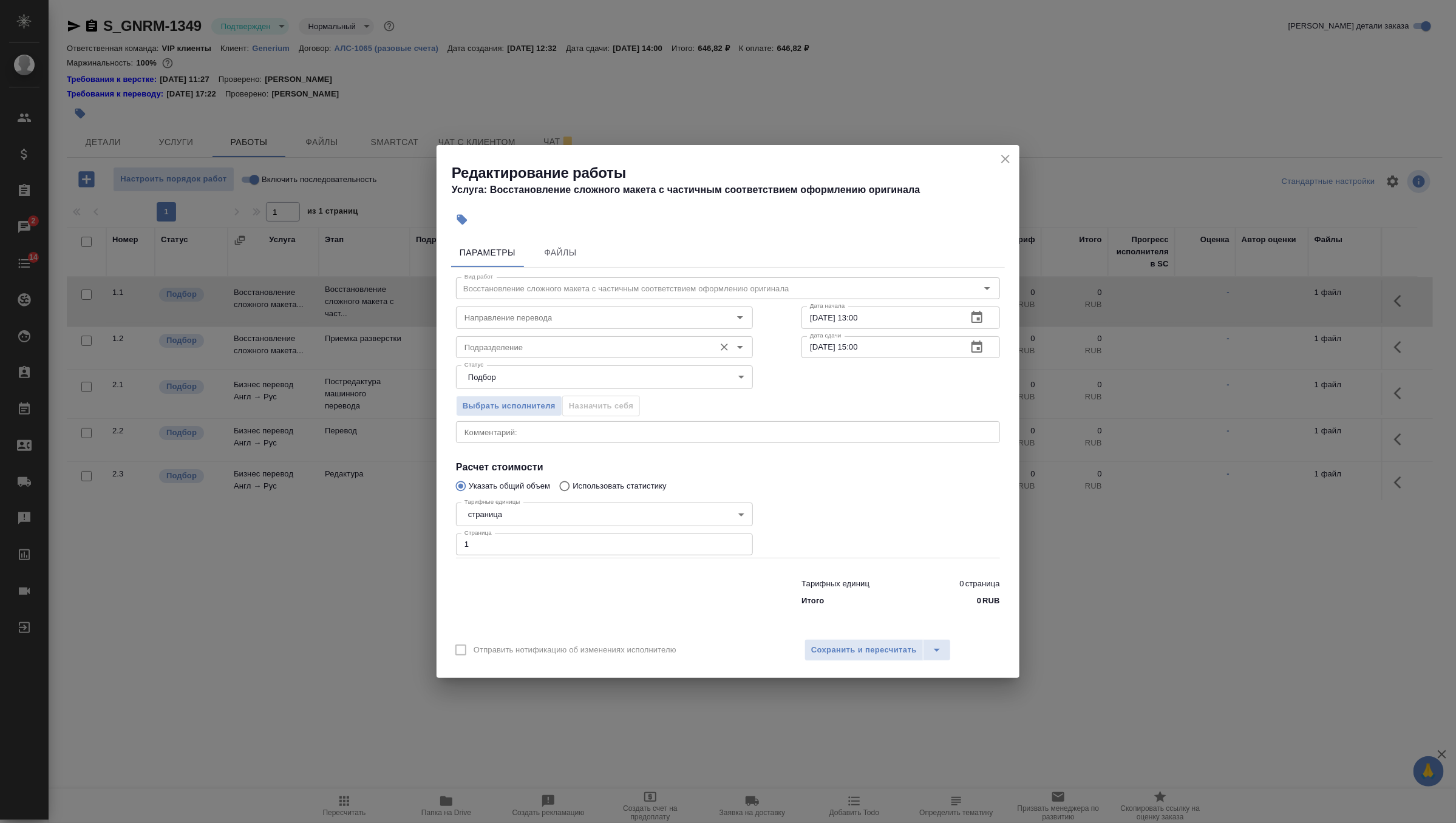
click at [625, 347] on input "Подразделение" at bounding box center [584, 347] width 249 height 15
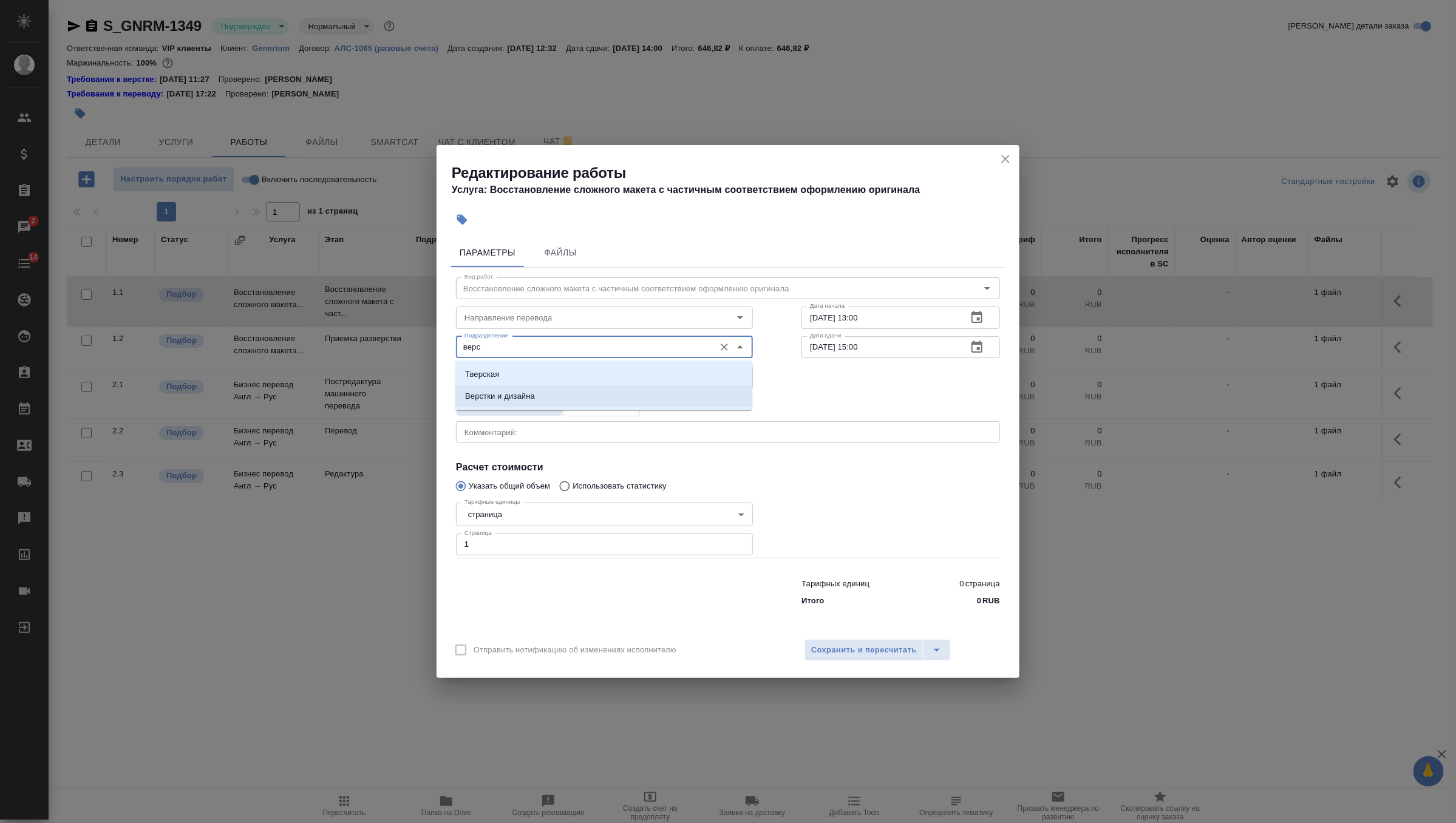
click at [591, 400] on li "Верстки и дизайна" at bounding box center [604, 396] width 297 height 22
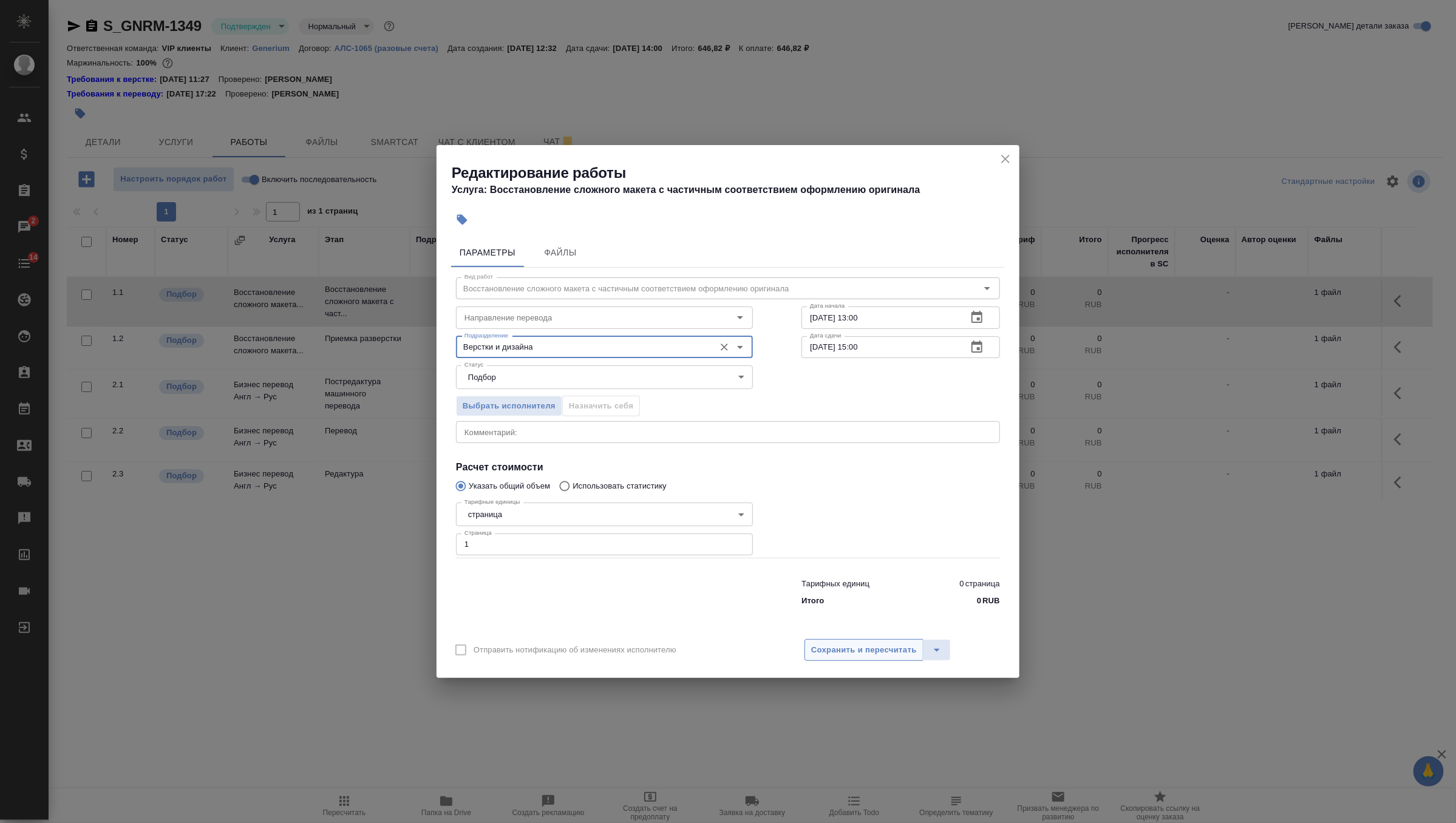
type input "Верстки и дизайна"
click at [897, 649] on span "Сохранить и пересчитать" at bounding box center [863, 650] width 106 height 14
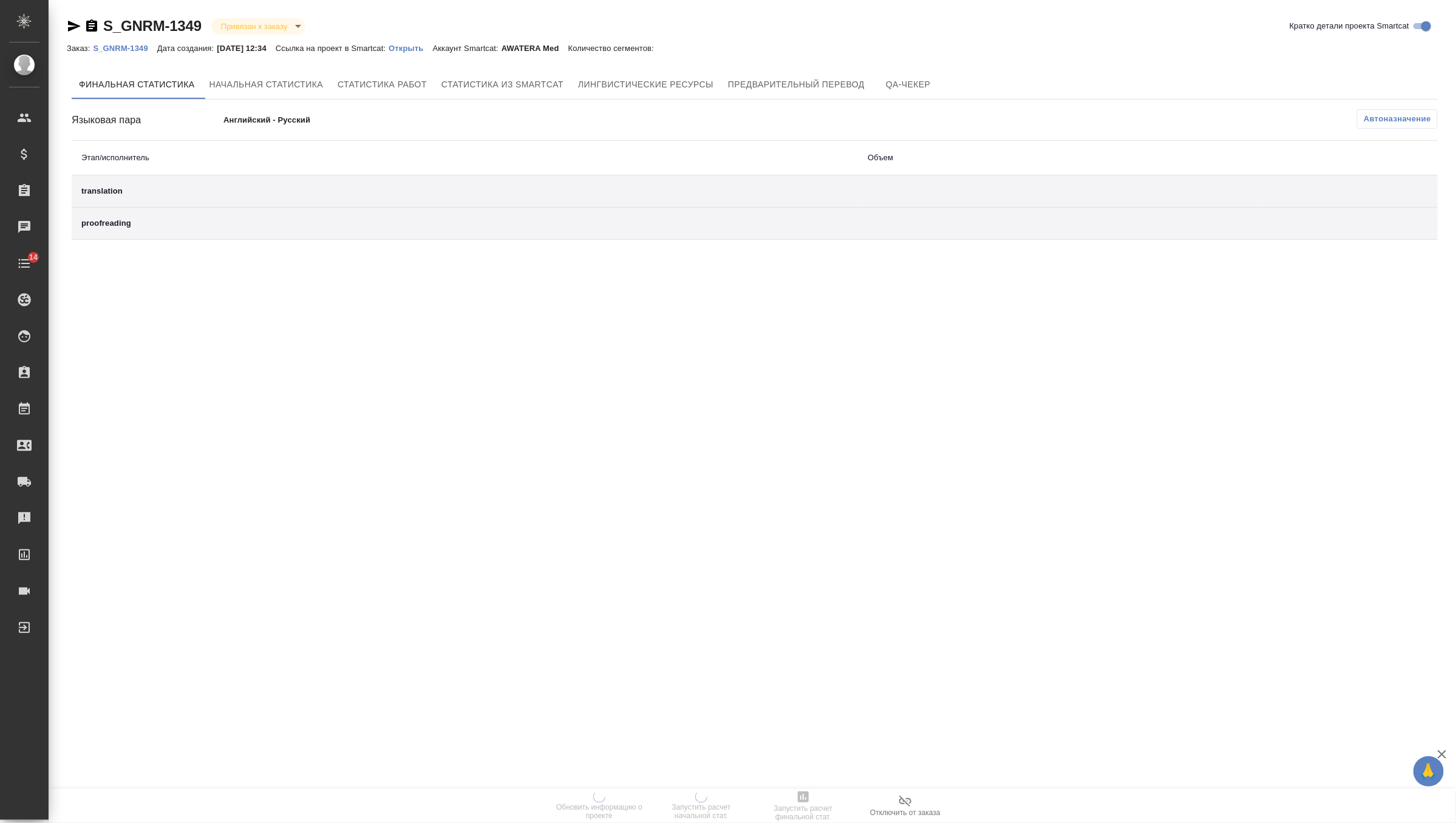
click at [421, 44] on p "Открыть" at bounding box center [410, 48] width 44 height 9
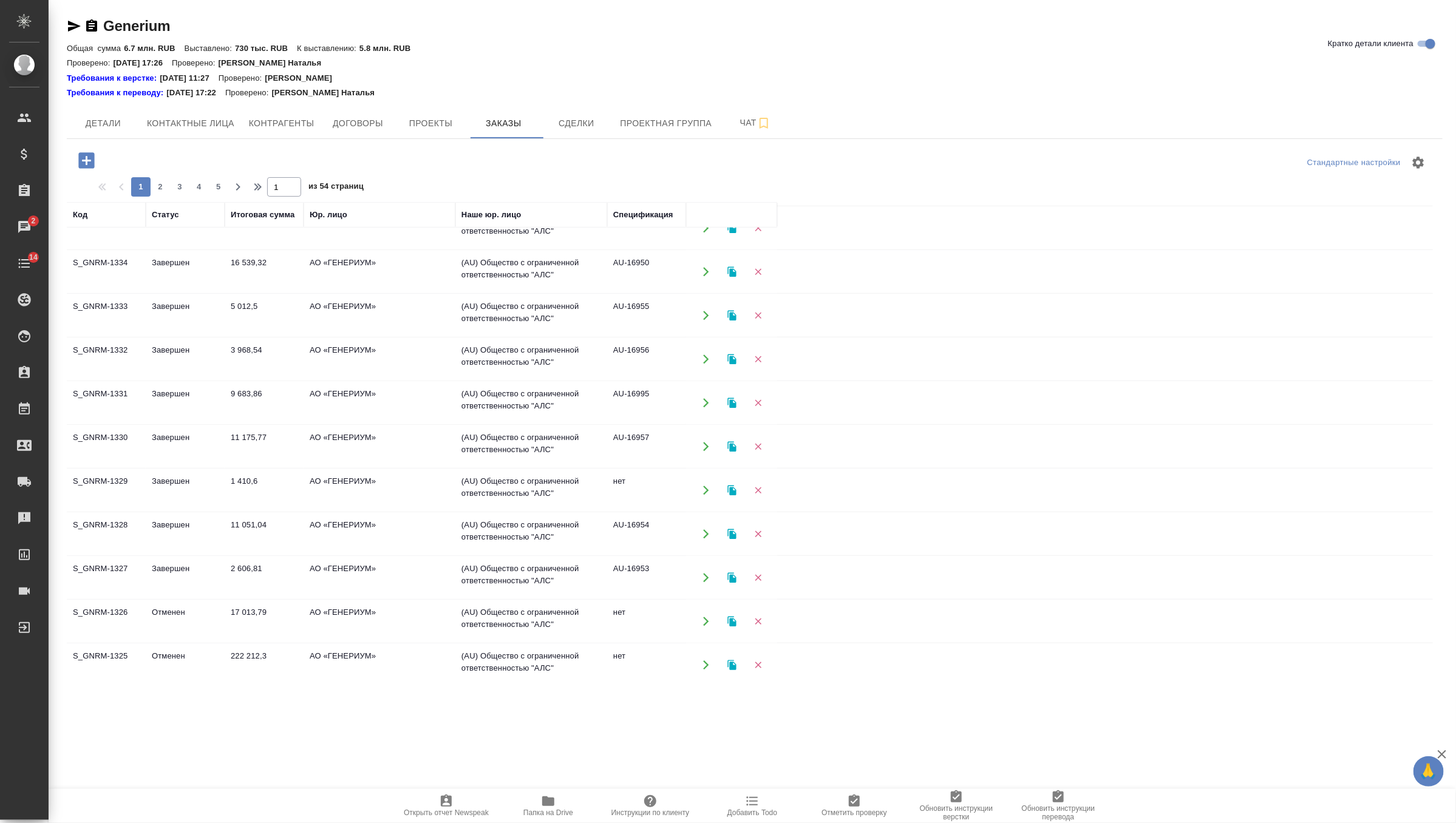
scroll to position [640, 0]
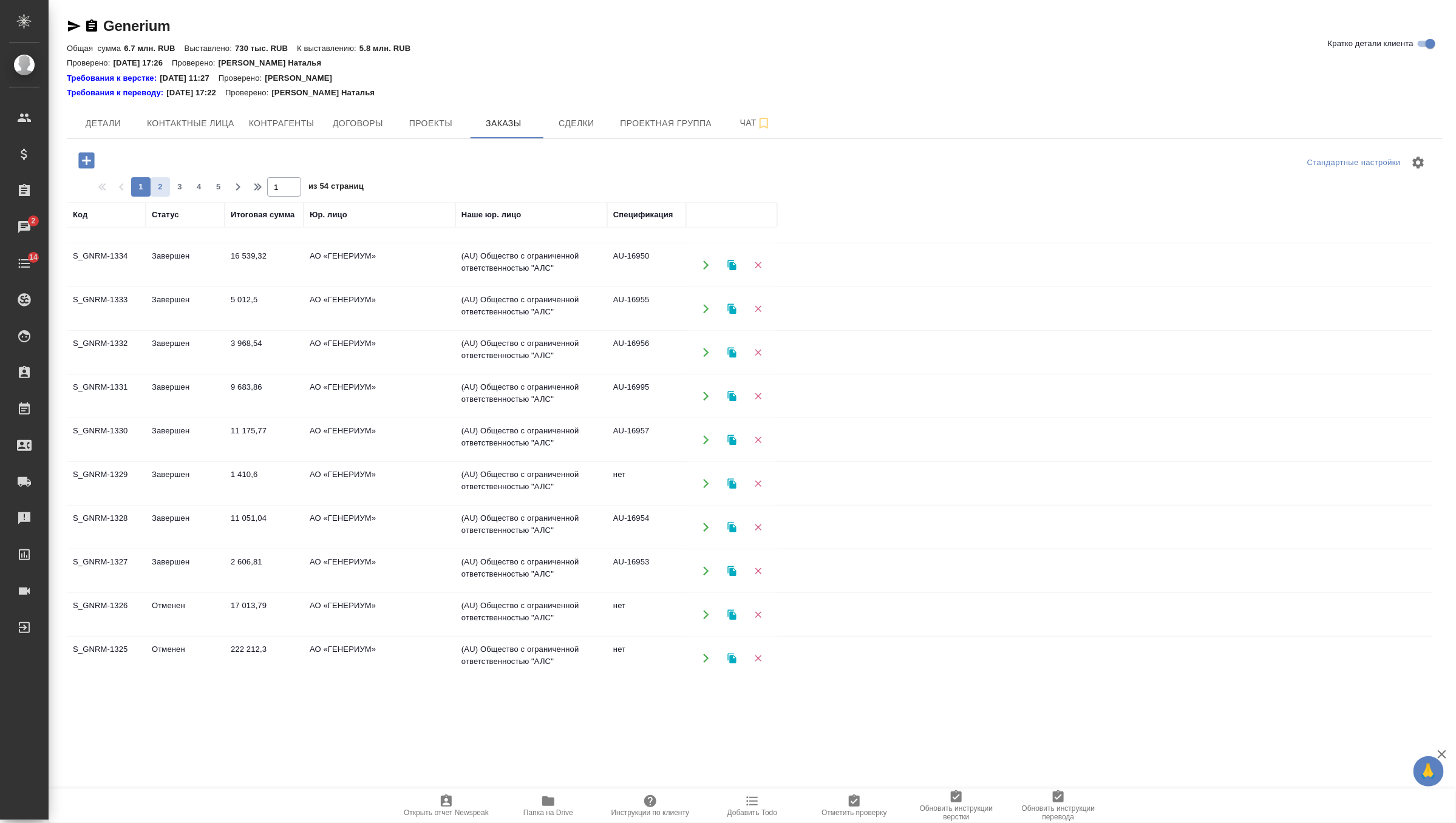
click at [164, 190] on span "2" at bounding box center [160, 187] width 19 height 12
click at [180, 181] on span "3" at bounding box center [179, 187] width 19 height 12
type input "3"
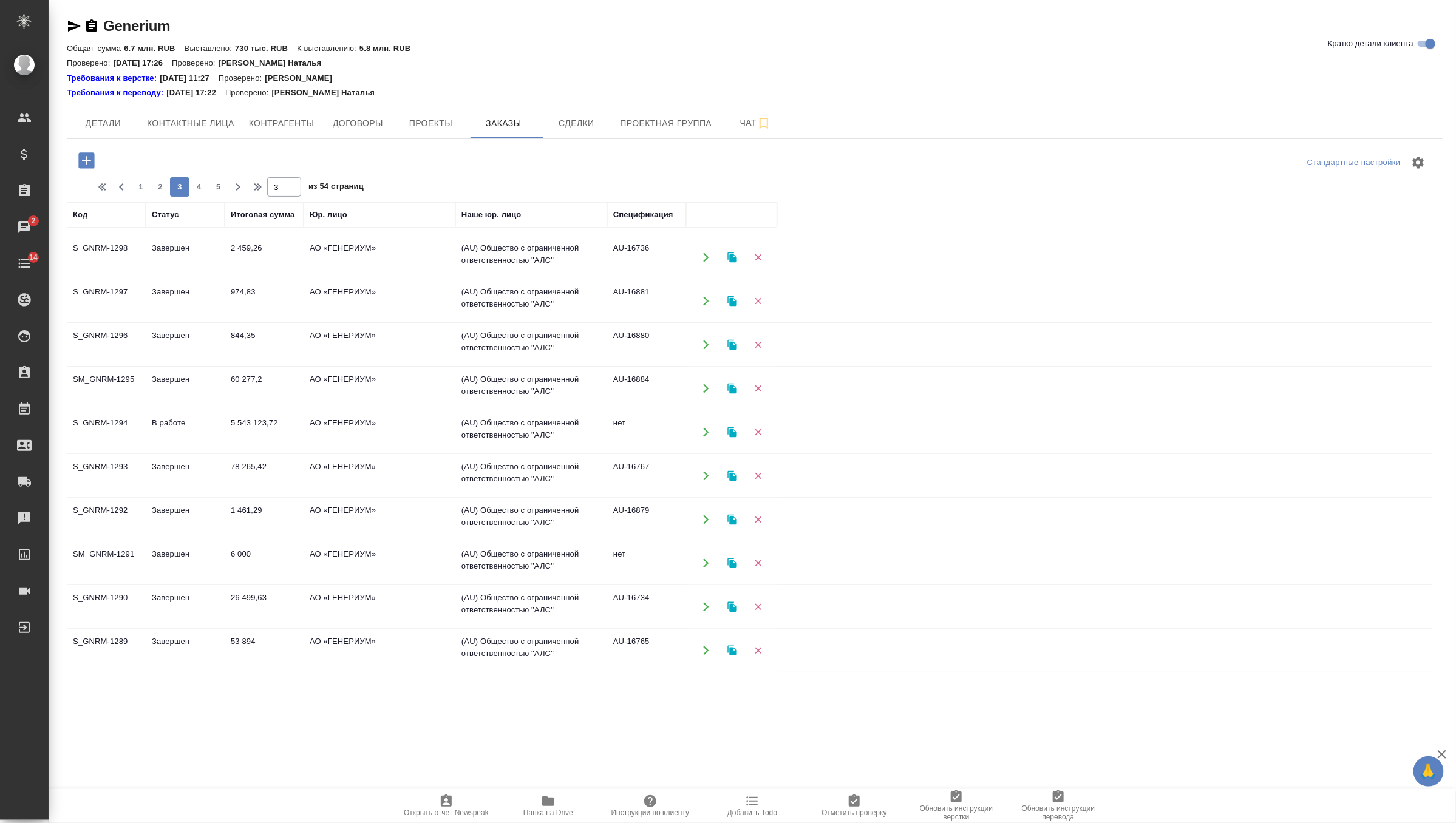
scroll to position [38, 0]
click at [260, 233] on td "844,35" at bounding box center [264, 211] width 79 height 43
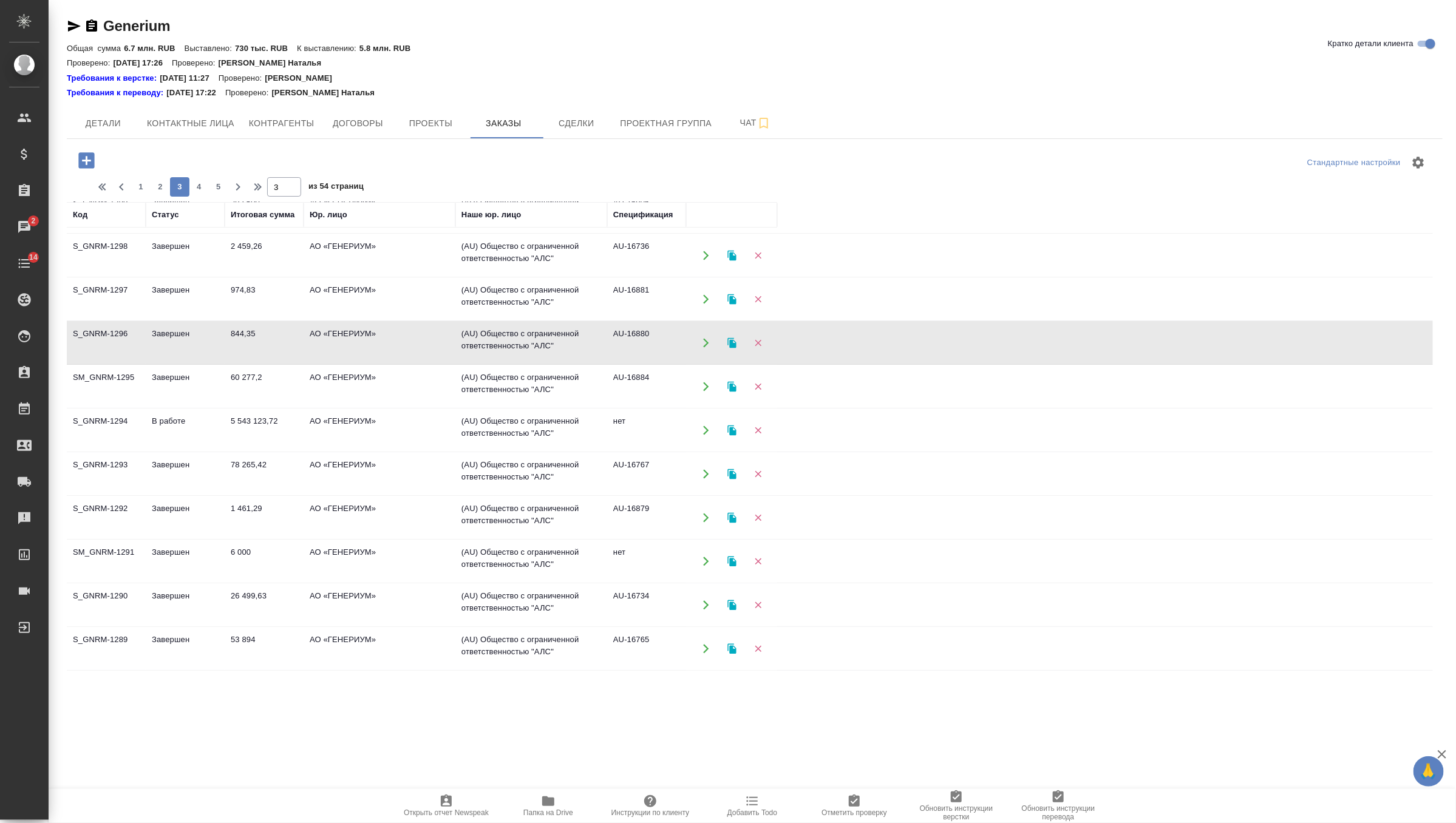
click at [260, 233] on td "844,35" at bounding box center [264, 211] width 79 height 43
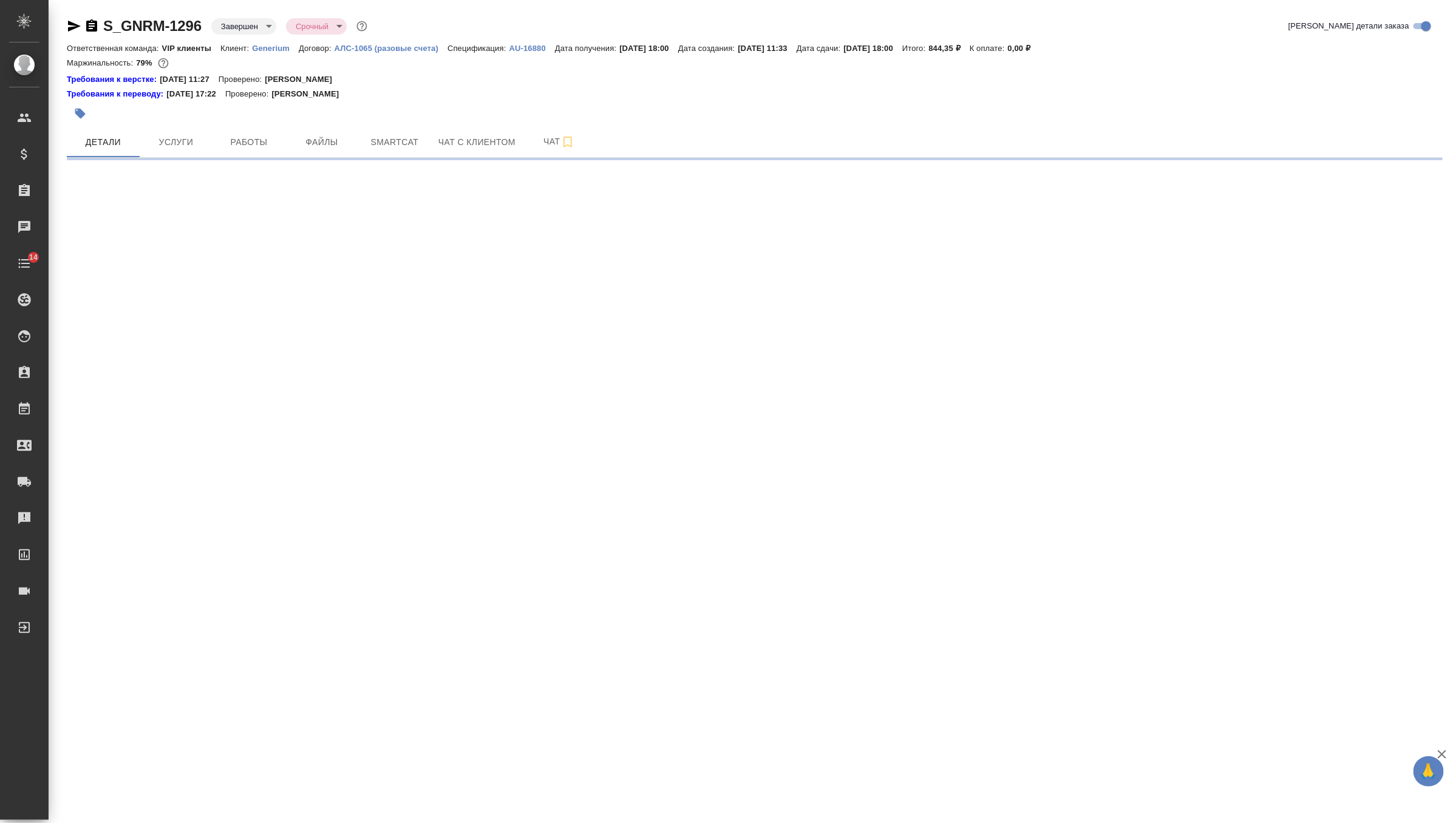
select select "RU"
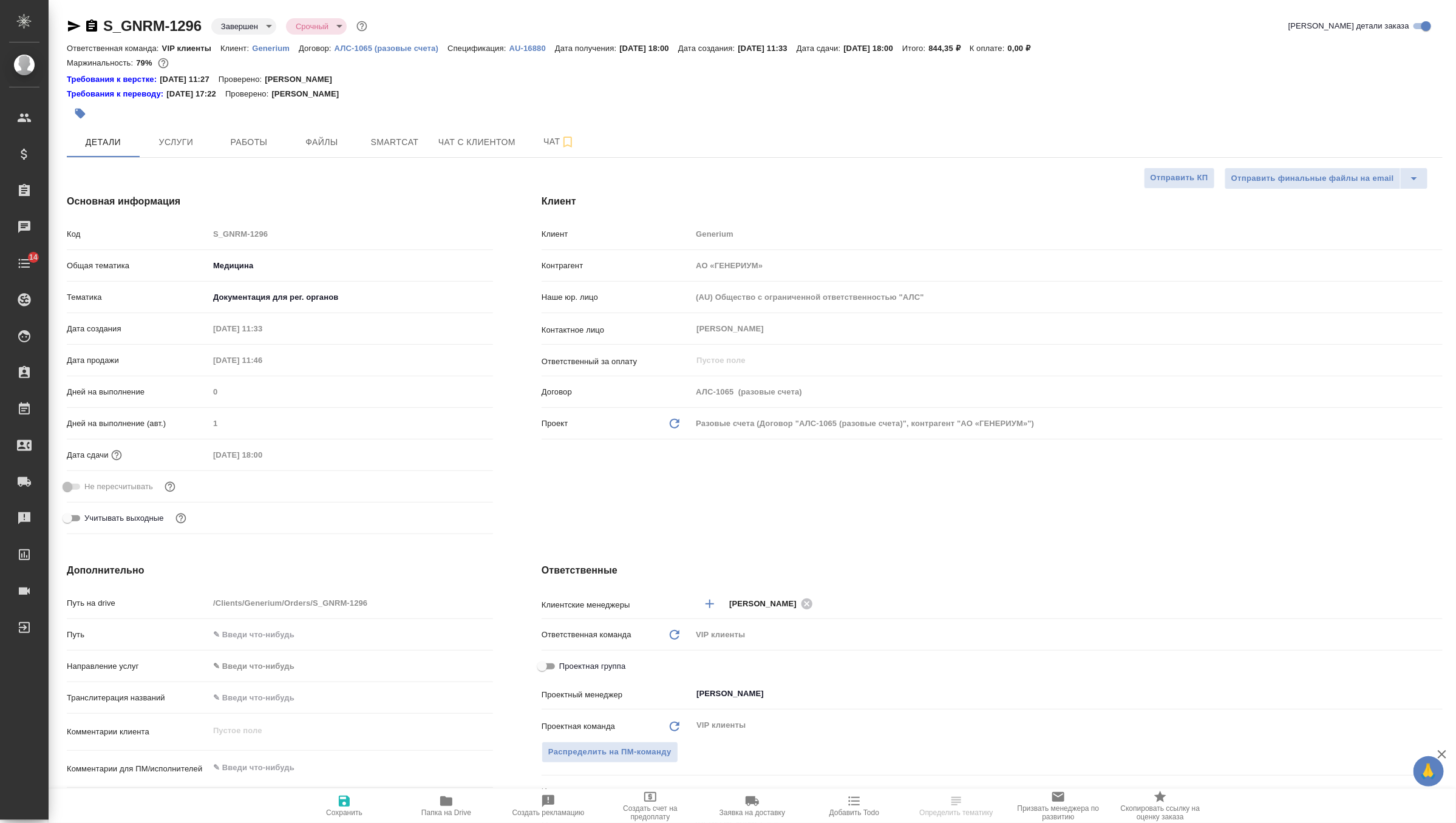
type textarea "x"
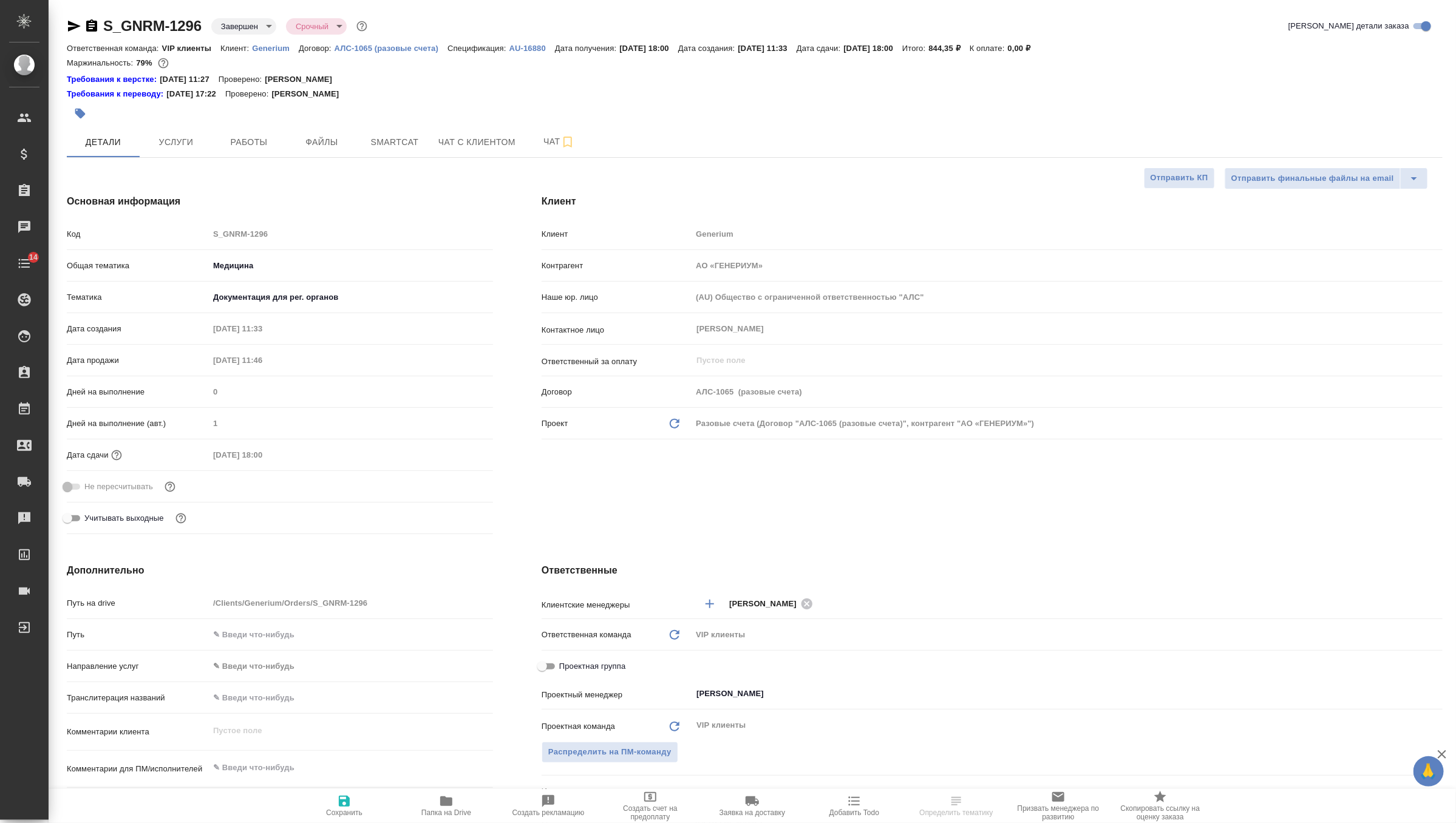
type textarea "x"
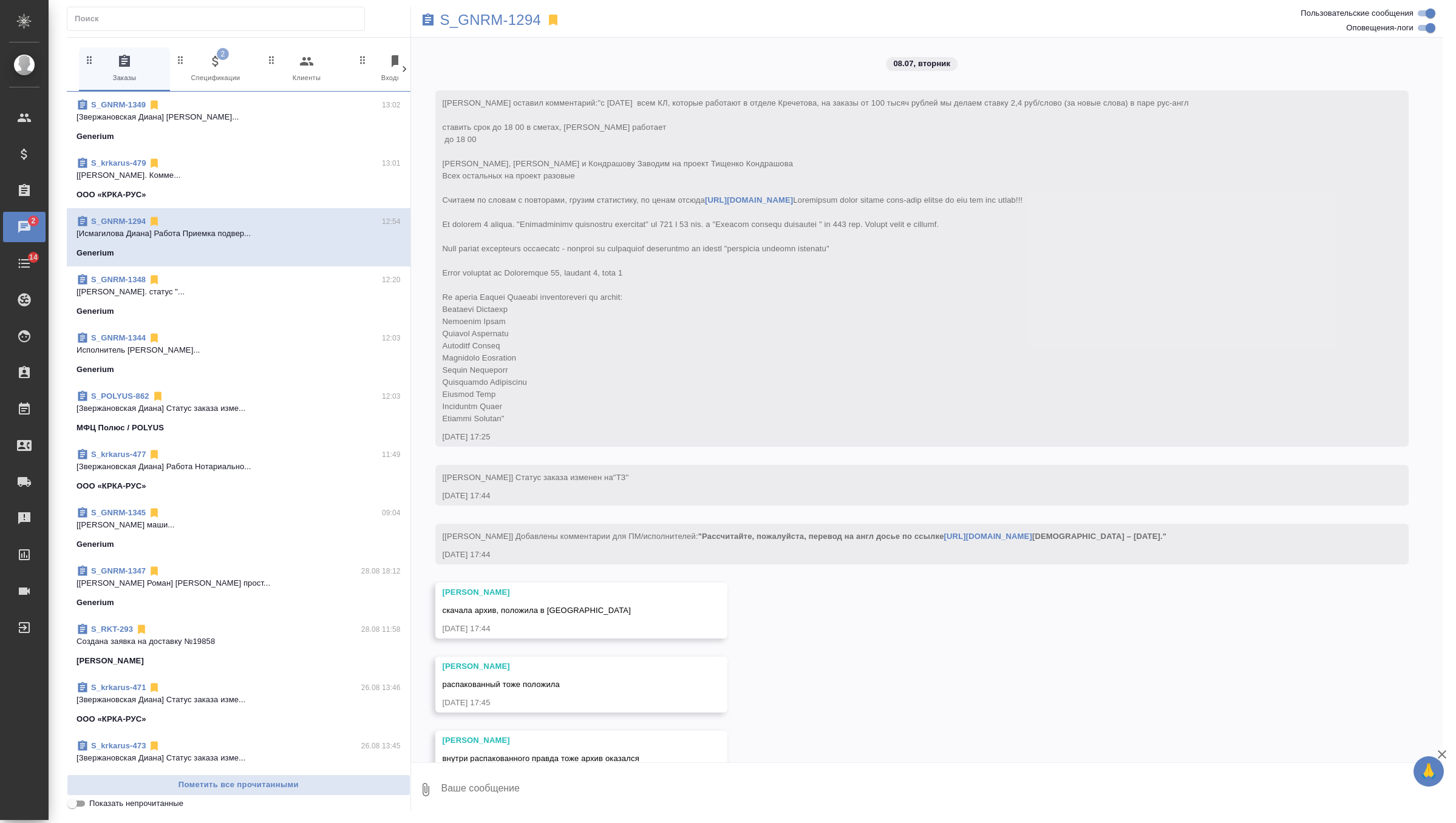
click at [229, 63] on span "2 Спецификации" at bounding box center [216, 69] width 82 height 30
click at [211, 70] on span "2 Спецификации" at bounding box center [216, 69] width 82 height 30
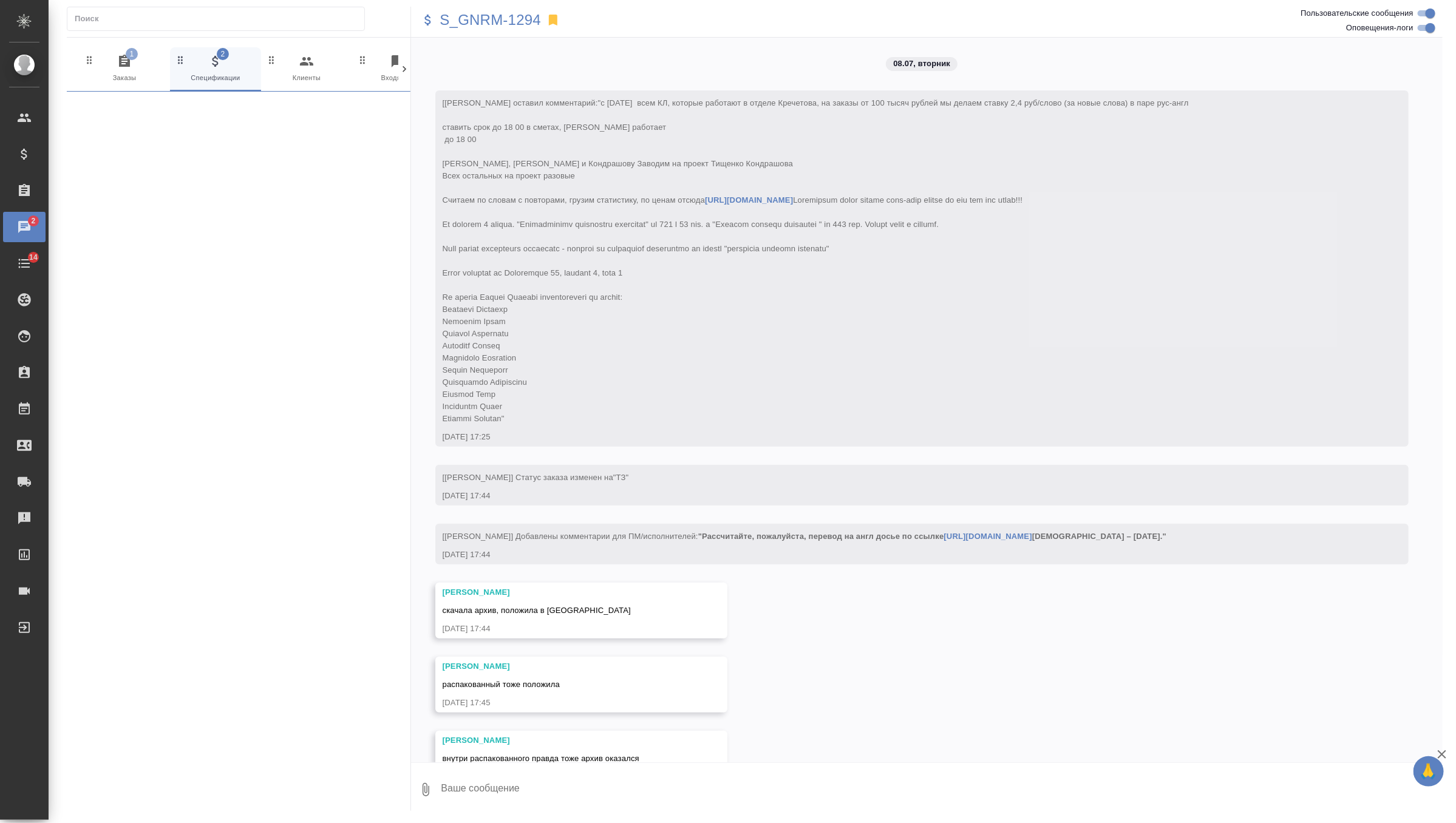
click at [125, 72] on span "1 Заказы" at bounding box center [125, 69] width 82 height 30
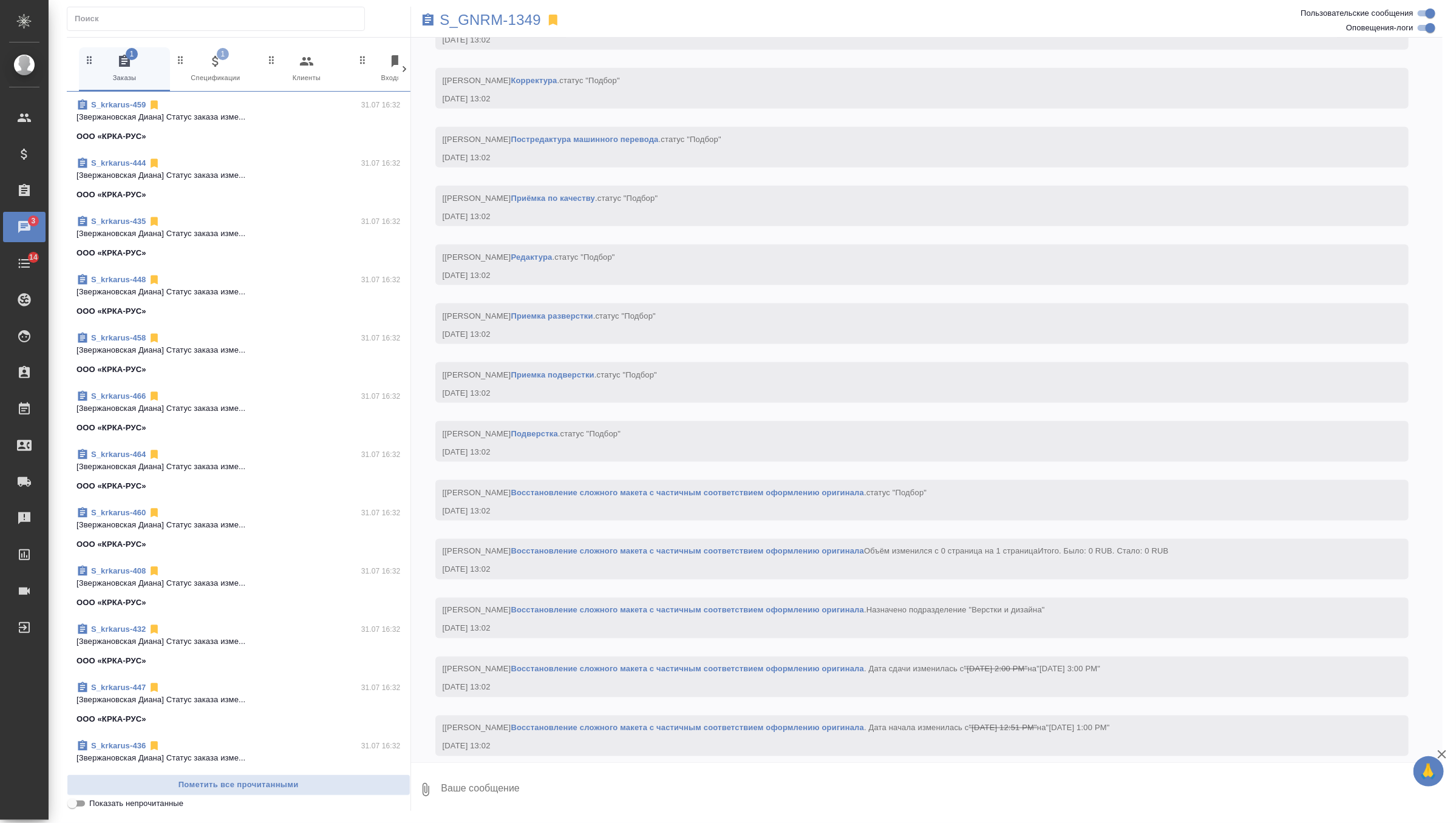
scroll to position [968, 0]
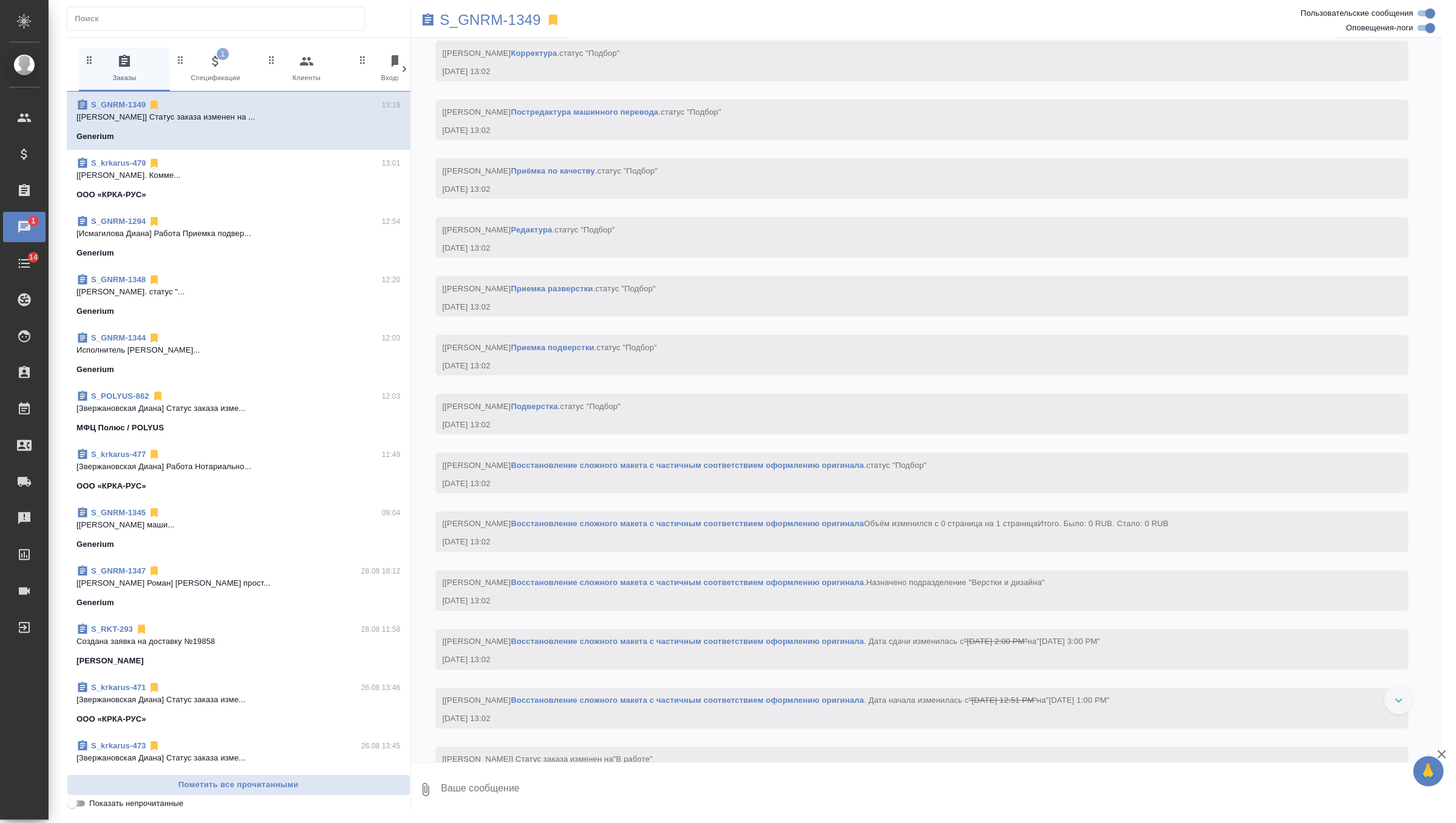
click at [75, 803] on input "Показать непрочитанные" at bounding box center [72, 804] width 44 height 15
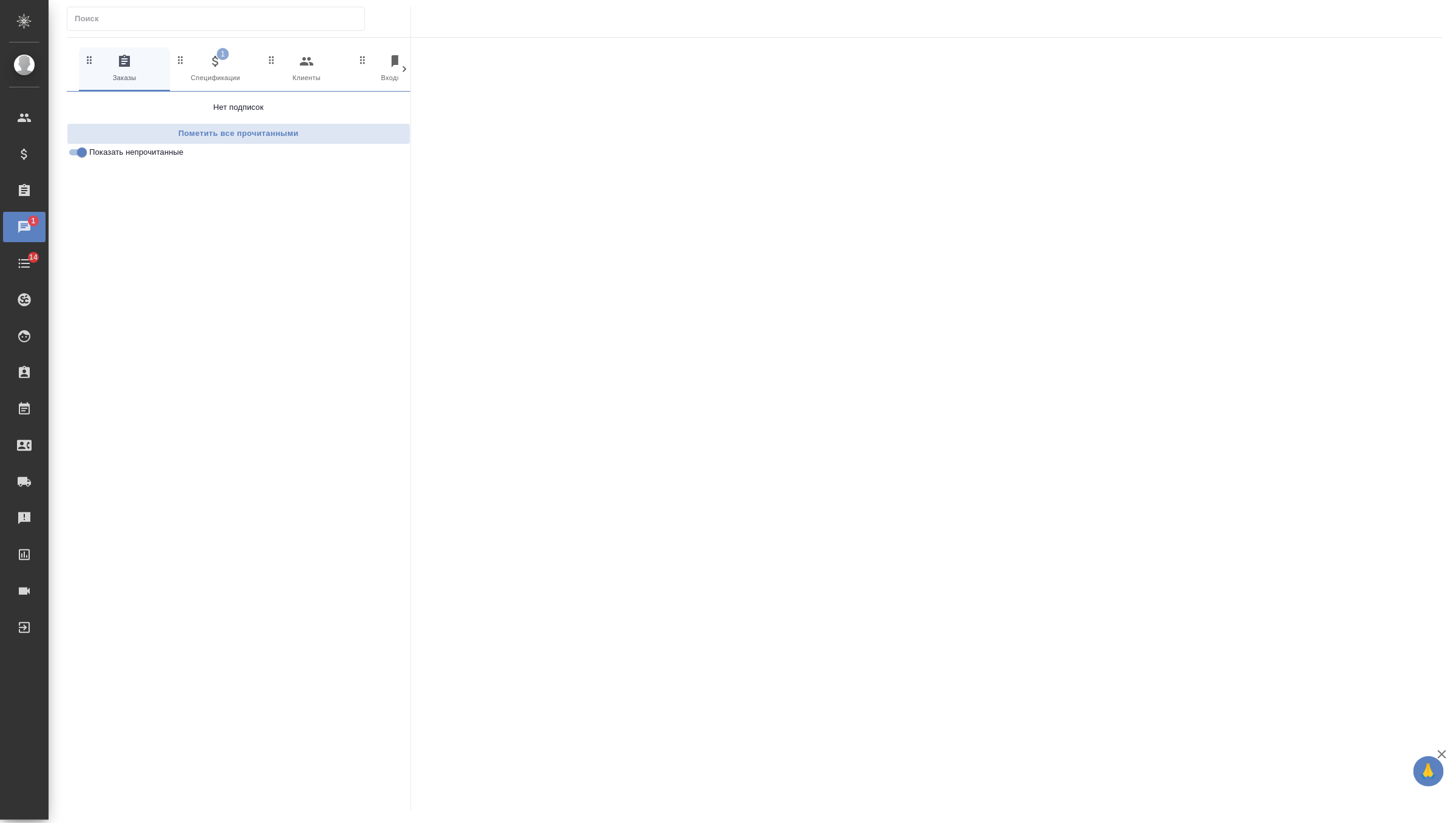
click at [205, 67] on span "1 Спецификации" at bounding box center [216, 69] width 82 height 30
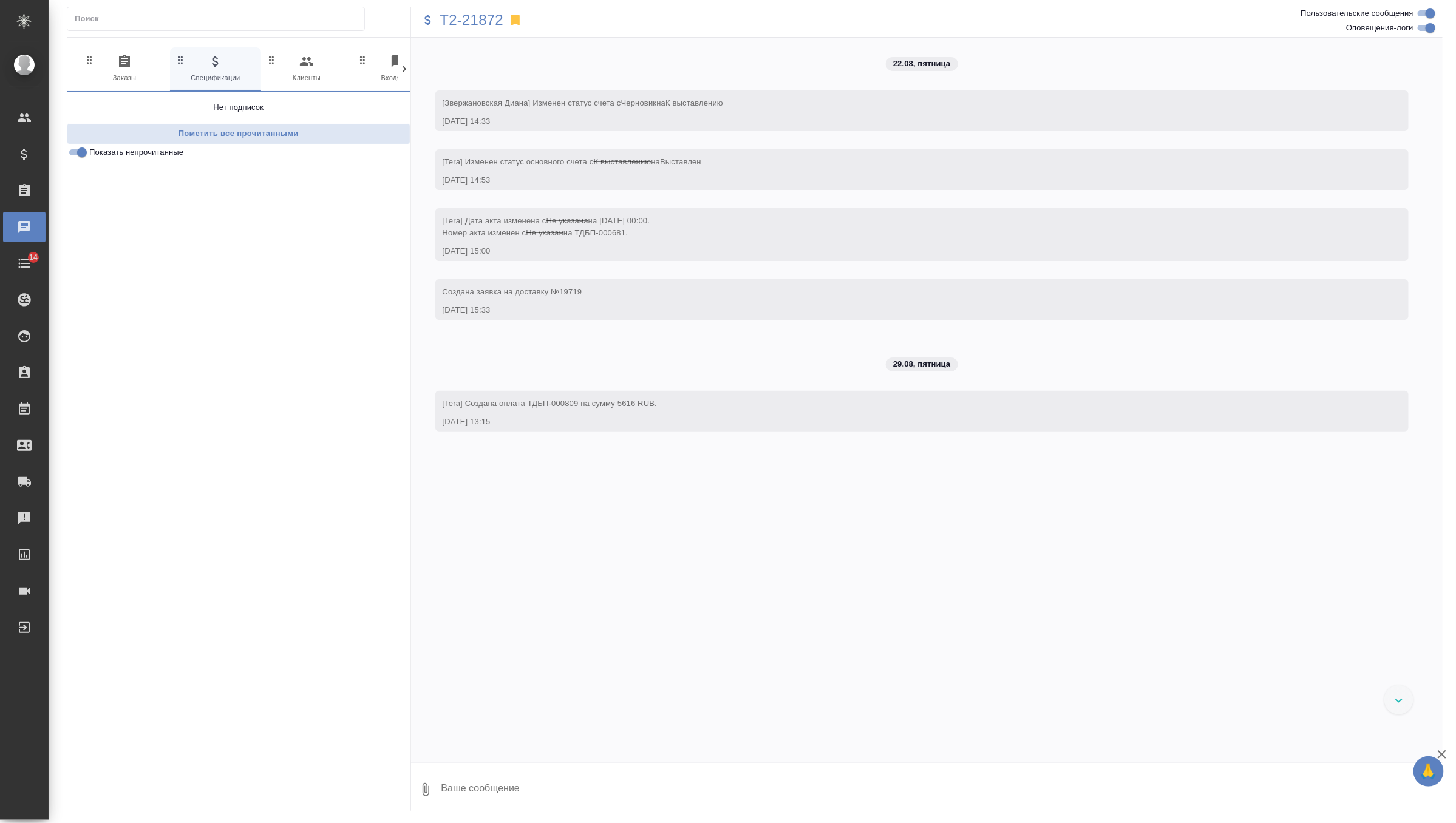
click at [117, 59] on icon "button" at bounding box center [125, 61] width 15 height 15
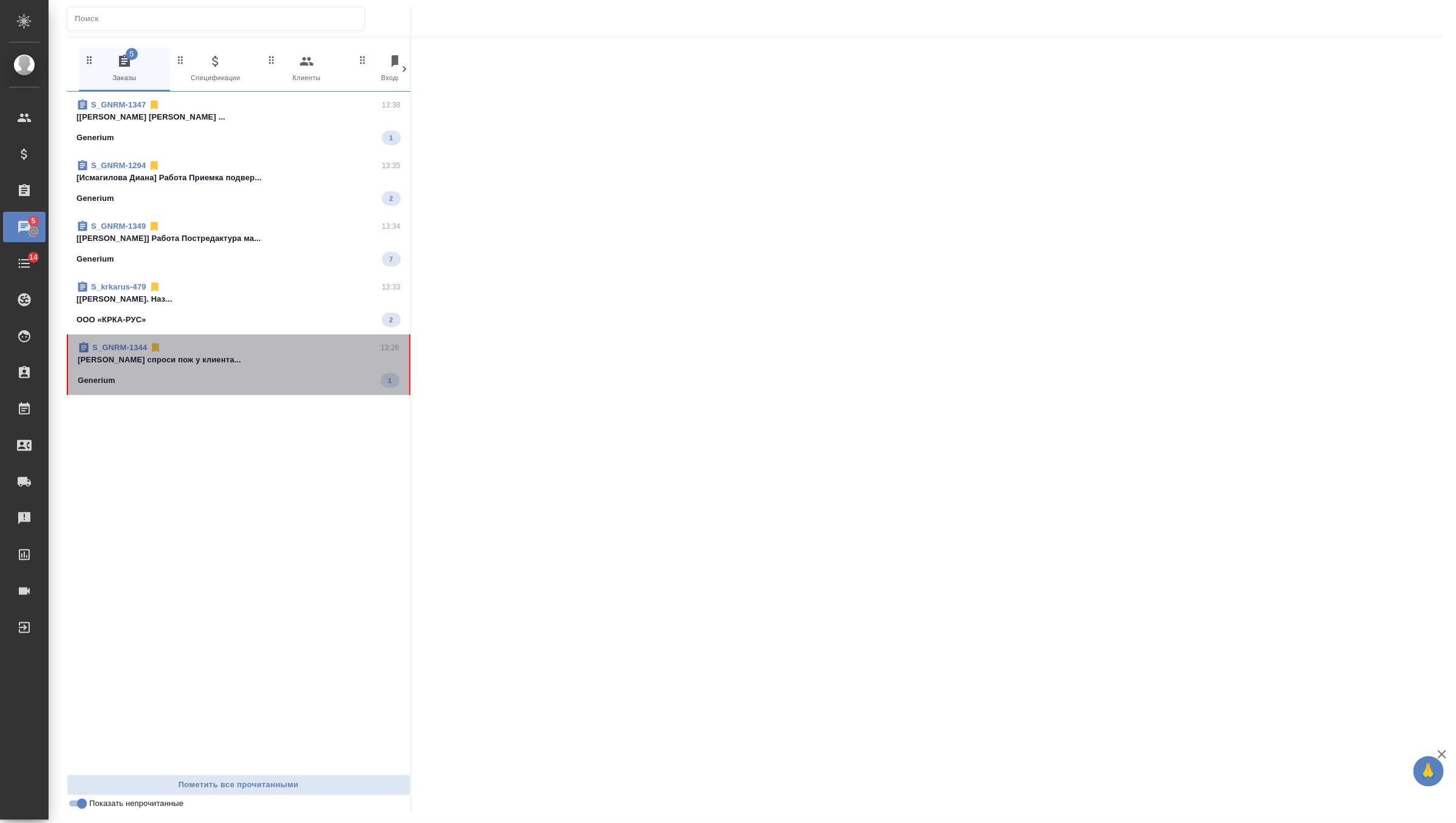
click at [289, 365] on p "[PERSON_NAME] спроси пож у клиента..." at bounding box center [239, 360] width 322 height 12
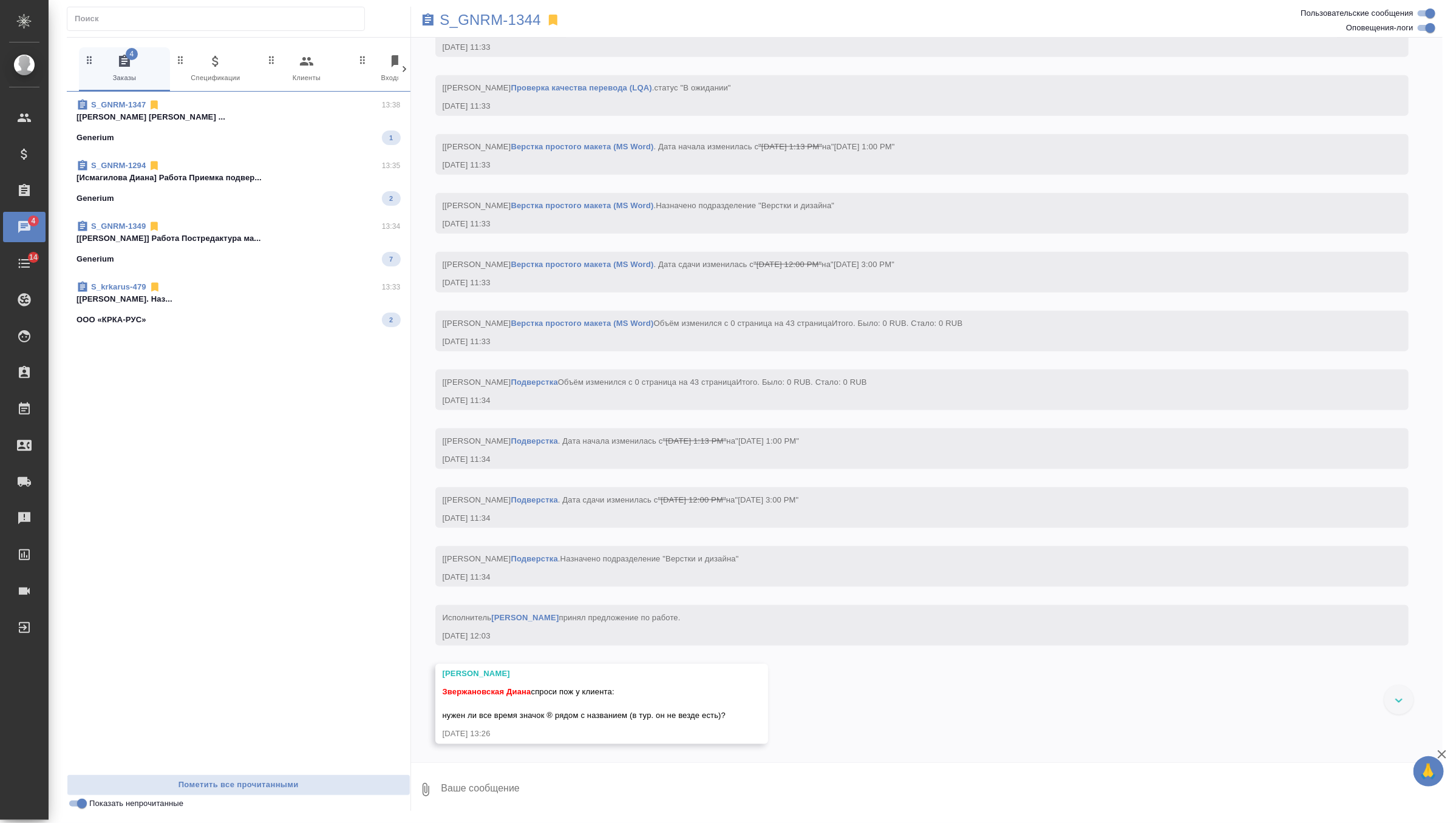
scroll to position [6871, 0]
click at [540, 779] on textarea at bounding box center [941, 790] width 1003 height 41
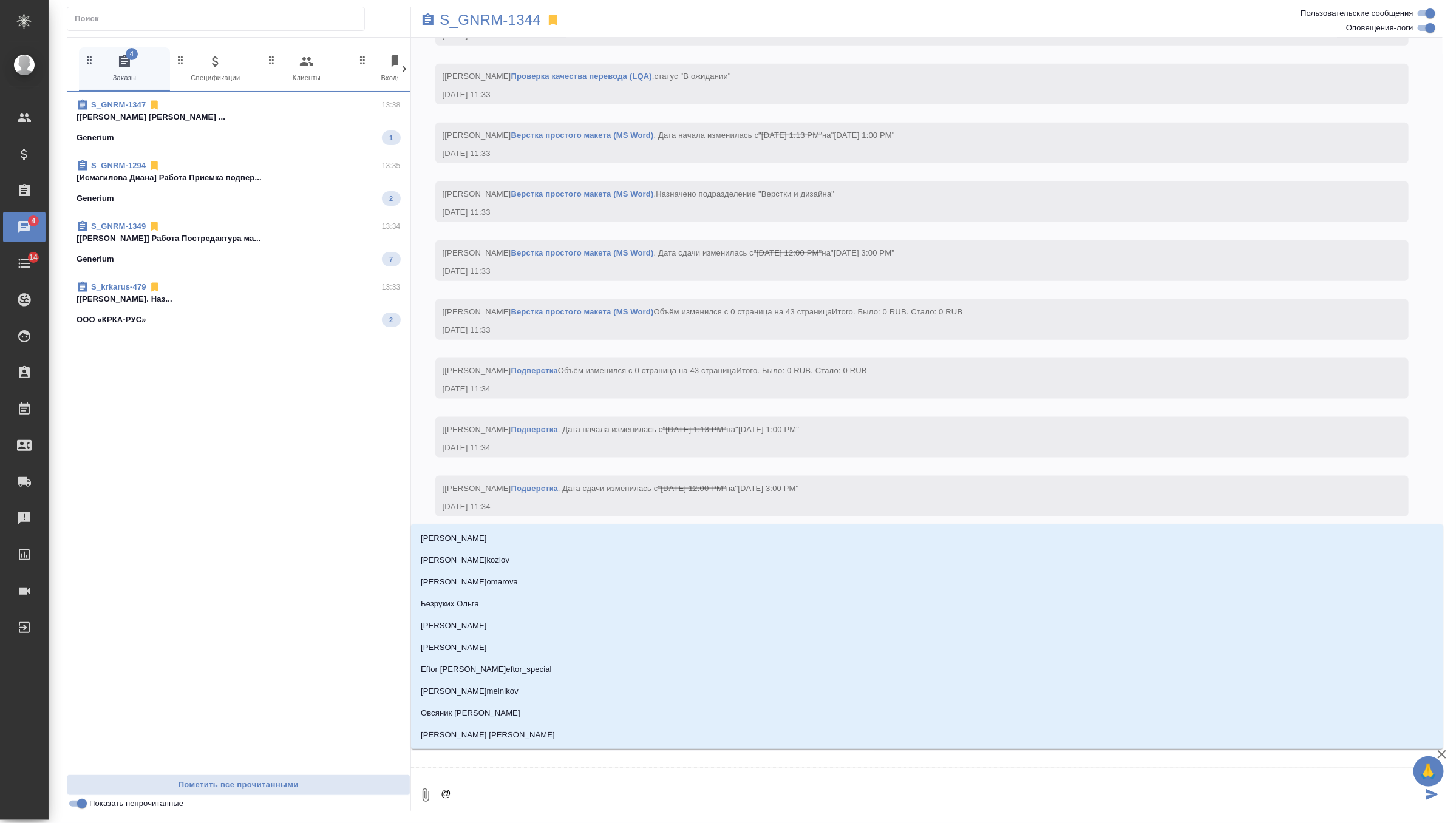
type textarea "@г"
type input "г"
type textarea "@гр"
type input "гр"
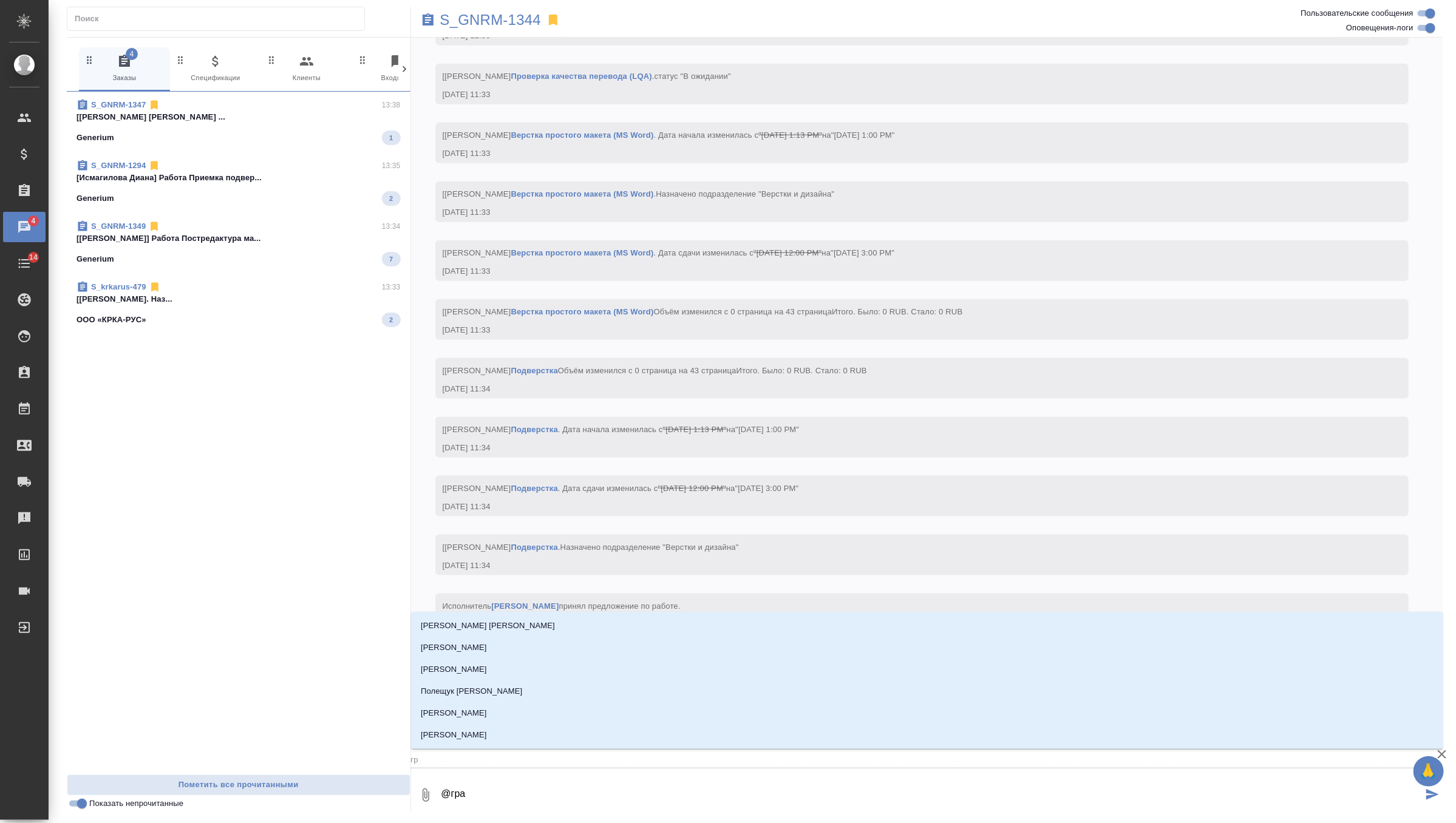
type textarea "@граб"
type input "граб"
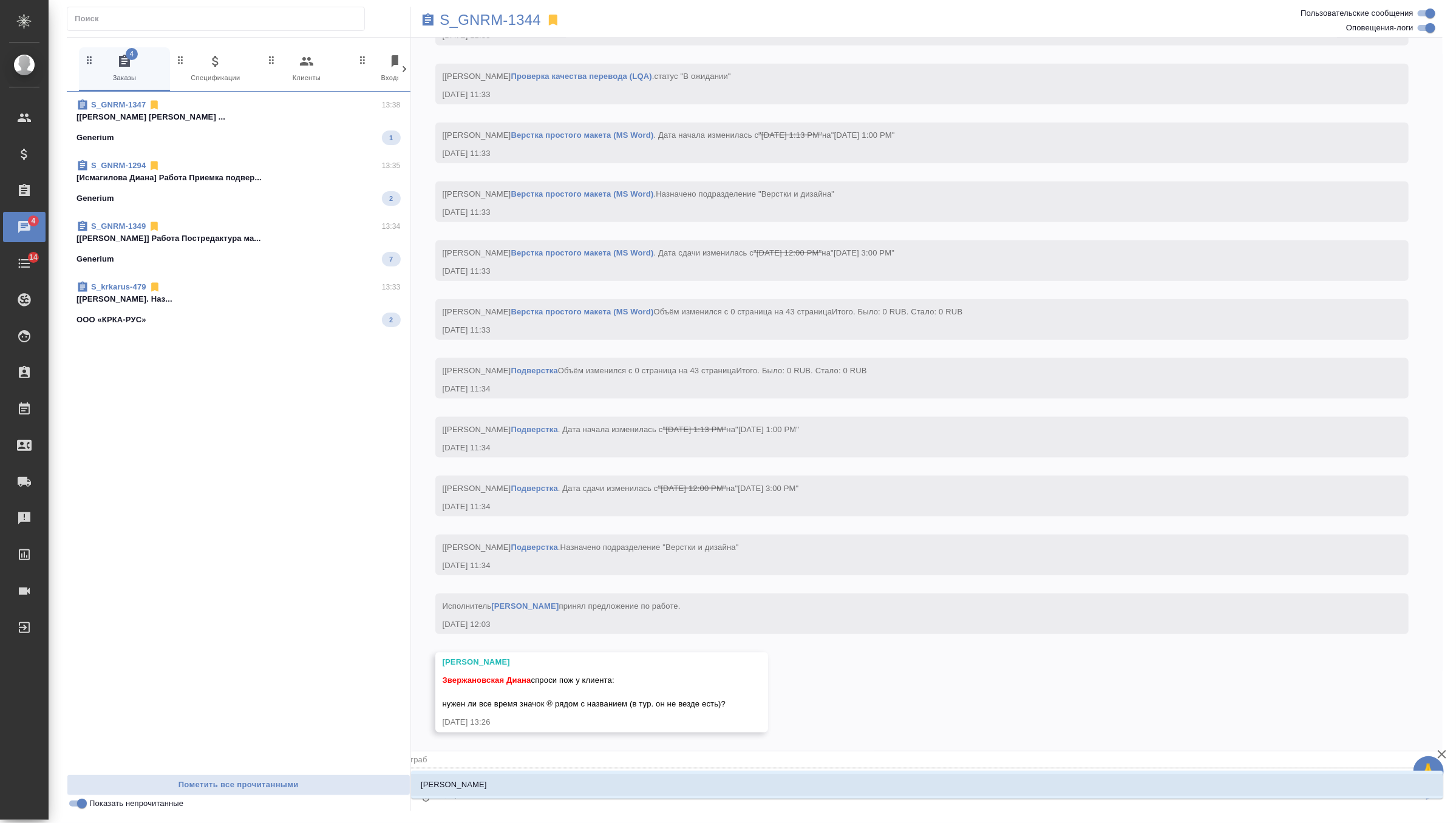
click at [531, 780] on li "[PERSON_NAME]" at bounding box center [927, 785] width 1032 height 22
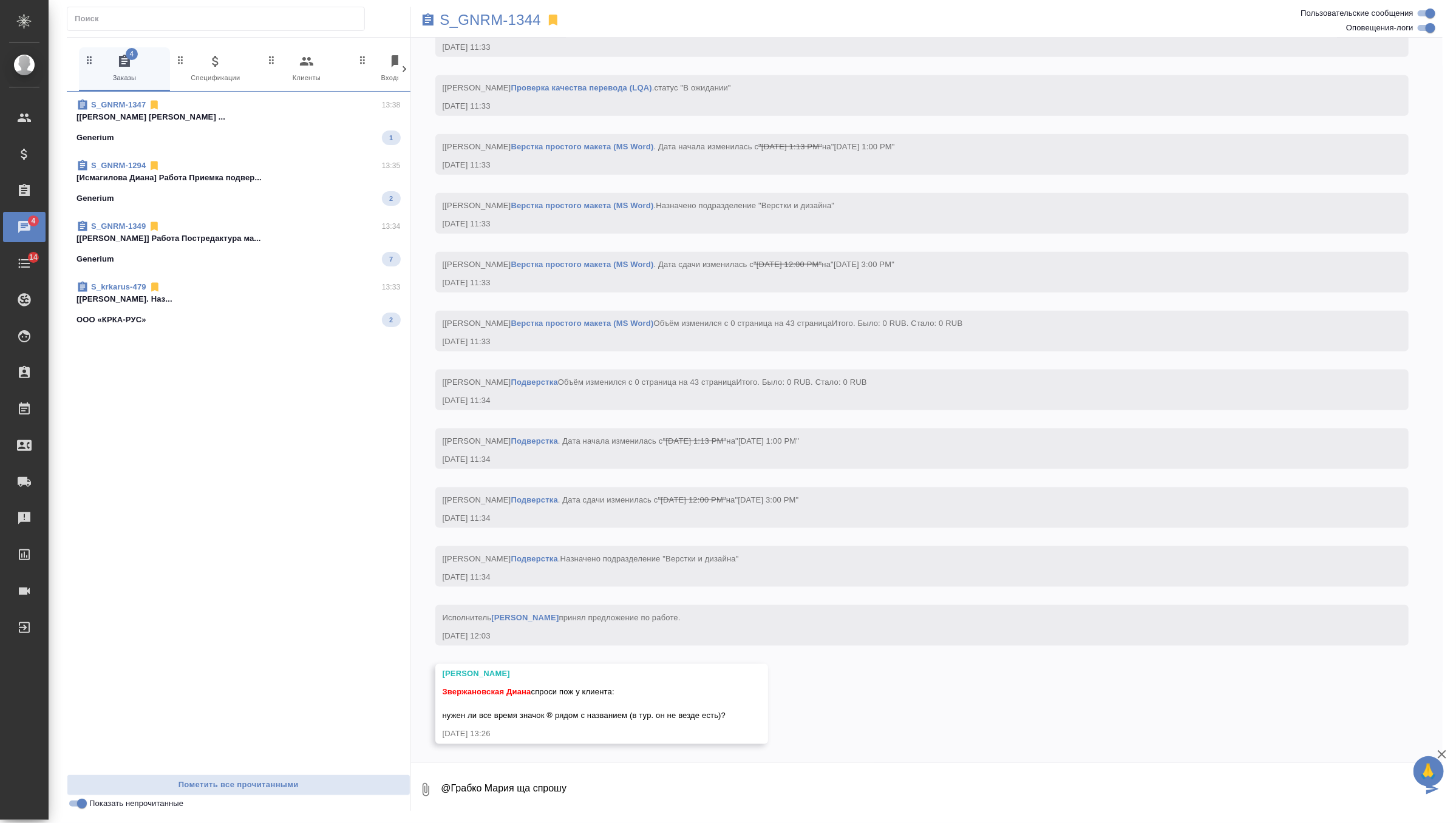
type textarea "@Грабко Мария ща спрошу"
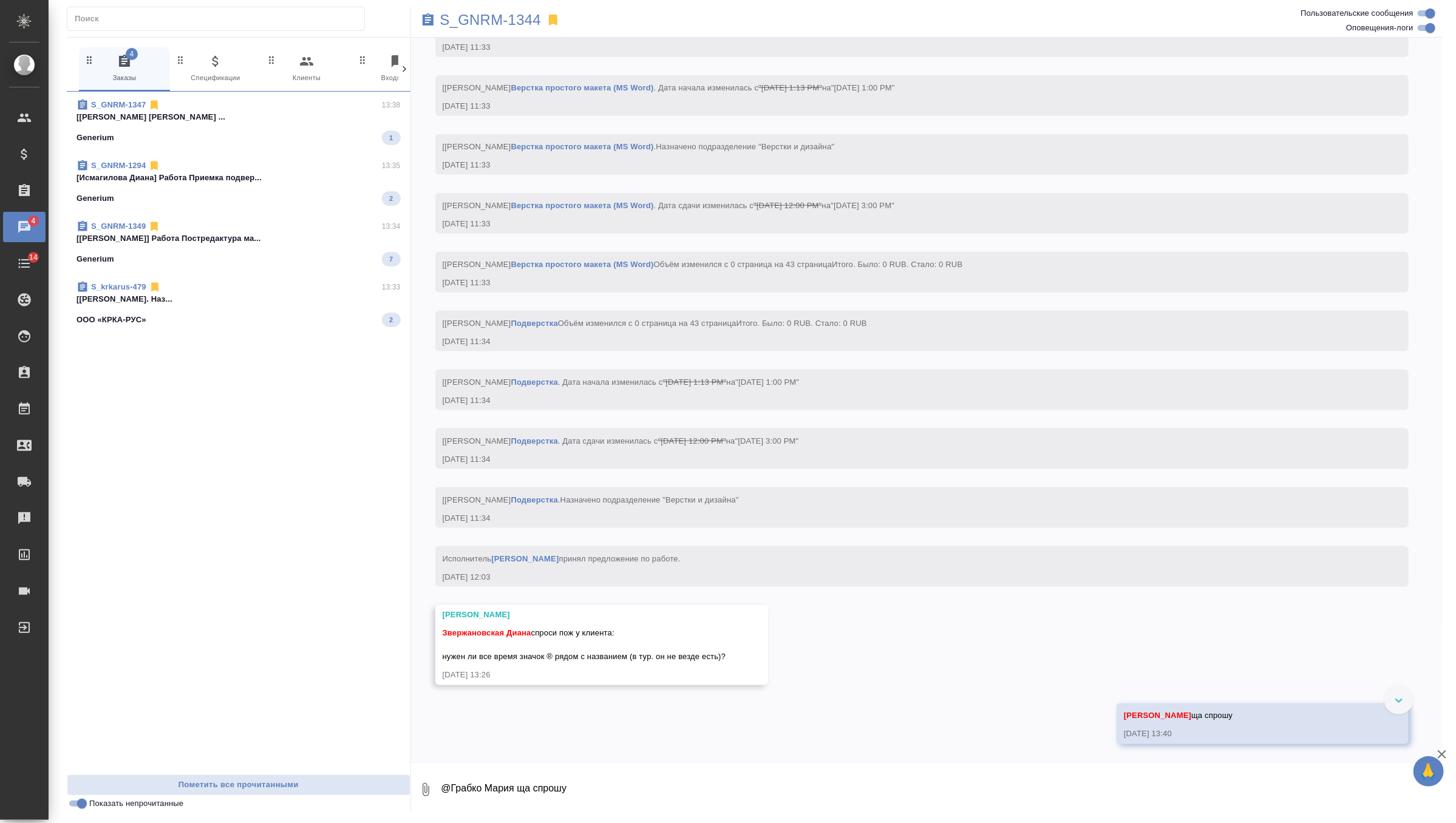
scroll to position [6929, 0]
drag, startPoint x: 444, startPoint y: 659, endPoint x: 739, endPoint y: 660, distance: 295.0
click at [739, 660] on div "Грабко [PERSON_NAME] Диана спроси пож у клиента: нужен ли все время значок ® ря…" at bounding box center [601, 645] width 333 height 80
copy span "нужен ли все время значок ® рядом с названием (в тур. он не везде есть)?"
click at [256, 300] on p "[[PERSON_NAME]. Наз..." at bounding box center [239, 299] width 324 height 12
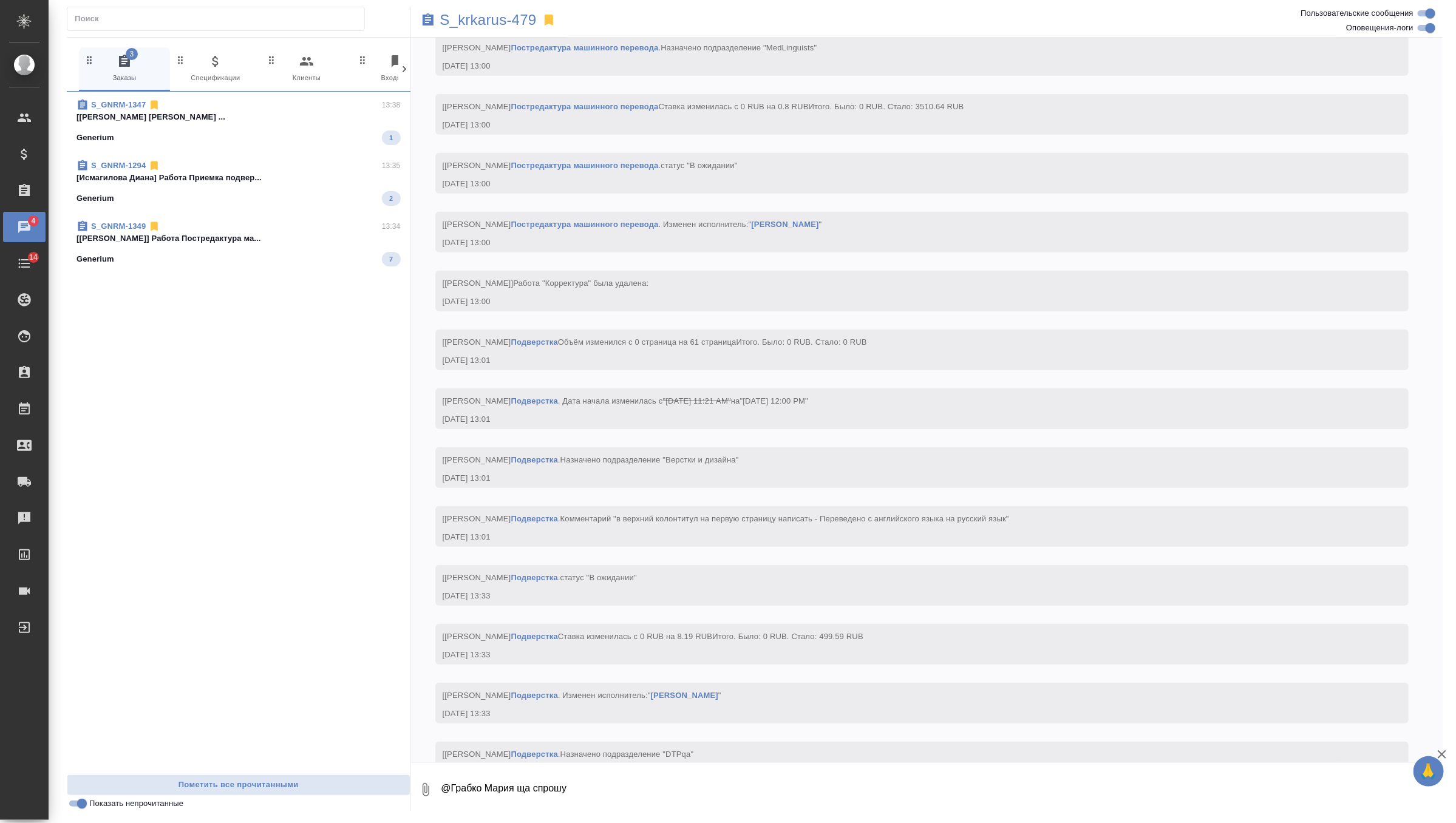
scroll to position [3407, 0]
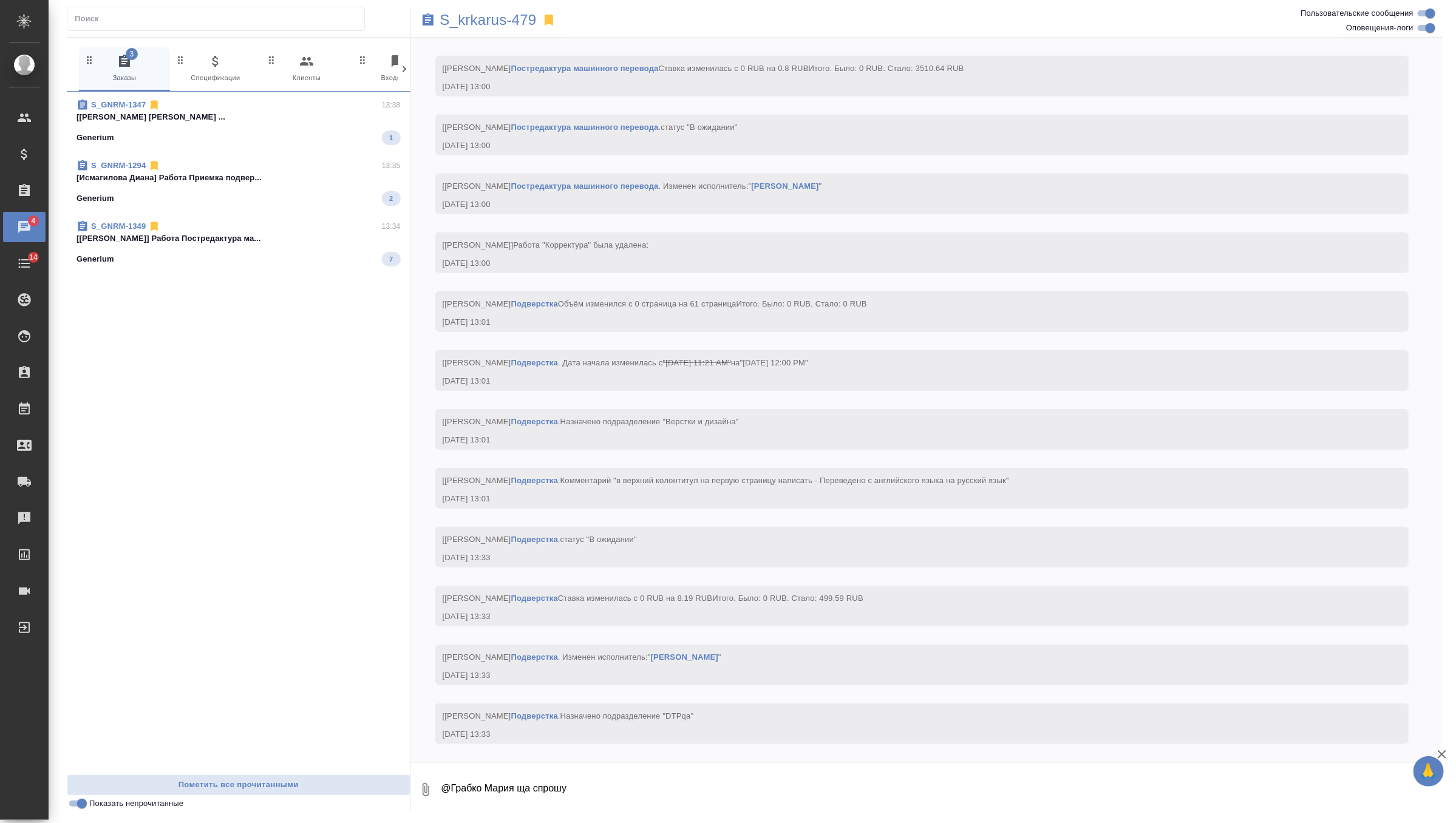
click at [274, 250] on span "S_GNRM-1349 13:34 [[PERSON_NAME] ма... Generium 7" at bounding box center [239, 243] width 324 height 46
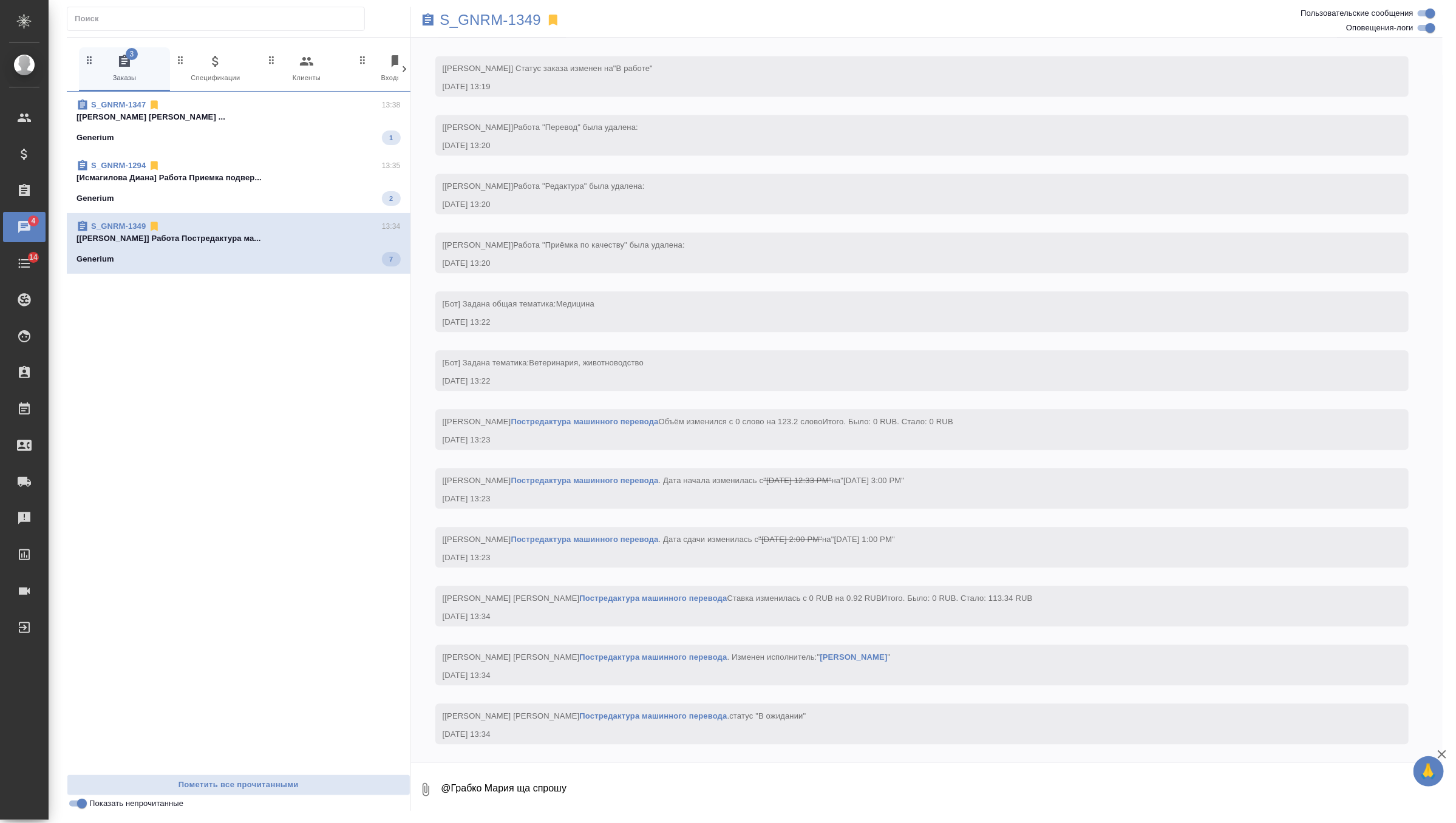
scroll to position [1708, 0]
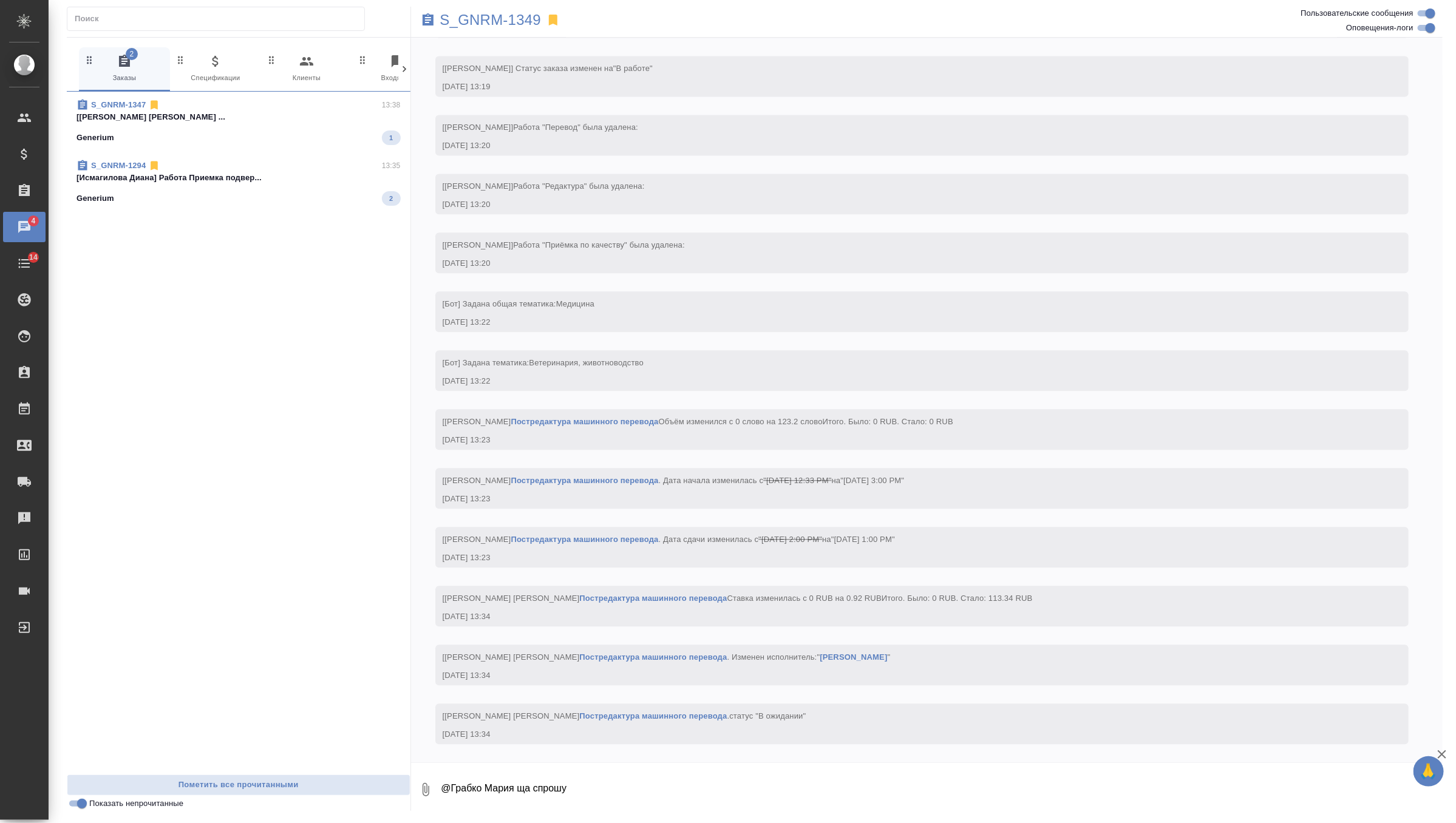
click at [290, 191] on div "Generium 2" at bounding box center [239, 198] width 324 height 15
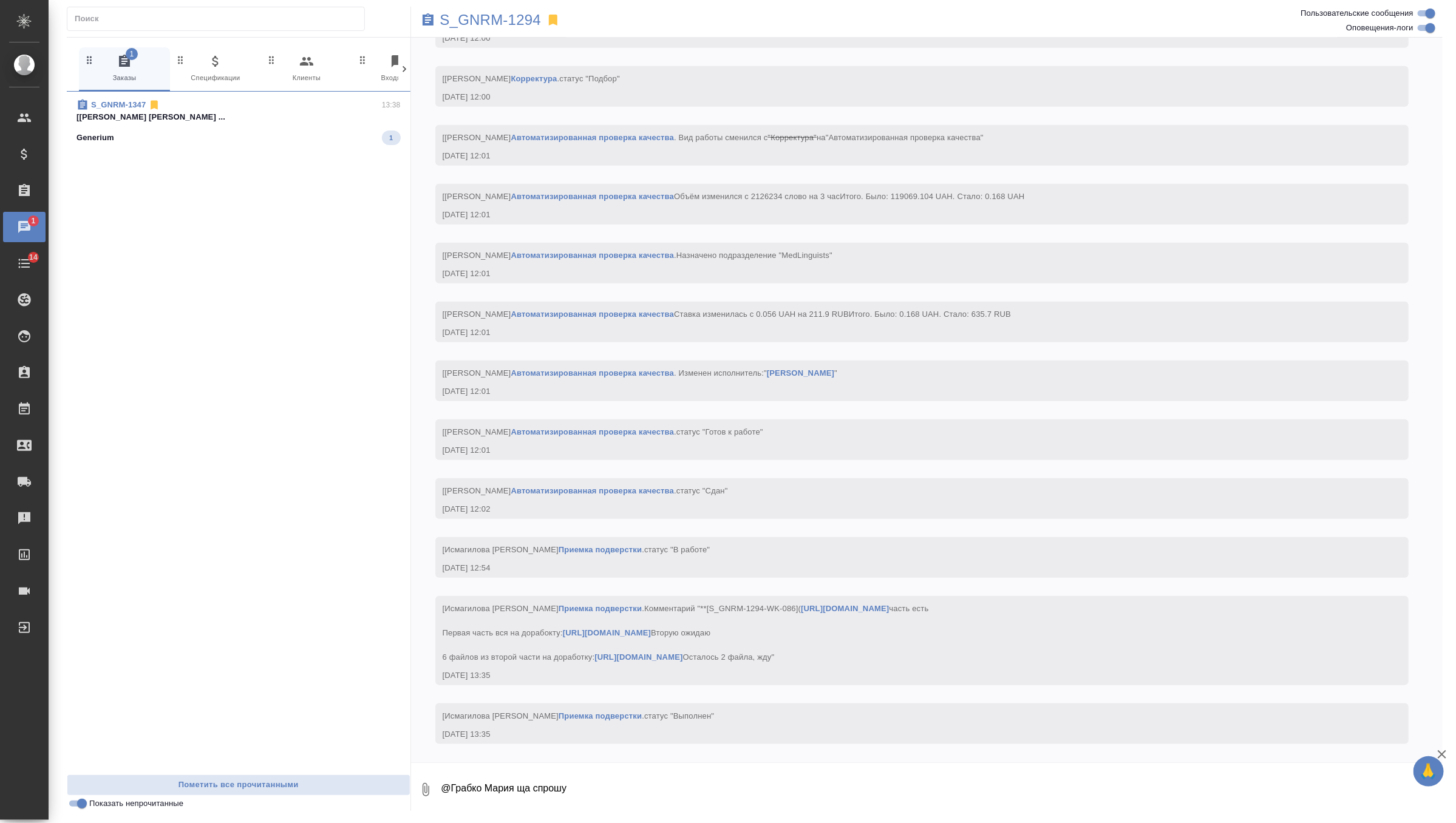
scroll to position [135700, 0]
click at [345, 129] on span "S_GNRM-1347 13:38 [Черняева Татьяна] Работа Постредактура ... Generium 1" at bounding box center [239, 122] width 324 height 46
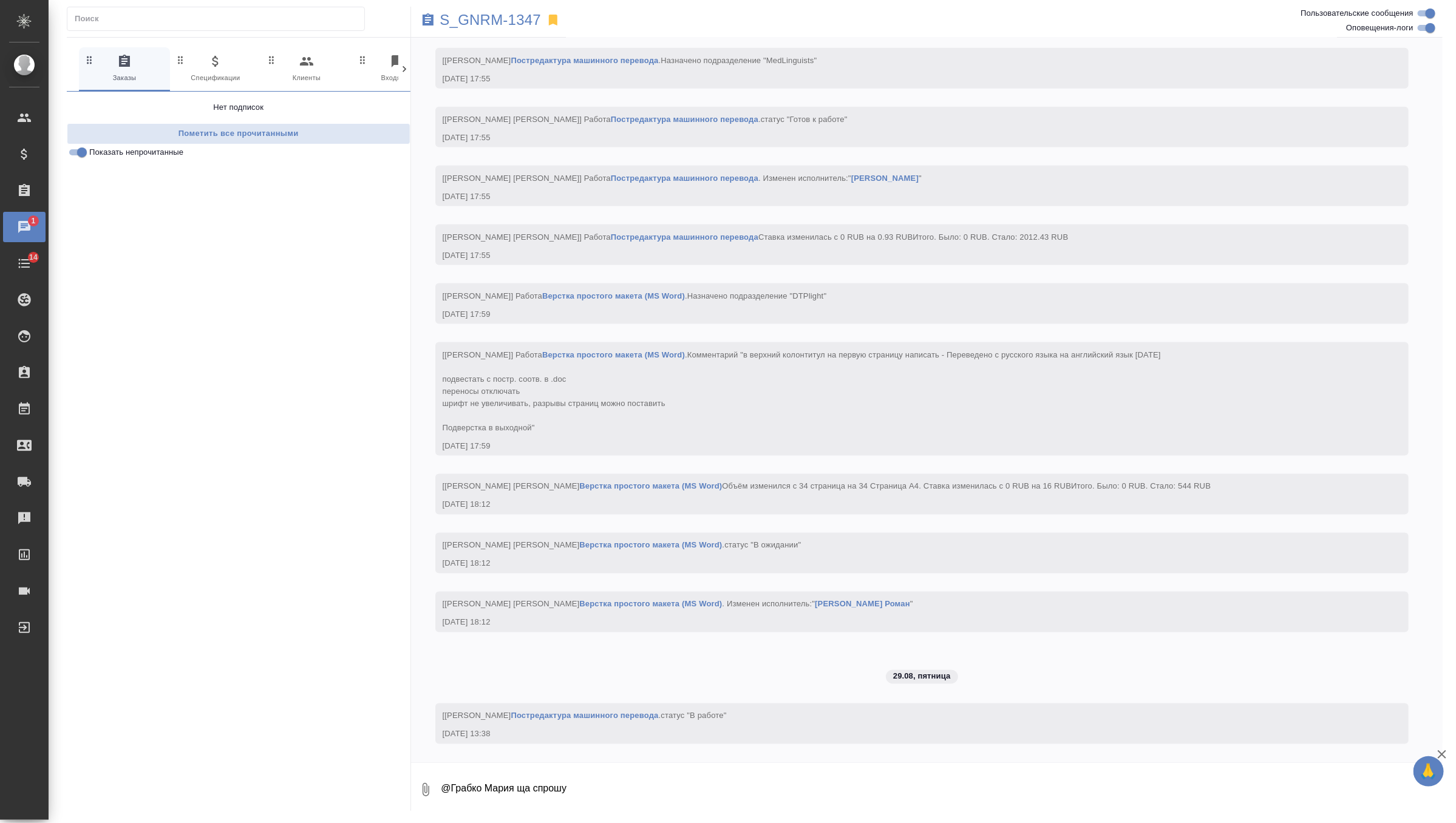
scroll to position [4090, 0]
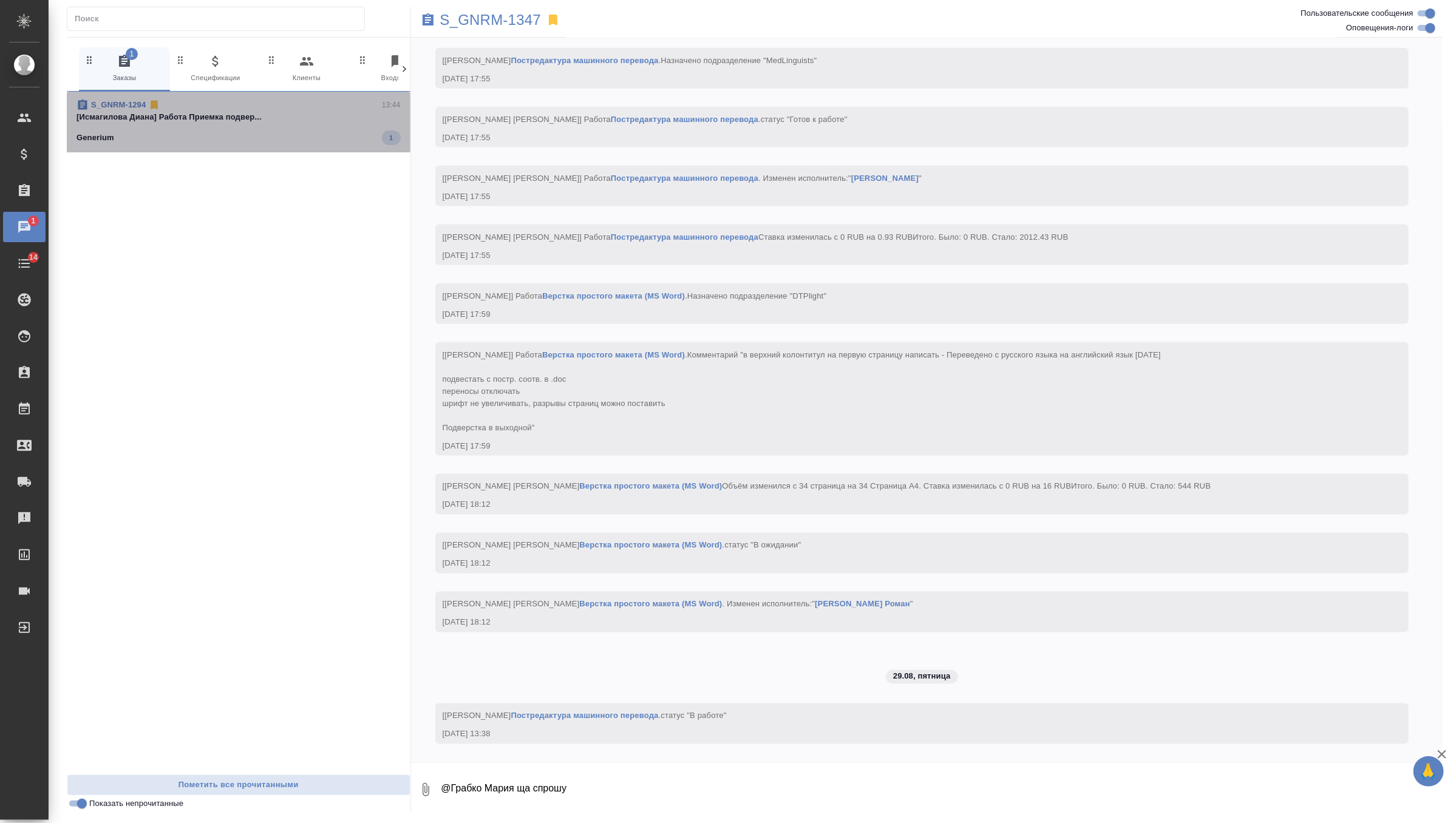
click at [323, 122] on p "[Исмагилова Диана] Работа Приемка подвер..." at bounding box center [239, 117] width 324 height 12
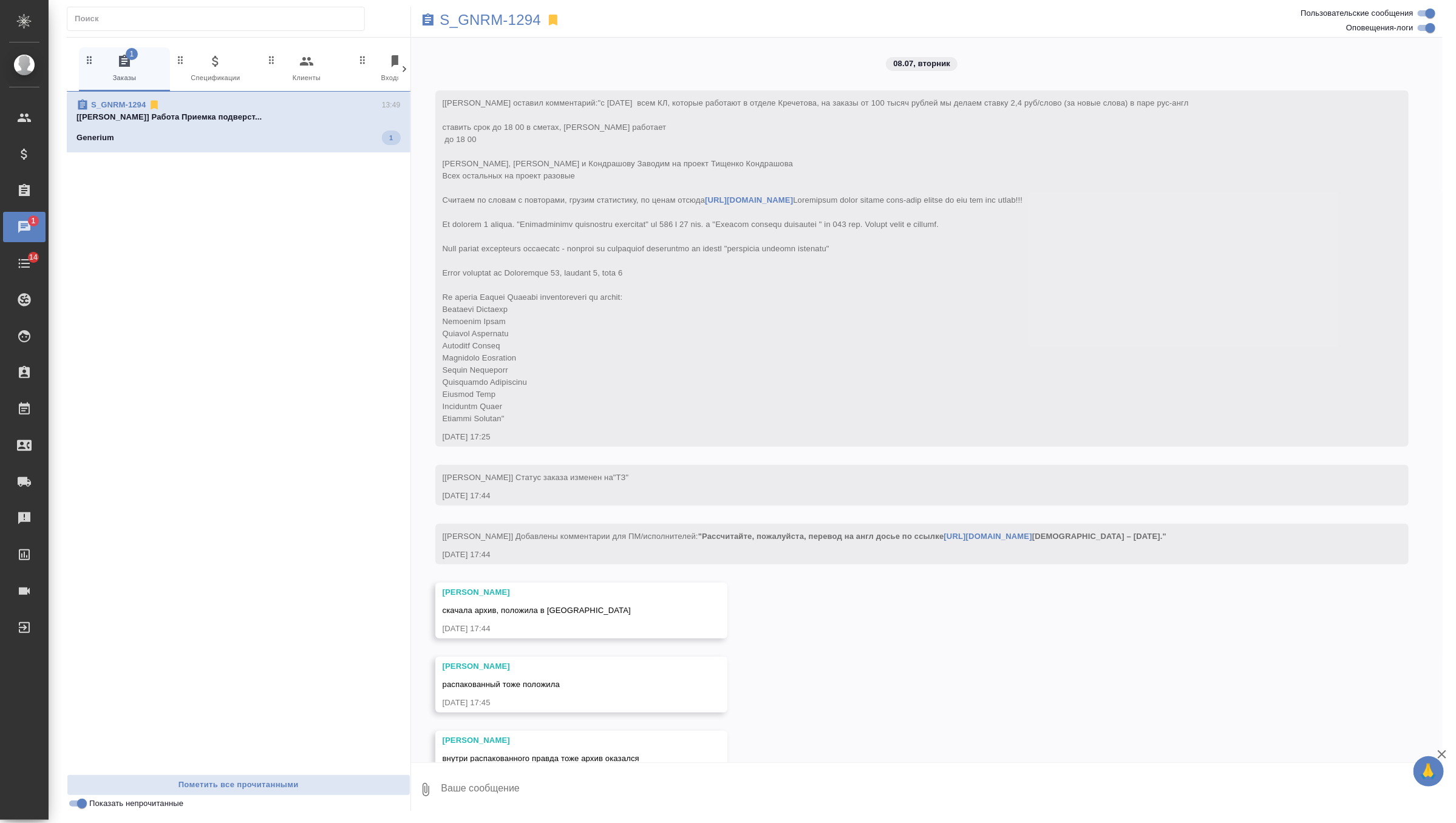
scroll to position [135914, 0]
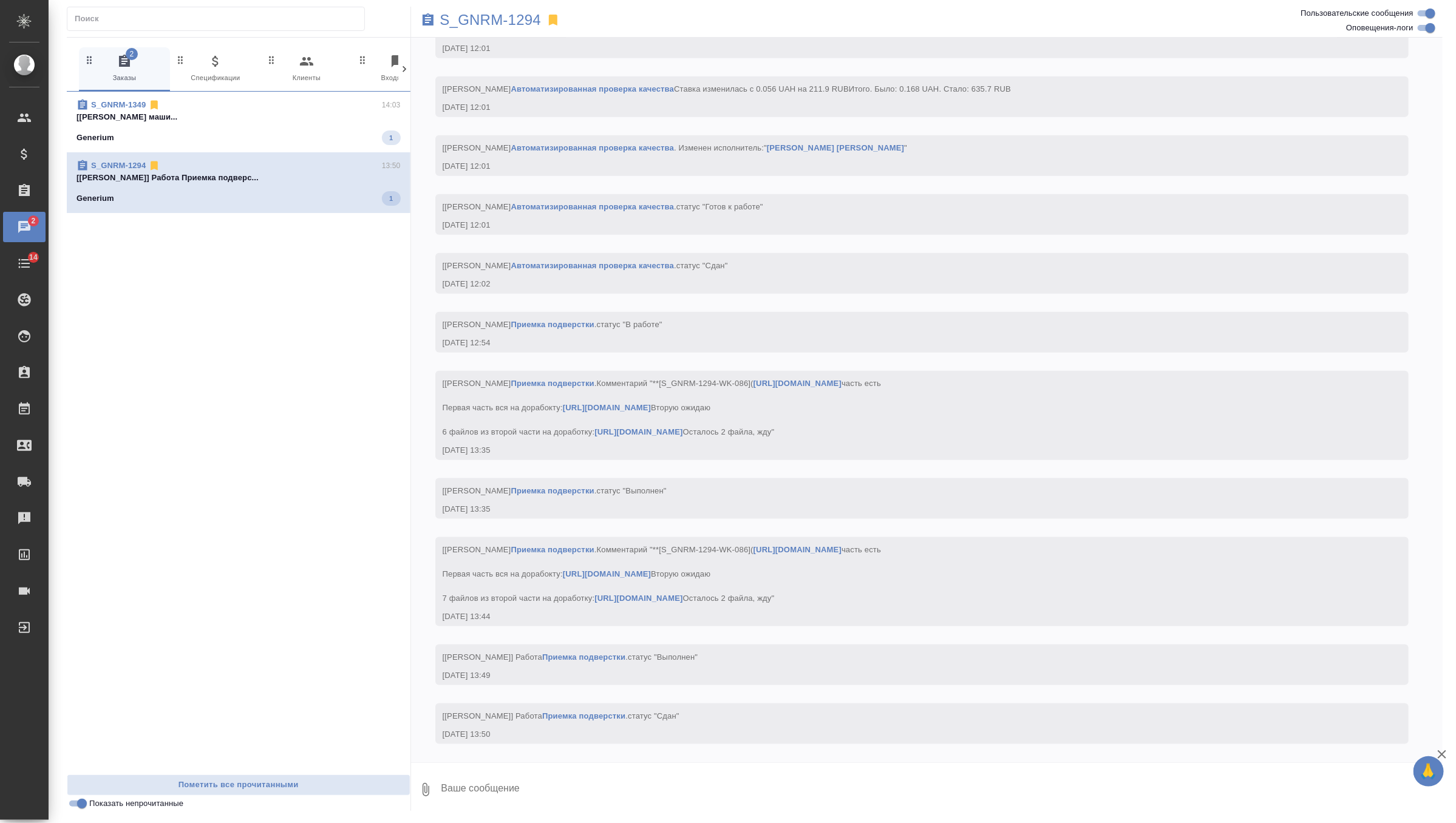
click at [294, 122] on p "[Грабко Мария] Работа Постредактура маши..." at bounding box center [239, 117] width 324 height 12
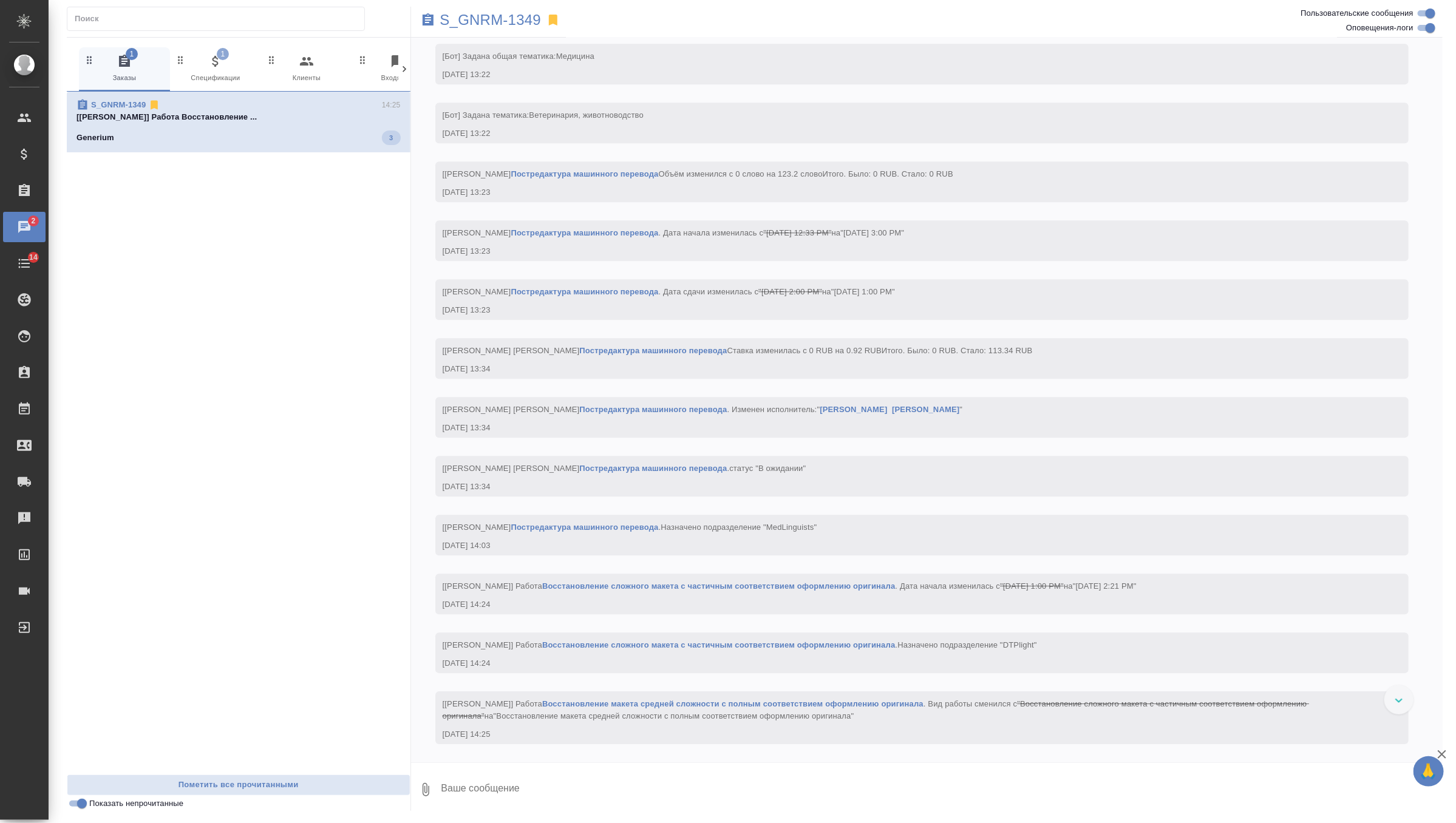
scroll to position [1956, 0]
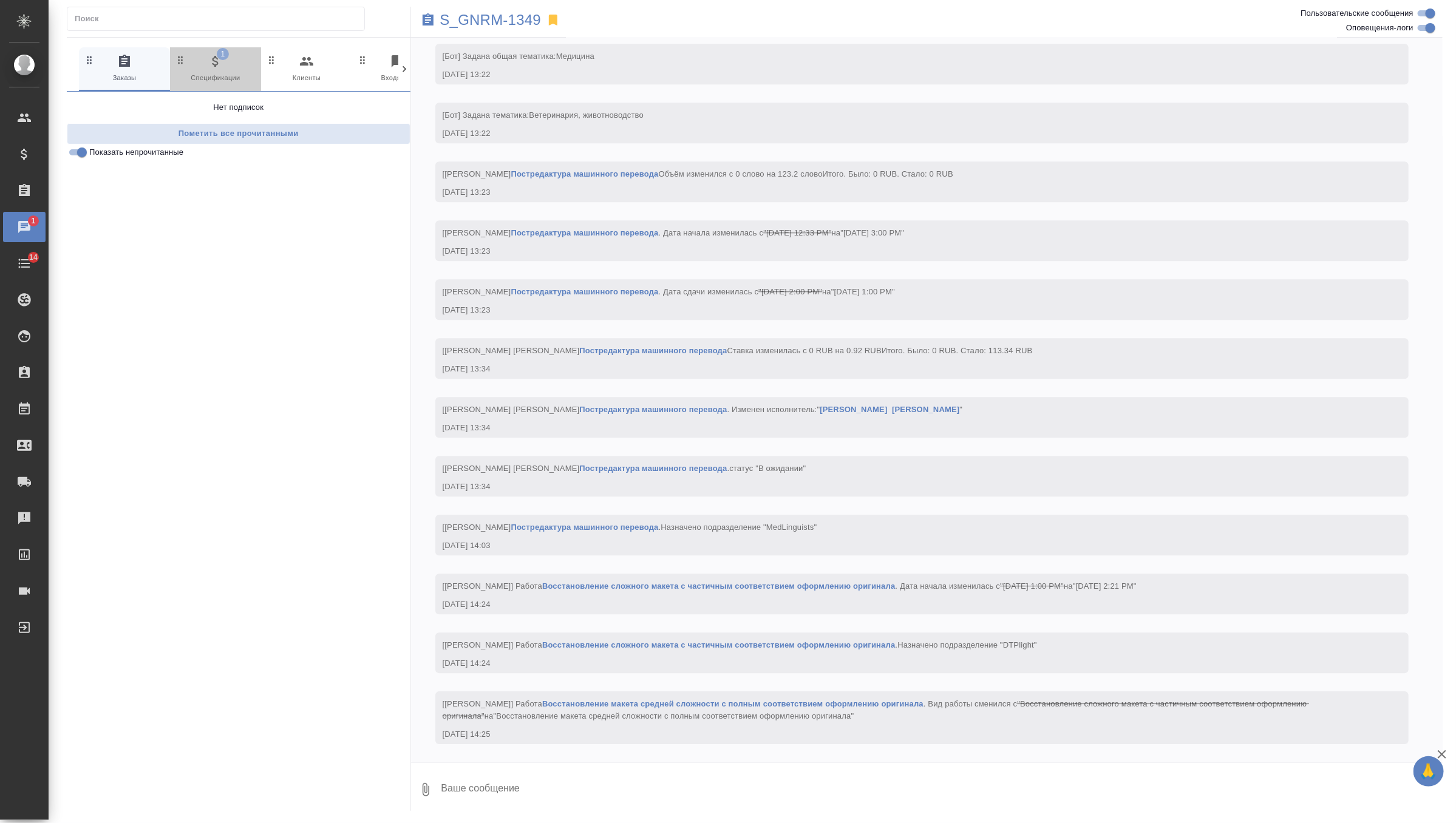
click at [243, 81] on span "1 Спецификации" at bounding box center [216, 69] width 82 height 30
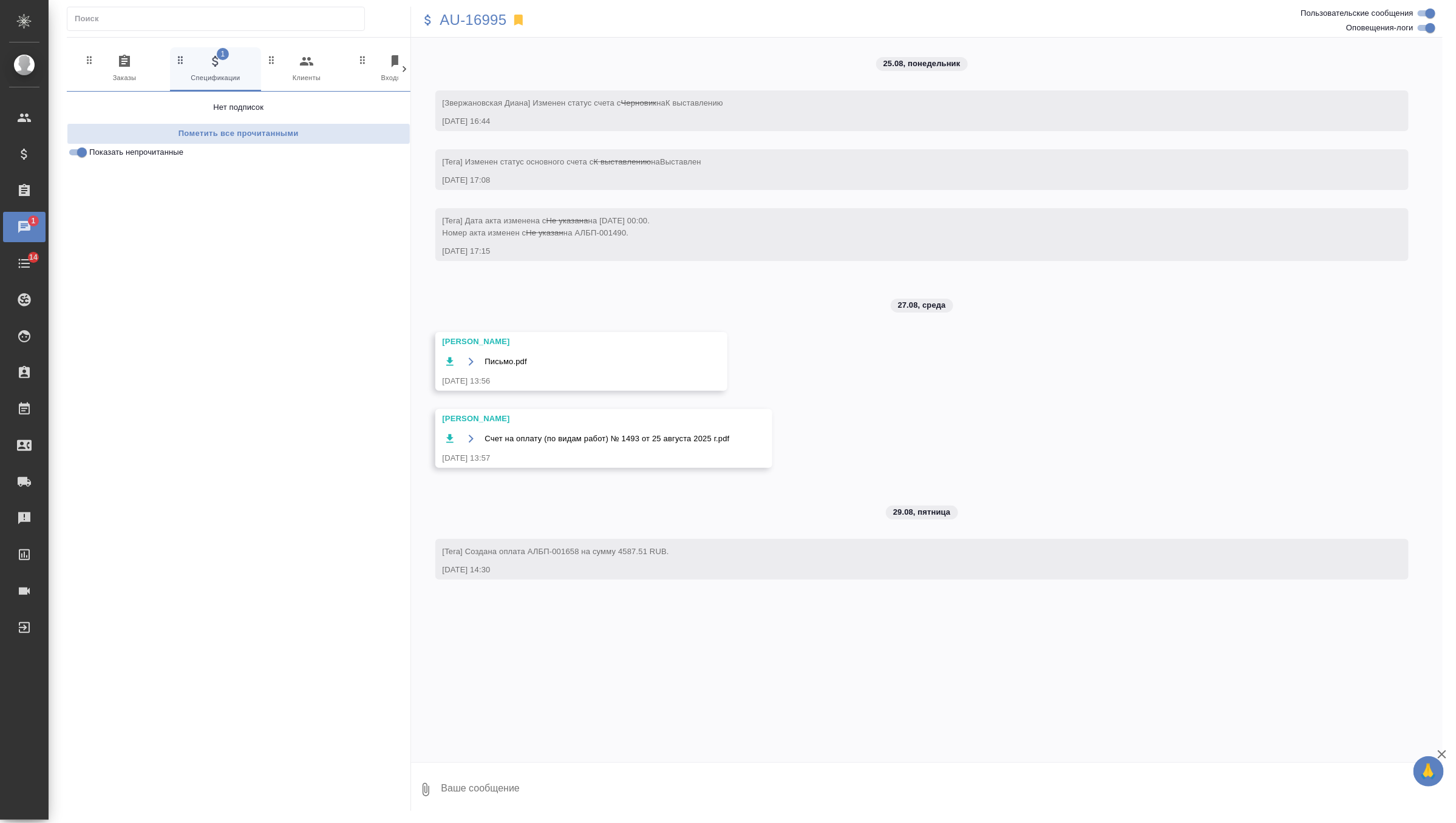
scroll to position [0, 0]
click at [110, 56] on span "0 Заказы" at bounding box center [125, 69] width 82 height 30
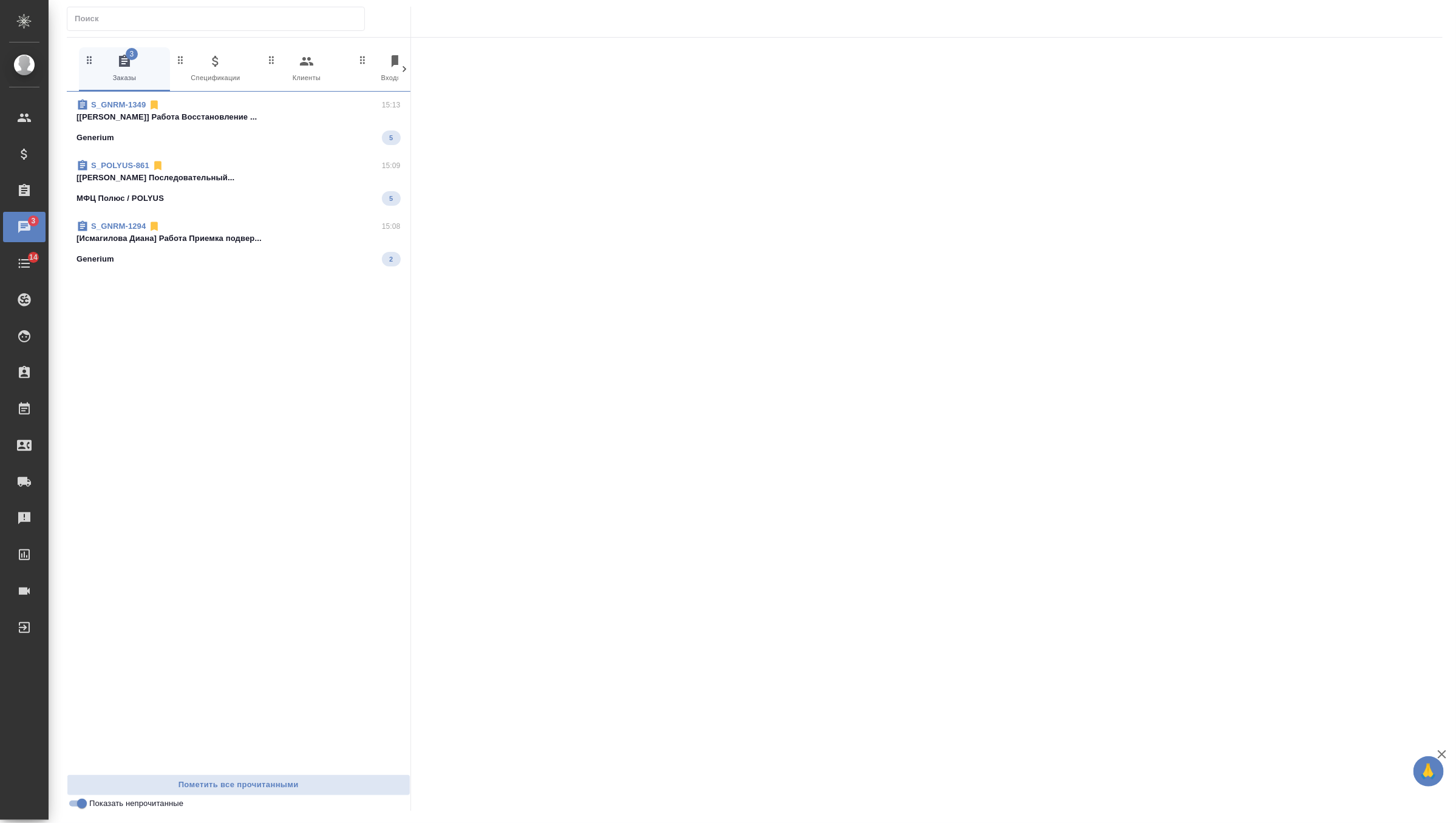
click at [313, 142] on div "Generium 5" at bounding box center [239, 138] width 324 height 15
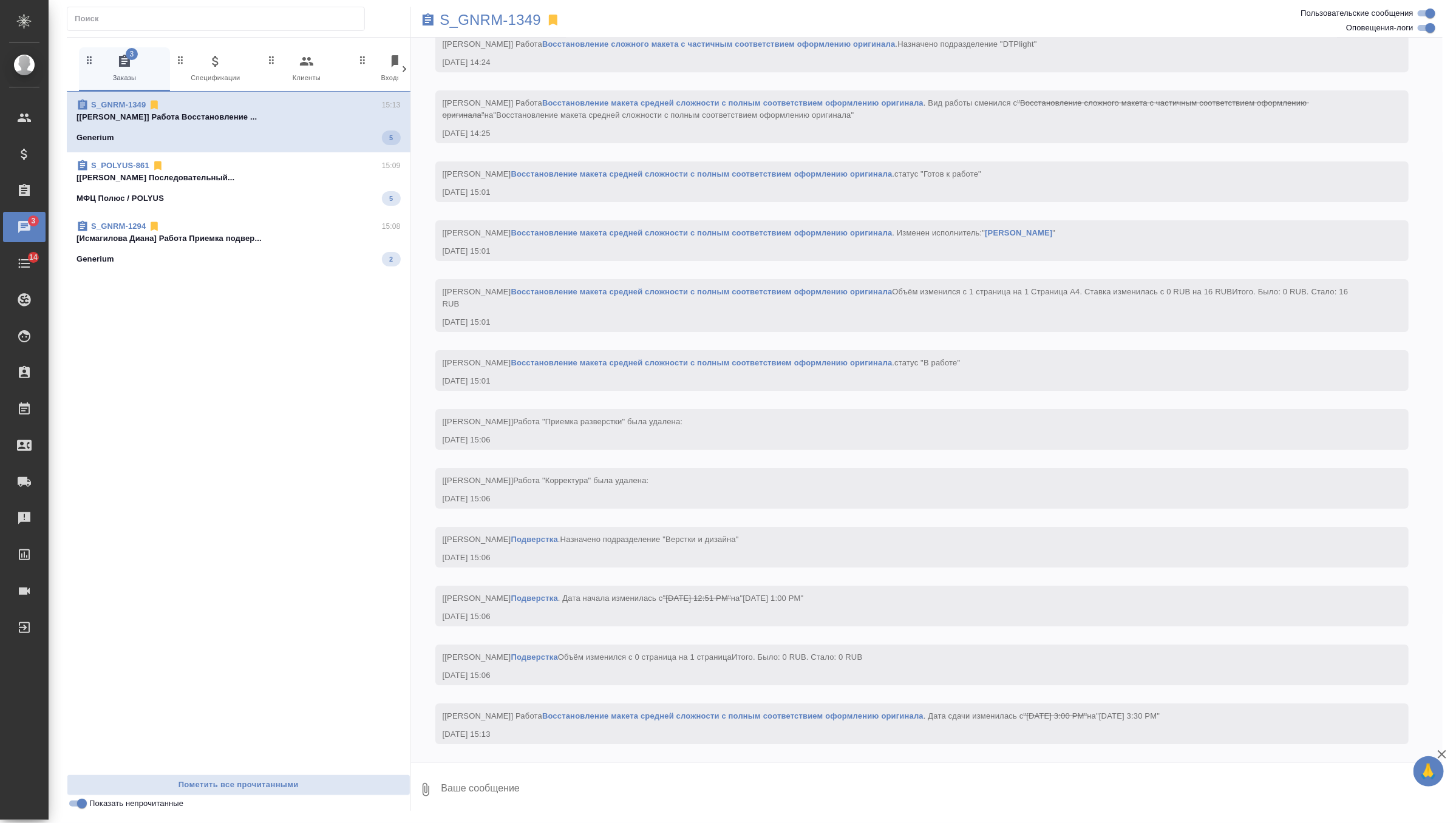
scroll to position [2568, 0]
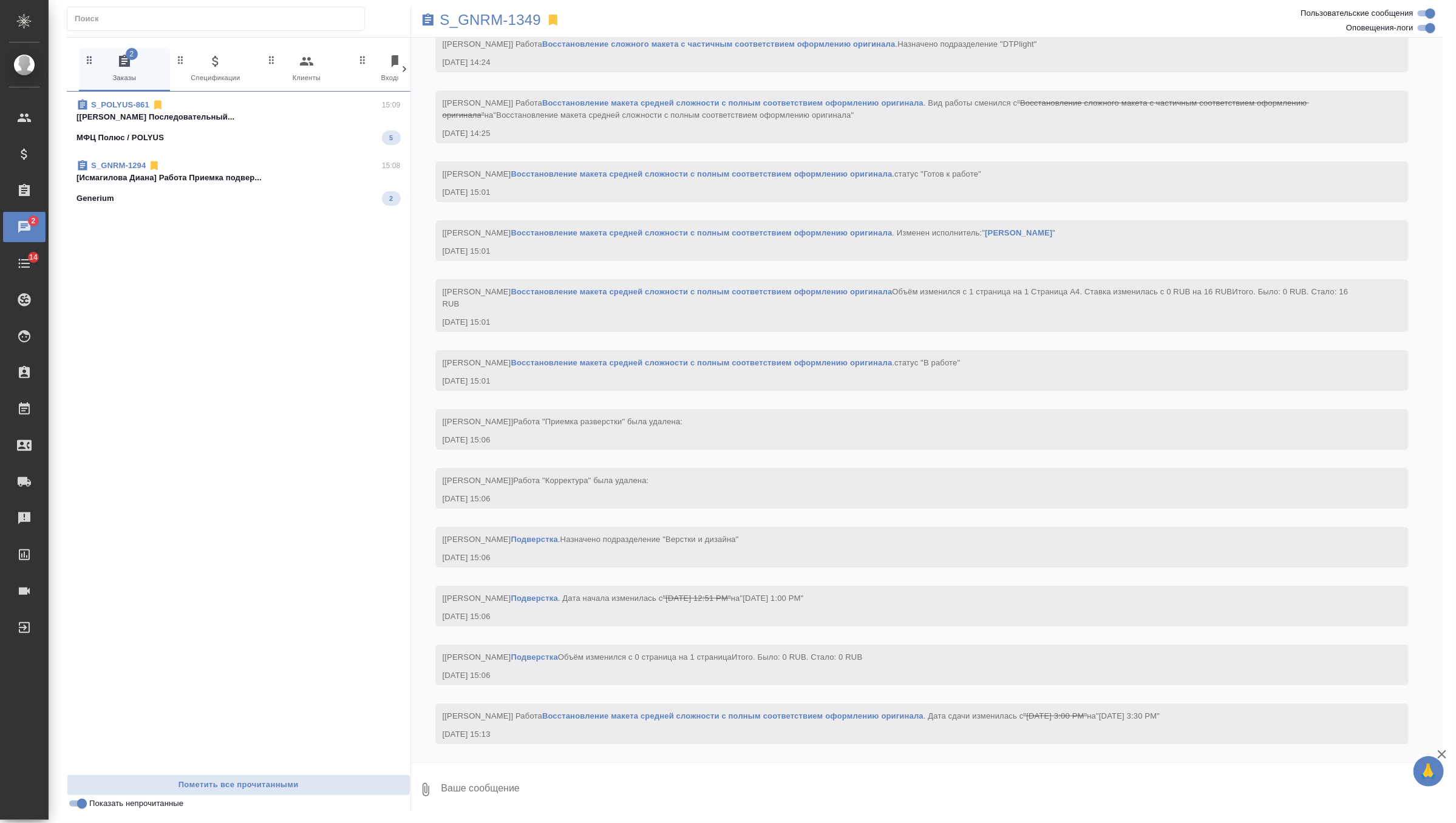
click at [345, 120] on p "[Федотова Ирина] Работа Последовательный..." at bounding box center [239, 117] width 324 height 12
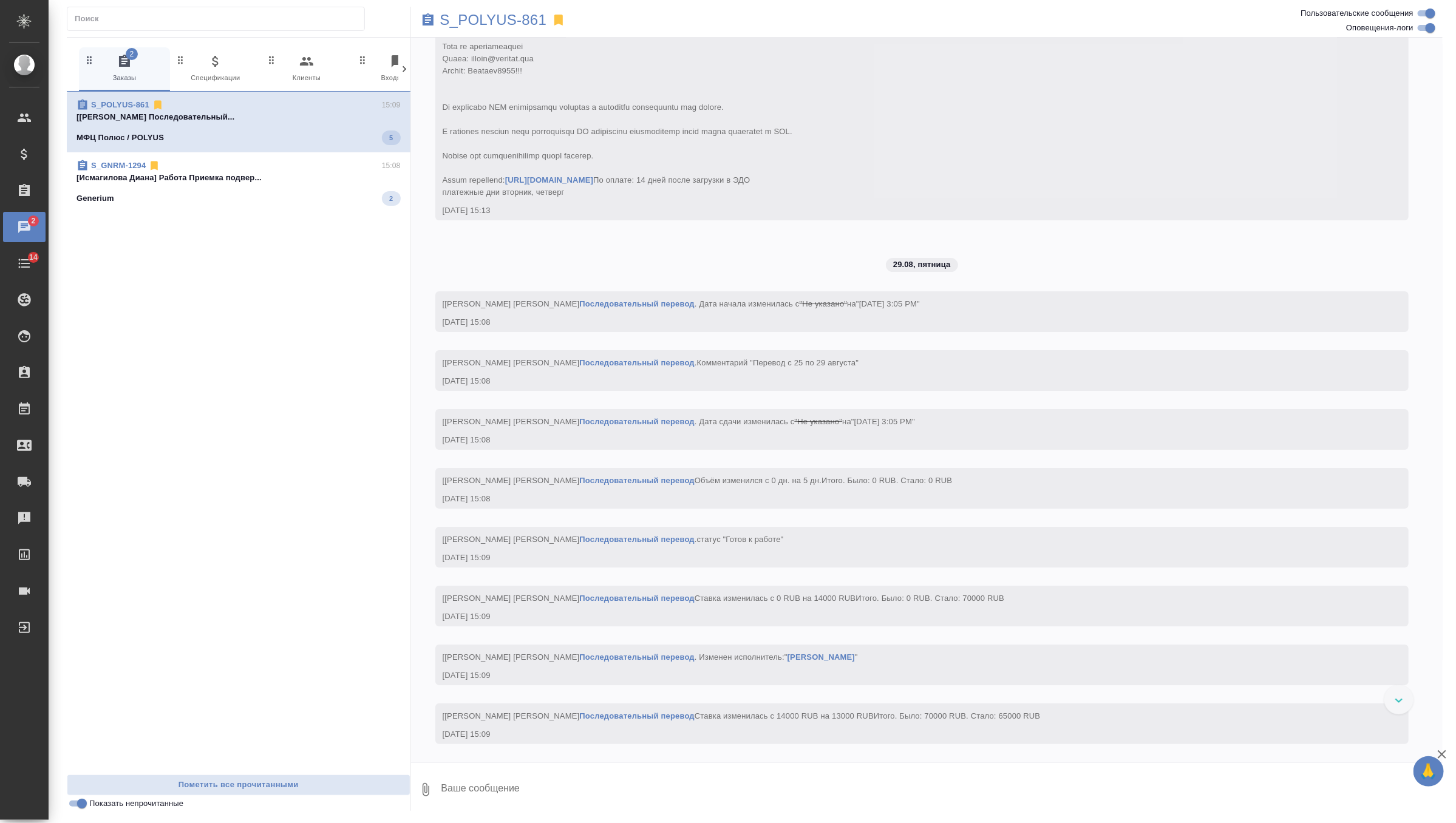
scroll to position [2750, 0]
click at [330, 166] on div "S_GNRM-1294 15:08" at bounding box center [239, 166] width 324 height 12
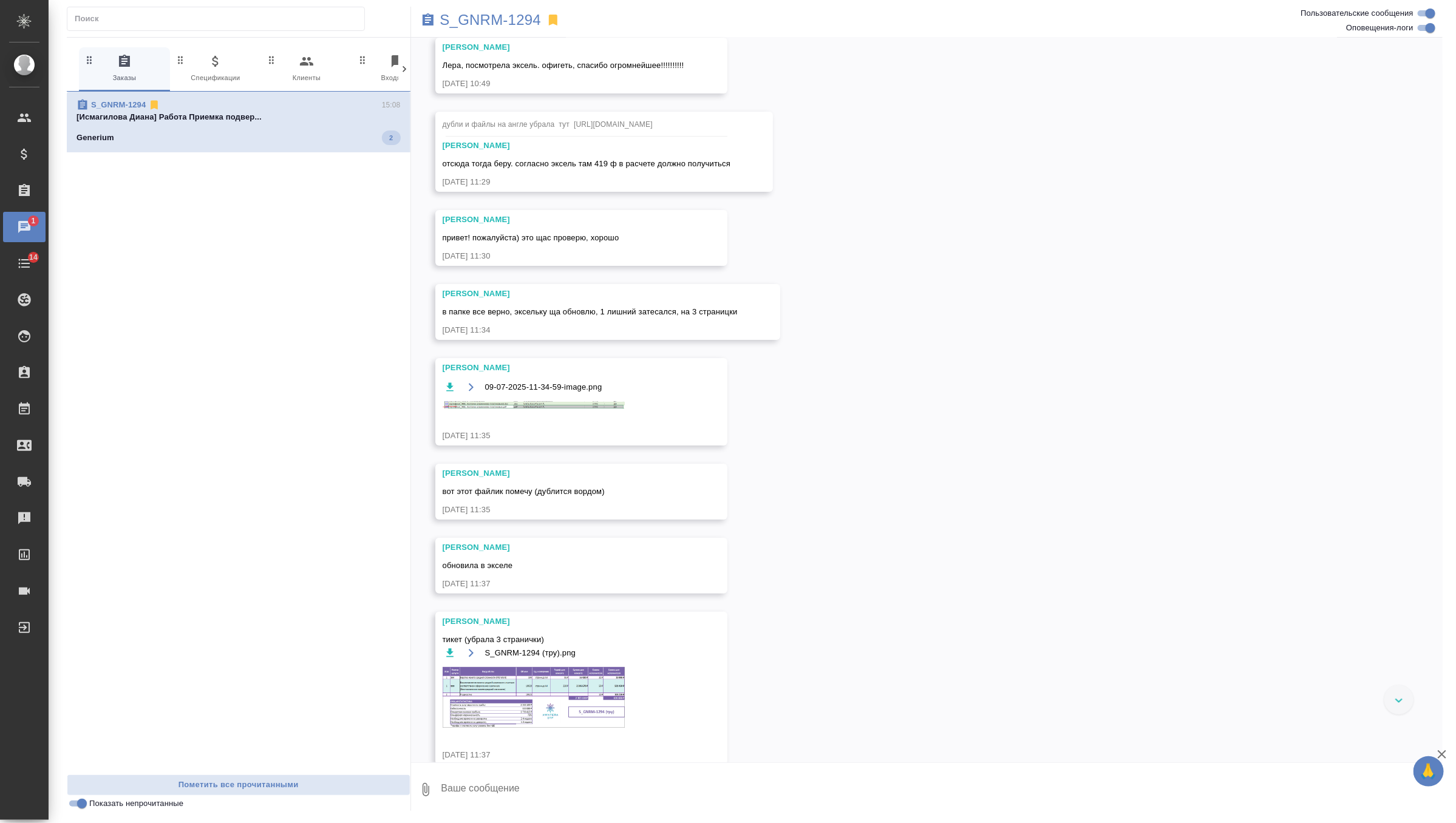
scroll to position [136059, 0]
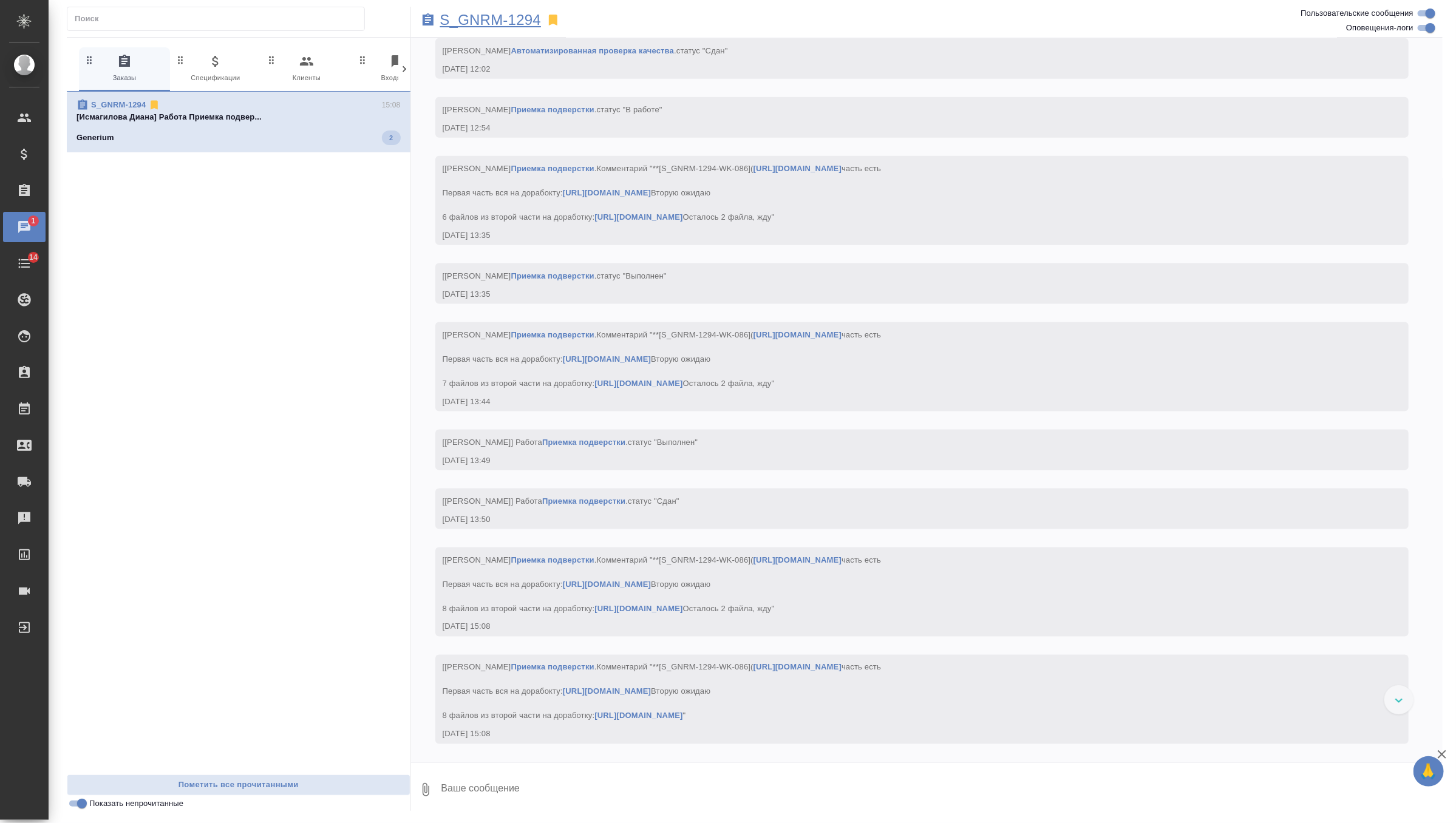
click at [515, 22] on p "S_GNRM-1294" at bounding box center [491, 20] width 101 height 12
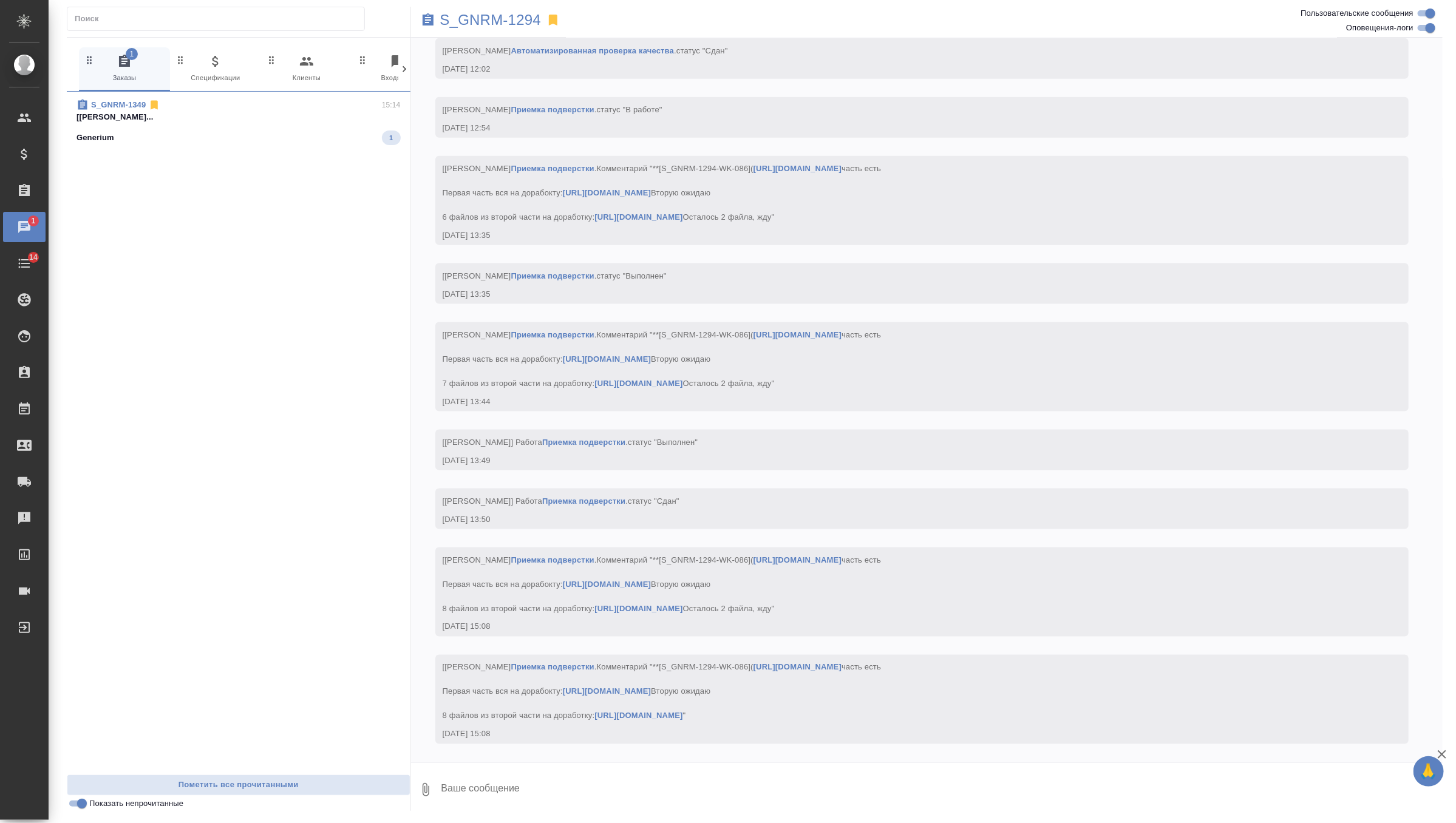
scroll to position [136286, 0]
click at [302, 122] on span "S_GNRM-1349 15:16 кит с листа Generium 4" at bounding box center [239, 122] width 324 height 46
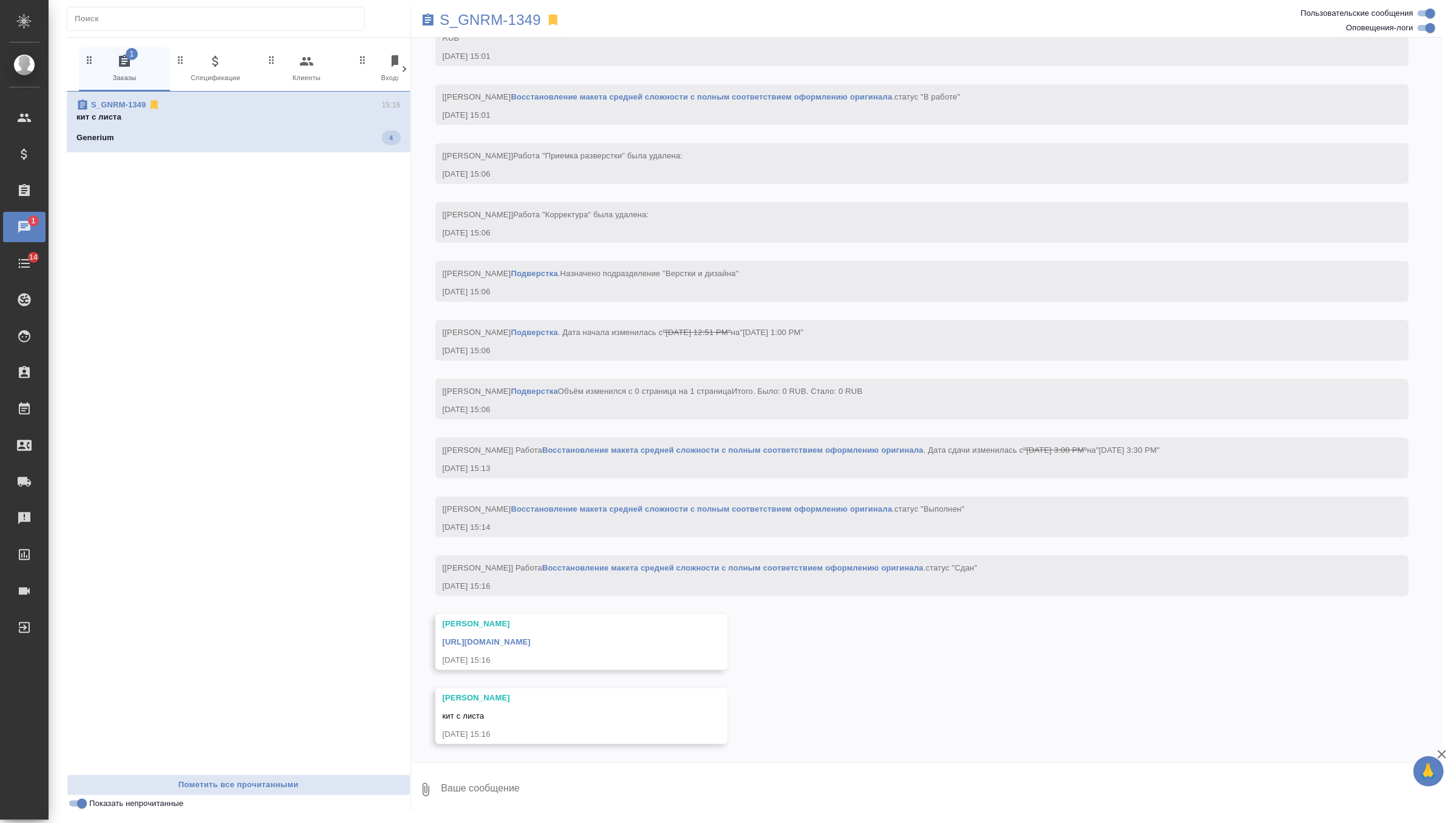
scroll to position [2834, 0]
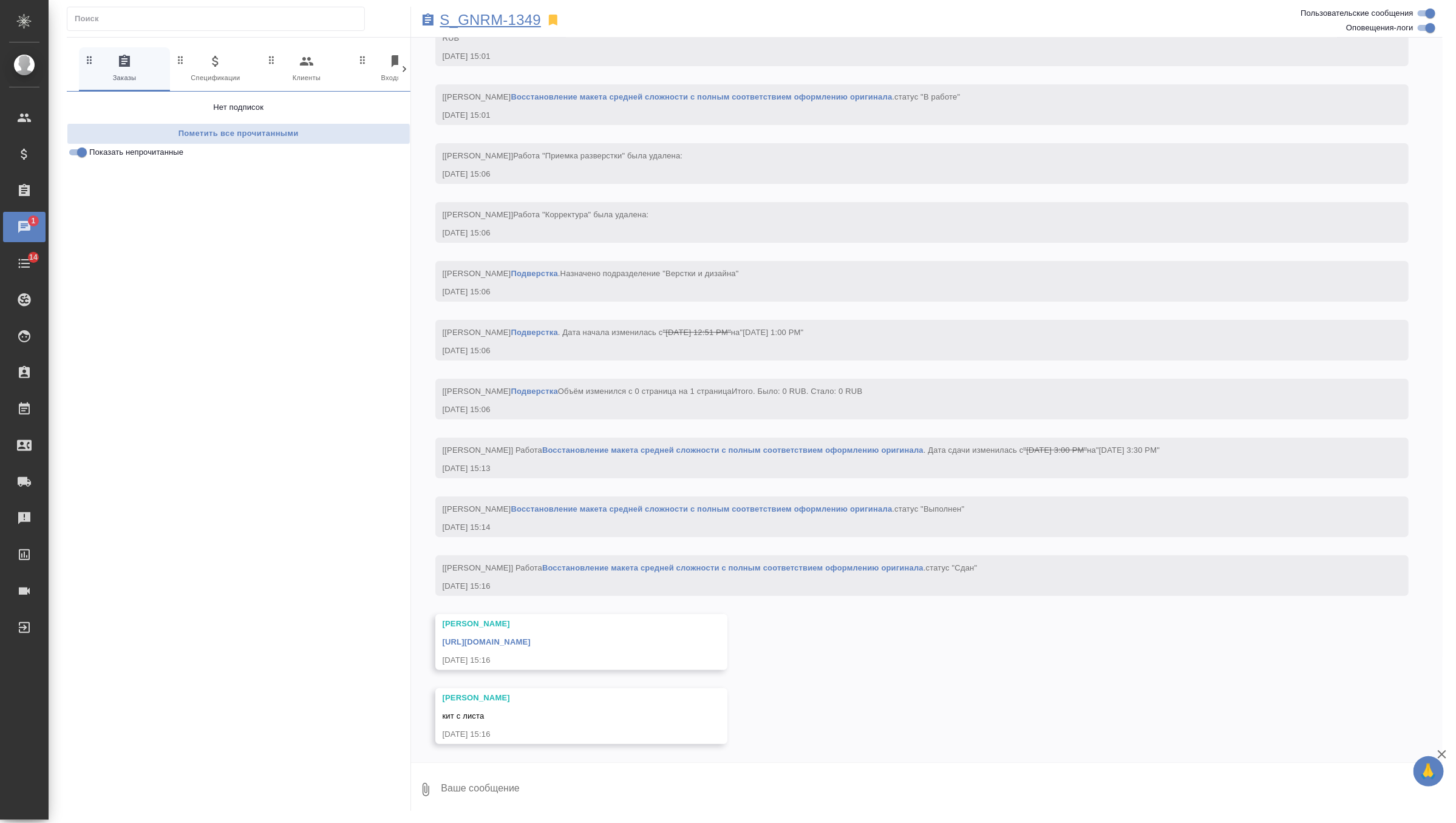
click at [460, 21] on p "S_GNRM-1349" at bounding box center [491, 20] width 101 height 12
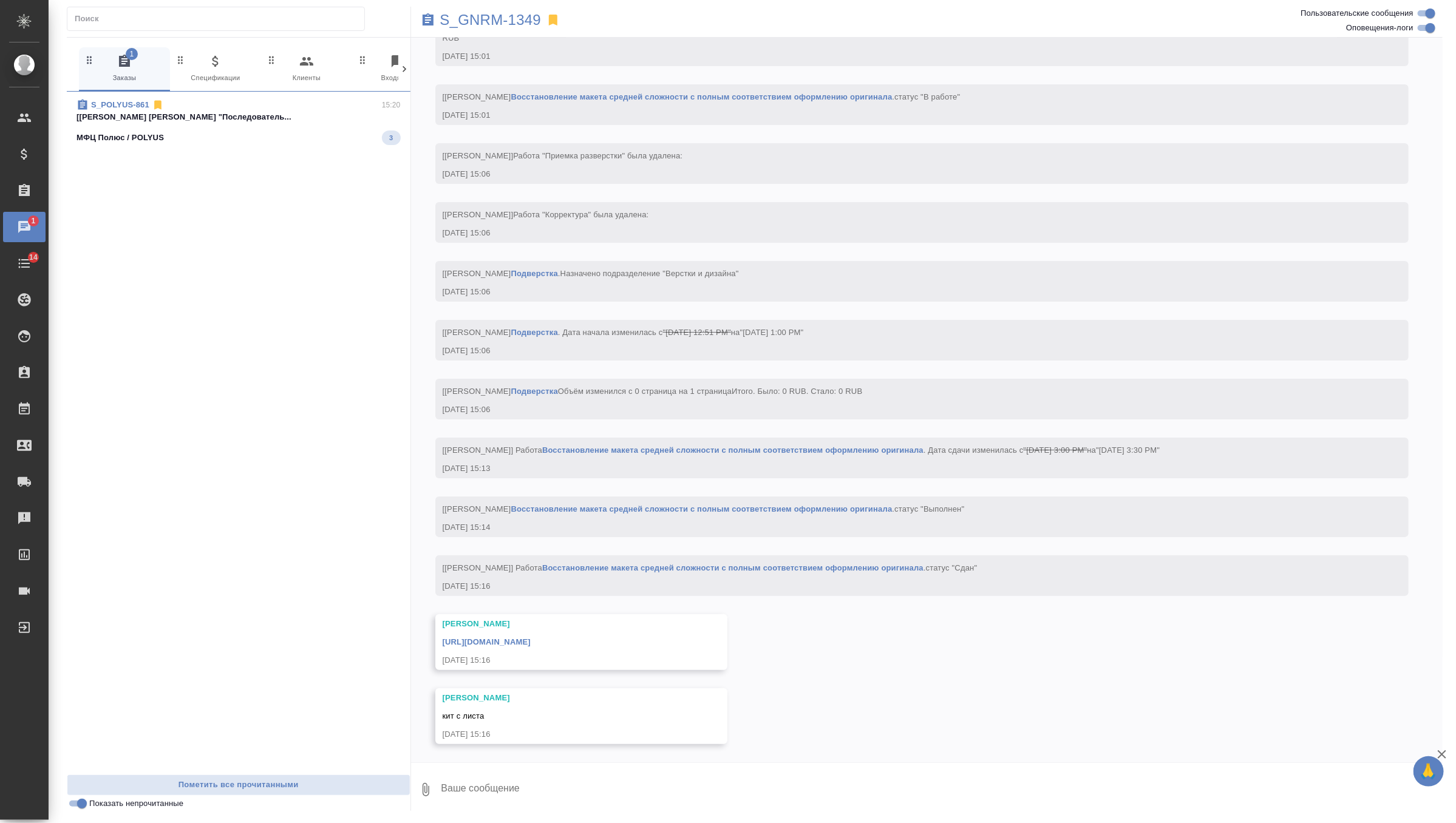
click at [236, 117] on p "[Федотова Ирина] Работа "Последователь..." at bounding box center [239, 117] width 324 height 12
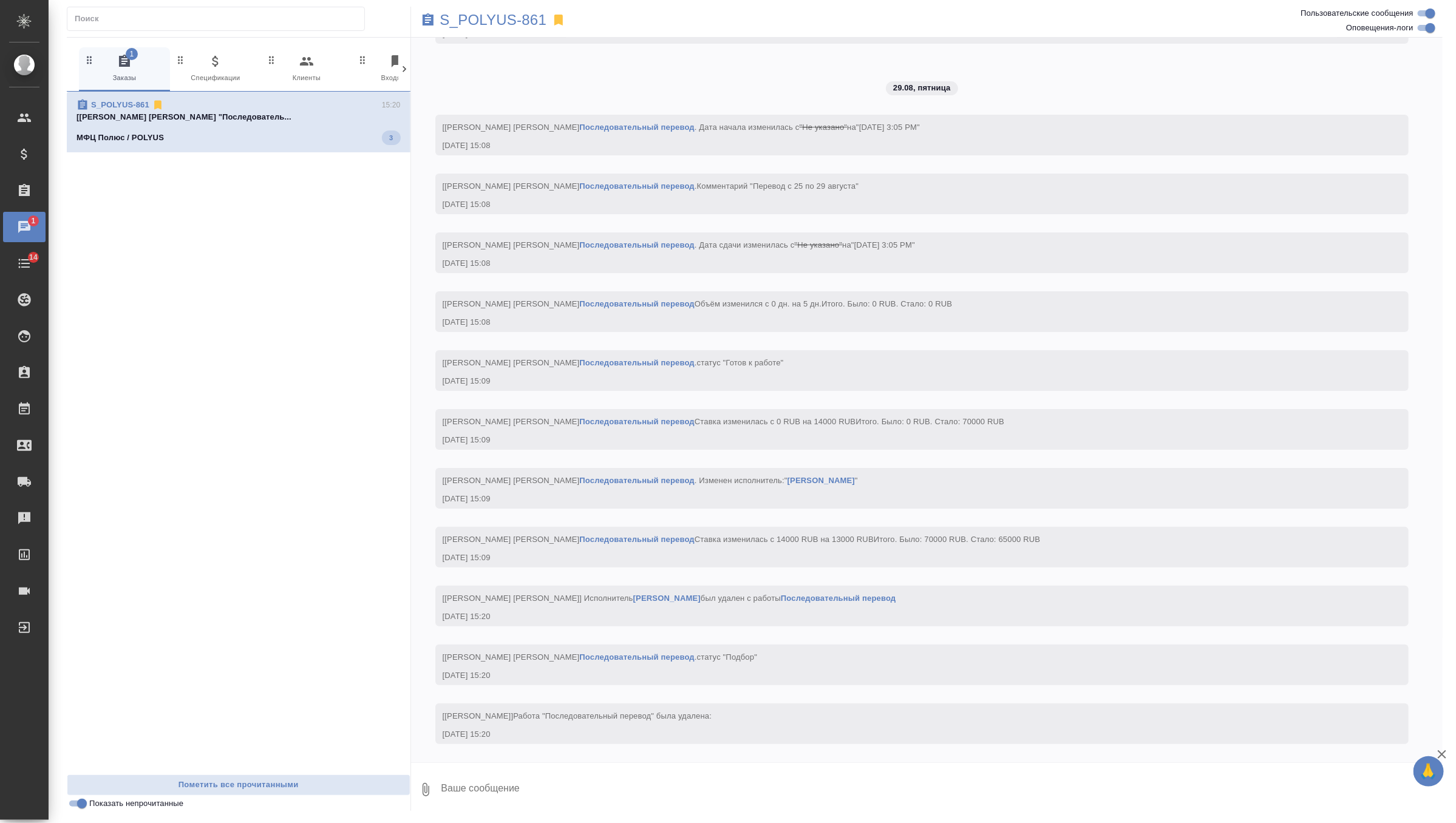
scroll to position [2926, 0]
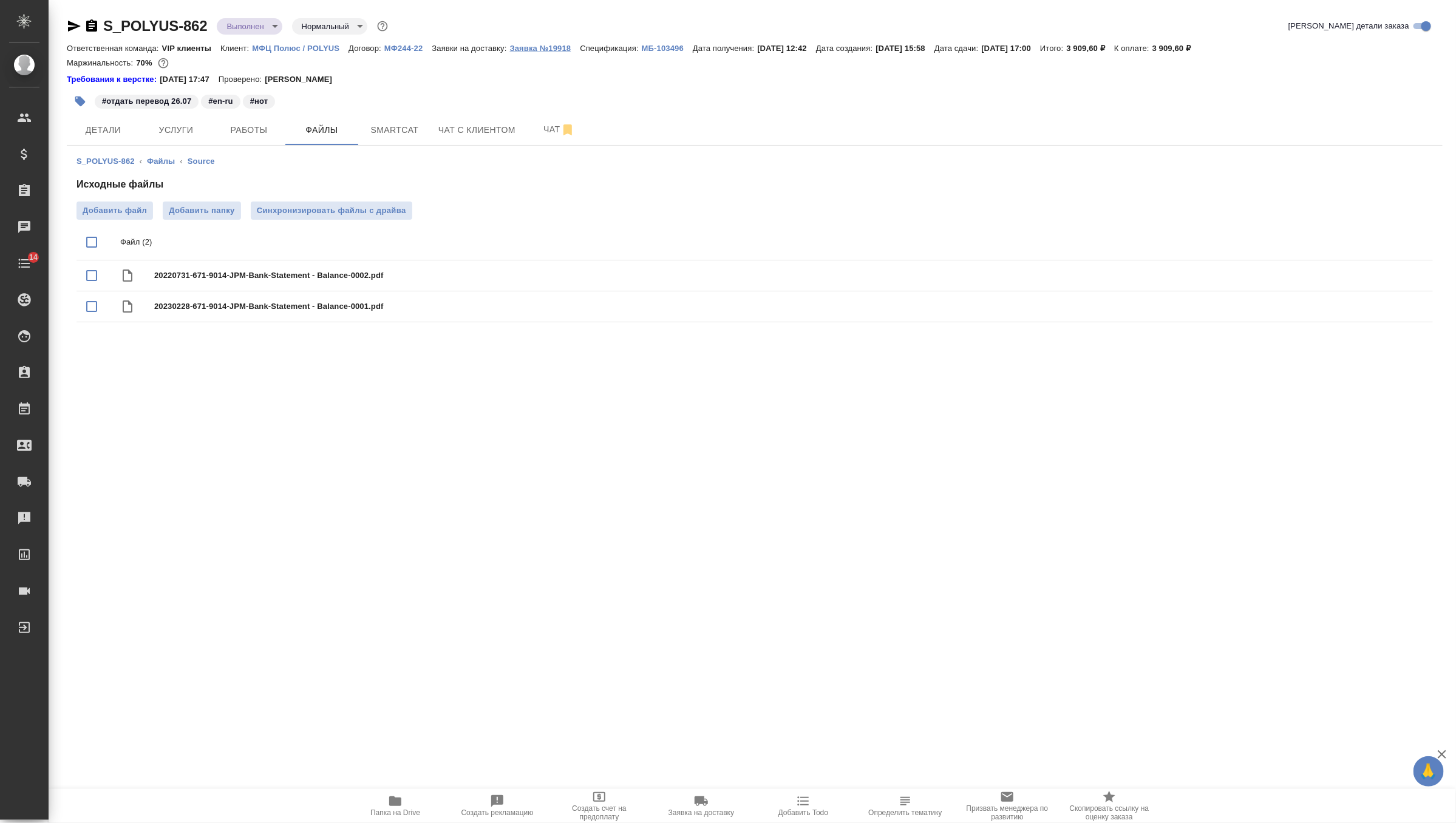
click at [556, 48] on p "Заявка №19918" at bounding box center [545, 48] width 70 height 9
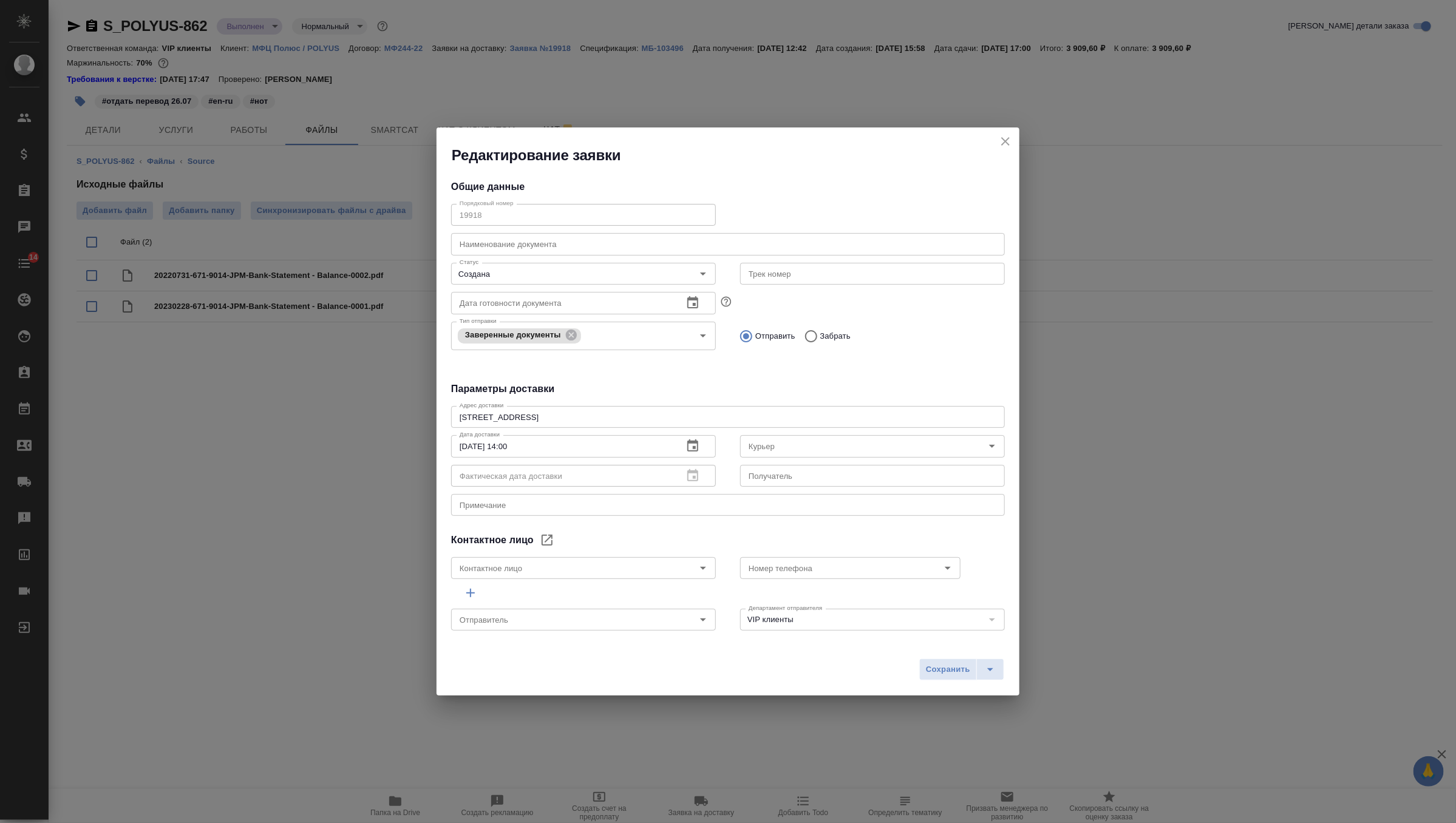
type input "[PERSON_NAME]"
type input "Звержановская Диана"
click at [853, 575] on div "Номер телефона" at bounding box center [850, 568] width 221 height 22
click at [949, 570] on icon "Open" at bounding box center [948, 568] width 15 height 15
click at [843, 576] on div "Номер телефона" at bounding box center [850, 568] width 221 height 22
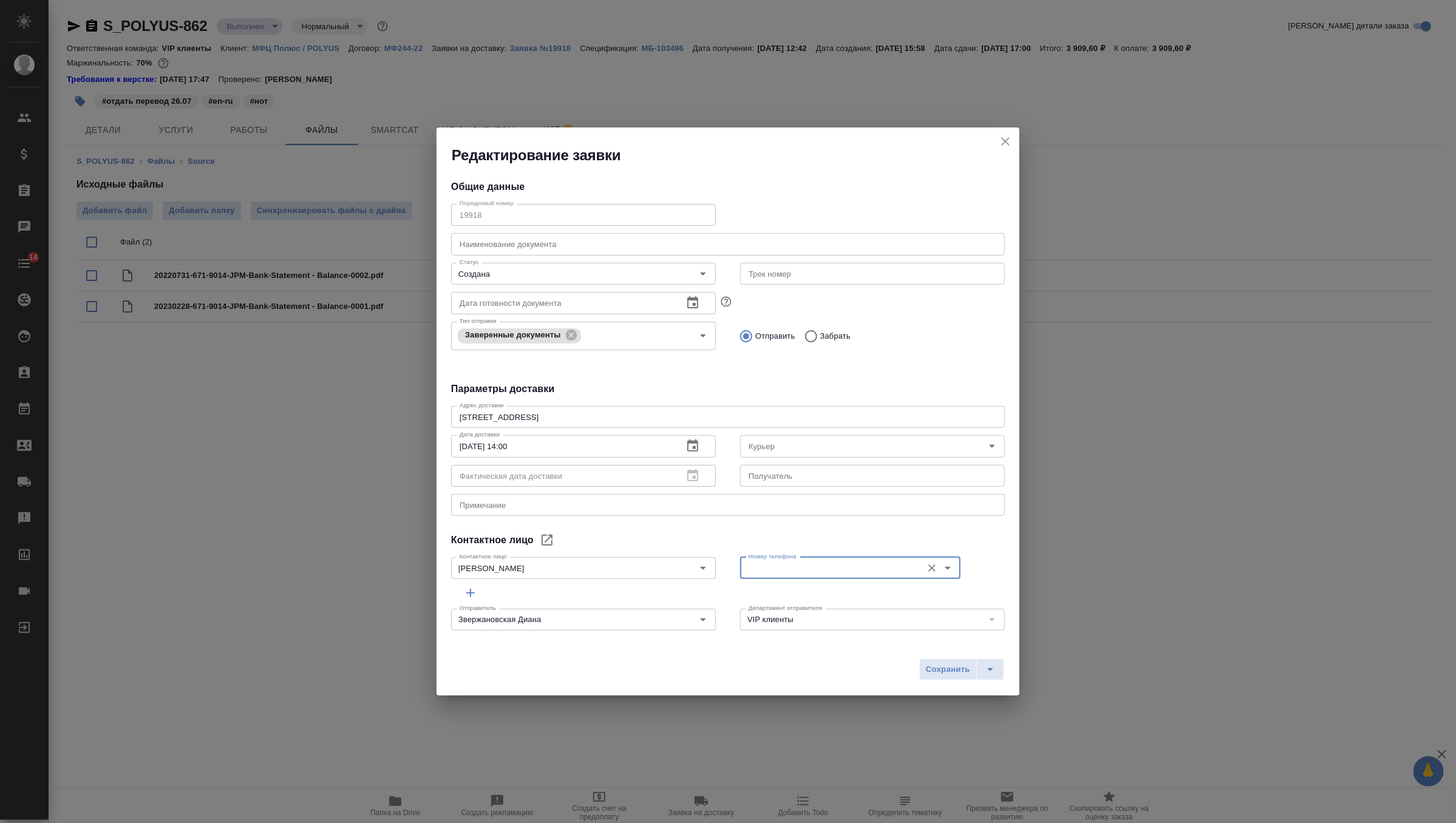
click at [836, 539] on div "Контактное лицо" at bounding box center [728, 541] width 554 height 15
click at [1008, 140] on icon "close" at bounding box center [1005, 141] width 15 height 15
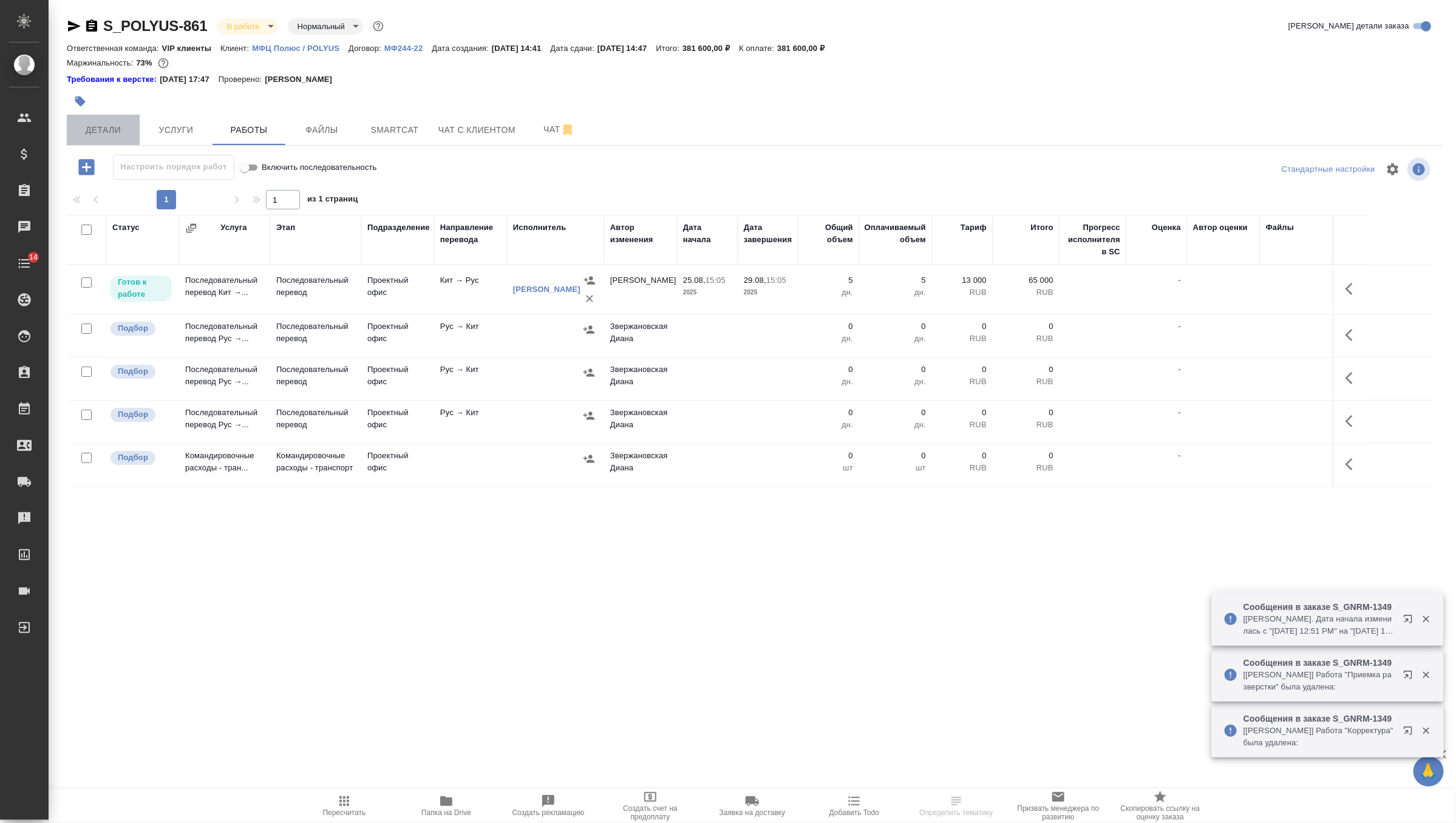
click at [109, 119] on button "Детали" at bounding box center [103, 130] width 73 height 30
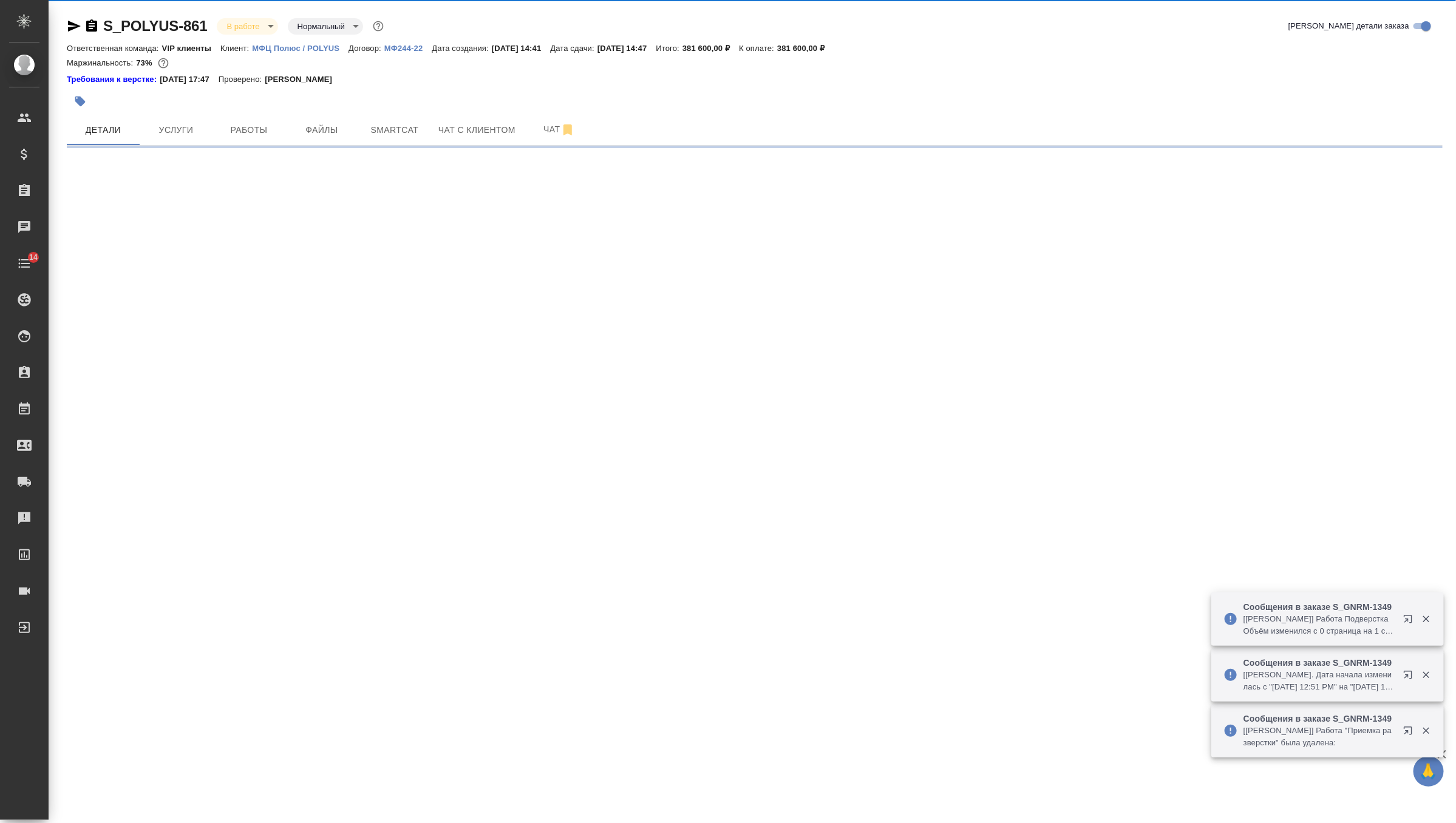
select select "RU"
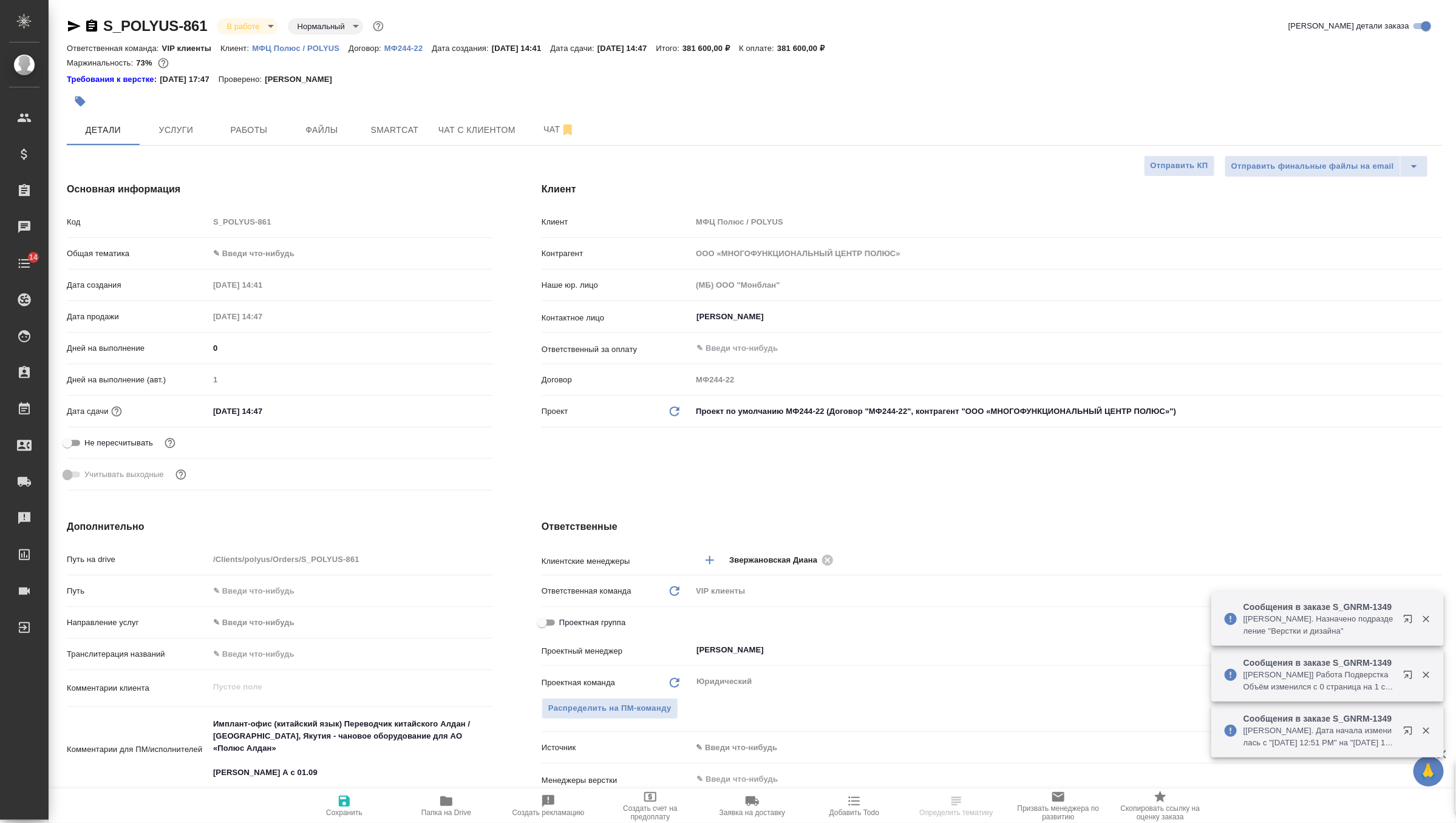
type textarea "x"
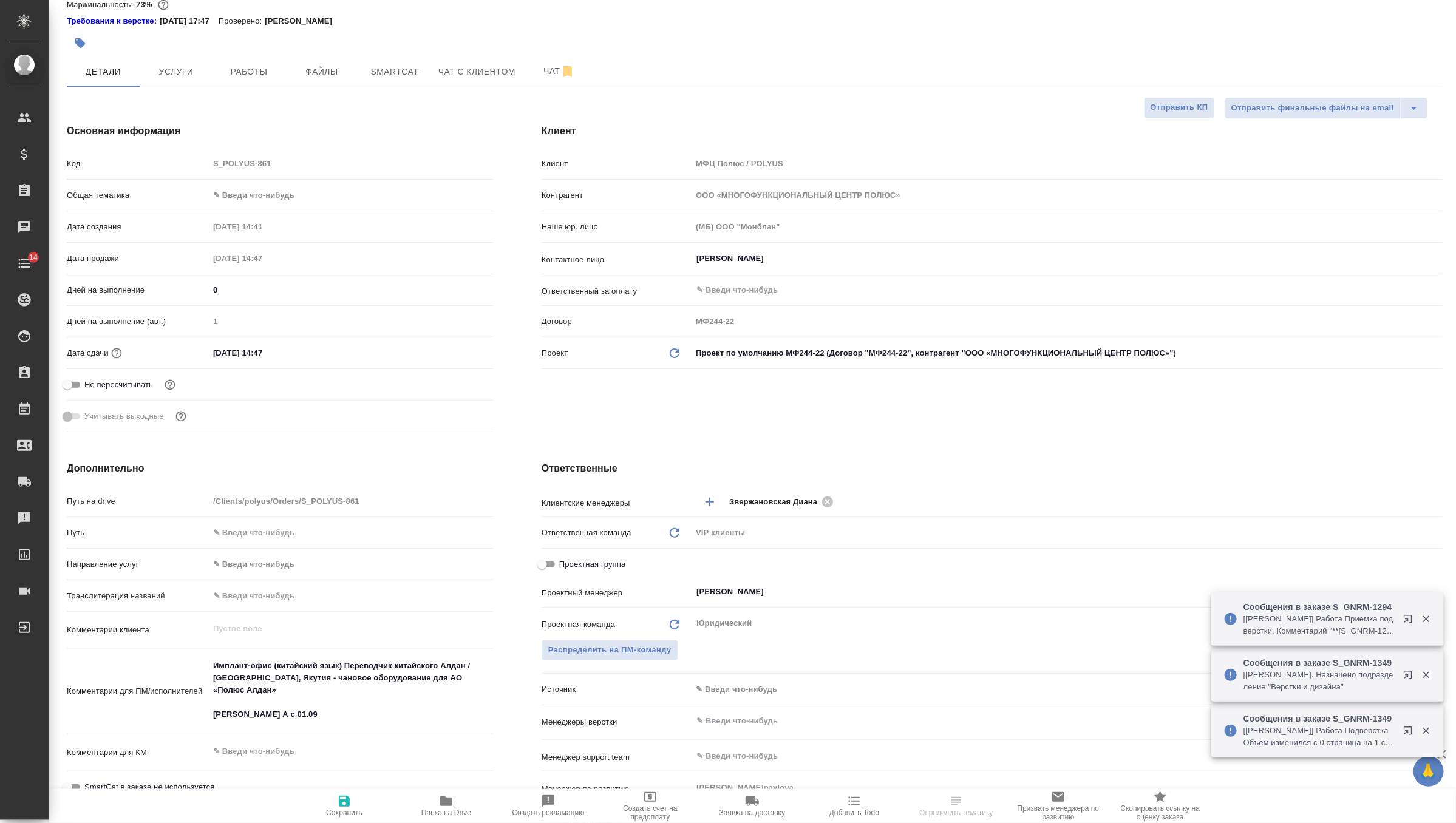
scroll to position [65, 0]
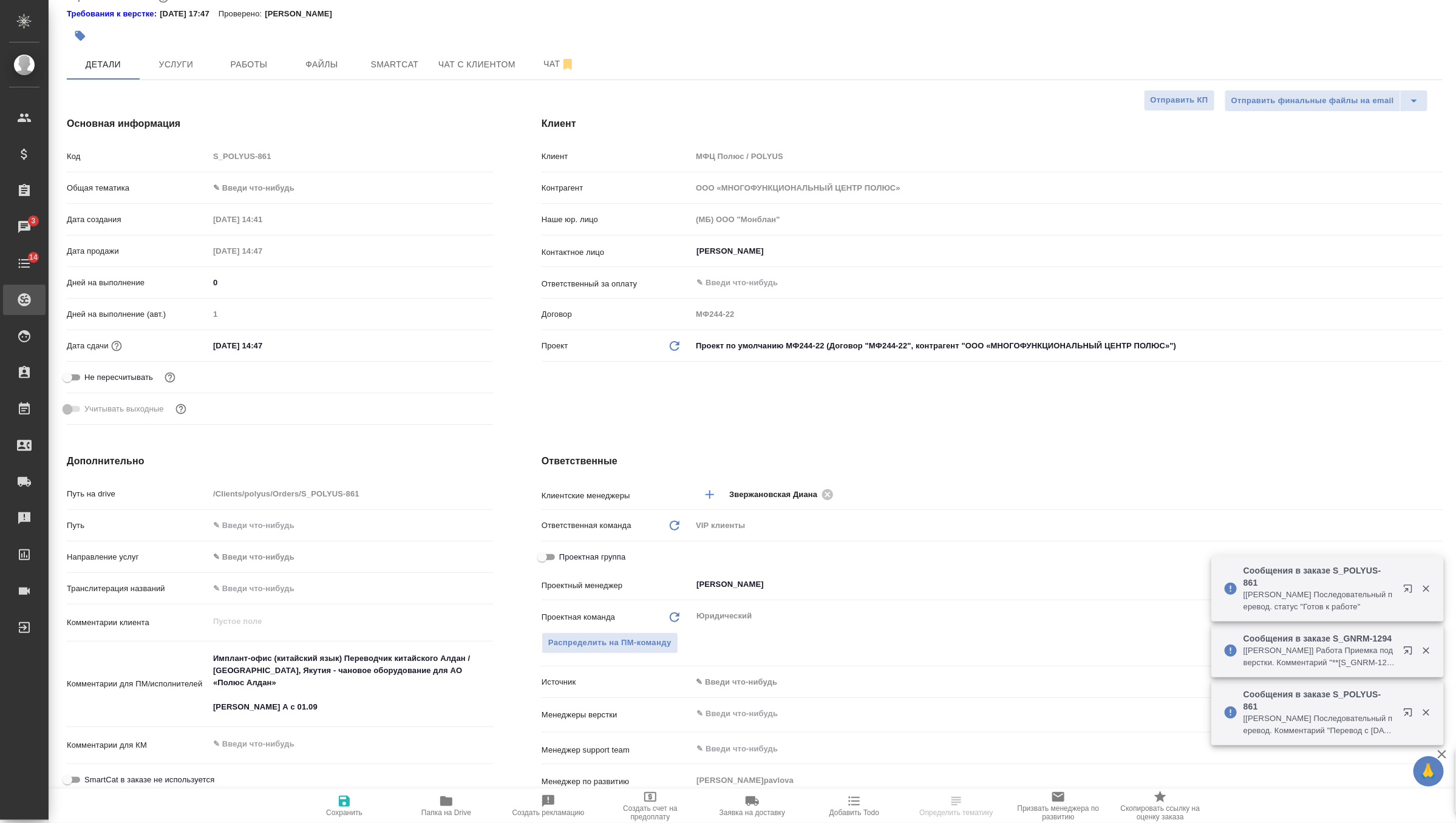
type textarea "x"
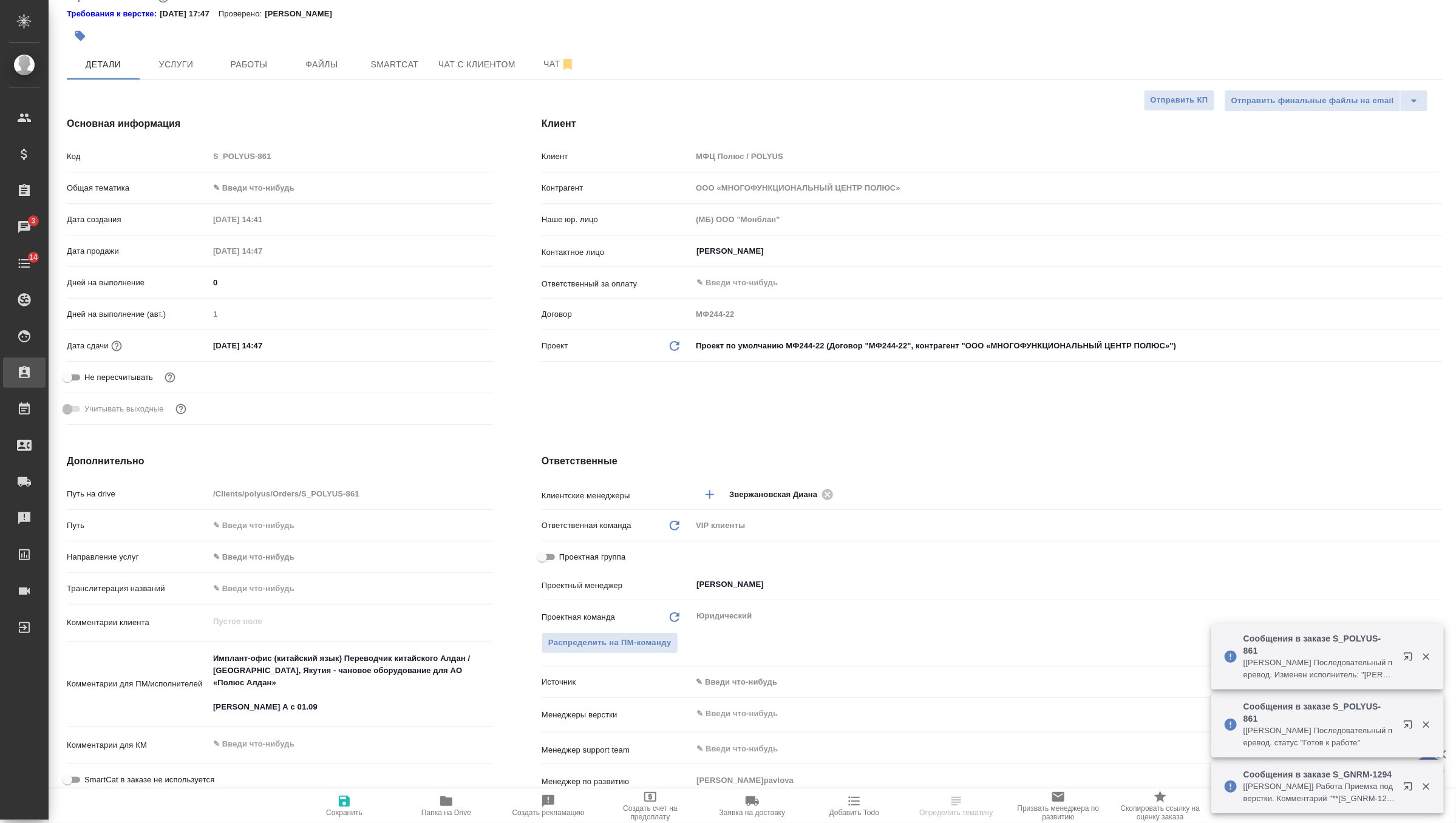
type textarea "x"
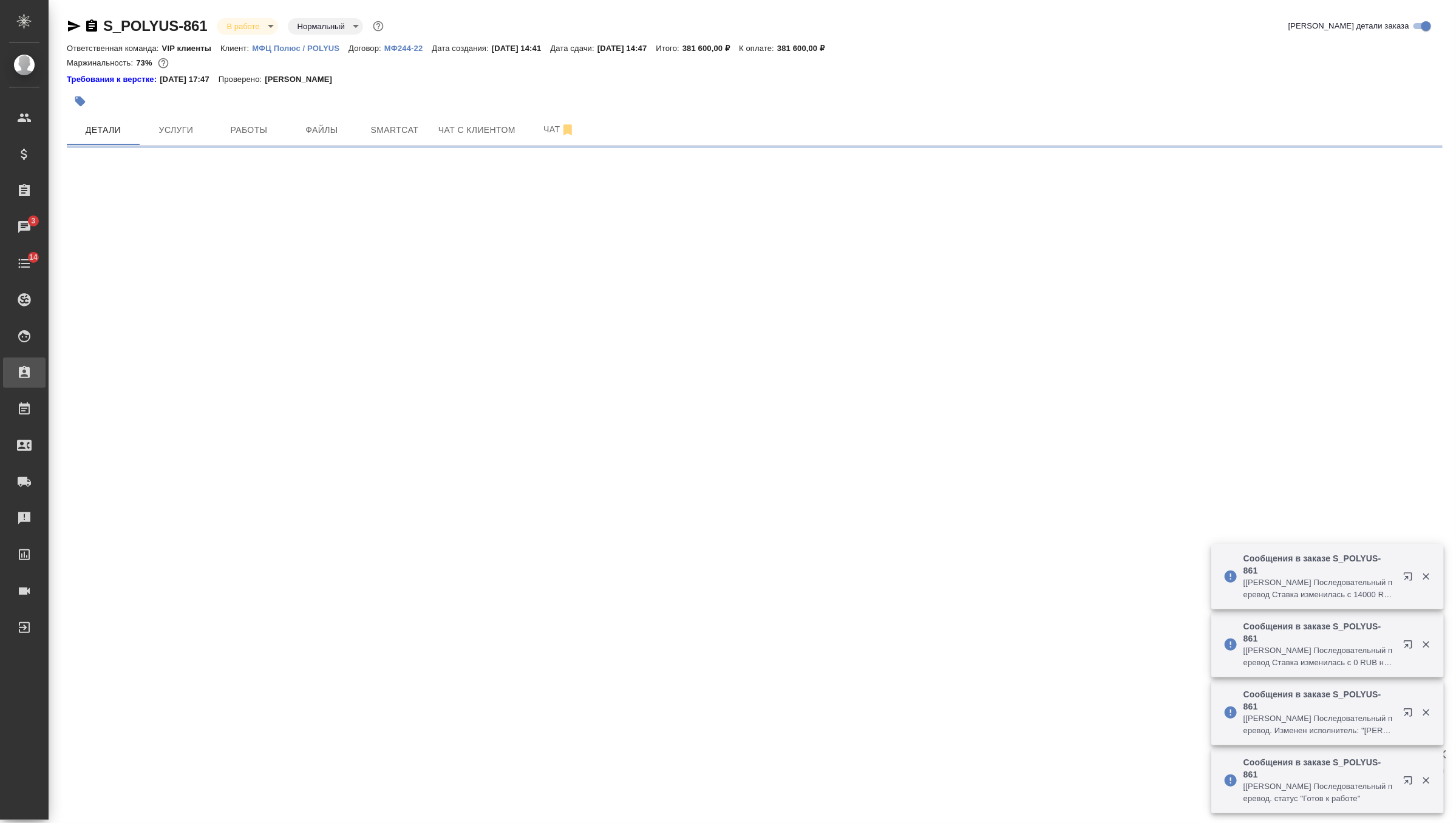
scroll to position [0, 0]
select select "RU"
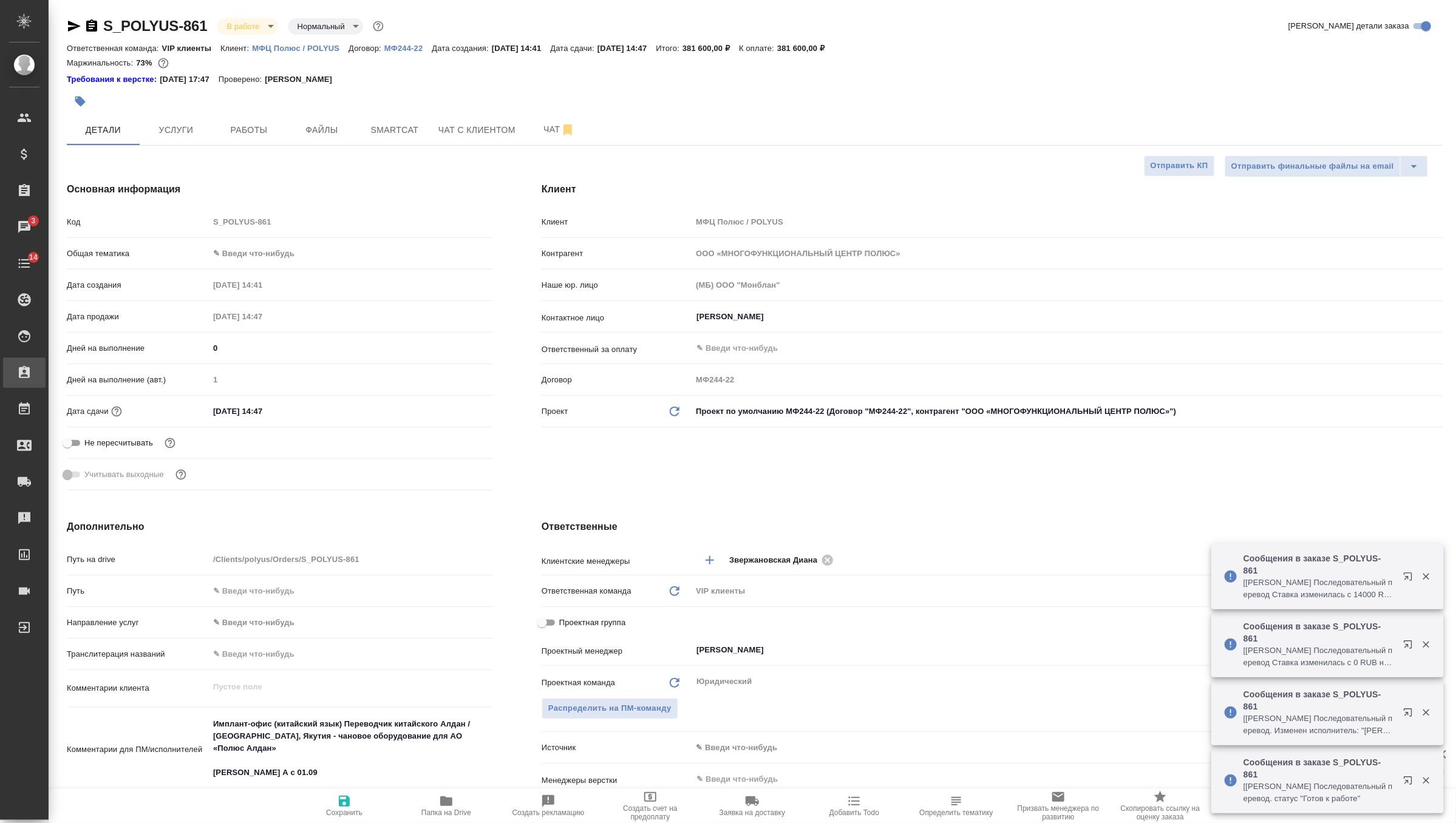
type textarea "x"
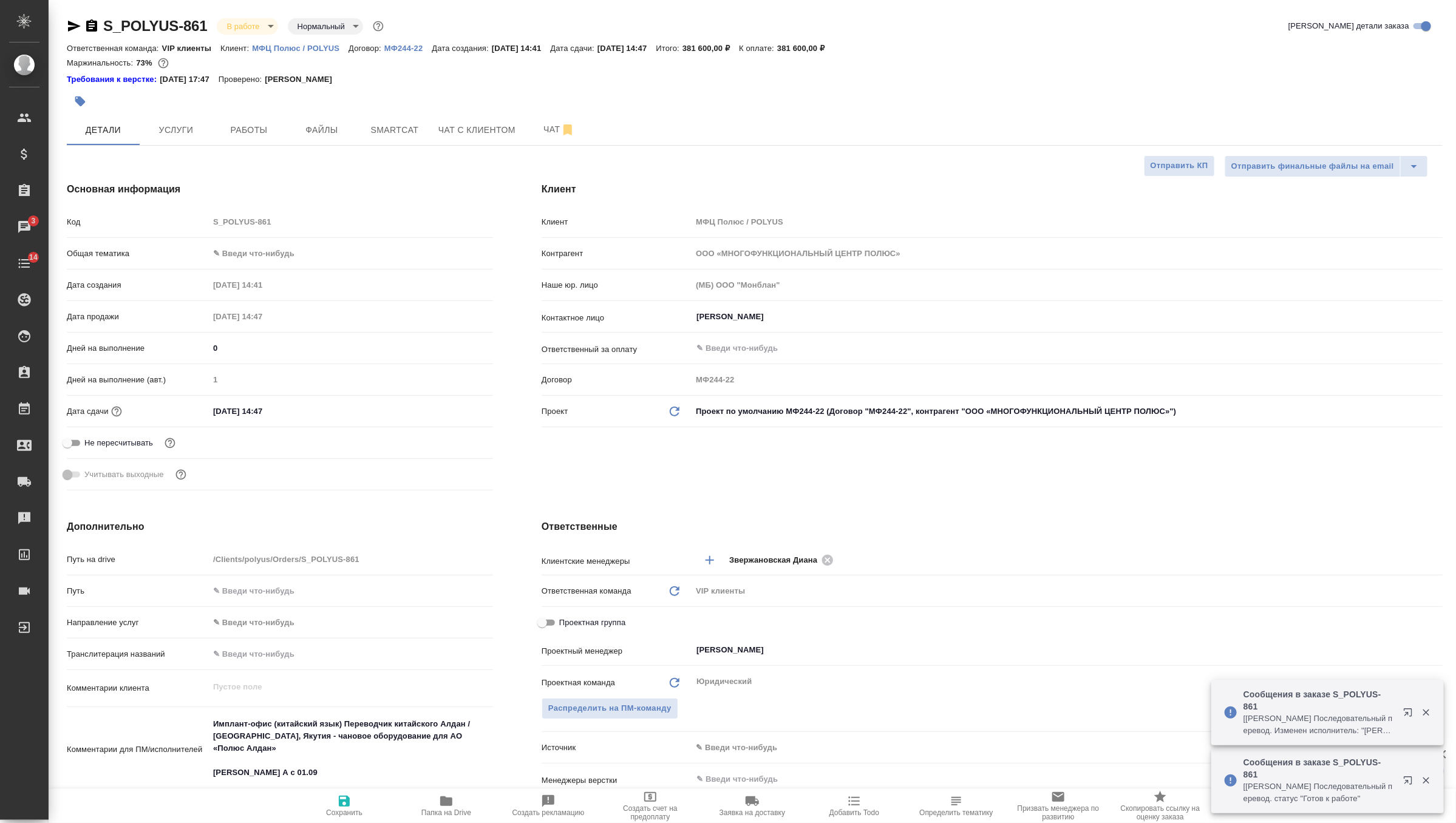
click at [76, 28] on icon "button" at bounding box center [74, 26] width 15 height 15
type textarea "x"
click at [321, 46] on p "МФЦ Полюс / POLYUS" at bounding box center [300, 48] width 96 height 9
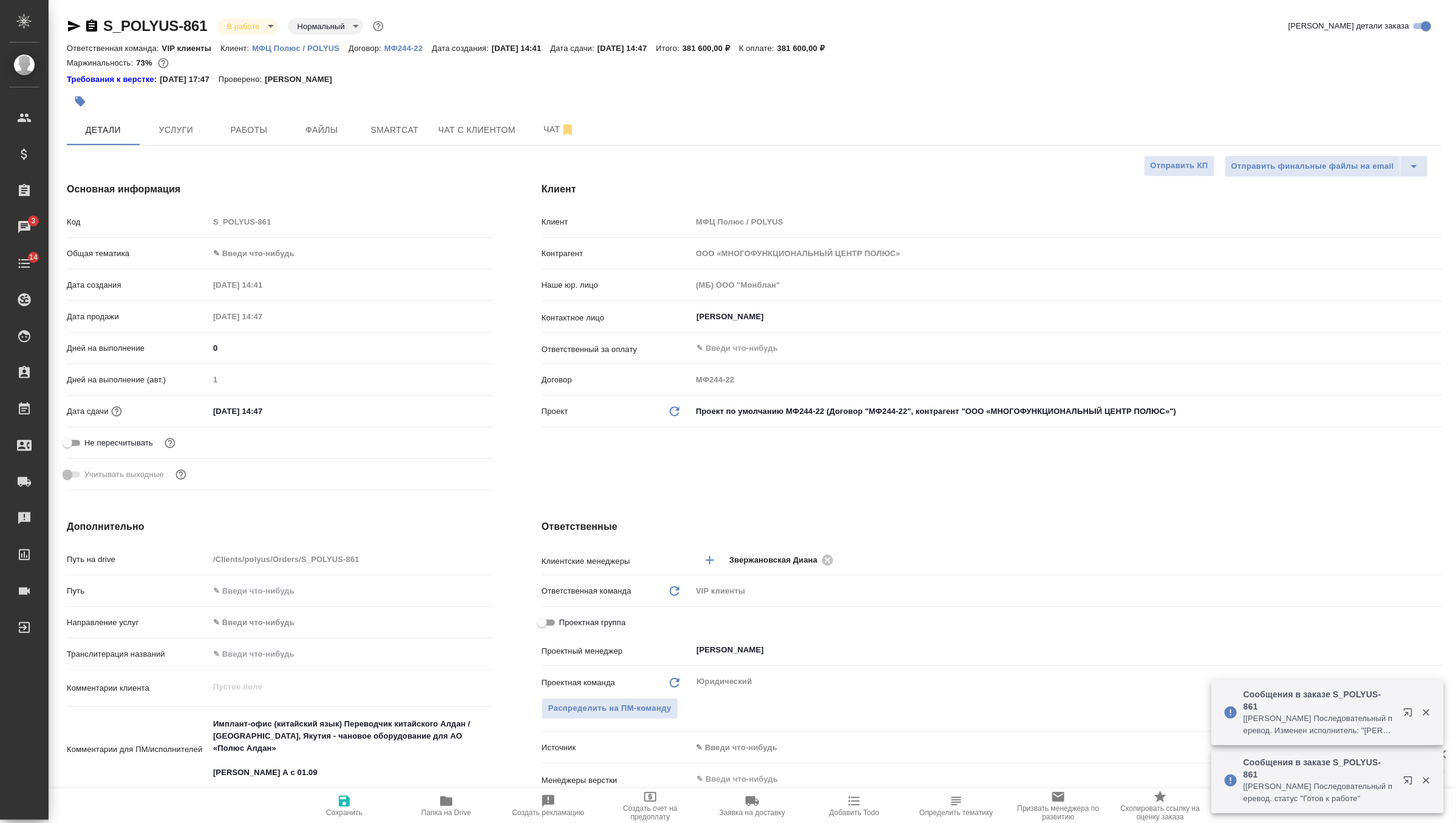
type textarea "x"
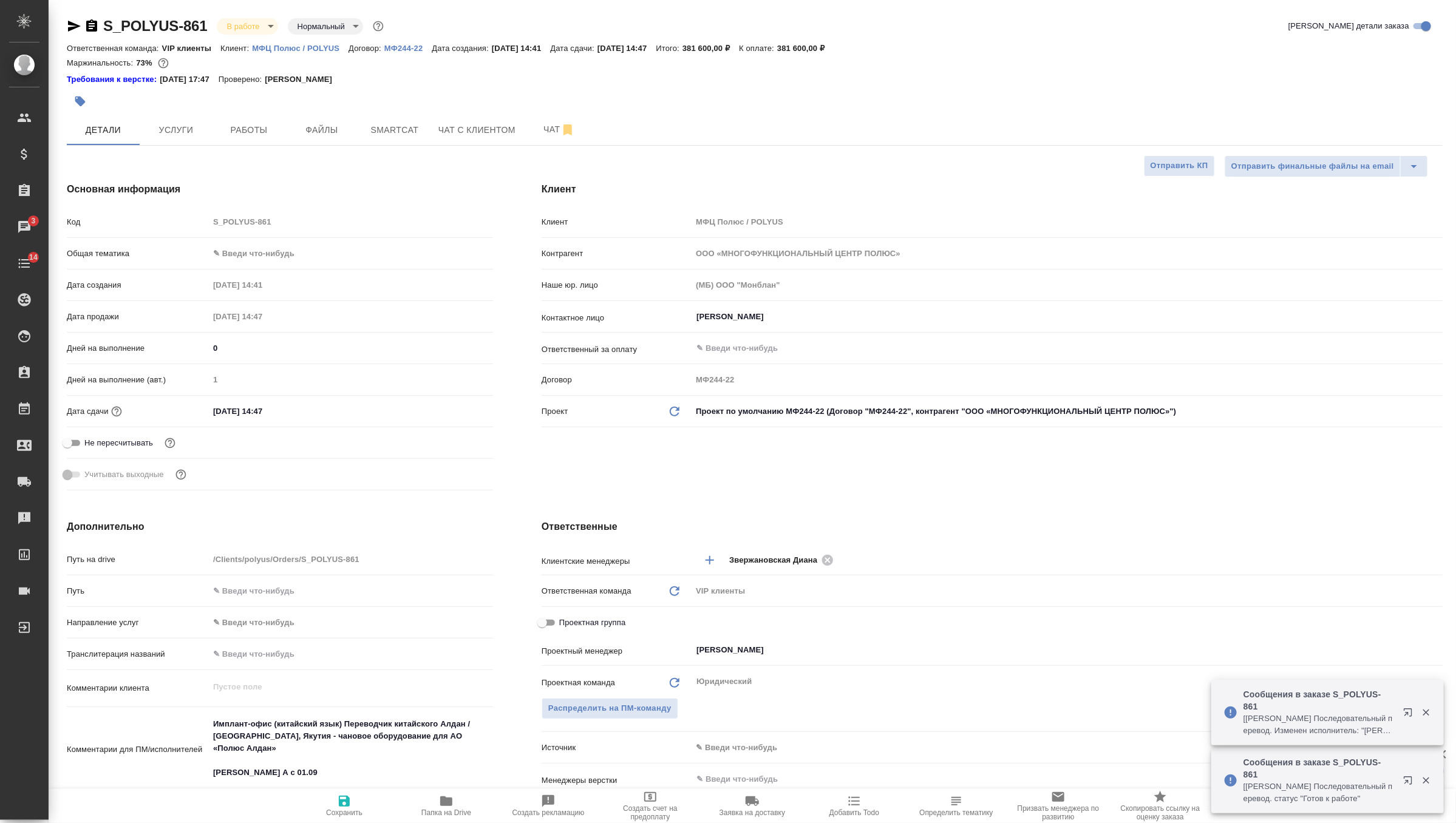
type textarea "x"
click at [232, 129] on span "Работы" at bounding box center [249, 130] width 58 height 15
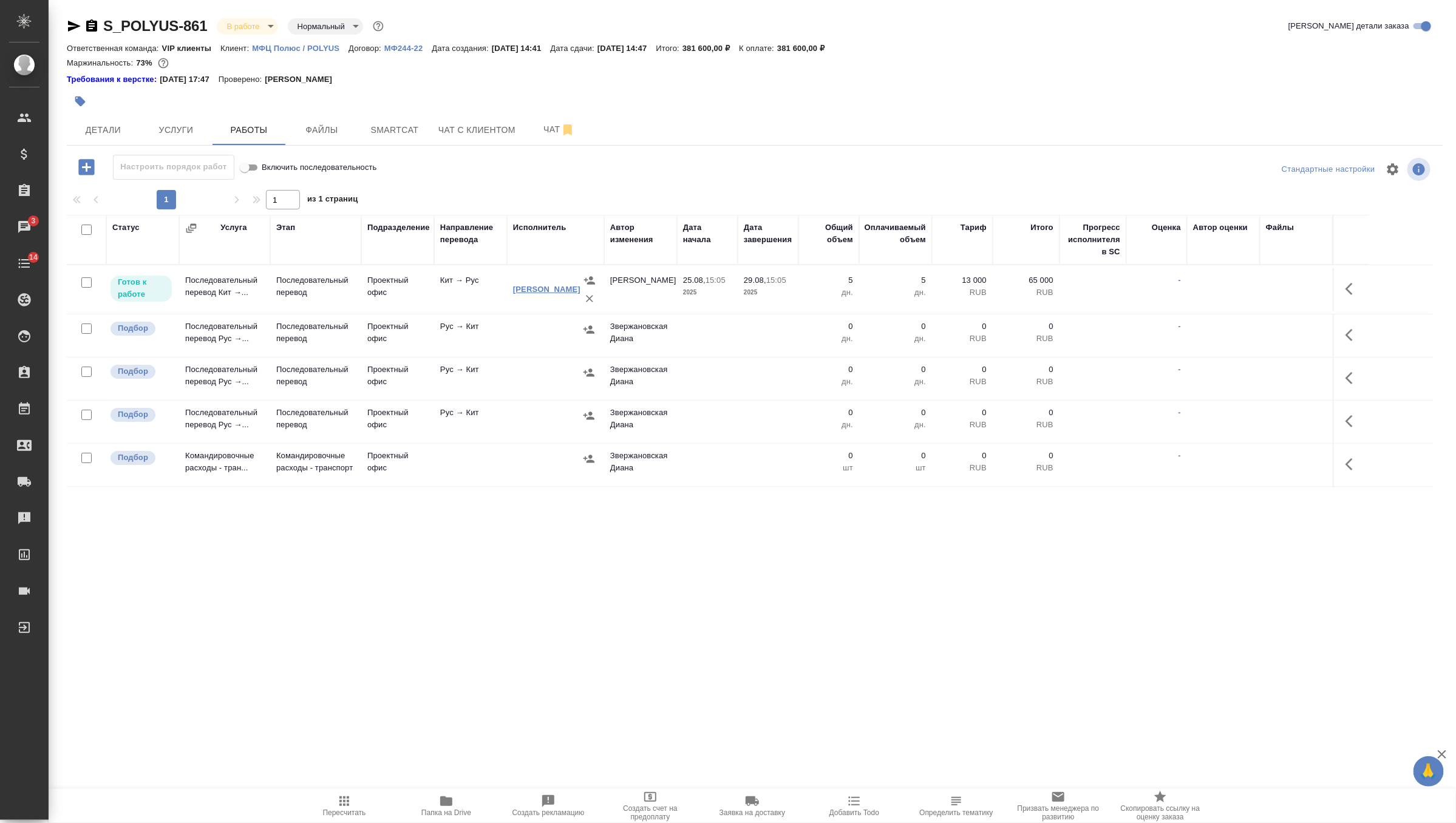
click at [533, 285] on link "Буянов Александр" at bounding box center [546, 289] width 67 height 9
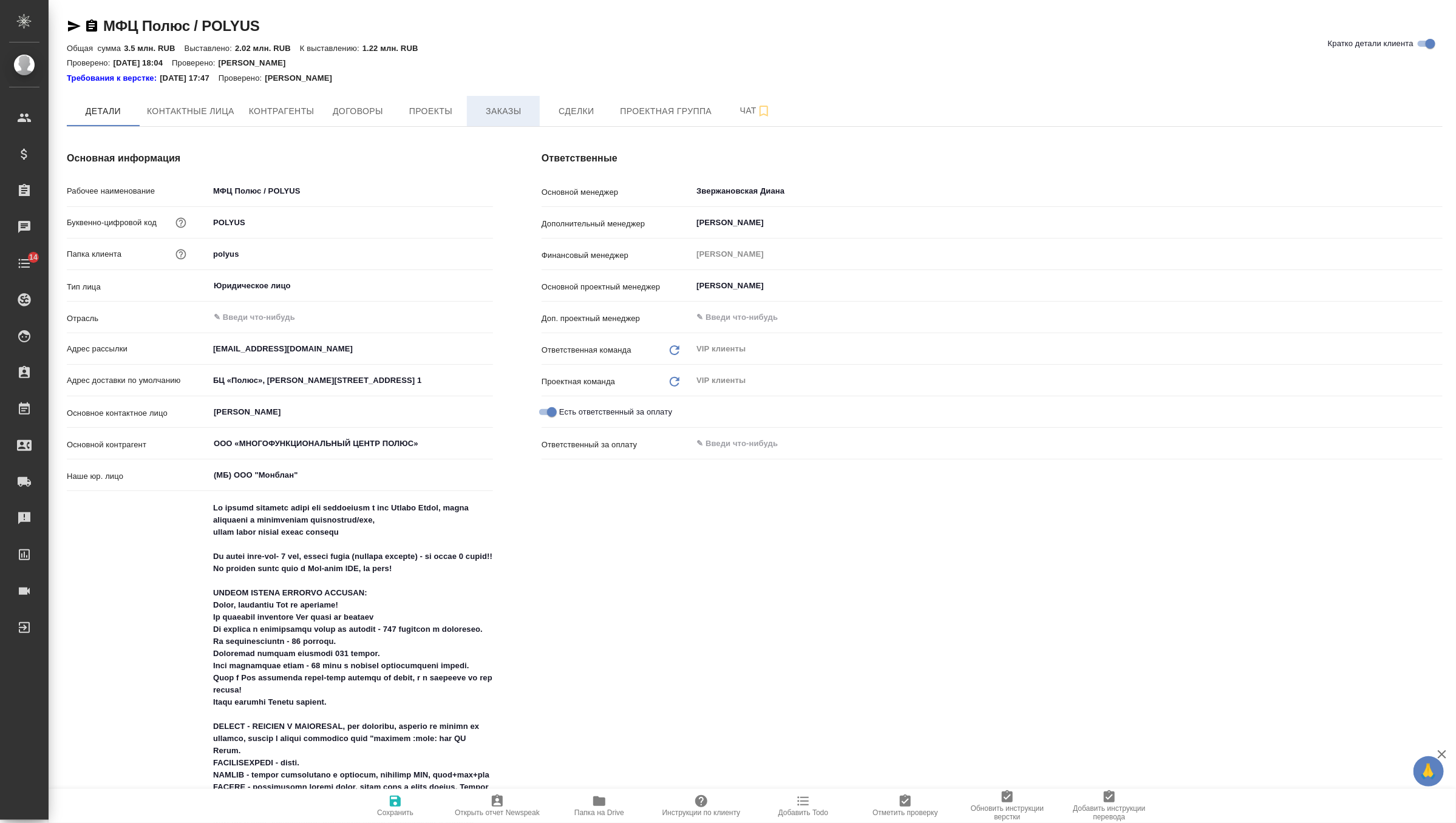
click at [508, 99] on button "Заказы" at bounding box center [503, 111] width 73 height 30
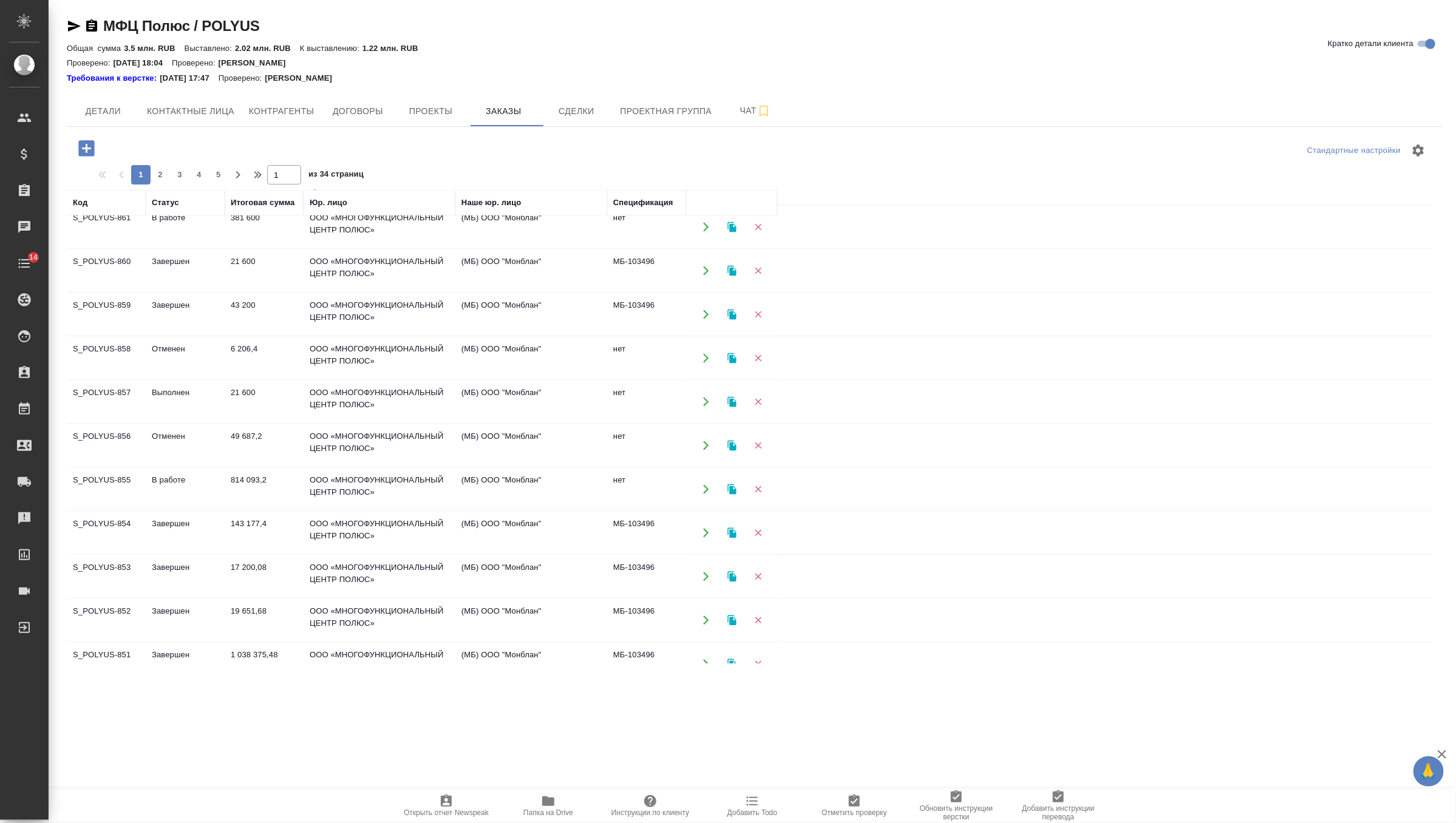
scroll to position [67, 0]
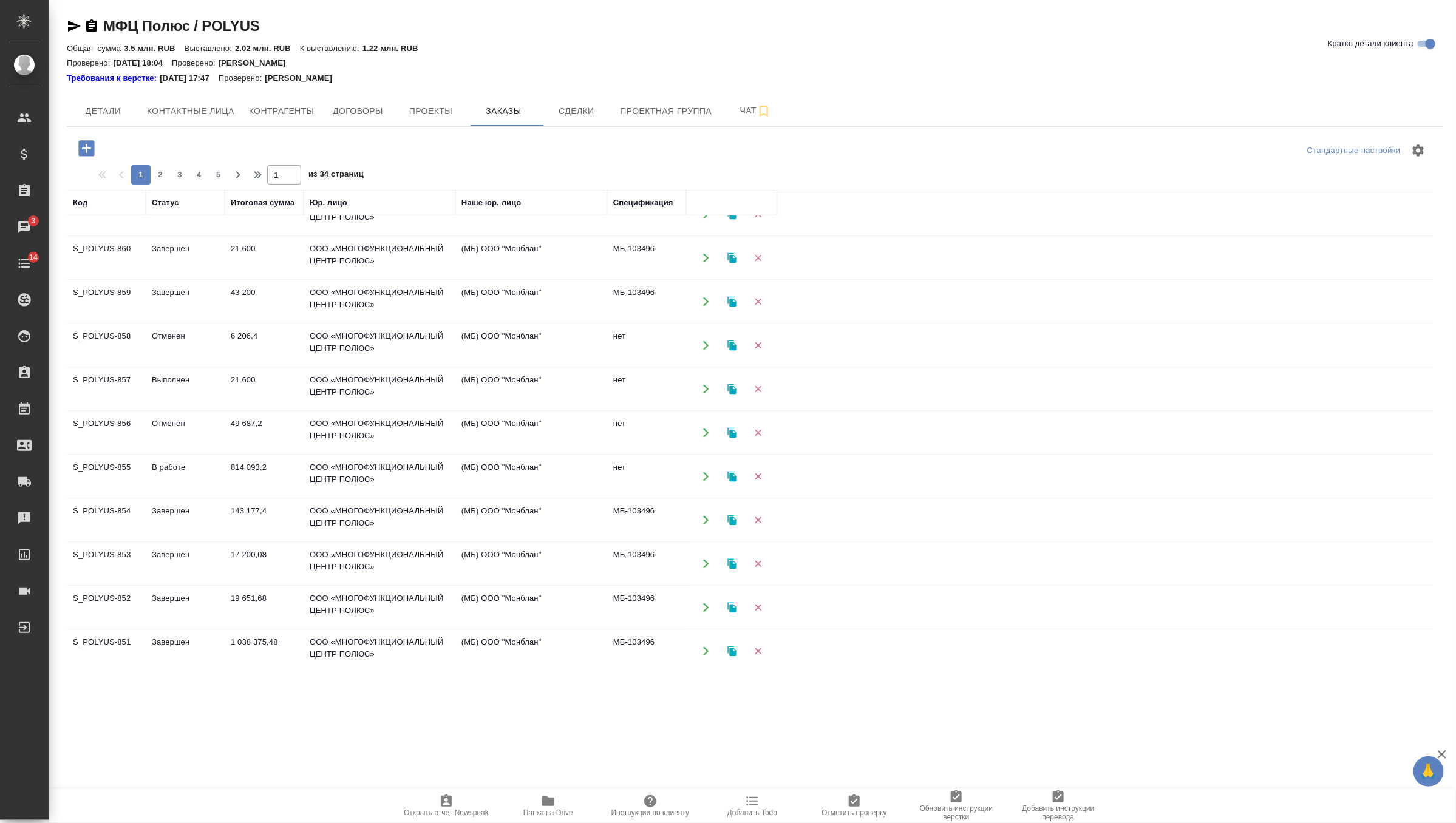
click at [213, 192] on td "Завершен" at bounding box center [185, 171] width 79 height 43
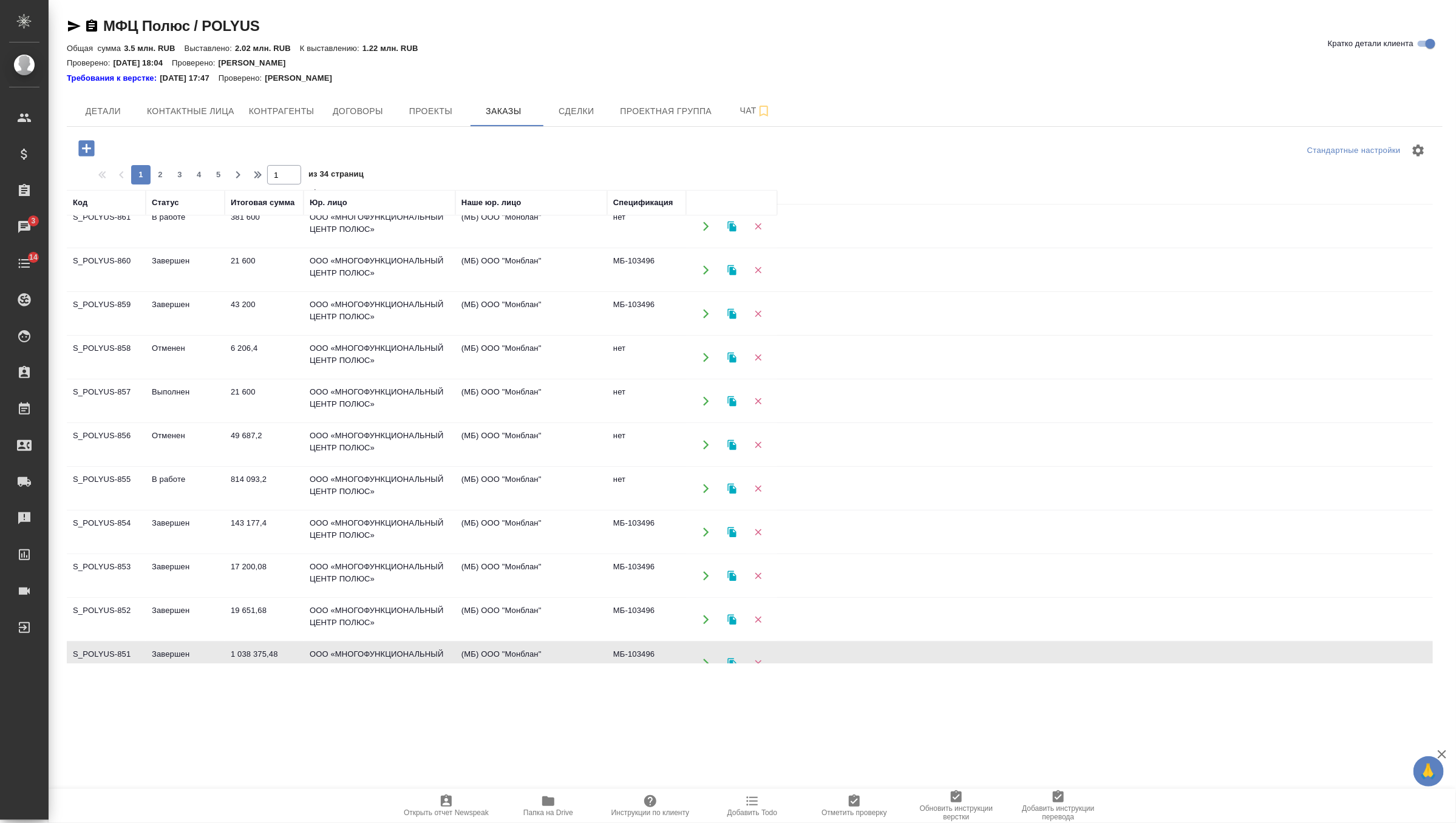
scroll to position [38, 0]
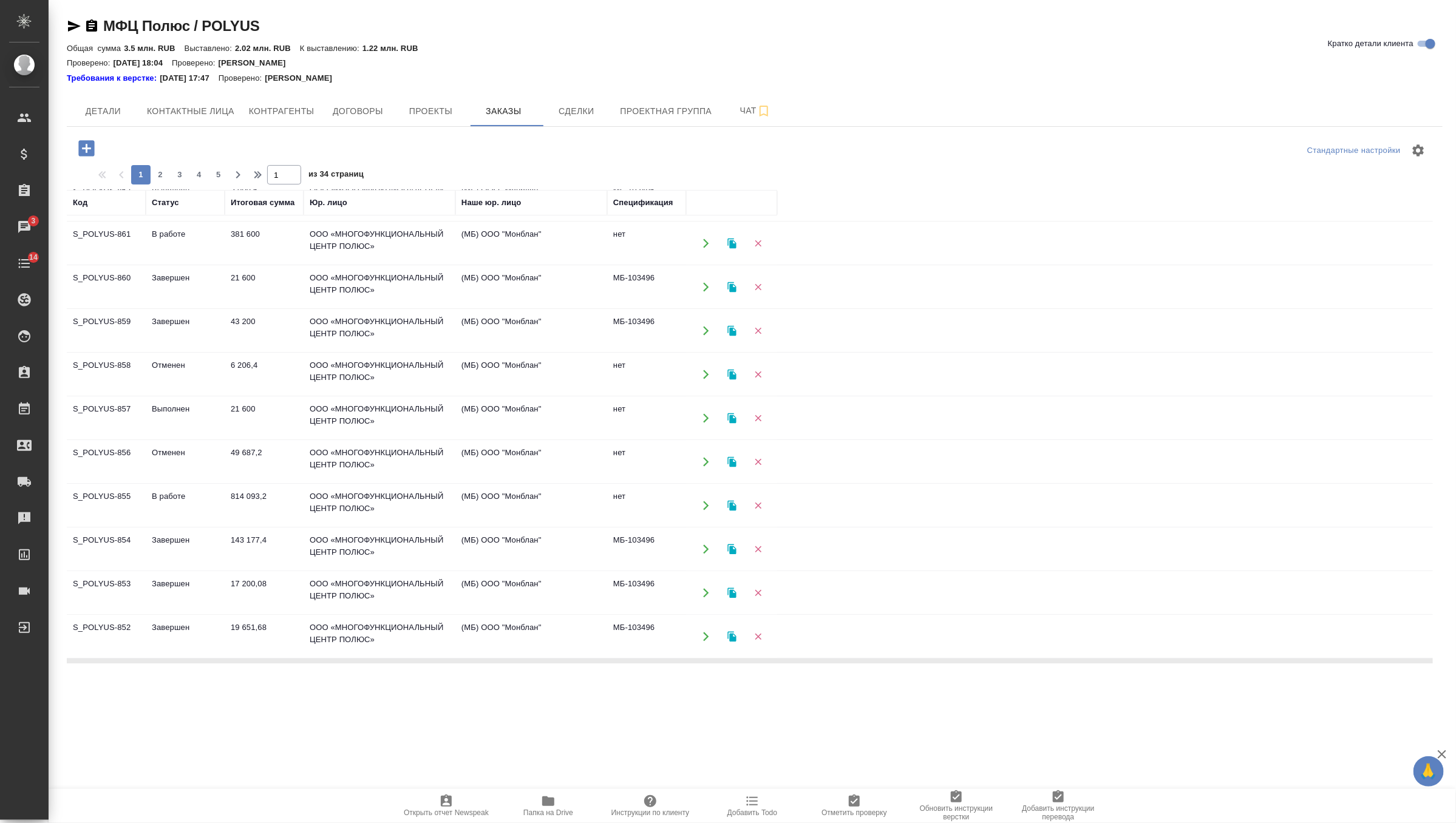
click at [282, 221] on td "814 093,2" at bounding box center [264, 200] width 79 height 43
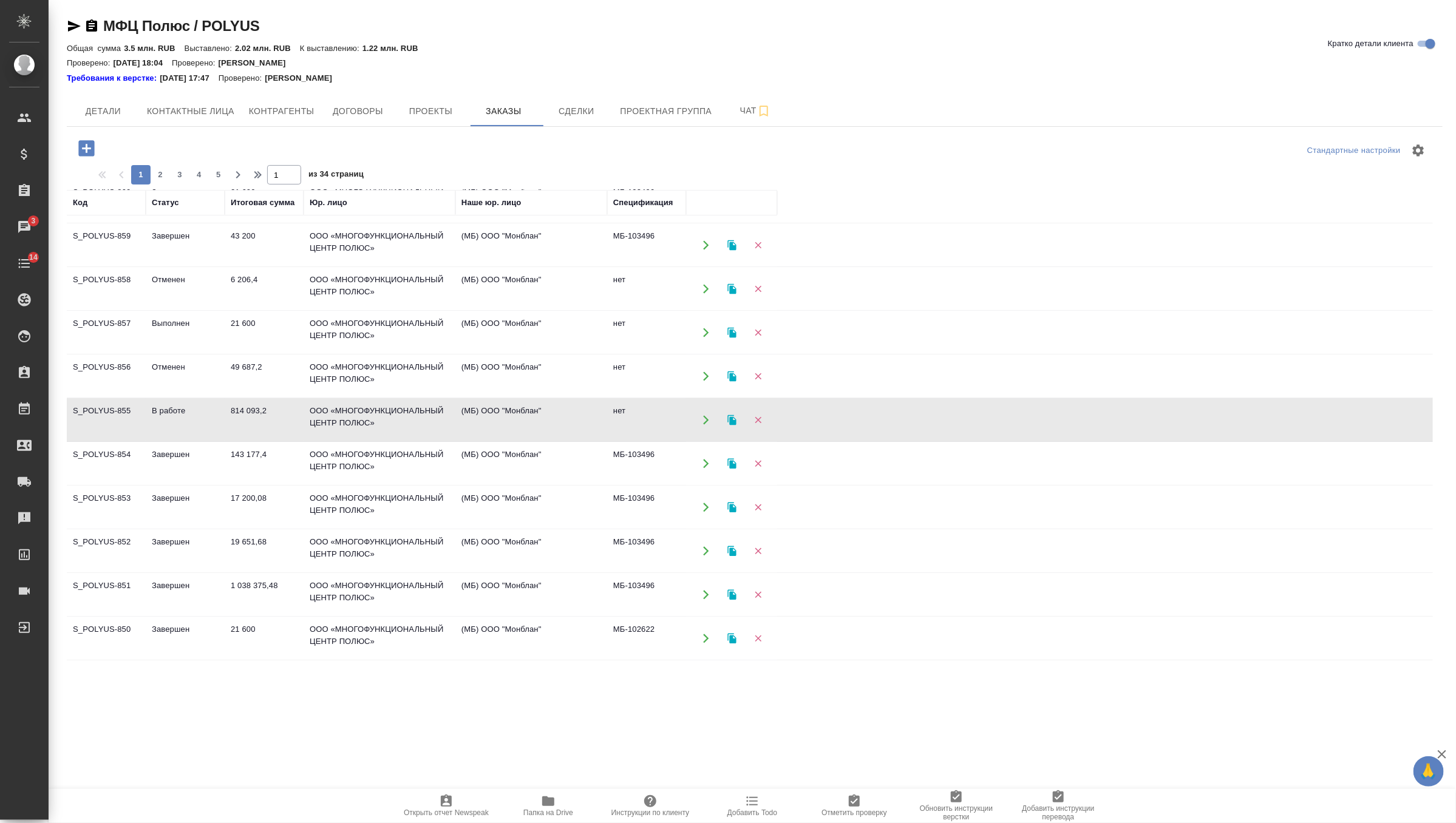
scroll to position [124, 0]
click at [235, 135] on td "1 038 375,48" at bounding box center [264, 113] width 79 height 43
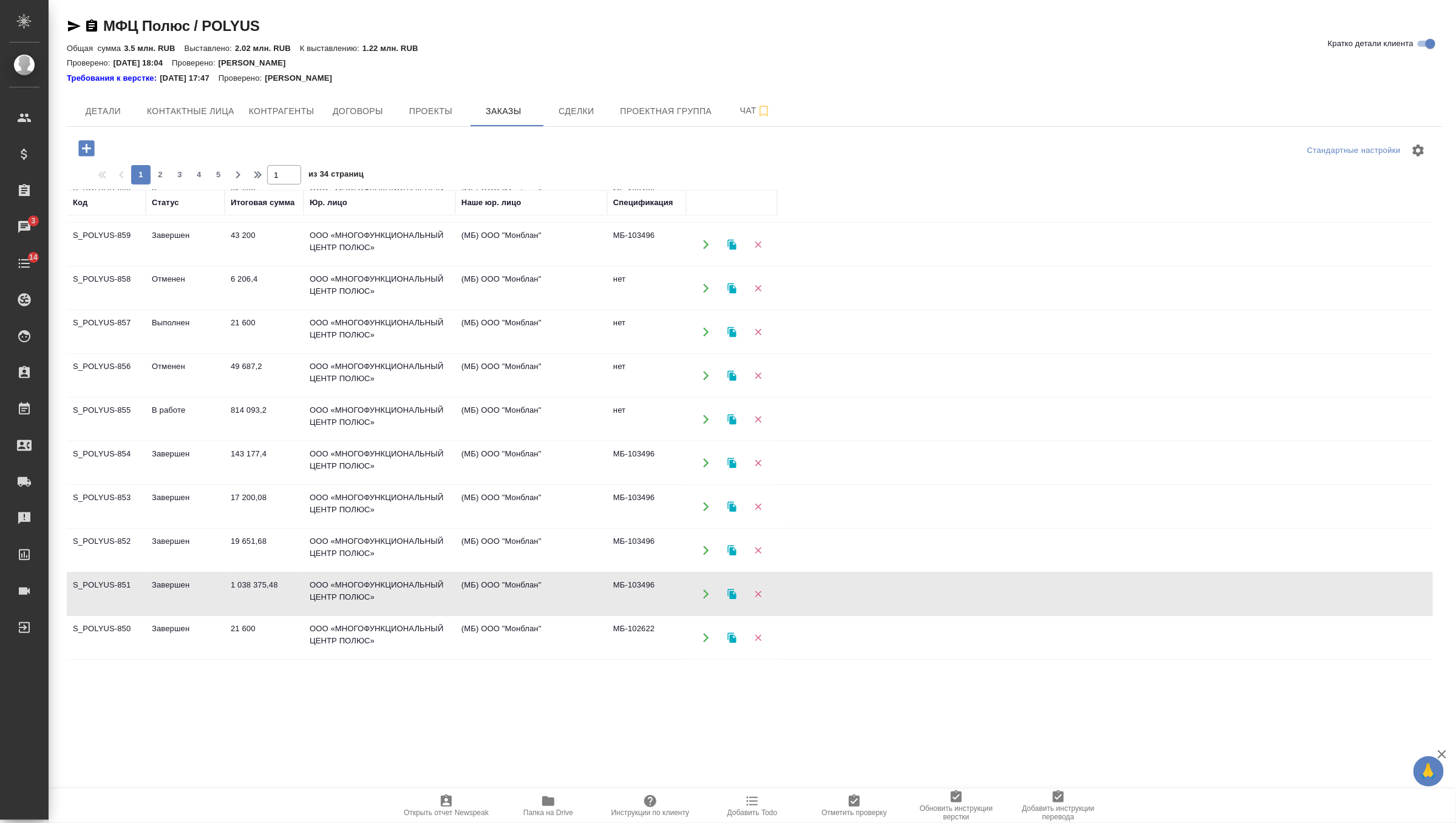
click at [235, 135] on td "1 038 375,48" at bounding box center [264, 113] width 79 height 43
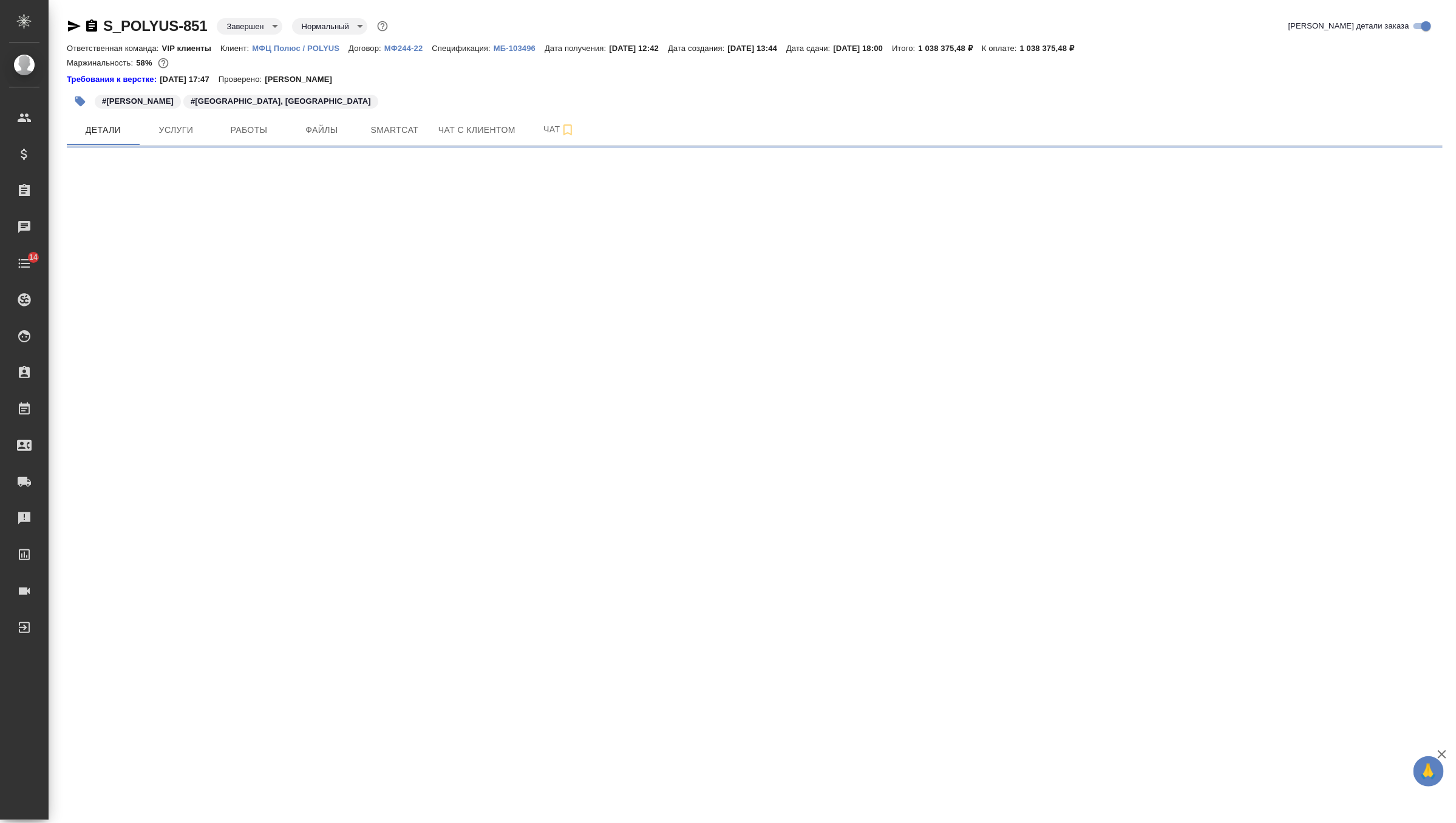
select select "RU"
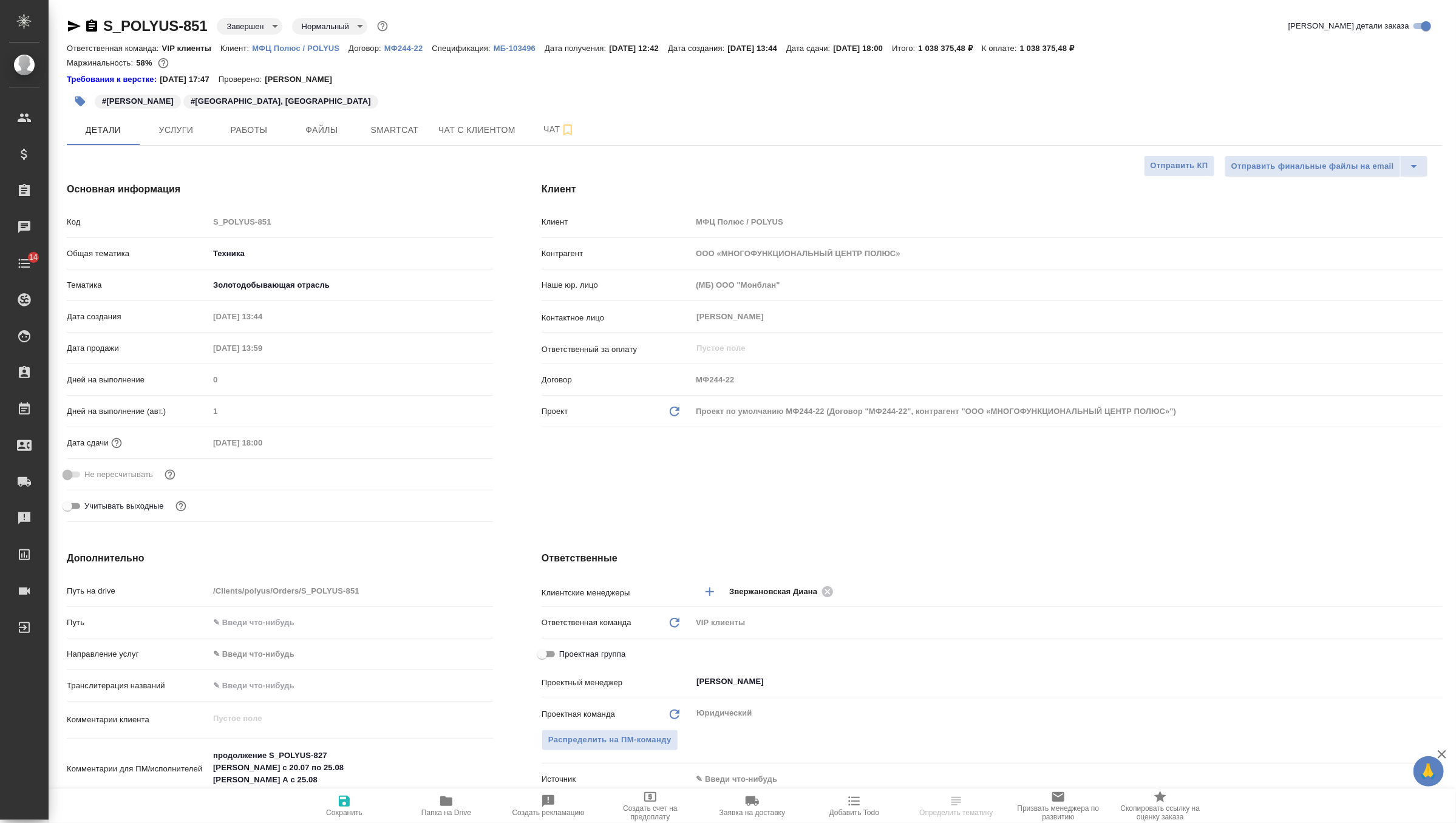
type textarea "x"
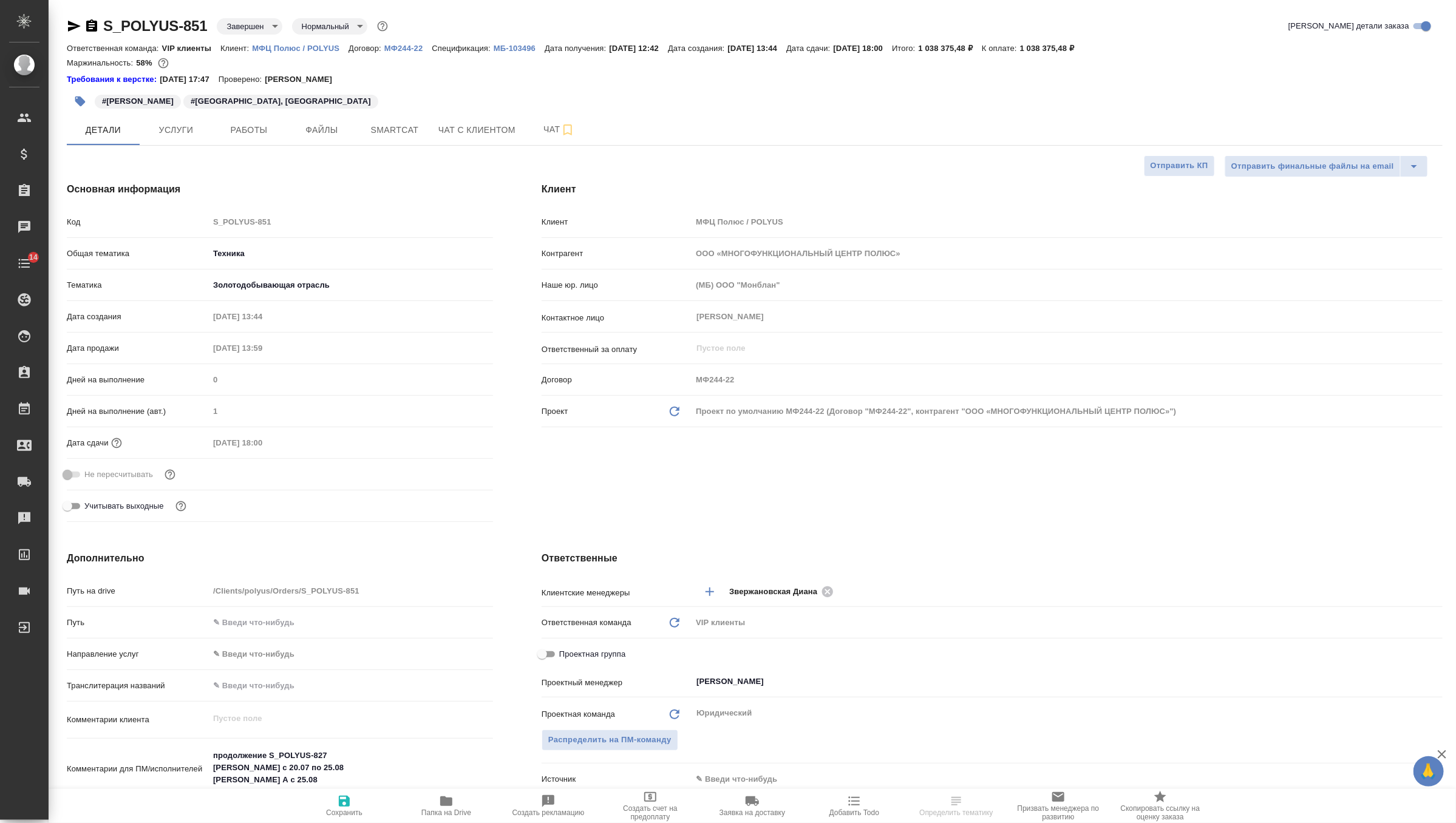
type textarea "x"
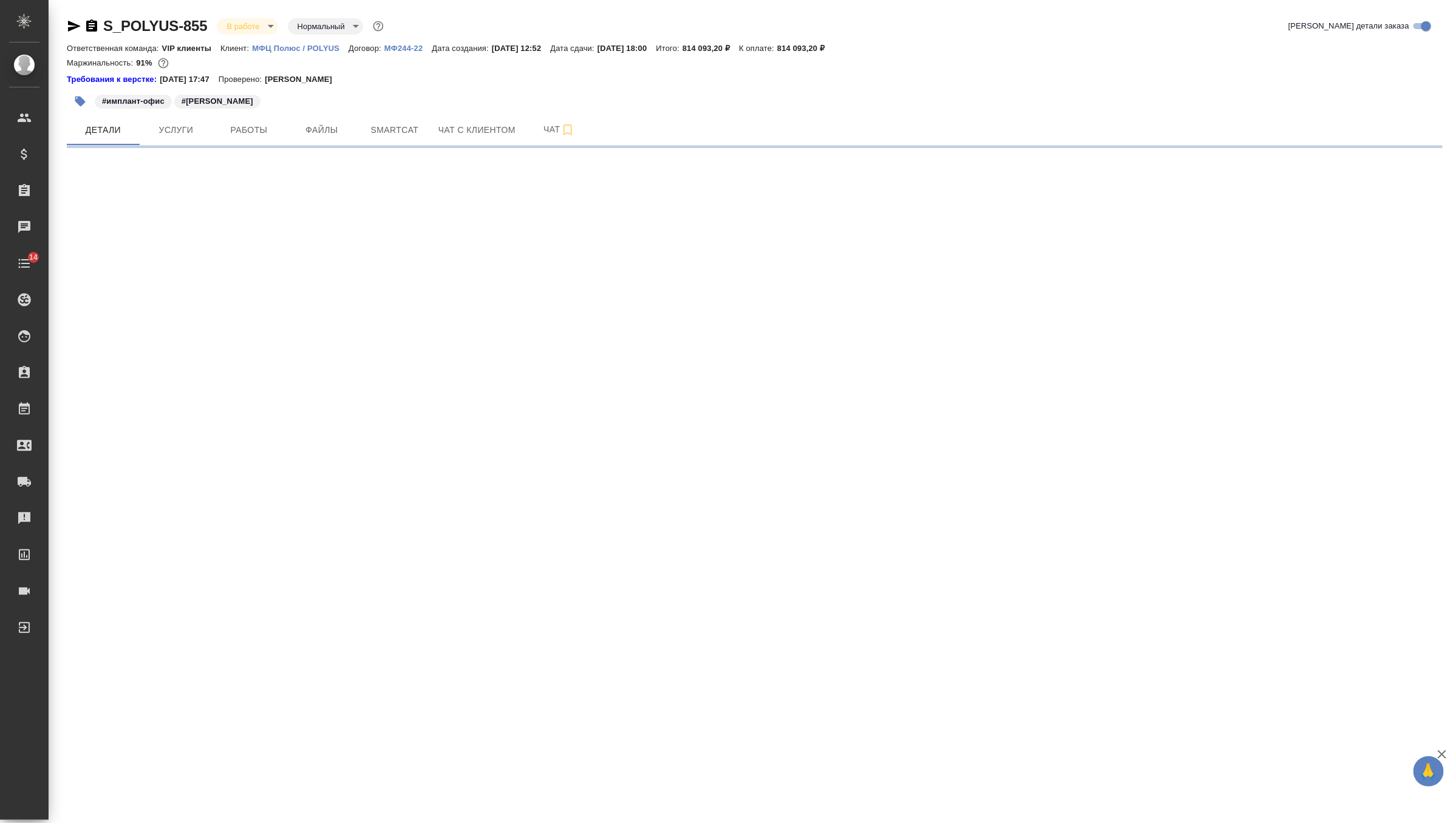
select select "RU"
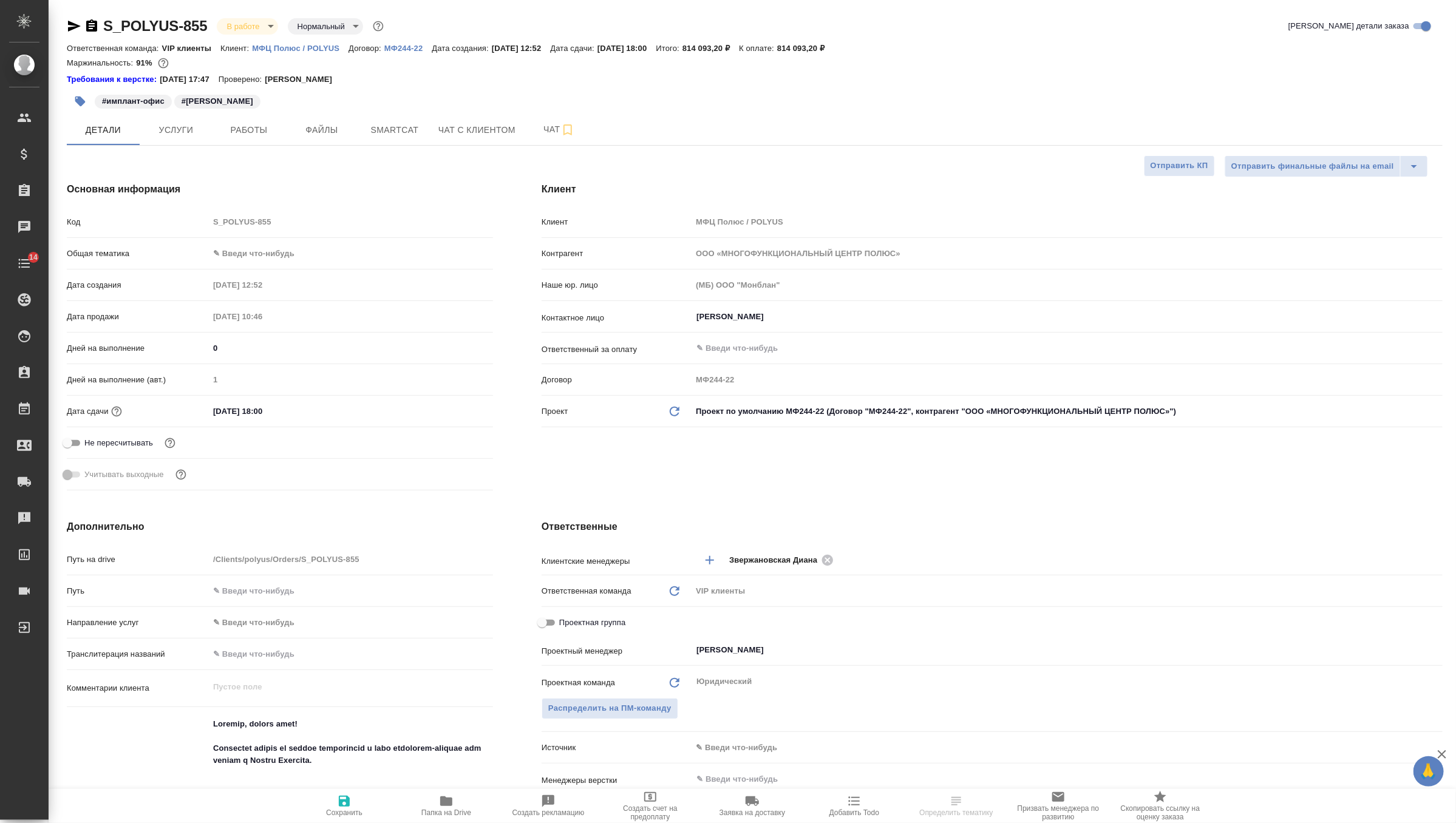
type textarea "x"
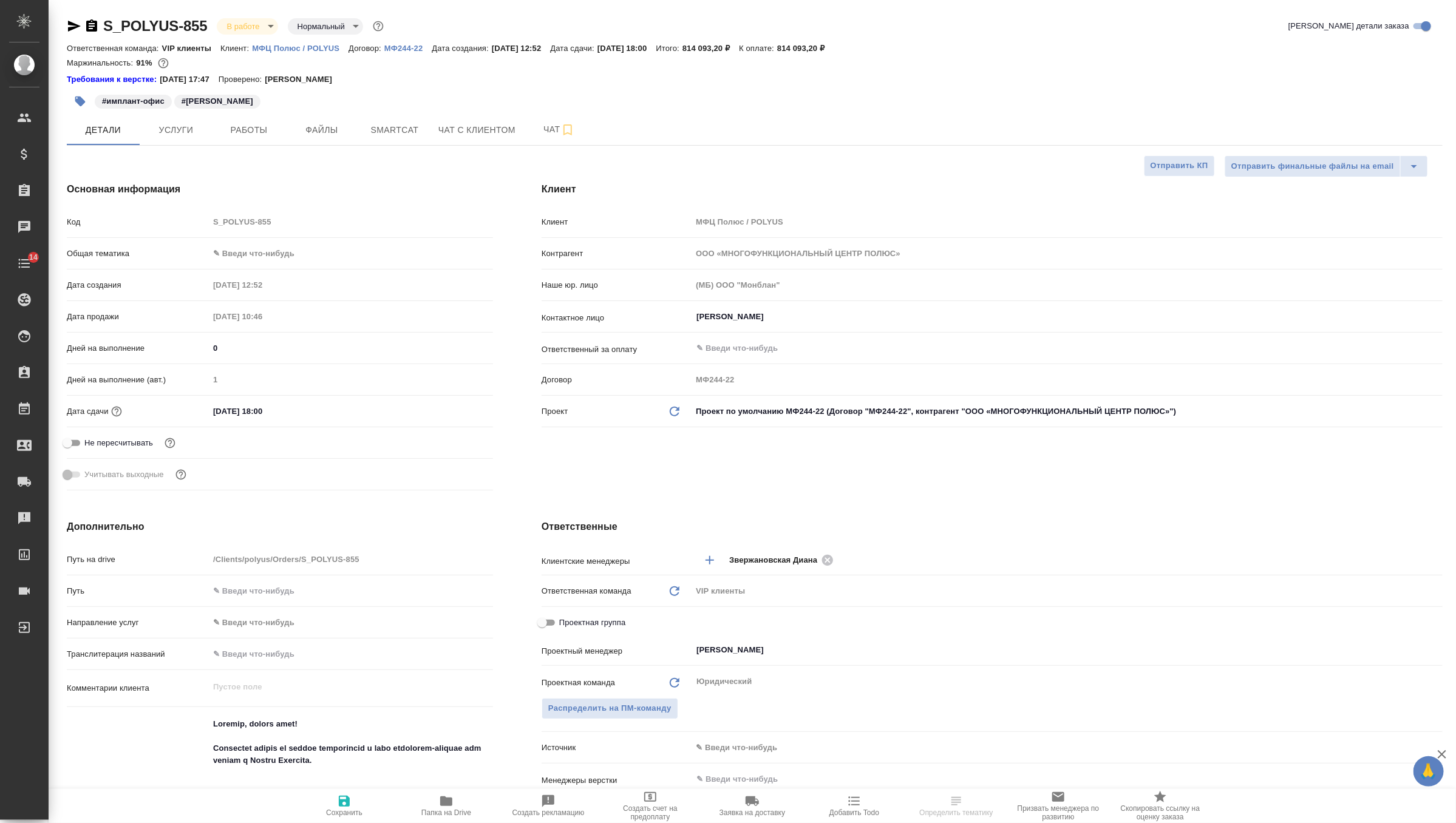
type textarea "x"
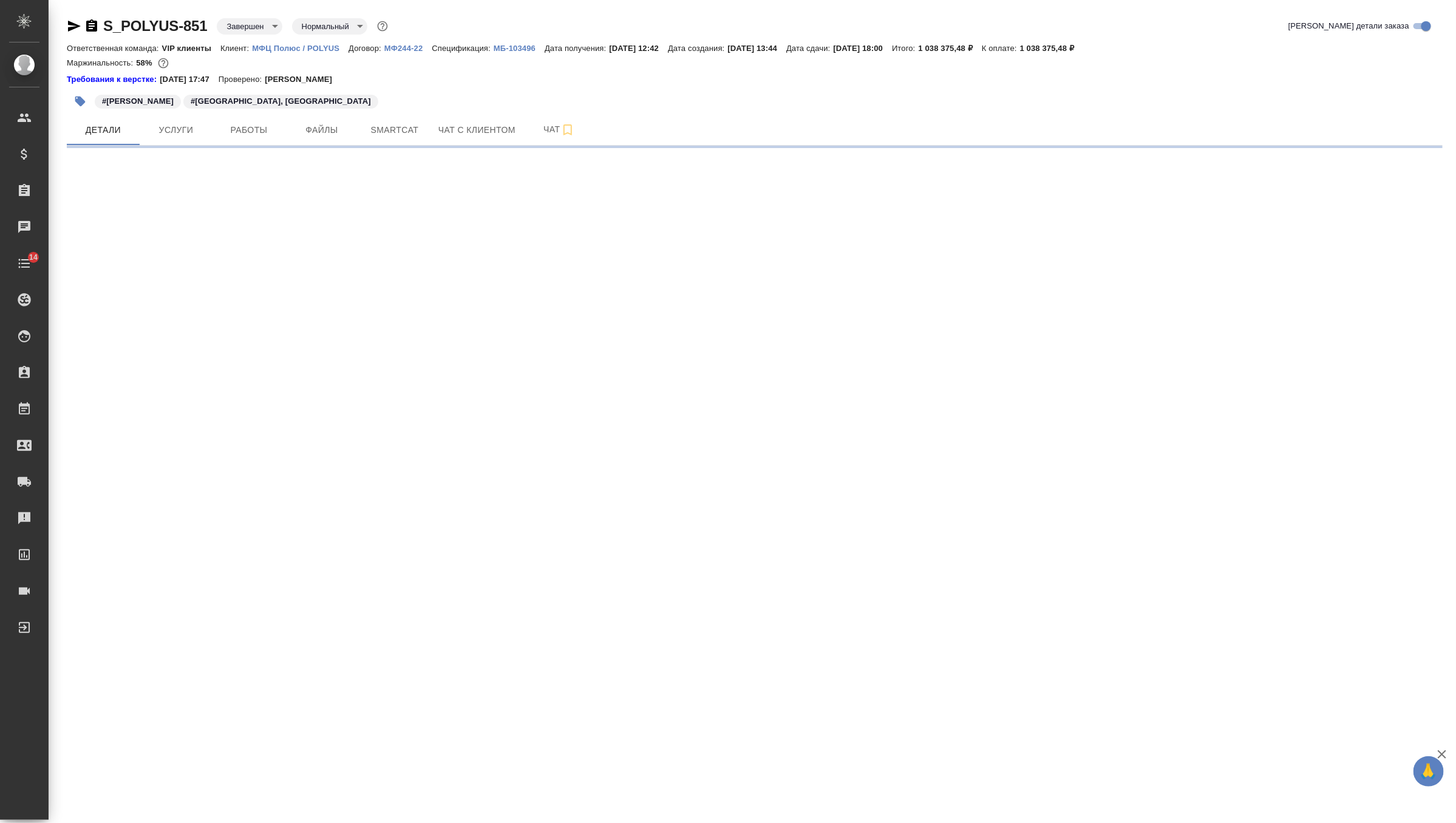
select select "RU"
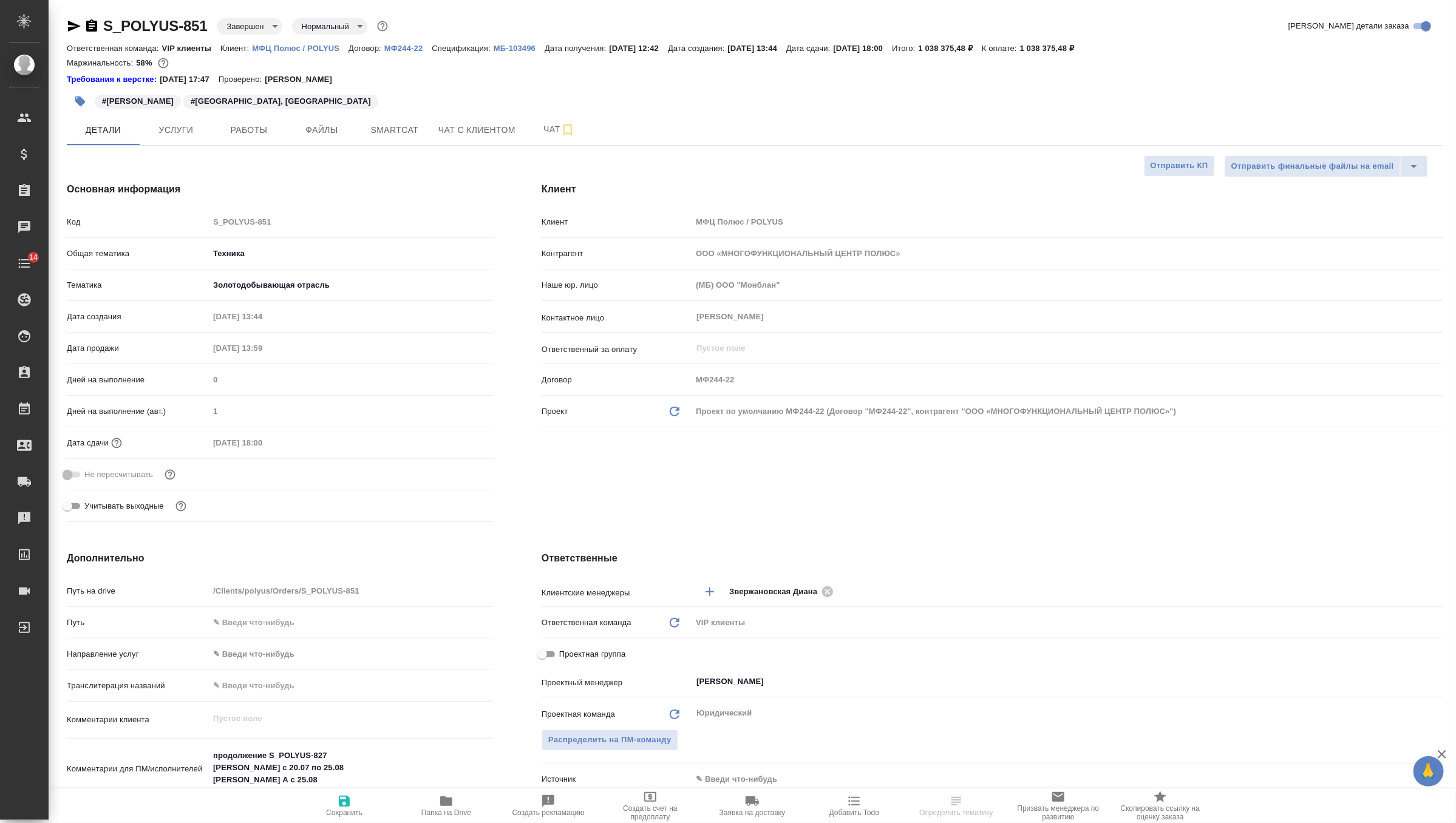
type textarea "x"
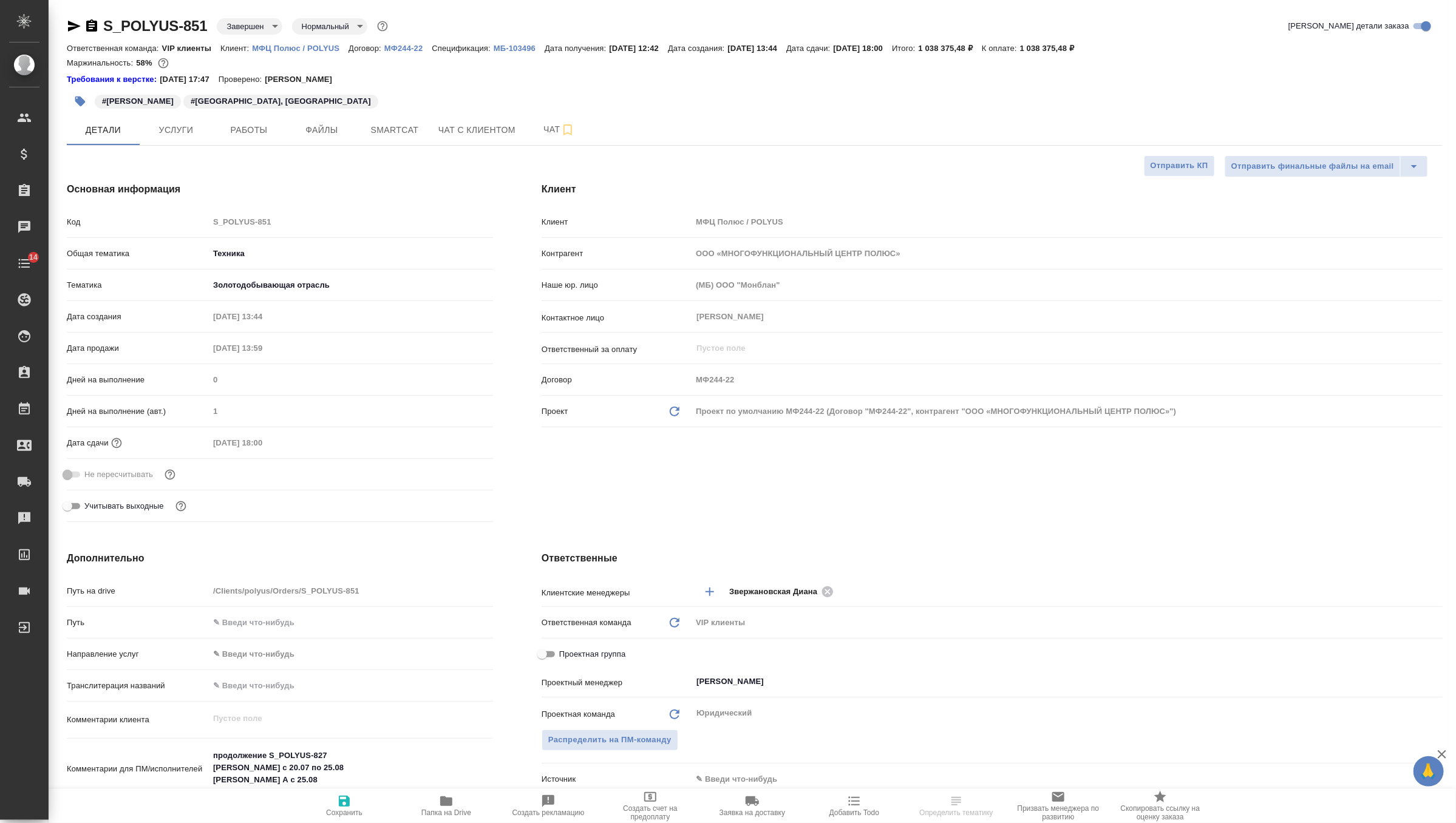
type textarea "x"
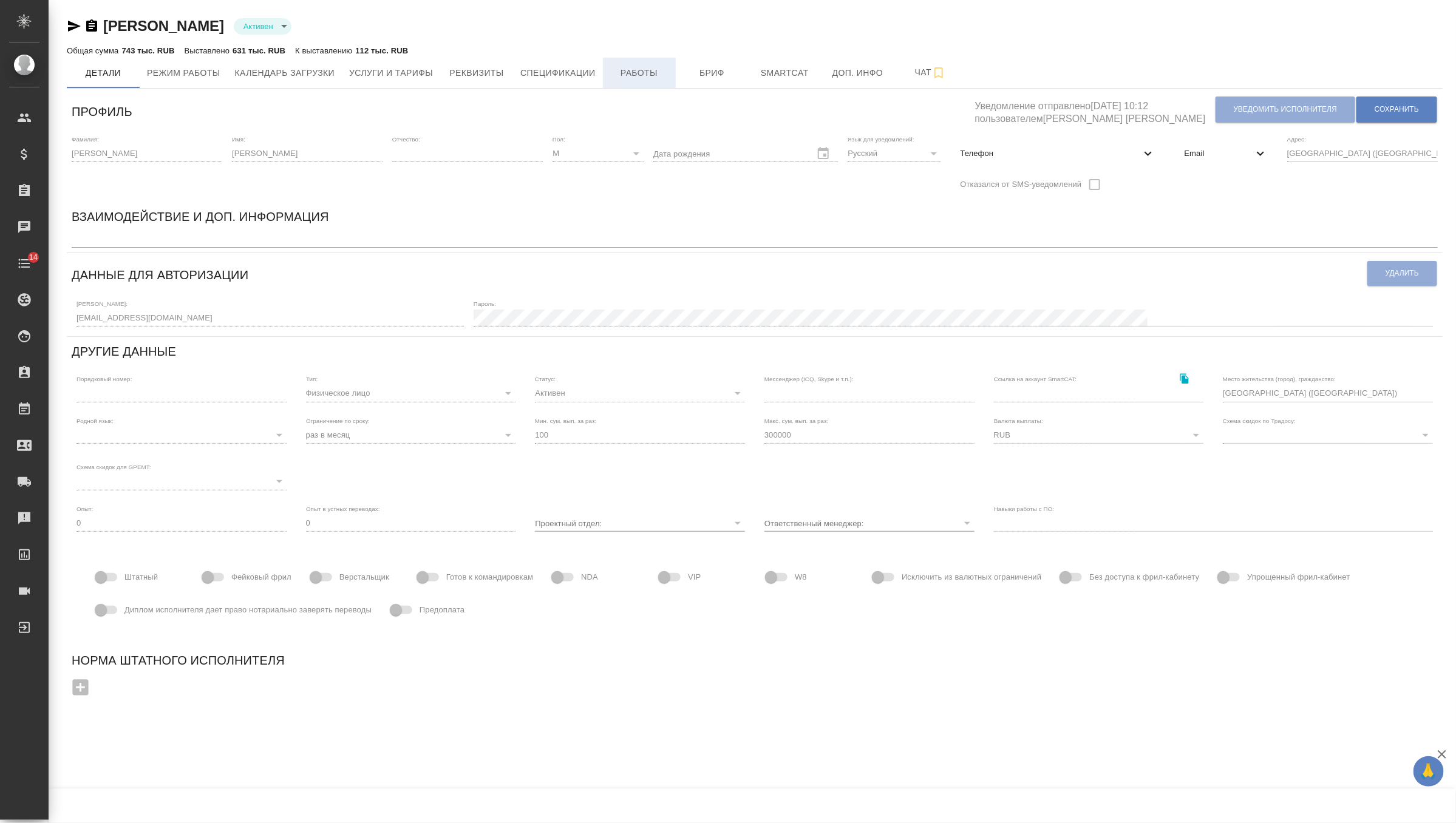
click at [632, 64] on button "Работы" at bounding box center [640, 72] width 73 height 30
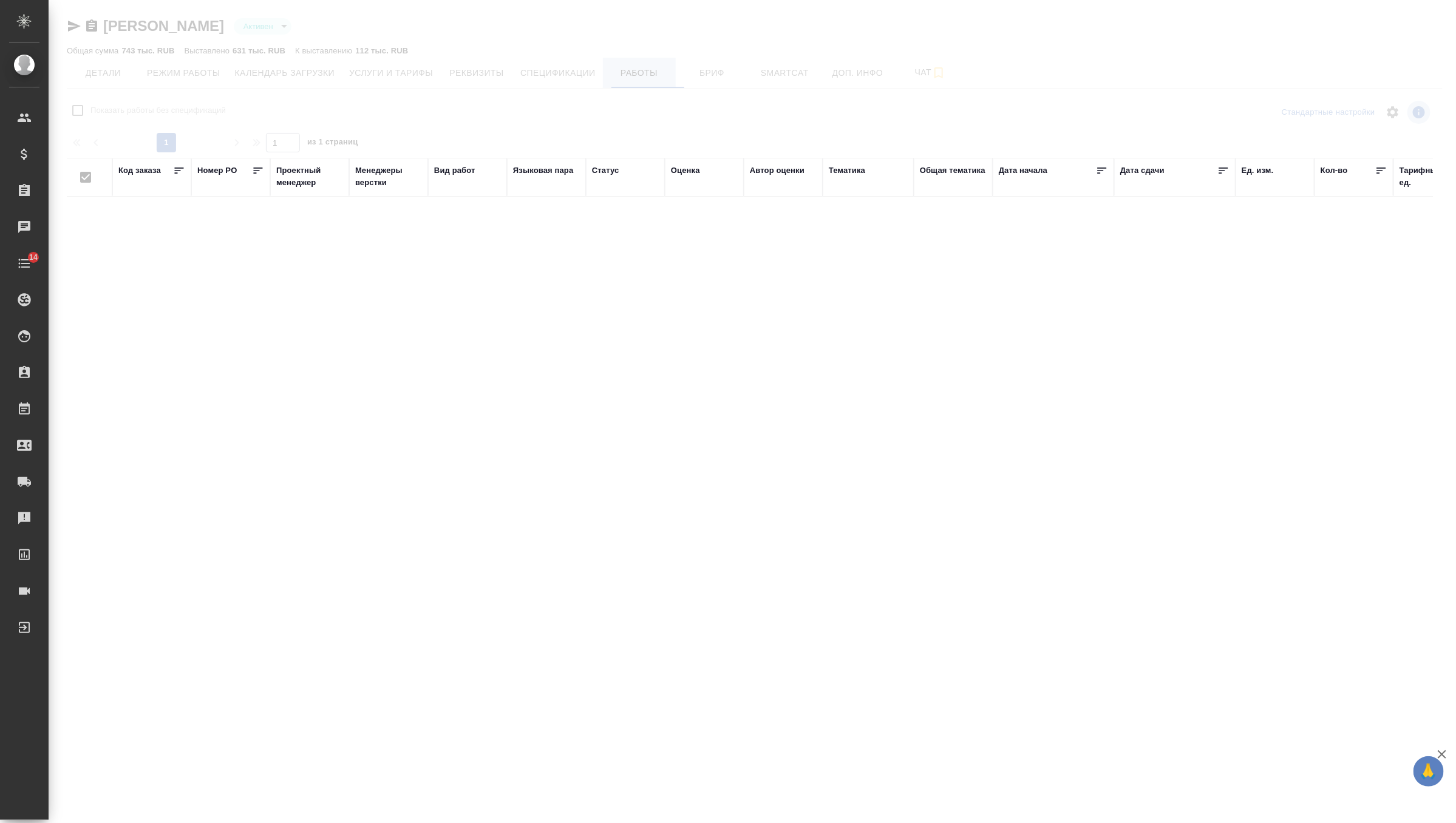
checkbox input "false"
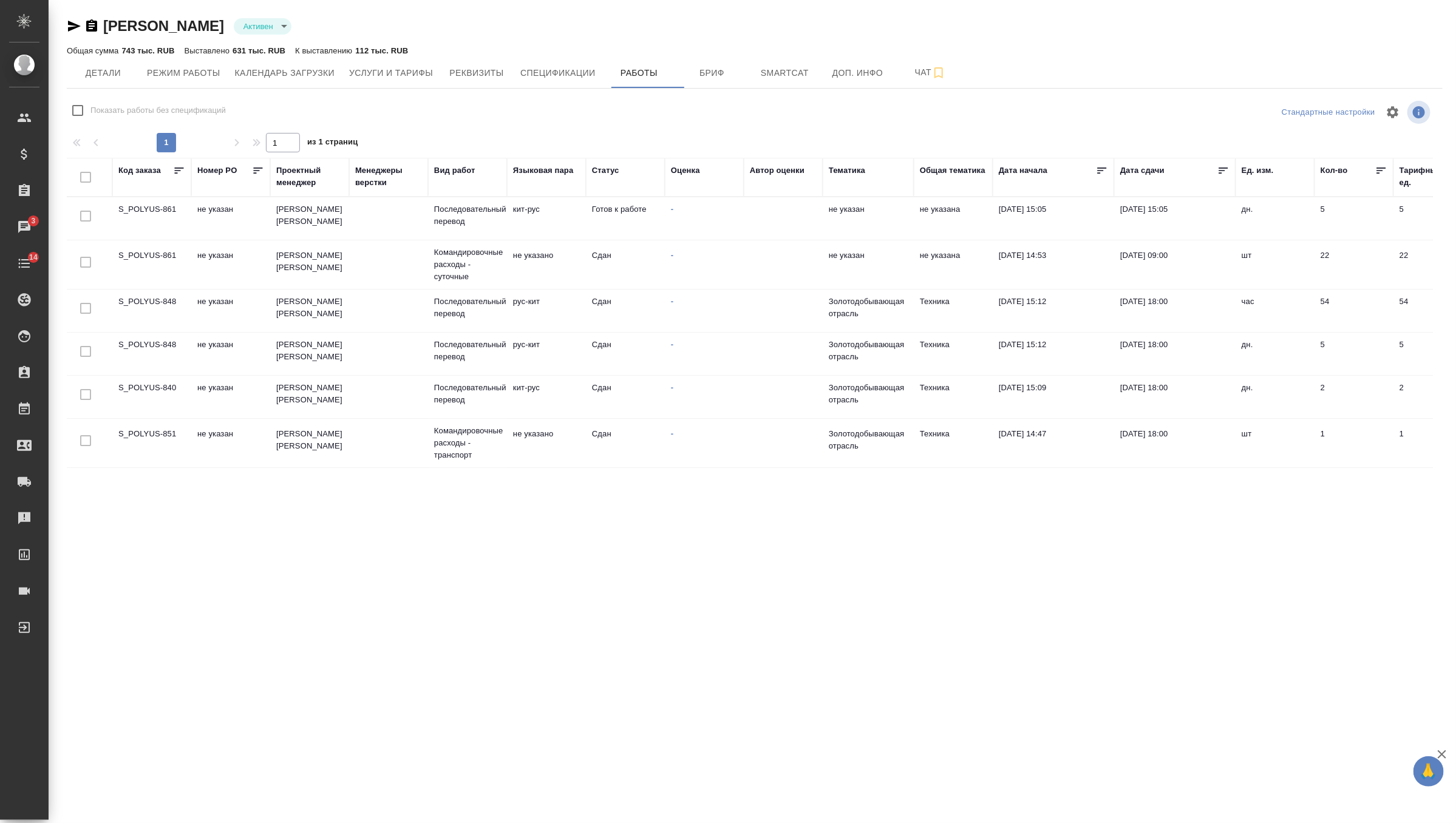
click at [339, 240] on td "[PERSON_NAME]" at bounding box center [310, 218] width 79 height 43
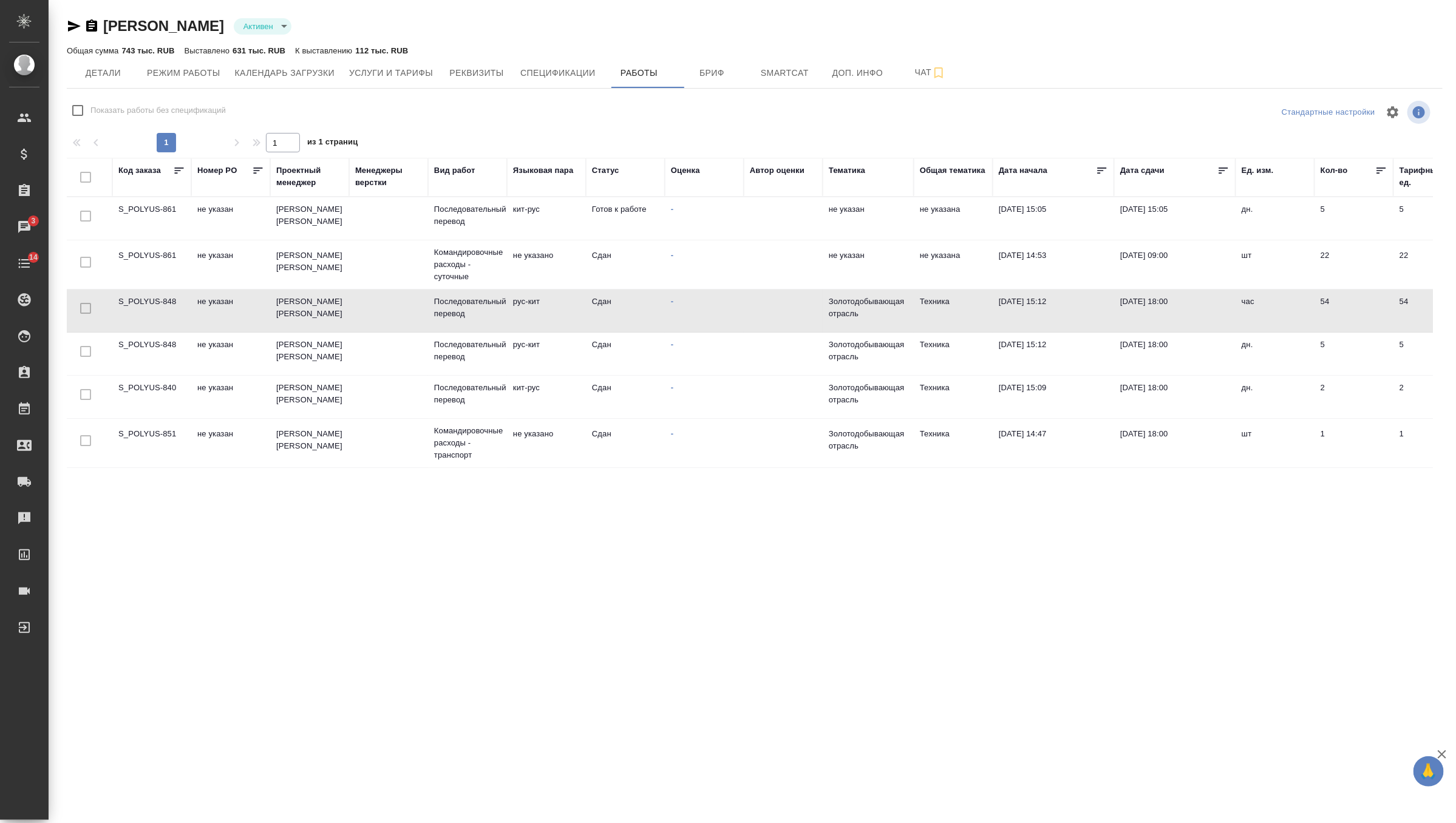
click at [339, 240] on td "[PERSON_NAME]" at bounding box center [310, 218] width 79 height 43
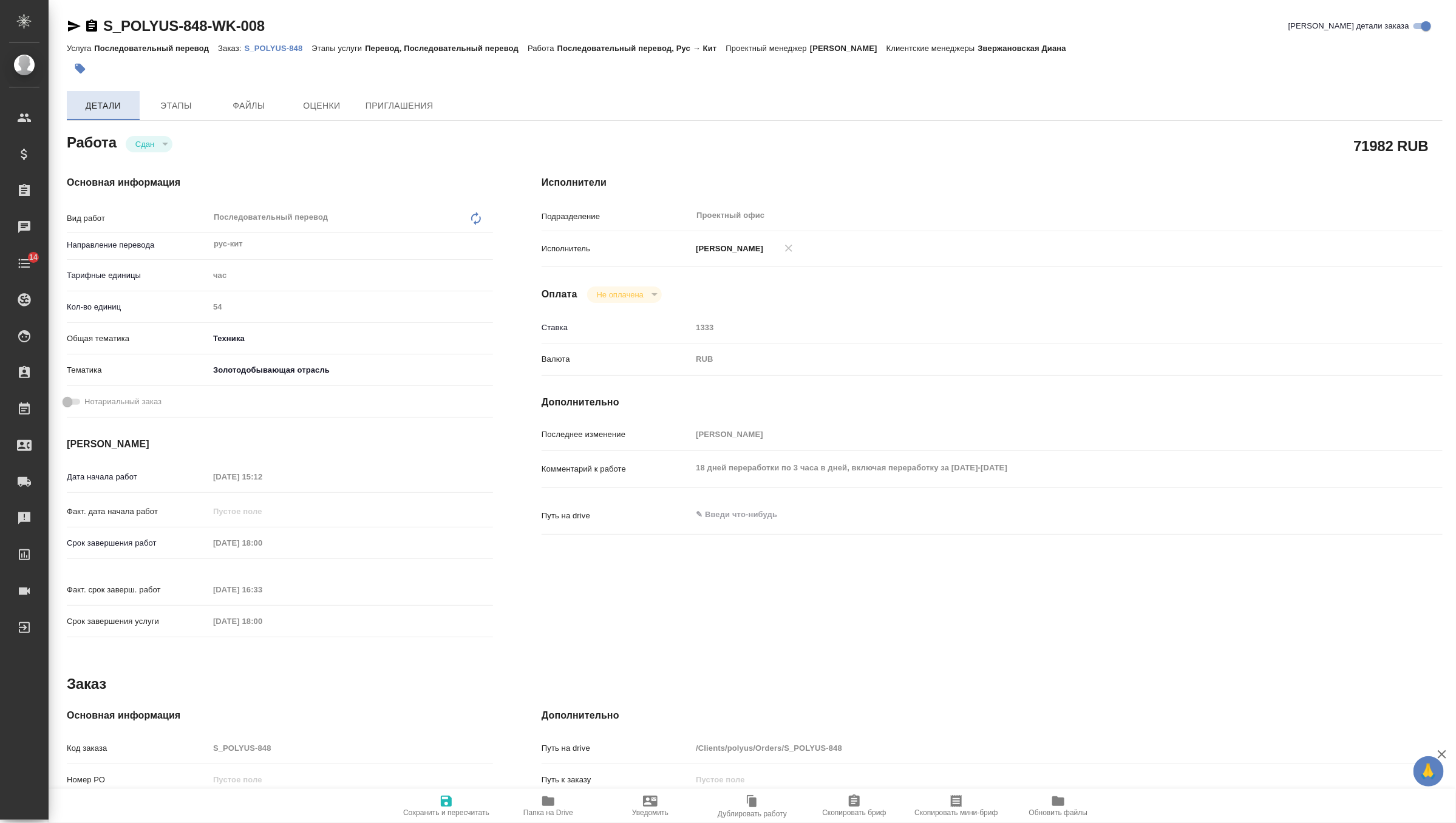
type textarea "x"
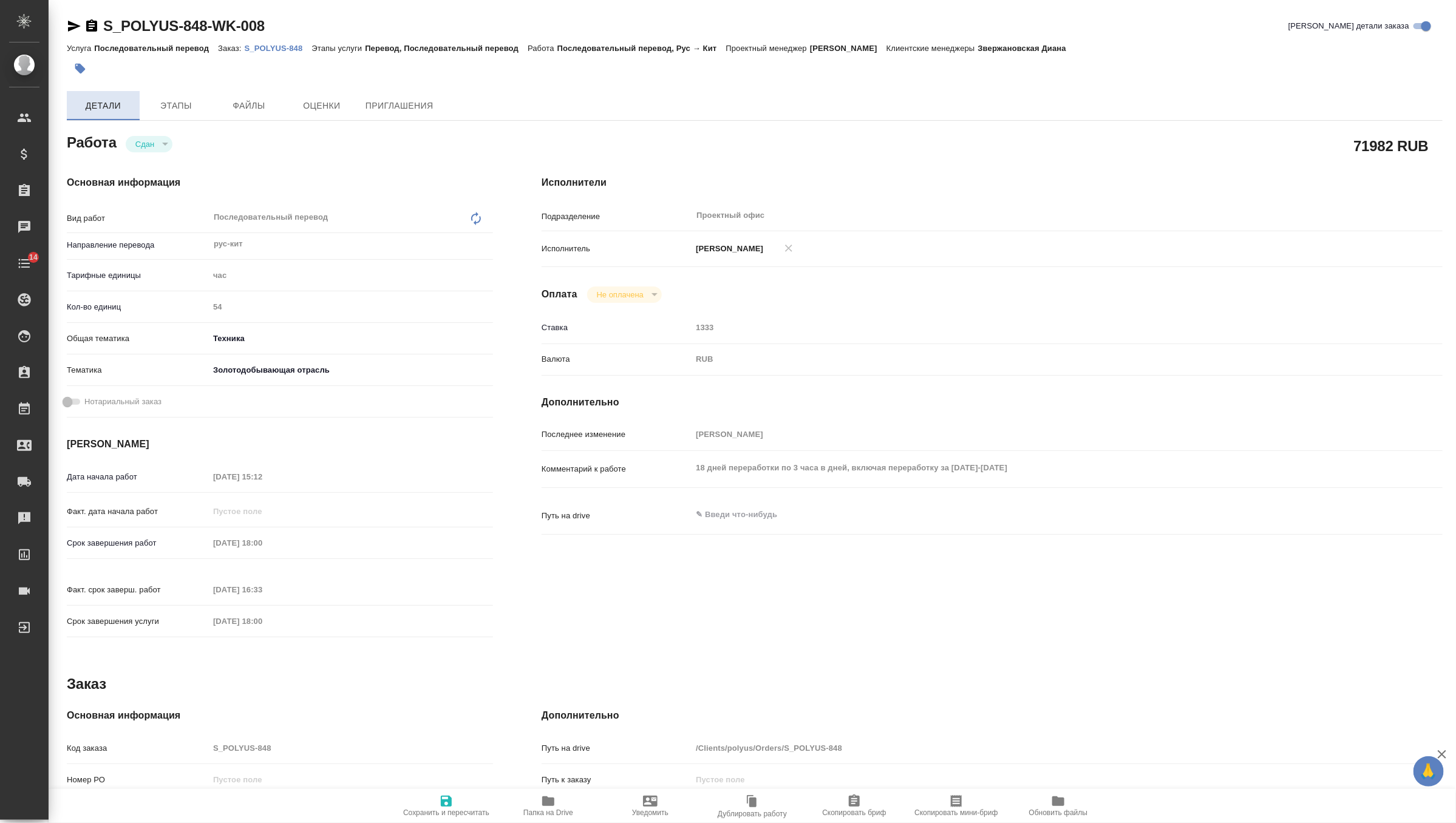
type textarea "x"
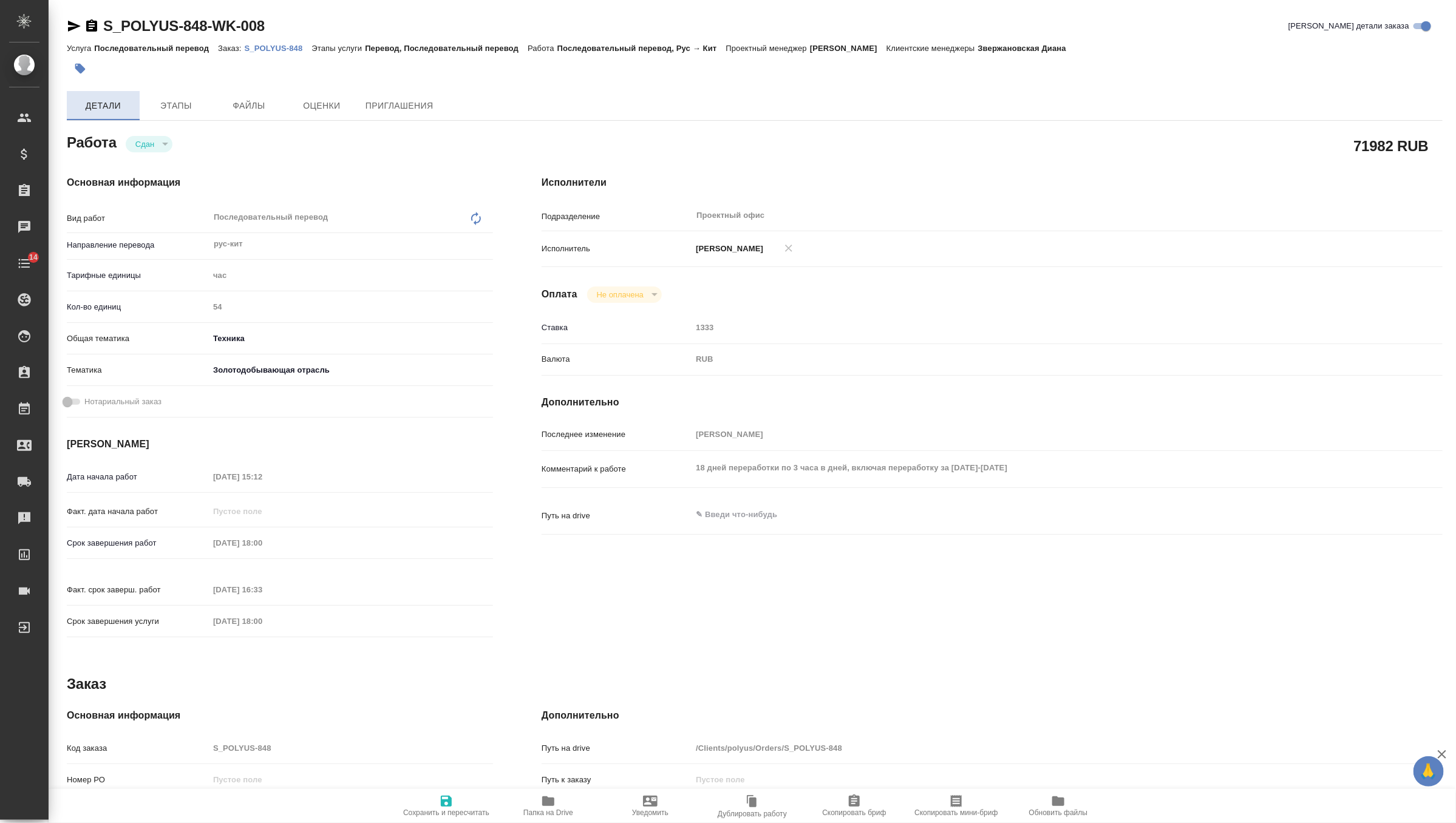
type textarea "x"
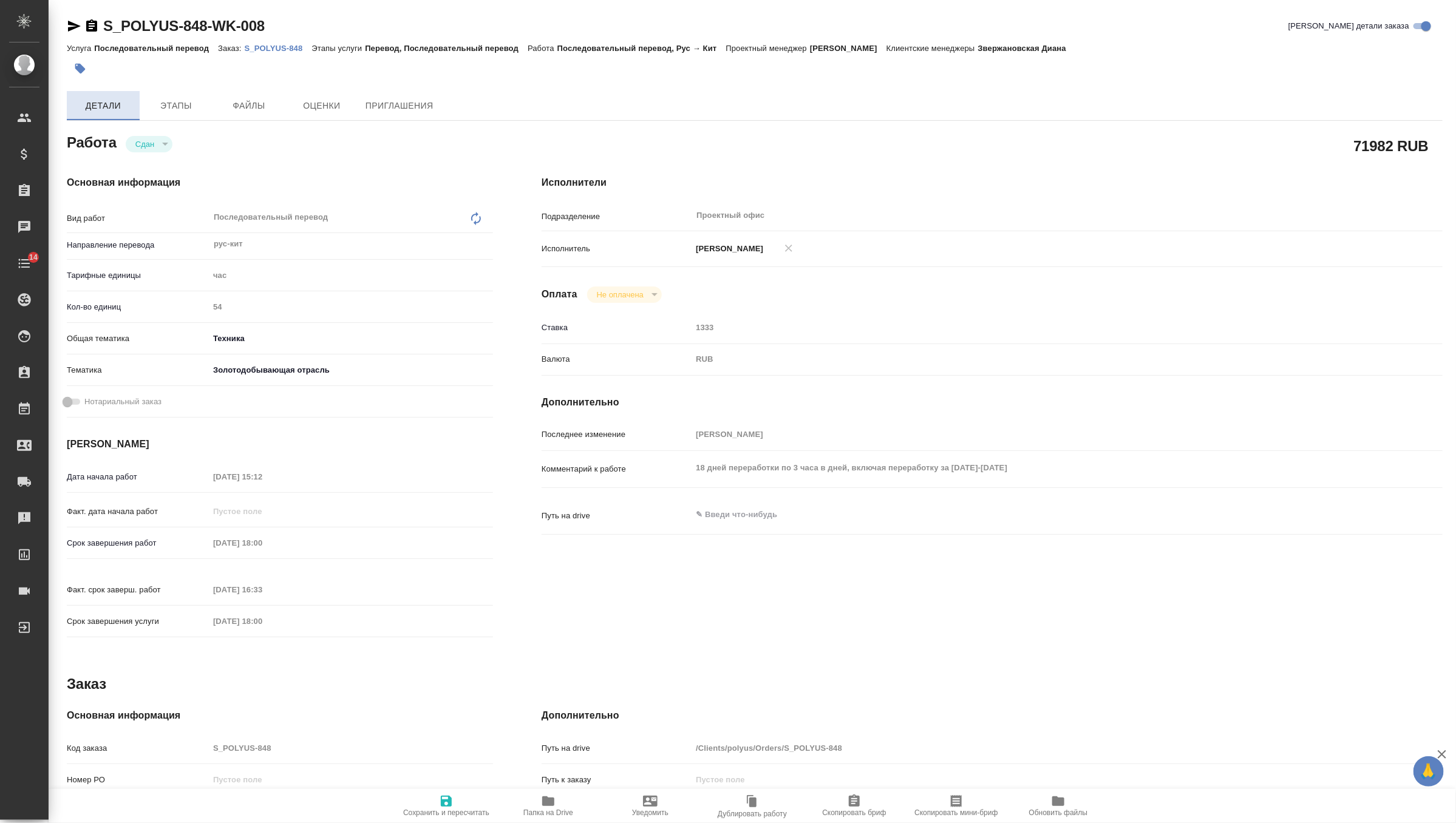
type textarea "x"
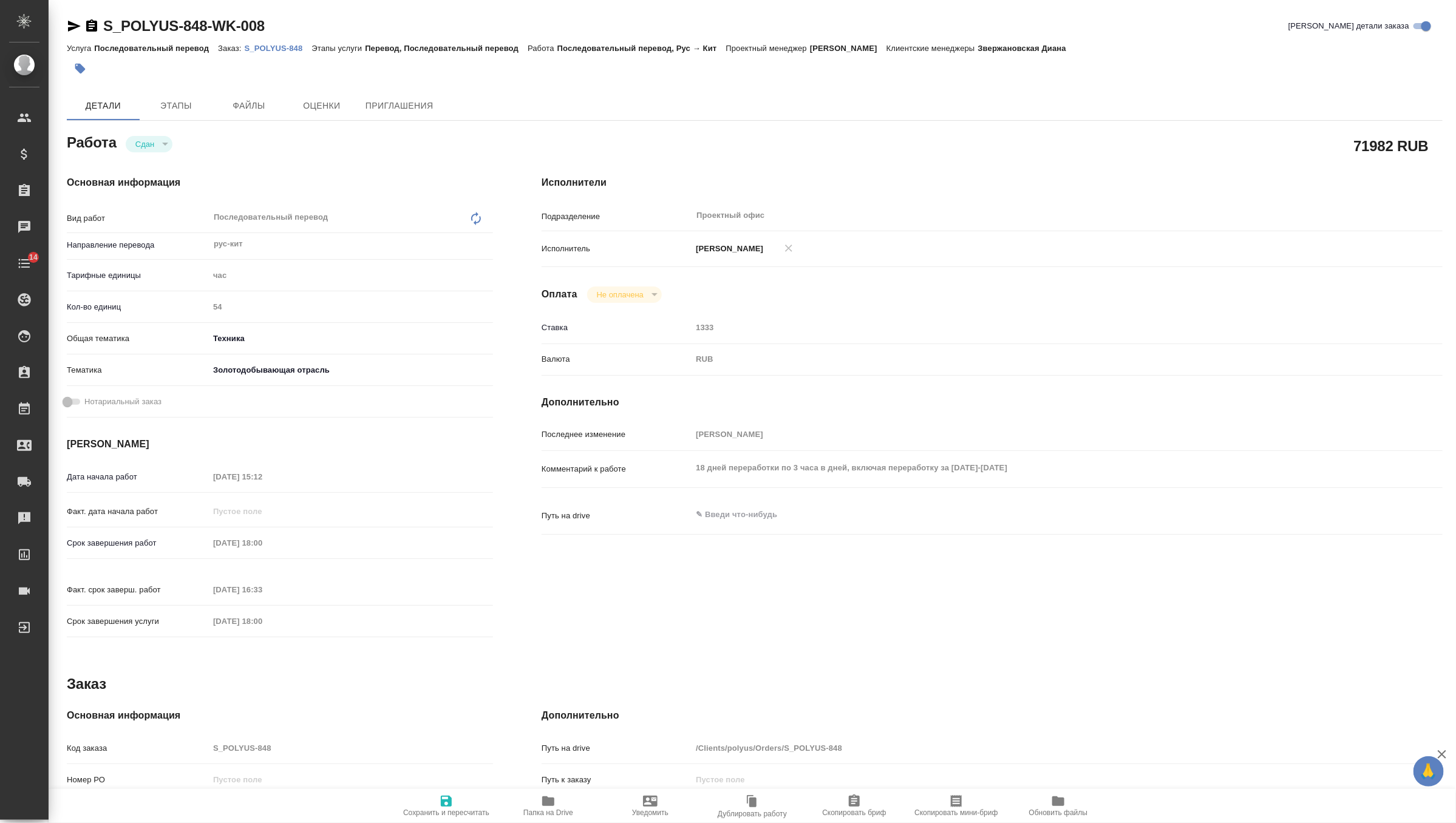
type textarea "x"
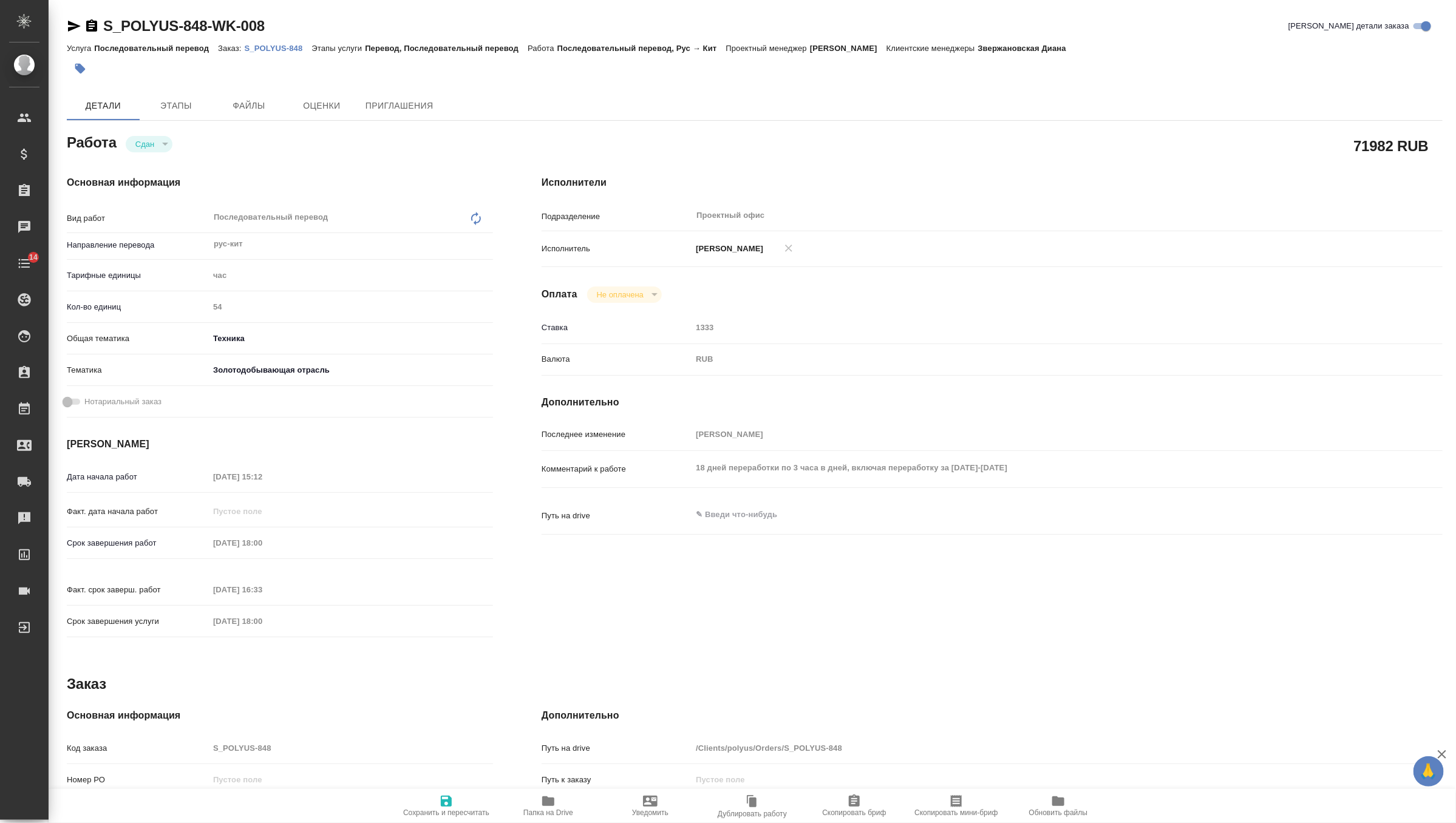
click at [289, 48] on p "S_POLYUS-848" at bounding box center [278, 48] width 67 height 9
type textarea "x"
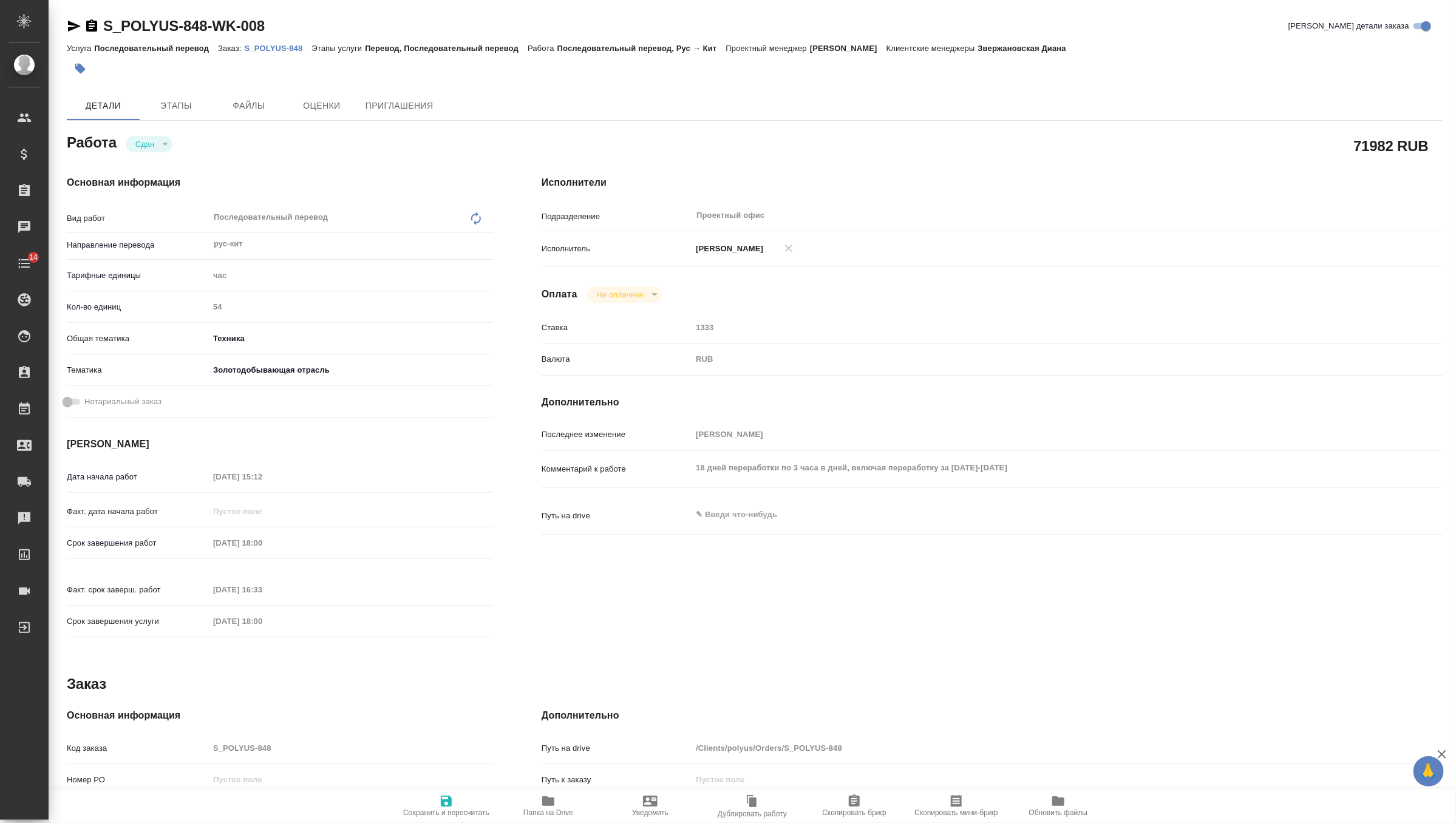
type textarea "x"
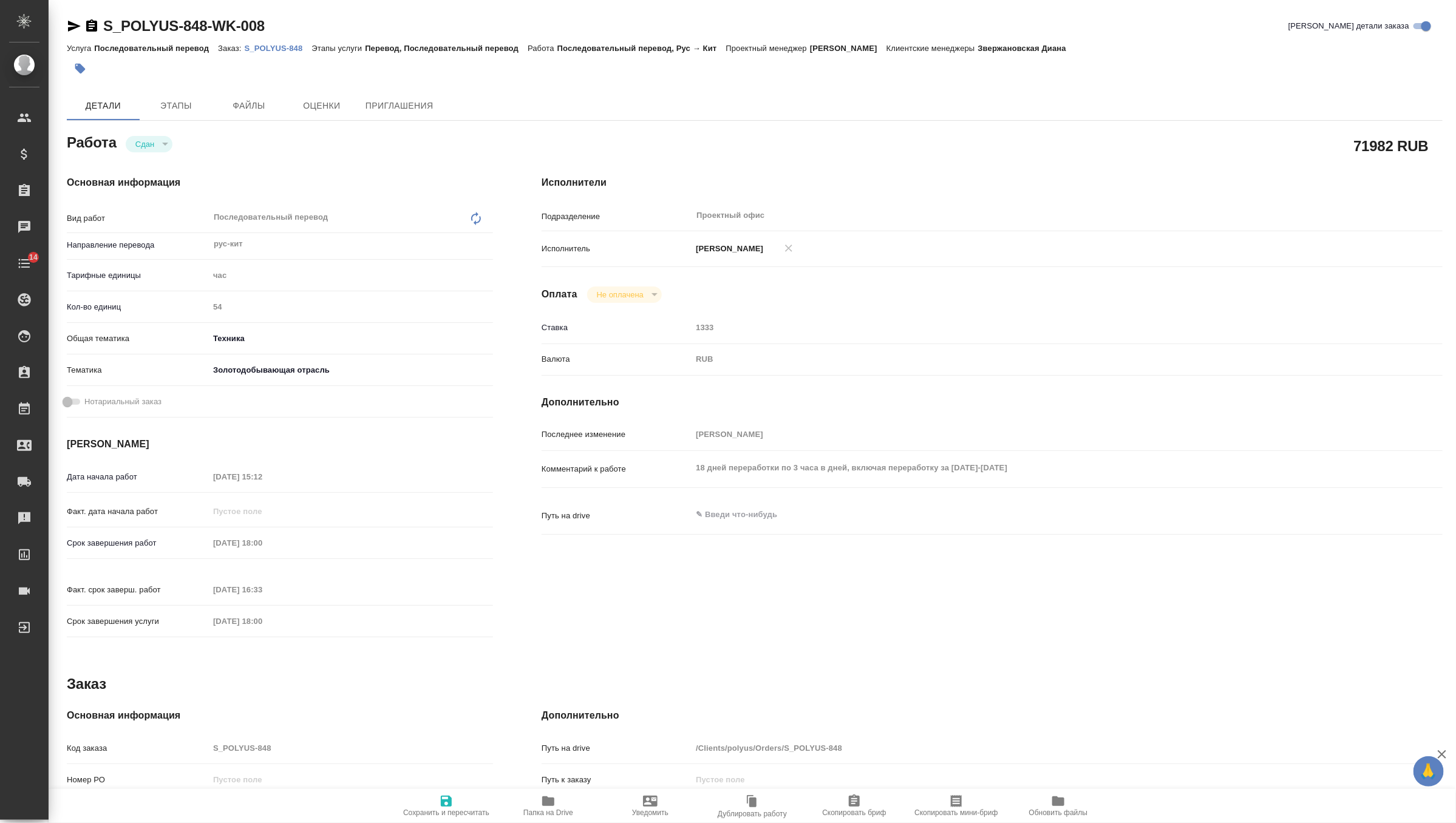
type textarea "x"
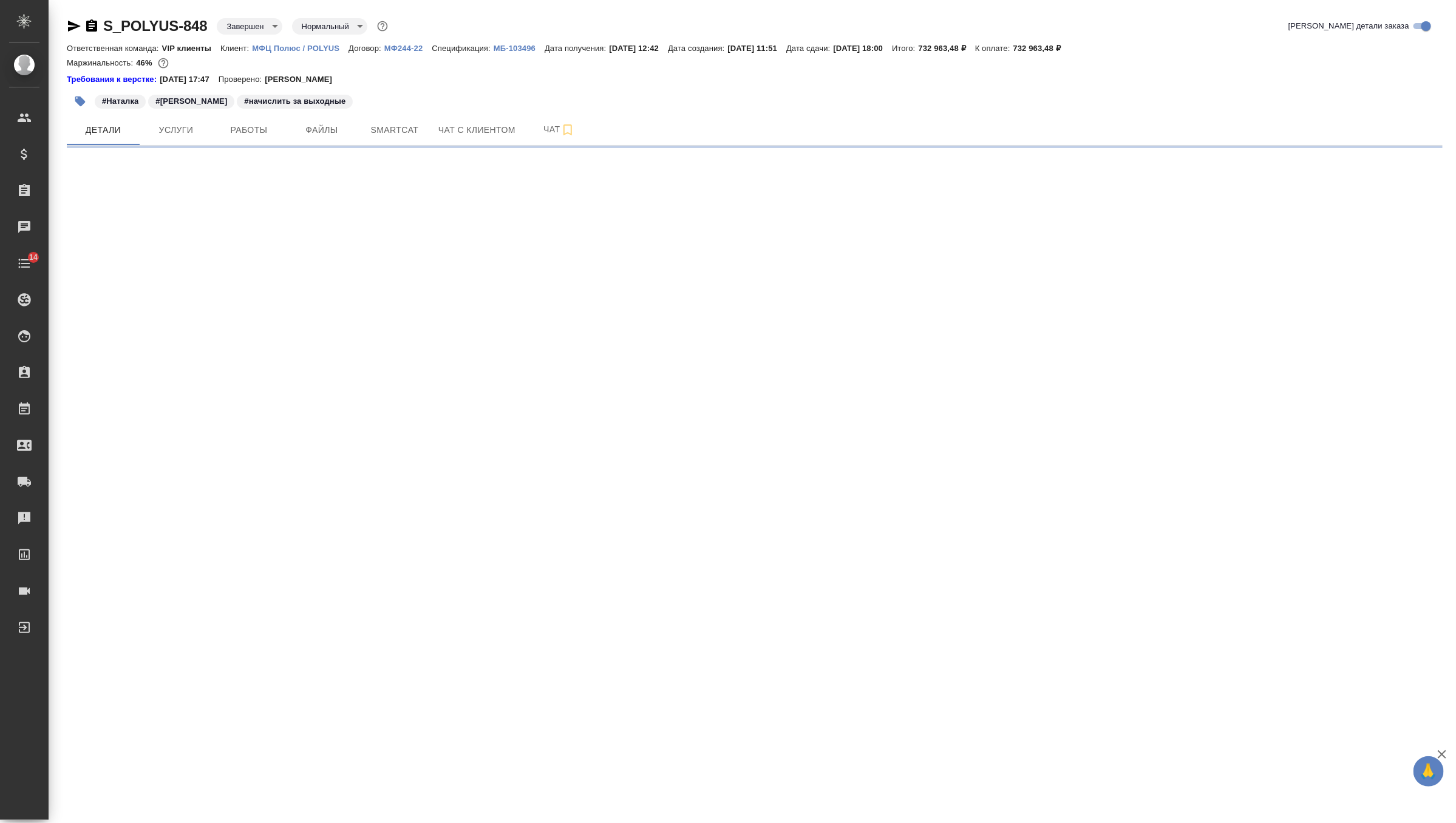
select select "RU"
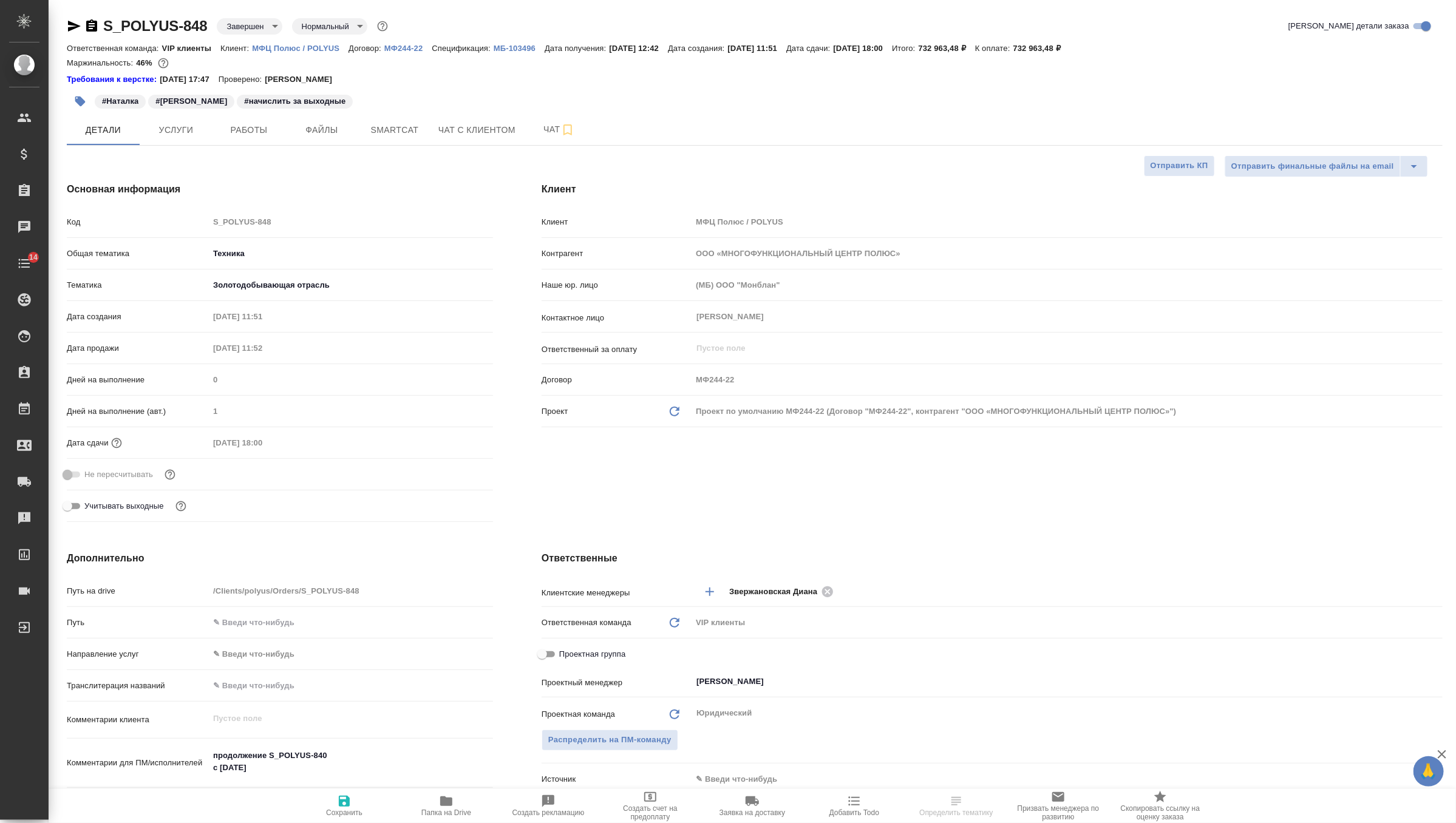
type textarea "x"
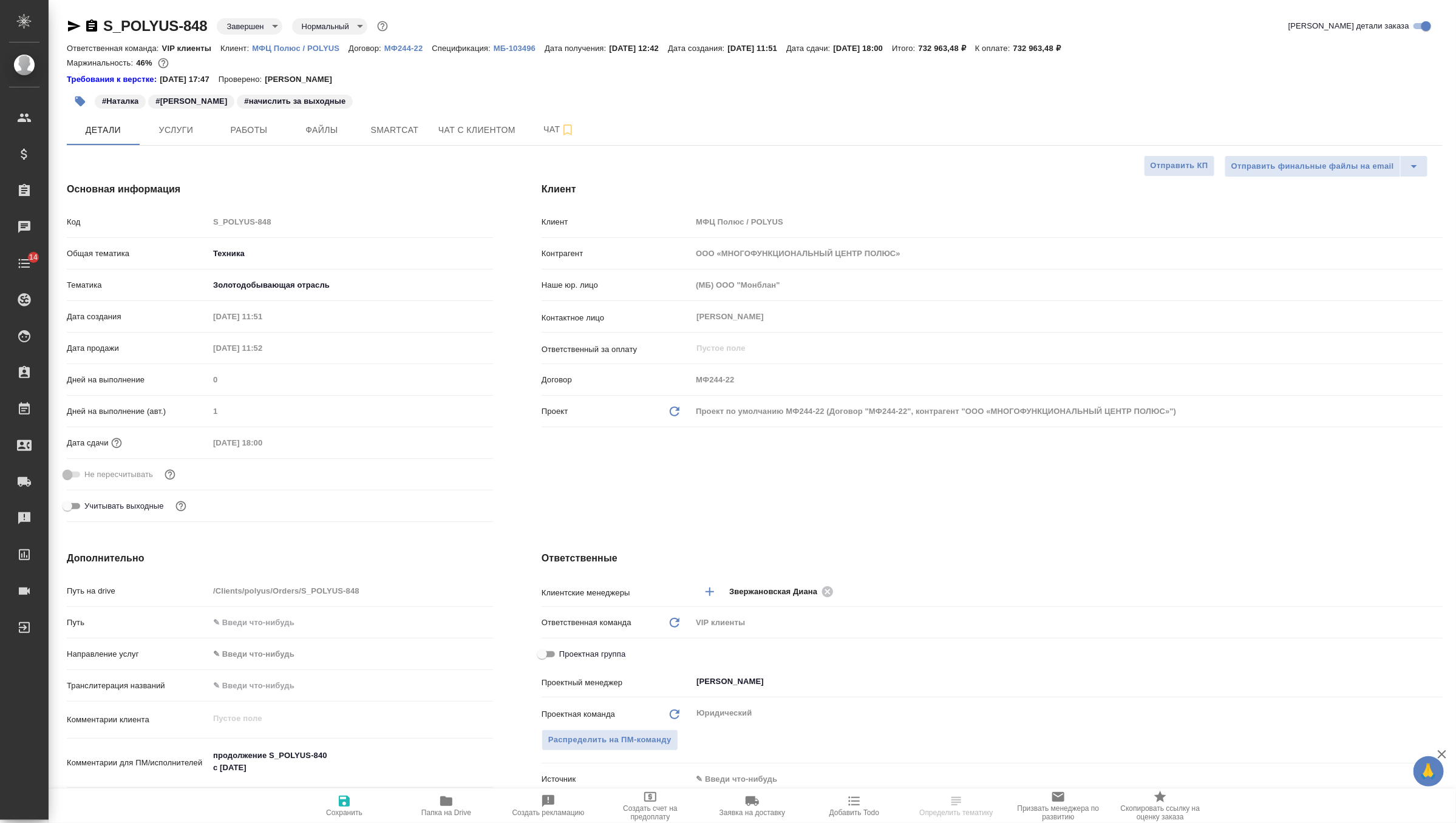
type textarea "x"
click at [67, 23] on icon "button" at bounding box center [74, 26] width 15 height 15
type textarea "x"
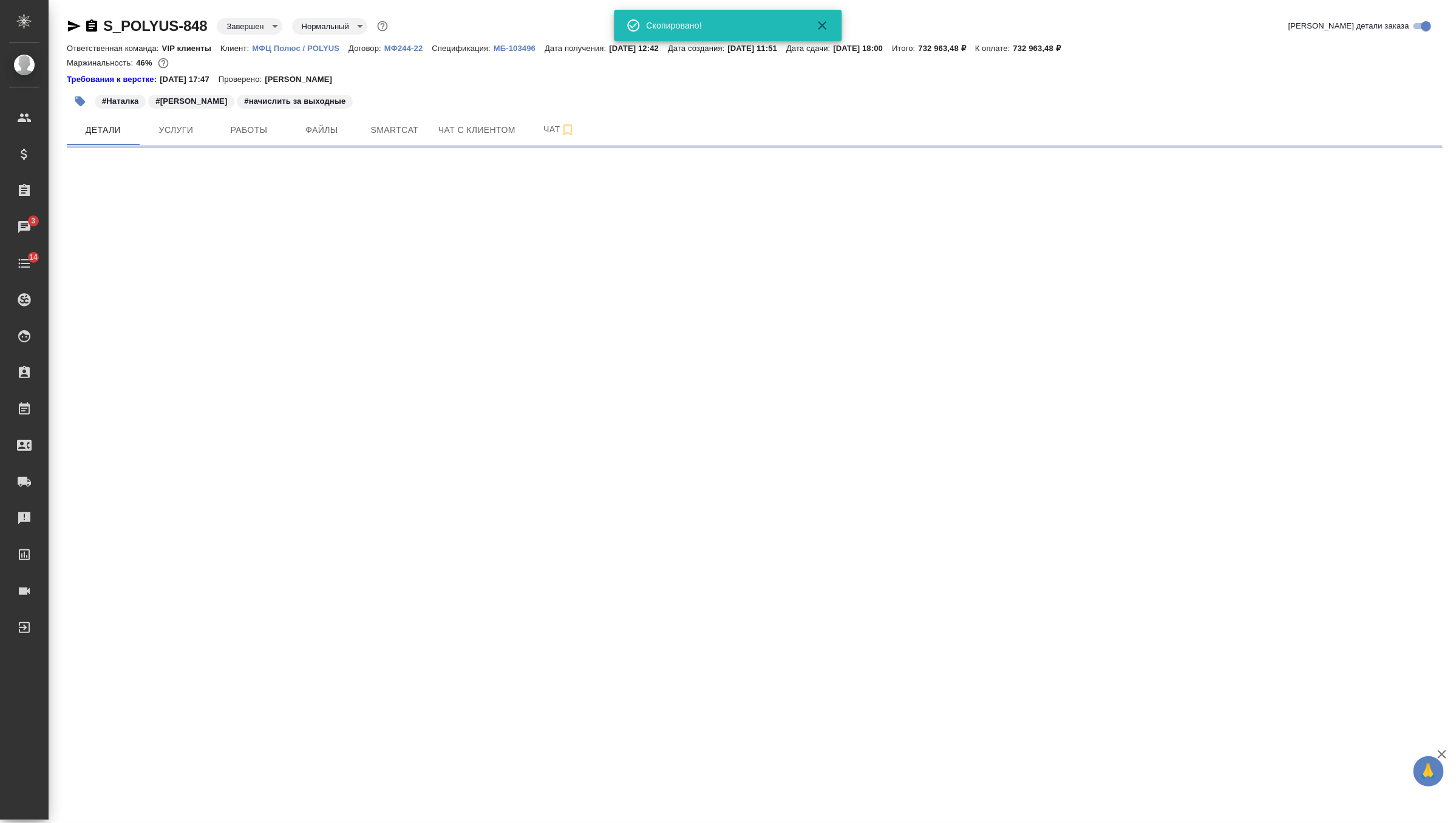
select select "RU"
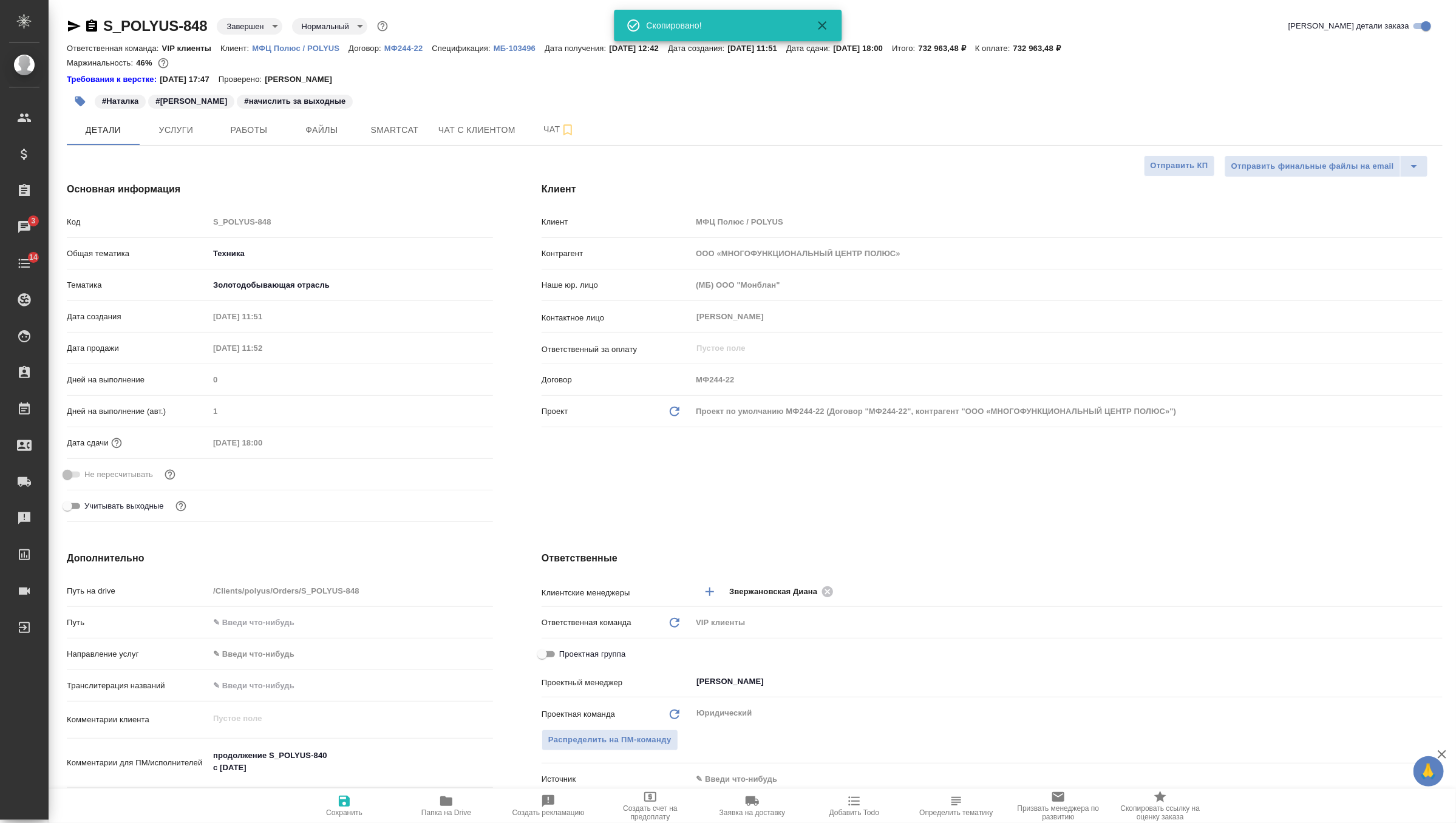
type textarea "x"
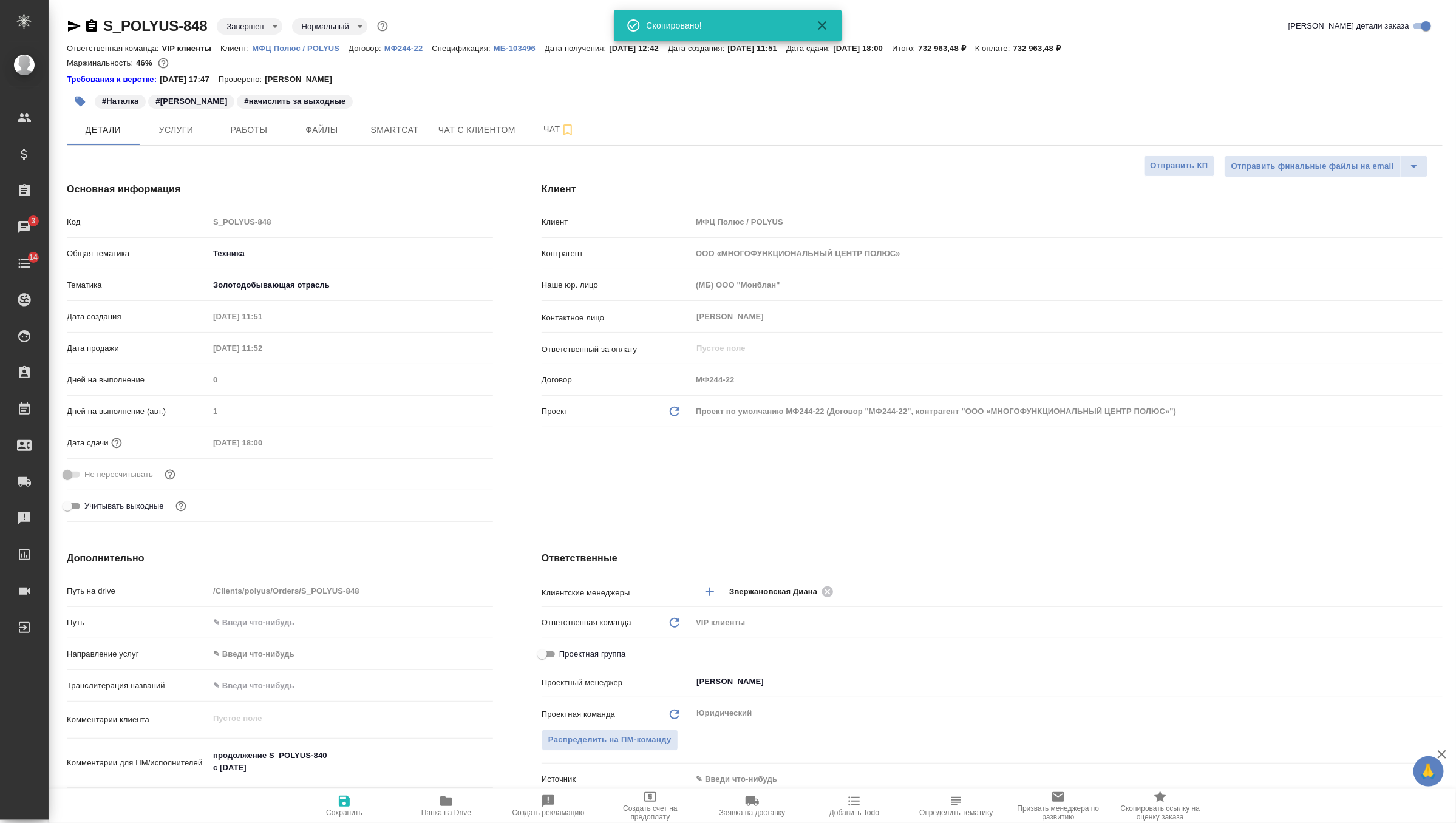
type textarea "x"
click at [175, 135] on span "Услуги" at bounding box center [176, 130] width 58 height 15
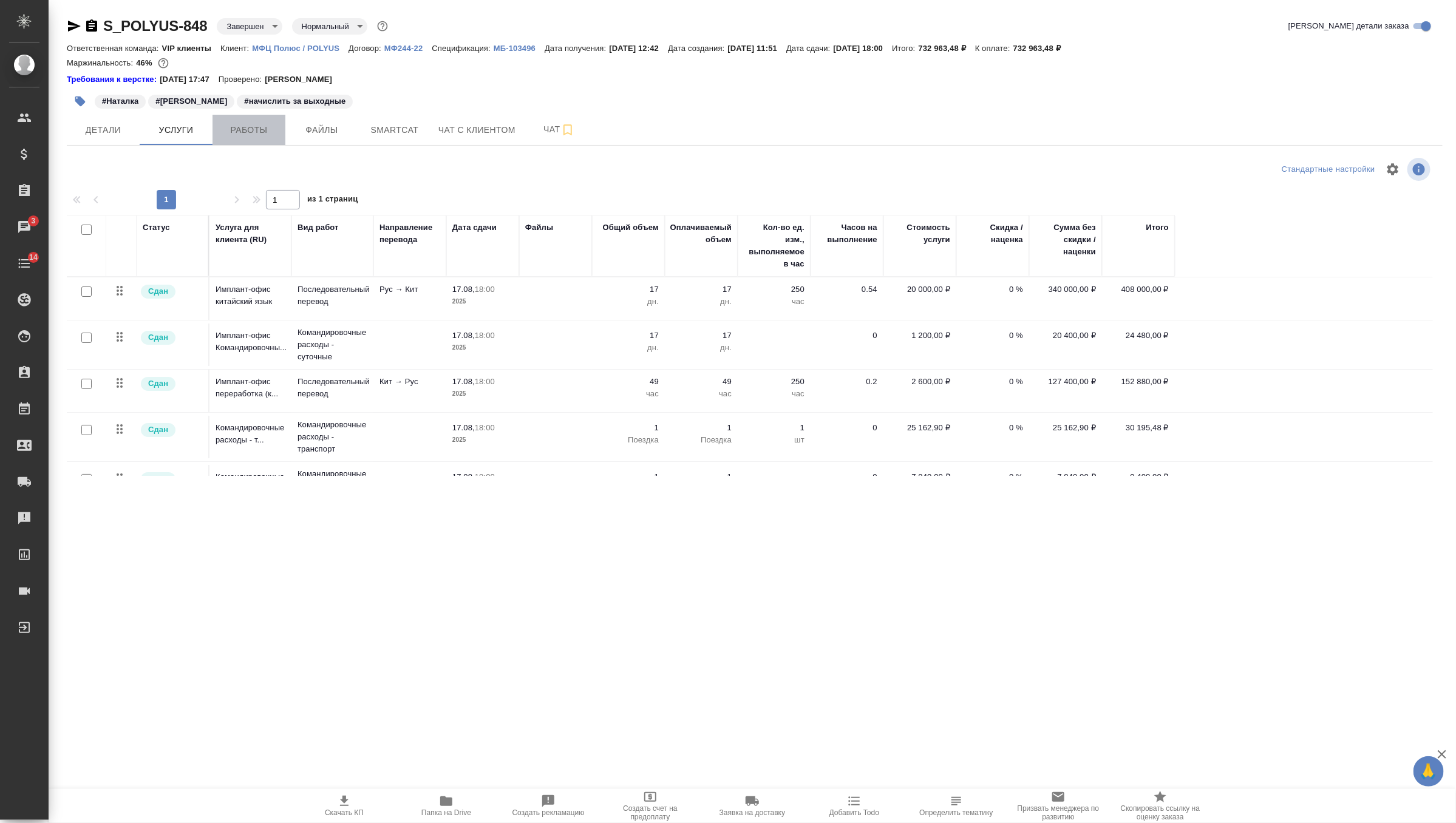
click at [245, 120] on button "Работы" at bounding box center [249, 130] width 73 height 30
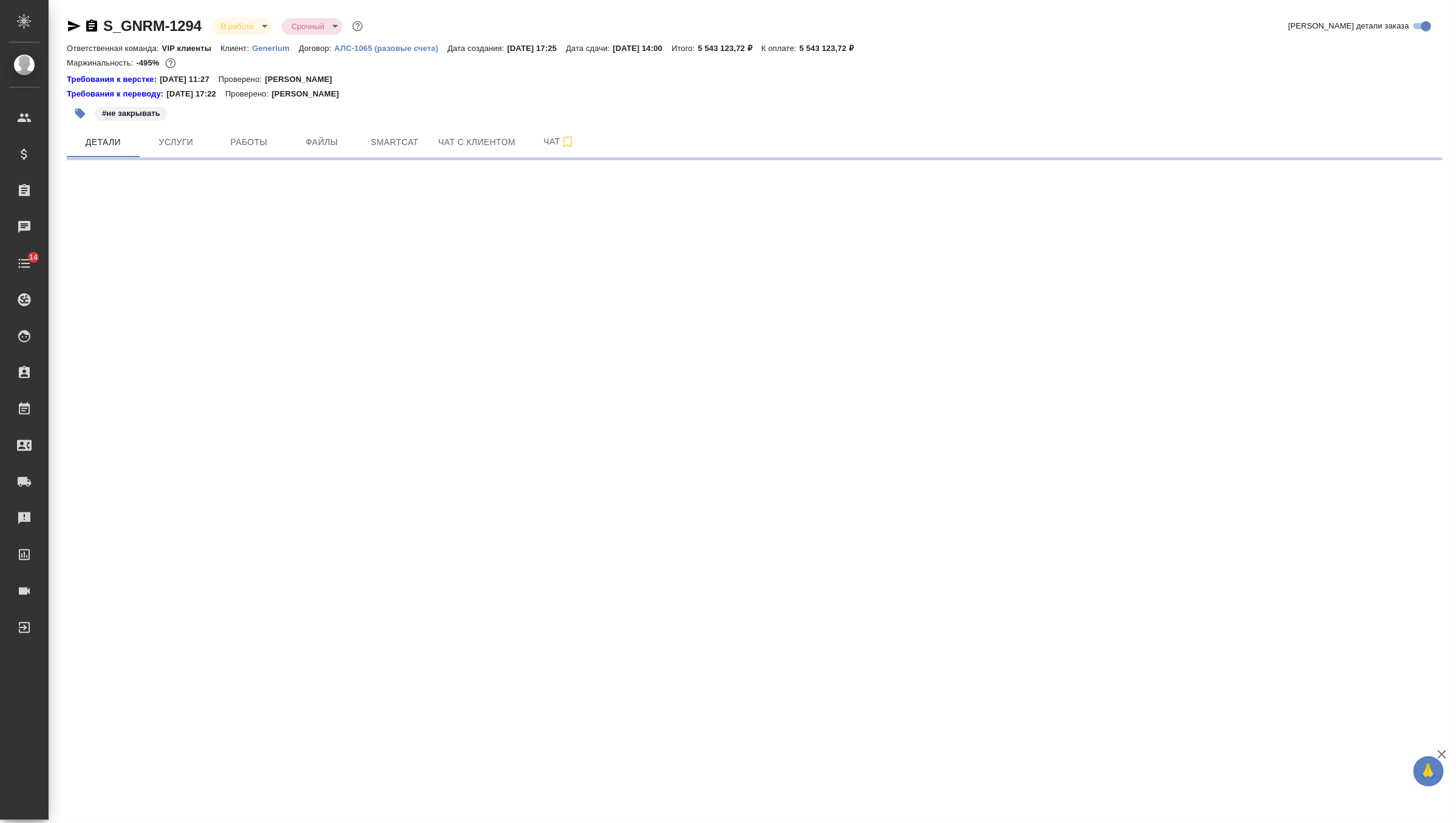
select select "RU"
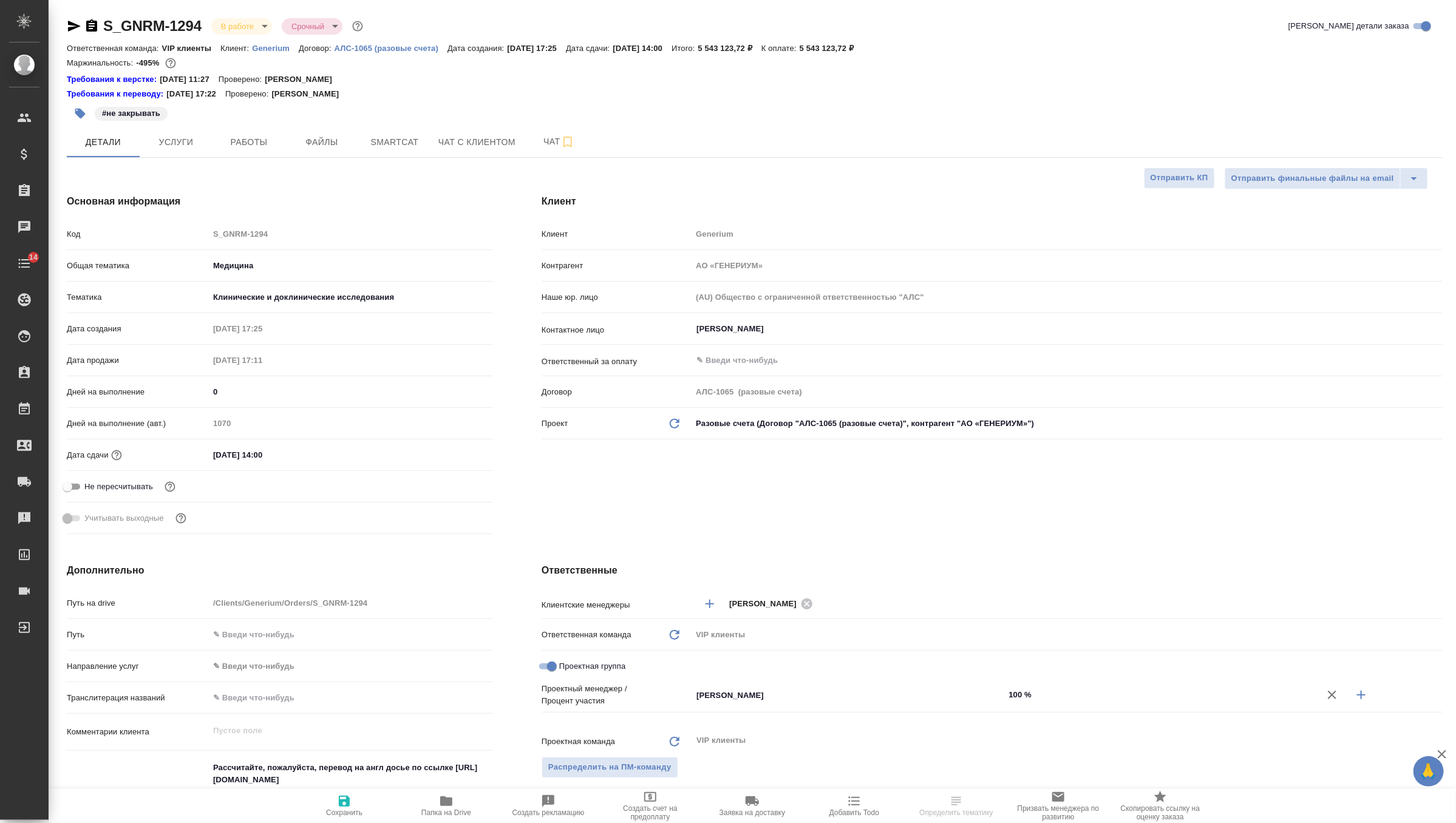
type textarea "x"
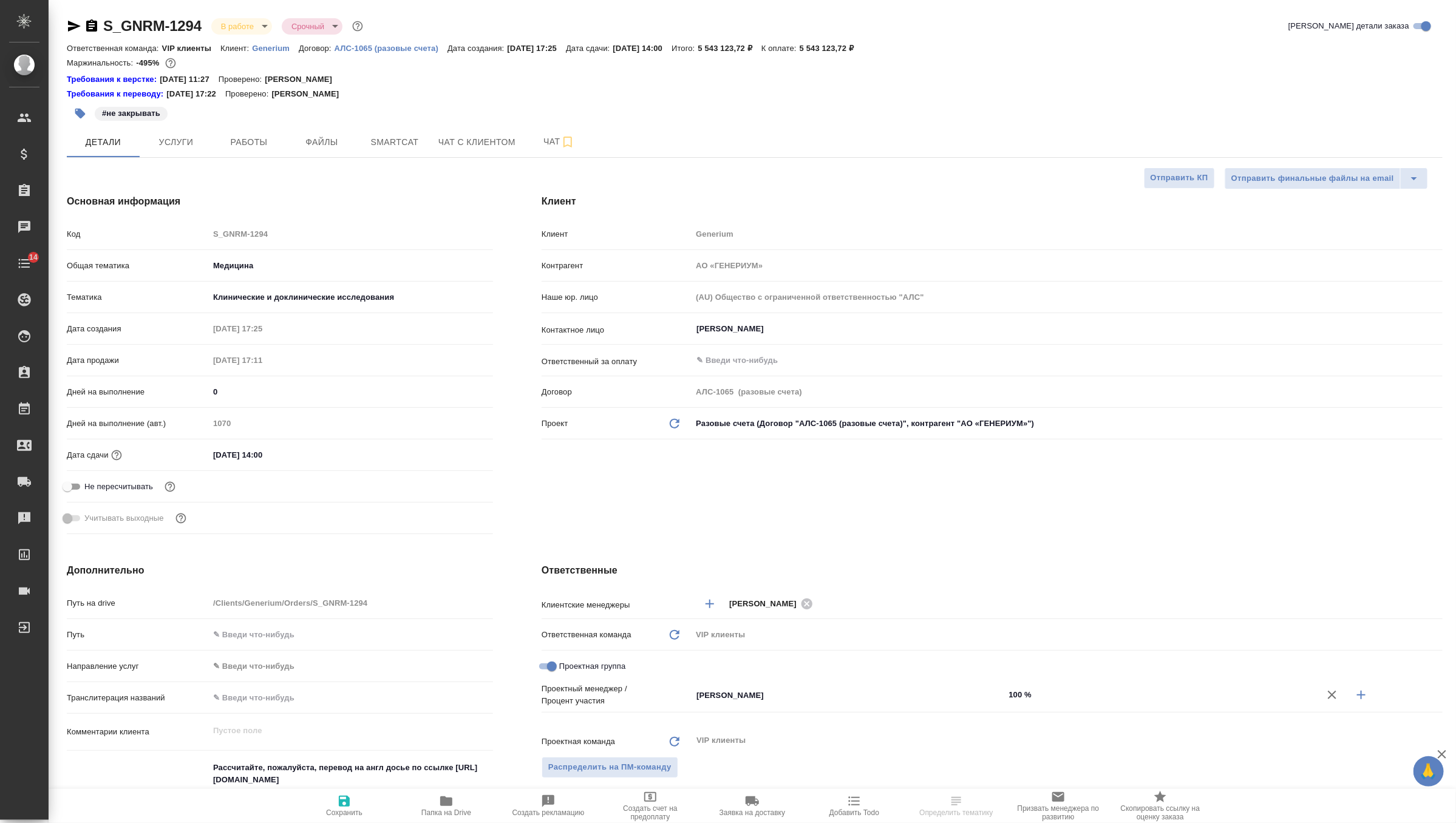
type textarea "x"
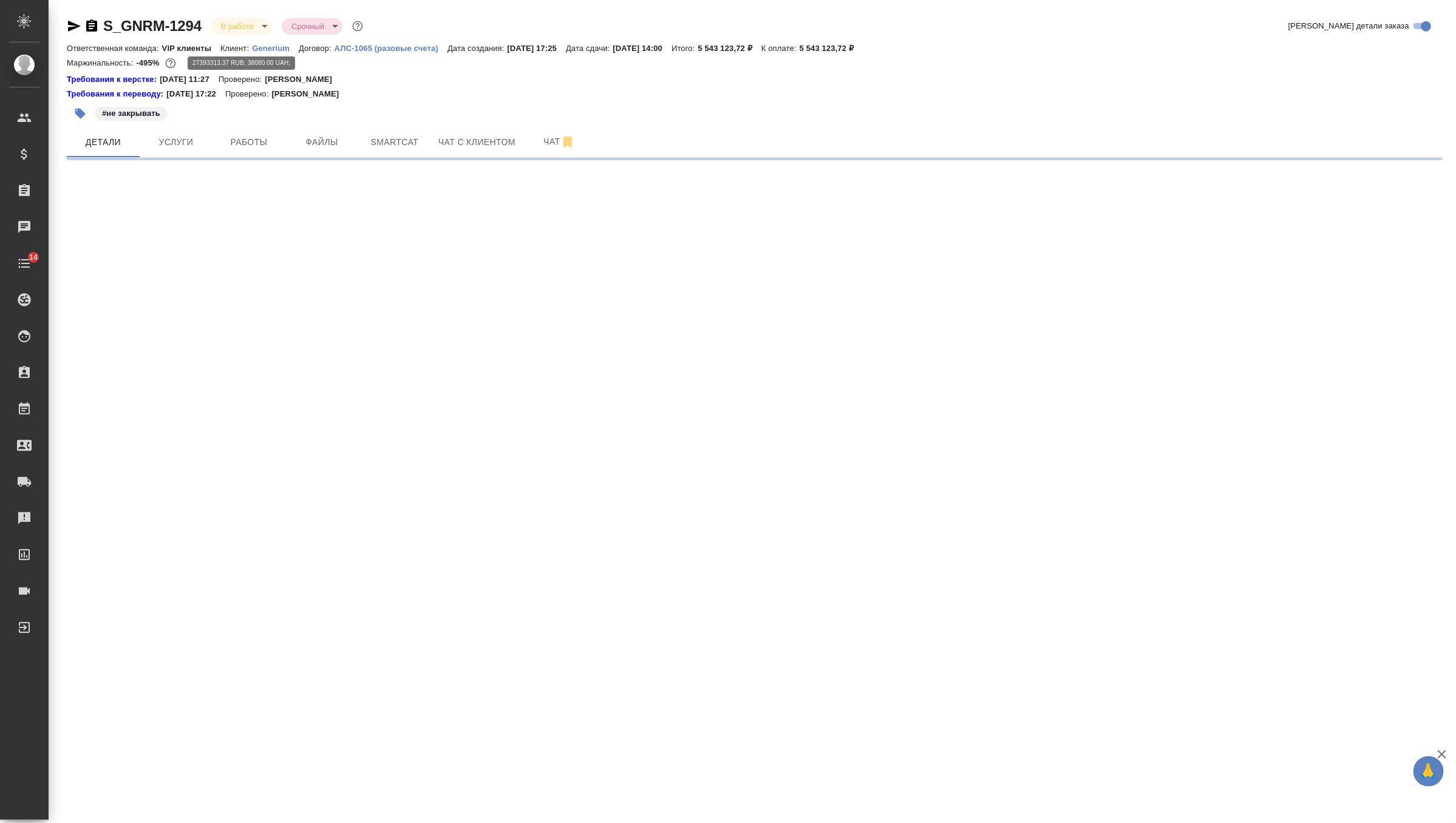
select select "RU"
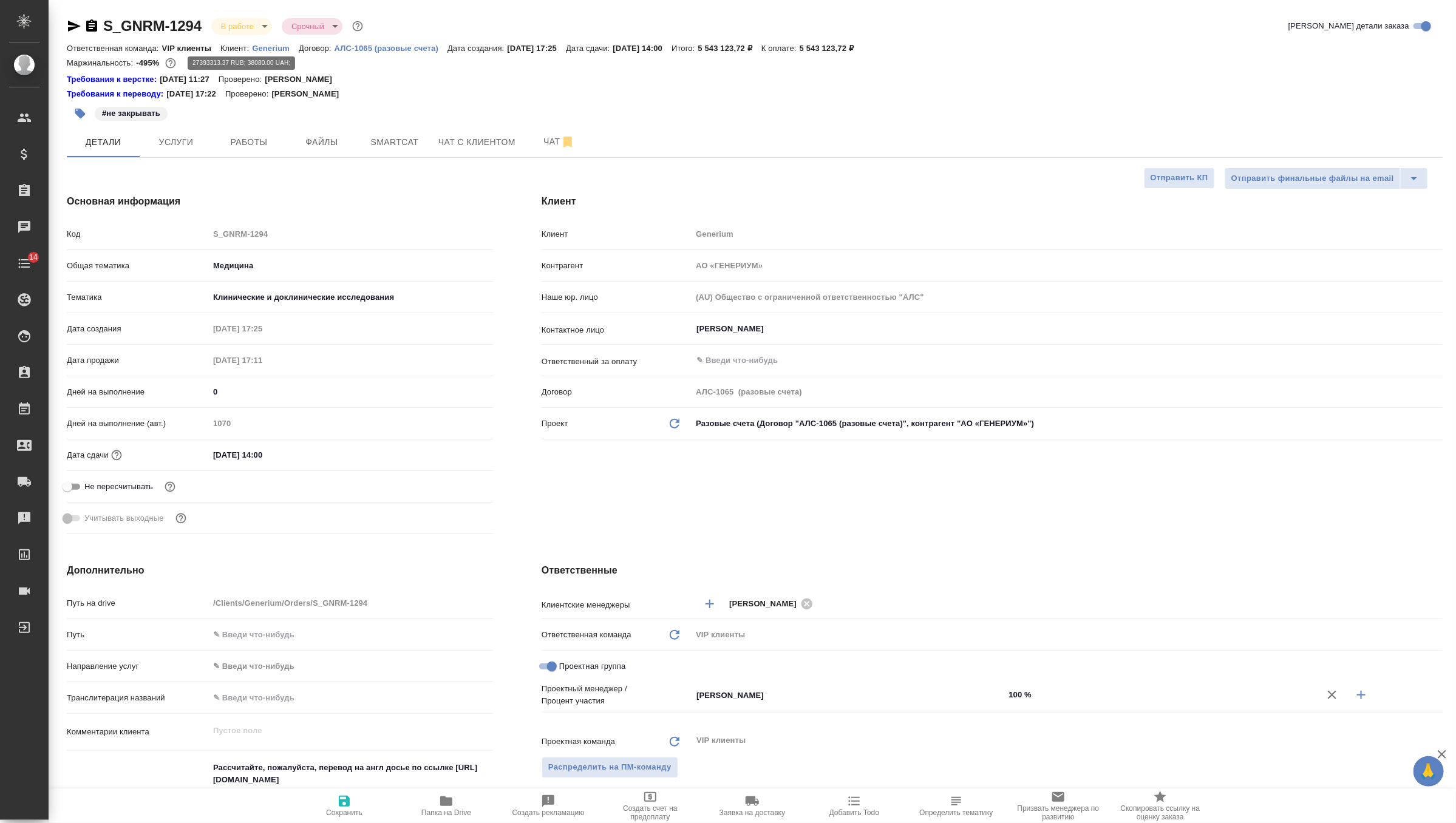
type textarea "x"
click at [228, 141] on span "Работы" at bounding box center [249, 142] width 58 height 15
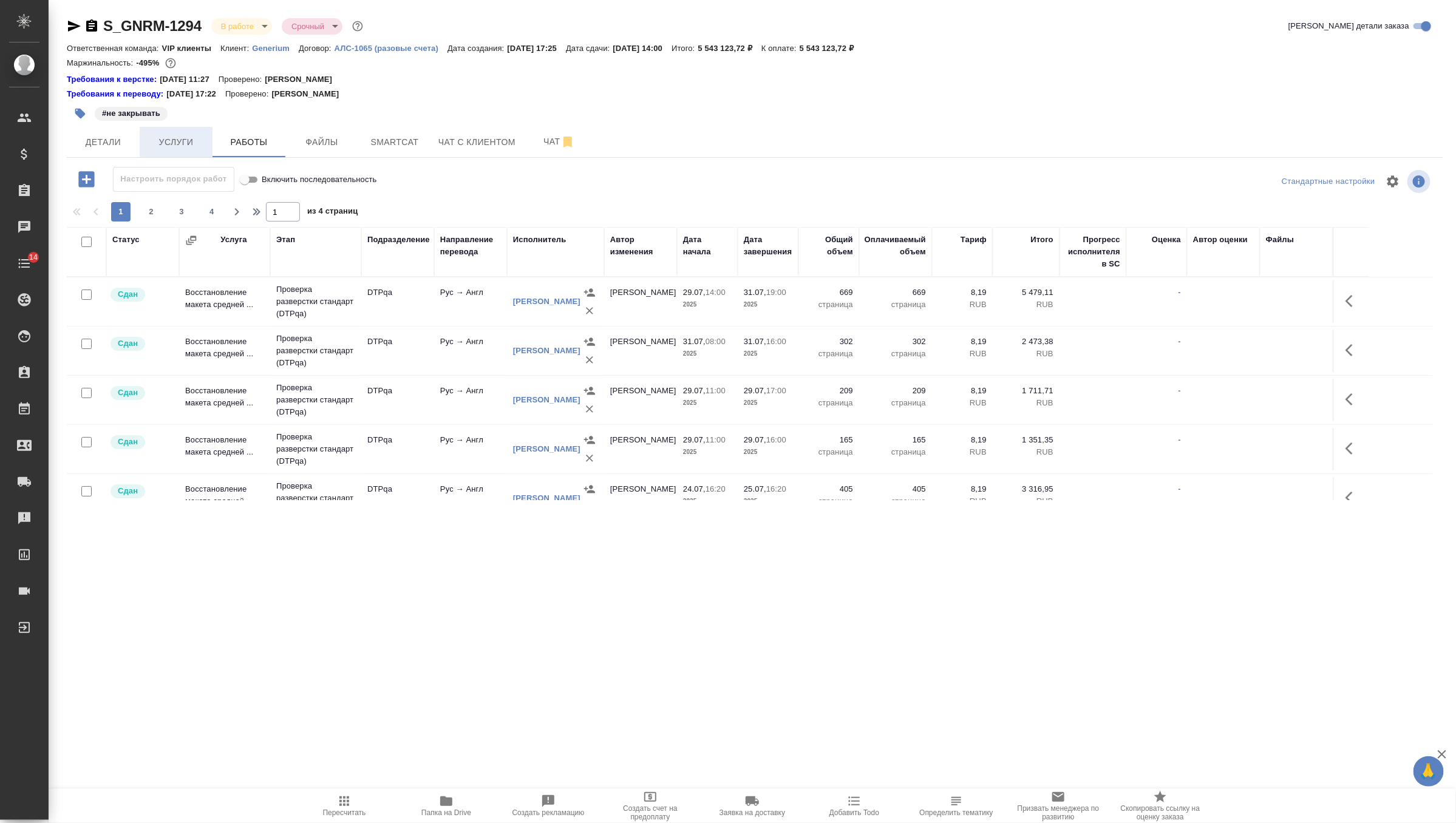
click at [190, 135] on span "Услуги" at bounding box center [176, 142] width 58 height 15
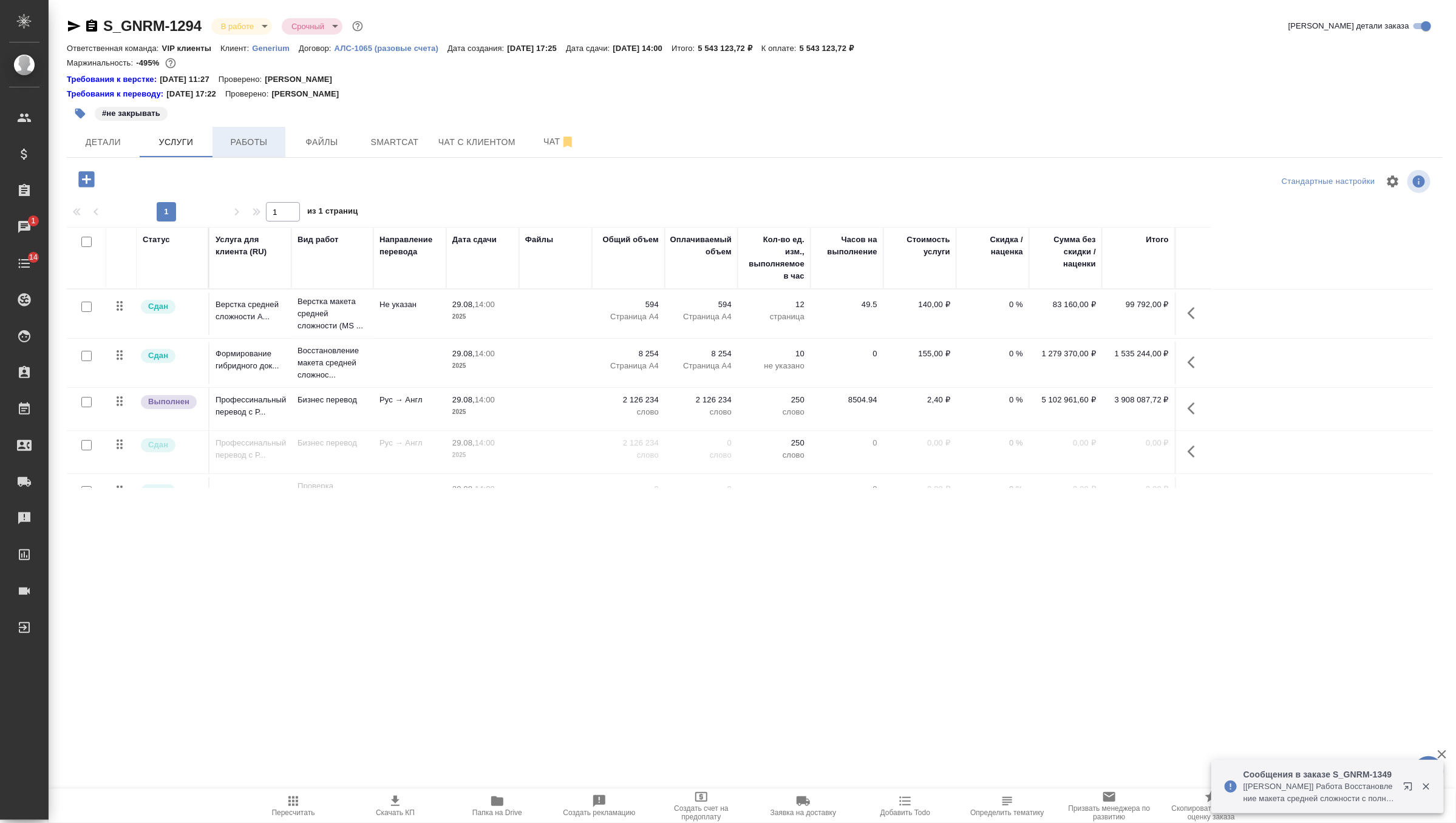
click at [239, 146] on span "Работы" at bounding box center [249, 142] width 58 height 15
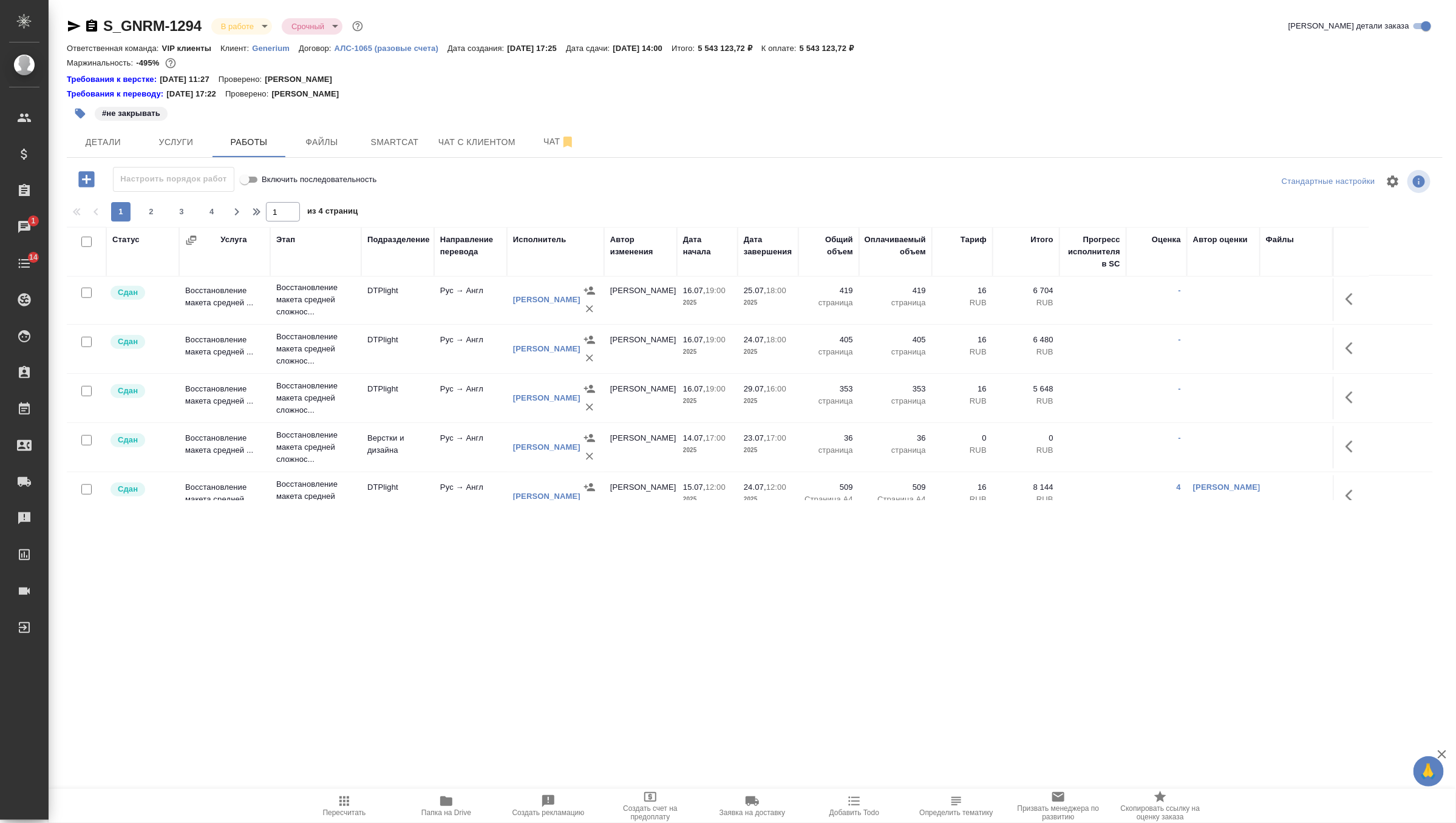
scroll to position [1002, 0]
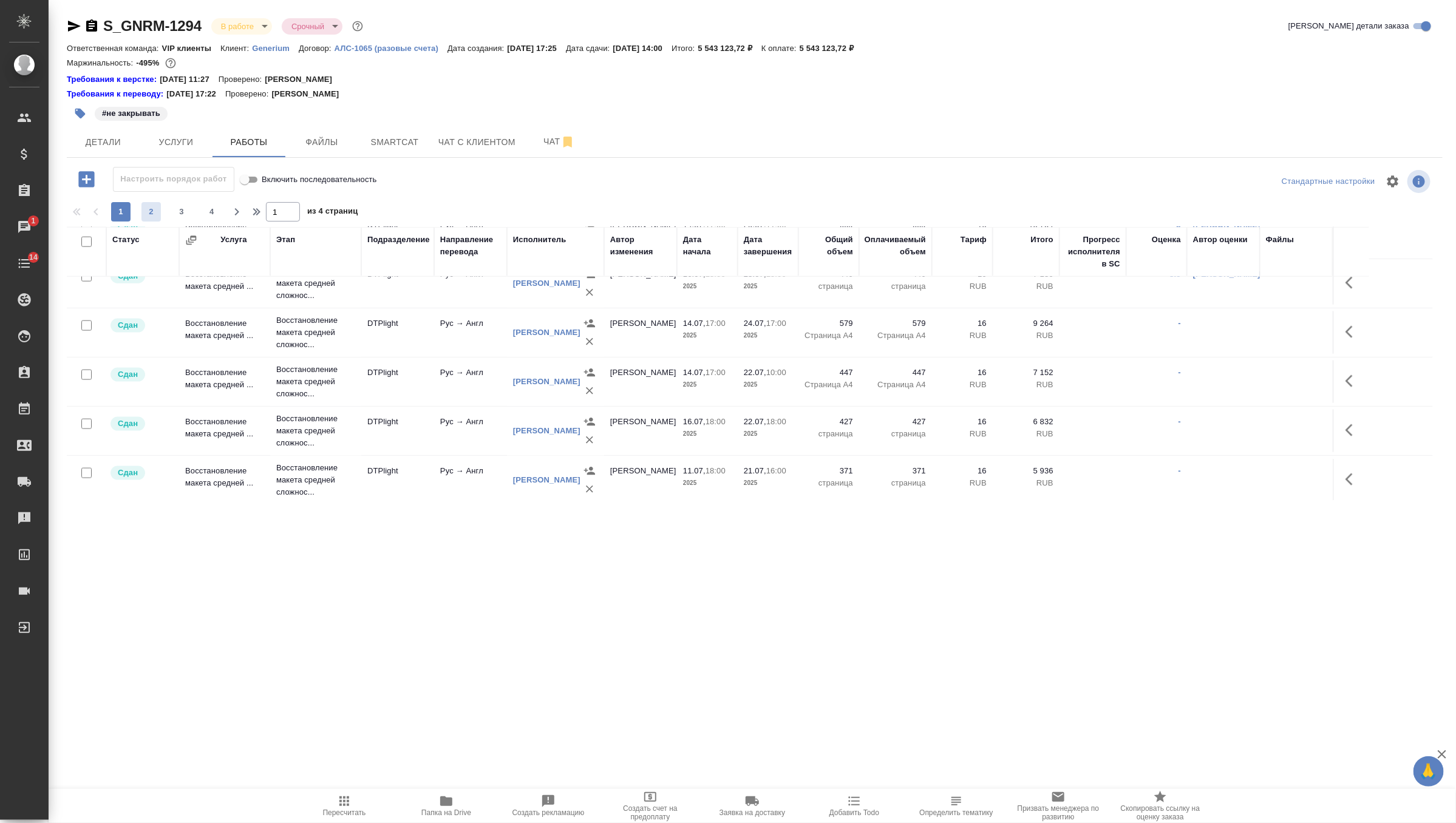
click at [153, 209] on span "2" at bounding box center [151, 212] width 19 height 12
type input "2"
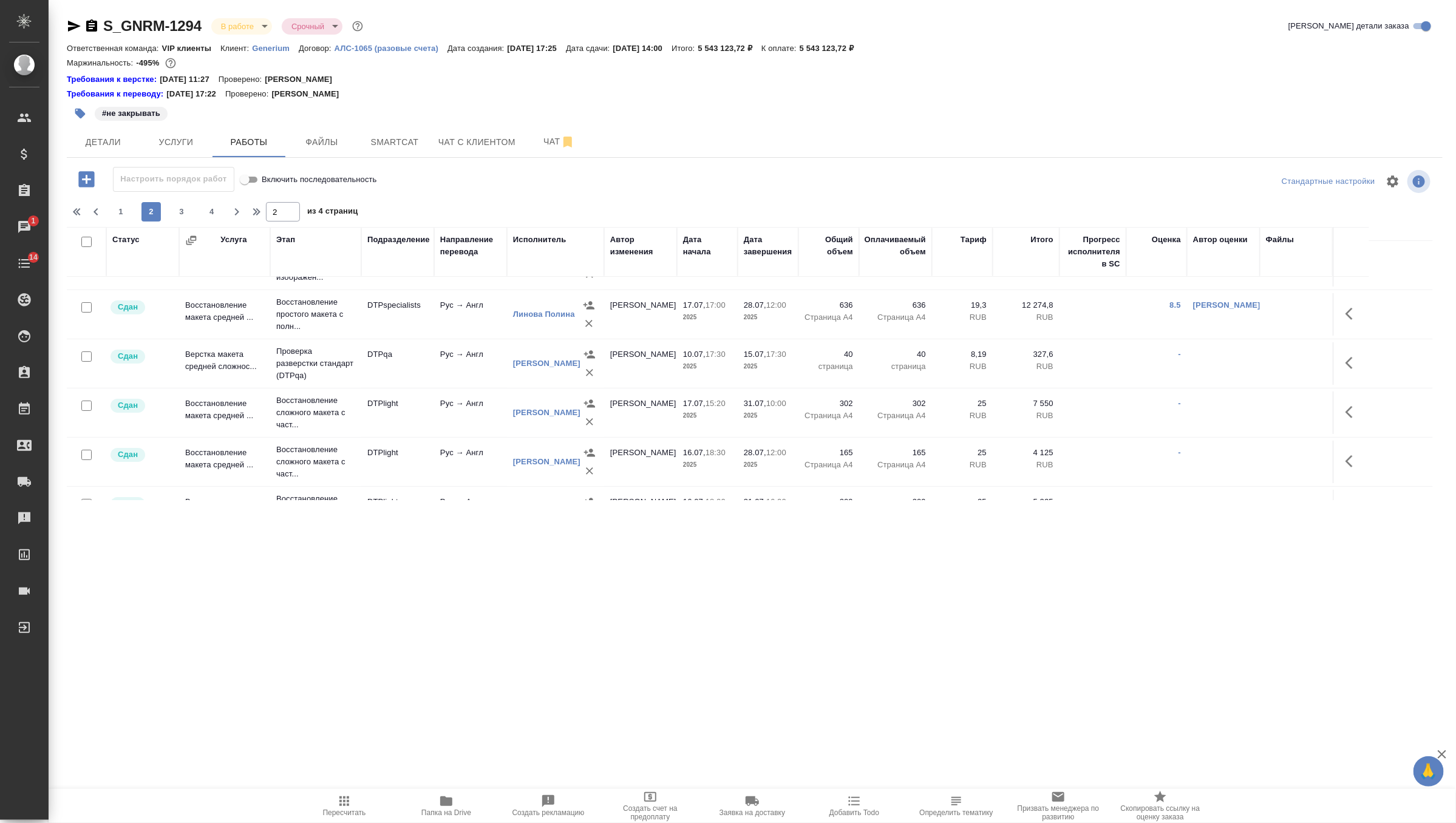
scroll to position [0, 0]
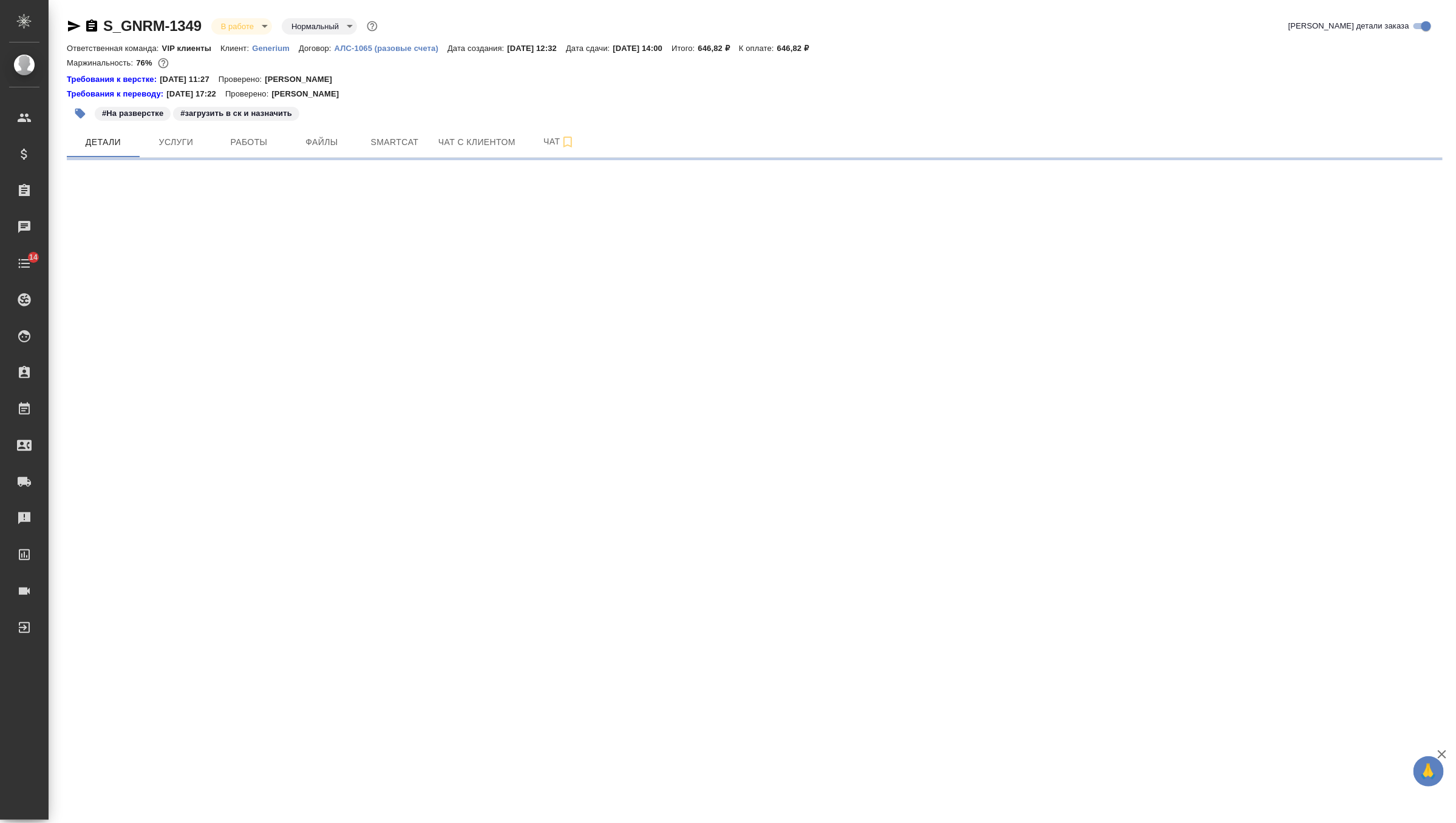
select select "RU"
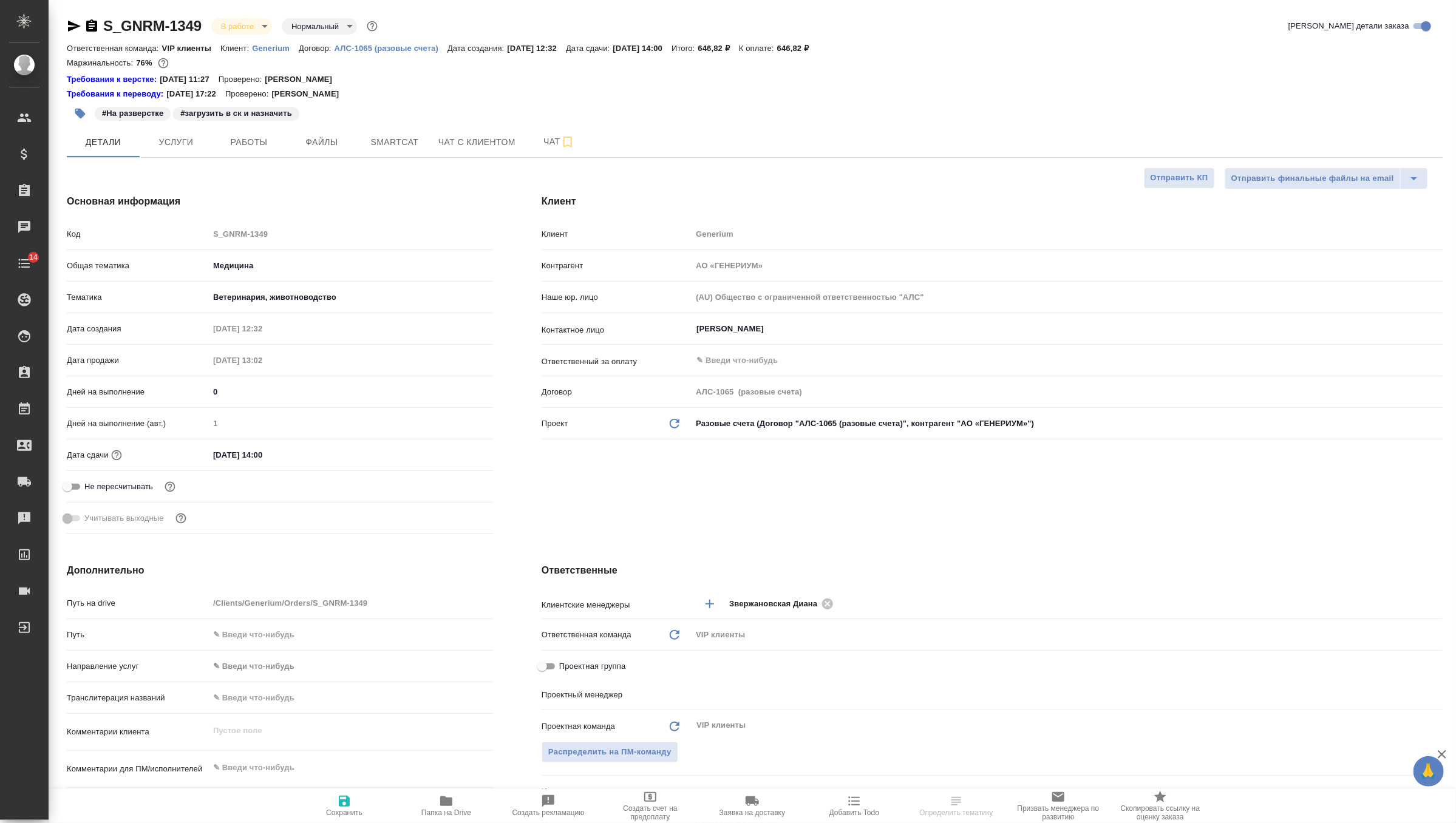
type textarea "x"
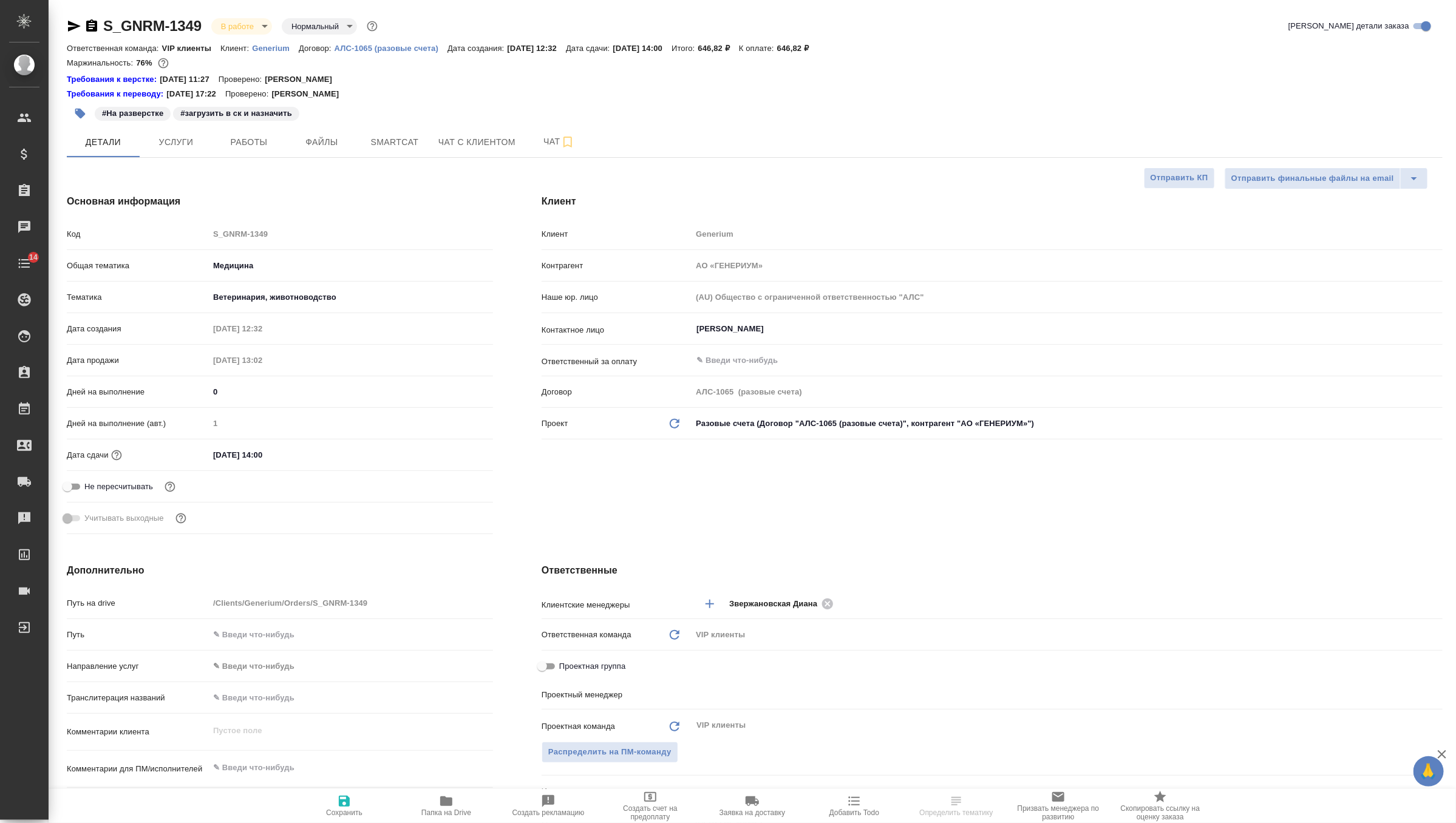
type textarea "x"
type input "Грабко Мария"
type input "Комаров Роман"
type textarea "x"
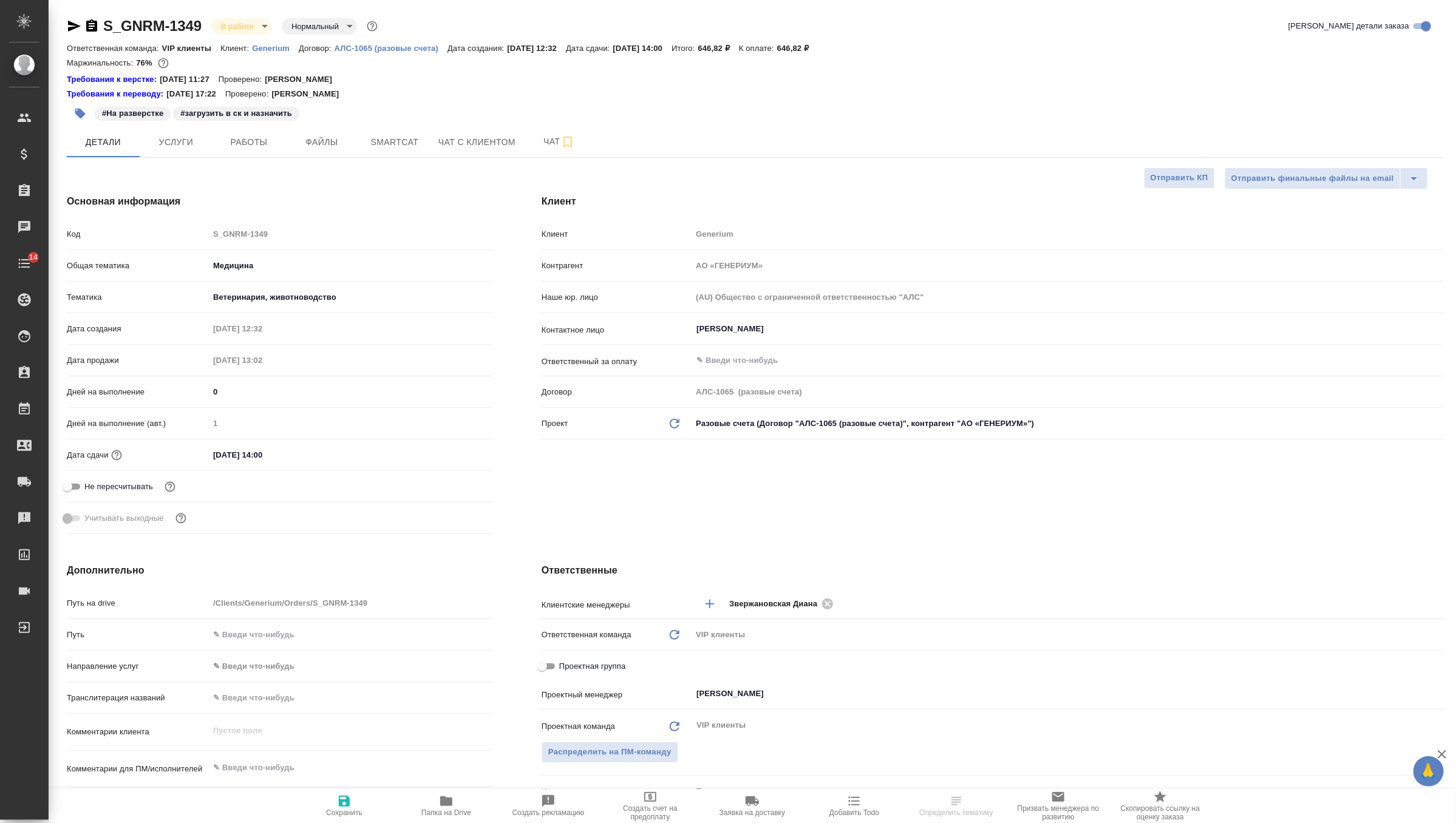
type textarea "x"
click at [191, 136] on span "Услуги" at bounding box center [176, 142] width 58 height 15
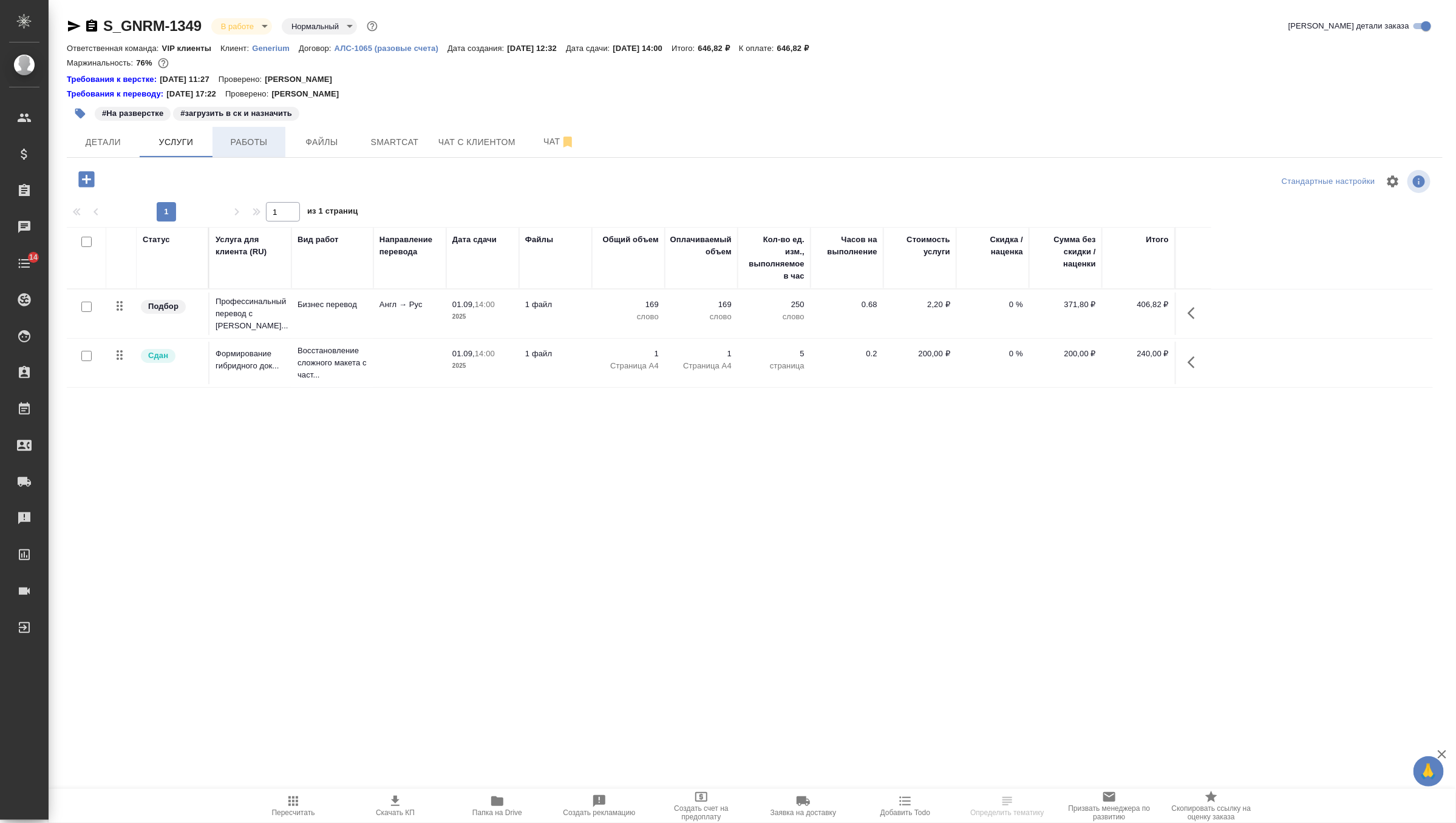
click at [250, 142] on span "Работы" at bounding box center [249, 142] width 58 height 15
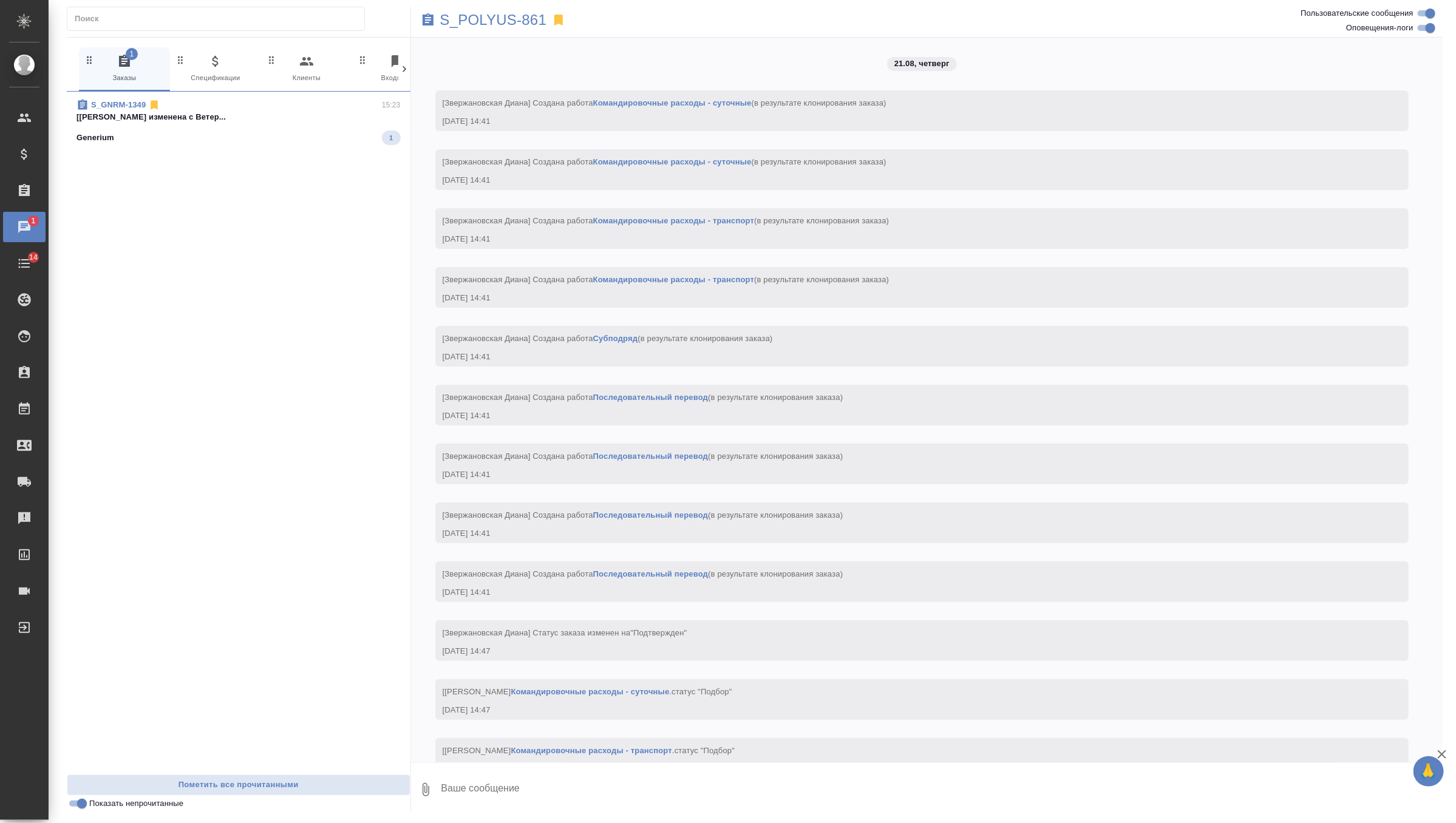
scroll to position [2926, 0]
